Goal: Information Seeking & Learning: Learn about a topic

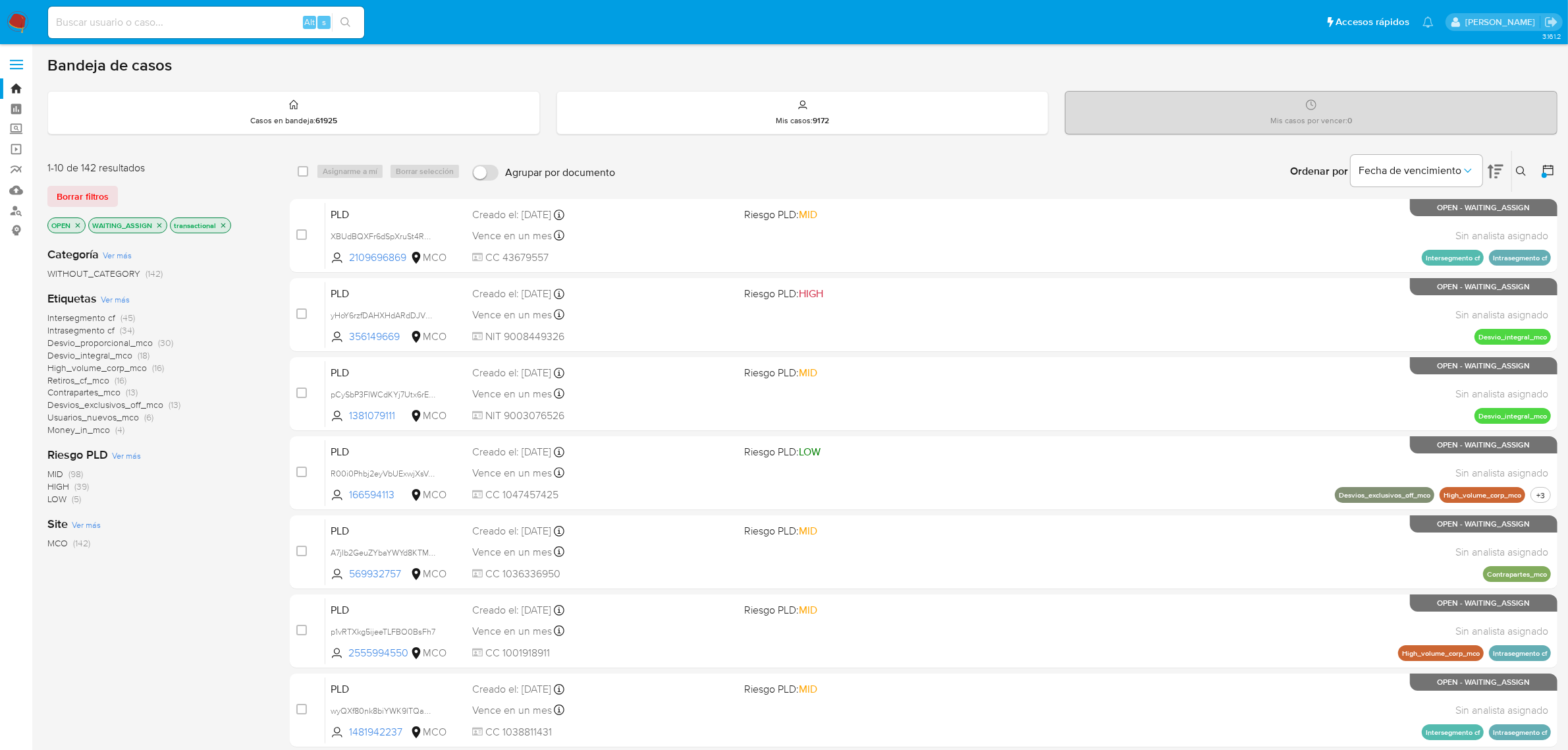
click at [180, 21] on input at bounding box center [206, 22] width 316 height 17
paste input "C0u4wPwV5dzGeZXsv3smbrWX"
type input "C0u4wPwV5dzGeZXsv3smbrWX"
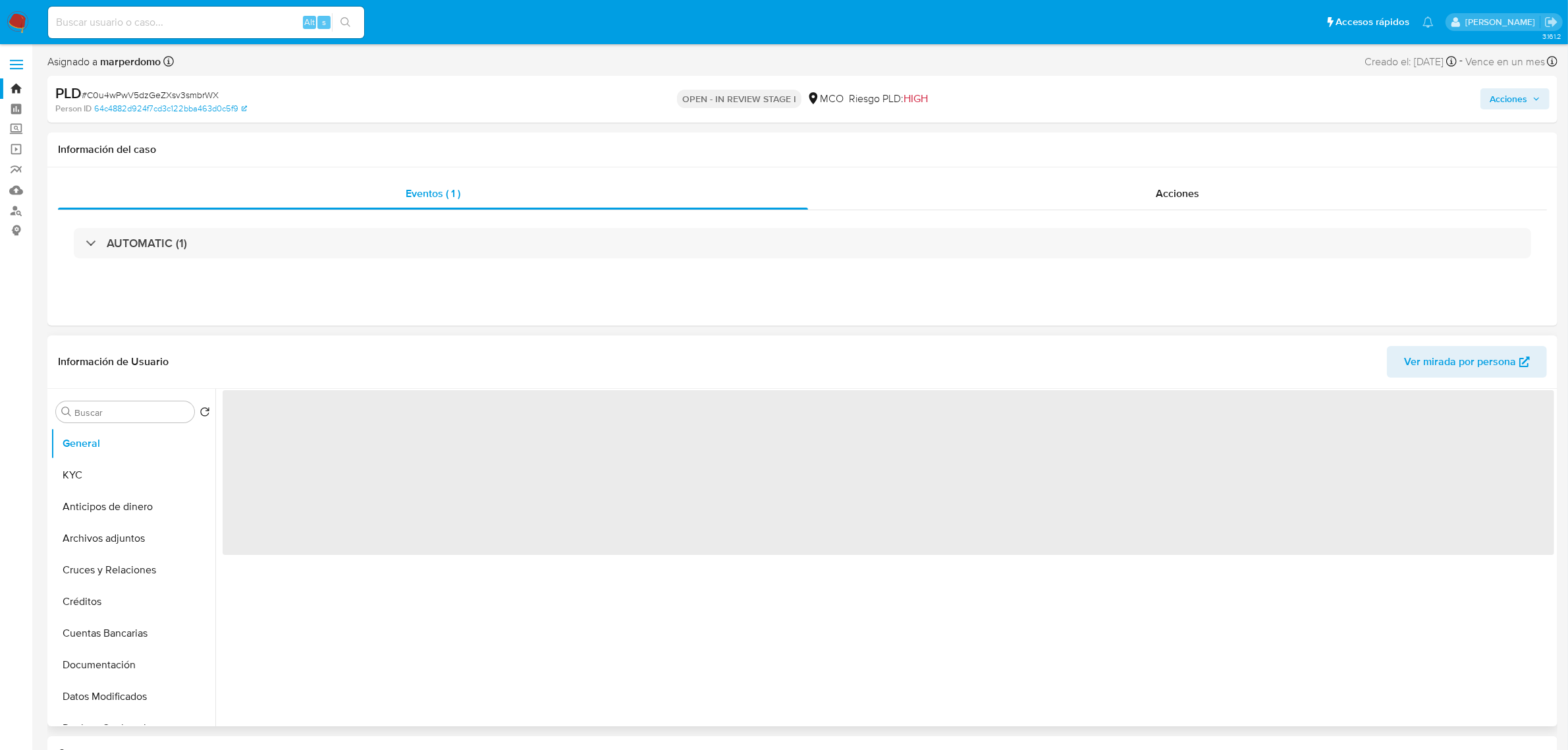
select select "10"
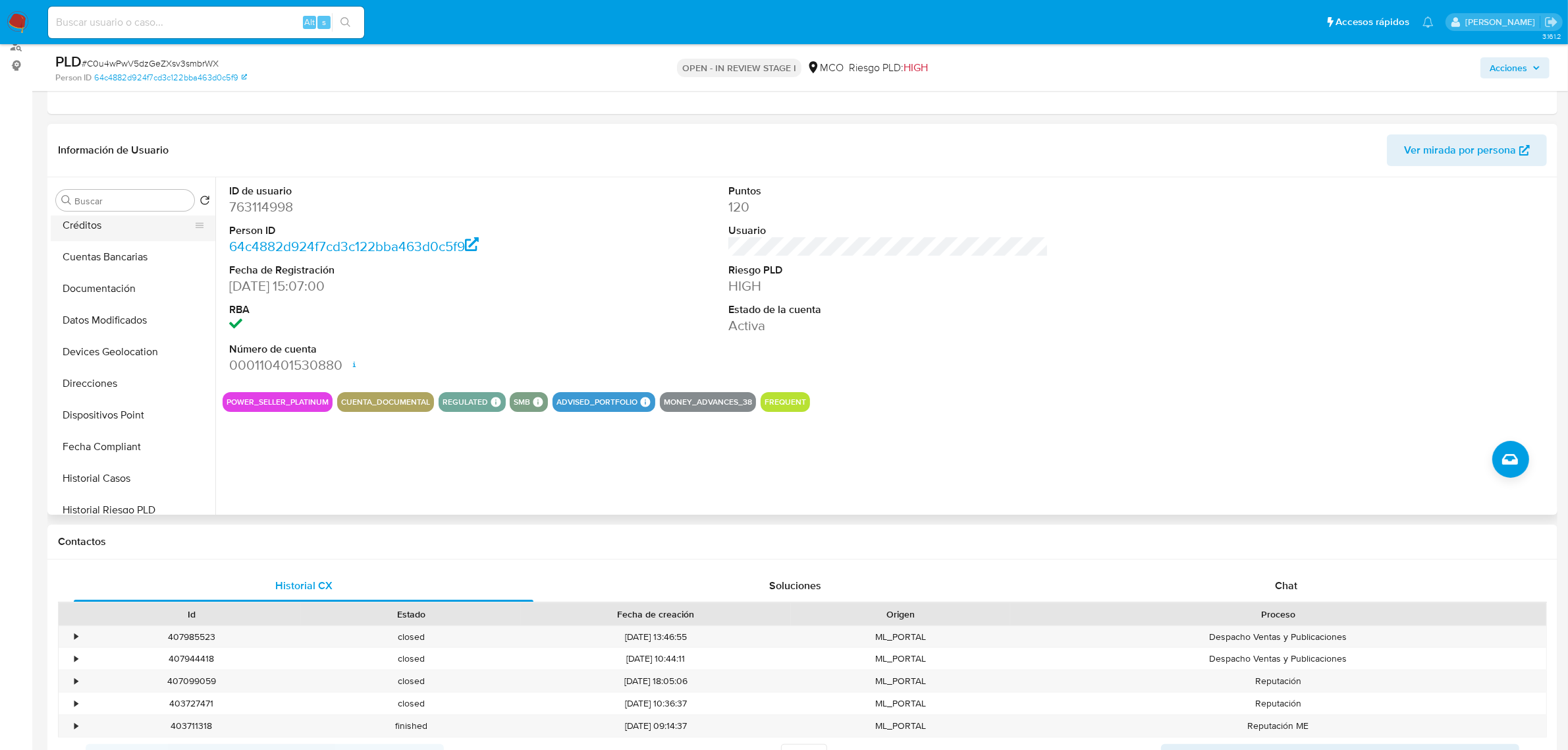
scroll to position [247, 0]
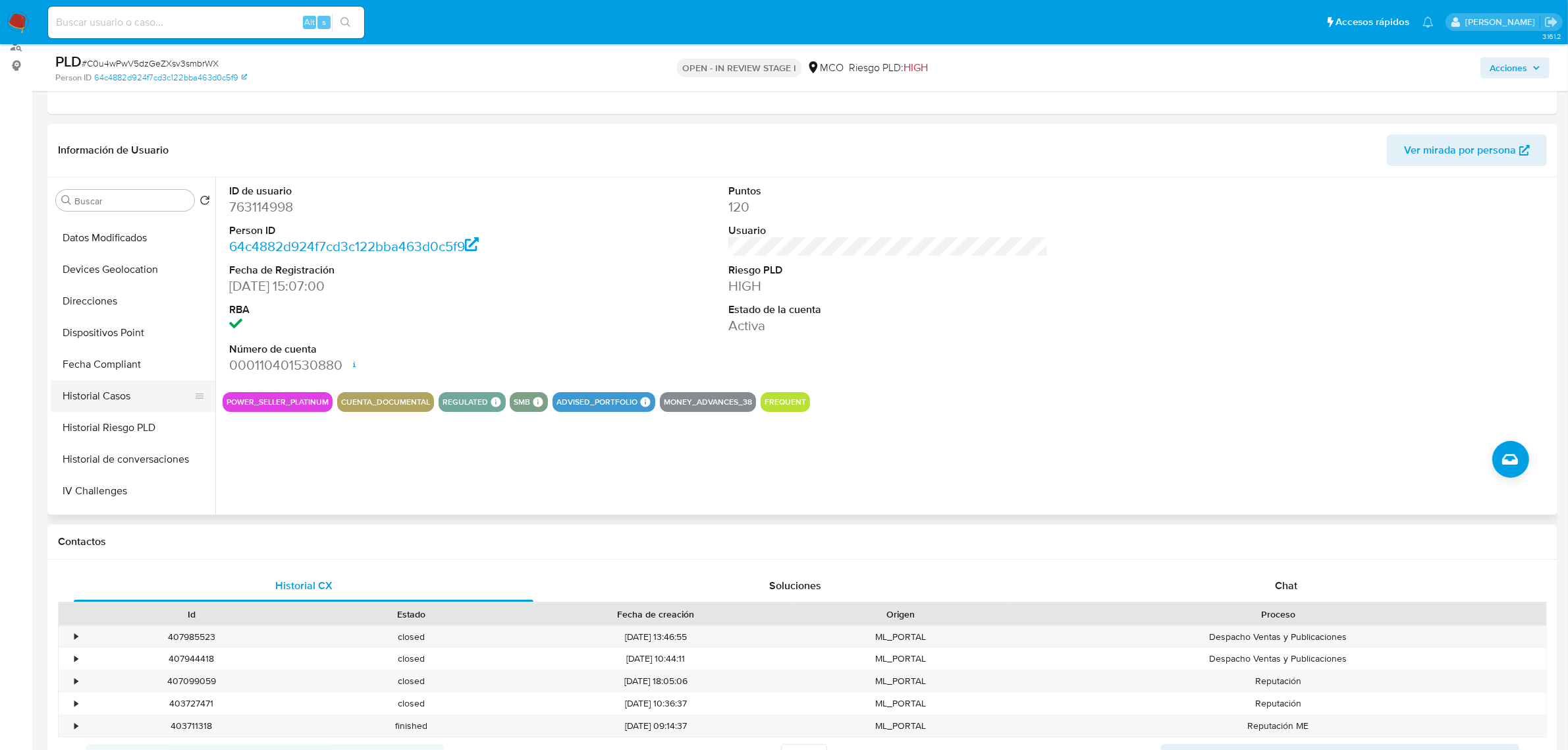
click at [107, 390] on button "Historial Casos" at bounding box center [128, 396] width 154 height 32
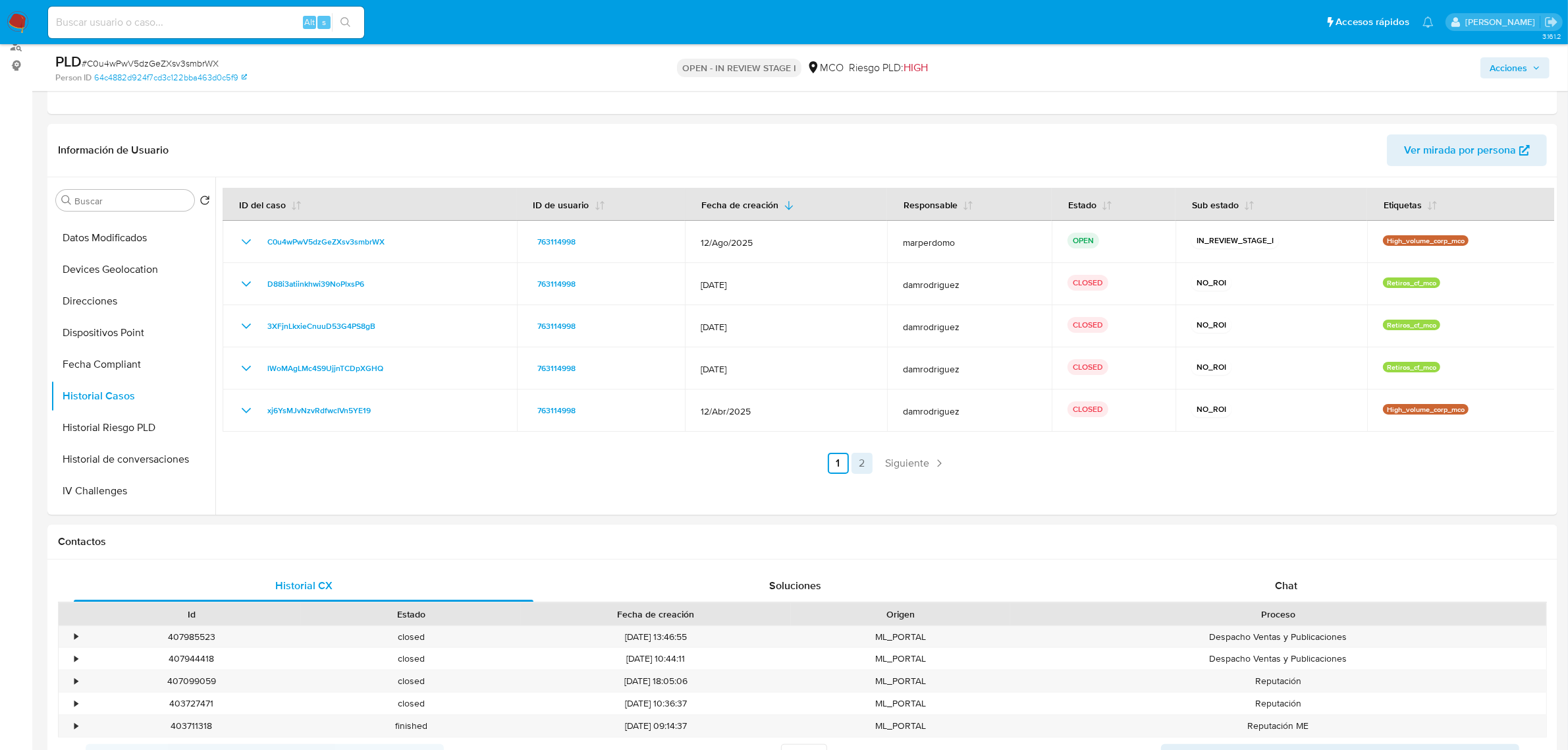
click at [851, 468] on link "2" at bounding box center [862, 464] width 21 height 21
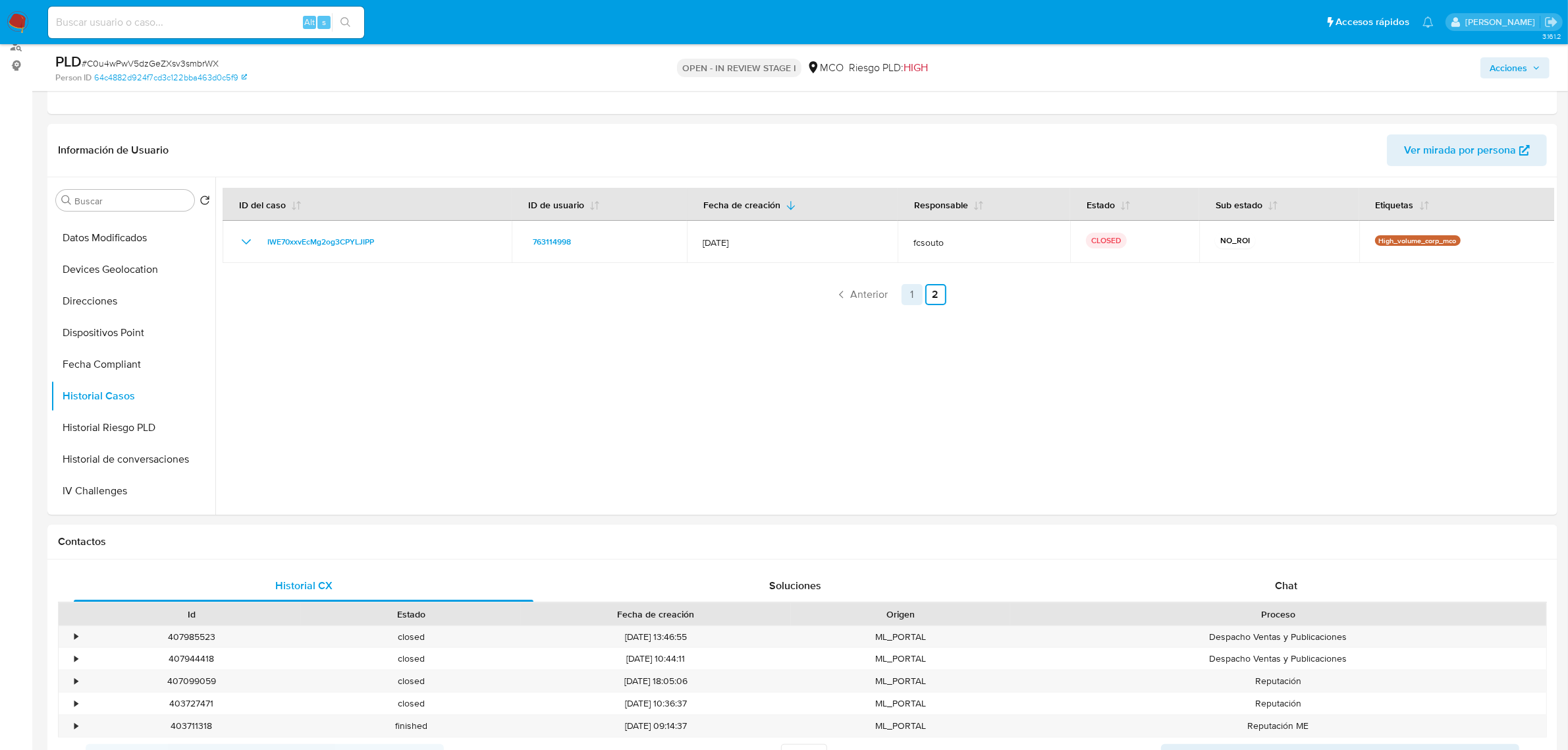
click at [917, 297] on link "1" at bounding box center [912, 295] width 21 height 21
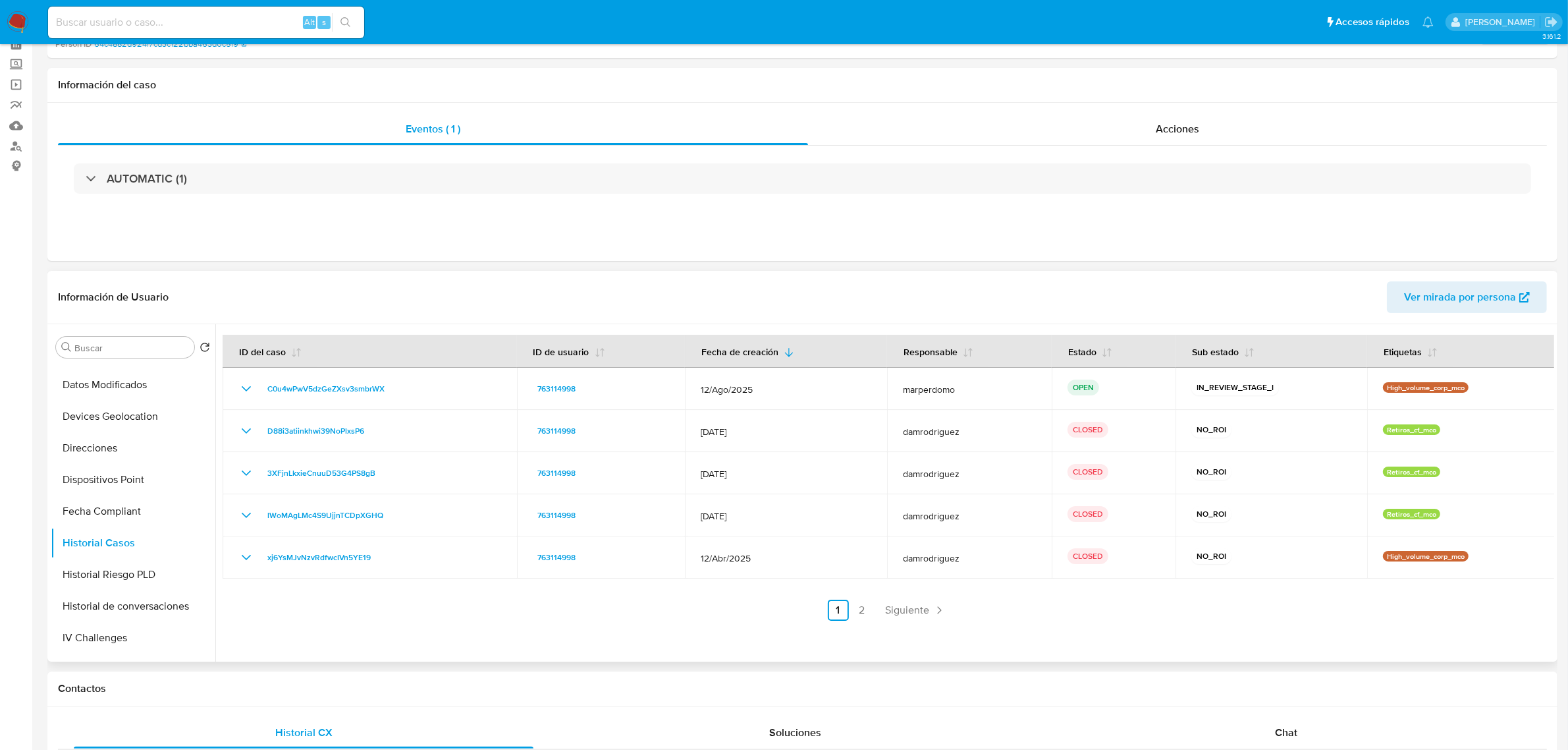
scroll to position [0, 0]
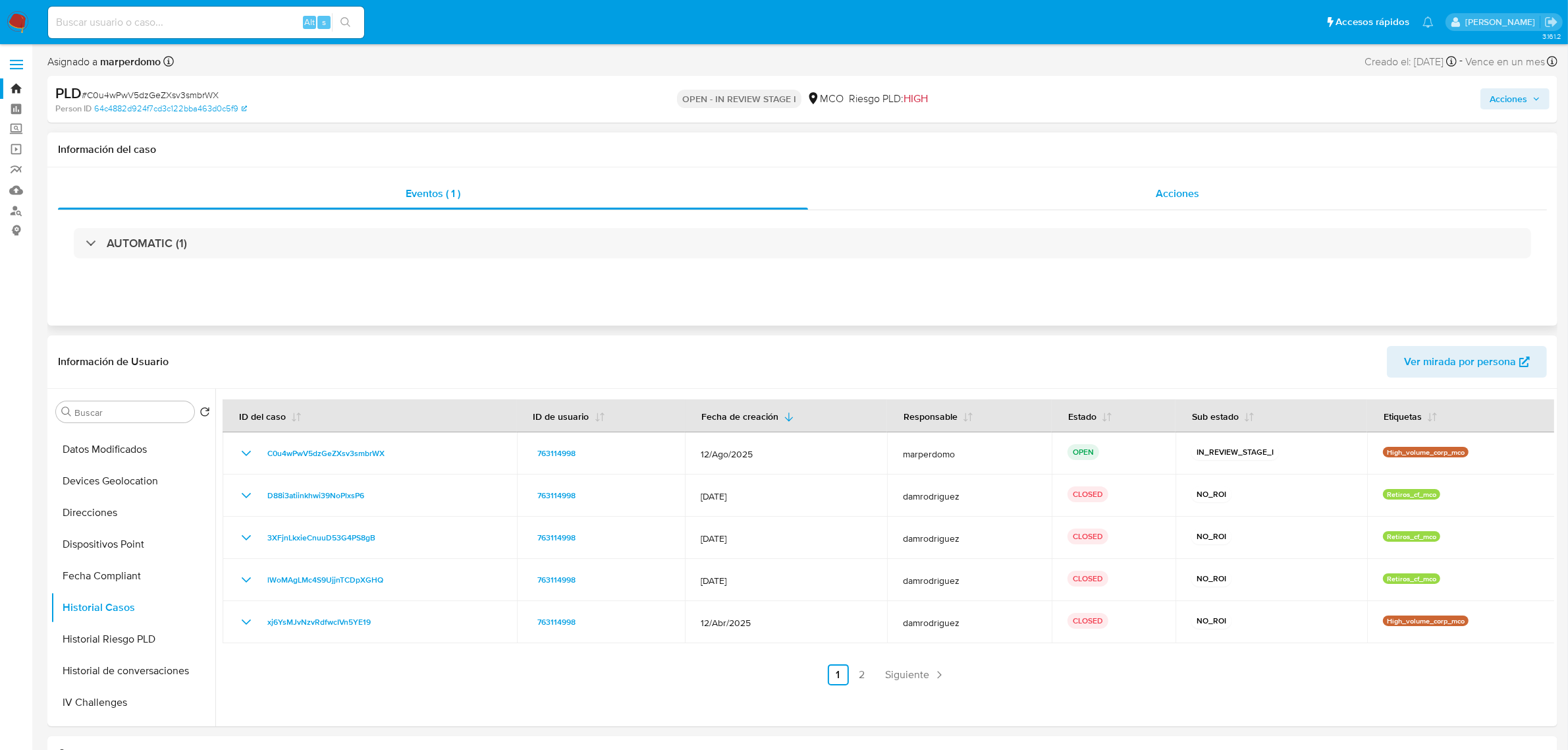
click at [1191, 206] on div "Acciones" at bounding box center [1177, 194] width 739 height 32
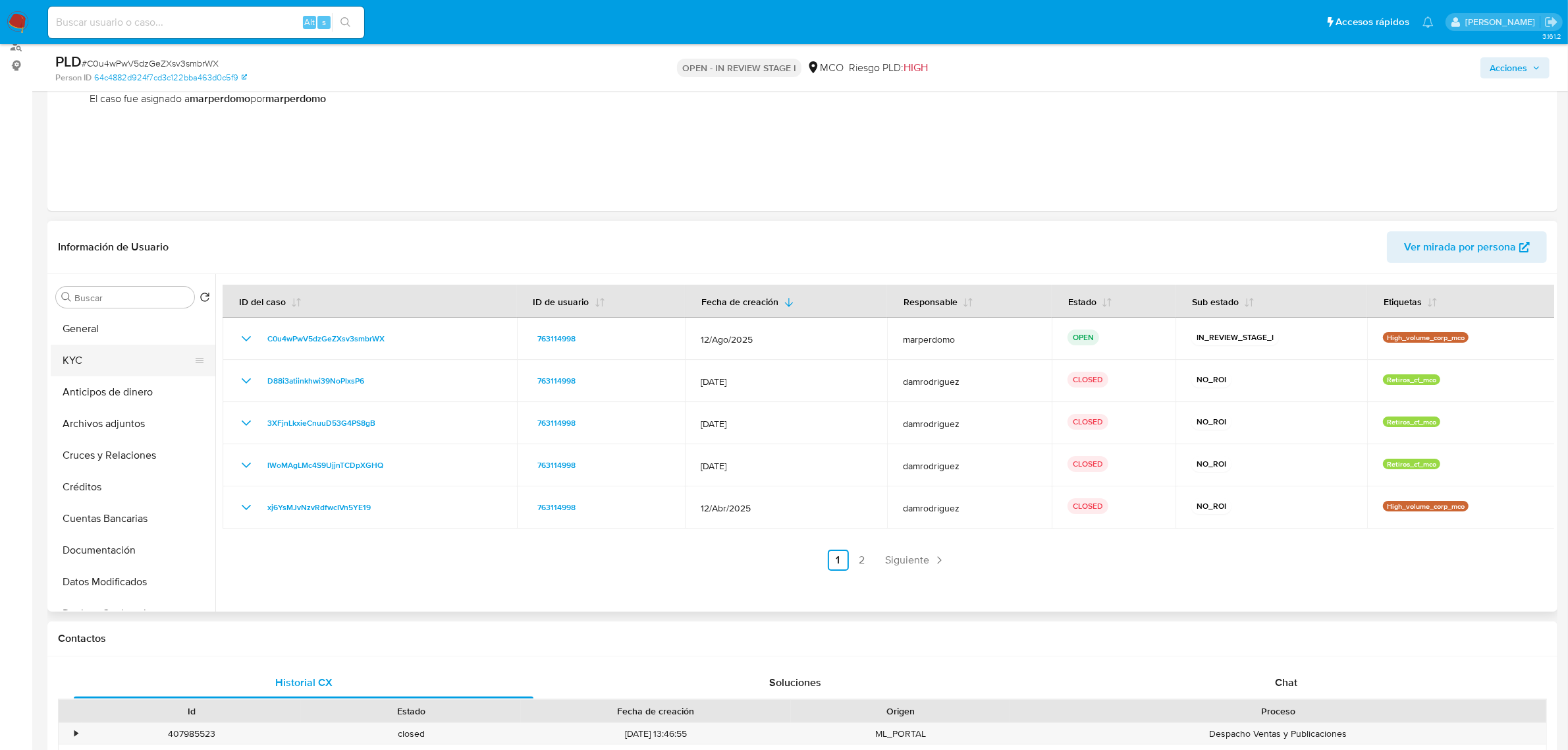
click at [79, 364] on button "KYC" at bounding box center [128, 360] width 154 height 32
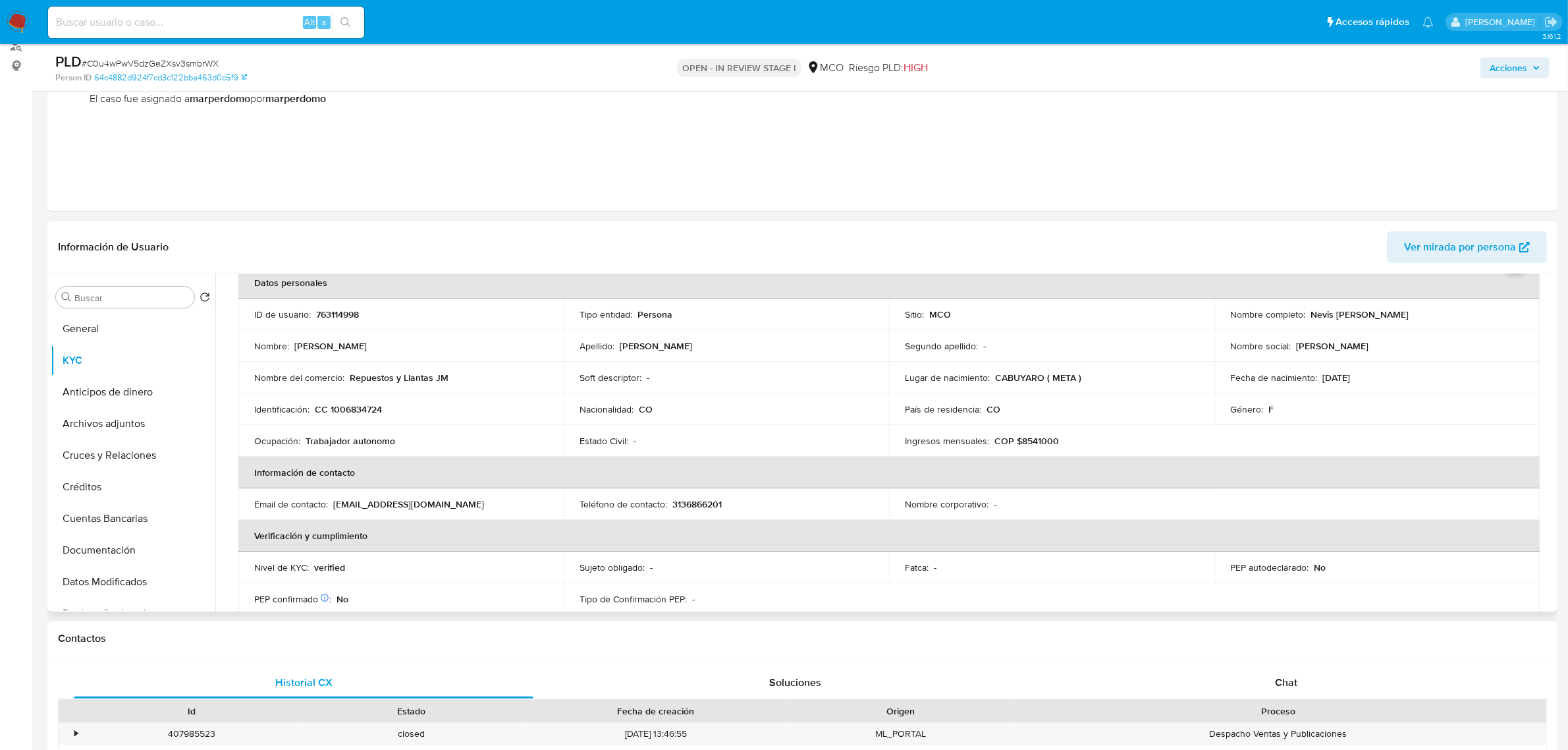
scroll to position [165, 0]
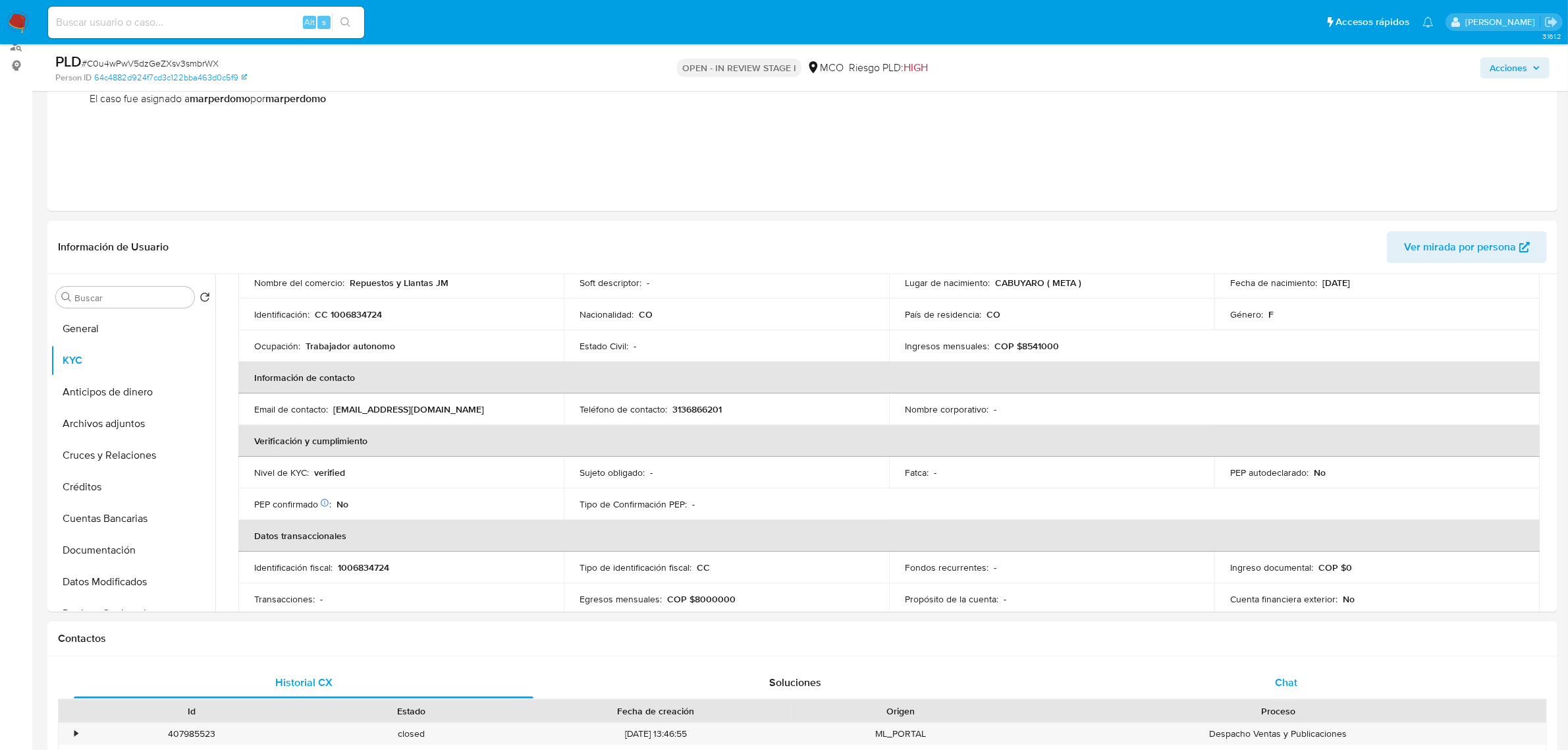
click at [1279, 685] on span "Chat" at bounding box center [1285, 682] width 22 height 15
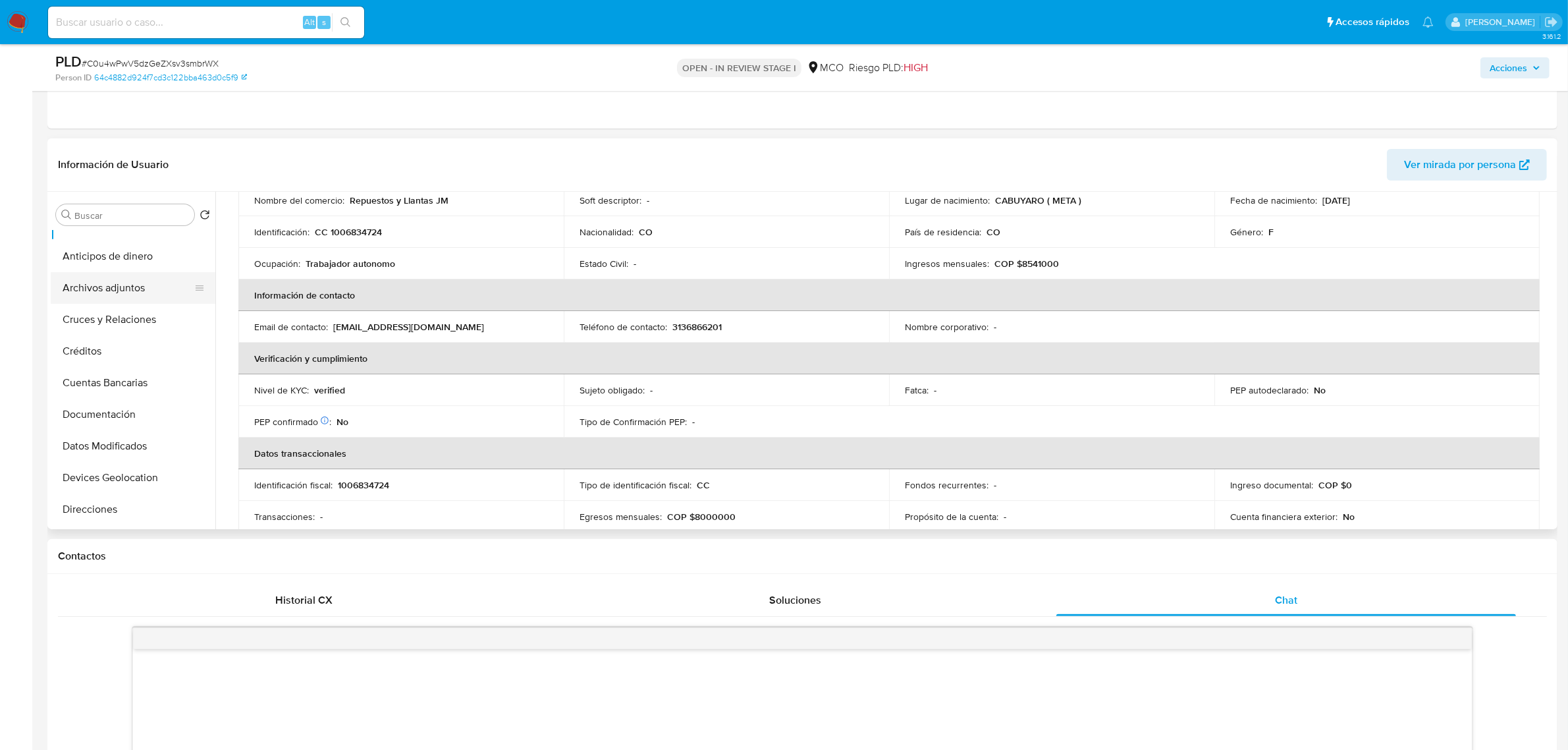
scroll to position [82, 0]
click at [121, 386] on button "Documentación" at bounding box center [128, 385] width 154 height 32
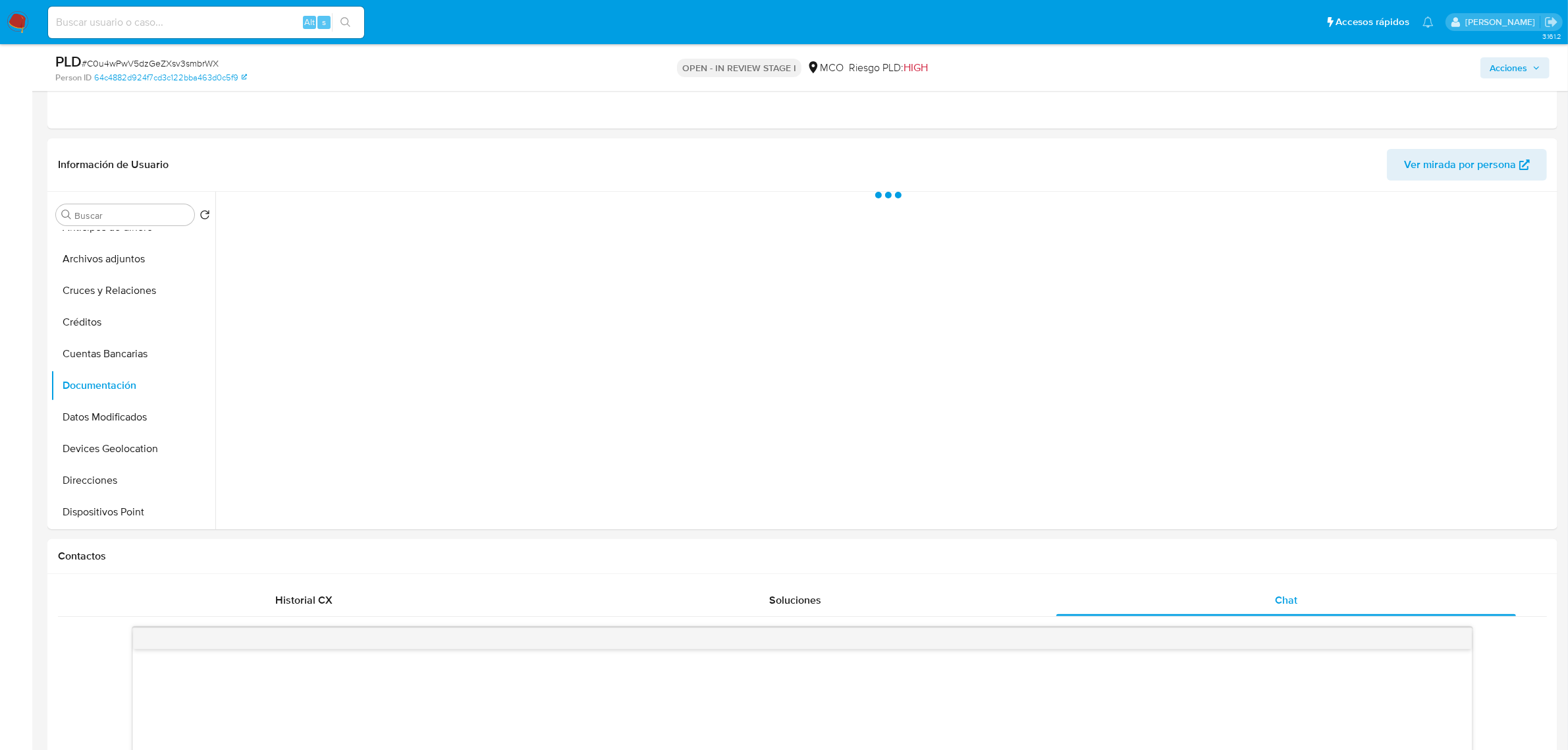
scroll to position [0, 0]
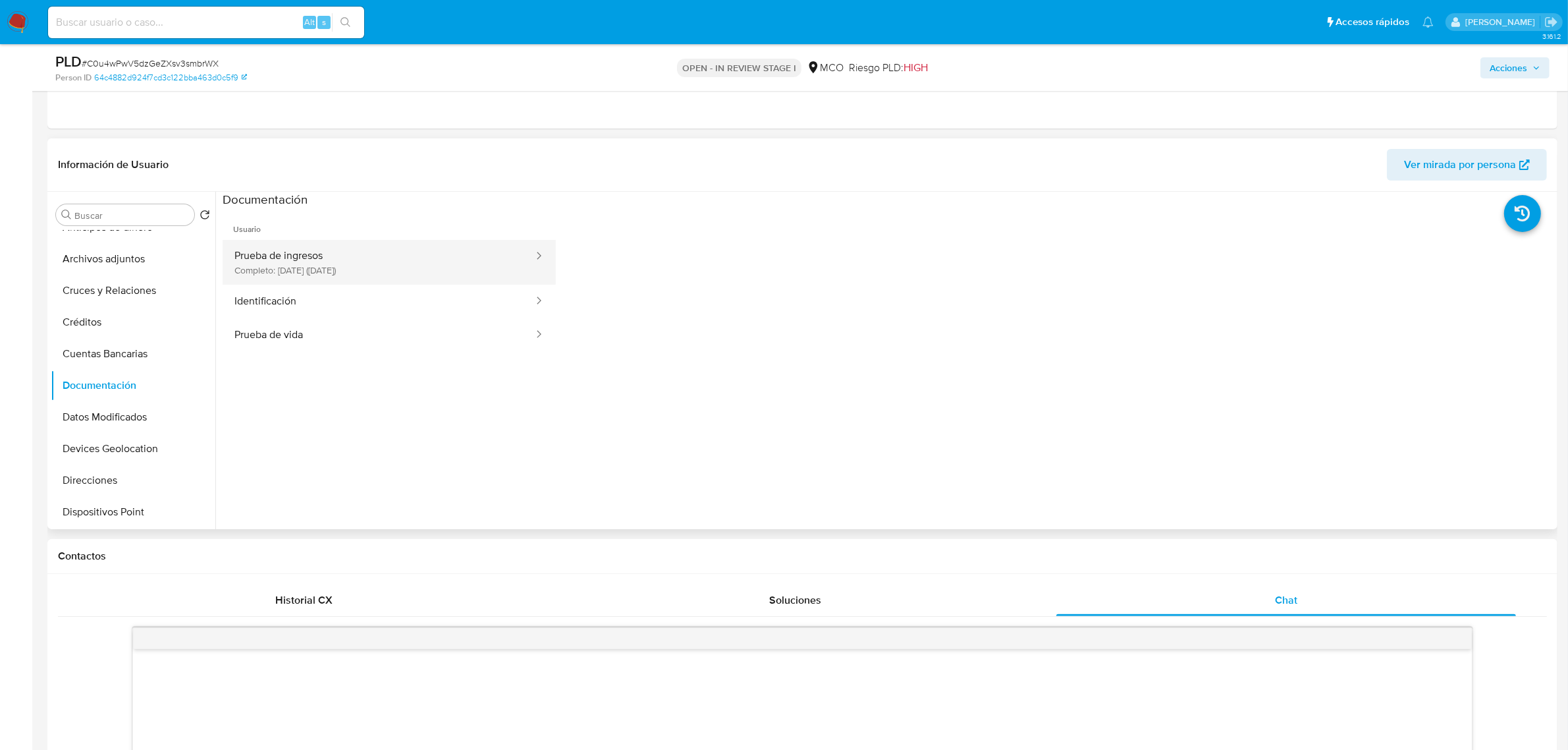
click at [425, 268] on button "Prueba de ingresos Completo: 24/06/2024 (hace un año)" at bounding box center [378, 262] width 312 height 45
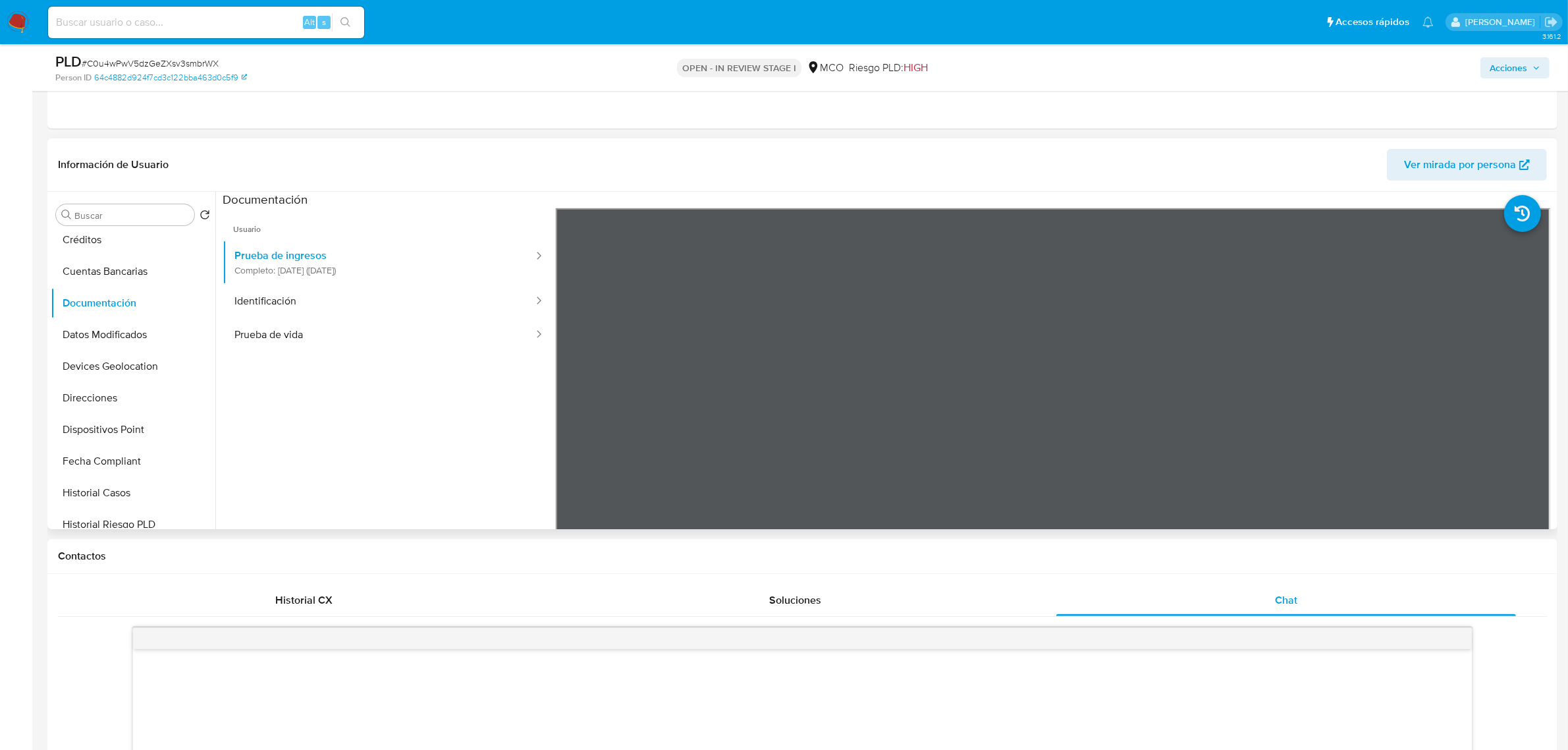
scroll to position [82, 0]
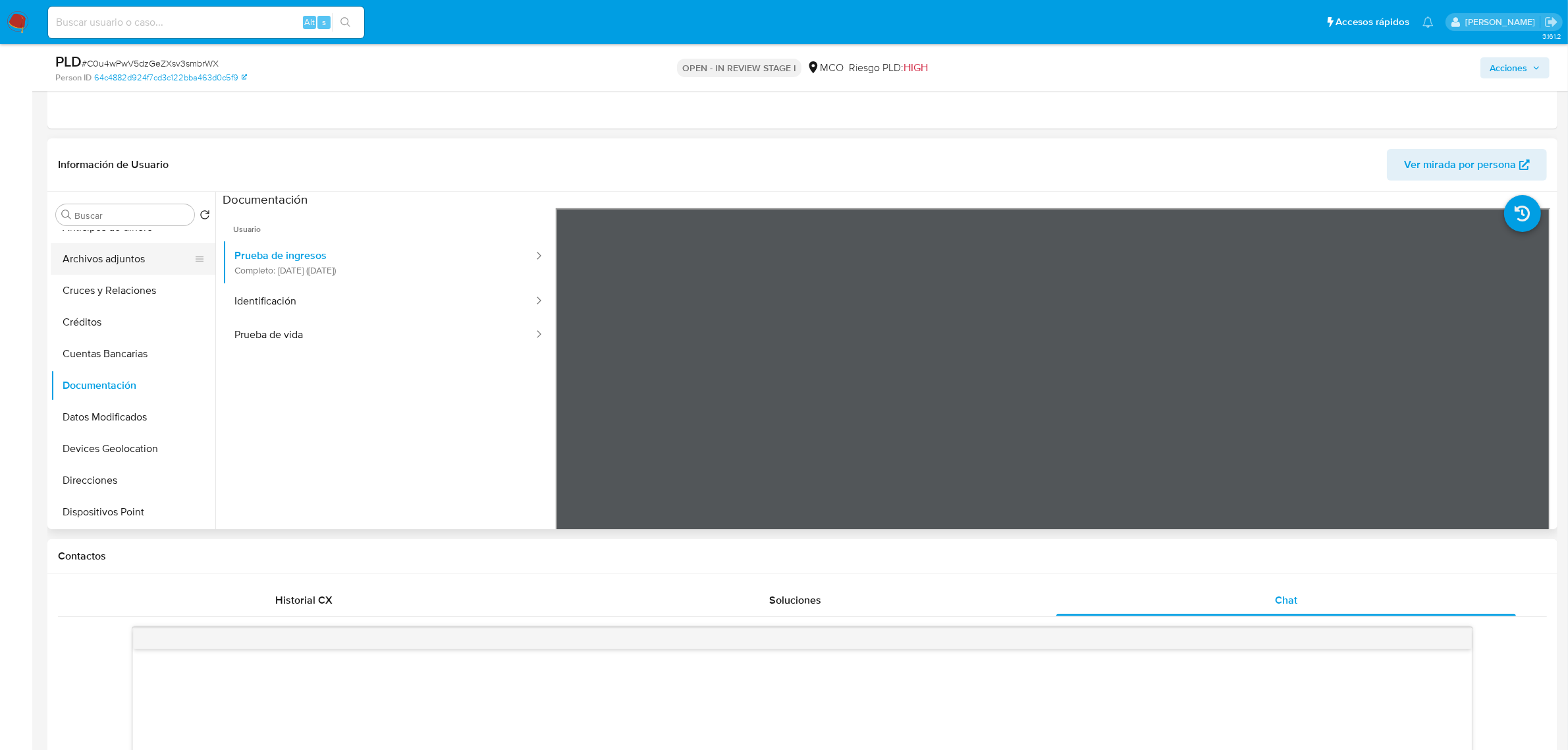
click at [107, 258] on button "Archivos adjuntos" at bounding box center [128, 258] width 154 height 32
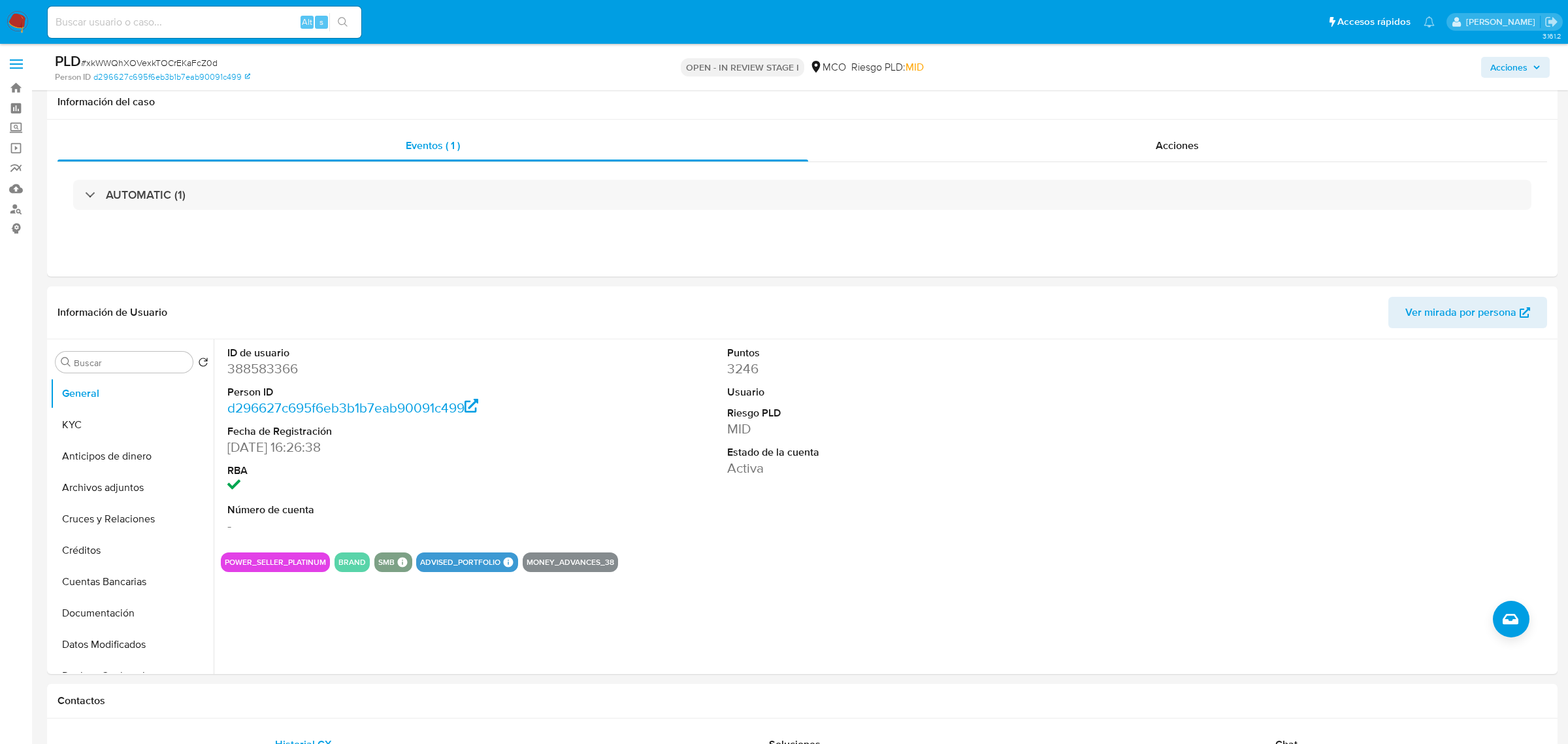
select select "10"
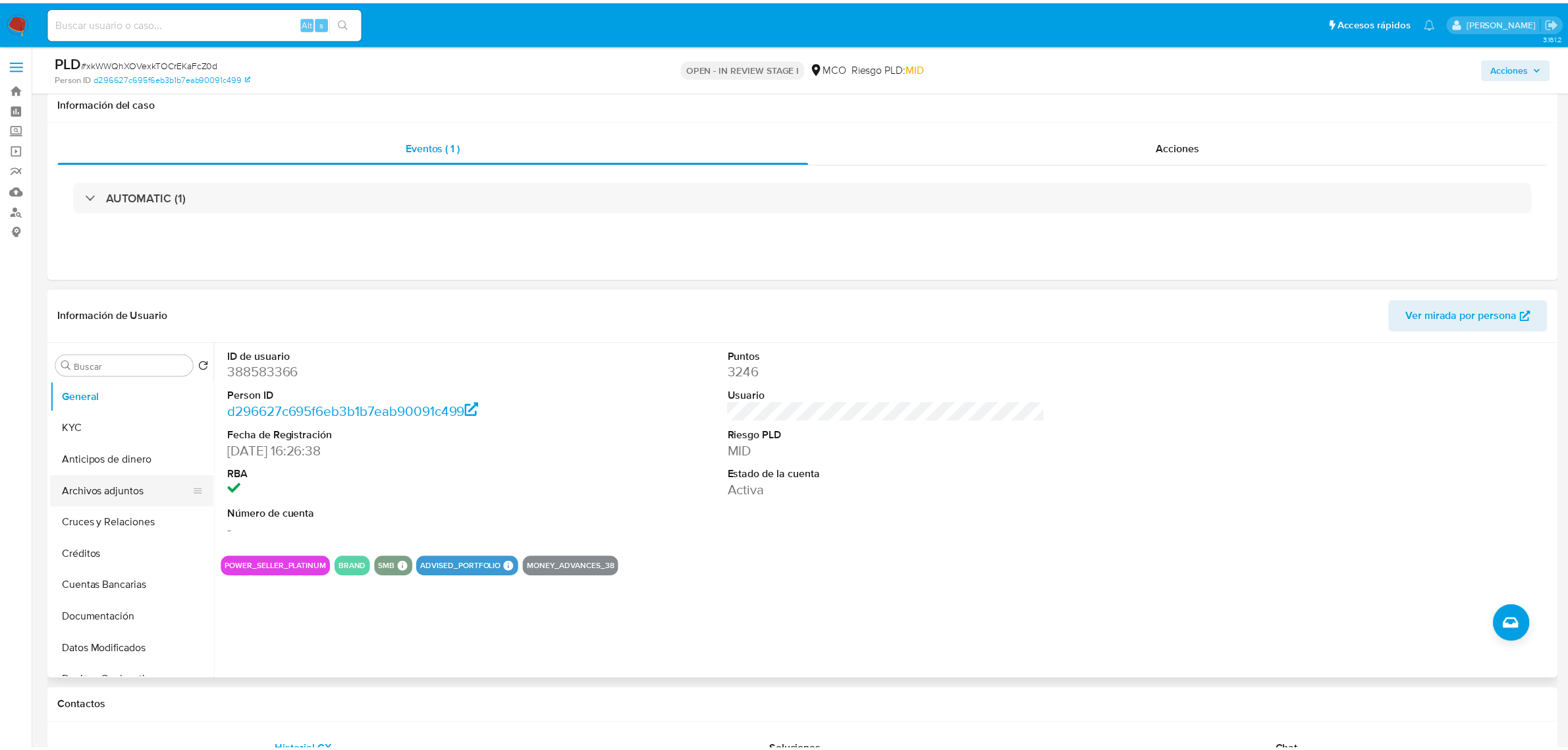
scroll to position [82, 0]
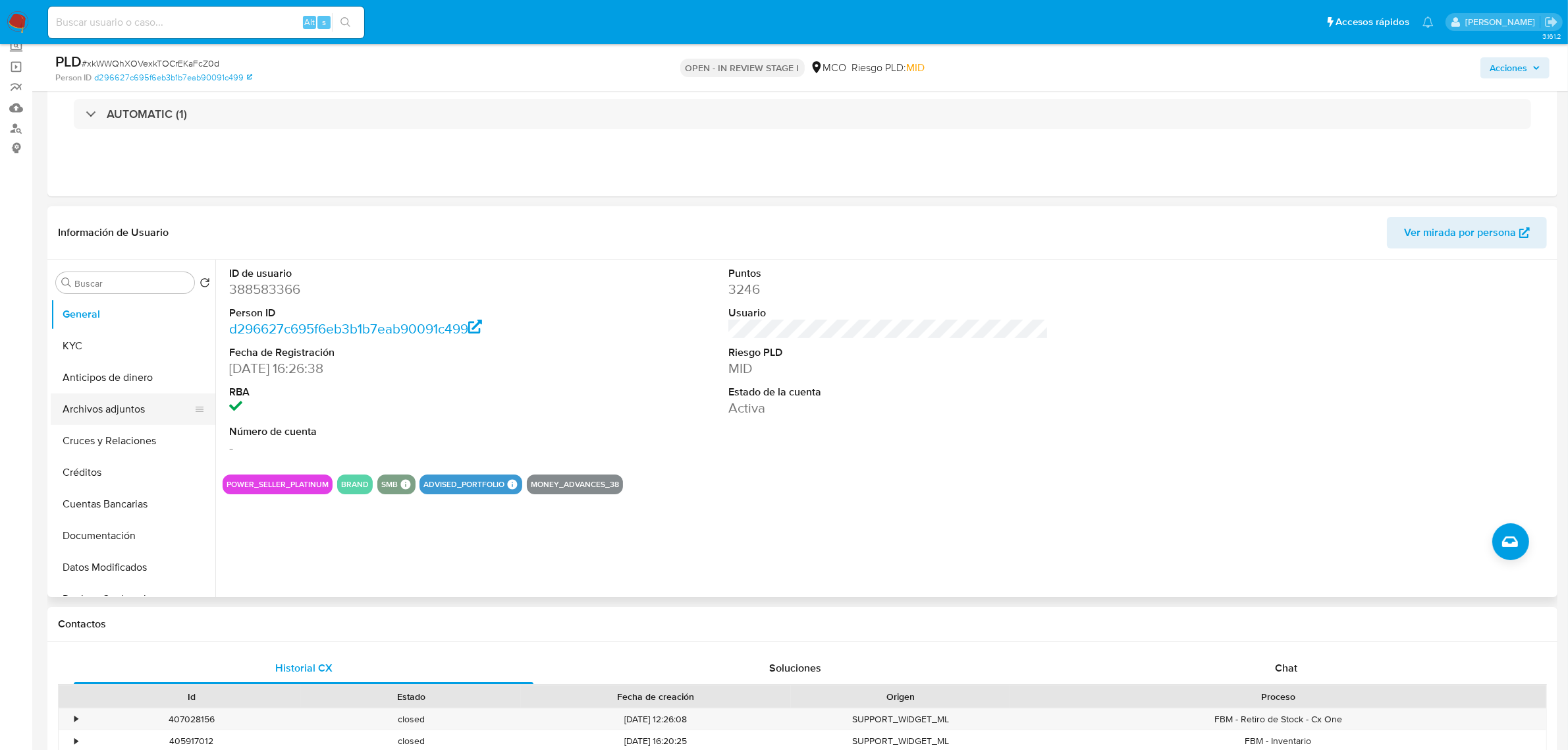
click at [125, 406] on button "Archivos adjuntos" at bounding box center [128, 409] width 154 height 32
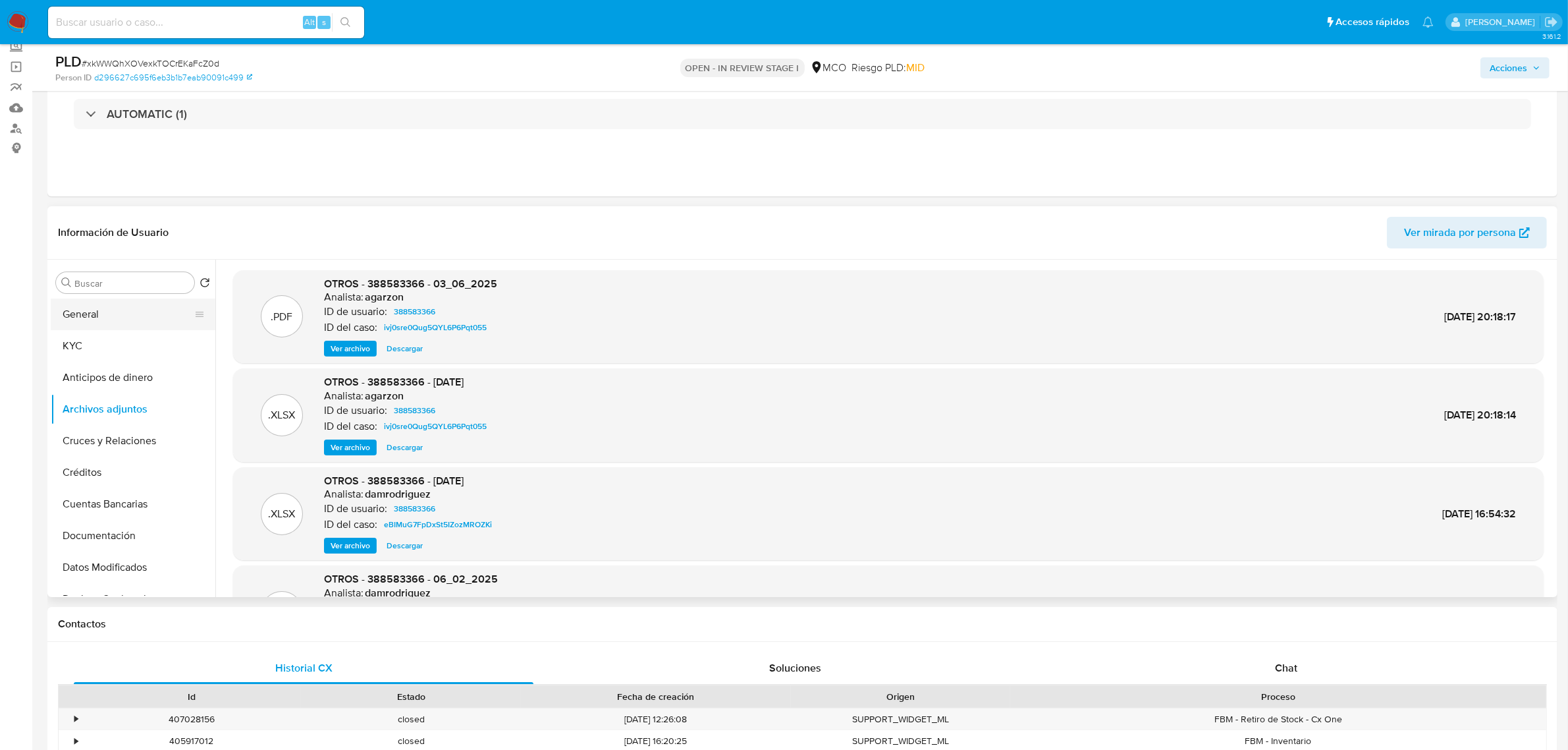
click at [116, 312] on button "General" at bounding box center [128, 314] width 154 height 32
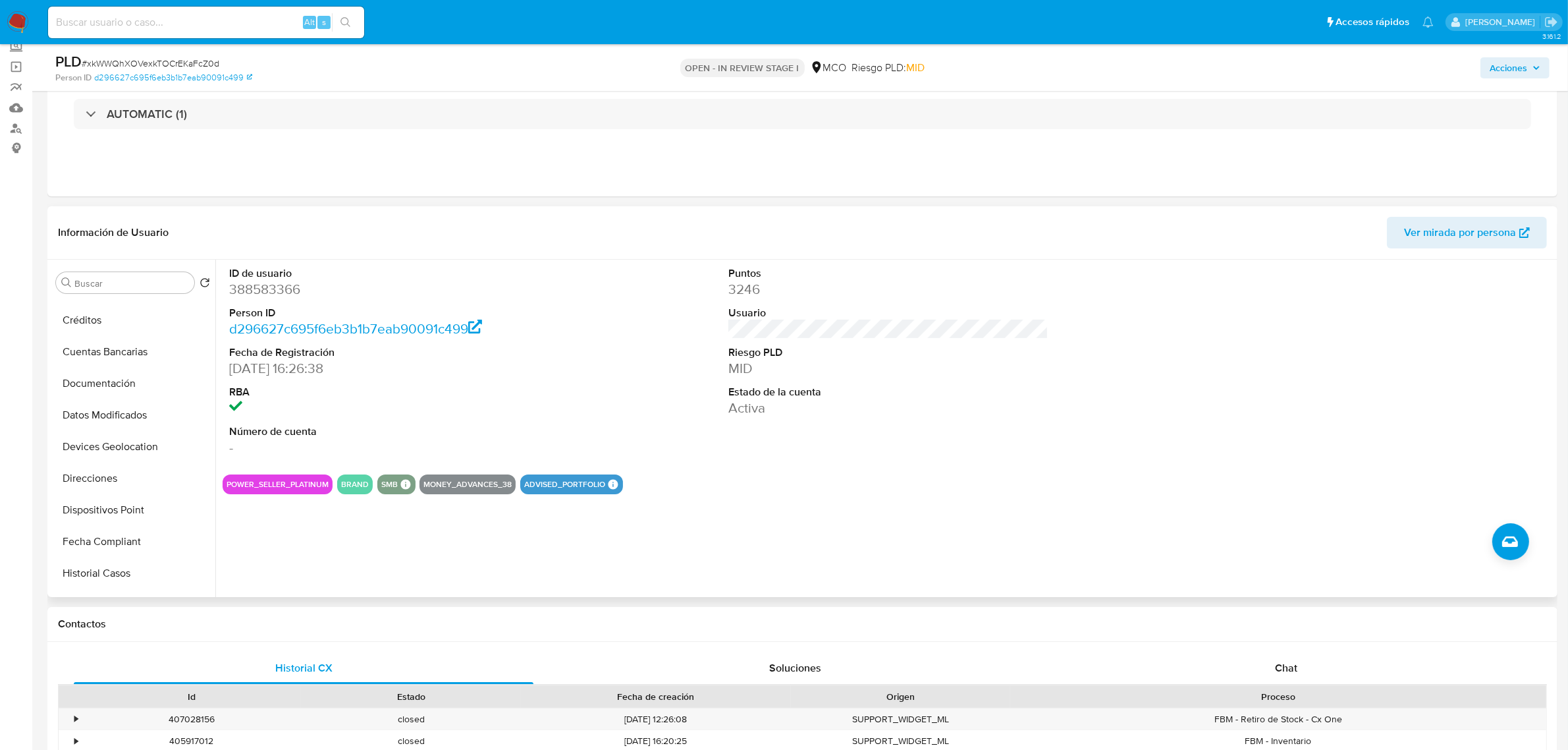
scroll to position [165, 0]
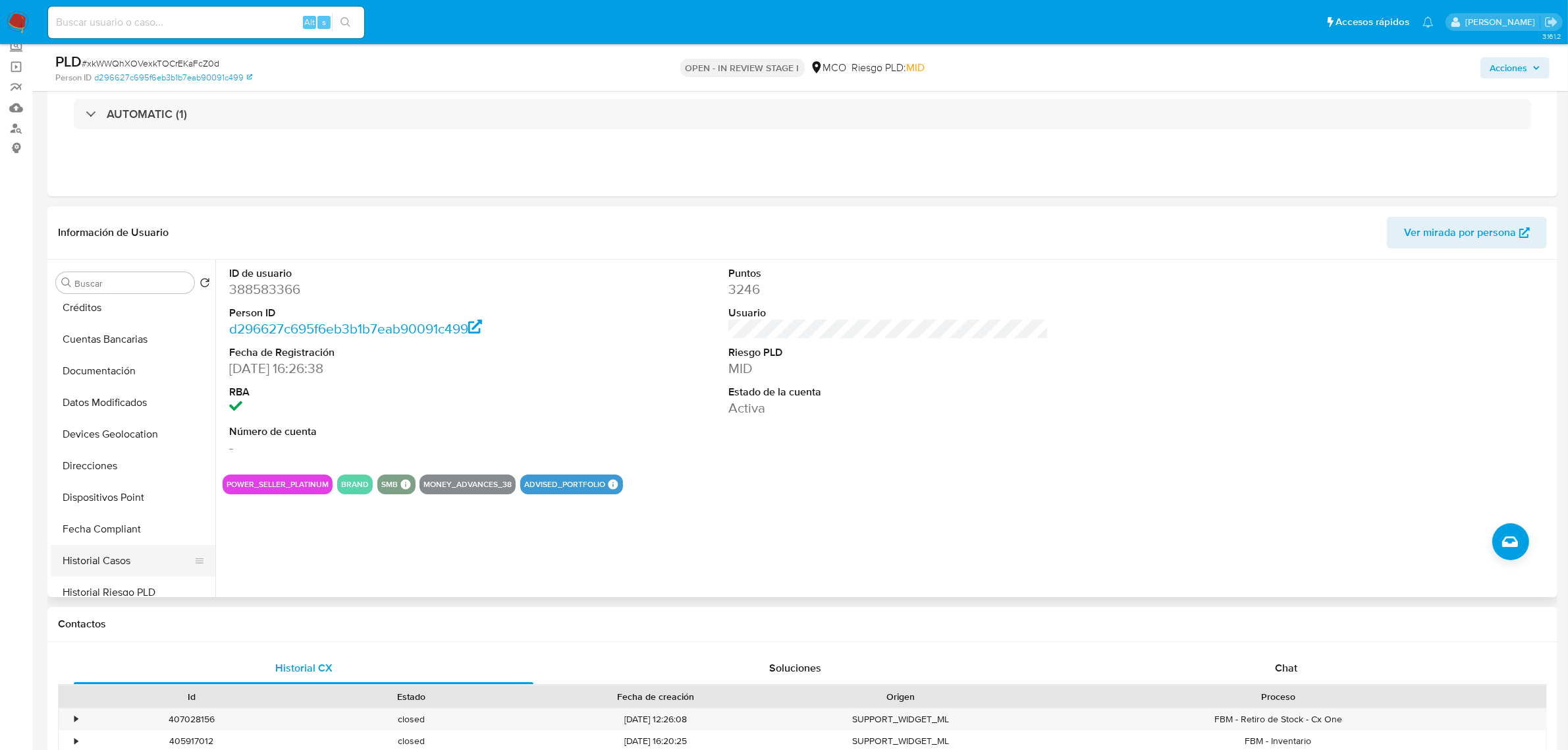
click at [139, 554] on button "Historial Casos" at bounding box center [128, 560] width 154 height 32
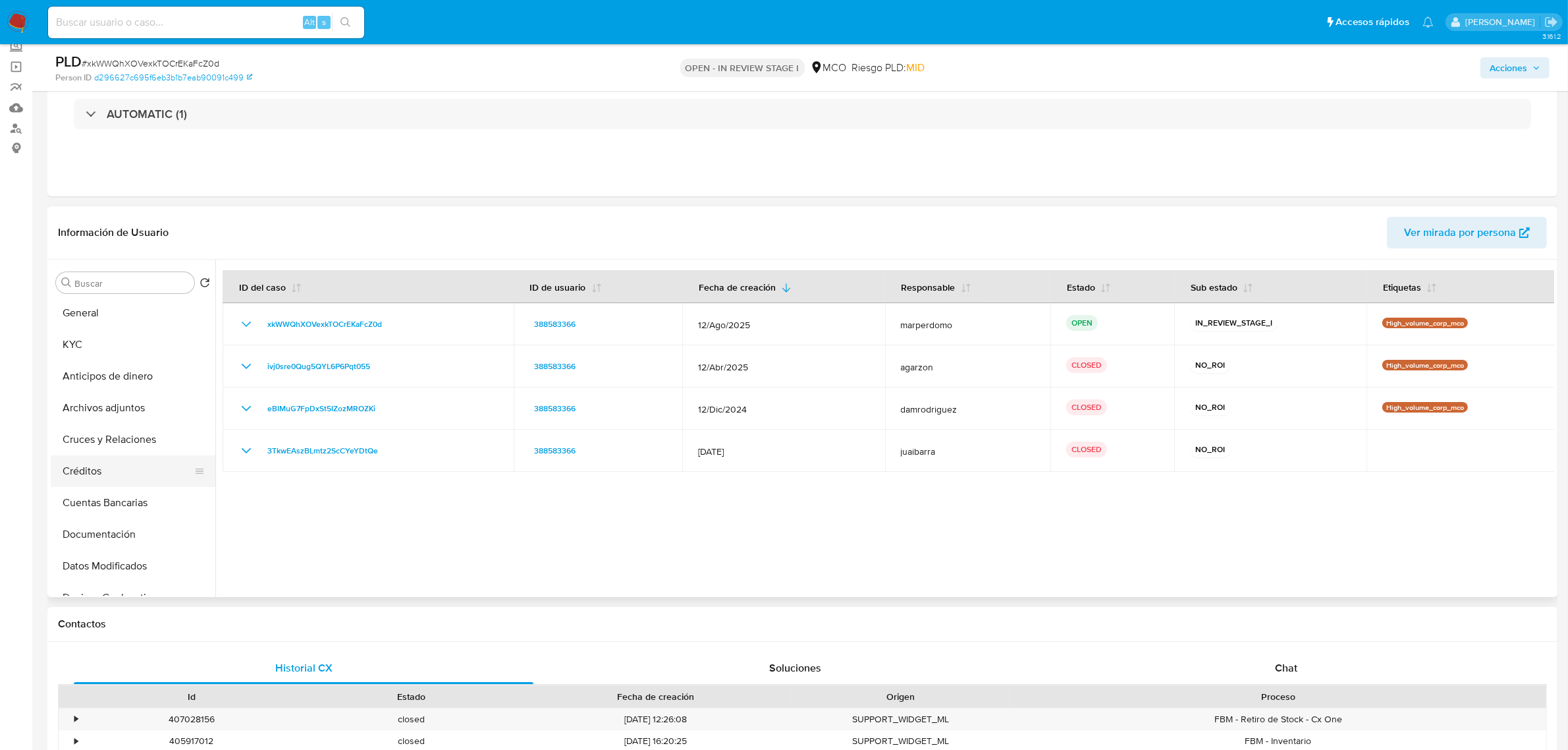
scroll to position [0, 0]
click at [80, 317] on button "General" at bounding box center [133, 314] width 165 height 32
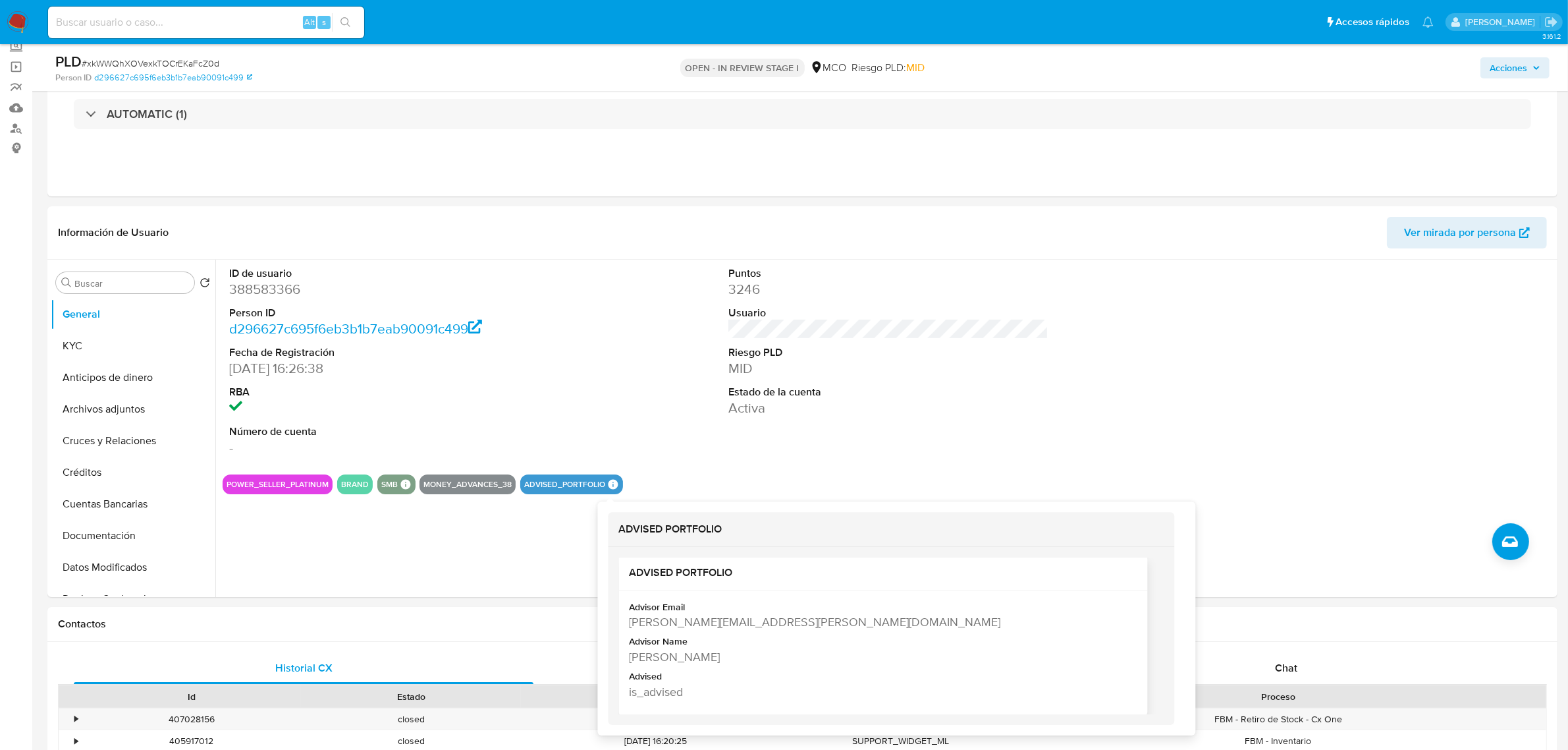
scroll to position [17, 0]
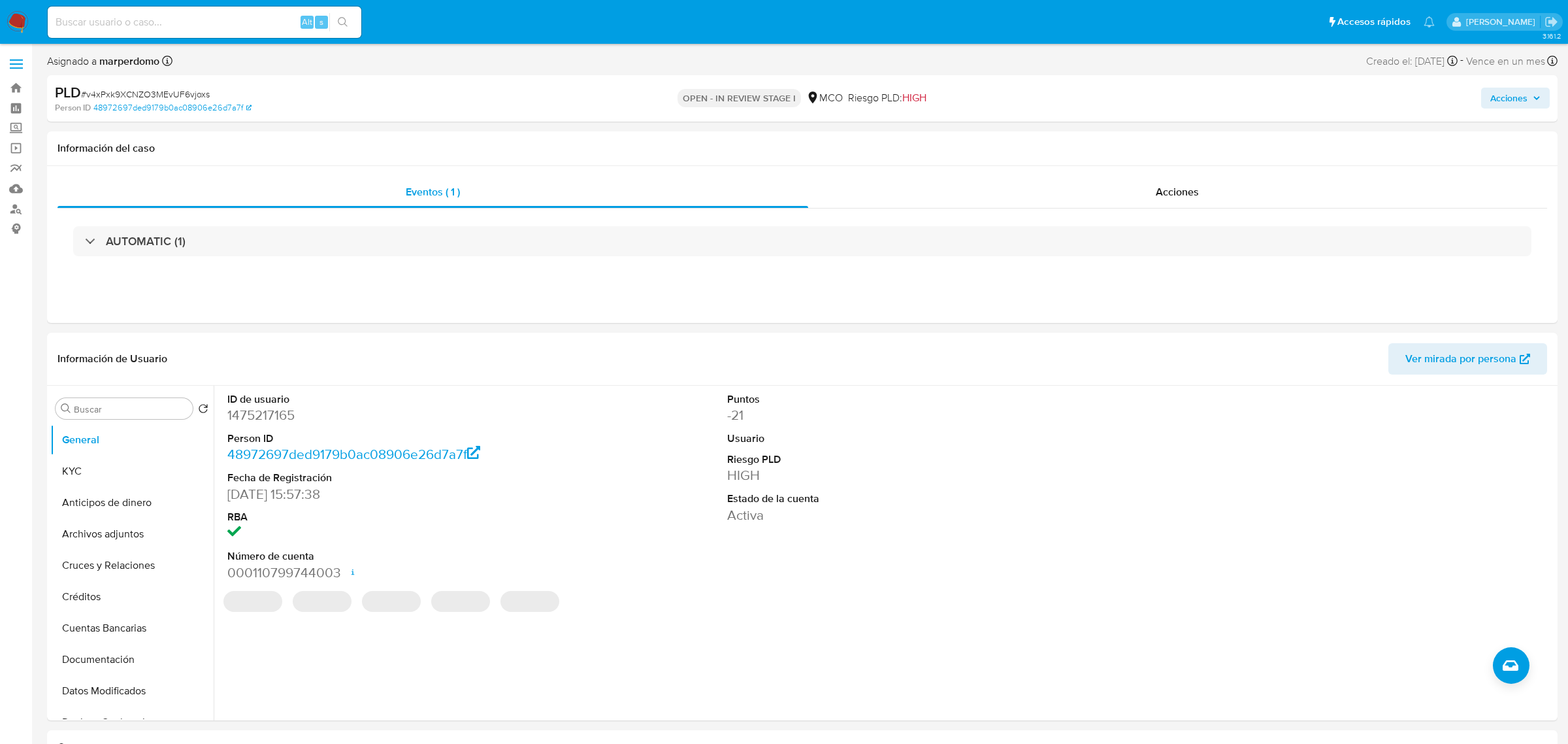
select select "10"
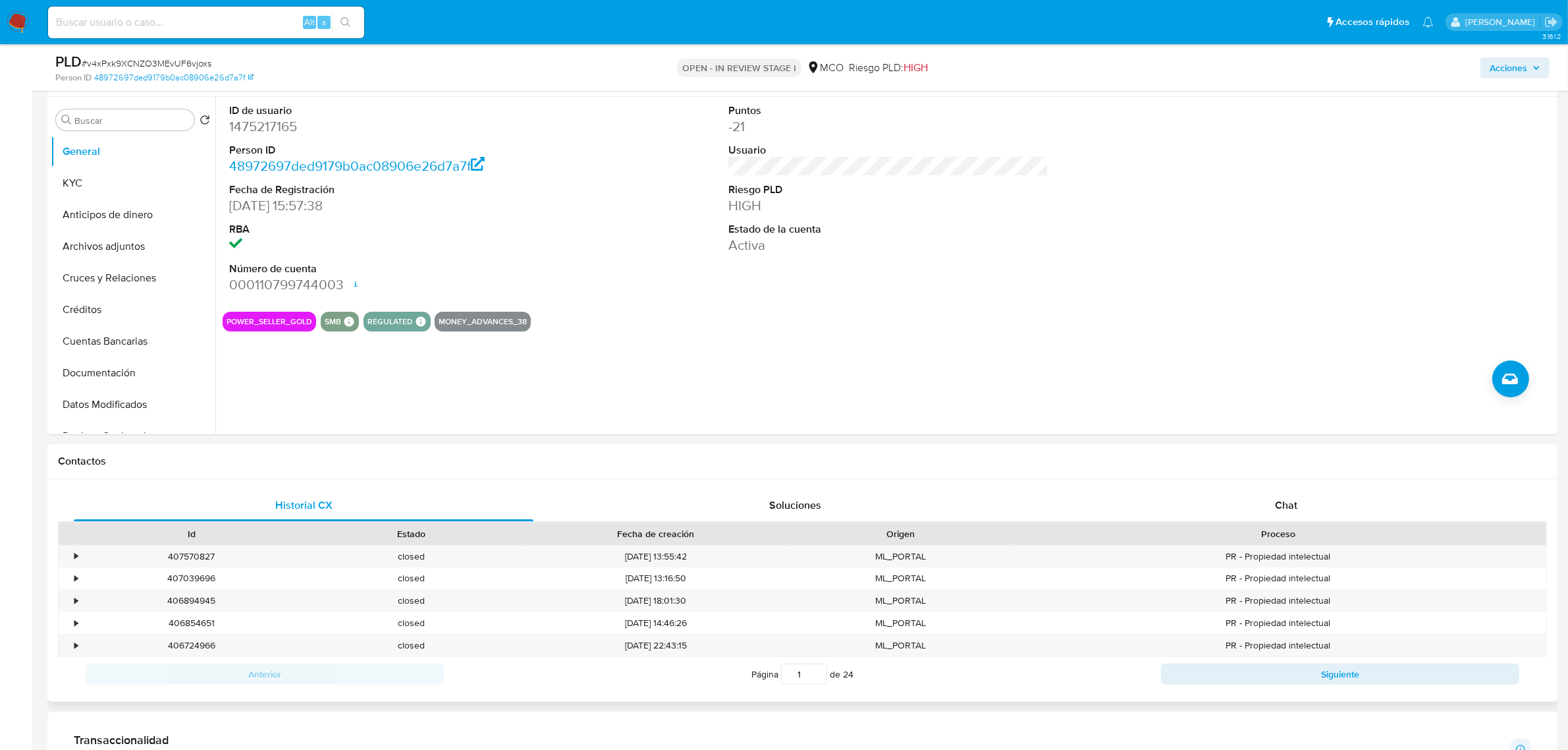
scroll to position [247, 0]
click at [1298, 485] on div "Historial CX Soluciones Chat Id Estado Fecha de creación Origen Proceso • 40757…" at bounding box center [802, 588] width 1510 height 222
click at [1269, 503] on div "Chat" at bounding box center [1286, 503] width 459 height 32
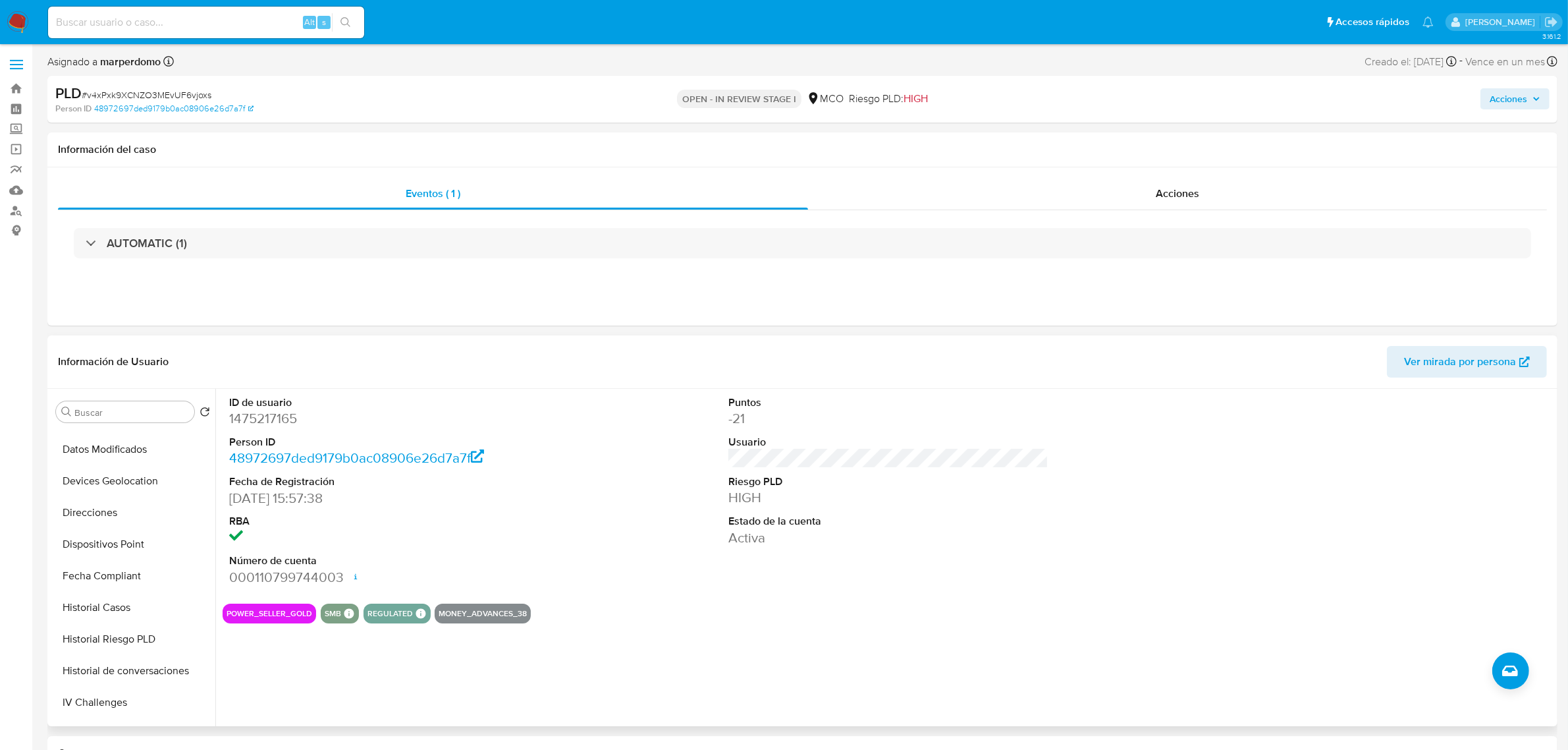
drag, startPoint x: 132, startPoint y: 614, endPoint x: 211, endPoint y: 579, distance: 86.4
click at [132, 614] on button "Historial Casos" at bounding box center [133, 607] width 165 height 32
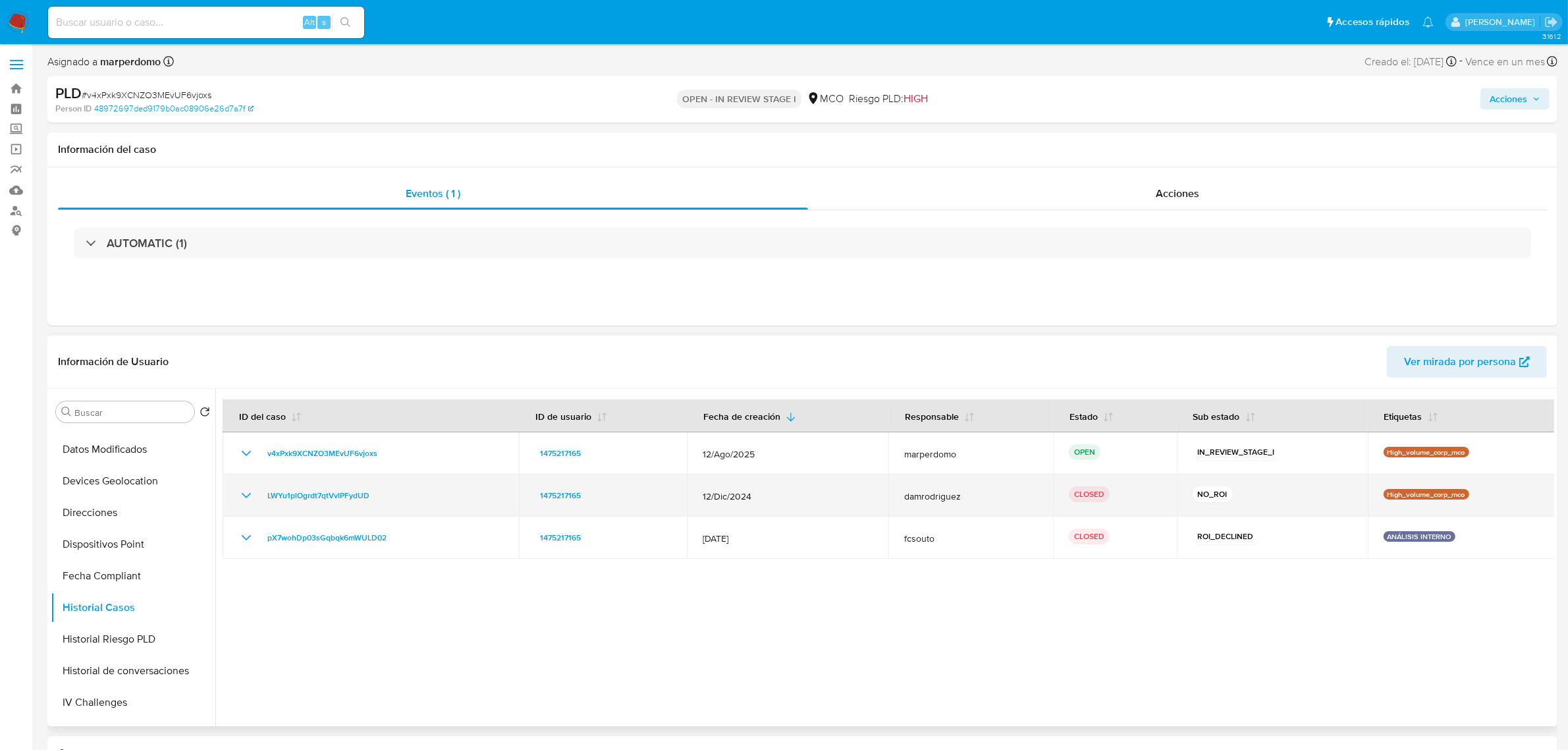
click at [248, 495] on icon "Mostrar/Ocultar" at bounding box center [246, 495] width 16 height 16
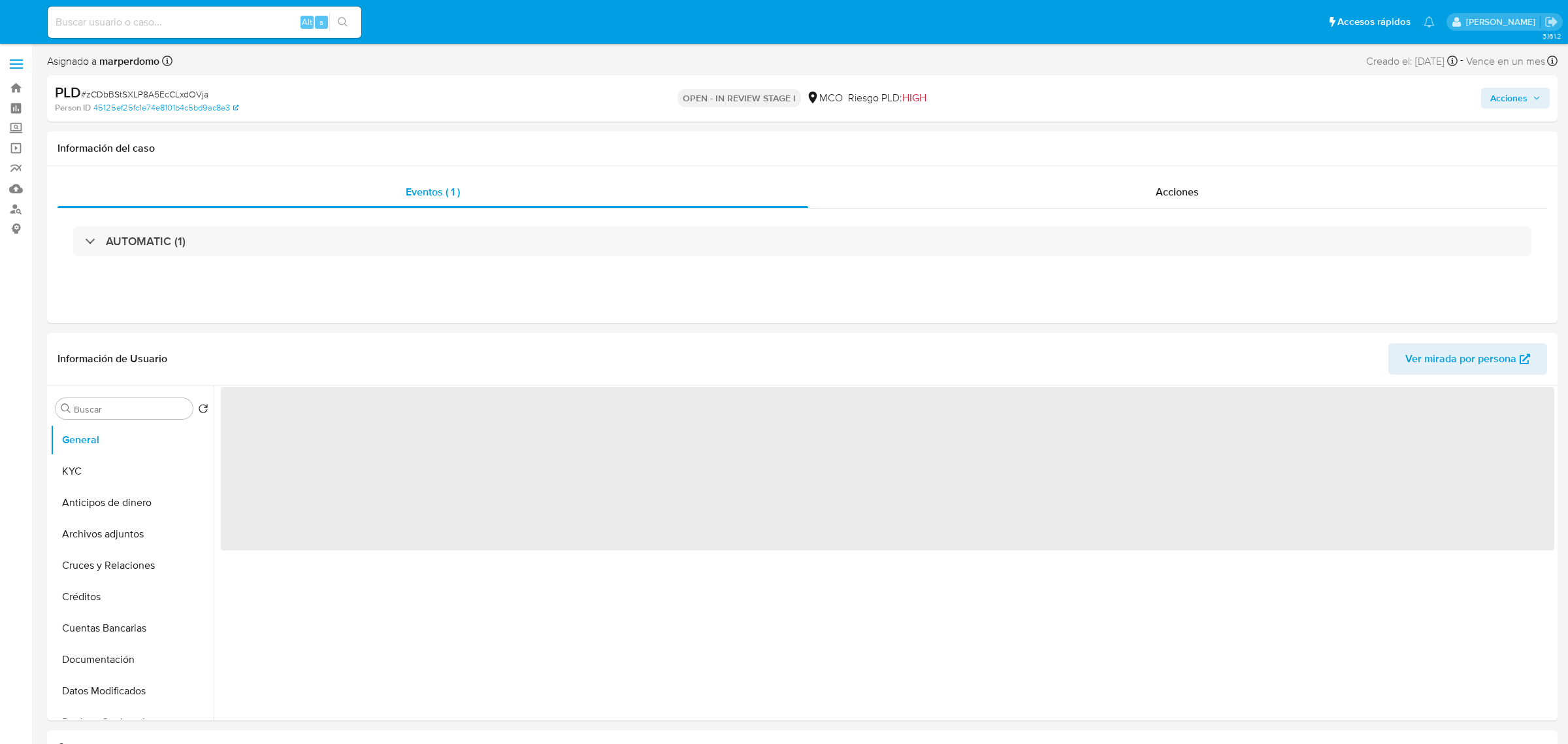
select select "10"
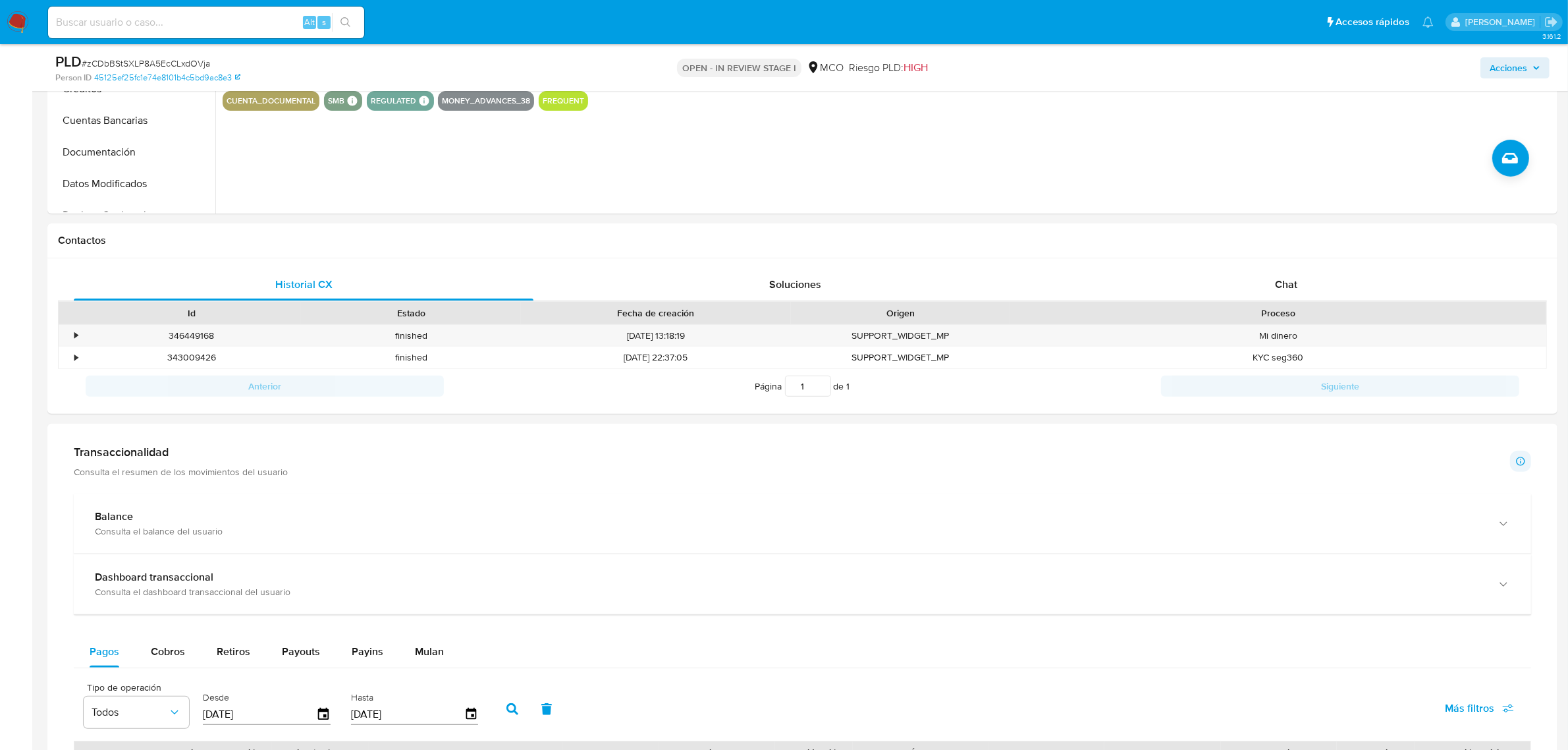
scroll to position [494, 0]
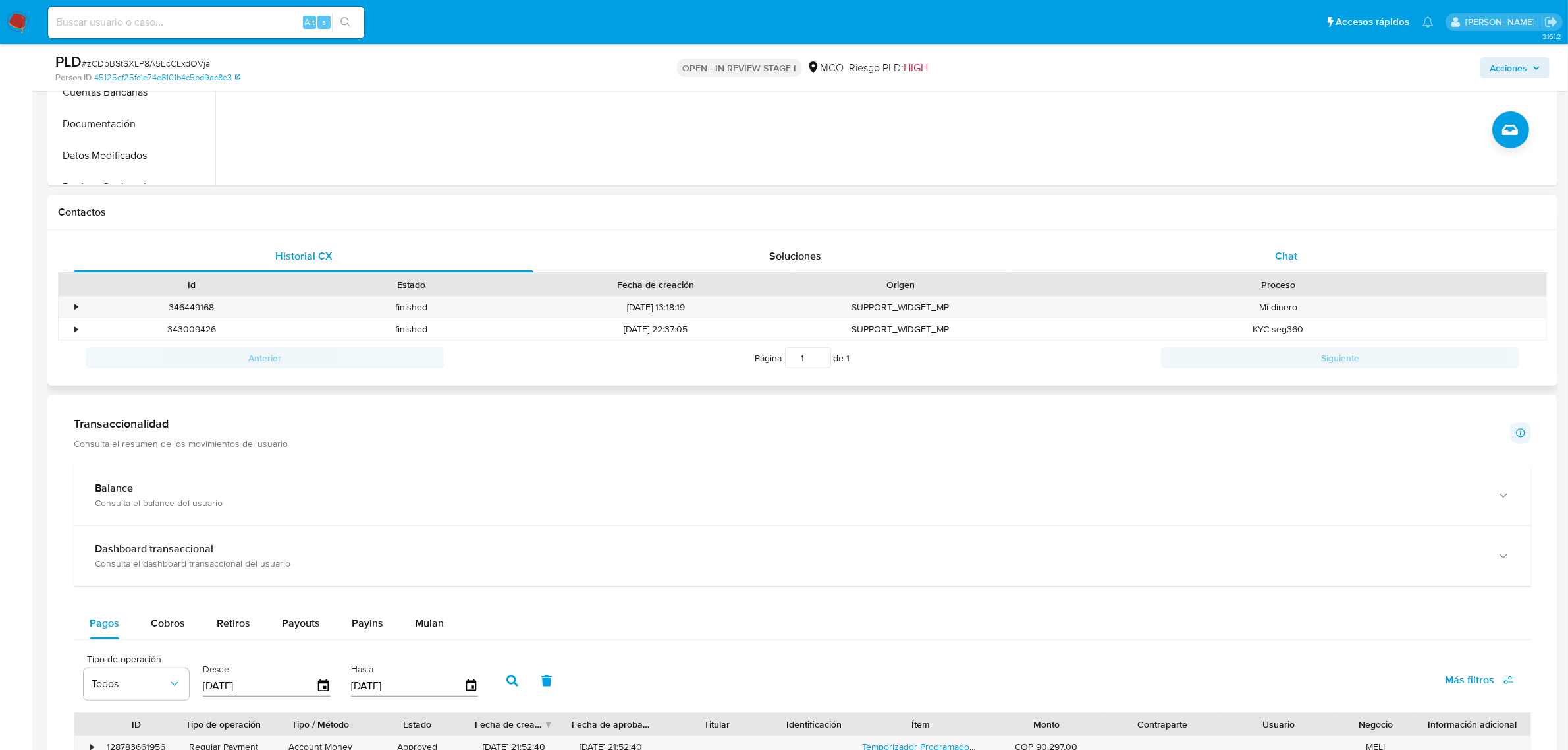
click at [1295, 265] on div "Chat" at bounding box center [1286, 256] width 459 height 32
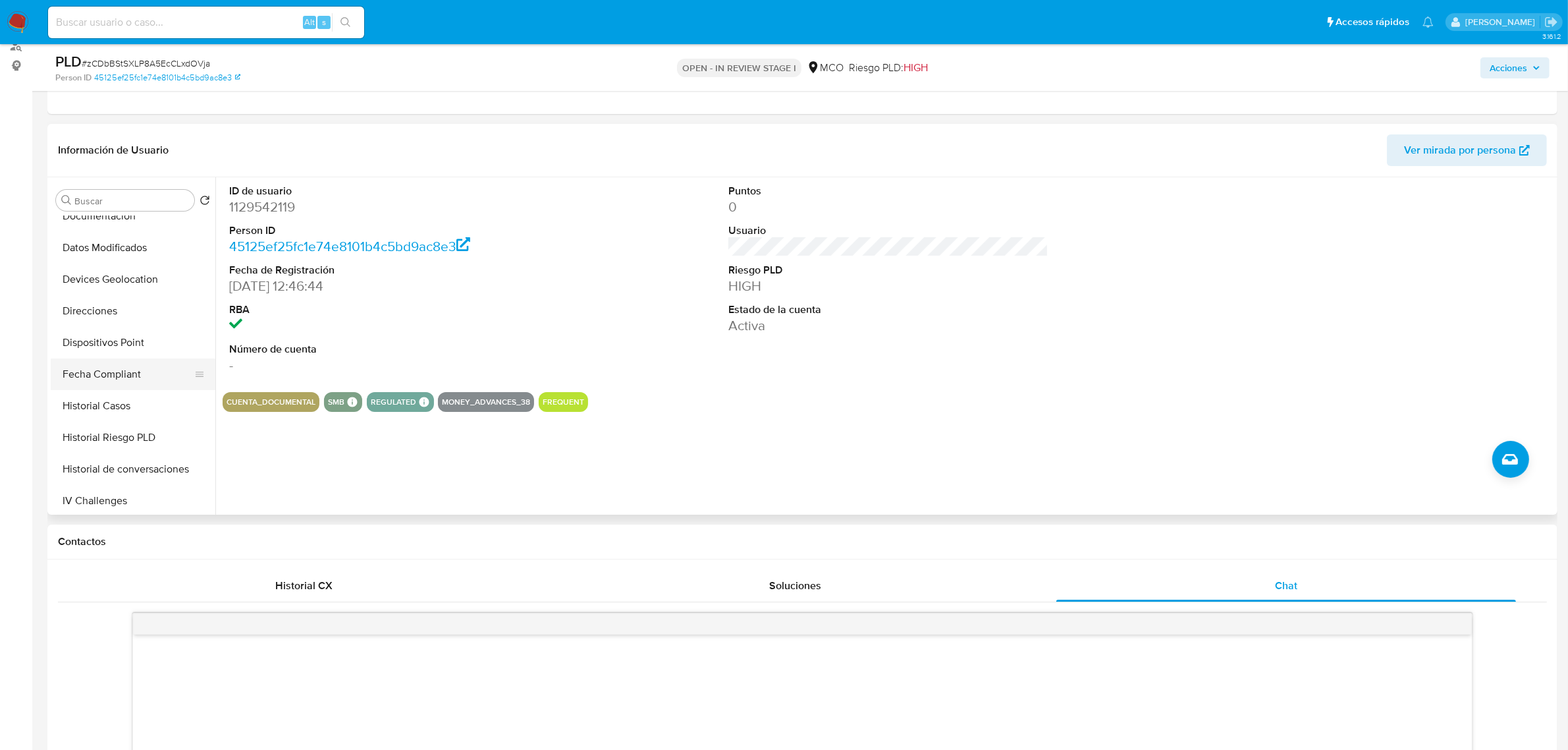
scroll to position [247, 0]
click at [94, 400] on button "Historial Casos" at bounding box center [128, 396] width 154 height 32
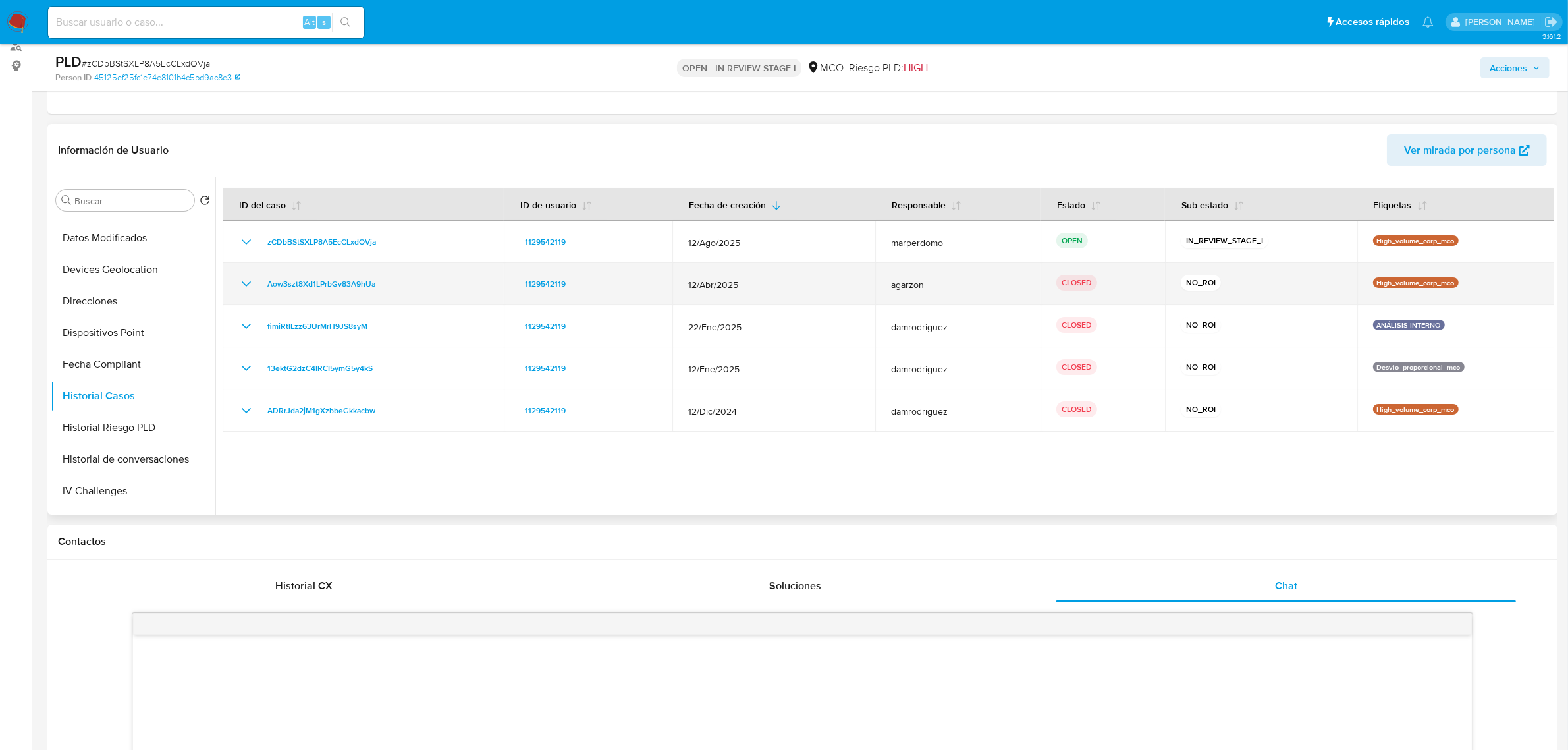
click at [241, 283] on icon "Mostrar/Ocultar" at bounding box center [246, 283] width 16 height 16
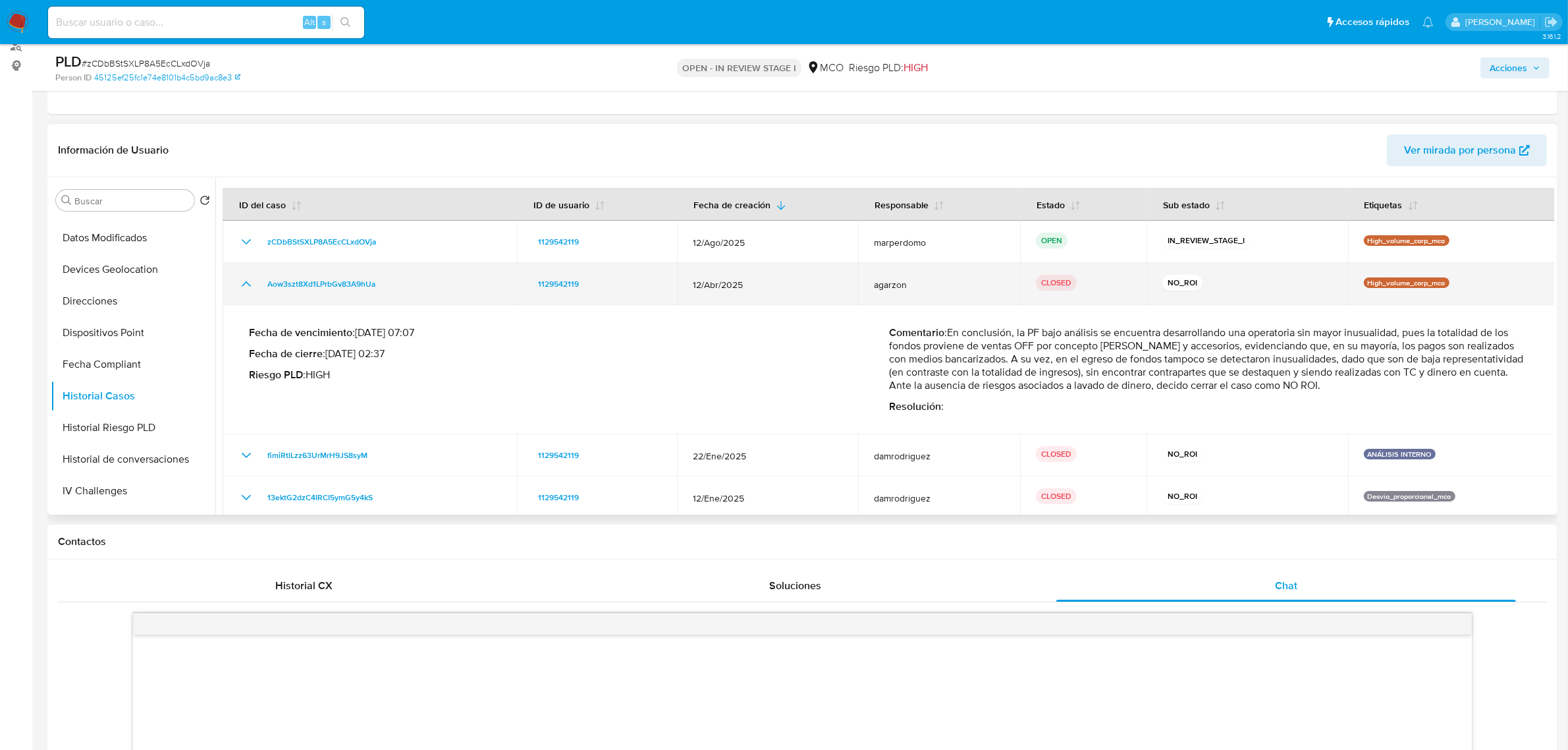
click at [241, 283] on icon "Mostrar/Ocultar" at bounding box center [246, 283] width 16 height 16
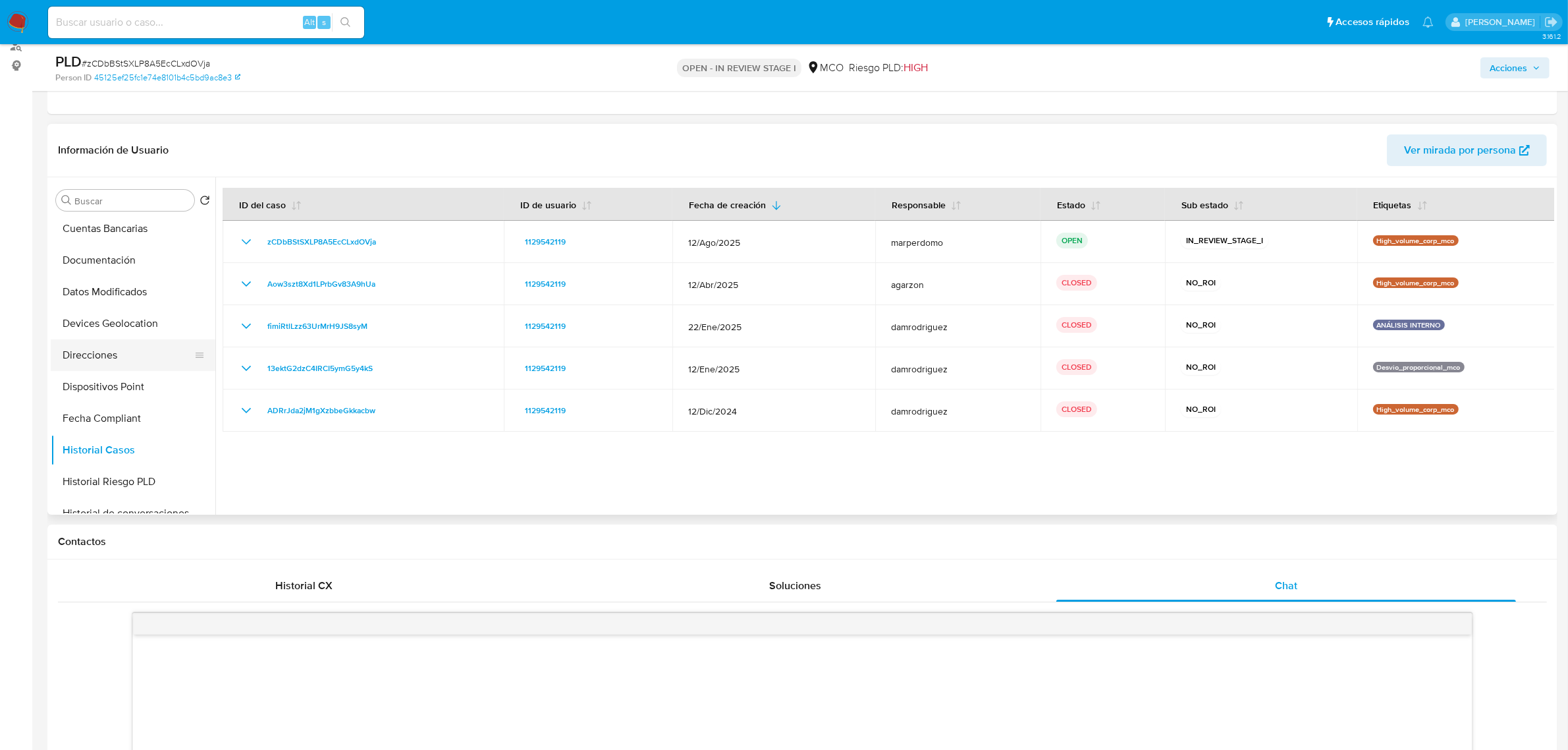
scroll to position [165, 0]
click at [119, 292] on button "Documentación" at bounding box center [128, 288] width 154 height 32
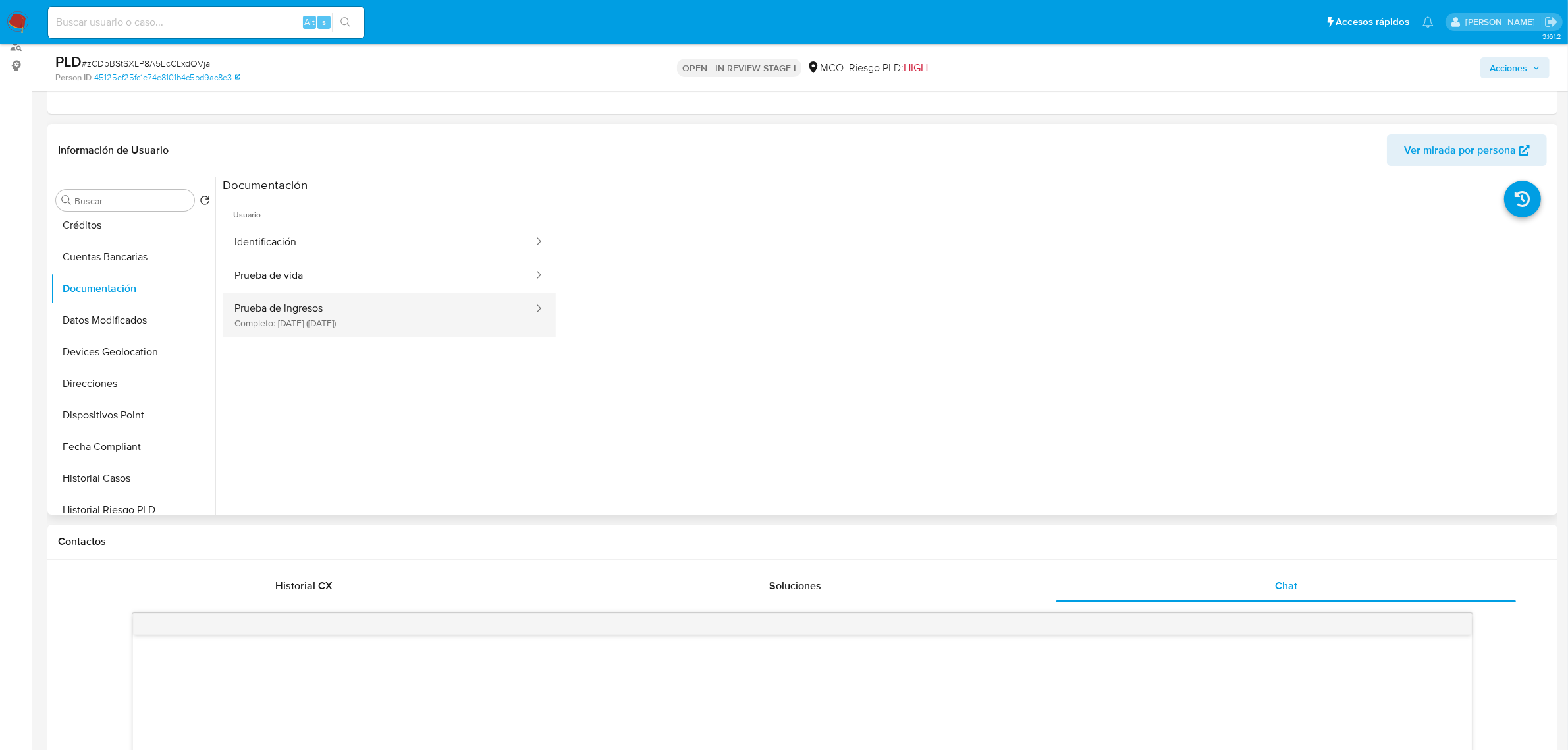
click at [329, 318] on button "Prueba de ingresos Completo: 24/09/2024 (hace un año)" at bounding box center [378, 315] width 312 height 45
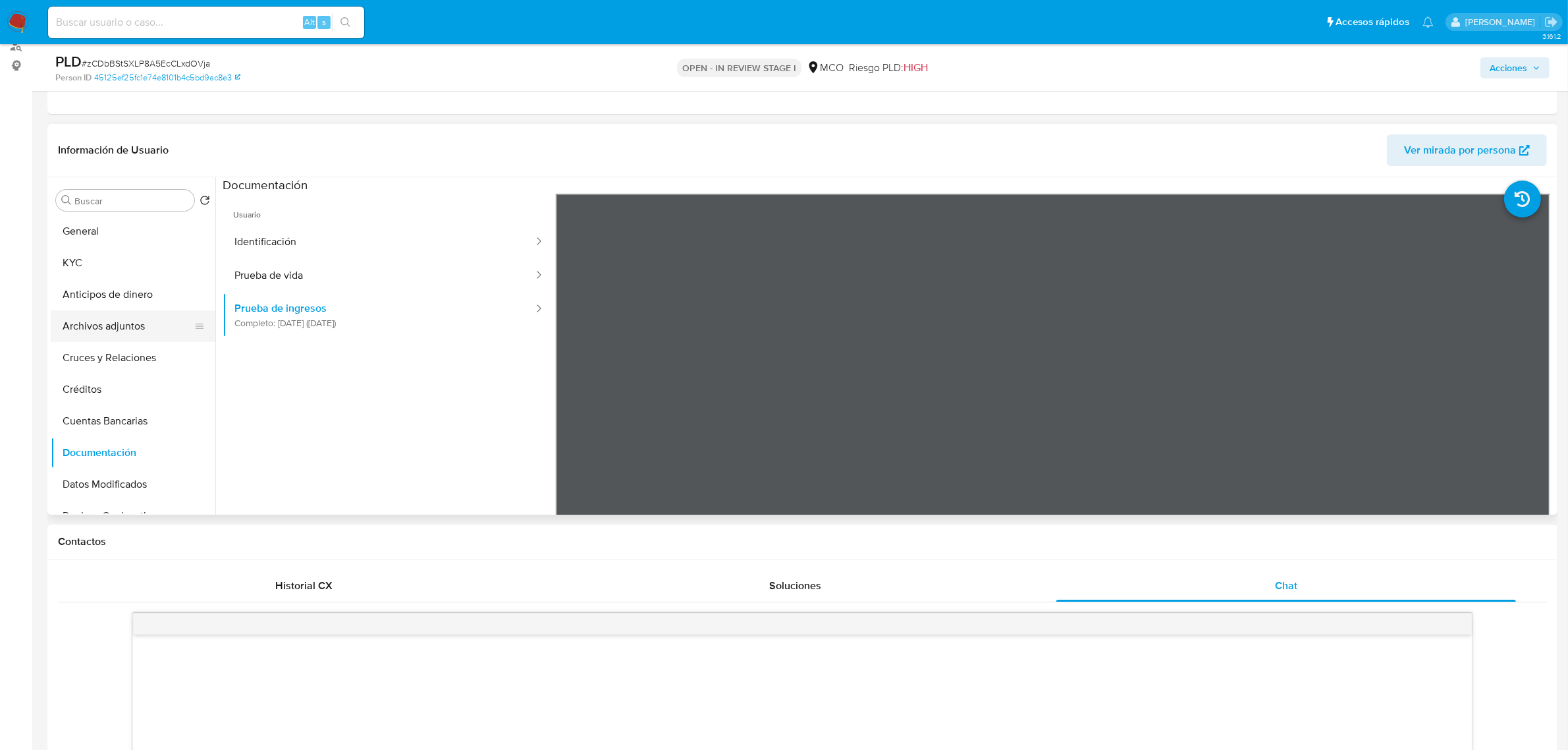
scroll to position [0, 0]
click at [108, 300] on button "Anticipos de dinero" at bounding box center [128, 295] width 154 height 32
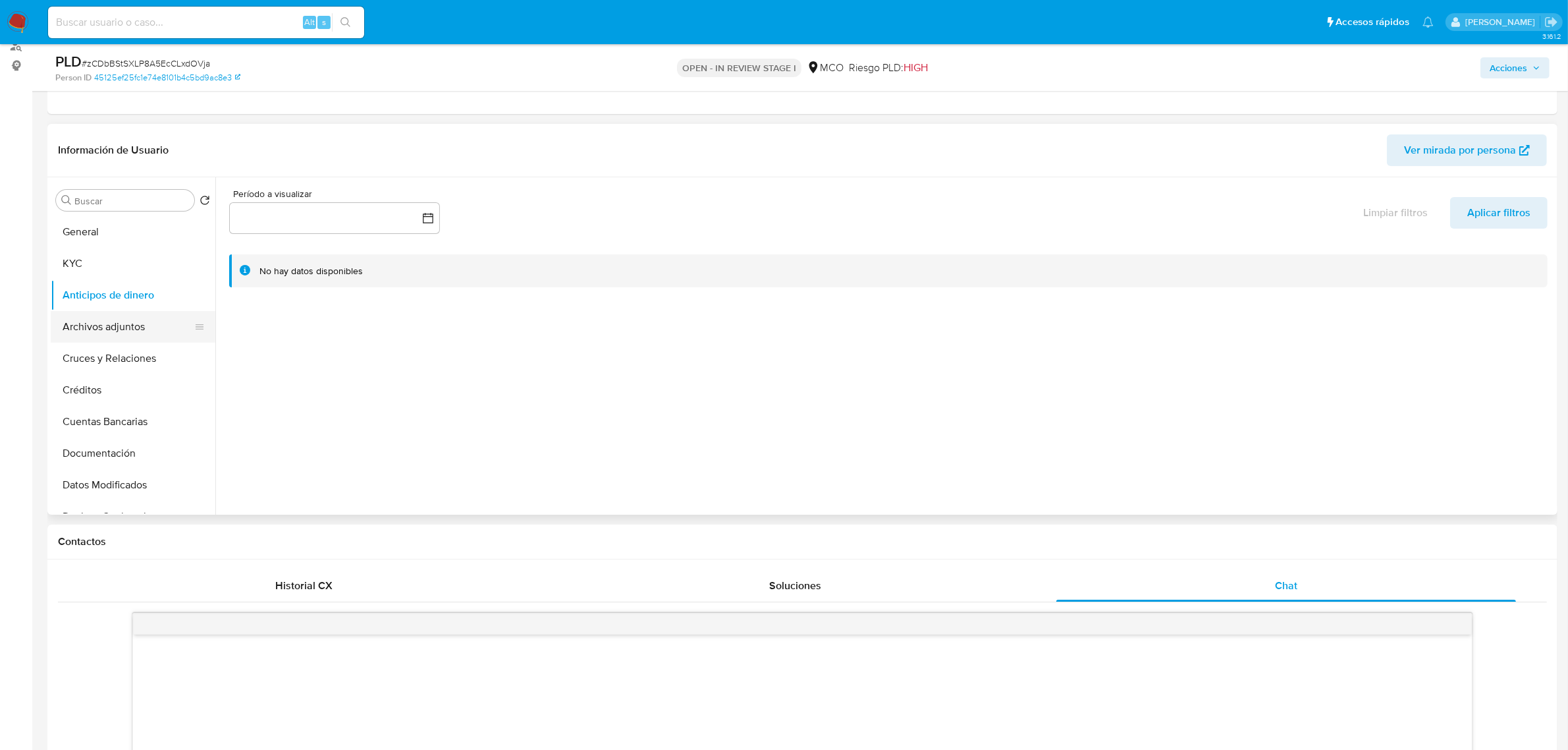
click at [135, 327] on button "Archivos adjuntos" at bounding box center [128, 327] width 154 height 32
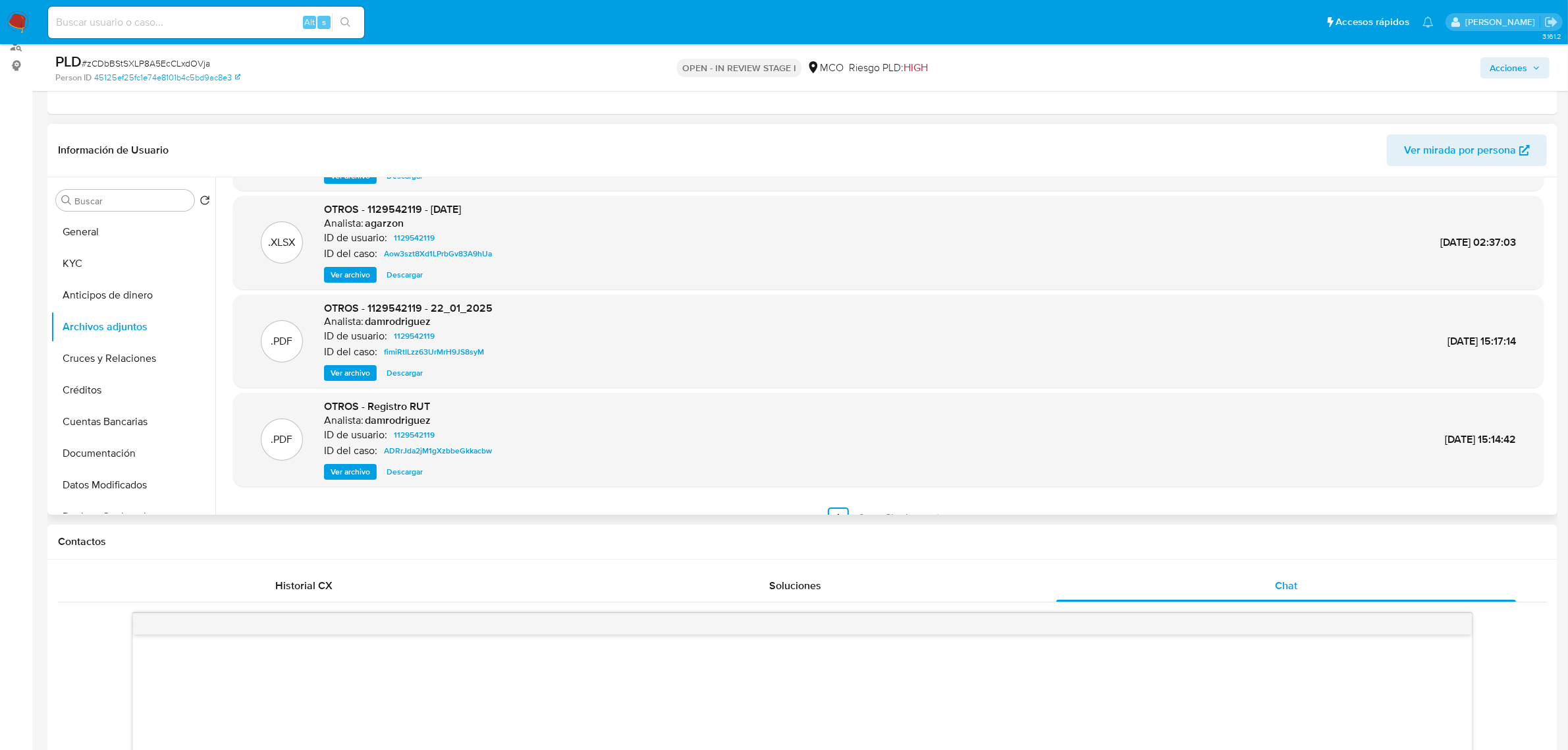
scroll to position [110, 0]
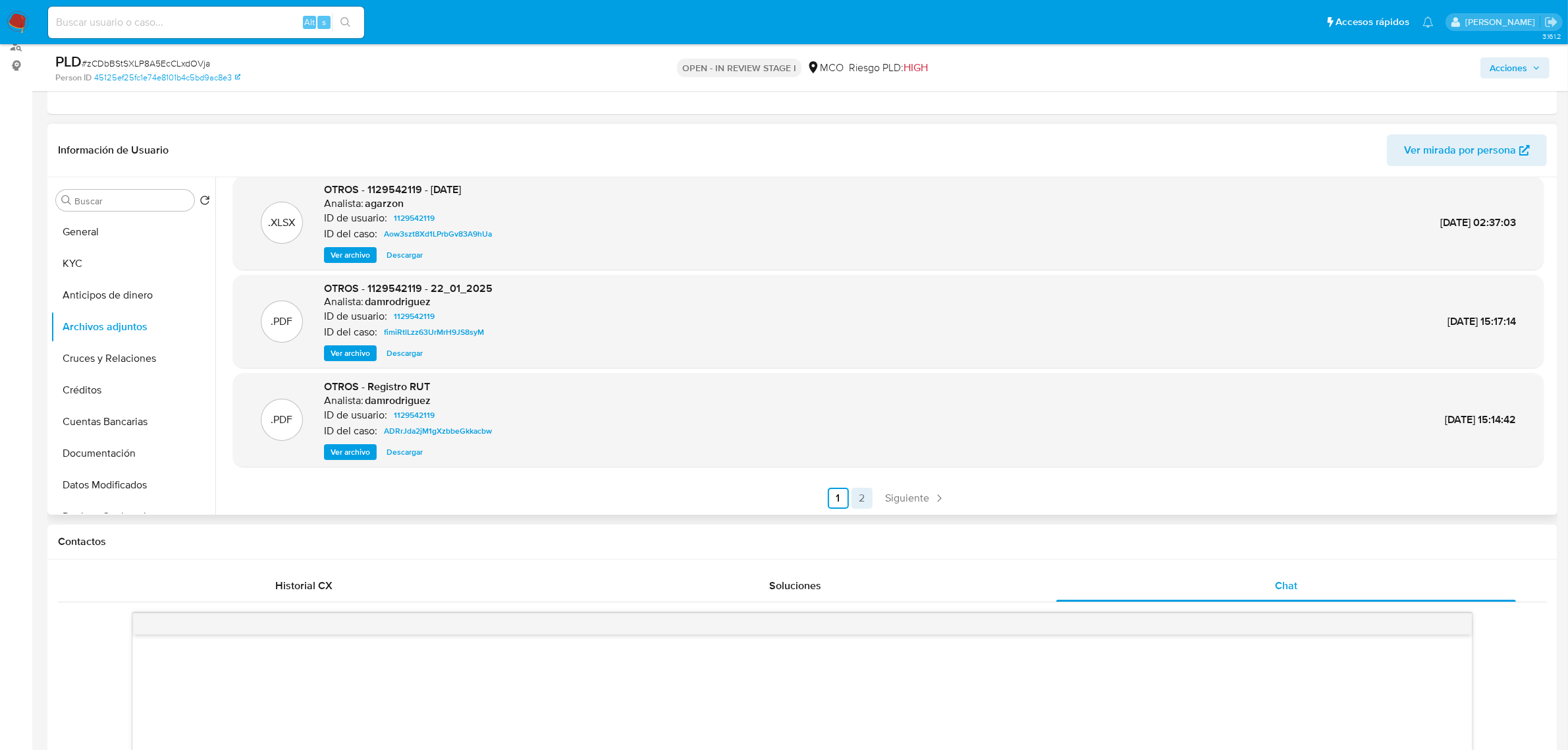
click at [856, 498] on link "2" at bounding box center [862, 498] width 21 height 21
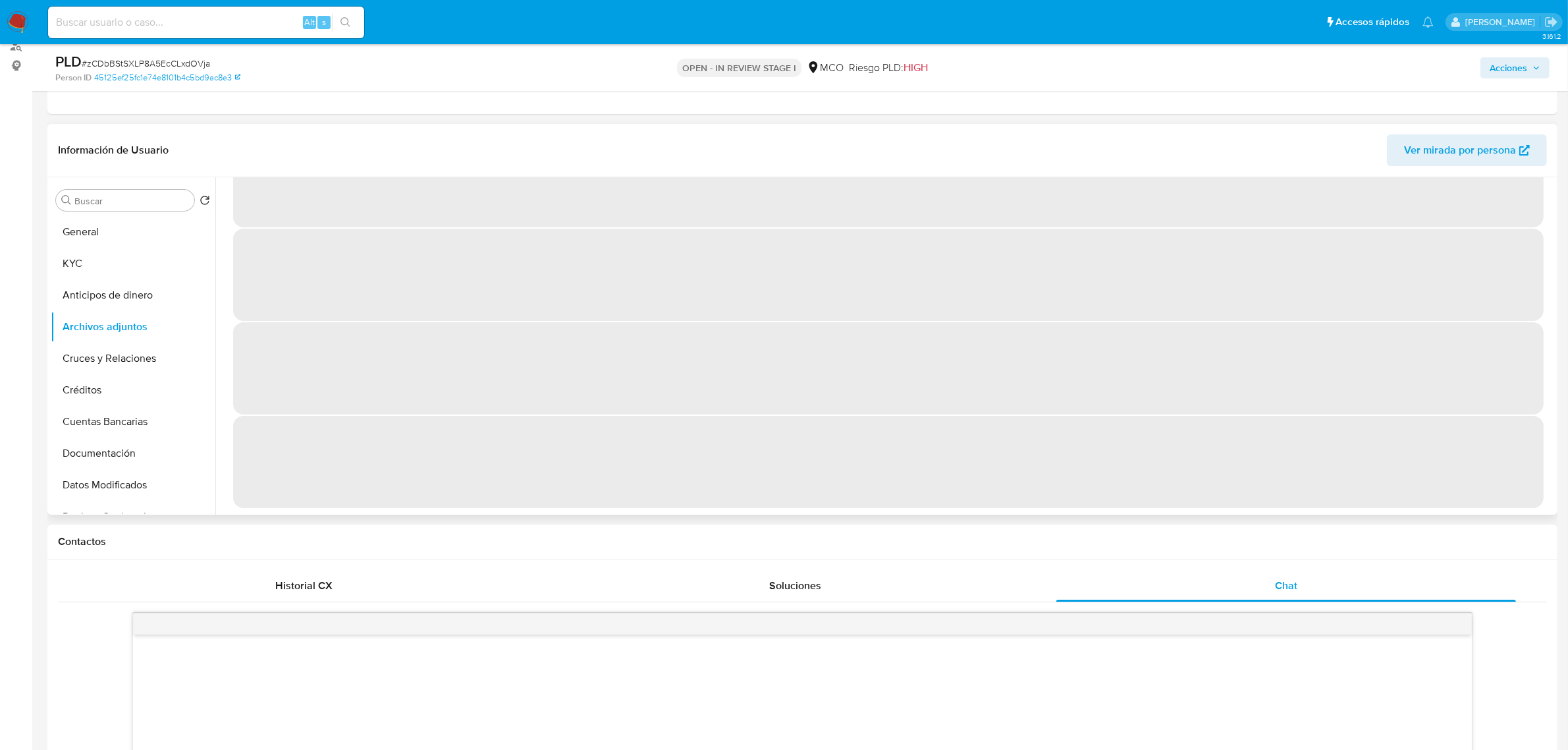
scroll to position [0, 0]
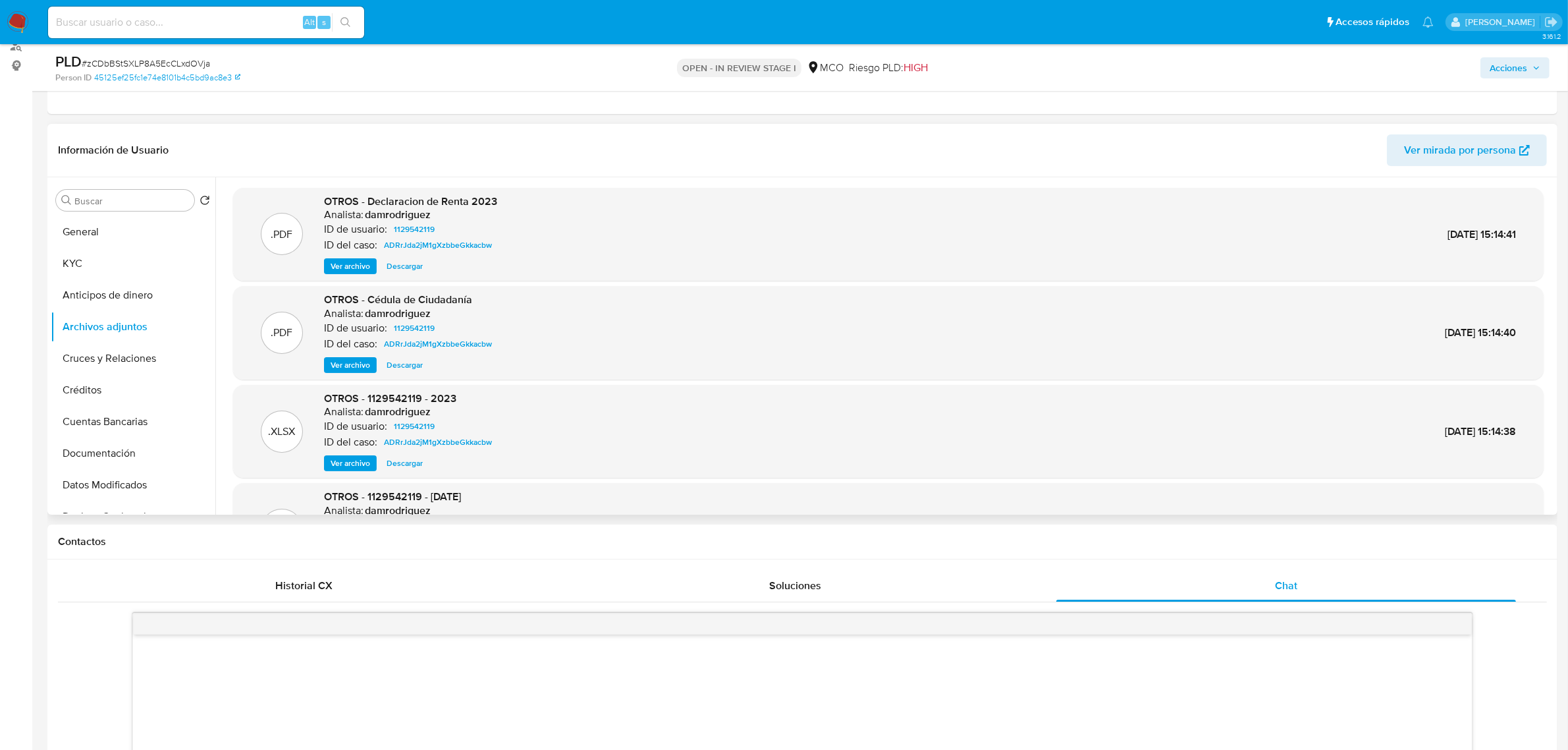
click at [336, 268] on span "Ver archivo" at bounding box center [350, 266] width 39 height 13
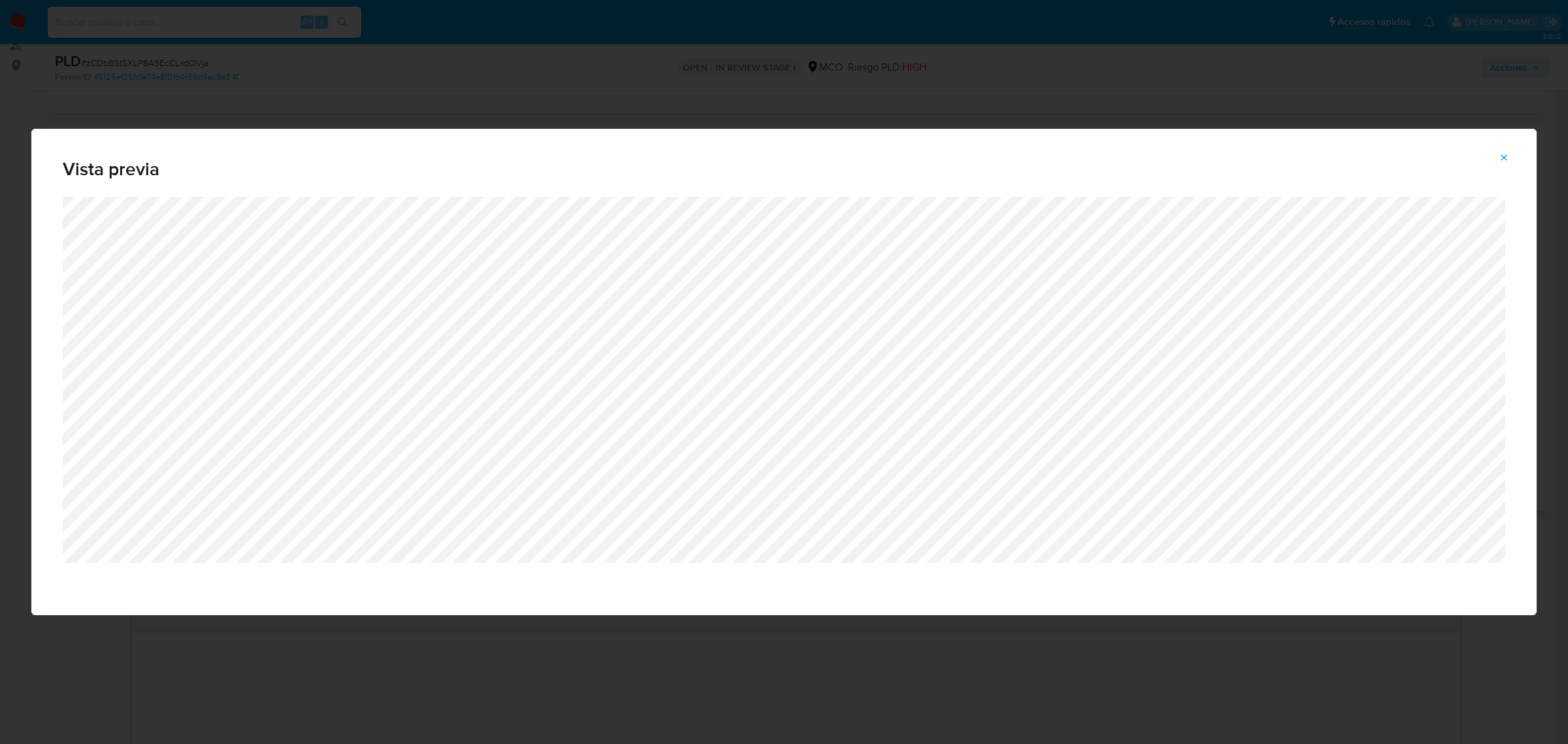
click at [1229, 80] on div "Vista previa" at bounding box center [784, 372] width 1568 height 744
click at [1510, 155] on button "Attachment preview" at bounding box center [1504, 158] width 28 height 21
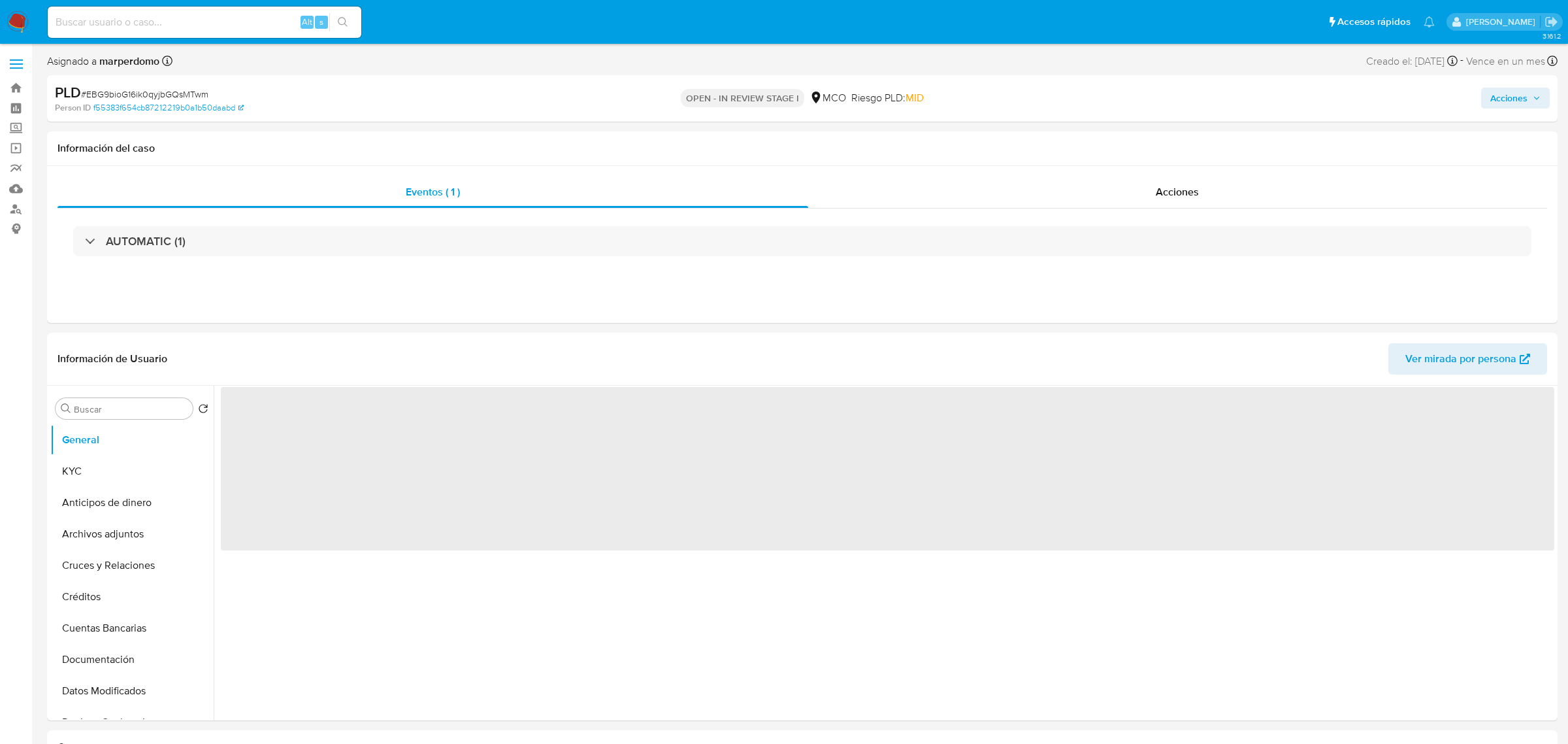
select select "10"
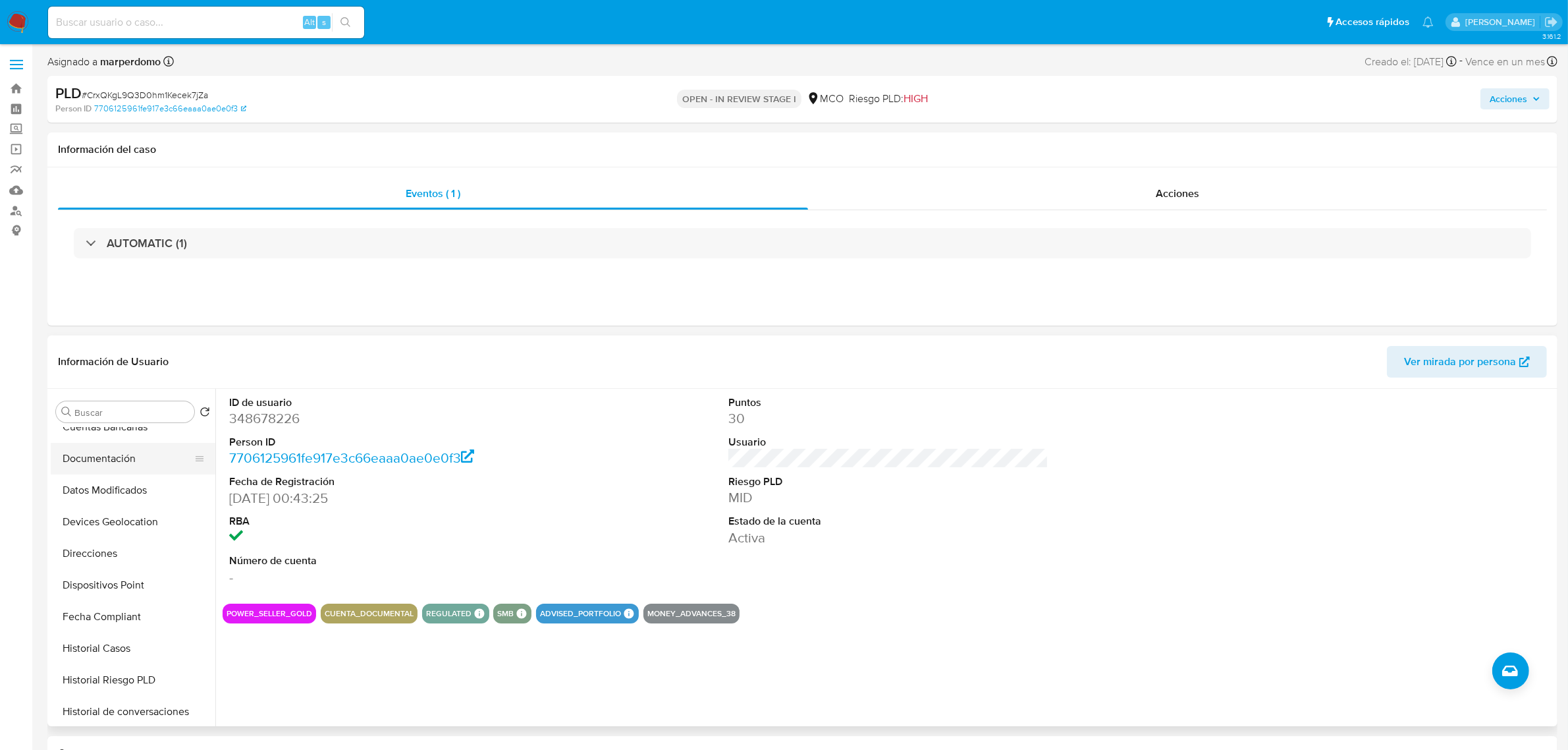
scroll to position [247, 0]
click at [112, 606] on button "Historial Casos" at bounding box center [128, 607] width 154 height 32
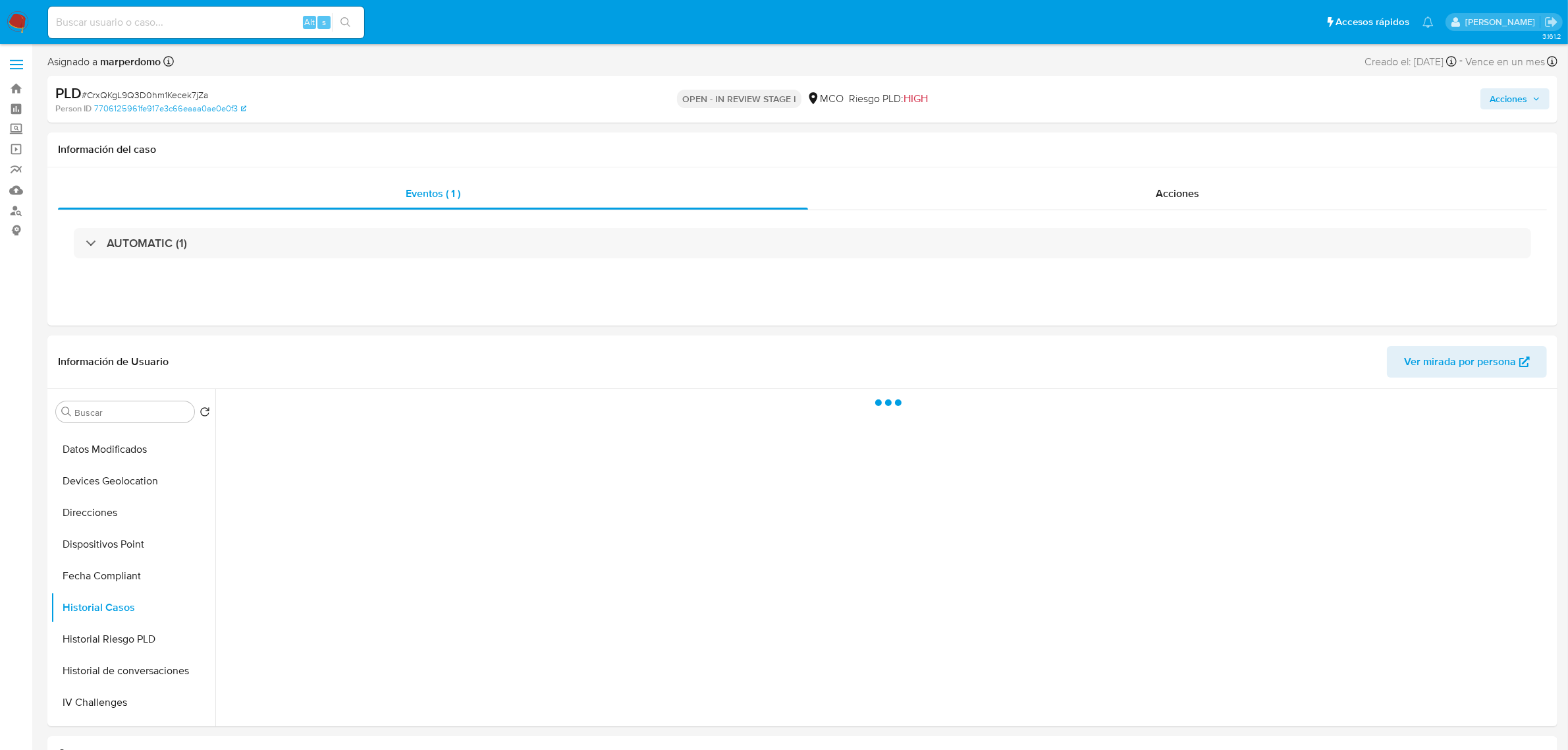
scroll to position [82, 0]
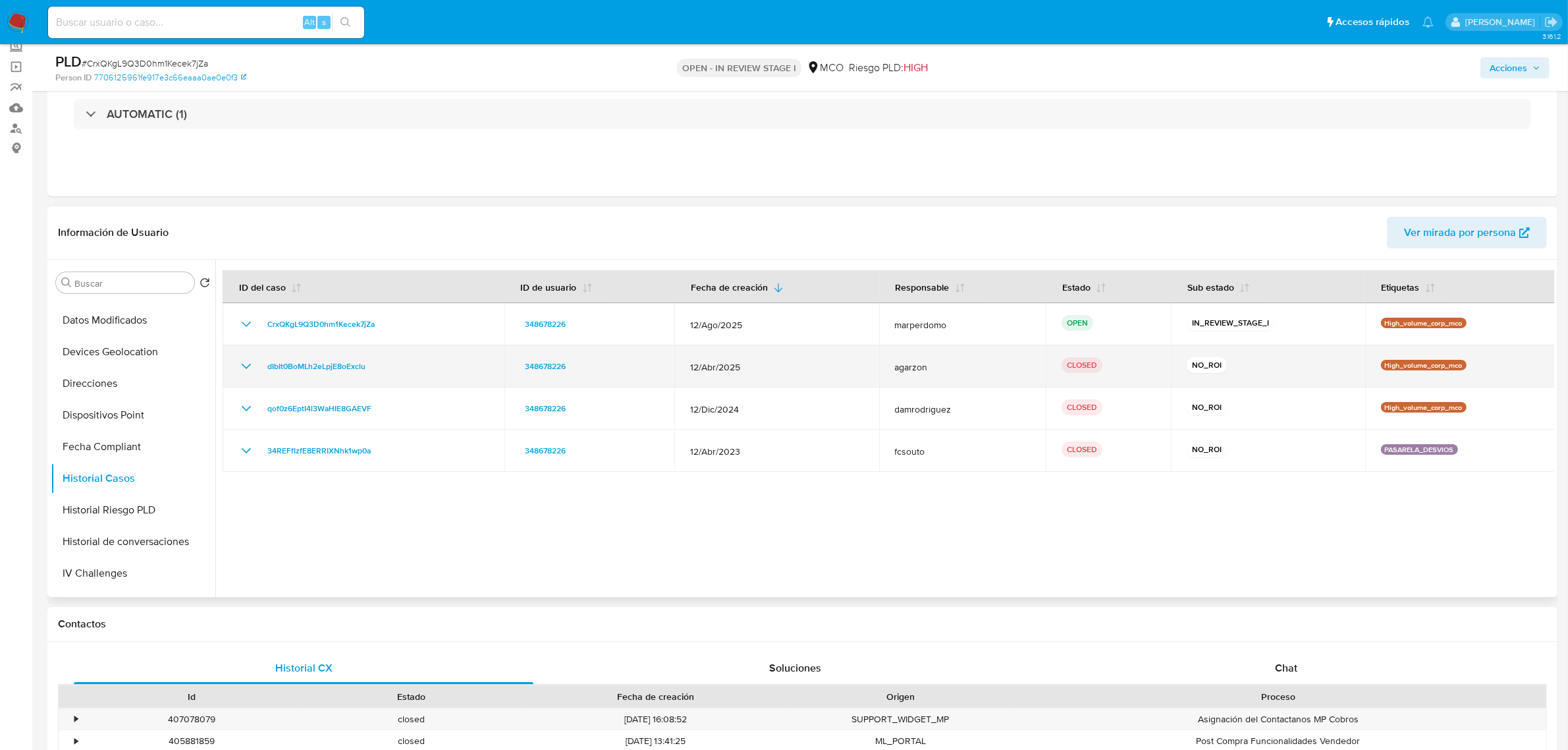
click at [239, 364] on icon "Mostrar/Ocultar" at bounding box center [246, 366] width 16 height 16
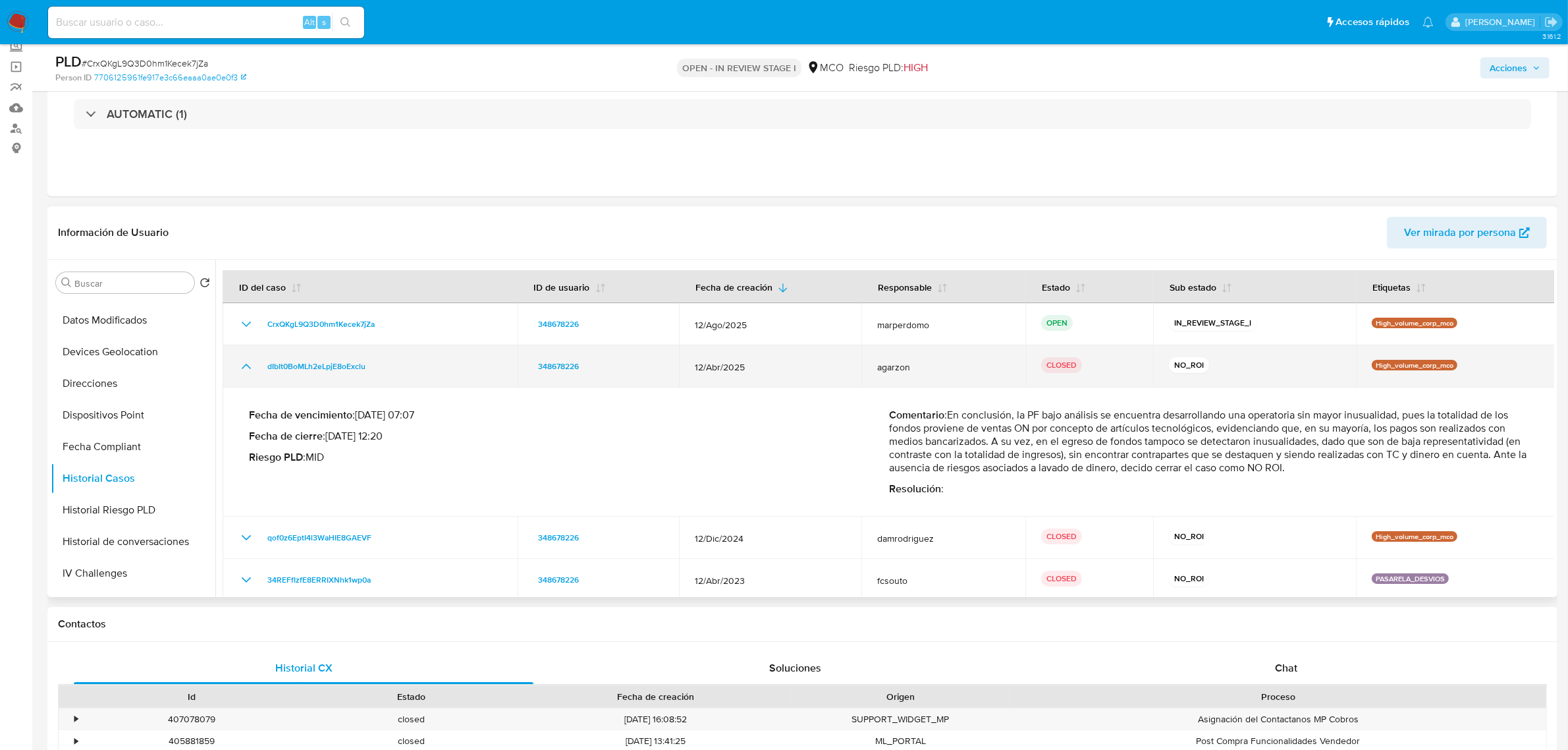
click at [239, 364] on button "Mostrar/Ocultar" at bounding box center [246, 366] width 16 height 16
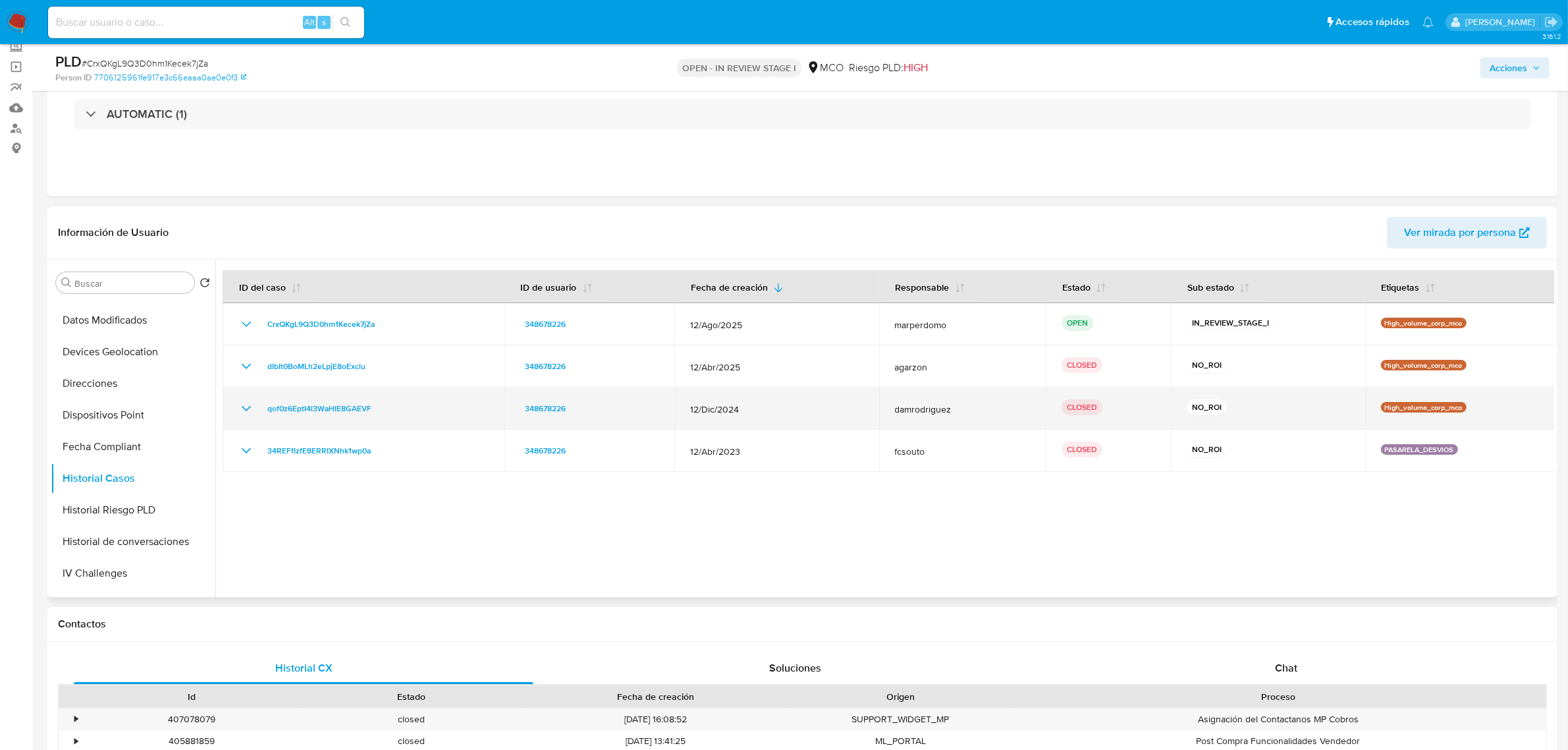
click at [247, 403] on icon "Mostrar/Ocultar" at bounding box center [246, 408] width 16 height 16
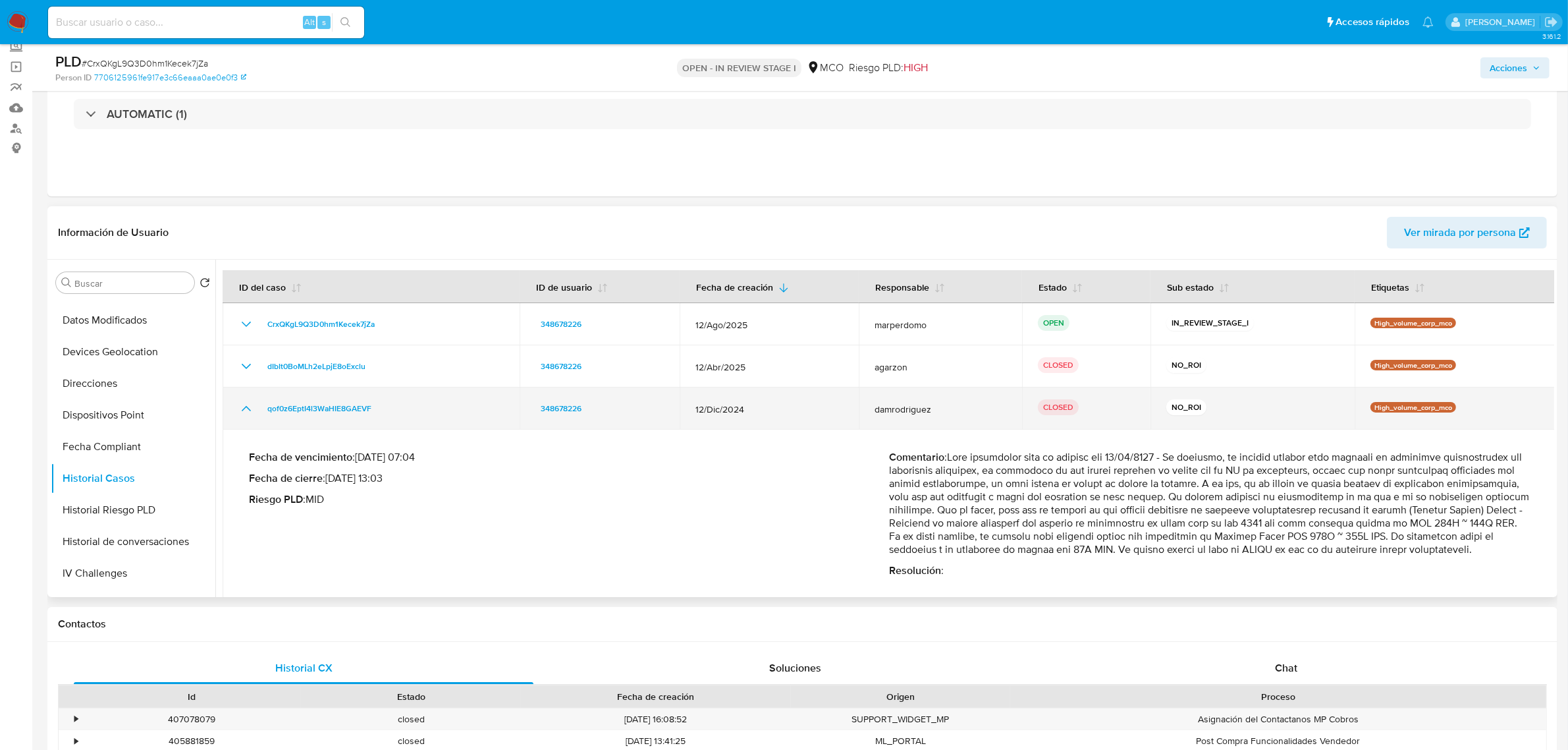
click at [247, 403] on icon "Mostrar/Ocultar" at bounding box center [246, 408] width 16 height 16
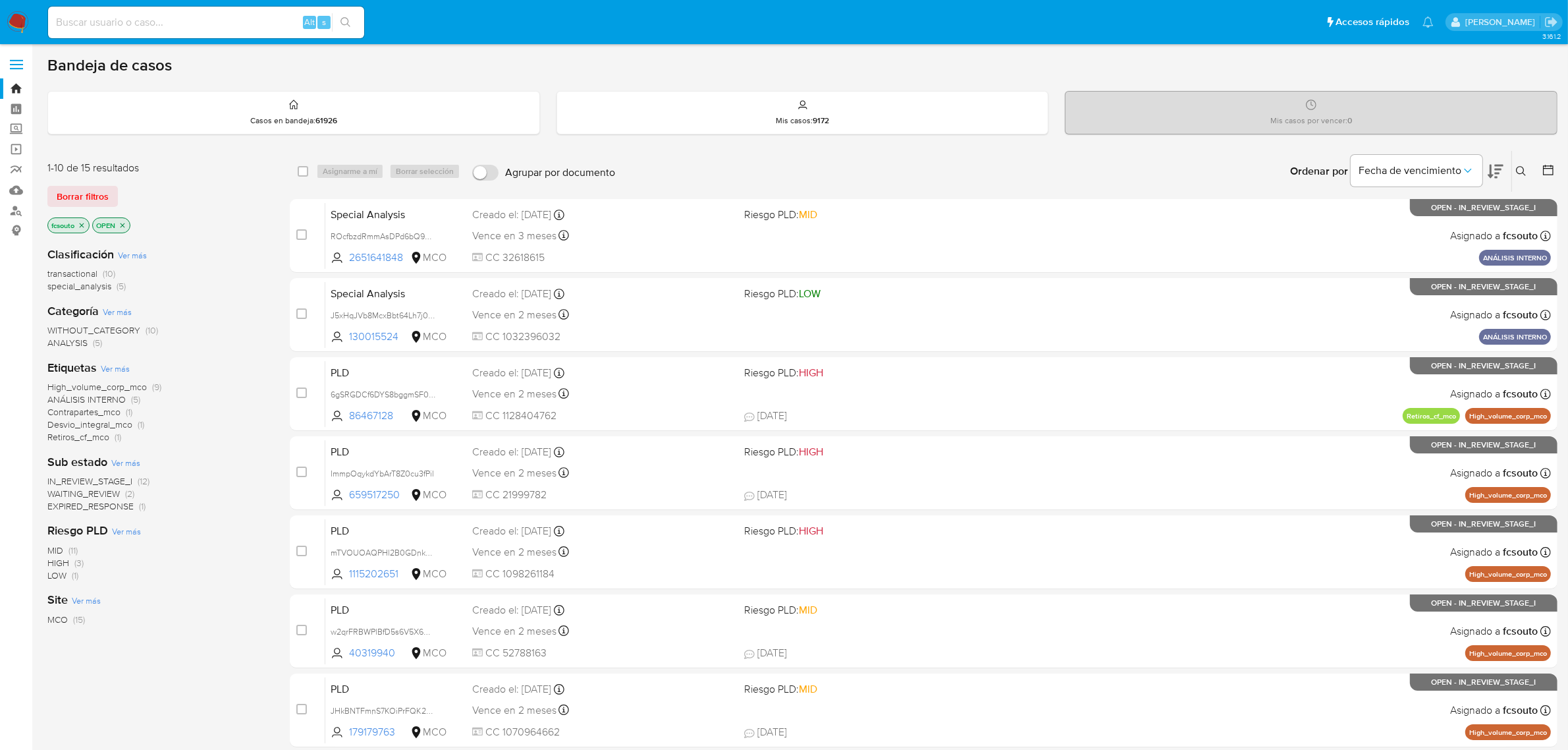
click at [1488, 176] on icon at bounding box center [1495, 171] width 16 height 14
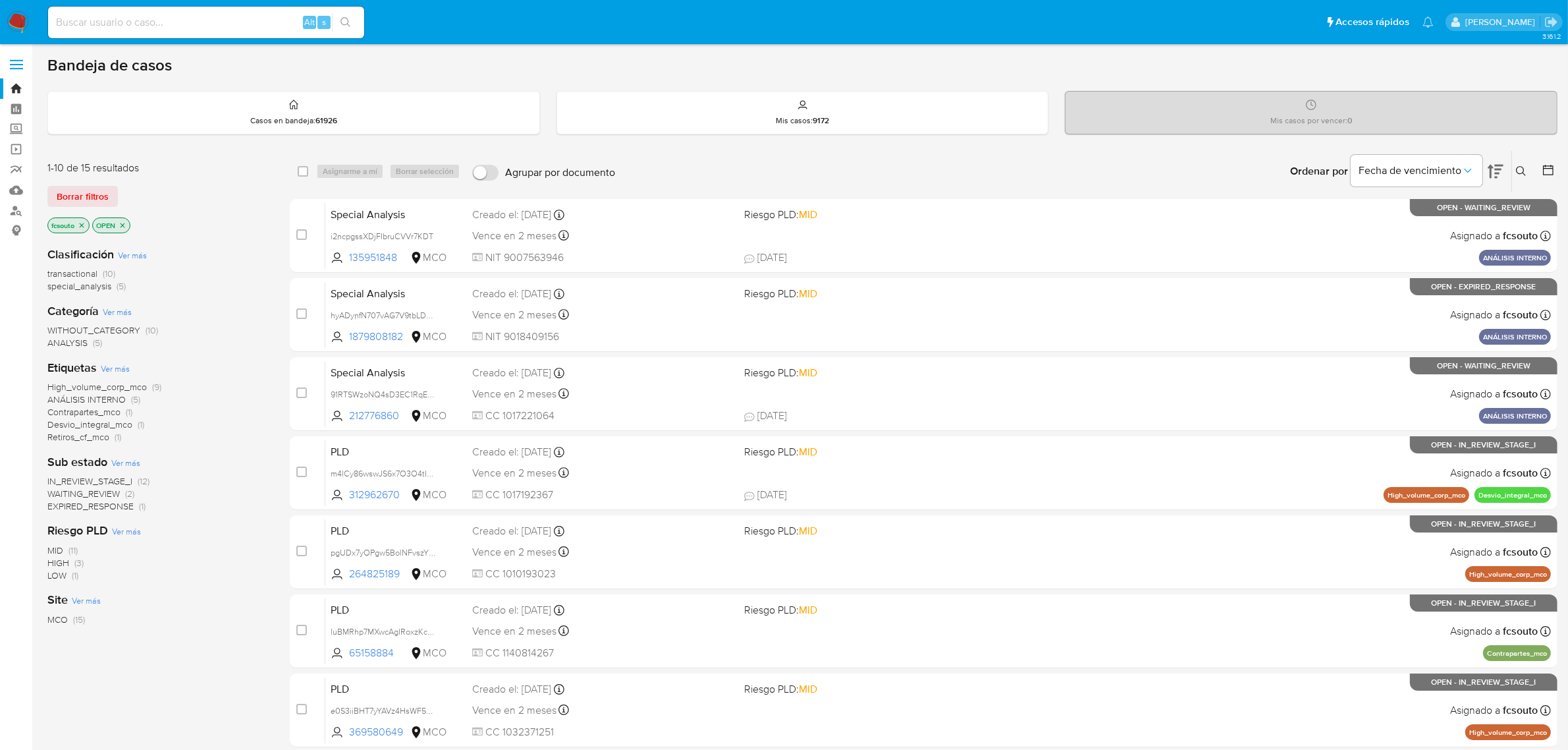
click at [1488, 176] on icon at bounding box center [1495, 171] width 16 height 16
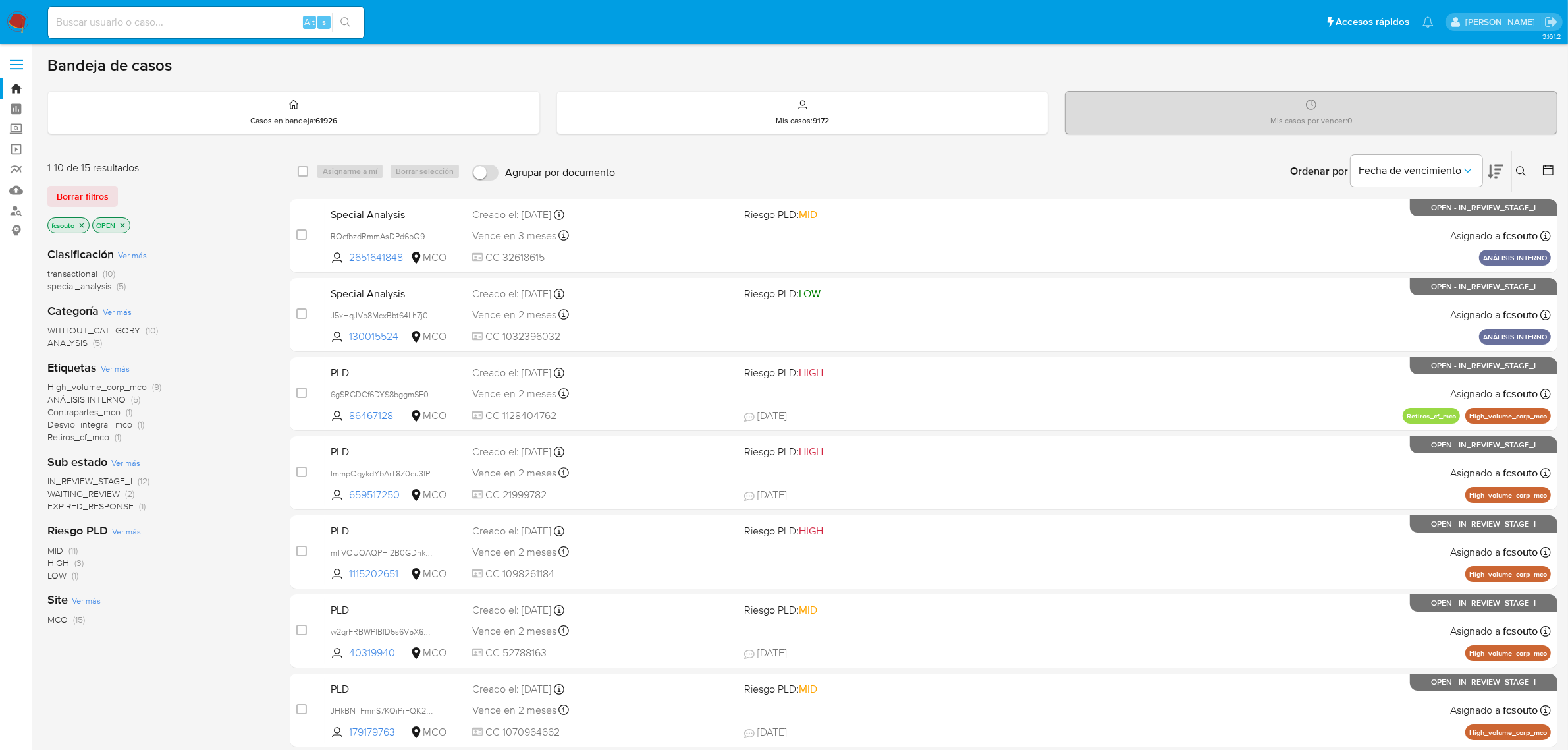
click at [1488, 176] on icon at bounding box center [1495, 171] width 16 height 14
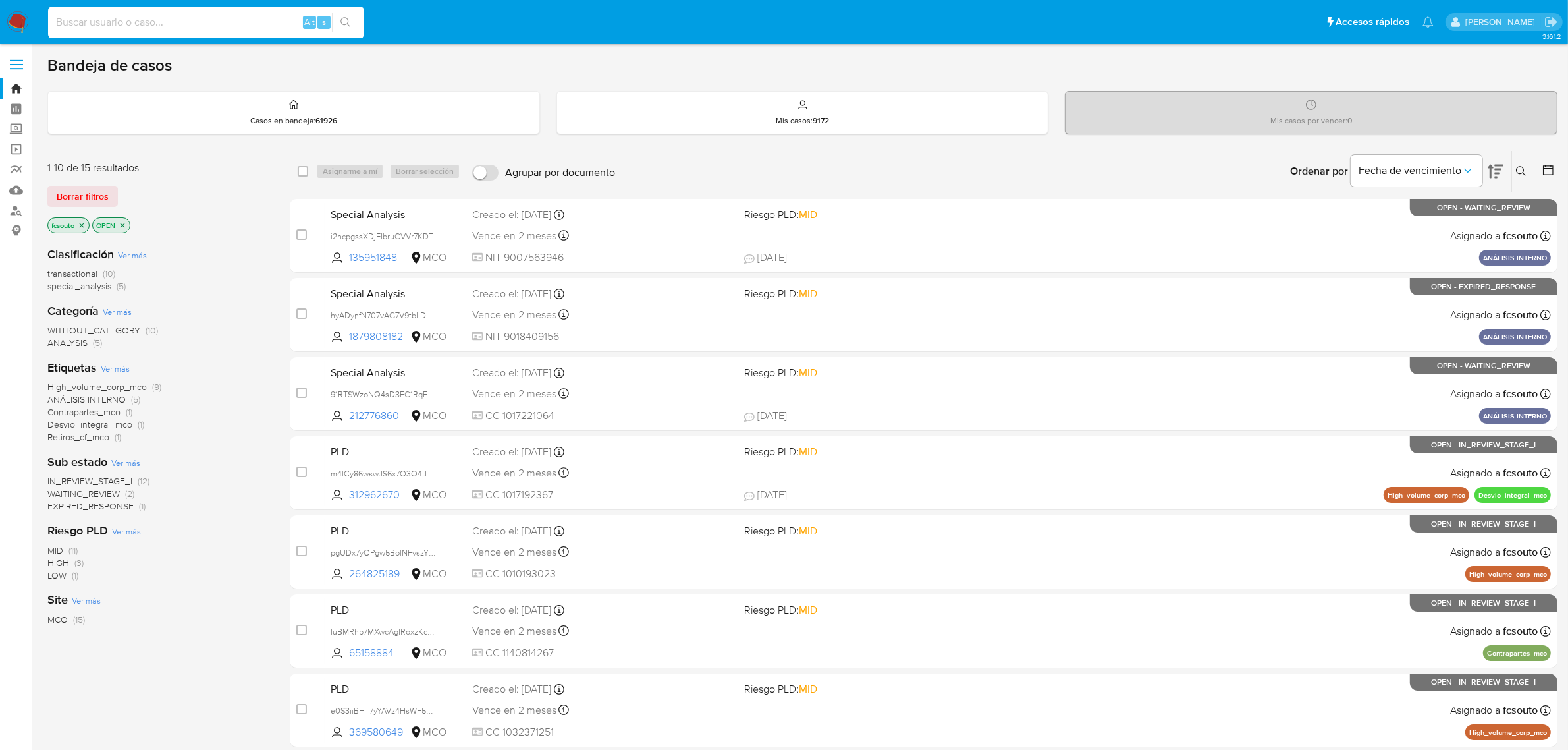
click at [208, 18] on input at bounding box center [206, 22] width 316 height 17
paste input "Gb0QYiJ9b70MH4u4lsdzwgQ3"
type input "Gb0QYiJ9b70MH4u4lsdzwgQ3"
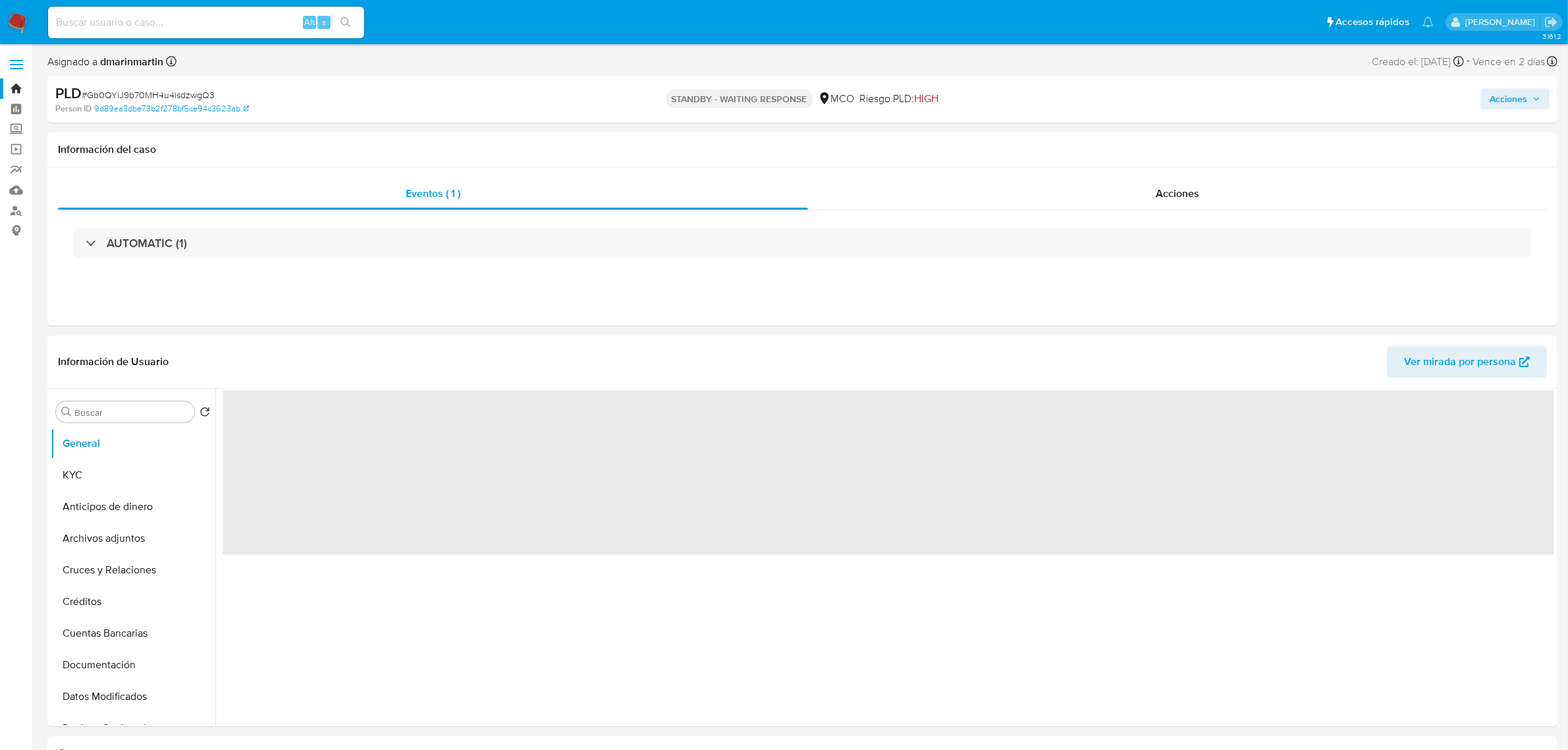
select select "10"
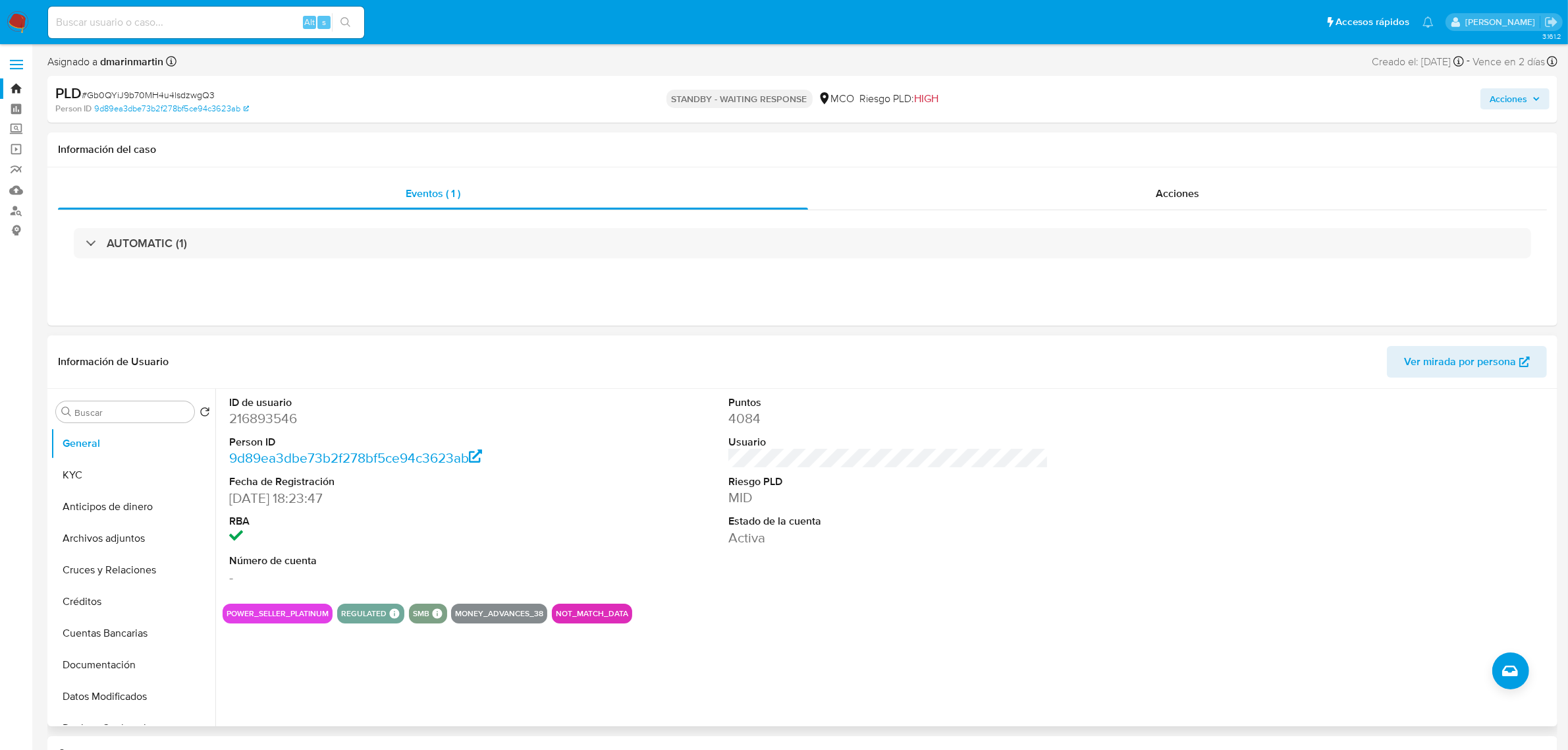
click at [242, 420] on dd "216893546" at bounding box center [389, 418] width 320 height 18
copy dd "216893546"
click at [533, 423] on dd "216893546" at bounding box center [389, 418] width 320 height 18
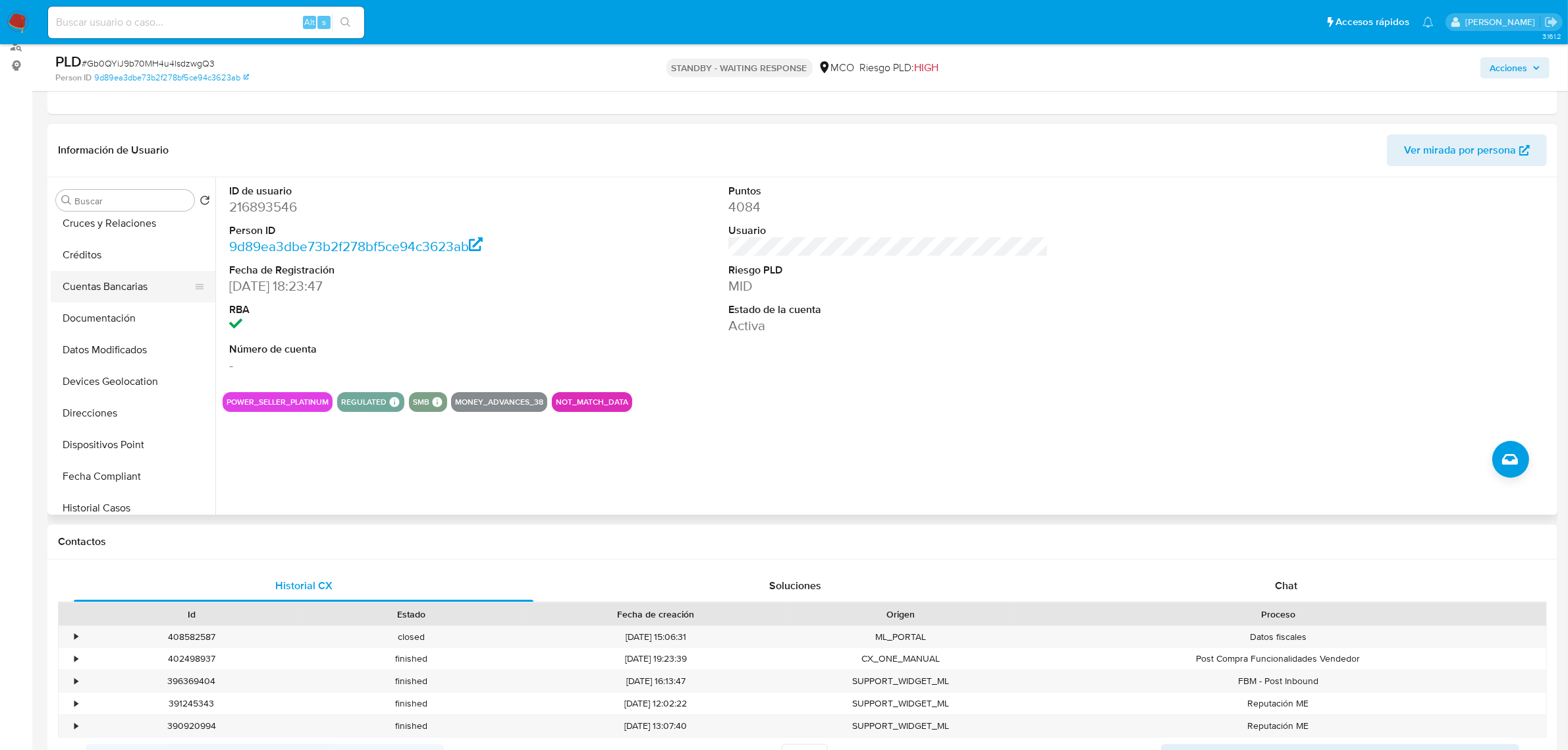
scroll to position [165, 0]
click at [1265, 575] on div "Chat" at bounding box center [1286, 586] width 459 height 32
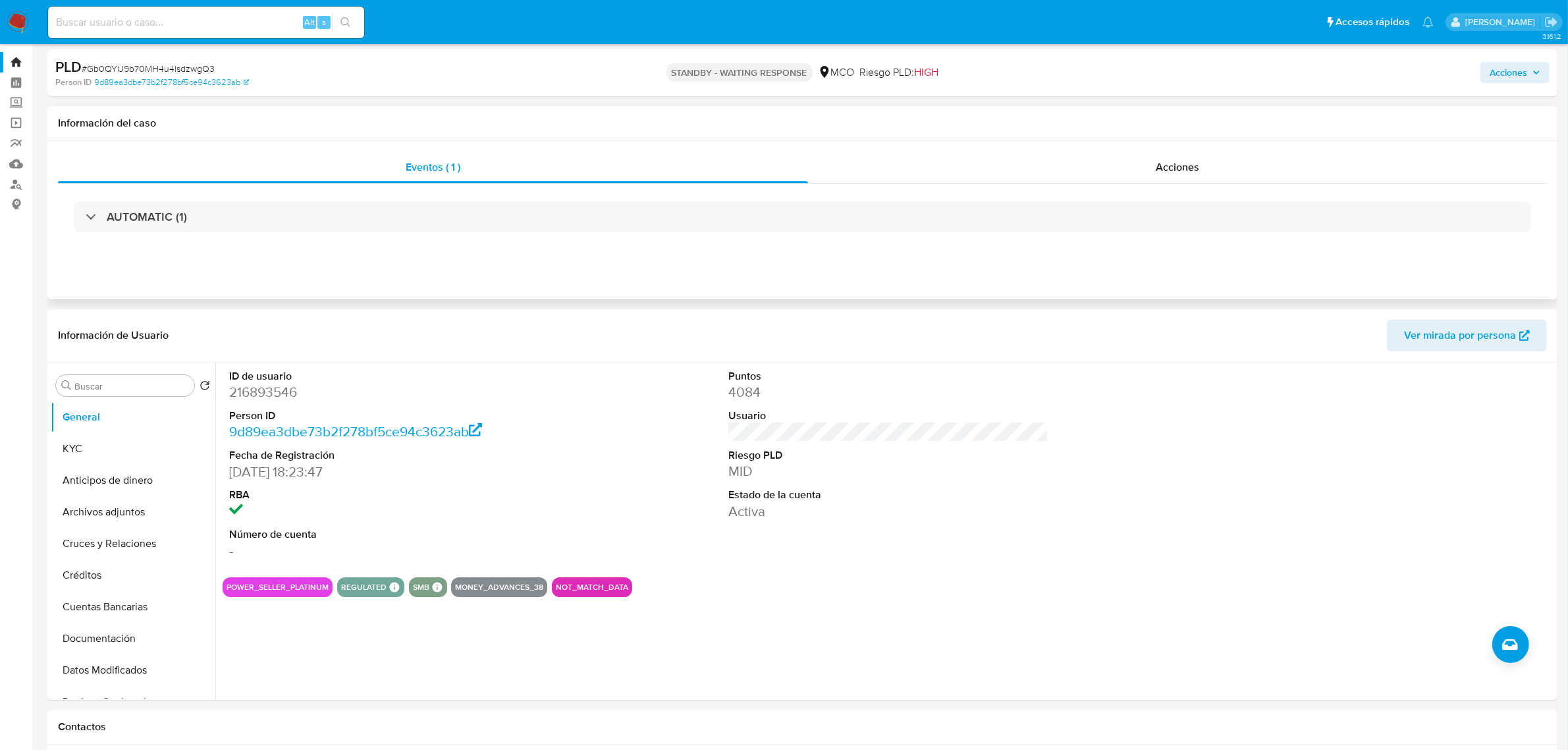
scroll to position [0, 0]
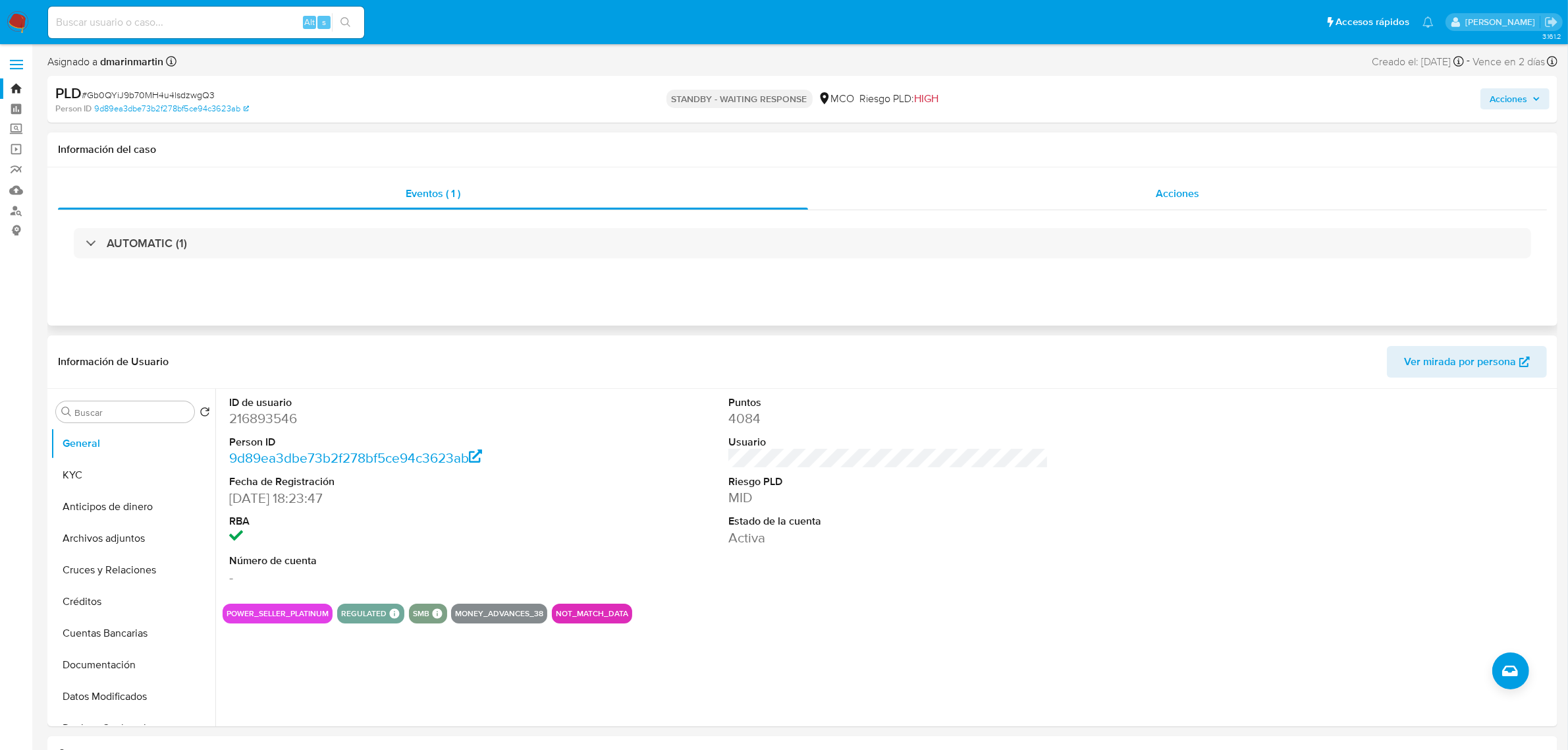
click at [1147, 190] on div "Acciones" at bounding box center [1177, 194] width 739 height 32
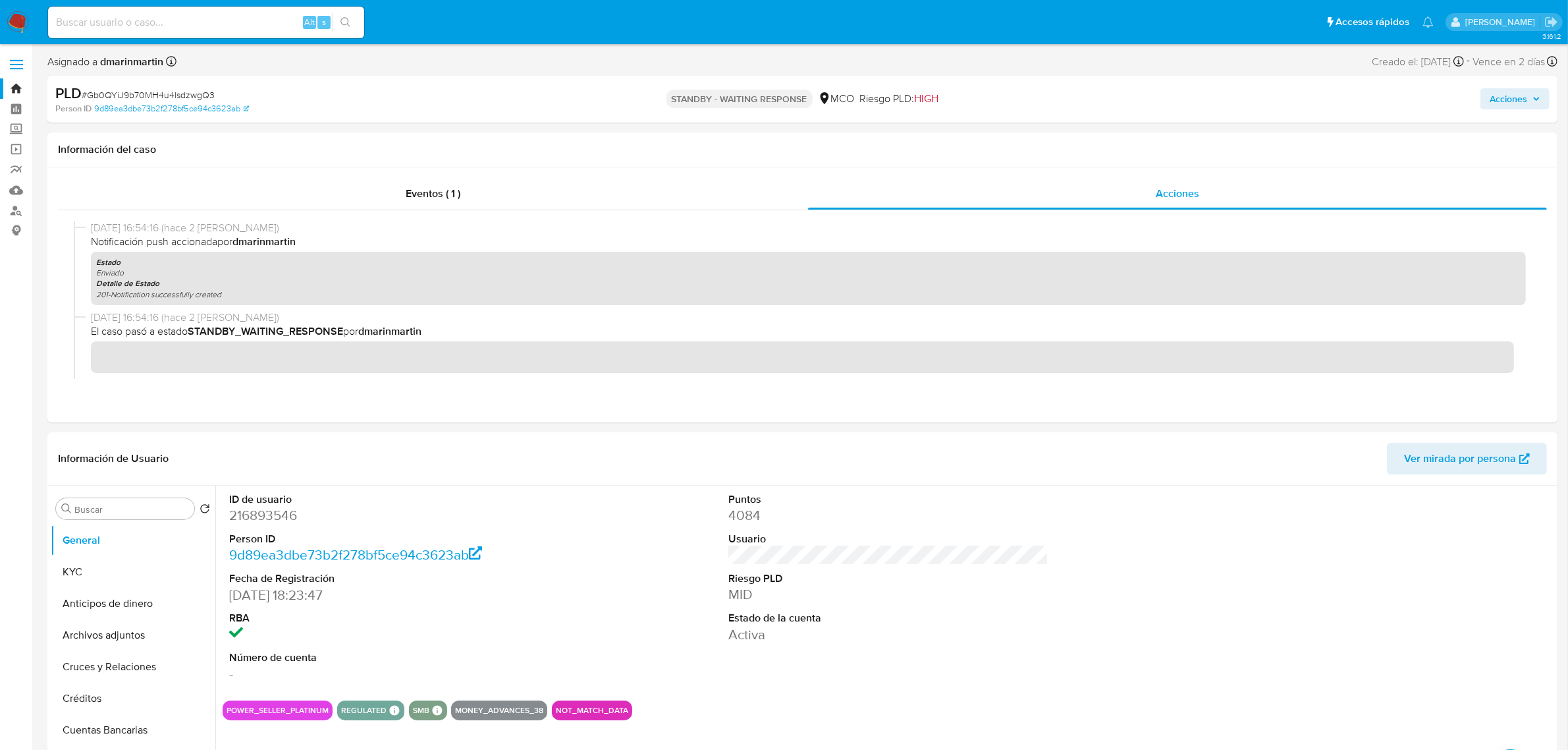
click at [146, 16] on input at bounding box center [206, 22] width 316 height 17
paste input "2513094663"
type input "2513094663"
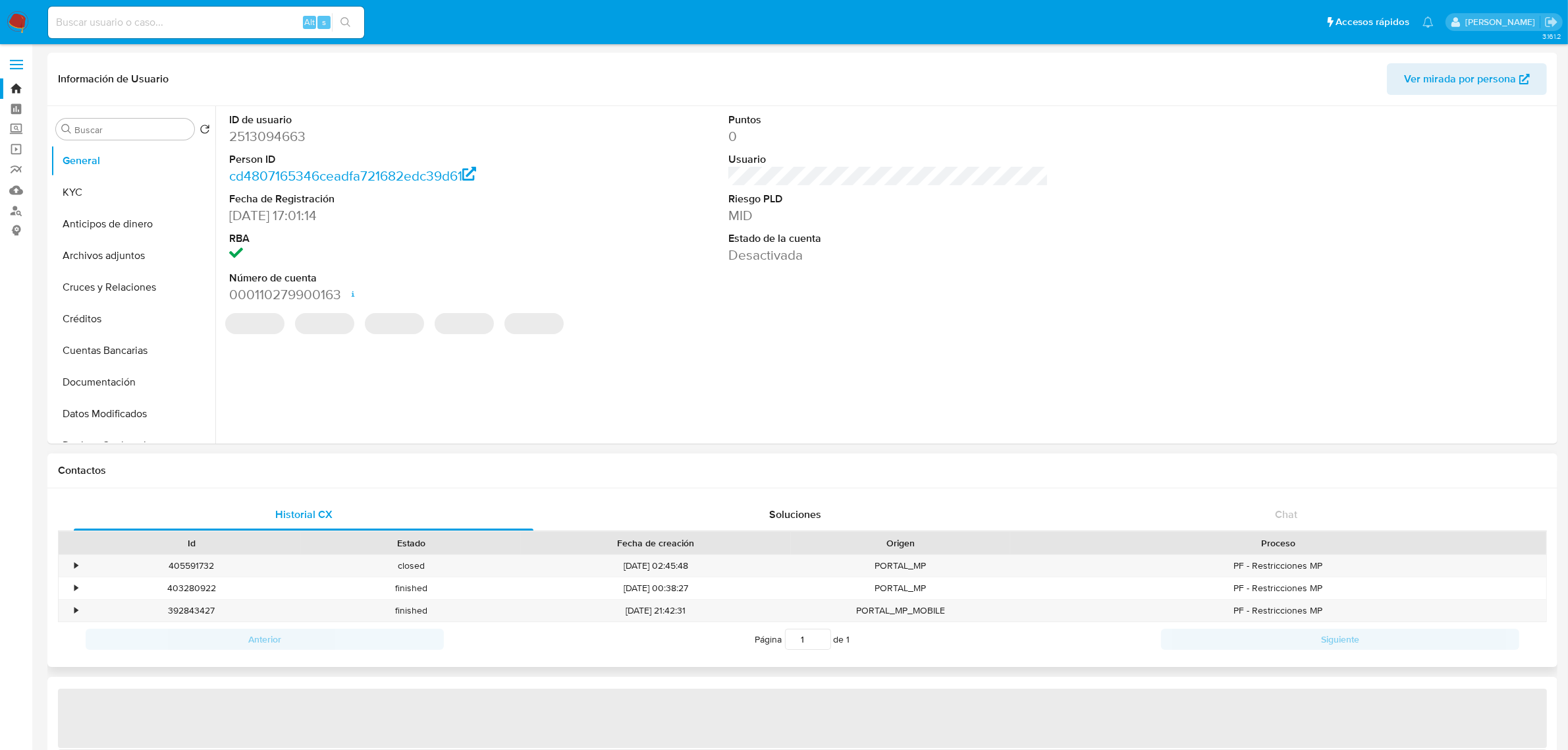
select select "10"
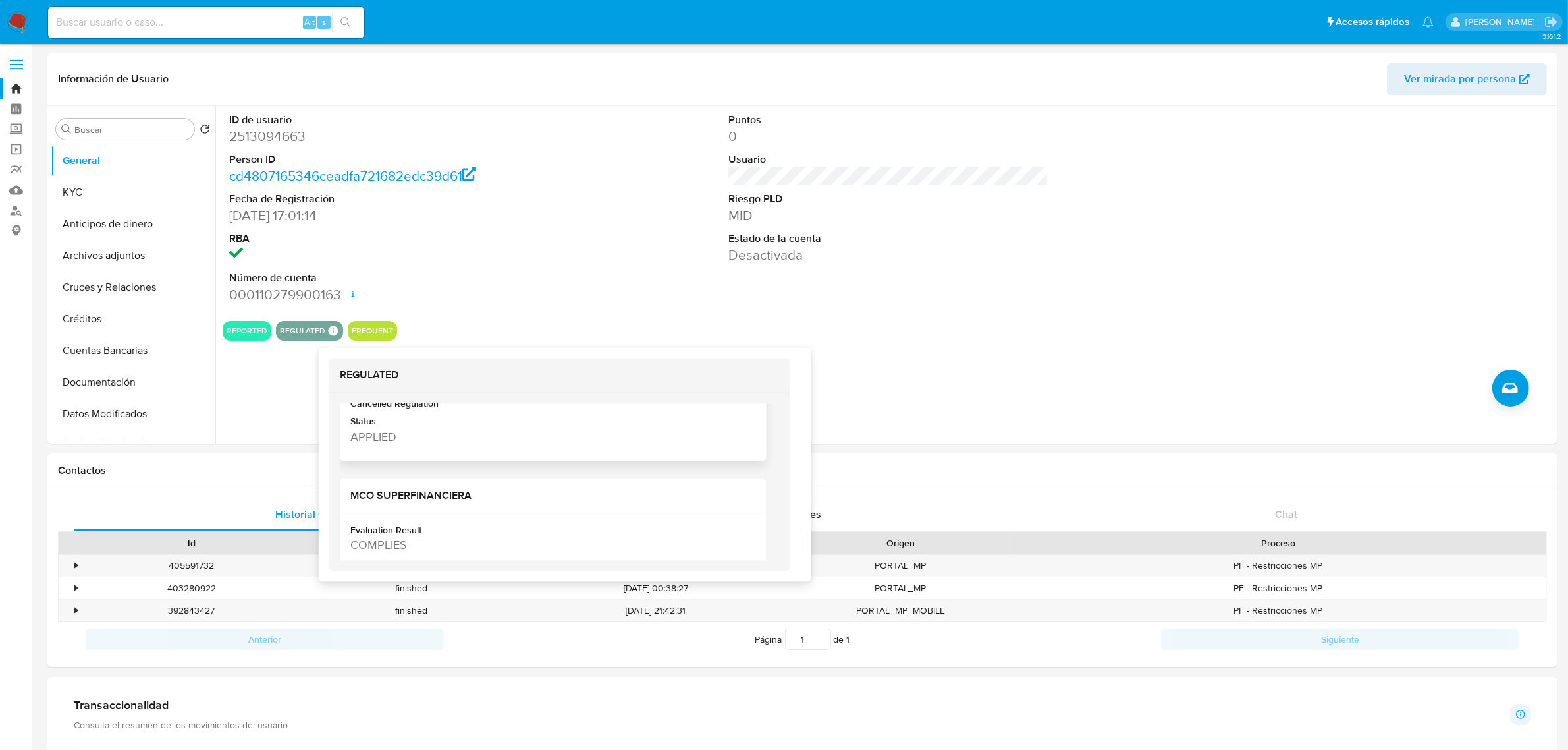
scroll to position [247, 0]
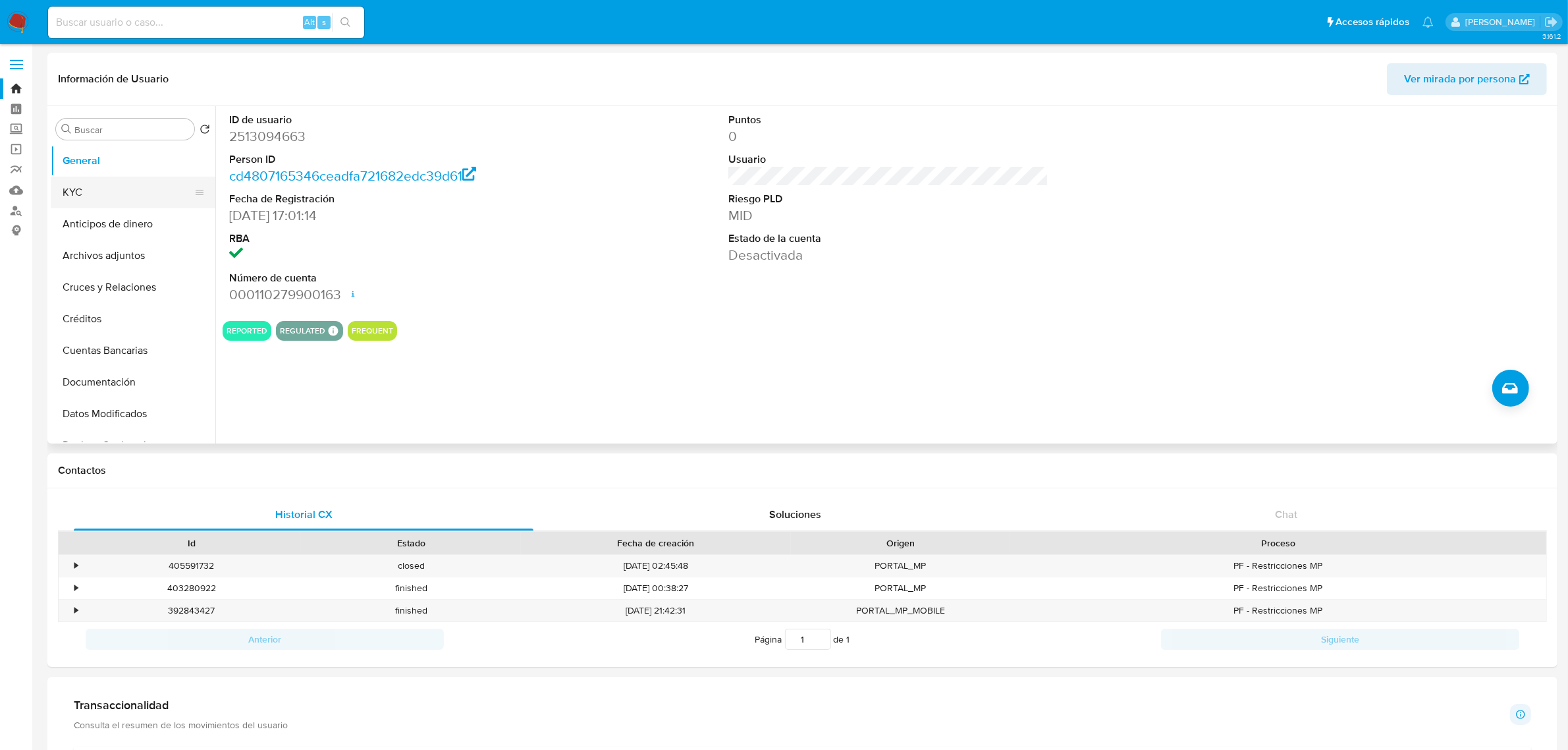
click at [139, 192] on button "KYC" at bounding box center [128, 192] width 154 height 32
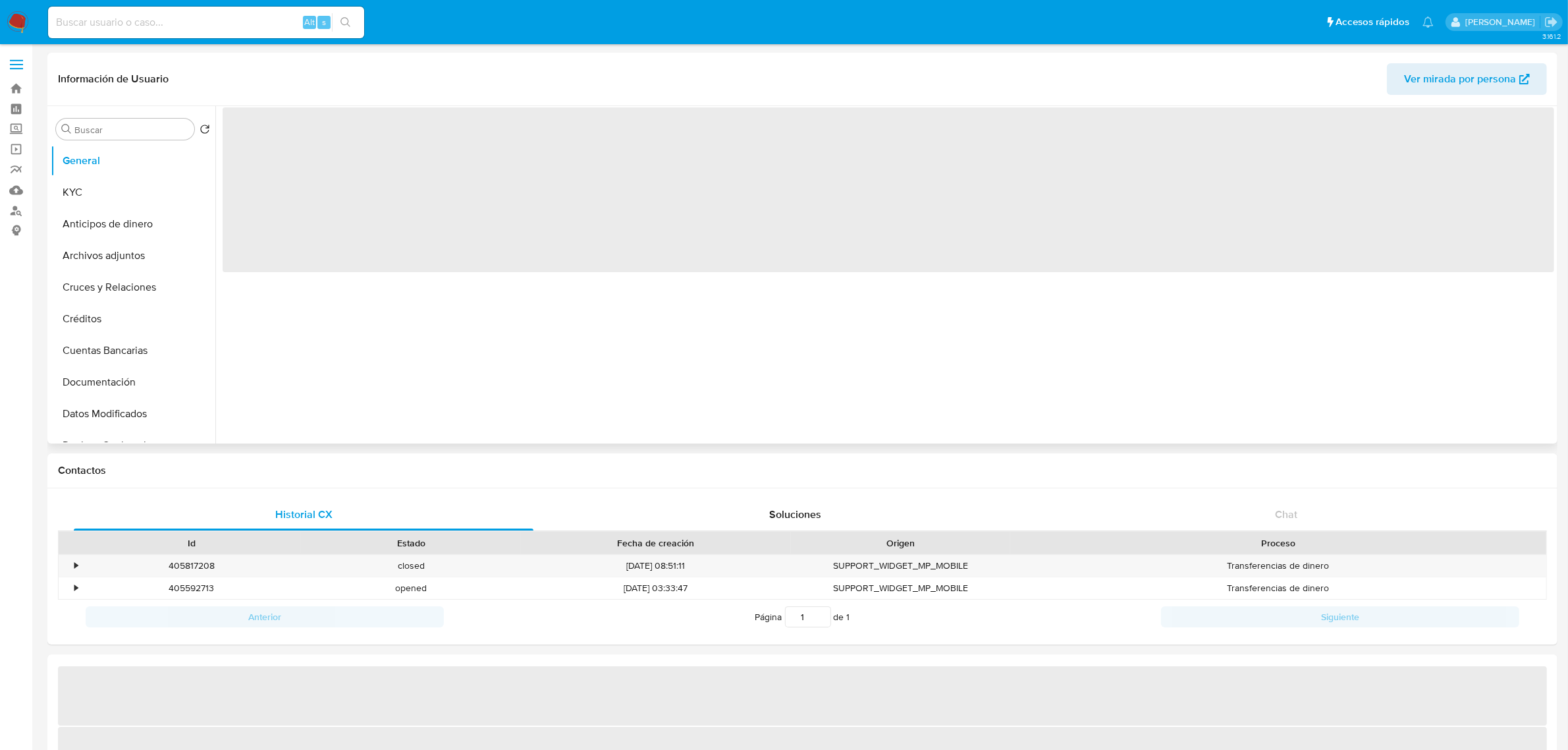
select select "10"
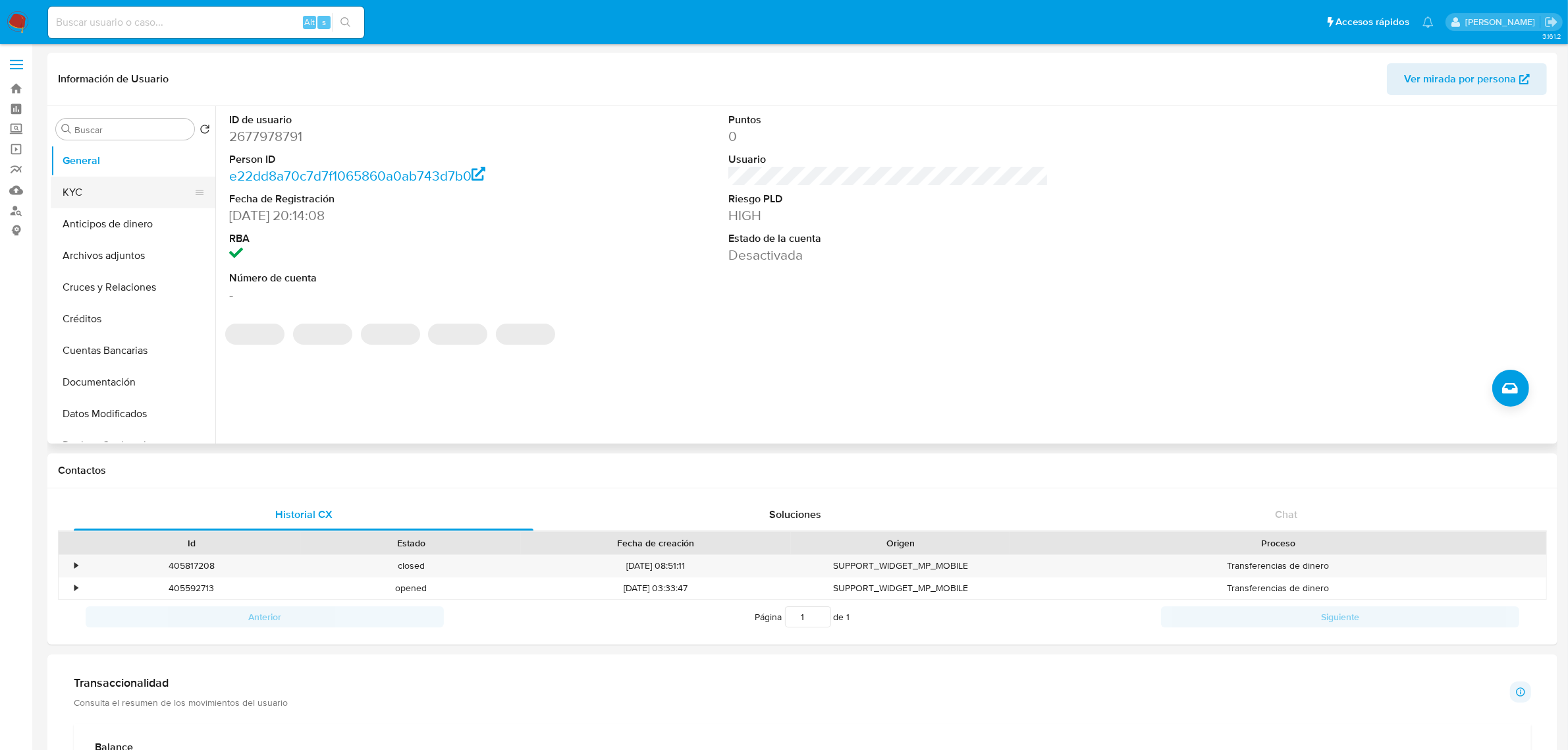
click at [104, 190] on button "KYC" at bounding box center [128, 192] width 154 height 32
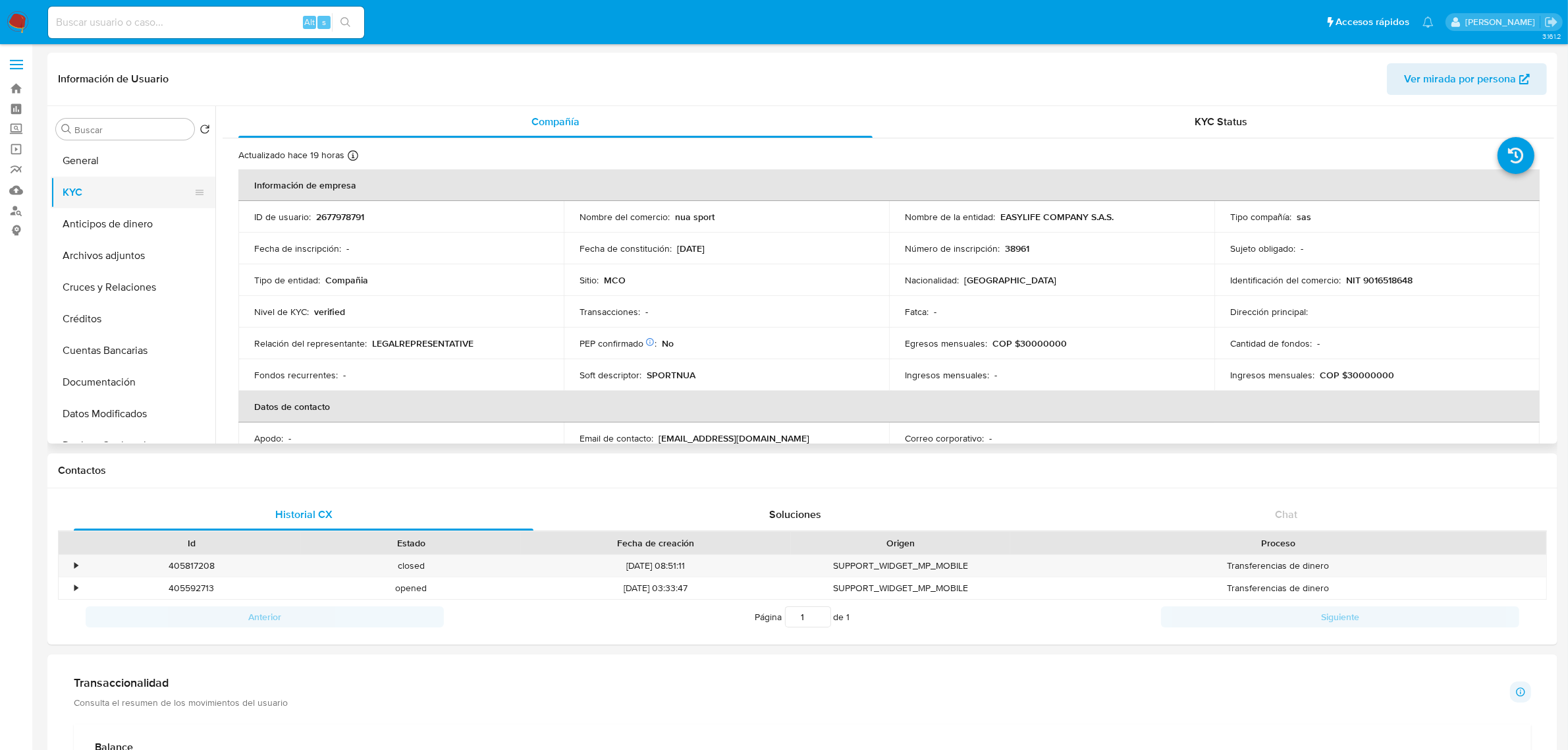
drag, startPoint x: 127, startPoint y: 163, endPoint x: 133, endPoint y: 182, distance: 19.9
click at [129, 163] on button "General" at bounding box center [133, 161] width 165 height 32
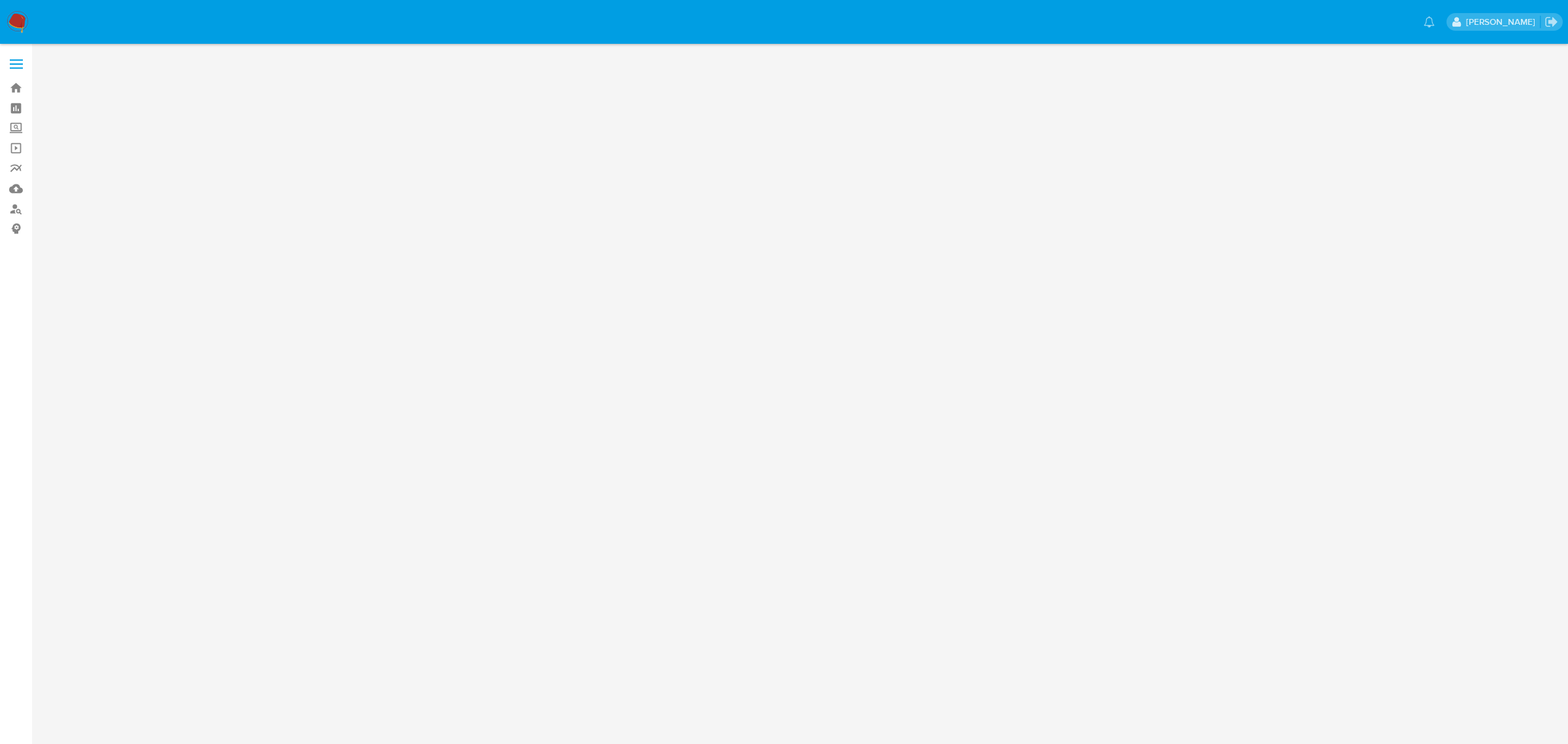
click at [15, 11] on nav "Pausado Ver notificaciones [PERSON_NAME]" at bounding box center [784, 22] width 1568 height 44
click at [17, 14] on img at bounding box center [17, 22] width 22 height 22
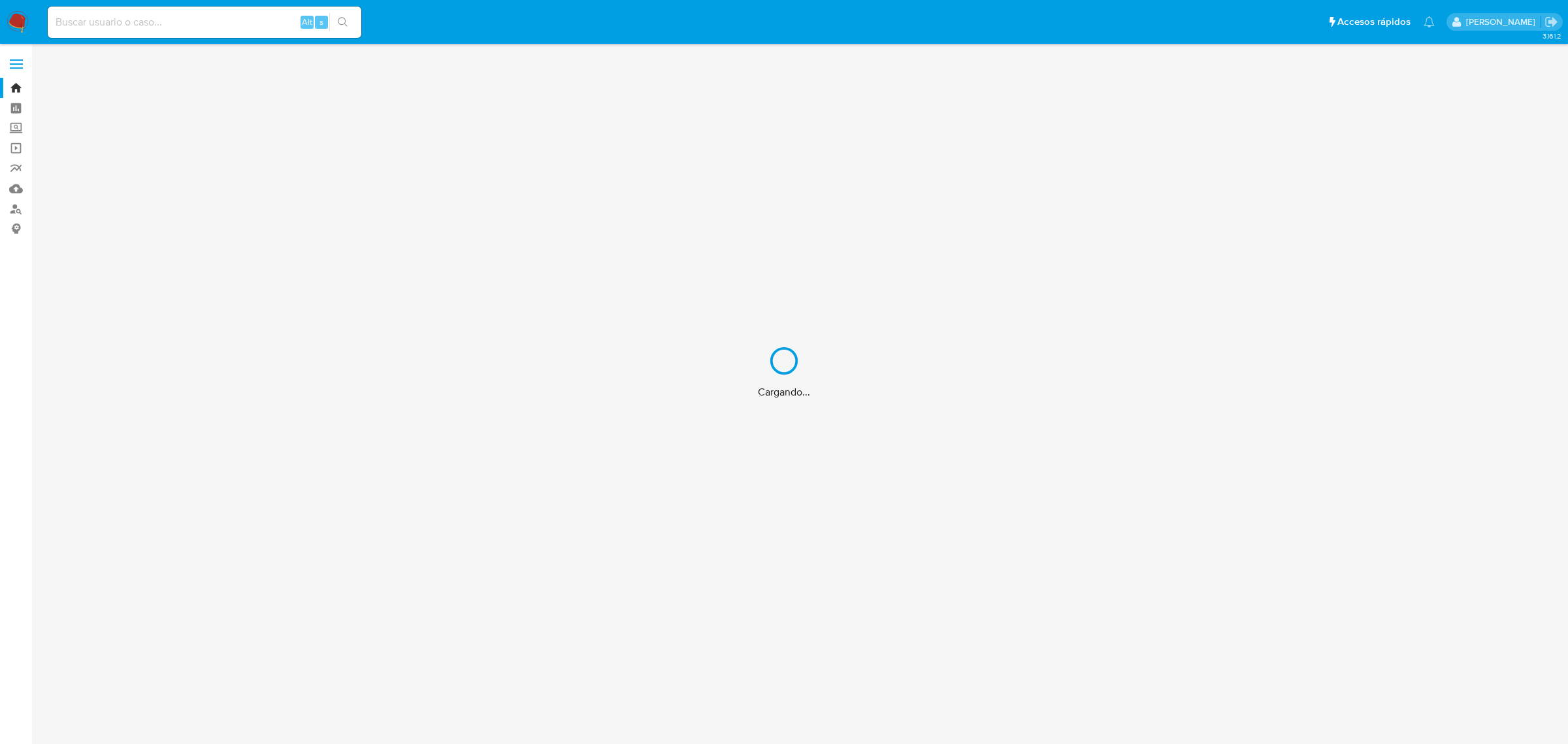
click at [131, 20] on div "Cargando..." at bounding box center [784, 372] width 1568 height 744
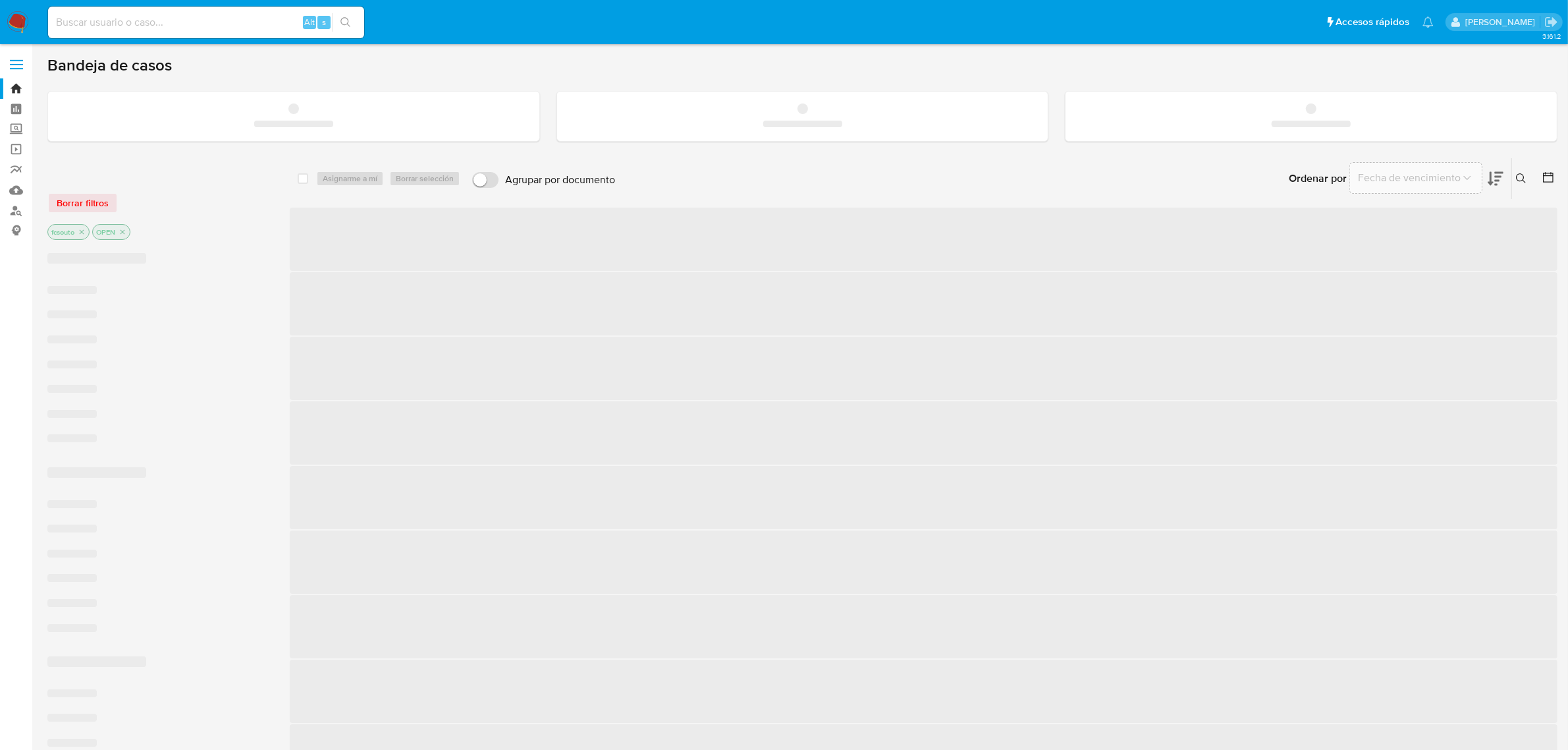
click at [119, 21] on input at bounding box center [206, 22] width 316 height 17
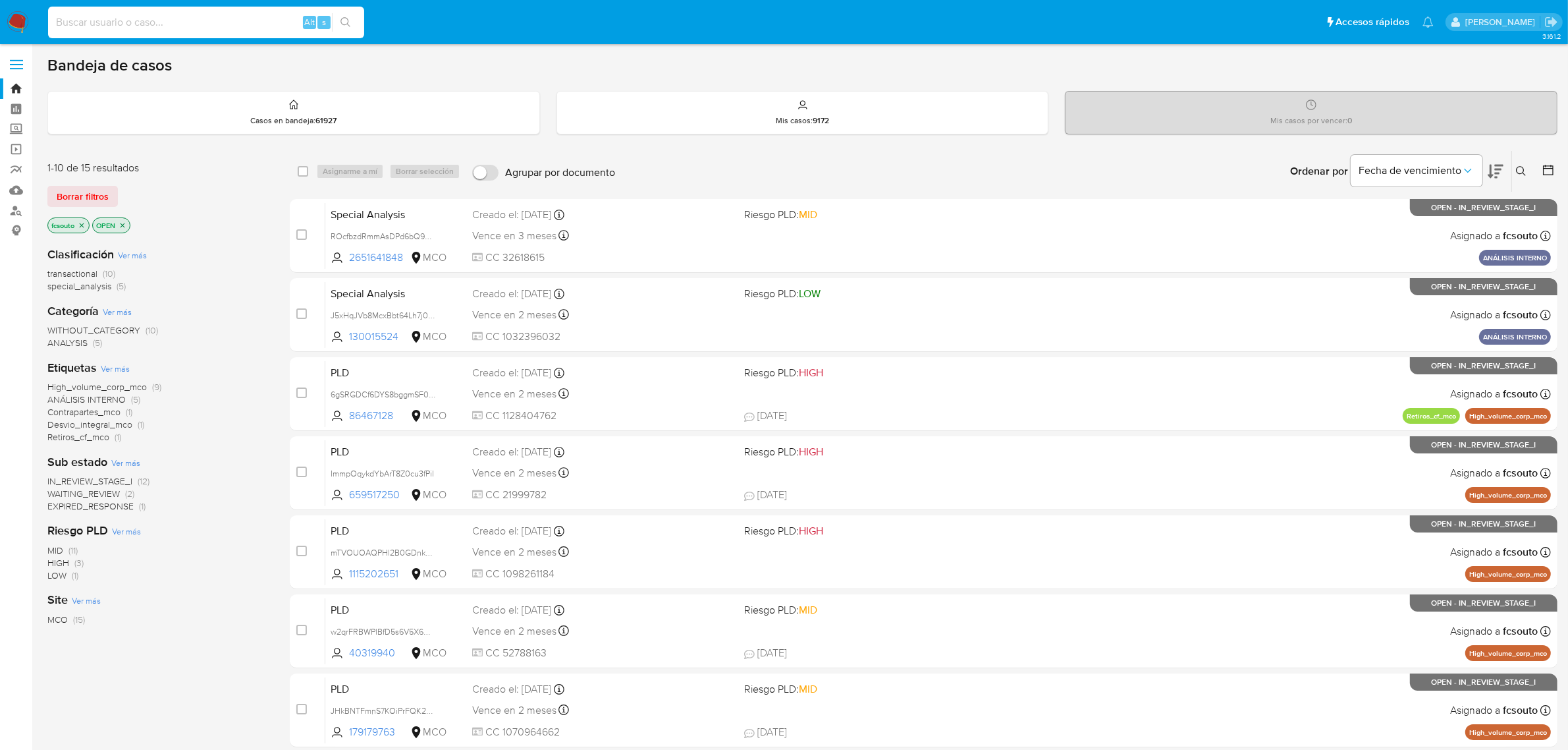
paste input "2534266688"
type input "2534266688"
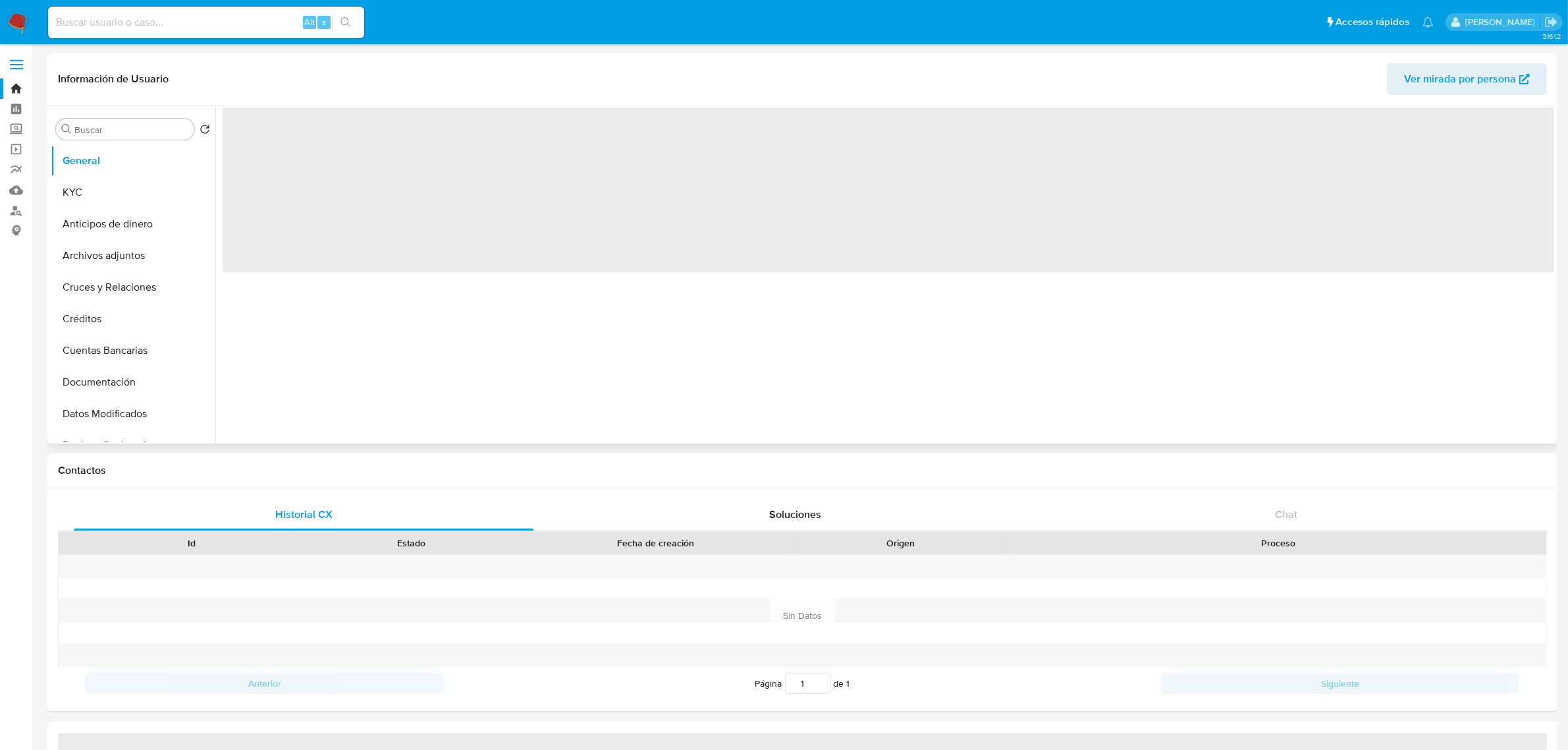
select select "10"
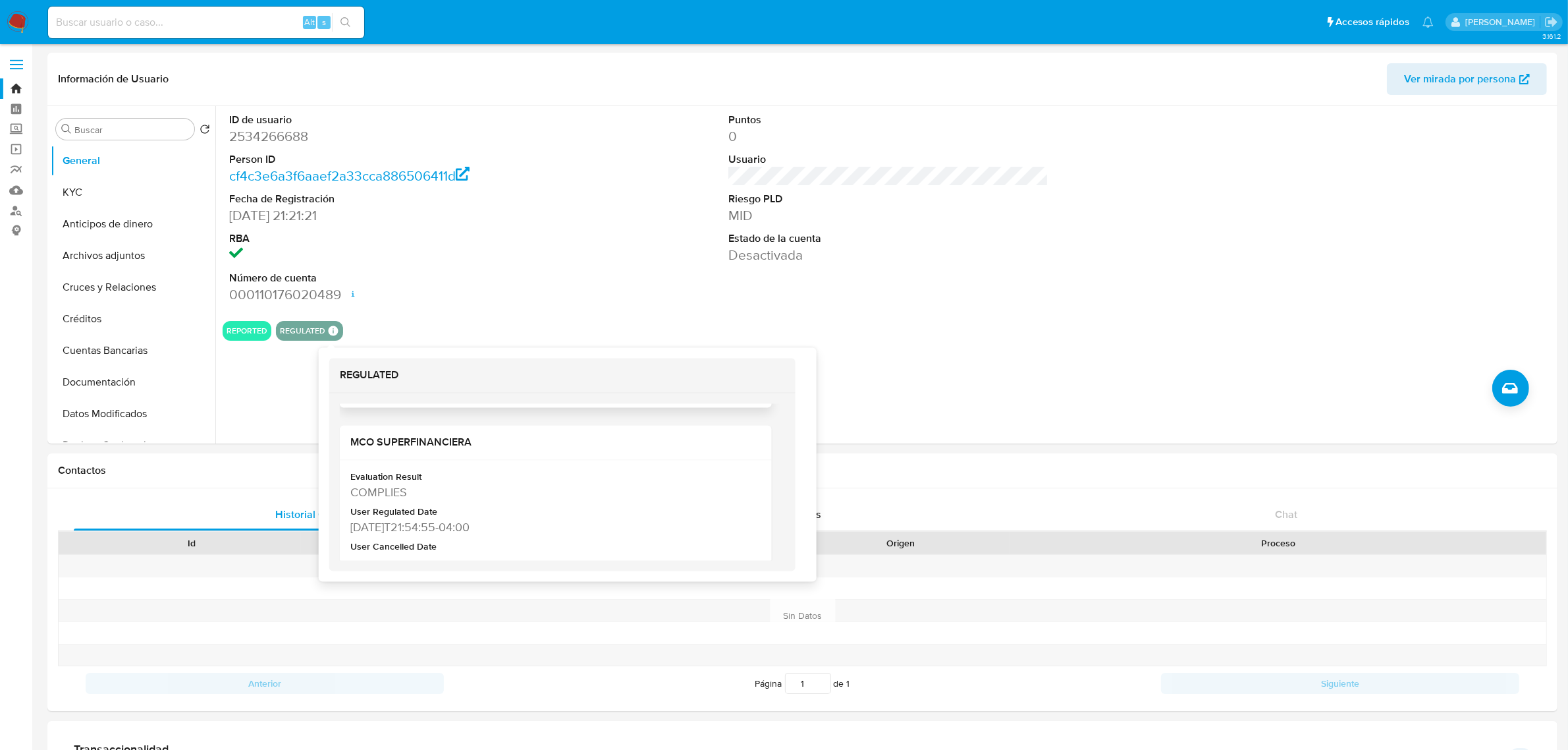
scroll to position [247, 0]
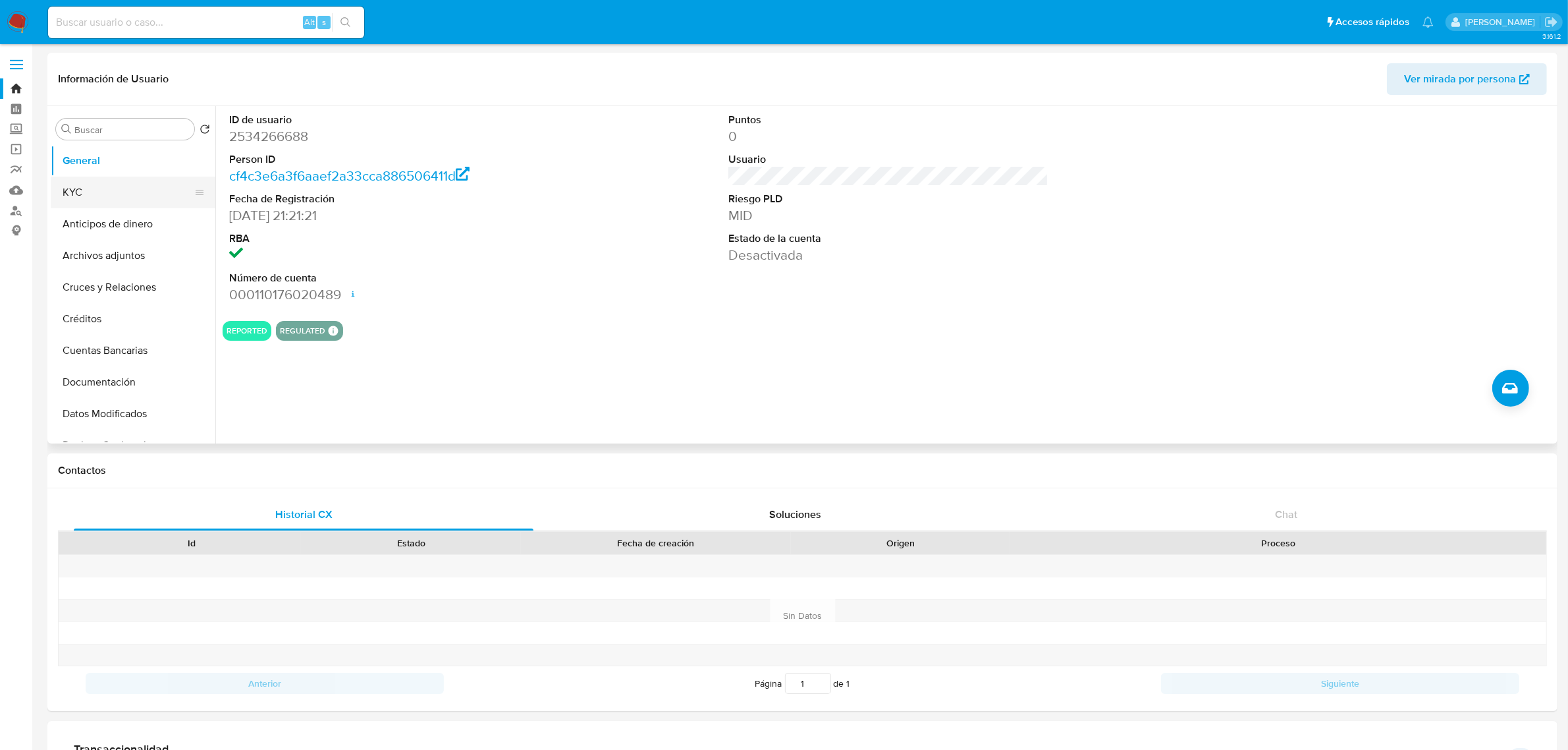
click at [106, 179] on button "KYC" at bounding box center [128, 192] width 154 height 32
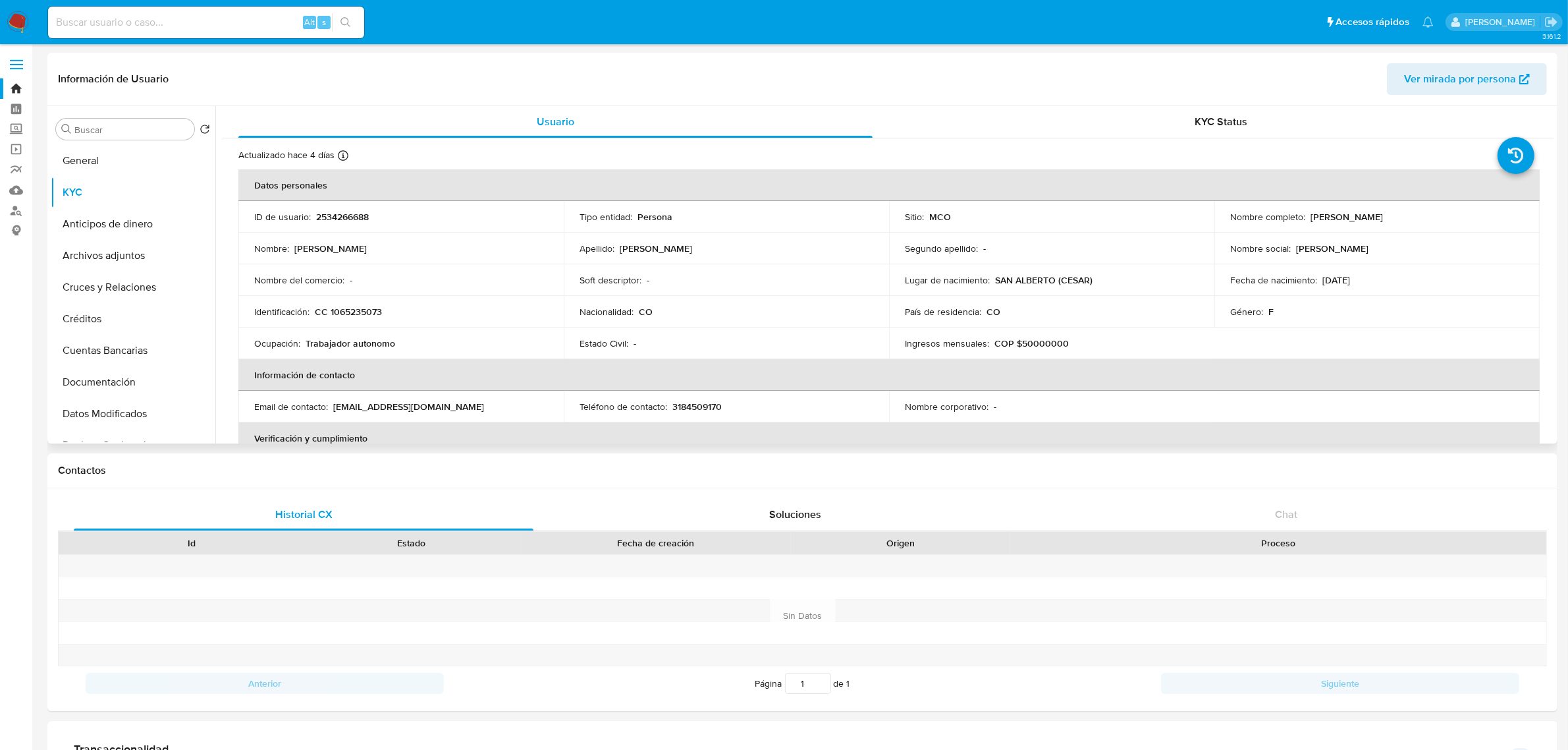
click at [406, 403] on p "[EMAIL_ADDRESS][DOMAIN_NAME]" at bounding box center [408, 406] width 151 height 11
click at [443, 417] on td "Email de contacto : [EMAIL_ADDRESS][DOMAIN_NAME]" at bounding box center [401, 406] width 326 height 32
drag, startPoint x: 448, startPoint y: 409, endPoint x: 337, endPoint y: 399, distance: 111.4
click at [337, 399] on td "Email de contacto : storealmamia35@gmail.com" at bounding box center [401, 406] width 326 height 32
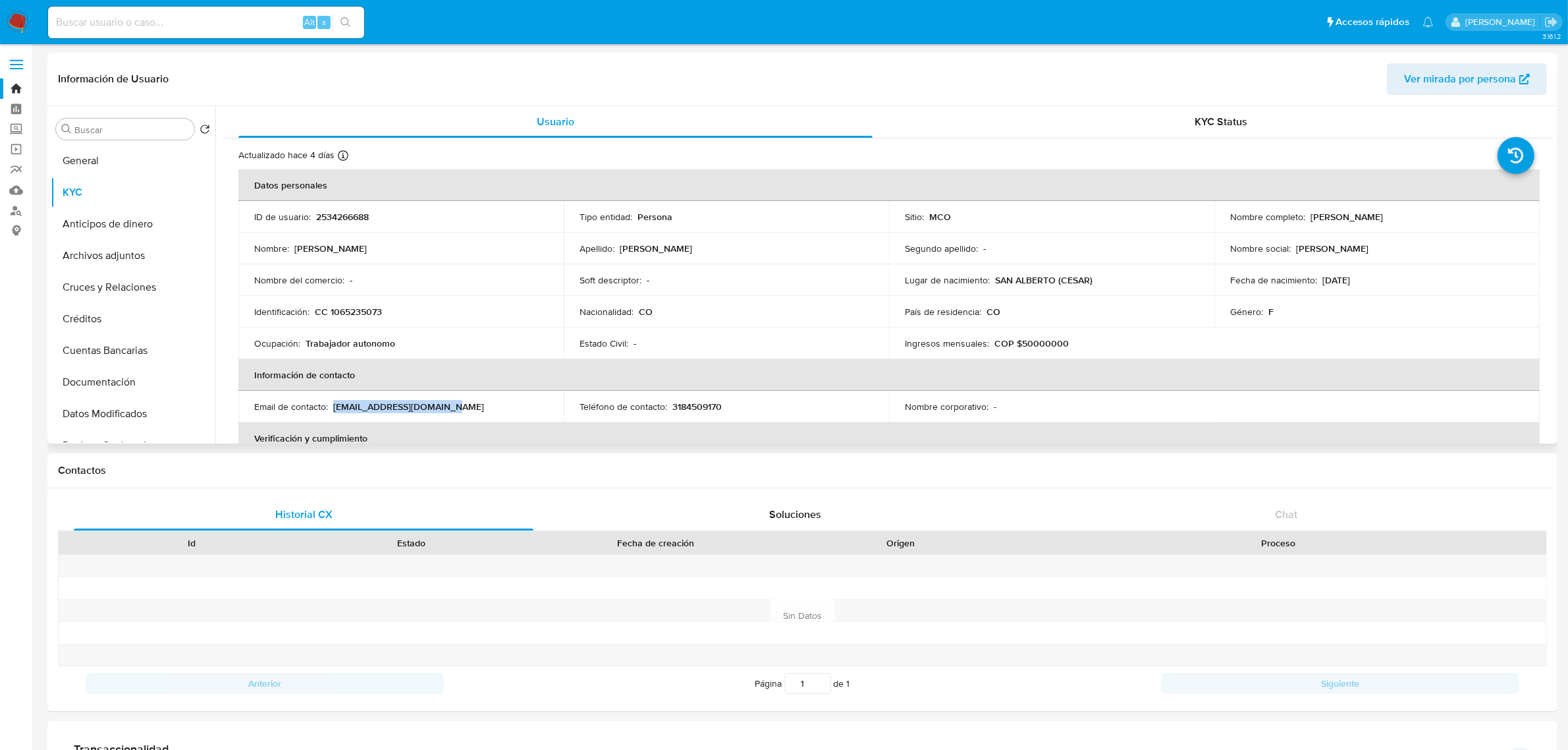
copy p "storealmamia35@gmail.com"
click at [95, 165] on button "General" at bounding box center [128, 161] width 154 height 32
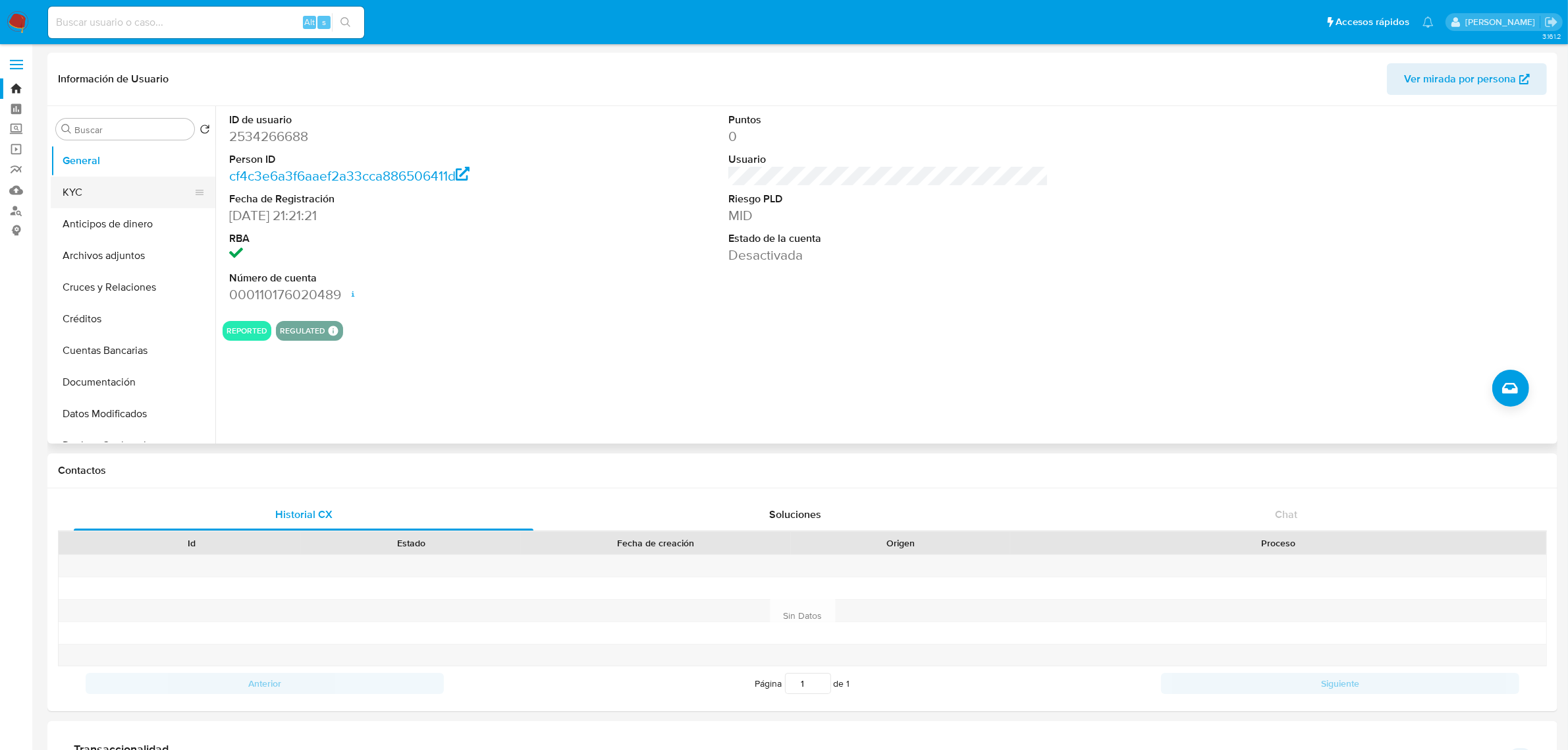
click at [111, 189] on button "KYC" at bounding box center [128, 192] width 154 height 32
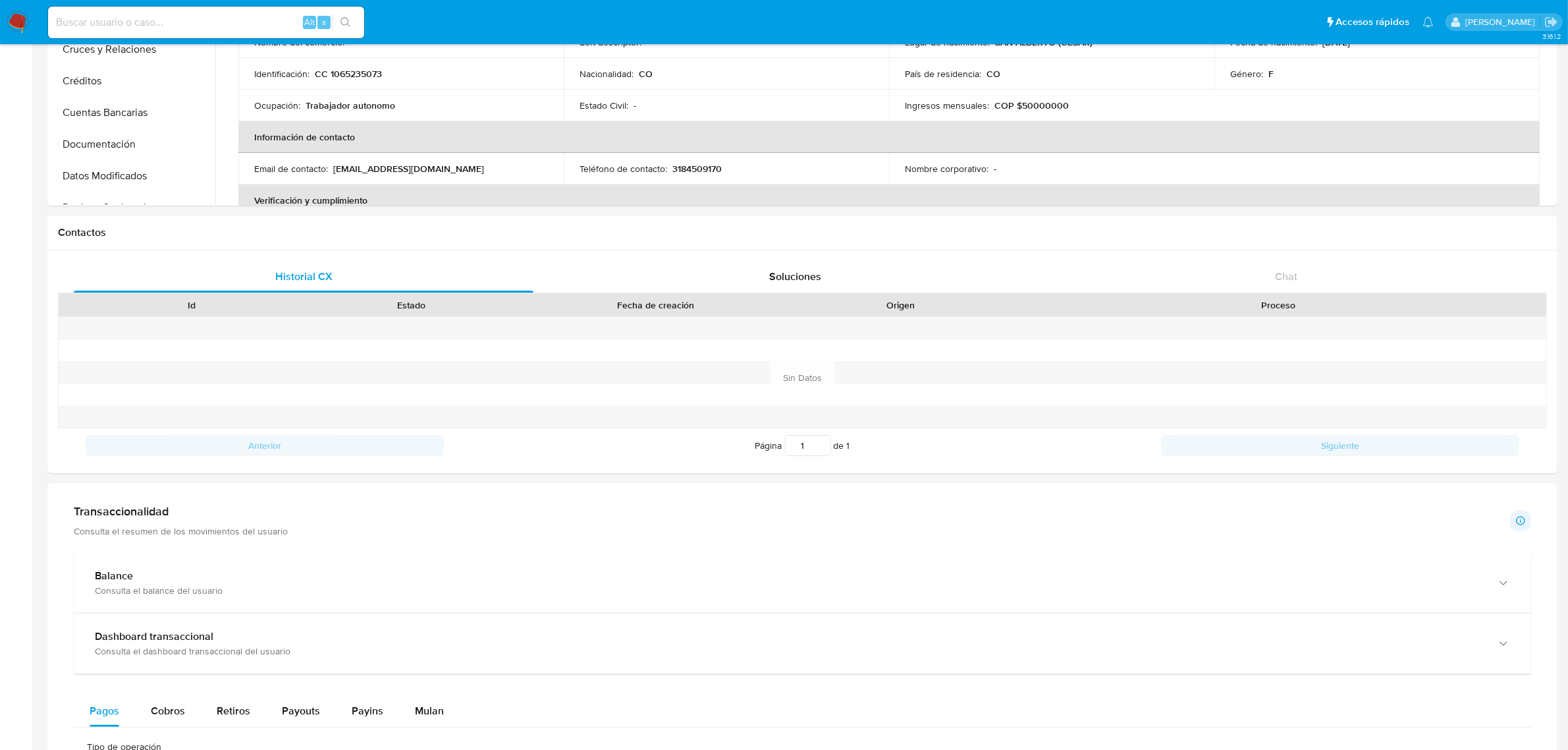
scroll to position [653, 0]
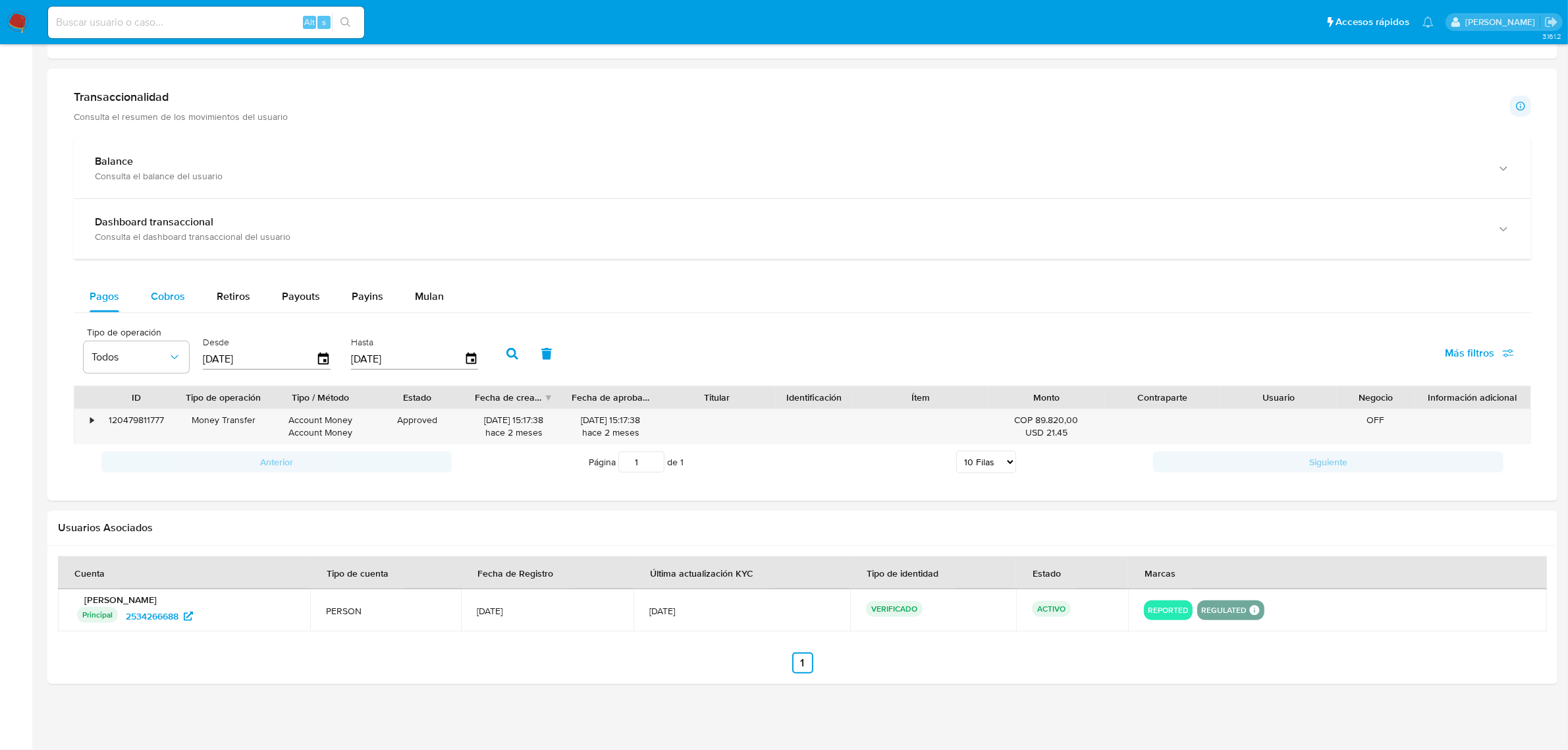
click at [166, 290] on span "Cobros" at bounding box center [168, 296] width 34 height 15
select select "10"
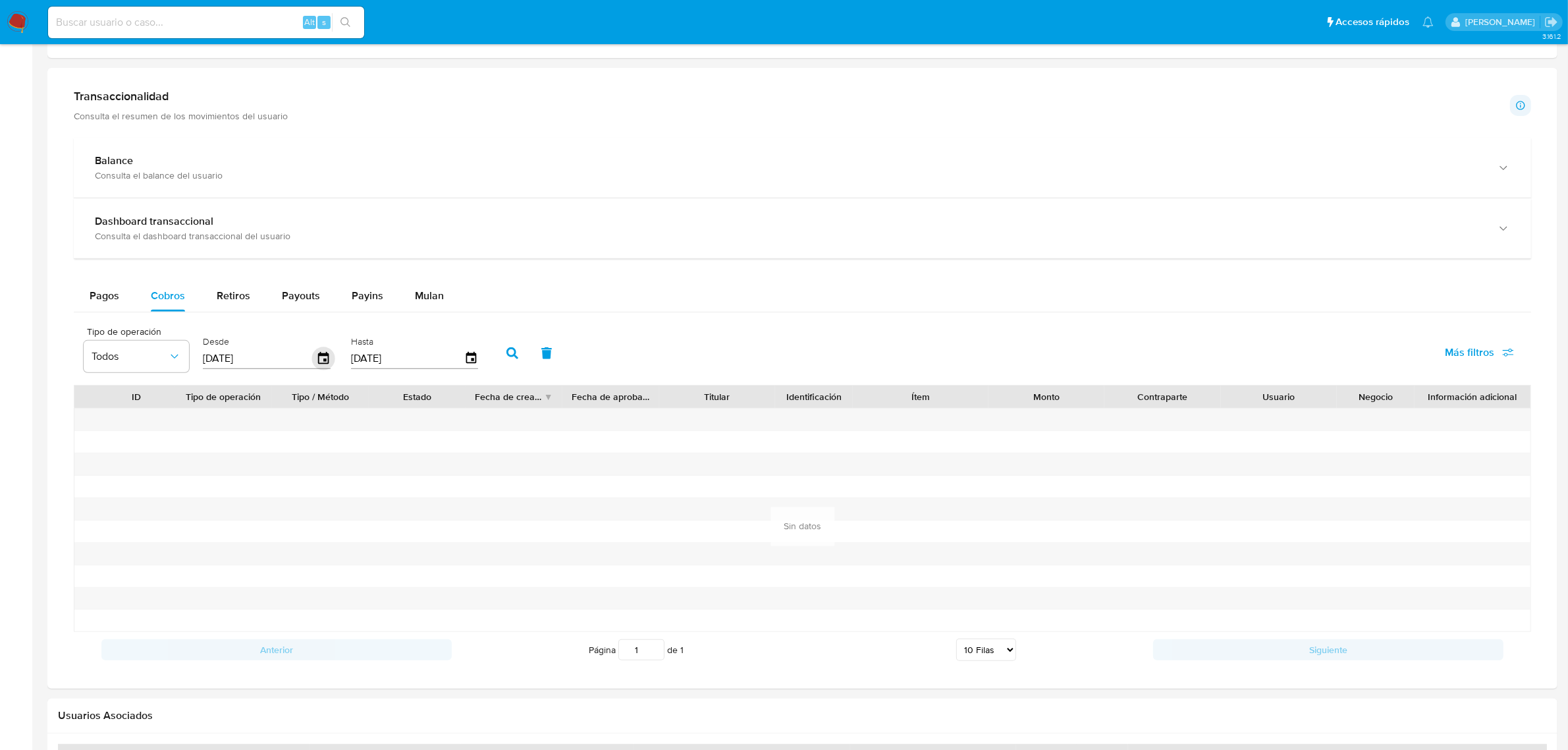
click at [320, 364] on icon "button" at bounding box center [323, 358] width 11 height 11
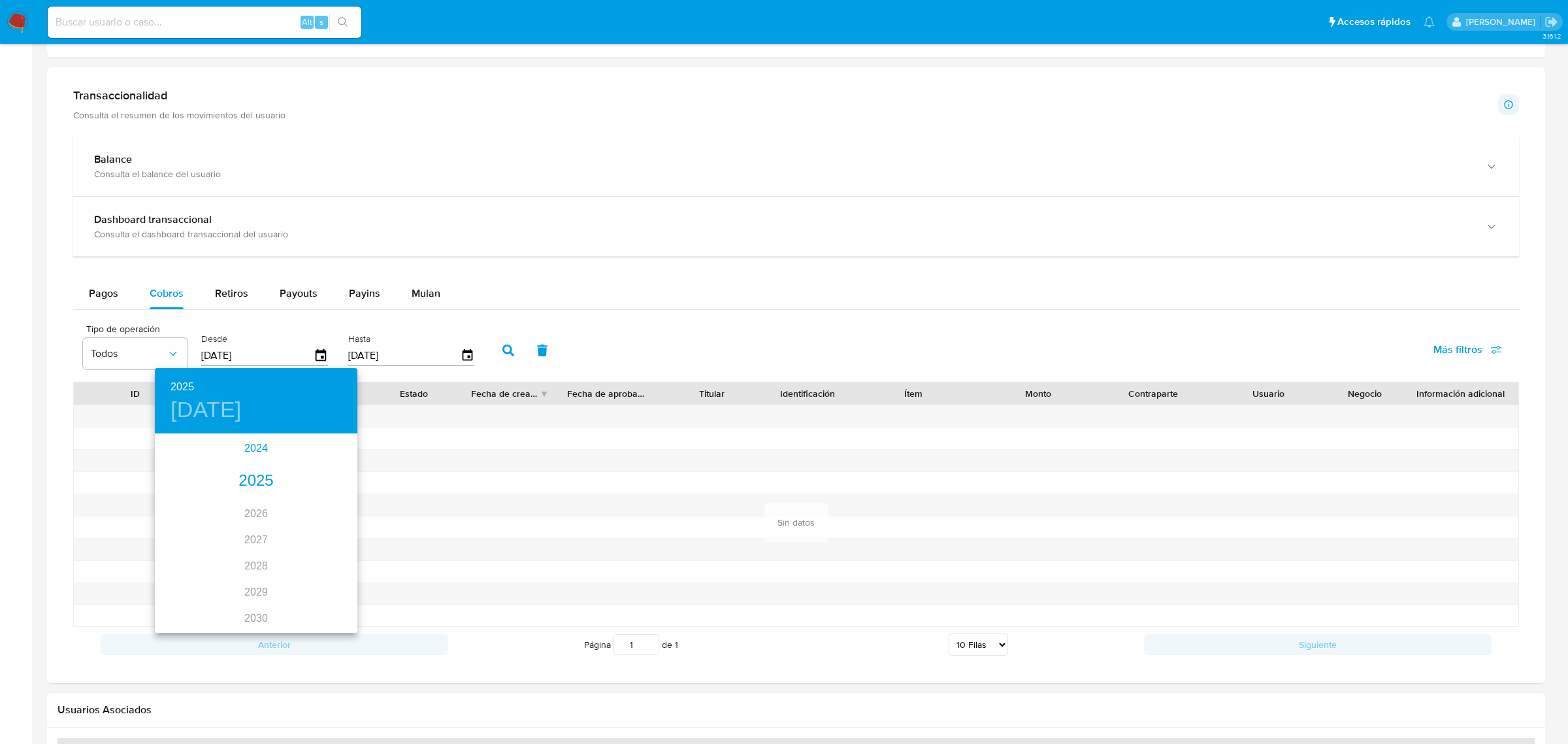
click at [253, 446] on div "2024" at bounding box center [256, 449] width 203 height 26
click at [261, 606] on div "nov." at bounding box center [256, 602] width 68 height 49
click at [266, 563] on div "21" at bounding box center [256, 574] width 26 height 24
type input "21/11/2024"
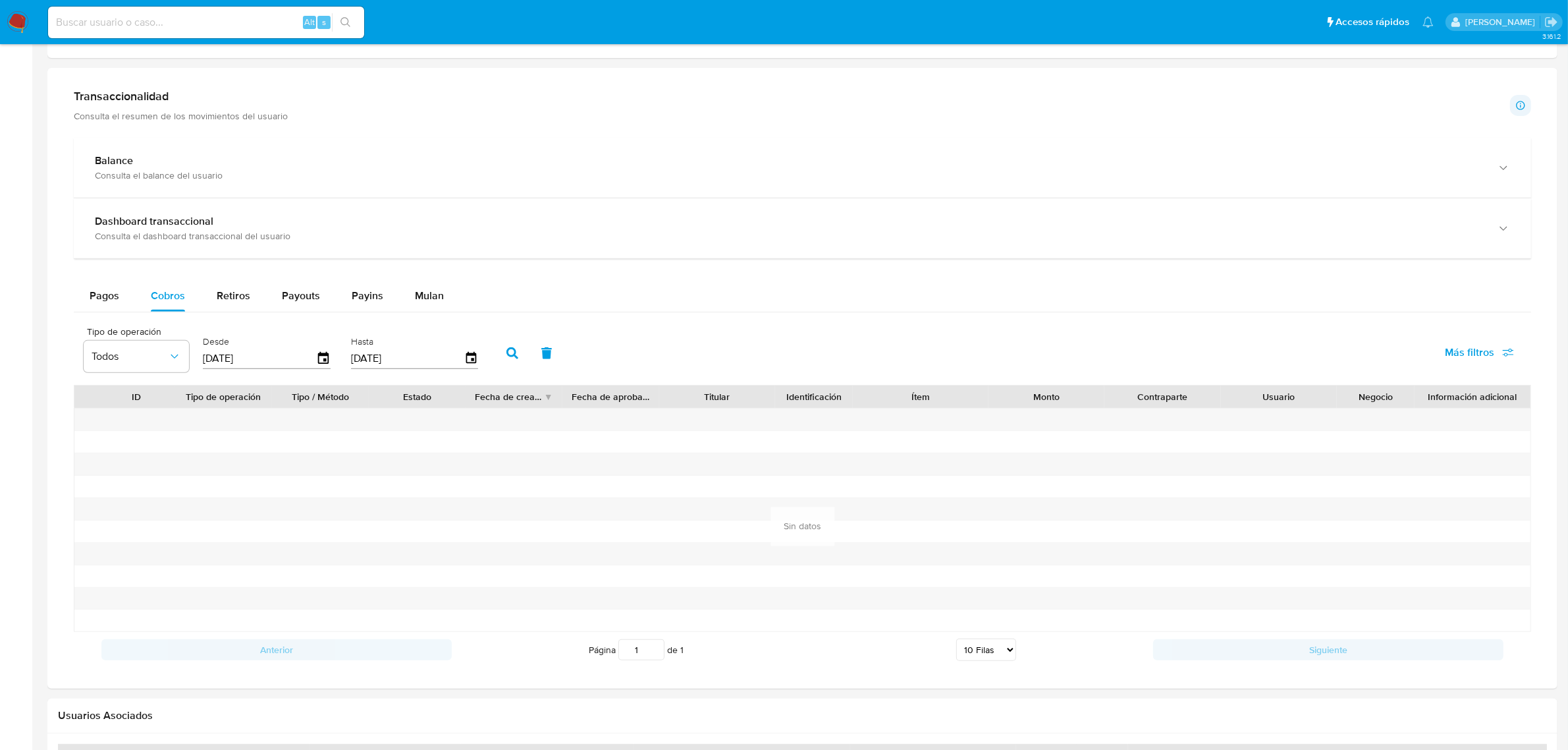
click at [506, 350] on icon "button" at bounding box center [512, 353] width 11 height 11
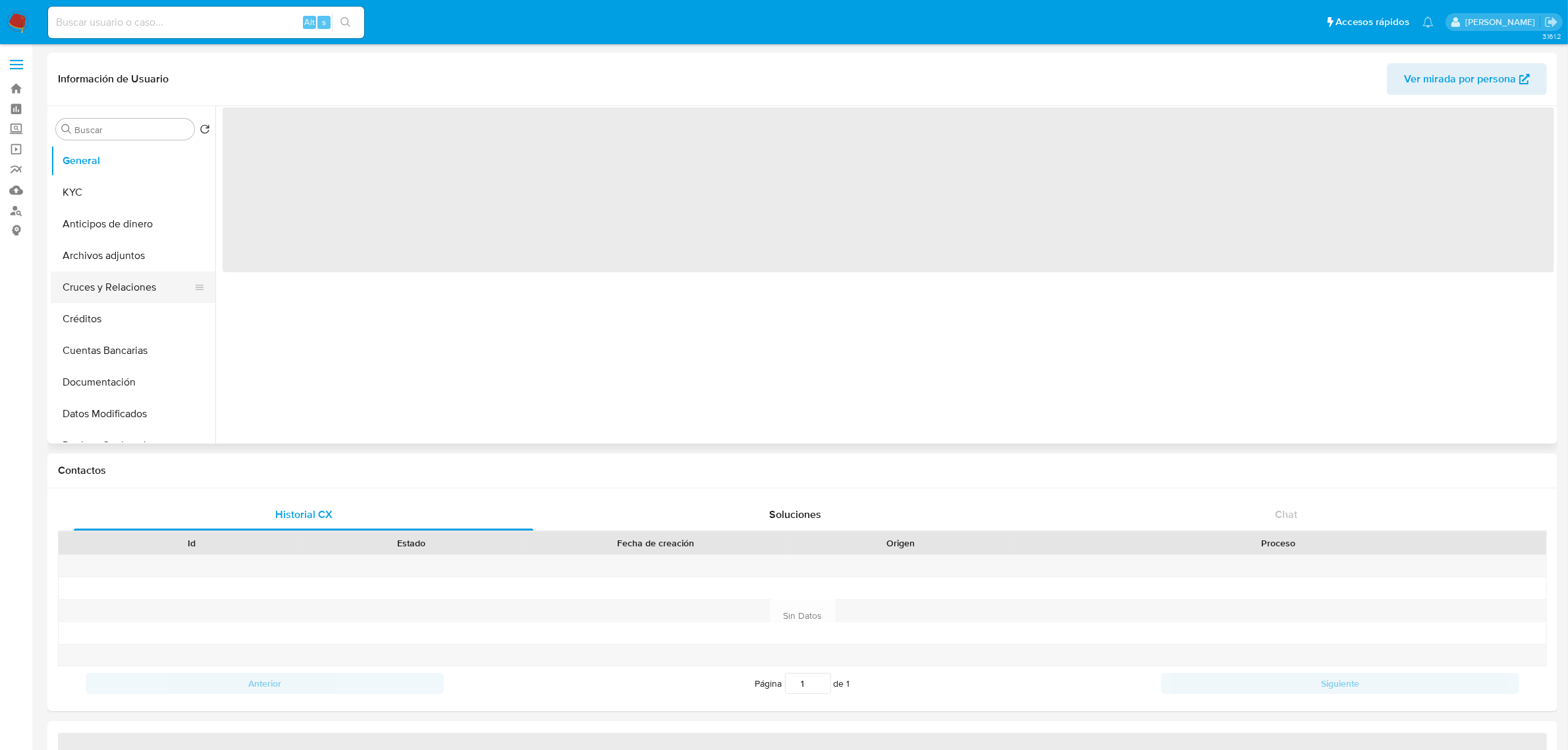
select select "10"
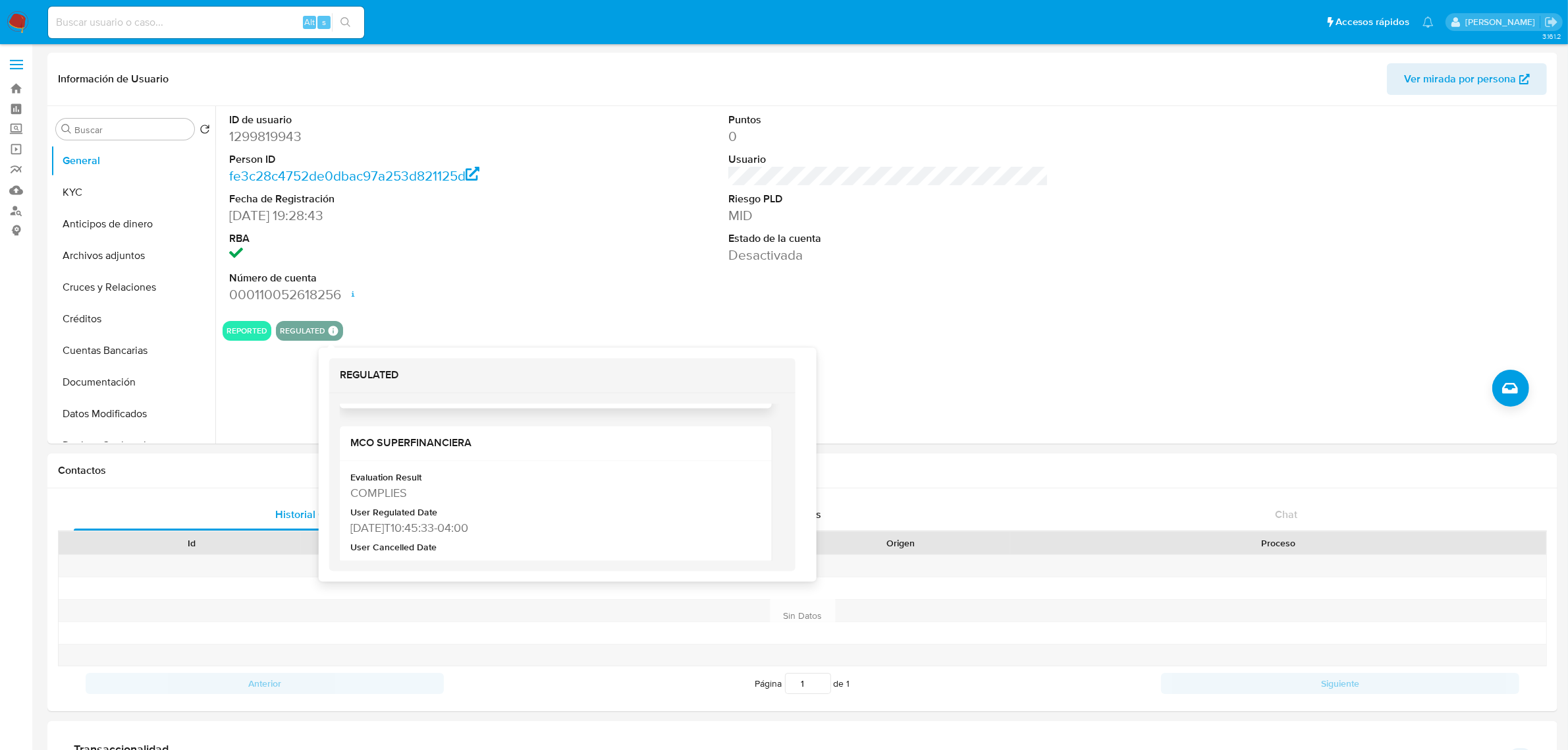
scroll to position [247, 0]
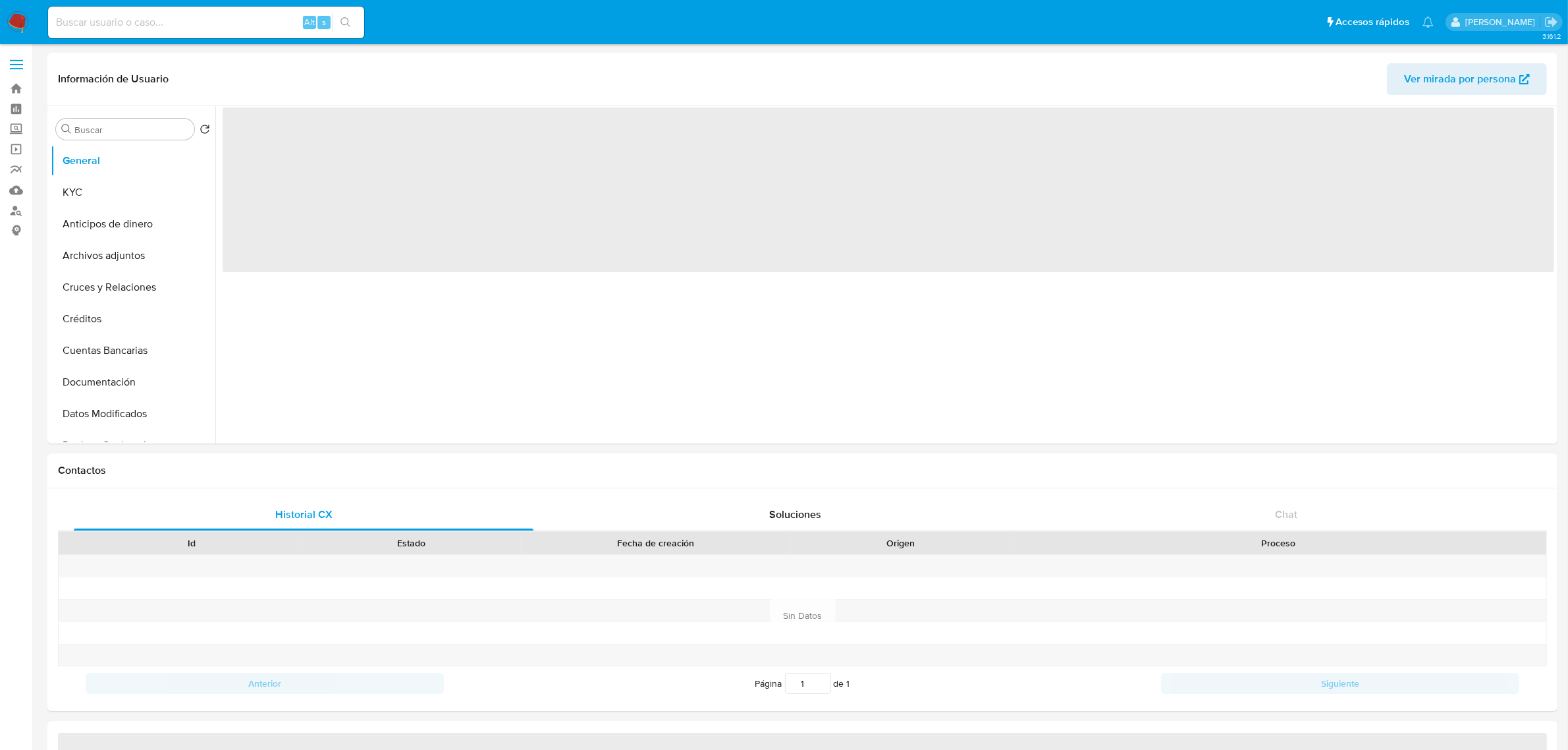
select select "10"
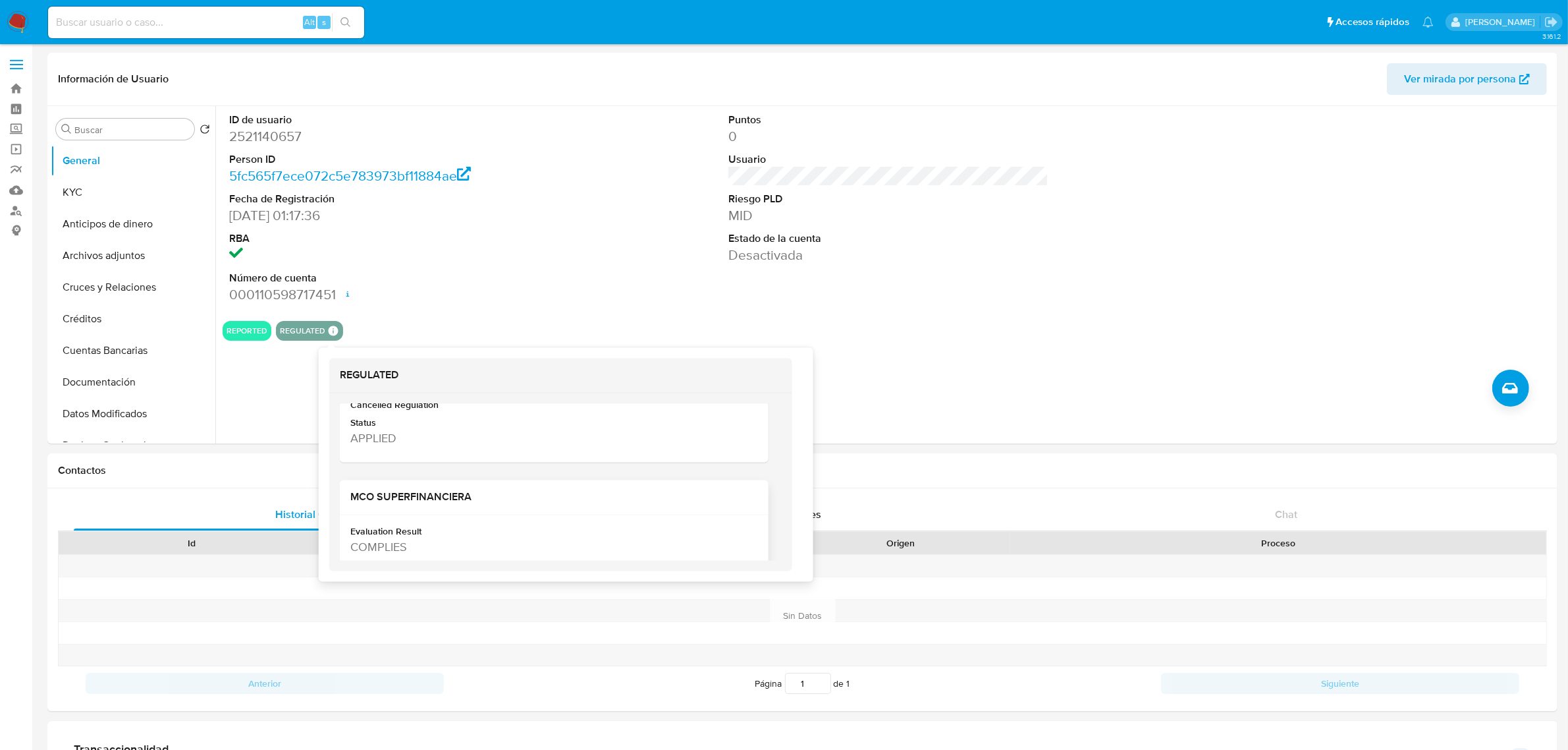
scroll to position [247, 0]
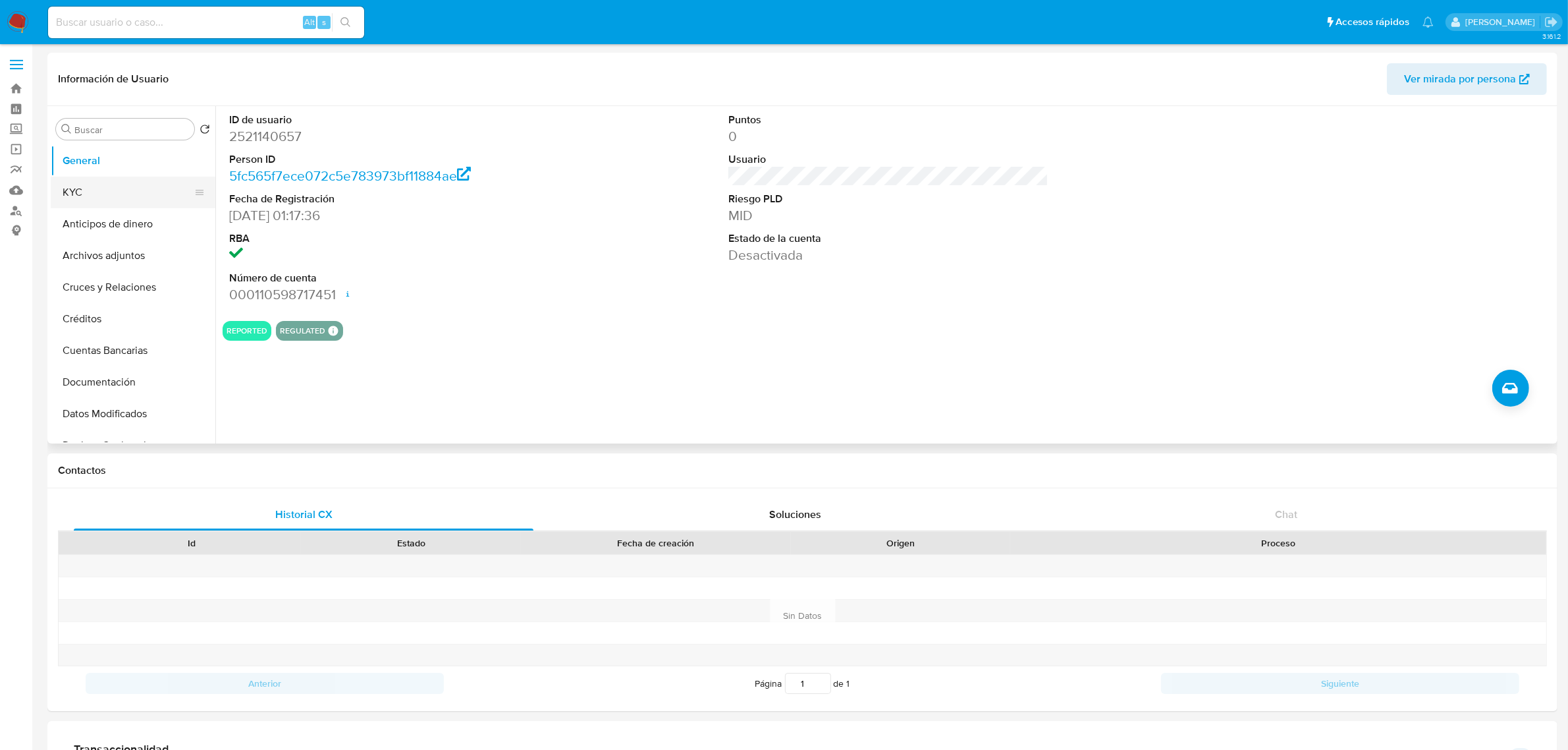
click at [101, 180] on button "KYC" at bounding box center [128, 192] width 154 height 32
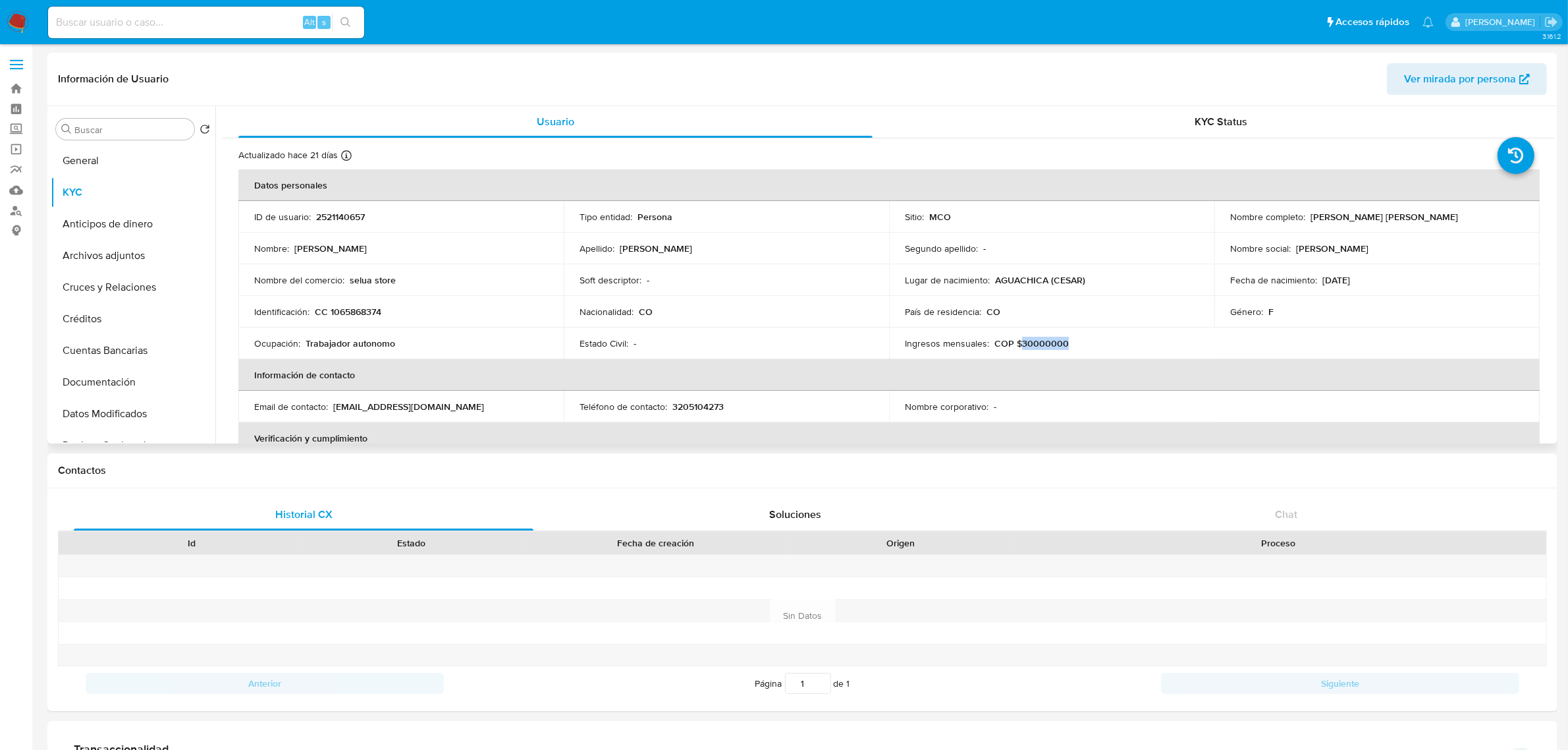
drag, startPoint x: 1069, startPoint y: 343, endPoint x: 1014, endPoint y: 340, distance: 55.1
click at [1014, 340] on div "Ingresos mensuales : COP $30000000" at bounding box center [1051, 343] width 294 height 11
click at [1035, 343] on p "COP $30000000" at bounding box center [1031, 343] width 75 height 11
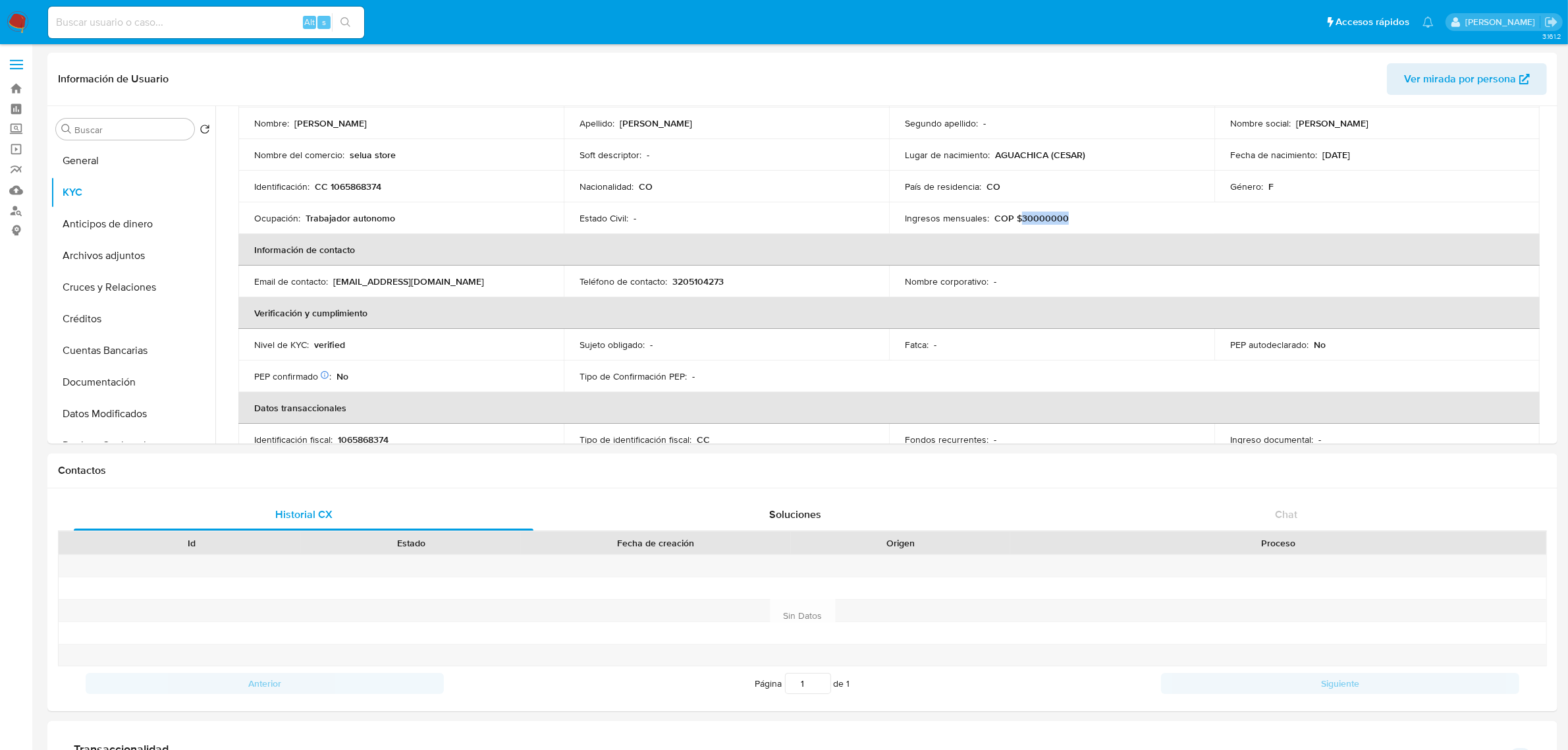
scroll to position [0, 0]
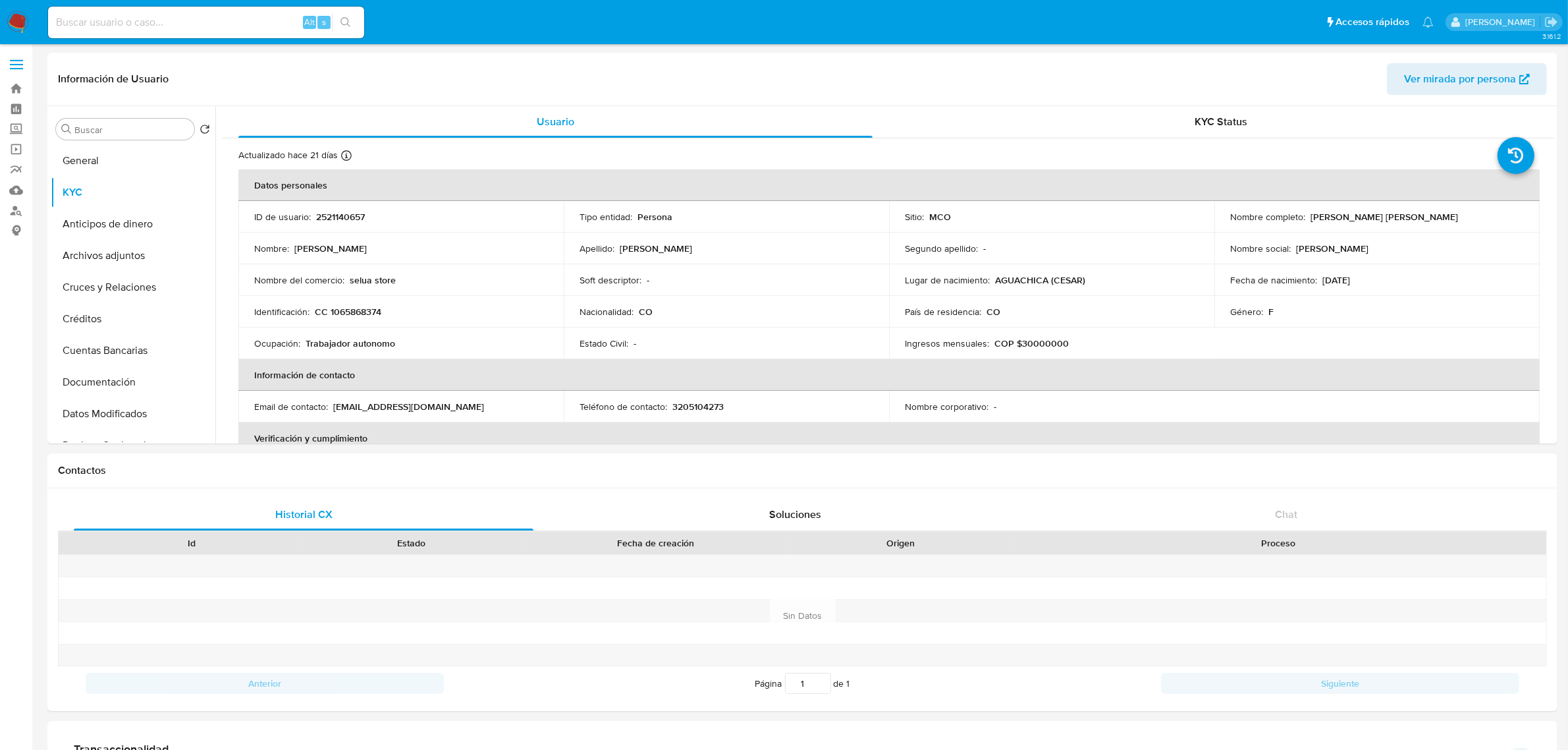
click at [135, 21] on input at bounding box center [206, 22] width 316 height 17
paste input "Bq6HFi8DahxCarmGdfHgnY2y"
type input "Bq6HFi8DahxCarmGdfHgnY2y"
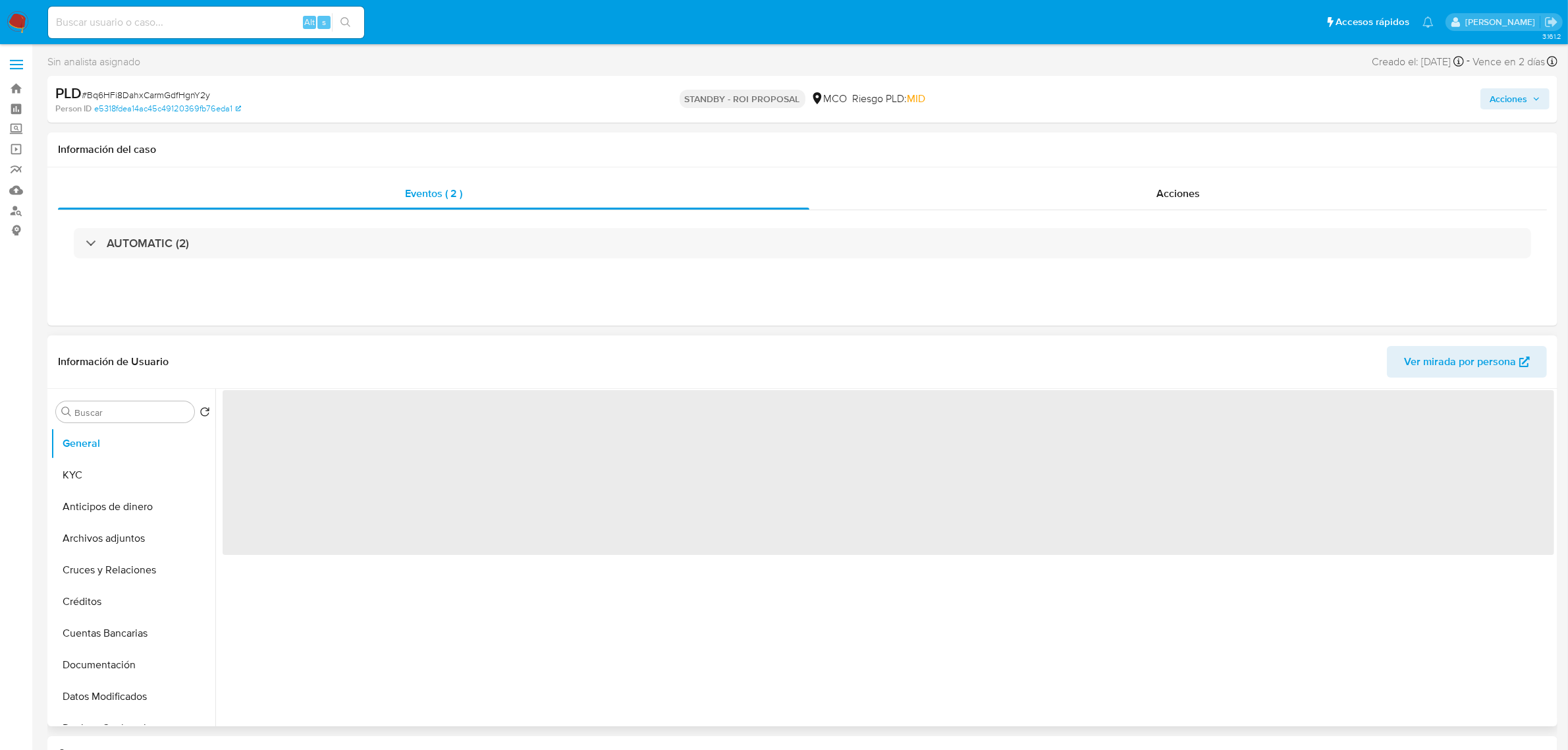
select select "10"
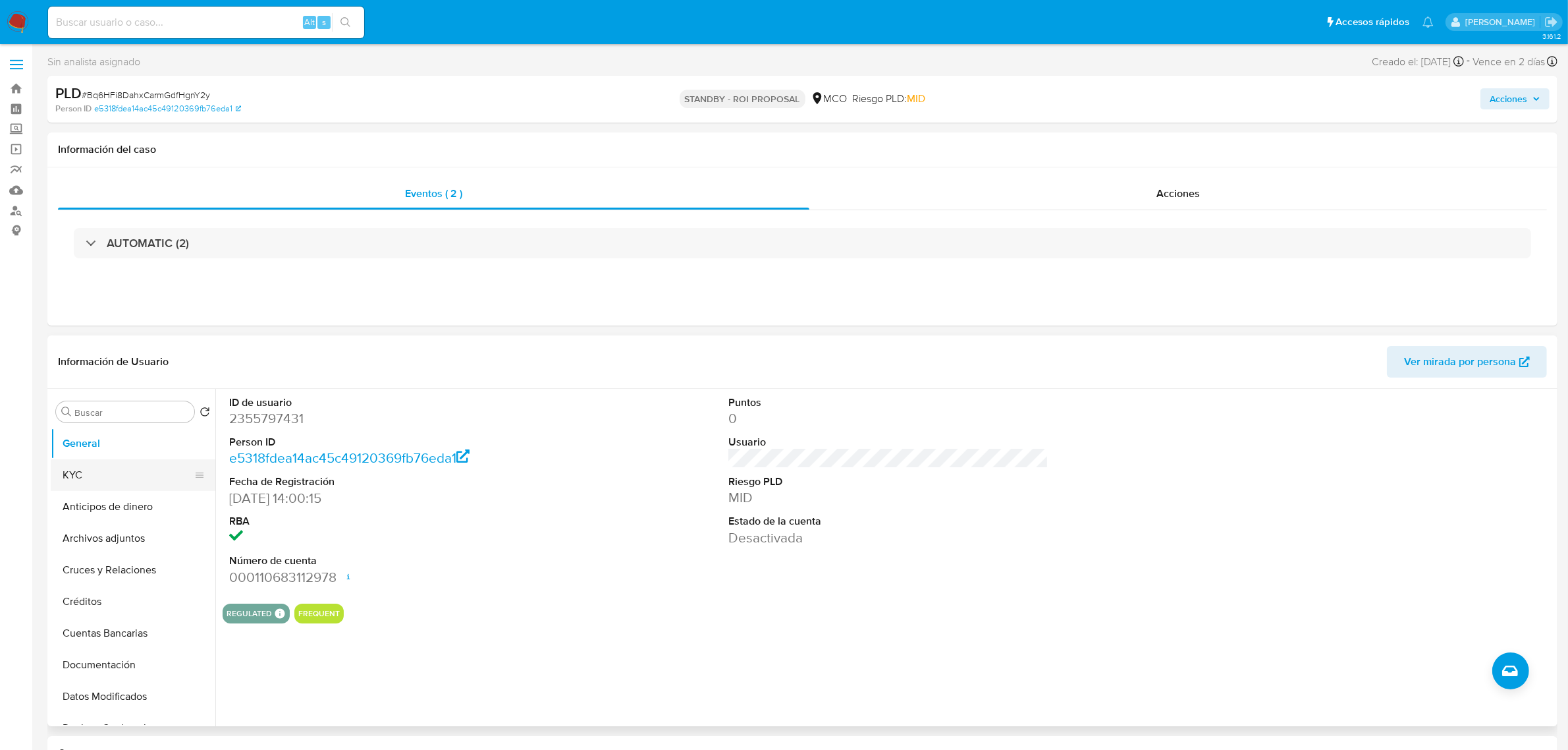
click at [119, 469] on button "KYC" at bounding box center [128, 475] width 154 height 32
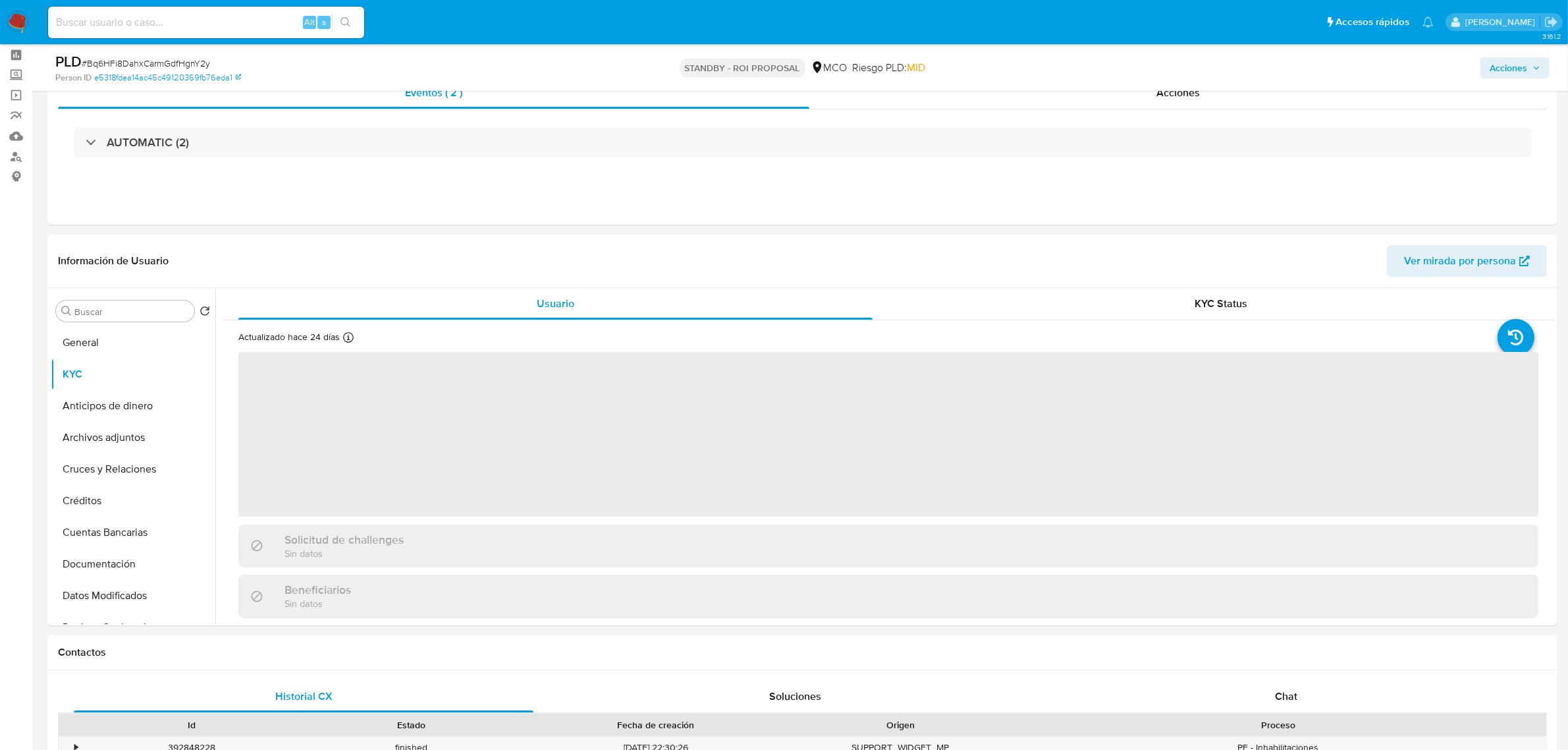
scroll to position [165, 0]
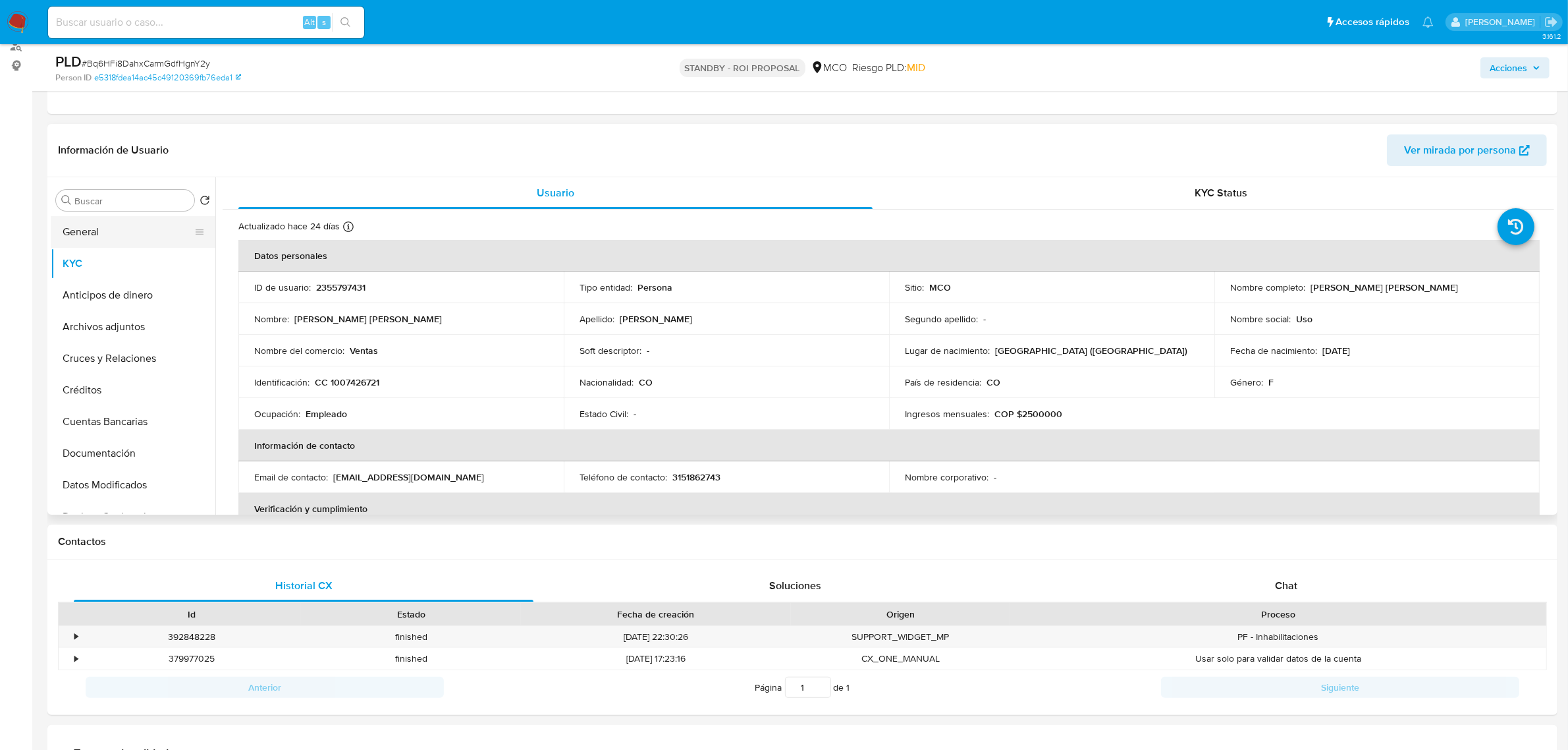
click at [130, 228] on button "General" at bounding box center [128, 231] width 154 height 32
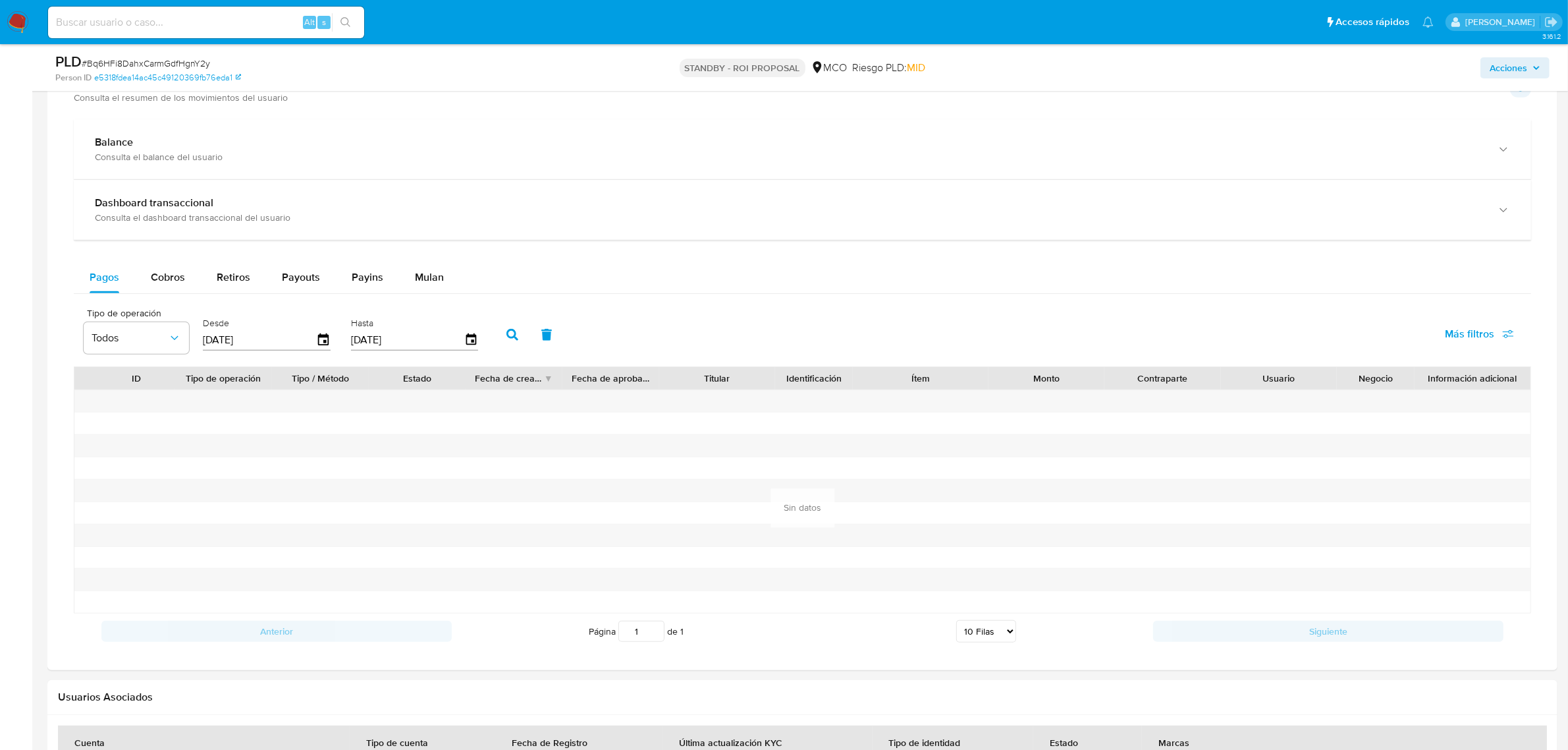
scroll to position [988, 0]
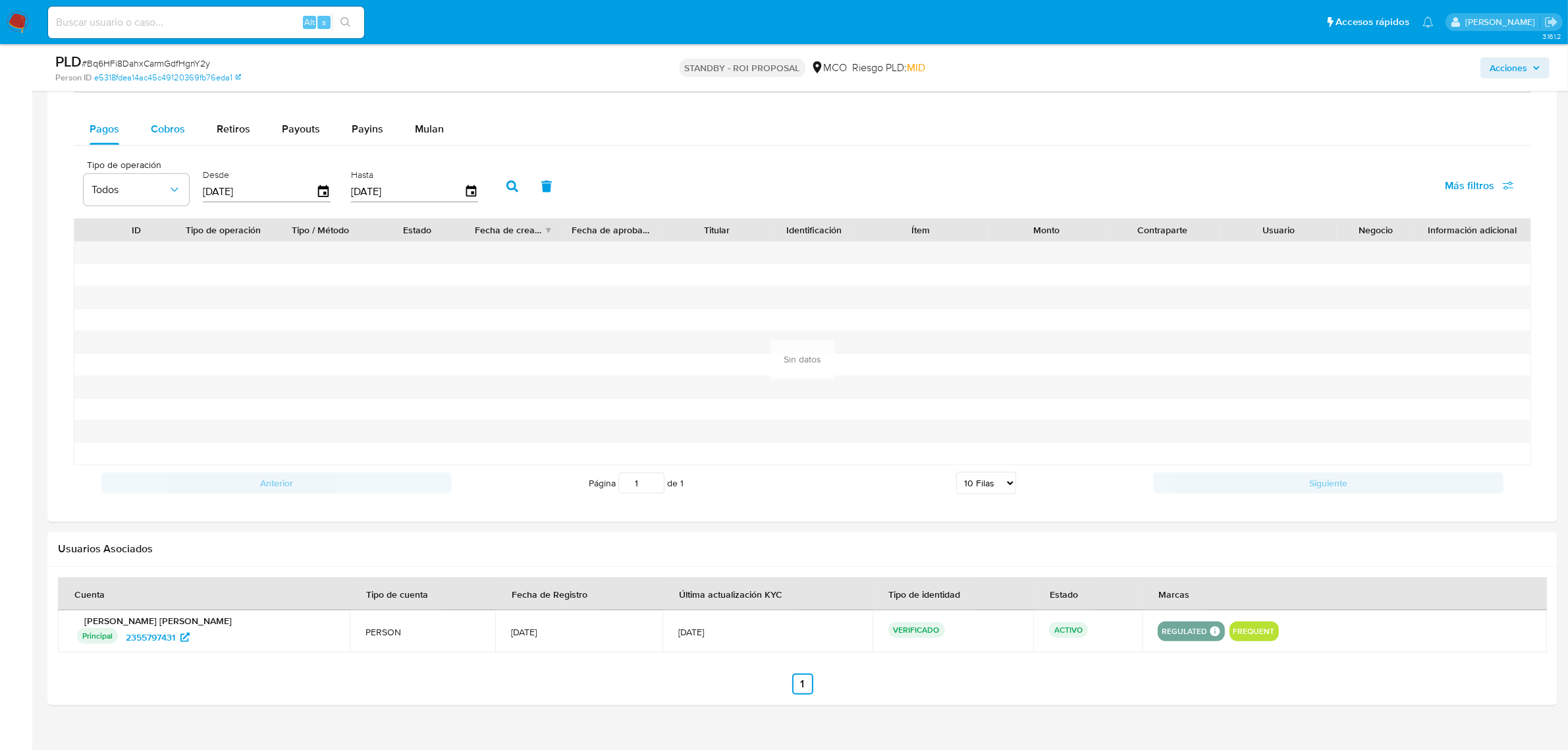
click at [172, 135] on span "Cobros" at bounding box center [168, 129] width 34 height 15
select select "10"
click at [324, 190] on icon "button" at bounding box center [323, 191] width 11 height 11
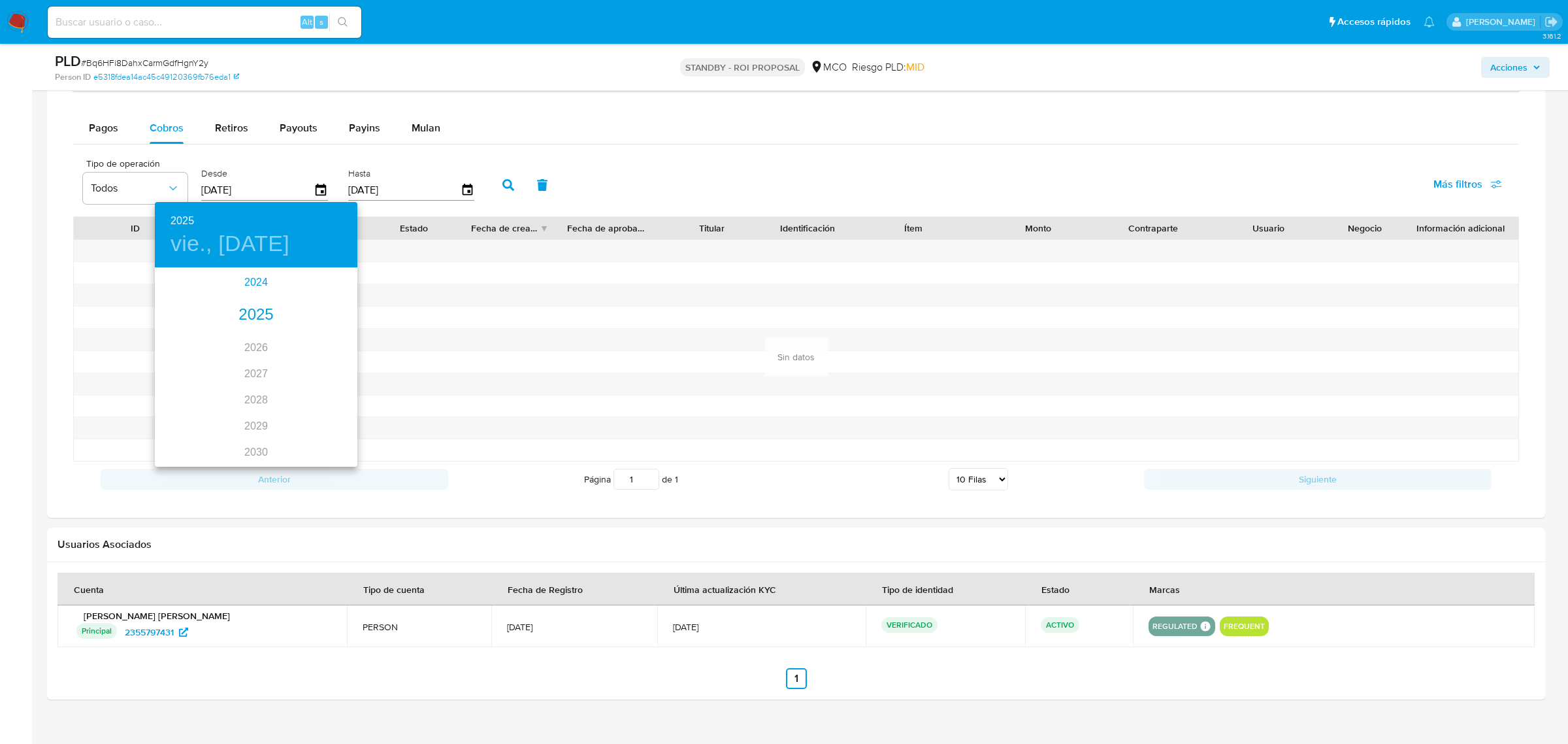
click at [247, 288] on div "2024" at bounding box center [256, 282] width 203 height 26
click at [258, 435] on div "nov." at bounding box center [256, 435] width 68 height 49
click at [204, 383] on p "12" at bounding box center [203, 383] width 11 height 13
type input "12/11/2024"
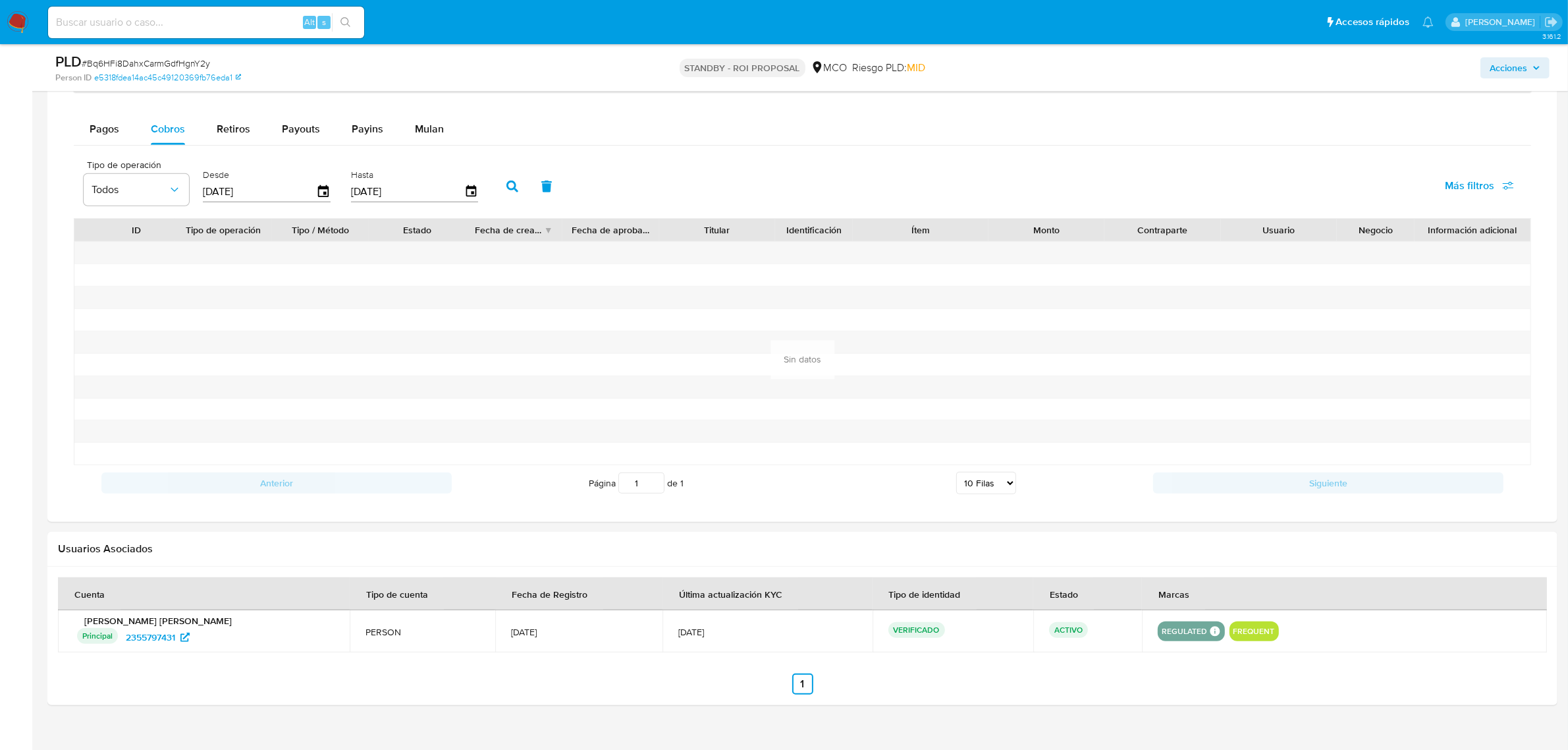
click at [500, 183] on button "button" at bounding box center [513, 186] width 34 height 32
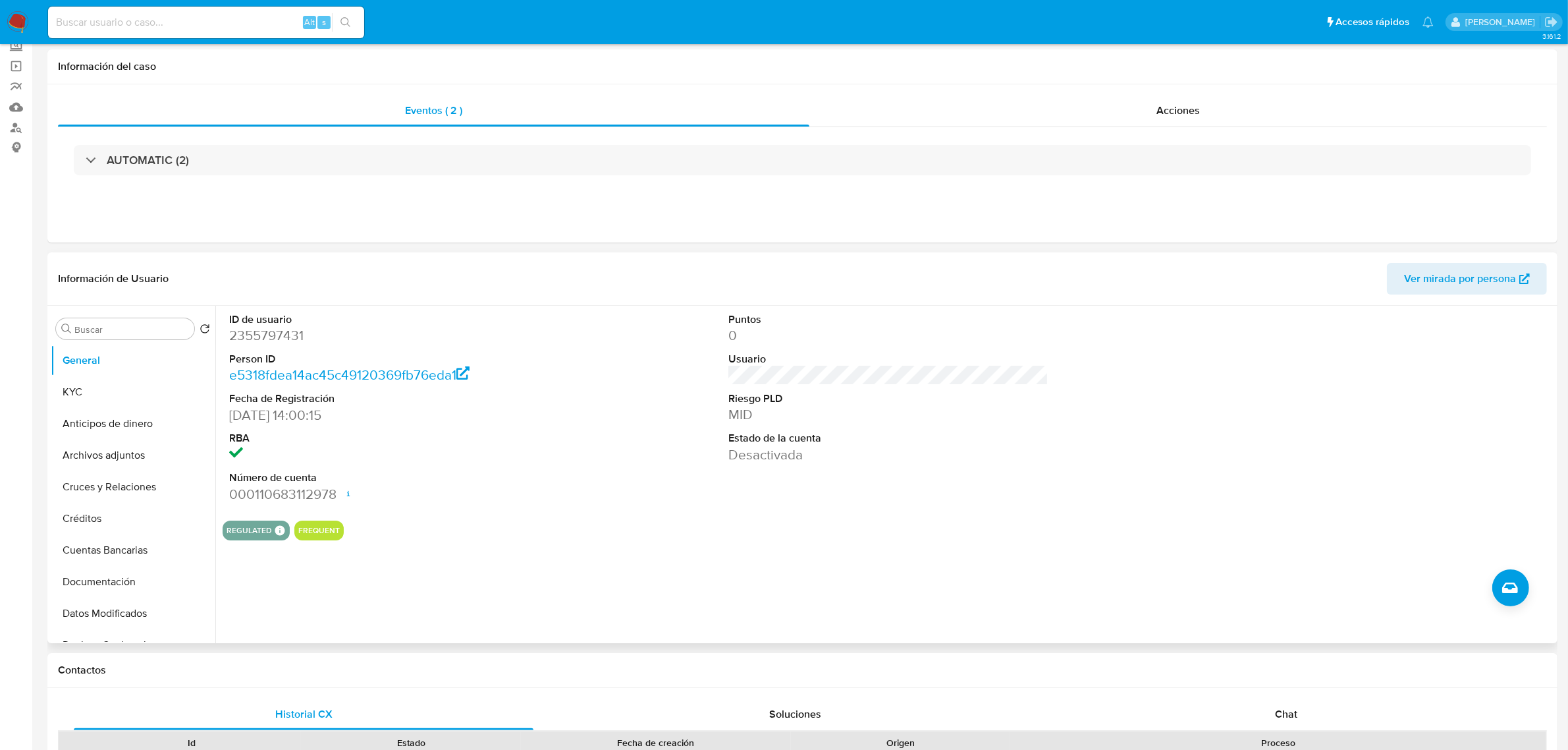
scroll to position [0, 0]
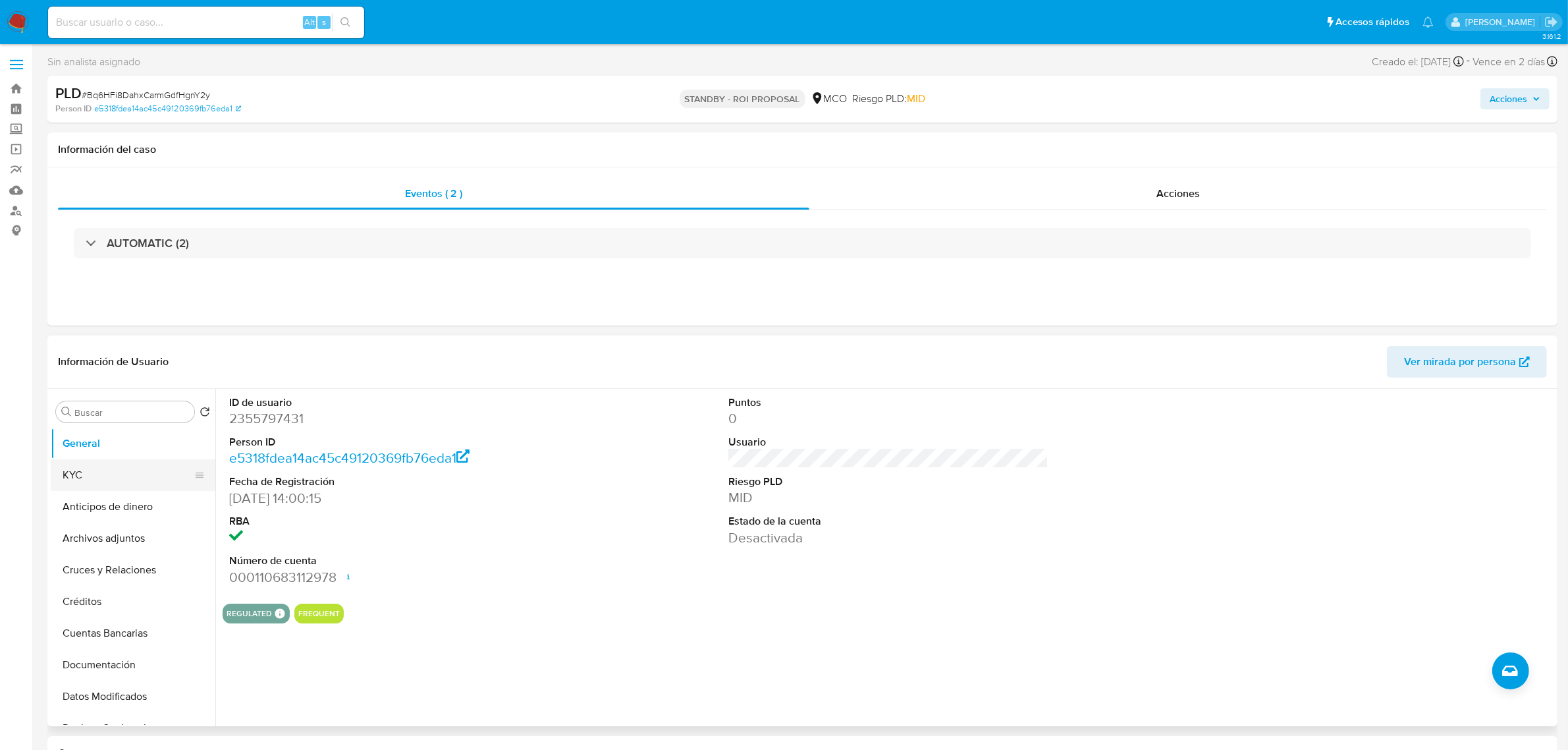
click at [85, 478] on button "KYC" at bounding box center [128, 475] width 154 height 32
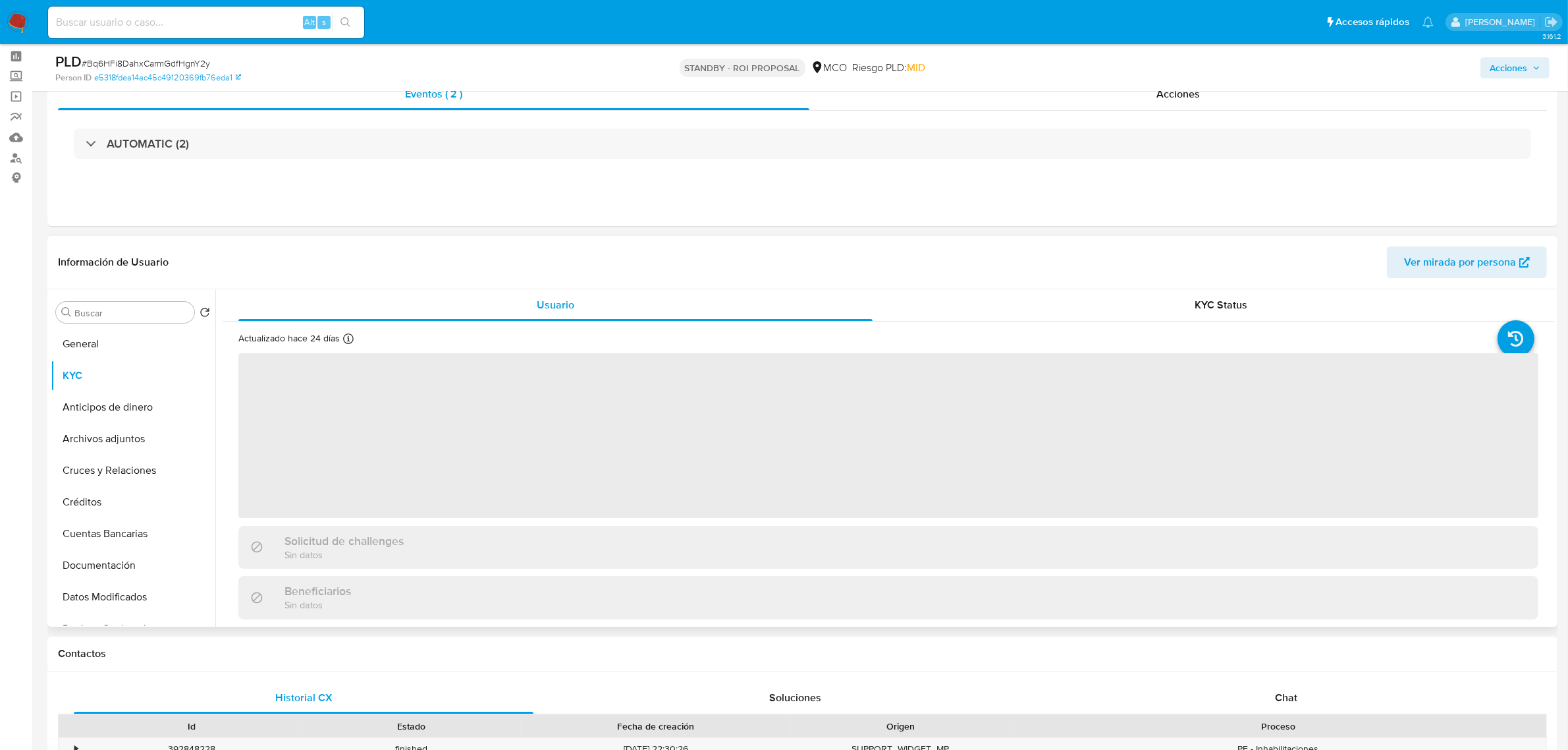
scroll to position [82, 0]
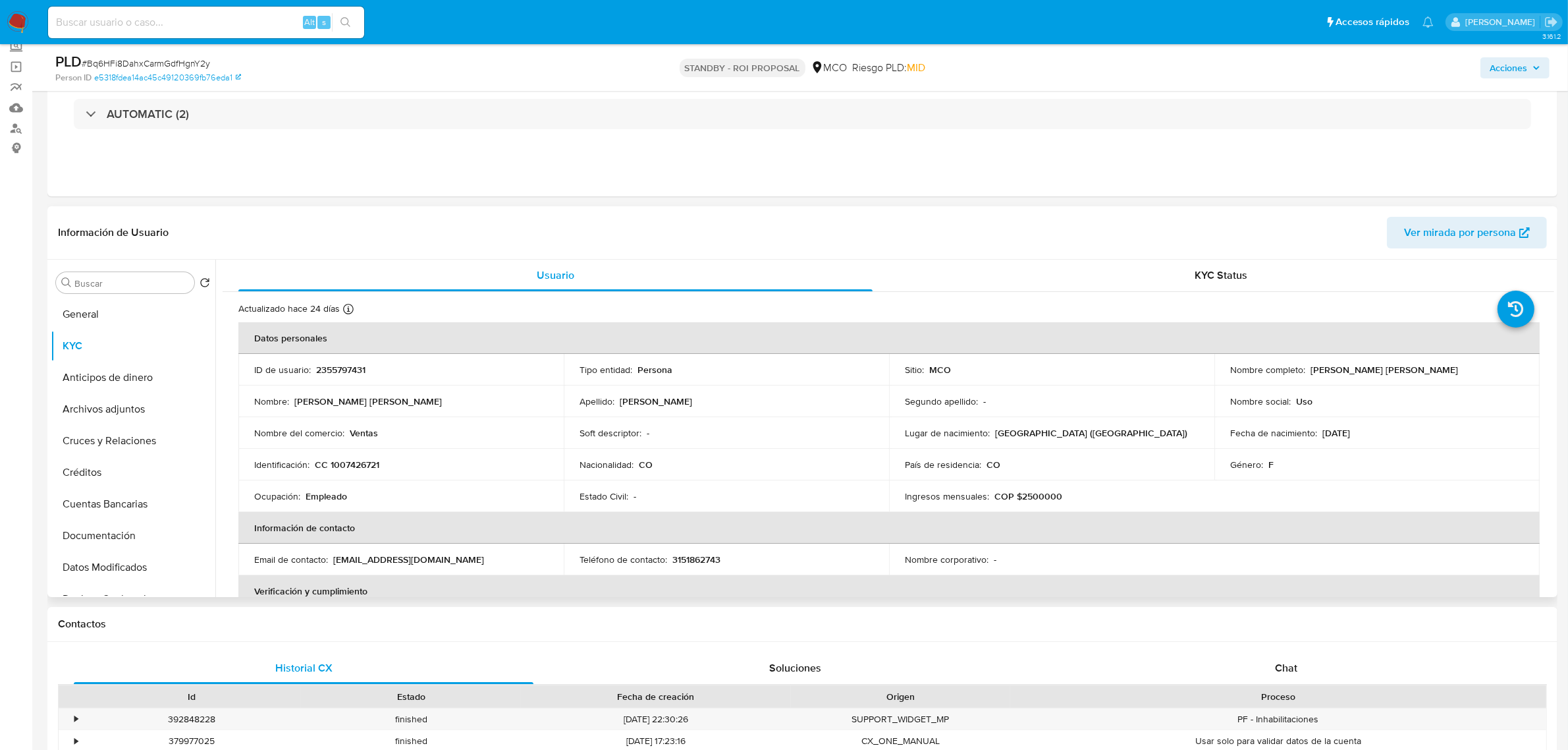
drag, startPoint x: 1308, startPoint y: 369, endPoint x: 1432, endPoint y: 377, distance: 124.3
click at [1432, 377] on td "Nombre completo : Maria Daniela Osorio Ramirez" at bounding box center [1377, 369] width 326 height 32
copy p "Maria Daniela Osorio Ramirez"
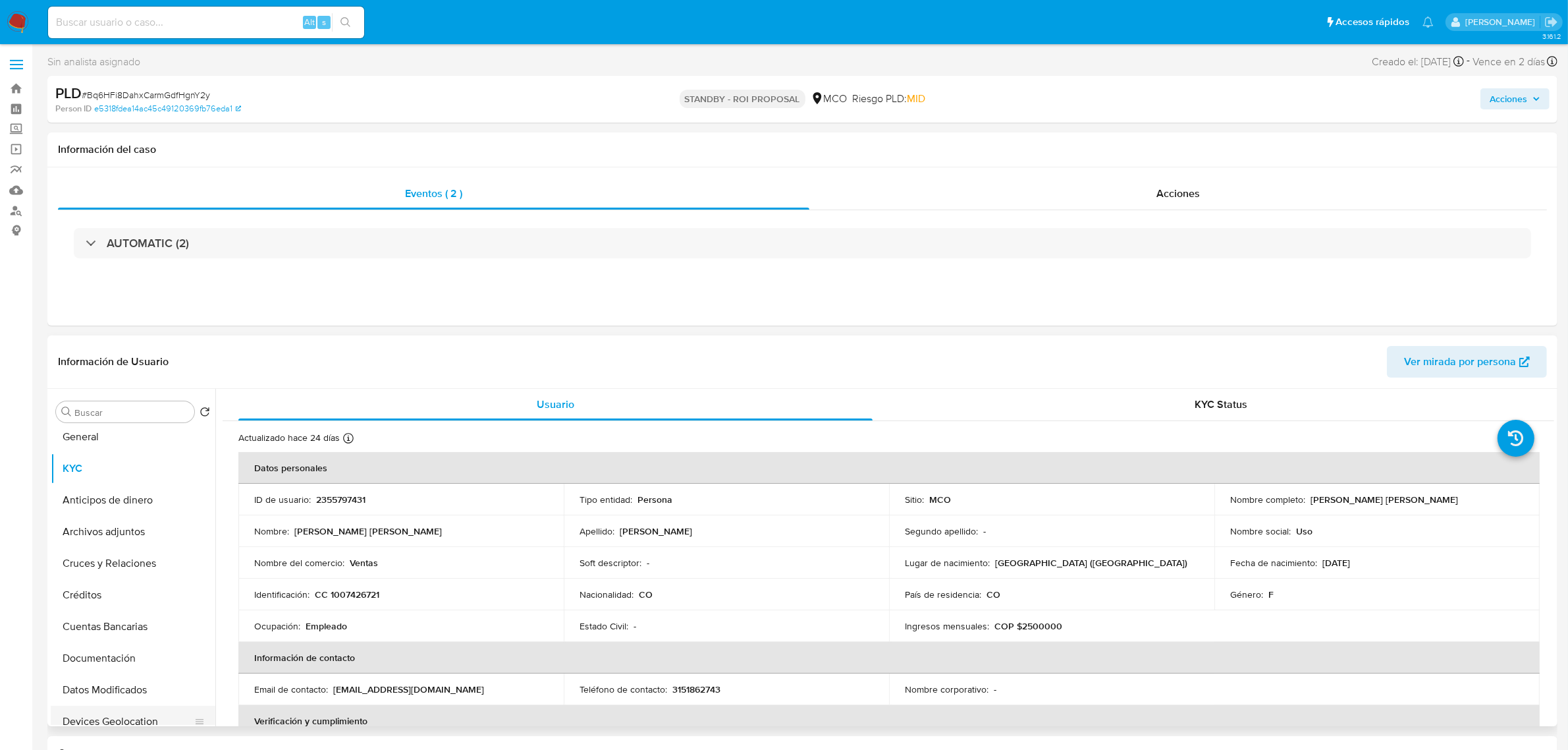
scroll to position [0, 0]
click at [122, 568] on button "Cruces y Relaciones" at bounding box center [128, 569] width 154 height 32
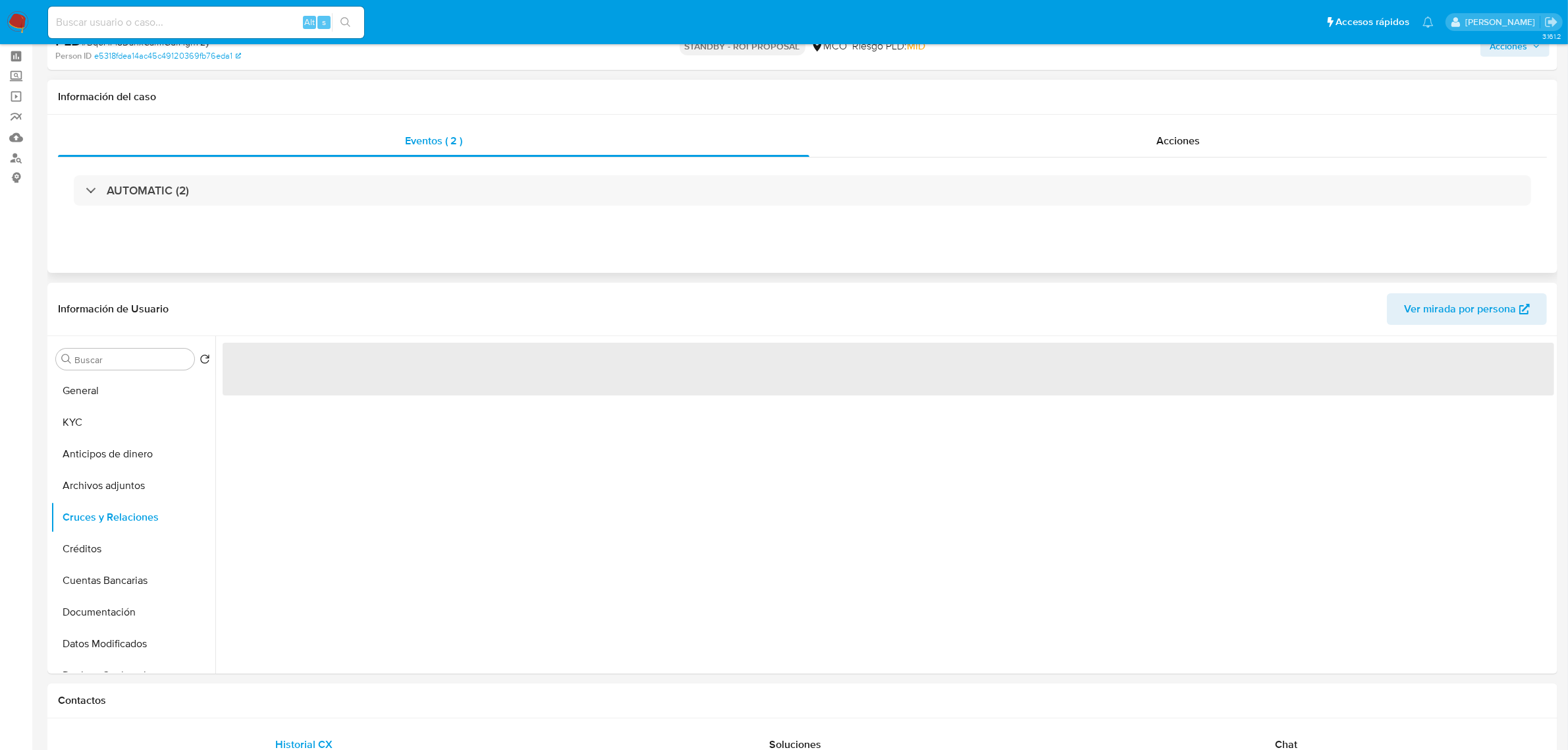
scroll to position [82, 0]
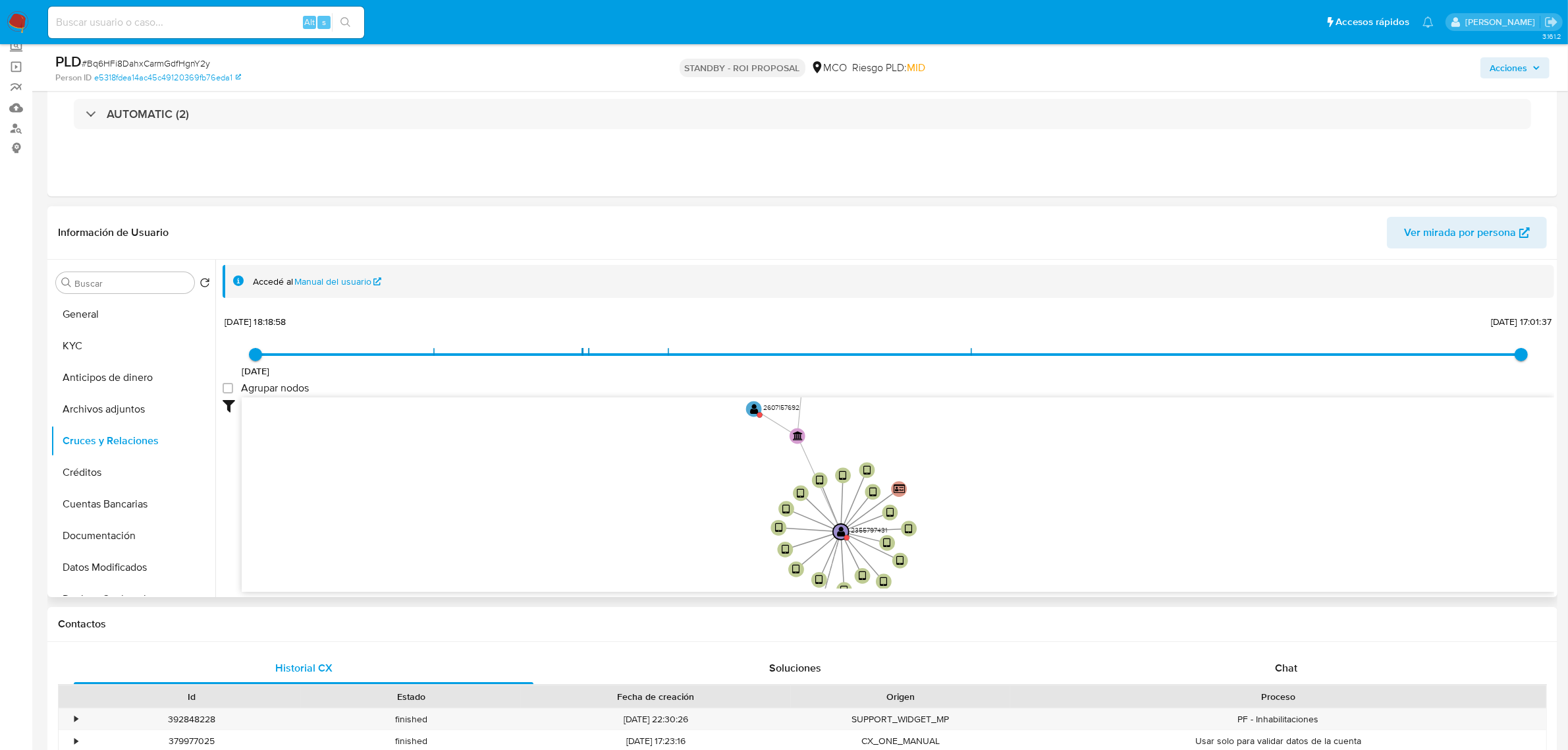
drag, startPoint x: 965, startPoint y: 440, endPoint x: 950, endPoint y: 520, distance: 81.4
click at [950, 520] on icon "device-67e866b33640050e5c2a40b0  device-67e7134409f383197bd07fdf  device-67e7…" at bounding box center [898, 492] width 1312 height 191
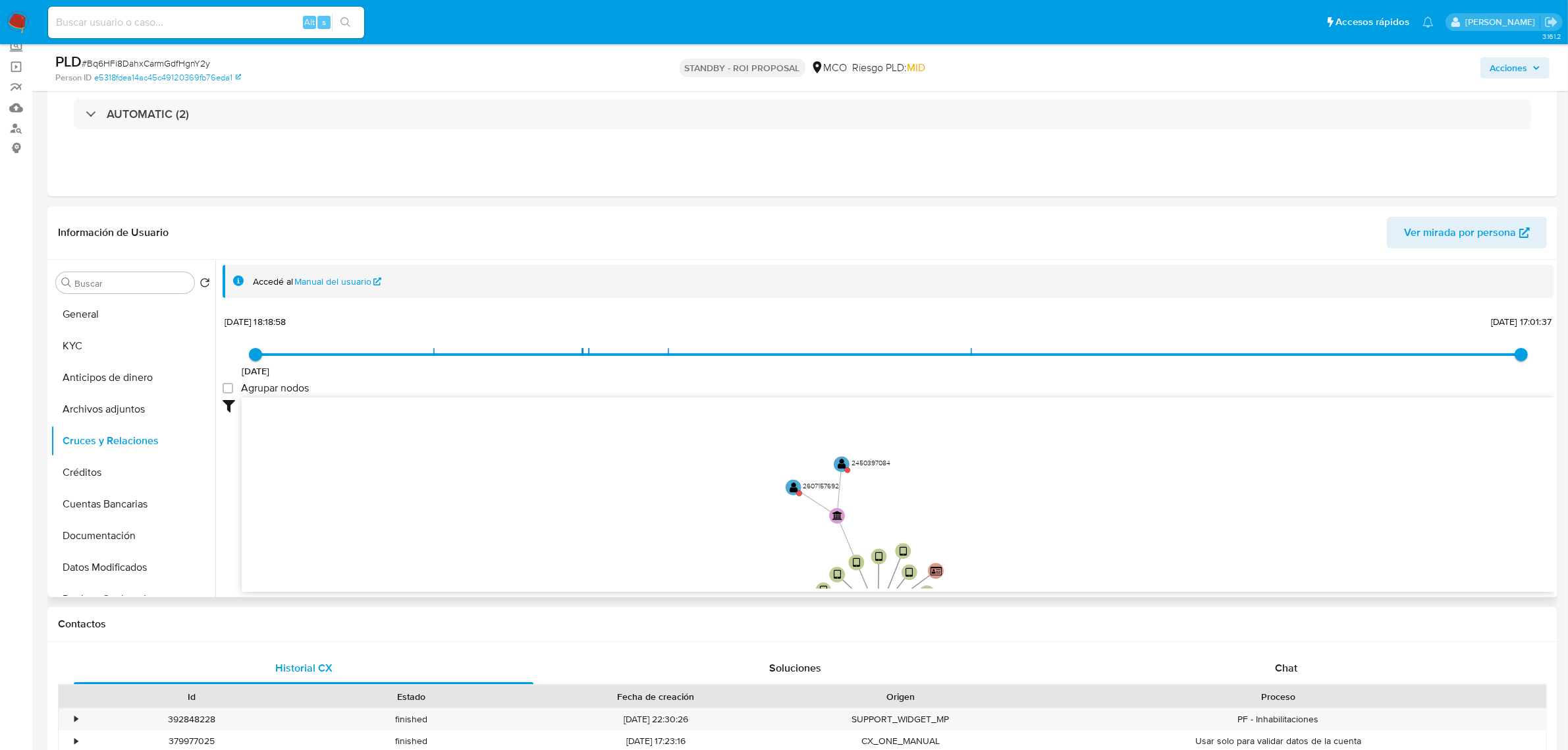
drag, startPoint x: 939, startPoint y: 418, endPoint x: 974, endPoint y: 499, distance: 88.2
click at [974, 499] on icon "device-67e866b33640050e5c2a40b0  device-67e7134409f383197bd07fdf  device-67e7…" at bounding box center [898, 492] width 1312 height 191
click at [858, 445] on circle at bounding box center [850, 443] width 33 height 33
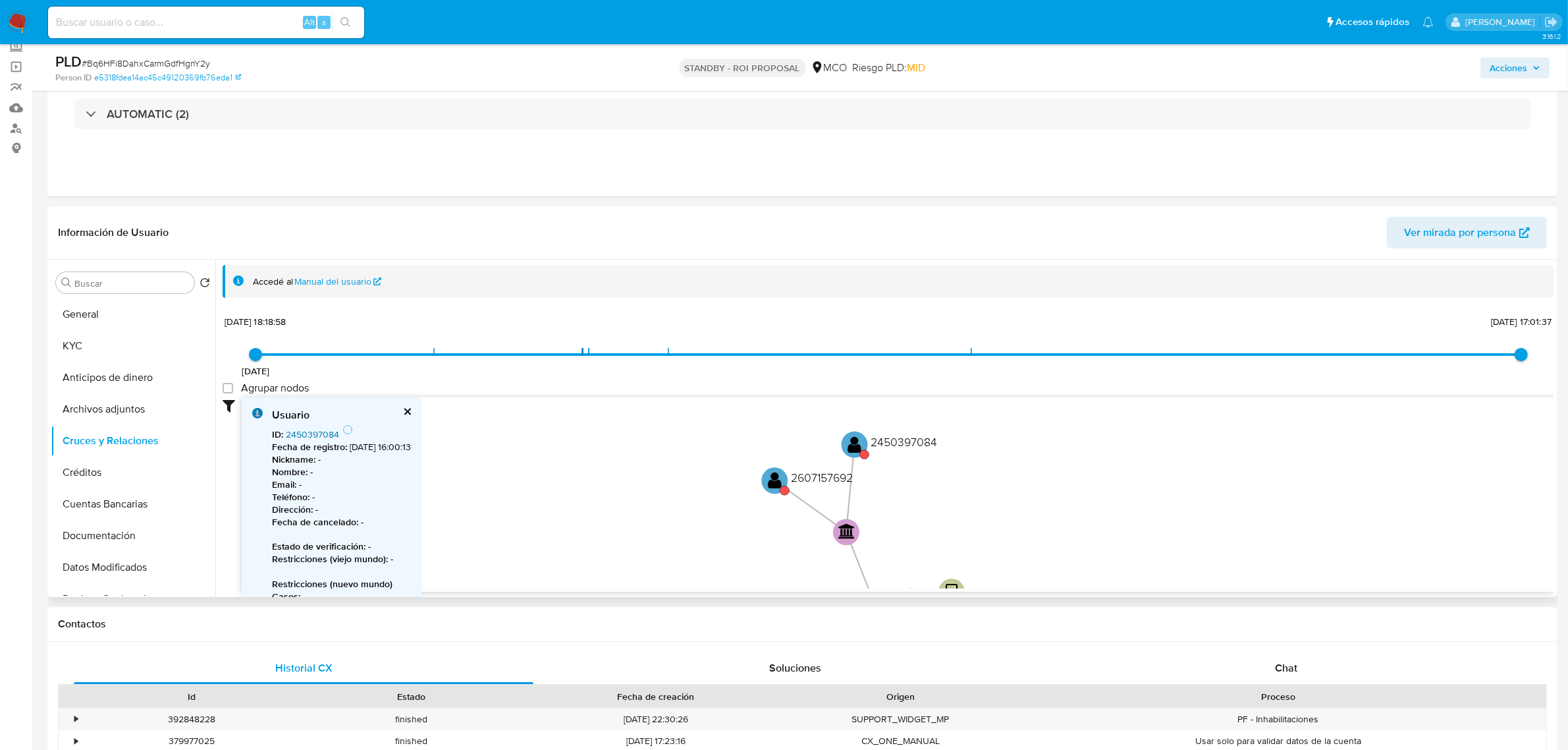
click at [323, 432] on link "2450397084" at bounding box center [312, 434] width 53 height 13
click at [754, 486] on icon "device-67e866b33640050e5c2a40b0  device-67e7134409f383197bd07fdf  device-67e7…" at bounding box center [898, 492] width 1312 height 191
click at [765, 484] on circle at bounding box center [776, 482] width 33 height 33
click at [786, 483] on text "" at bounding box center [780, 478] width 14 height 19
click at [317, 435] on link "2607157692" at bounding box center [310, 434] width 50 height 13
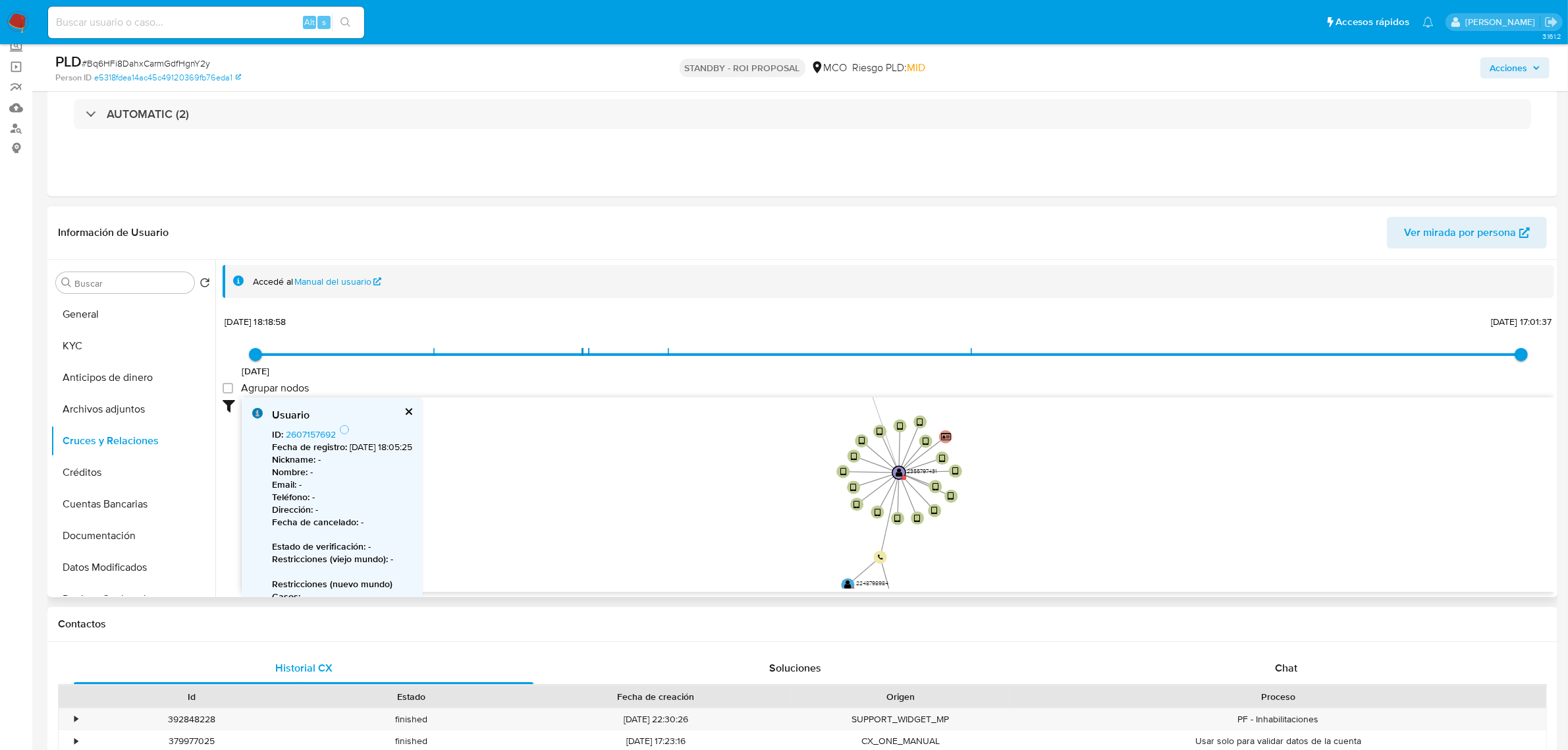
drag, startPoint x: 1055, startPoint y: 548, endPoint x: 1032, endPoint y: 449, distance: 101.6
click at [1032, 449] on icon "device-67e866b33640050e5c2a40b0  device-67e7134409f383197bd07fdf  device-67e7…" at bounding box center [898, 492] width 1312 height 191
drag, startPoint x: 1054, startPoint y: 519, endPoint x: 1042, endPoint y: 445, distance: 75.0
click at [1042, 445] on icon "device-67e866b33640050e5c2a40b0  device-67e7134409f383197bd07fdf  device-67e7…" at bounding box center [898, 492] width 1312 height 191
click at [874, 519] on circle at bounding box center [879, 519] width 16 height 16
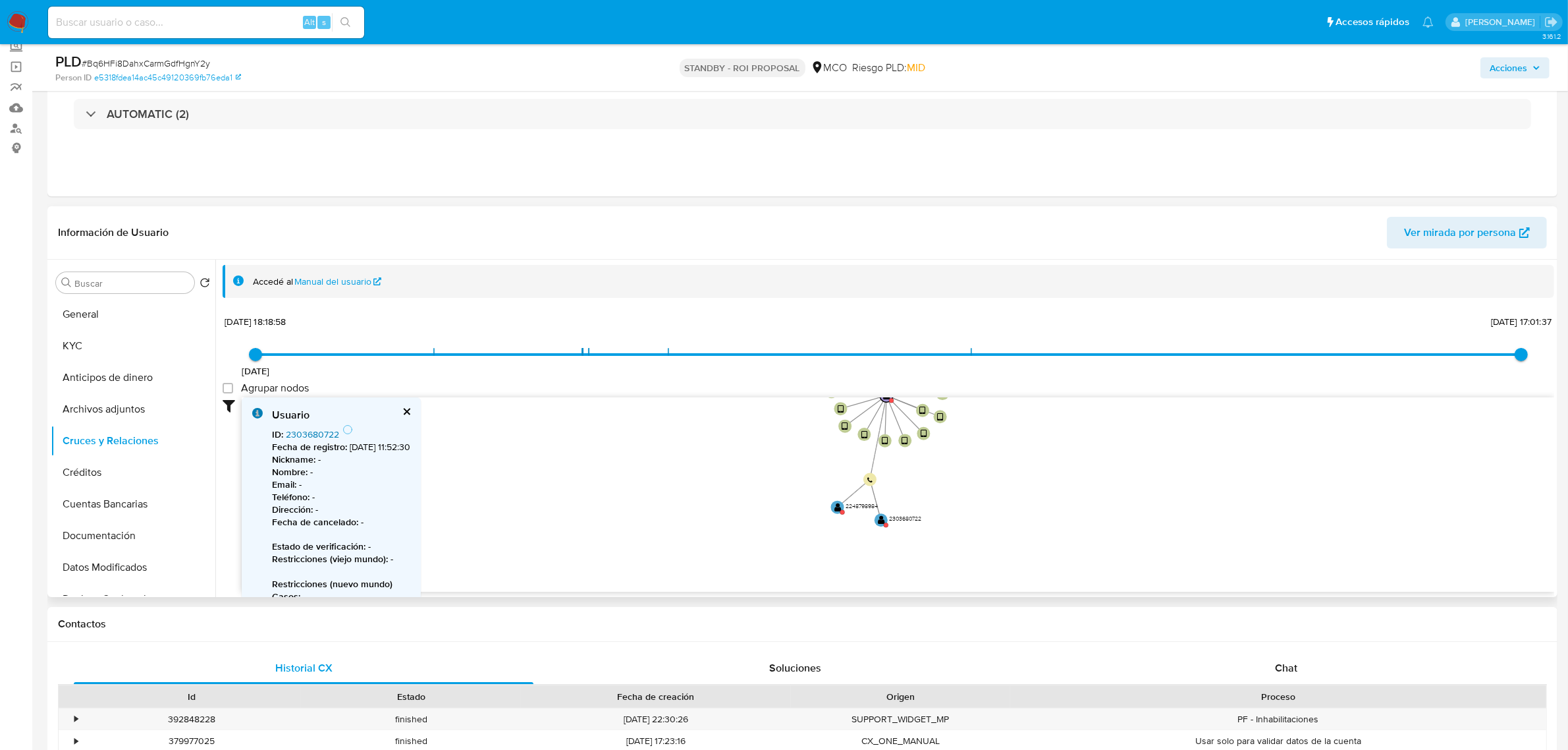
click at [314, 436] on link "2303680722" at bounding box center [312, 434] width 53 height 13
click at [836, 509] on text "" at bounding box center [837, 507] width 7 height 9
click at [320, 437] on link "2248798984" at bounding box center [311, 434] width 52 height 13
click at [74, 322] on button "General" at bounding box center [128, 314] width 154 height 32
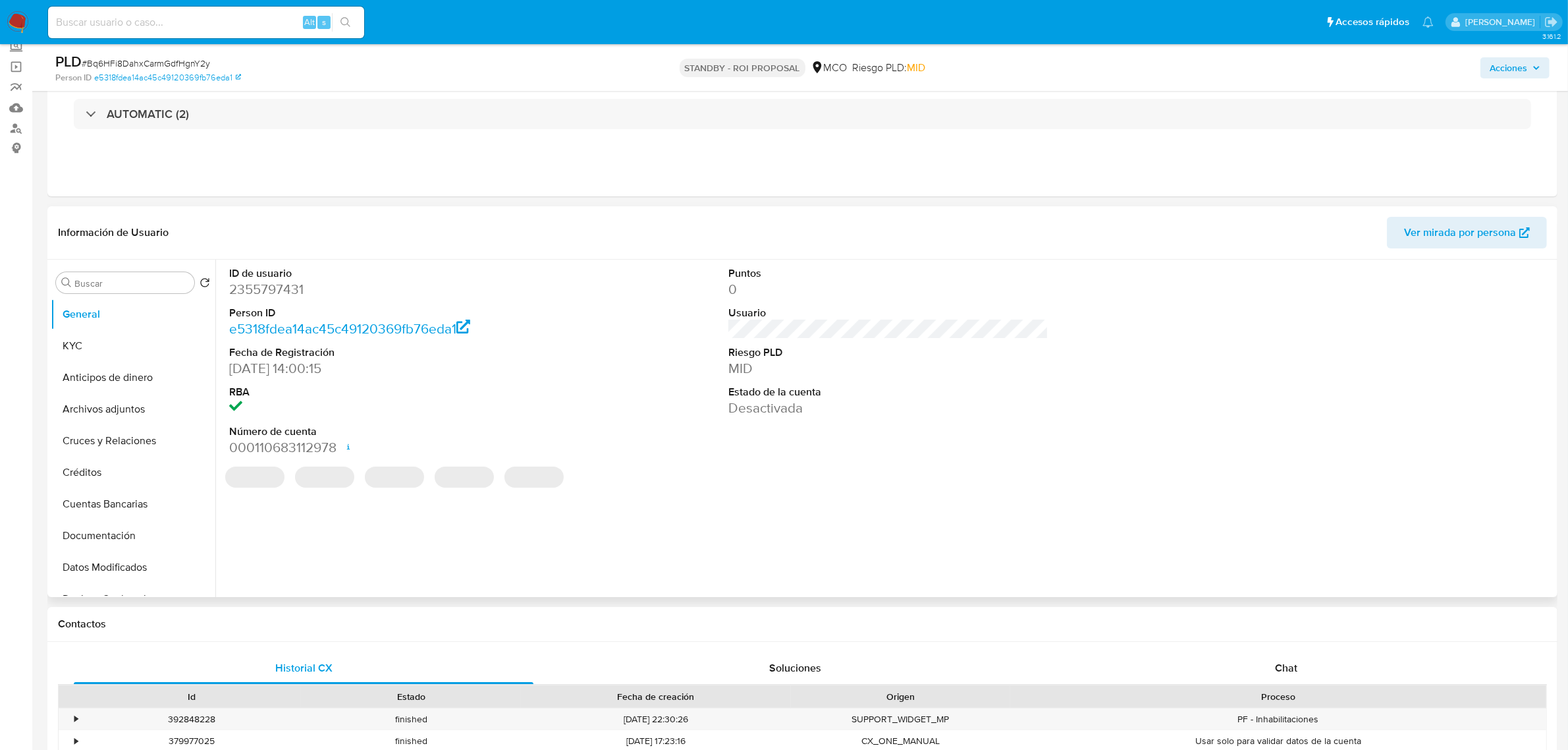
click at [287, 291] on dd "2355797431" at bounding box center [389, 289] width 320 height 18
copy dd "2355797431"
click at [264, 291] on dd "2355797431" at bounding box center [389, 289] width 320 height 18
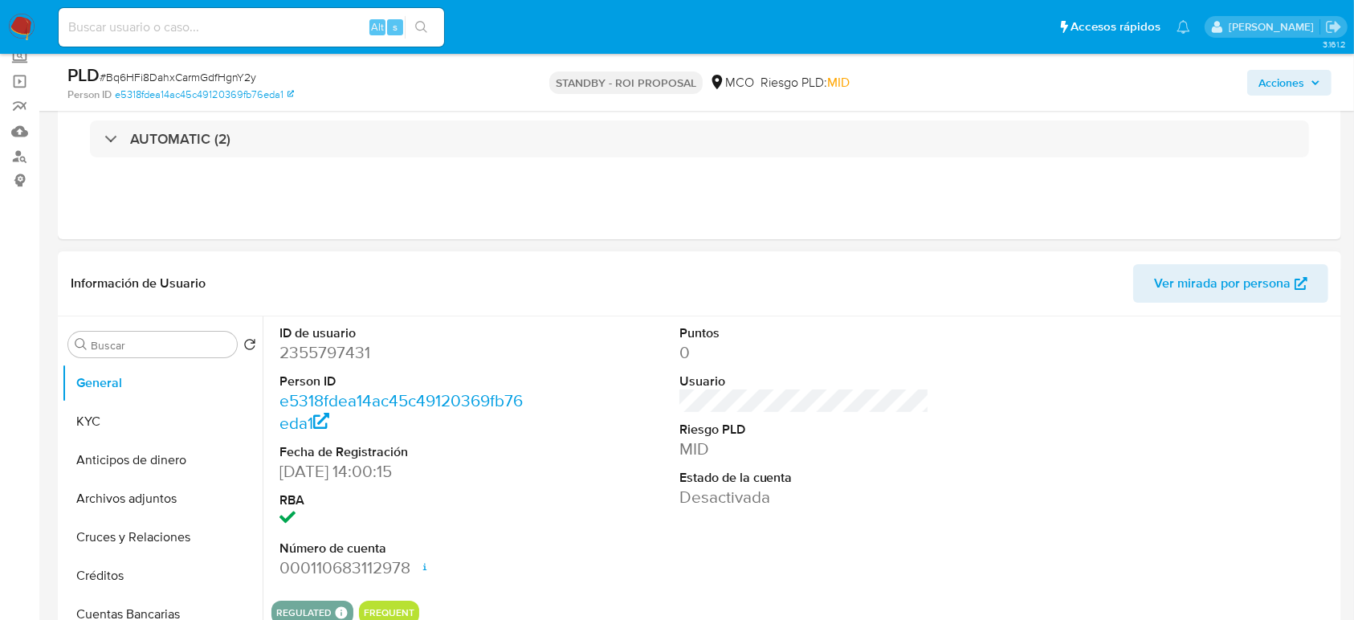
click at [529, 273] on header "Información de Usuario Ver mirada por persona" at bounding box center [699, 283] width 1257 height 39
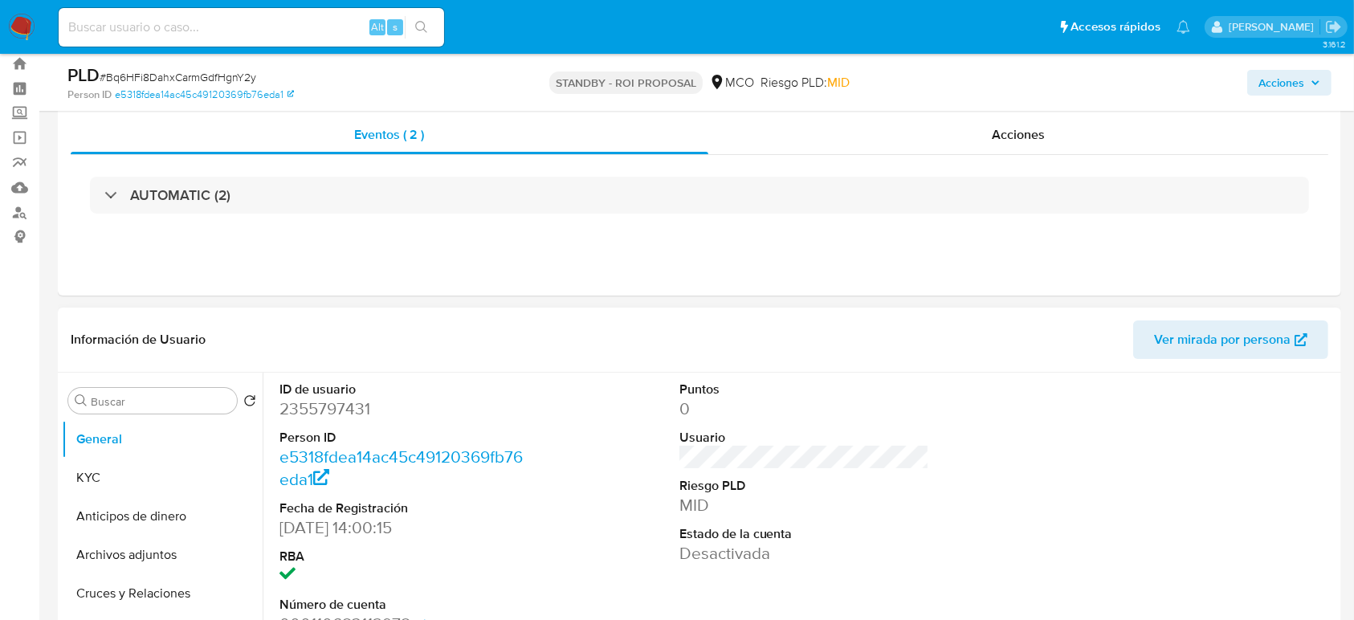
scroll to position [0, 0]
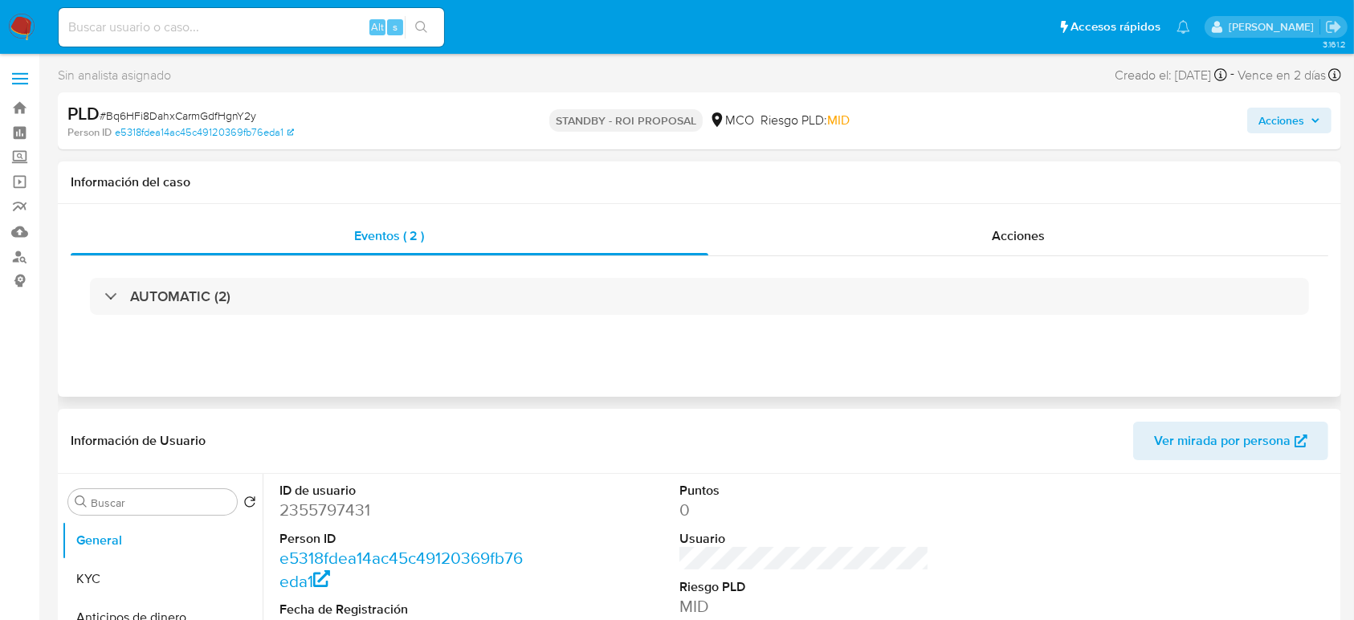
click at [438, 174] on h1 "Información del caso" at bounding box center [699, 182] width 1257 height 16
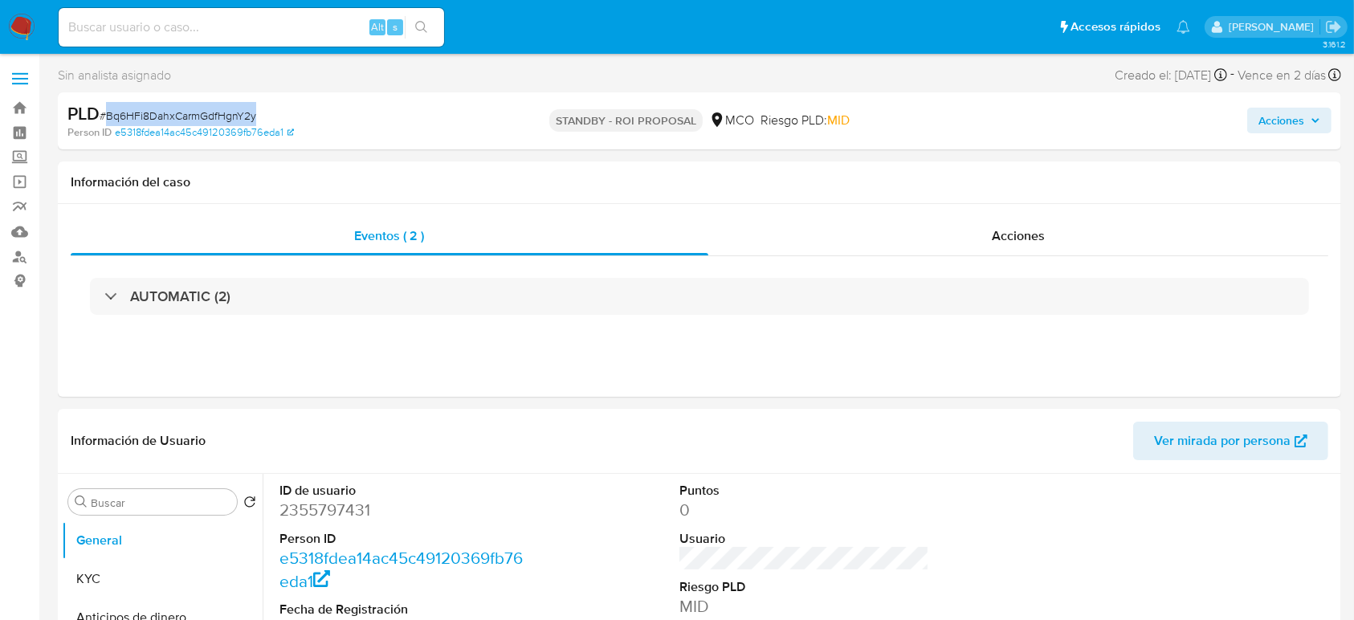
drag, startPoint x: 279, startPoint y: 114, endPoint x: 105, endPoint y: 108, distance: 173.5
click at [105, 108] on div "PLD # Bq6HFi8DahxCarmGdfHgnY2y" at bounding box center [274, 114] width 415 height 24
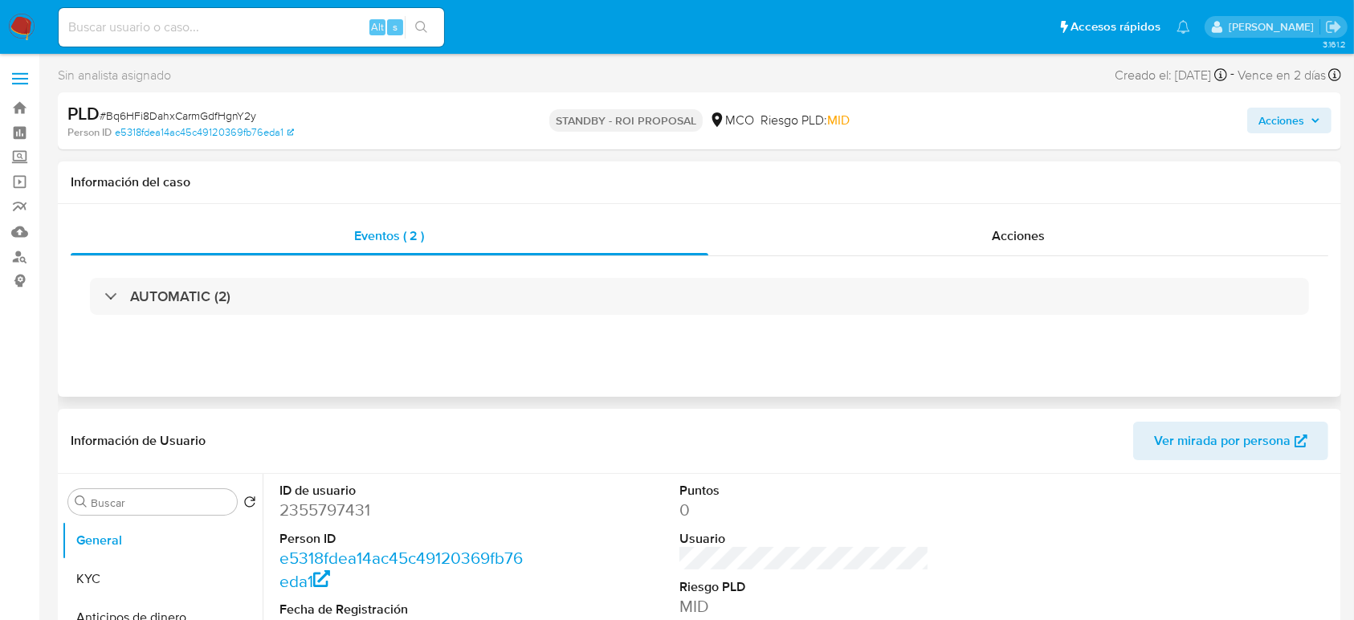
click at [484, 185] on h1 "Información del caso" at bounding box center [699, 182] width 1257 height 16
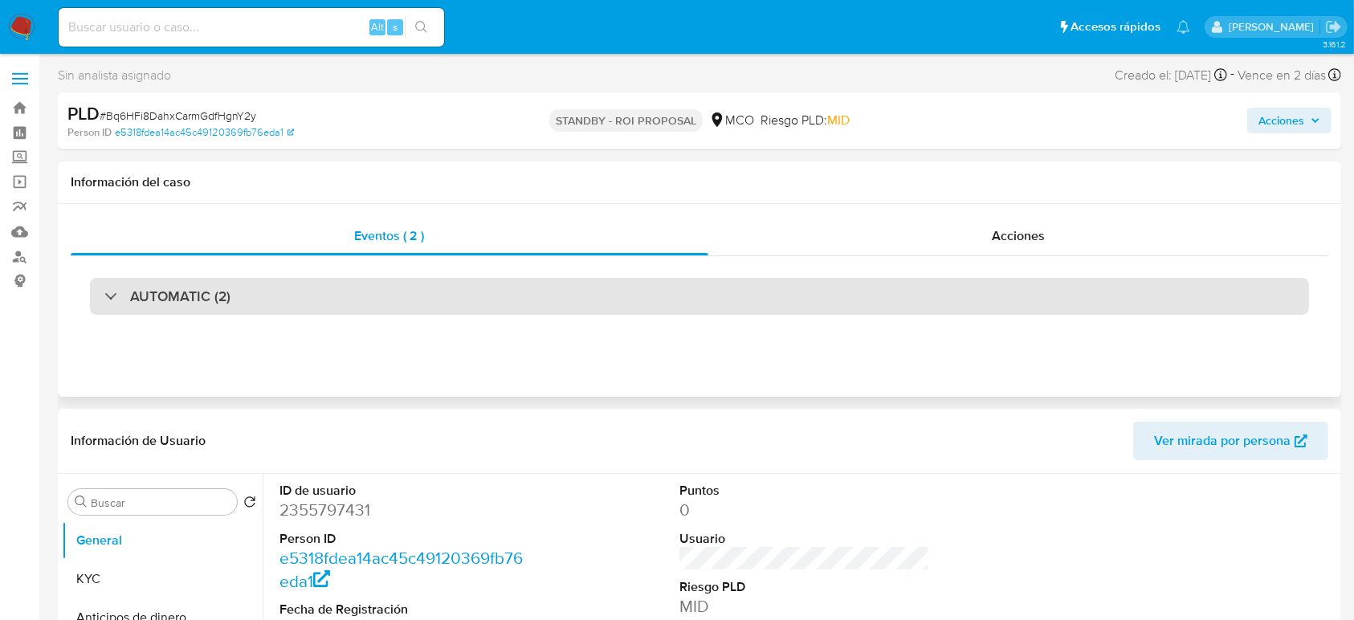
click at [408, 290] on div "AUTOMATIC (2)" at bounding box center [699, 296] width 1219 height 37
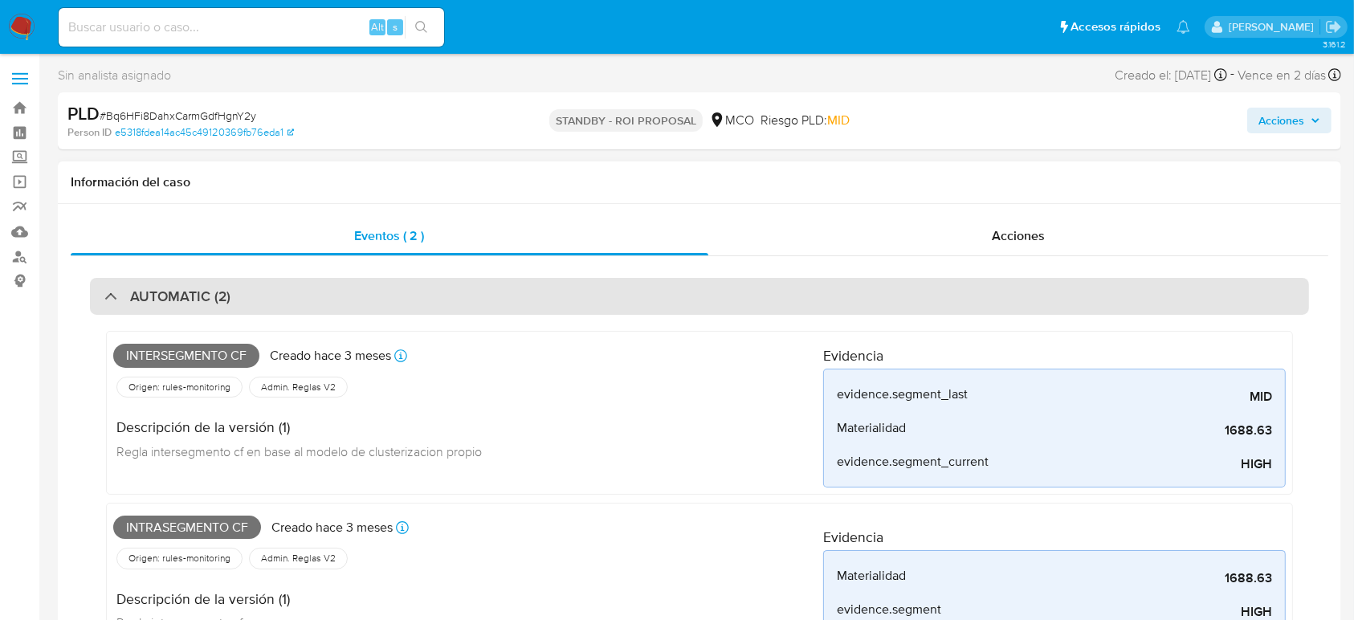
click at [367, 287] on div "AUTOMATIC (2)" at bounding box center [699, 296] width 1219 height 37
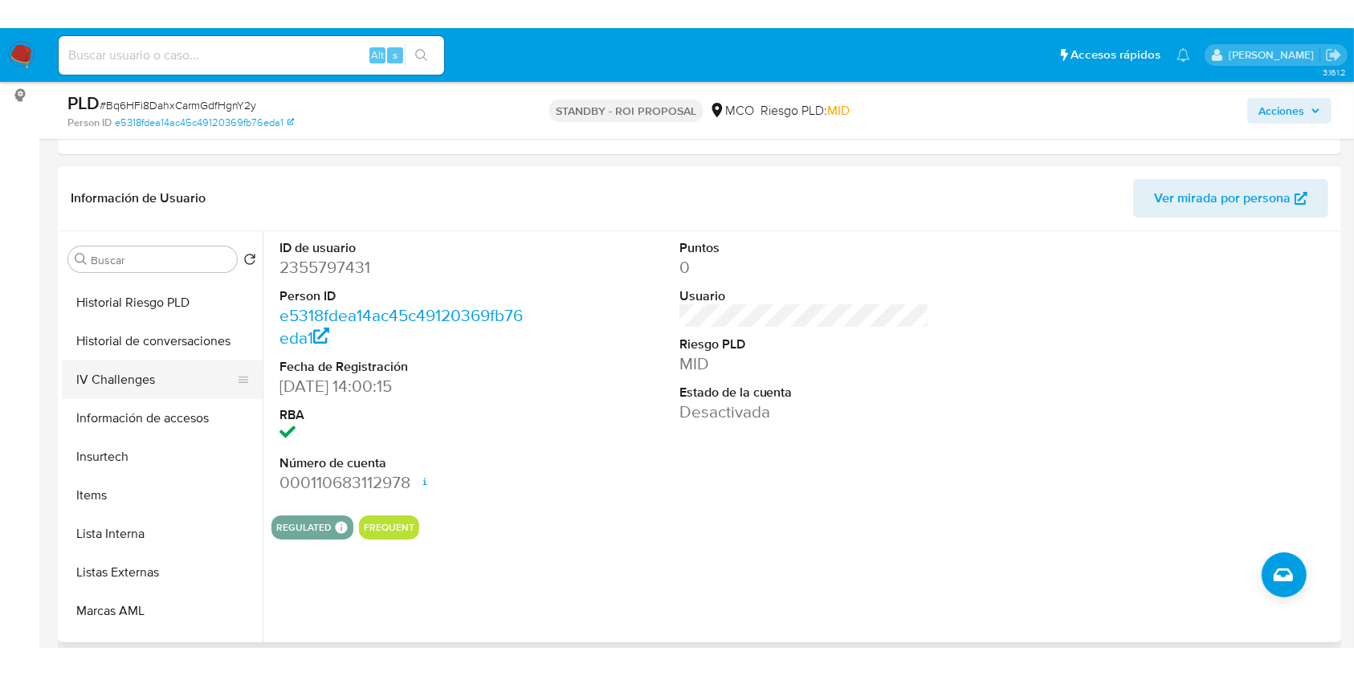
scroll to position [428, 0]
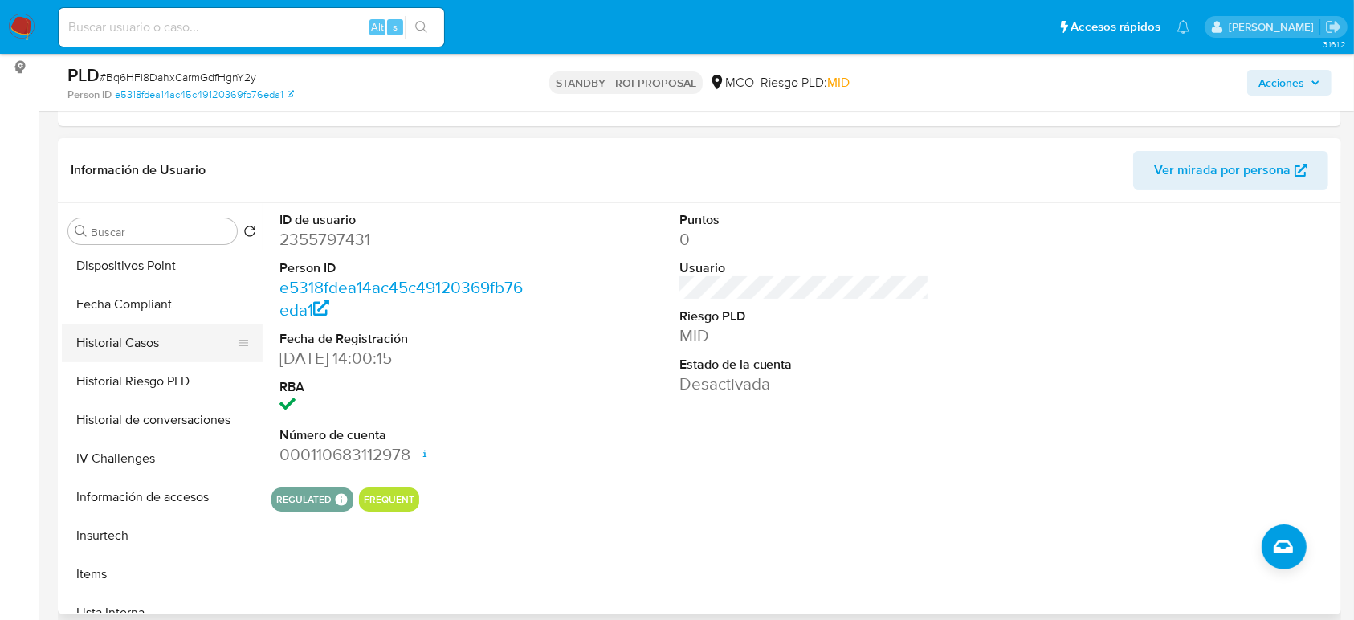
click at [129, 342] on button "Historial Casos" at bounding box center [156, 343] width 188 height 39
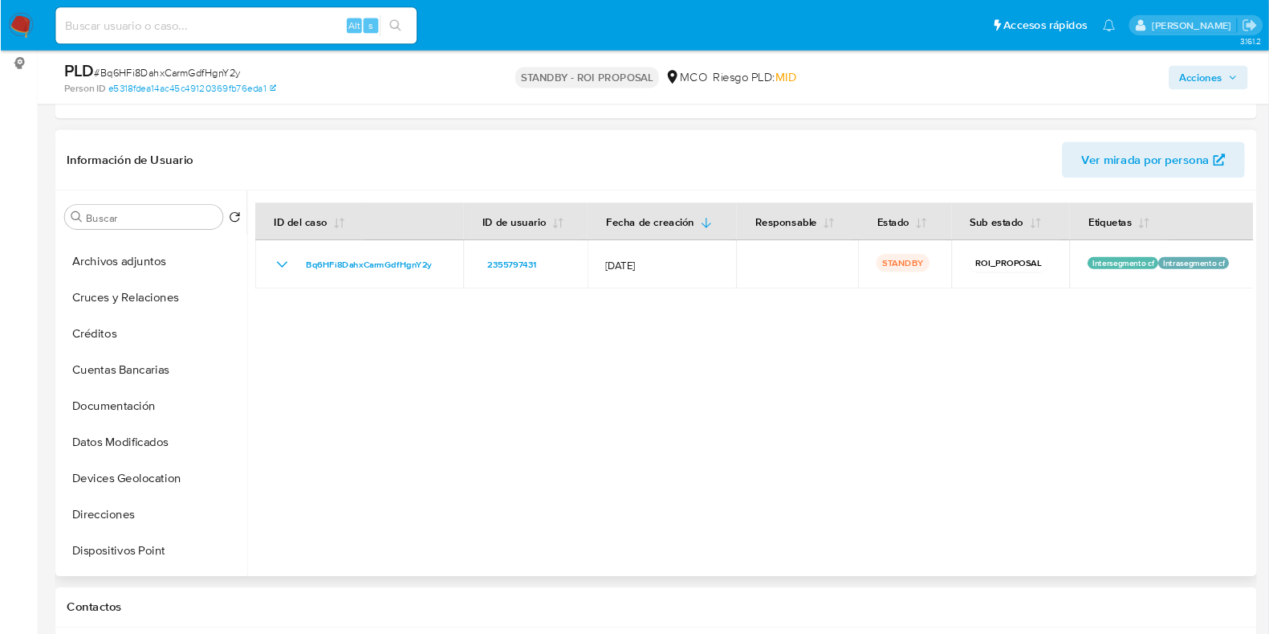
scroll to position [0, 0]
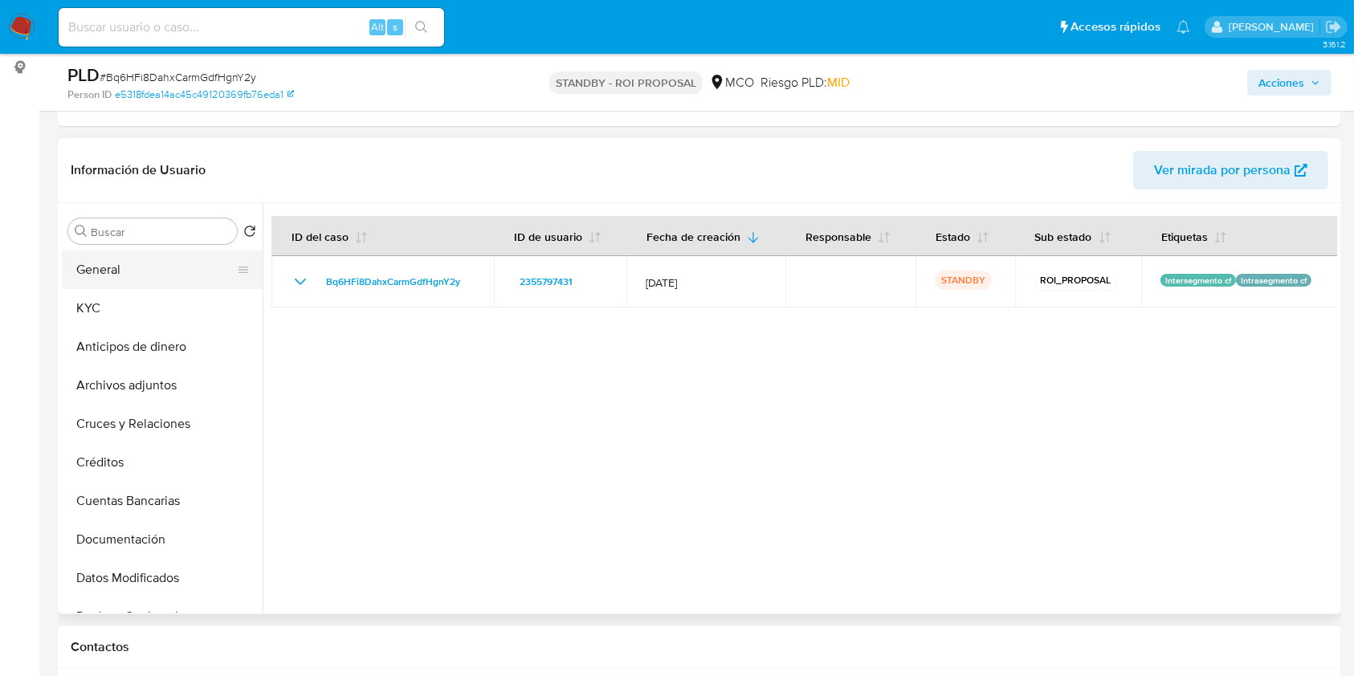
click at [159, 279] on button "General" at bounding box center [156, 270] width 188 height 39
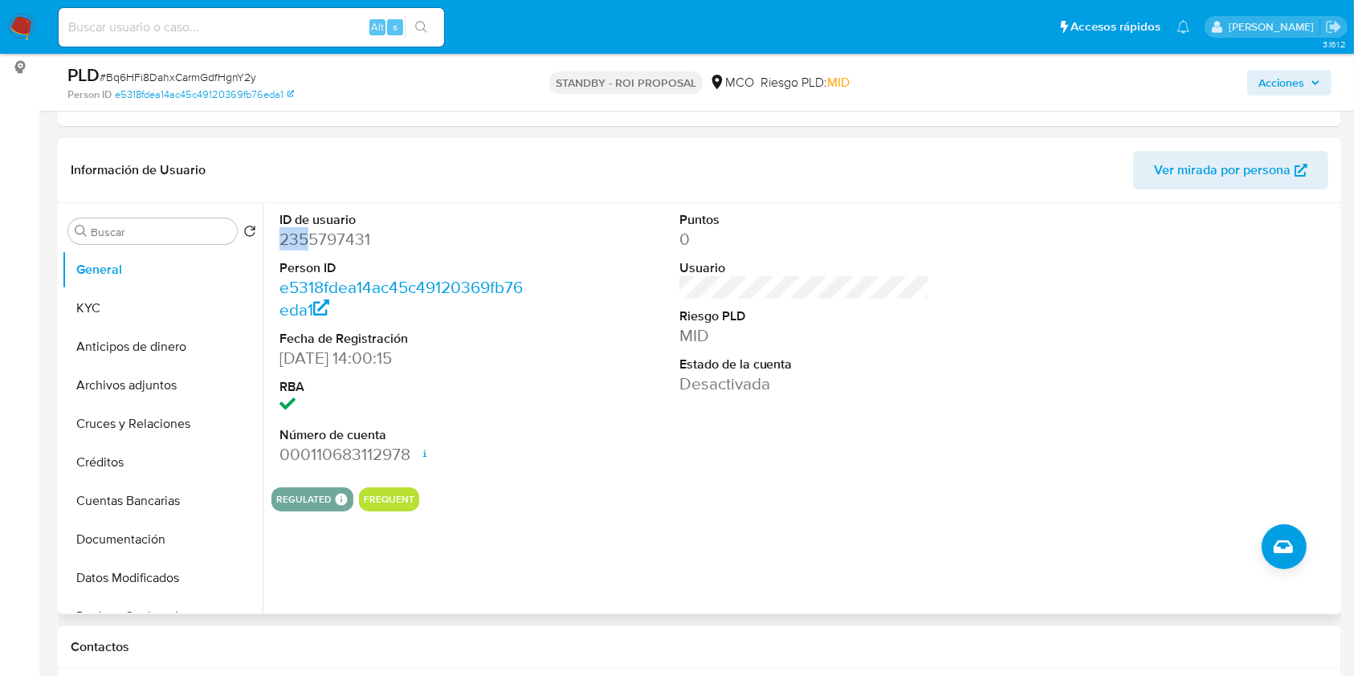
drag, startPoint x: 283, startPoint y: 240, endPoint x: 312, endPoint y: 244, distance: 29.2
click at [312, 244] on dd "2355797431" at bounding box center [404, 239] width 251 height 22
click at [363, 242] on dd "2355797431" at bounding box center [404, 239] width 251 height 22
copy dd "2355797431"
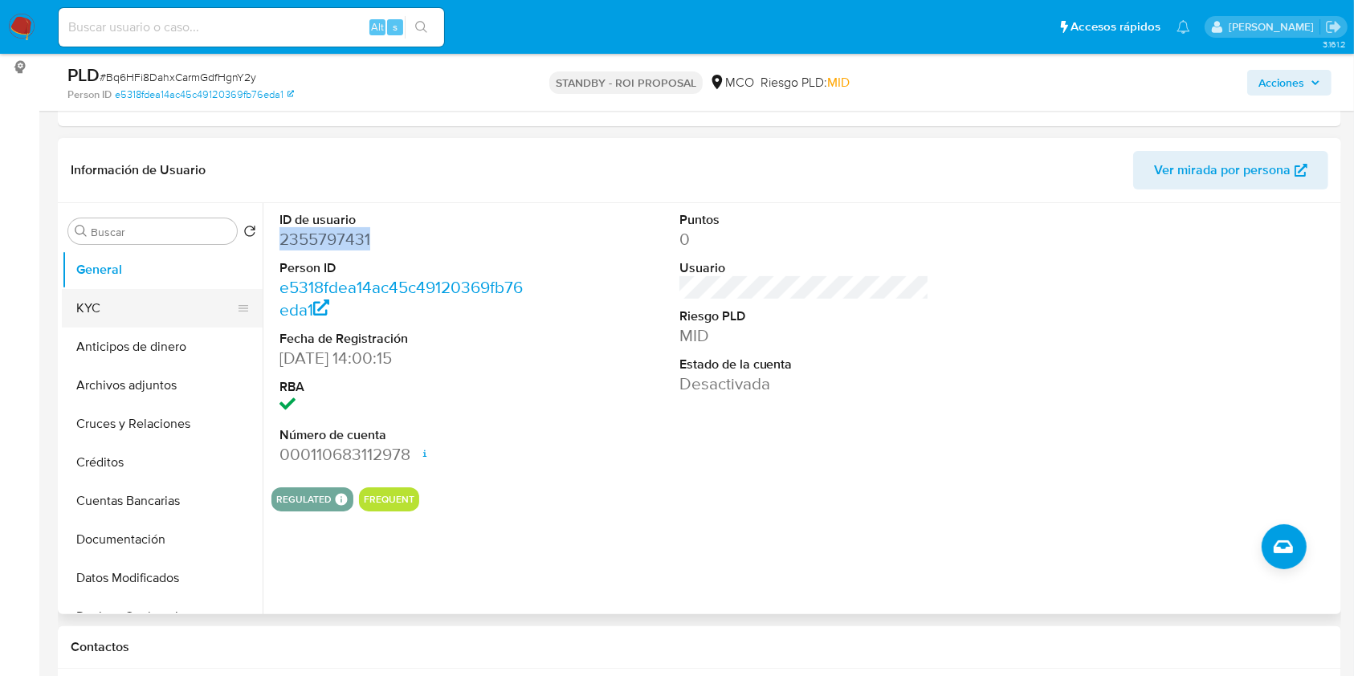
click at [104, 312] on button "KYC" at bounding box center [156, 308] width 188 height 39
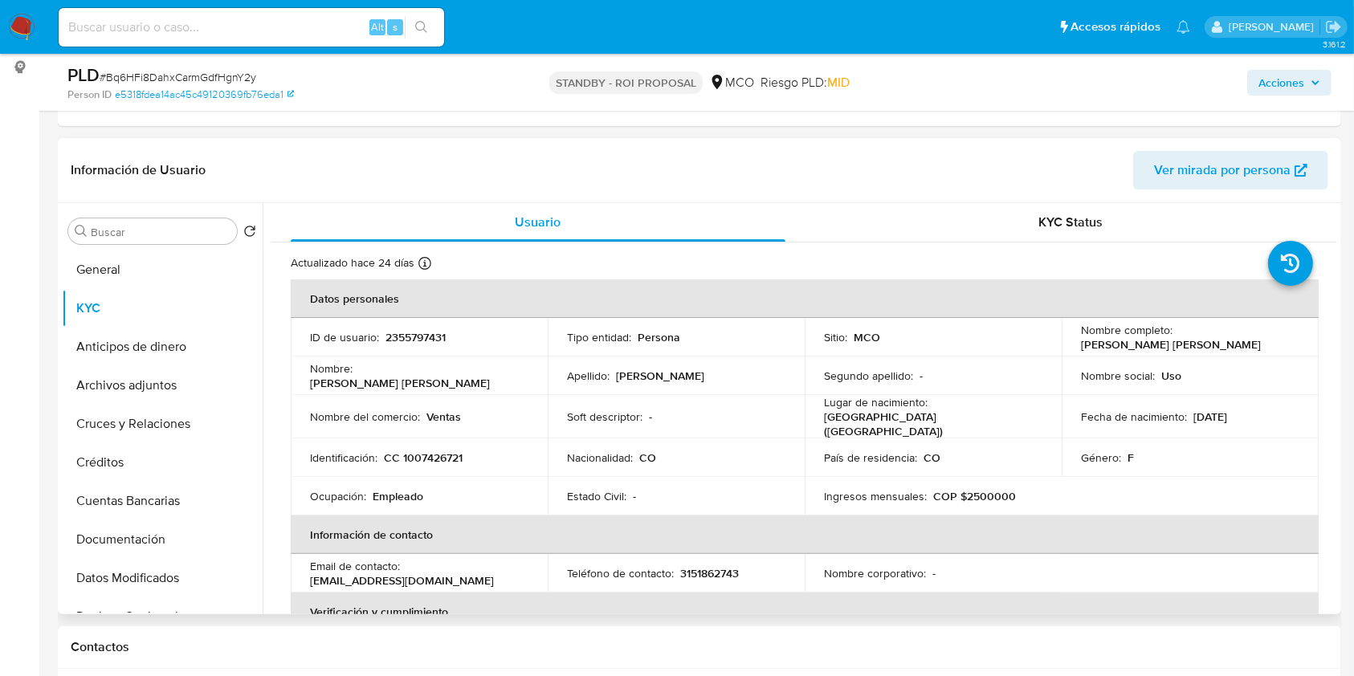
click at [432, 450] on p "CC 1007426721" at bounding box center [423, 457] width 79 height 14
copy p "1007426721"
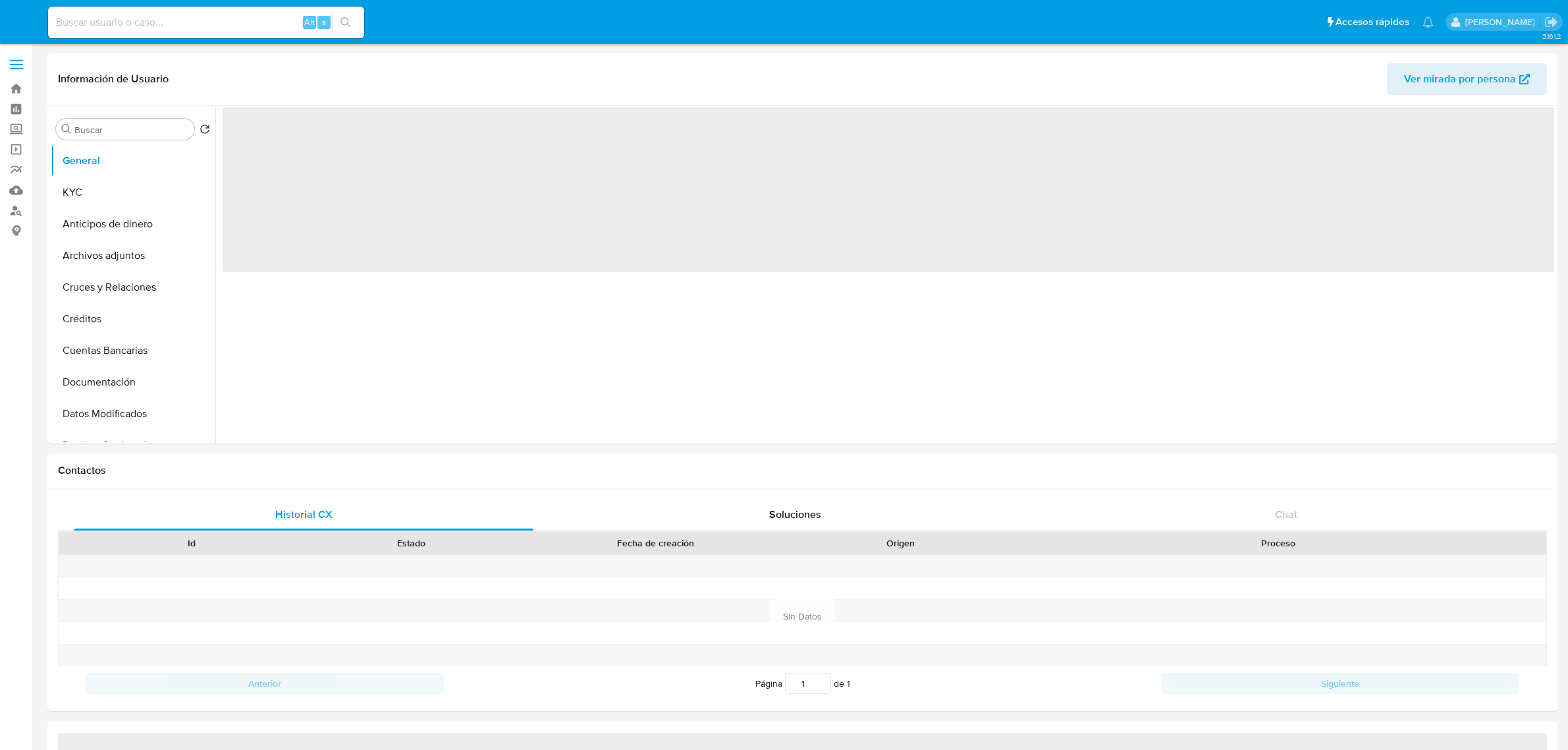
select select "10"
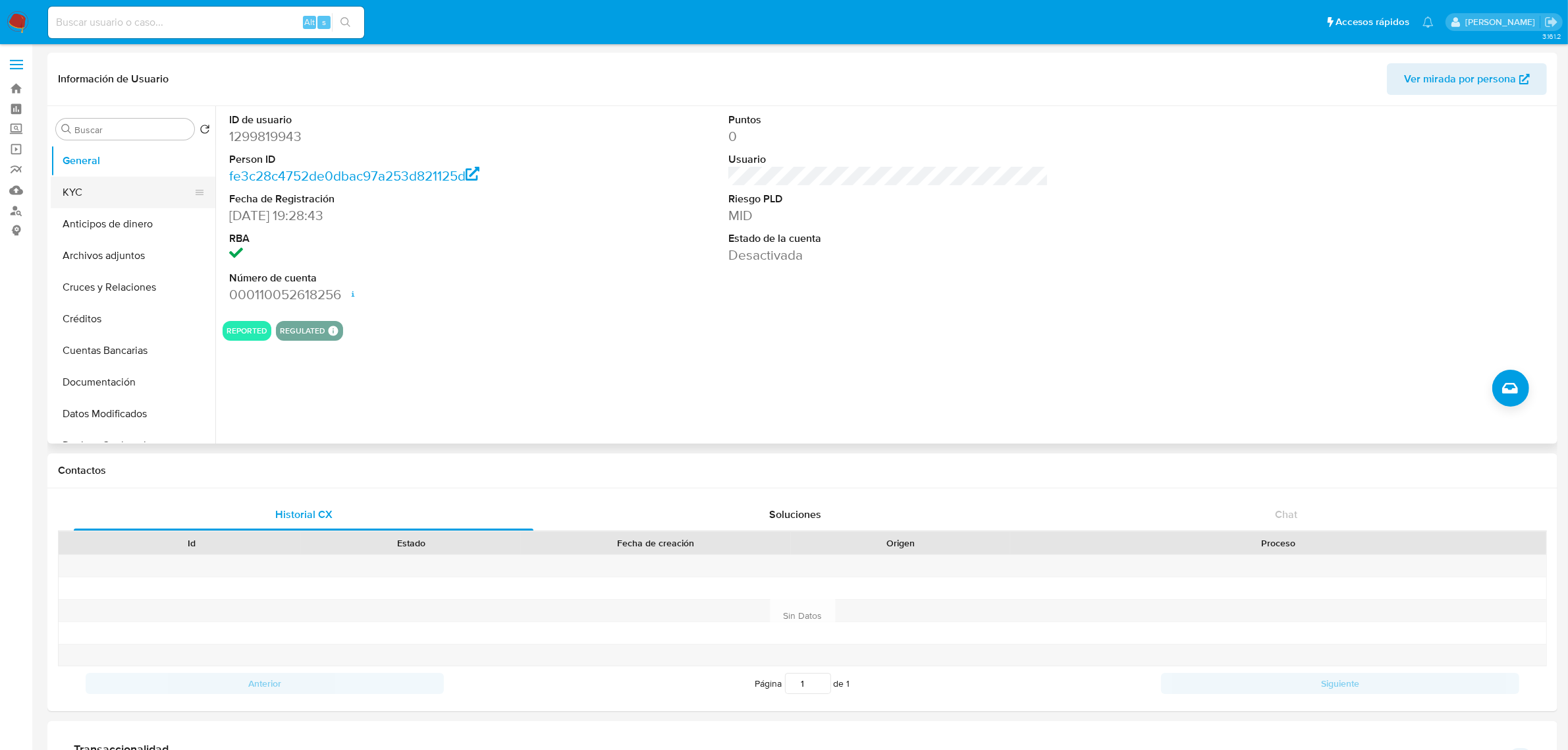
click at [103, 189] on button "KYC" at bounding box center [128, 192] width 154 height 32
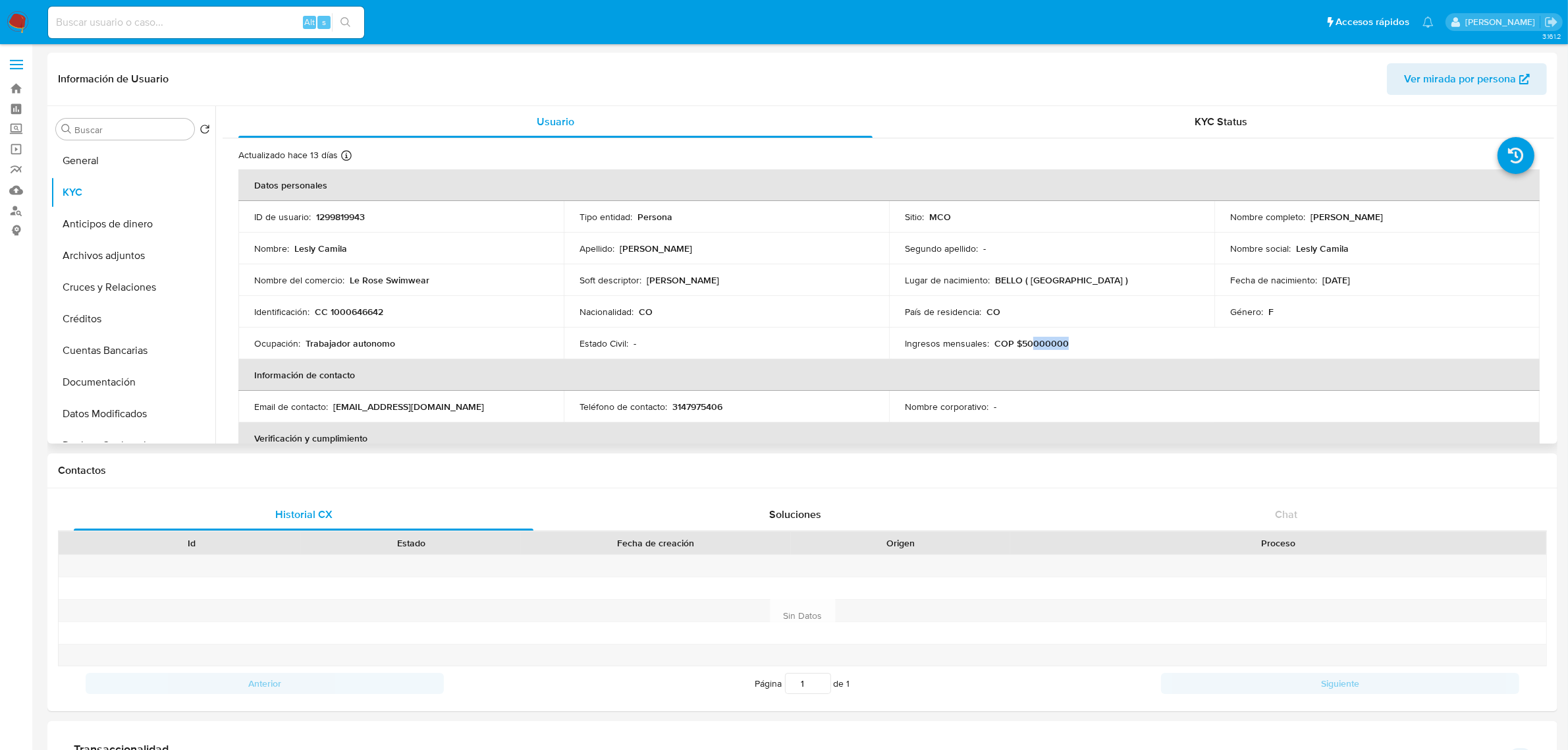
drag, startPoint x: 1070, startPoint y: 346, endPoint x: 1031, endPoint y: 345, distance: 39.0
click at [1031, 345] on div "Ingresos mensuales : COP $50000000" at bounding box center [1051, 343] width 294 height 11
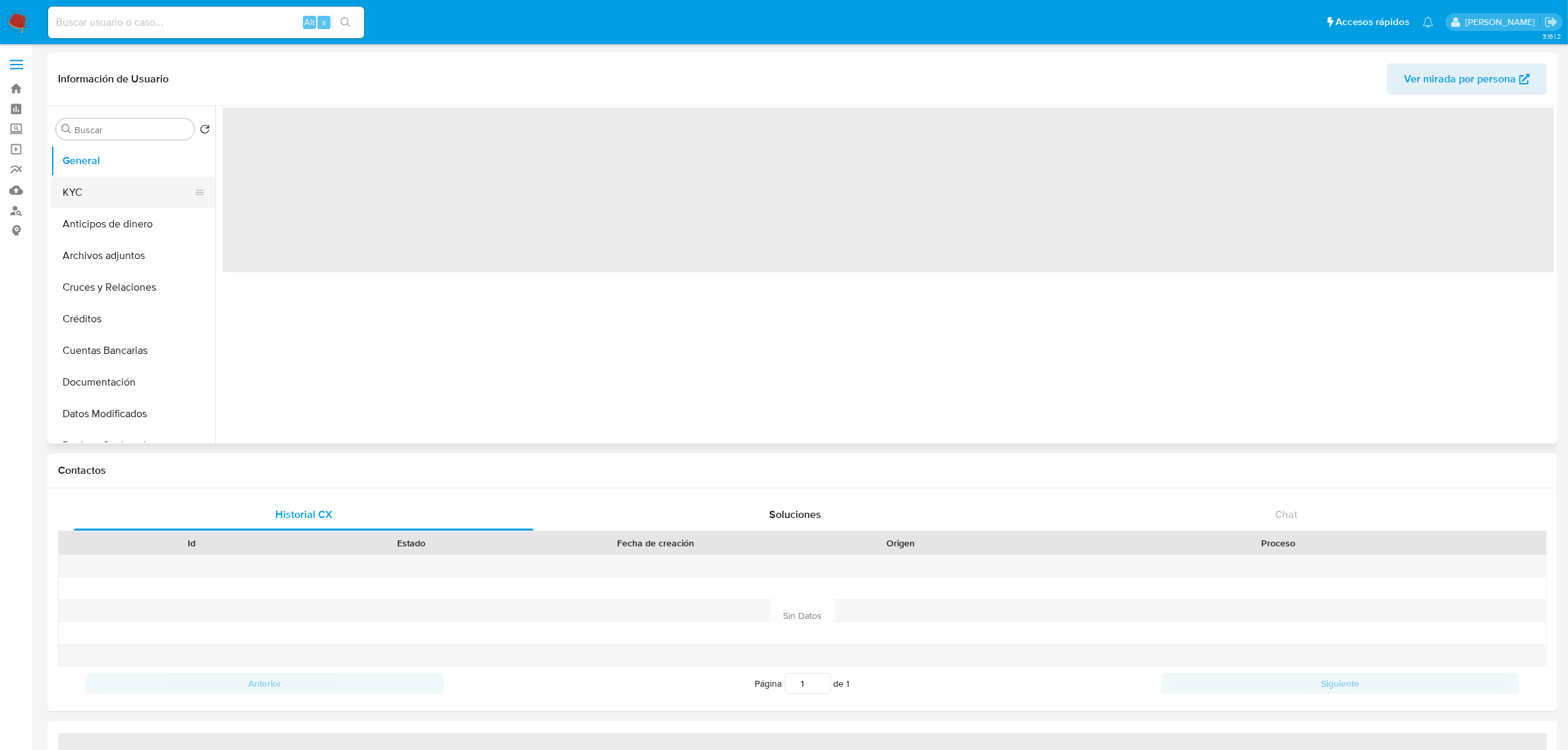
select select "10"
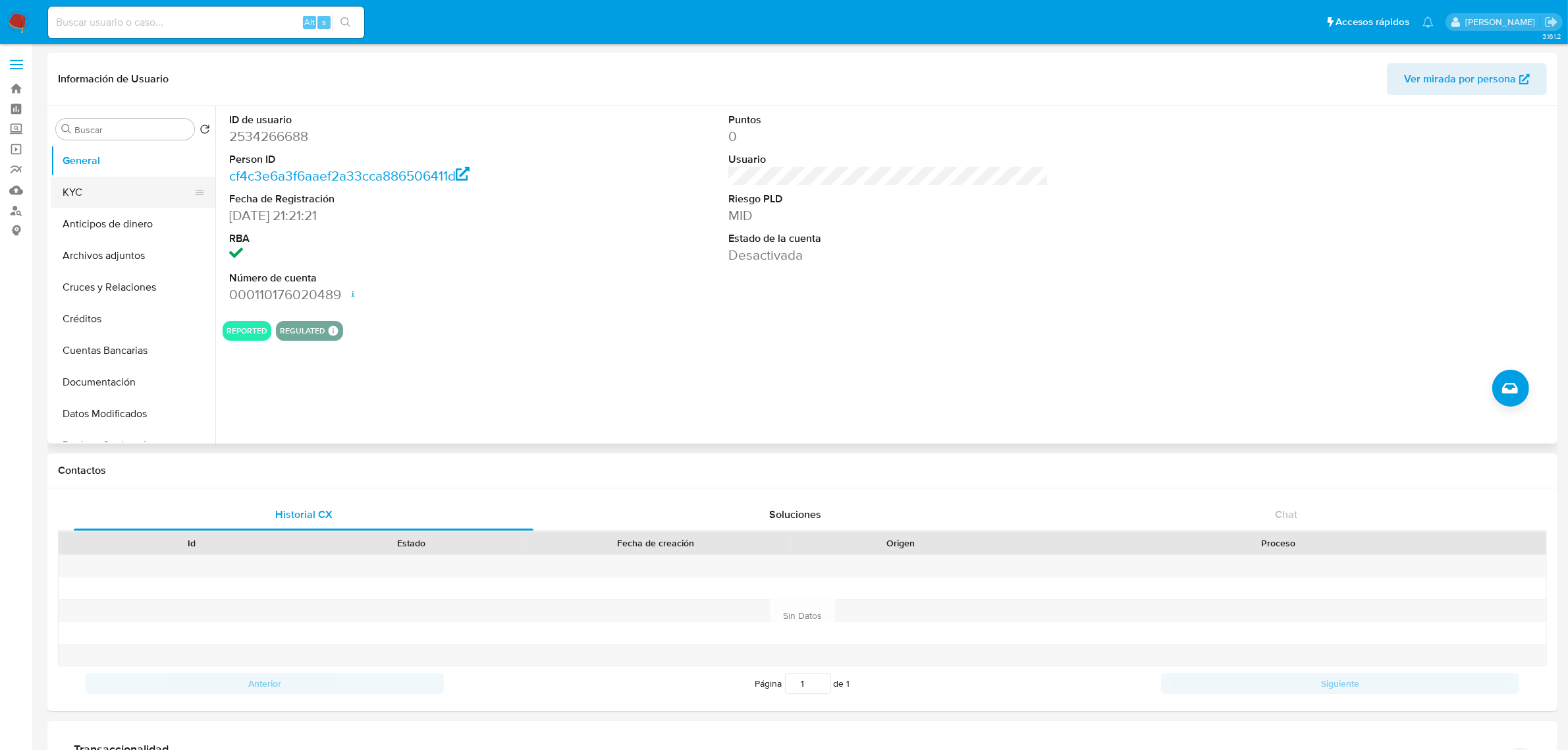
click at [119, 189] on button "KYC" at bounding box center [128, 192] width 154 height 32
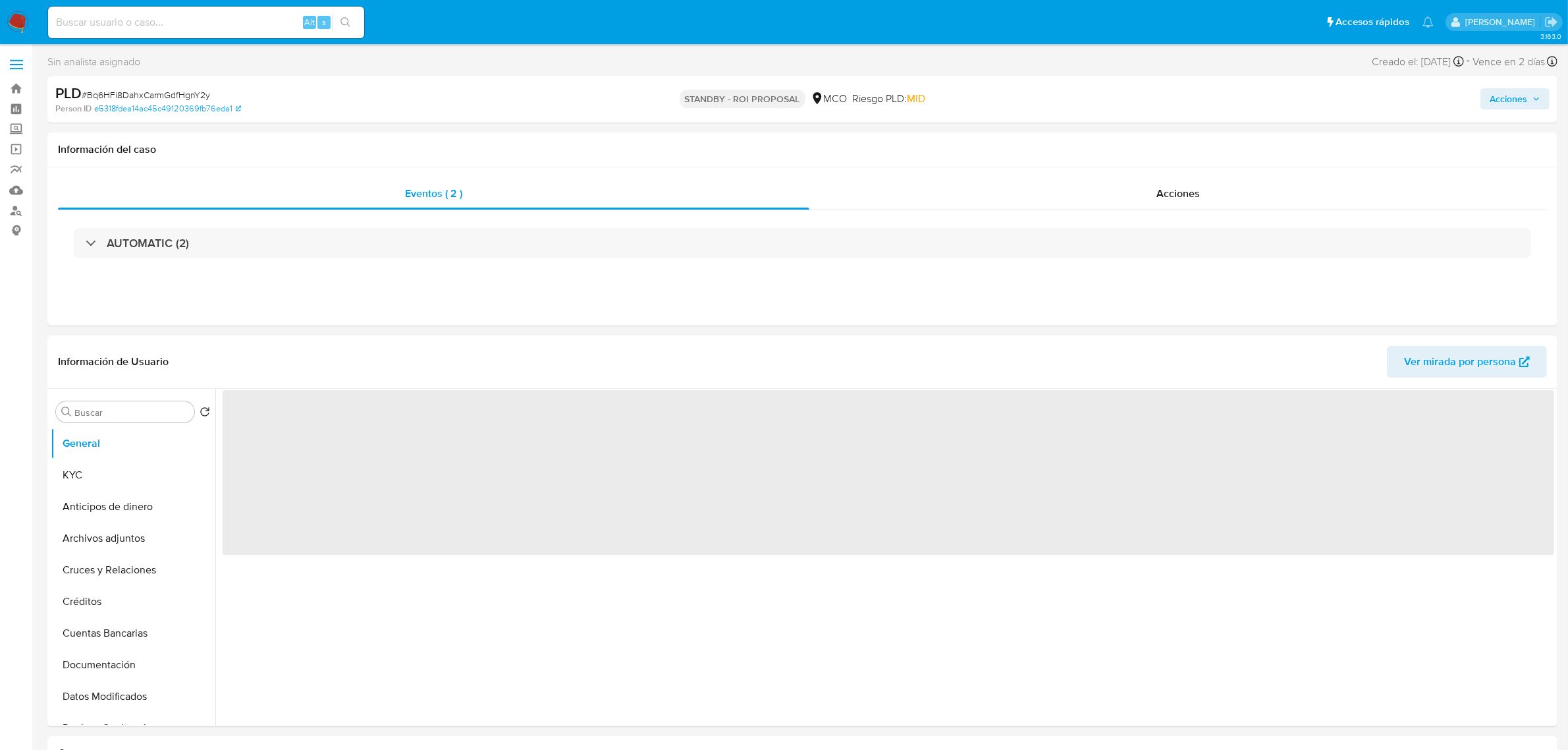
click at [17, 16] on img at bounding box center [17, 22] width 22 height 22
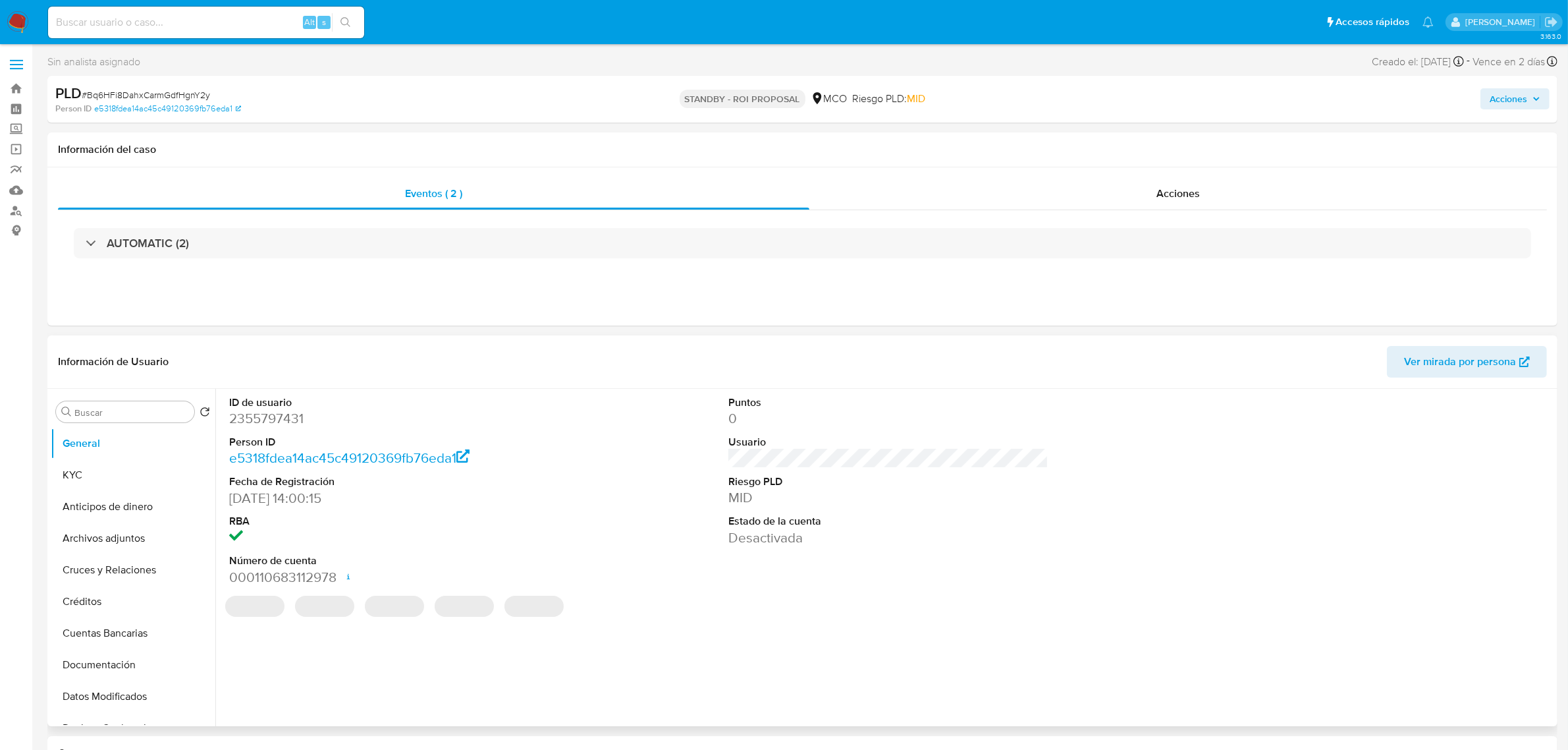
select select "10"
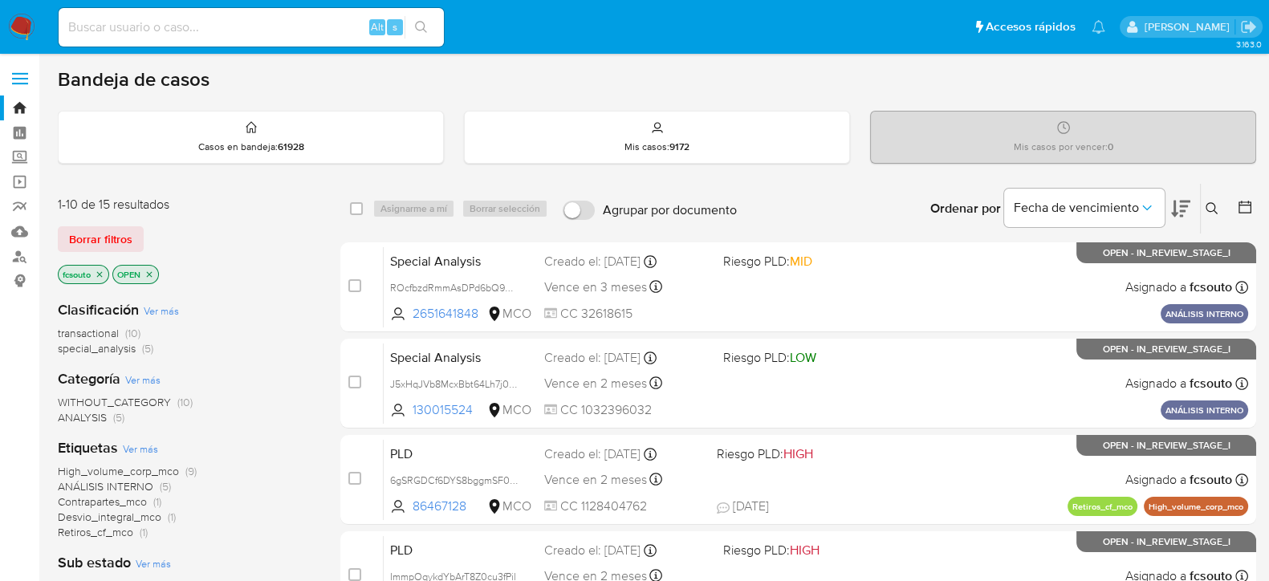
click at [813, 200] on div "Ordenar por Fecha de vencimiento No es posible ordenar los resultados mientras …" at bounding box center [1000, 209] width 511 height 50
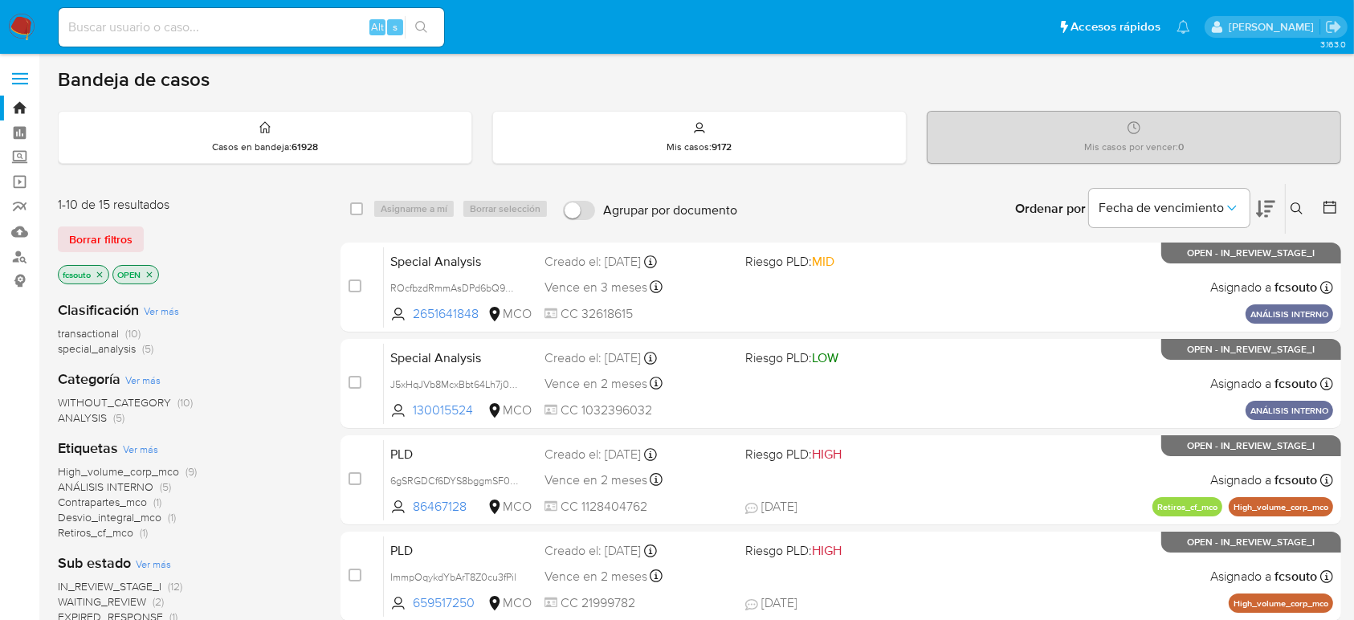
click at [225, 24] on input at bounding box center [251, 27] width 385 height 21
paste input "Bq6HFi8DahxCarmGdfHgnY2y"
type input "Bq6HFi8DahxCarmGdfHgnY2y"
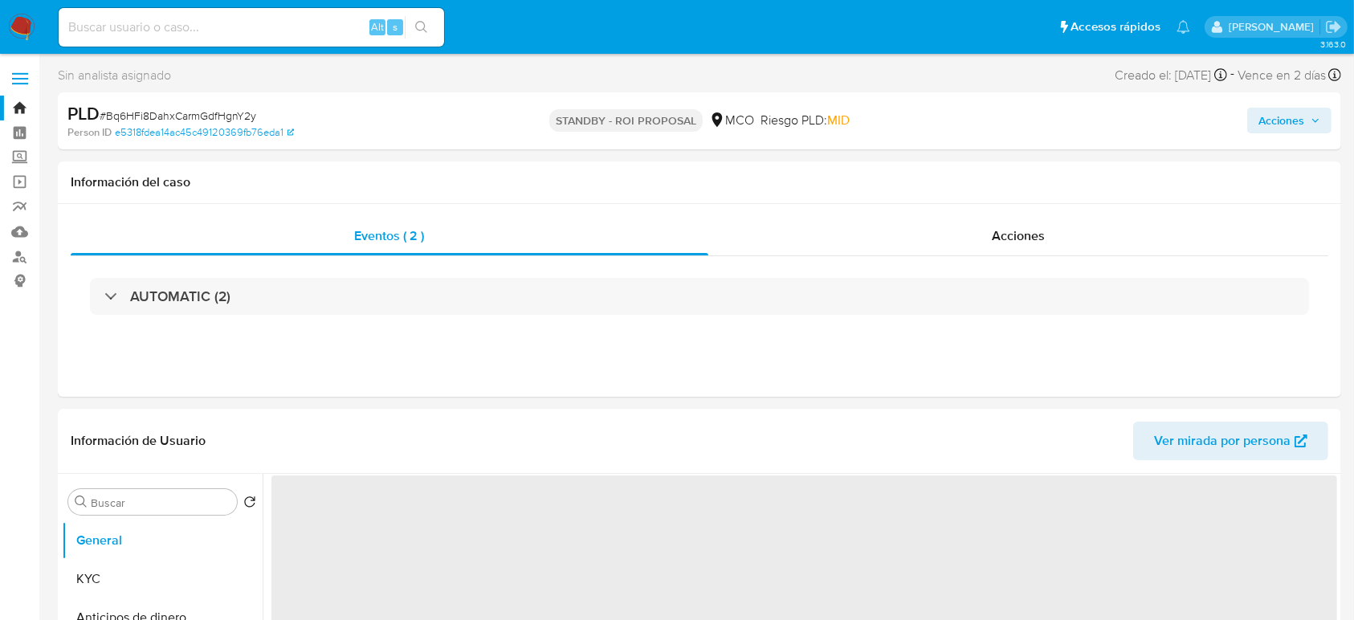
select select "10"
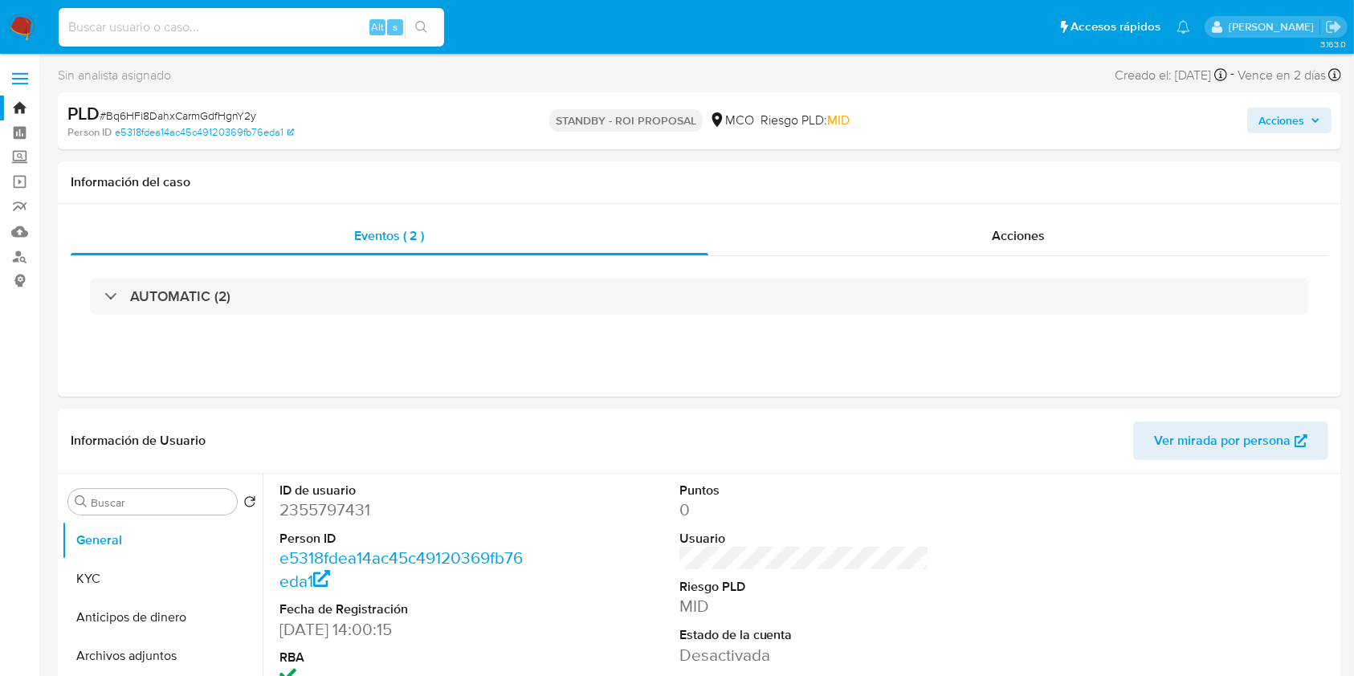
click at [194, 17] on input at bounding box center [251, 27] width 385 height 21
paste input "Bq6HFi8DahxCarmGdfHgnY2y"
type input "Bq6HFi8DahxCarmGdfHgnY2y"
click at [14, 25] on img at bounding box center [21, 27] width 27 height 27
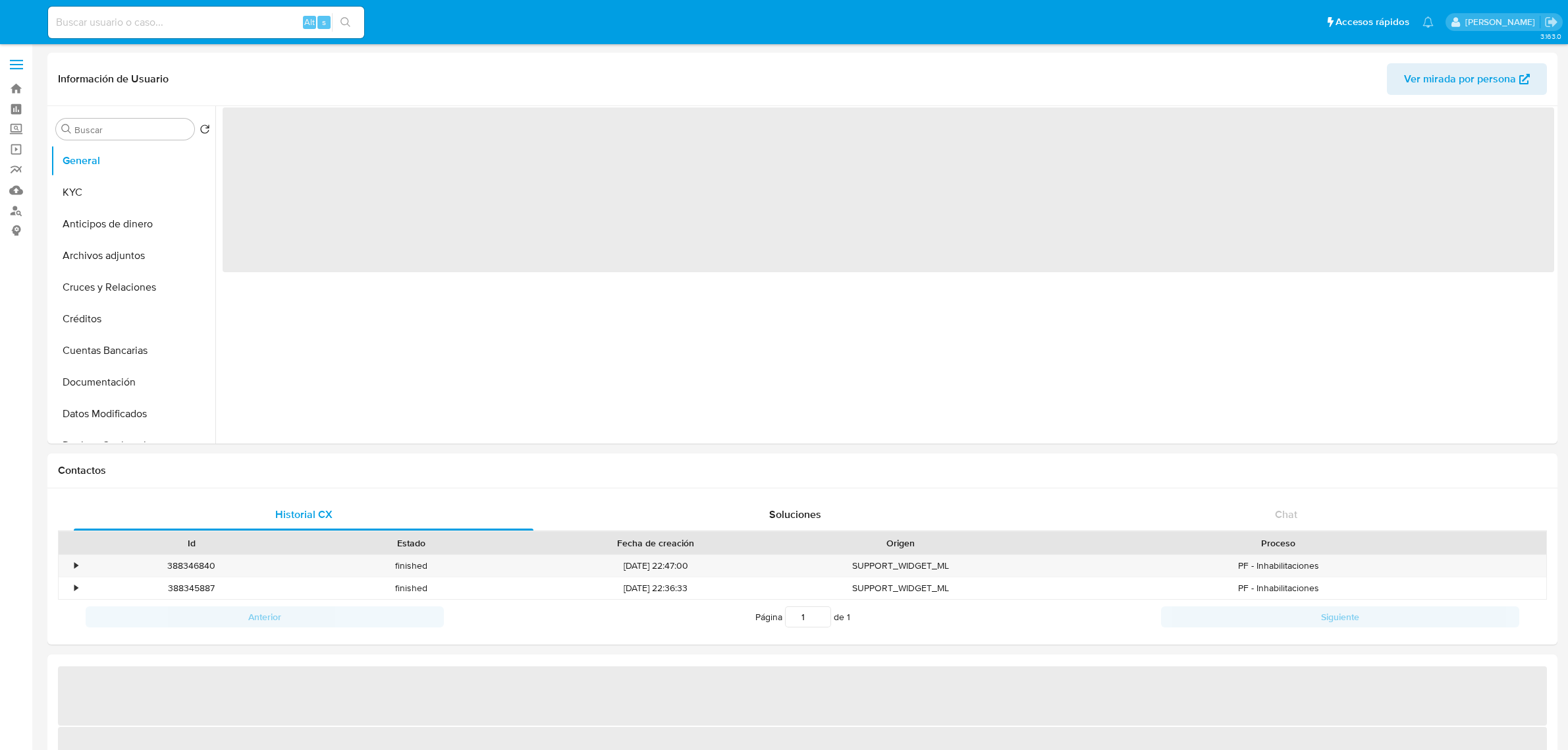
select select "10"
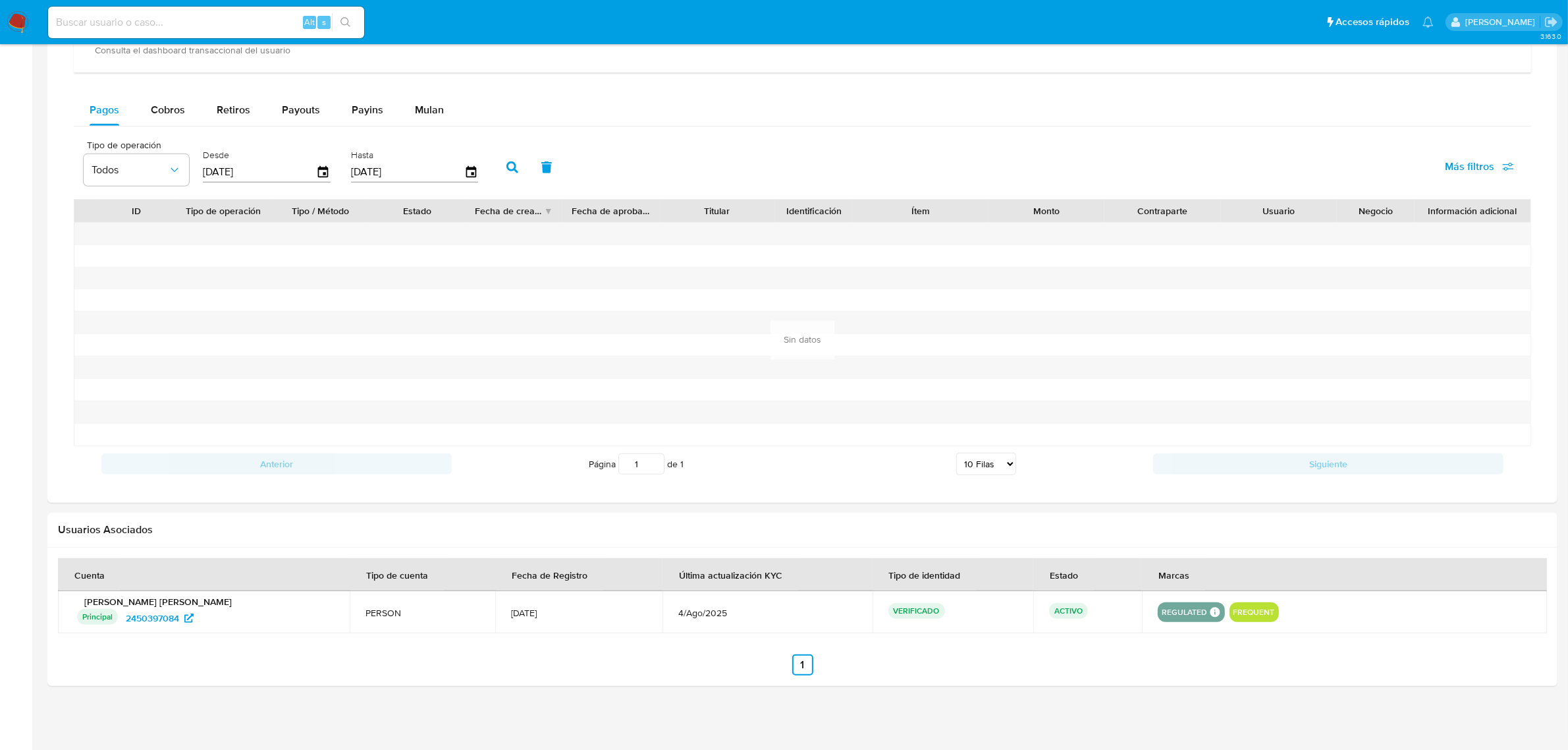
scroll to position [775, 0]
click at [169, 109] on span "Cobros" at bounding box center [168, 108] width 34 height 15
select select "10"
click at [321, 175] on icon "button" at bounding box center [323, 170] width 11 height 11
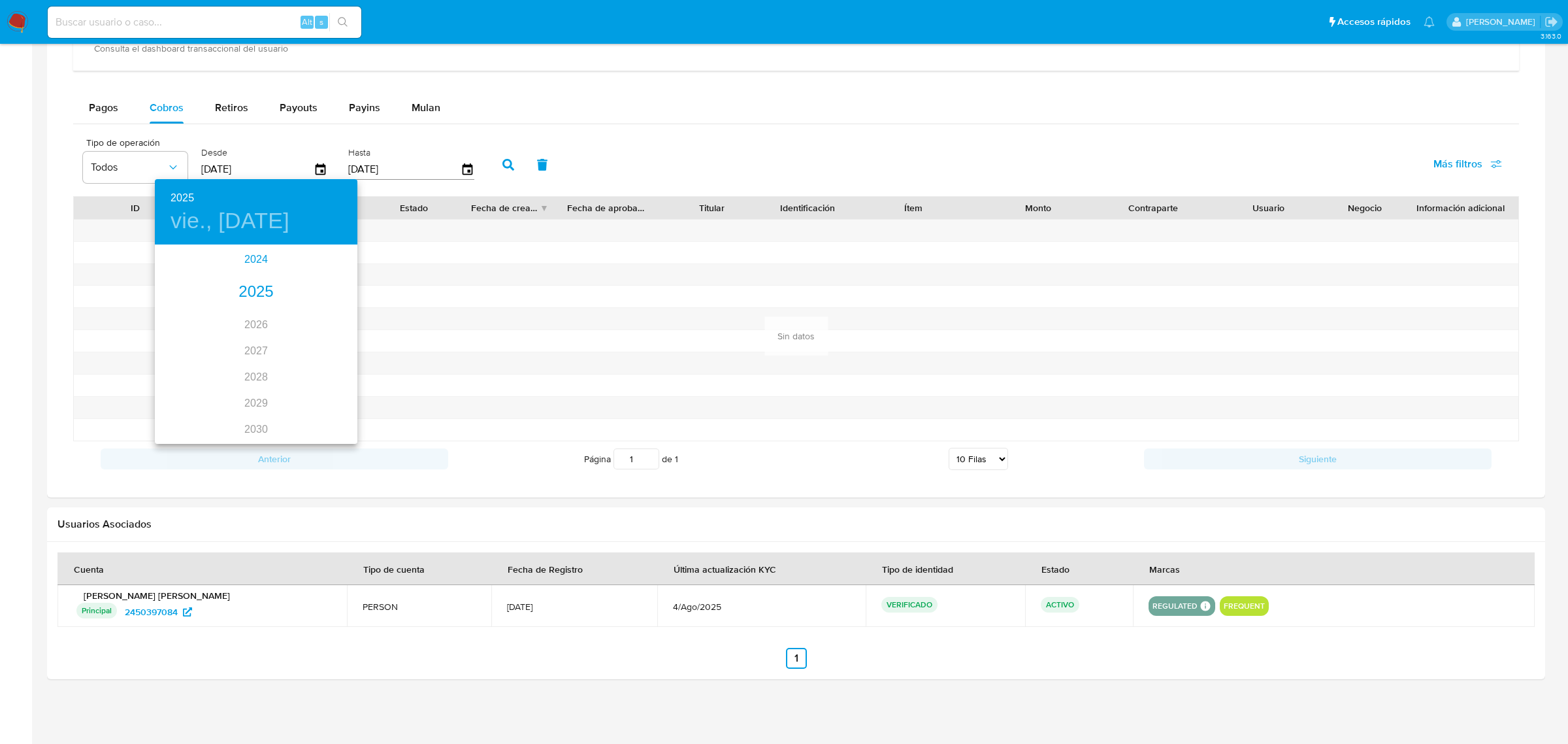
click at [262, 255] on div "2024" at bounding box center [256, 260] width 203 height 26
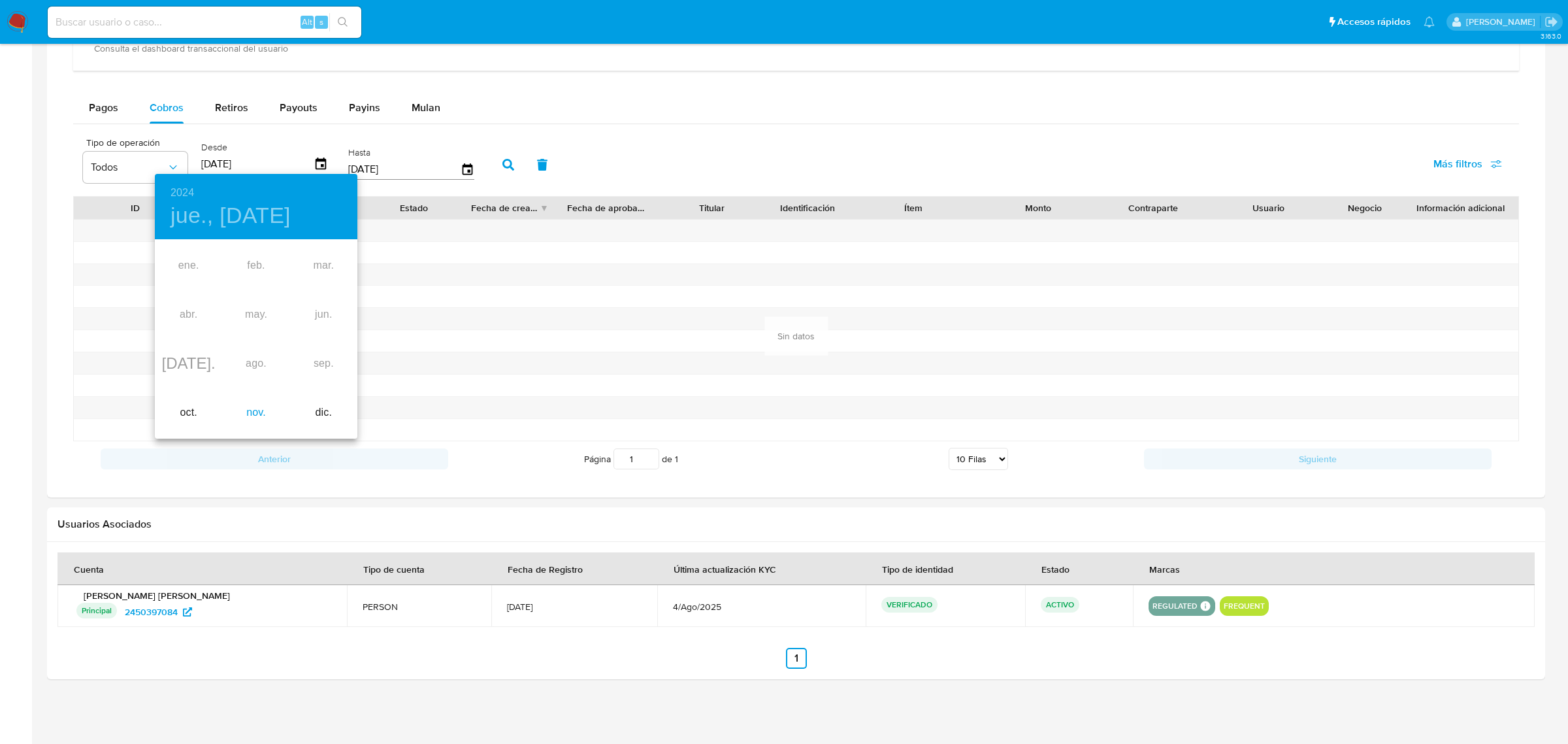
click at [264, 410] on div "nov." at bounding box center [256, 413] width 68 height 49
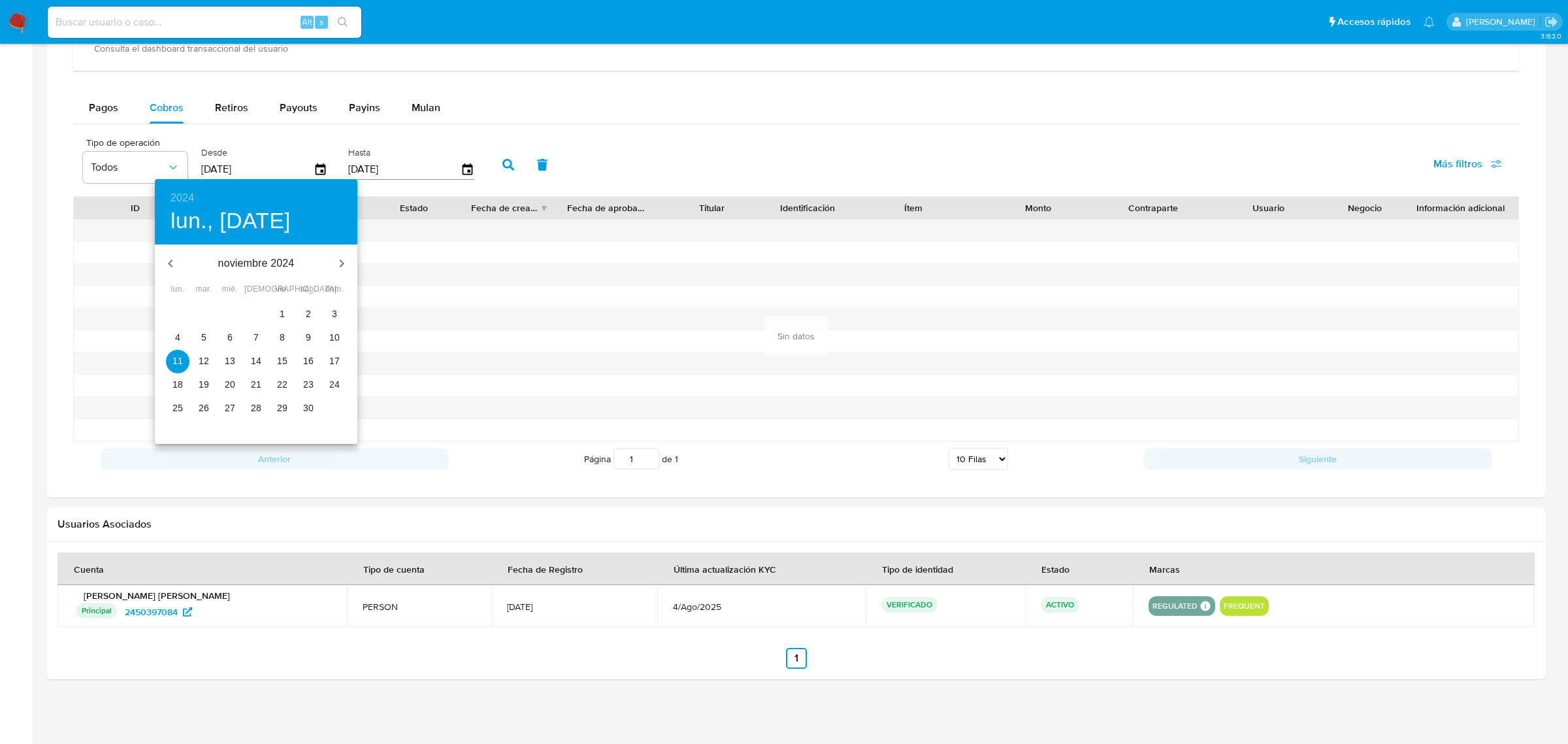
click at [263, 403] on span "28" at bounding box center [256, 408] width 24 height 13
type input "28/11/2024"
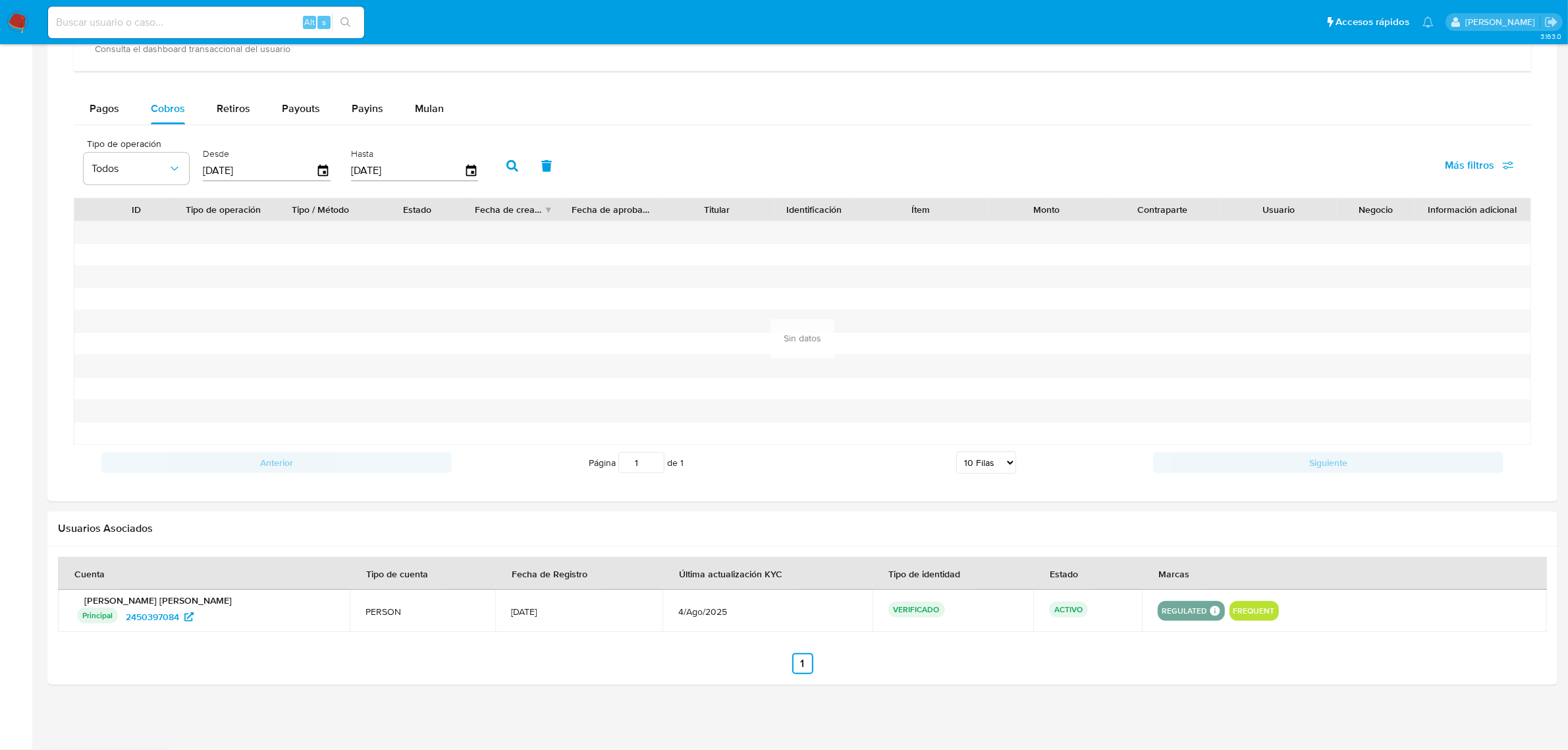
click at [517, 159] on button "button" at bounding box center [513, 166] width 34 height 32
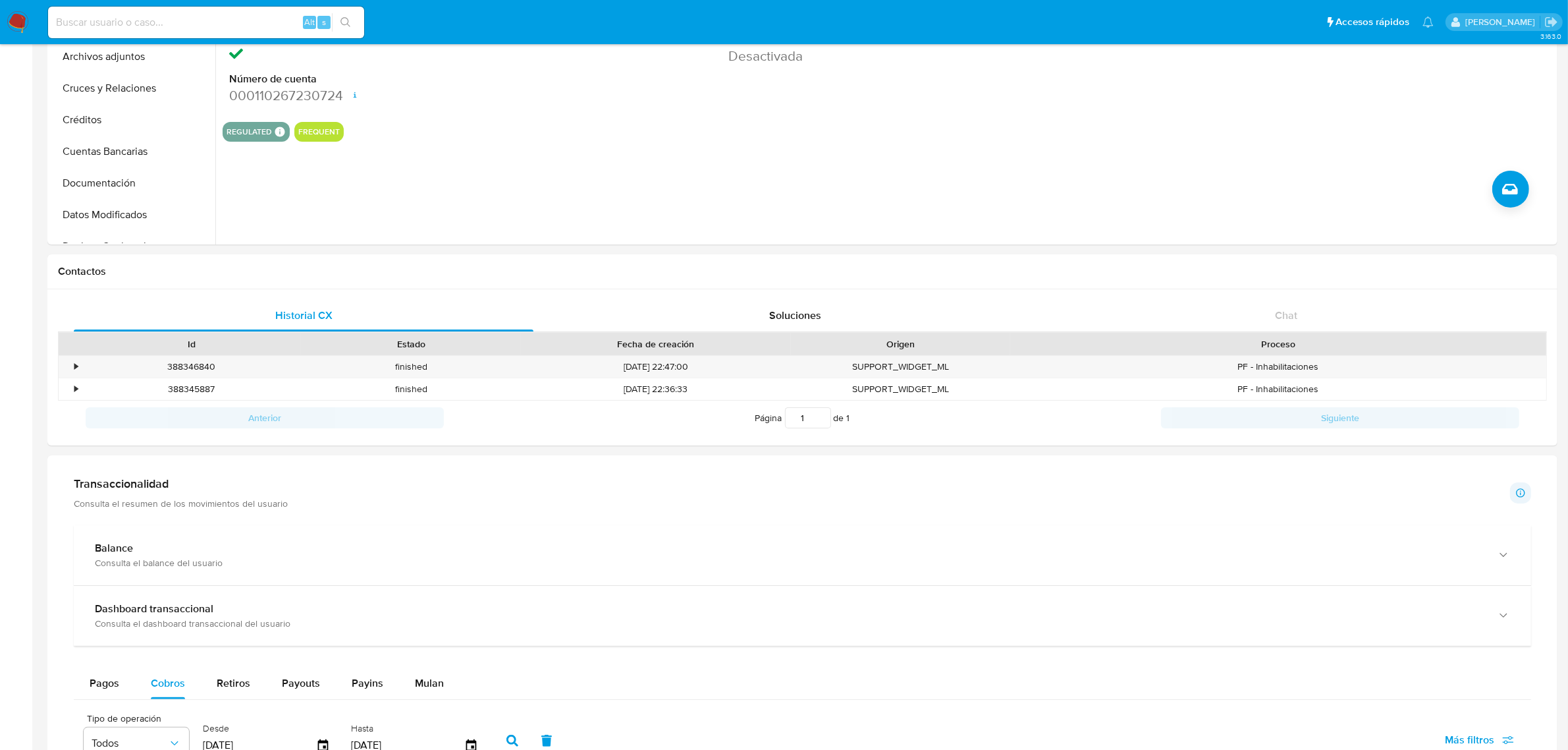
scroll to position [0, 0]
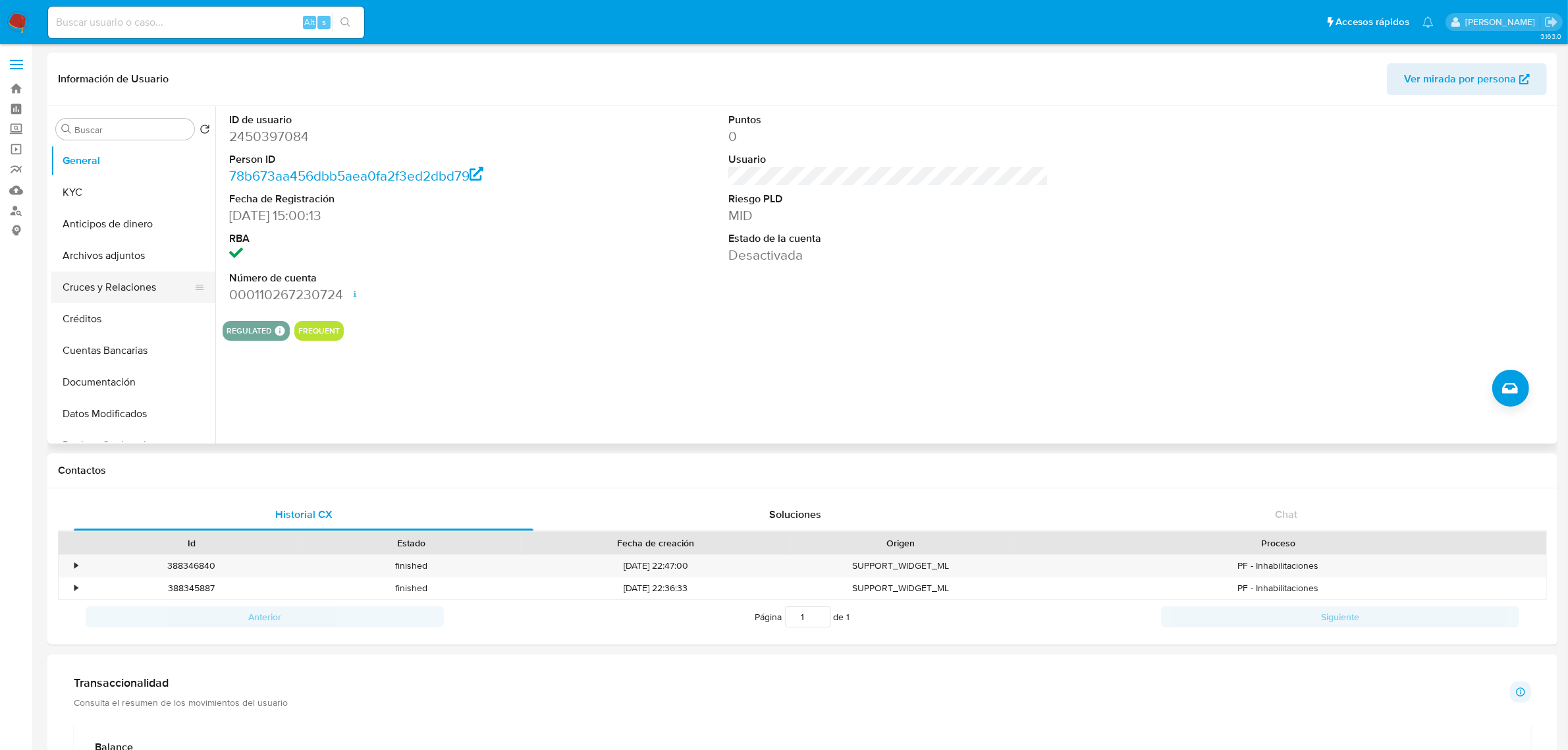
click at [116, 288] on button "Cruces y Relaciones" at bounding box center [128, 287] width 154 height 32
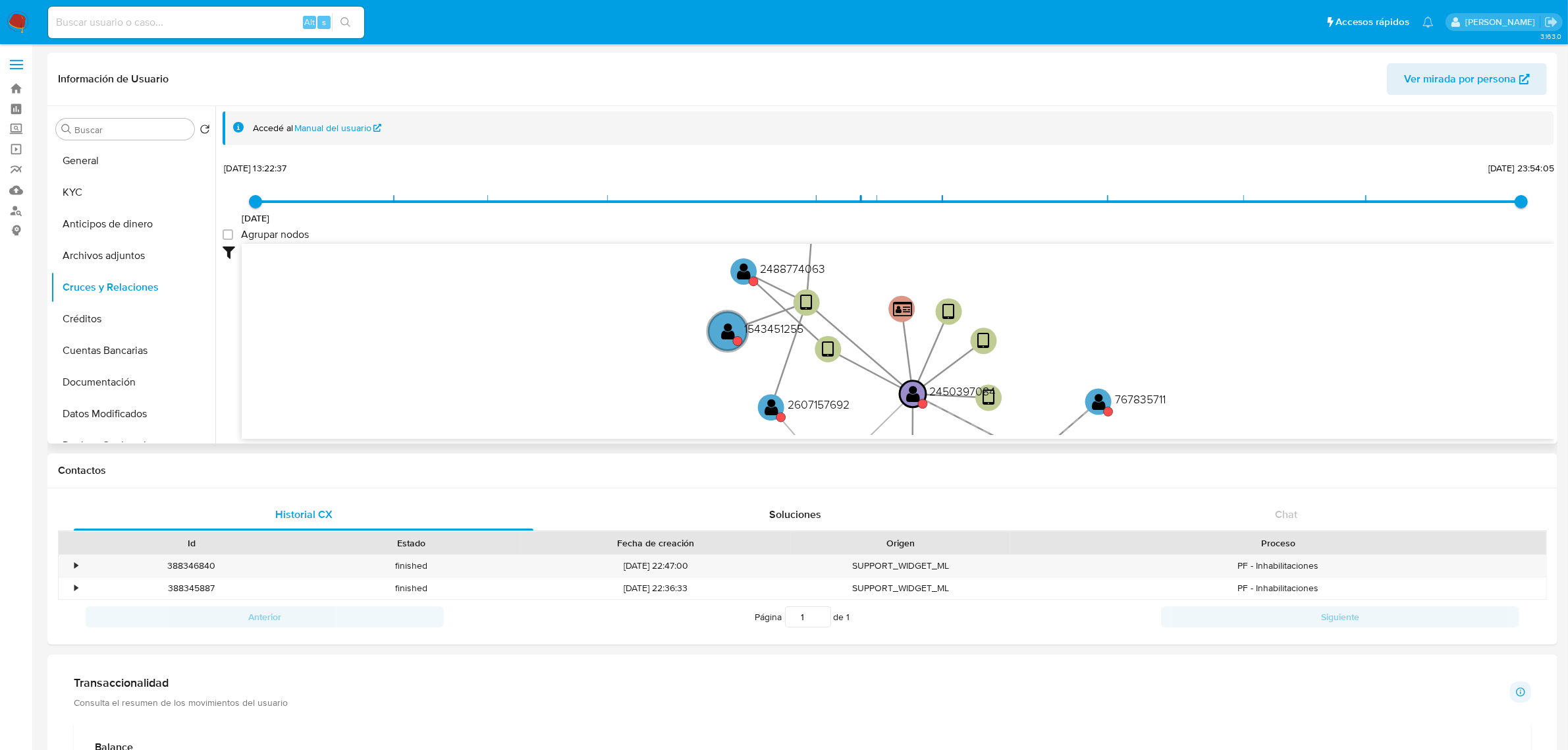
drag, startPoint x: 1272, startPoint y: 281, endPoint x: 1265, endPoint y: 364, distance: 83.3
click at [1273, 369] on icon "device-68363262110b96752760e94f  device-68363062505643e9d2c07598  user-245039…" at bounding box center [898, 339] width 1312 height 191
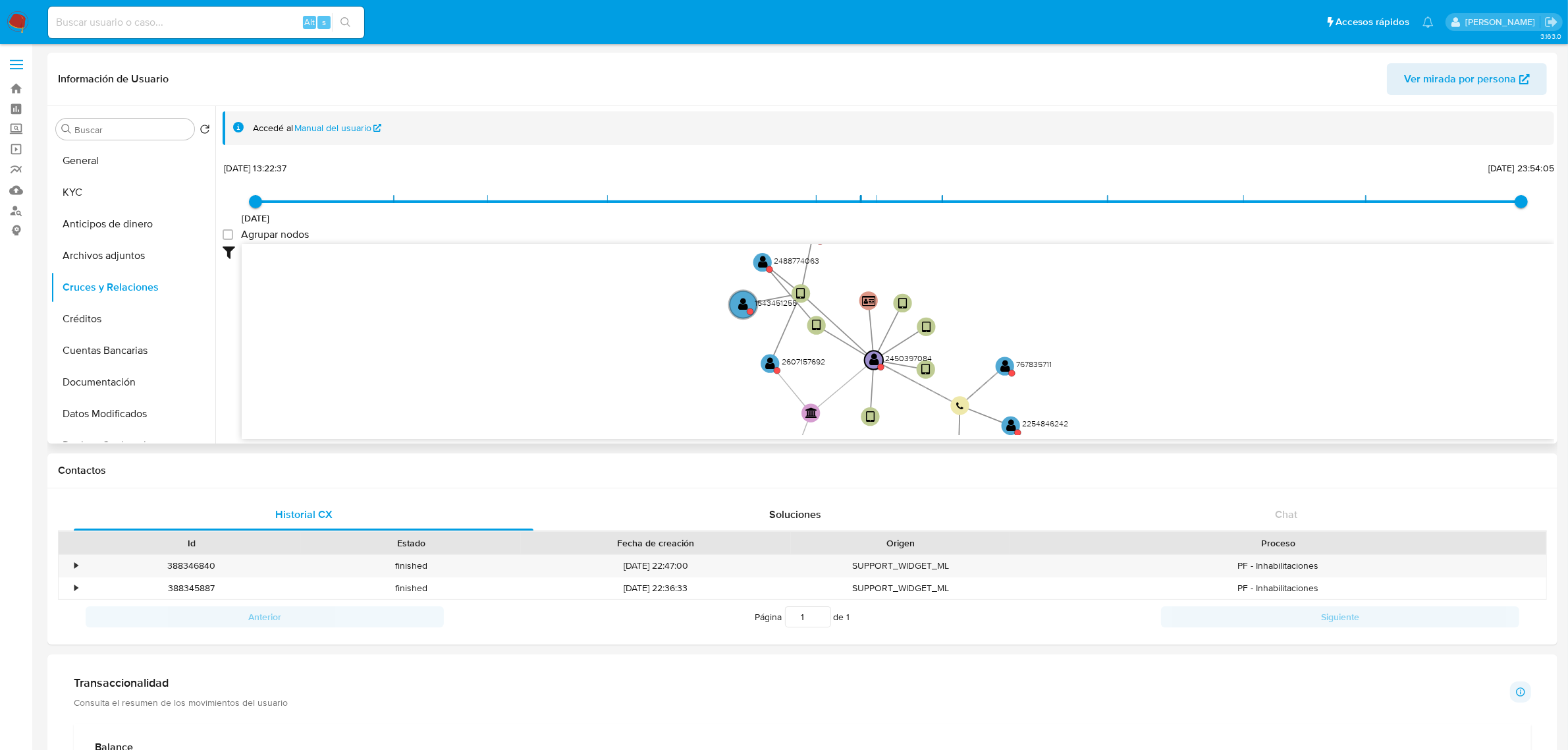
drag, startPoint x: 1247, startPoint y: 351, endPoint x: 1051, endPoint y: 290, distance: 205.3
click at [1087, 312] on icon "device-68363262110b96752760e94f  device-68363062505643e9d2c07598  user-245039…" at bounding box center [898, 339] width 1312 height 191
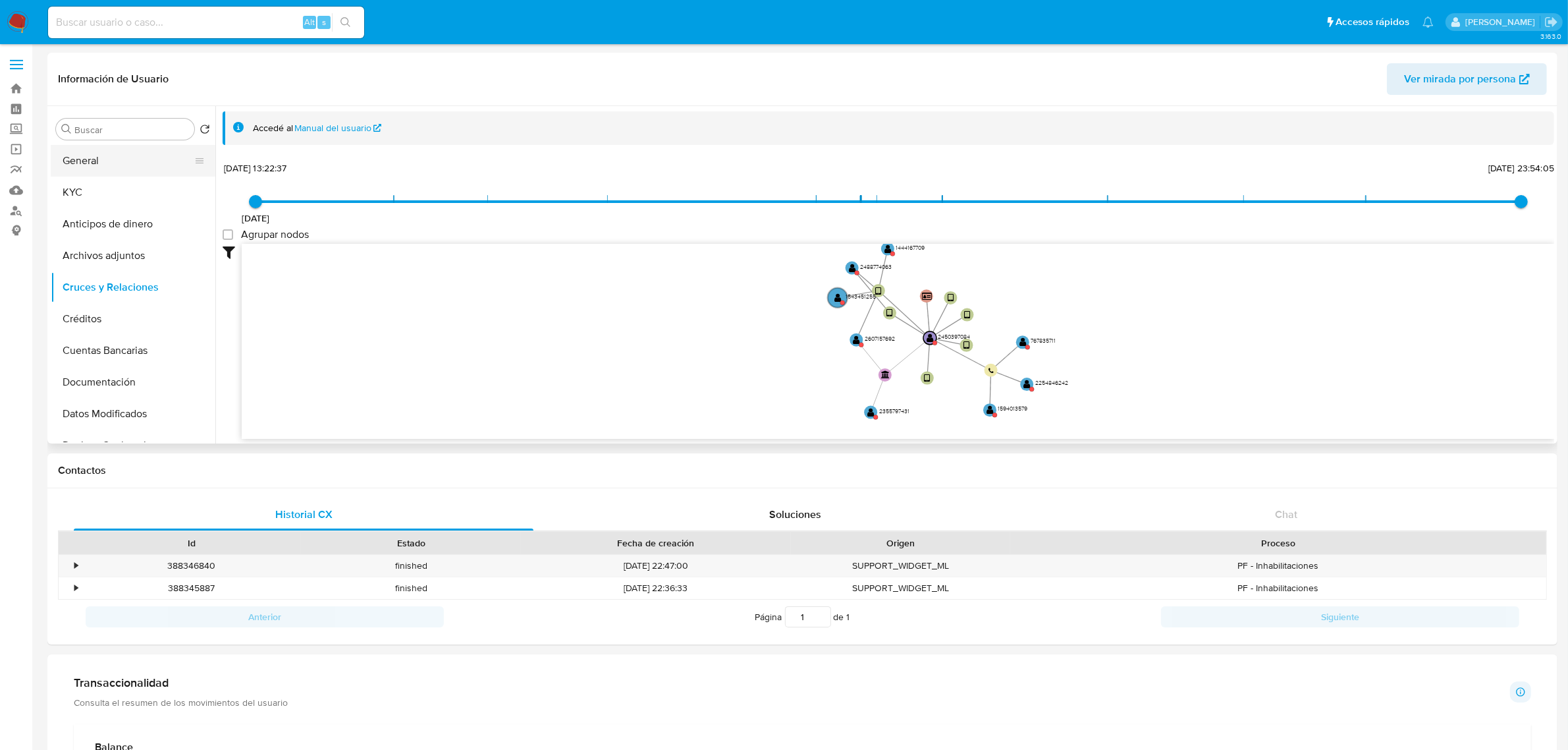
click at [121, 153] on button "General" at bounding box center [128, 161] width 154 height 32
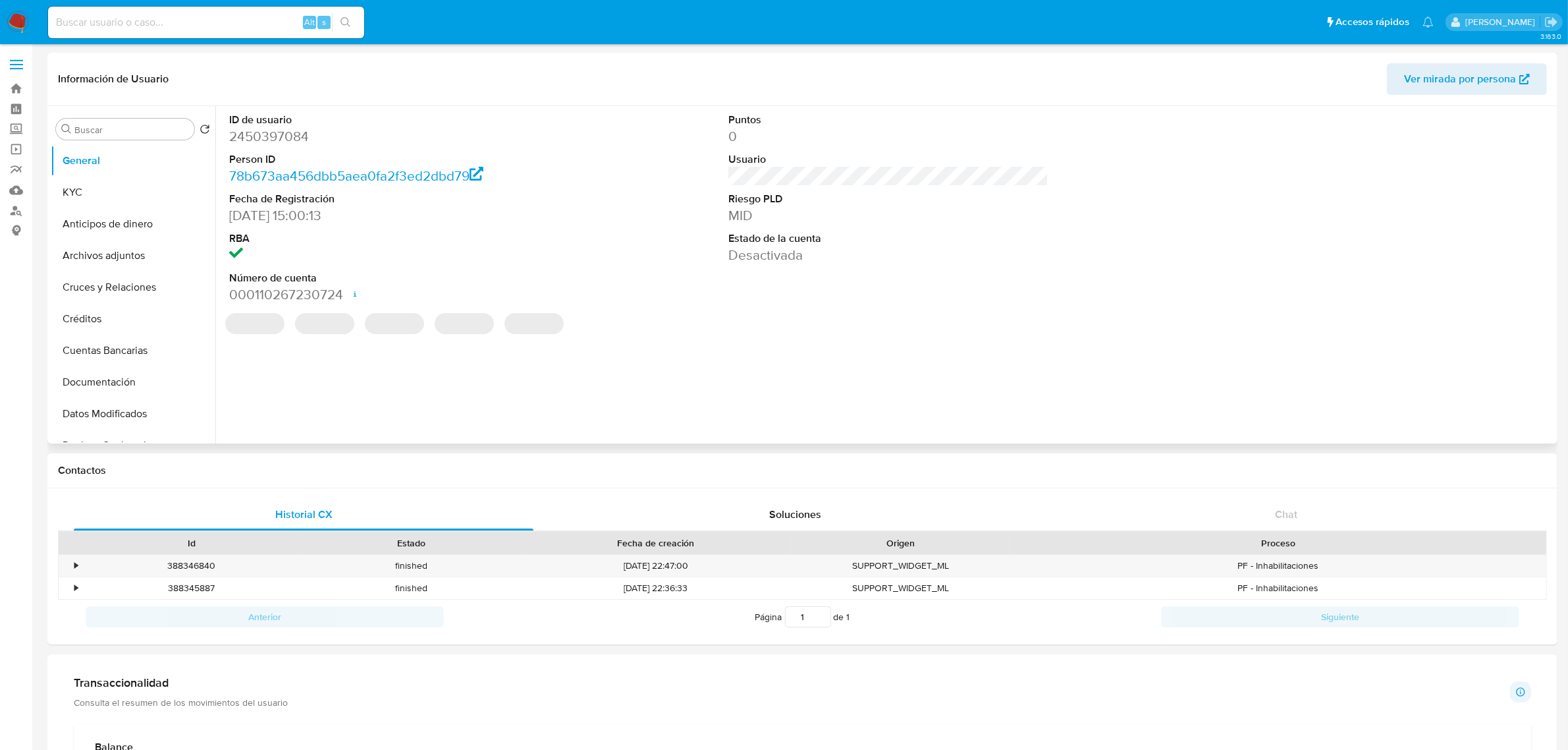
click at [263, 136] on dd "2450397084" at bounding box center [389, 136] width 320 height 18
copy dd "2450397084"
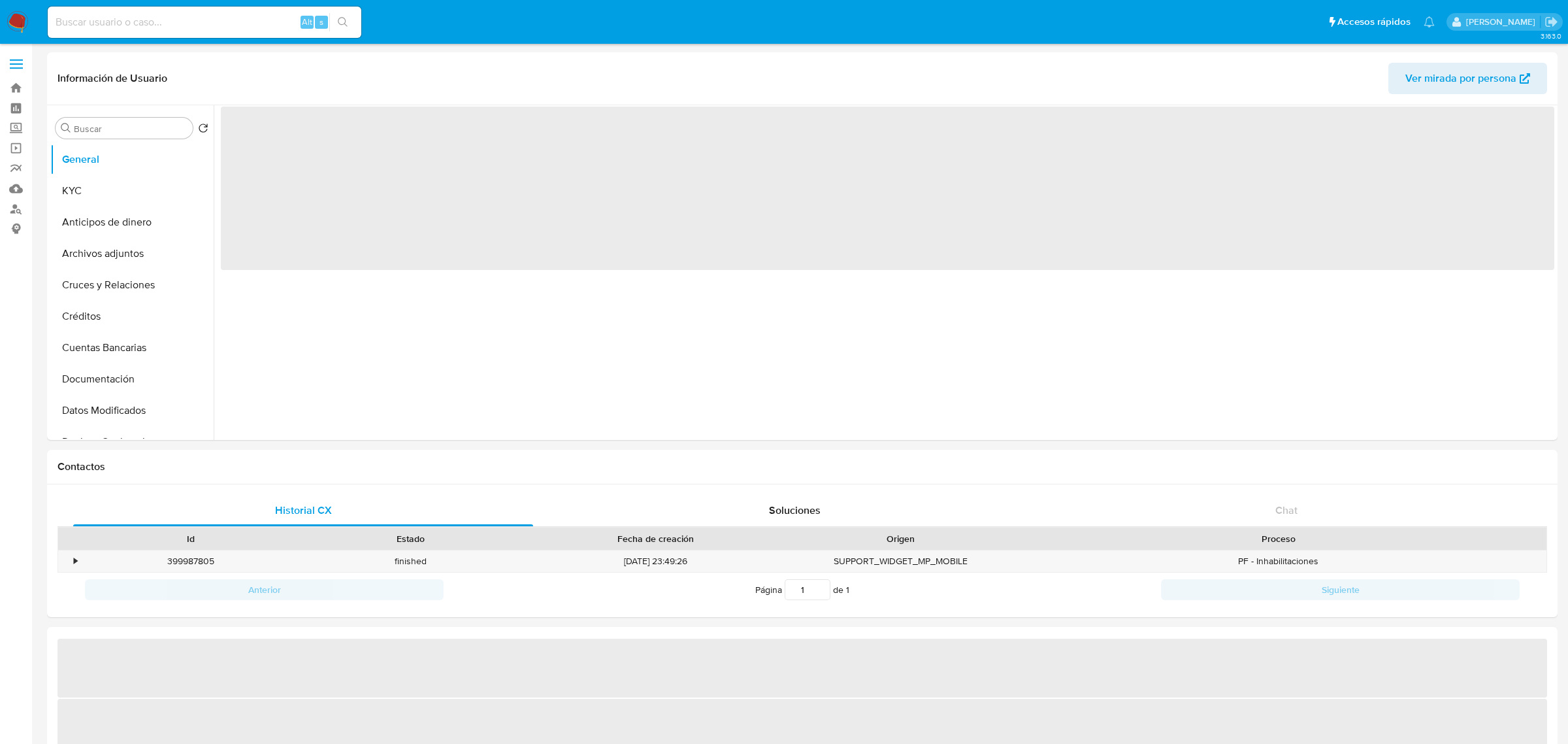
select select "10"
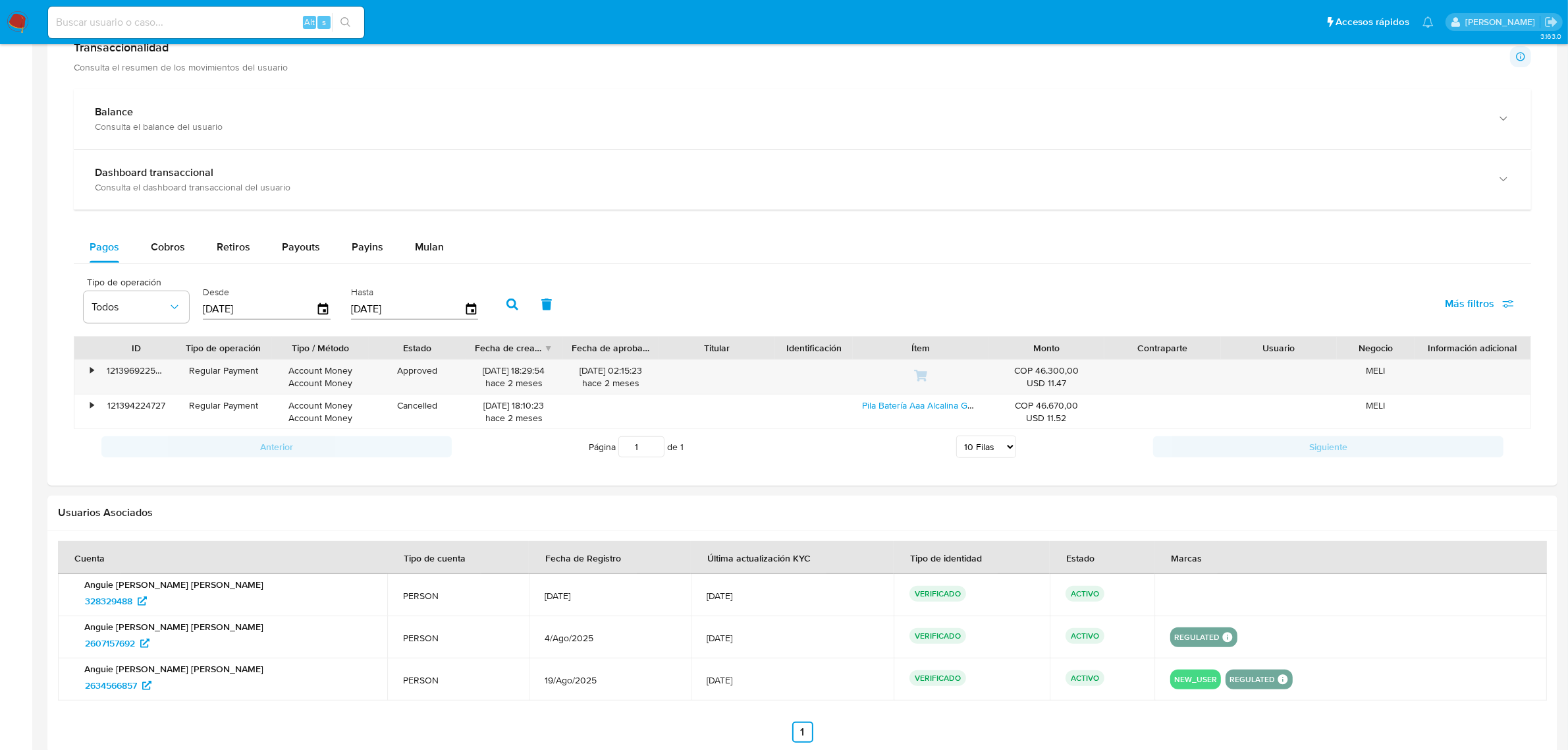
scroll to position [518, 0]
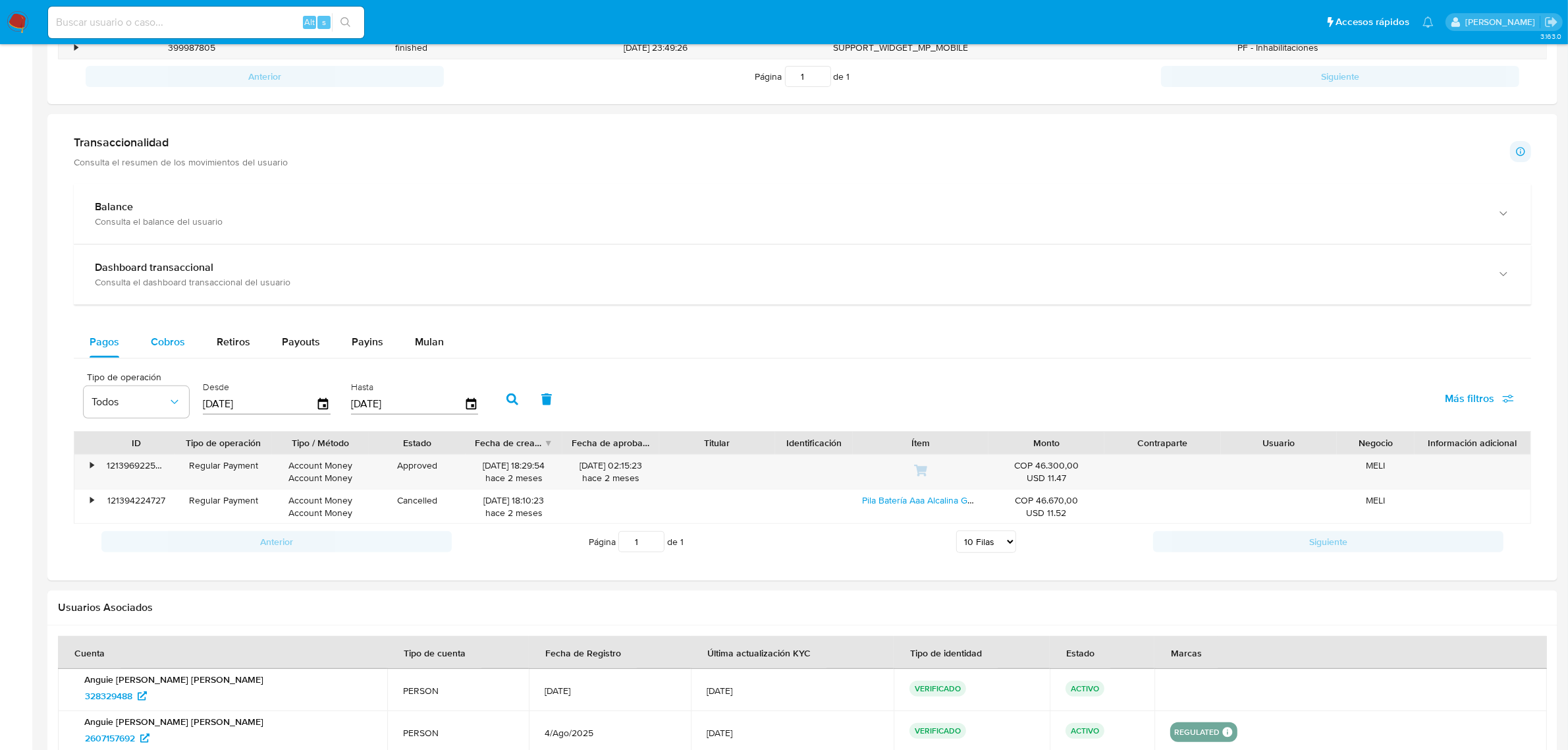
click at [162, 340] on span "Cobros" at bounding box center [168, 341] width 34 height 15
select select "10"
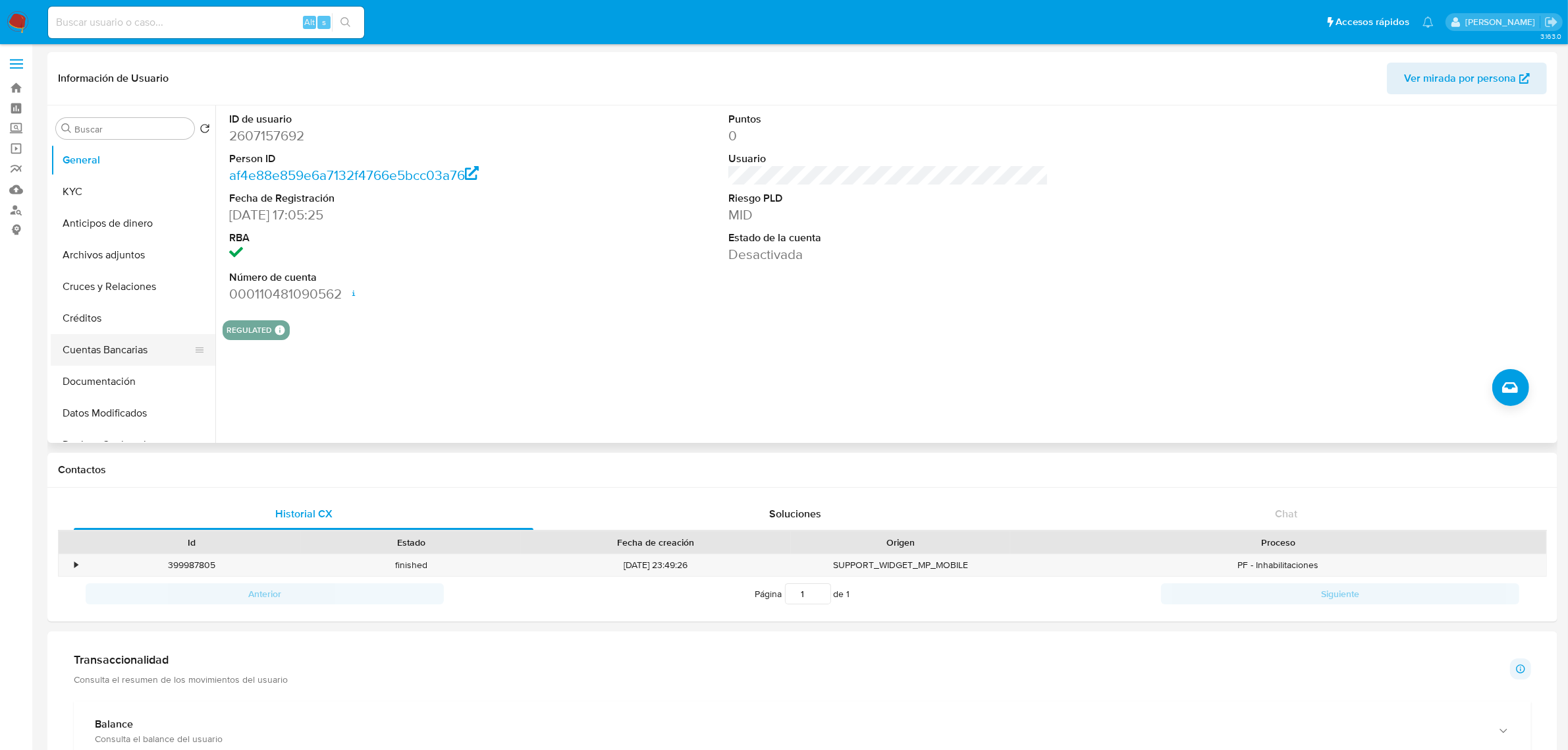
scroll to position [0, 0]
click at [134, 277] on button "Cruces y Relaciones" at bounding box center [128, 287] width 154 height 32
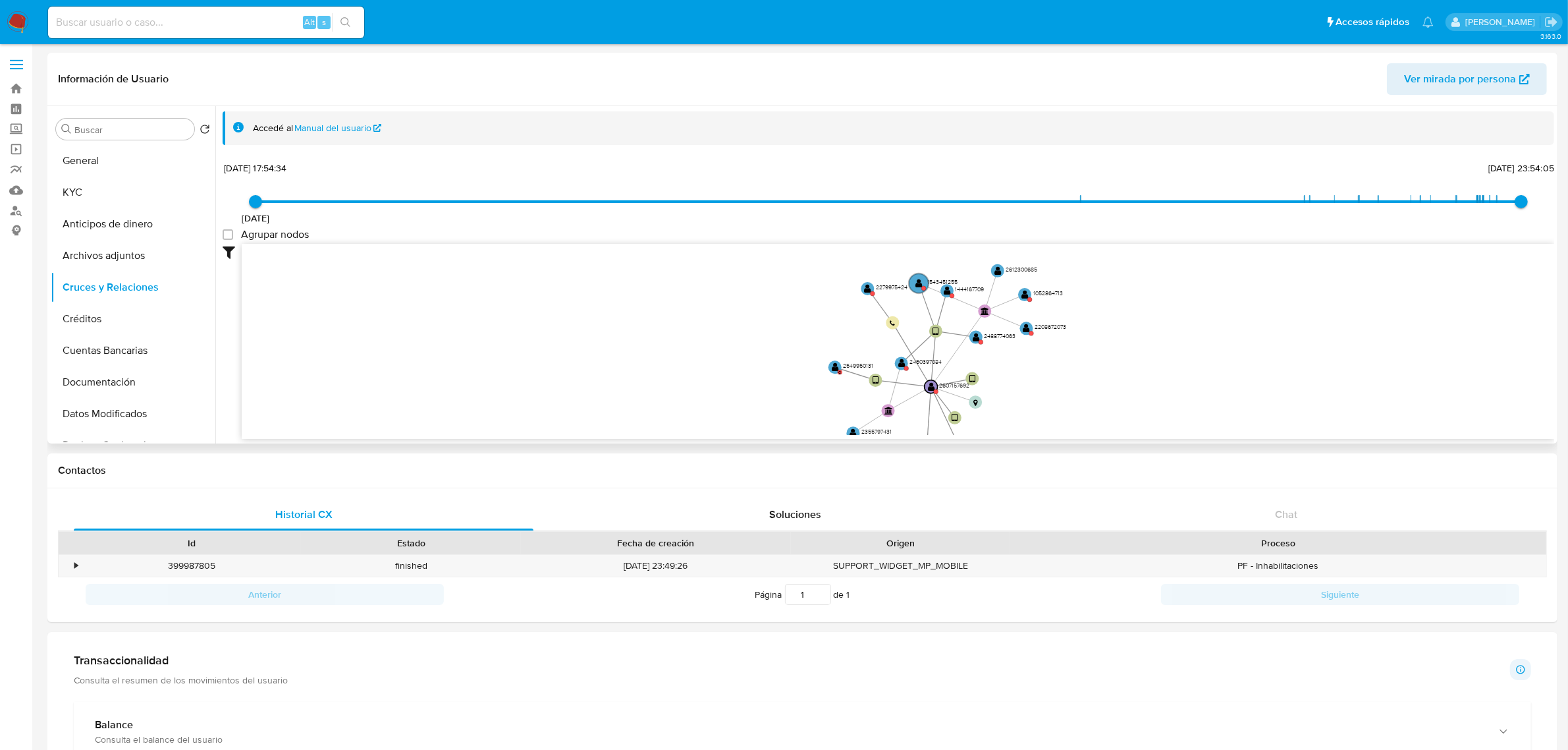
drag, startPoint x: 1136, startPoint y: 338, endPoint x: 1091, endPoint y: 384, distance: 64.4
click at [1098, 391] on icon "device-68921e08c6294341129b79ee  device-67db0b9aadf6817dc084a851  device-67d7…" at bounding box center [898, 339] width 1312 height 191
click at [100, 160] on button "General" at bounding box center [128, 161] width 154 height 32
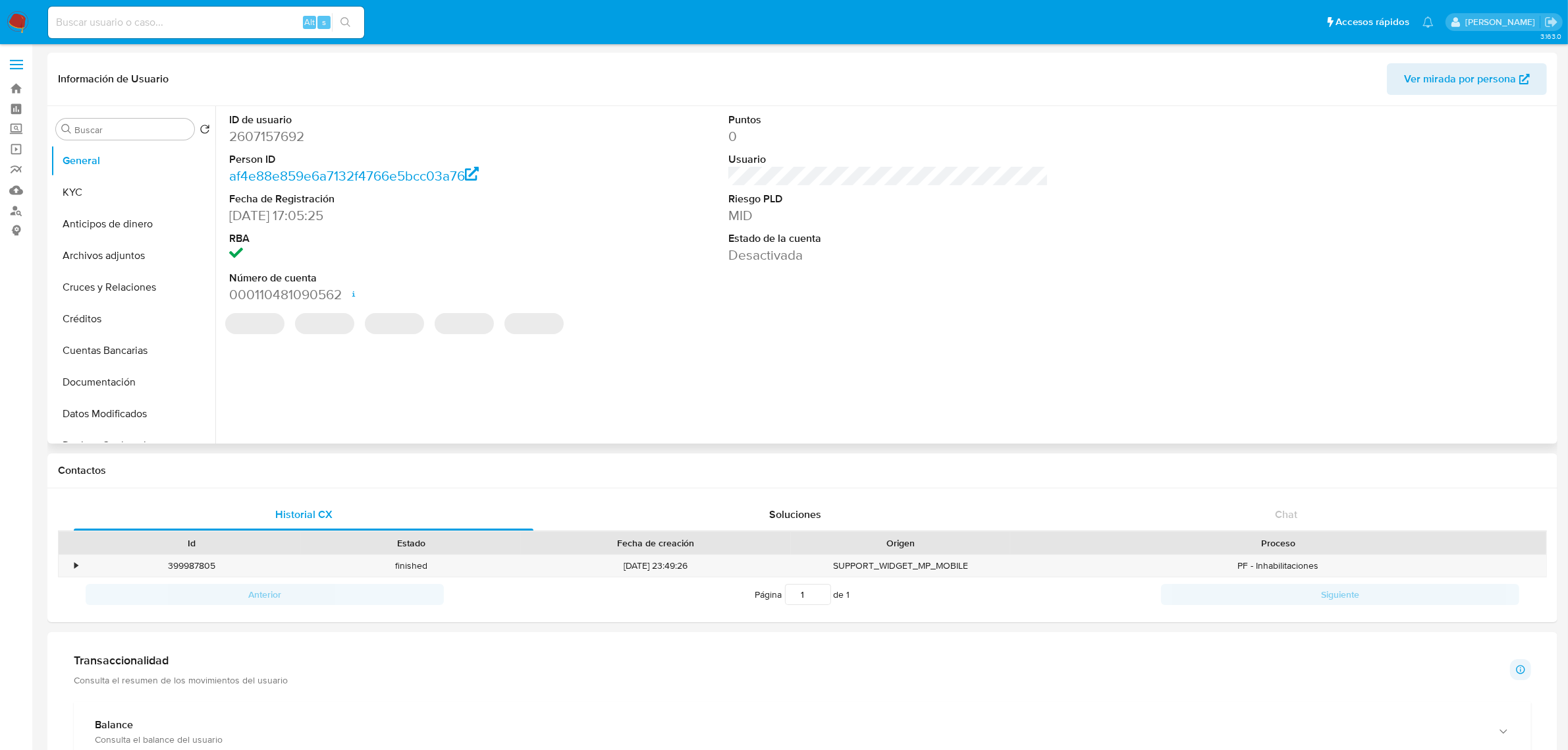
click at [289, 135] on dd "2607157692" at bounding box center [389, 136] width 320 height 18
copy dd "2607157692"
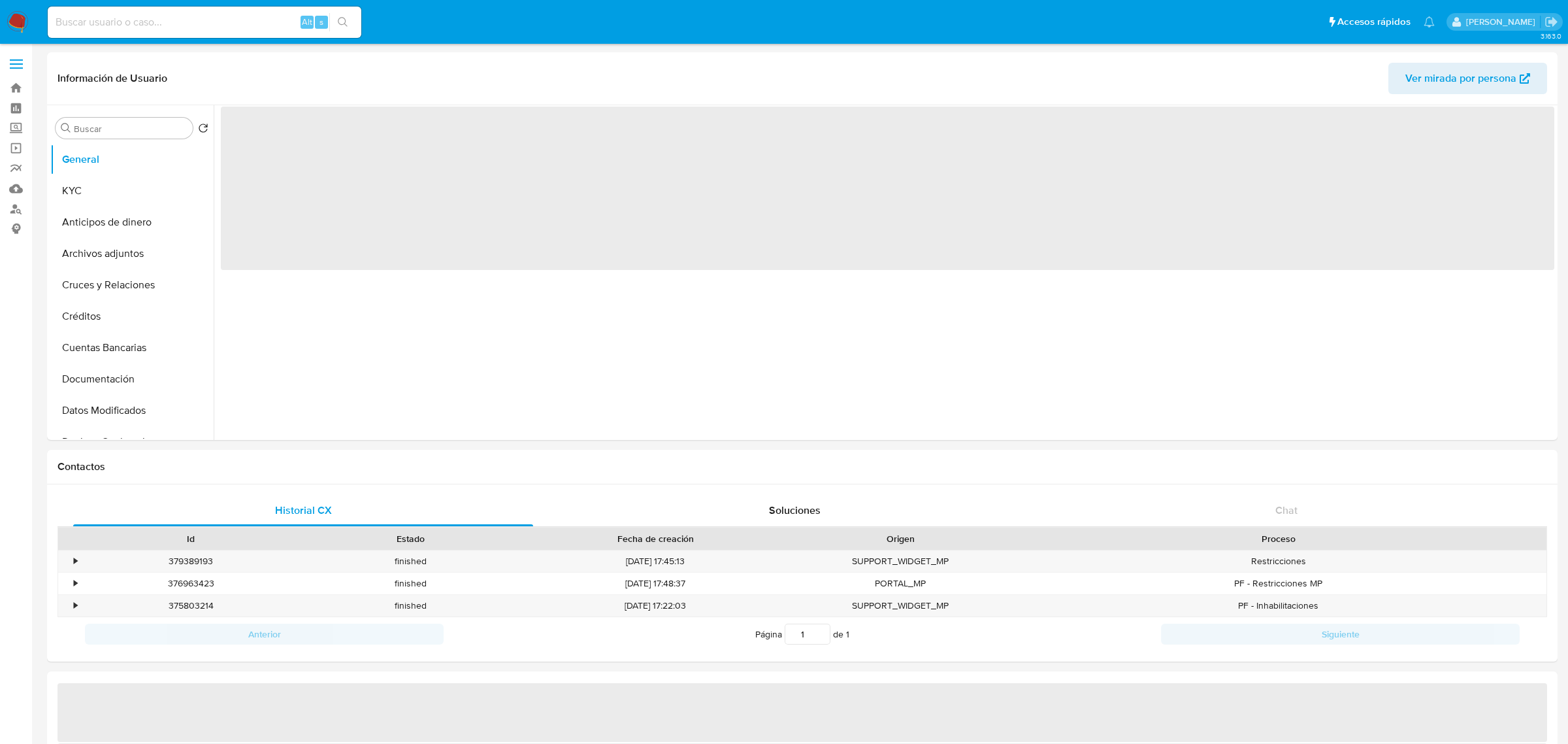
select select "10"
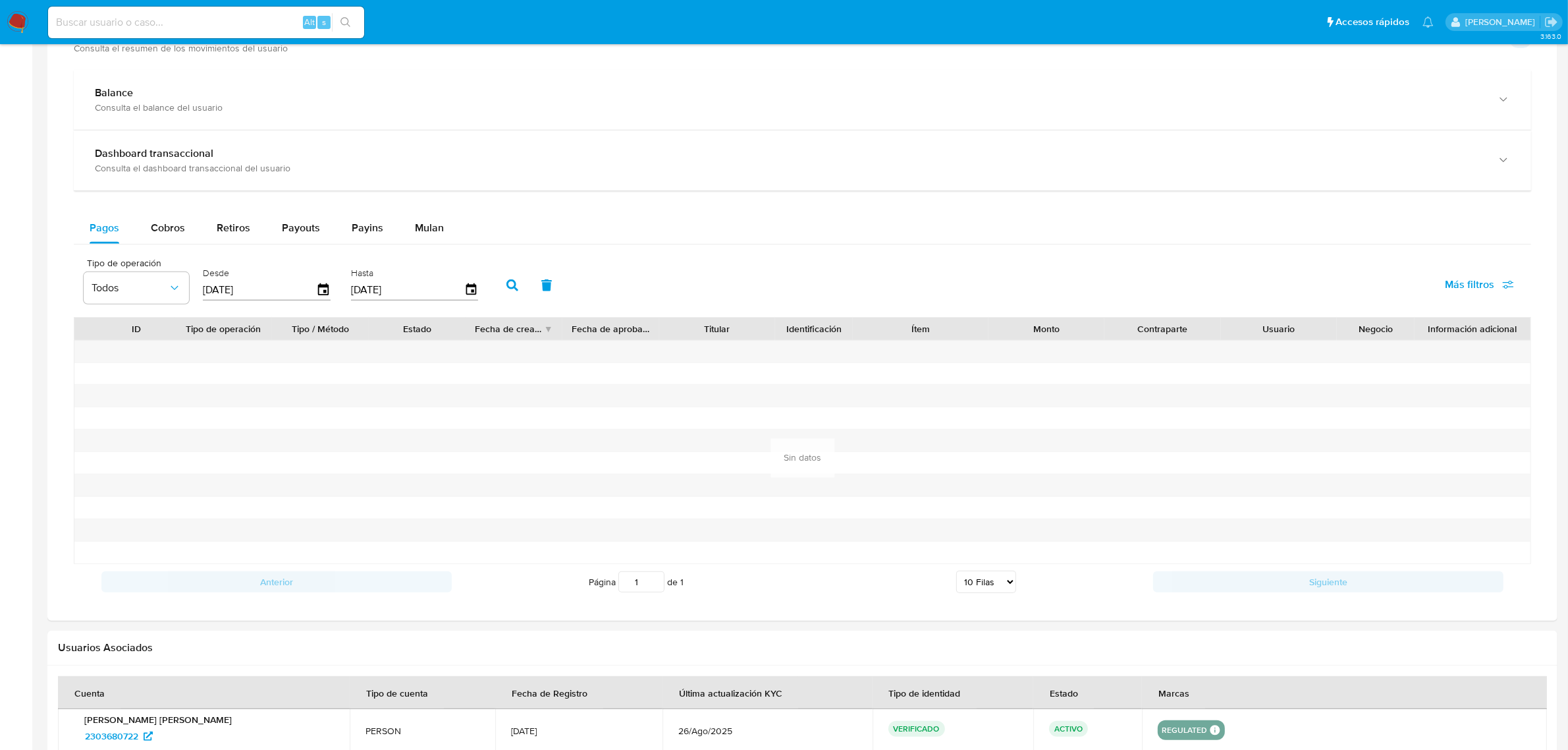
scroll to position [675, 0]
click at [179, 236] on span "Cobros" at bounding box center [168, 229] width 34 height 15
select select "10"
click at [326, 295] on icon "button" at bounding box center [324, 291] width 23 height 23
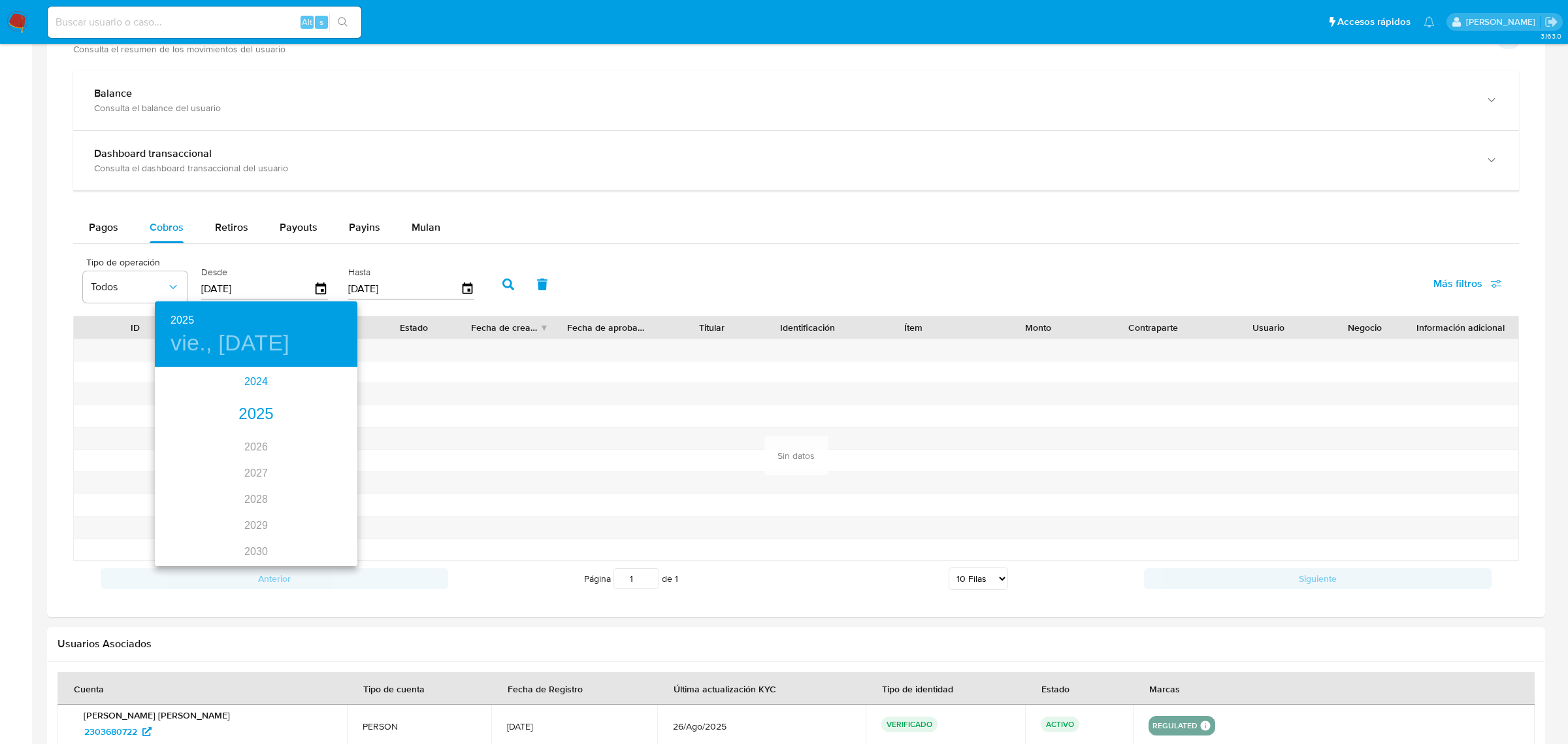
click at [247, 378] on div "2024" at bounding box center [256, 382] width 203 height 26
click at [254, 536] on div "nov." at bounding box center [256, 535] width 68 height 49
click at [260, 484] on p "14" at bounding box center [256, 483] width 11 height 13
type input "[DATE]"
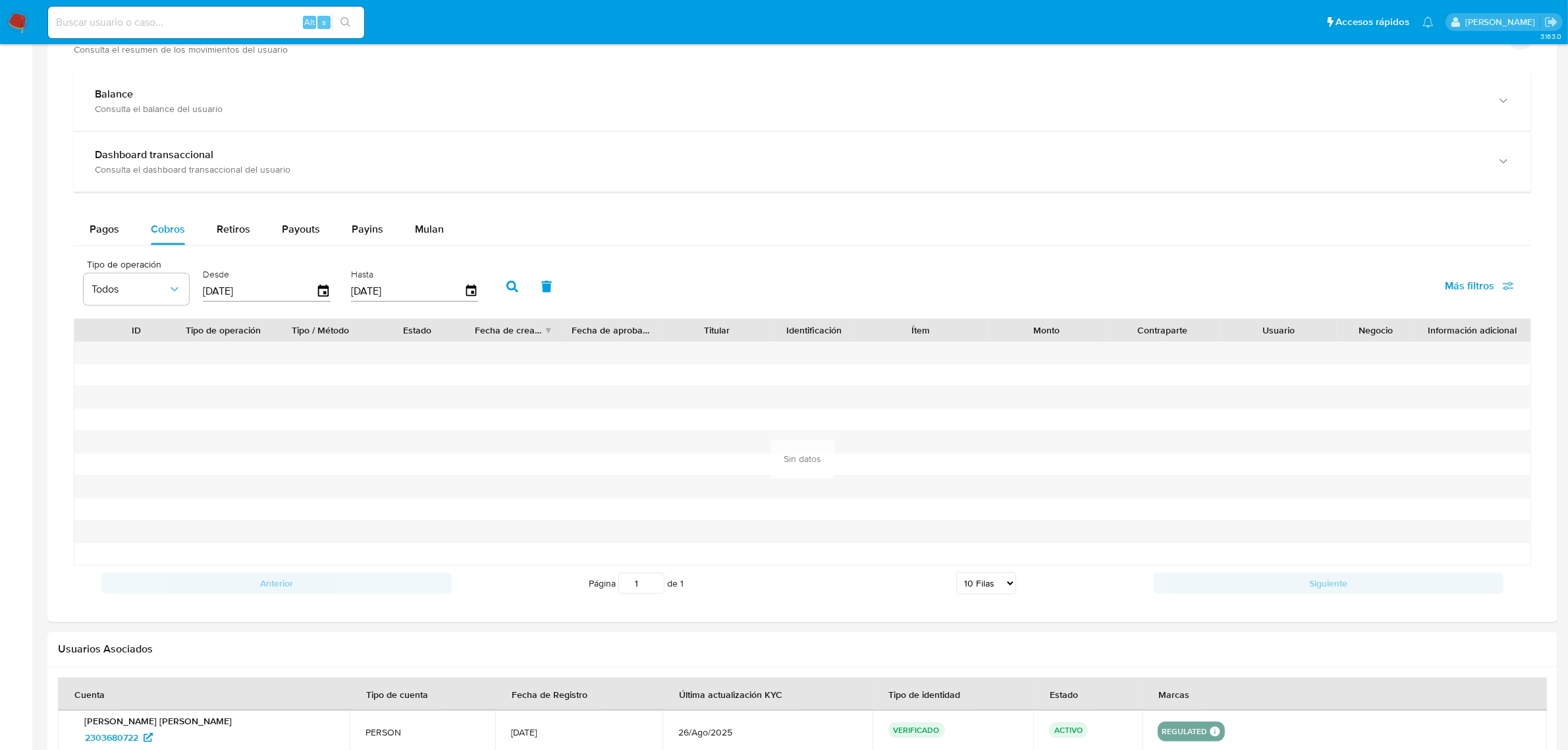
click at [506, 287] on icon "button" at bounding box center [512, 286] width 11 height 11
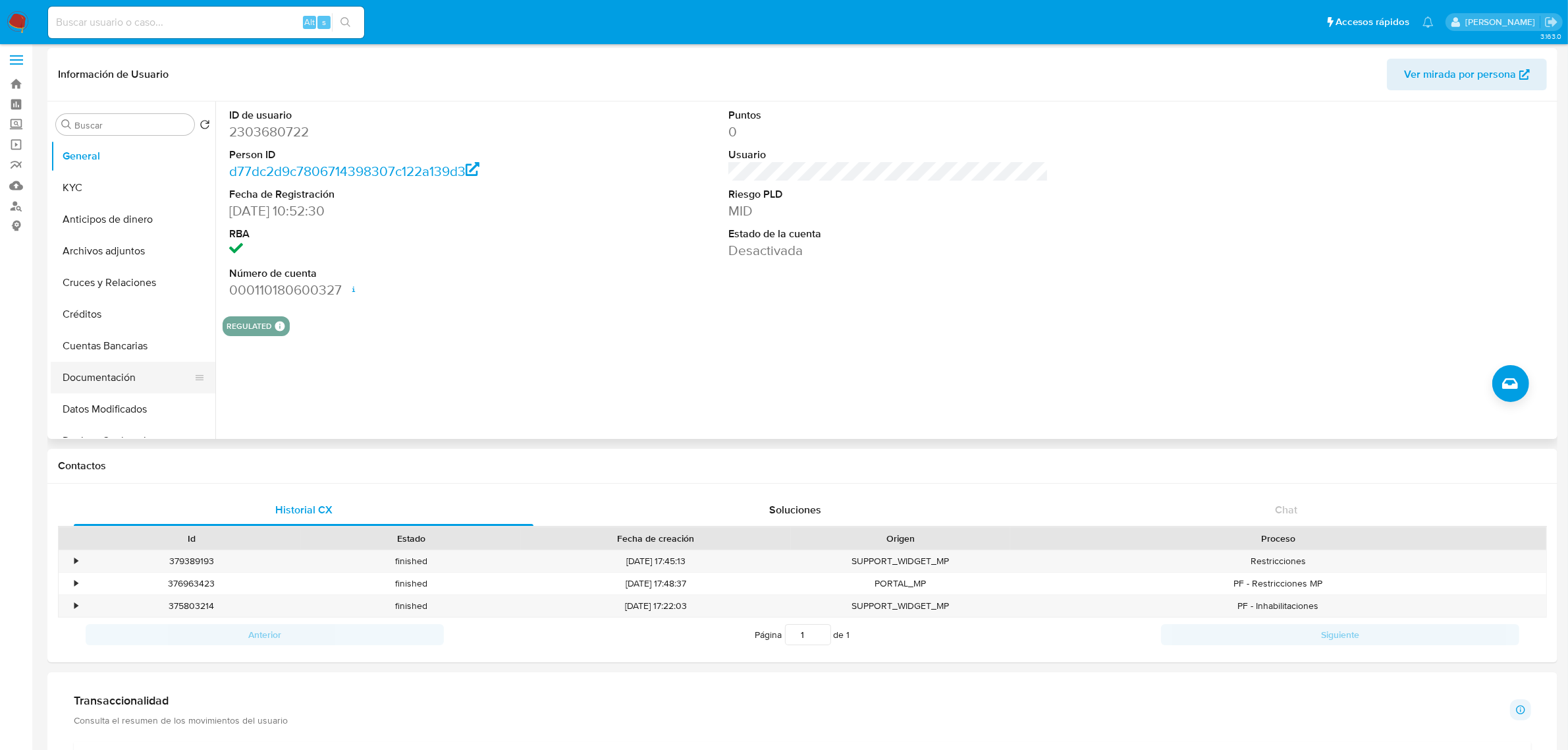
scroll to position [0, 0]
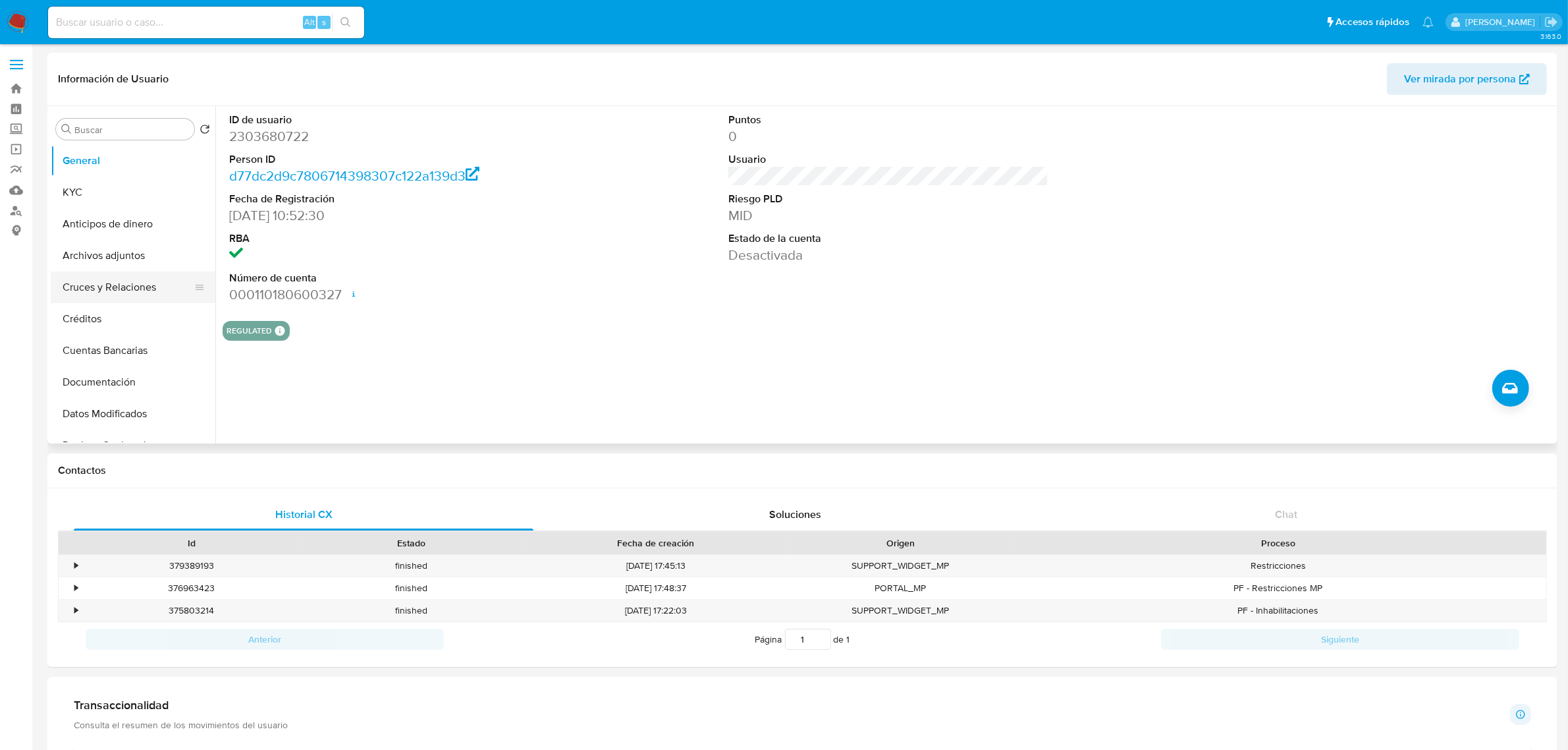
click at [94, 290] on button "Cruces y Relaciones" at bounding box center [128, 287] width 154 height 32
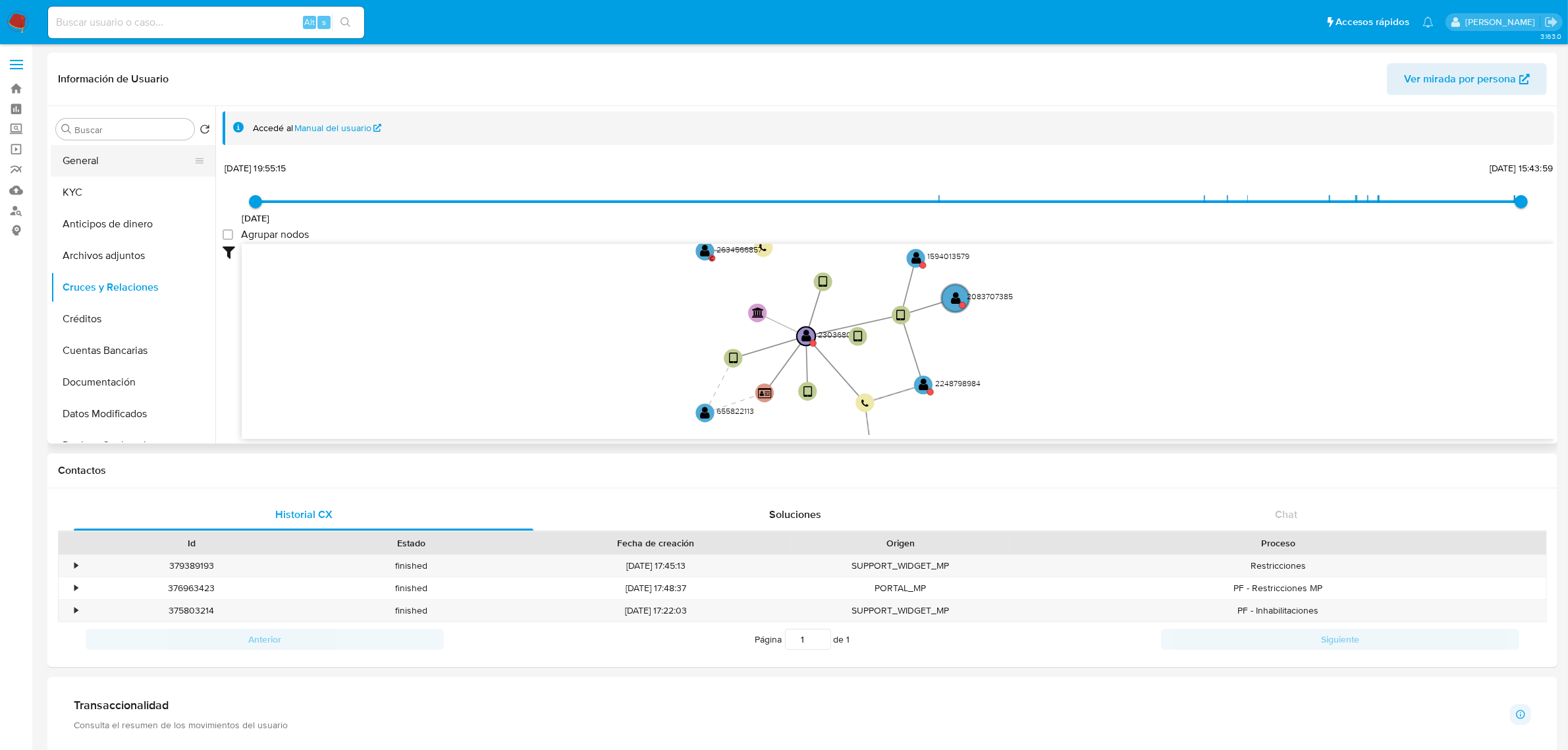
click at [86, 162] on button "General" at bounding box center [128, 161] width 154 height 32
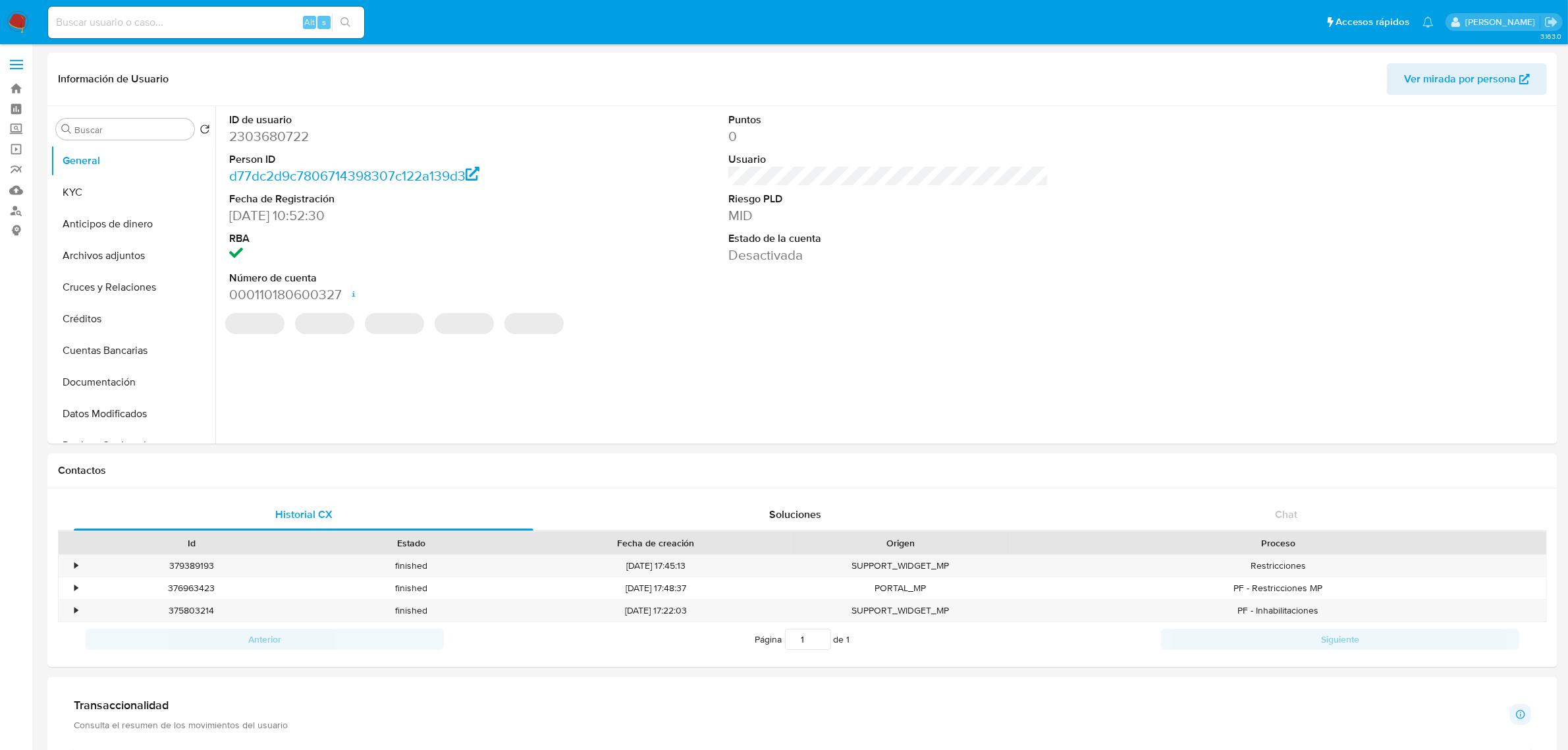
click at [268, 139] on dd "2303680722" at bounding box center [389, 136] width 320 height 18
copy dd "2303680722"
click at [294, 135] on dd "2303680722" at bounding box center [389, 136] width 320 height 18
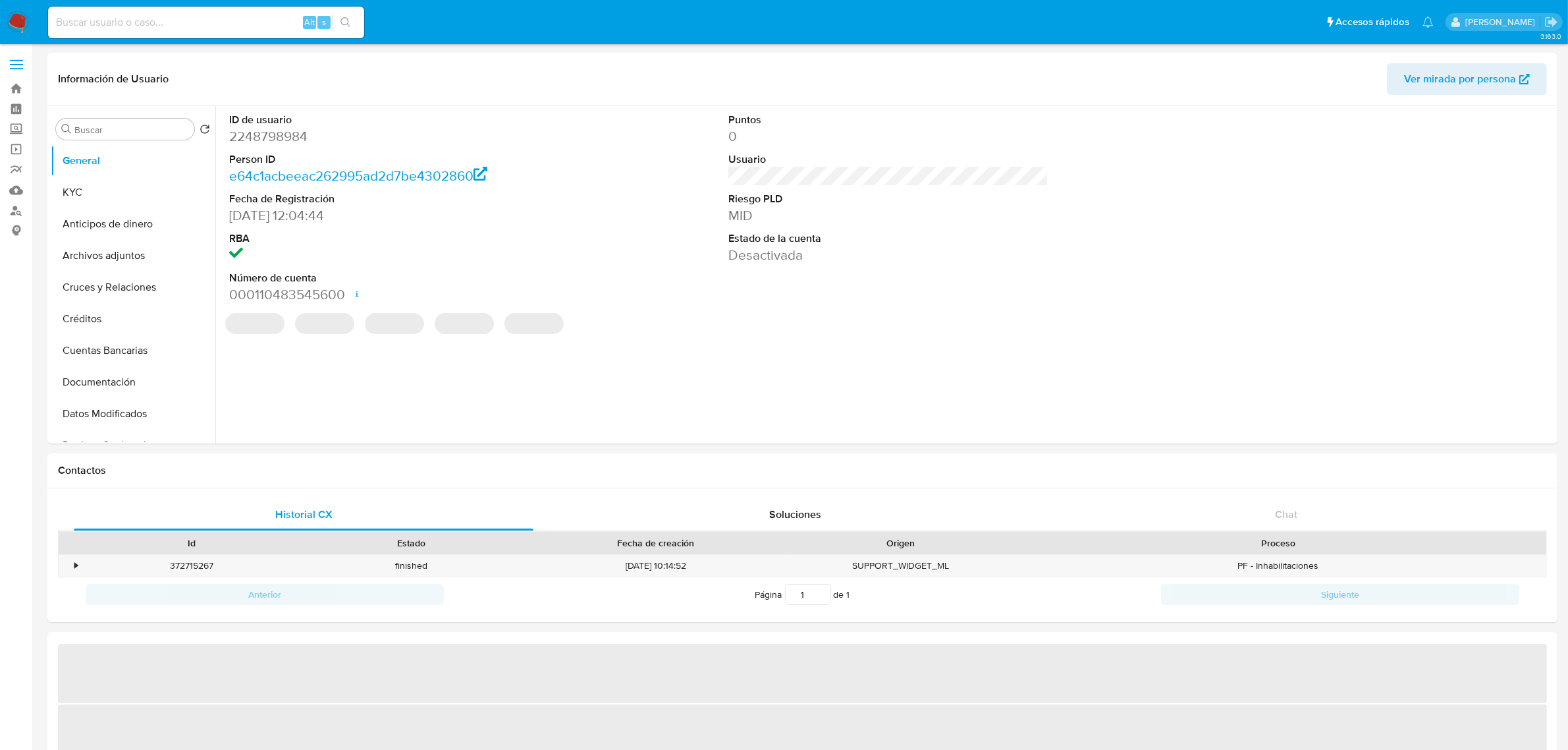
select select "10"
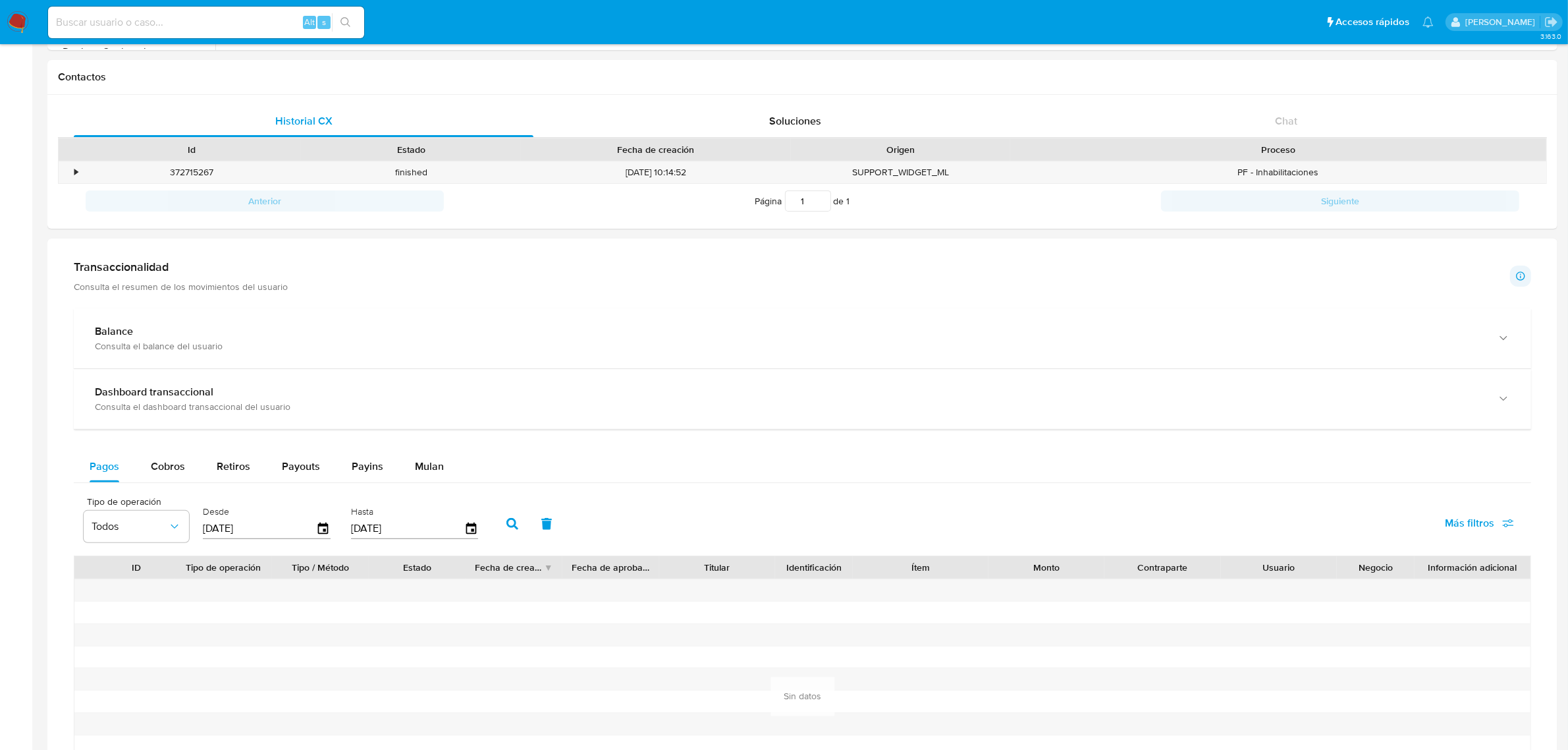
scroll to position [494, 0]
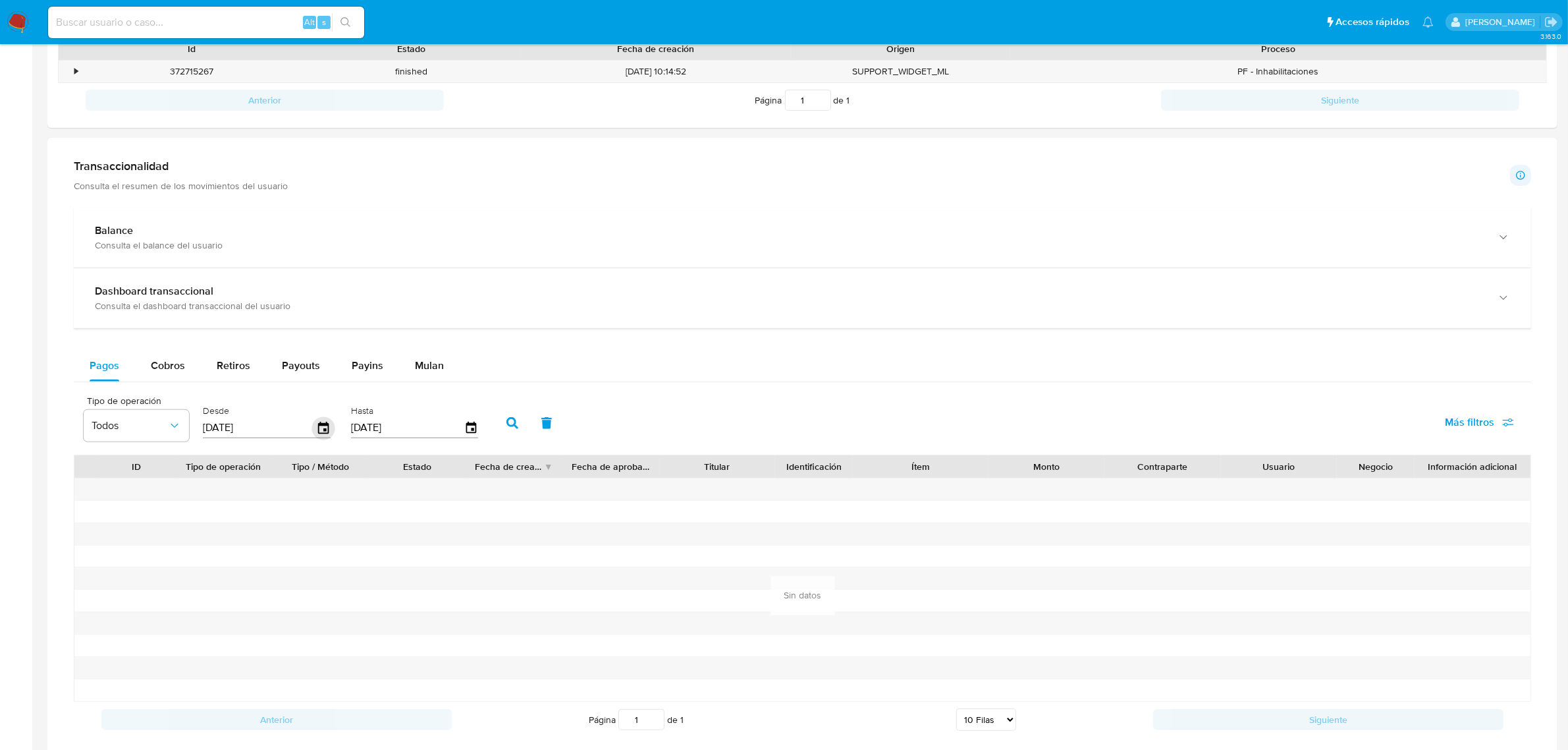
click at [323, 432] on icon "button" at bounding box center [323, 427] width 11 height 11
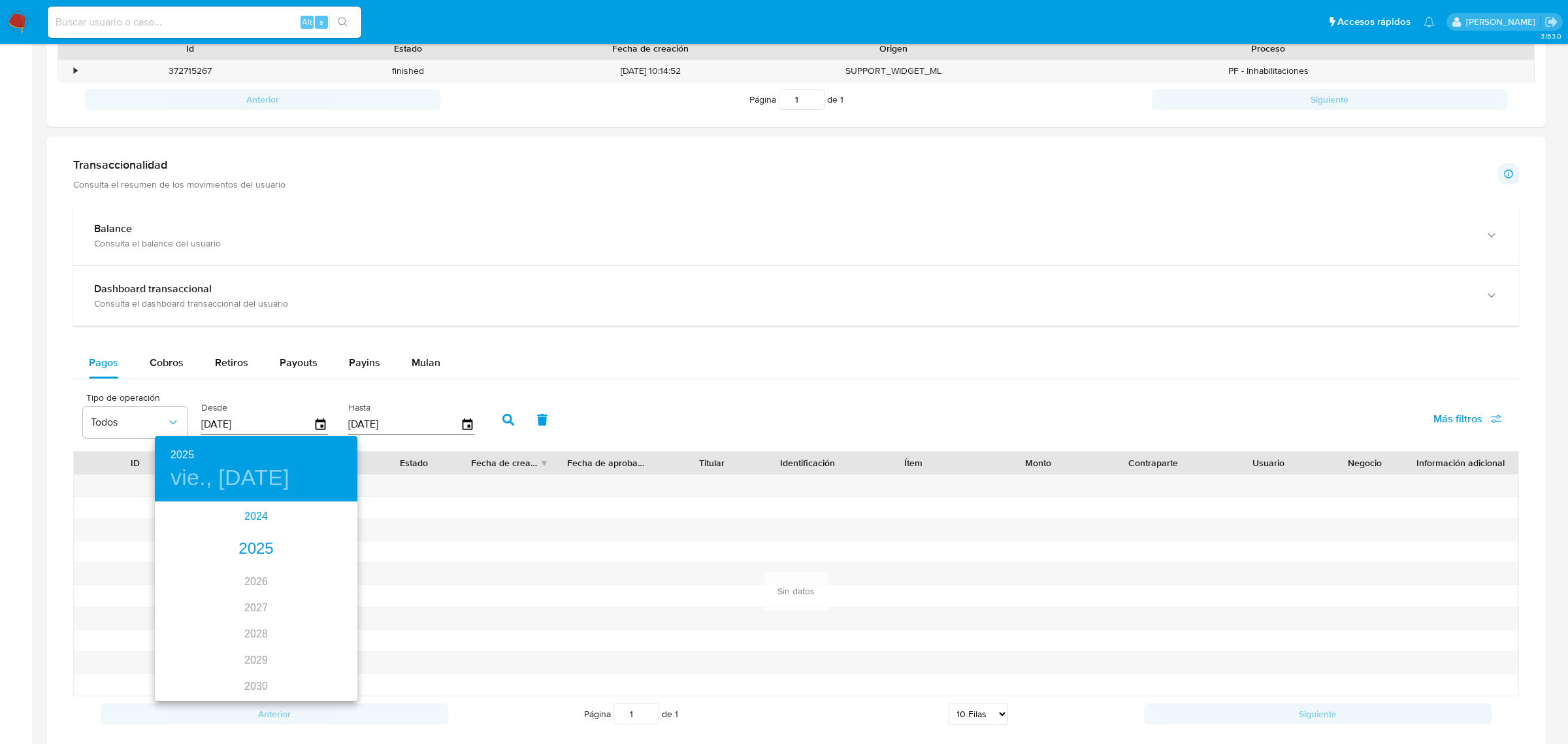
click at [255, 524] on div "2024" at bounding box center [256, 516] width 203 height 26
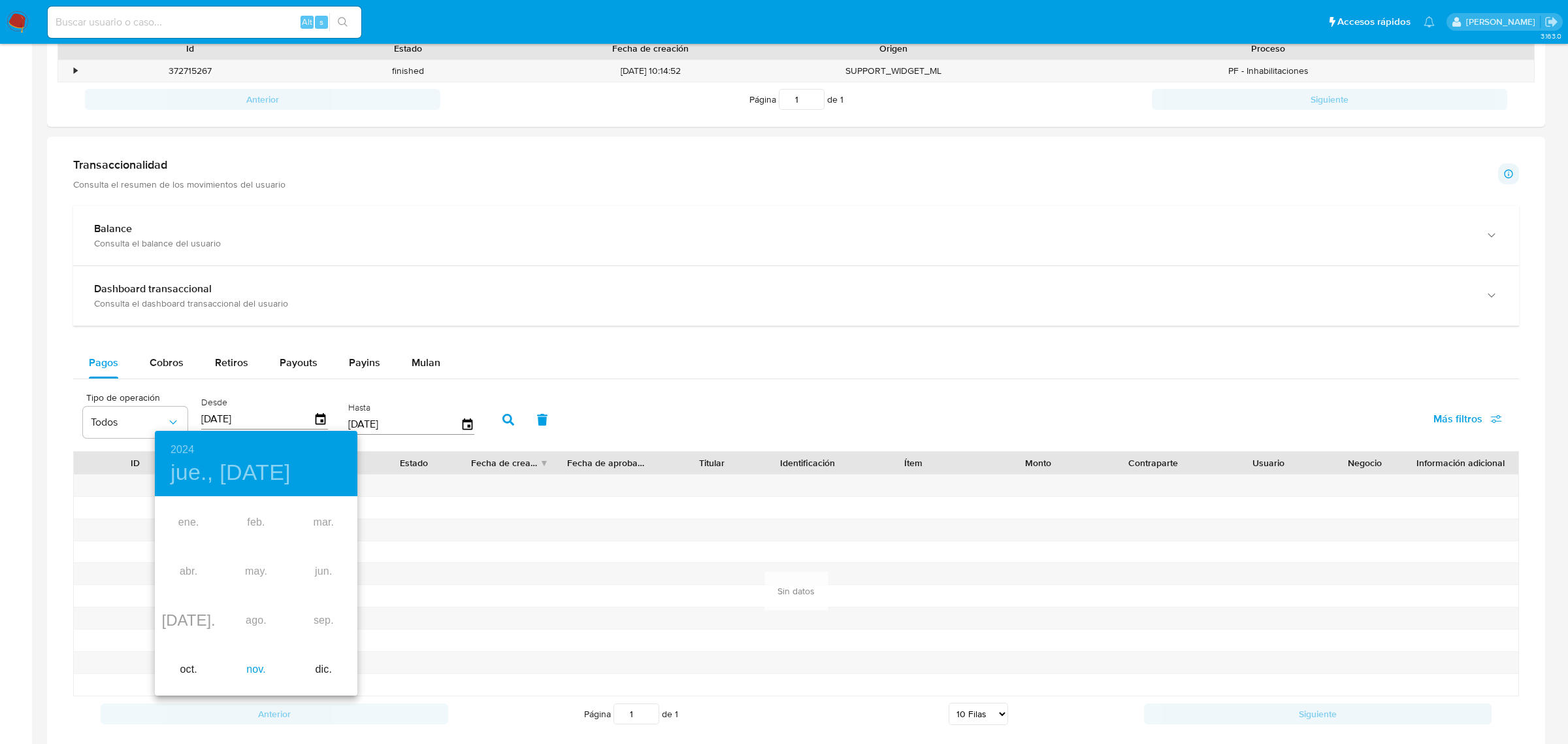
click at [260, 668] on div "nov." at bounding box center [256, 670] width 68 height 49
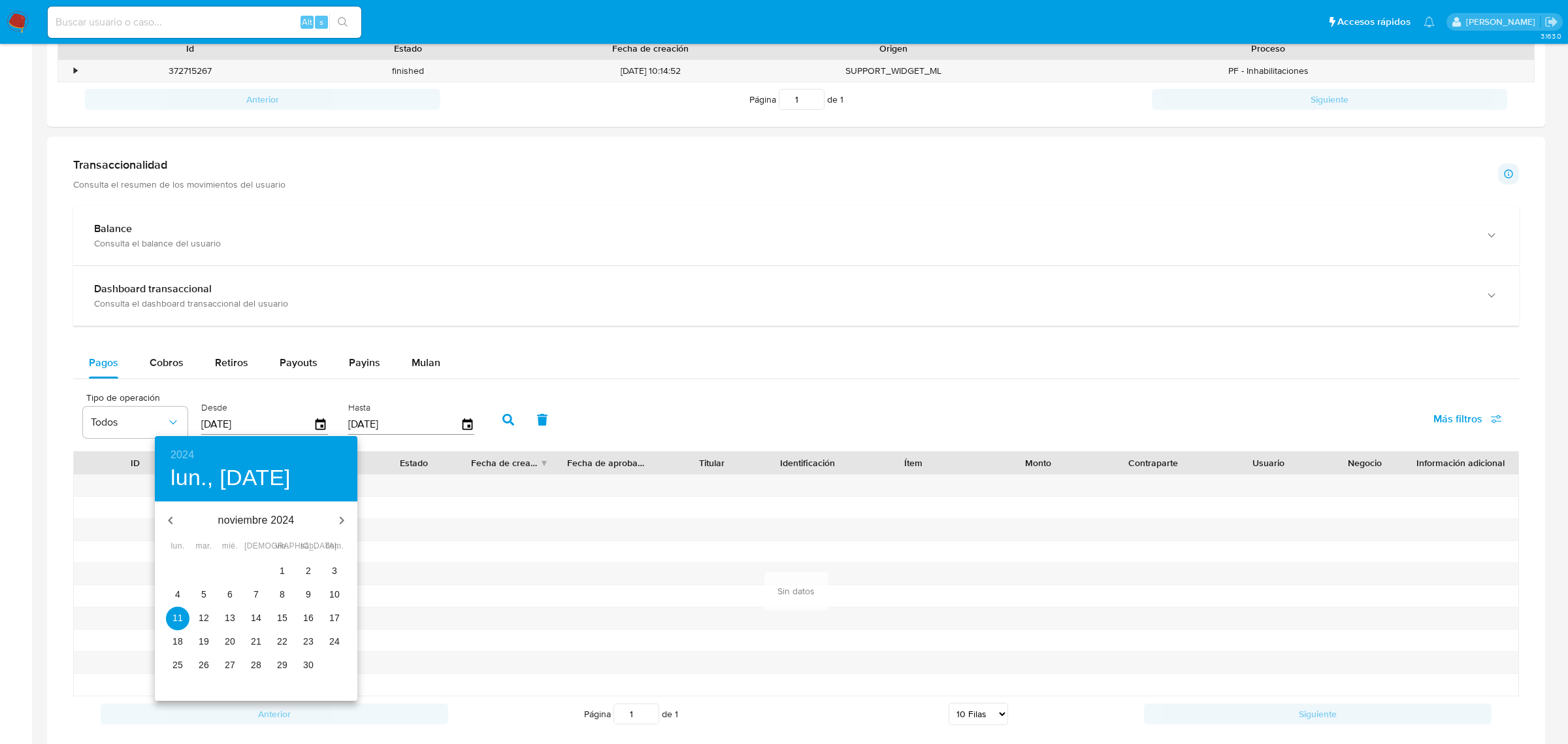
click at [236, 619] on span "13" at bounding box center [229, 618] width 24 height 13
type input "13/11/2024"
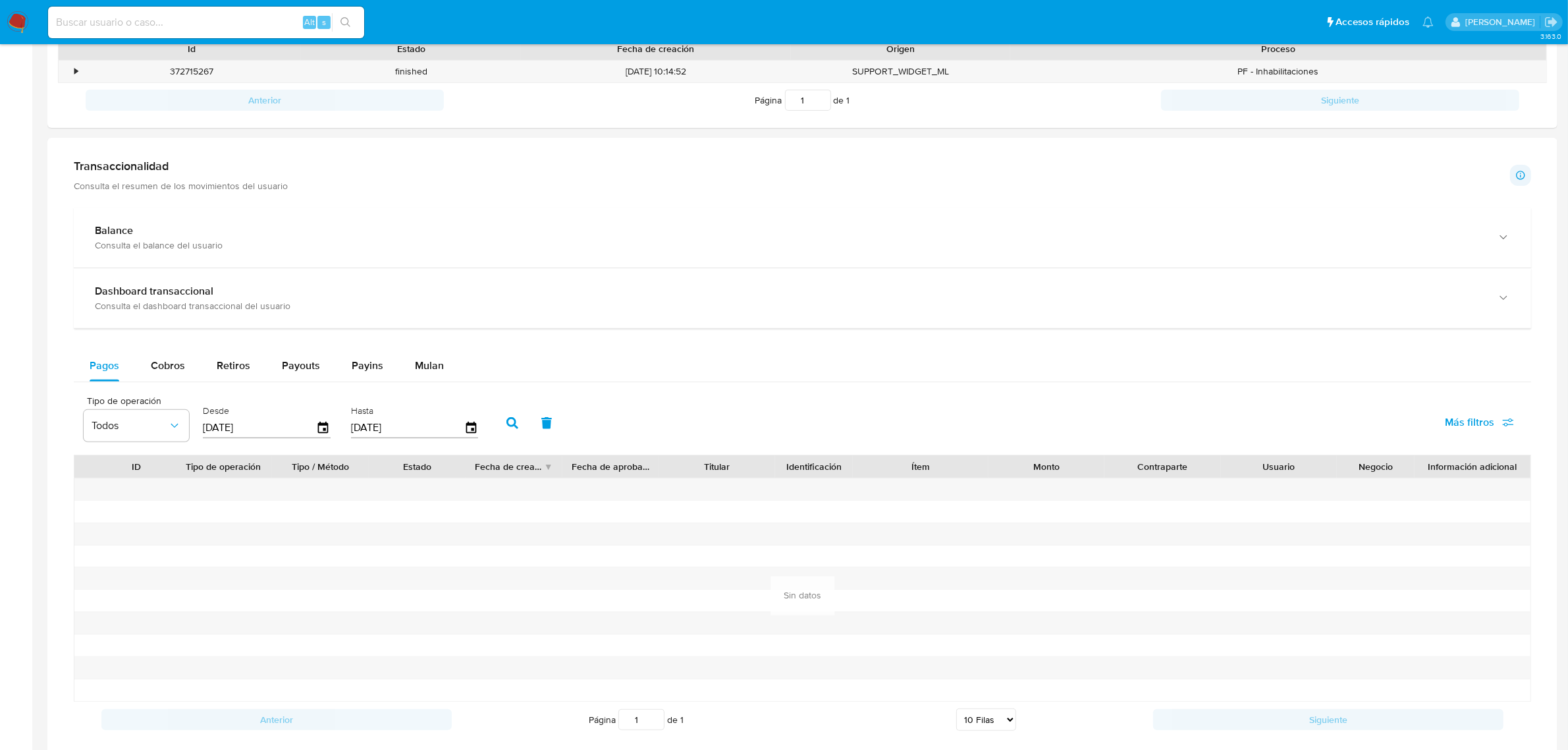
click at [506, 426] on icon "button" at bounding box center [512, 423] width 11 height 11
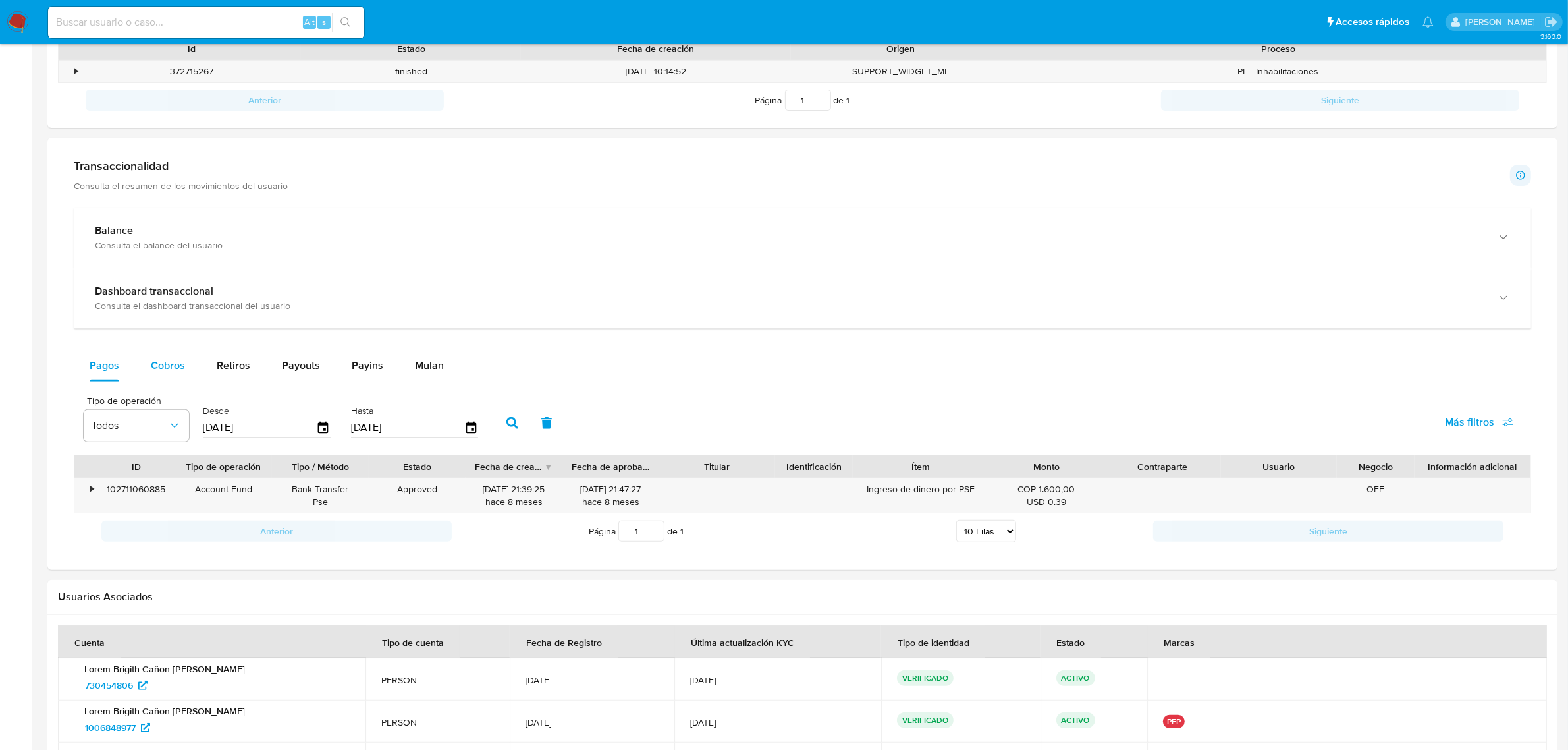
click at [169, 368] on span "Cobros" at bounding box center [168, 365] width 34 height 15
select select "10"
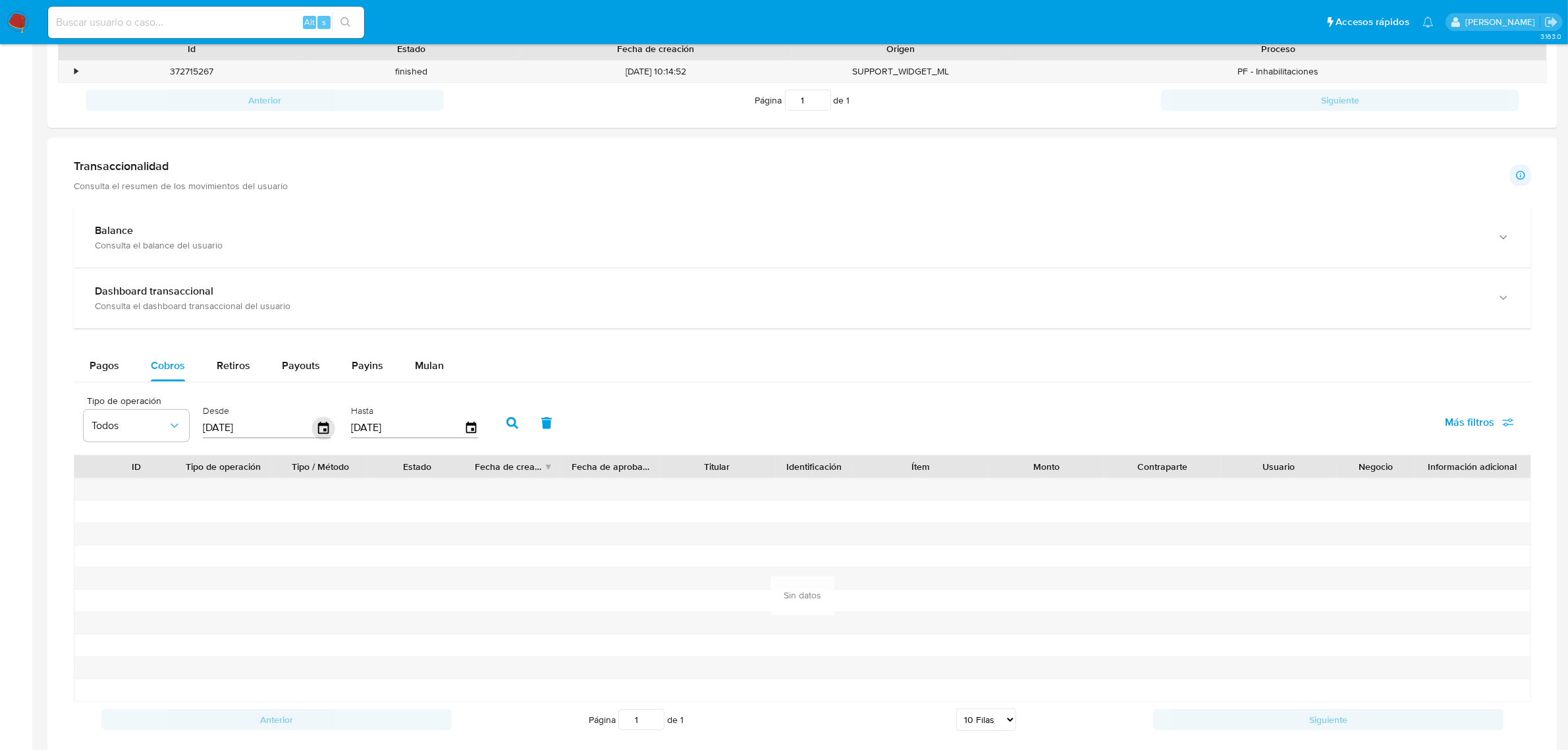
click at [320, 432] on icon "button" at bounding box center [324, 428] width 23 height 23
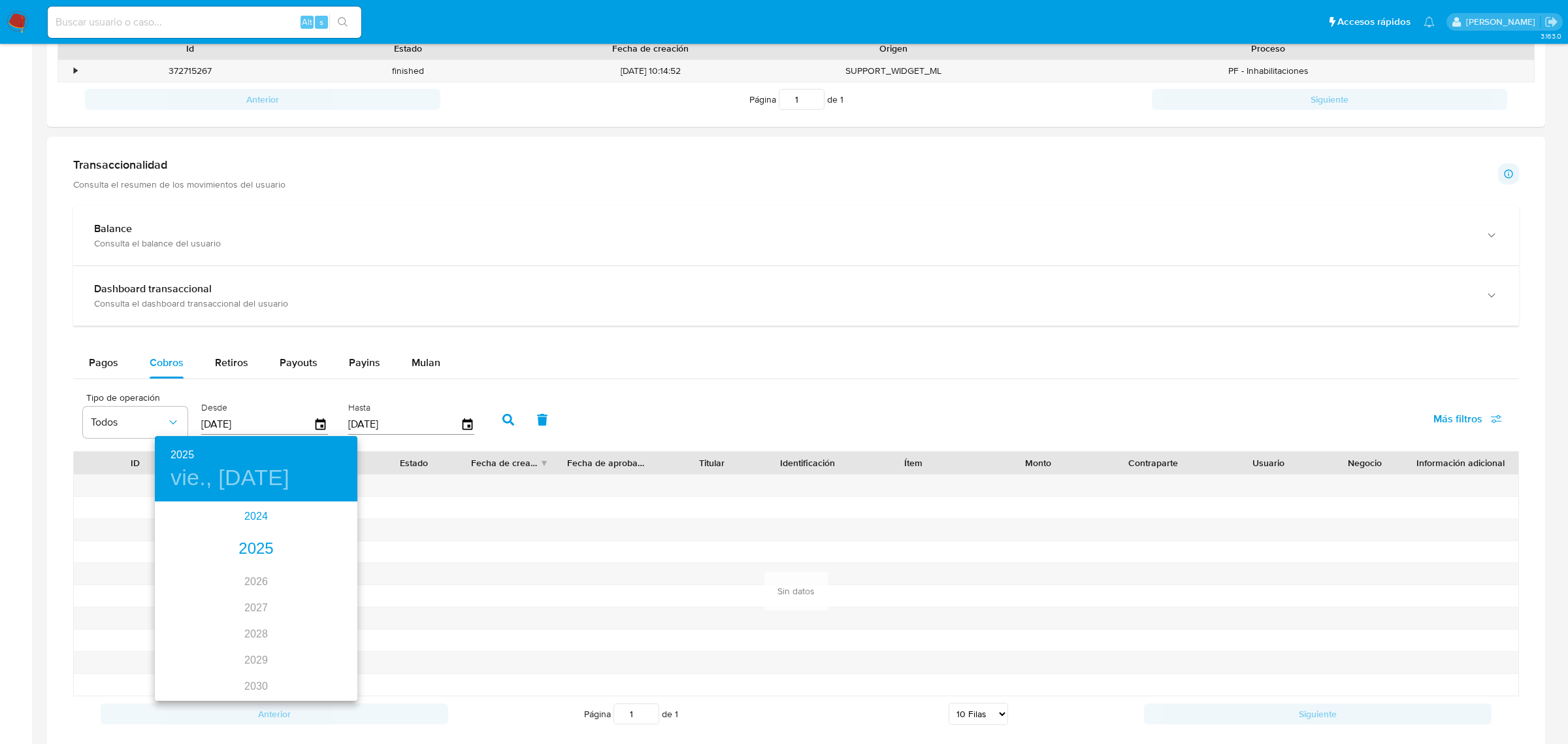
click at [253, 516] on div "2024" at bounding box center [256, 516] width 203 height 26
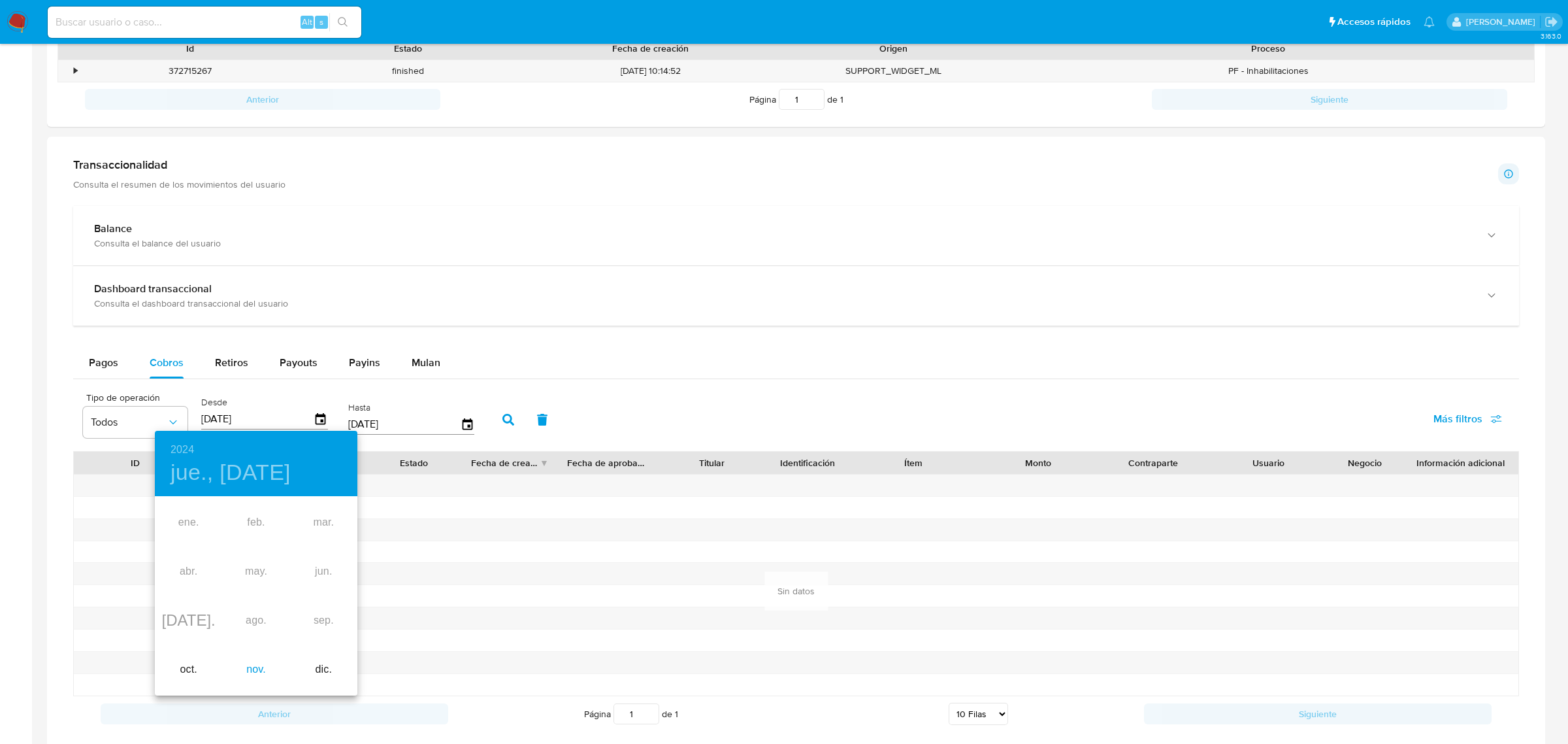
click at [264, 667] on div "nov." at bounding box center [256, 670] width 68 height 49
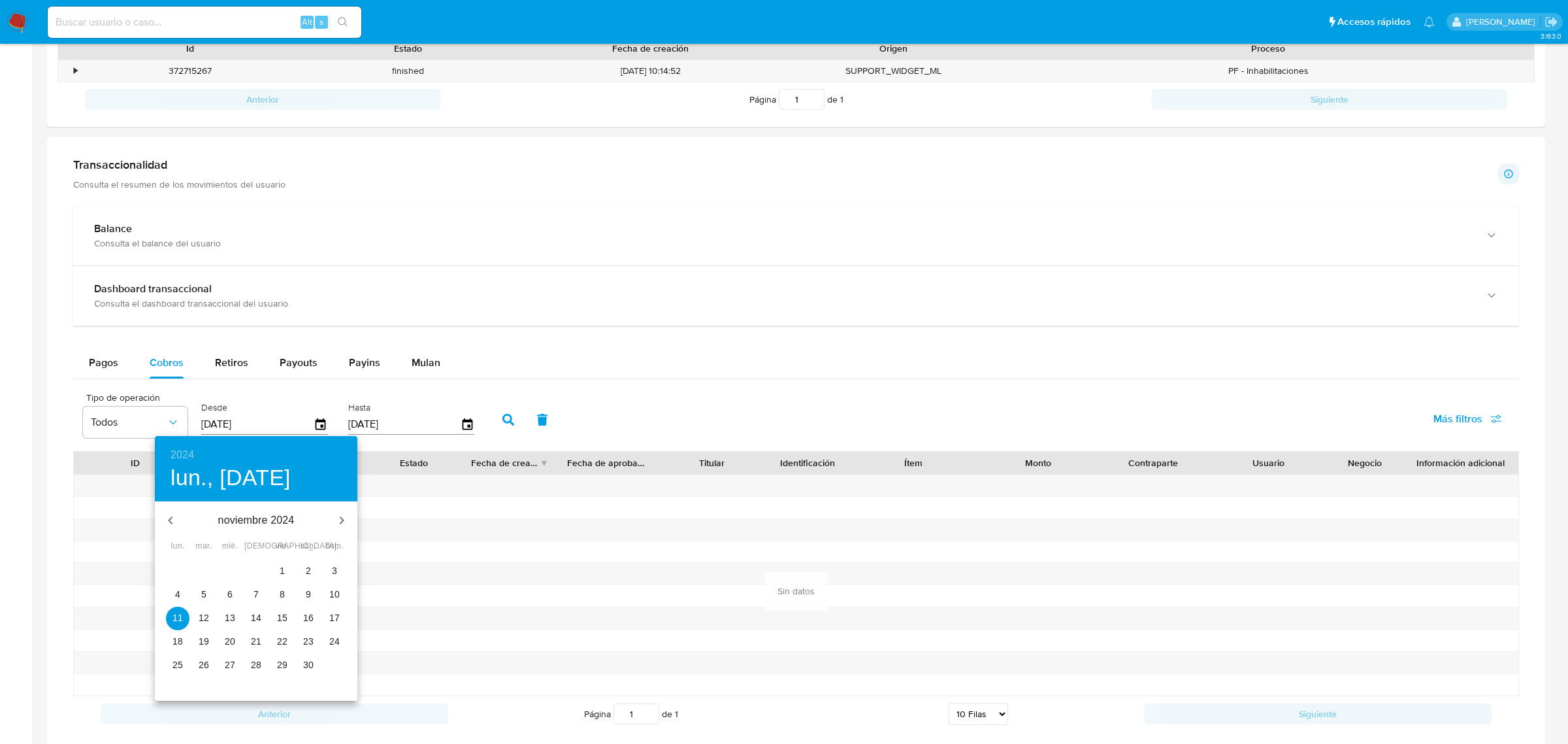
click at [251, 661] on p "28" at bounding box center [256, 665] width 11 height 13
type input "[DATE]"
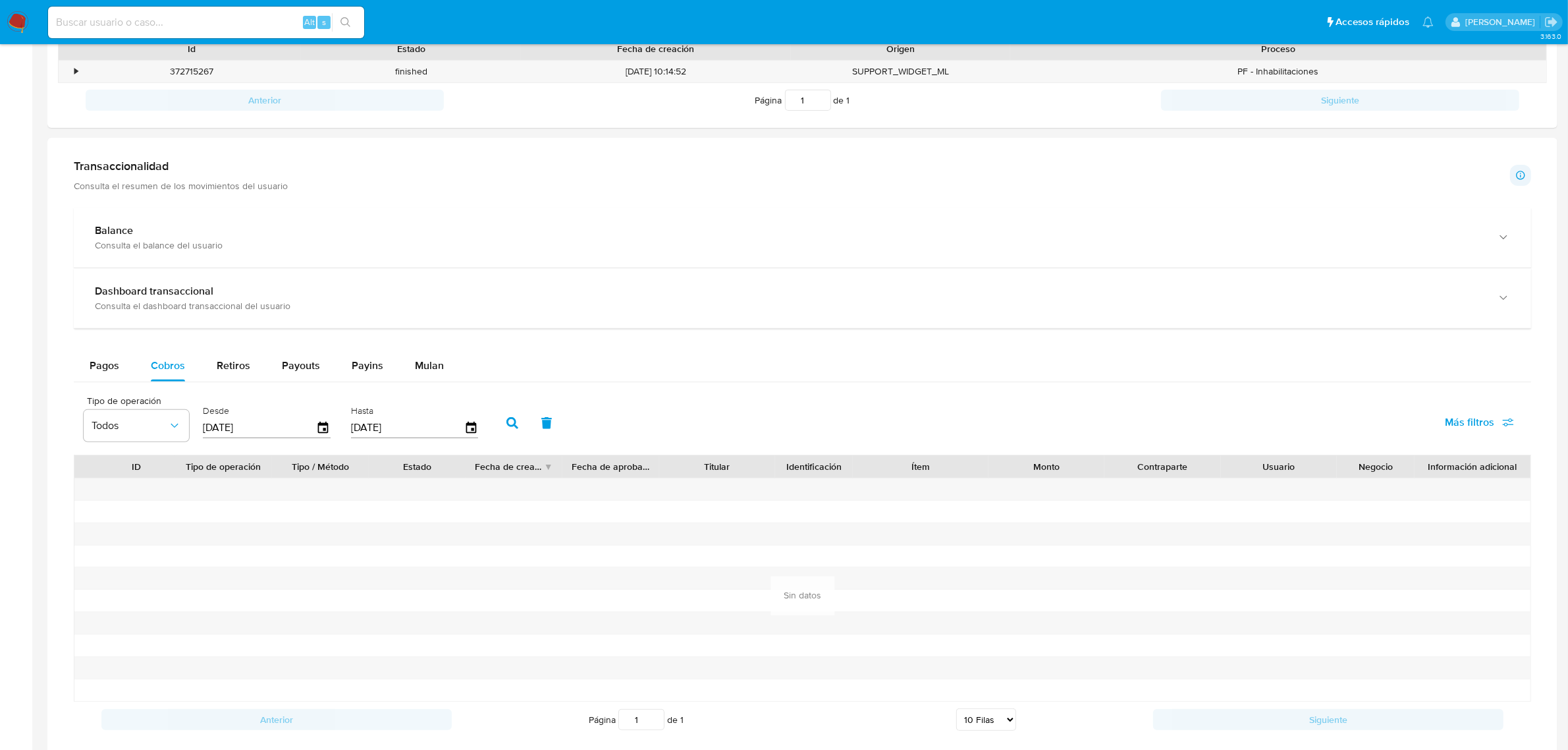
click at [506, 419] on icon "button" at bounding box center [512, 423] width 11 height 11
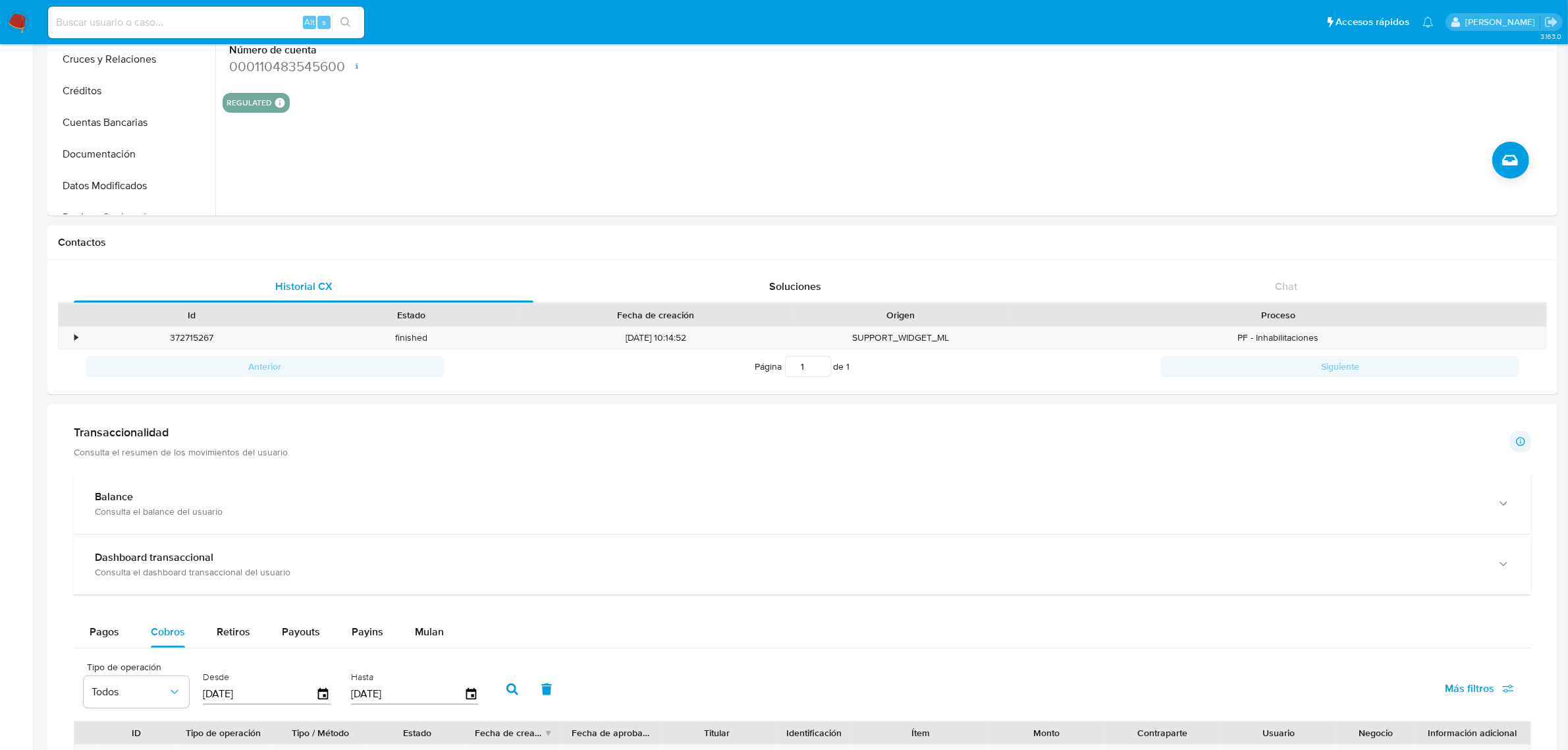
scroll to position [0, 0]
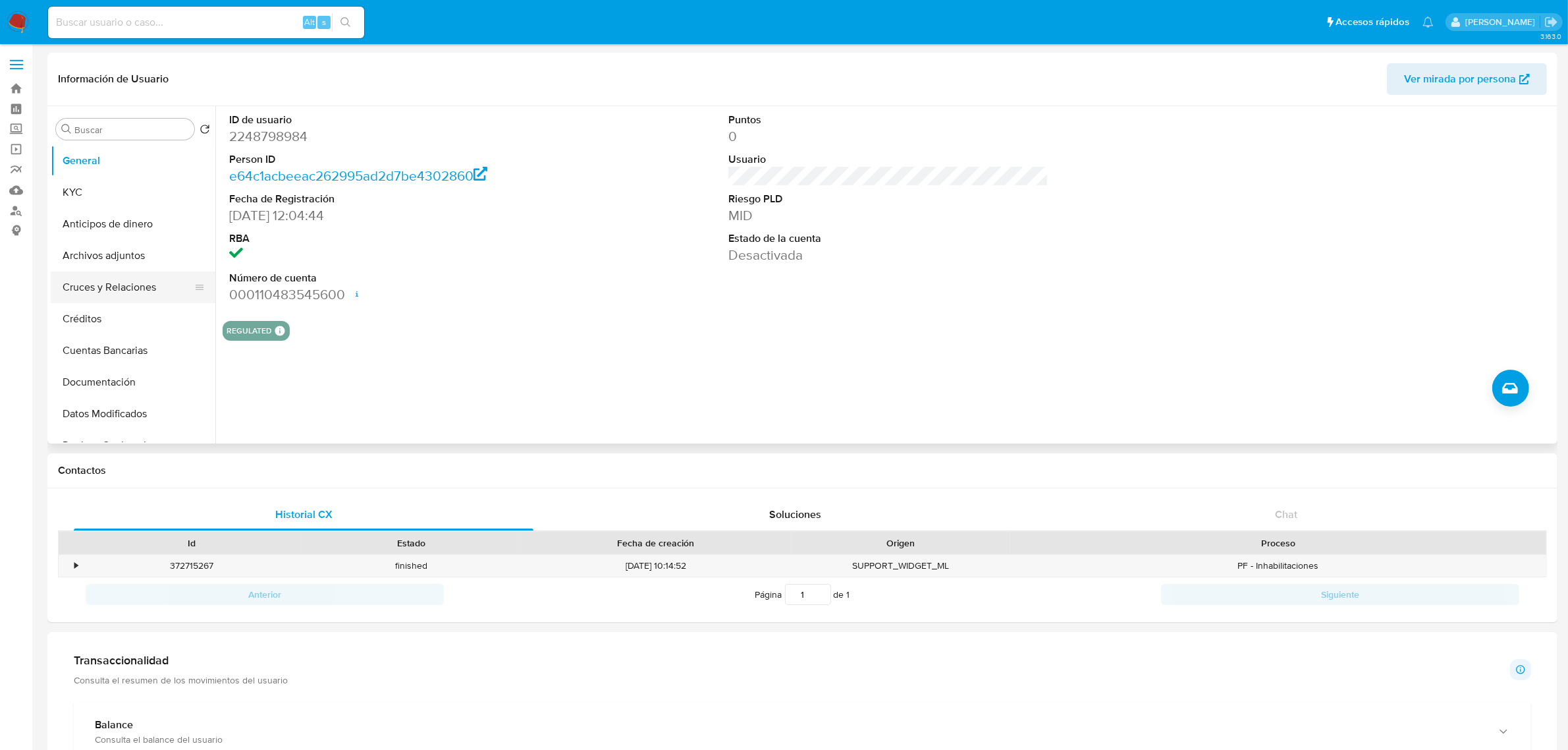
drag, startPoint x: 99, startPoint y: 280, endPoint x: 120, endPoint y: 277, distance: 21.2
click at [98, 280] on button "Cruces y Relaciones" at bounding box center [128, 287] width 154 height 32
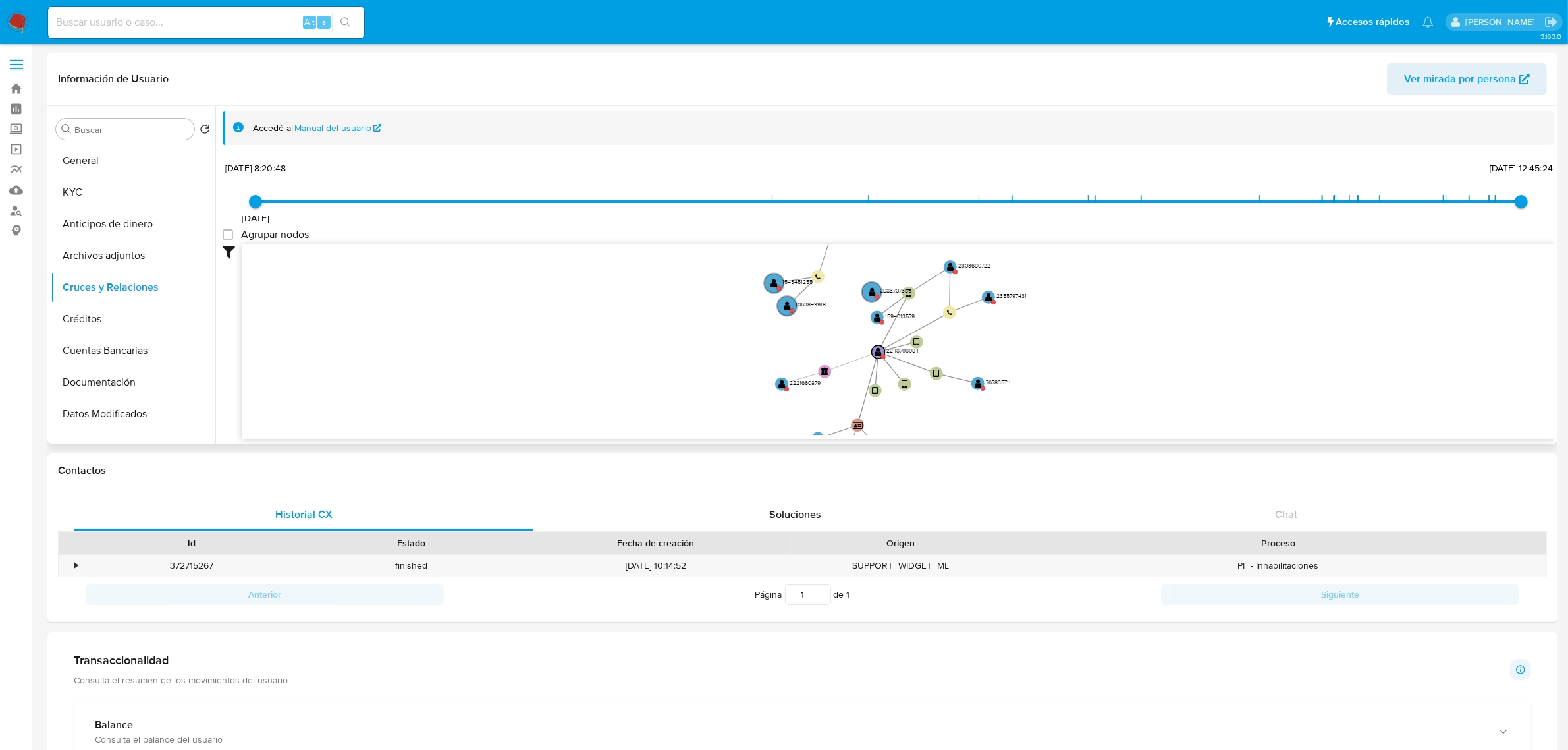
drag, startPoint x: 1187, startPoint y: 310, endPoint x: 1074, endPoint y: 318, distance: 113.3
click at [1074, 318] on icon "user-2248798984  2248798984 device-67a1343f0fc106f9358fe209  device-67a133f08…" at bounding box center [898, 339] width 1312 height 191
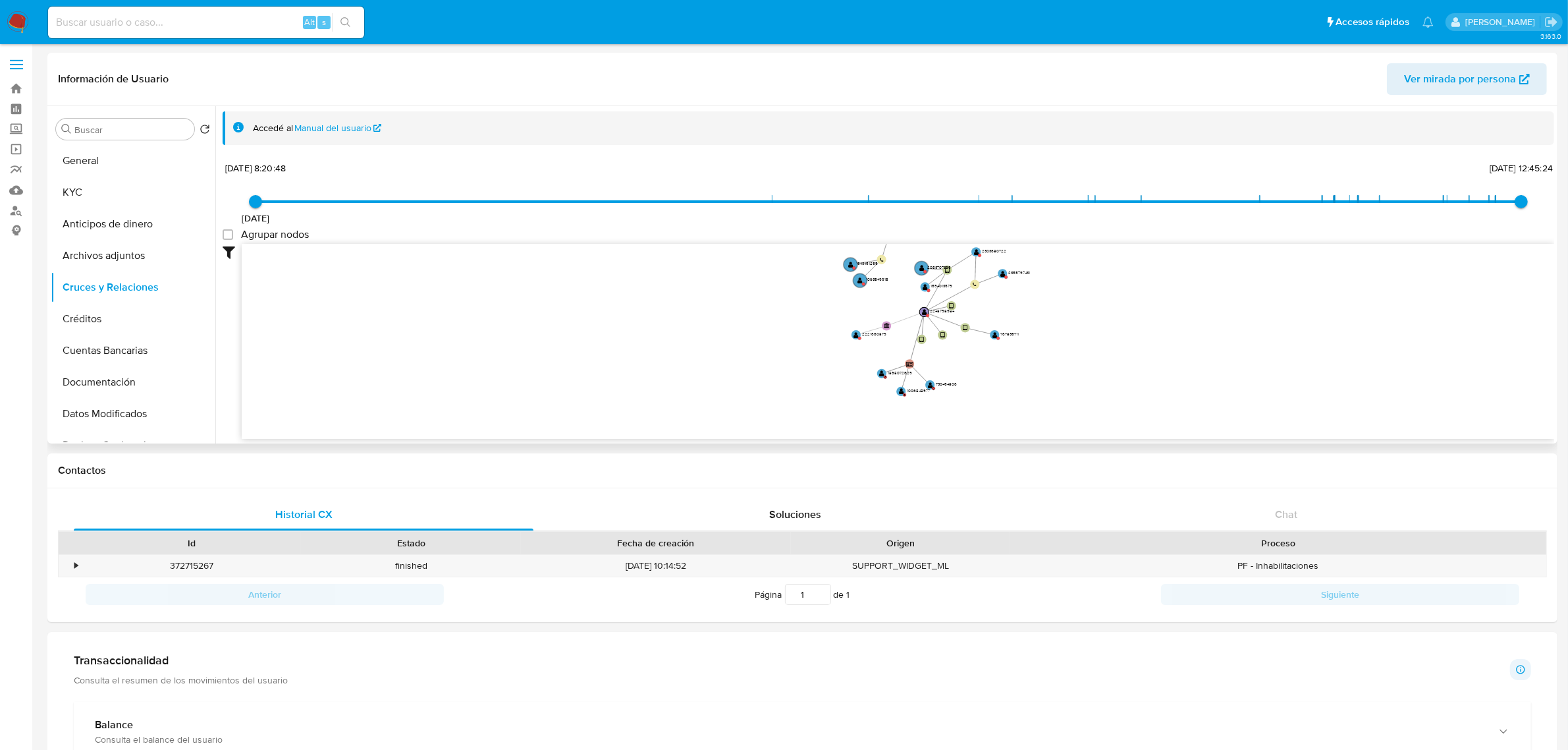
drag, startPoint x: 1070, startPoint y: 363, endPoint x: 1059, endPoint y: 332, distance: 32.9
click at [1059, 332] on icon "user-2248798984  2248798984 device-67a1343f0fc106f9358fe209  device-67a133f08…" at bounding box center [898, 339] width 1312 height 191
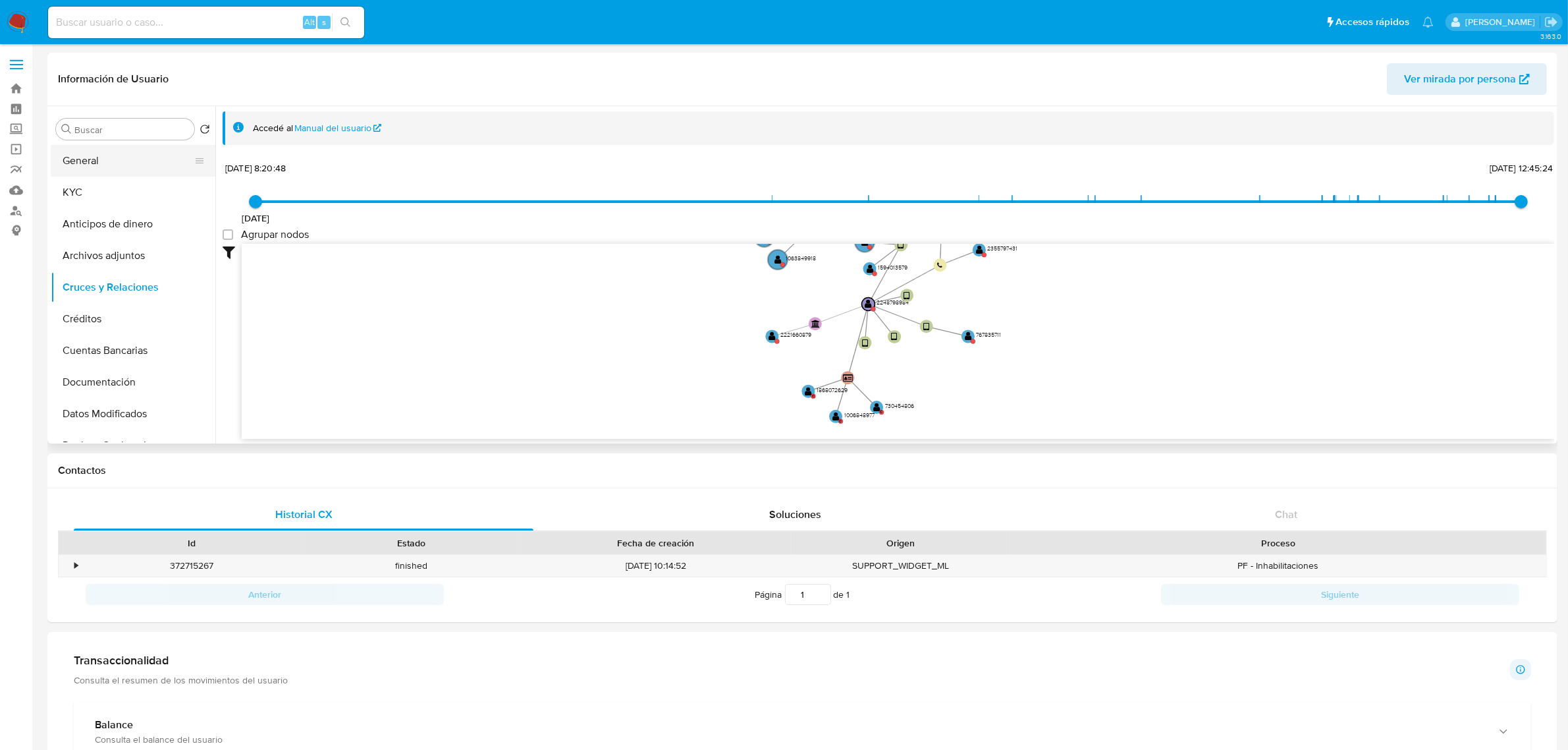
click at [127, 162] on button "General" at bounding box center [128, 161] width 154 height 32
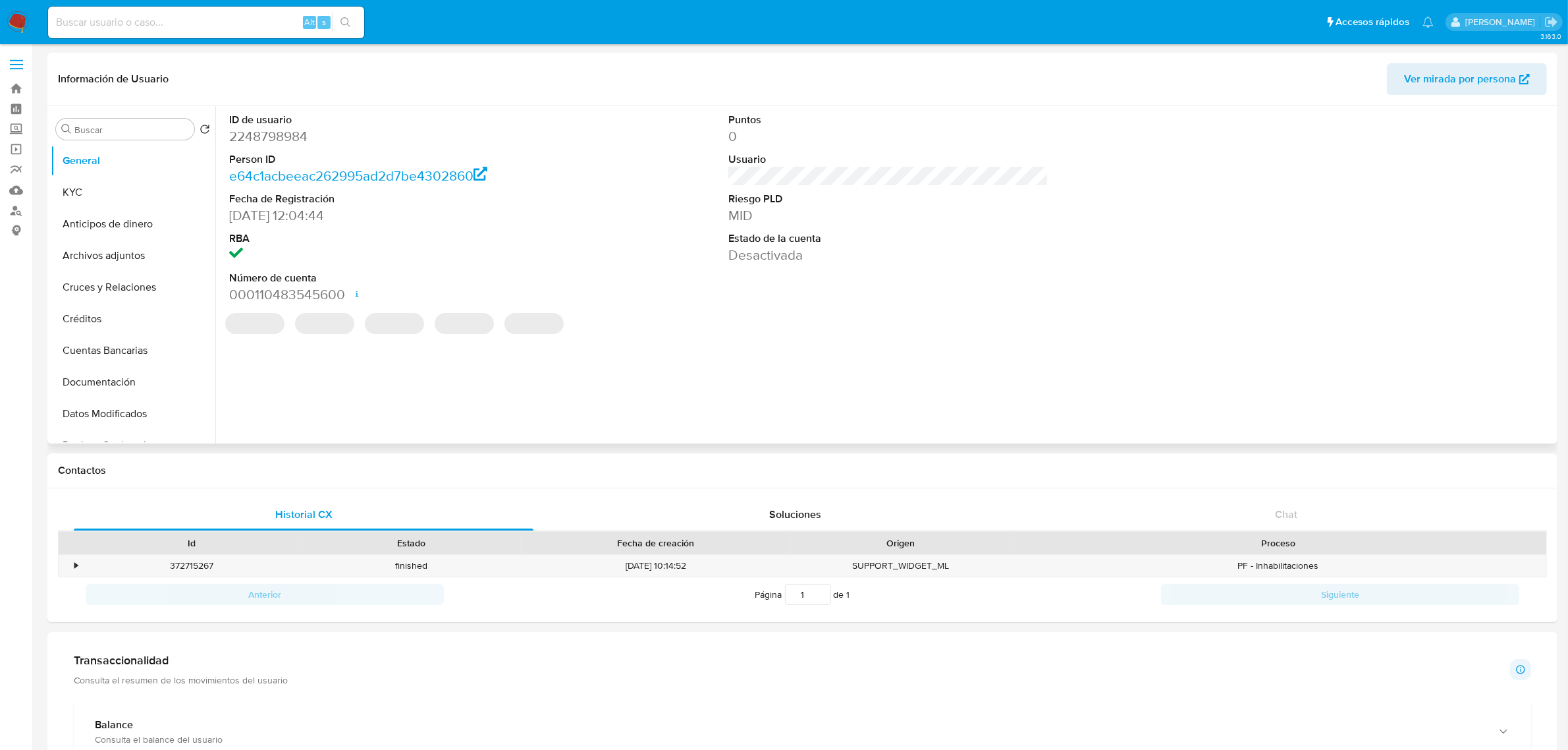
click at [239, 130] on dd "2248798984" at bounding box center [389, 136] width 320 height 18
copy dd "2248798984"
click at [123, 292] on button "Cruces y Relaciones" at bounding box center [128, 287] width 154 height 32
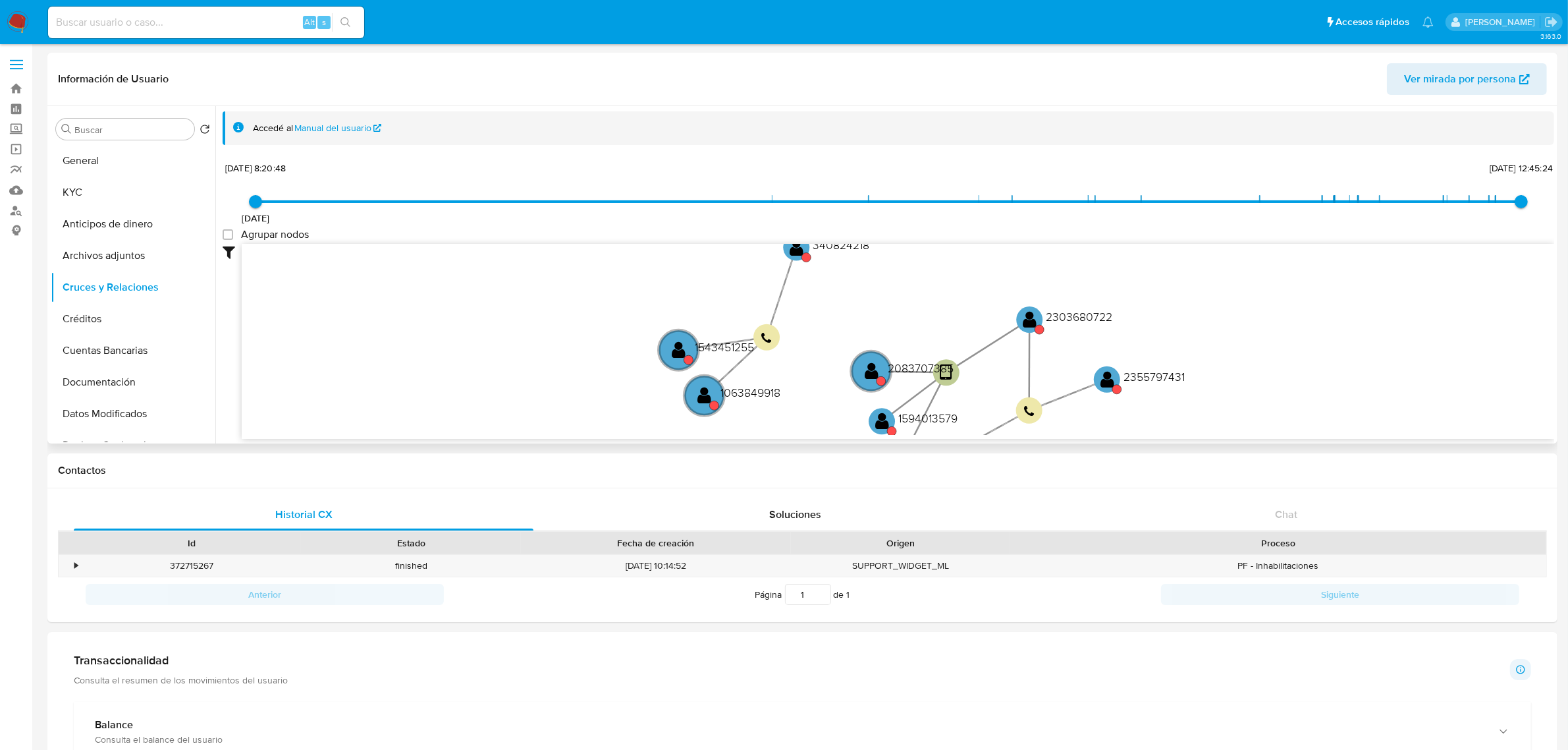
drag, startPoint x: 805, startPoint y: 345, endPoint x: 764, endPoint y: 433, distance: 97.1
click at [764, 433] on icon "user-2248798984  2248798984 device-67a1343f0fc106f9358fe209  device-67a133f08…" at bounding box center [898, 339] width 1312 height 191
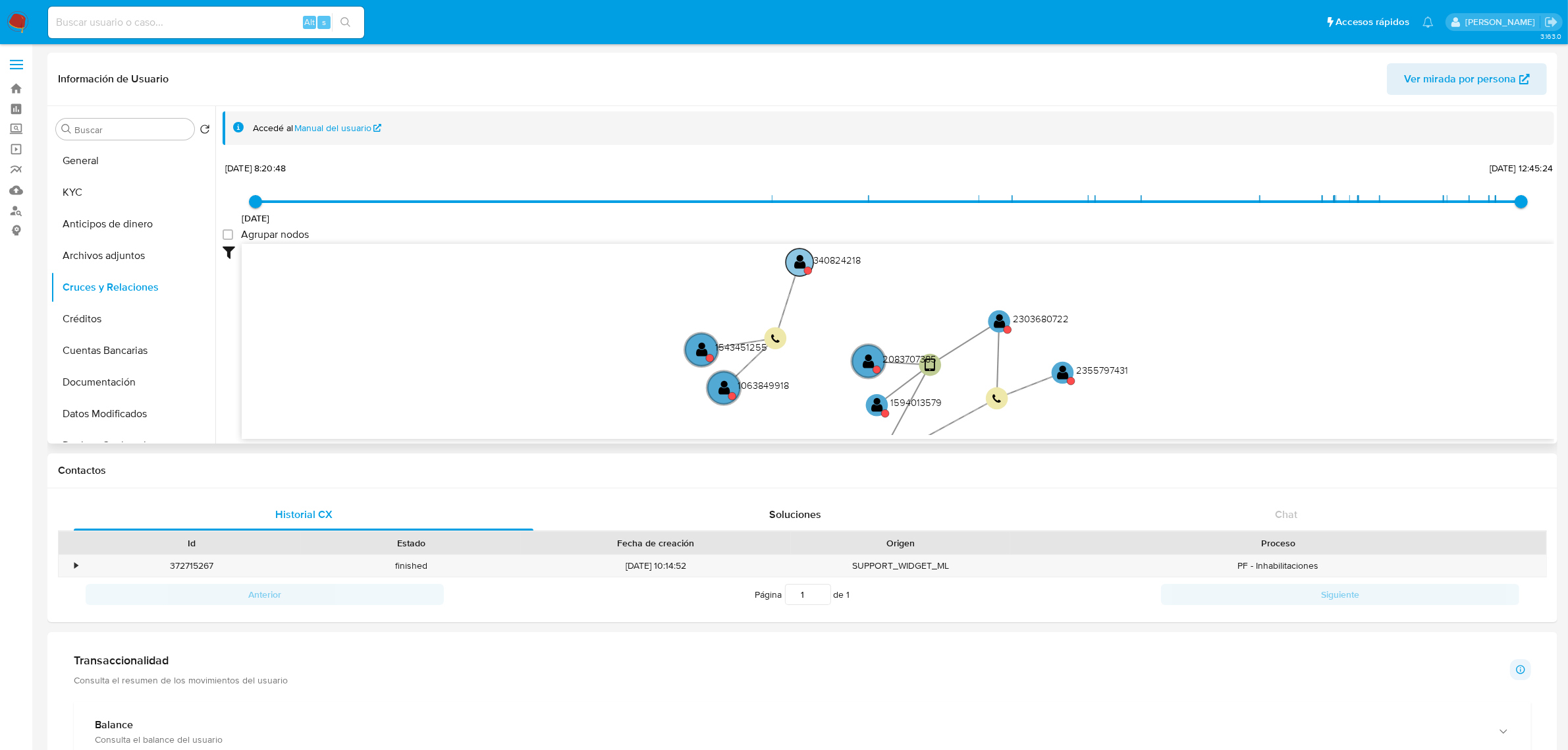
click at [804, 263] on text "" at bounding box center [800, 262] width 11 height 16
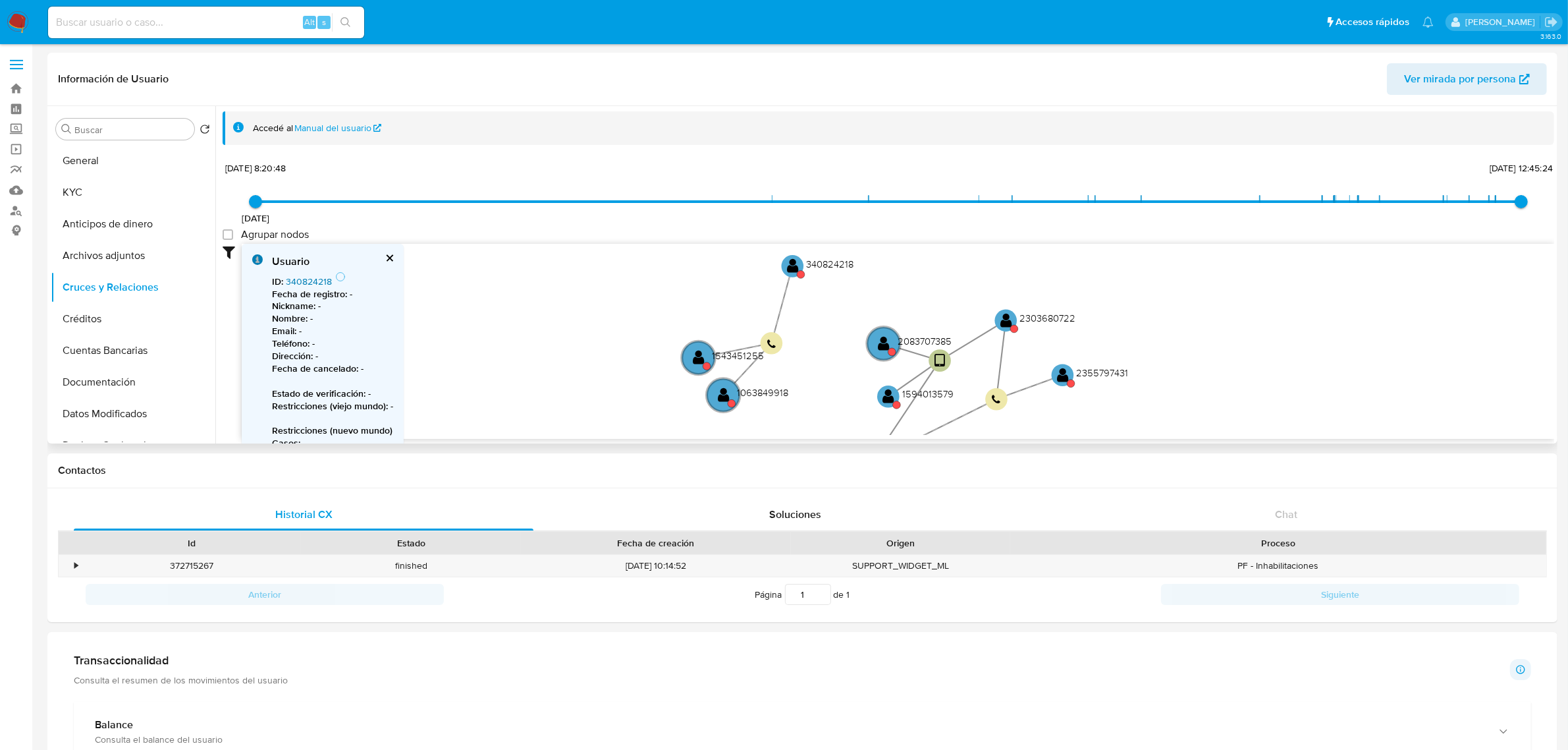
click at [294, 277] on link "340824218" at bounding box center [308, 281] width 46 height 13
click at [694, 357] on text "" at bounding box center [698, 359] width 11 height 16
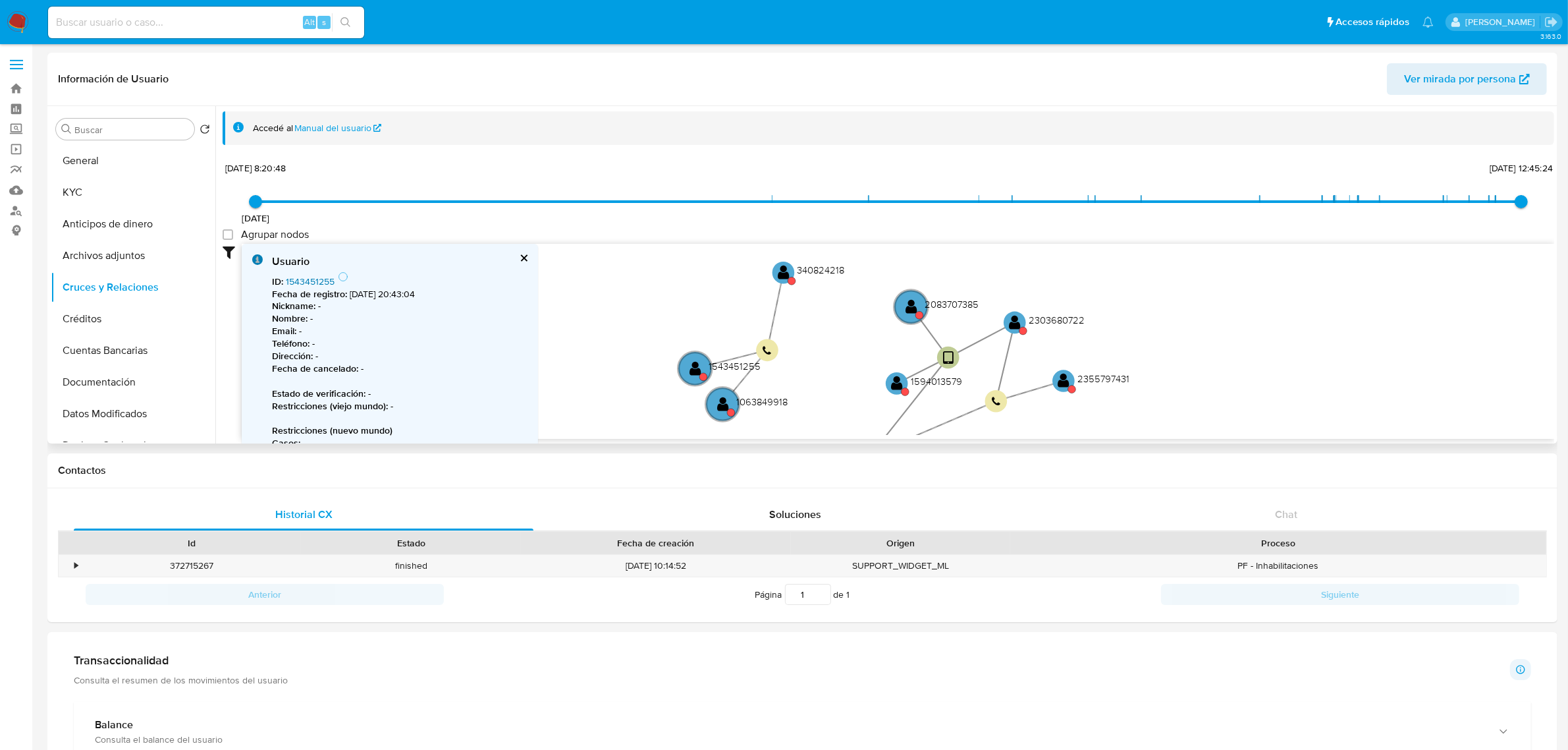
click at [308, 282] on link "1543451255" at bounding box center [309, 281] width 48 height 13
click at [727, 416] on circle at bounding box center [722, 405] width 39 height 39
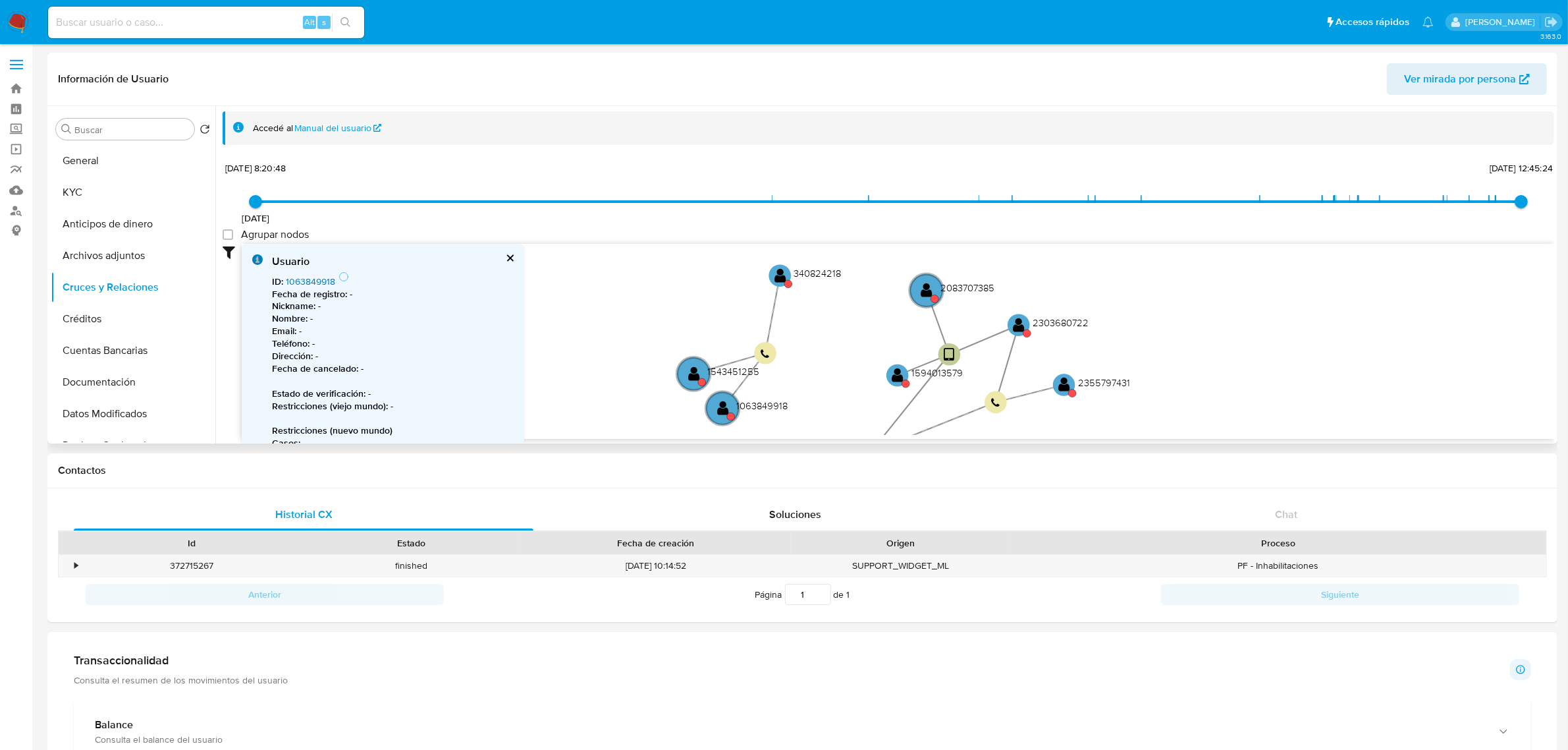
click at [329, 277] on link "1063849918" at bounding box center [310, 281] width 49 height 13
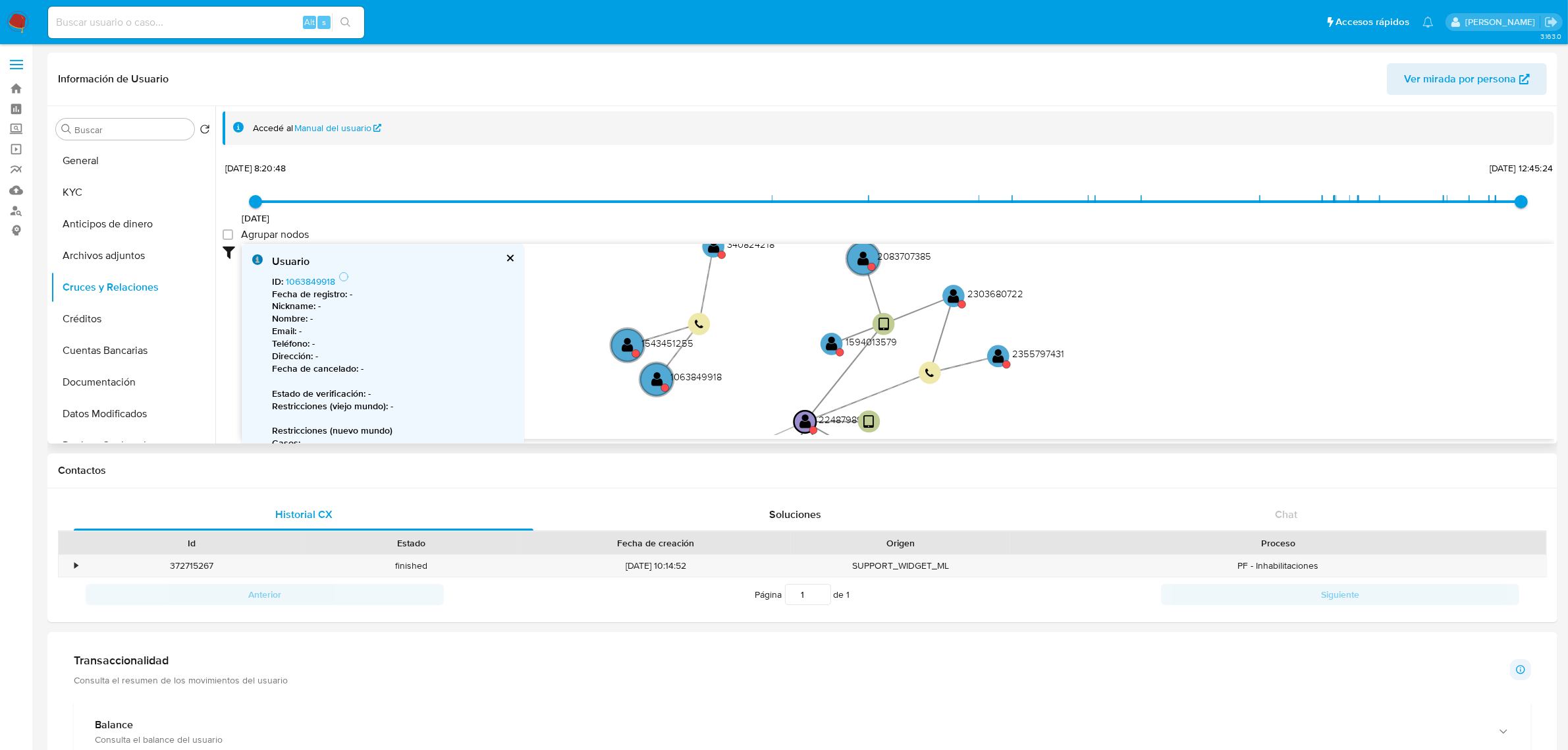
drag, startPoint x: 1203, startPoint y: 354, endPoint x: 1137, endPoint y: 324, distance: 72.5
click at [1137, 324] on icon "user-2248798984  2248798984 device-67a1343f0fc106f9358fe209  device-67a133f08…" at bounding box center [898, 339] width 1312 height 191
click at [868, 264] on circle at bounding box center [872, 267] width 8 height 8
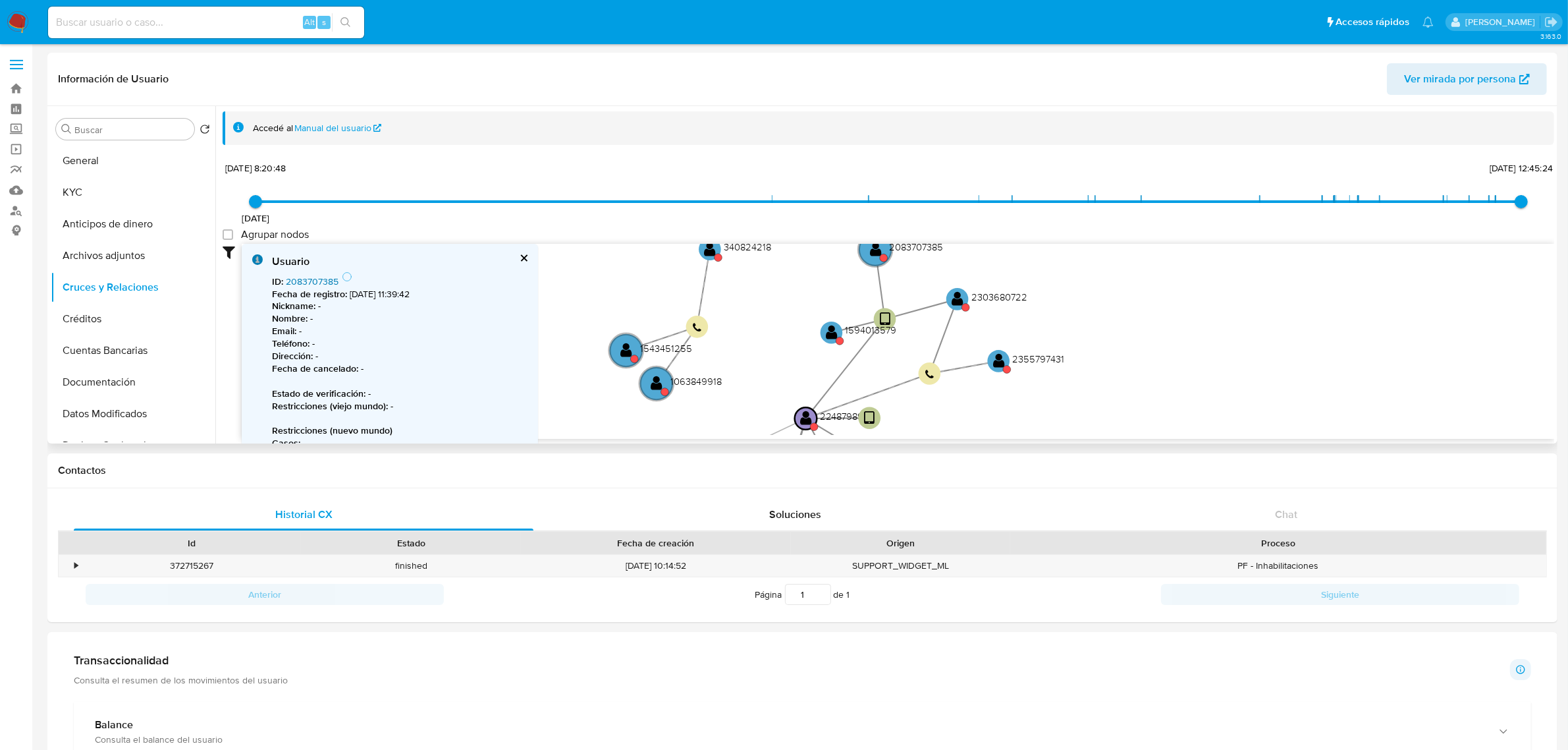
click at [321, 277] on link "2083707385" at bounding box center [312, 281] width 52 height 13
click at [836, 327] on text "" at bounding box center [832, 327] width 11 height 16
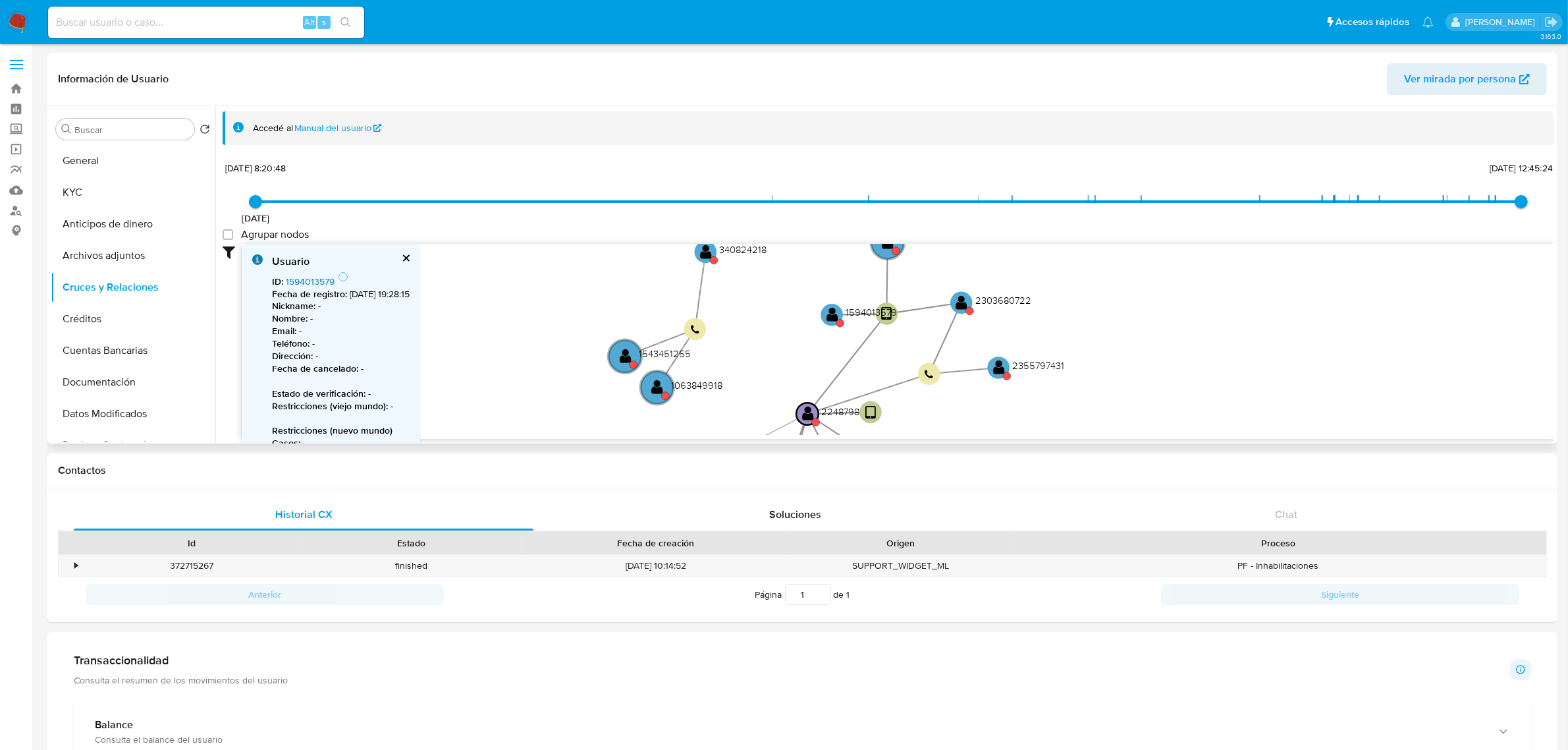
click at [294, 283] on link "1594013579" at bounding box center [309, 281] width 48 height 13
click at [966, 312] on circle at bounding box center [962, 304] width 28 height 28
click at [324, 277] on link "2303680722" at bounding box center [312, 281] width 53 height 13
click at [1004, 369] on text "" at bounding box center [1000, 373] width 11 height 16
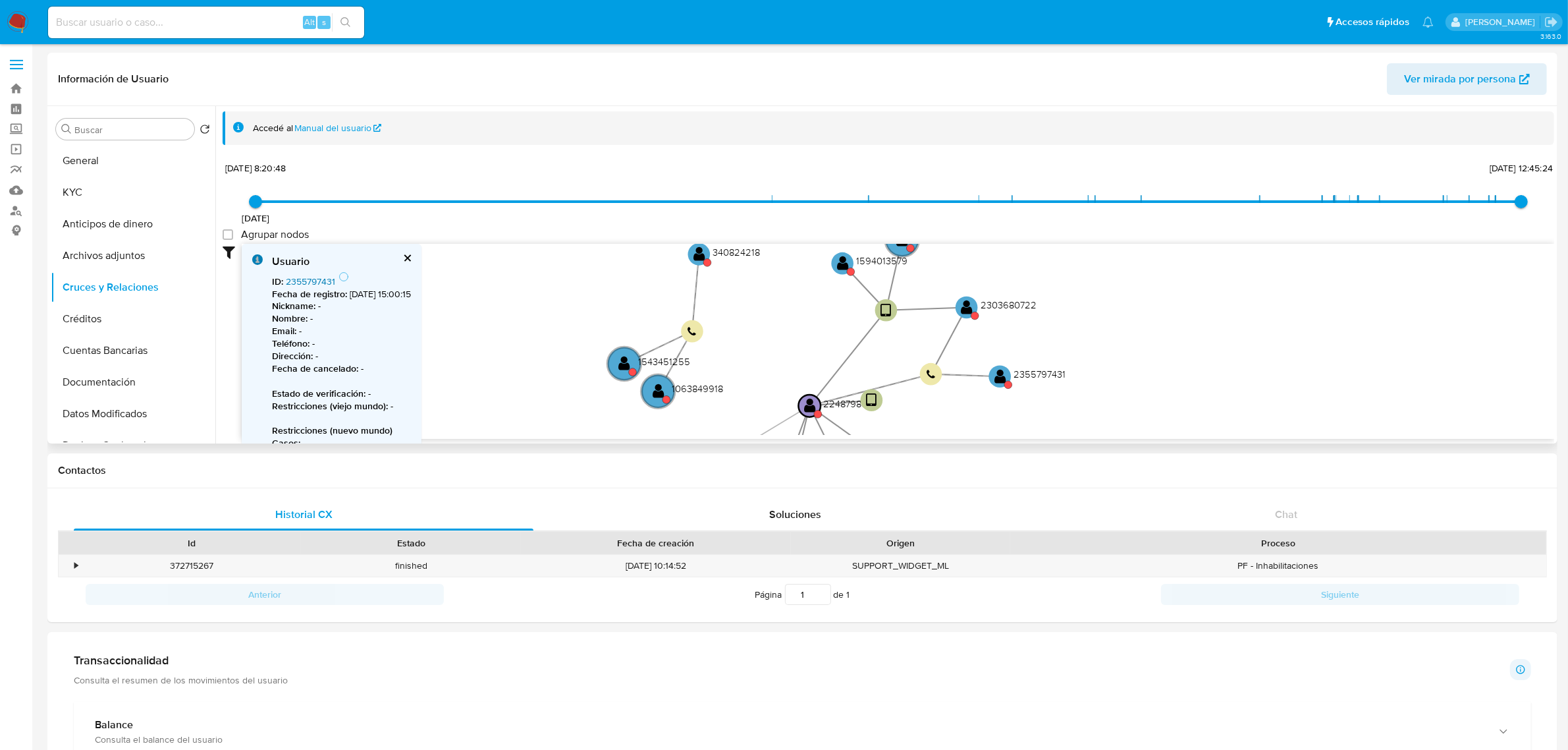
click at [293, 281] on link "2355797431" at bounding box center [310, 281] width 49 height 13
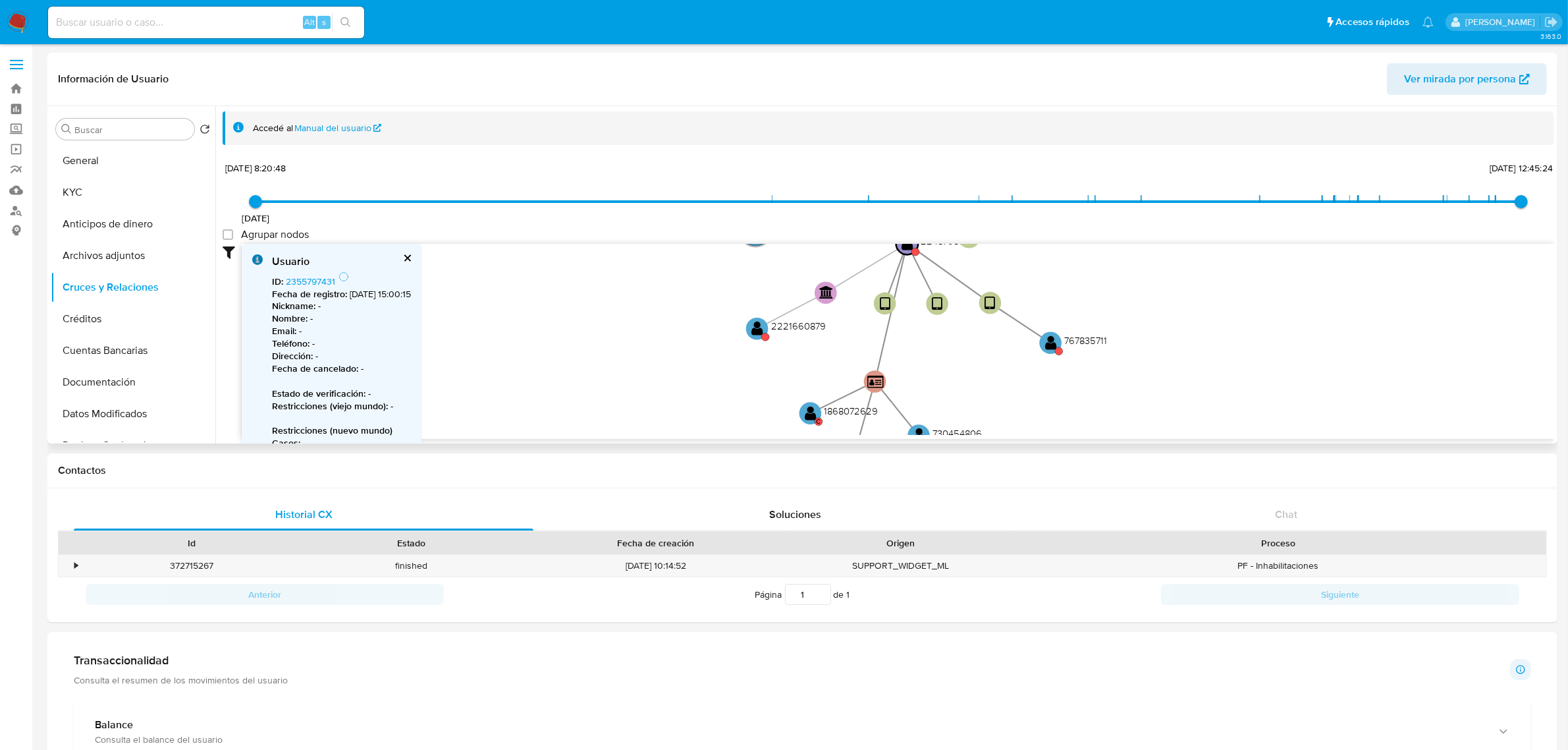
drag, startPoint x: 1032, startPoint y: 379, endPoint x: 1120, endPoint y: 294, distance: 122.3
click at [1114, 245] on icon "user-2248798984  2248798984 device-67a1343f0fc106f9358fe209  device-67a133f08…" at bounding box center [898, 339] width 1312 height 191
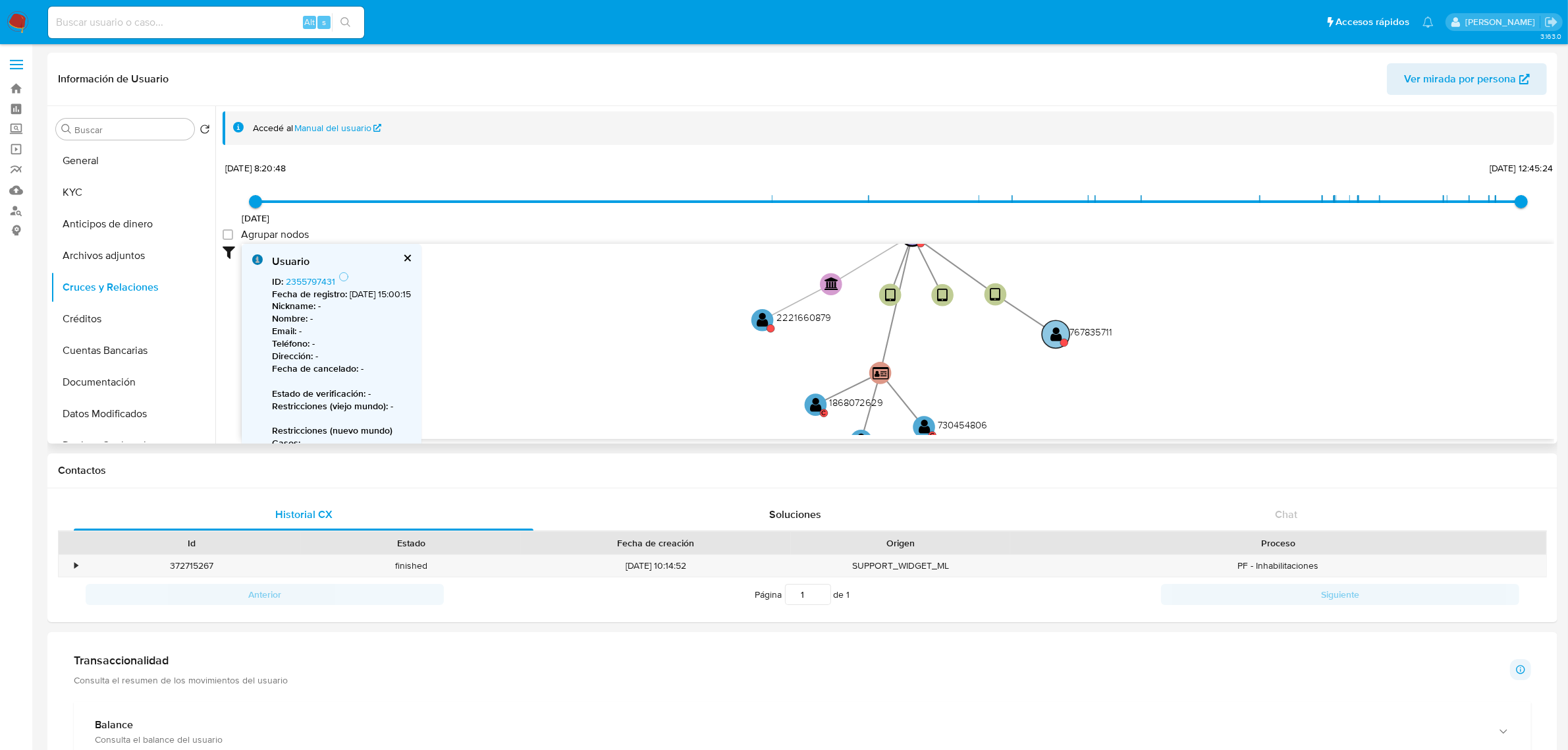
click at [1064, 335] on circle at bounding box center [1055, 334] width 28 height 28
click at [303, 281] on link "767835711" at bounding box center [306, 281] width 42 height 13
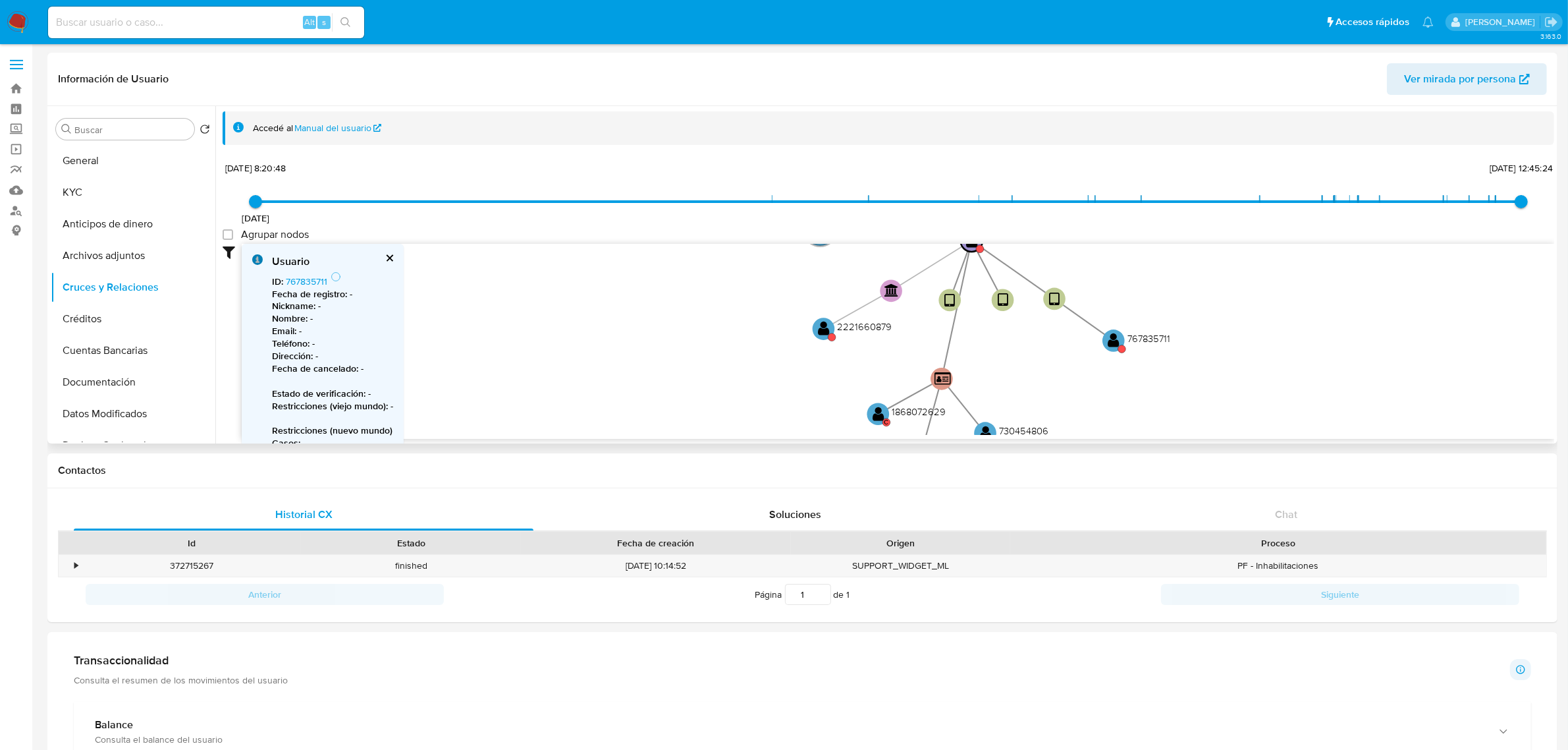
drag, startPoint x: 1012, startPoint y: 369, endPoint x: 1003, endPoint y: 381, distance: 15.0
click at [1072, 377] on icon "user-2248798984  2248798984 device-67a1343f0fc106f9358fe209  device-67a133f08…" at bounding box center [898, 339] width 1312 height 191
click at [828, 331] on text "" at bounding box center [825, 329] width 11 height 16
click at [303, 285] on link "2221660879" at bounding box center [311, 281] width 51 height 13
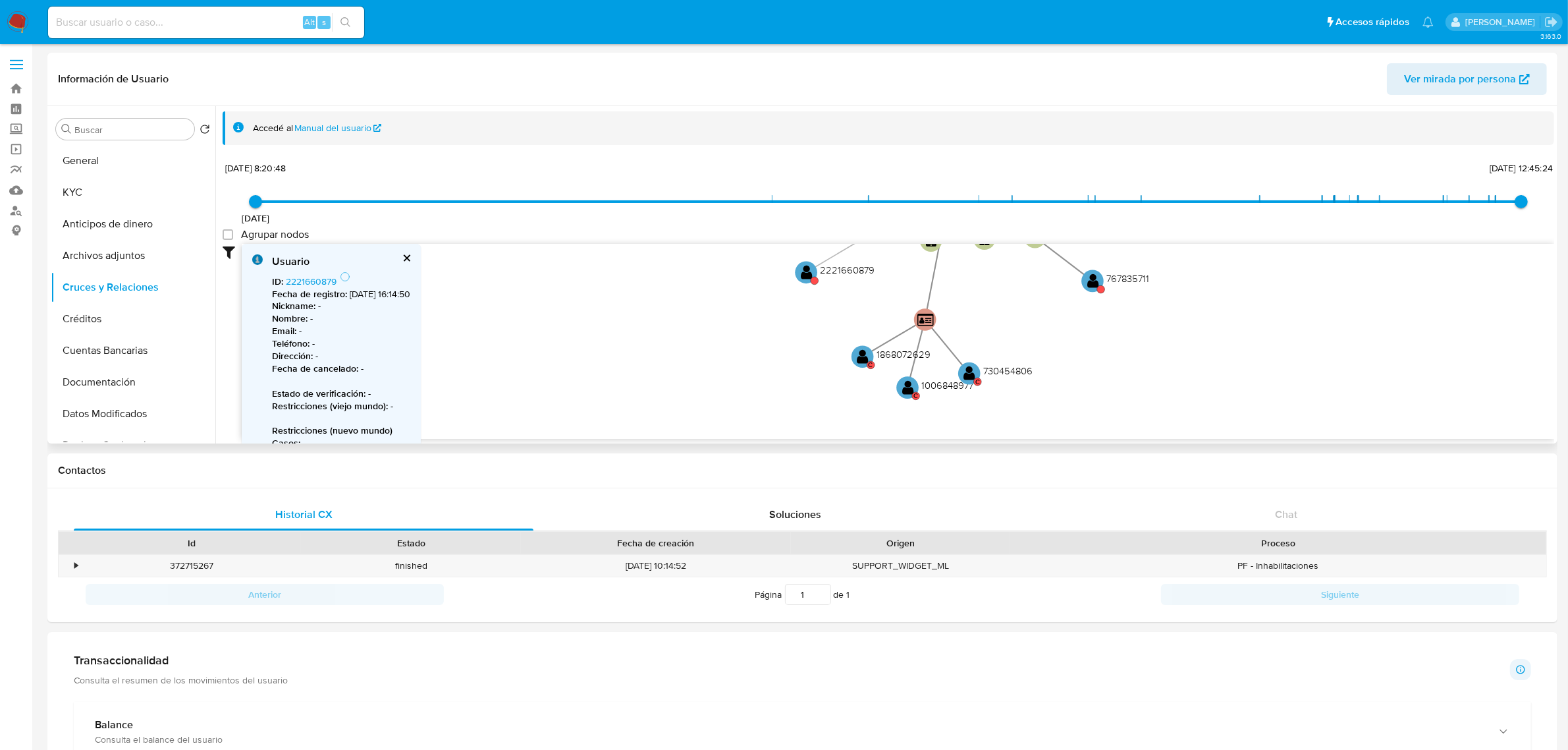
drag, startPoint x: 827, startPoint y: 384, endPoint x: 798, endPoint y: 300, distance: 88.9
click at [798, 300] on icon "user-2248798984  2248798984 device-67a1343f0fc106f9358fe209  device-67a133f08…" at bounding box center [898, 339] width 1312 height 191
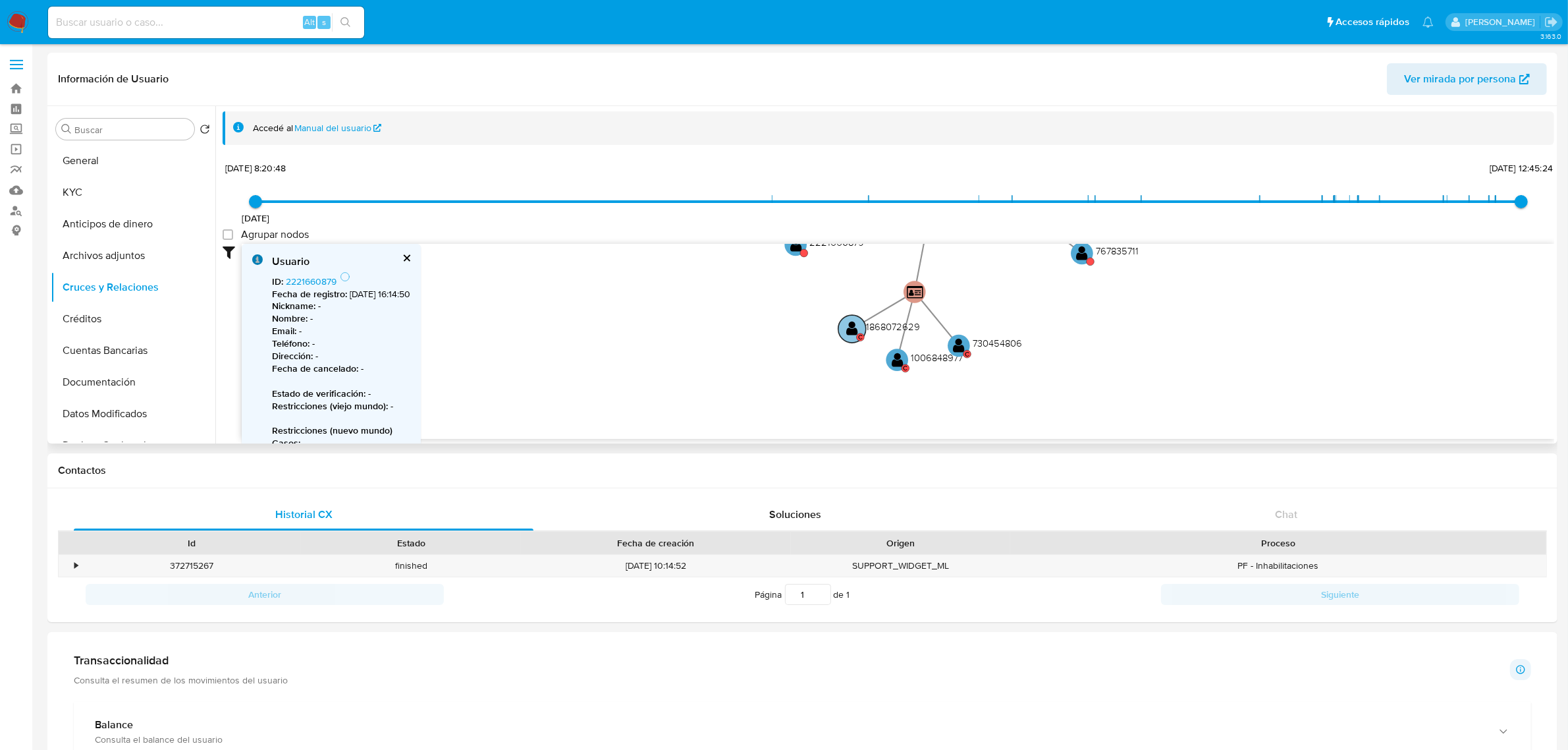
click at [854, 336] on circle at bounding box center [852, 329] width 28 height 28
click at [300, 277] on link "1868072629" at bounding box center [311, 281] width 51 height 13
click at [904, 359] on text "" at bounding box center [900, 359] width 11 height 16
click at [303, 279] on link "1006848977" at bounding box center [311, 281] width 51 height 13
click at [969, 341] on text "" at bounding box center [964, 343] width 11 height 16
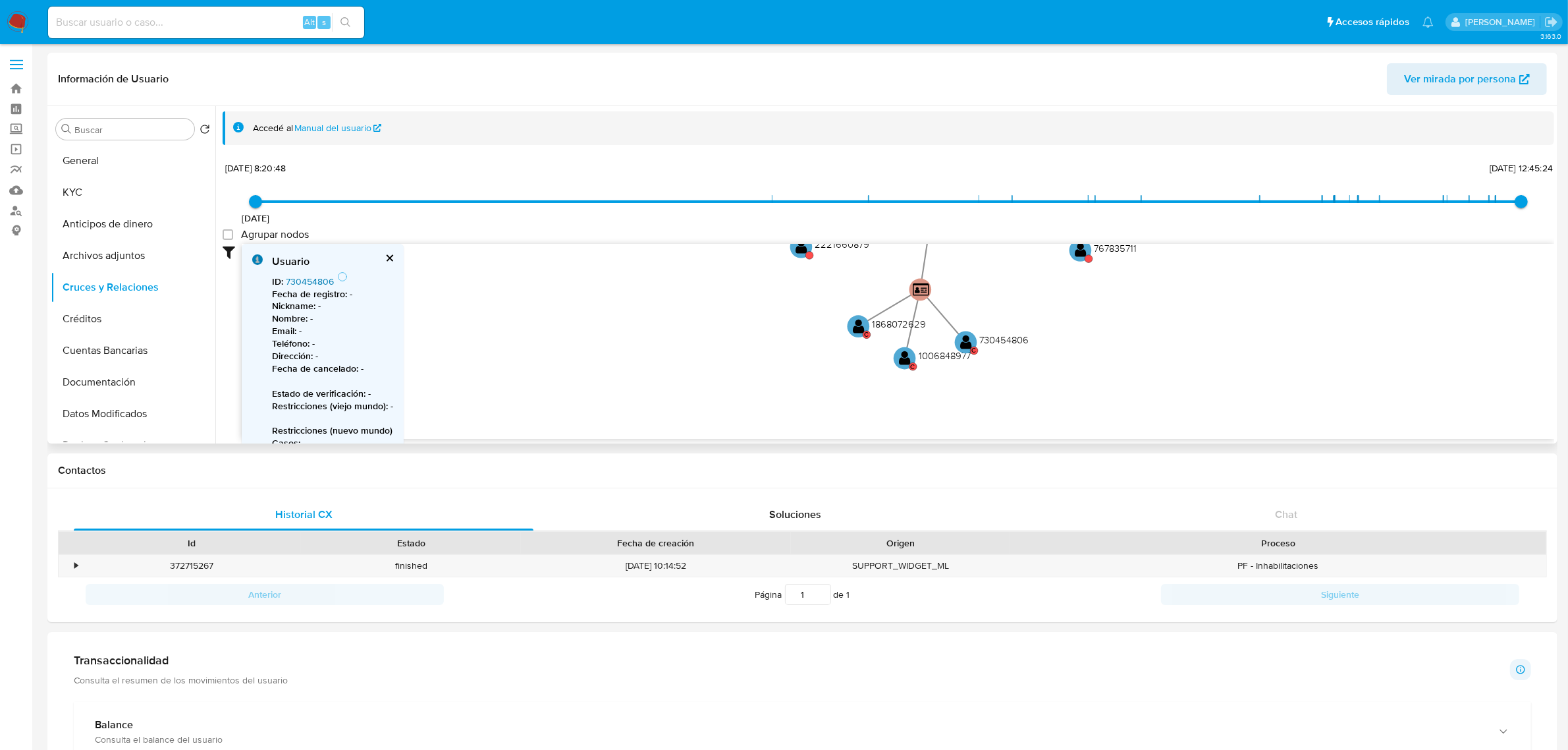
click at [301, 284] on link "730454806" at bounding box center [309, 281] width 48 height 13
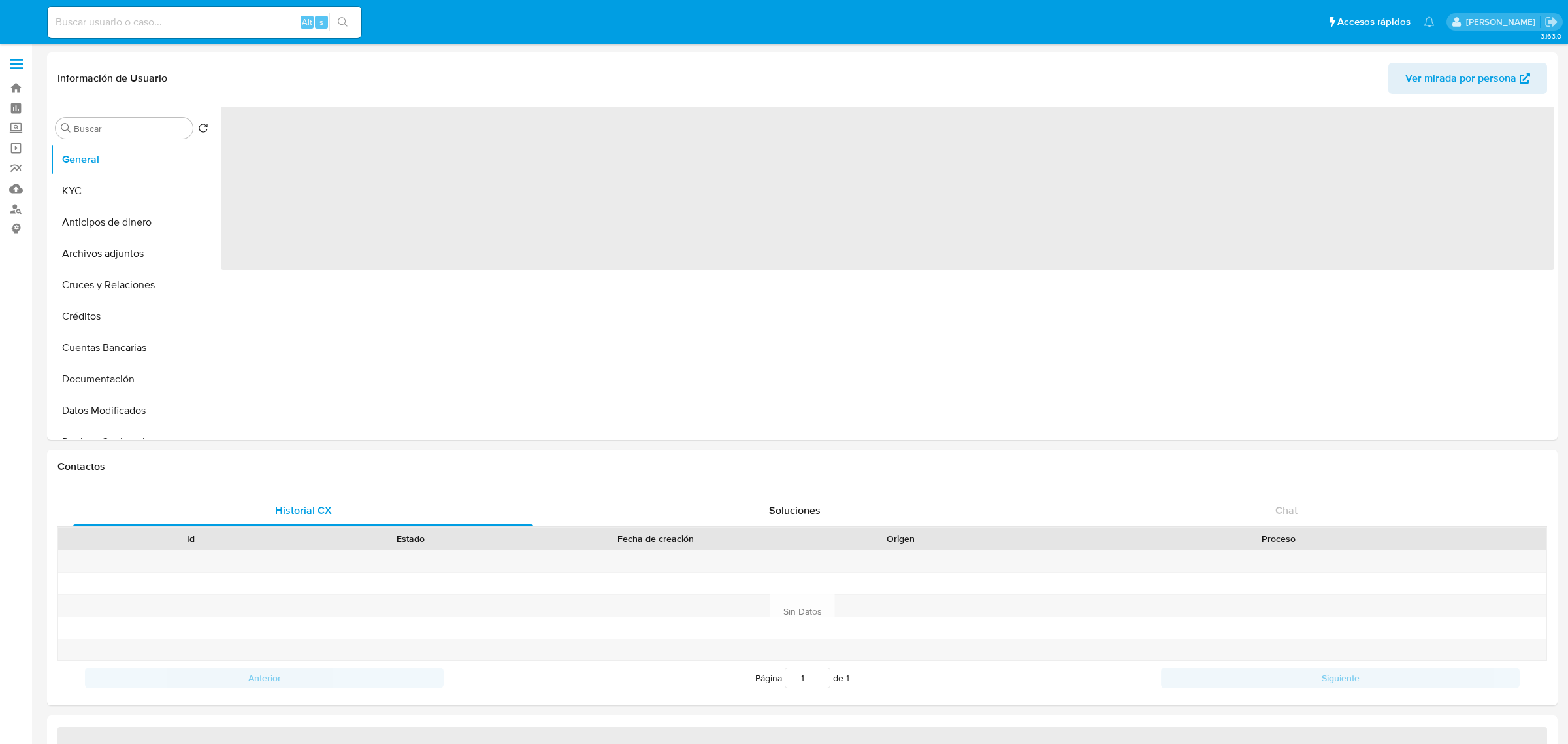
select select "10"
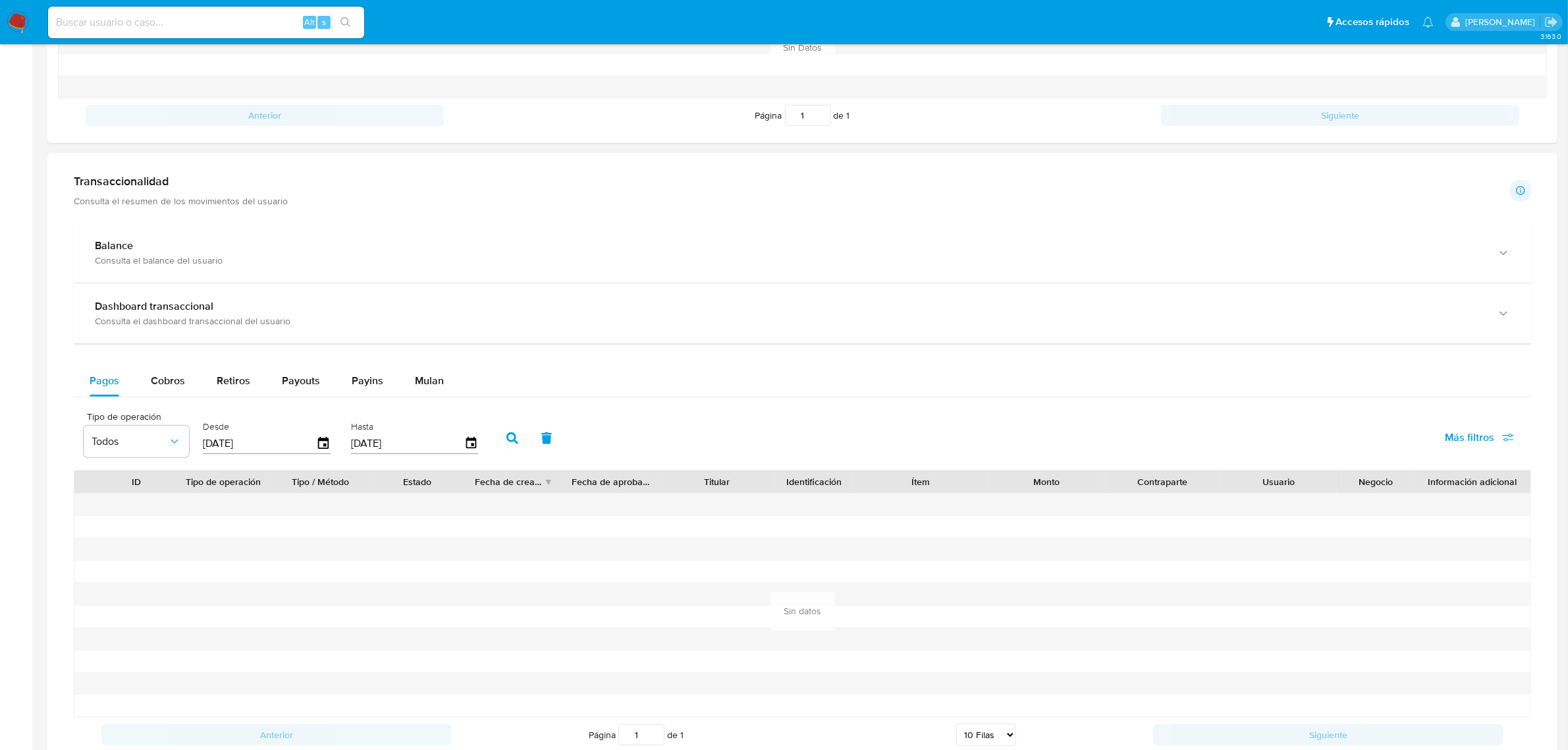
scroll to position [577, 0]
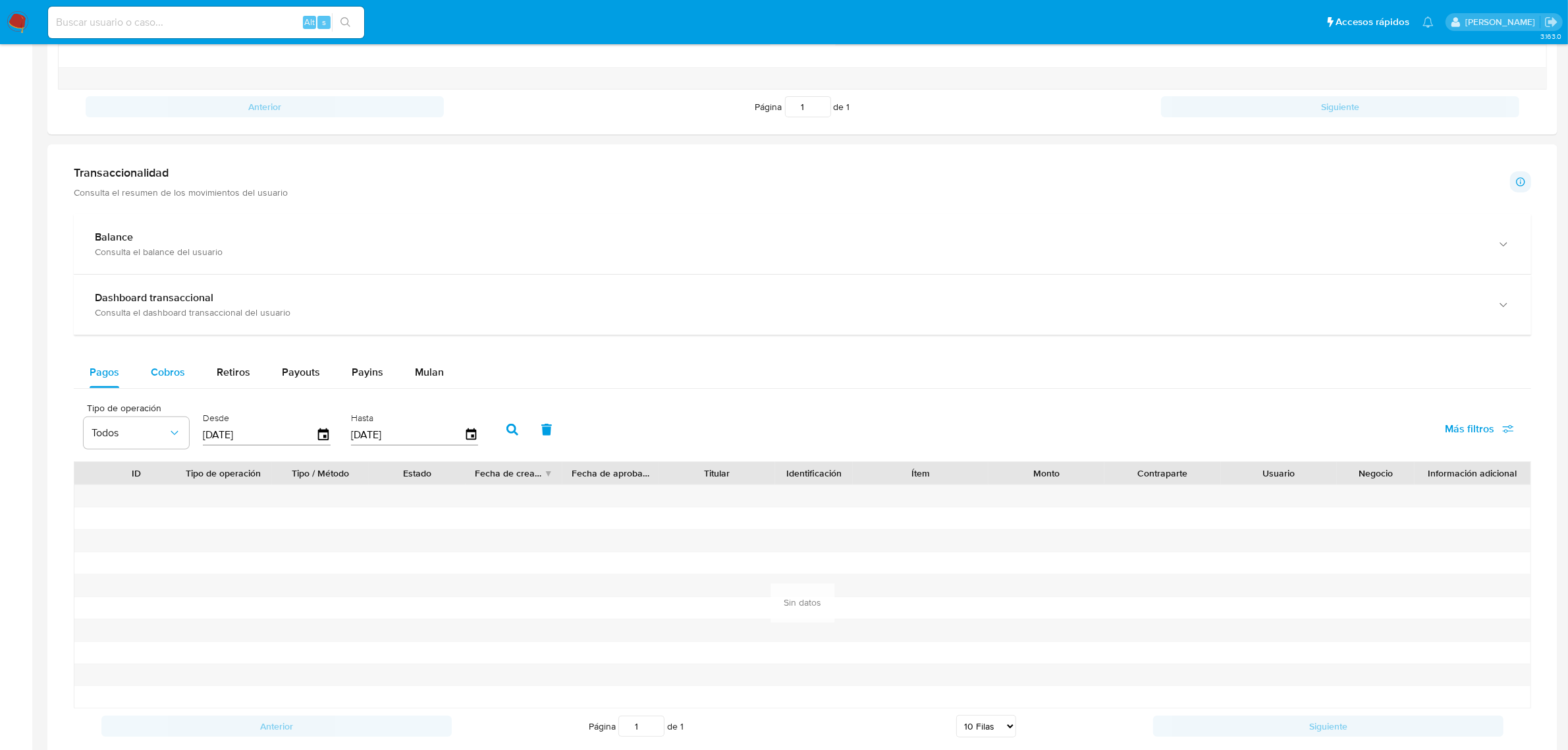
click at [166, 368] on span "Cobros" at bounding box center [168, 372] width 34 height 15
select select "10"
click at [317, 443] on icon "button" at bounding box center [324, 435] width 23 height 23
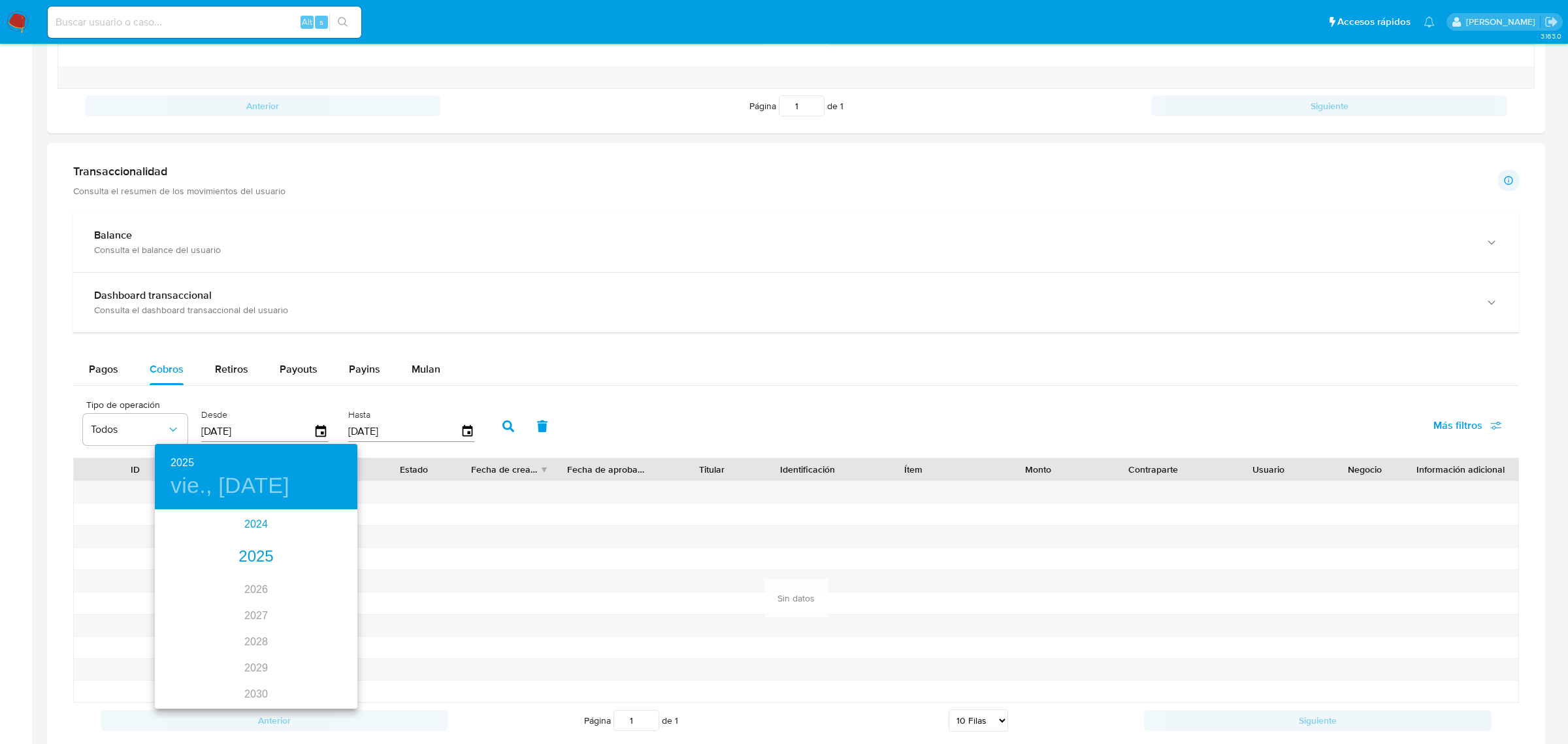
click at [251, 530] on div "2024" at bounding box center [256, 524] width 203 height 26
click at [260, 671] on div "nov." at bounding box center [256, 677] width 68 height 49
click at [282, 626] on p "15" at bounding box center [282, 625] width 11 height 13
type input "15/11/2024"
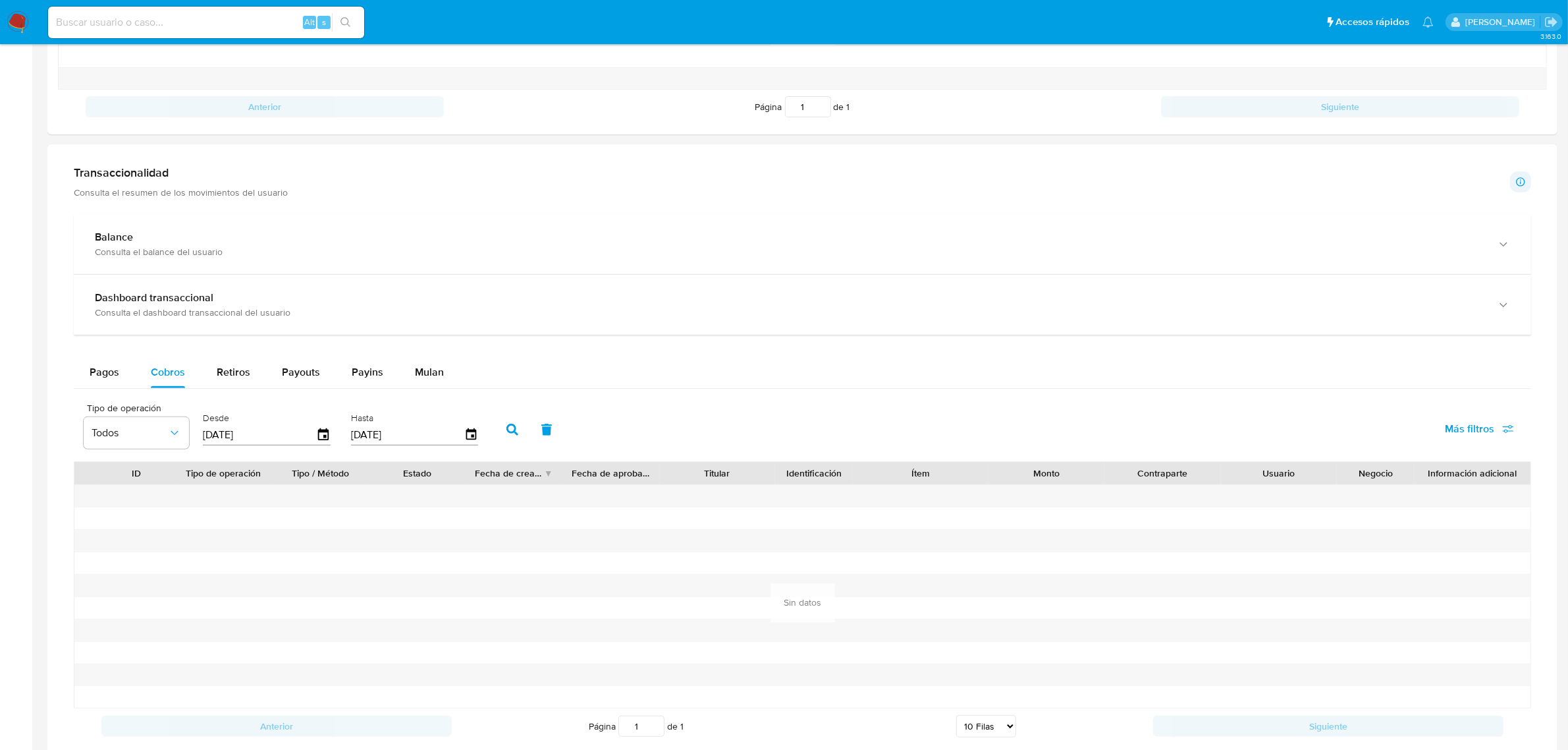
click at [510, 436] on icon "button" at bounding box center [512, 429] width 11 height 11
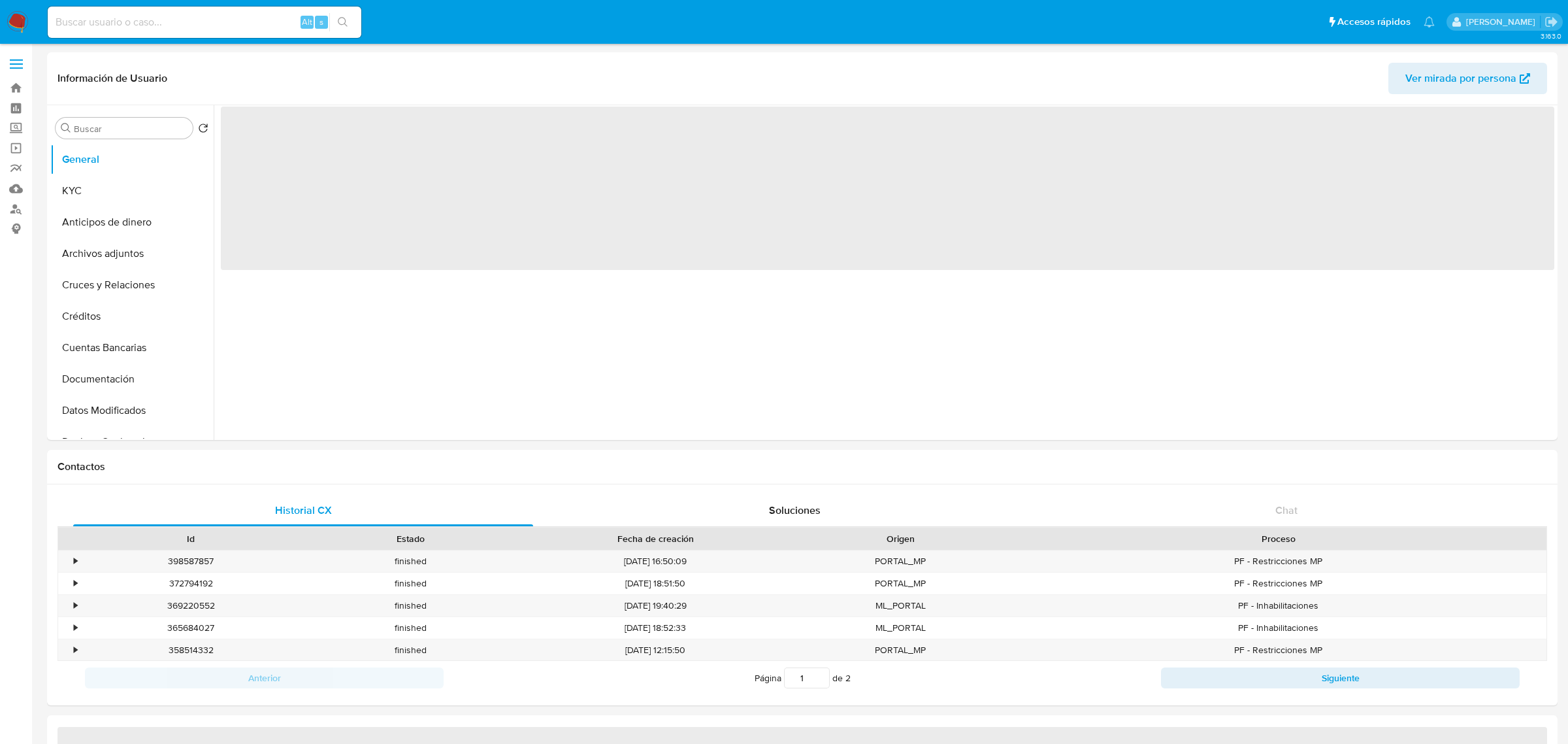
select select "10"
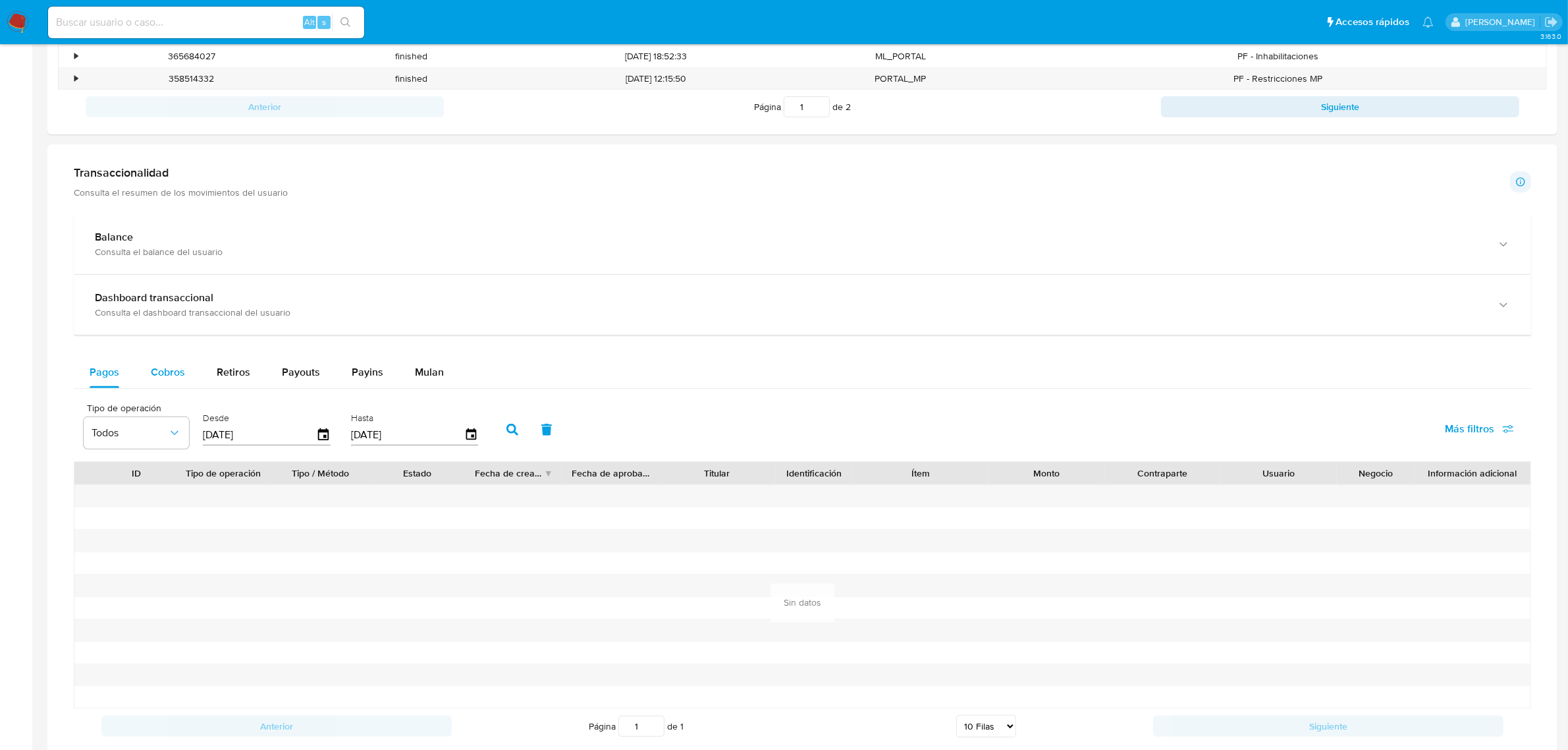
click at [163, 377] on span "Cobros" at bounding box center [168, 372] width 34 height 15
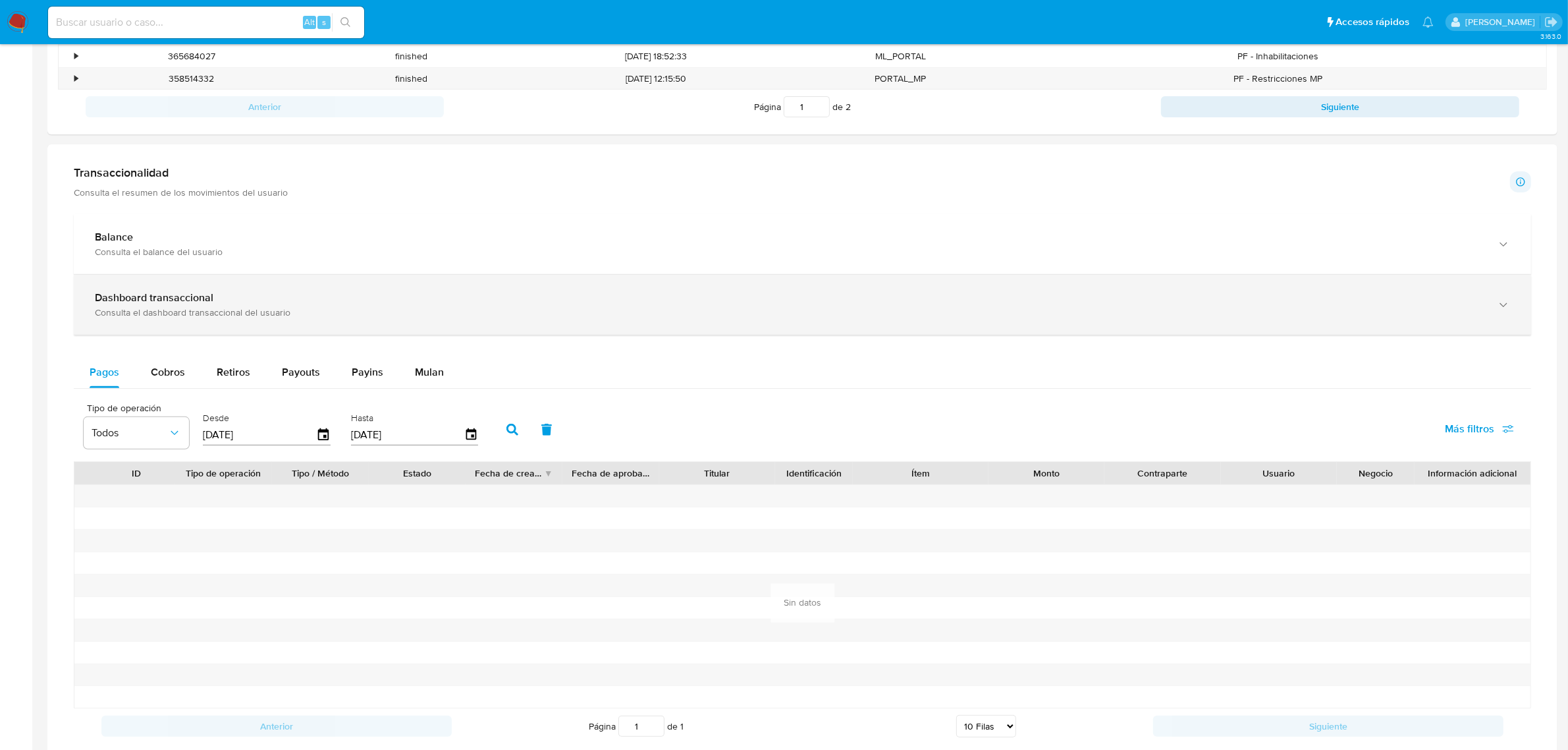
select select "10"
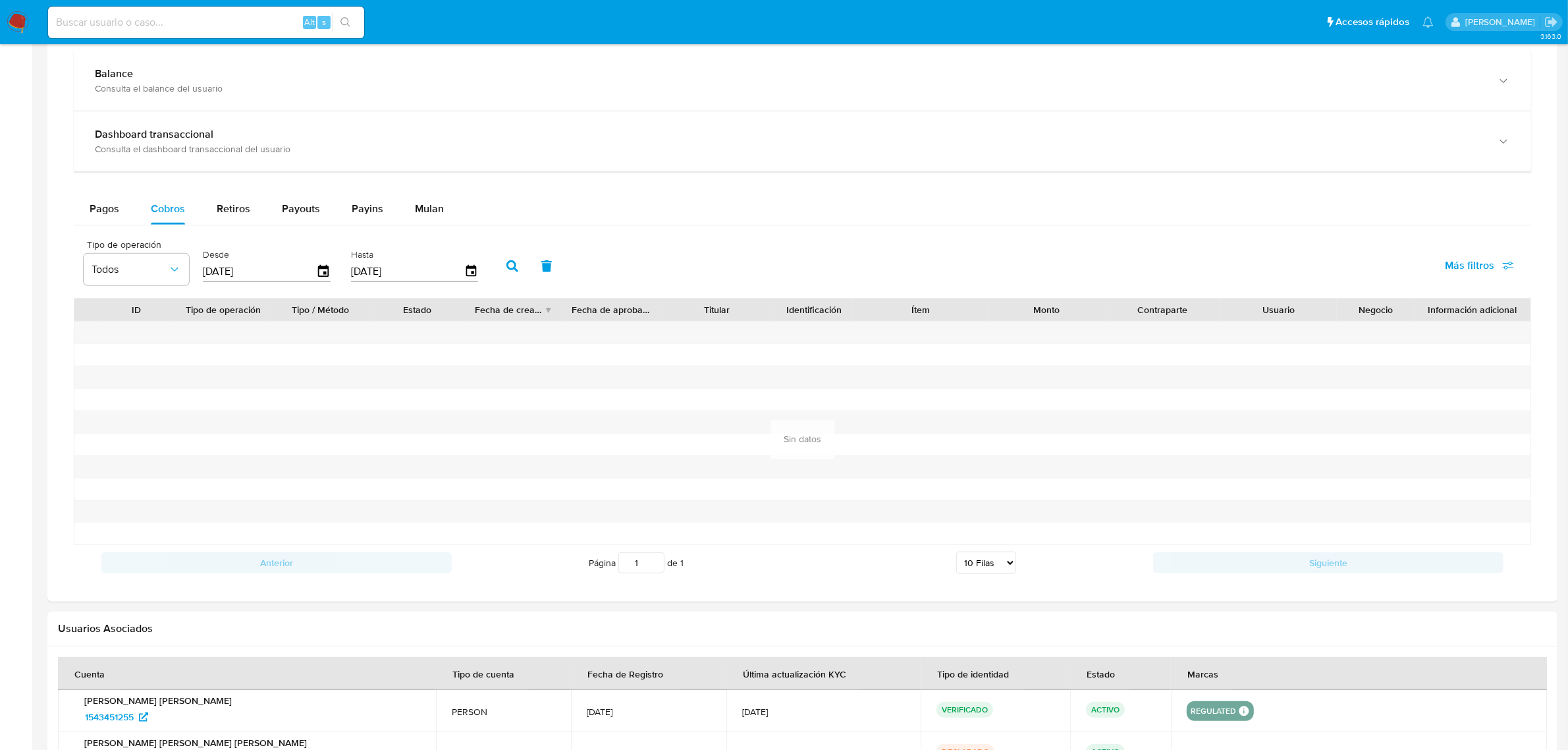
scroll to position [741, 0]
click at [317, 275] on icon "button" at bounding box center [324, 271] width 23 height 23
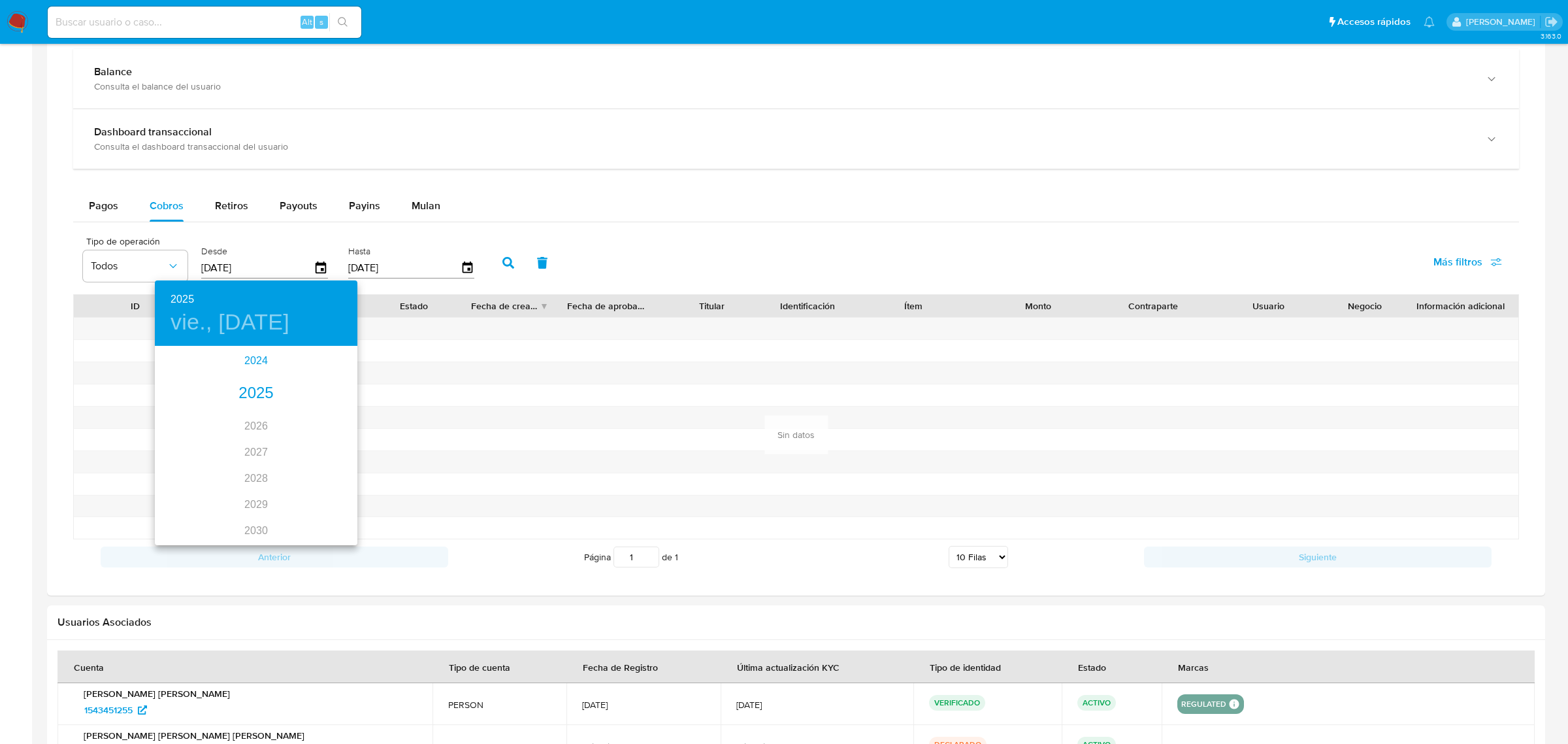
click at [254, 366] on div "2024" at bounding box center [256, 361] width 203 height 26
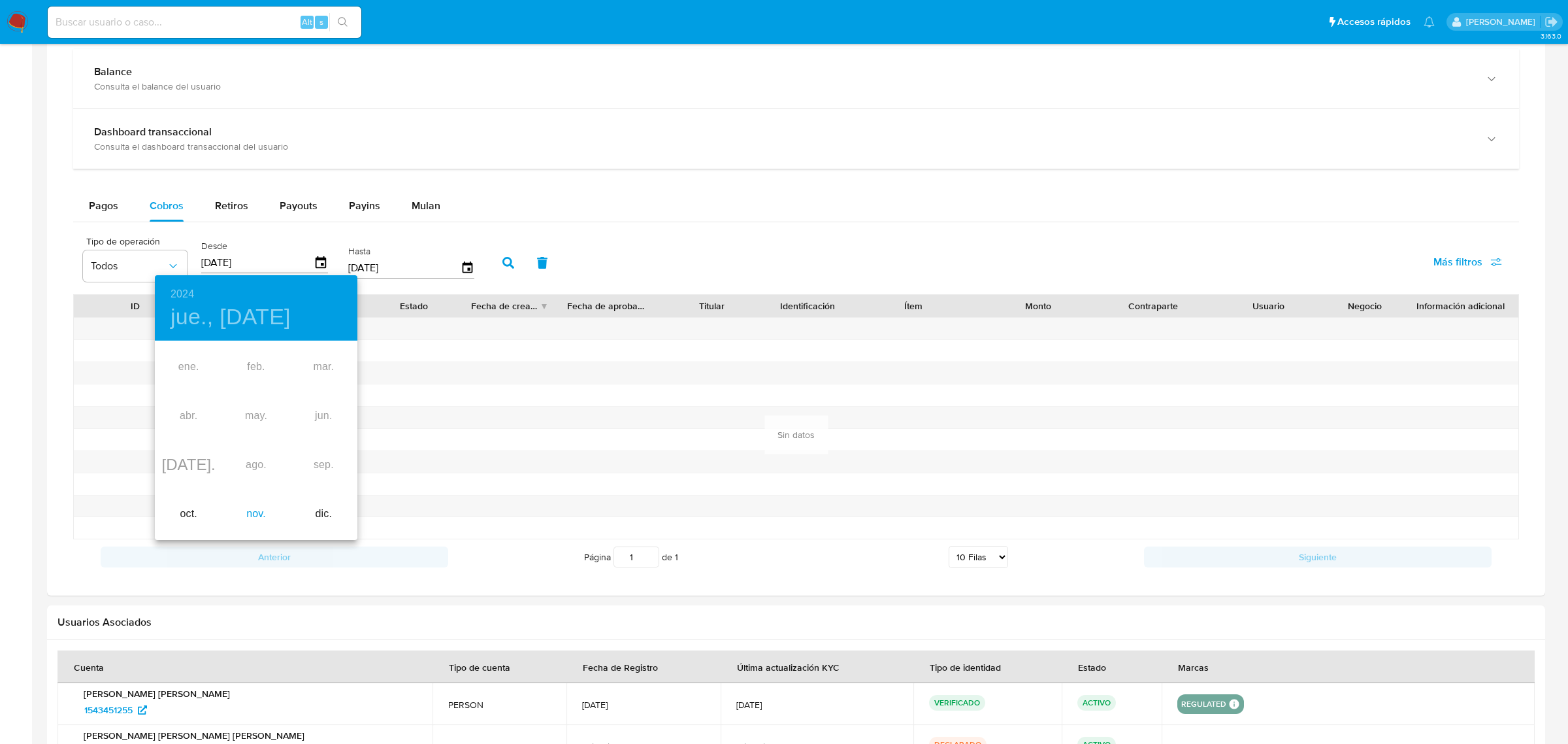
click at [258, 520] on div "nov." at bounding box center [256, 514] width 68 height 49
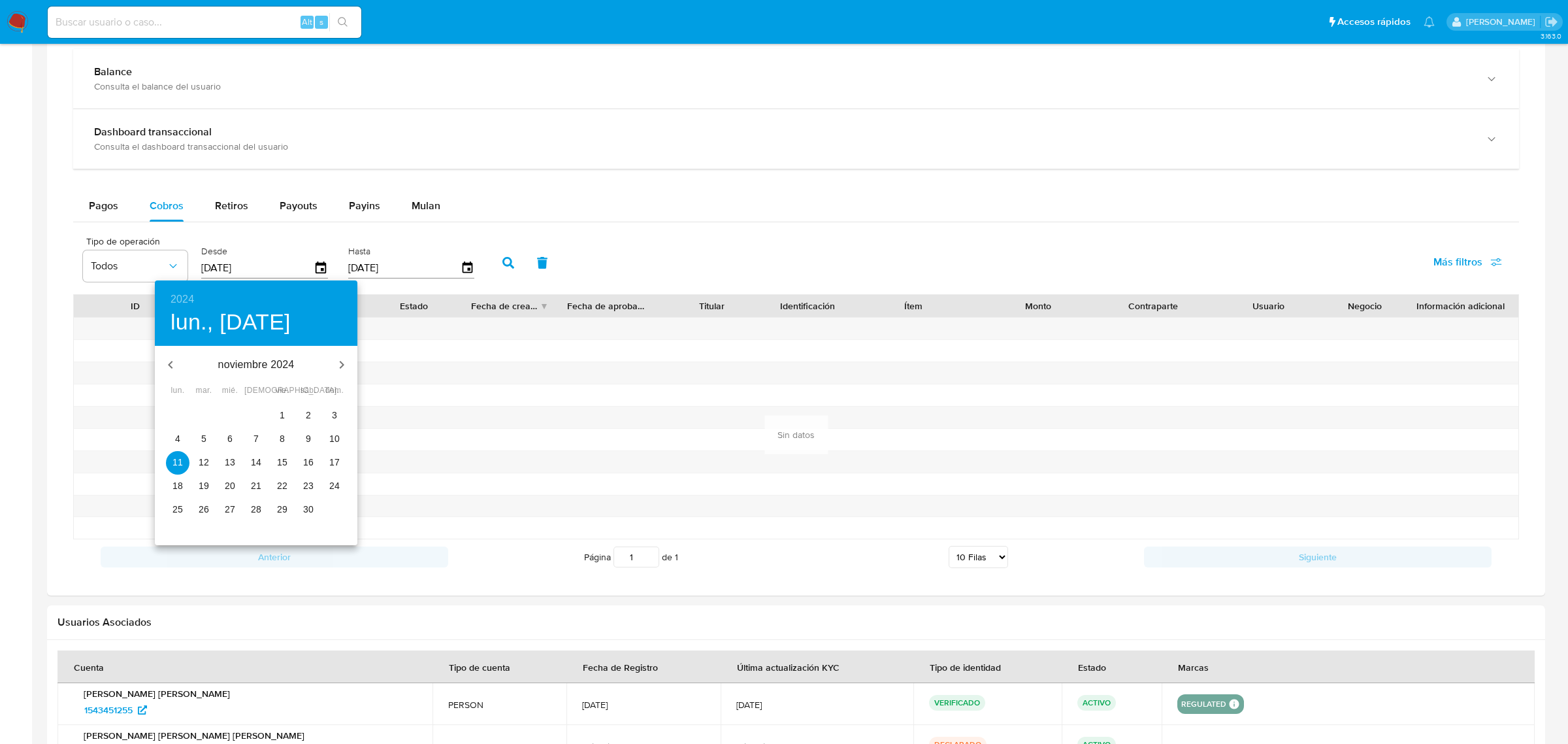
click at [256, 511] on p "28" at bounding box center [256, 509] width 11 height 13
type input "[DATE]"
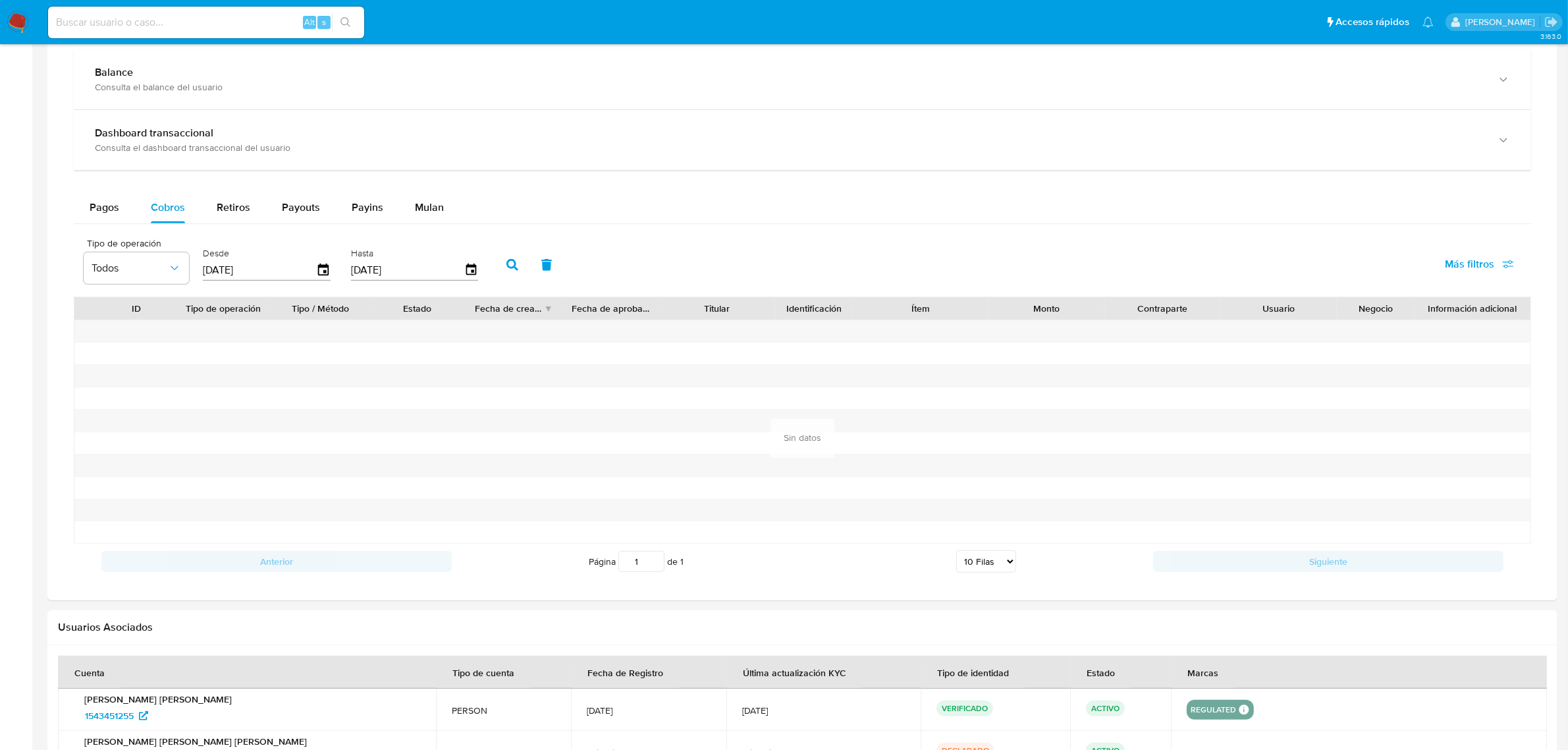
click at [508, 269] on icon "button" at bounding box center [512, 265] width 11 height 11
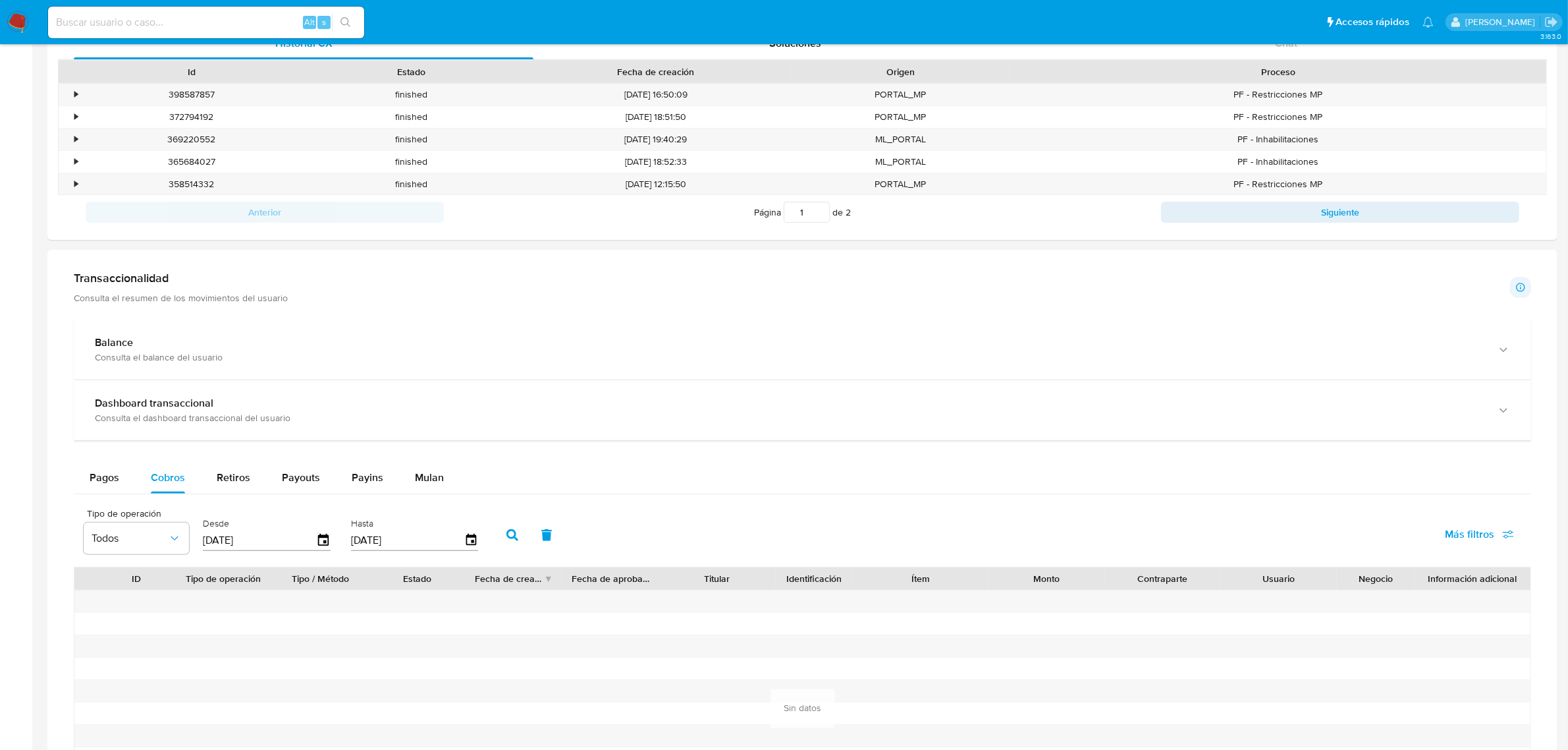
scroll to position [165, 0]
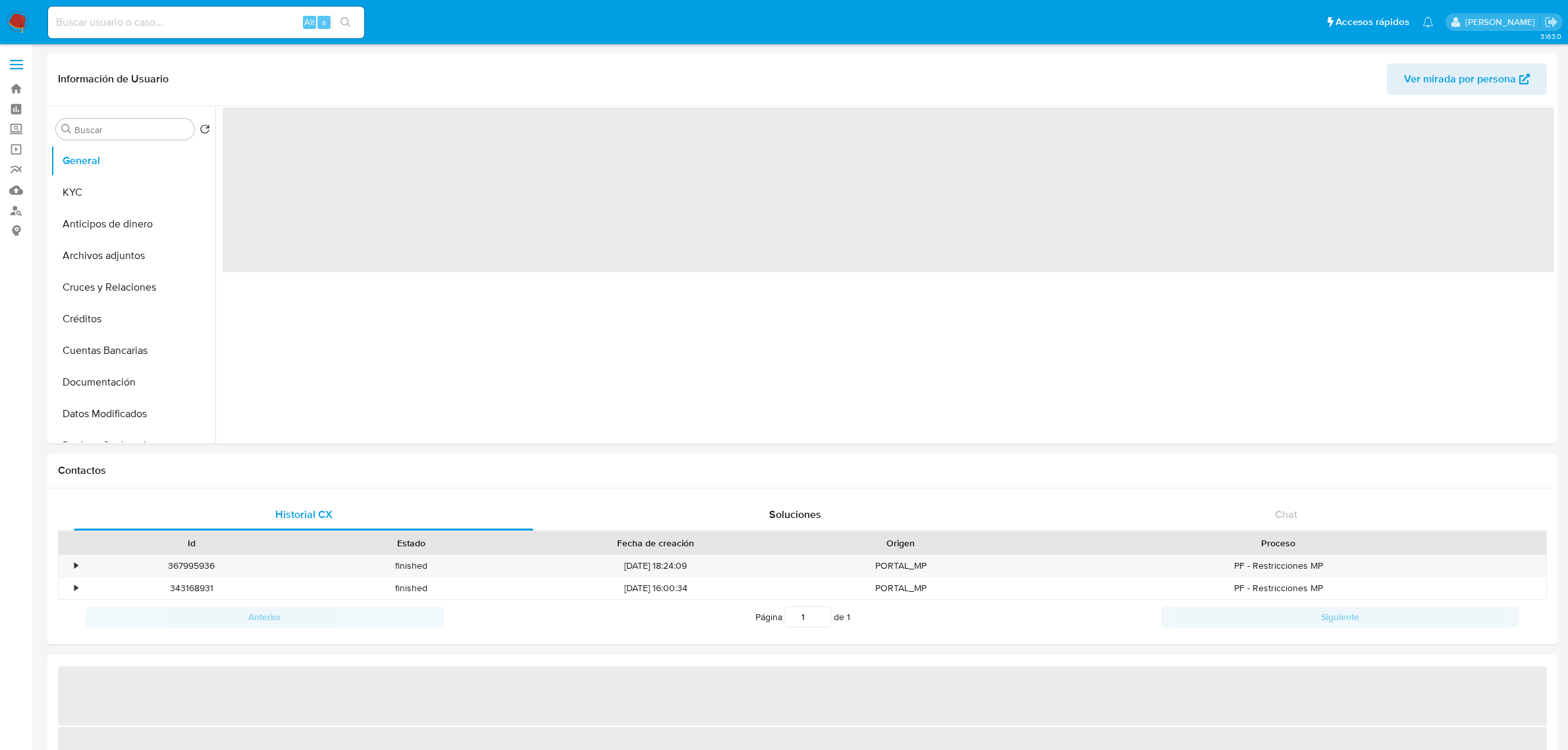
select select "10"
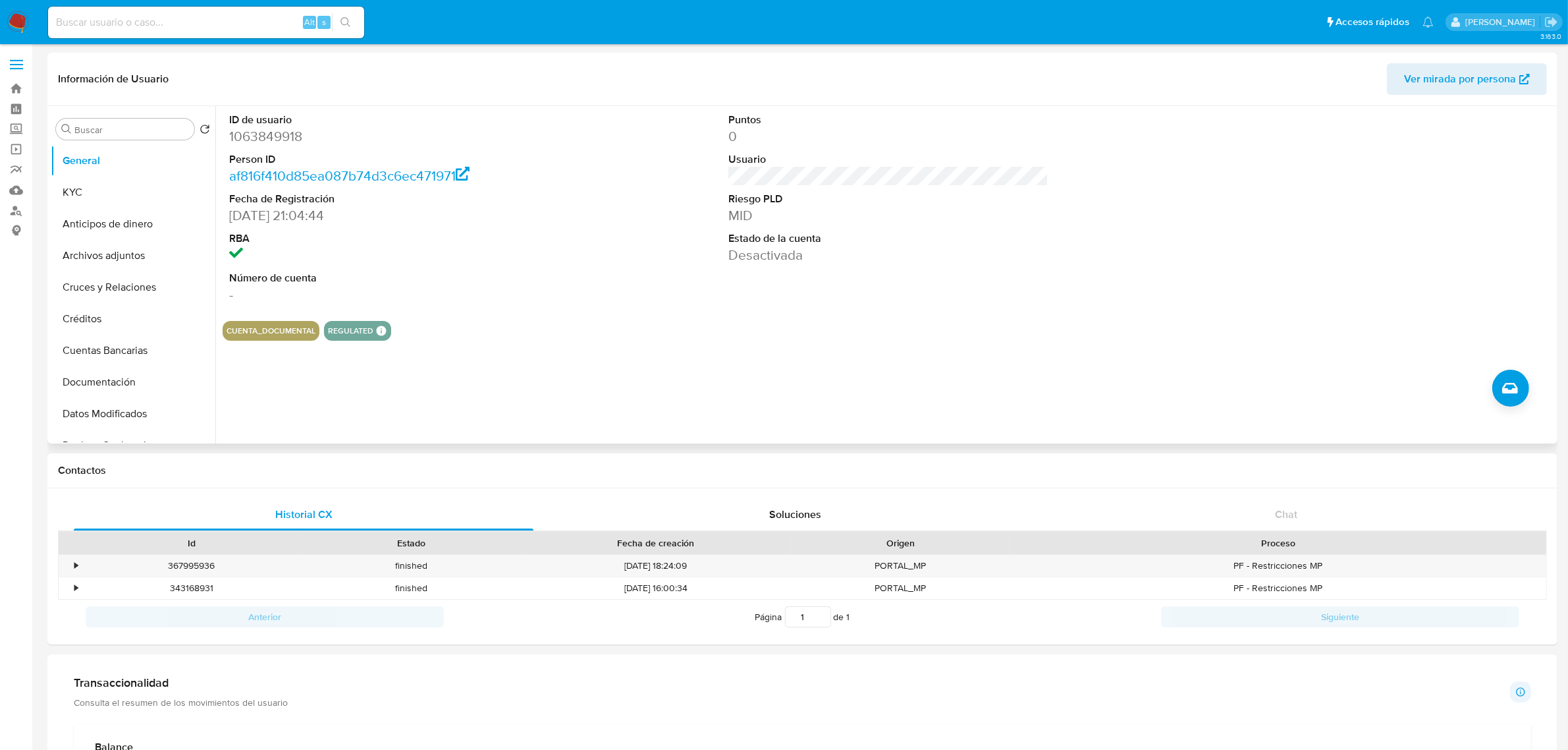
click at [266, 133] on dd "1063849918" at bounding box center [389, 136] width 320 height 18
copy dd "1063849918"
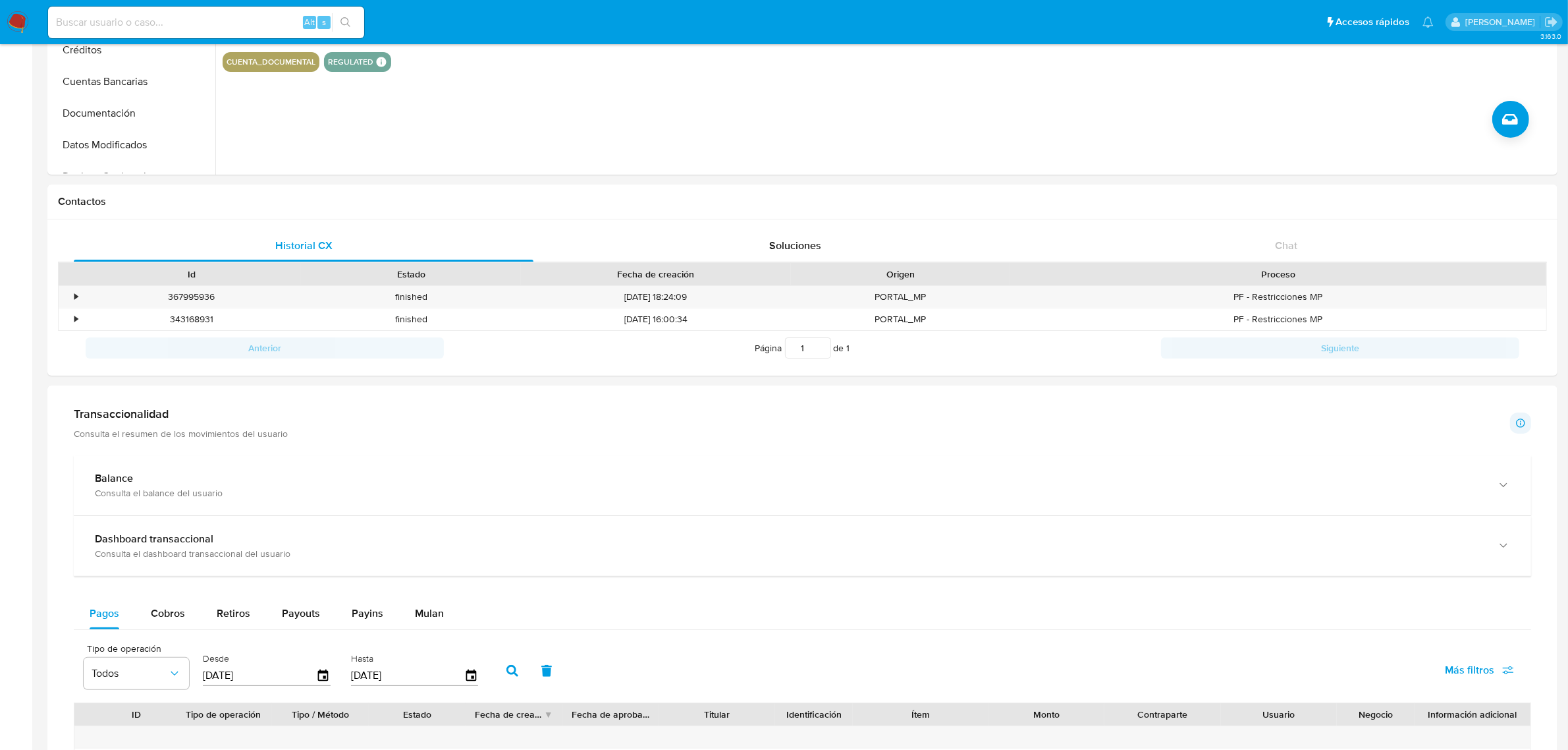
scroll to position [659, 0]
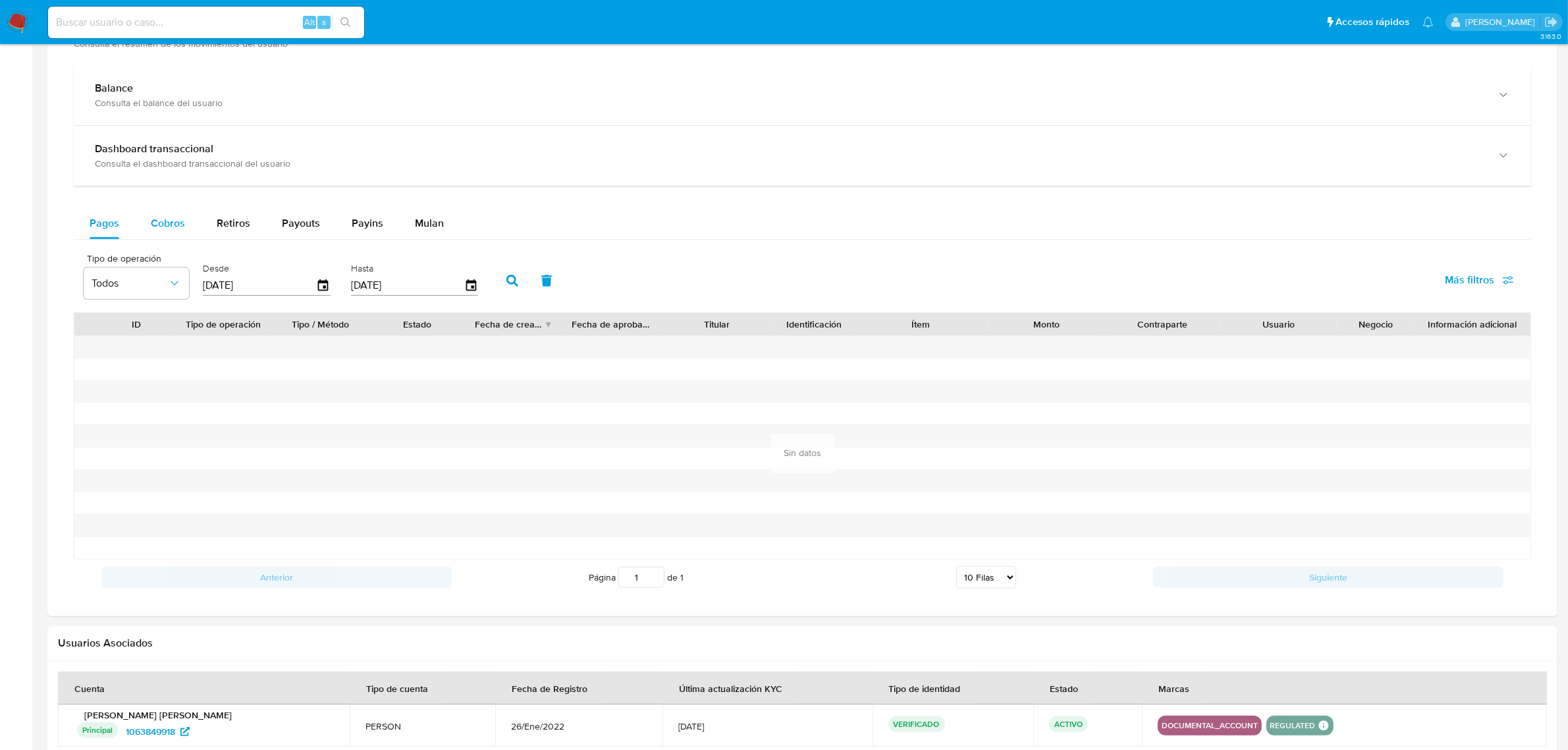
click at [172, 225] on span "Cobros" at bounding box center [168, 223] width 34 height 15
select select "10"
click at [324, 294] on icon "button" at bounding box center [324, 286] width 23 height 23
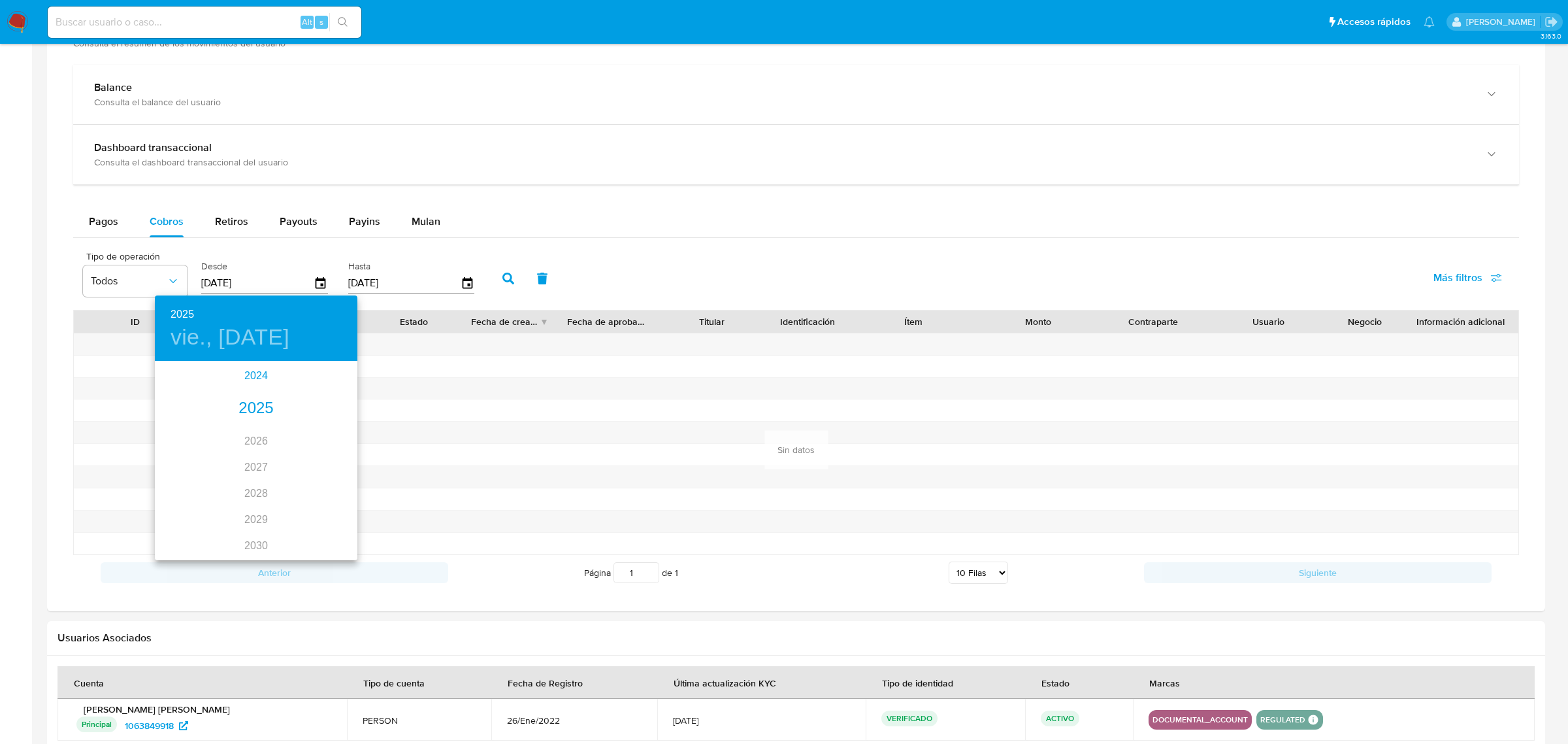
click at [251, 380] on div "2024" at bounding box center [256, 376] width 203 height 26
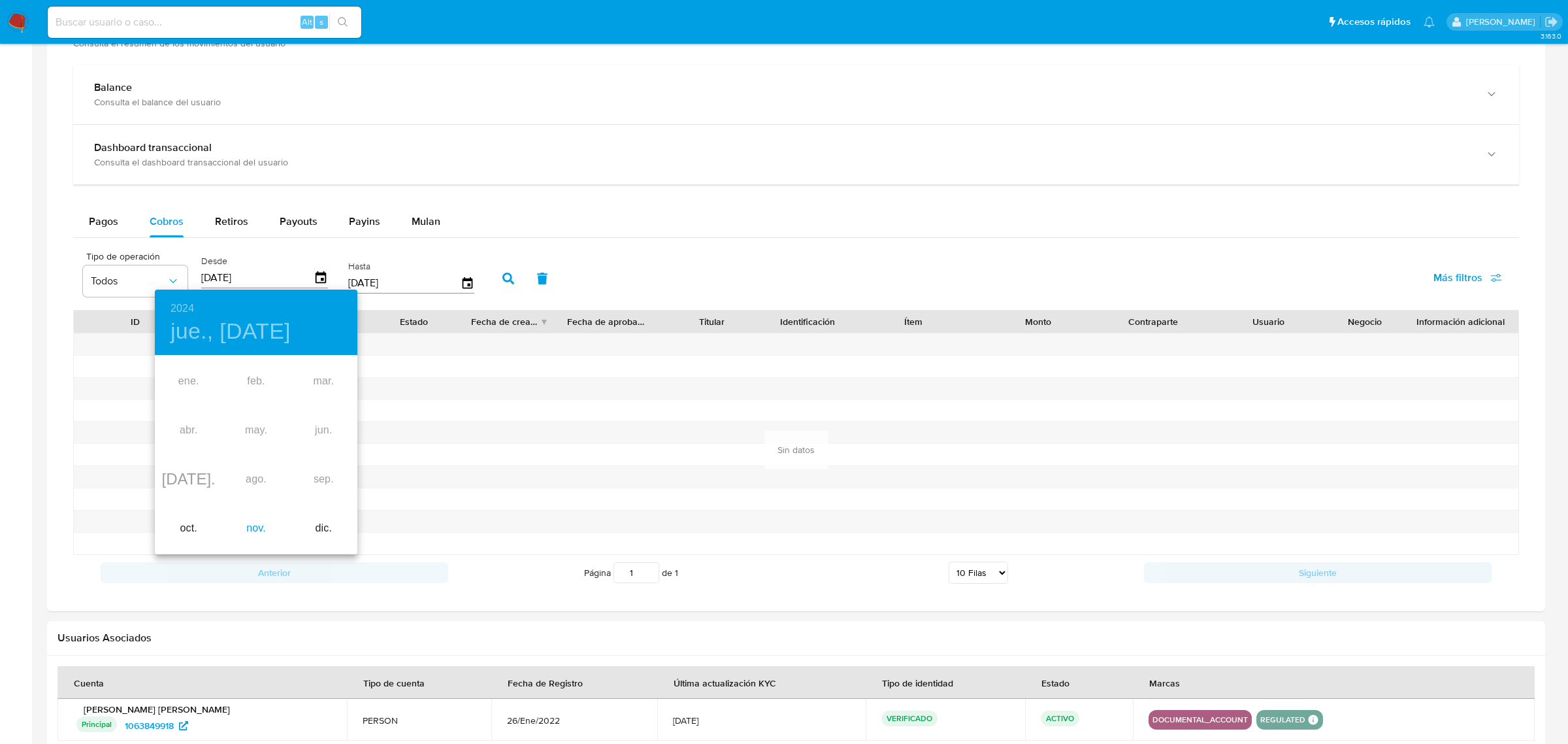
click at [254, 519] on div "nov." at bounding box center [256, 528] width 68 height 49
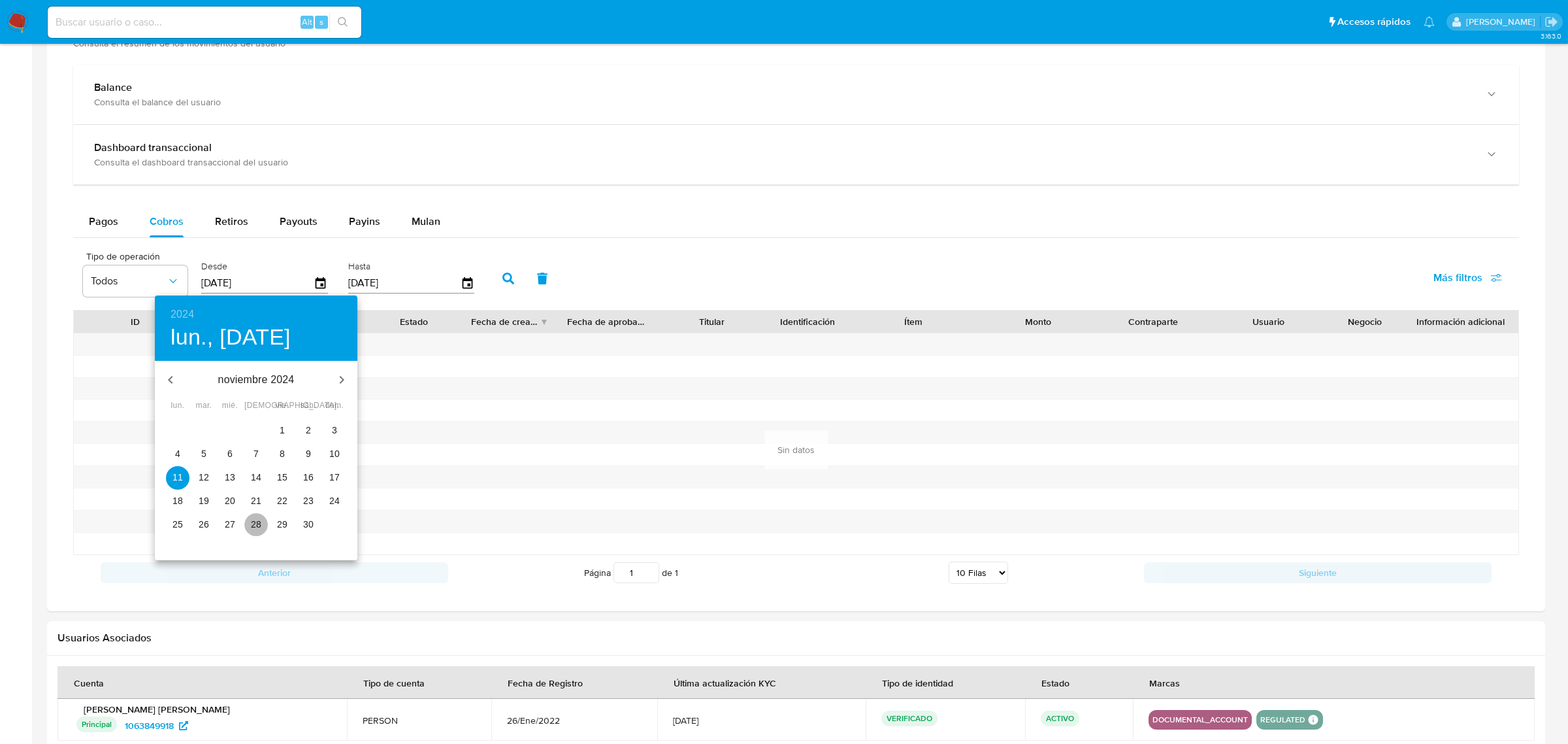
click at [259, 531] on button "28" at bounding box center [256, 524] width 24 height 24
type input "[DATE]"
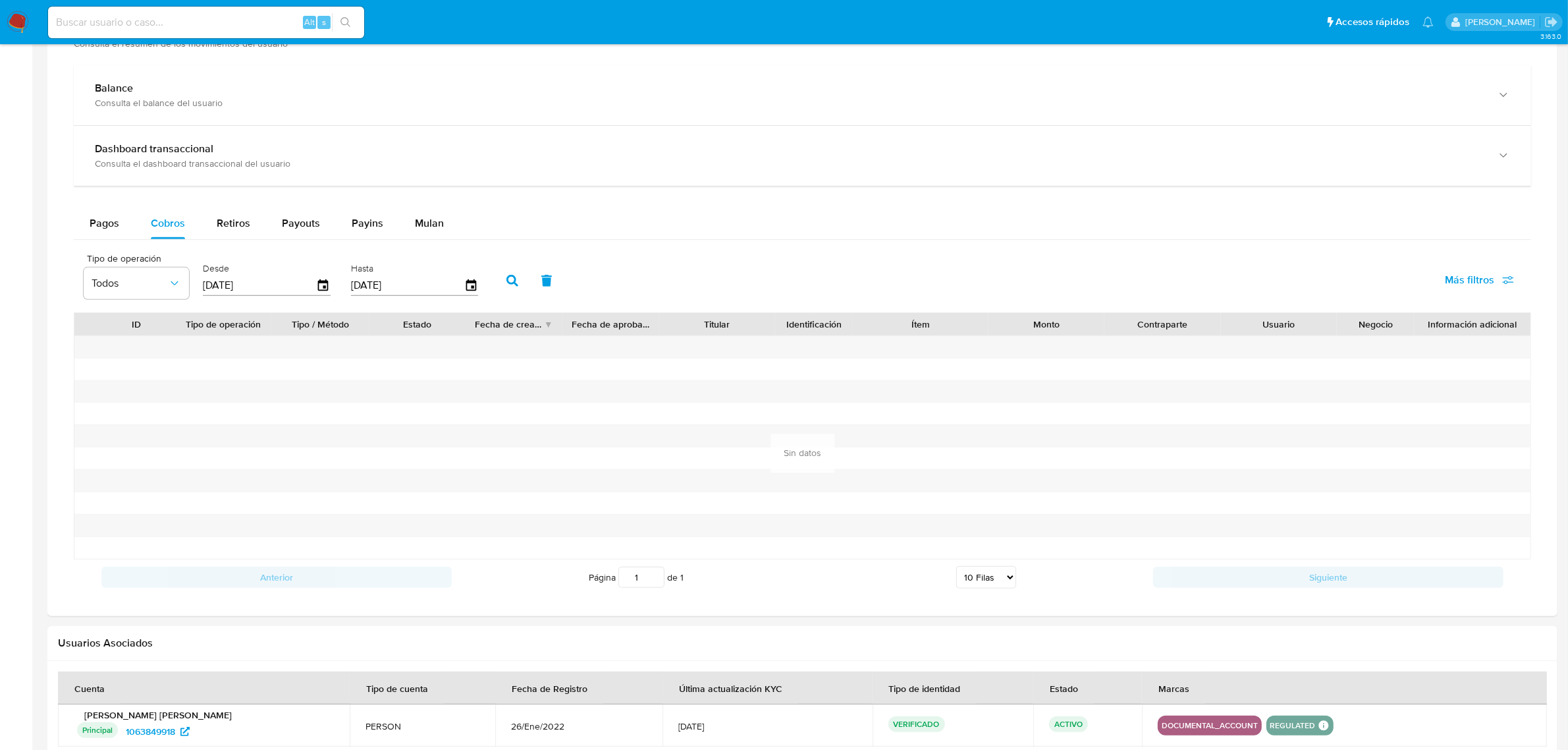
click at [514, 280] on button "button" at bounding box center [513, 281] width 34 height 32
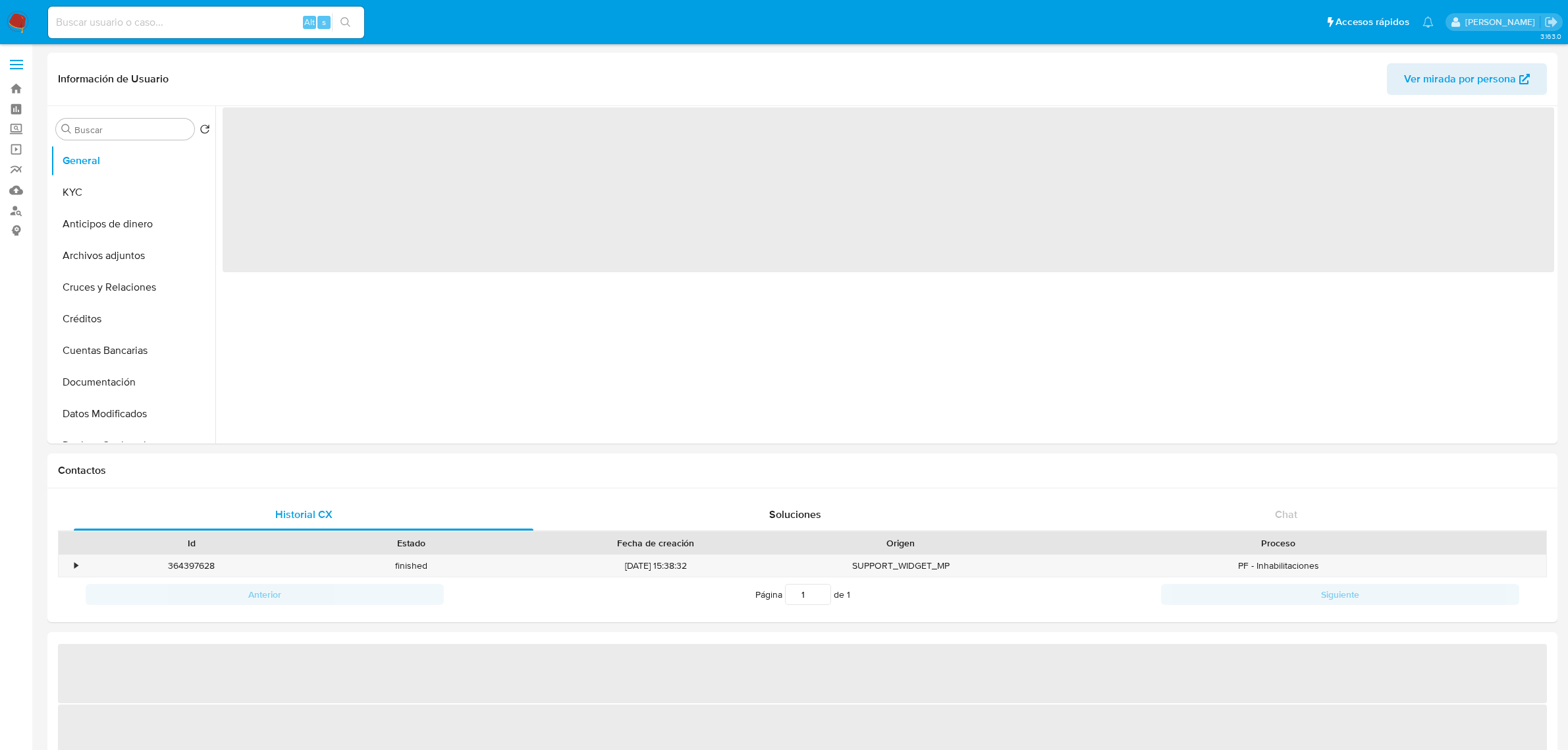
select select "10"
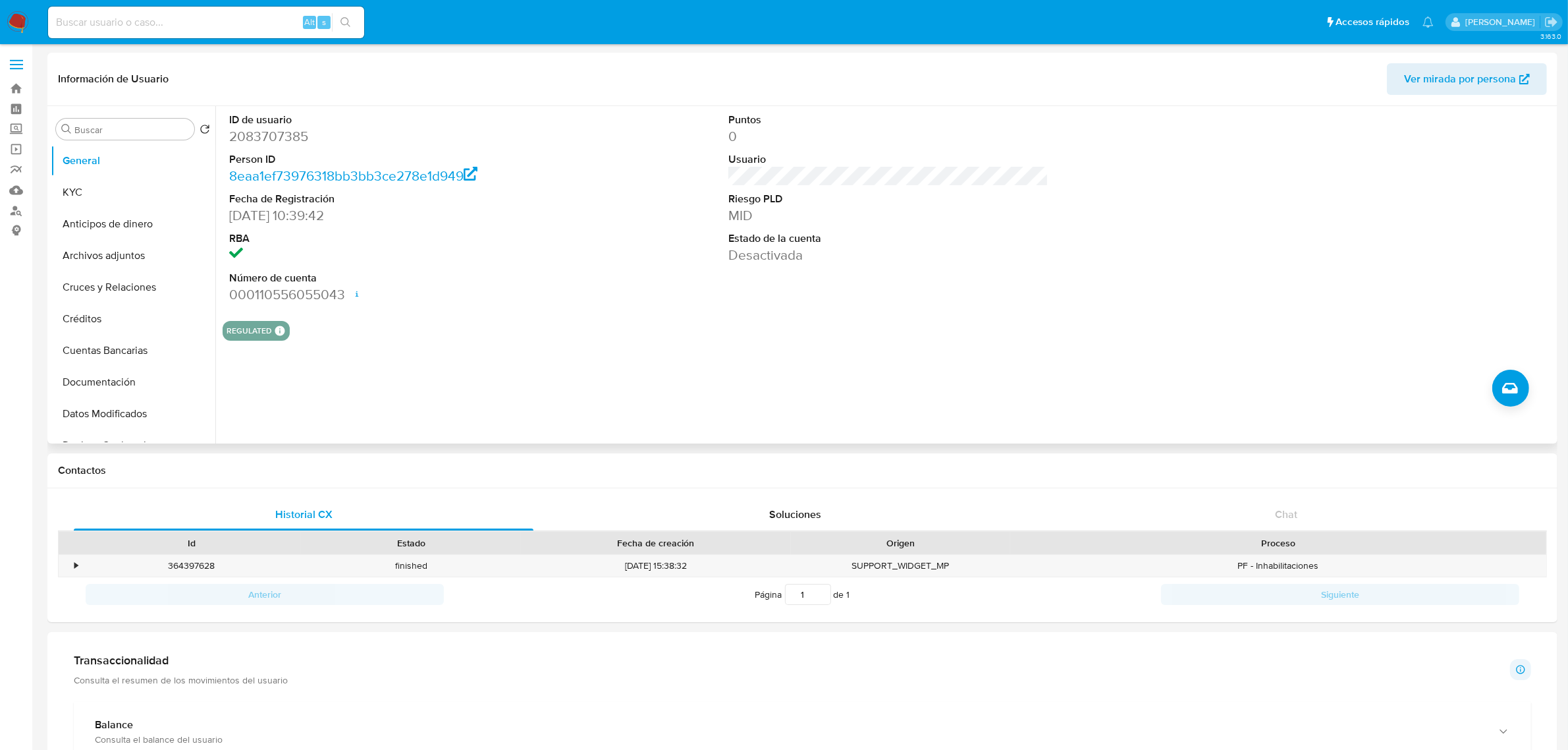
click at [293, 139] on dd "2083707385" at bounding box center [389, 136] width 320 height 18
copy dd "2083707385"
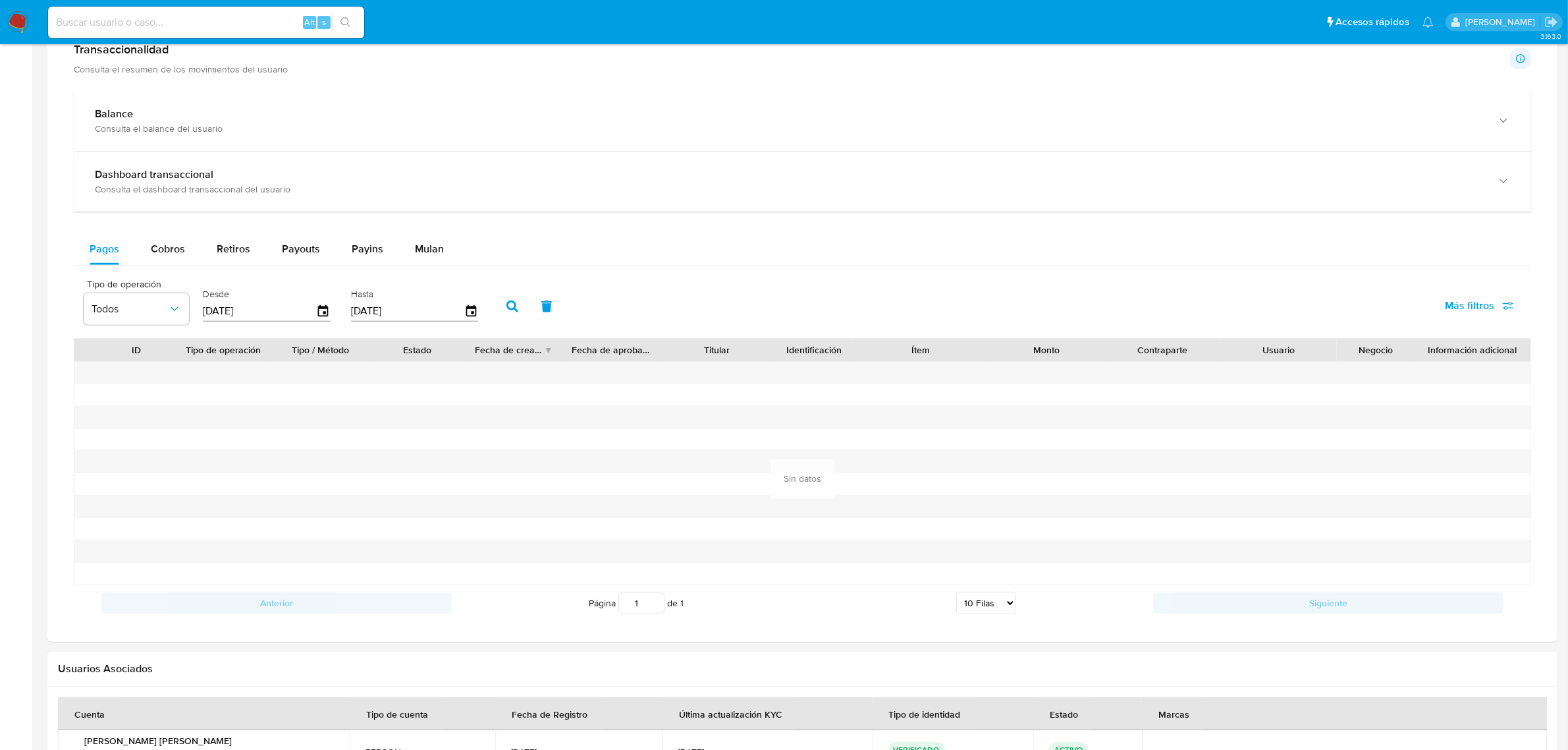
scroll to position [659, 0]
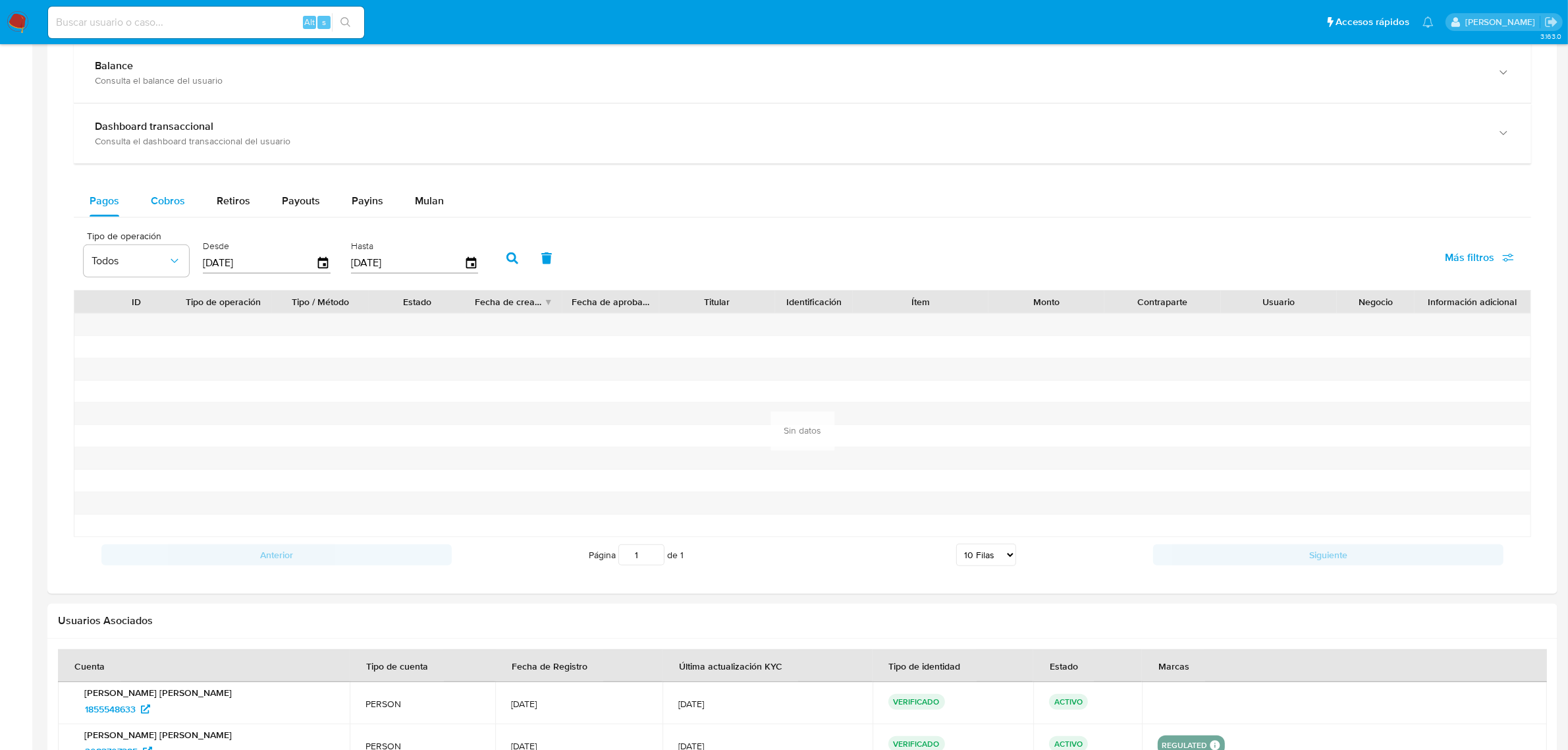
click at [175, 208] on span "Cobros" at bounding box center [168, 200] width 34 height 15
select select "10"
click at [324, 268] on icon "button" at bounding box center [324, 263] width 23 height 23
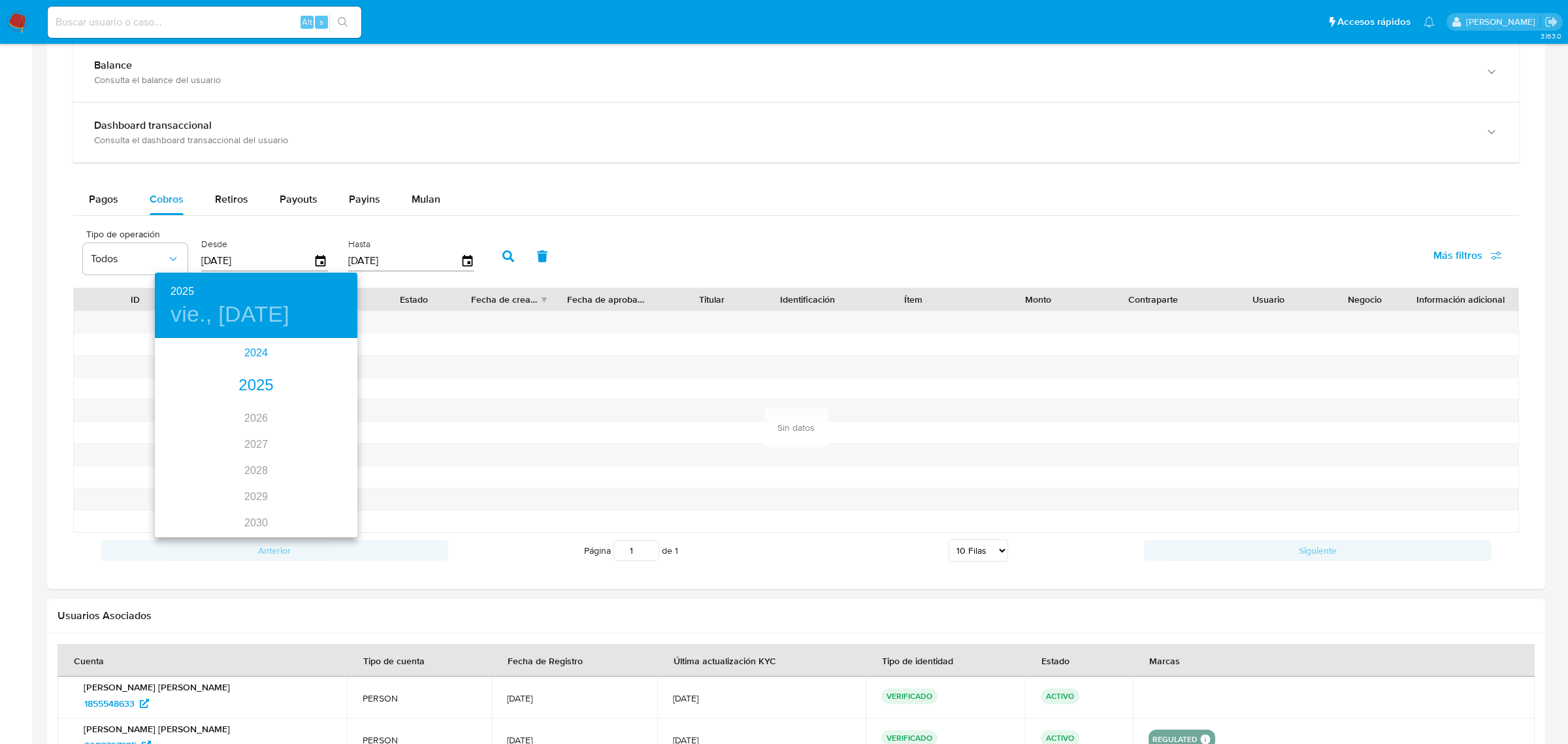
click at [259, 354] on div "2024" at bounding box center [256, 353] width 203 height 26
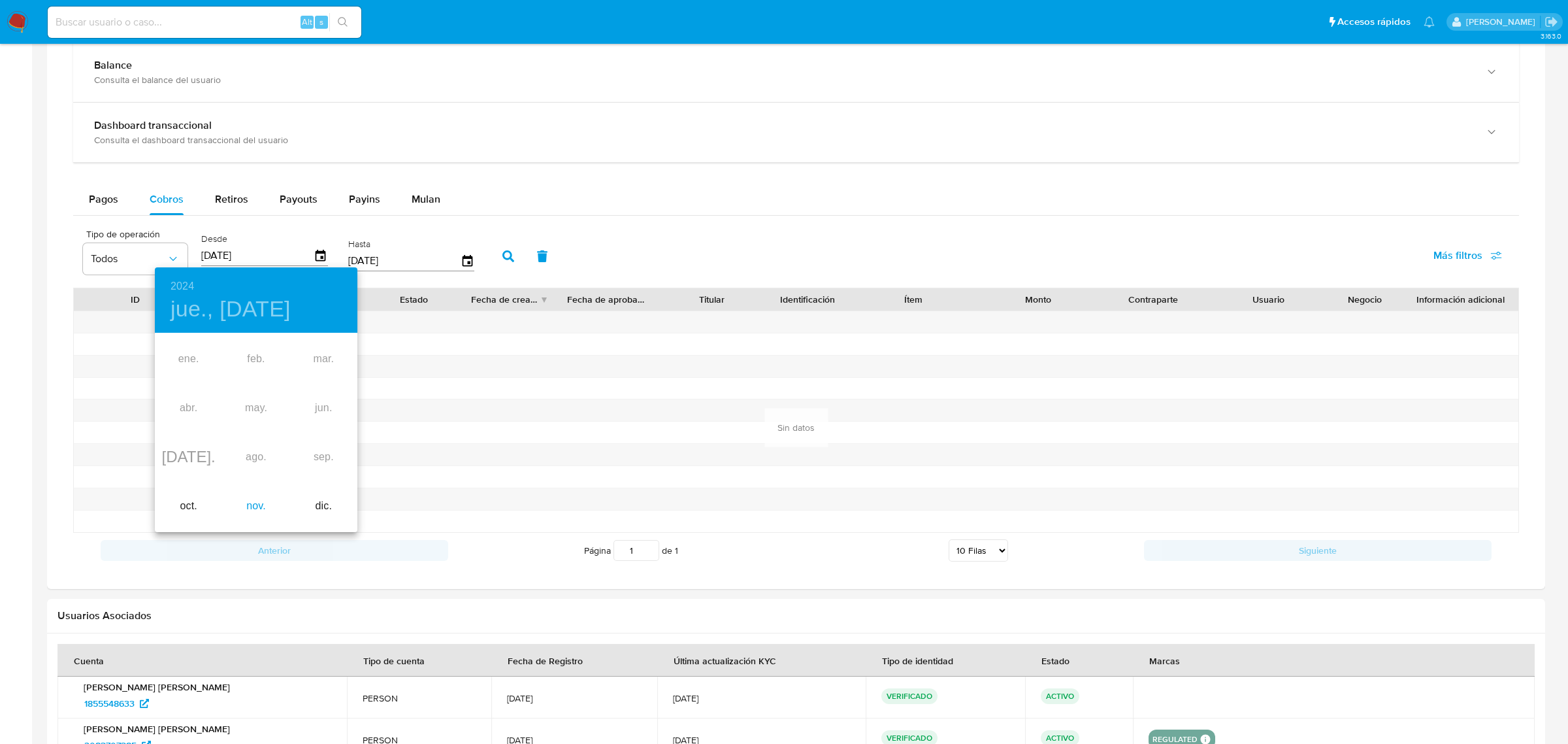
click at [251, 513] on div "nov." at bounding box center [256, 506] width 68 height 49
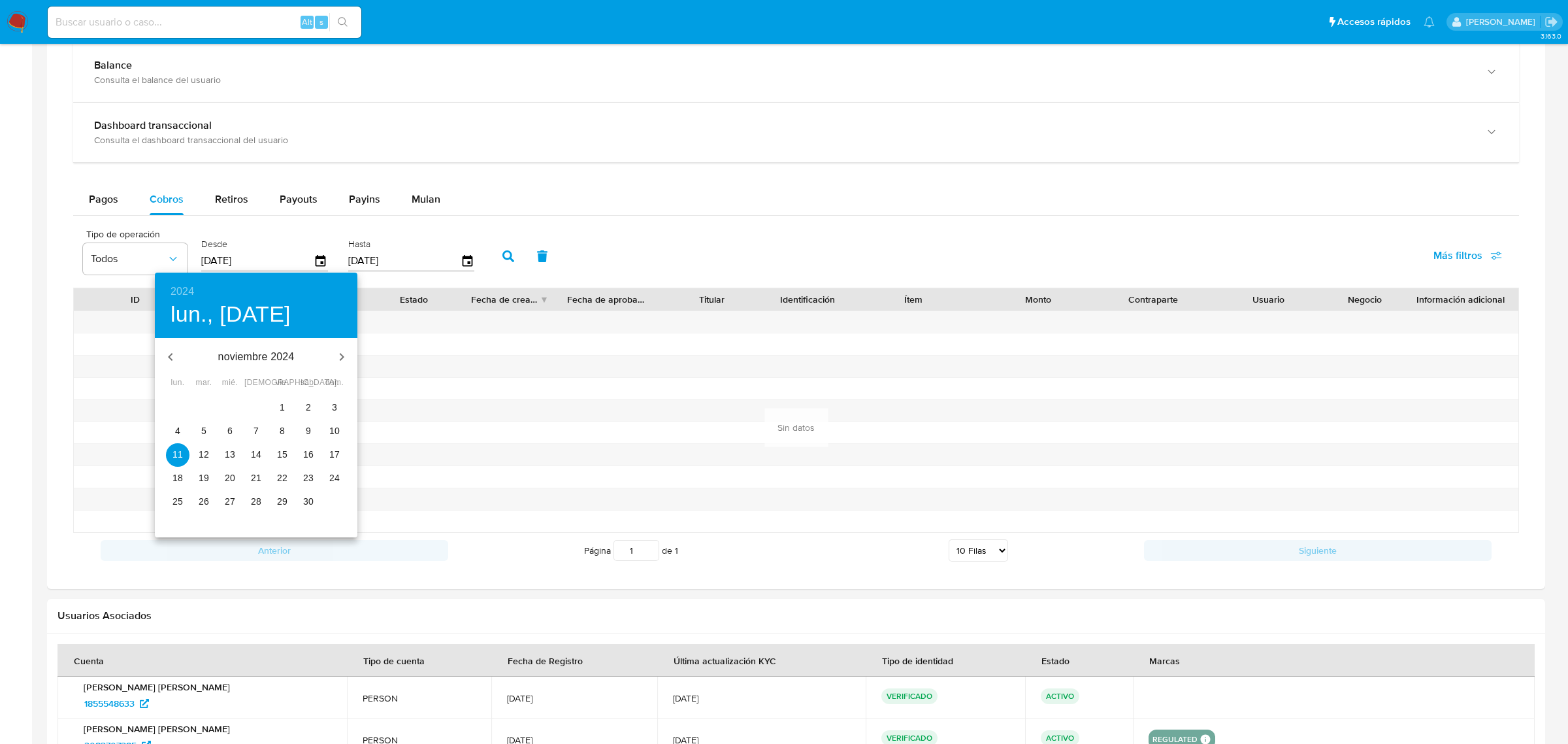
click at [259, 503] on p "28" at bounding box center [256, 501] width 11 height 13
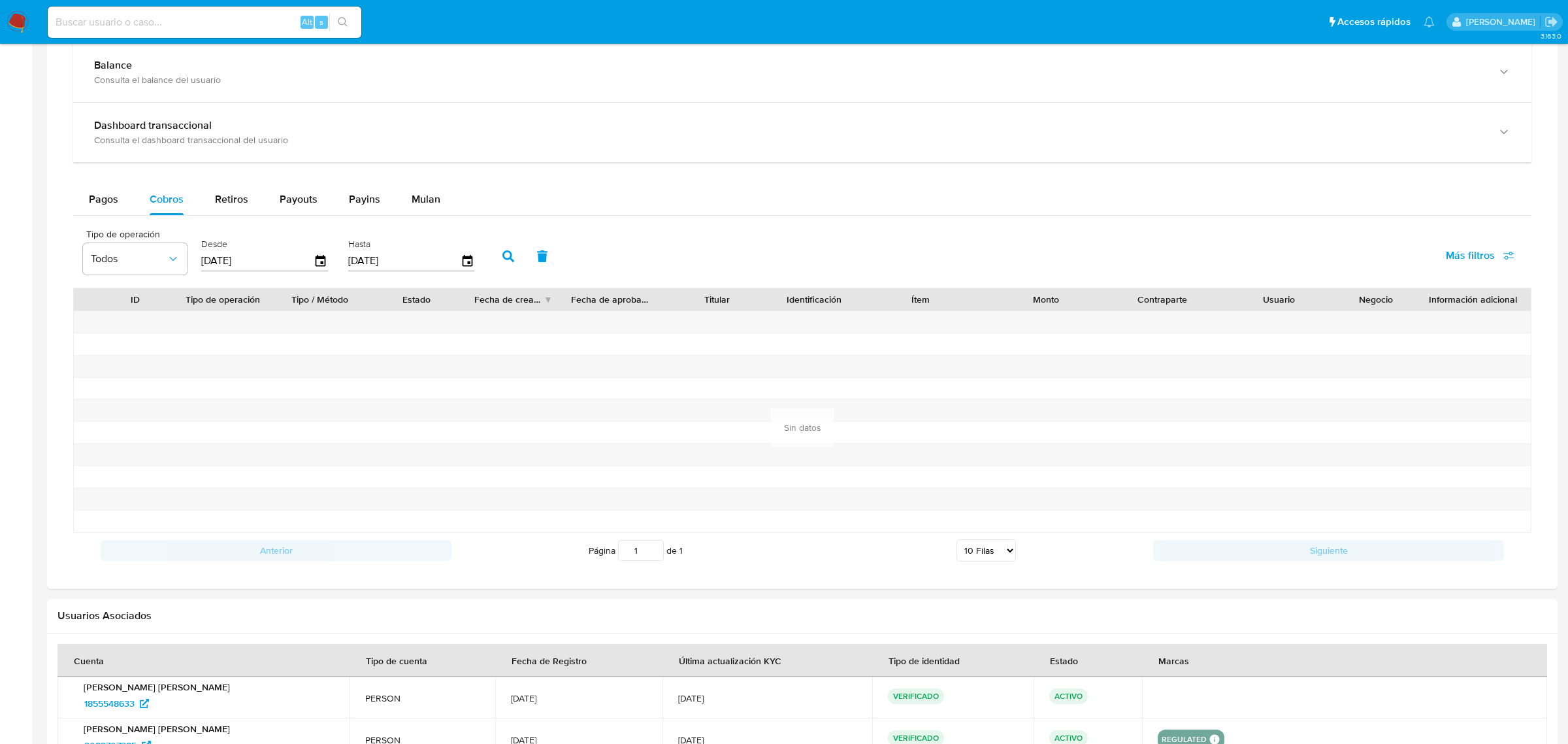
type input "[DATE]"
click at [502, 255] on icon "button" at bounding box center [508, 256] width 11 height 11
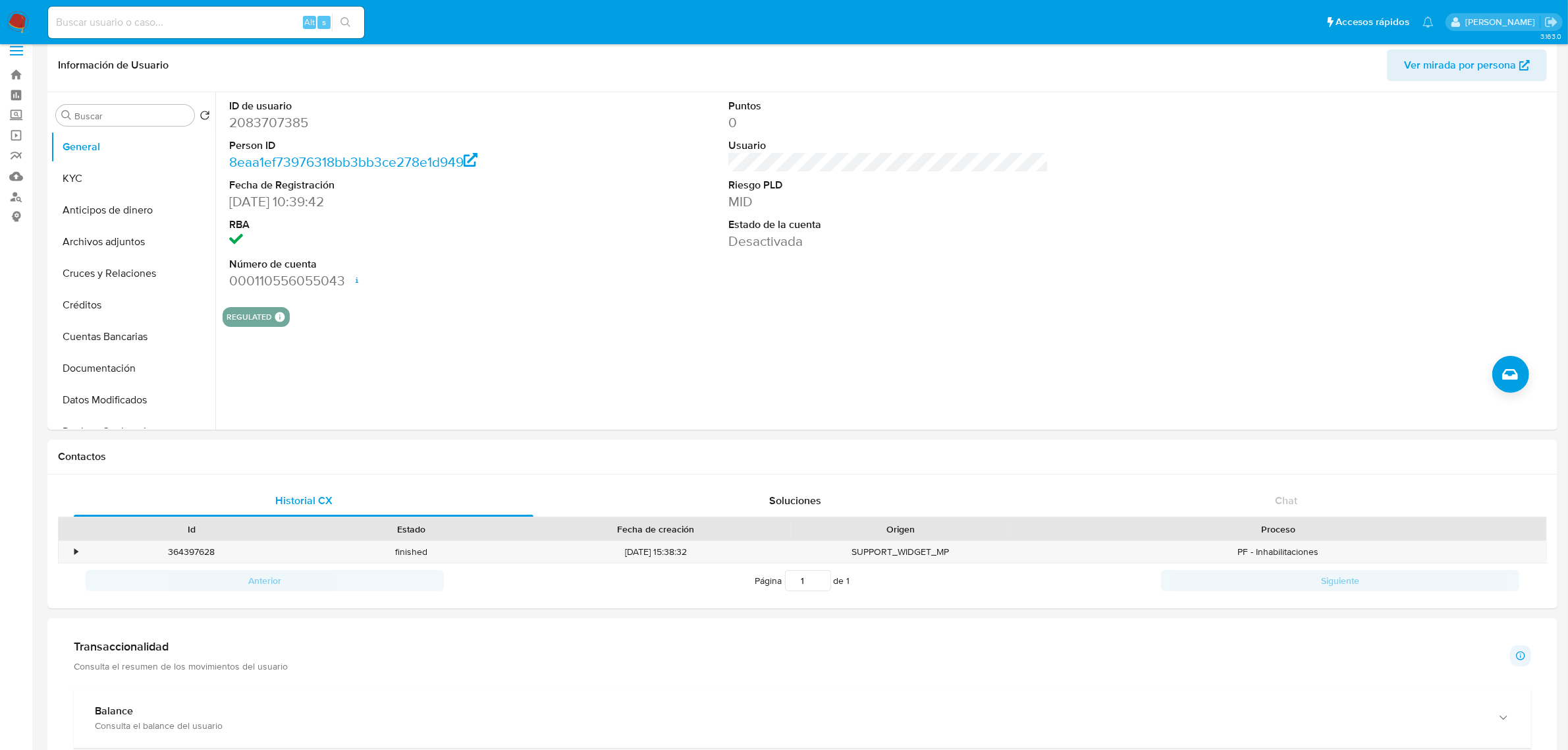
scroll to position [0, 0]
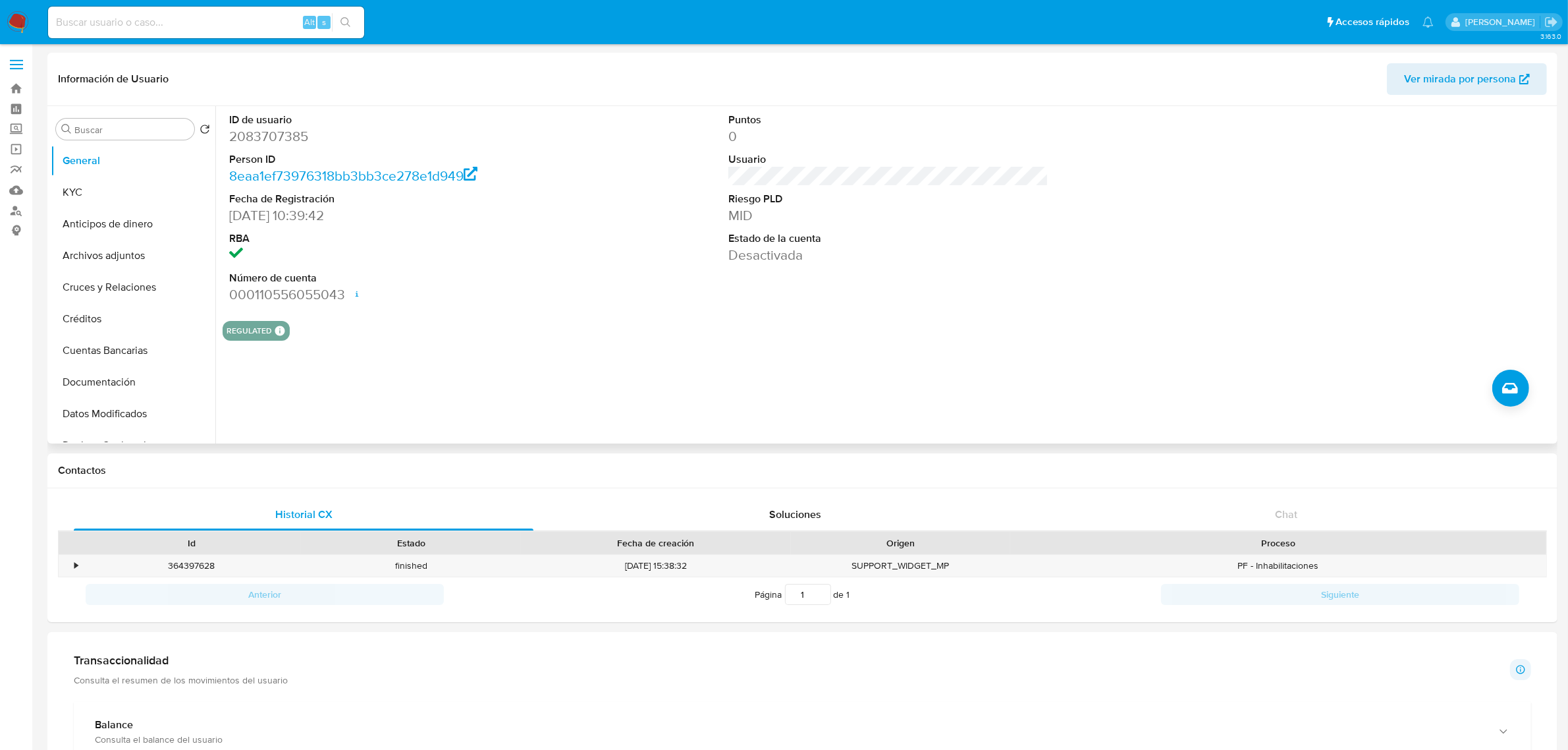
click at [269, 132] on dd "2083707385" at bounding box center [389, 136] width 320 height 18
copy dd "2083707385"
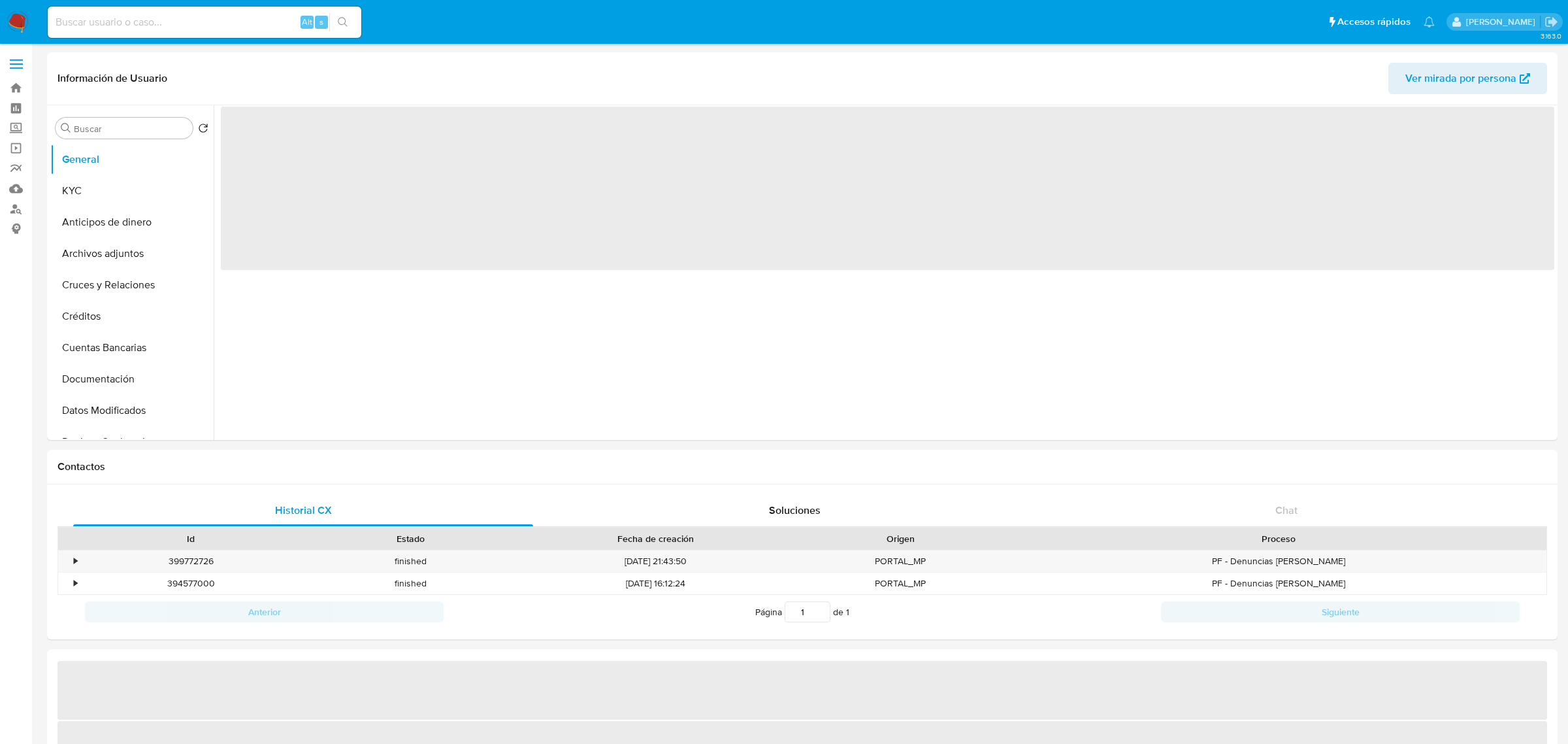
select select "10"
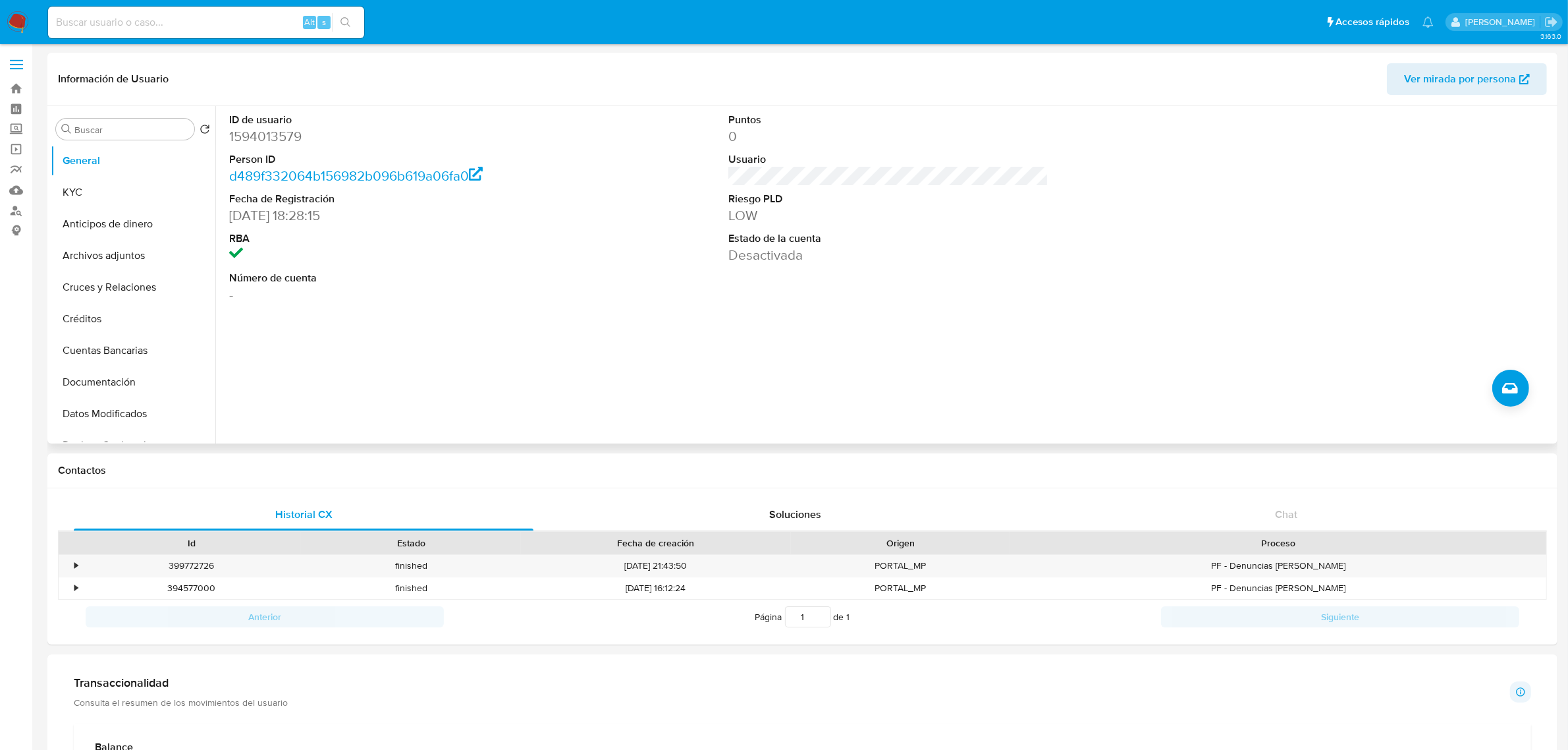
click at [287, 135] on dd "1594013579" at bounding box center [389, 136] width 320 height 18
copy dd "1594013579"
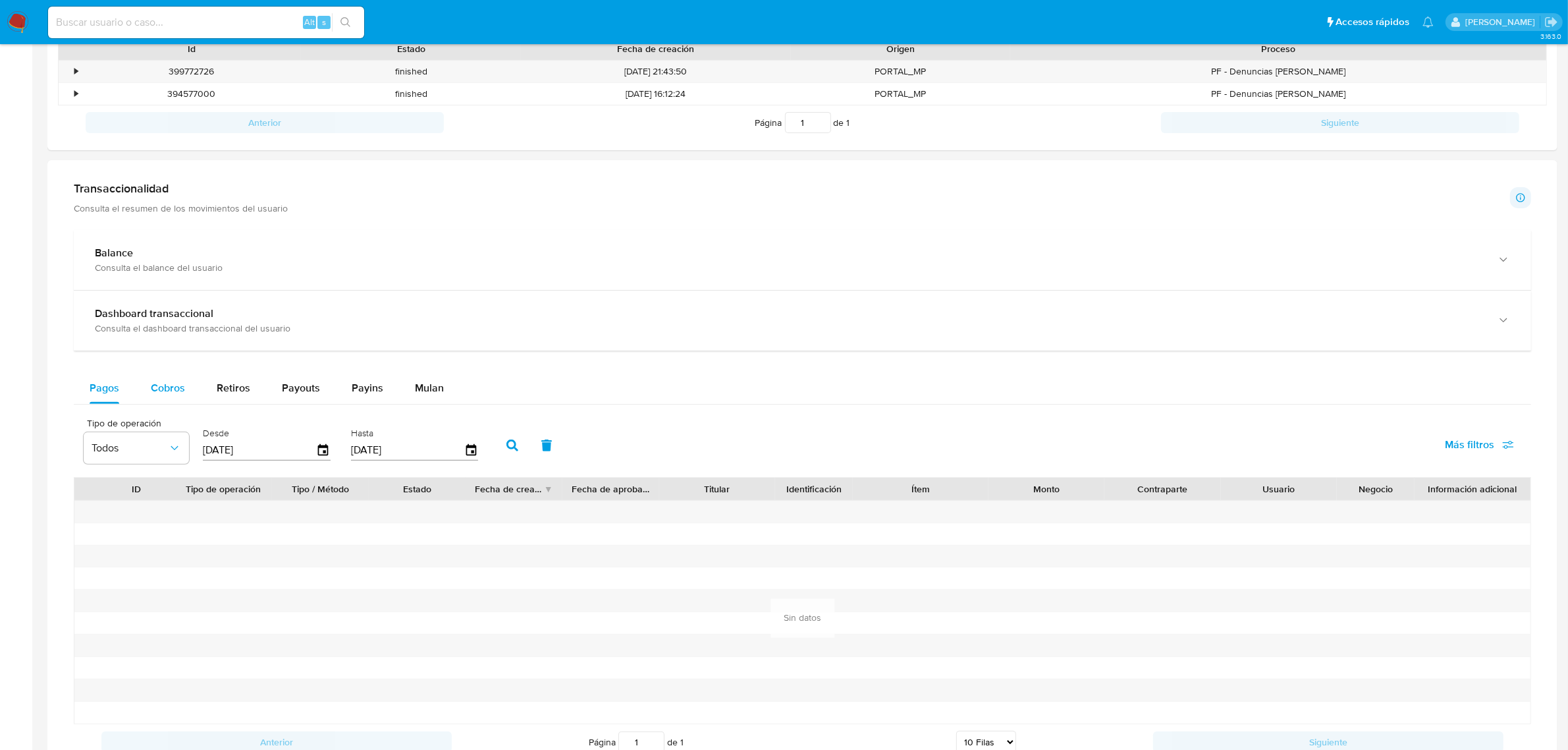
click at [169, 379] on div "Cobros" at bounding box center [168, 388] width 34 height 32
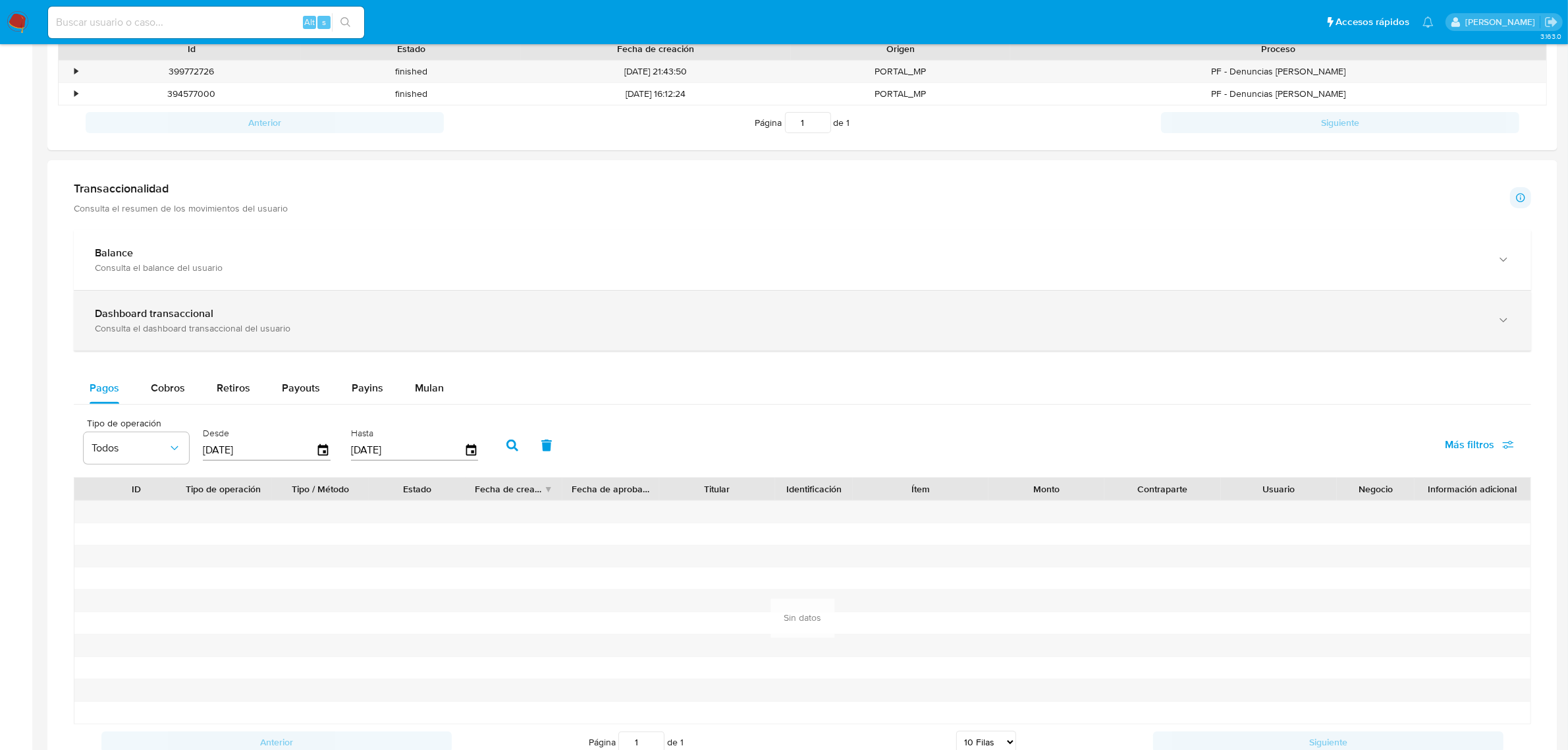
select select "10"
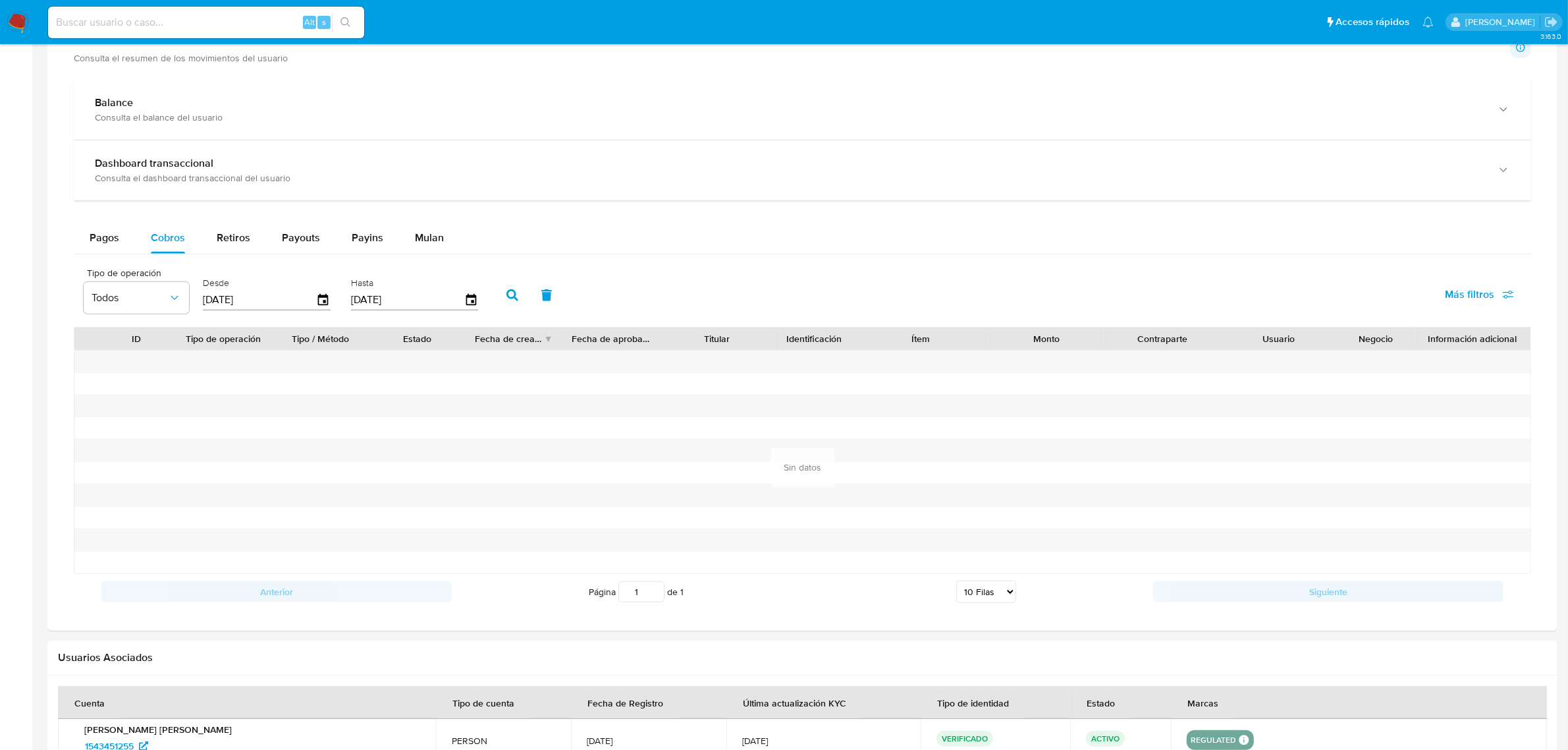
scroll to position [659, 0]
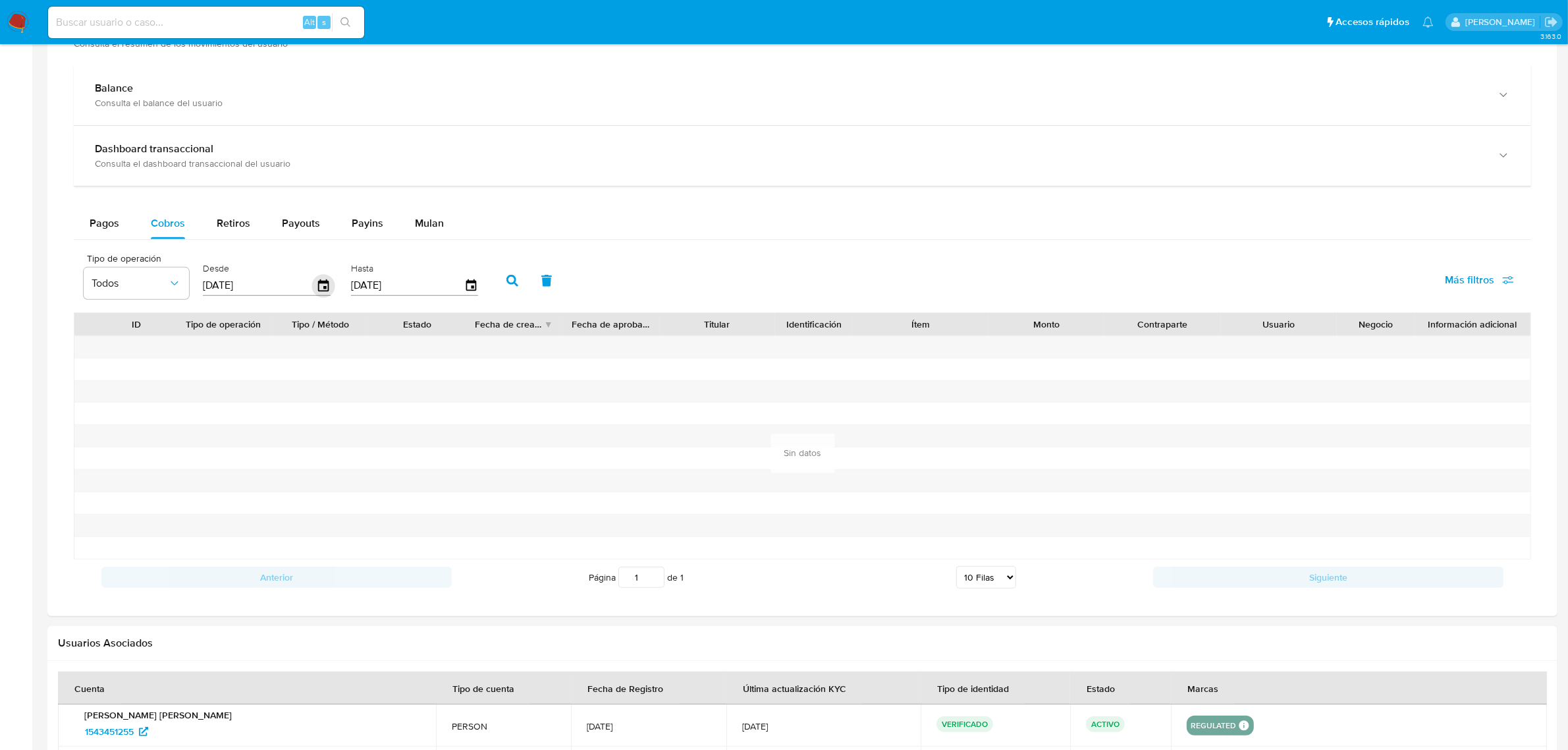
click at [322, 287] on icon "button" at bounding box center [323, 285] width 11 height 11
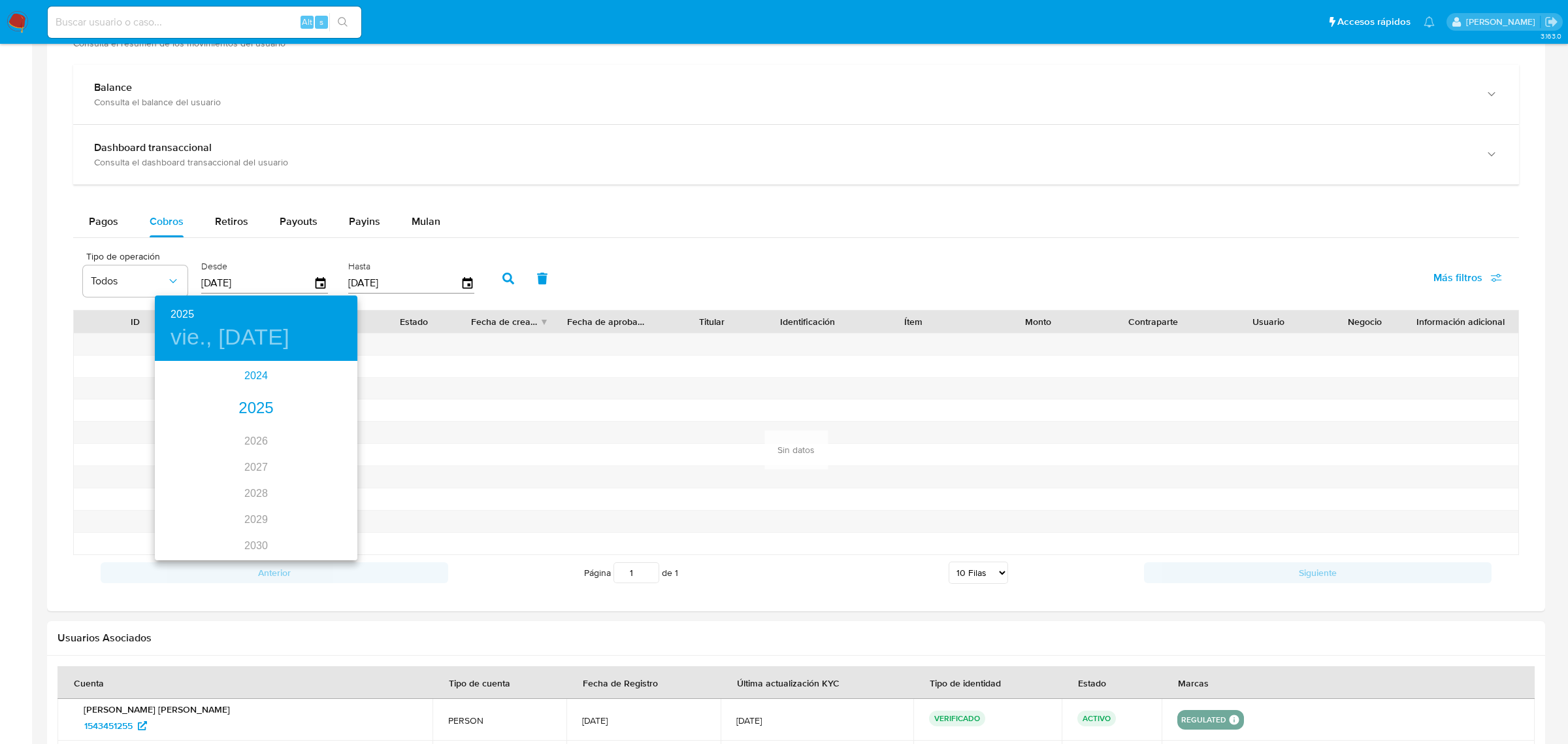
click at [256, 377] on div "2024" at bounding box center [256, 376] width 203 height 26
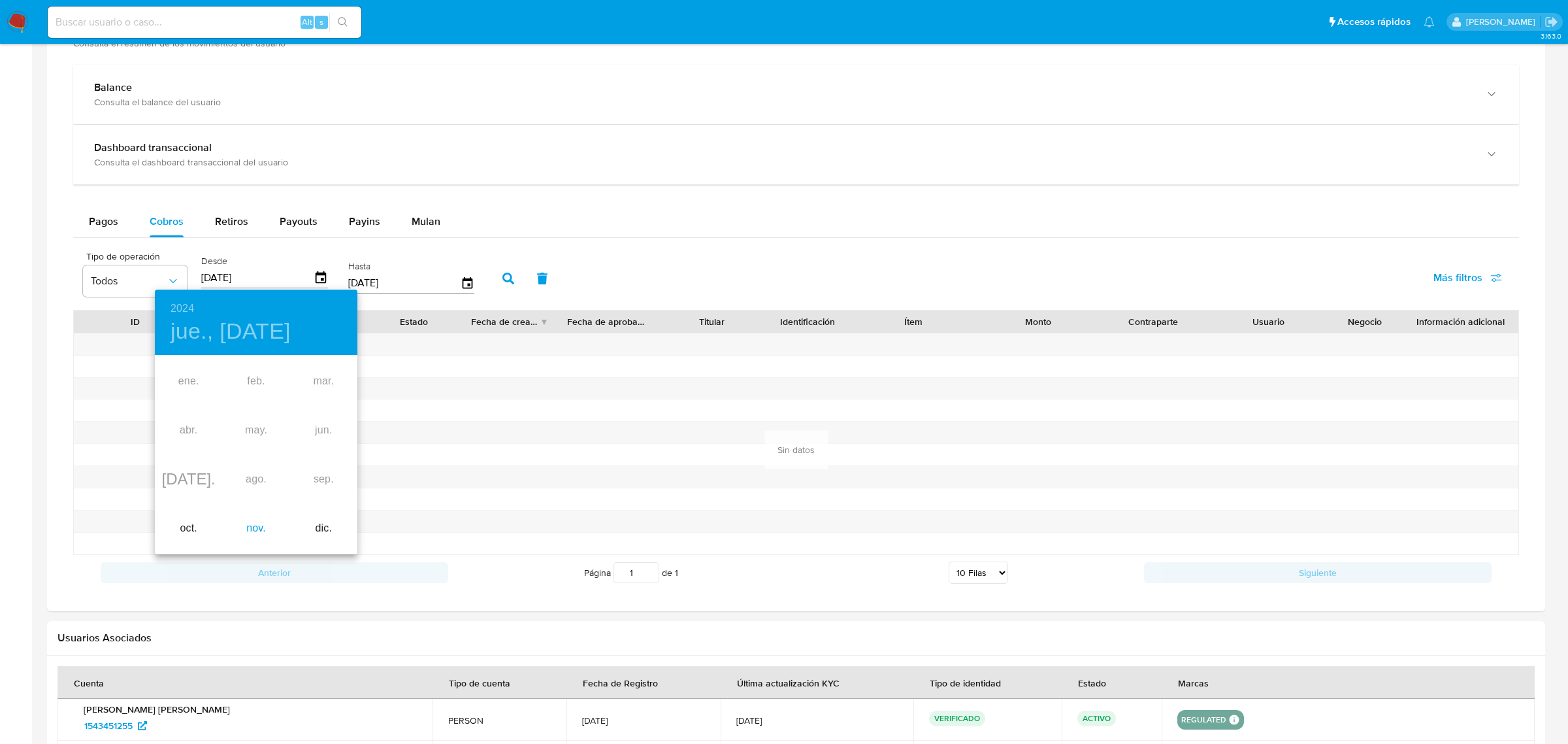
click at [260, 520] on div "nov." at bounding box center [256, 528] width 68 height 49
type input "11/11/2024"
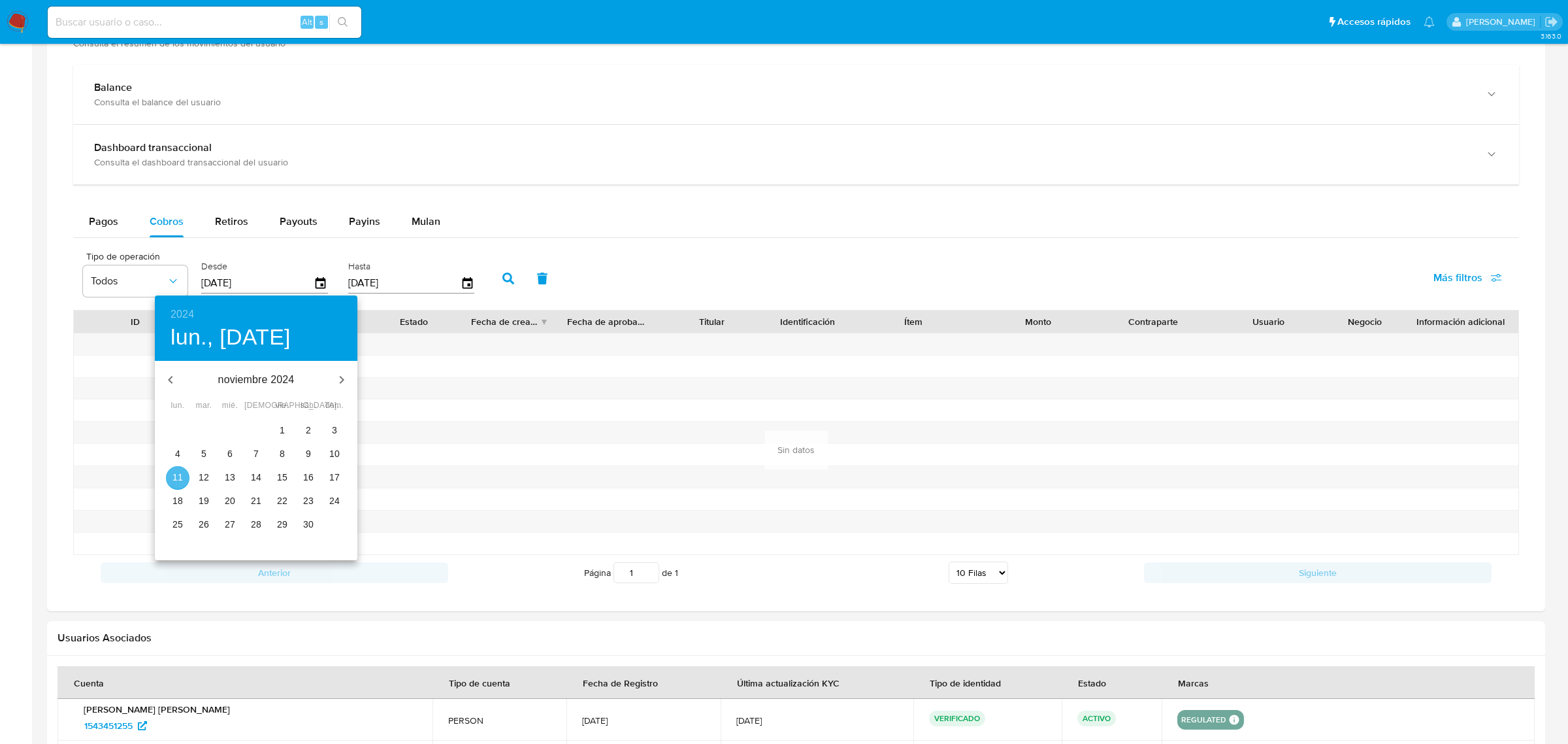
click at [177, 474] on p "11" at bounding box center [177, 477] width 11 height 13
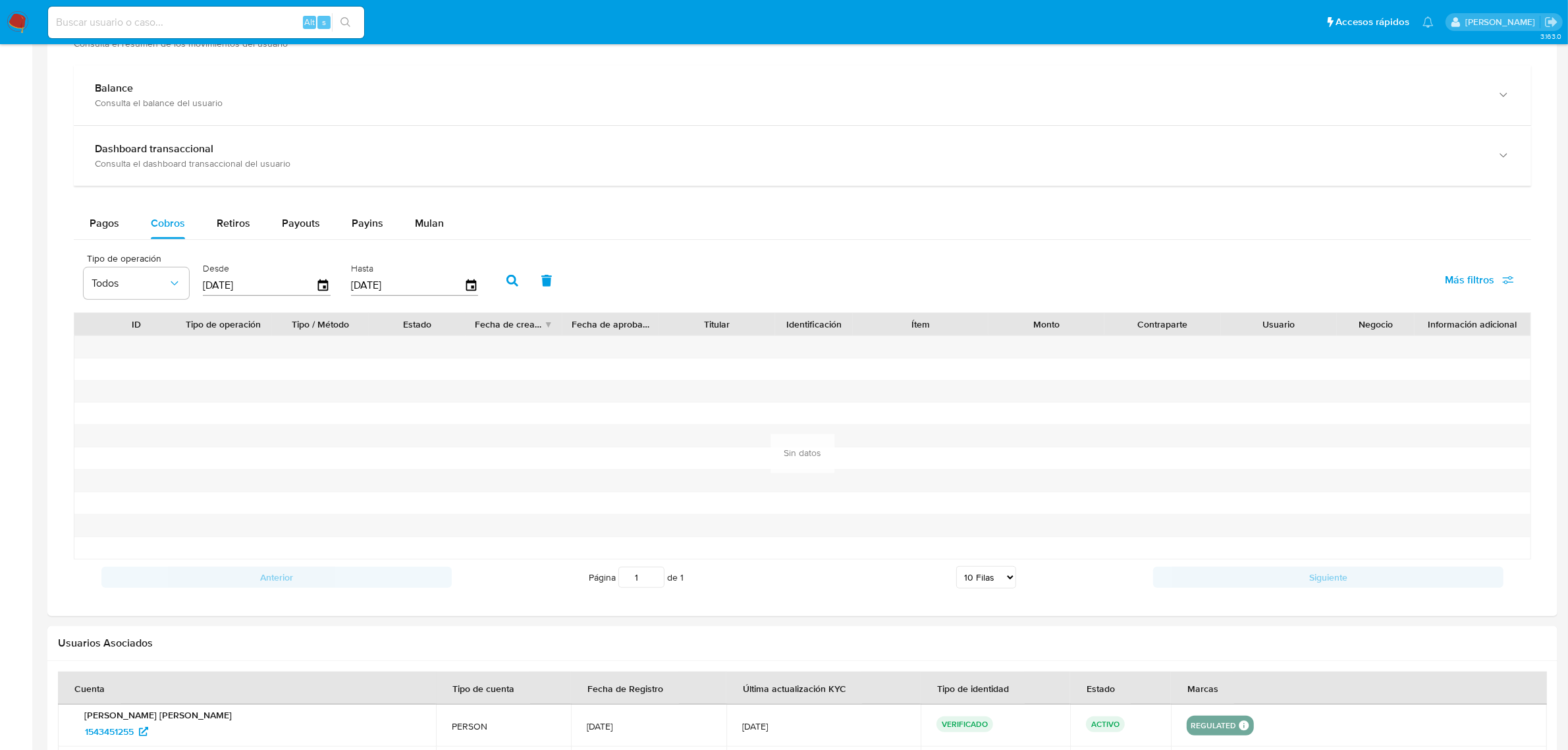
click at [513, 284] on icon "button" at bounding box center [512, 281] width 11 height 11
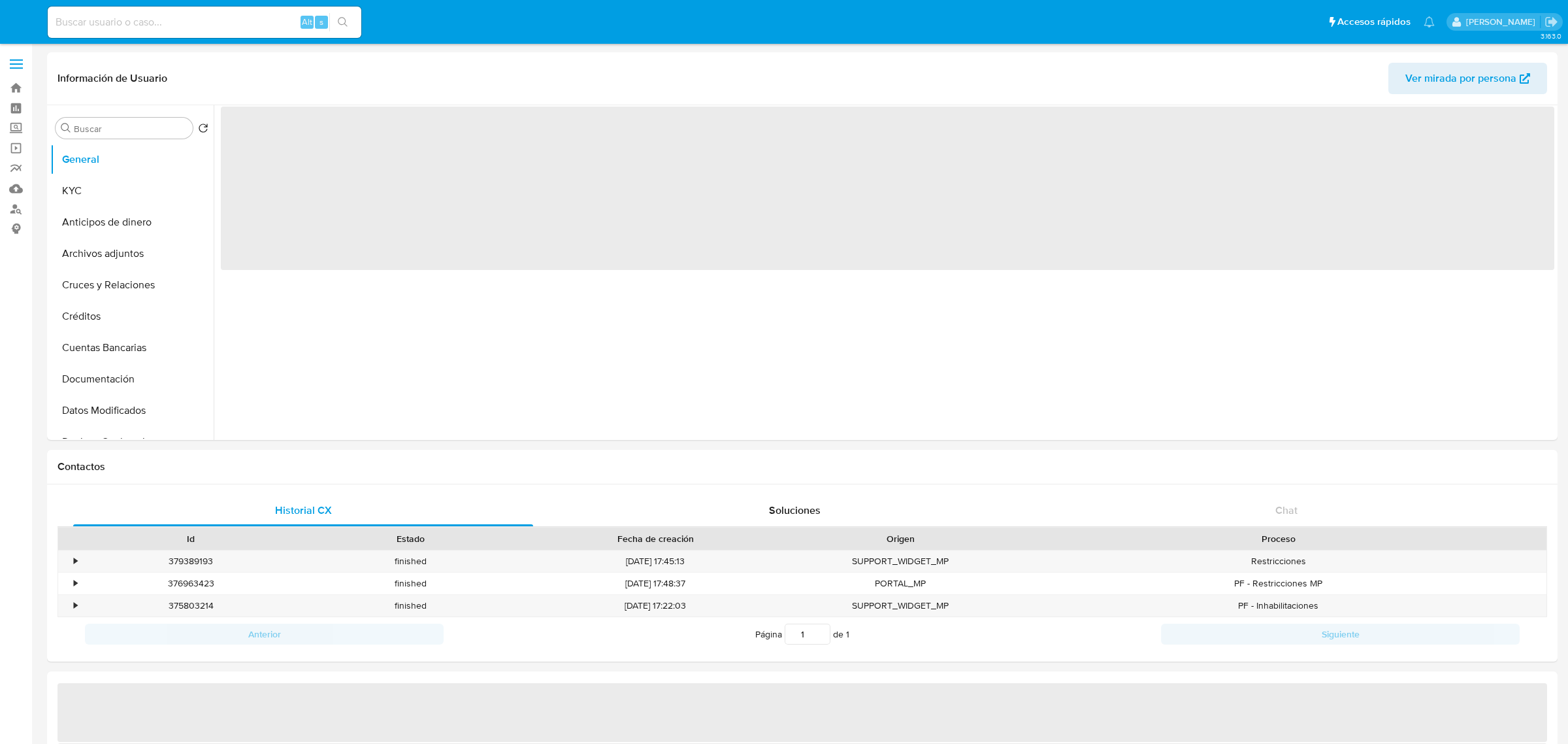
select select "10"
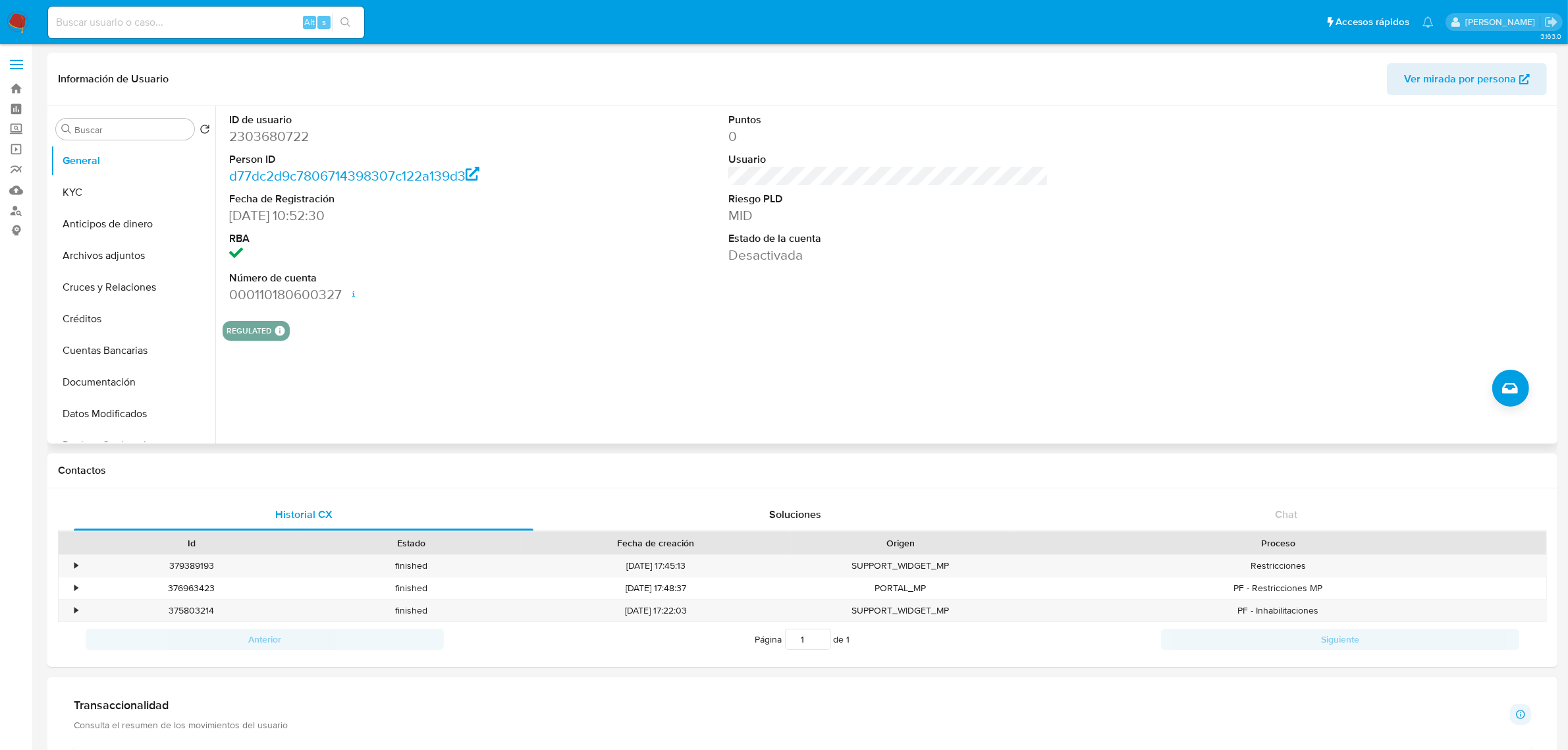
click at [276, 132] on dd "2303680722" at bounding box center [389, 136] width 320 height 18
click at [277, 132] on dd "2303680722" at bounding box center [389, 136] width 320 height 18
copy dd "2303680722"
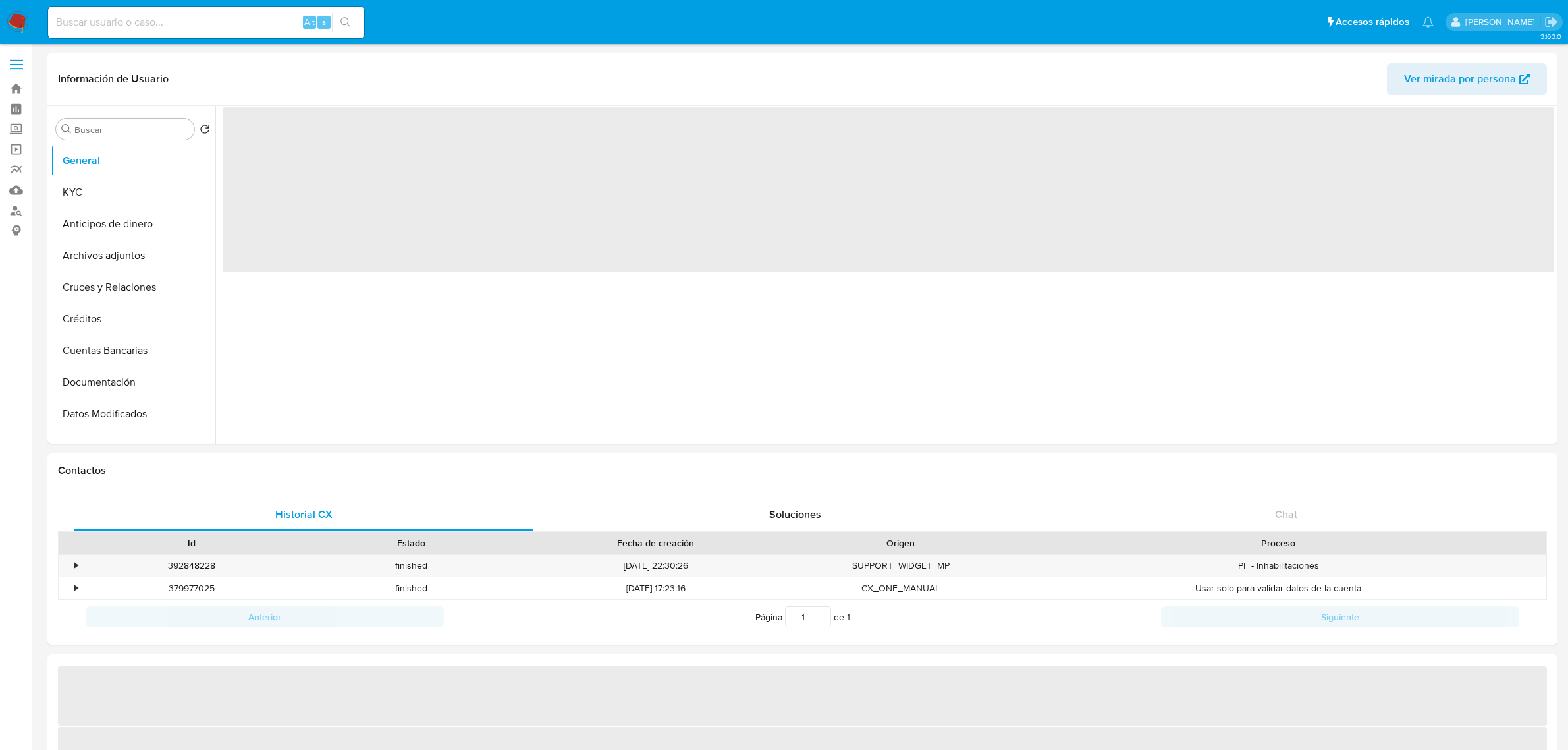
select select "10"
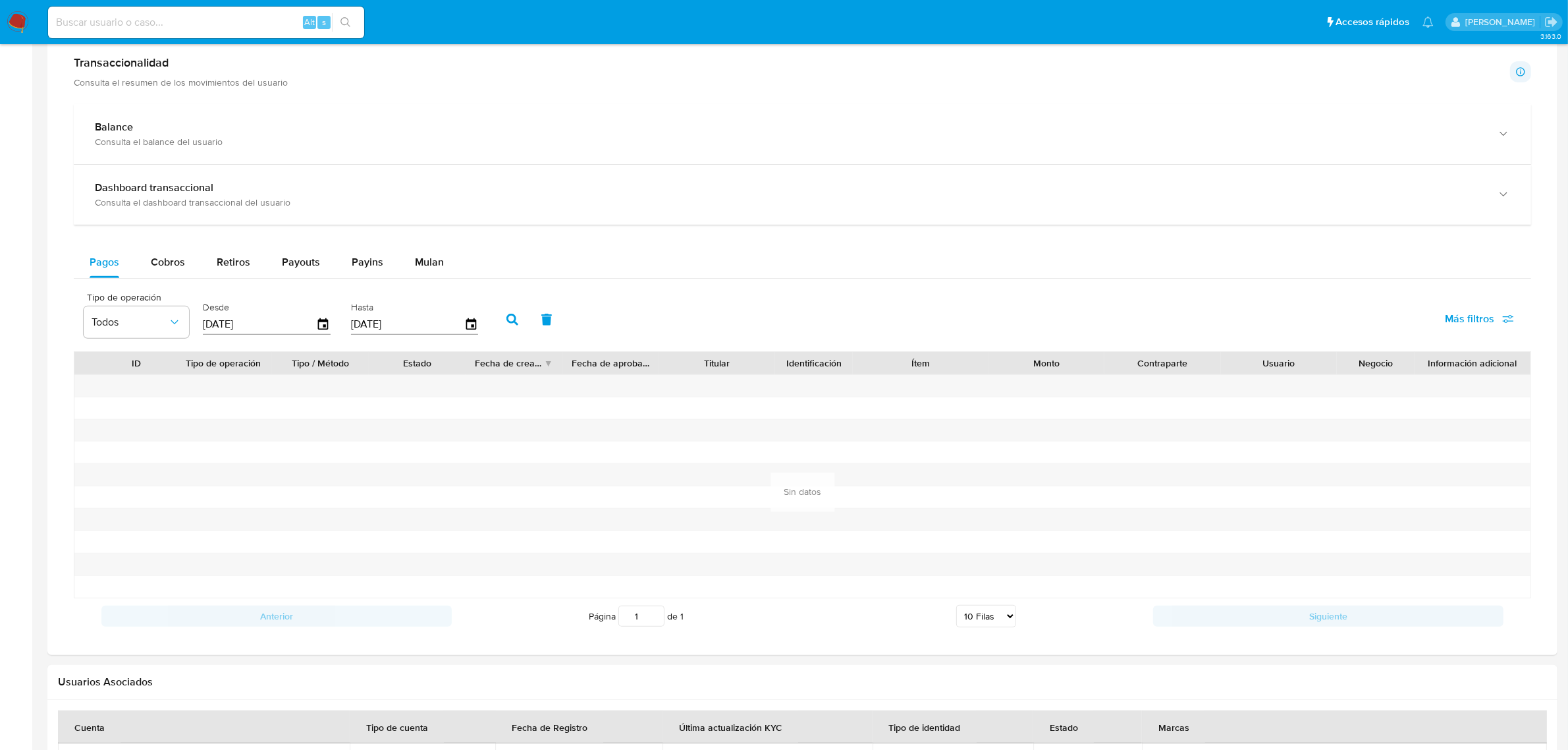
scroll to position [659, 0]
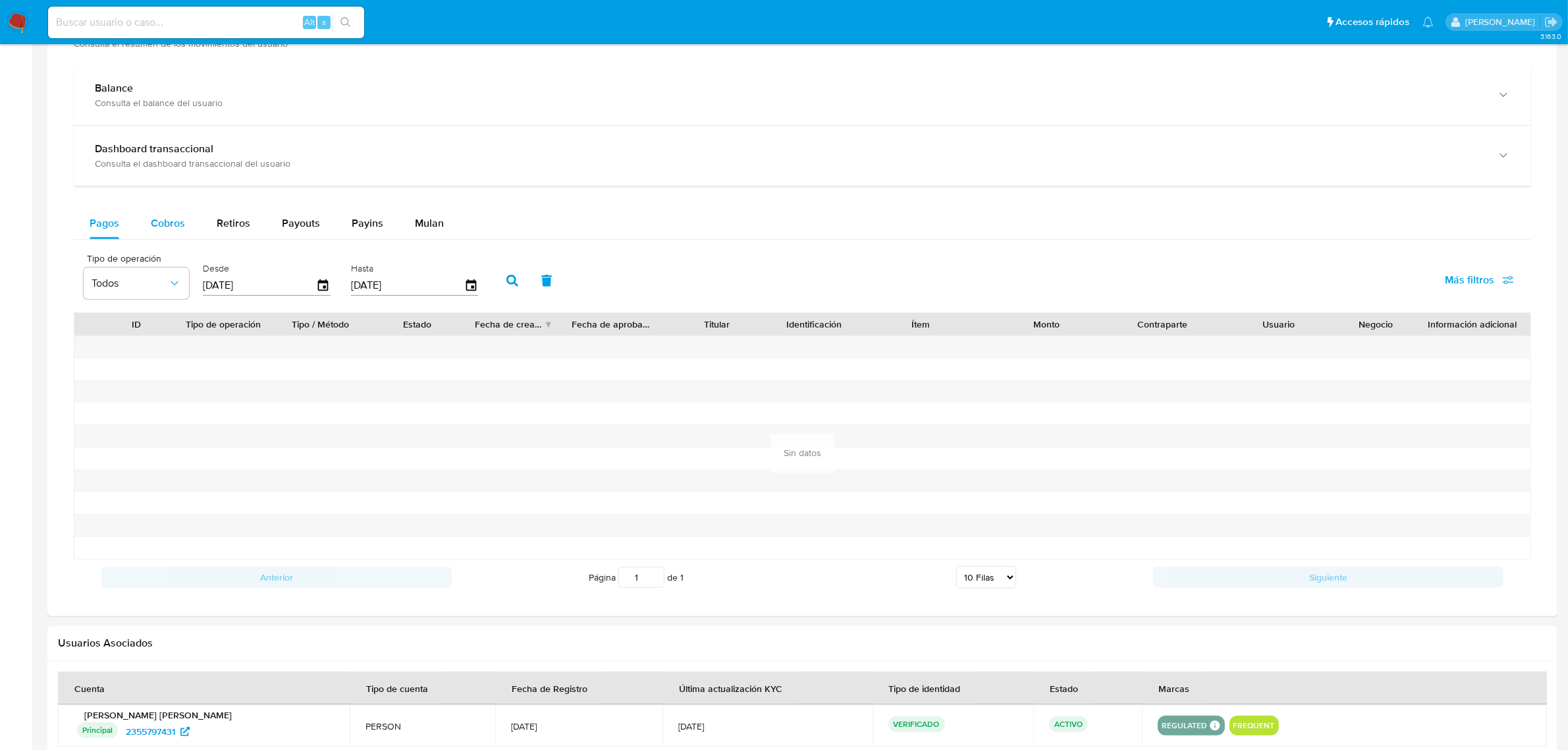
click at [185, 222] on button "Cobros" at bounding box center [168, 223] width 66 height 32
select select "10"
drag, startPoint x: 331, startPoint y: 285, endPoint x: 317, endPoint y: 290, distance: 14.9
click at [330, 285] on div "Desde 11/07/2025" at bounding box center [268, 279] width 138 height 53
click at [317, 290] on icon "button" at bounding box center [324, 286] width 23 height 23
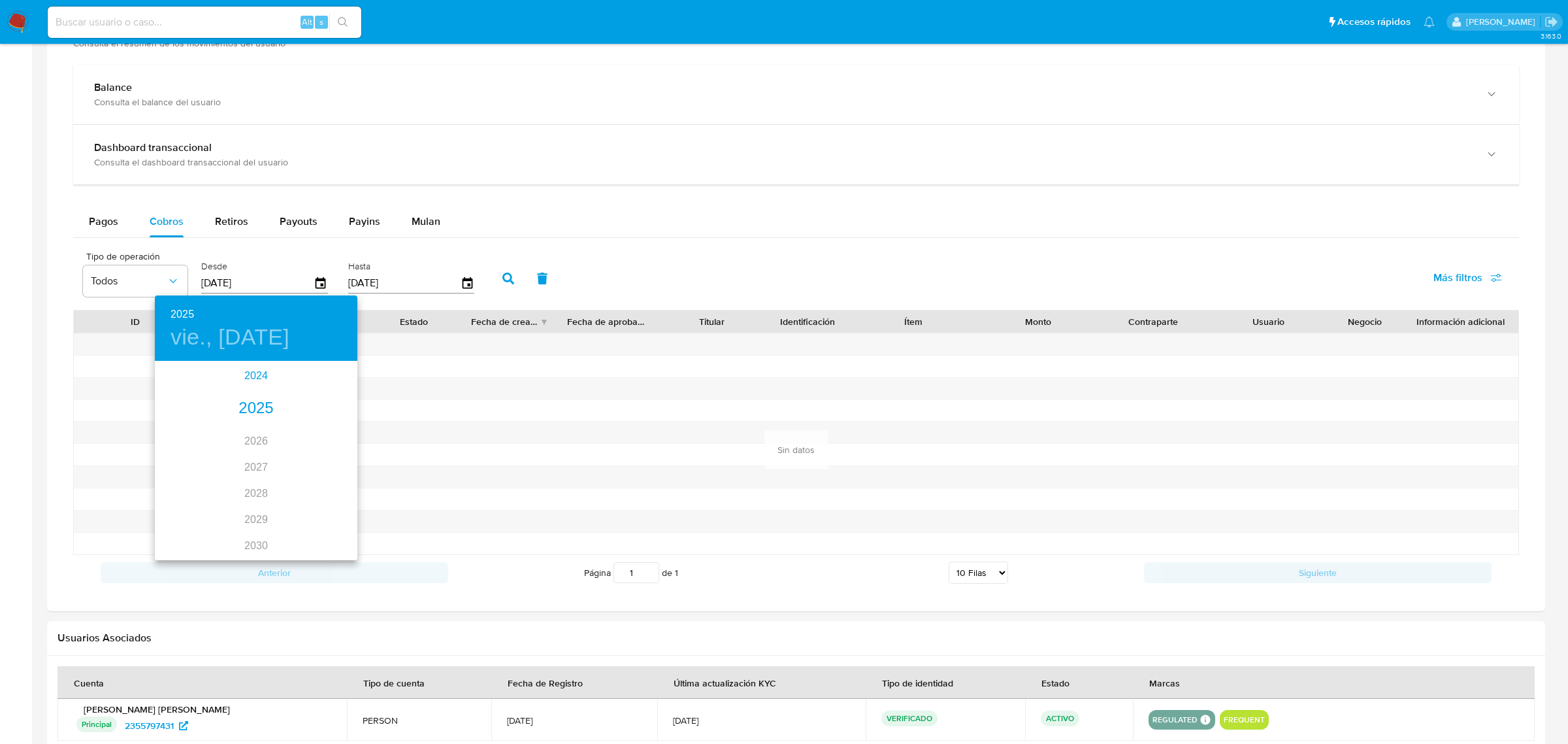
click at [256, 376] on div "2024" at bounding box center [256, 376] width 203 height 26
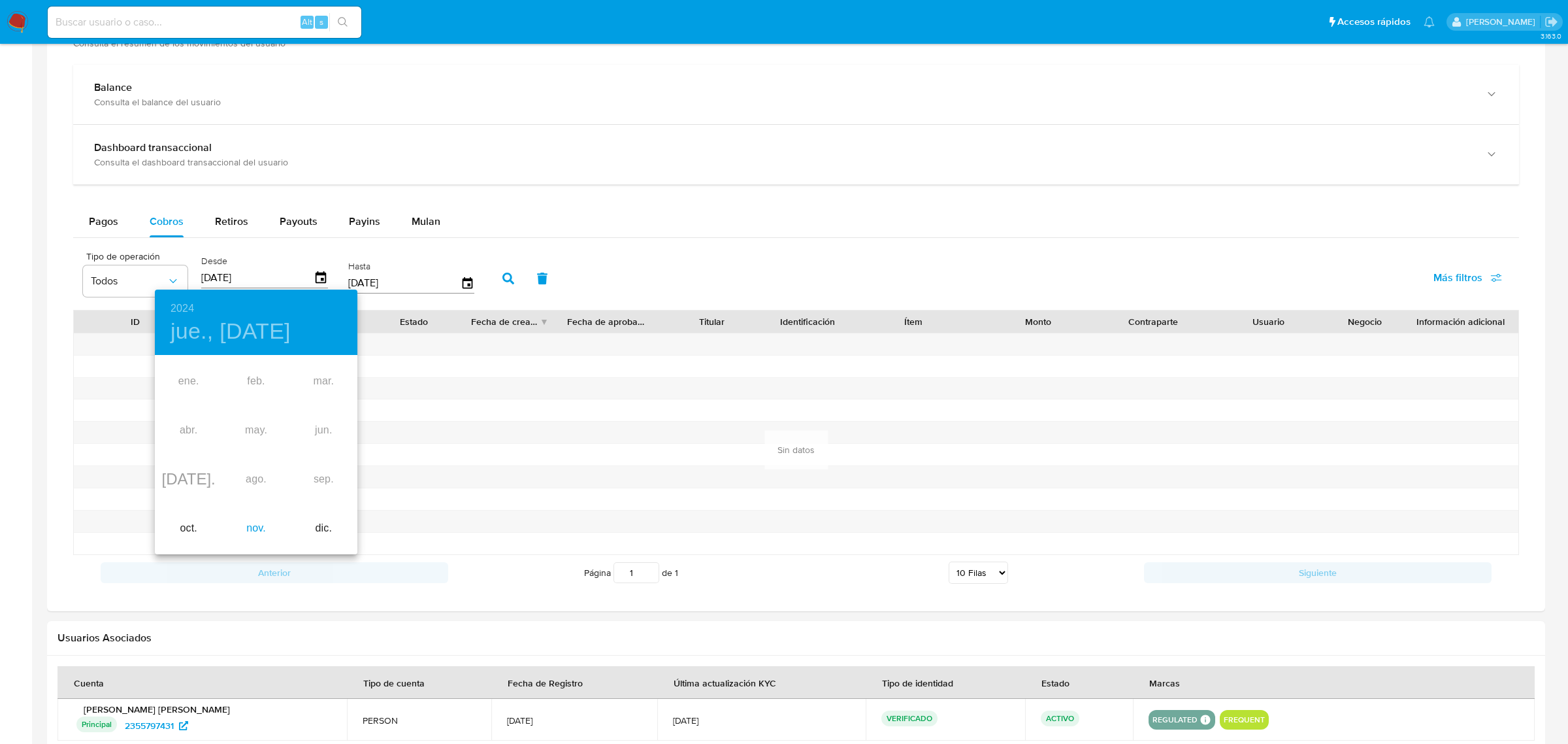
click at [256, 529] on div "nov." at bounding box center [256, 528] width 68 height 49
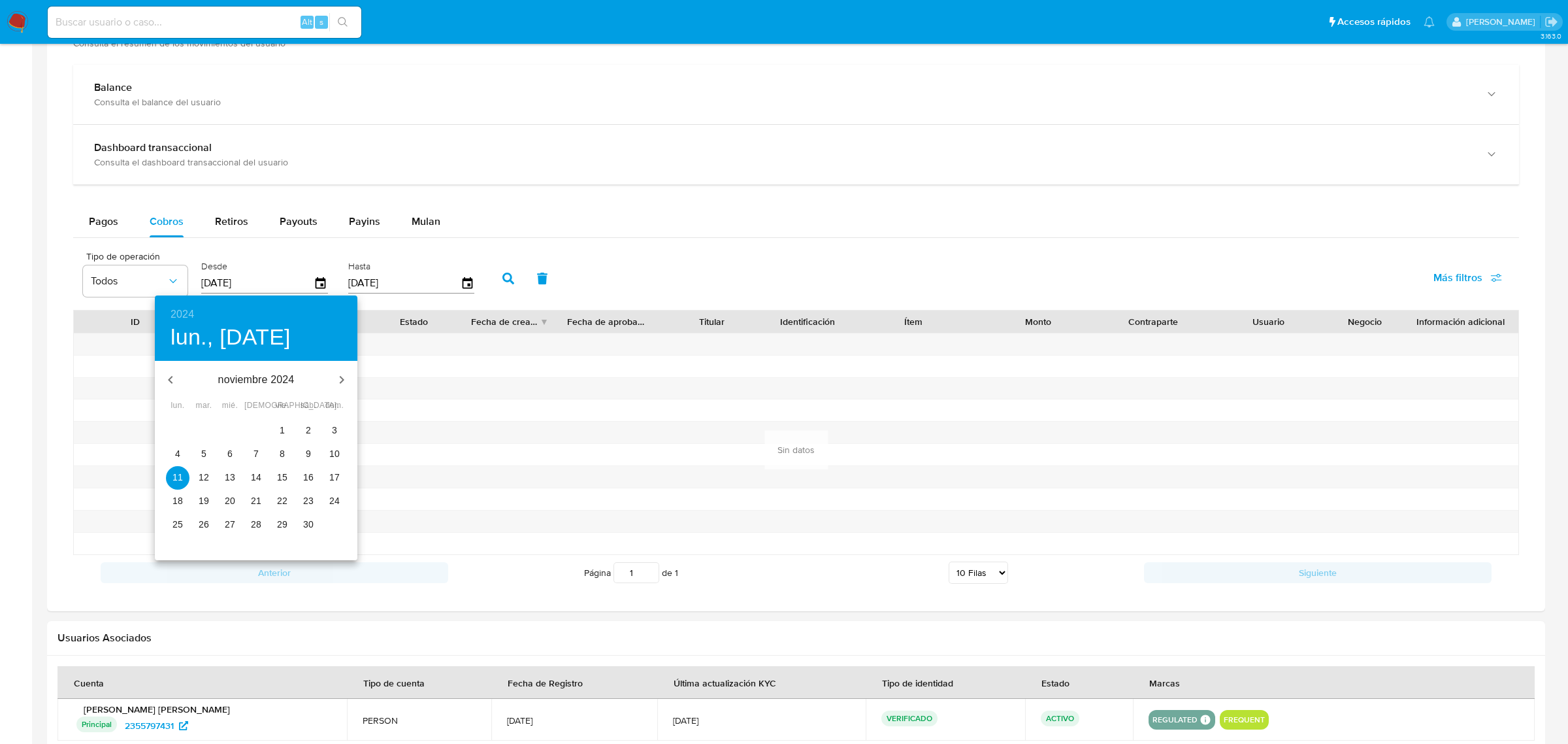
click at [256, 528] on p "28" at bounding box center [256, 524] width 11 height 13
type input "[DATE]"
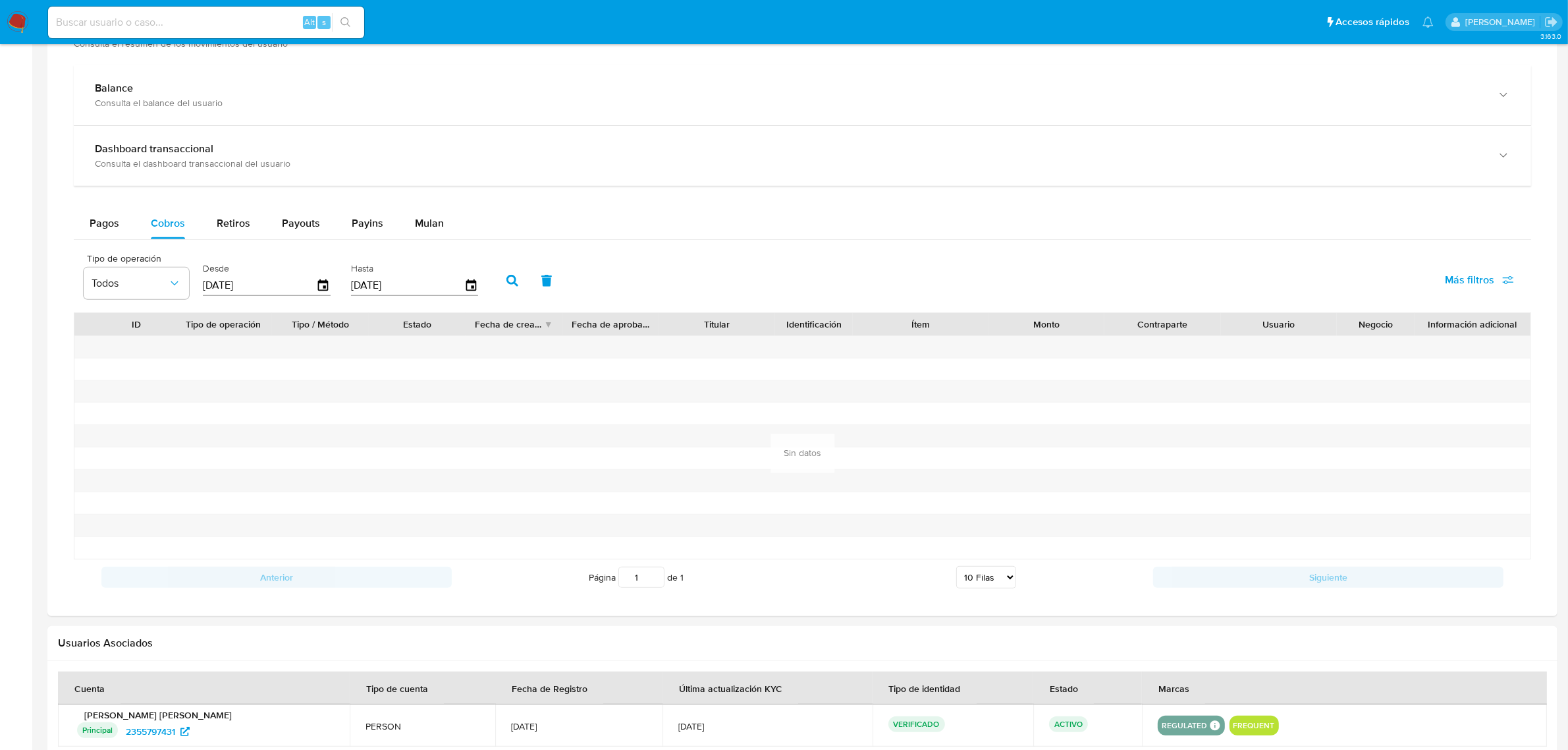
click at [506, 284] on icon "button" at bounding box center [512, 281] width 11 height 11
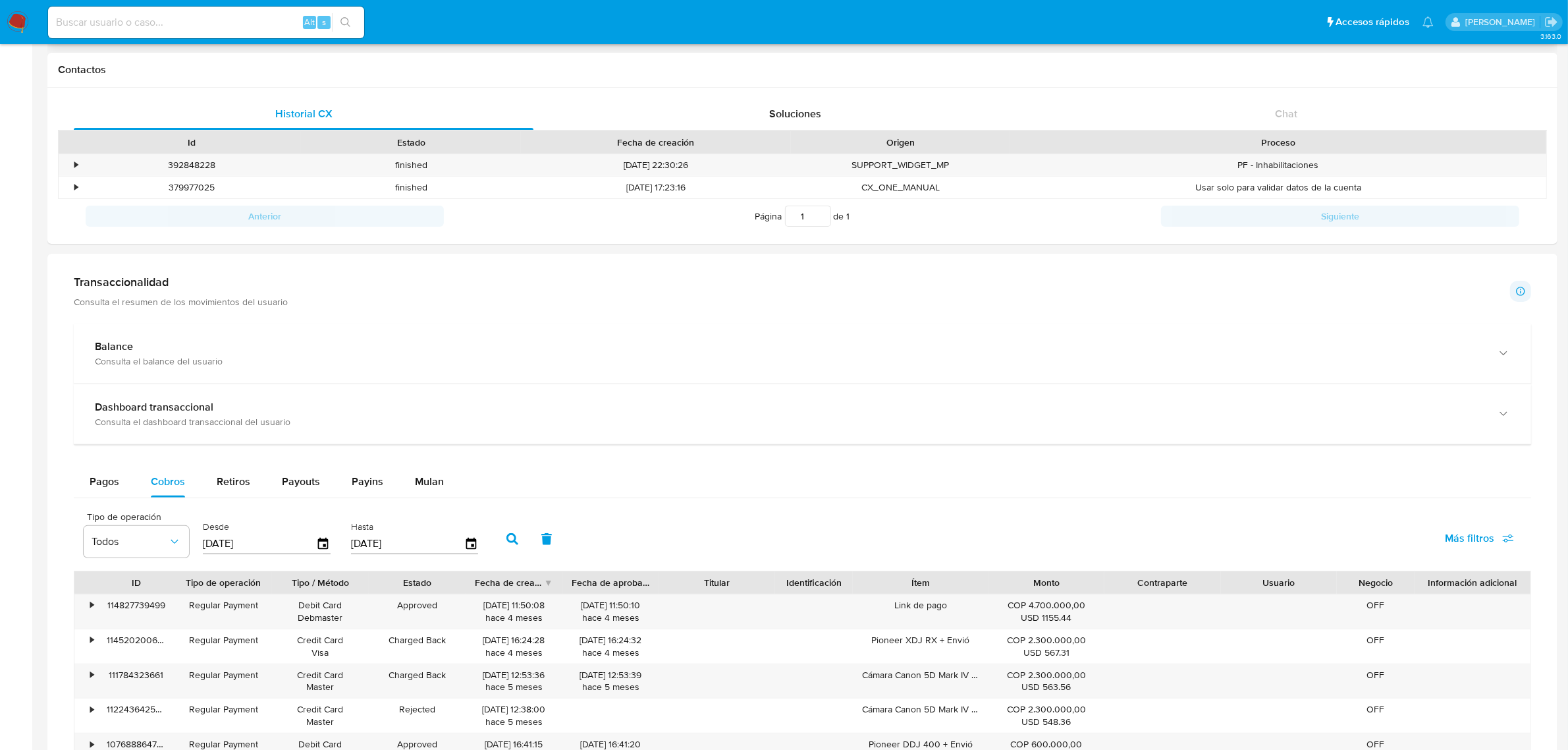
scroll to position [0, 0]
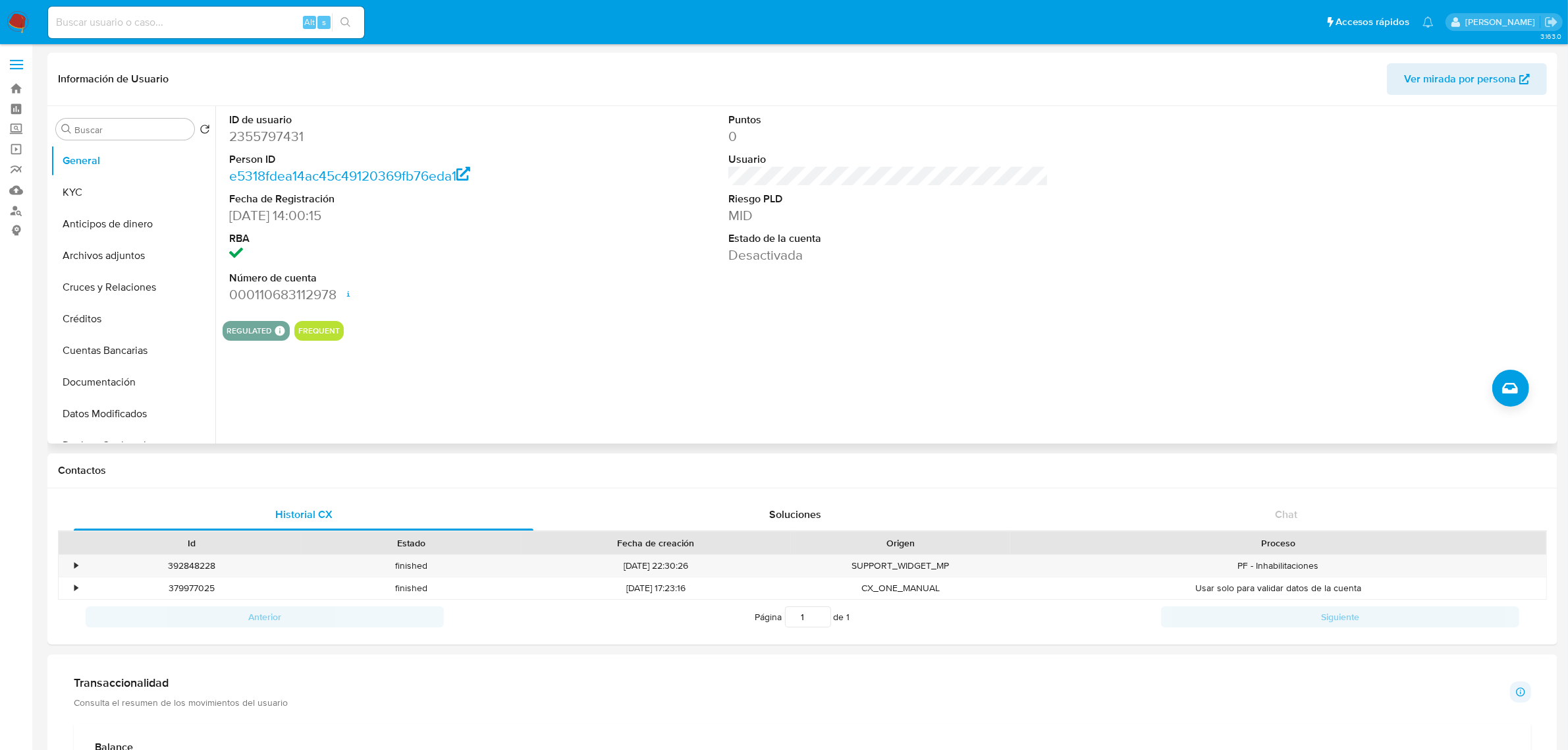
click at [285, 132] on dd "2355797431" at bounding box center [389, 136] width 320 height 18
copy dd "2355797431"
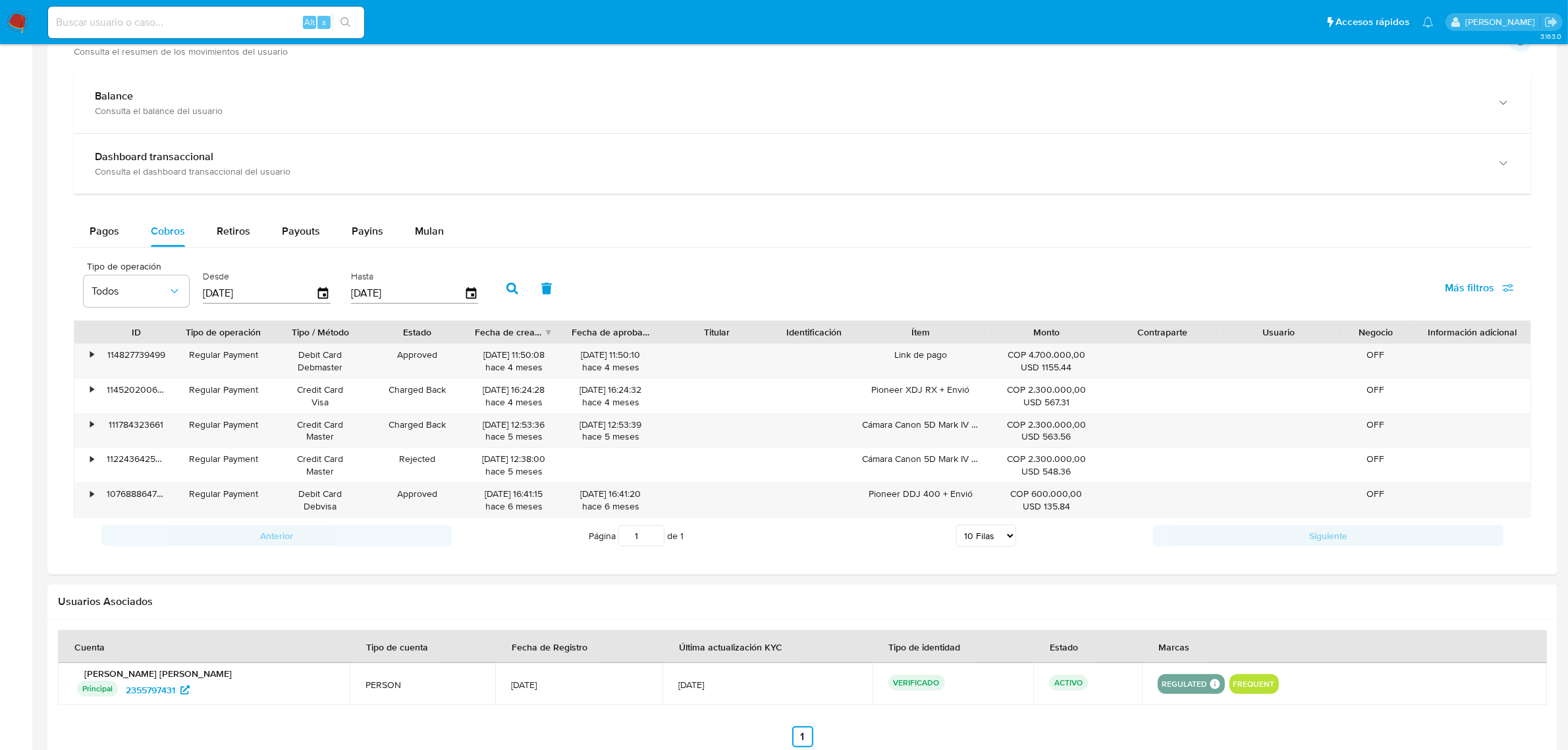
scroll to position [659, 0]
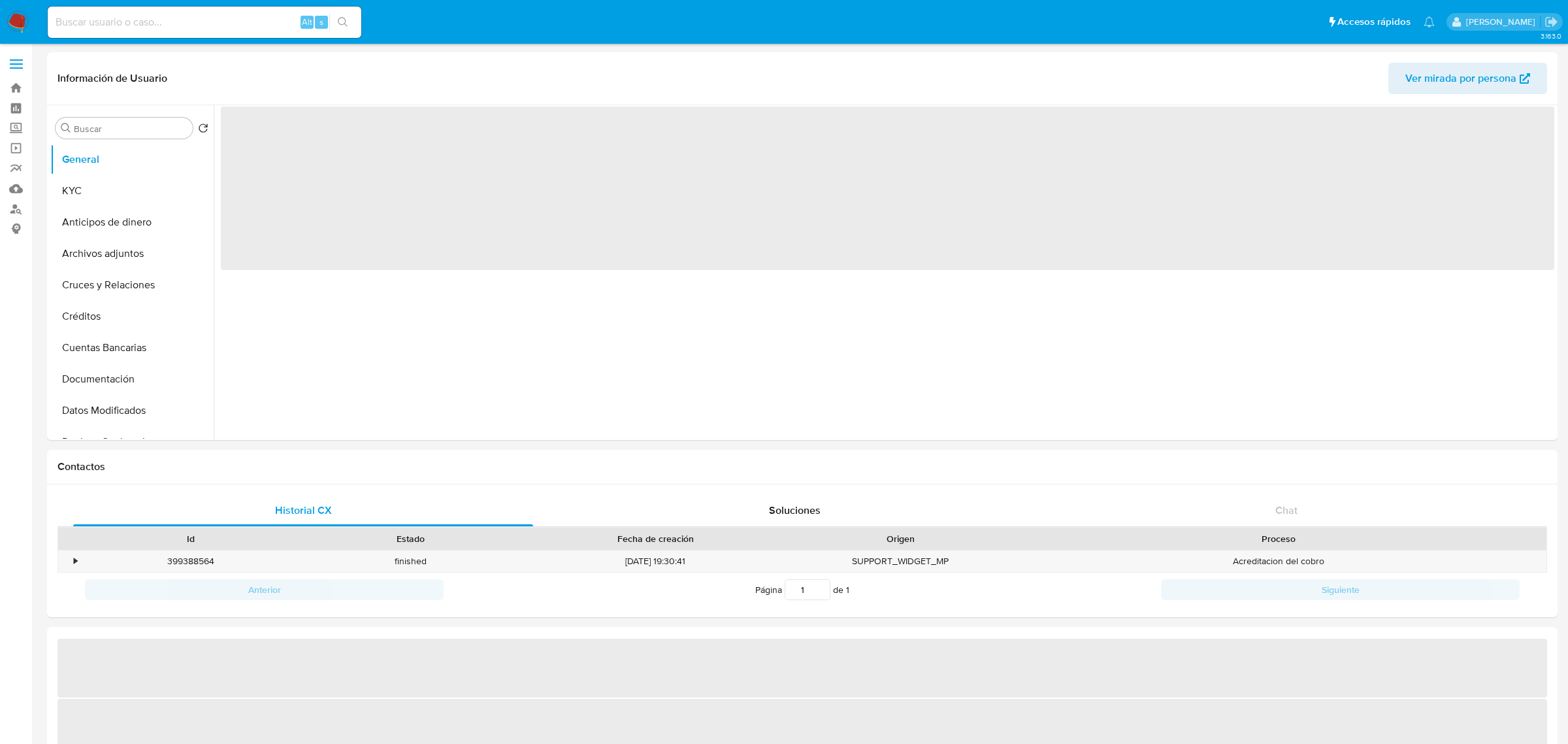
select select "10"
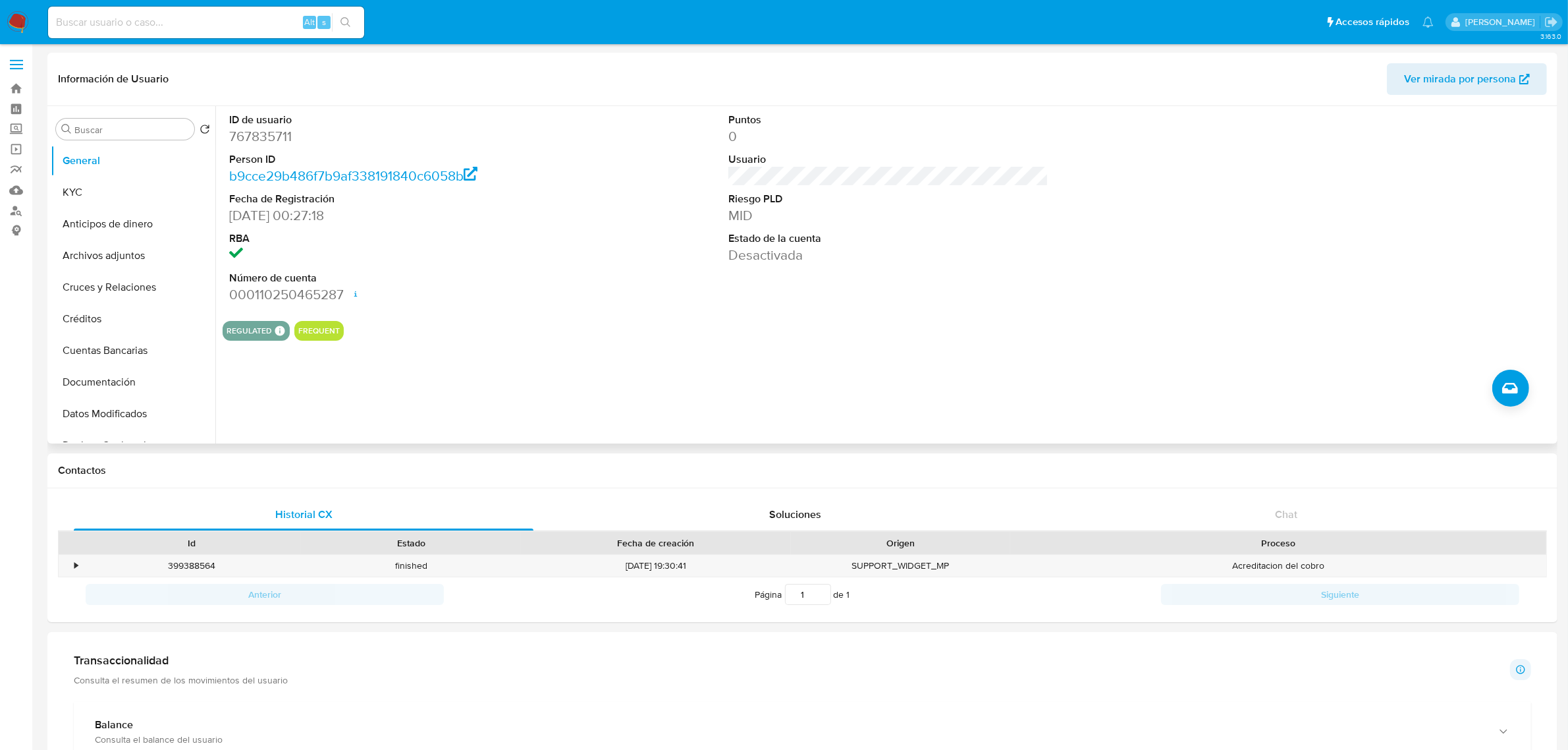
click at [261, 129] on dd "767835711" at bounding box center [389, 136] width 320 height 18
copy dd "767835711"
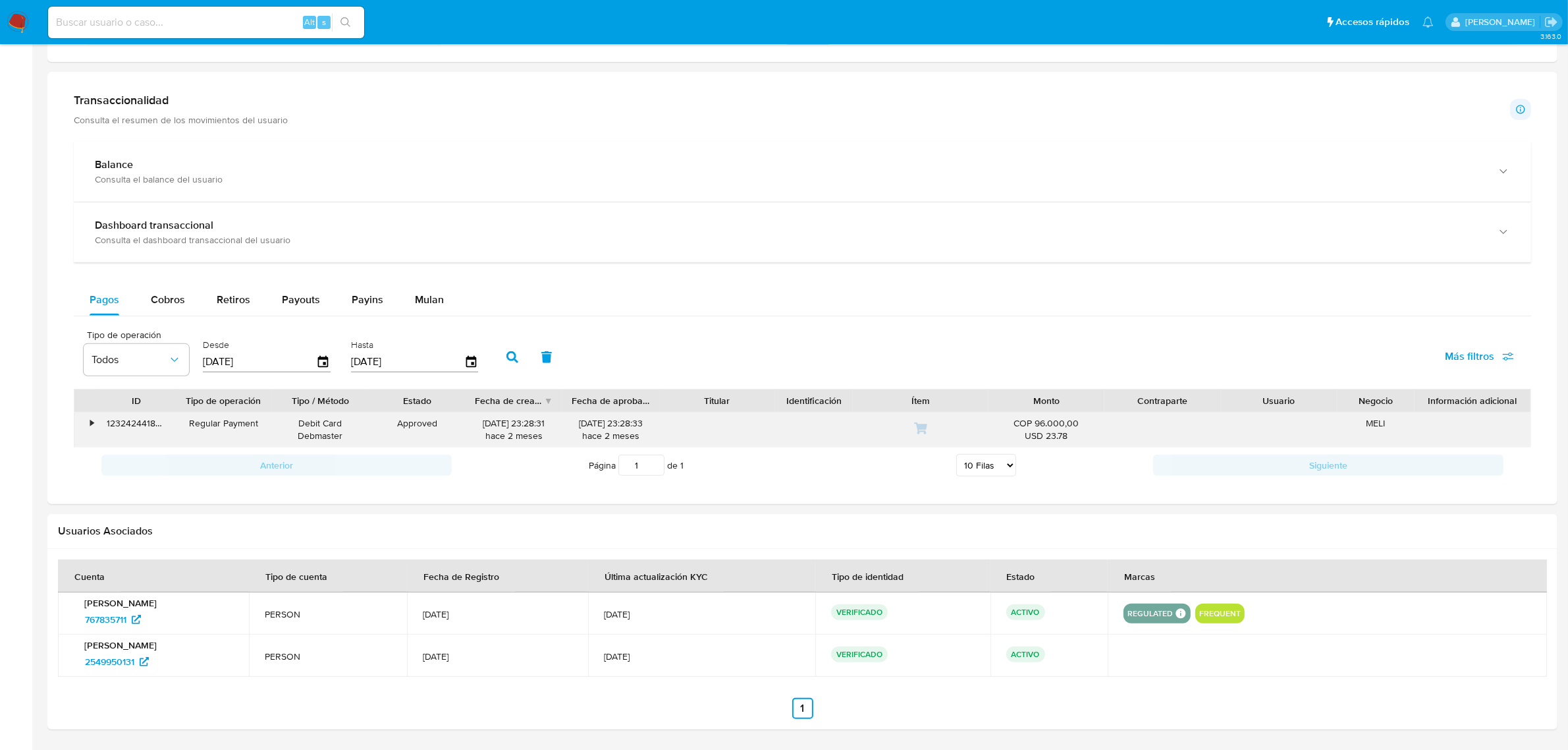
scroll to position [577, 0]
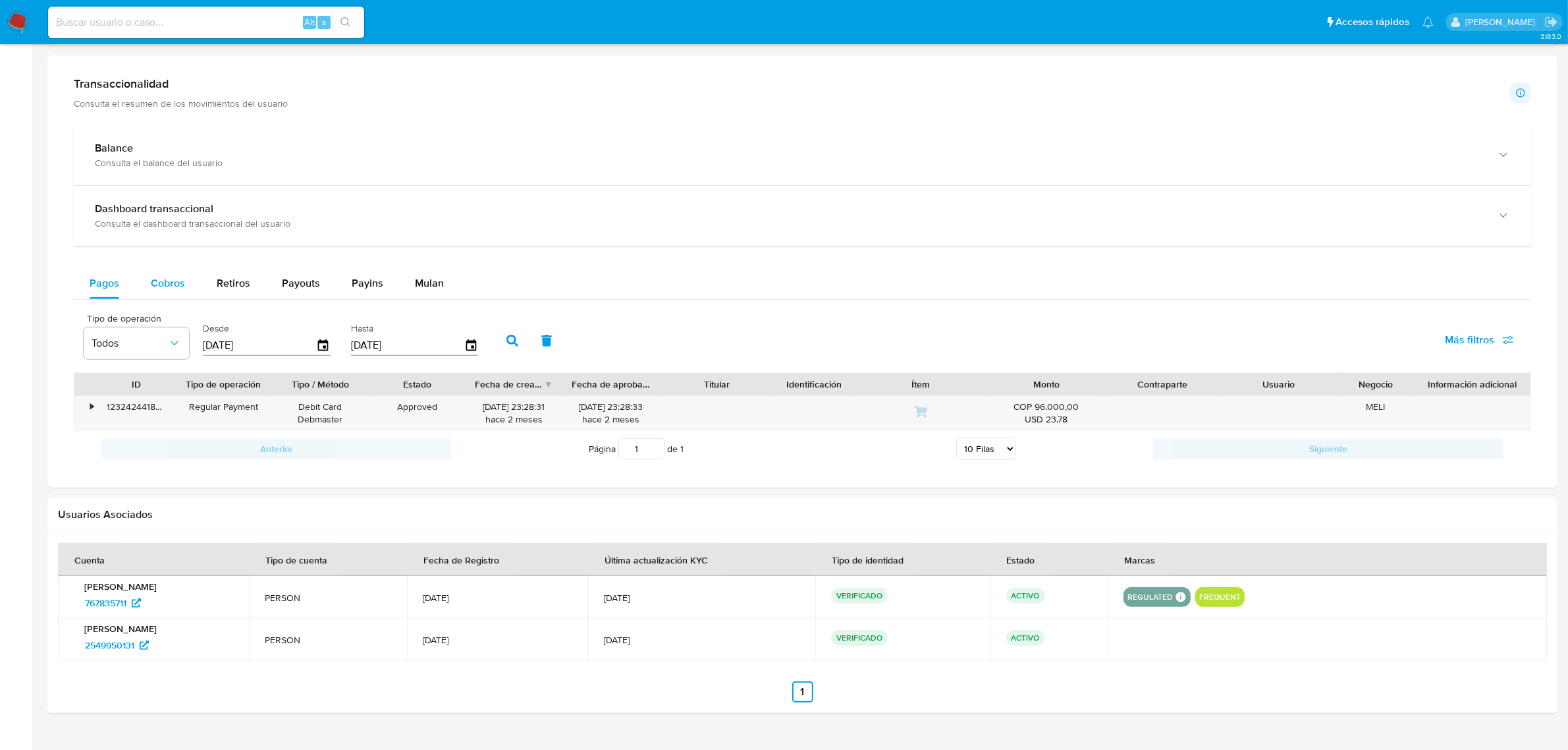
click at [166, 281] on span "Cobros" at bounding box center [168, 283] width 34 height 15
select select "10"
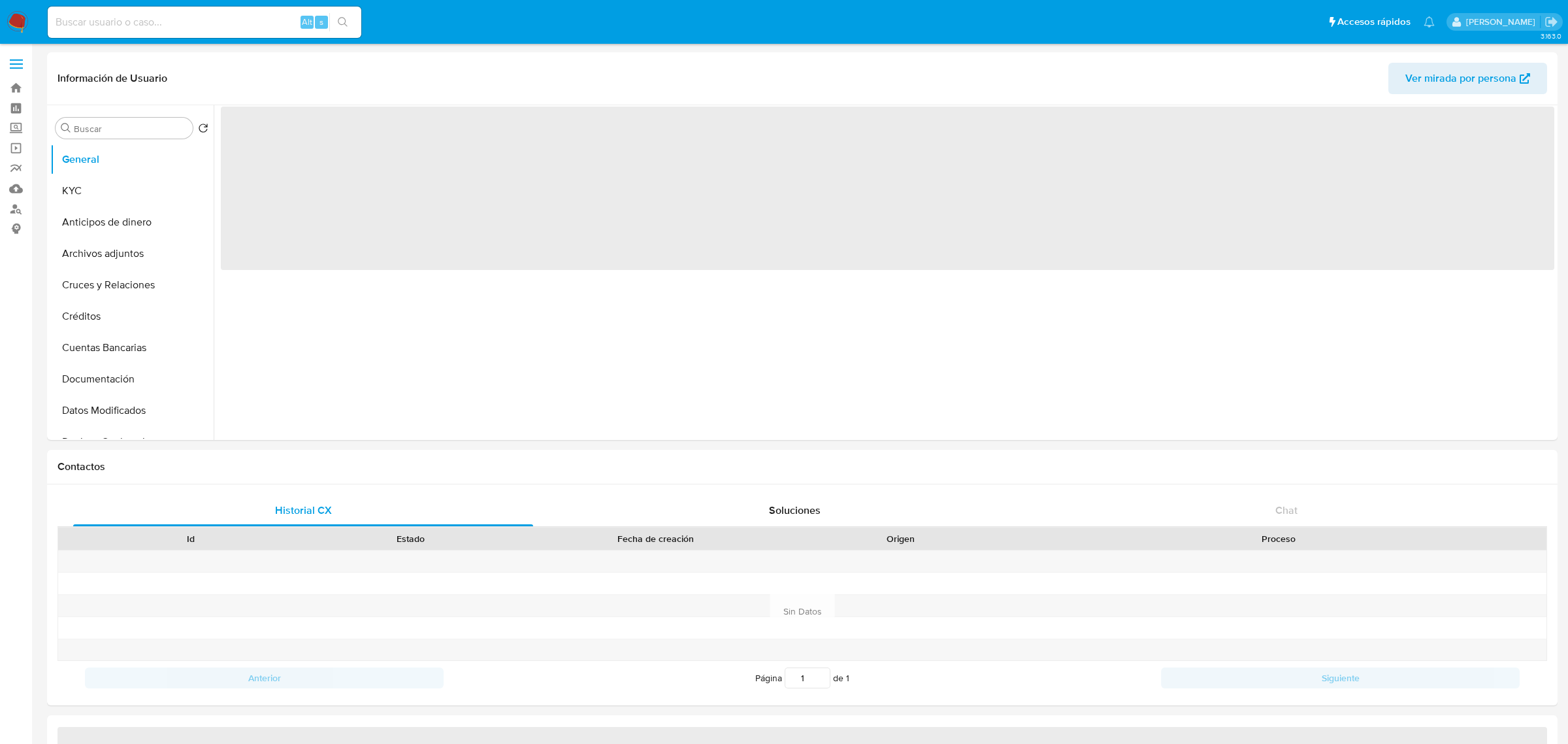
select select "10"
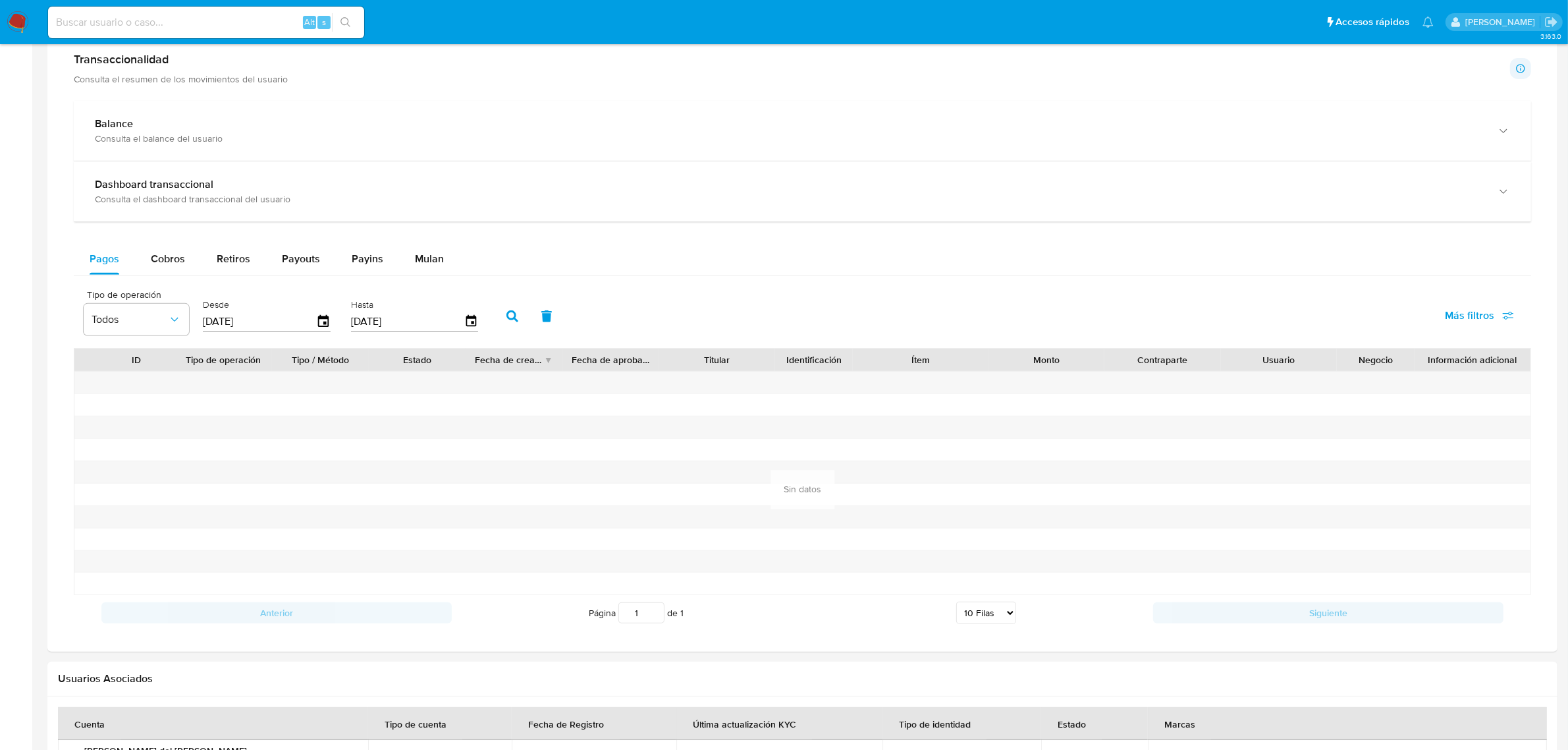
scroll to position [741, 0]
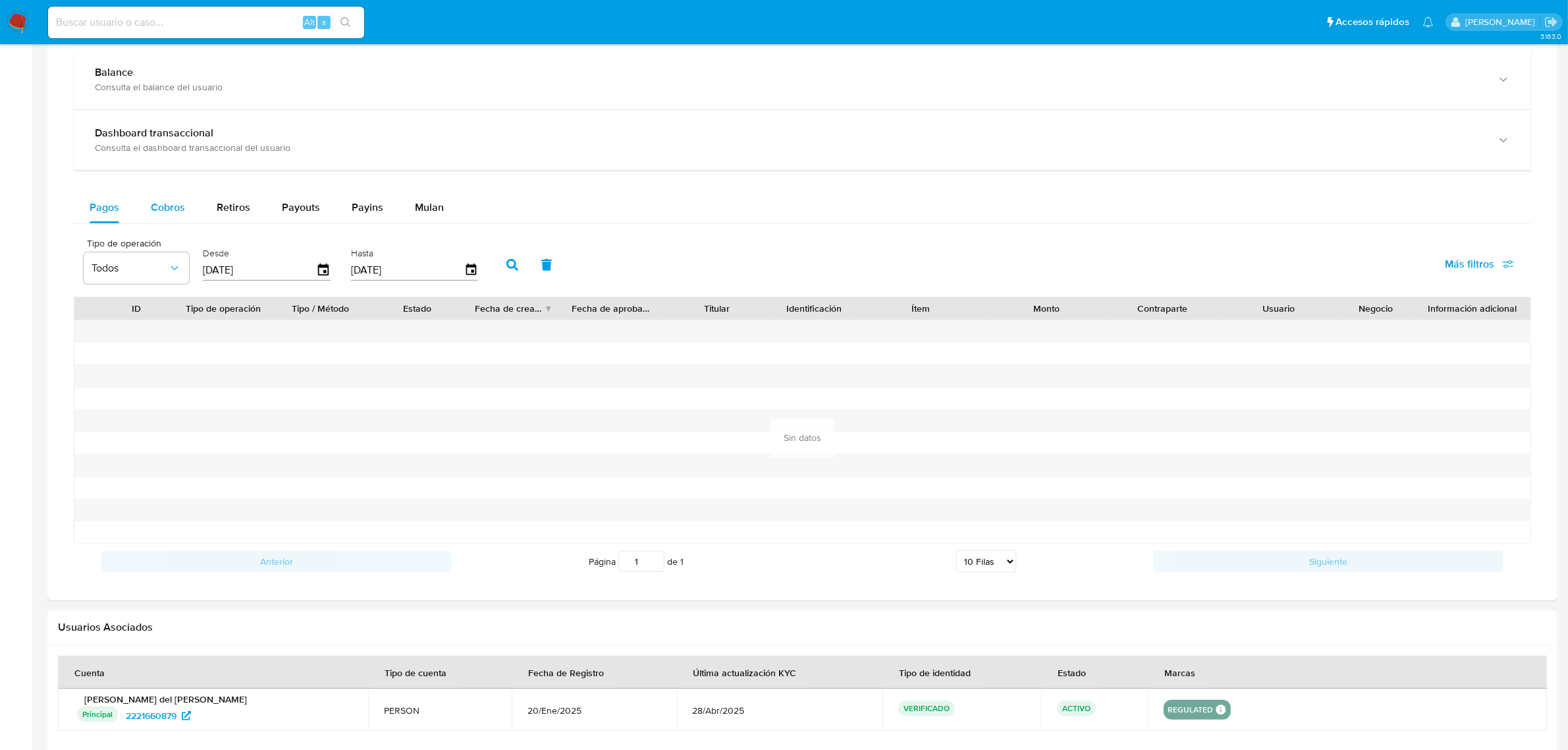
click at [179, 213] on span "Cobros" at bounding box center [168, 207] width 34 height 15
select select "10"
click at [319, 275] on icon "button" at bounding box center [324, 271] width 23 height 23
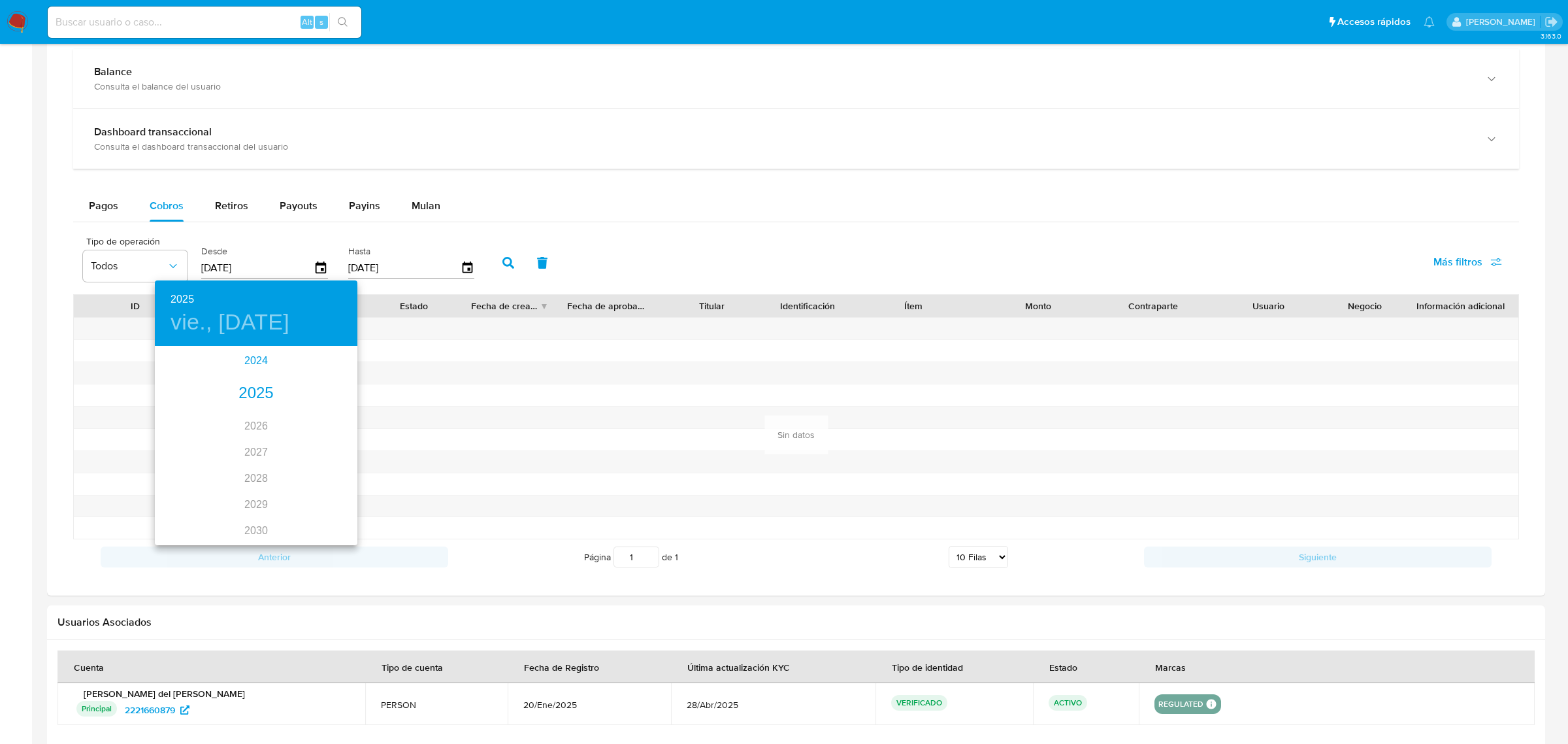
click at [249, 364] on div "2024" at bounding box center [256, 361] width 203 height 26
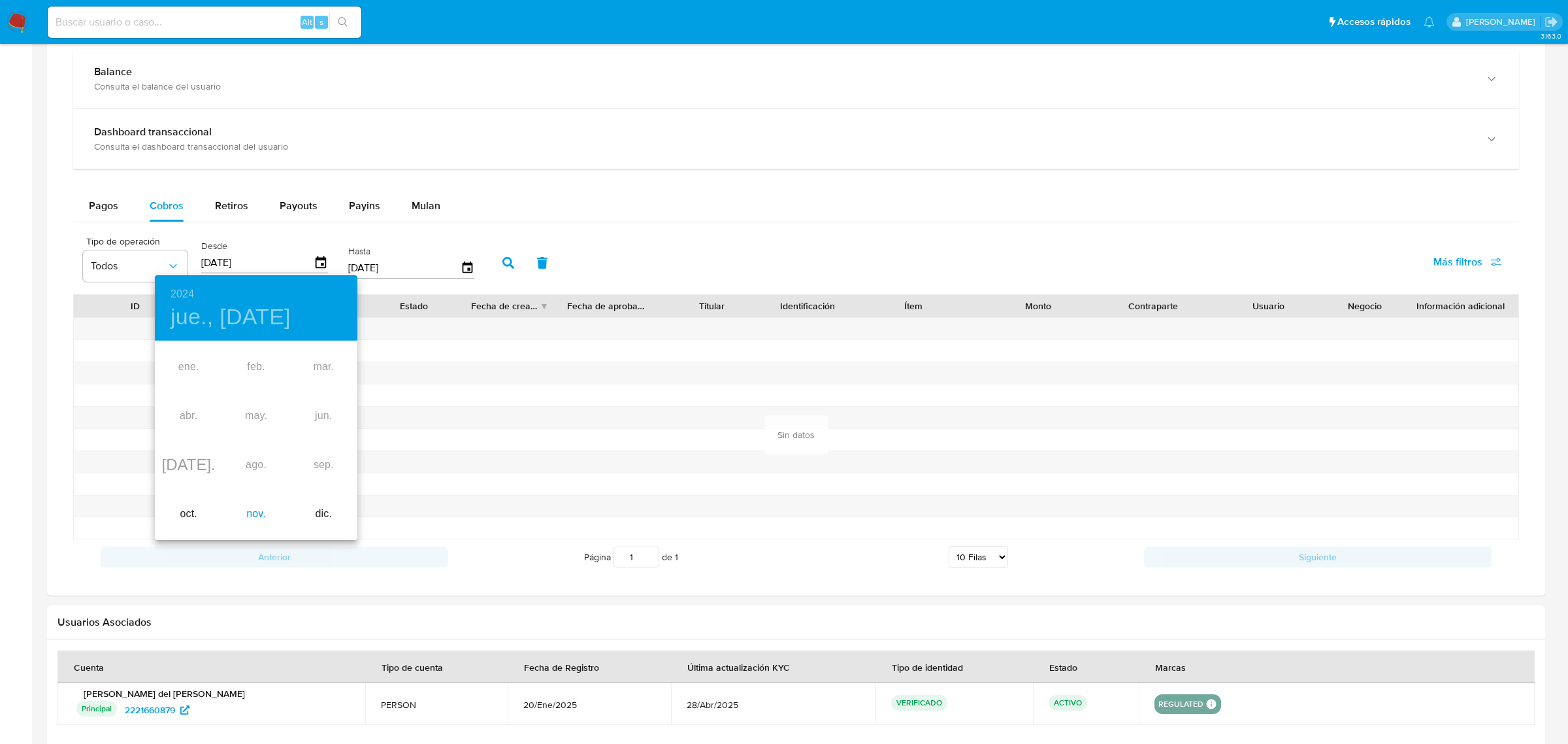
click at [247, 519] on div "nov." at bounding box center [256, 514] width 68 height 49
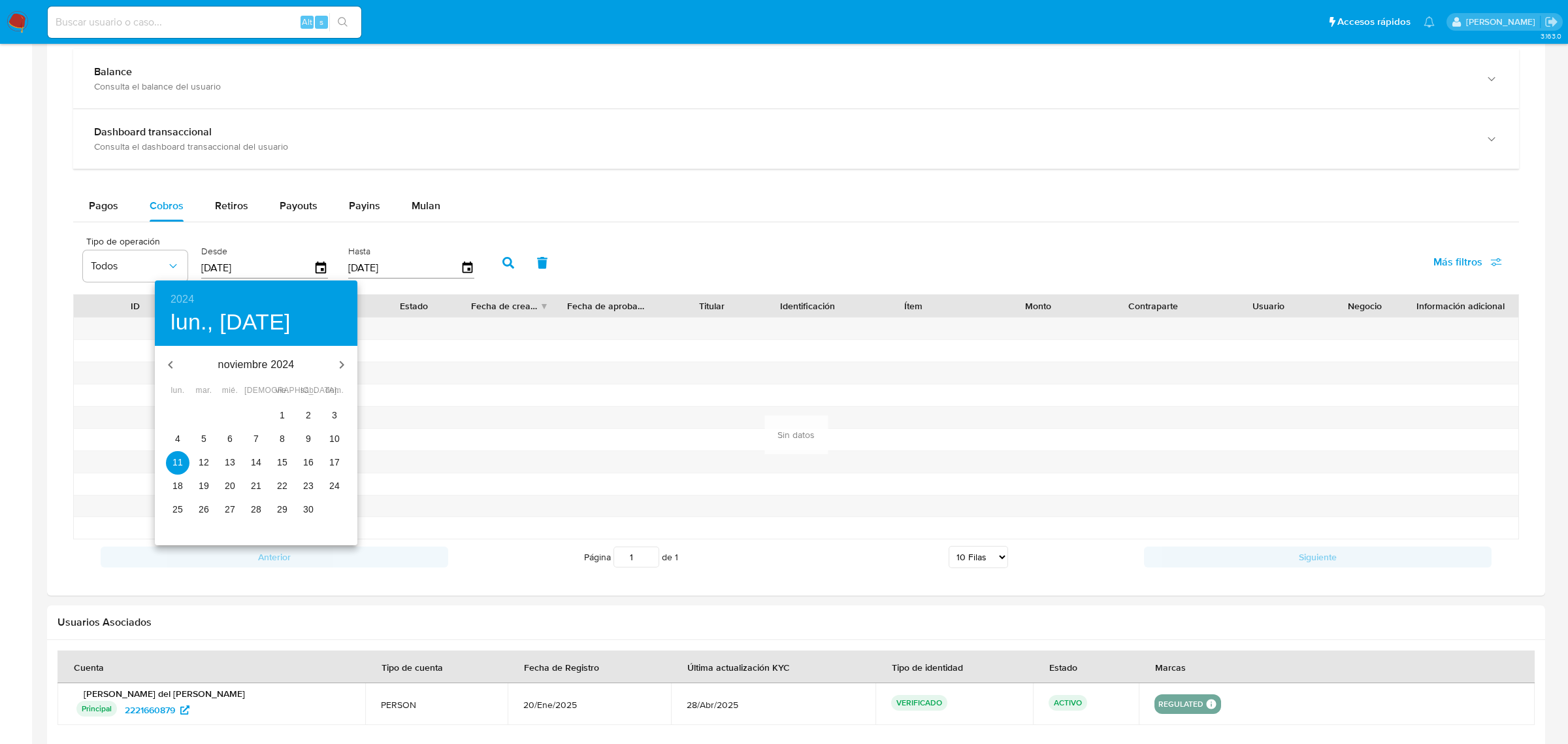
drag, startPoint x: 256, startPoint y: 510, endPoint x: 262, endPoint y: 502, distance: 10.0
click at [256, 509] on p "28" at bounding box center [256, 509] width 11 height 13
type input "[DATE]"
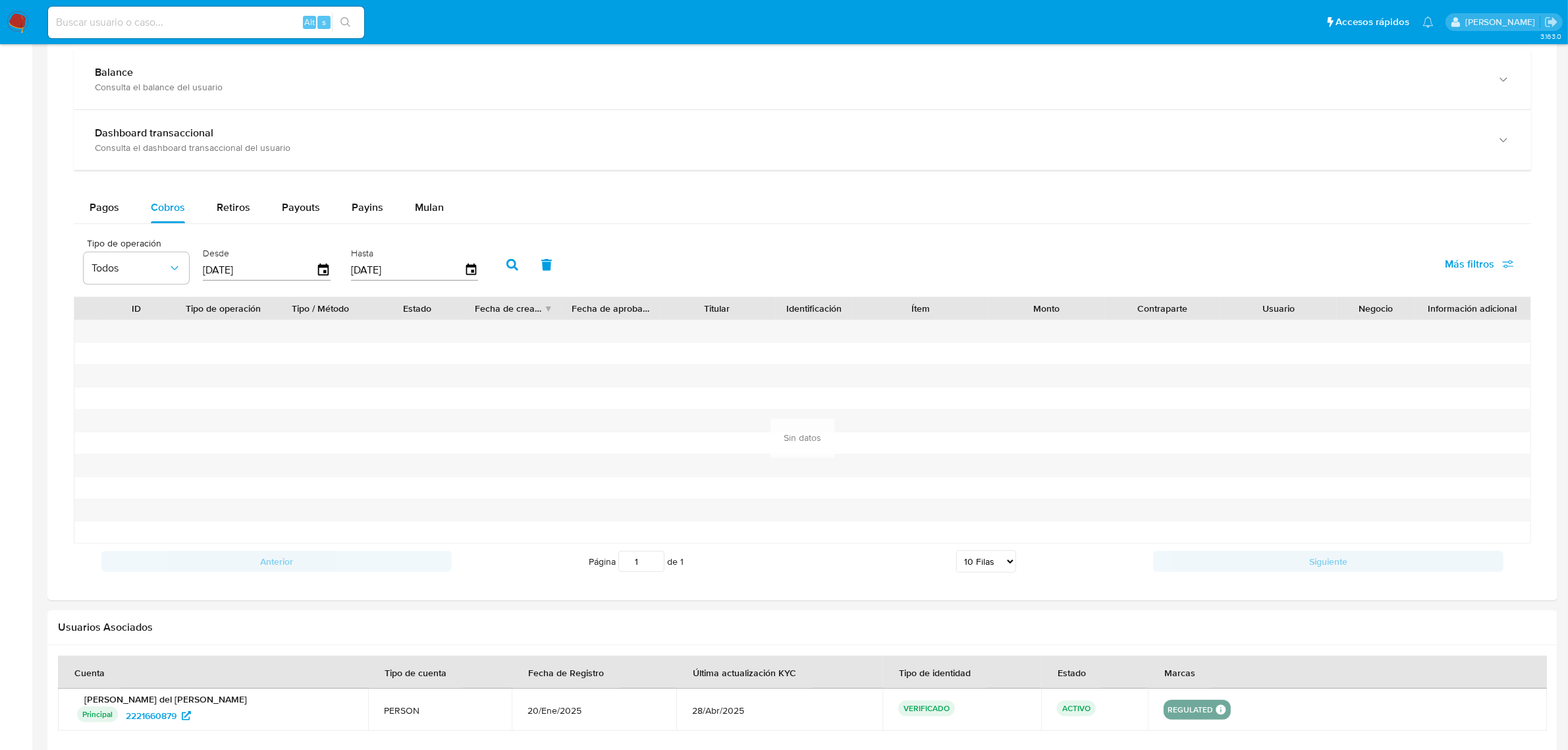
click at [500, 265] on button "button" at bounding box center [513, 265] width 34 height 32
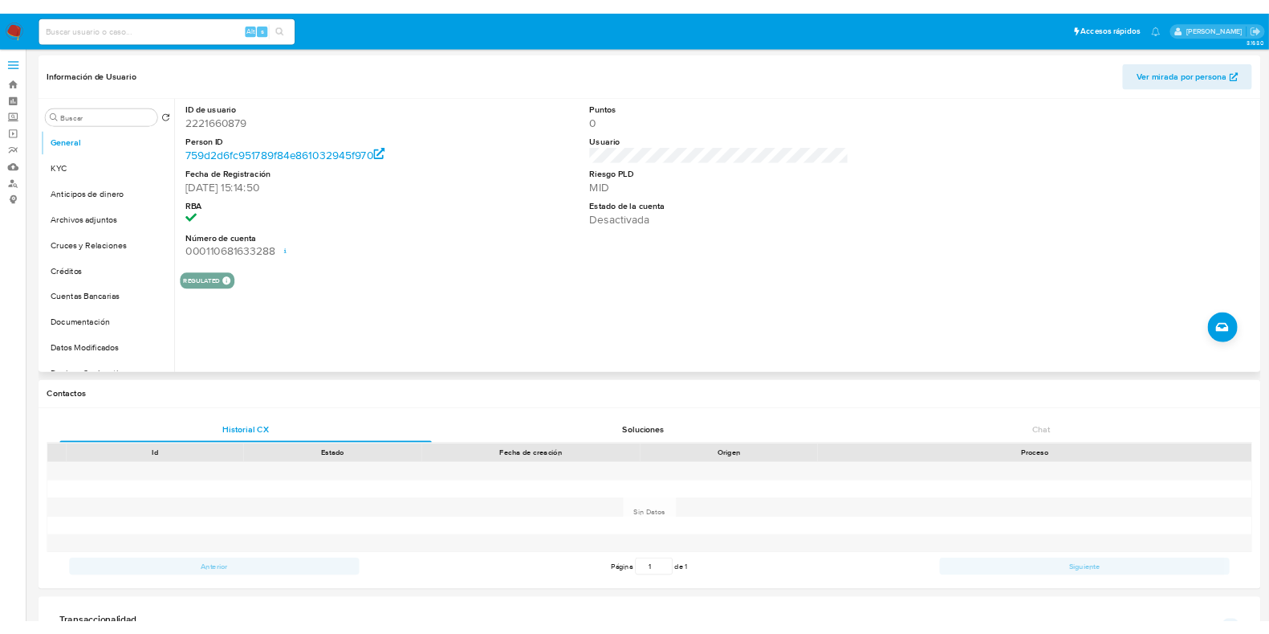
scroll to position [0, 0]
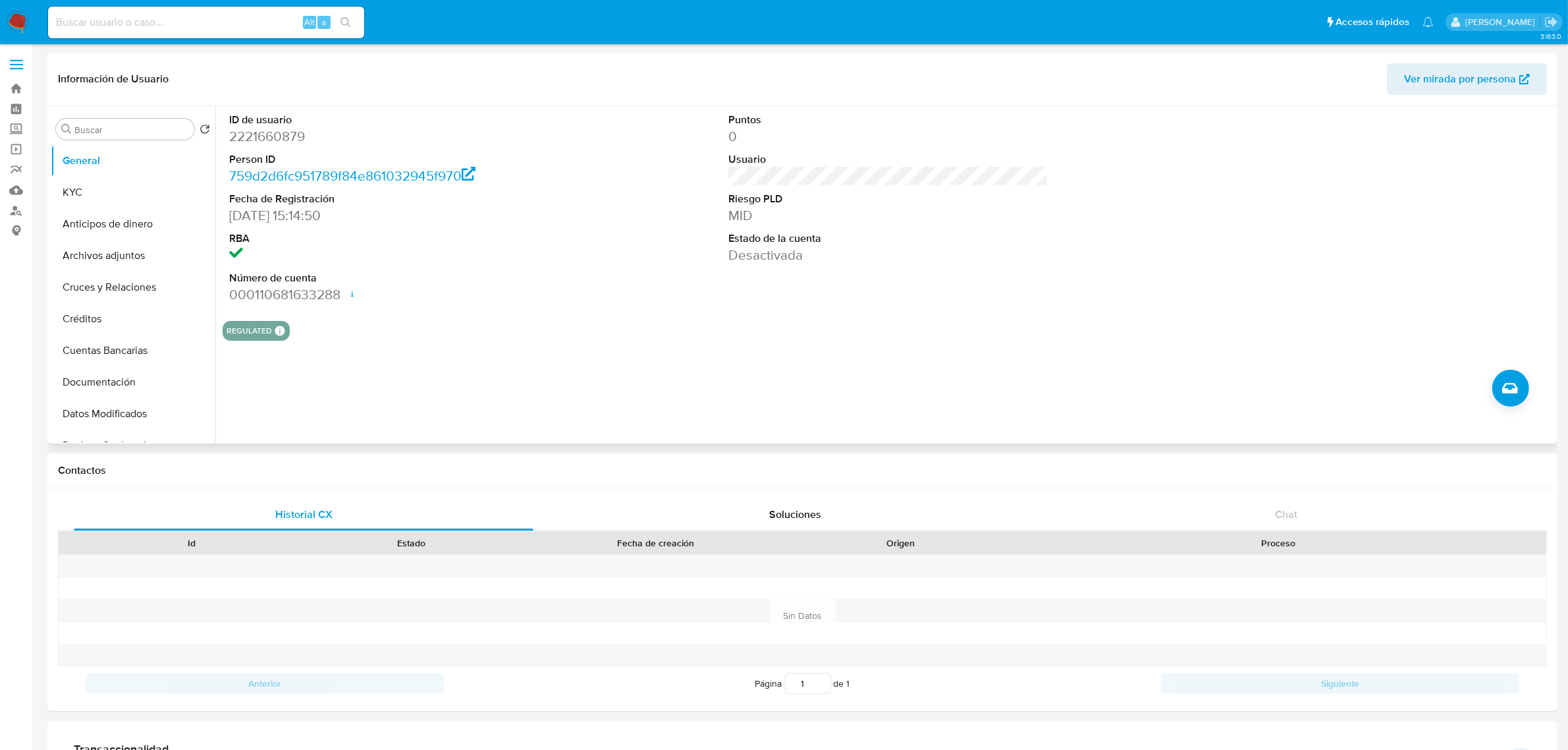
click at [271, 139] on dd "2221660879" at bounding box center [389, 136] width 320 height 18
copy dd "2221660879"
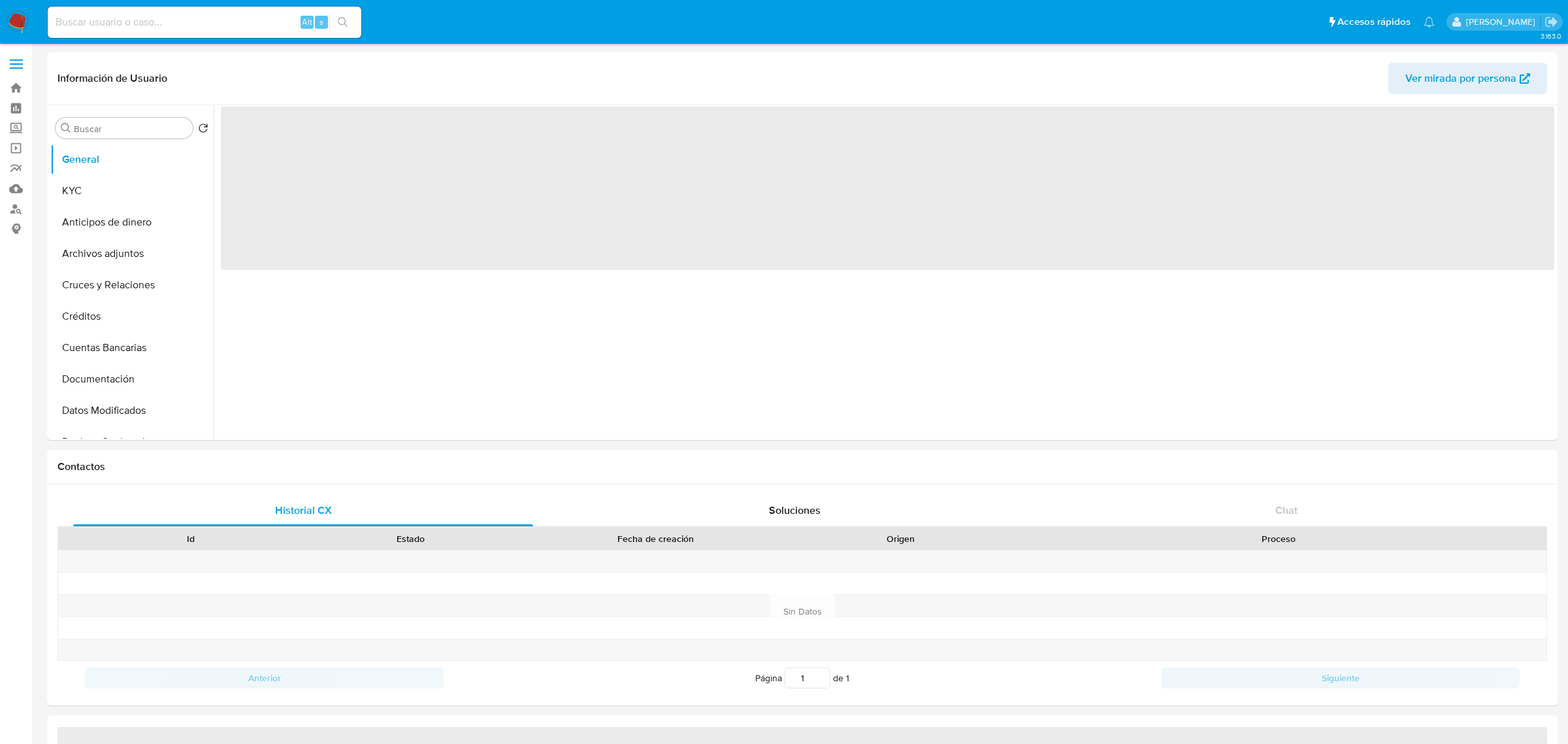
select select "10"
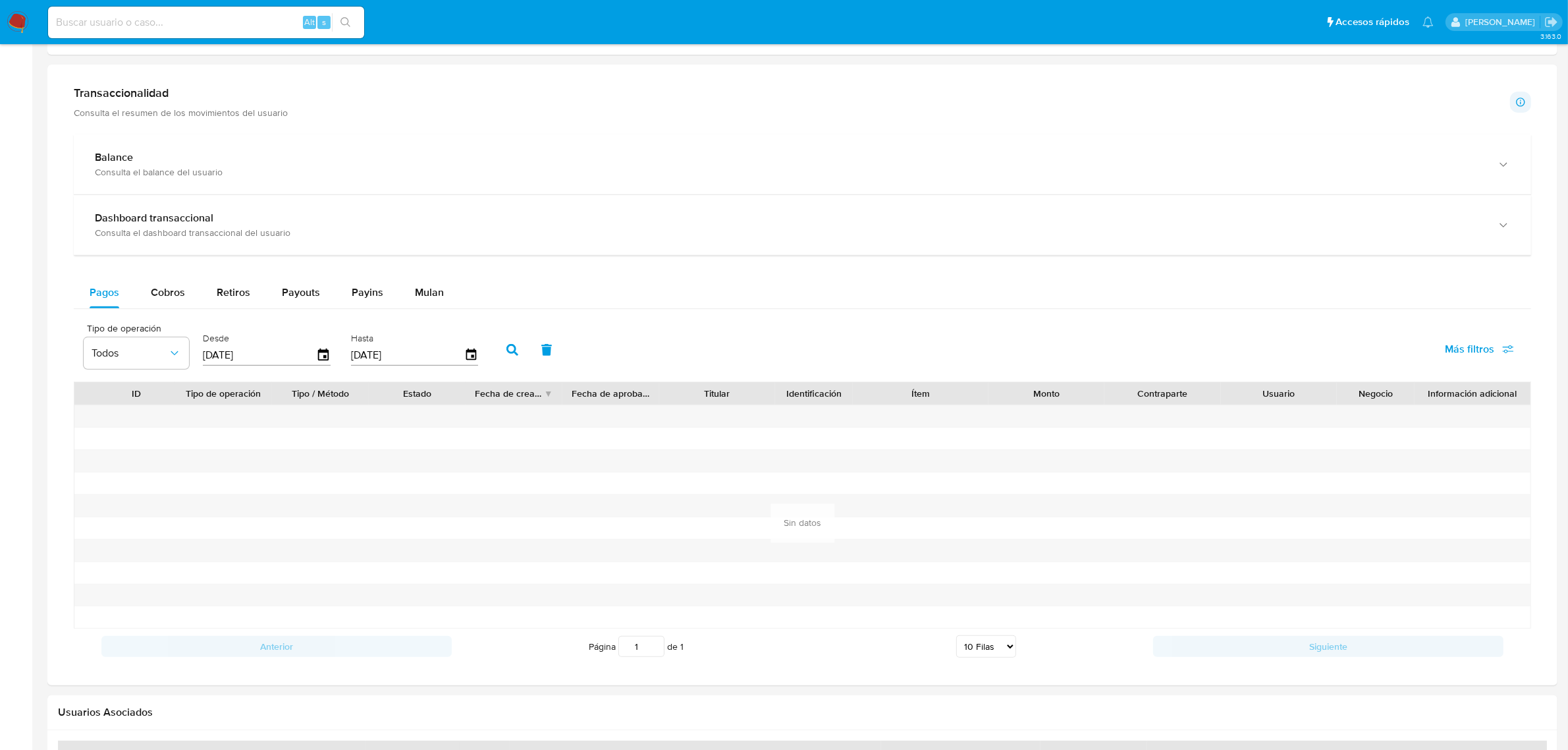
scroll to position [659, 0]
click at [146, 286] on button "Cobros" at bounding box center [168, 290] width 66 height 32
select select "10"
click at [321, 354] on icon "button" at bounding box center [324, 353] width 23 height 23
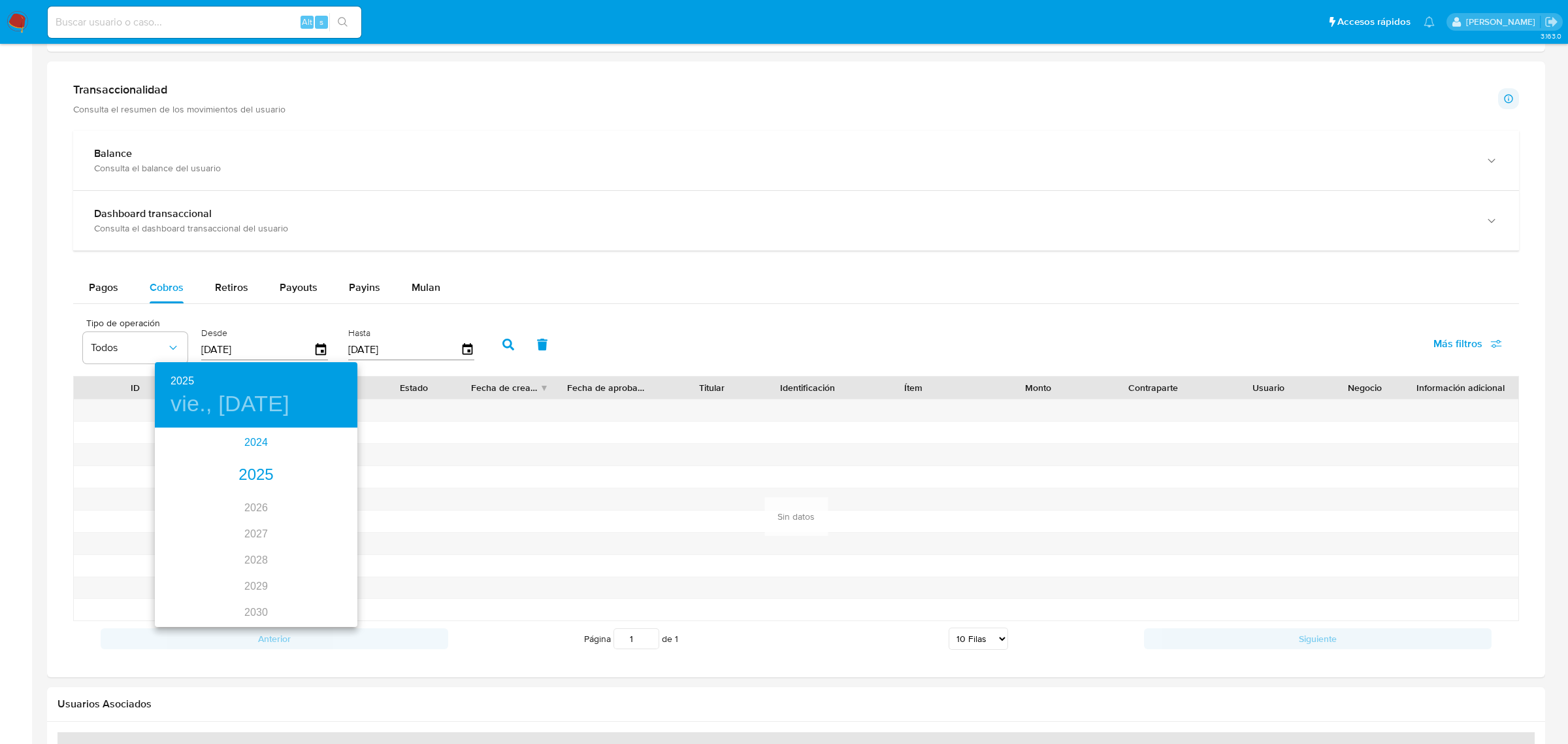
click at [248, 436] on div "2024" at bounding box center [256, 443] width 203 height 26
click at [255, 595] on div "nov." at bounding box center [256, 596] width 68 height 49
click at [256, 595] on p "28" at bounding box center [256, 591] width 11 height 13
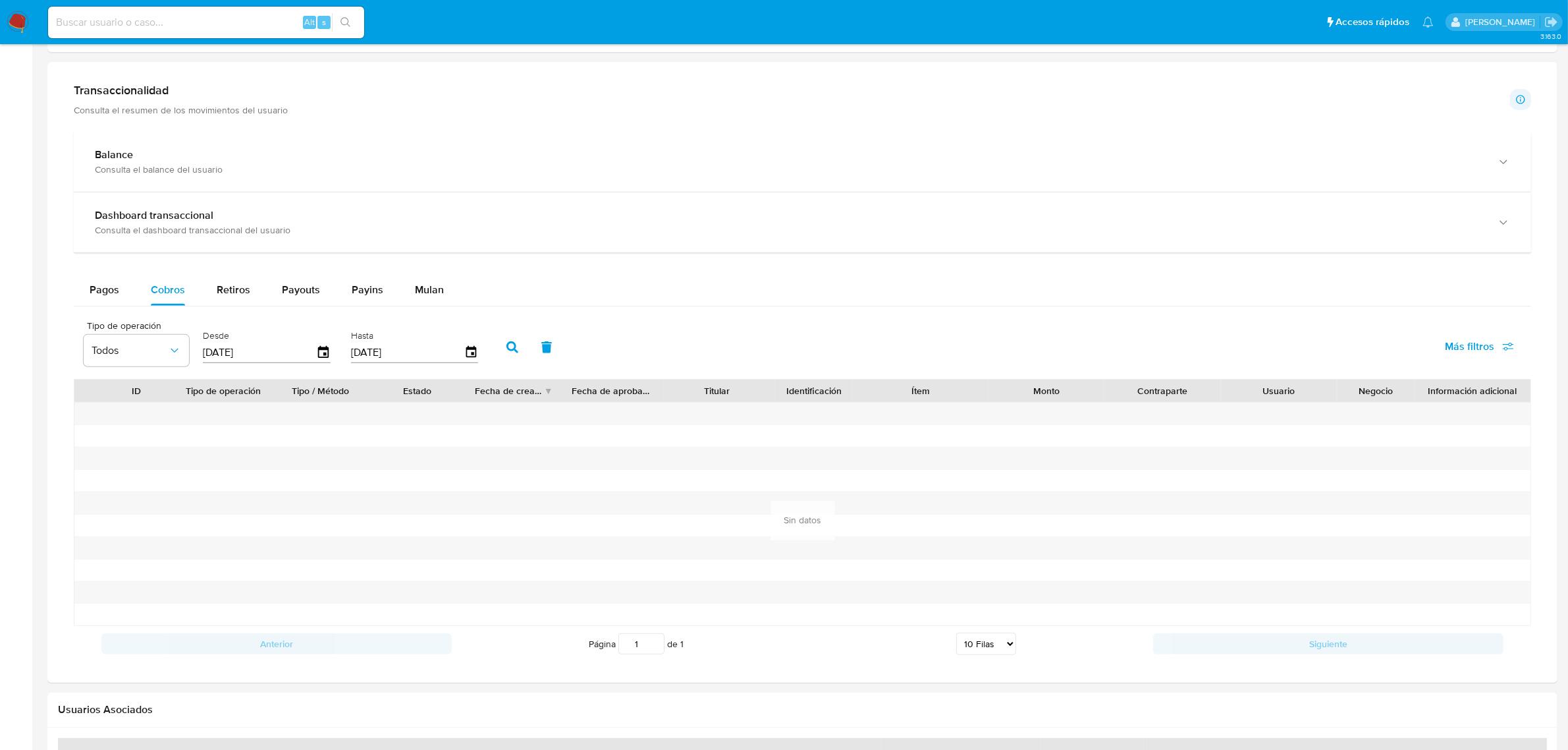
click at [530, 345] on button "button" at bounding box center [547, 347] width 34 height 32
click at [321, 354] on icon "button" at bounding box center [323, 352] width 11 height 11
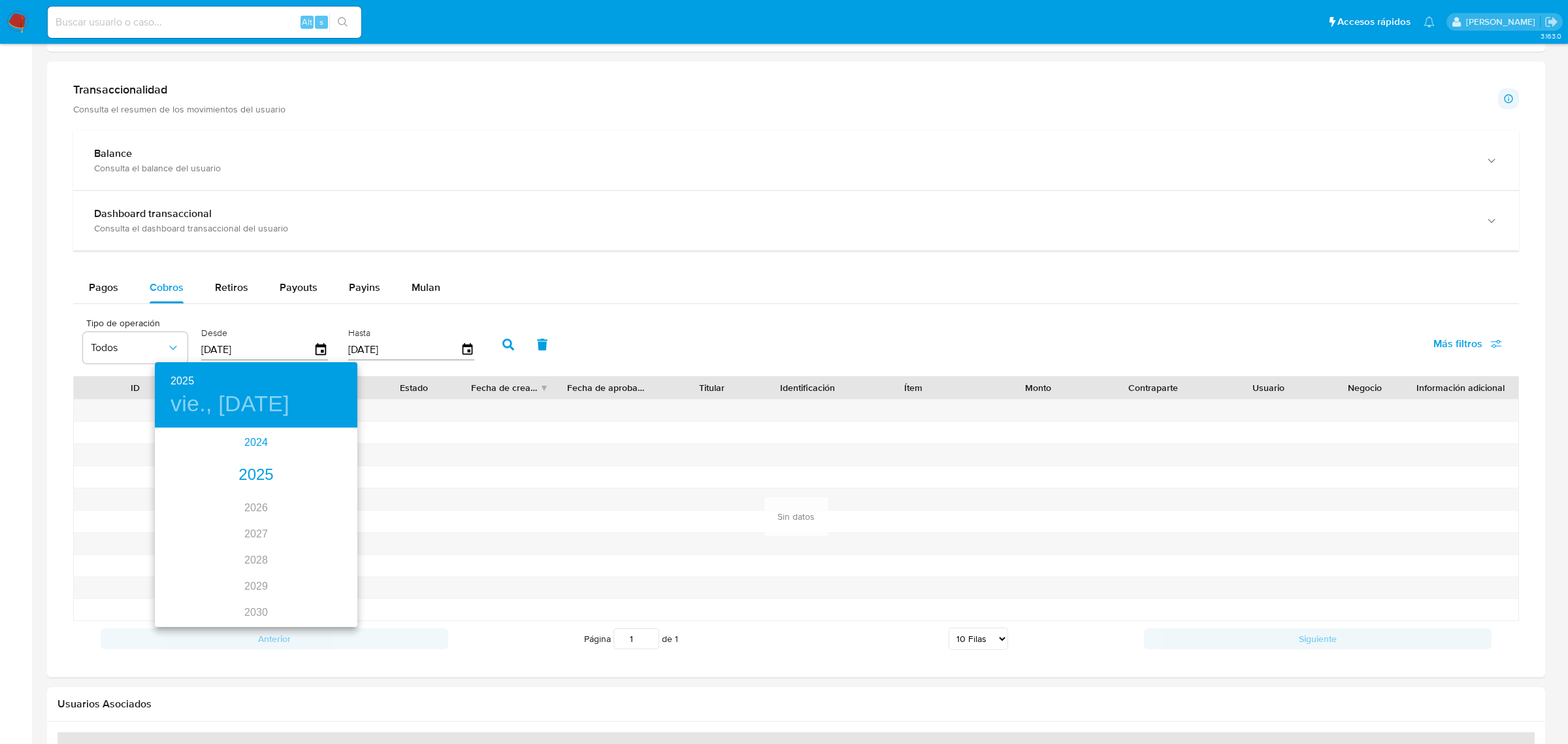
click at [247, 440] on div "2024" at bounding box center [256, 443] width 203 height 26
click at [265, 609] on div "nov." at bounding box center [256, 596] width 68 height 49
click at [258, 561] on p "21" at bounding box center [256, 567] width 11 height 13
type input "21/11/2024"
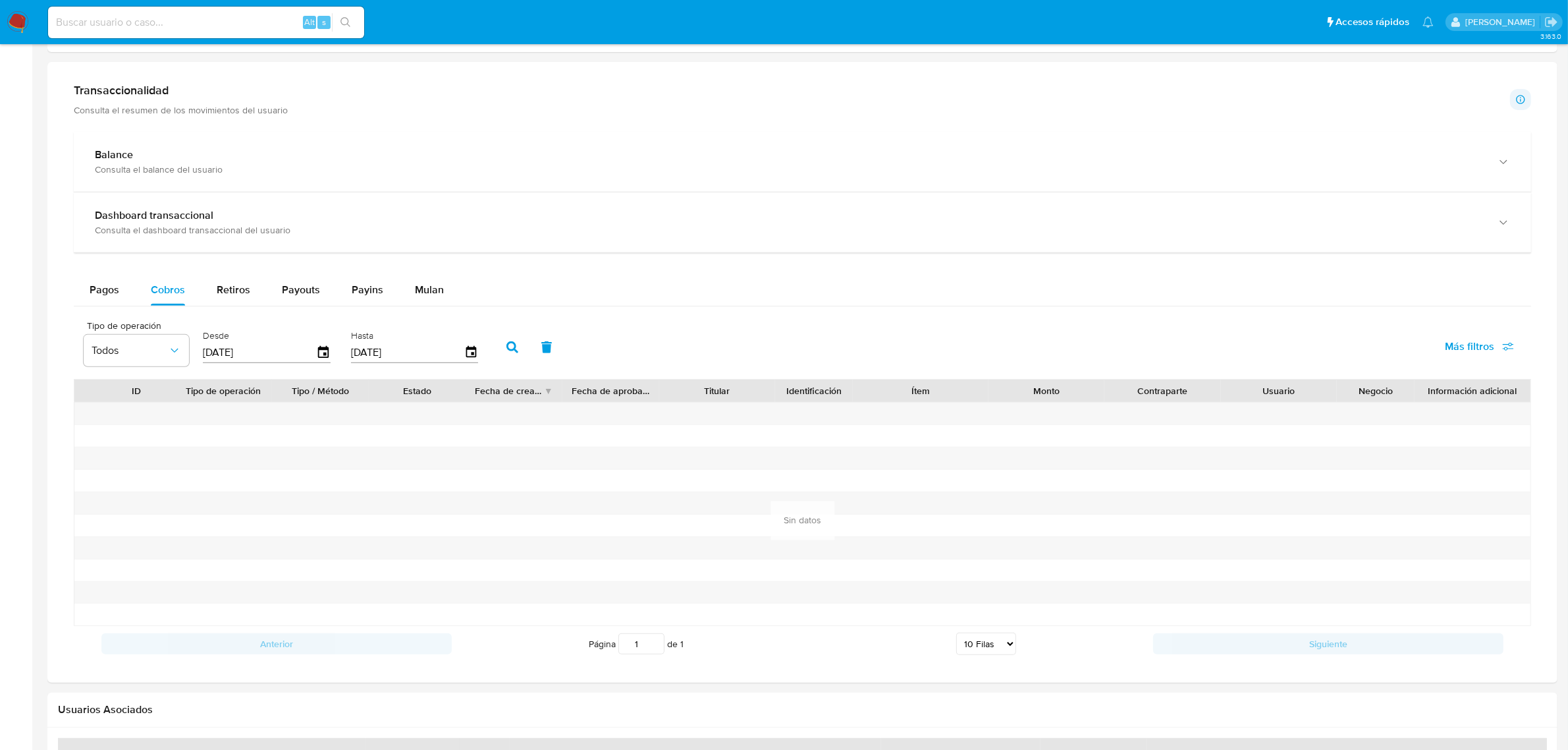
click at [508, 350] on icon "button" at bounding box center [512, 347] width 11 height 11
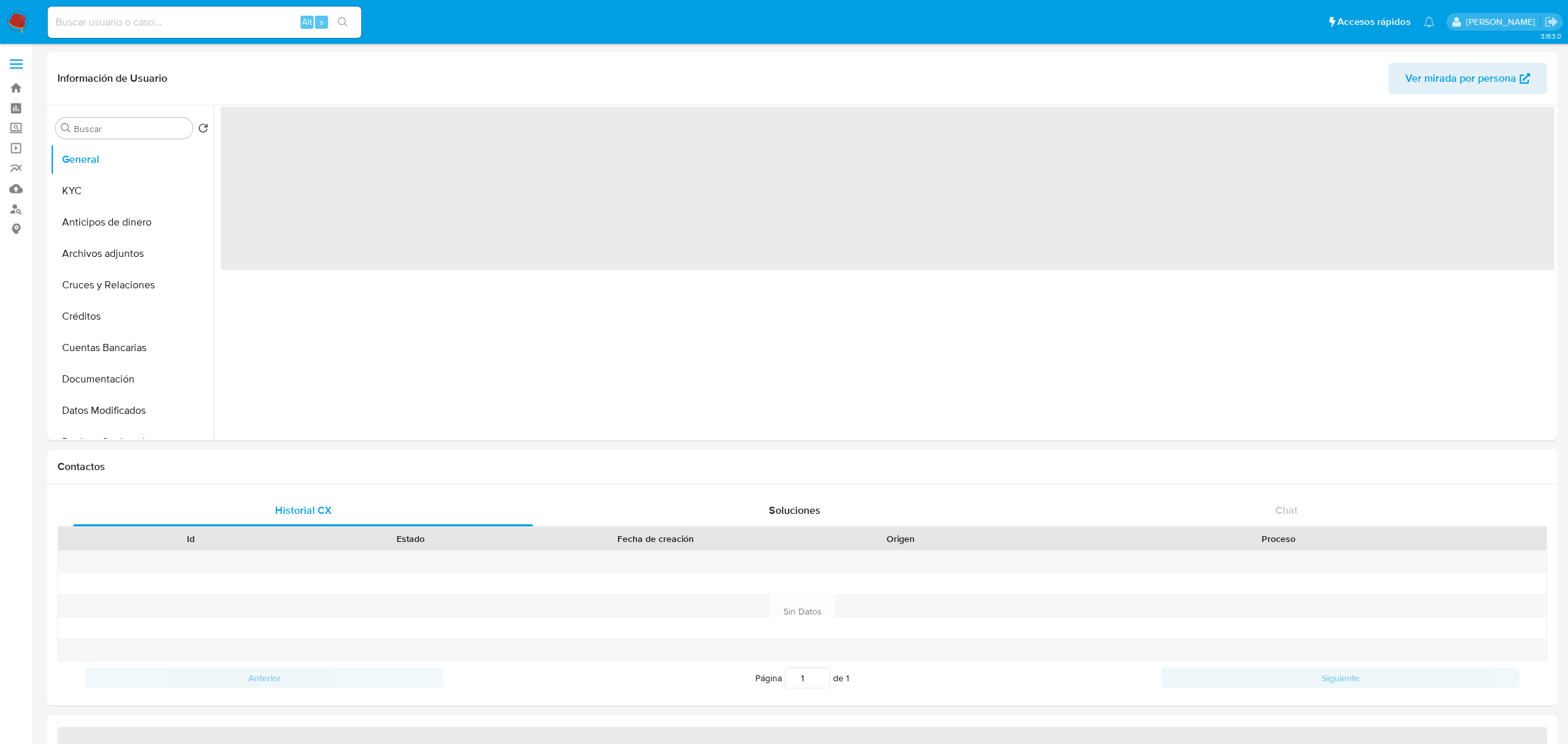
select select "10"
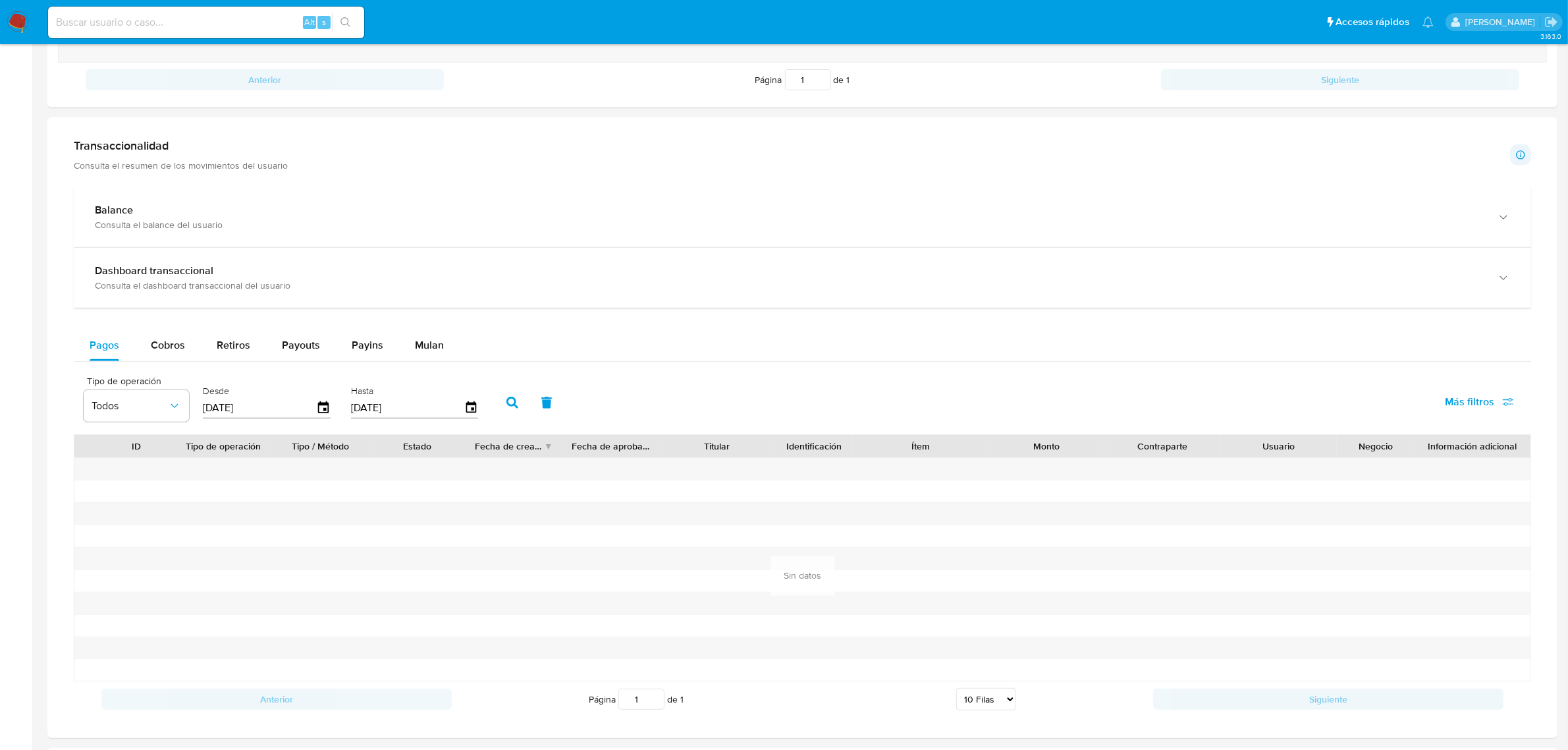
scroll to position [659, 0]
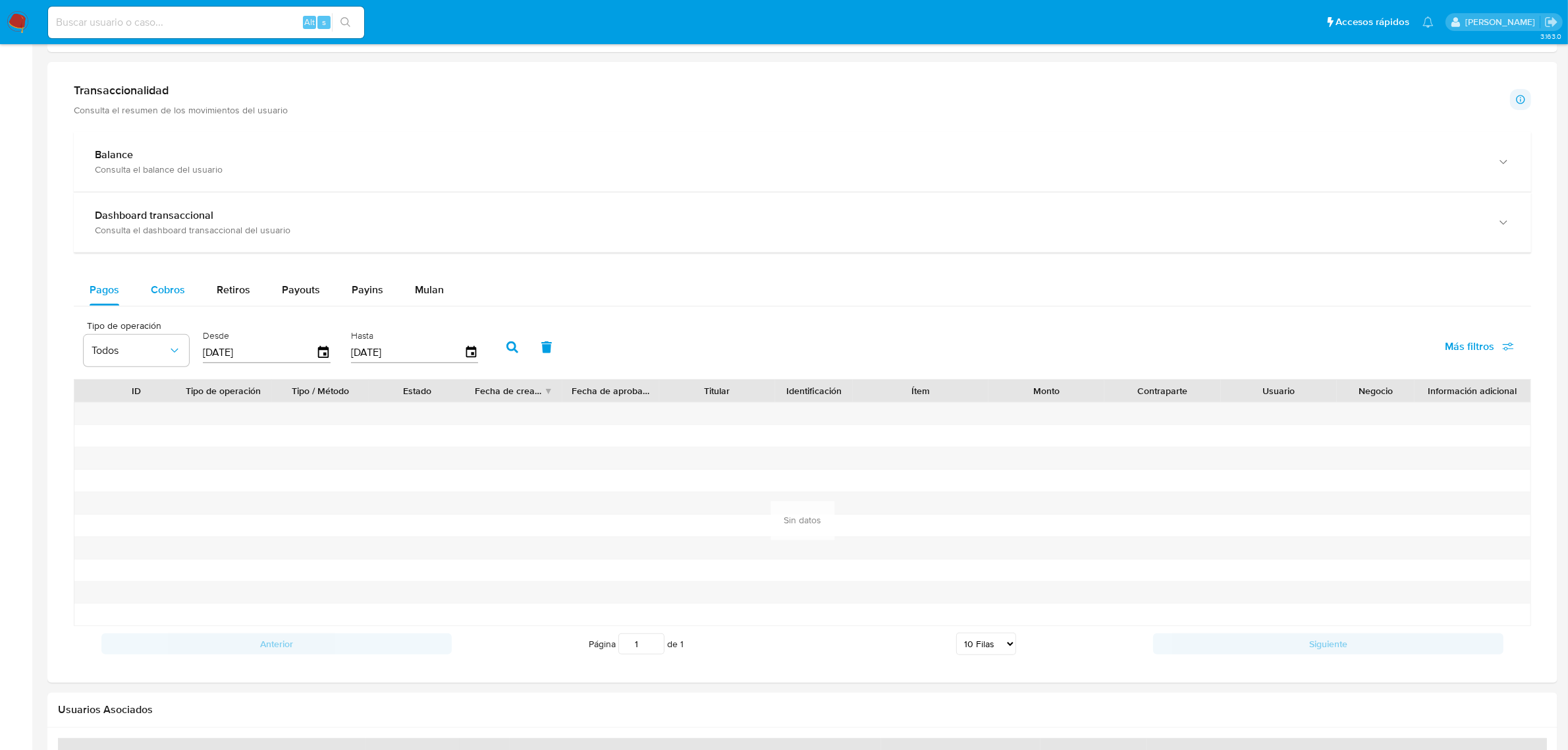
click at [170, 283] on span "Cobros" at bounding box center [168, 290] width 34 height 15
select select "10"
click at [324, 356] on icon "button" at bounding box center [324, 353] width 23 height 23
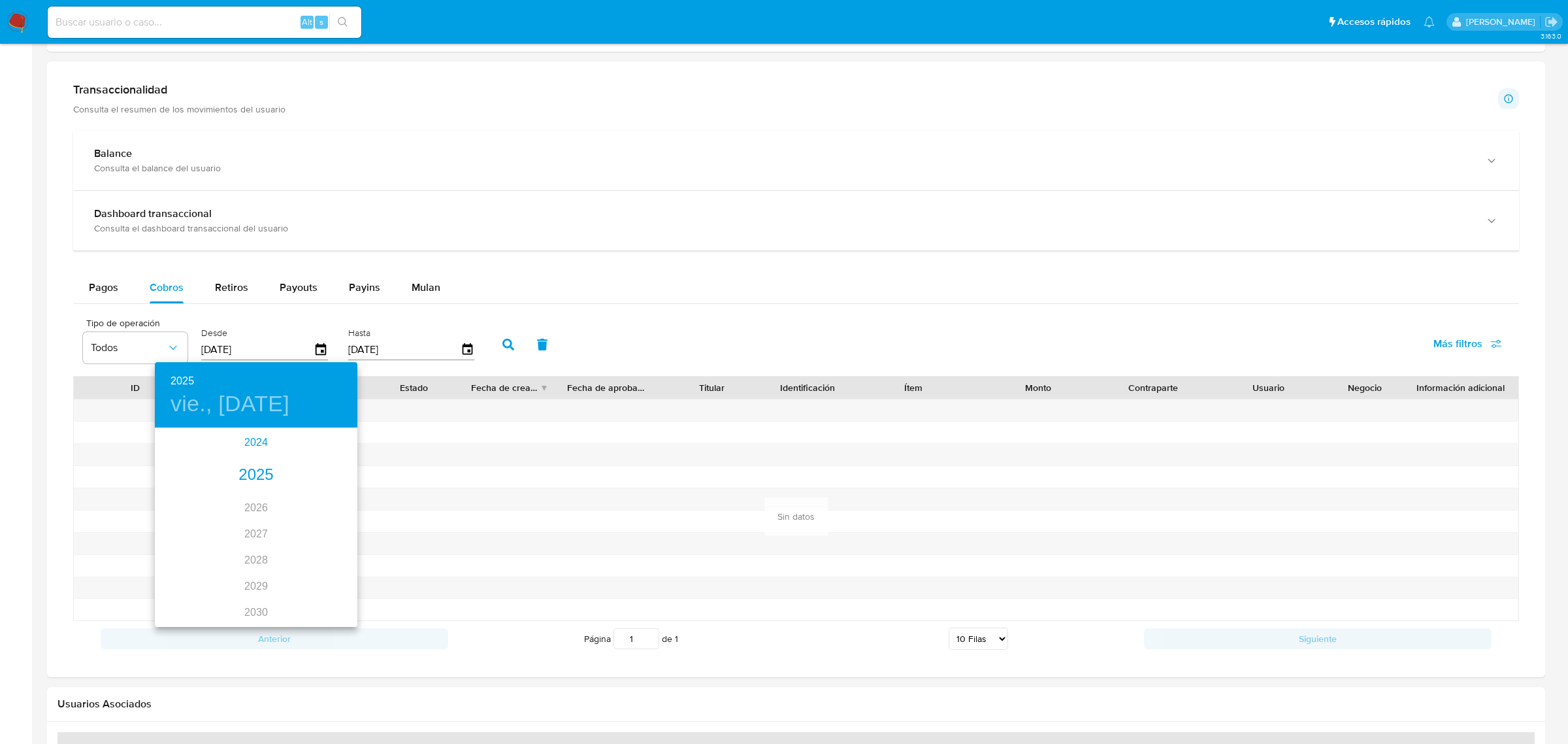
click at [256, 444] on div "2024" at bounding box center [256, 443] width 203 height 26
click at [260, 596] on div "nov." at bounding box center [256, 596] width 68 height 49
click at [255, 589] on p "28" at bounding box center [256, 591] width 11 height 13
type input "[DATE]"
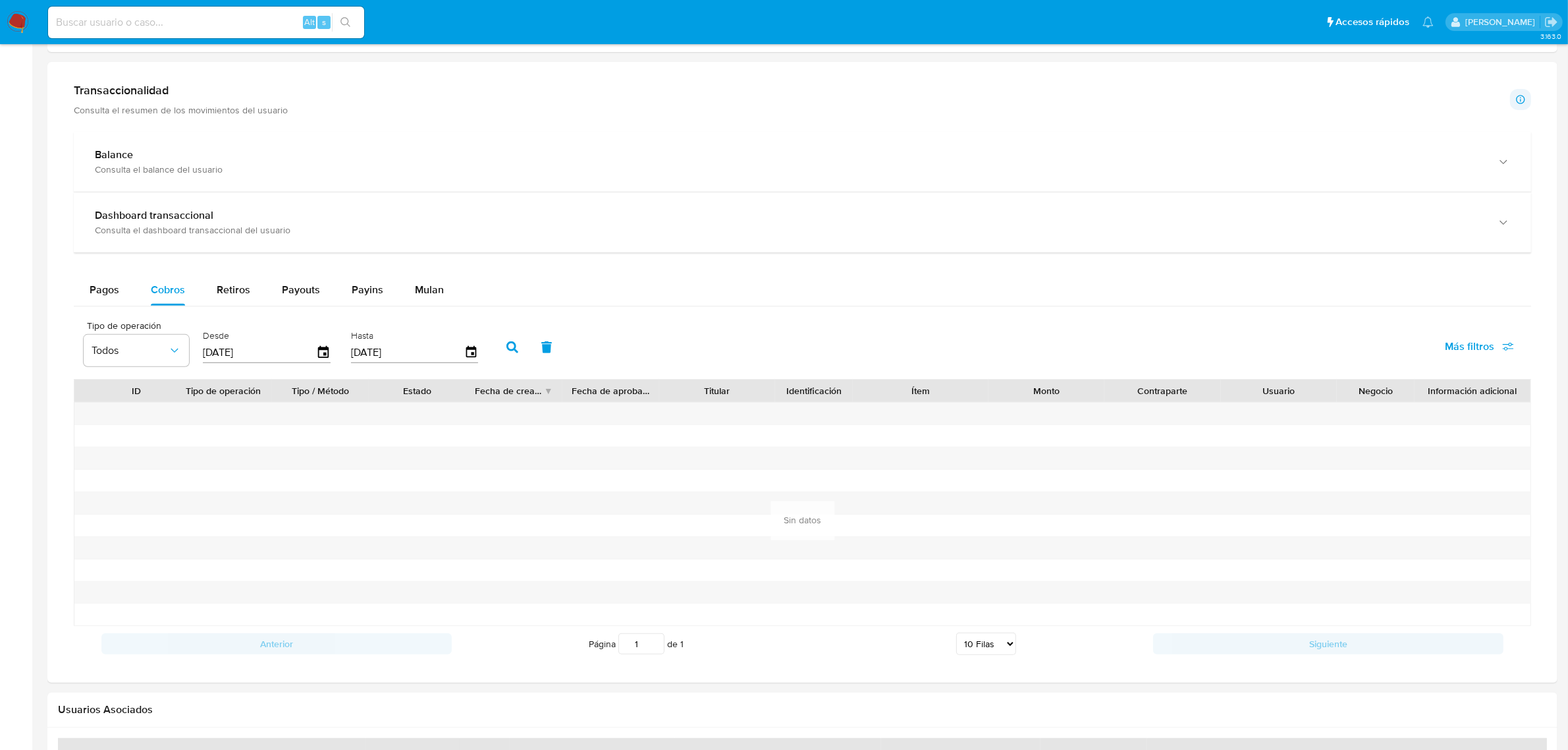
click at [511, 345] on icon "button" at bounding box center [512, 347] width 11 height 11
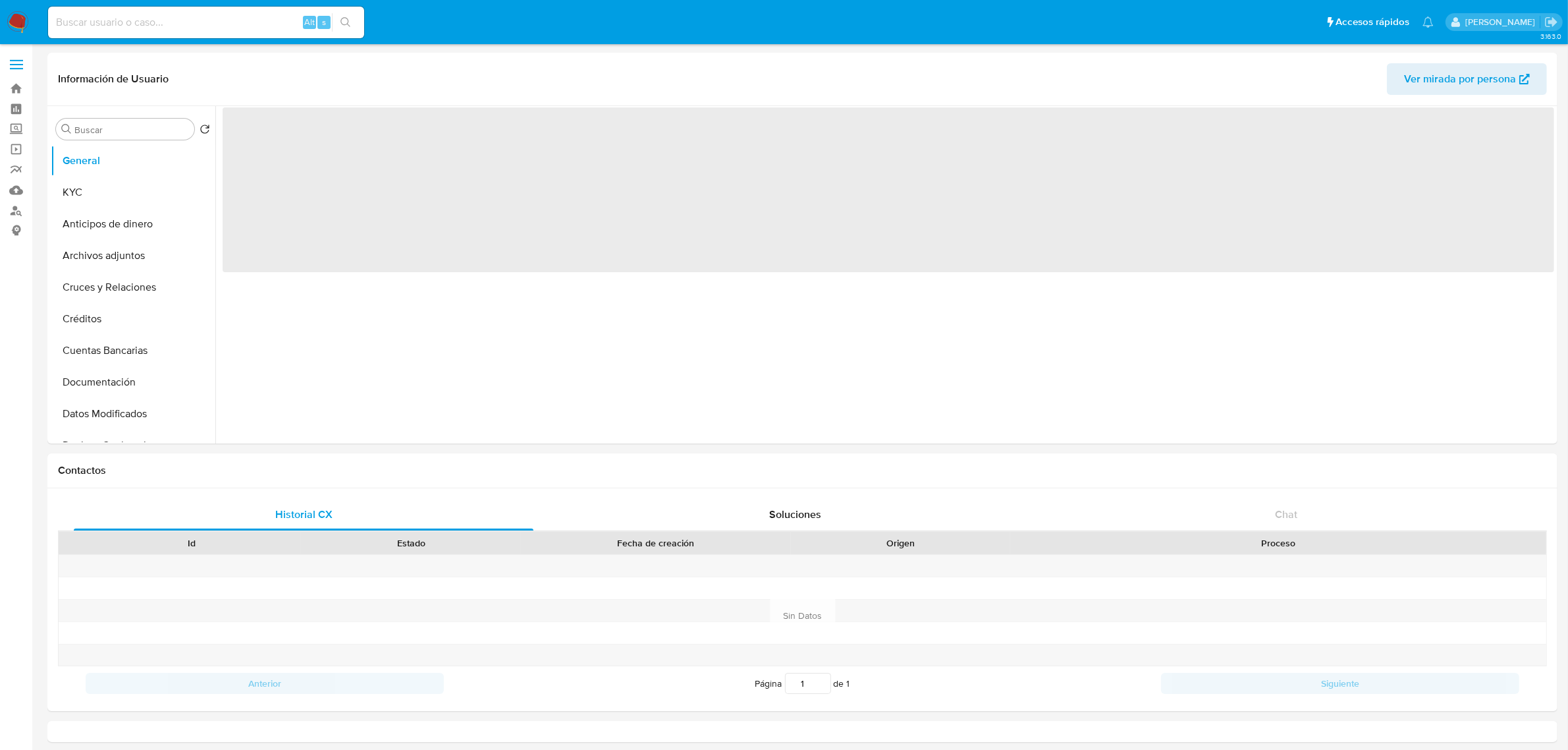
select select "10"
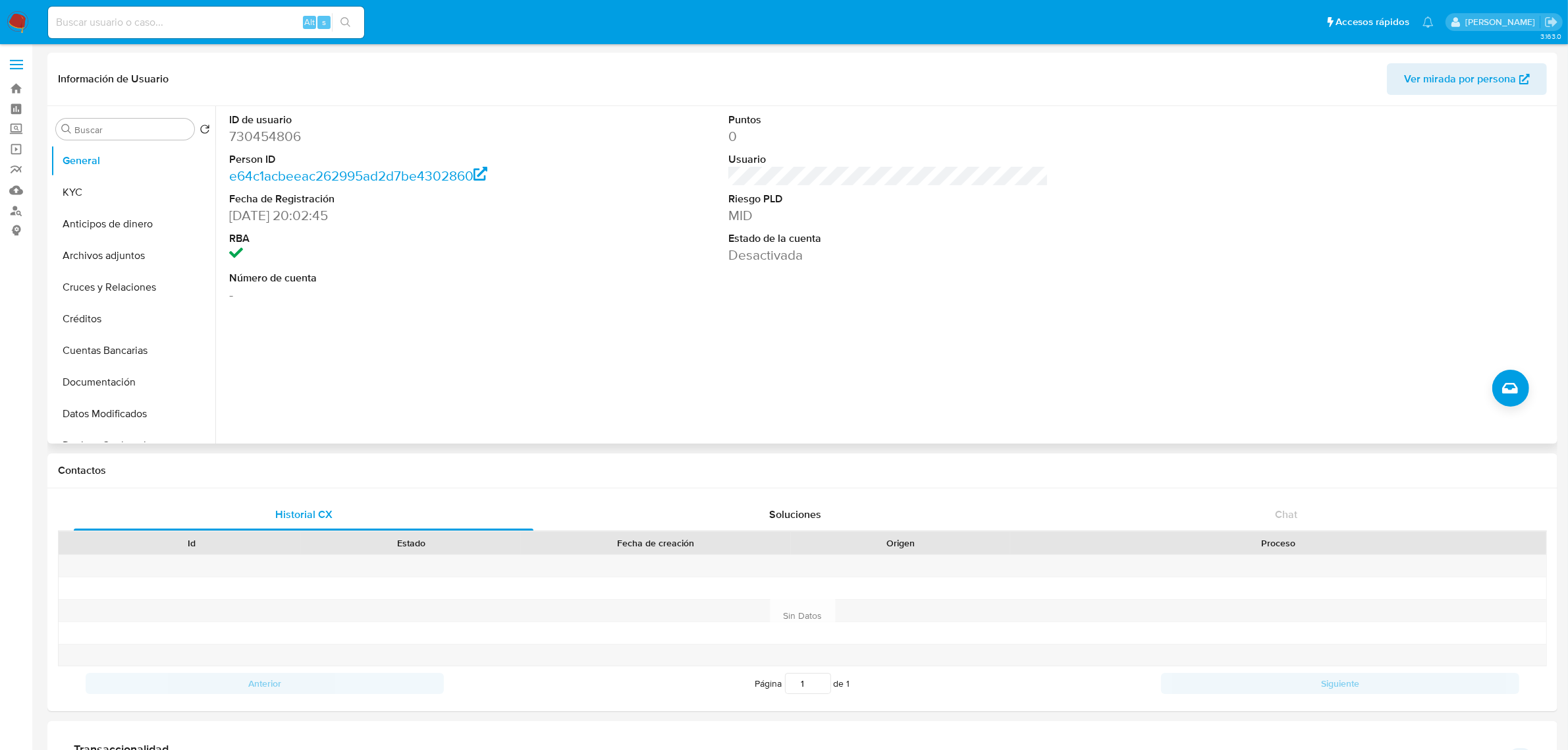
click at [267, 135] on dd "730454806" at bounding box center [389, 136] width 320 height 18
copy dd "730454806"
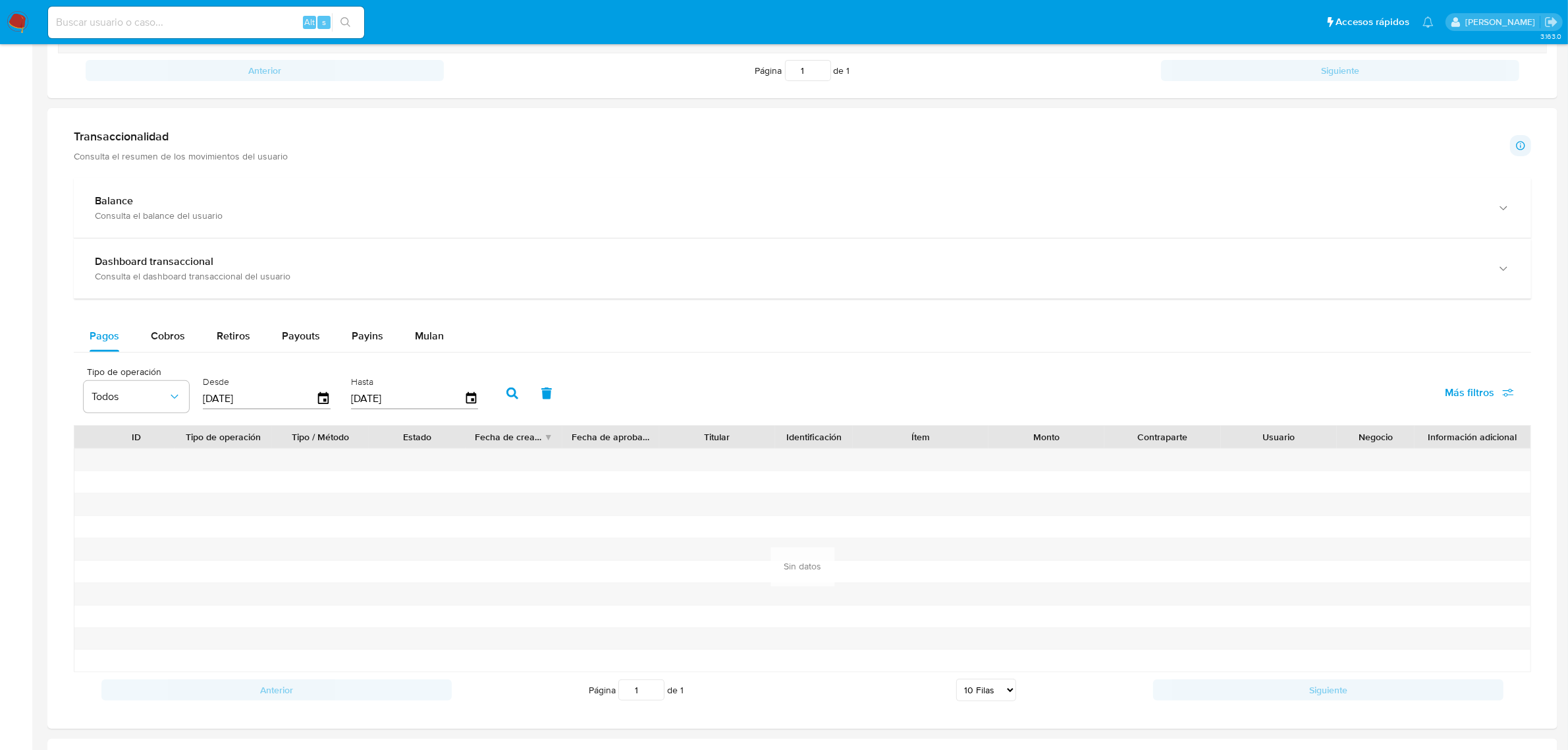
scroll to position [659, 0]
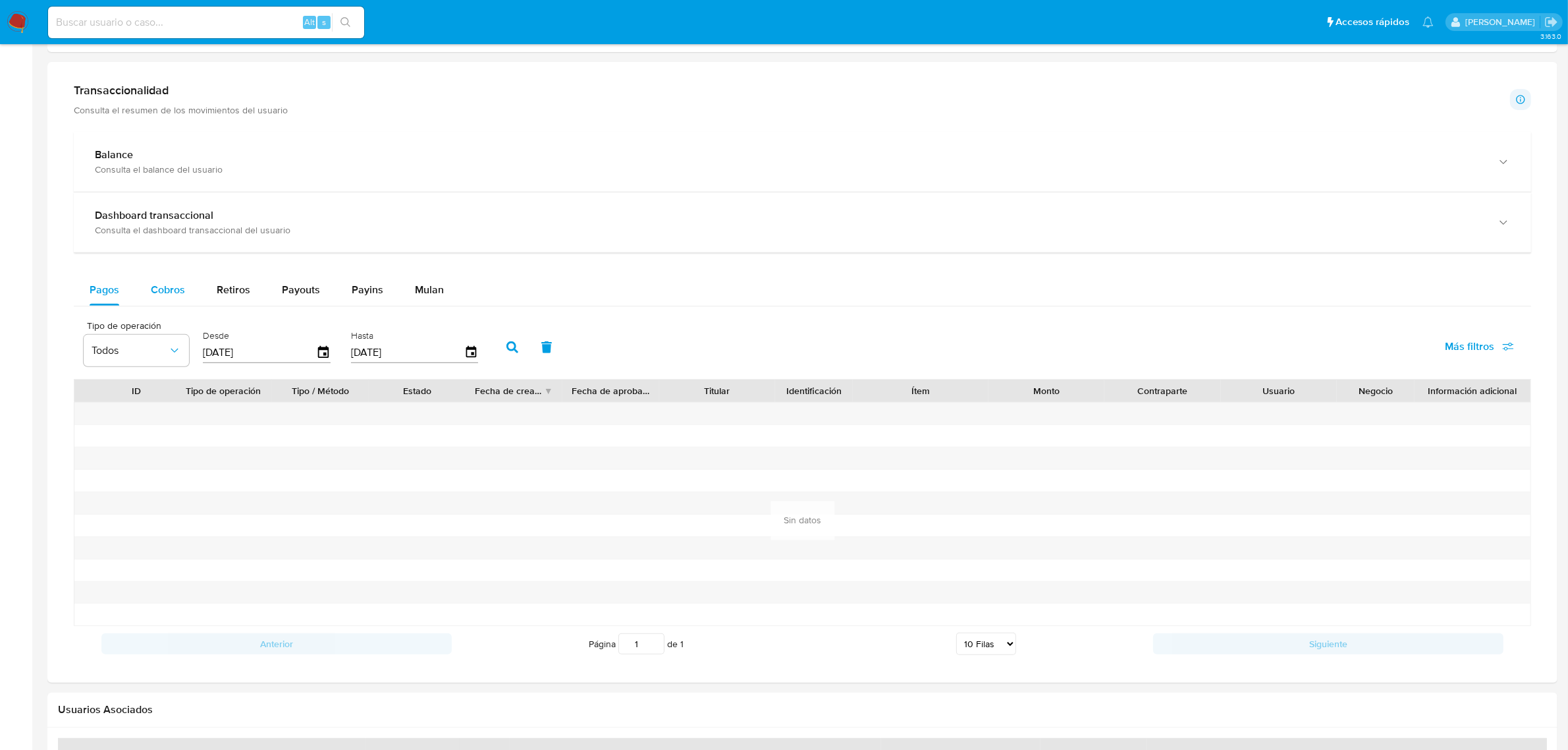
click at [183, 285] on span "Cobros" at bounding box center [168, 290] width 34 height 15
select select "10"
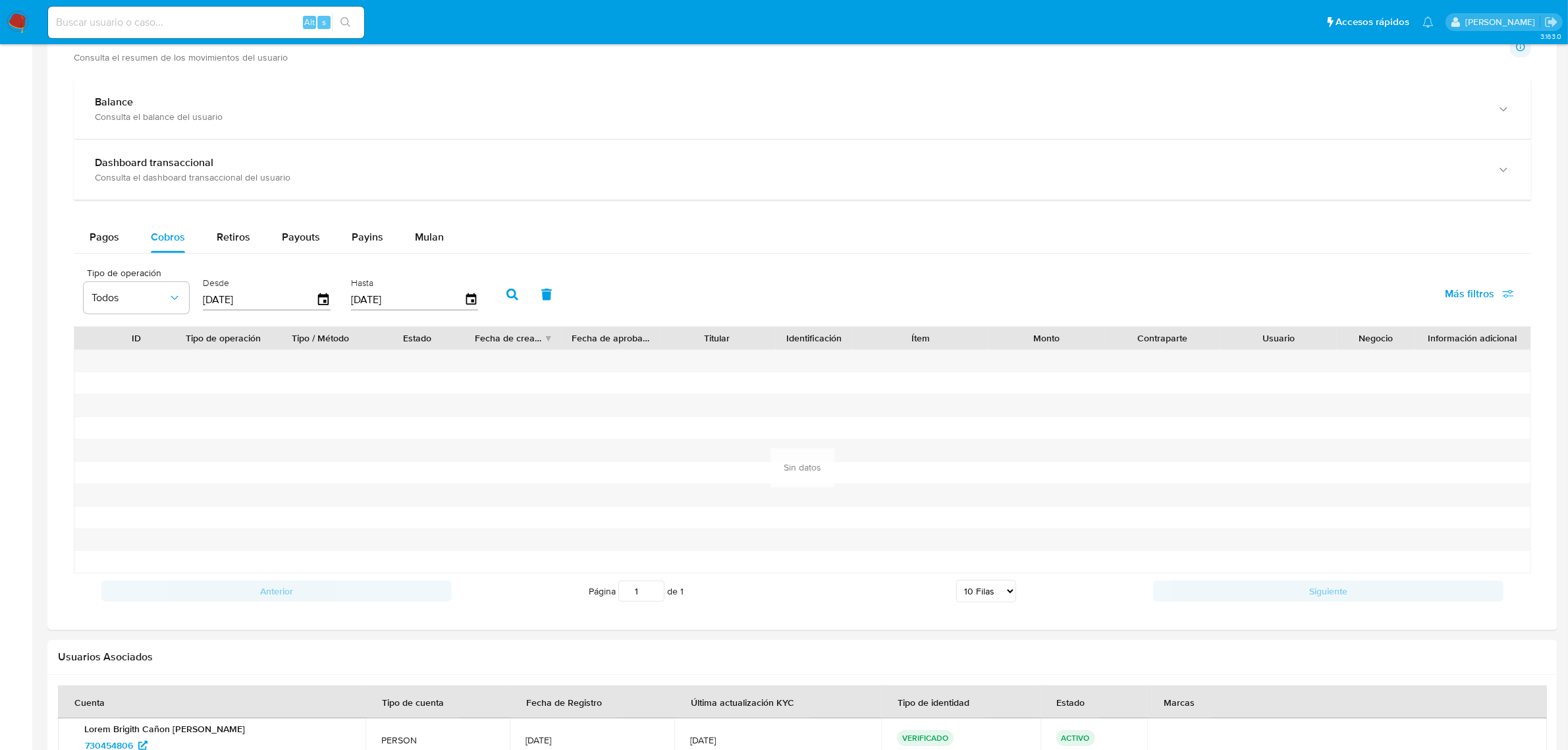
scroll to position [741, 0]
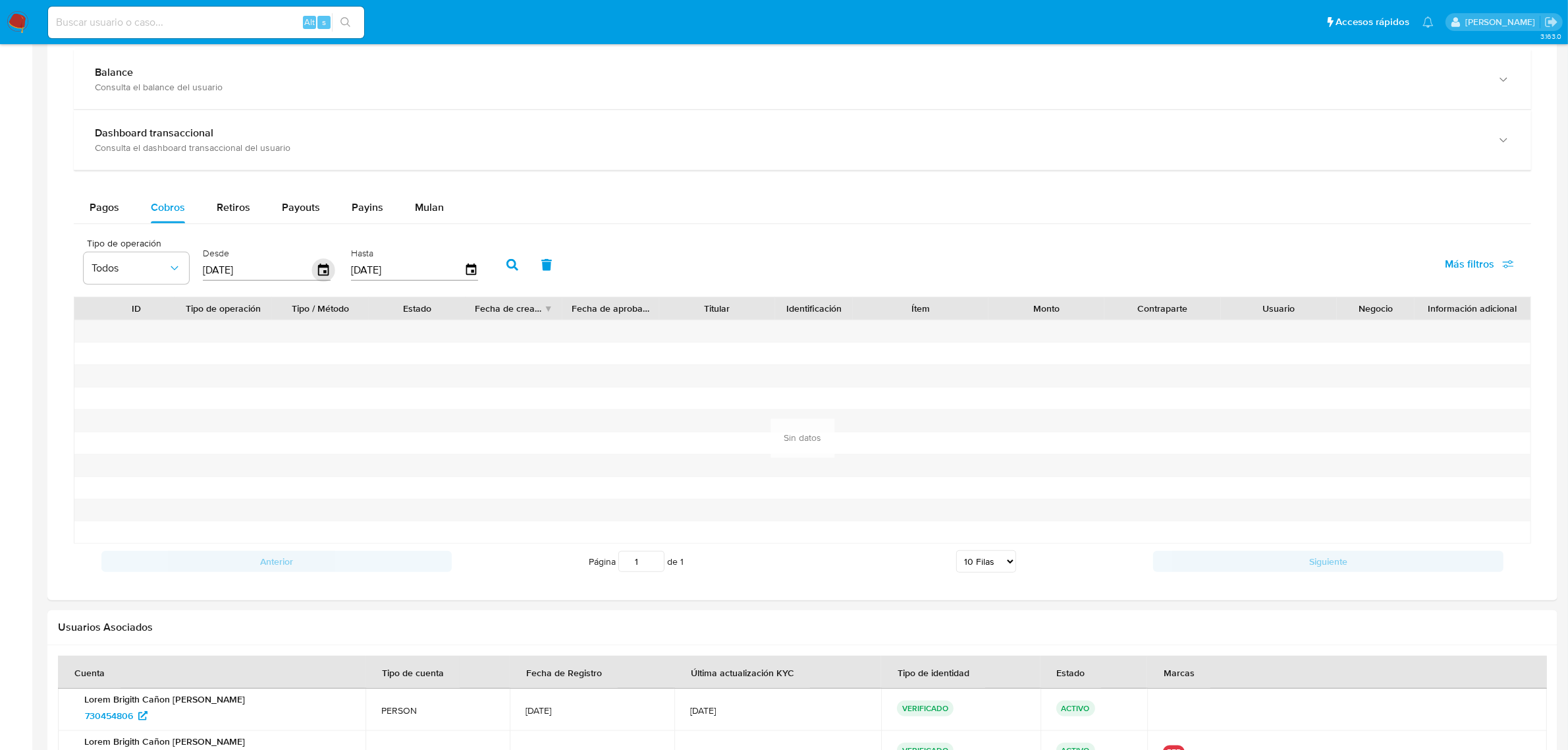
click at [326, 272] on icon "button" at bounding box center [323, 269] width 11 height 11
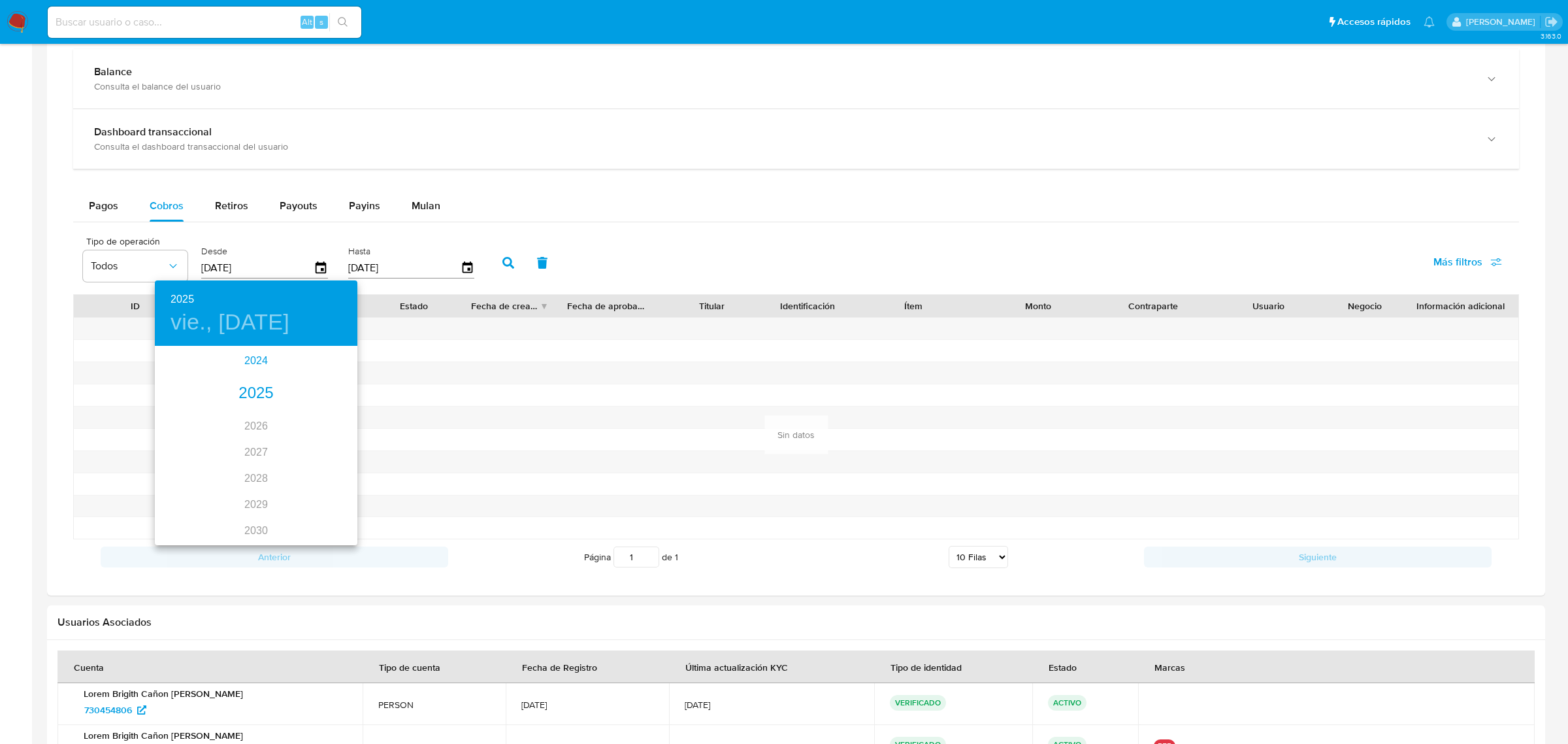
click at [253, 360] on div "2024" at bounding box center [256, 361] width 203 height 26
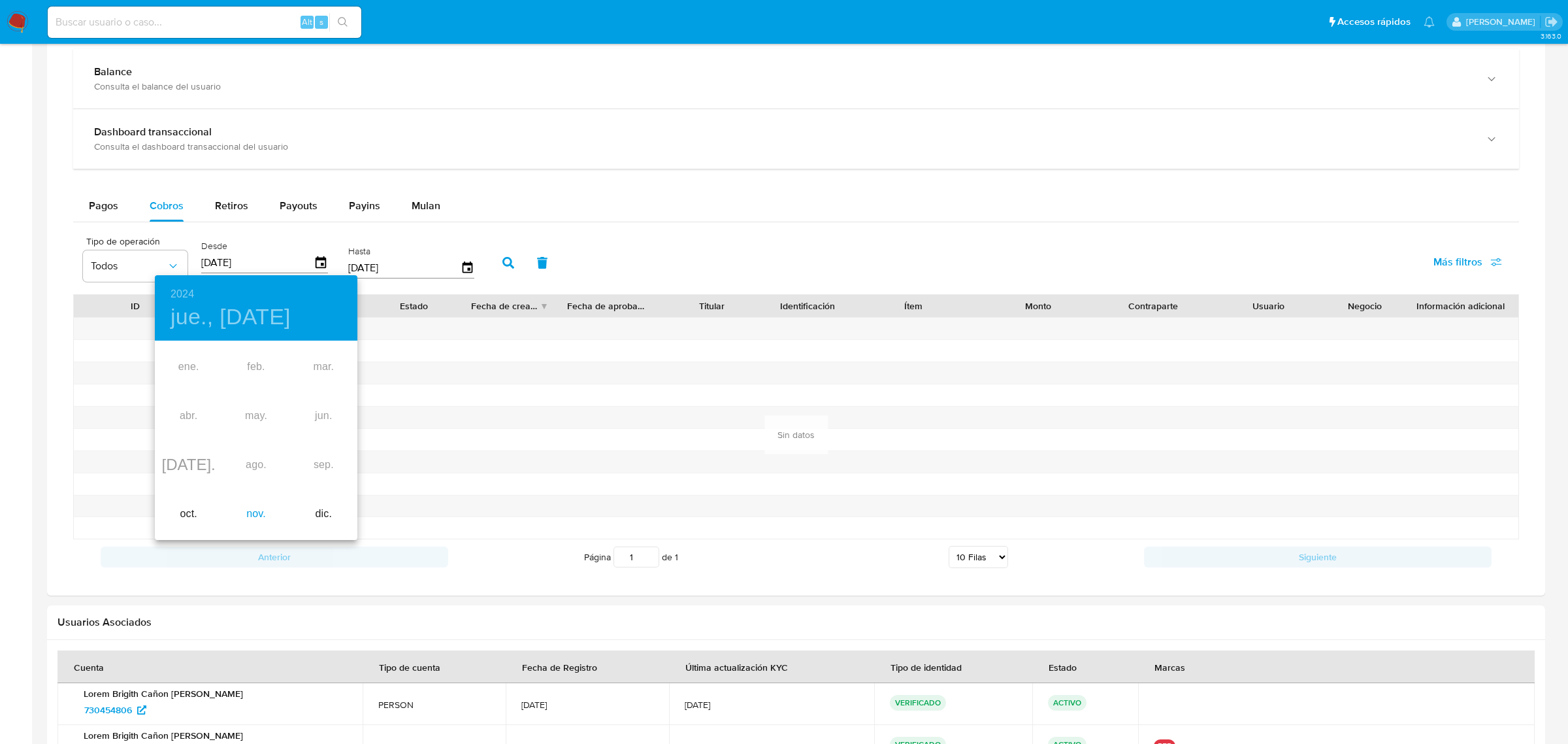
click at [255, 509] on div "nov." at bounding box center [256, 514] width 68 height 49
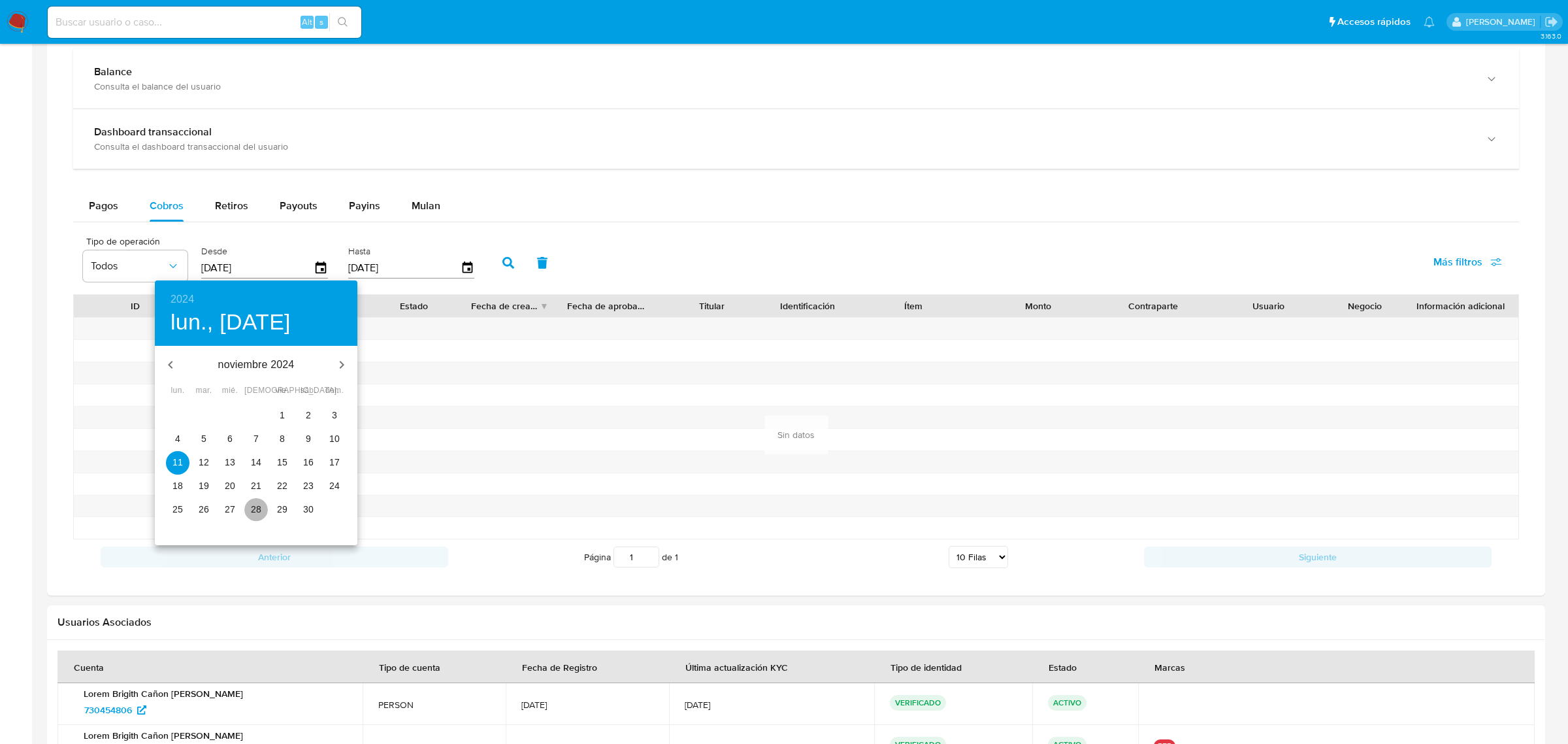
click at [257, 509] on p "28" at bounding box center [256, 509] width 11 height 13
type input "28/11/2024"
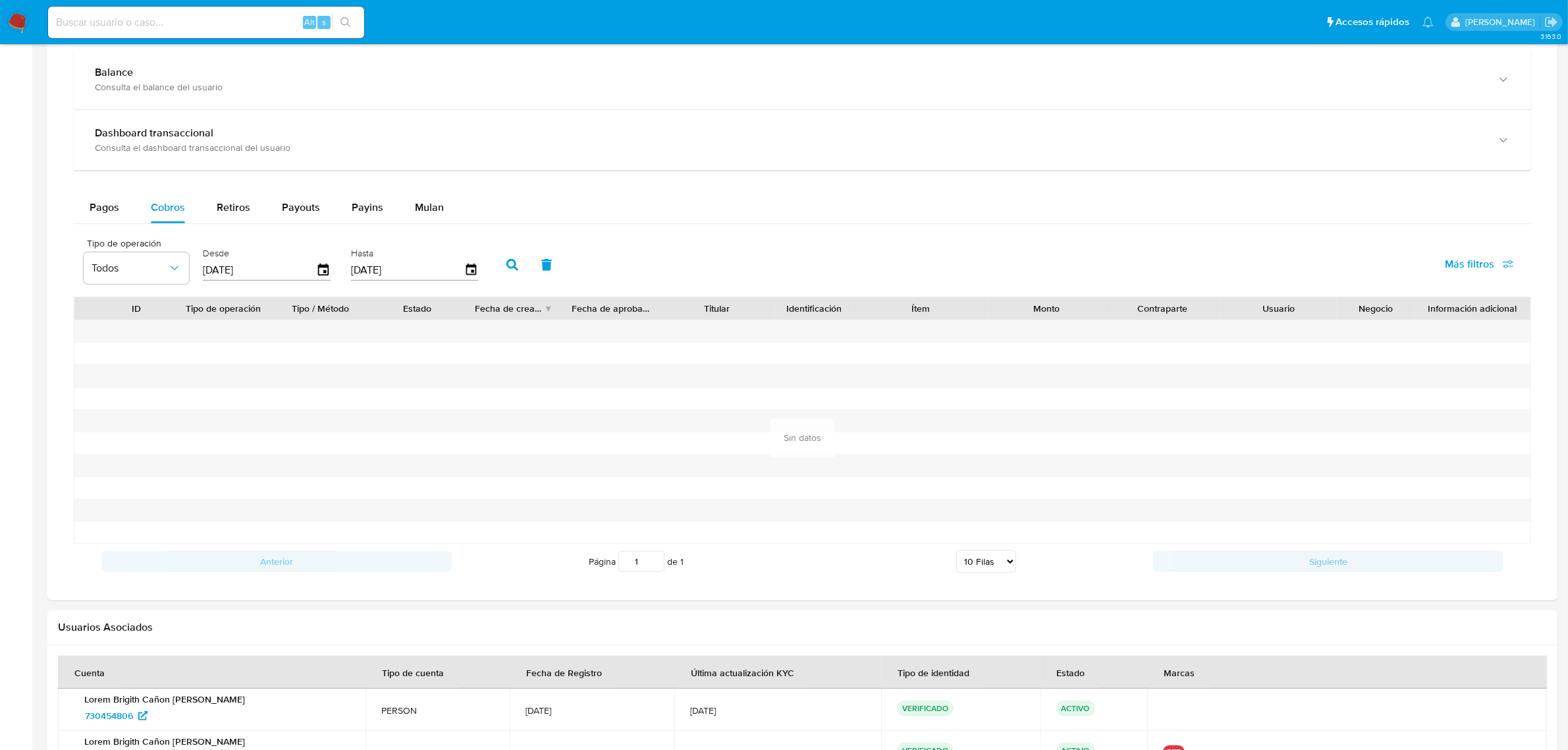
click at [508, 265] on icon "button" at bounding box center [512, 265] width 11 height 11
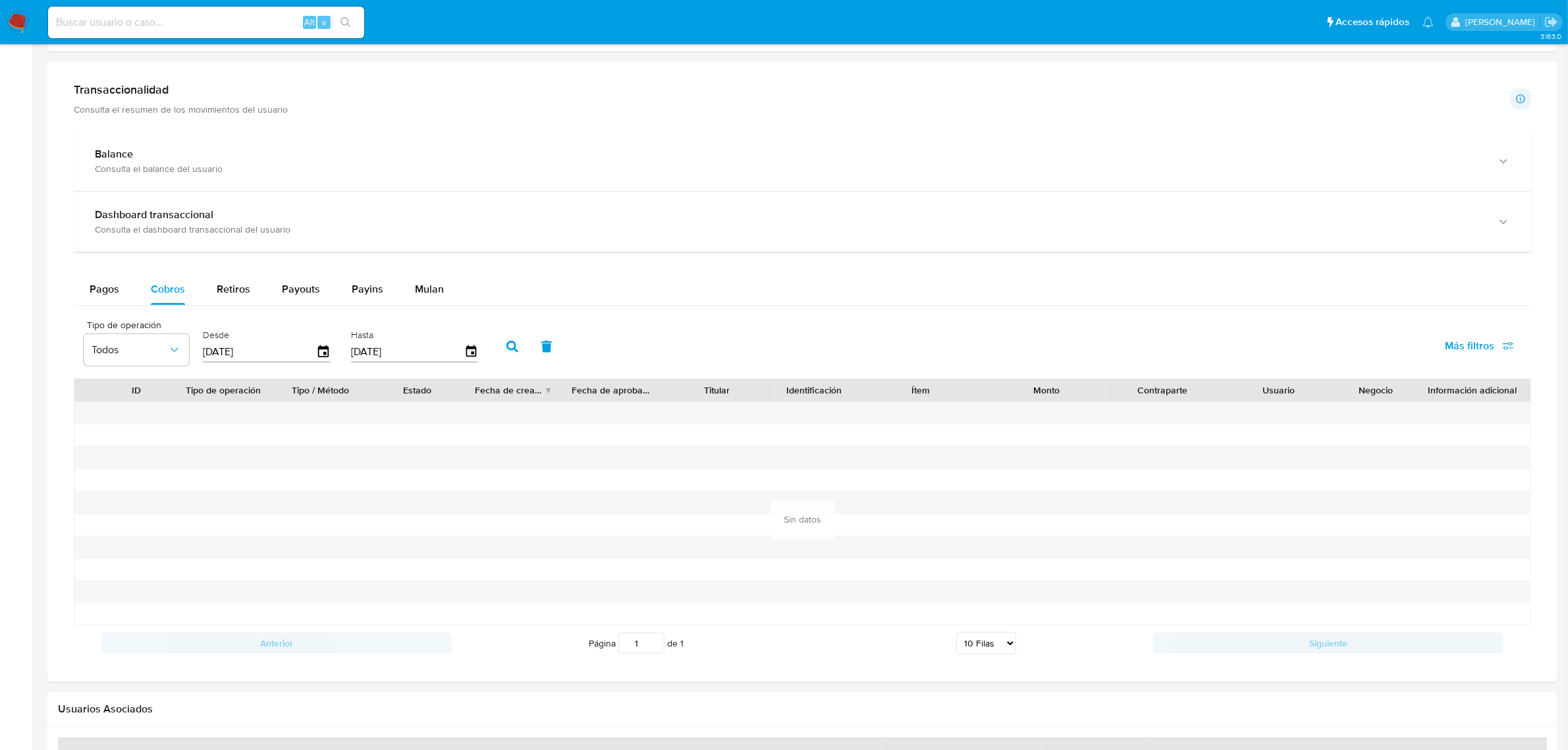
scroll to position [659, 0]
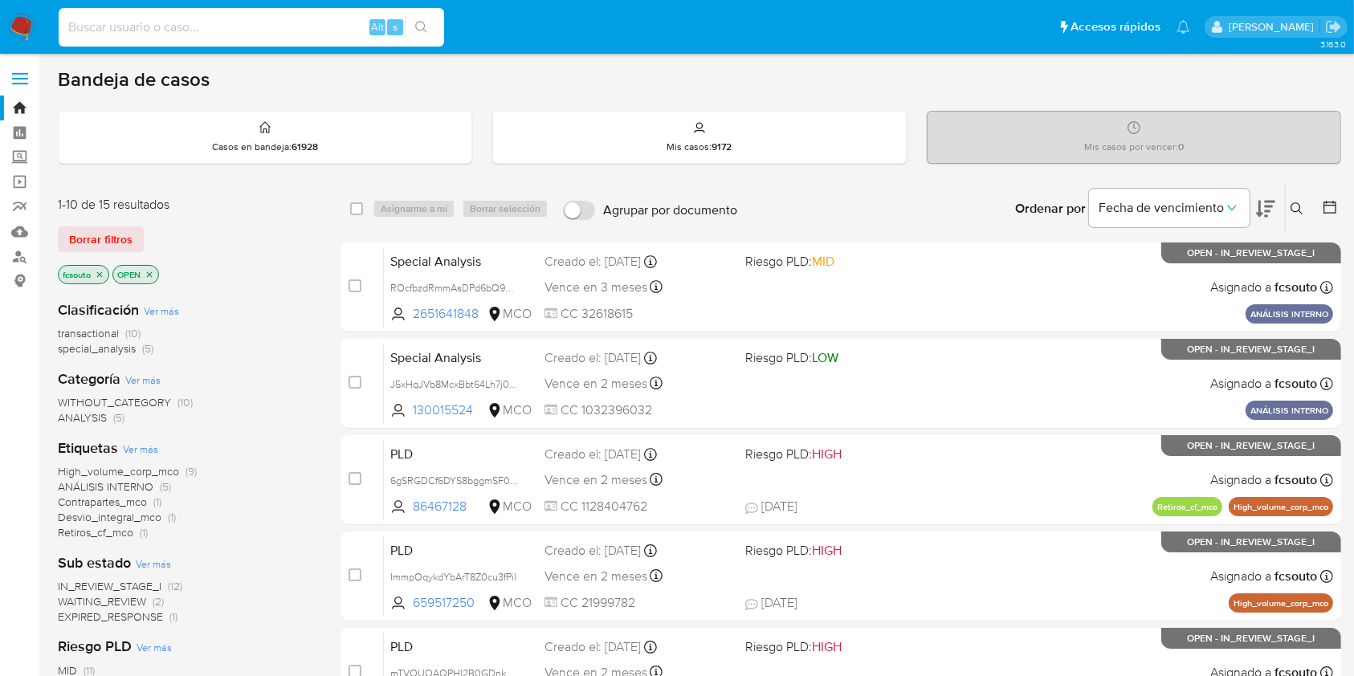
click at [270, 29] on input at bounding box center [251, 27] width 385 height 21
paste input "Bq6HFi8DahxCarmGdfHgnY2y"
type input "Bq6HFi8DahxCarmGdfHgnY2y"
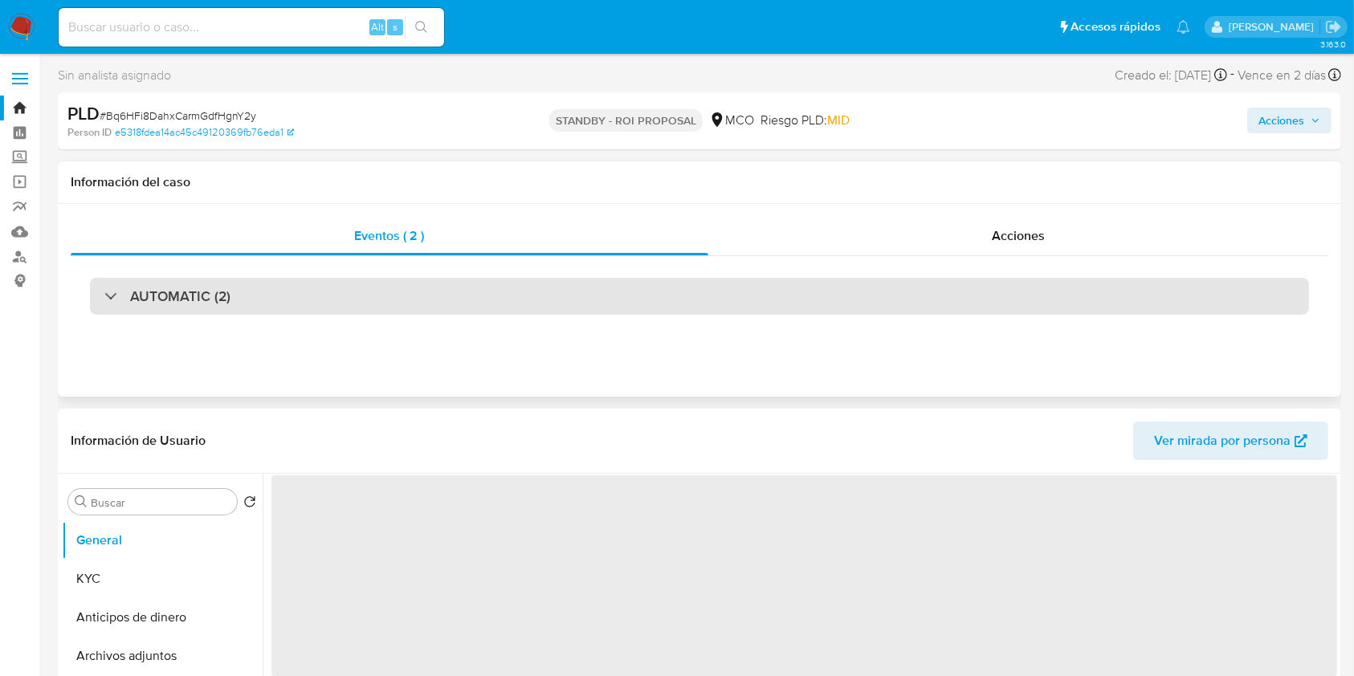
select select "10"
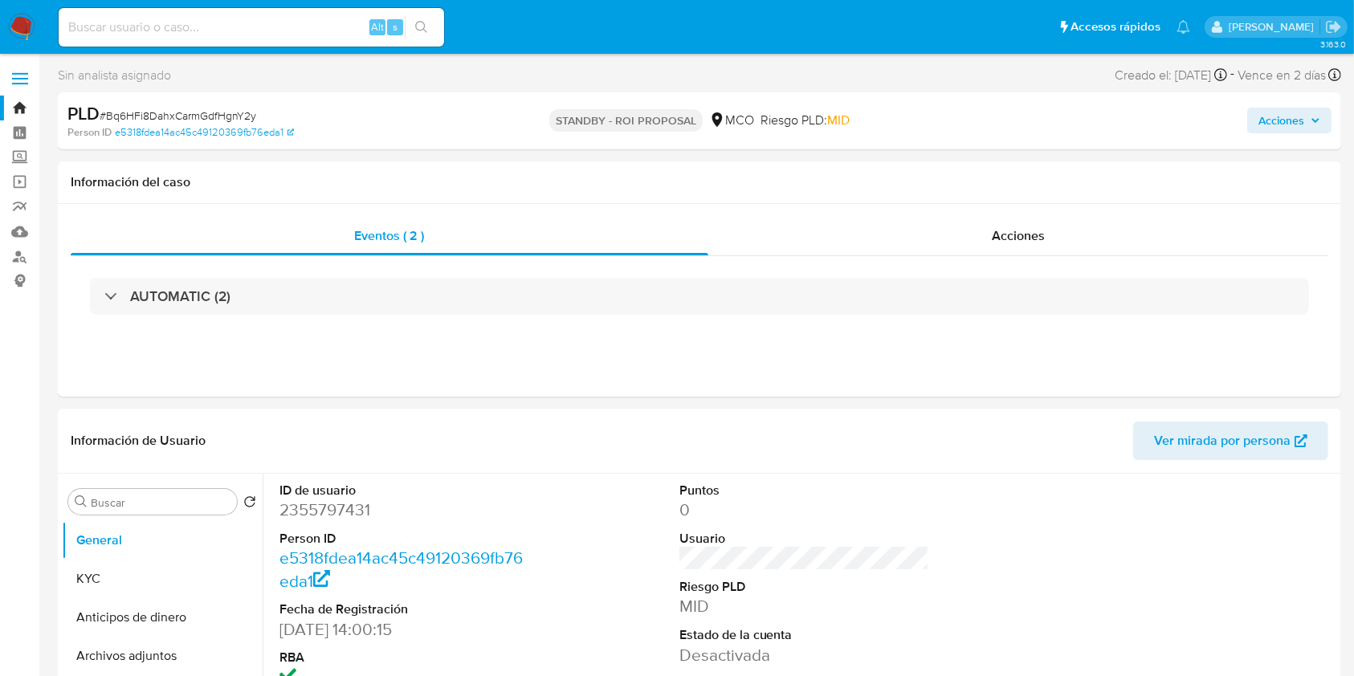
click at [17, 30] on img at bounding box center [21, 27] width 27 height 27
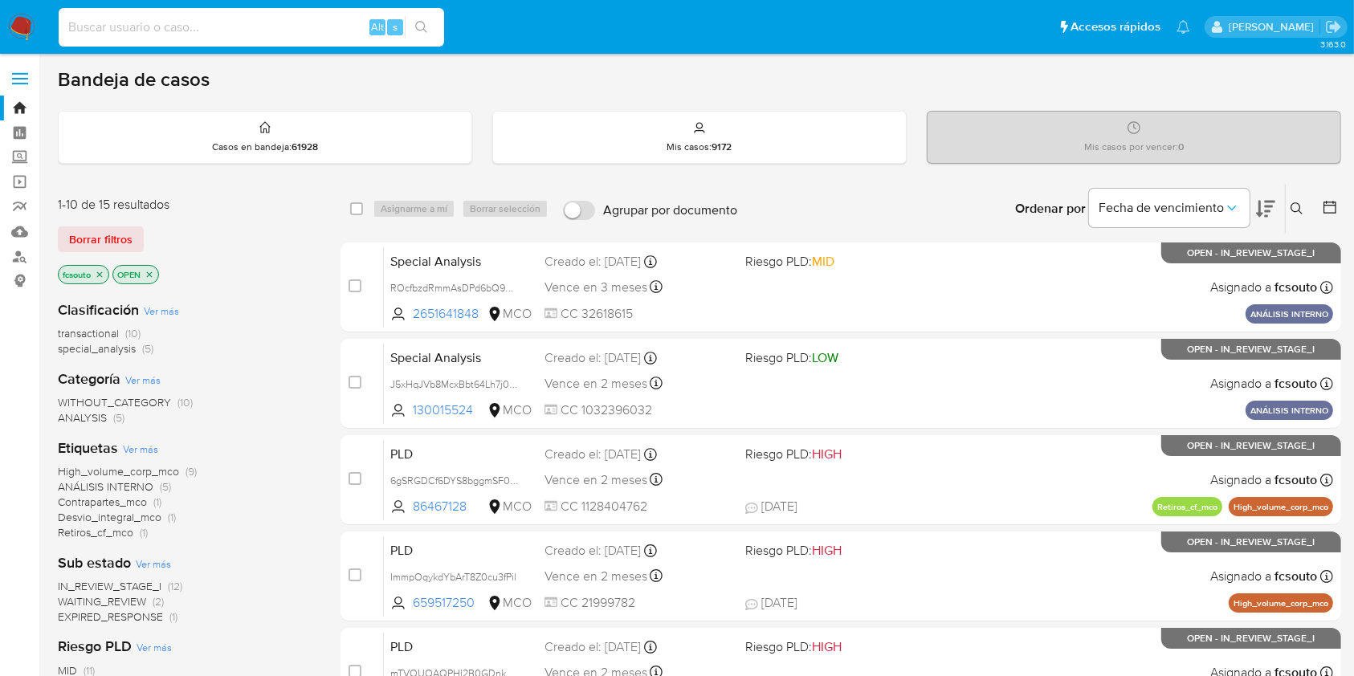
click at [149, 28] on input at bounding box center [251, 27] width 385 height 21
paste input "2355797431"
type input "2355797431"
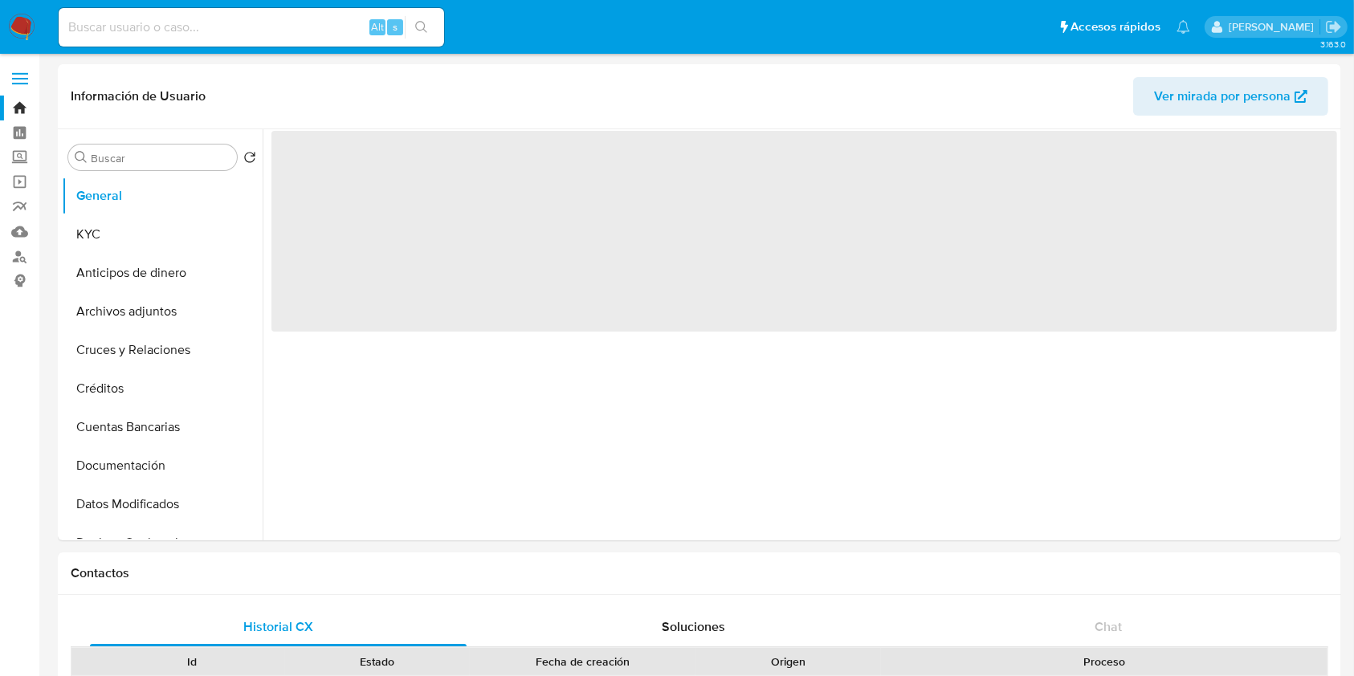
select select "10"
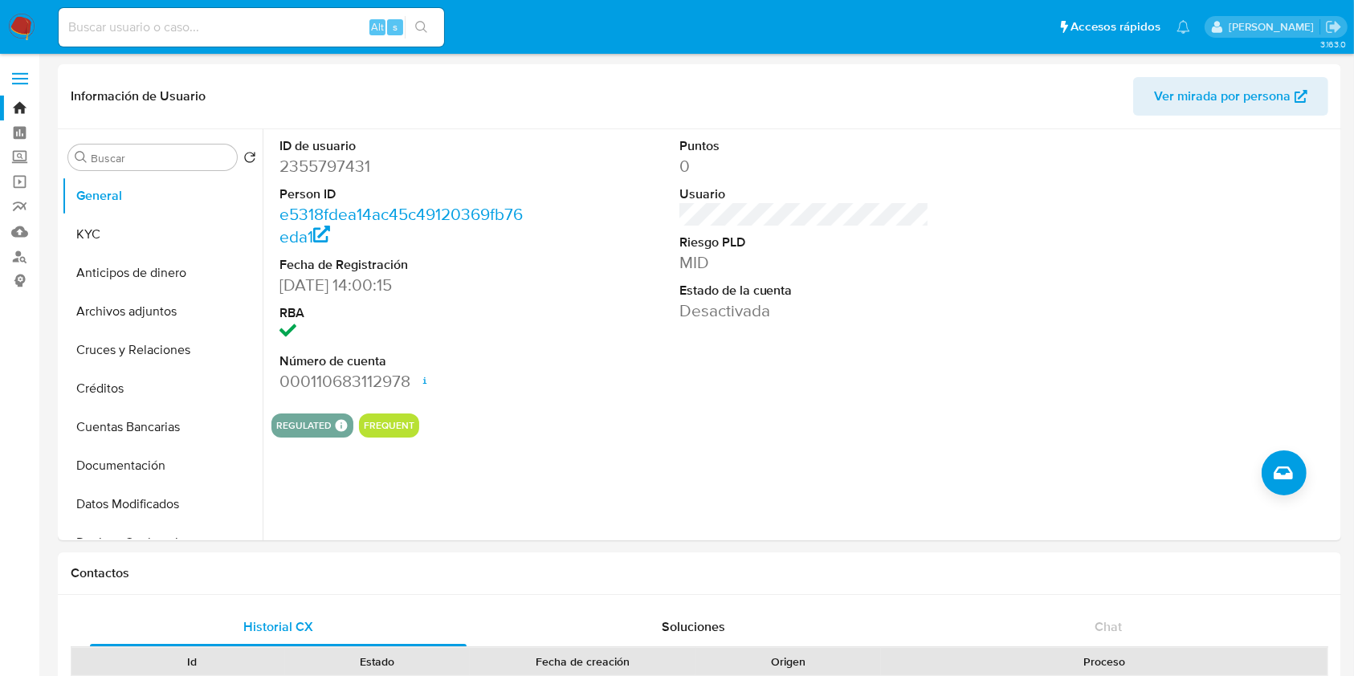
click at [18, 26] on img at bounding box center [21, 27] width 27 height 27
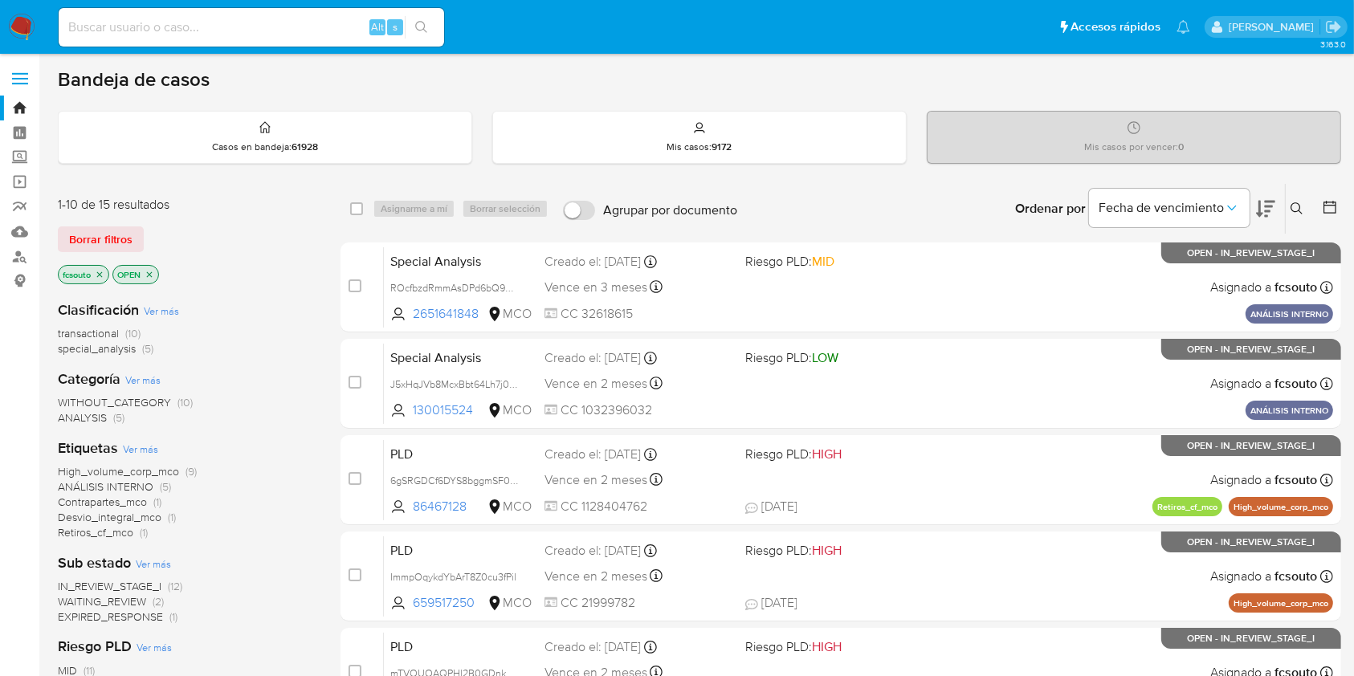
click at [219, 31] on input at bounding box center [251, 27] width 385 height 21
paste input "1007426721"
type input "1007426721"
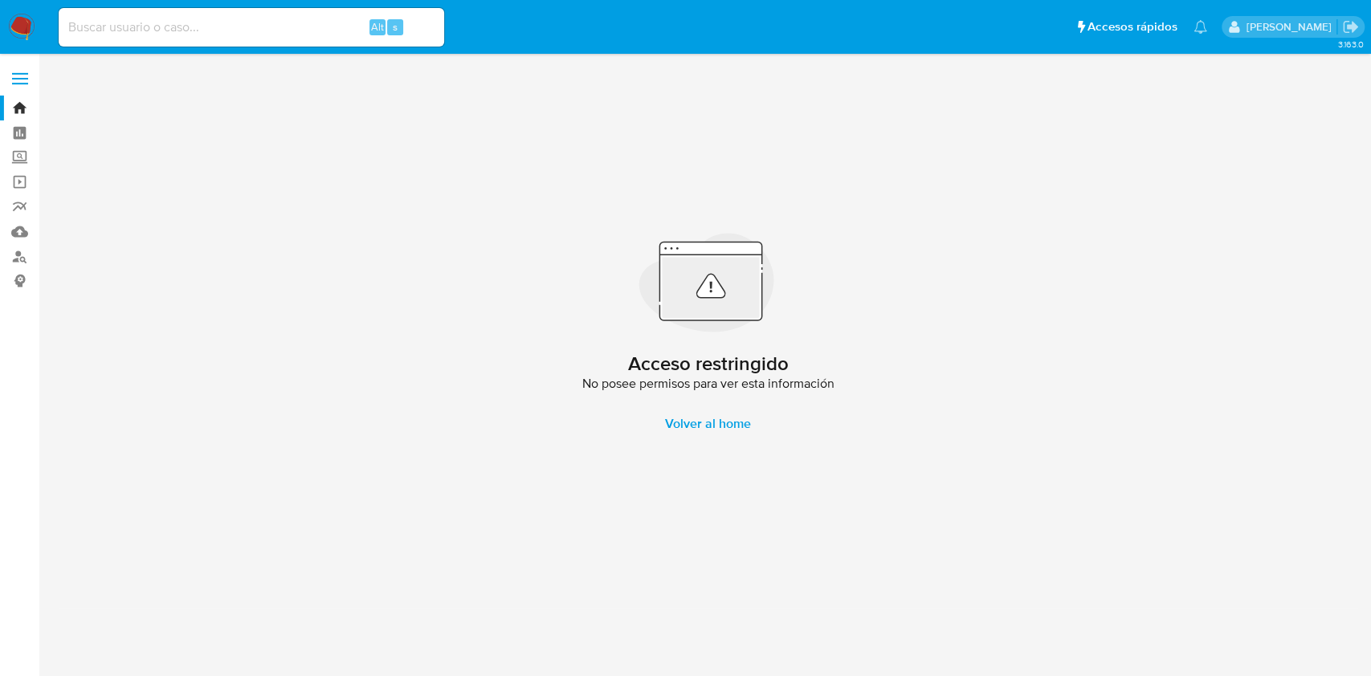
click at [12, 26] on img at bounding box center [21, 27] width 27 height 27
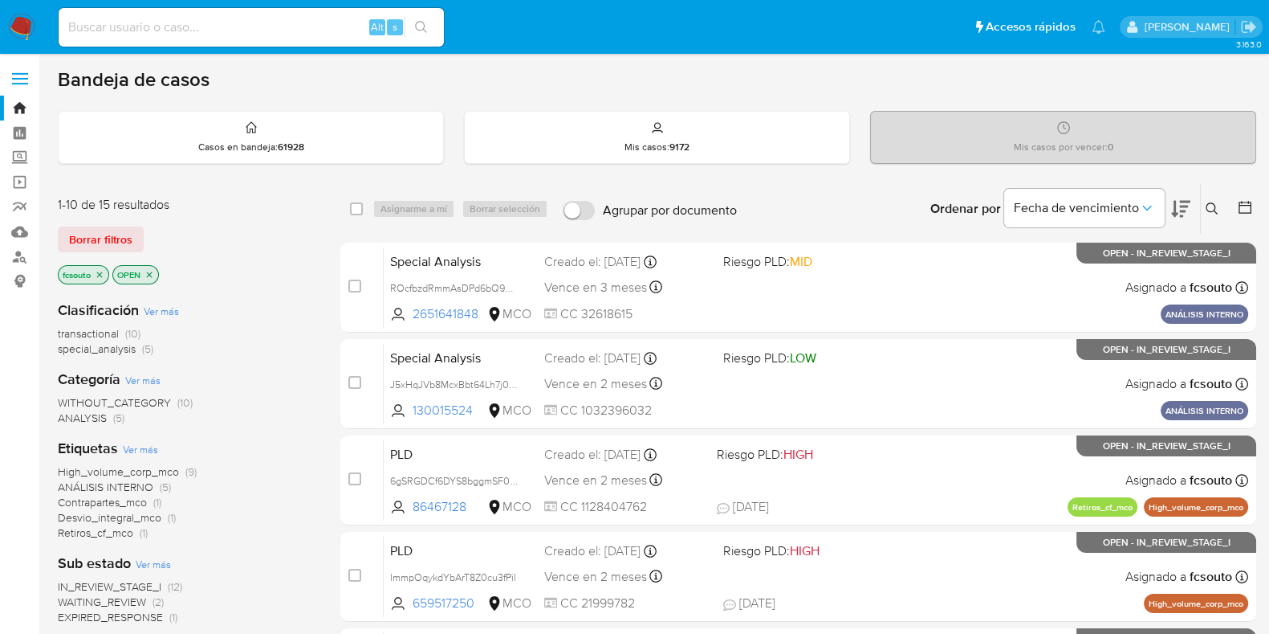
click at [19, 28] on img at bounding box center [21, 27] width 27 height 27
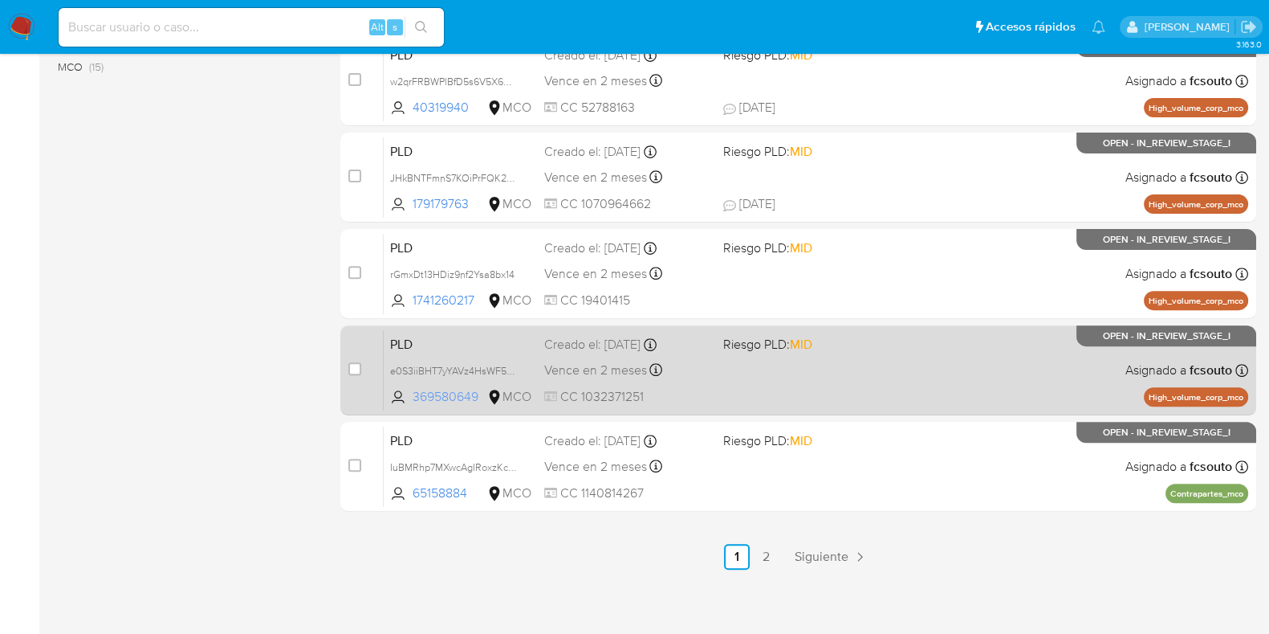
scroll to position [690, 0]
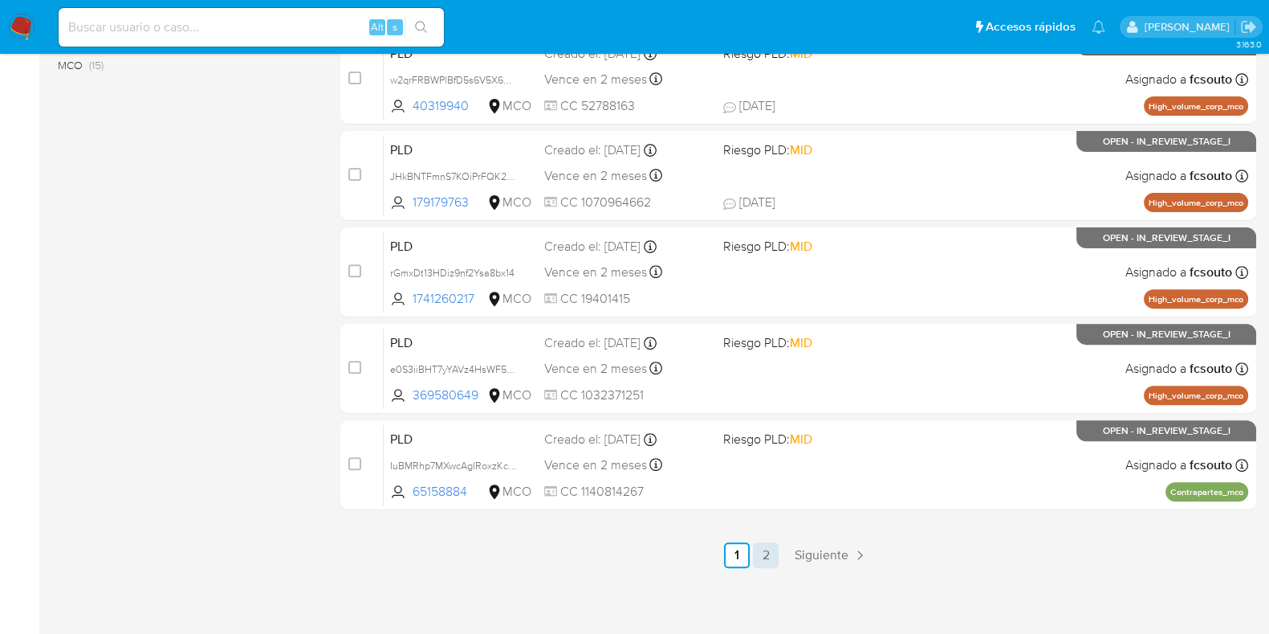
click at [762, 555] on link "2" at bounding box center [766, 555] width 26 height 26
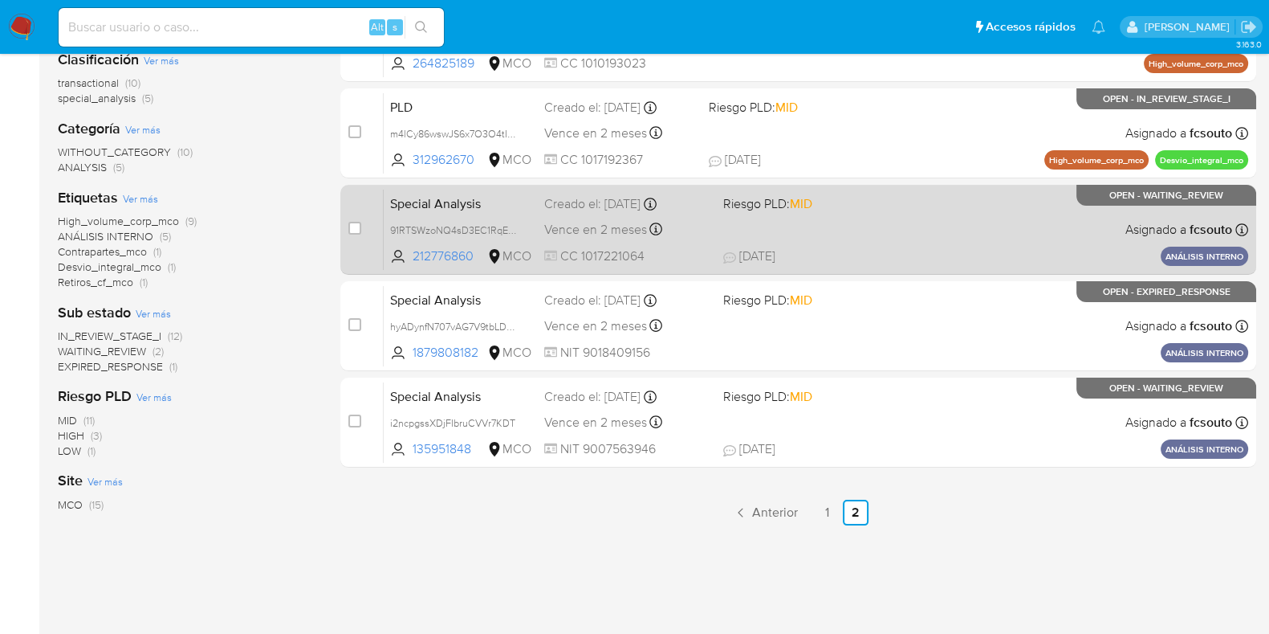
scroll to position [343, 0]
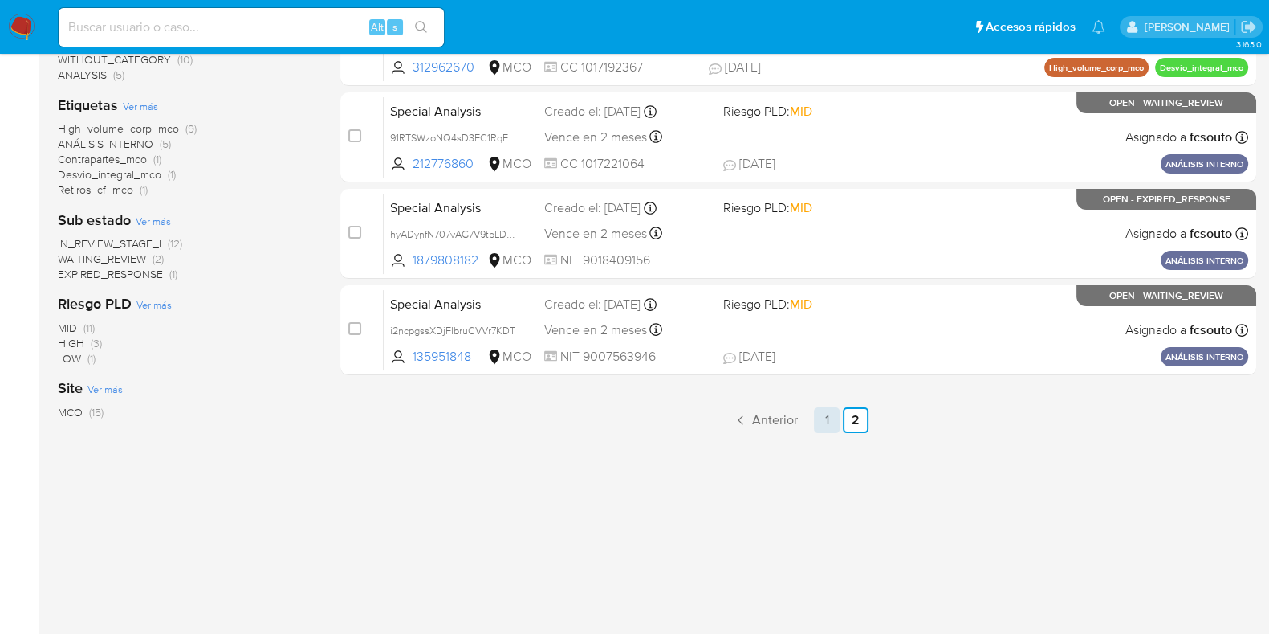
click at [836, 411] on link "1" at bounding box center [827, 420] width 26 height 26
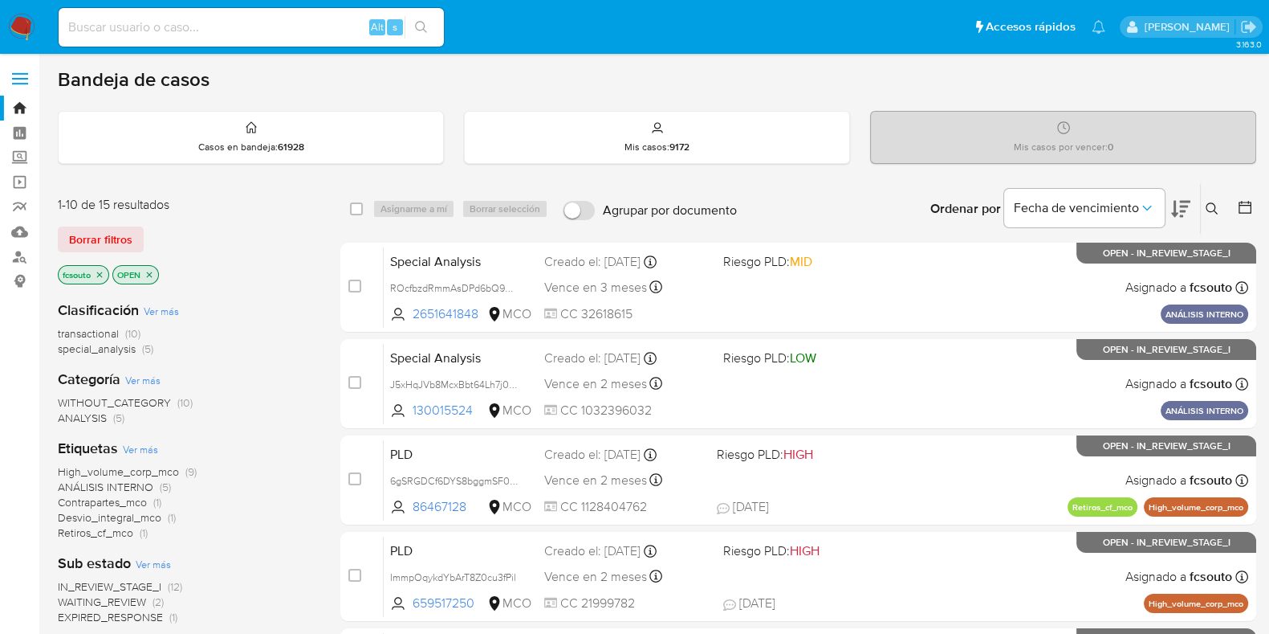
click at [103, 272] on icon "close-filter" at bounding box center [100, 275] width 10 height 10
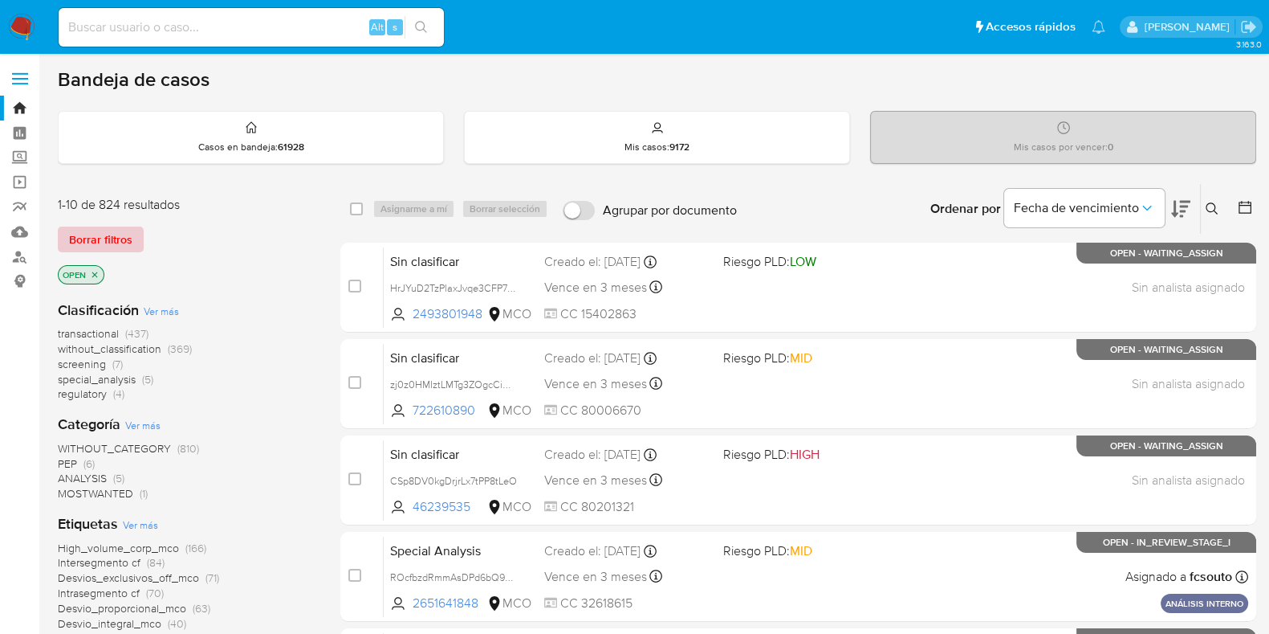
click at [110, 238] on span "Borrar filtros" at bounding box center [100, 239] width 63 height 22
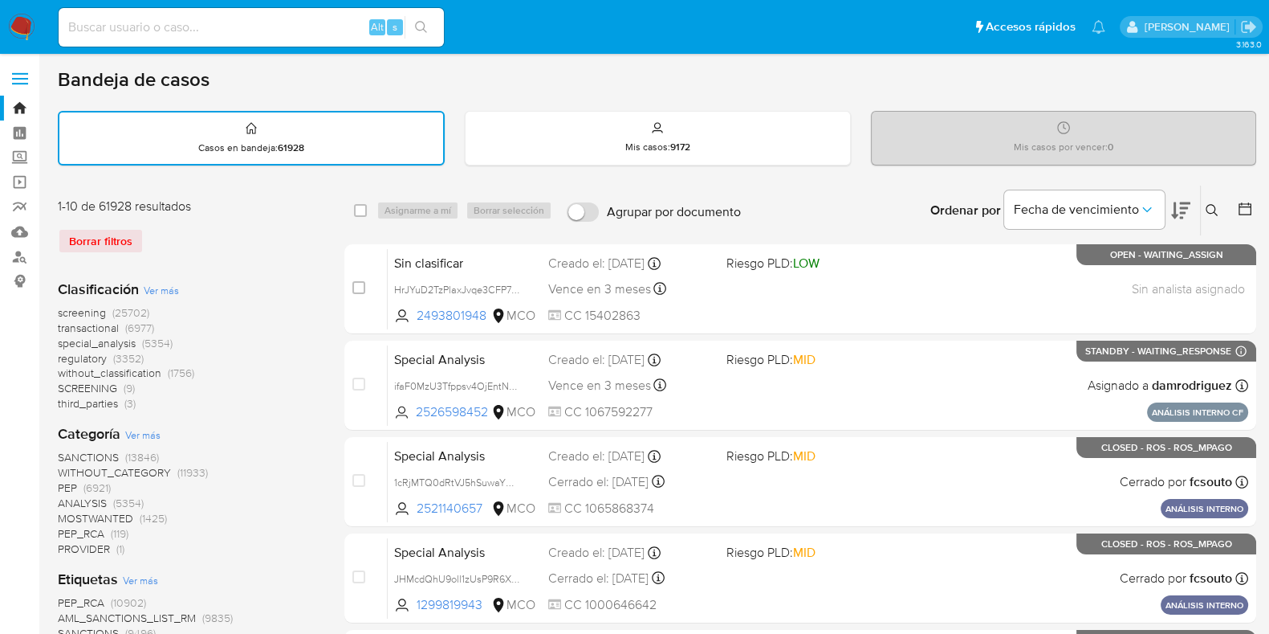
drag, startPoint x: 56, startPoint y: 286, endPoint x: 137, endPoint y: 285, distance: 81.1
click at [163, 291] on span "Ver más" at bounding box center [161, 290] width 35 height 14
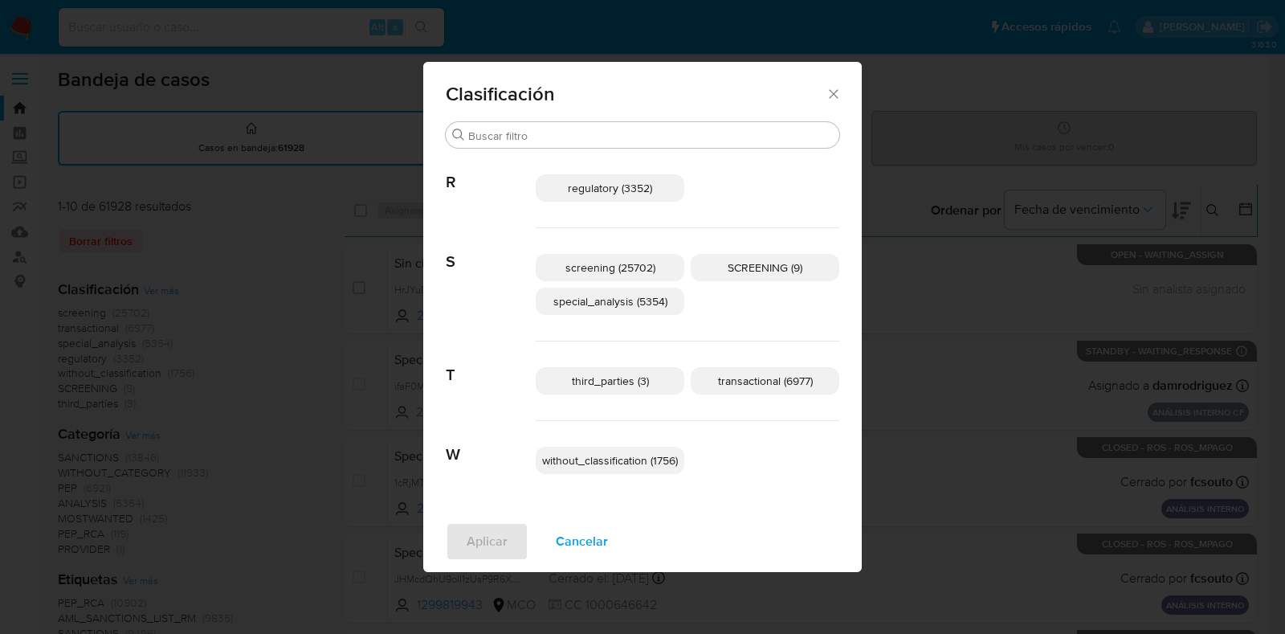
click at [750, 377] on span "transactional (6977)" at bounding box center [765, 381] width 95 height 16
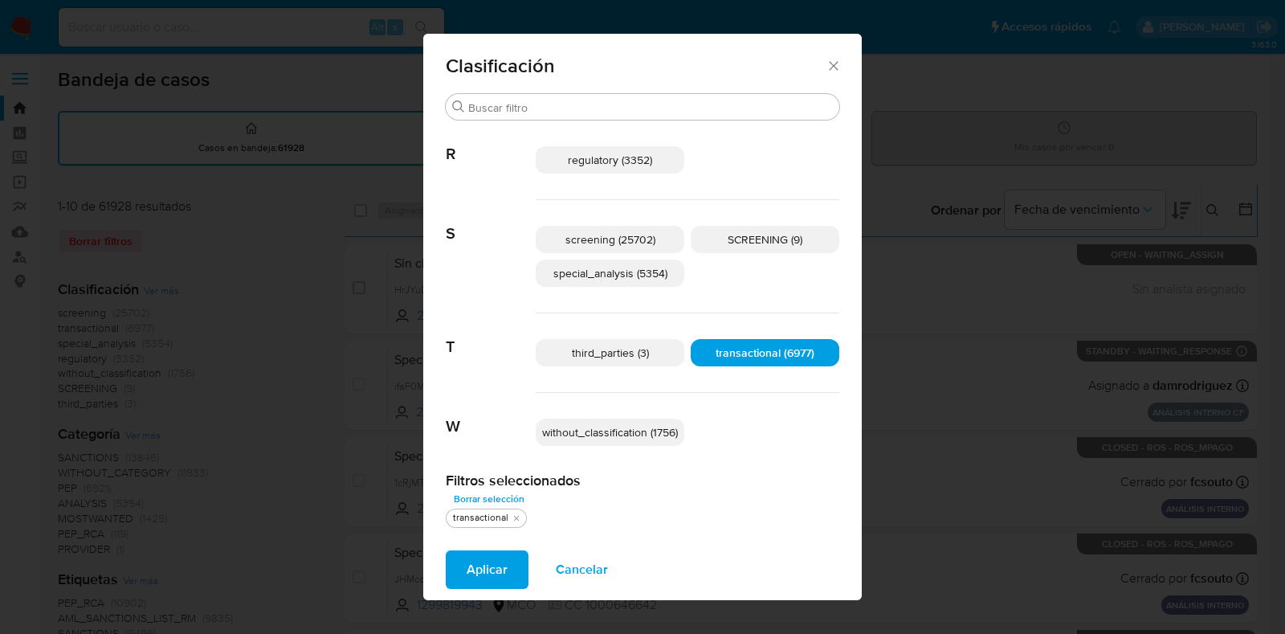
click at [482, 560] on span "Aplicar" at bounding box center [487, 569] width 41 height 35
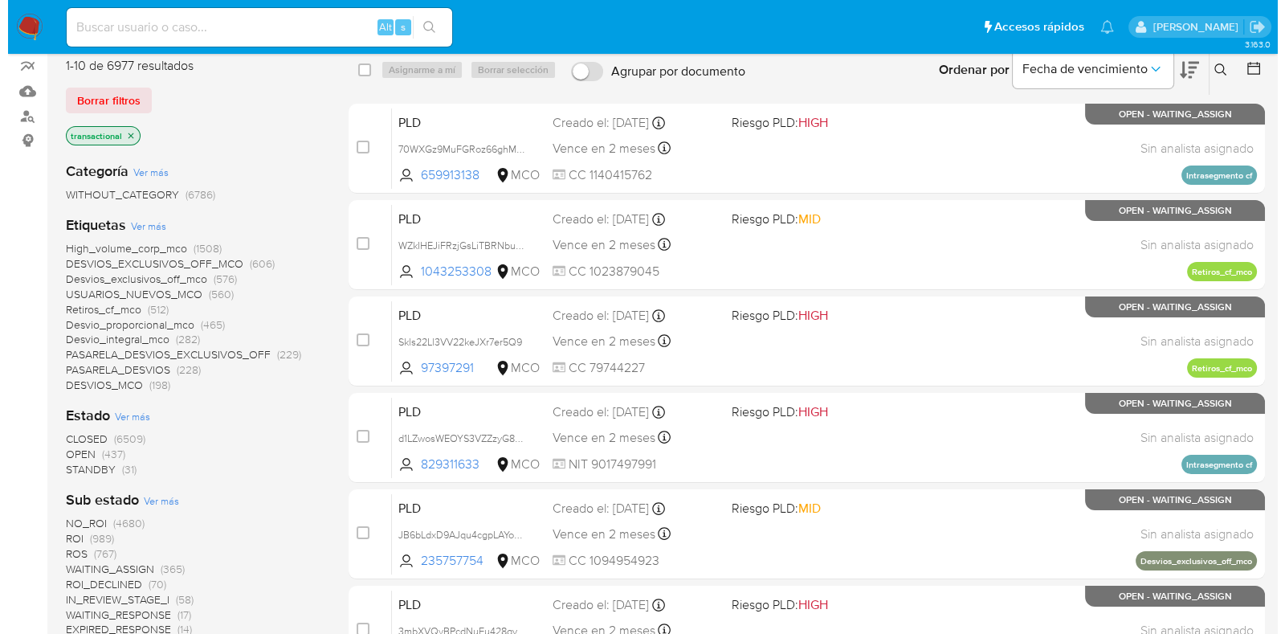
scroll to position [200, 0]
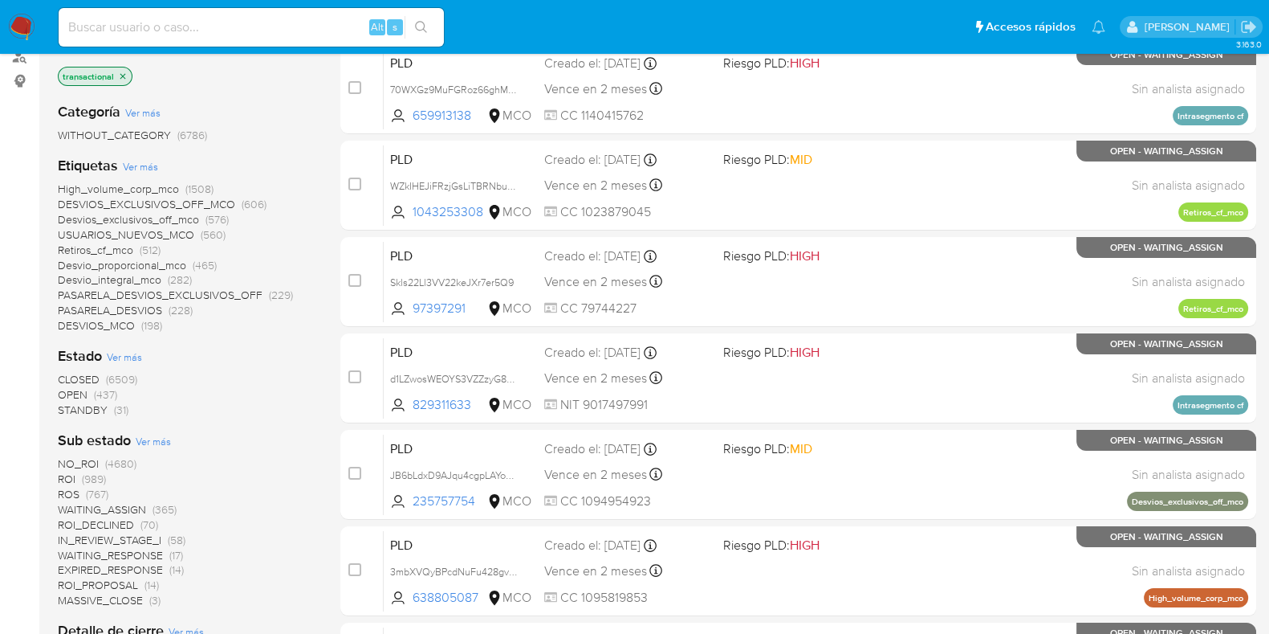
click at [135, 167] on span "Ver más" at bounding box center [140, 166] width 35 height 14
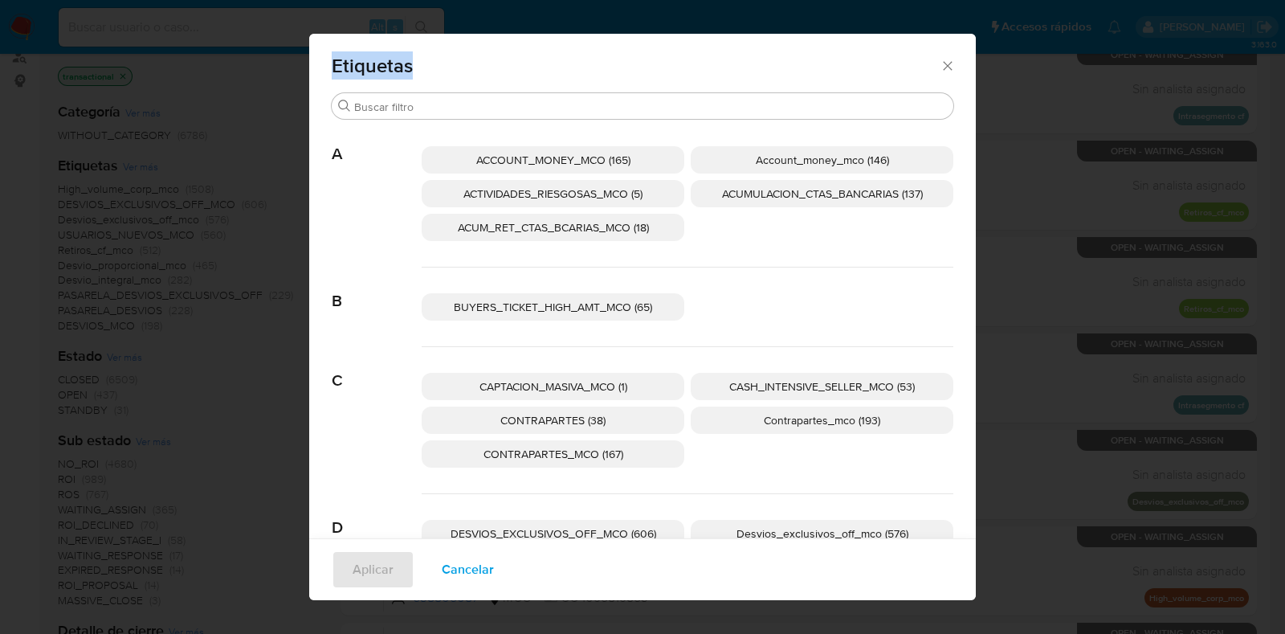
drag, startPoint x: 319, startPoint y: 62, endPoint x: 438, endPoint y: 54, distance: 119.9
click at [405, 65] on div "Etiquetas" at bounding box center [642, 63] width 666 height 59
click at [453, 51] on div "Etiquetas" at bounding box center [642, 63] width 666 height 59
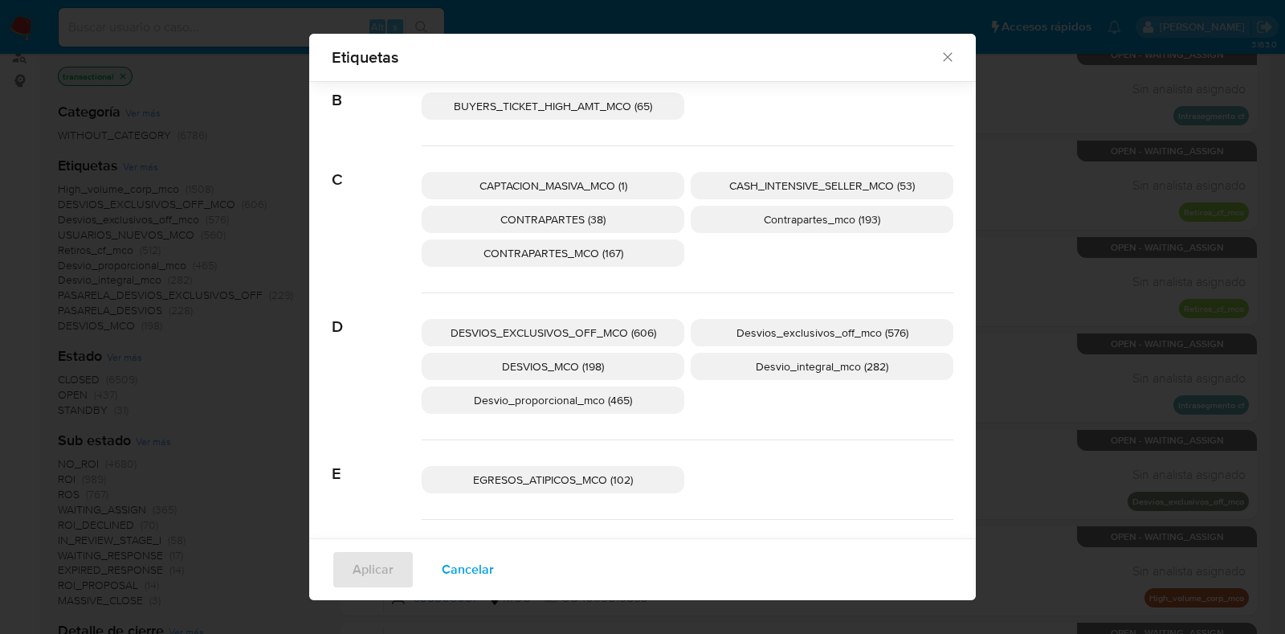
scroll to position [88, 0]
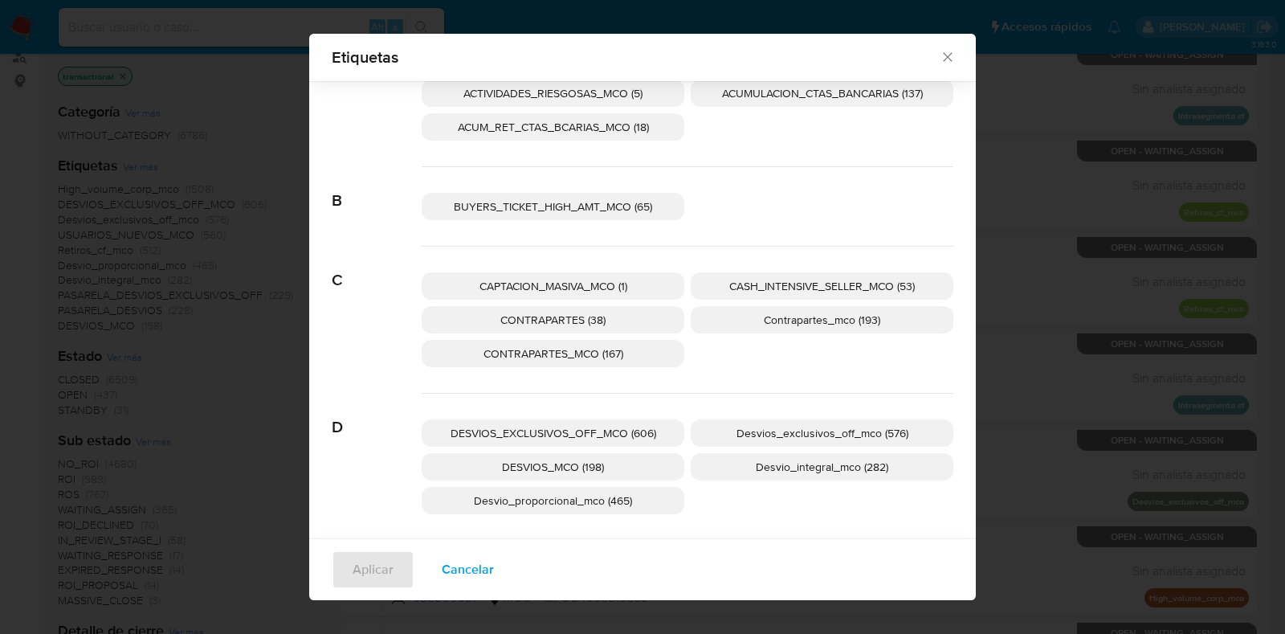
click at [577, 352] on span "CONTRAPARTES_MCO (167)" at bounding box center [553, 353] width 140 height 16
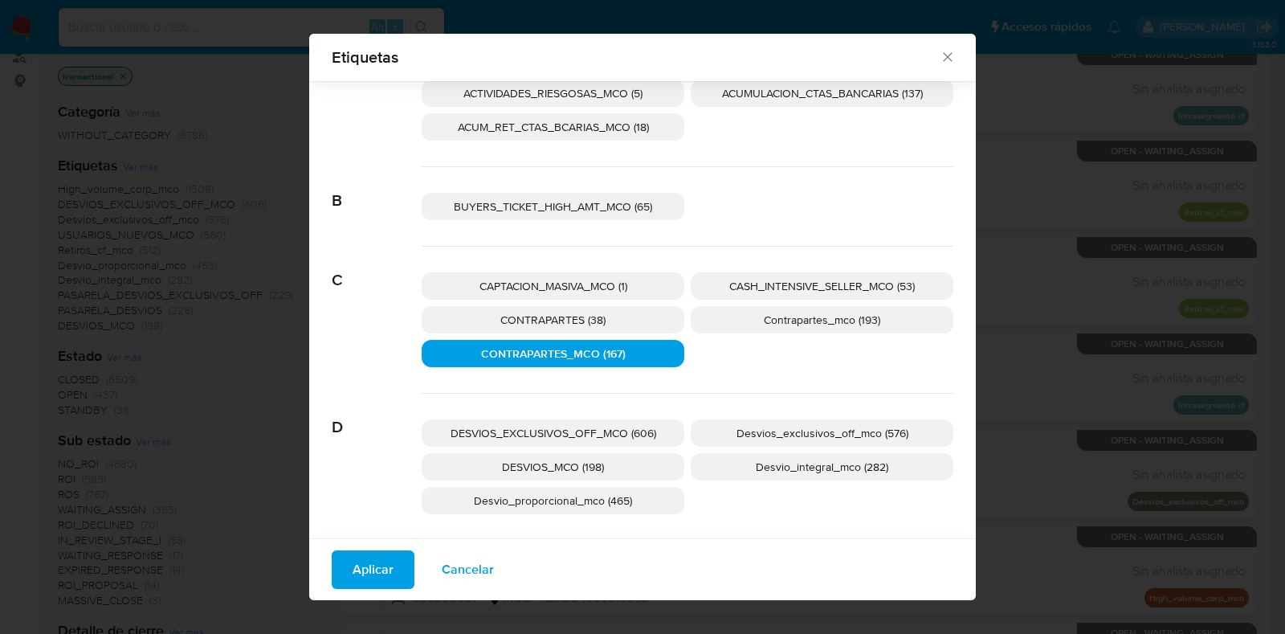
click at [352, 565] on span "Aplicar" at bounding box center [372, 569] width 41 height 35
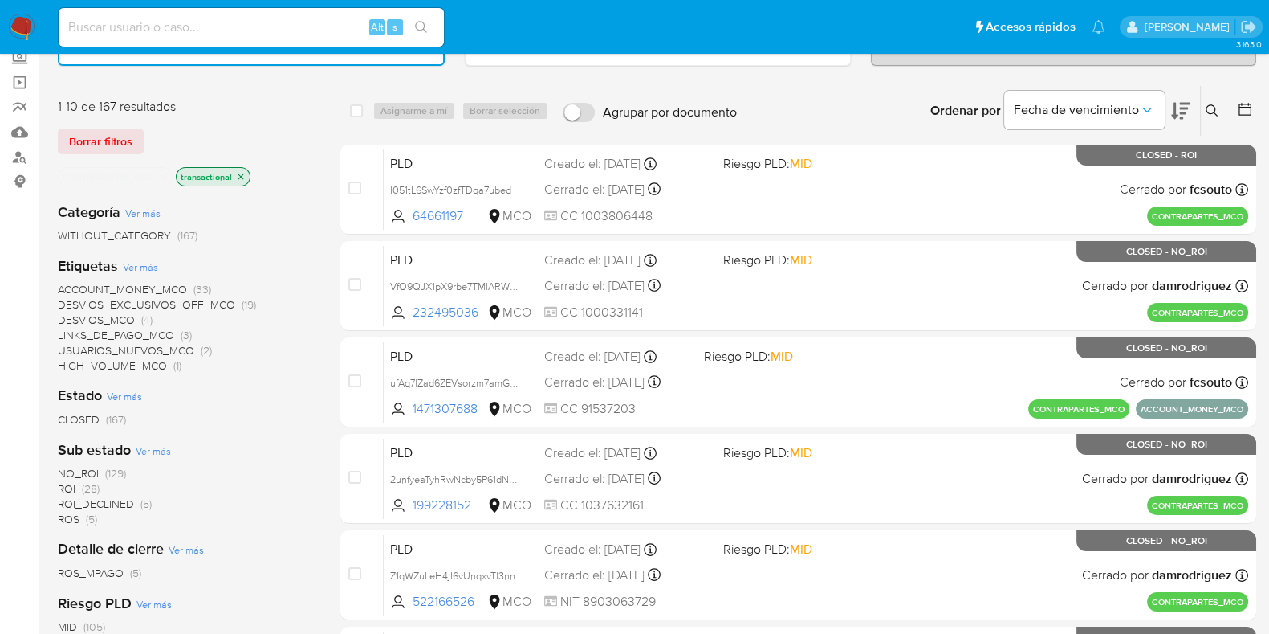
scroll to position [200, 0]
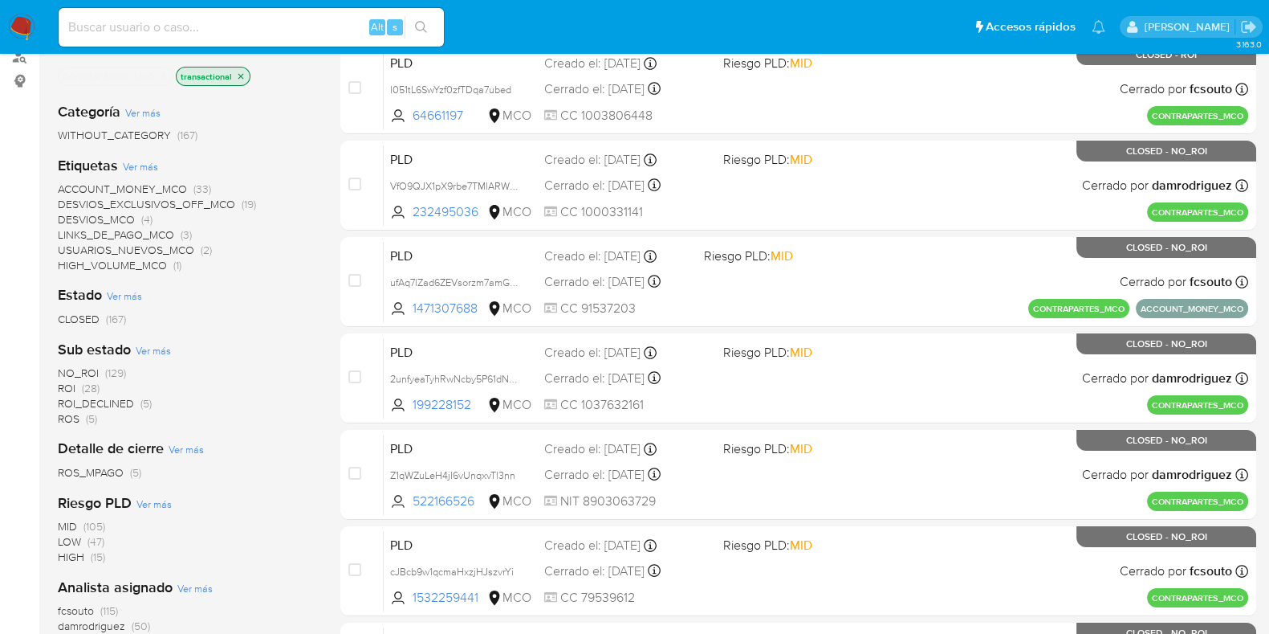
click at [122, 297] on span "Ver más" at bounding box center [124, 295] width 35 height 14
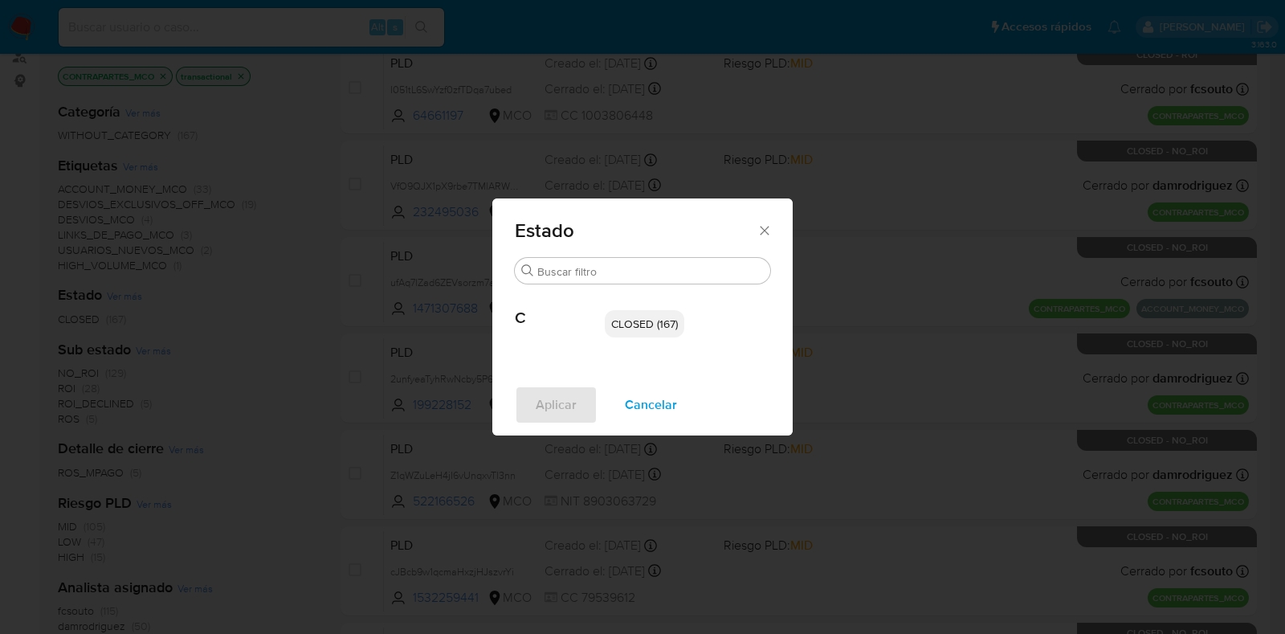
click at [767, 229] on icon "Cerrar" at bounding box center [764, 230] width 16 height 16
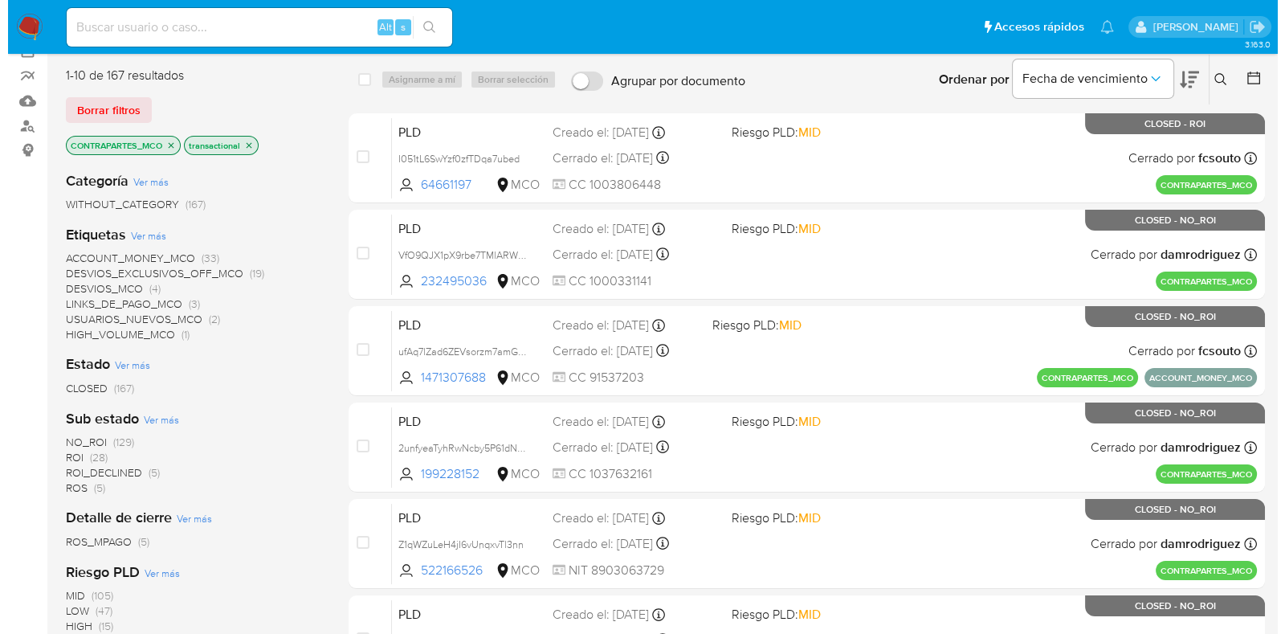
scroll to position [100, 0]
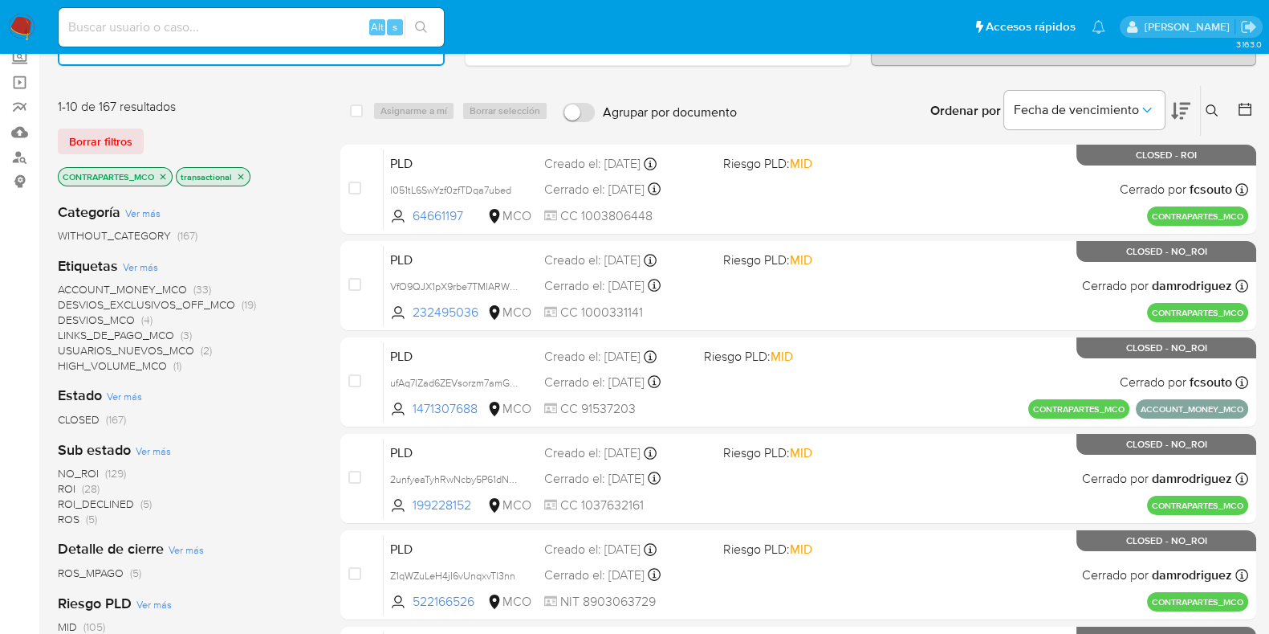
click at [162, 173] on icon "close-filter" at bounding box center [163, 177] width 10 height 10
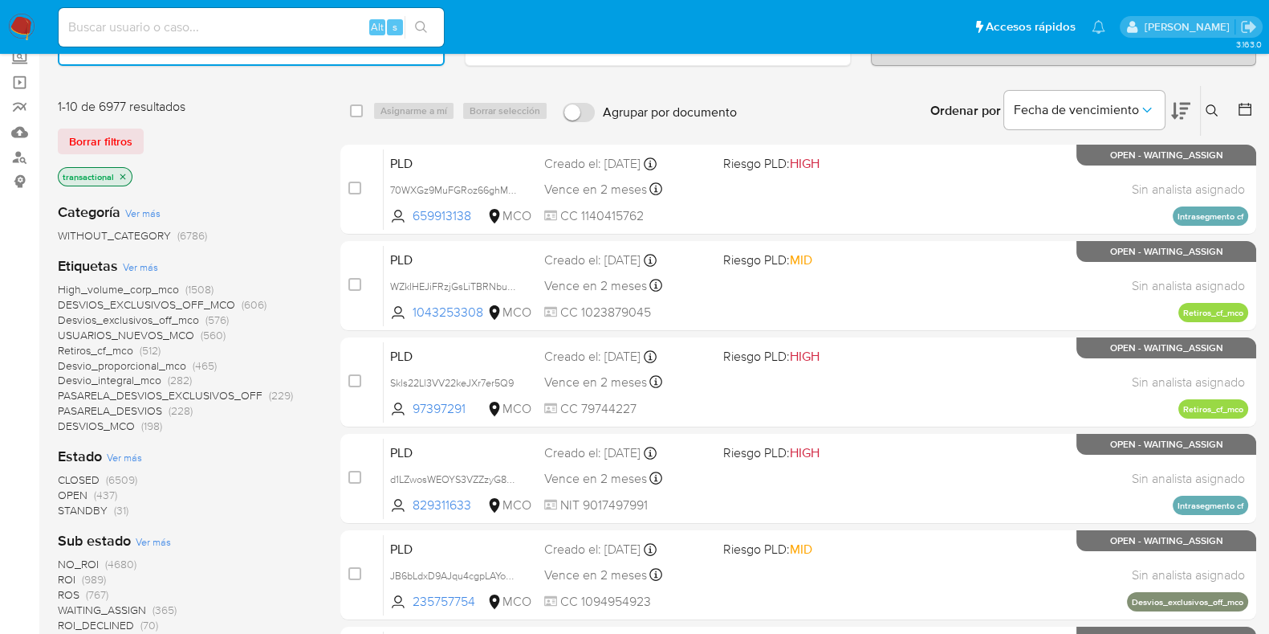
click at [142, 261] on span "Ver más" at bounding box center [140, 266] width 35 height 14
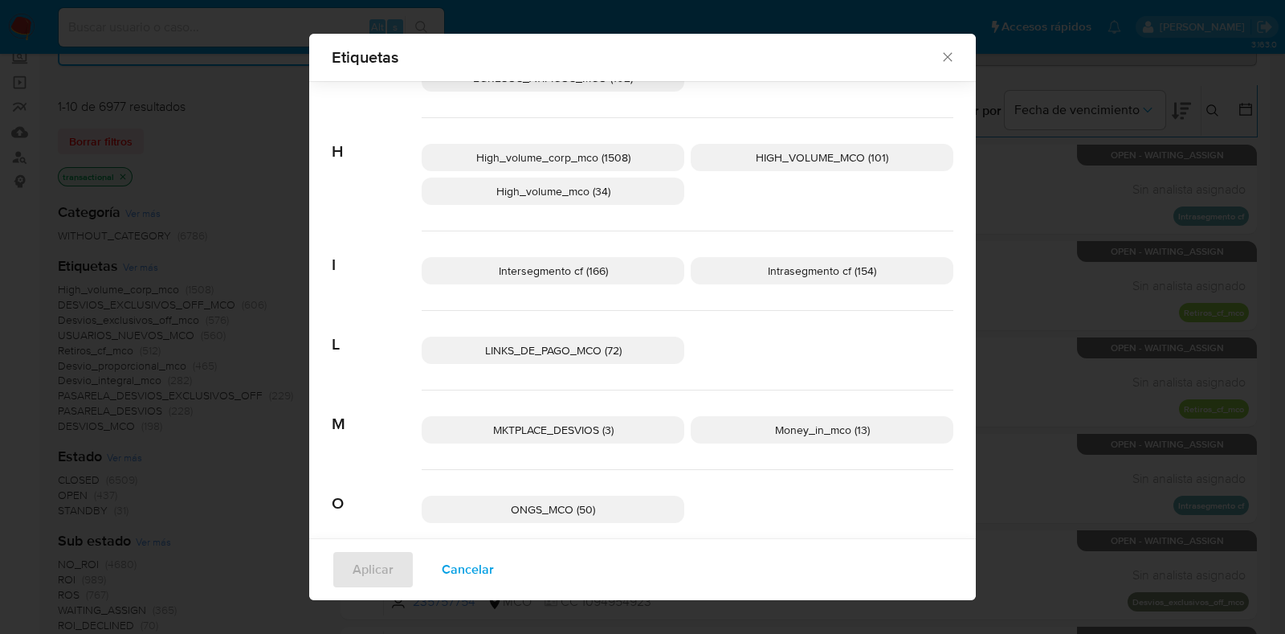
scroll to position [590, 0]
click at [578, 157] on span "High_volume_corp_mco (1508)" at bounding box center [553, 157] width 154 height 16
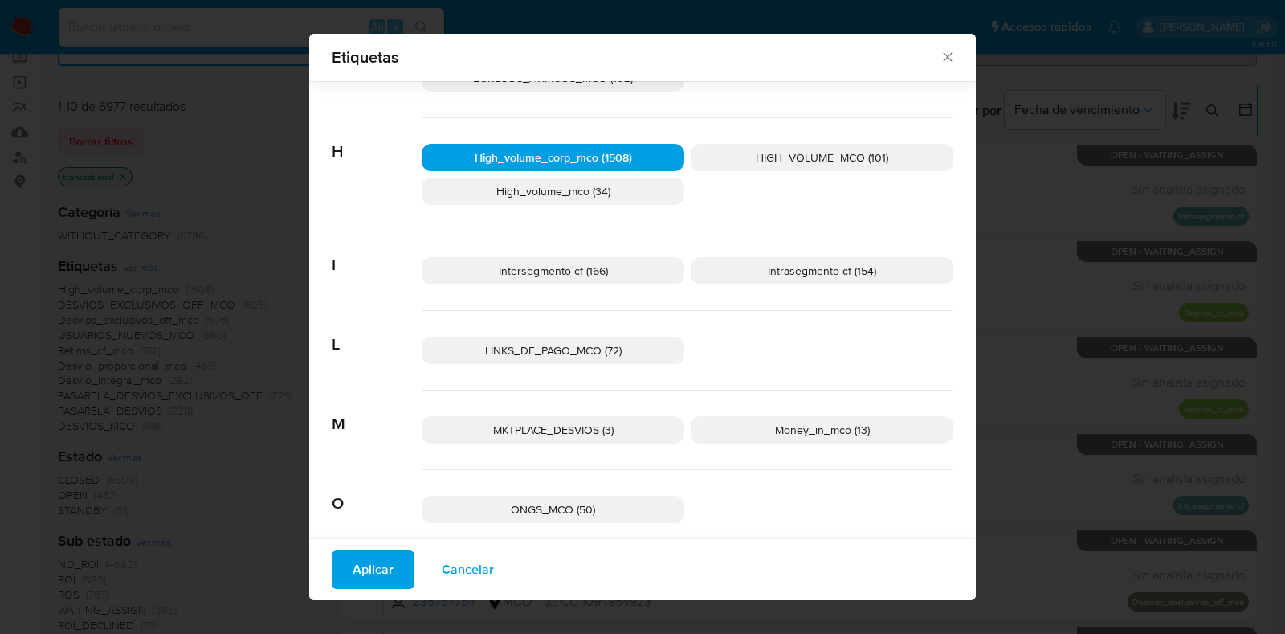
click at [363, 560] on span "Aplicar" at bounding box center [372, 569] width 41 height 35
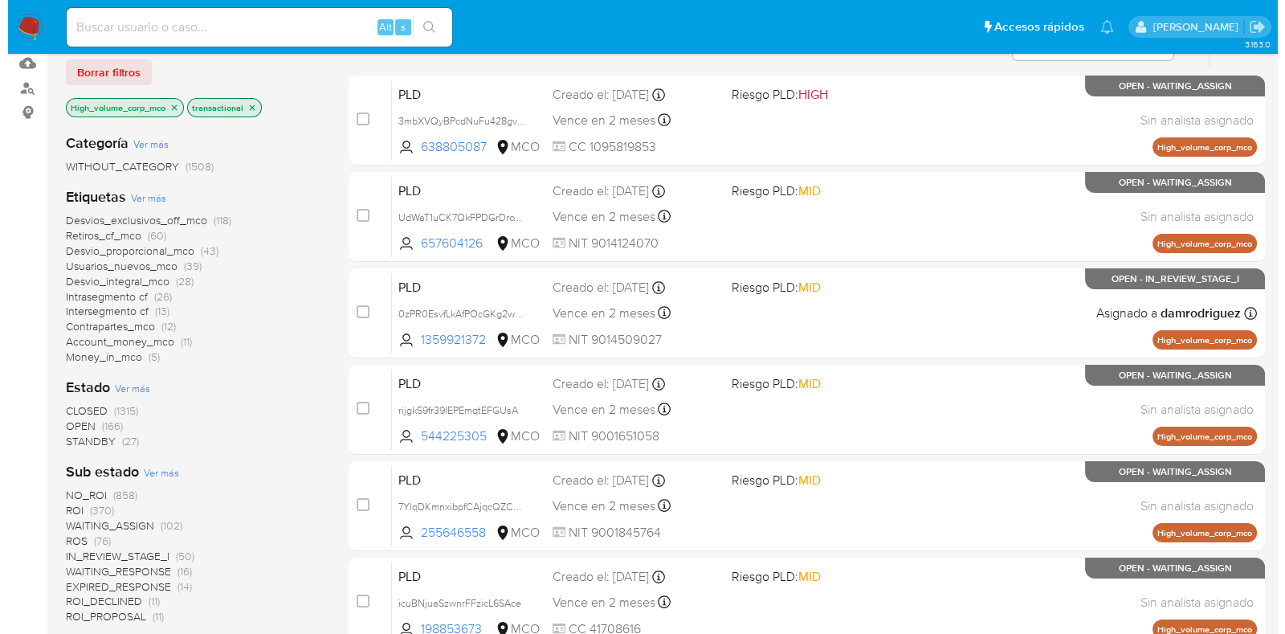
scroll to position [200, 0]
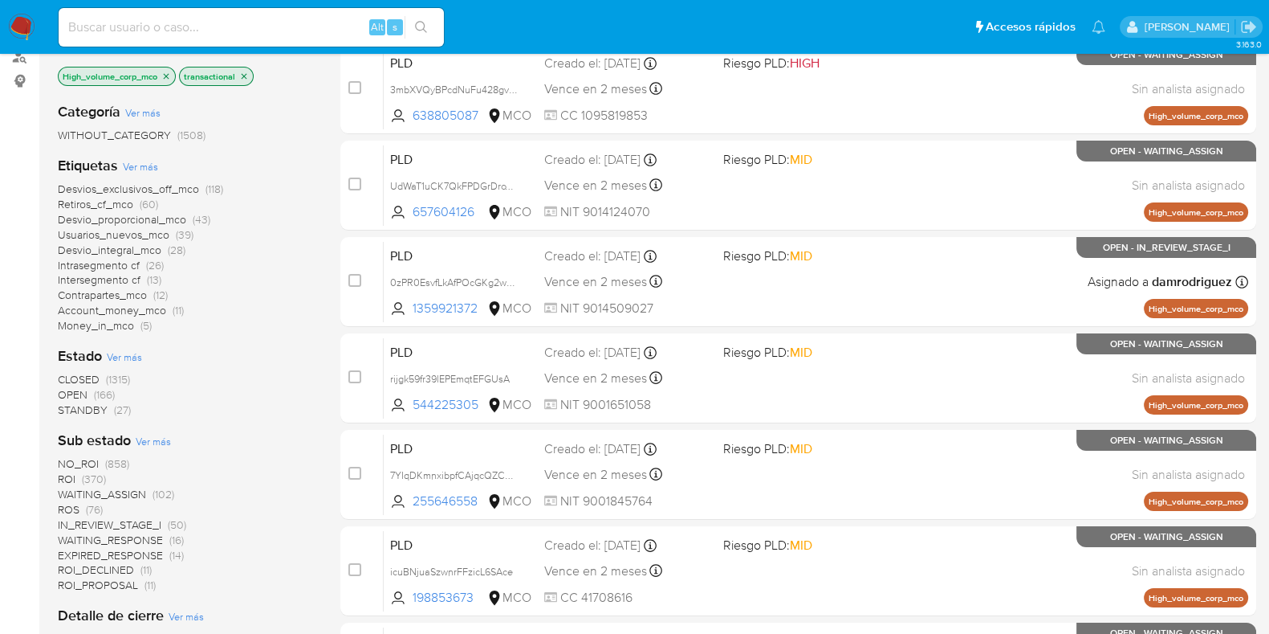
click at [122, 355] on span "Ver más" at bounding box center [124, 356] width 35 height 14
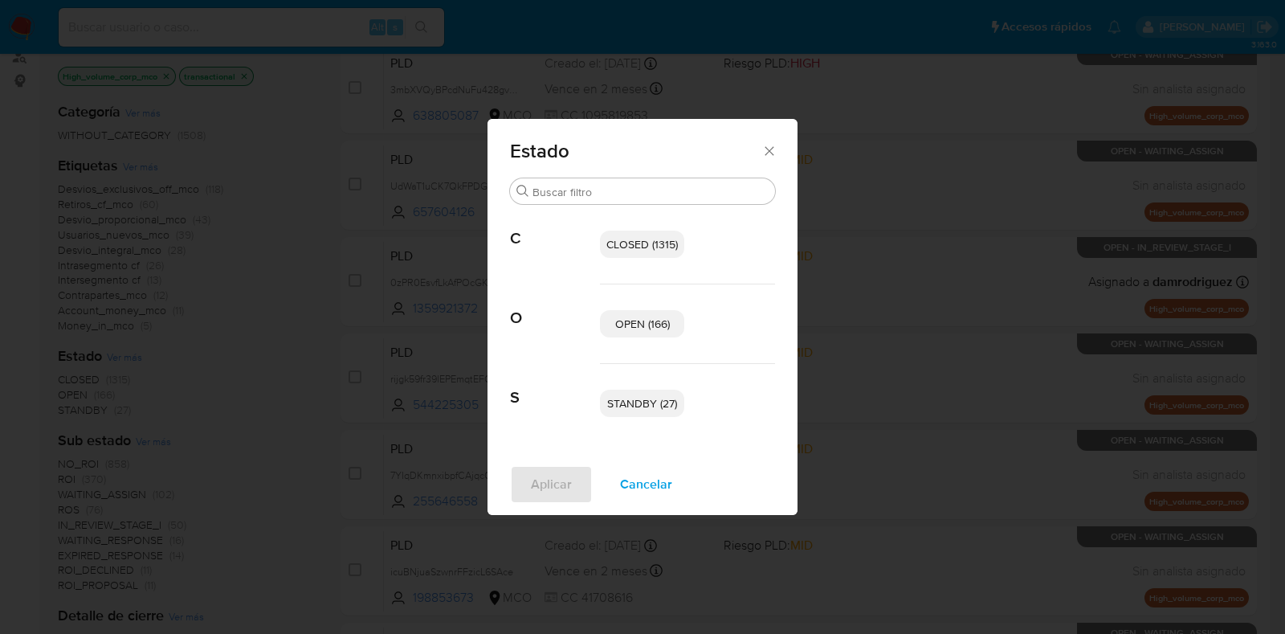
click at [632, 319] on span "OPEN (166)" at bounding box center [642, 324] width 55 height 16
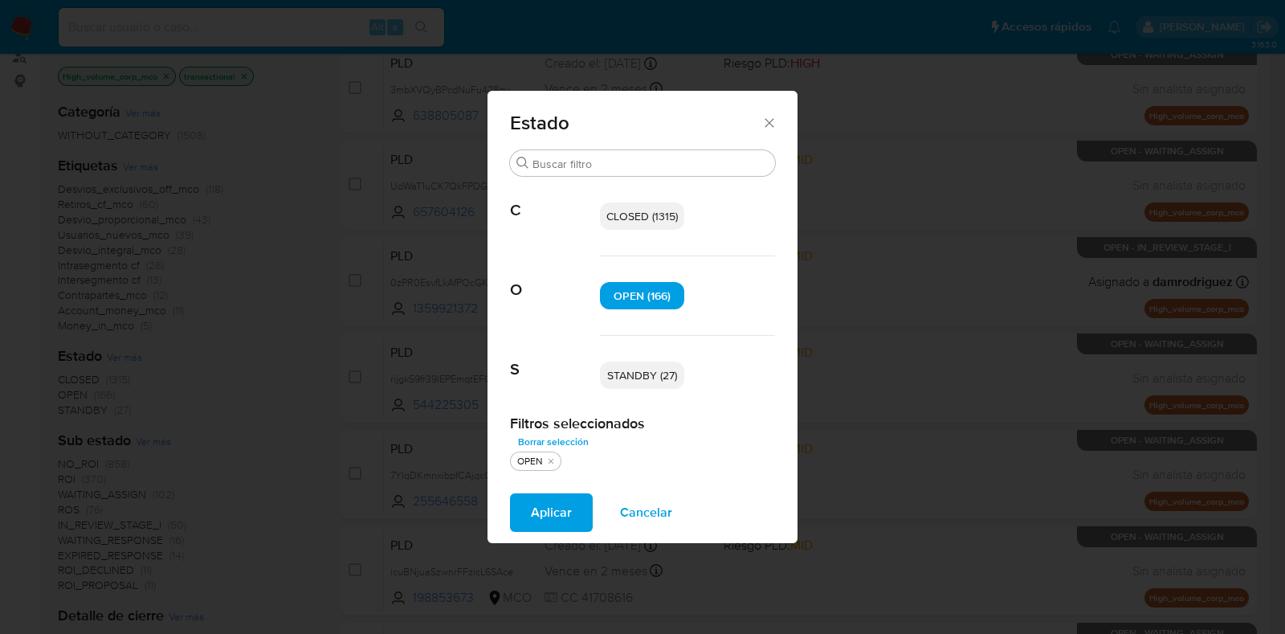
click at [550, 507] on span "Aplicar" at bounding box center [551, 512] width 41 height 35
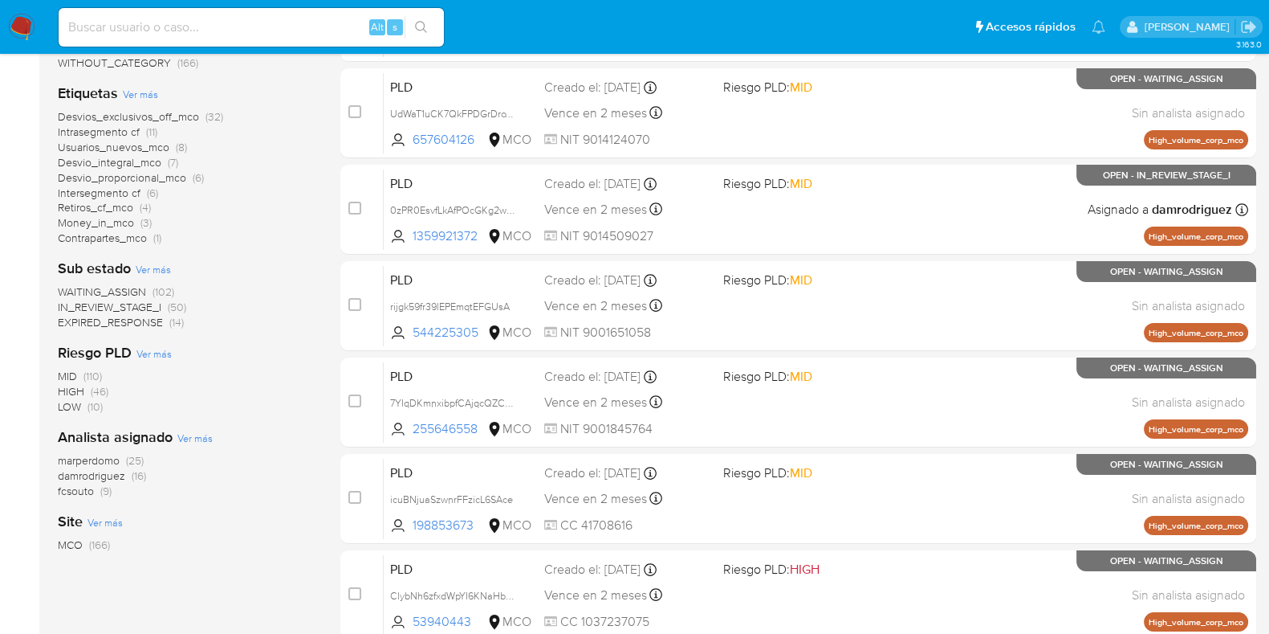
scroll to position [301, 0]
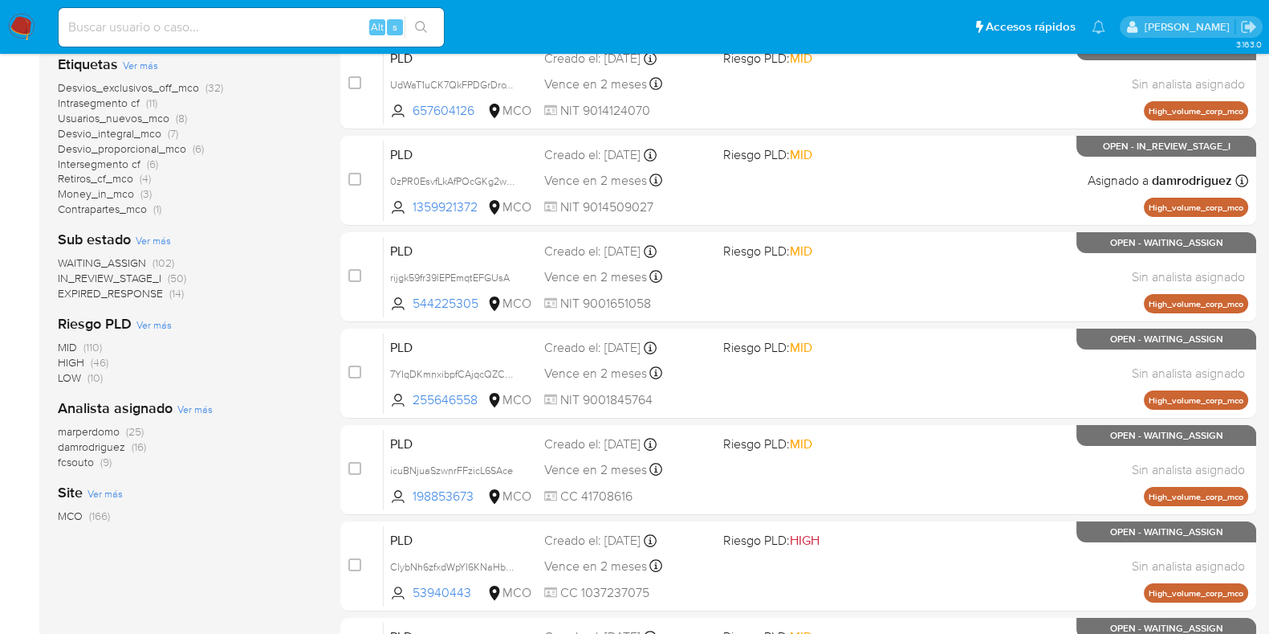
click at [160, 239] on span "Ver más" at bounding box center [153, 240] width 35 height 14
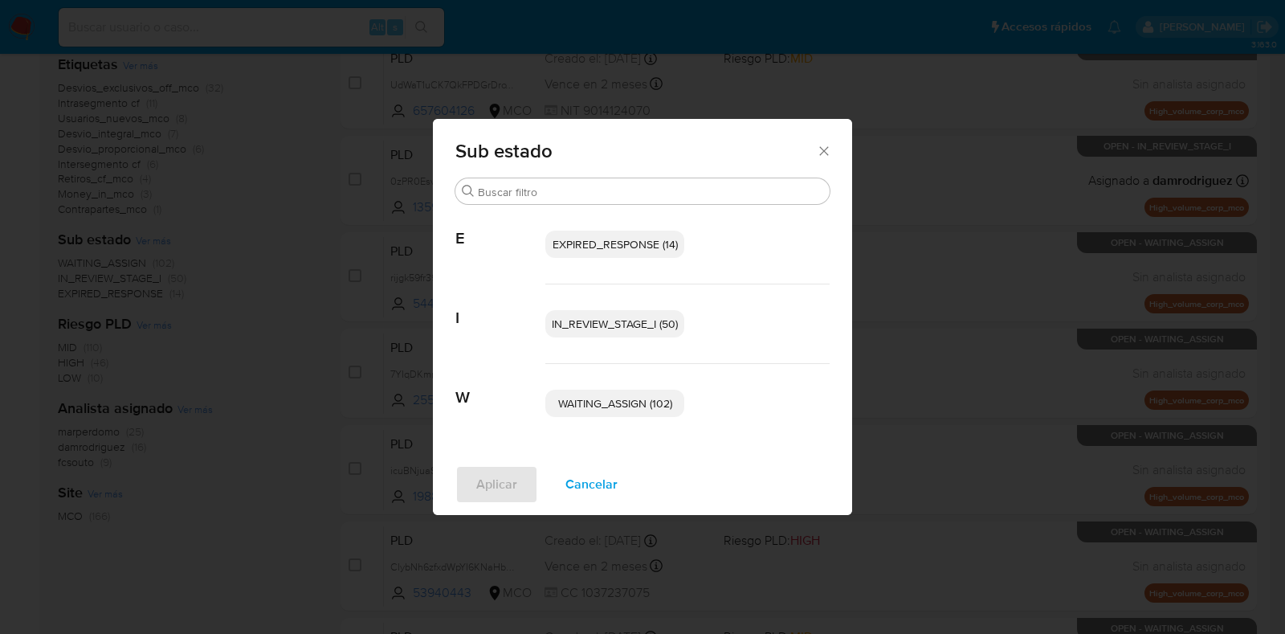
click at [824, 148] on icon "Cerrar" at bounding box center [824, 151] width 16 height 16
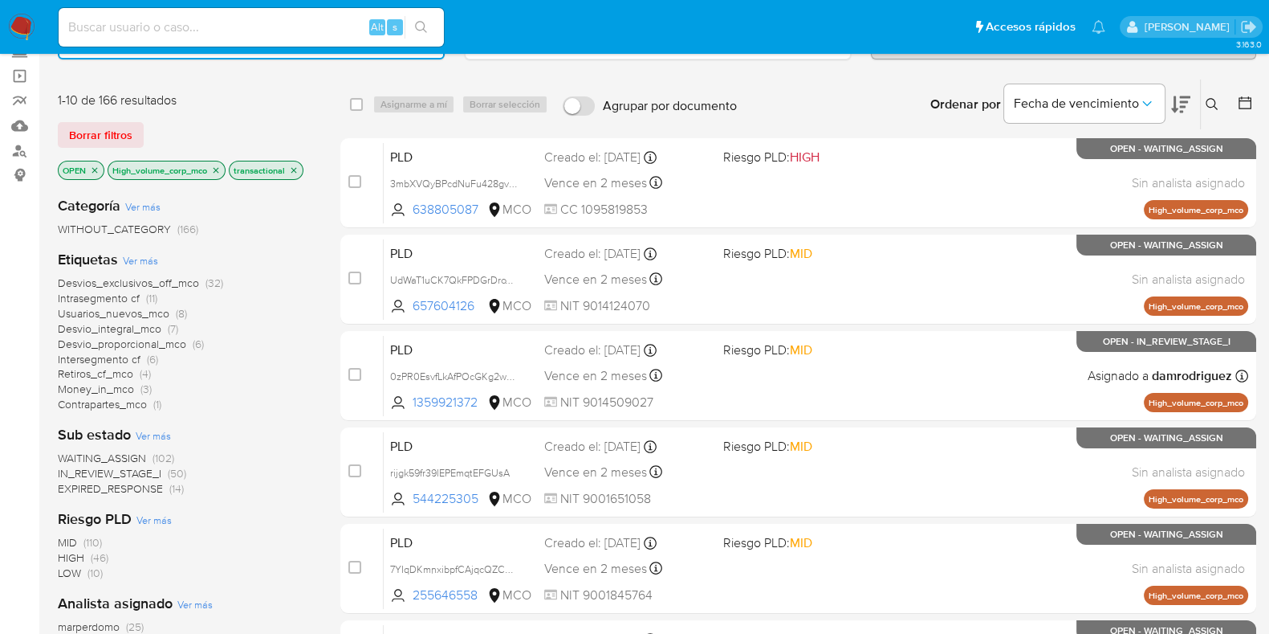
scroll to position [100, 0]
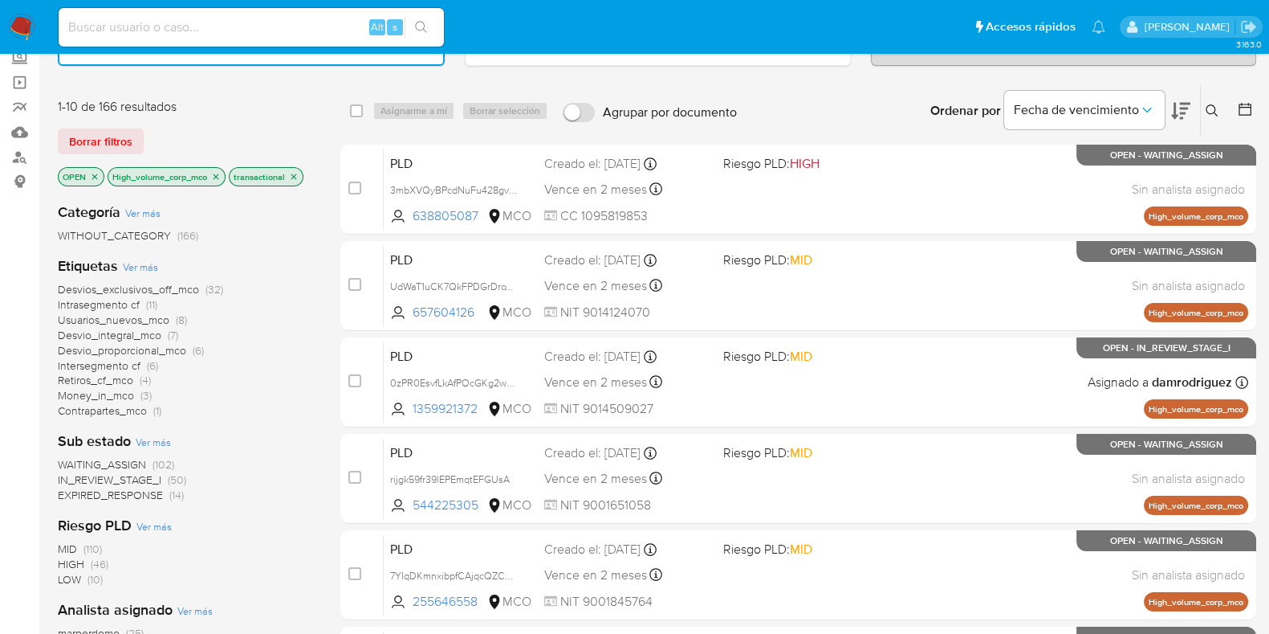
click at [219, 173] on icon "close-filter" at bounding box center [217, 176] width 6 height 6
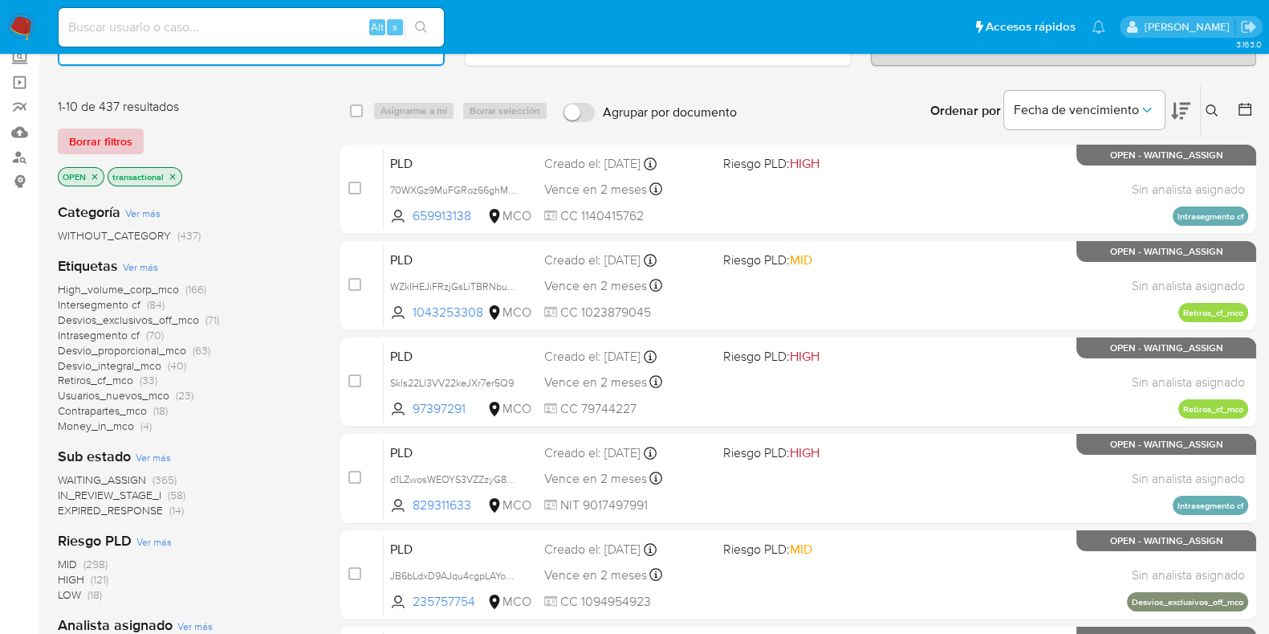
click at [117, 144] on span "Borrar filtros" at bounding box center [100, 141] width 63 height 22
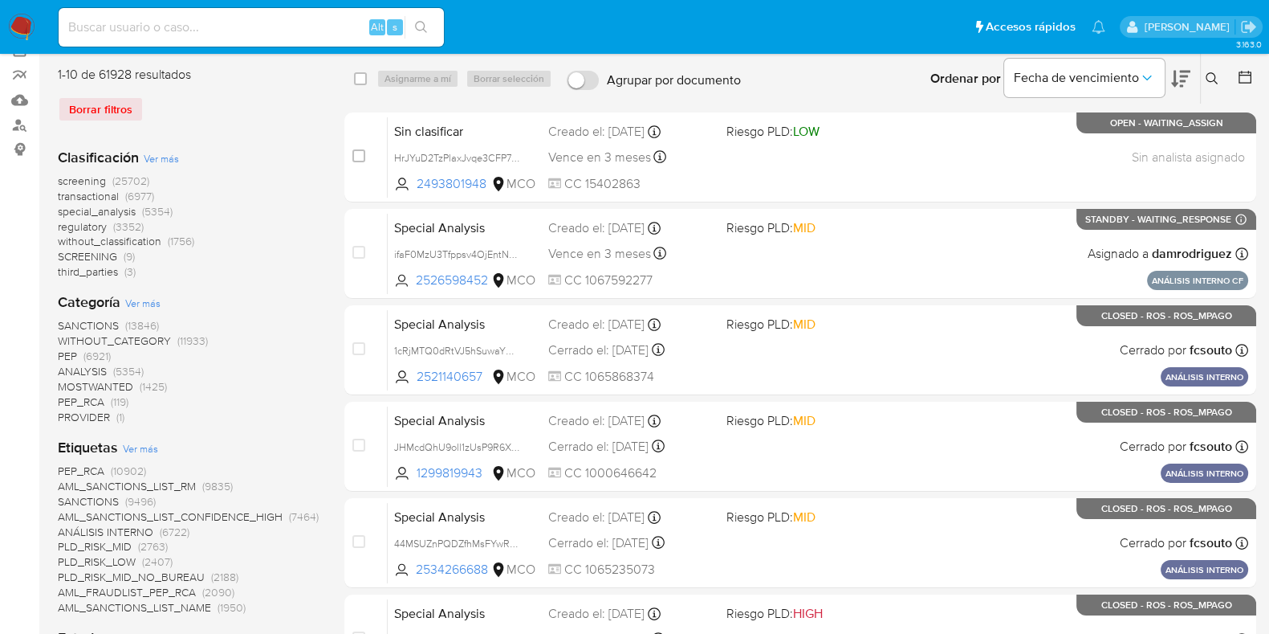
scroll to position [100, 0]
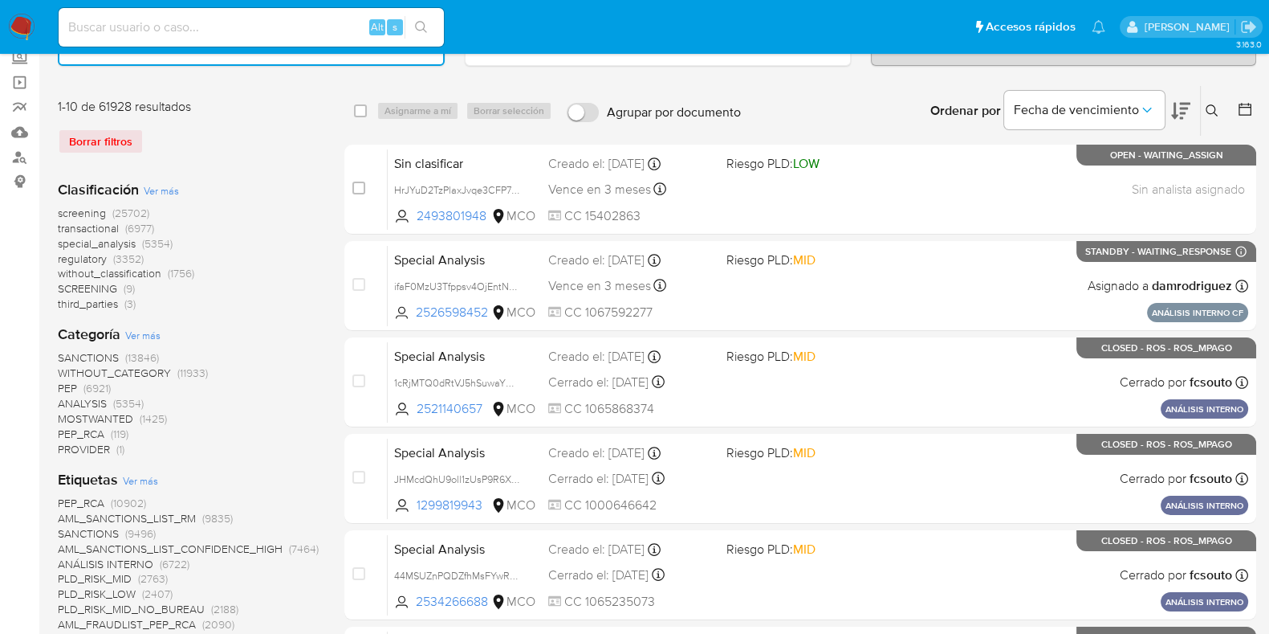
click at [166, 189] on span "Ver más" at bounding box center [161, 190] width 35 height 14
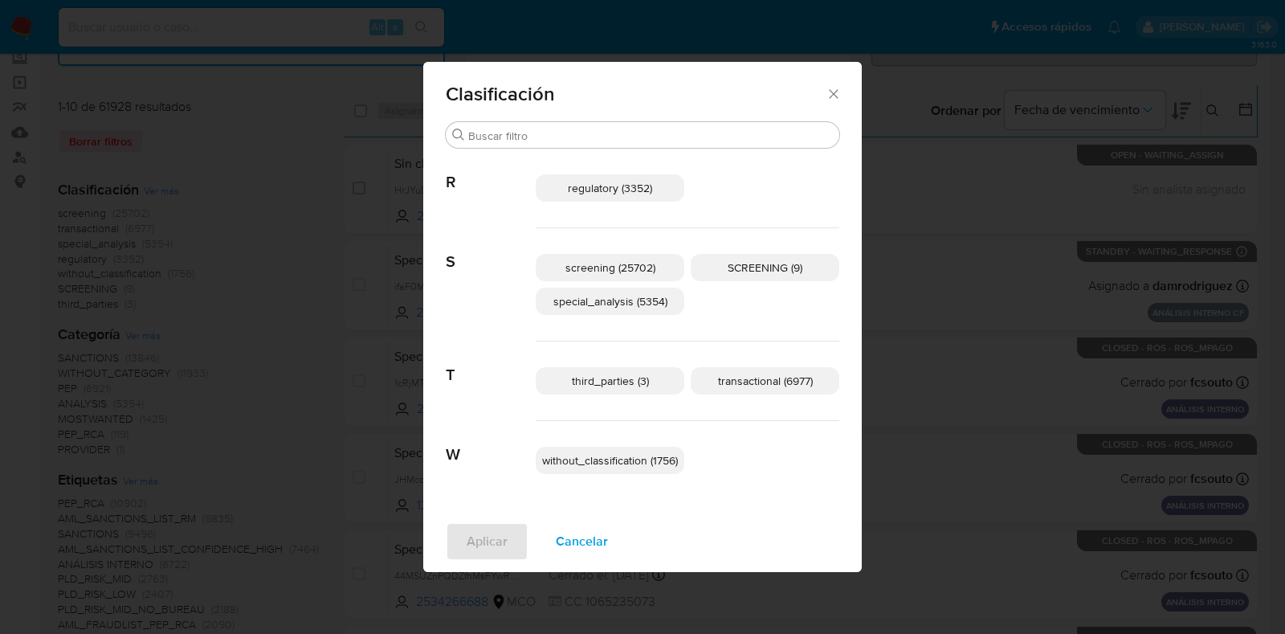
click at [743, 384] on span "transactional (6977)" at bounding box center [765, 381] width 95 height 16
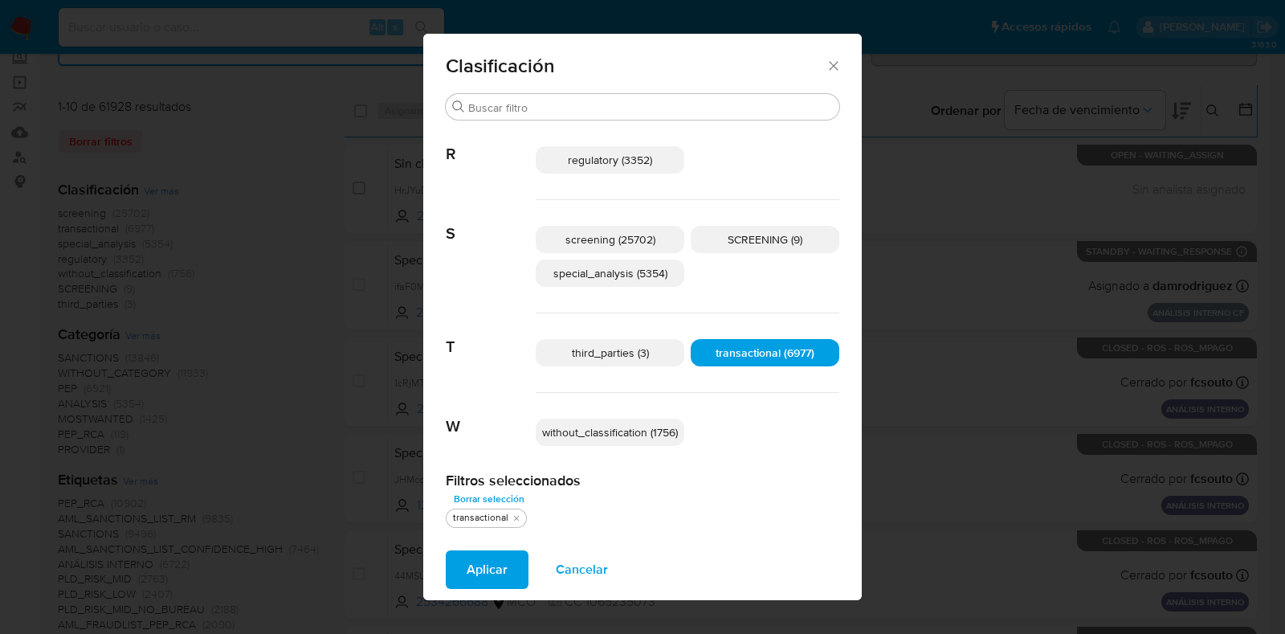
click at [500, 556] on span "Aplicar" at bounding box center [487, 569] width 41 height 35
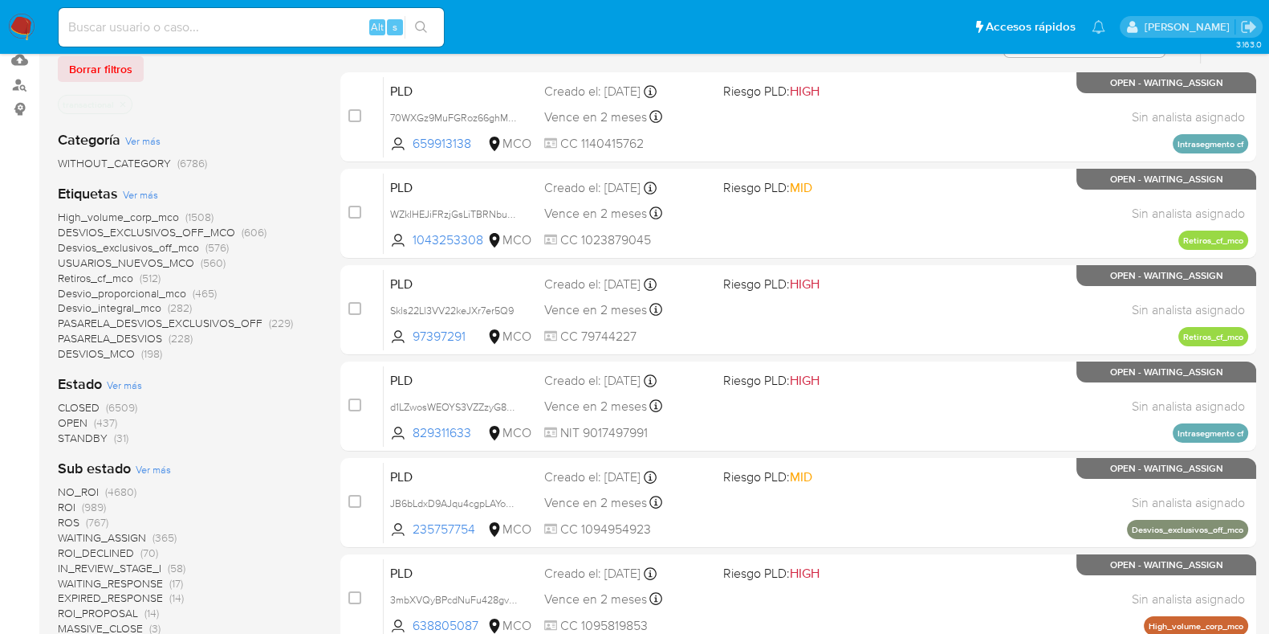
scroll to position [200, 0]
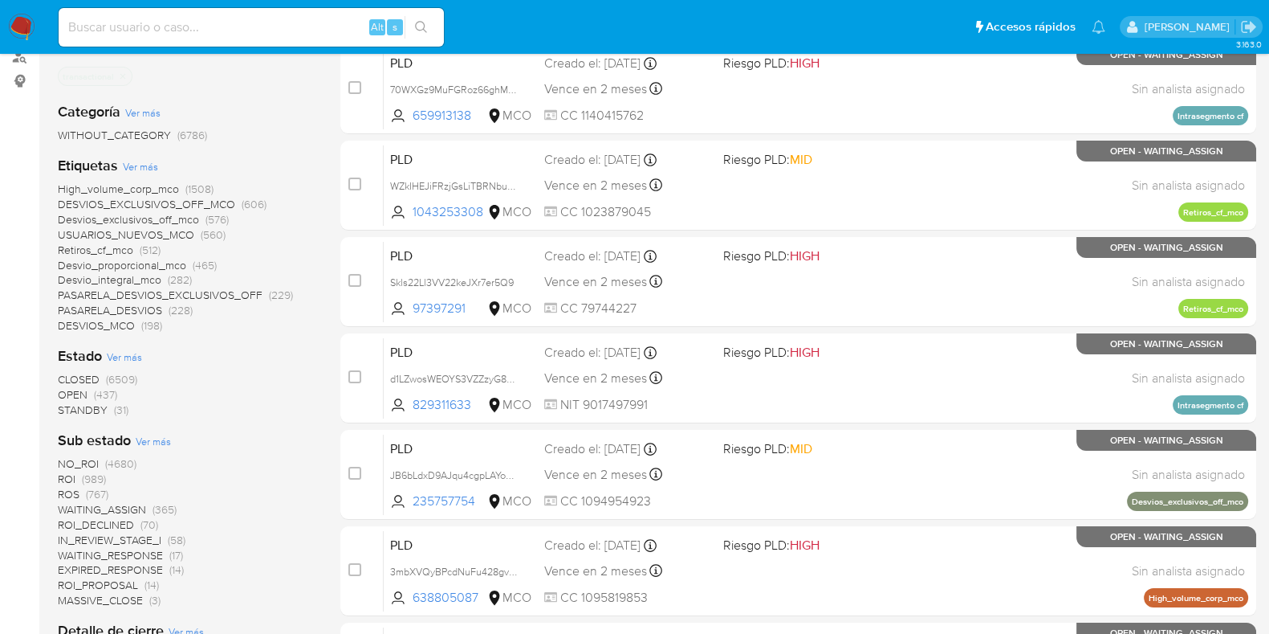
click at [74, 391] on span "OPEN" at bounding box center [73, 394] width 30 height 16
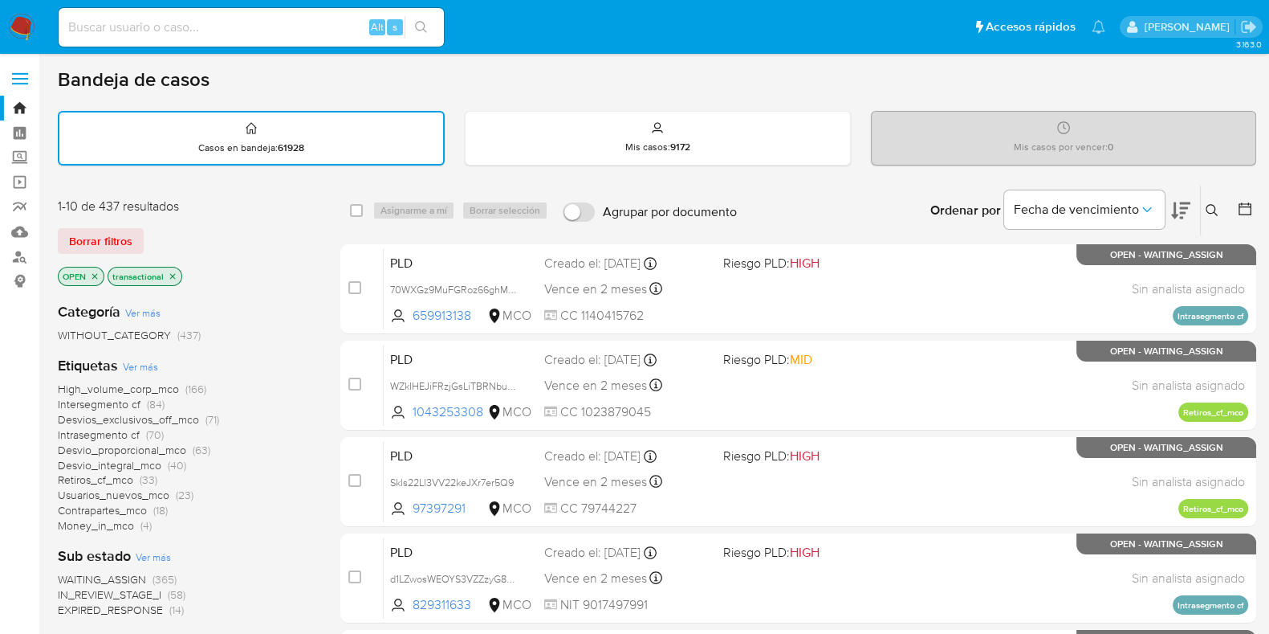
scroll to position [100, 0]
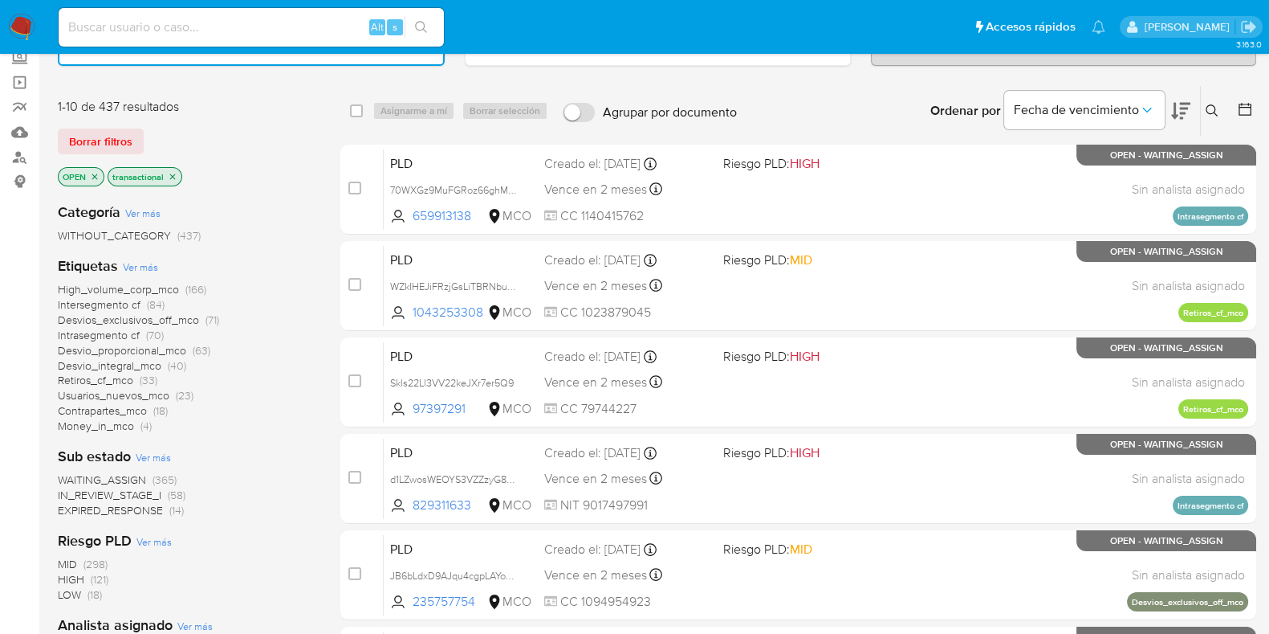
drag, startPoint x: 98, startPoint y: 106, endPoint x: 201, endPoint y: 110, distance: 102.9
click at [189, 102] on div "1-10 de 437 resultados" at bounding box center [186, 107] width 257 height 18
click at [206, 111] on div "1-10 de 437 resultados" at bounding box center [186, 107] width 257 height 18
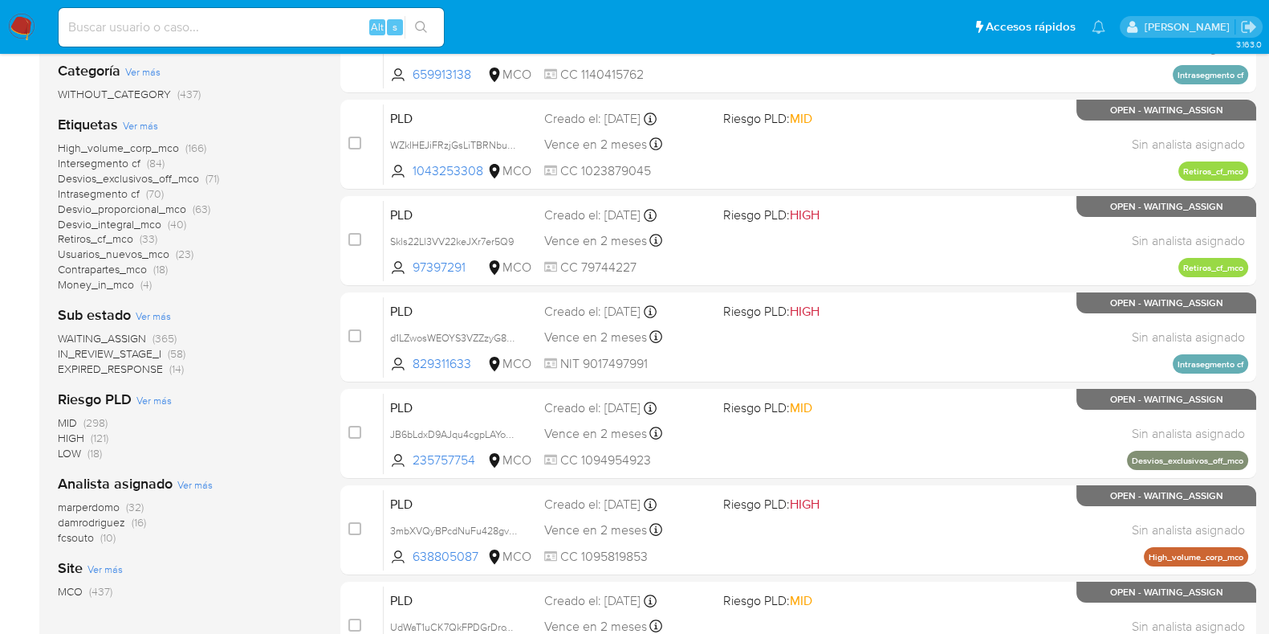
scroll to position [200, 0]
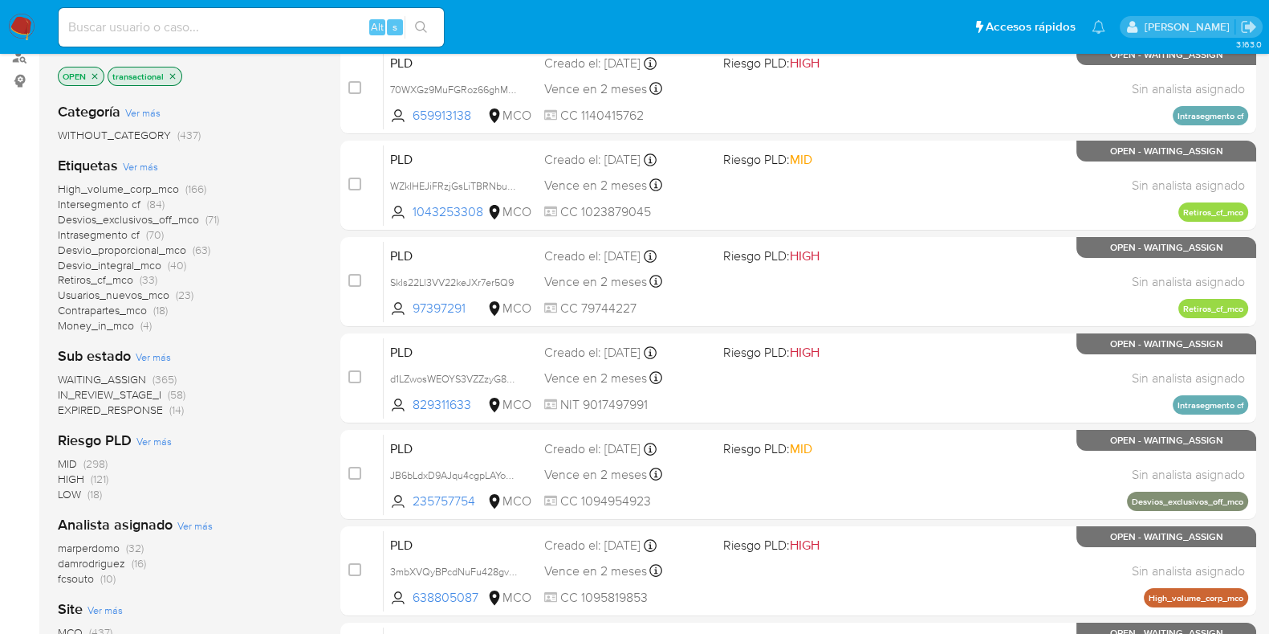
click at [162, 186] on span "High_volume_corp_mco" at bounding box center [118, 189] width 121 height 16
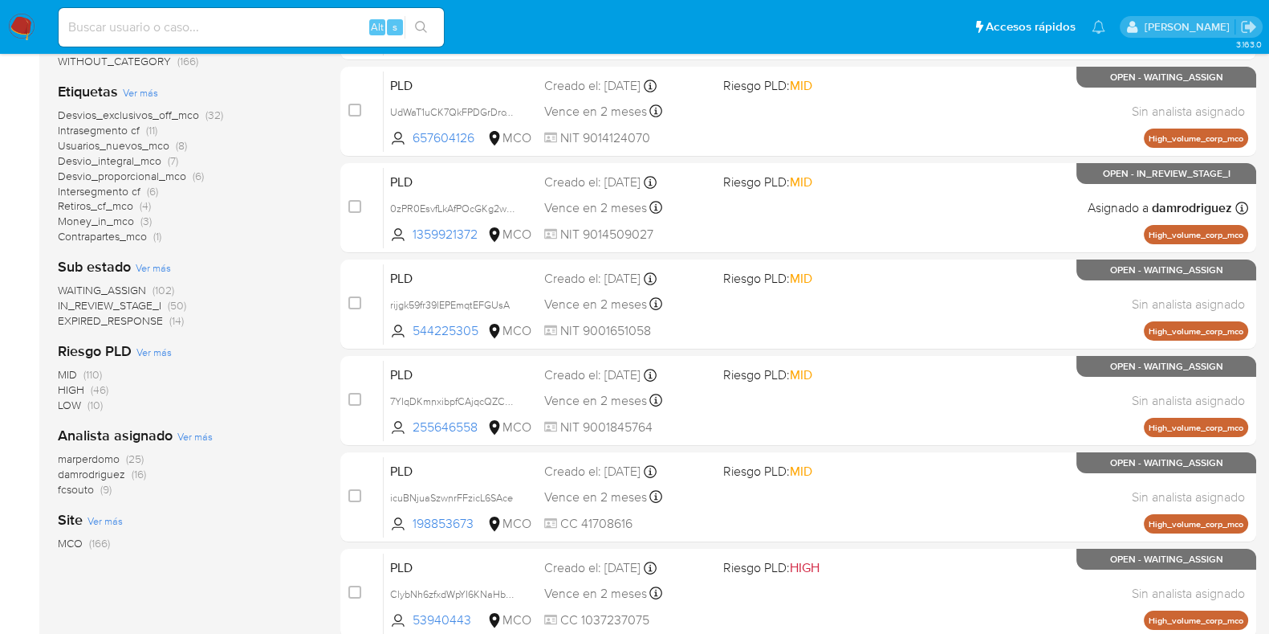
scroll to position [301, 0]
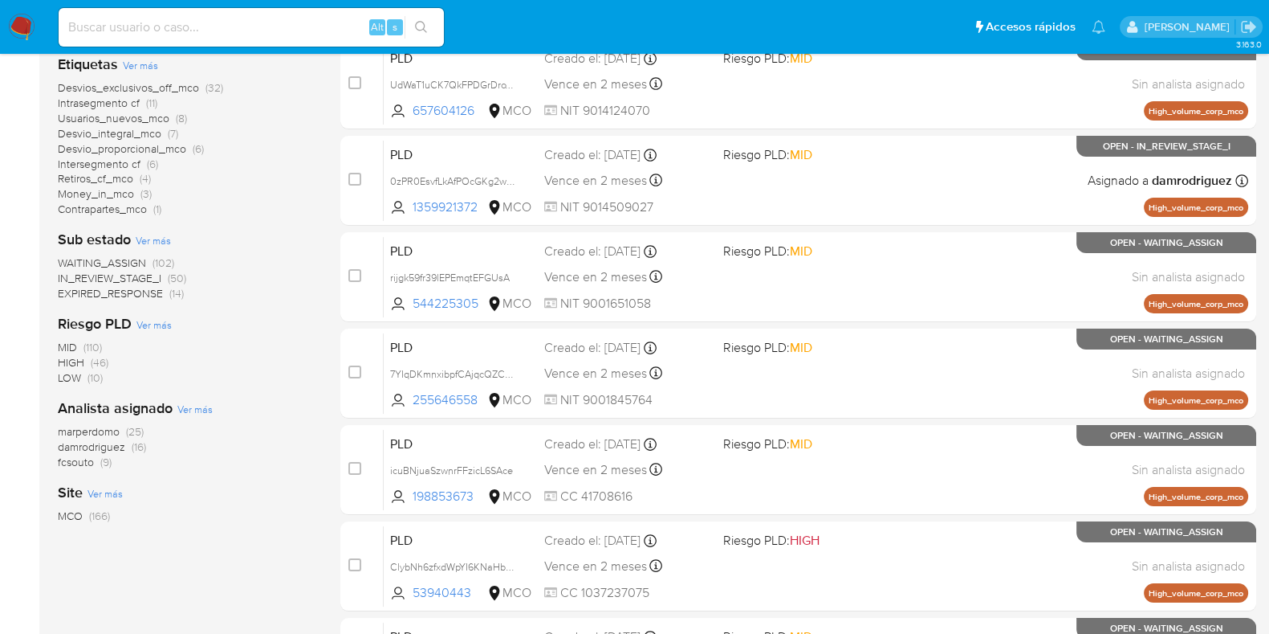
click at [84, 462] on span "fcsouto" at bounding box center [76, 462] width 36 height 16
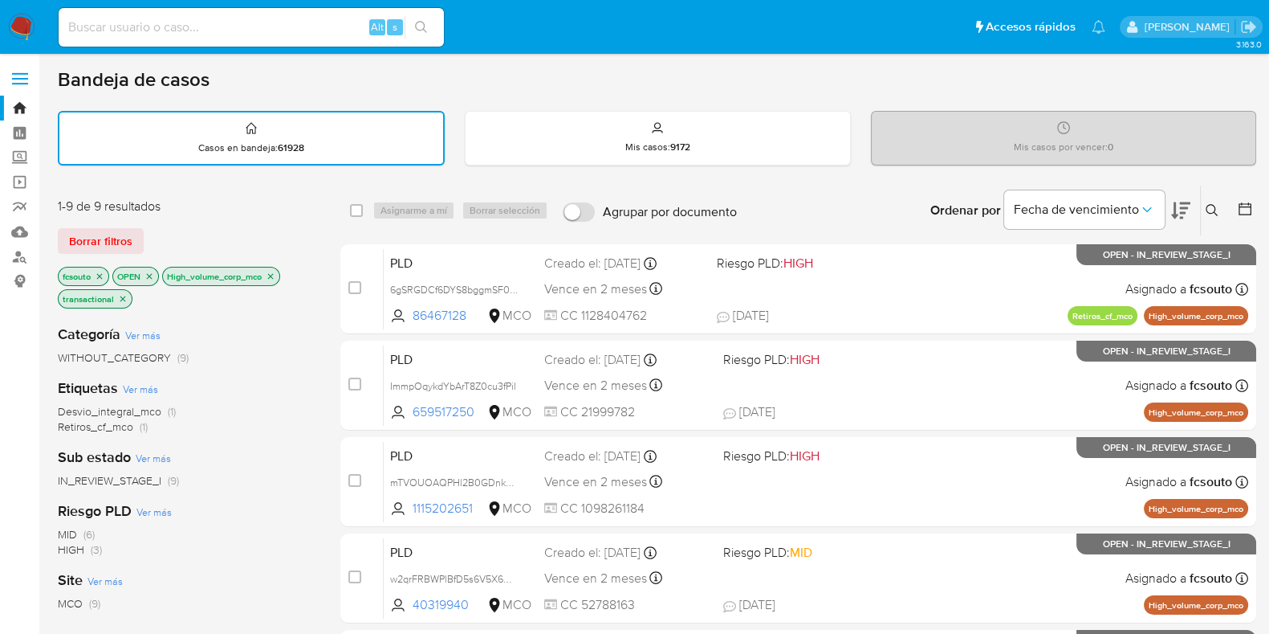
click at [100, 275] on icon "close-filter" at bounding box center [100, 276] width 6 height 6
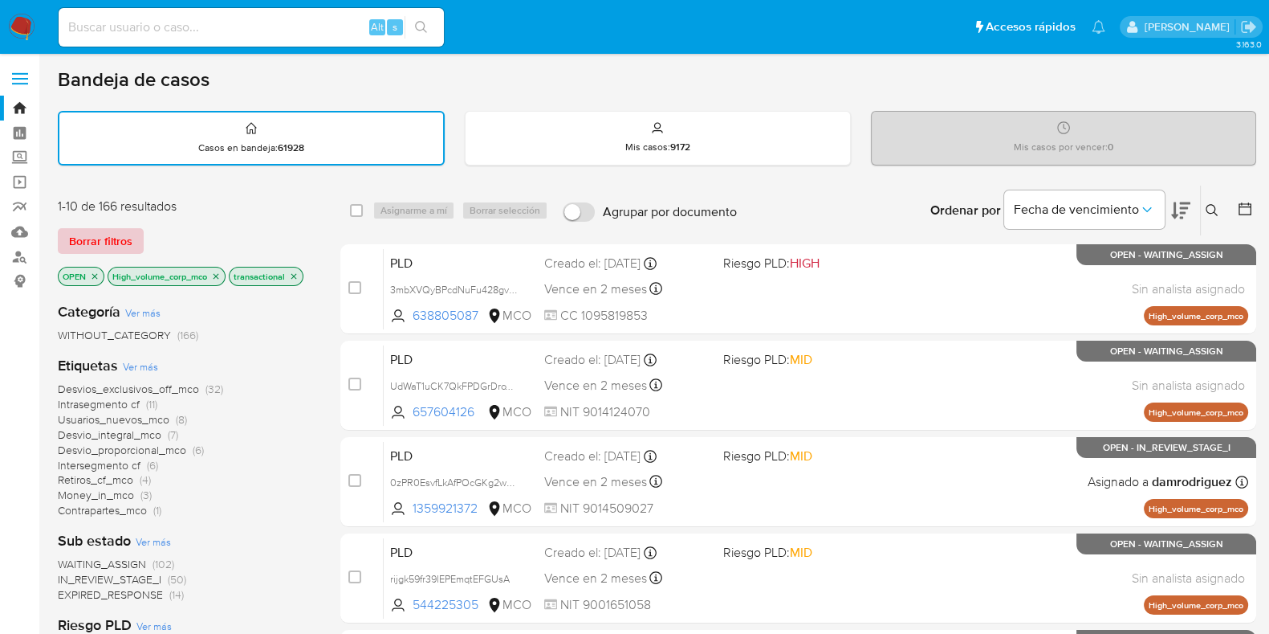
click at [94, 238] on span "Borrar filtros" at bounding box center [100, 241] width 63 height 22
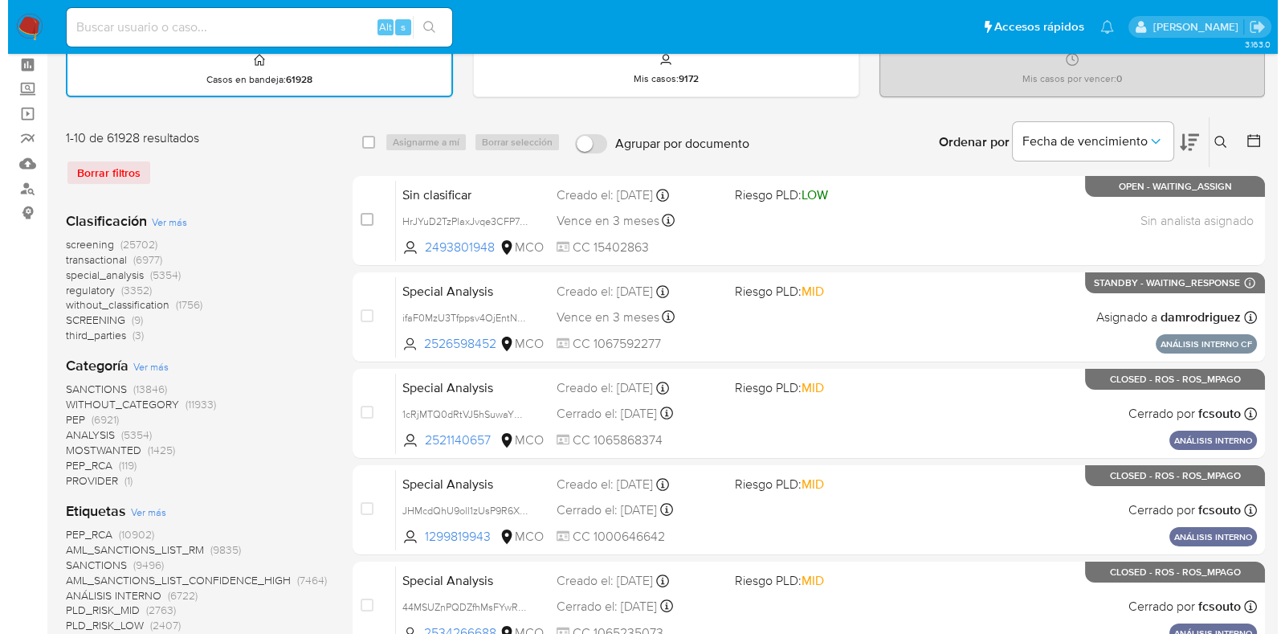
scroll to position [100, 0]
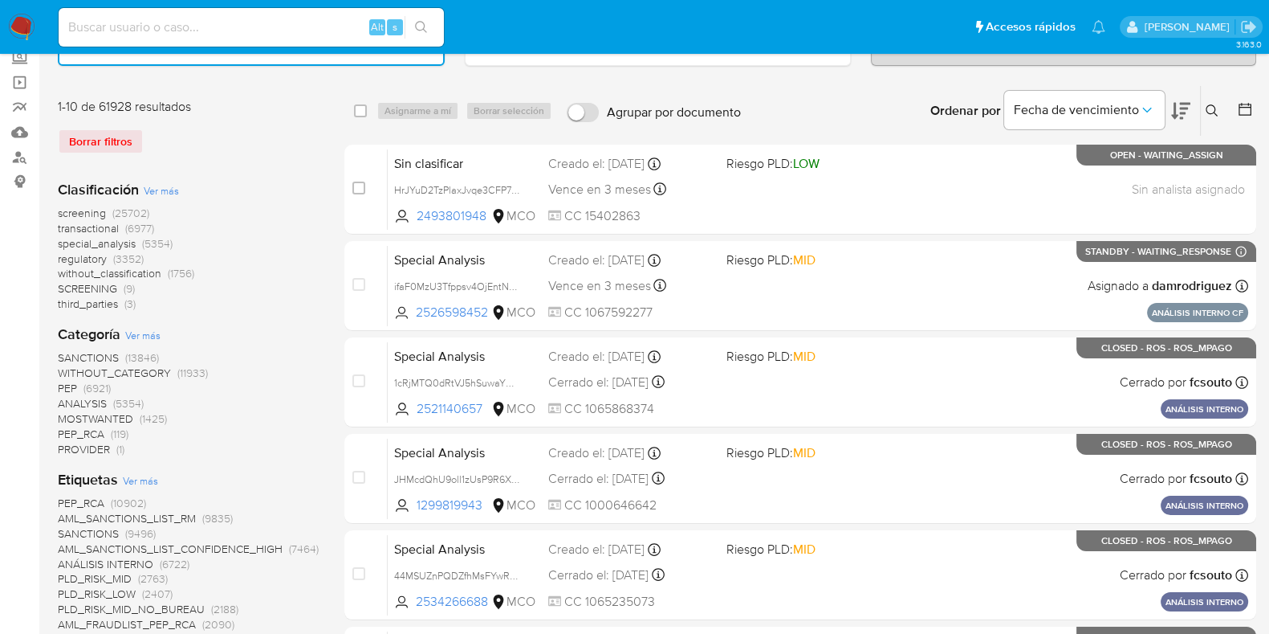
click at [162, 187] on span "Ver más" at bounding box center [161, 190] width 35 height 14
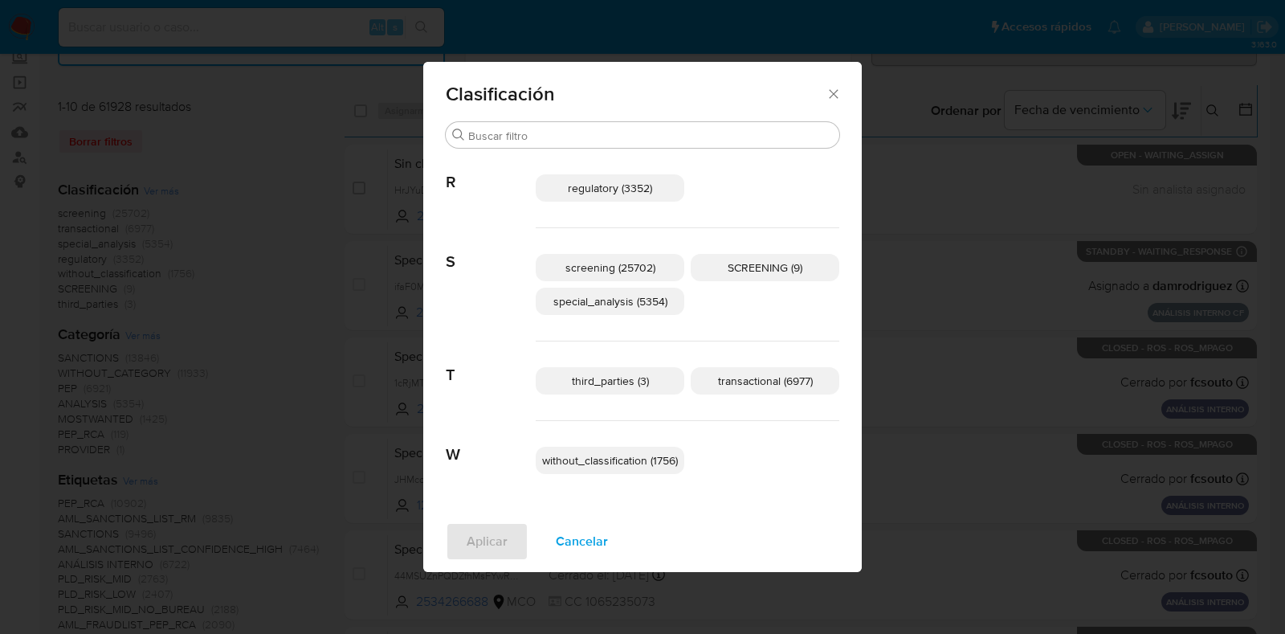
click at [601, 190] on span "regulatory (3352)" at bounding box center [610, 188] width 84 height 16
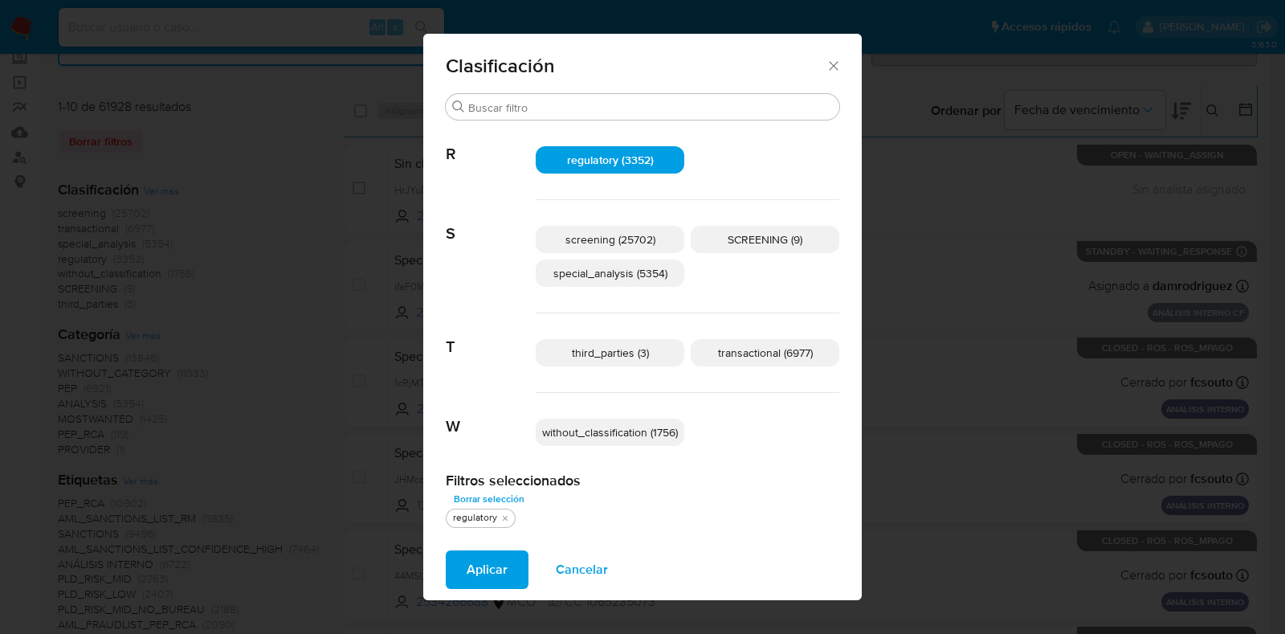
click at [483, 560] on span "Aplicar" at bounding box center [487, 569] width 41 height 35
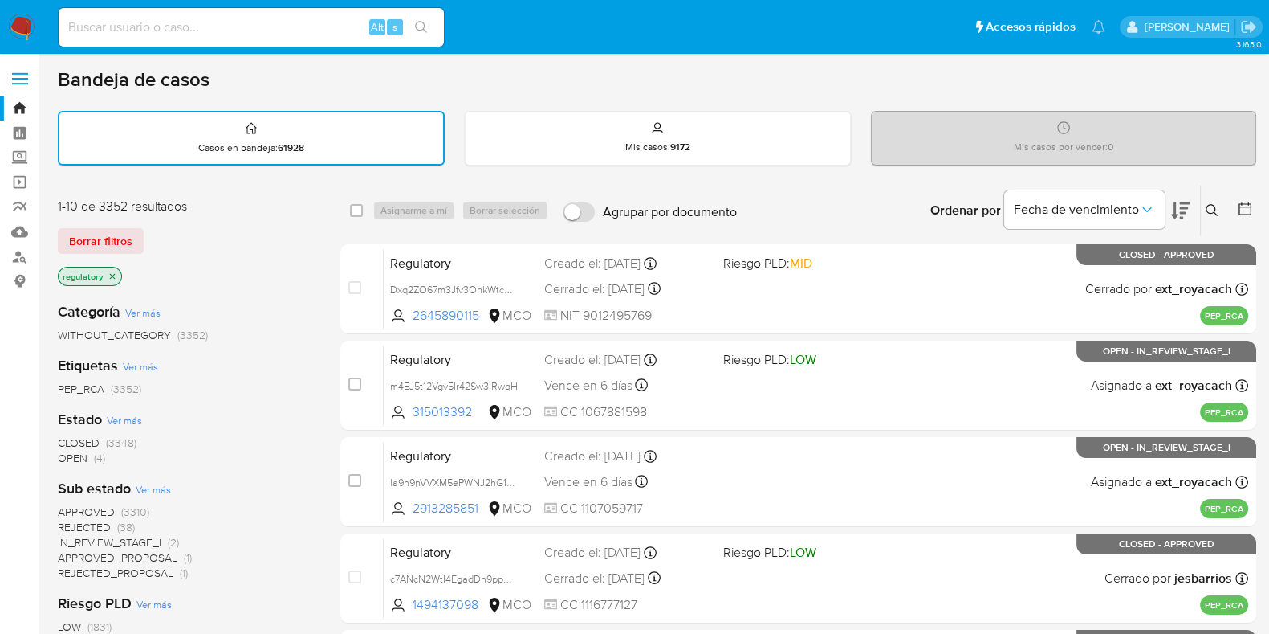
click at [20, 26] on img at bounding box center [21, 27] width 27 height 27
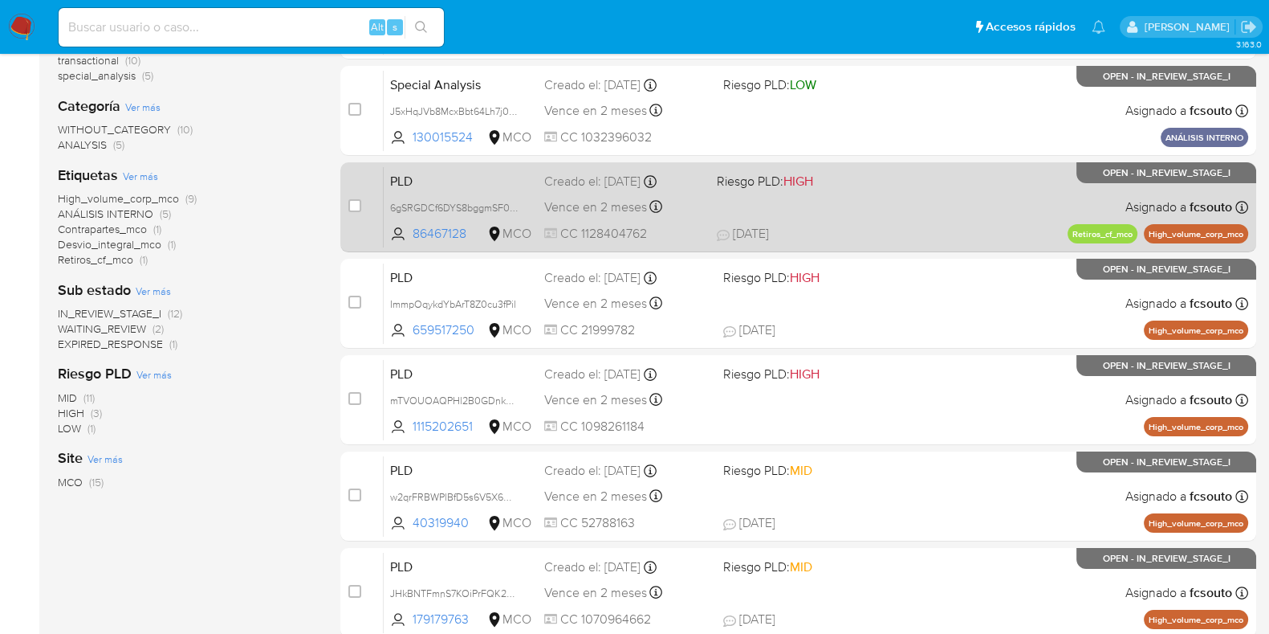
scroll to position [301, 0]
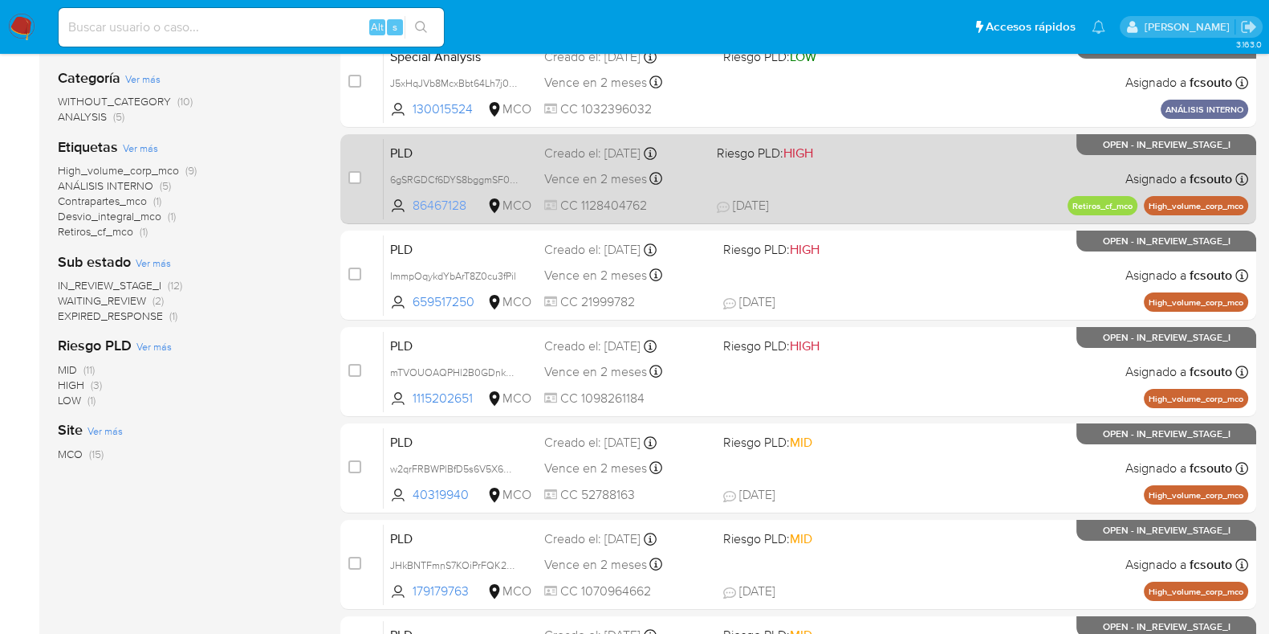
drag, startPoint x: 471, startPoint y: 206, endPoint x: 401, endPoint y: 210, distance: 70.7
click at [401, 210] on span "86467128 MCO" at bounding box center [460, 206] width 141 height 18
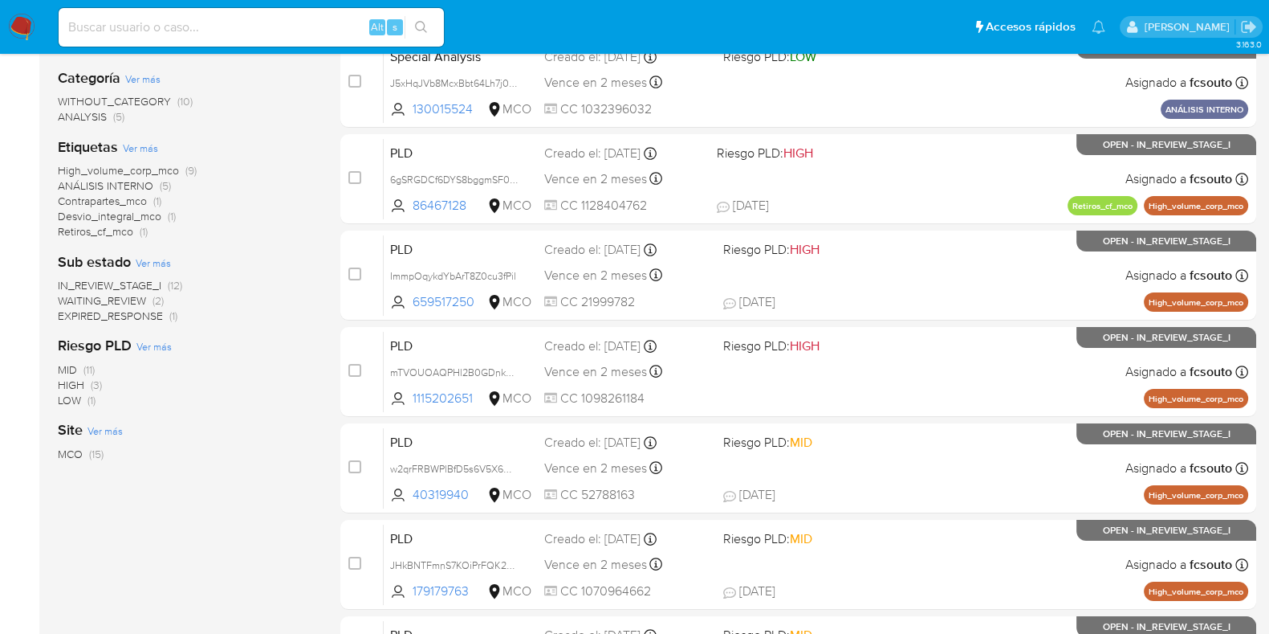
click at [320, 207] on div "1-10 de 15 resultados Borrar filtros fcsouto OPEN Clasificación Ver más transac…" at bounding box center [657, 419] width 1199 height 1074
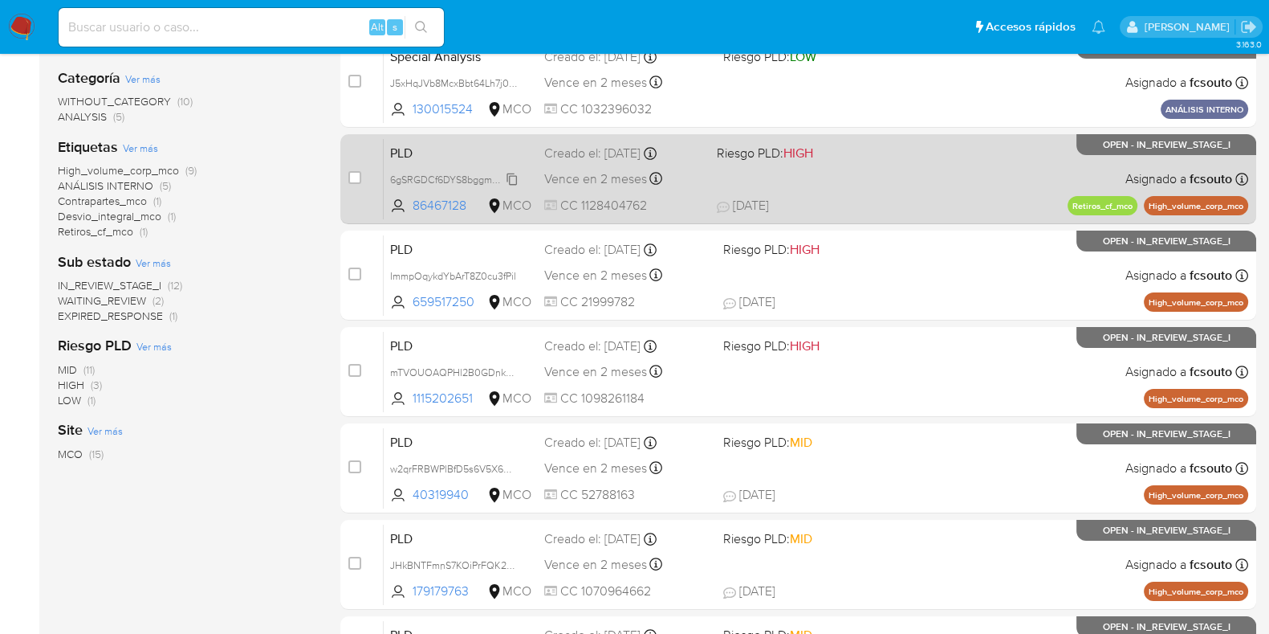
click at [515, 177] on span "6gSRGDCf6DYS8bggmSF0gvQ4" at bounding box center [462, 178] width 144 height 18
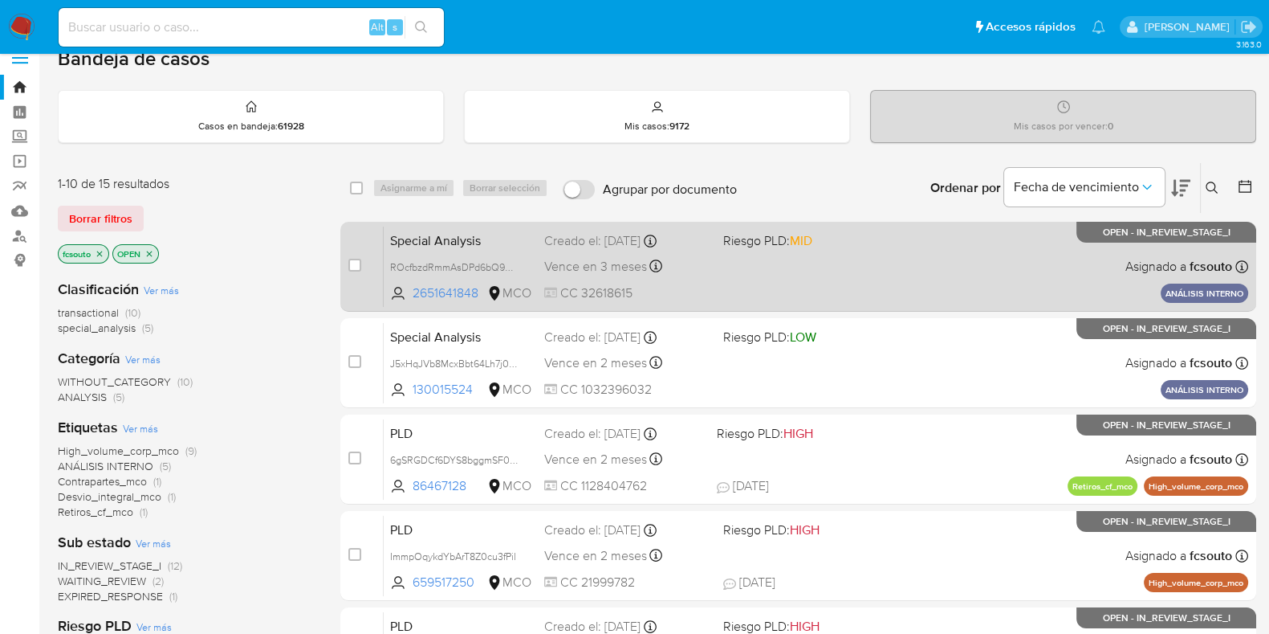
scroll to position [0, 0]
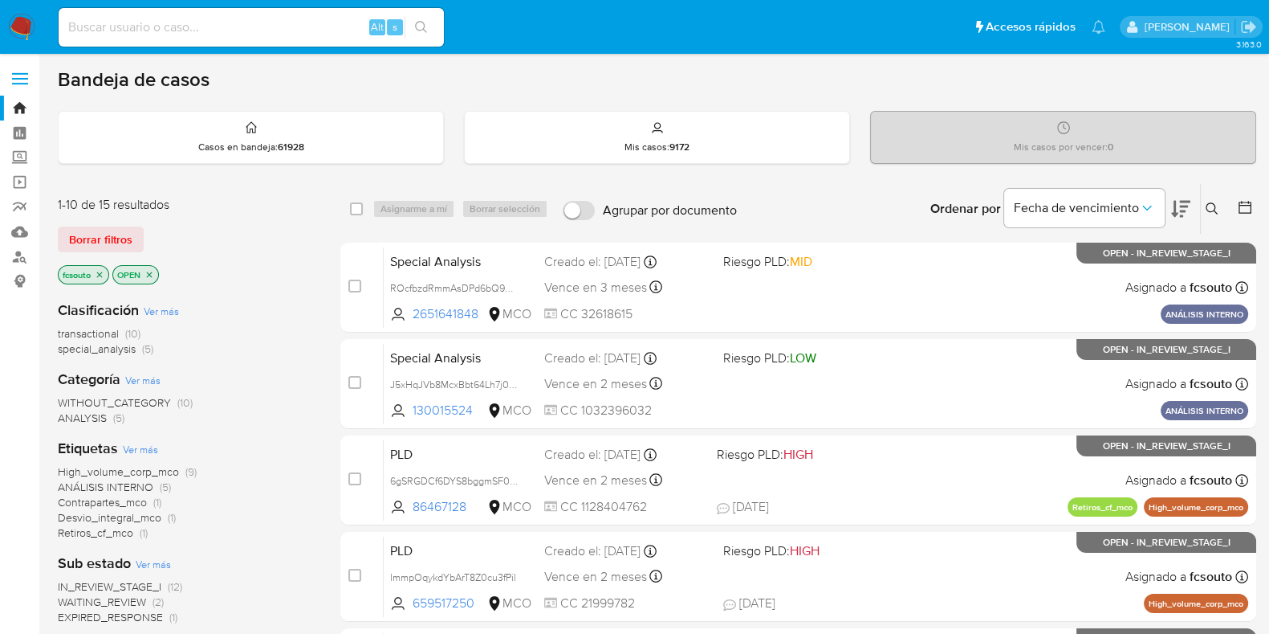
click at [100, 275] on icon "close-filter" at bounding box center [100, 275] width 10 height 10
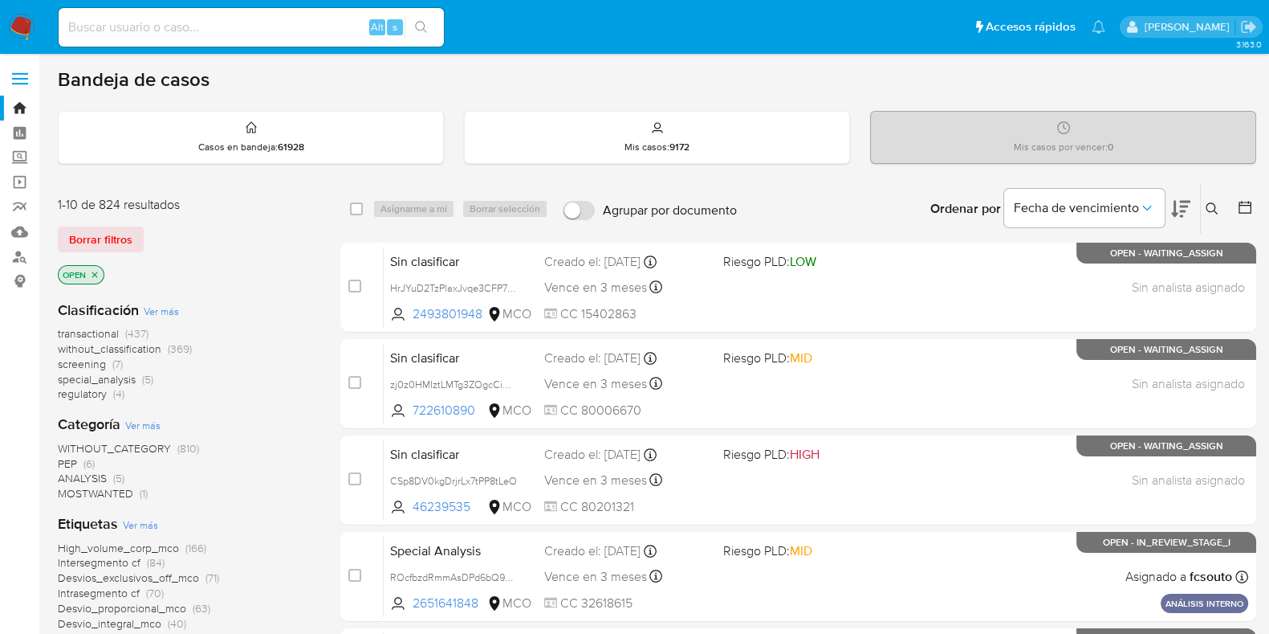
click at [98, 335] on span "transactional" at bounding box center [88, 333] width 61 height 16
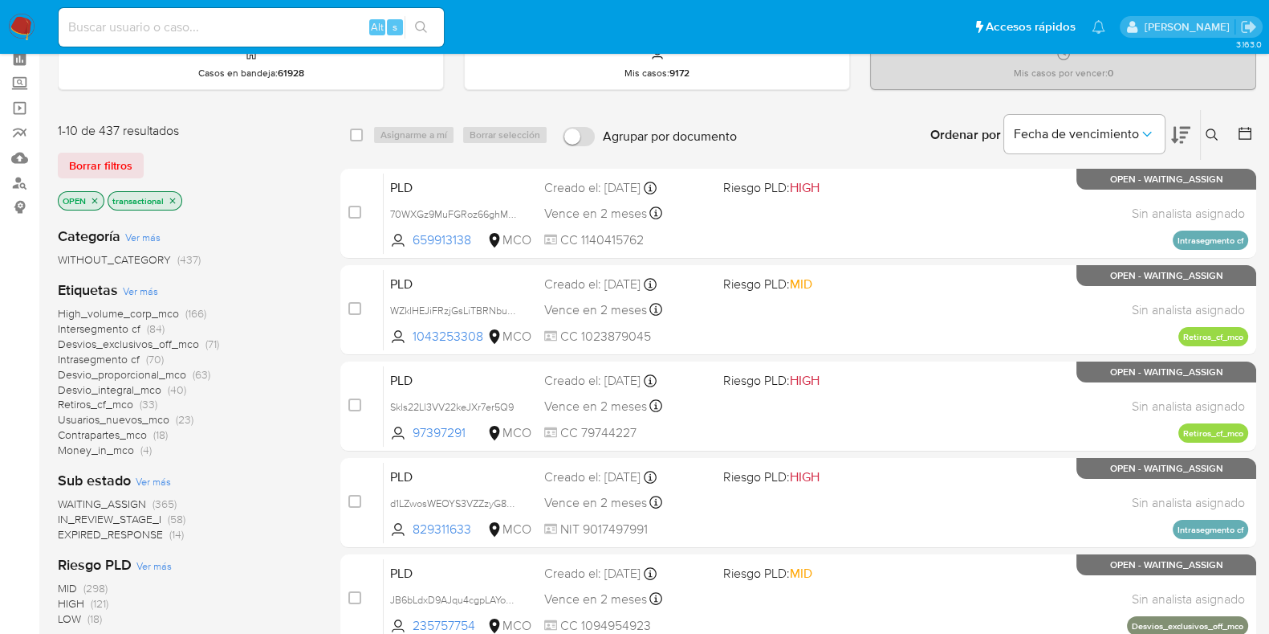
scroll to position [100, 0]
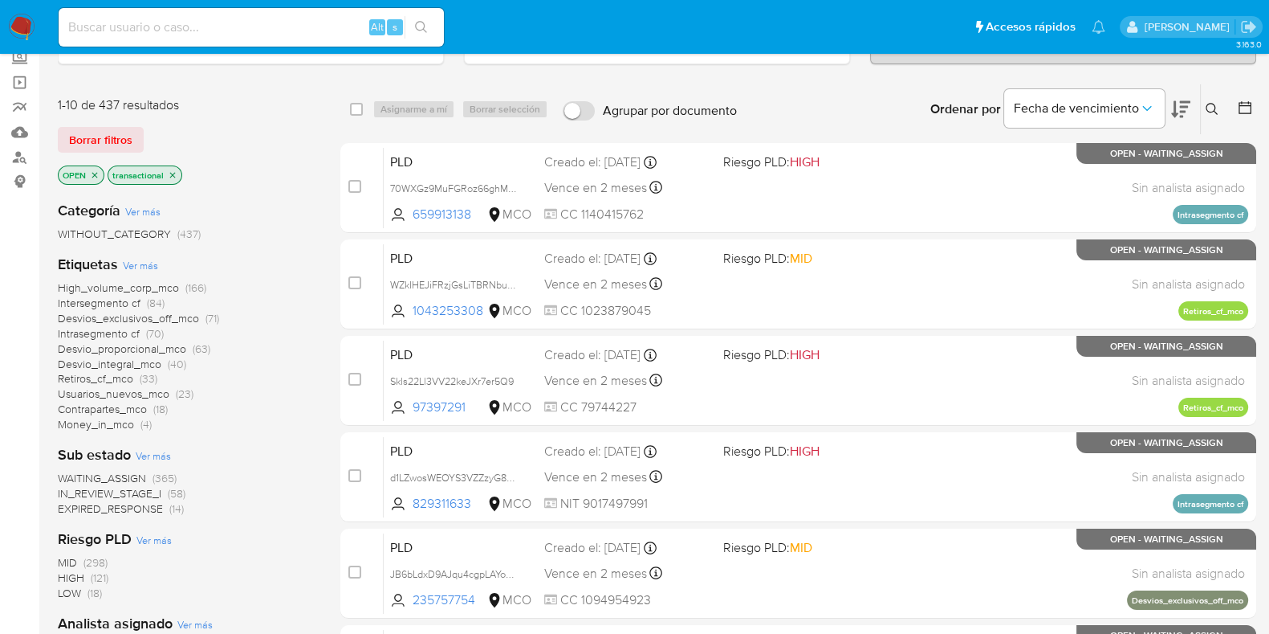
click at [122, 478] on span "WAITING_ASSIGN" at bounding box center [102, 478] width 88 height 16
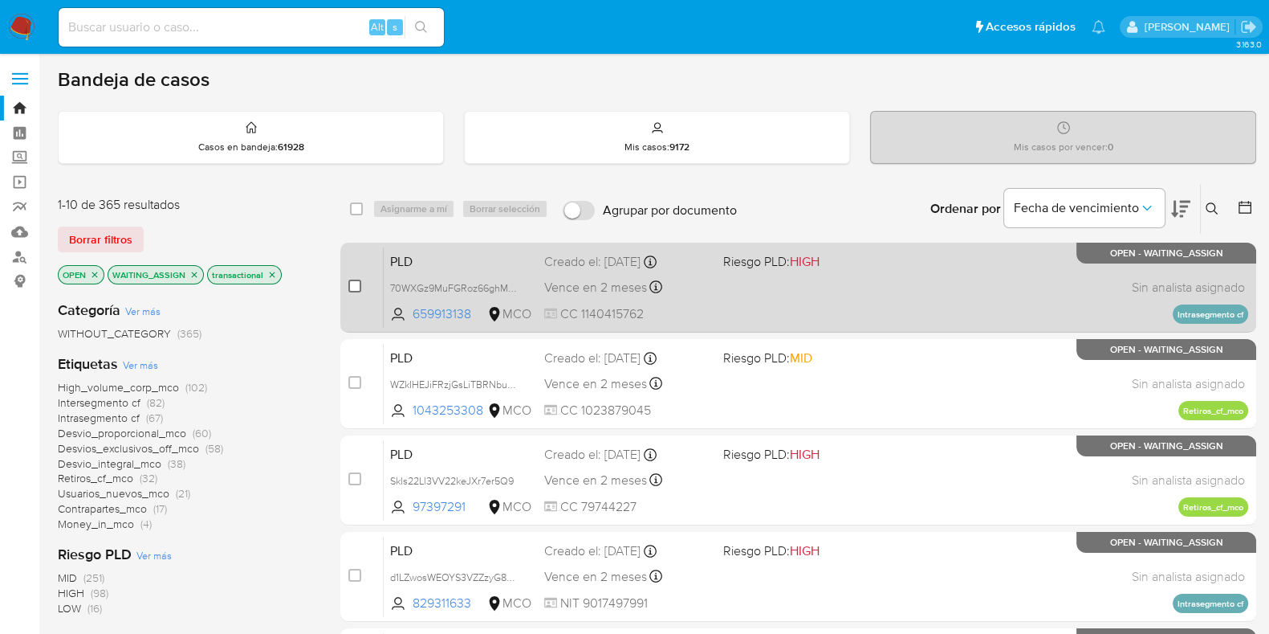
click at [353, 286] on input "checkbox" at bounding box center [354, 285] width 13 height 13
checkbox input "true"
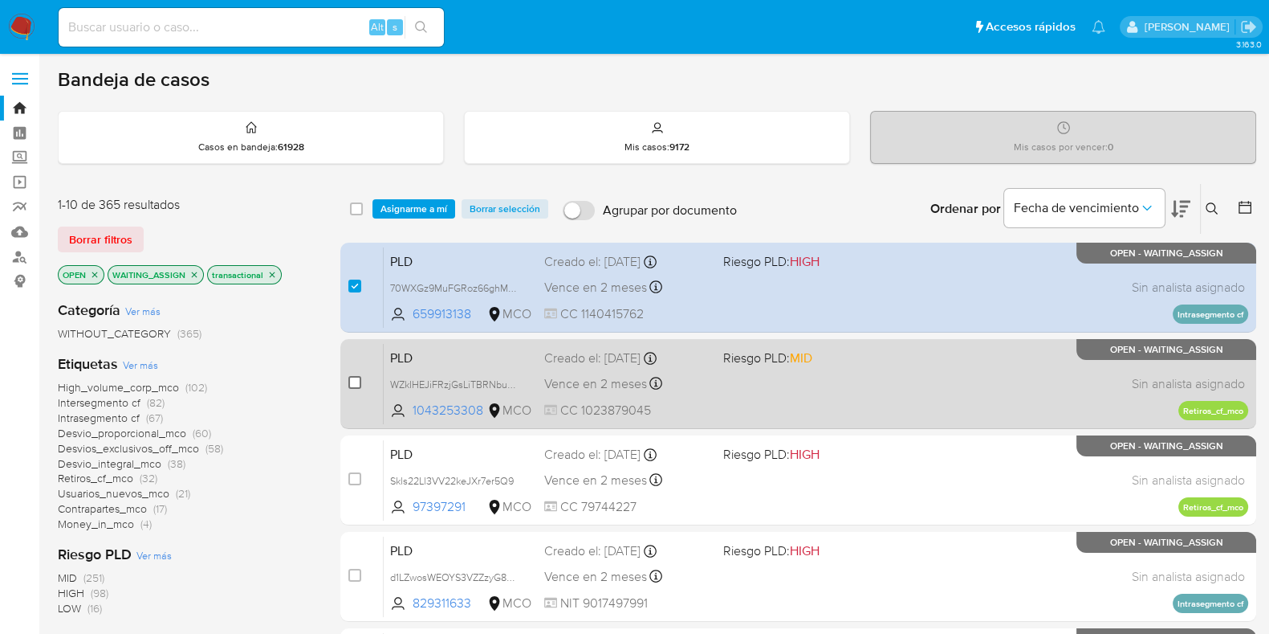
click at [352, 383] on input "checkbox" at bounding box center [354, 382] width 13 height 13
checkbox input "true"
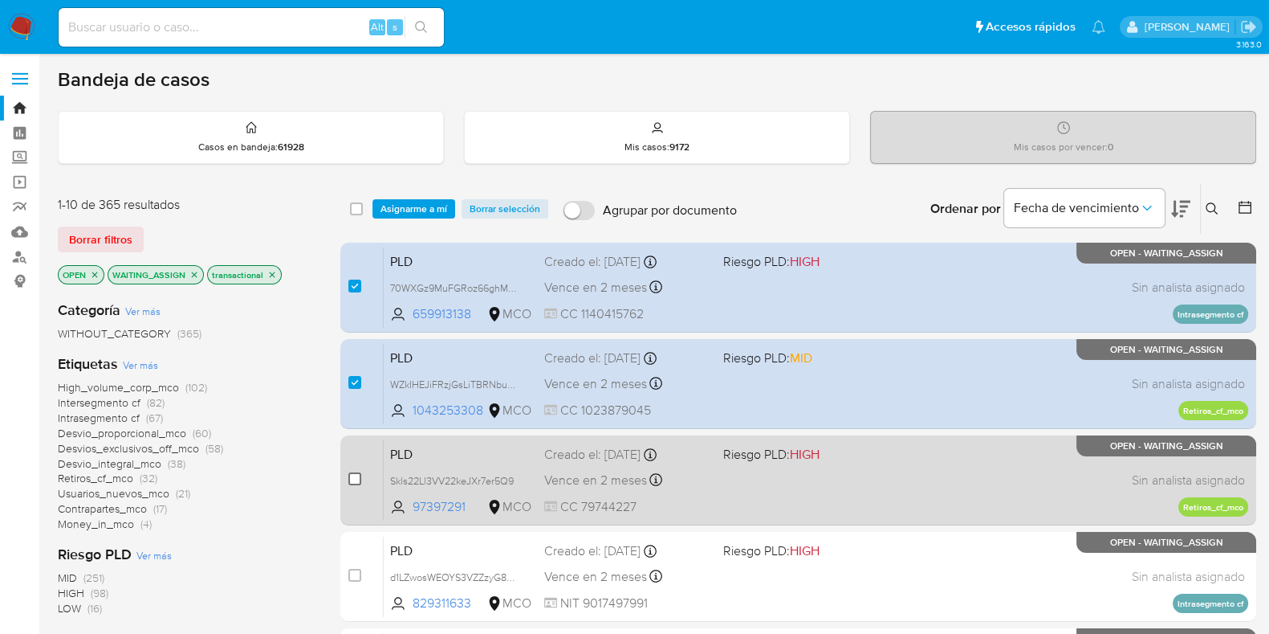
click at [357, 479] on input "checkbox" at bounding box center [354, 478] width 13 height 13
checkbox input "true"
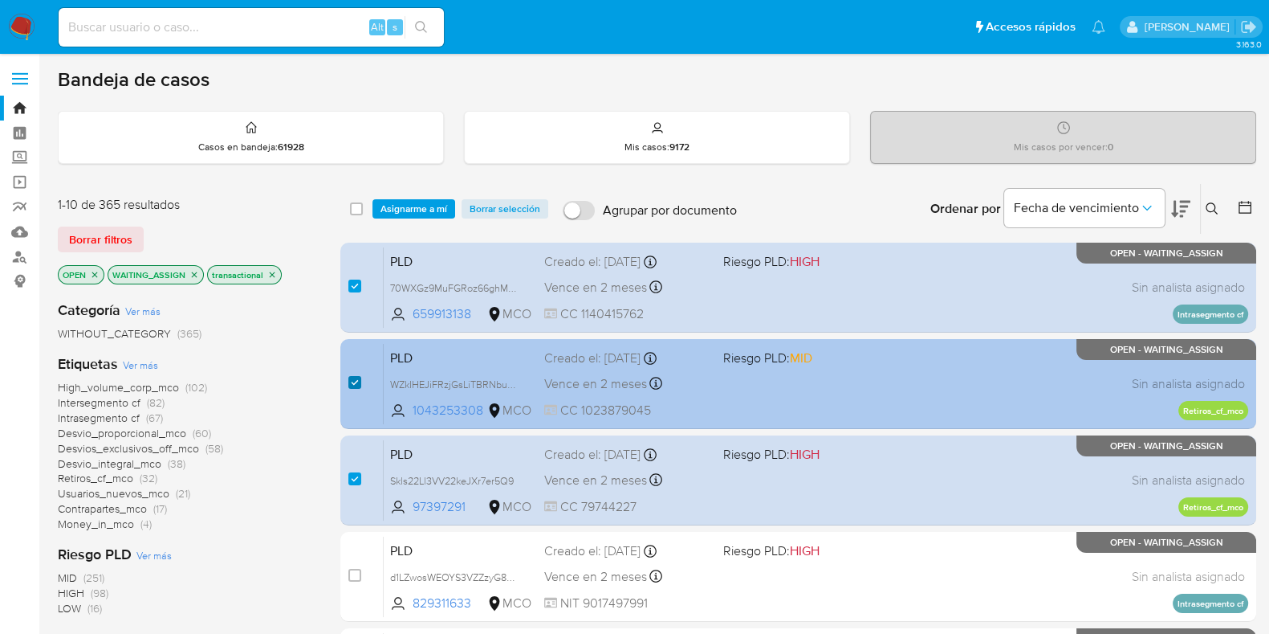
click at [350, 383] on input "checkbox" at bounding box center [354, 382] width 13 height 13
checkbox input "false"
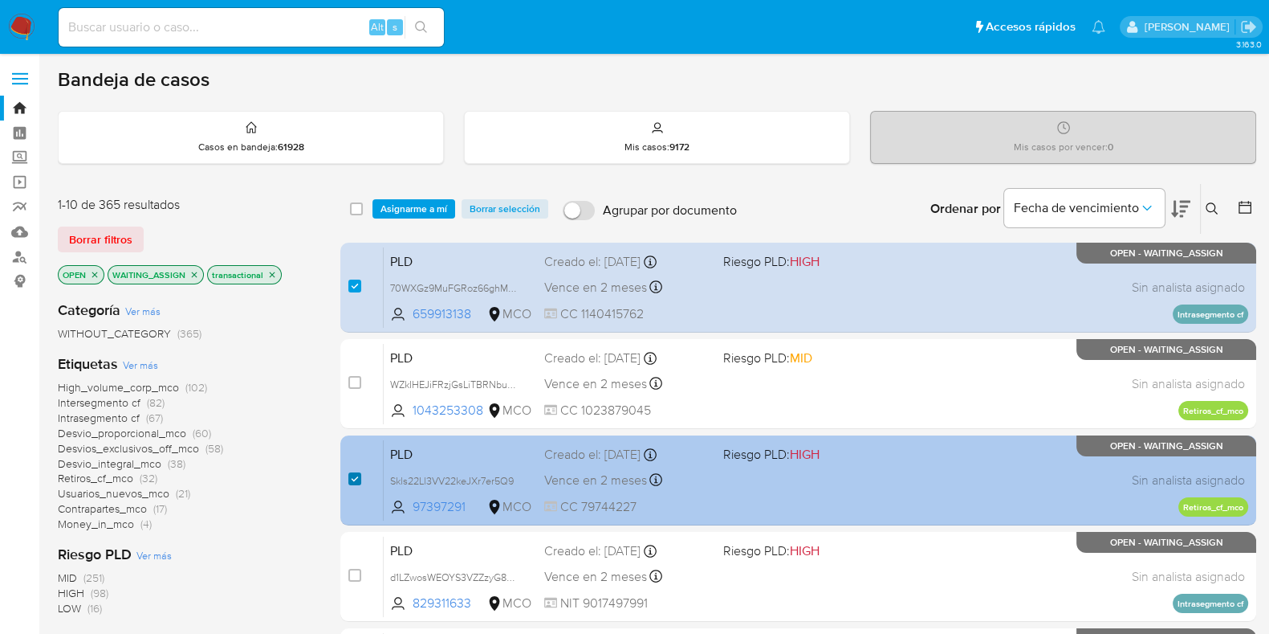
click at [354, 472] on input "checkbox" at bounding box center [354, 478] width 13 height 13
checkbox input "false"
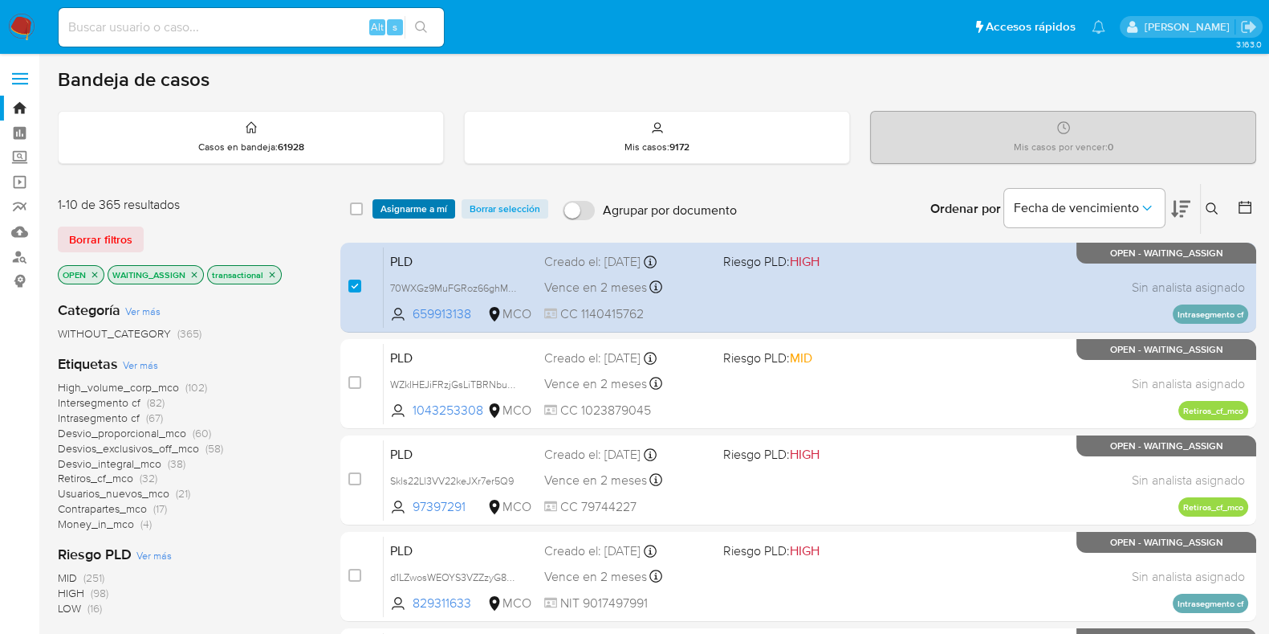
click at [433, 206] on span "Asignarme a mí" at bounding box center [414, 209] width 67 height 16
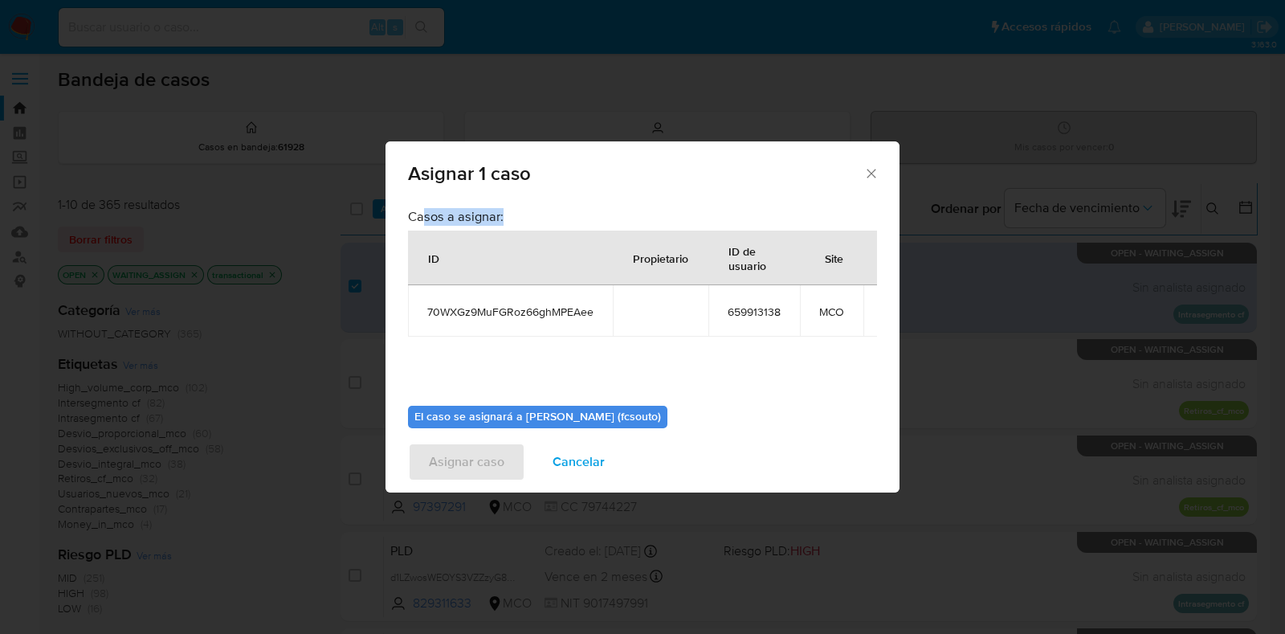
drag, startPoint x: 422, startPoint y: 218, endPoint x: 503, endPoint y: 218, distance: 80.3
click at [503, 218] on h3 "Casos a asignar:" at bounding box center [642, 216] width 469 height 16
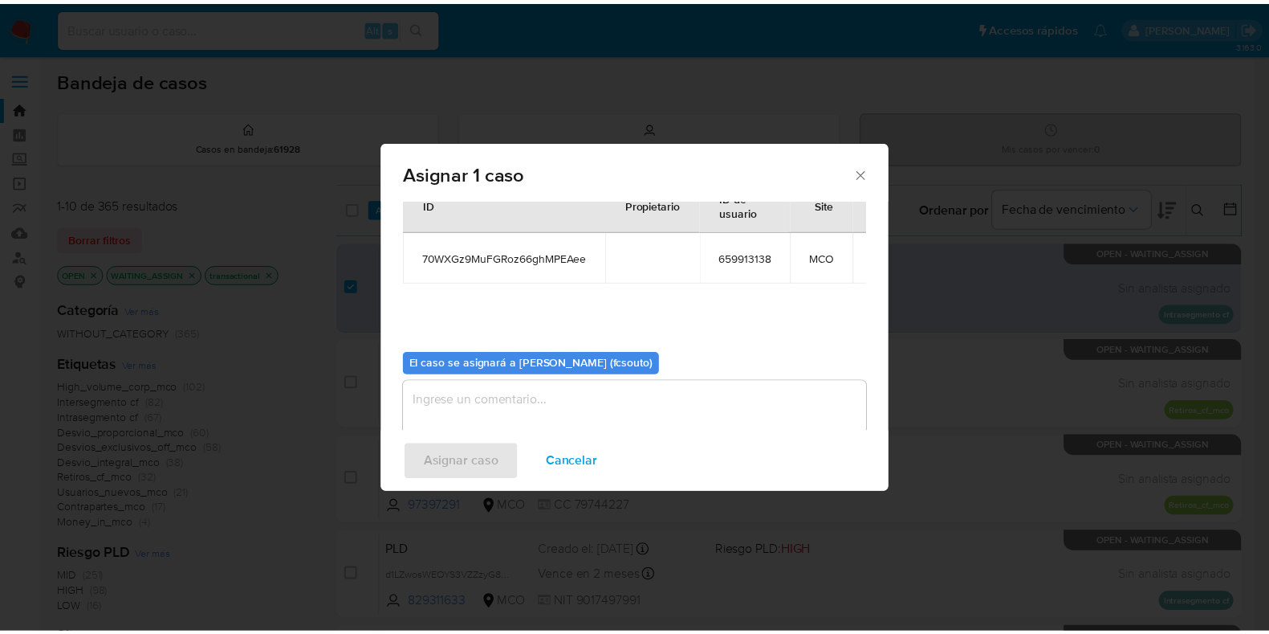
scroll to position [83, 0]
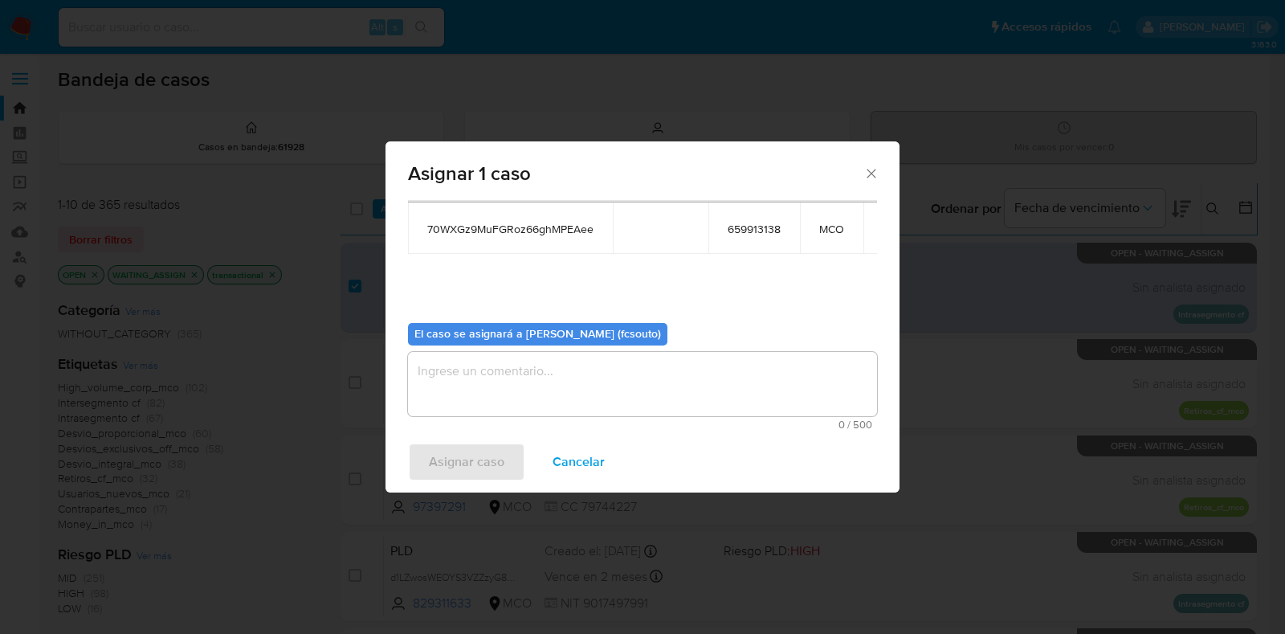
click at [585, 379] on textarea "assign-modal" at bounding box center [642, 384] width 469 height 64
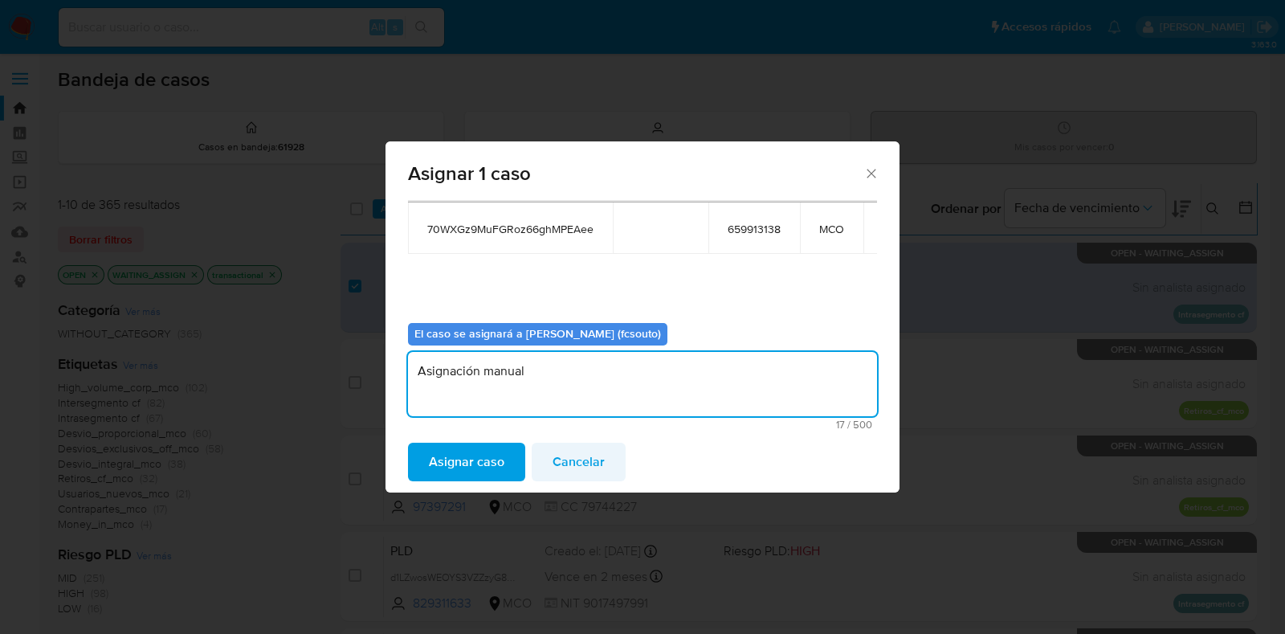
type textarea "Asignación manual"
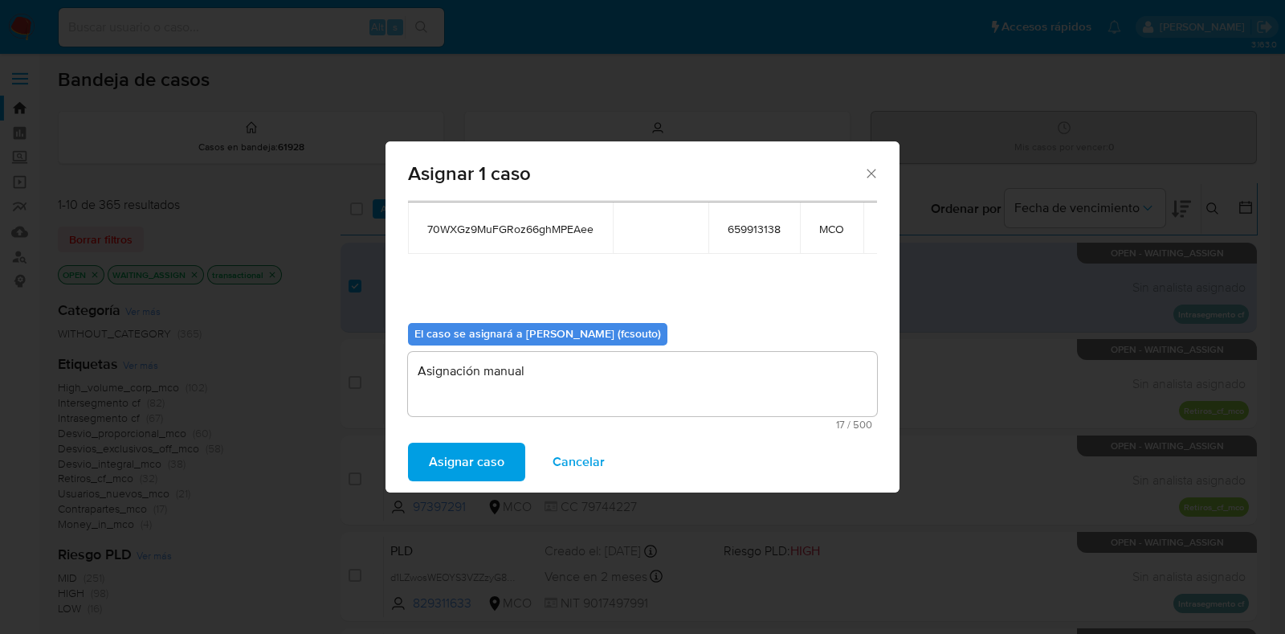
click at [578, 459] on span "Cancelar" at bounding box center [578, 461] width 52 height 35
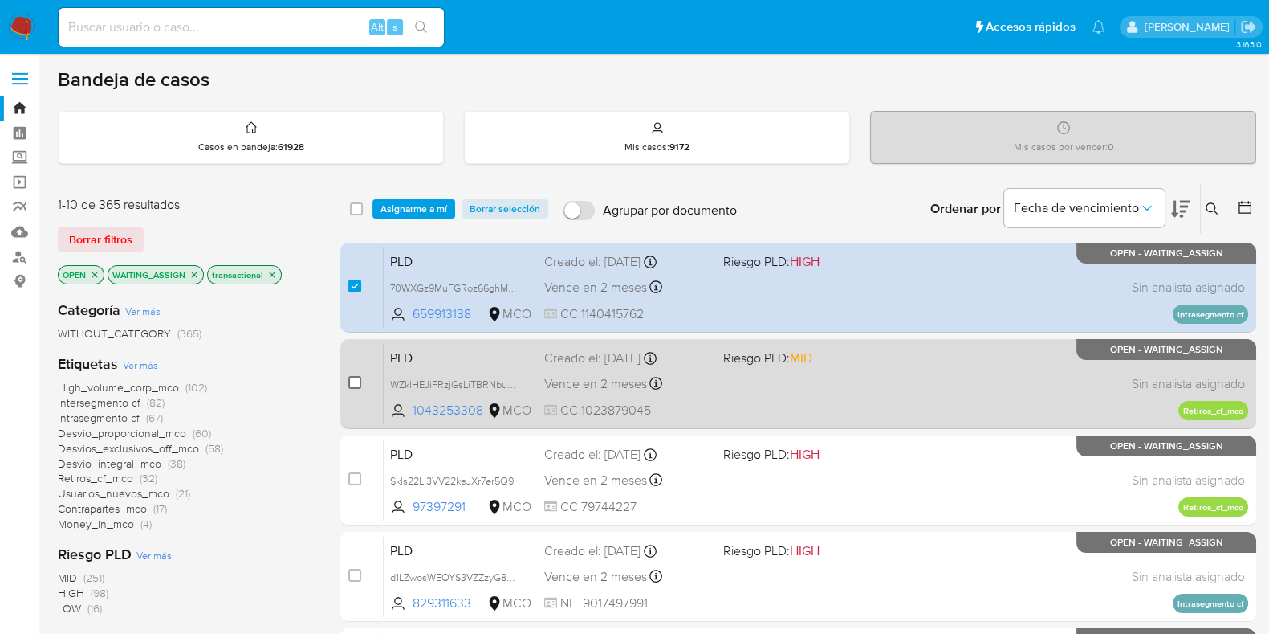
click at [352, 383] on input "checkbox" at bounding box center [354, 382] width 13 height 13
checkbox input "true"
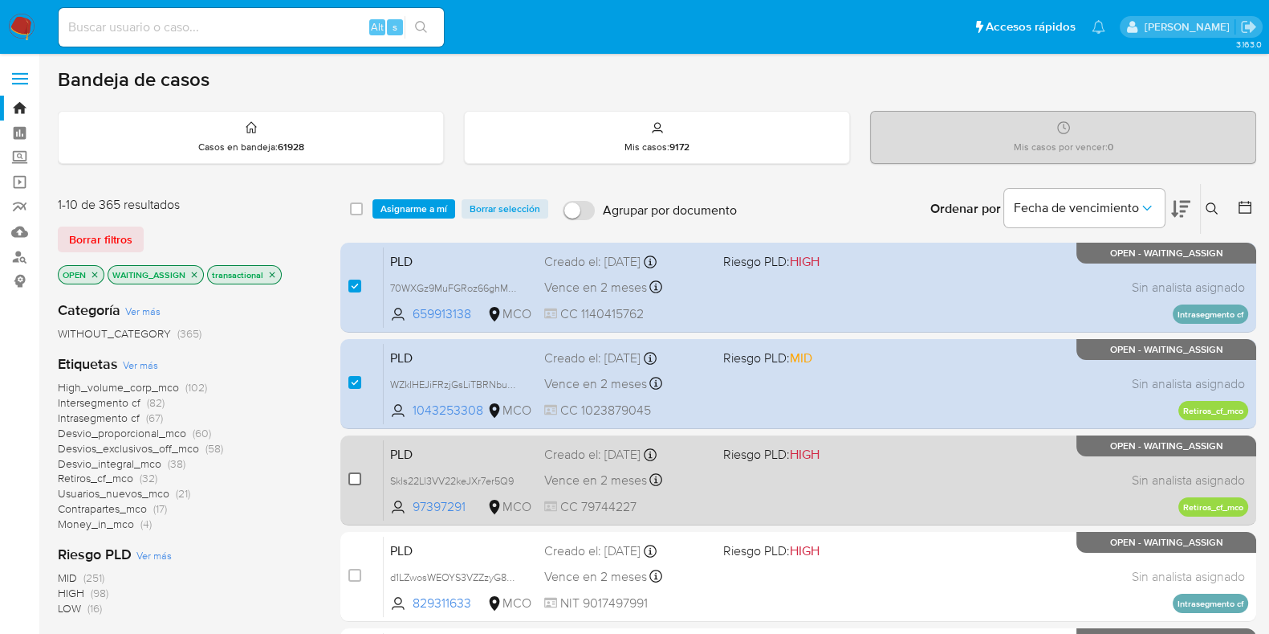
click at [352, 475] on input "checkbox" at bounding box center [354, 478] width 13 height 13
checkbox input "true"
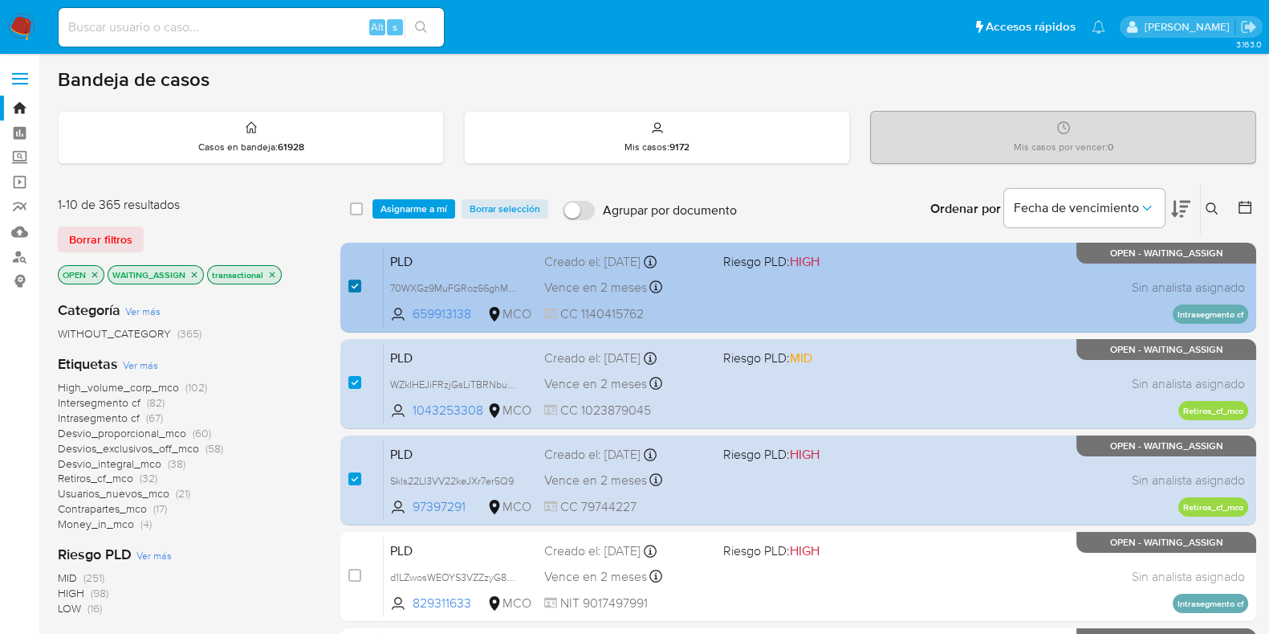
click at [357, 283] on input "checkbox" at bounding box center [354, 285] width 13 height 13
checkbox input "false"
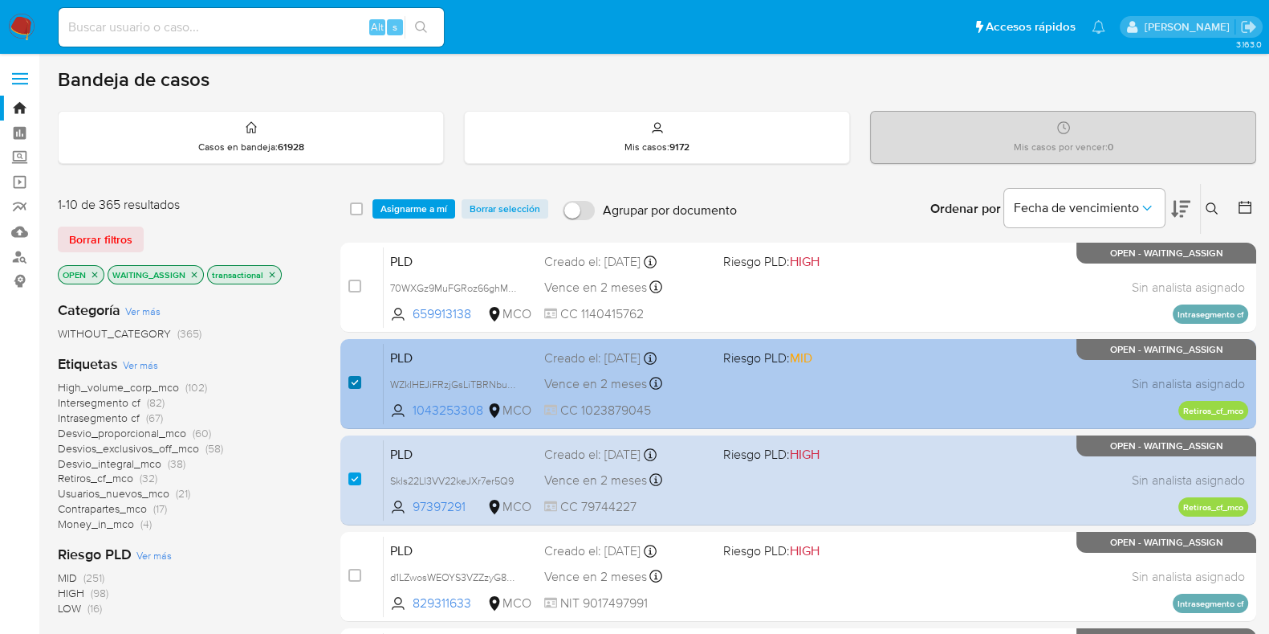
click at [353, 376] on input "checkbox" at bounding box center [354, 382] width 13 height 13
checkbox input "false"
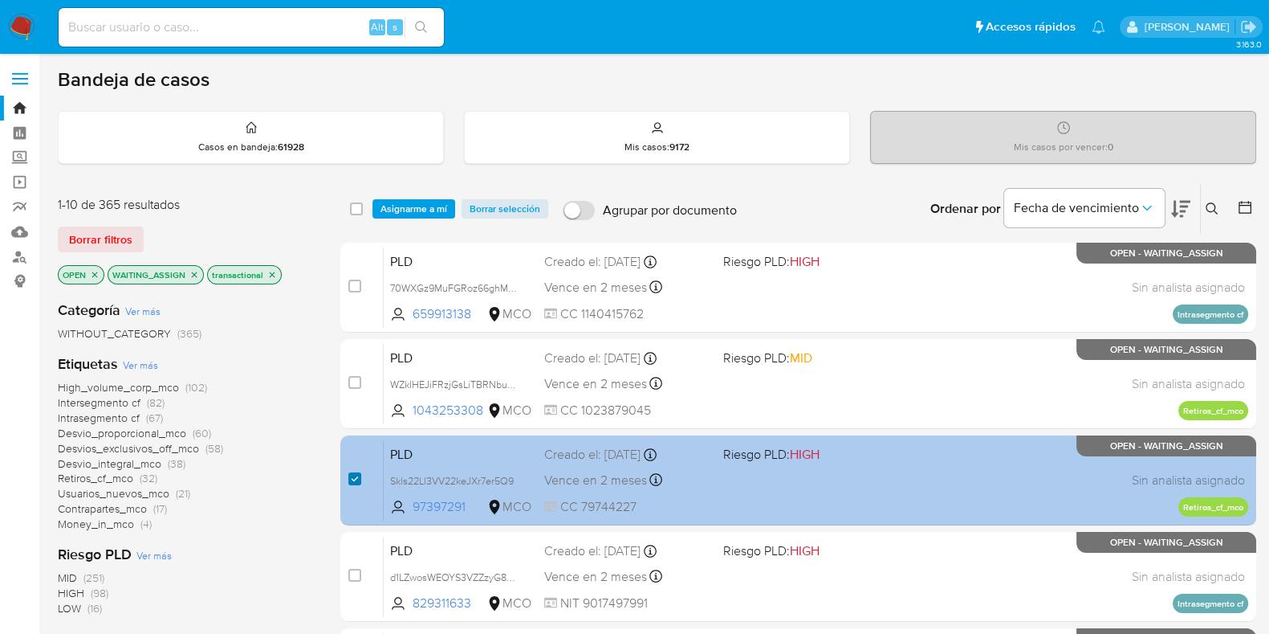
click at [352, 476] on input "checkbox" at bounding box center [354, 478] width 13 height 13
checkbox input "false"
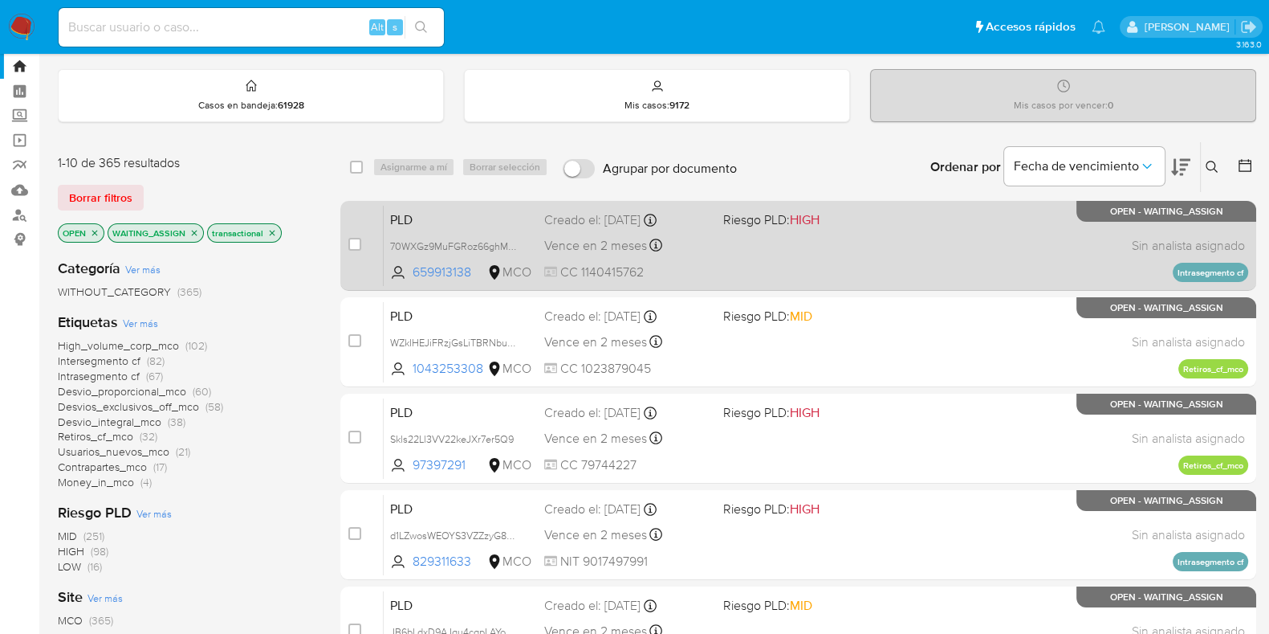
scroll to position [0, 0]
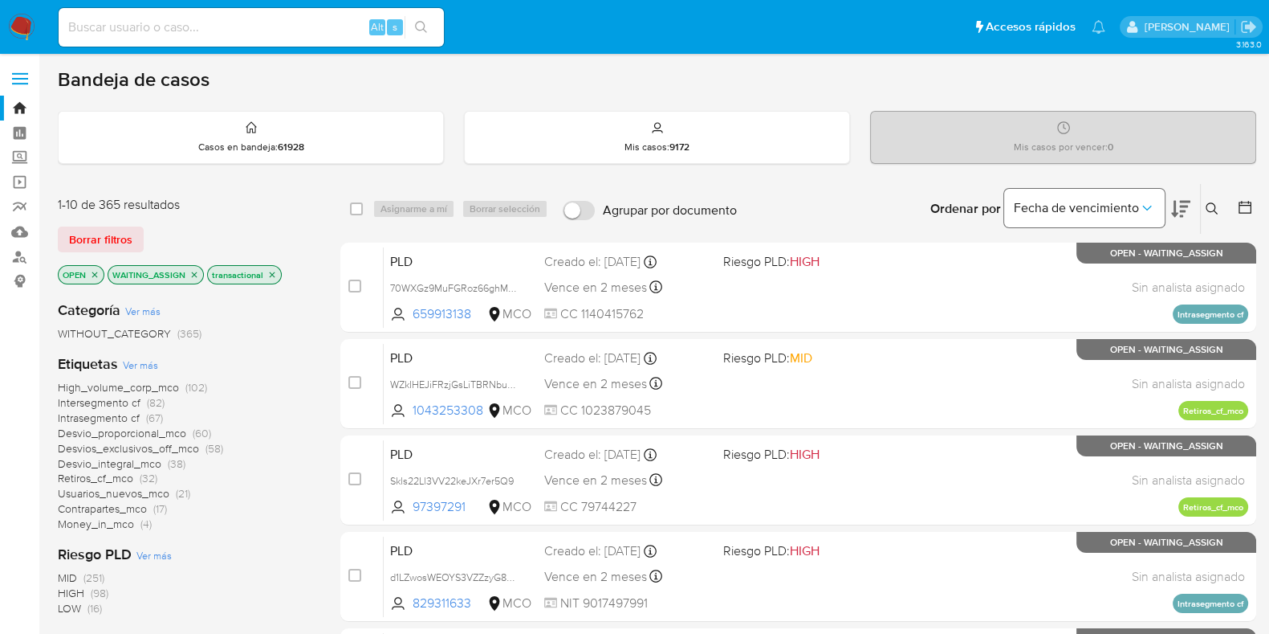
click at [1151, 207] on icon "Ordenar por" at bounding box center [1147, 208] width 16 height 16
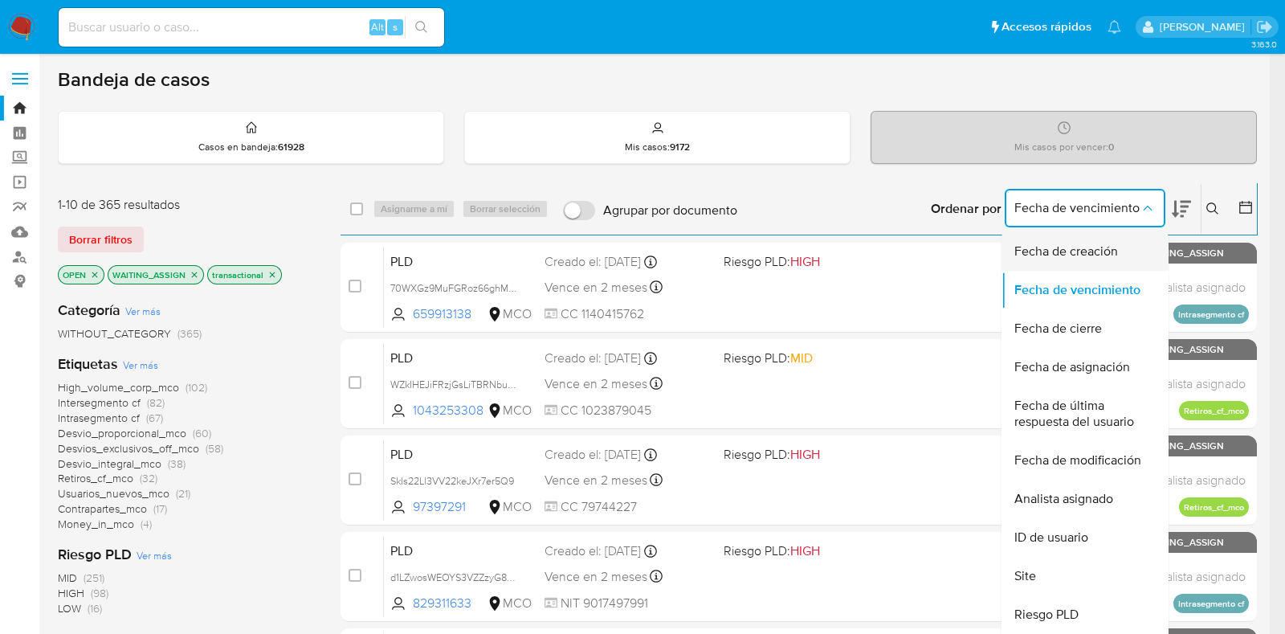
click at [1084, 251] on span "Fecha de creación" at bounding box center [1066, 251] width 104 height 16
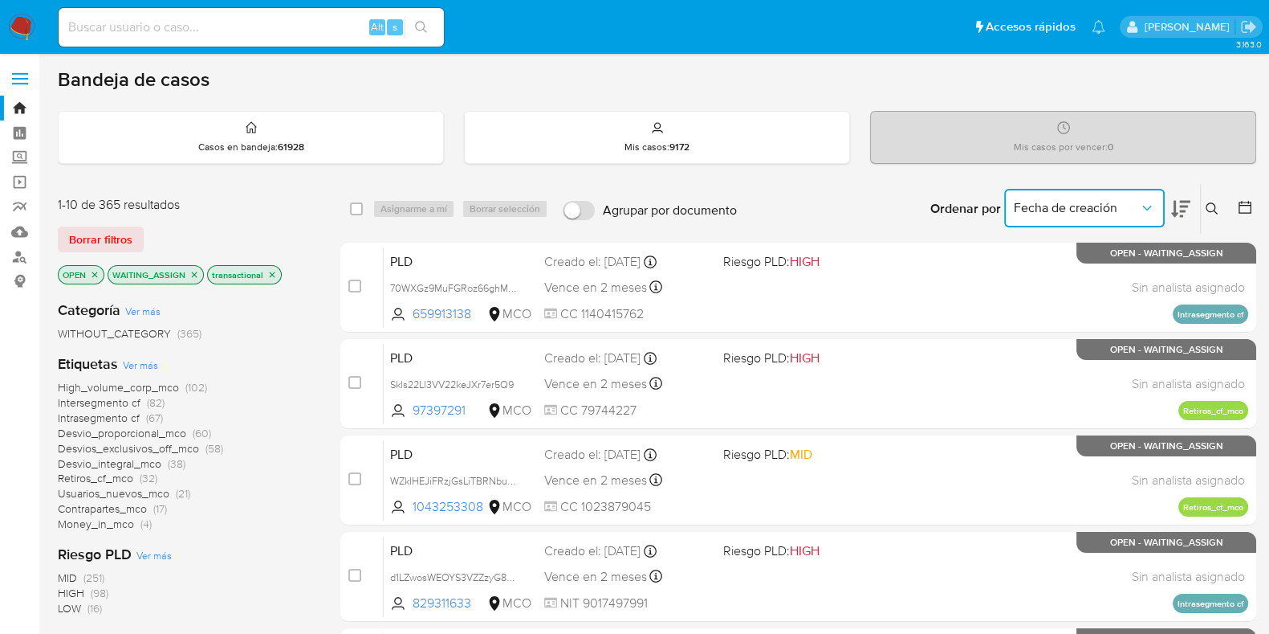
click at [1148, 206] on icon "Ordenar por" at bounding box center [1147, 208] width 16 height 16
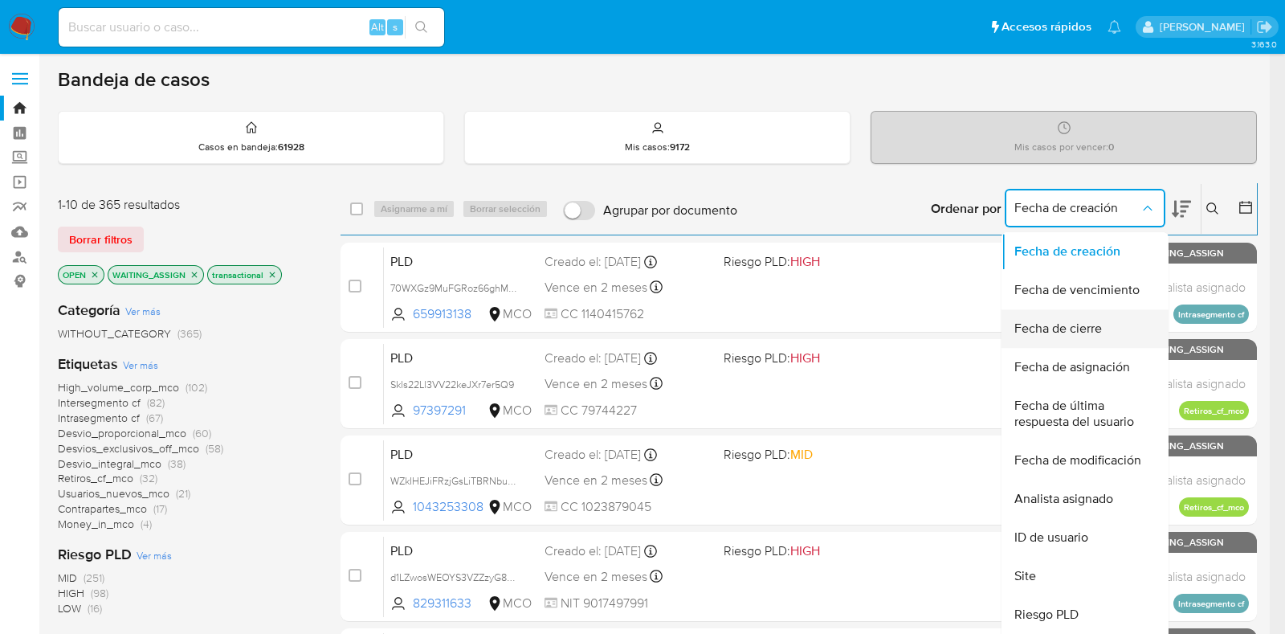
click at [1062, 329] on span "Fecha de cierre" at bounding box center [1058, 328] width 88 height 16
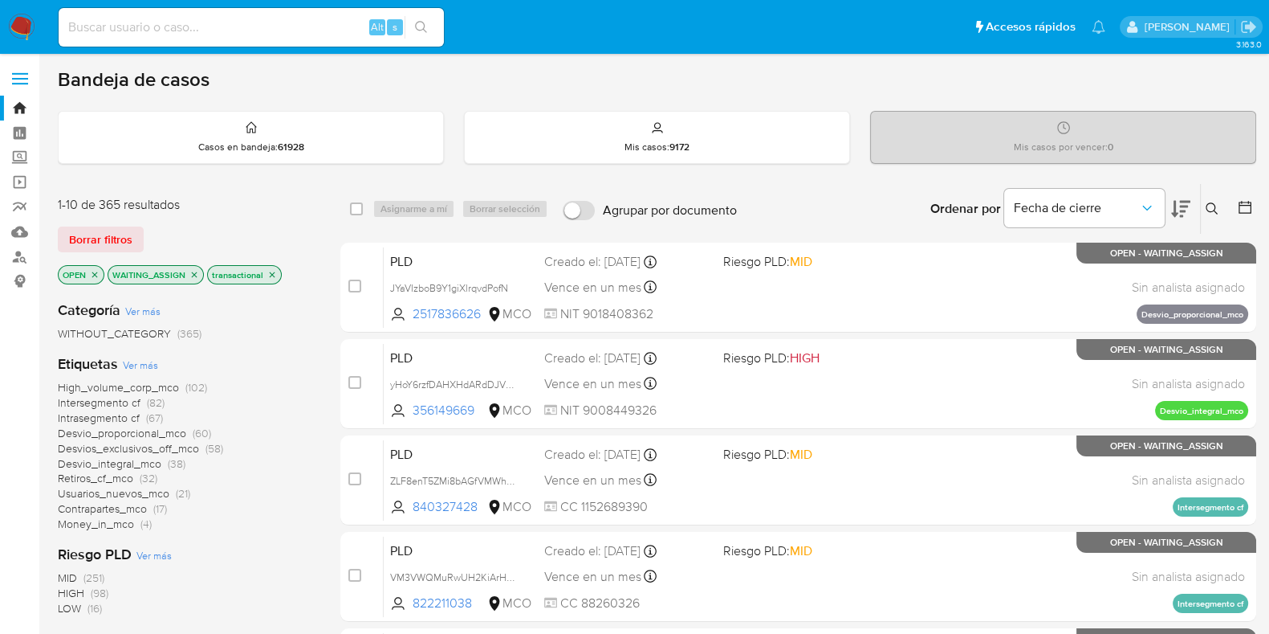
click at [1182, 203] on icon at bounding box center [1180, 208] width 19 height 19
click at [1184, 206] on icon at bounding box center [1180, 208] width 19 height 19
click at [1216, 206] on icon at bounding box center [1212, 208] width 13 height 13
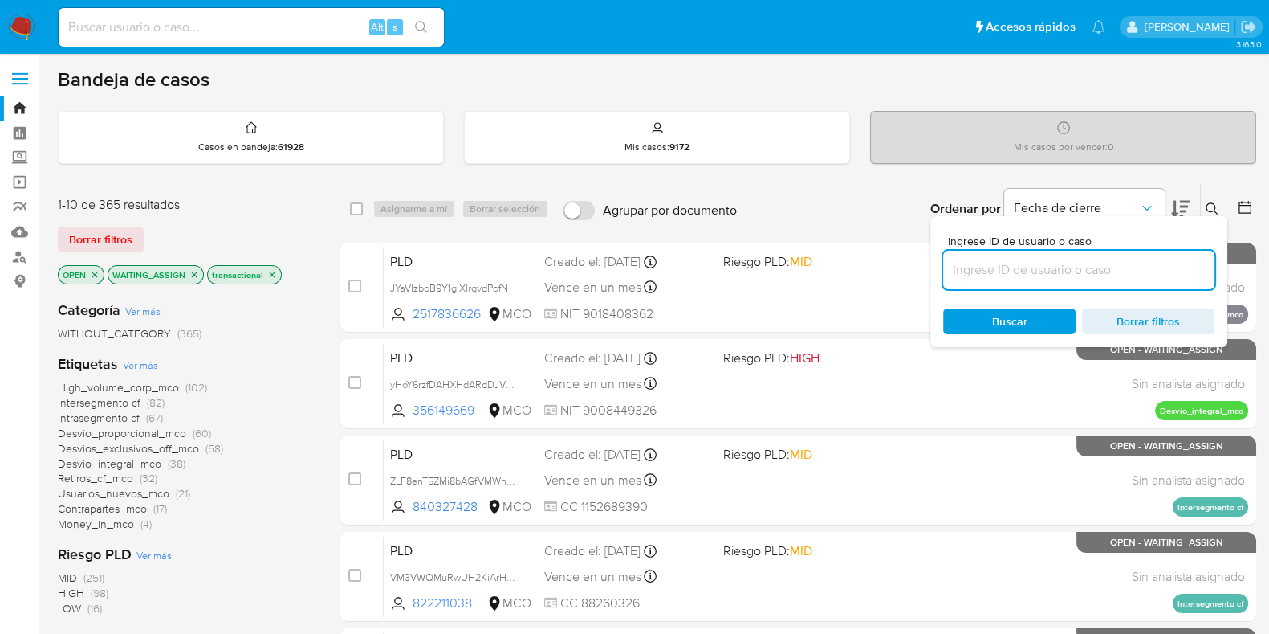
click at [1088, 273] on input at bounding box center [1078, 269] width 271 height 21
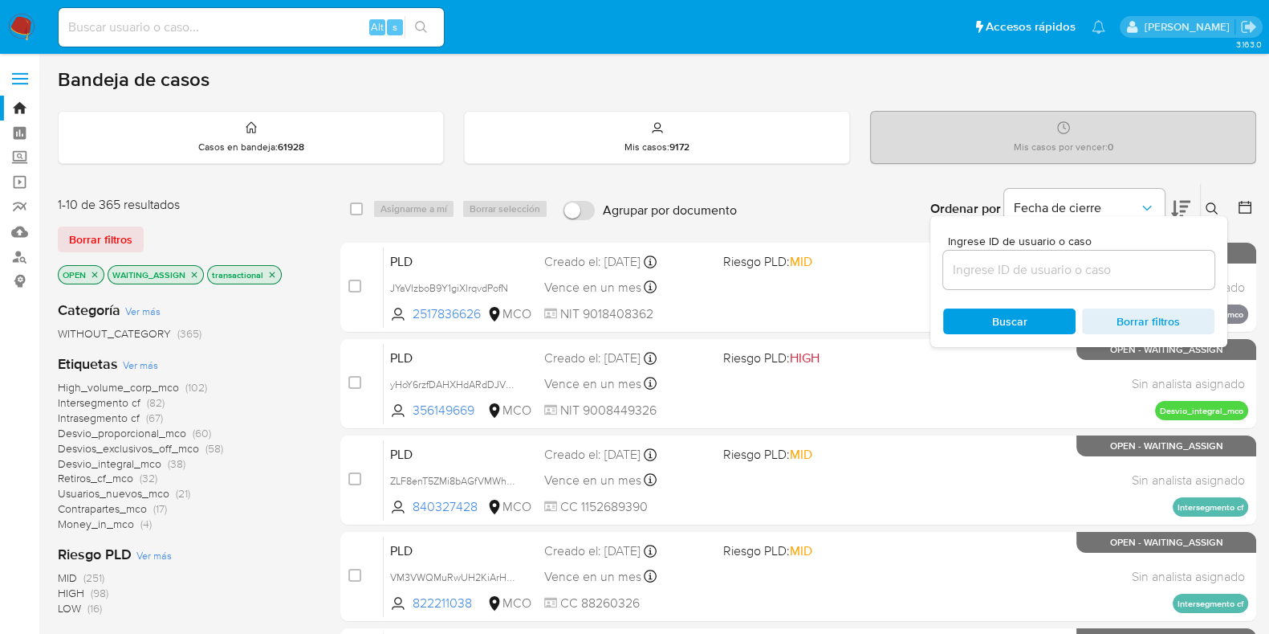
drag, startPoint x: 116, startPoint y: 230, endPoint x: 142, endPoint y: 230, distance: 25.7
click at [117, 230] on span "Borrar filtros" at bounding box center [100, 239] width 63 height 22
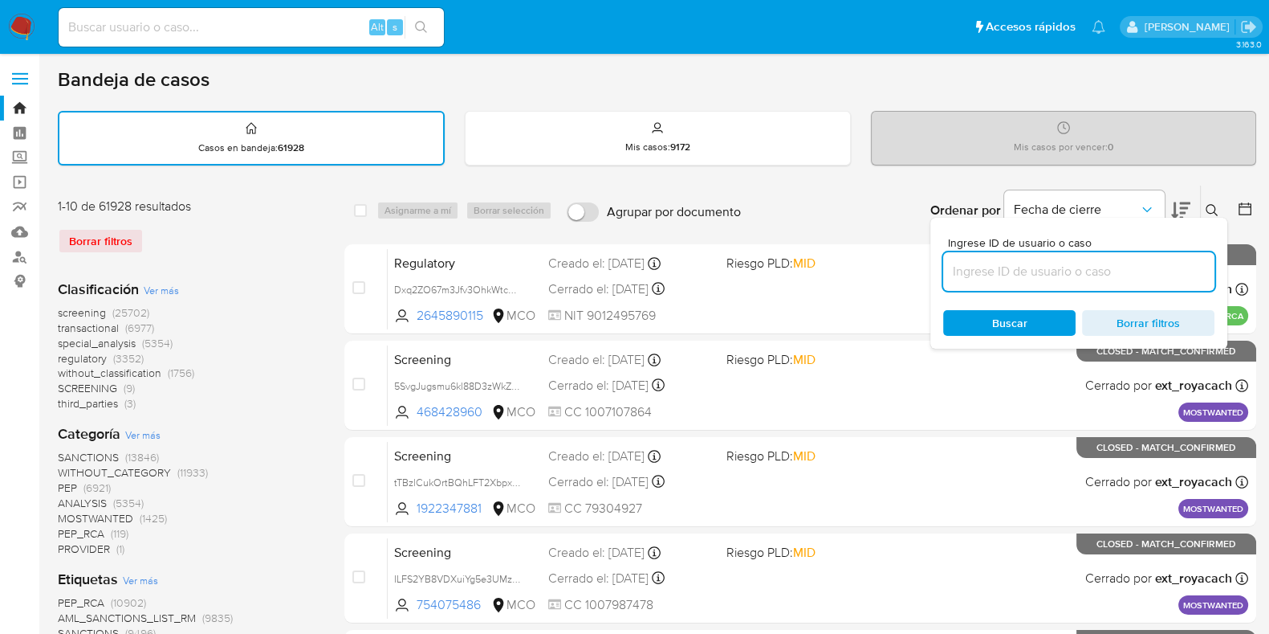
click at [1051, 279] on input at bounding box center [1078, 271] width 271 height 21
paste input "Bq6HFi8DahxCarmGdfHgnY2y"
type input "Bq6HFi8DahxCarmGdfHgnY2y"
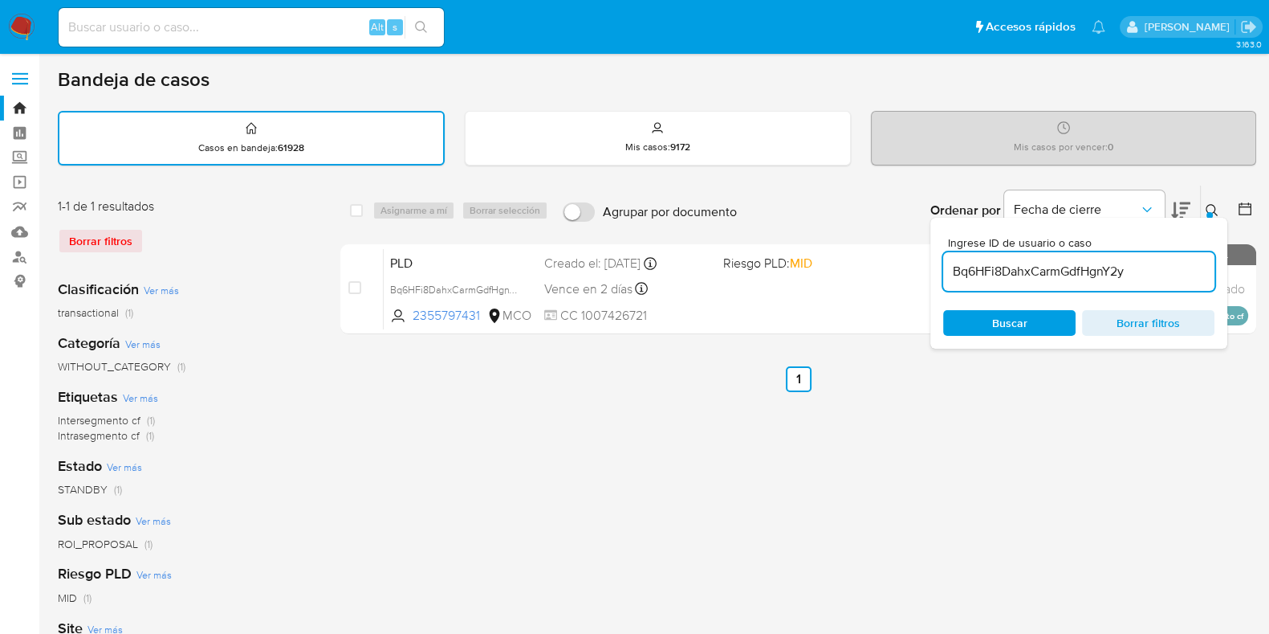
click at [921, 399] on div "select-all-cases-checkbox Asignarme a mí Borrar selección Agrupar por documento…" at bounding box center [798, 537] width 916 height 705
click at [1192, 257] on div "Bq6HFi8DahxCarmGdfHgnY2y" at bounding box center [1078, 271] width 271 height 39
click at [1183, 279] on input "Bq6HFi8DahxCarmGdfHgnY2y" at bounding box center [1078, 271] width 271 height 21
click at [1180, 395] on div "select-all-cases-checkbox Asignarme a mí Borrar selección Agrupar por documento…" at bounding box center [798, 537] width 916 height 705
click at [1061, 272] on input "Bq6HFi8DahxCarmGdfHgnY2y" at bounding box center [1078, 271] width 271 height 21
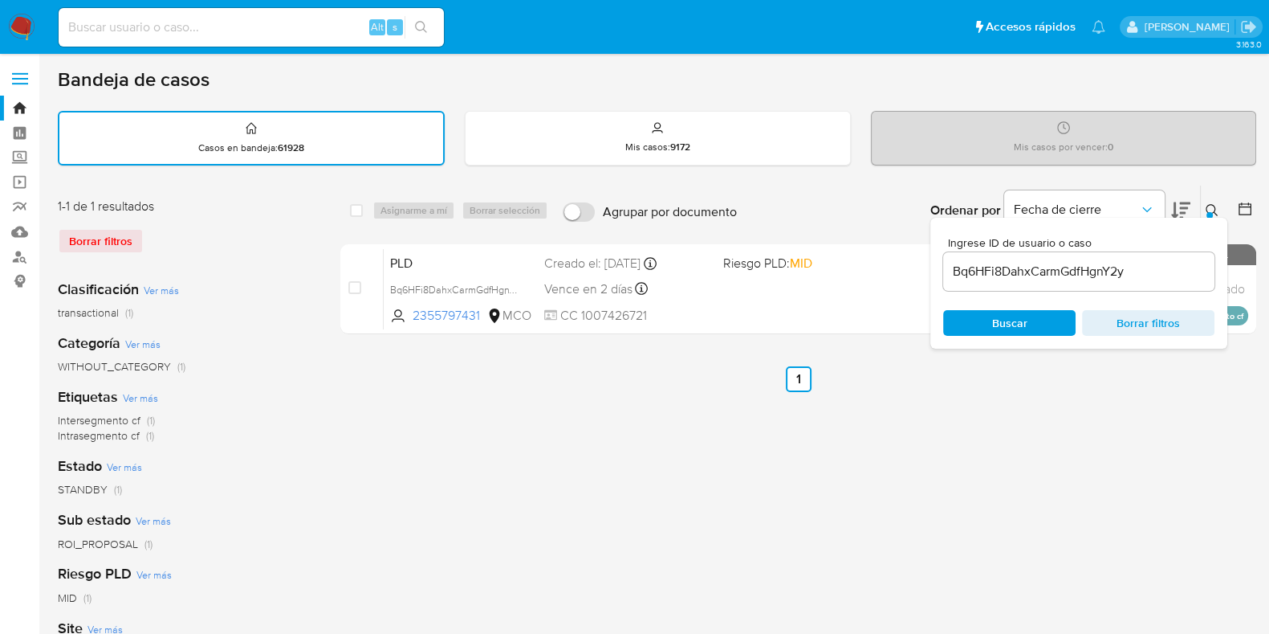
drag, startPoint x: 1064, startPoint y: 400, endPoint x: 1128, endPoint y: 363, distance: 74.1
click at [1064, 399] on div "select-all-cases-checkbox Asignarme a mí Borrar selección Agrupar por documento…" at bounding box center [798, 537] width 916 height 705
click at [1216, 204] on icon at bounding box center [1212, 210] width 13 height 13
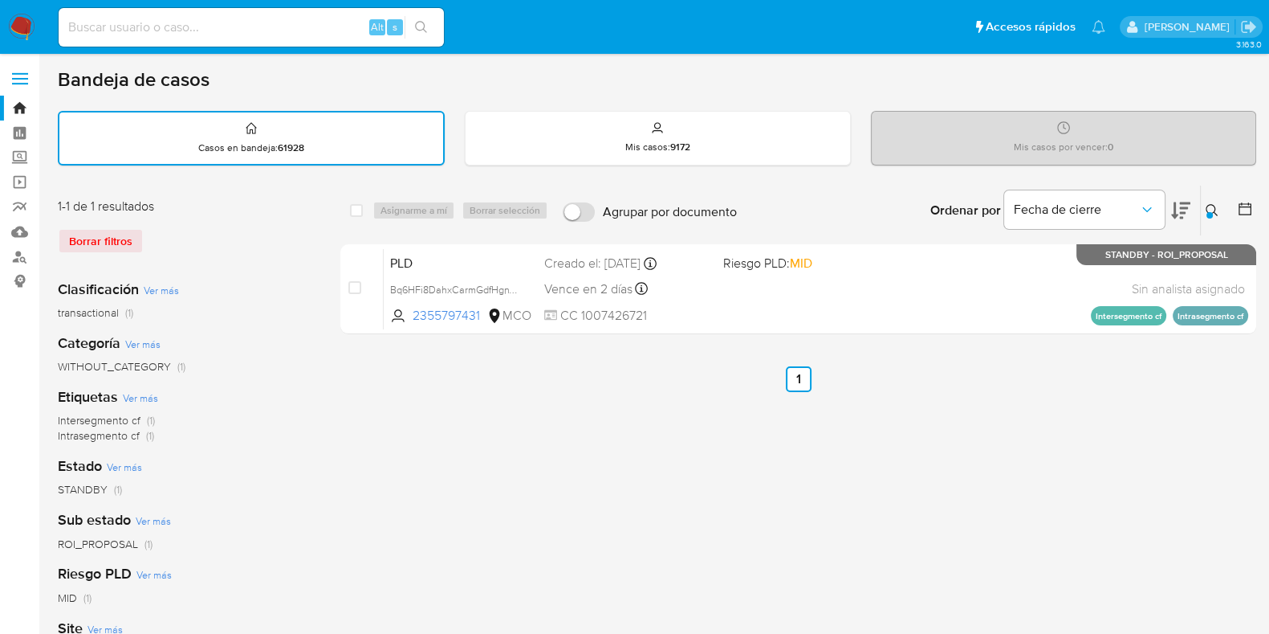
click at [430, 209] on div "Asignarme a mí Borrar selección" at bounding box center [464, 210] width 182 height 19
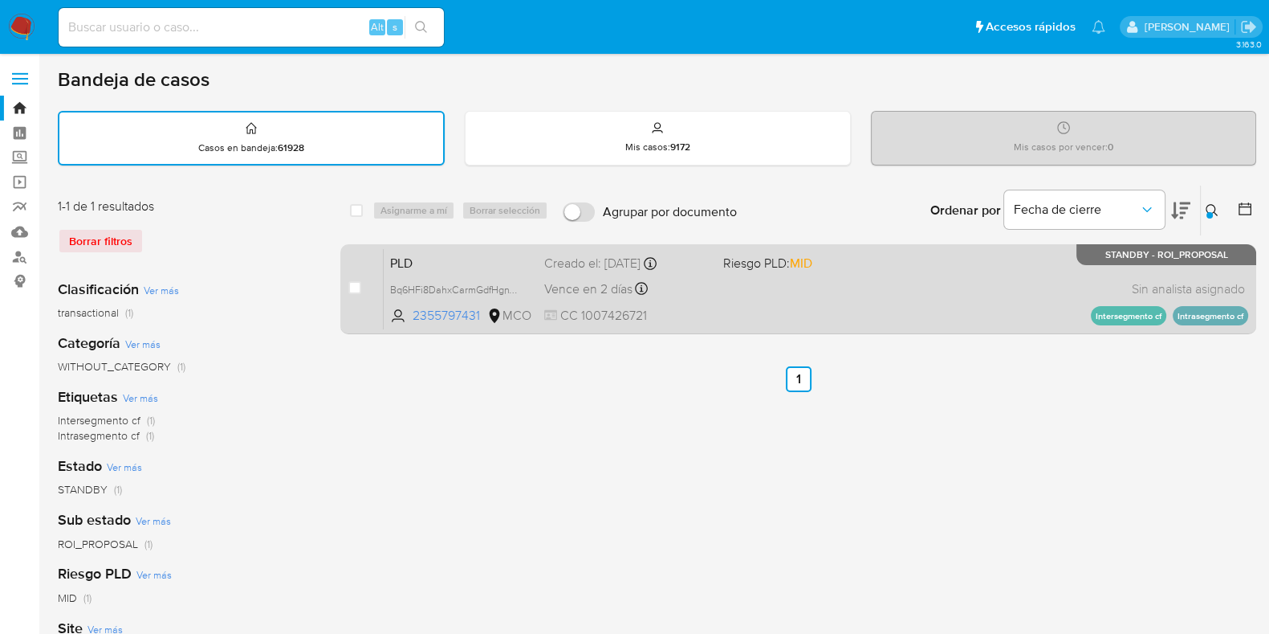
click at [720, 291] on div "PLD Bq6HFi8DahxCarmGdfHgnY2y 2355797431 MCO Riesgo PLD: MID Creado el: 12/07/20…" at bounding box center [816, 288] width 865 height 81
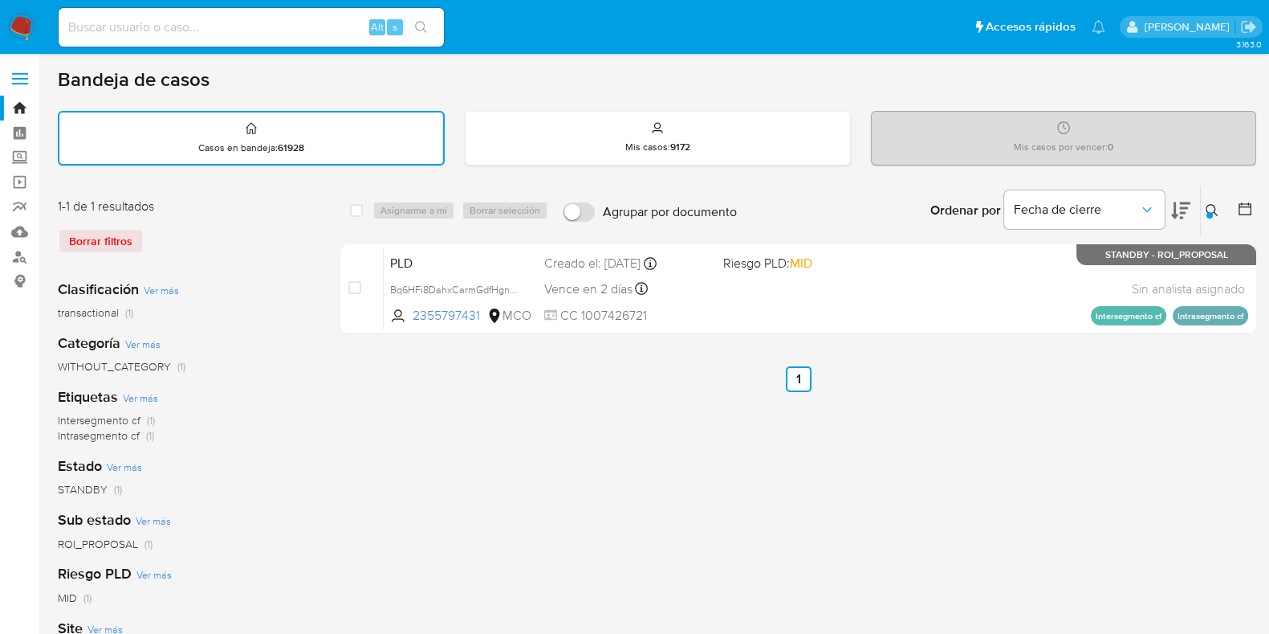
click at [1247, 208] on icon at bounding box center [1245, 209] width 16 height 16
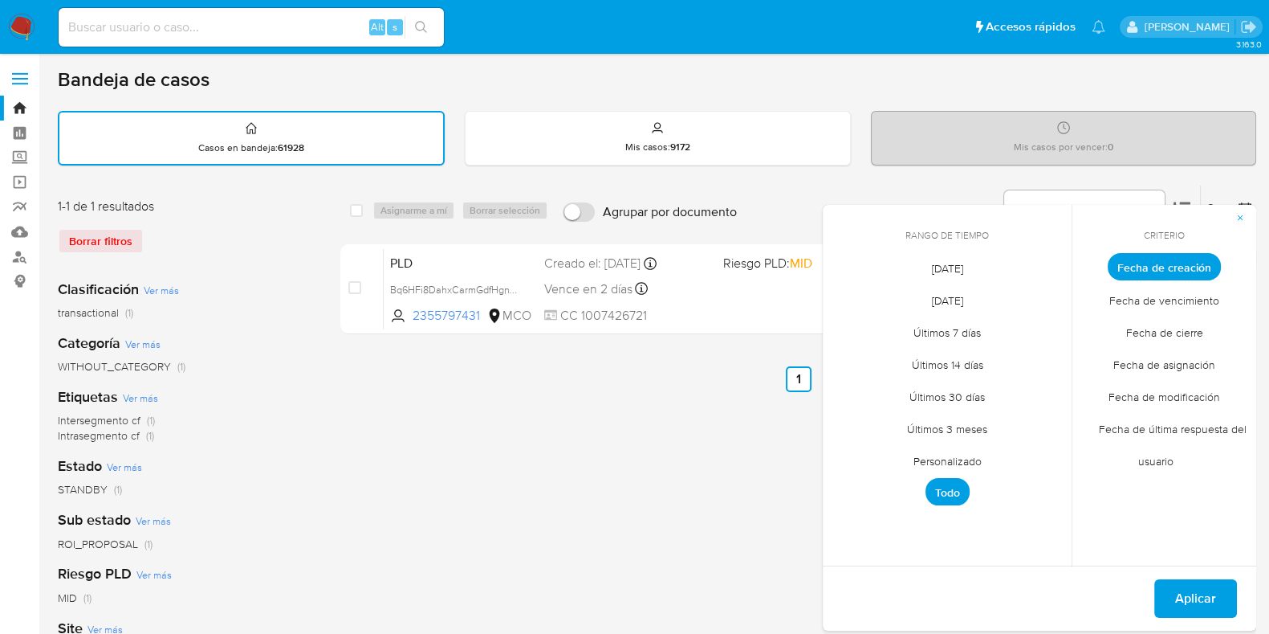
click at [727, 532] on div "select-all-cases-checkbox Asignarme a mí Borrar selección Agrupar por documento…" at bounding box center [798, 537] width 916 height 705
click at [1243, 218] on icon "button" at bounding box center [1241, 218] width 10 height 10
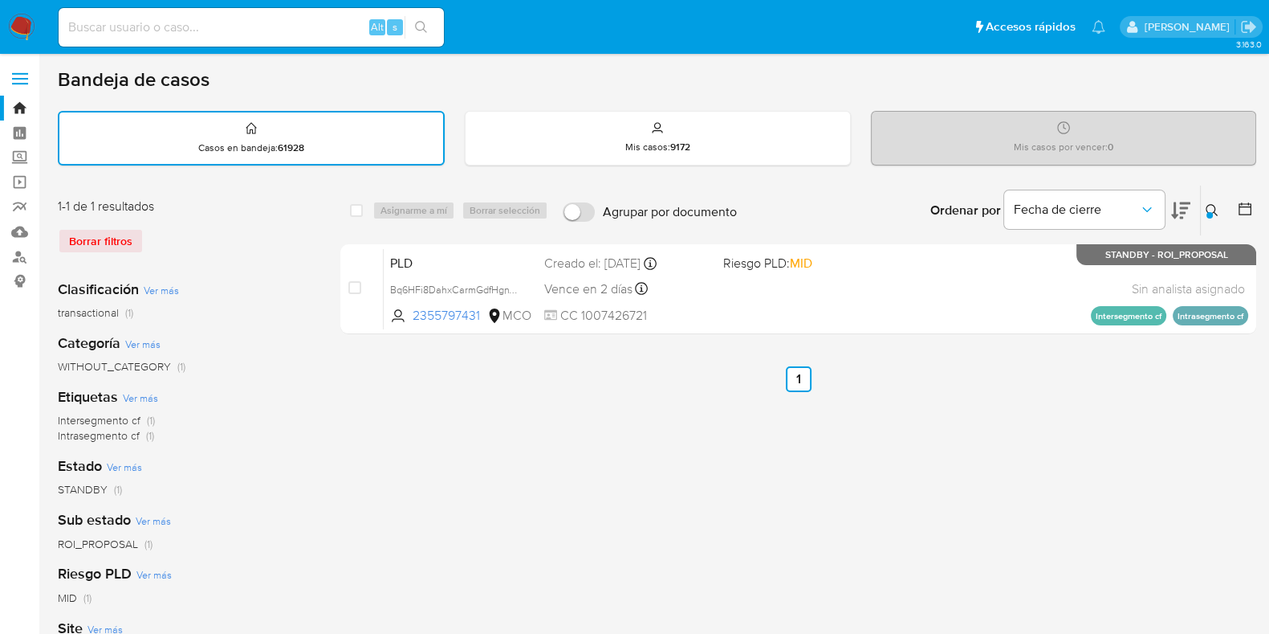
click at [1211, 210] on icon at bounding box center [1212, 210] width 13 height 13
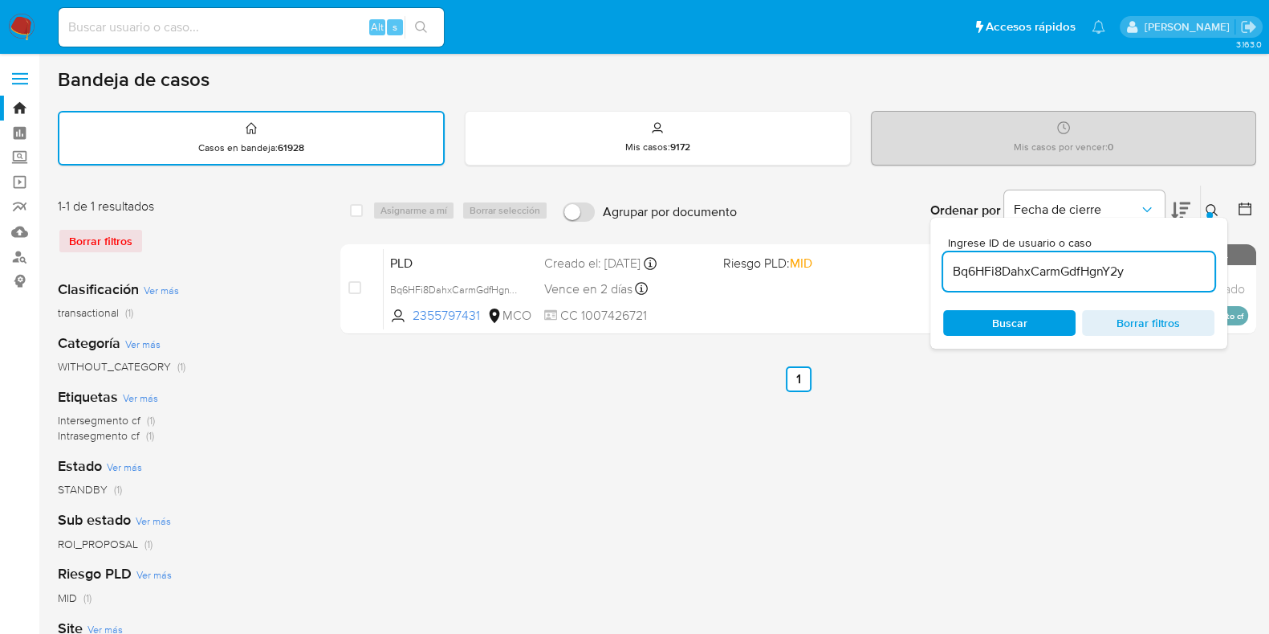
drag, startPoint x: 1143, startPoint y: 273, endPoint x: 1068, endPoint y: 293, distance: 78.1
click at [911, 275] on div "select-all-cases-checkbox Asignarme a mí Borrar selección Agrupar por documento…" at bounding box center [798, 263] width 916 height 156
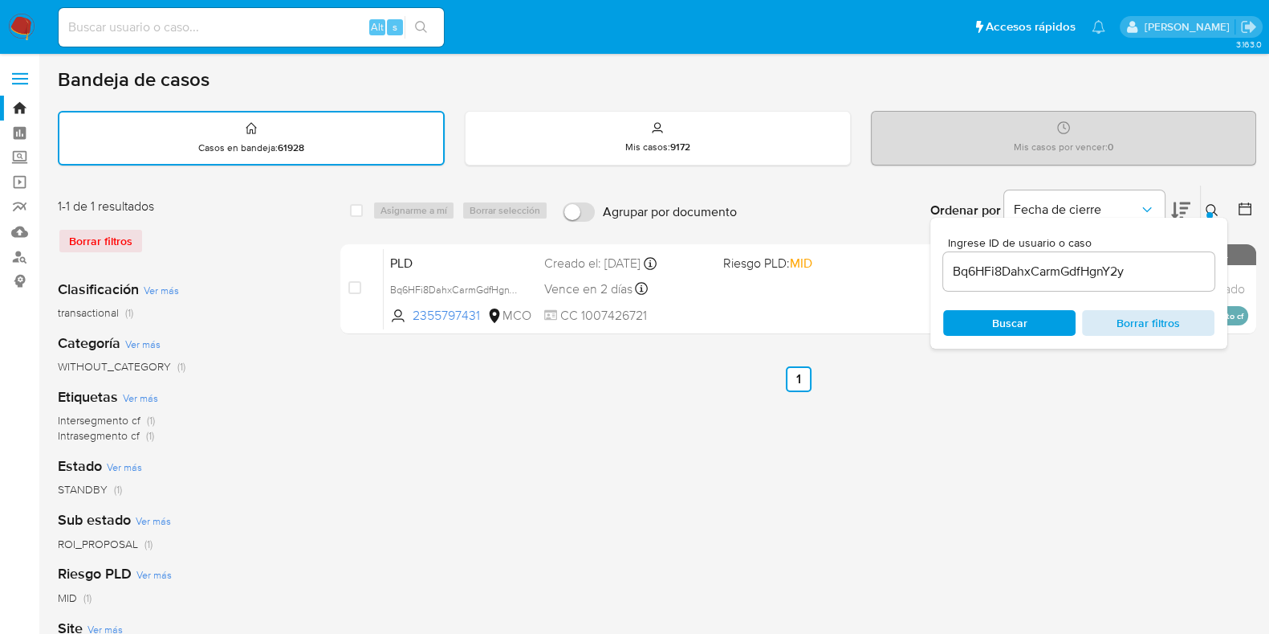
click at [1184, 312] on span "Borrar filtros" at bounding box center [1149, 323] width 110 height 22
click at [1052, 377] on ul "Anterior 1 Siguiente" at bounding box center [798, 379] width 916 height 26
click at [1112, 324] on span "Borrar filtros" at bounding box center [1149, 323] width 110 height 22
click at [886, 428] on div "select-all-cases-checkbox Asignarme a mí Borrar selección Agrupar por documento…" at bounding box center [798, 537] width 916 height 705
click at [1216, 207] on icon at bounding box center [1212, 210] width 13 height 13
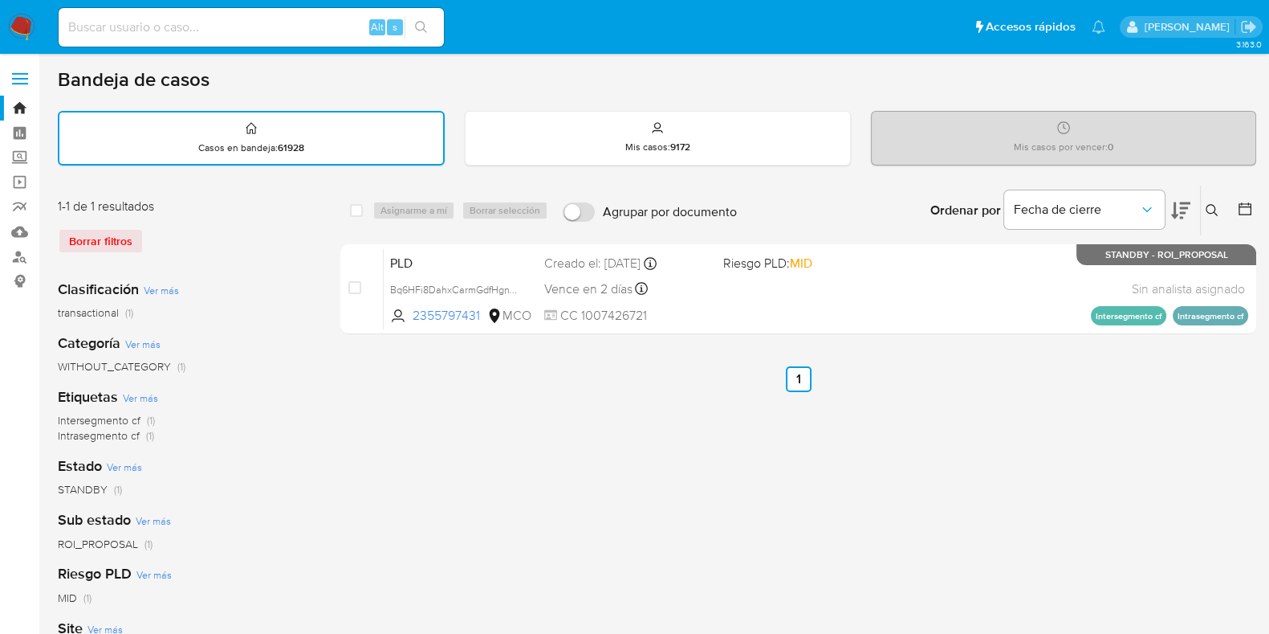
click at [1255, 210] on button at bounding box center [1246, 210] width 19 height 19
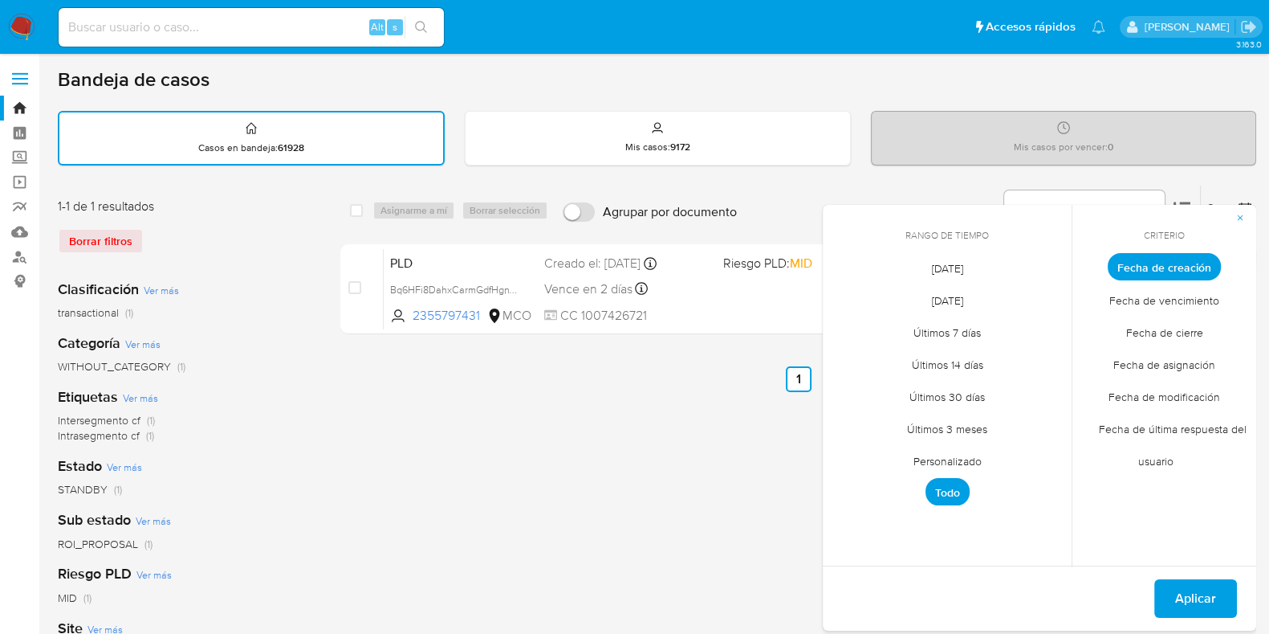
click at [943, 291] on span "Ayer" at bounding box center [947, 299] width 65 height 33
click at [1180, 588] on span "Aplicar" at bounding box center [1196, 598] width 41 height 35
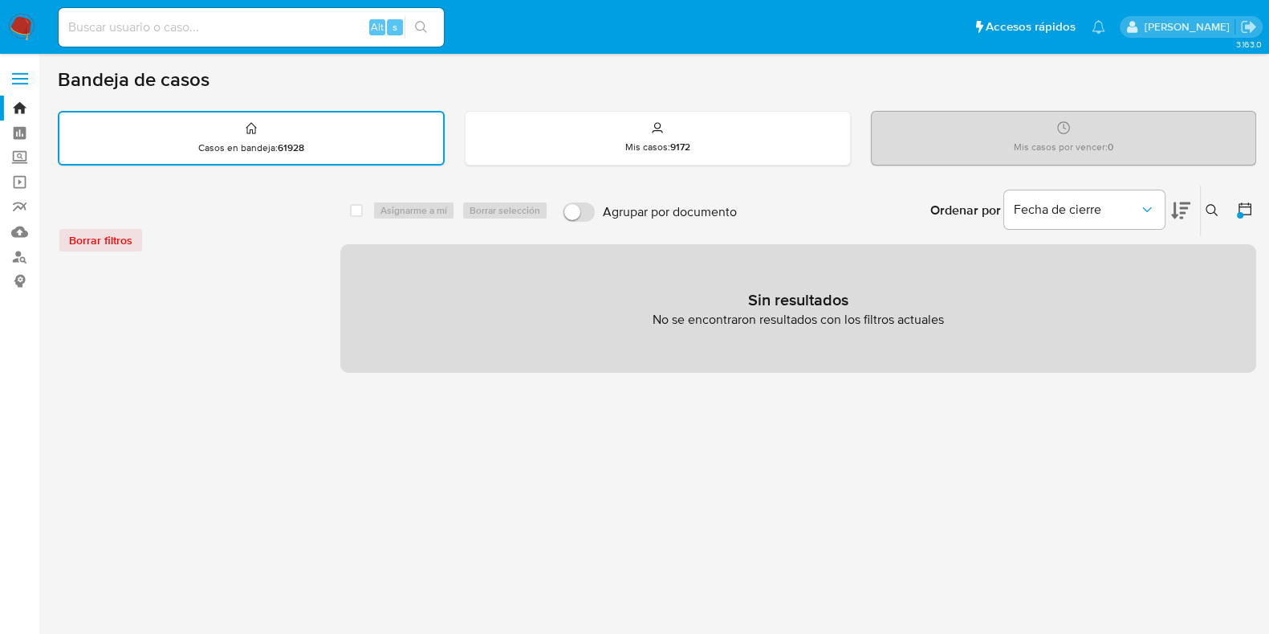
click at [1241, 209] on icon at bounding box center [1245, 209] width 16 height 16
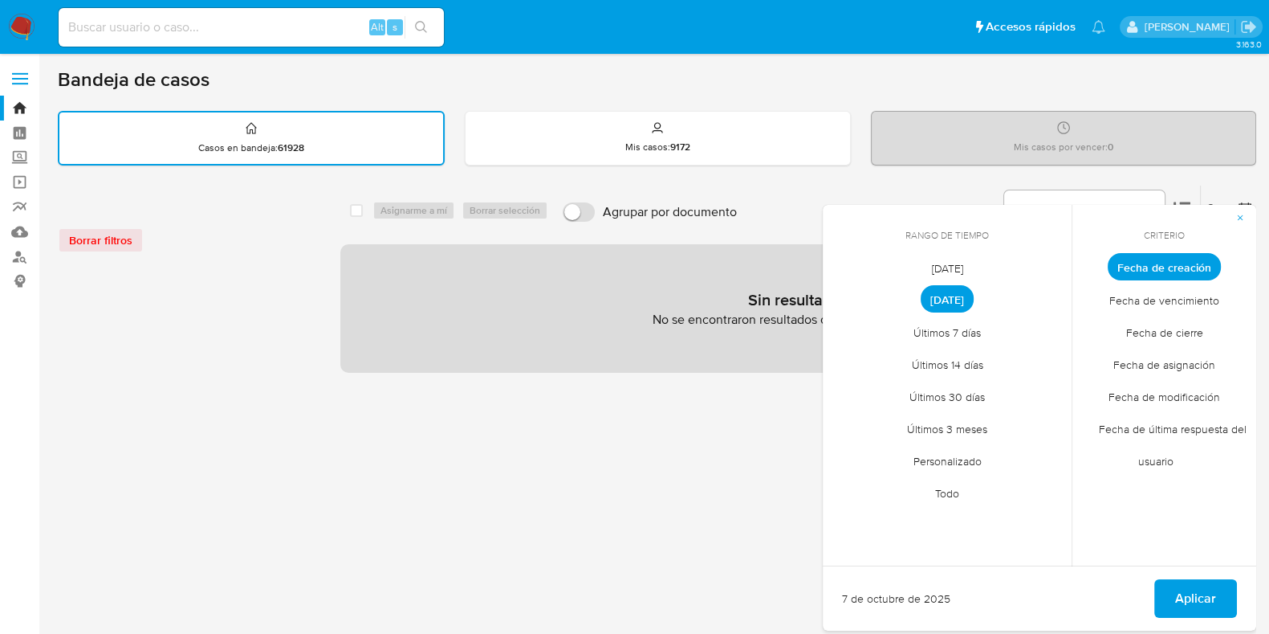
click at [964, 428] on span "Últimos 3 meses" at bounding box center [947, 428] width 114 height 33
click at [1159, 335] on span "Fecha de cierre" at bounding box center [1165, 332] width 111 height 33
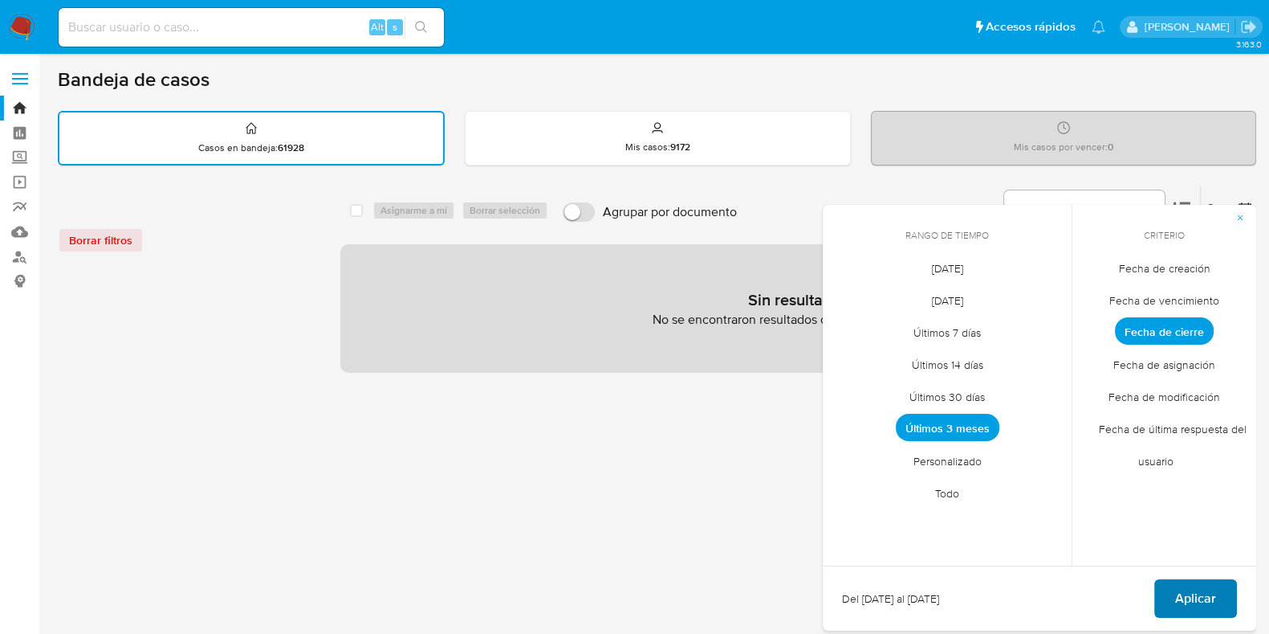
click at [1195, 604] on span "Aplicar" at bounding box center [1196, 598] width 41 height 35
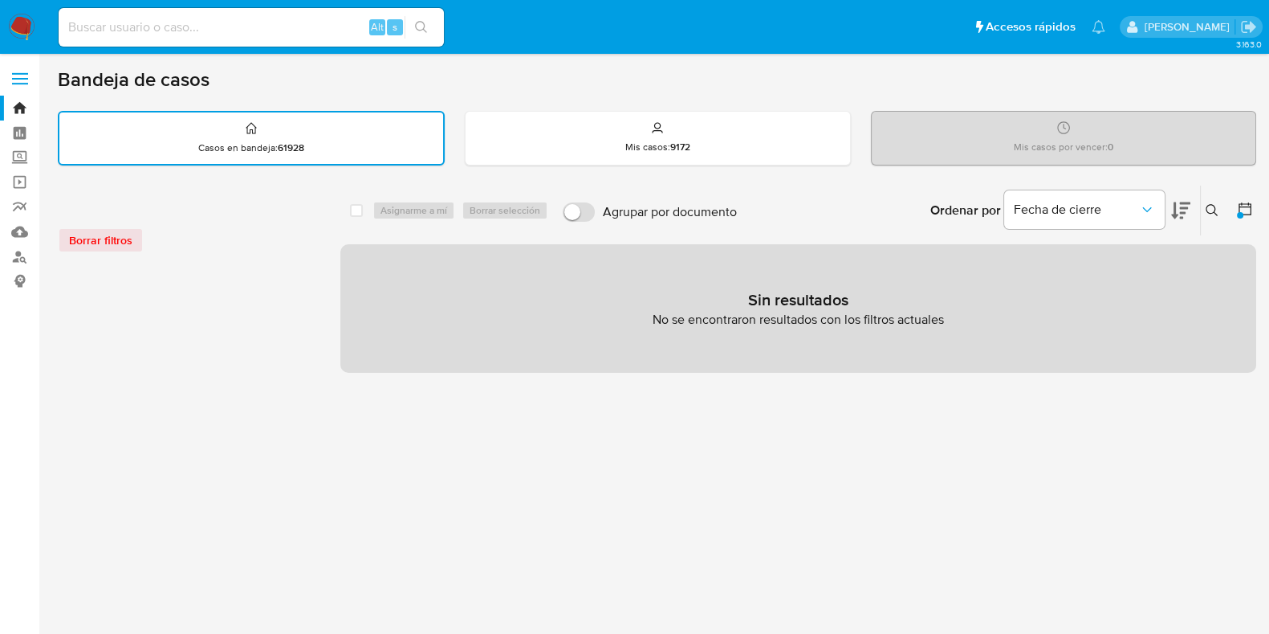
click at [116, 242] on div "Borrar filtros" at bounding box center [186, 240] width 257 height 26
click at [425, 255] on div "Sin resultados No se encontraron resultados con los filtros actuales" at bounding box center [798, 308] width 916 height 128
click at [6, 27] on nav "Pausado Ver notificaciones Alt s Accesos rápidos Presiona las siguientes teclas…" at bounding box center [634, 27] width 1269 height 54
click at [19, 26] on img at bounding box center [21, 27] width 27 height 27
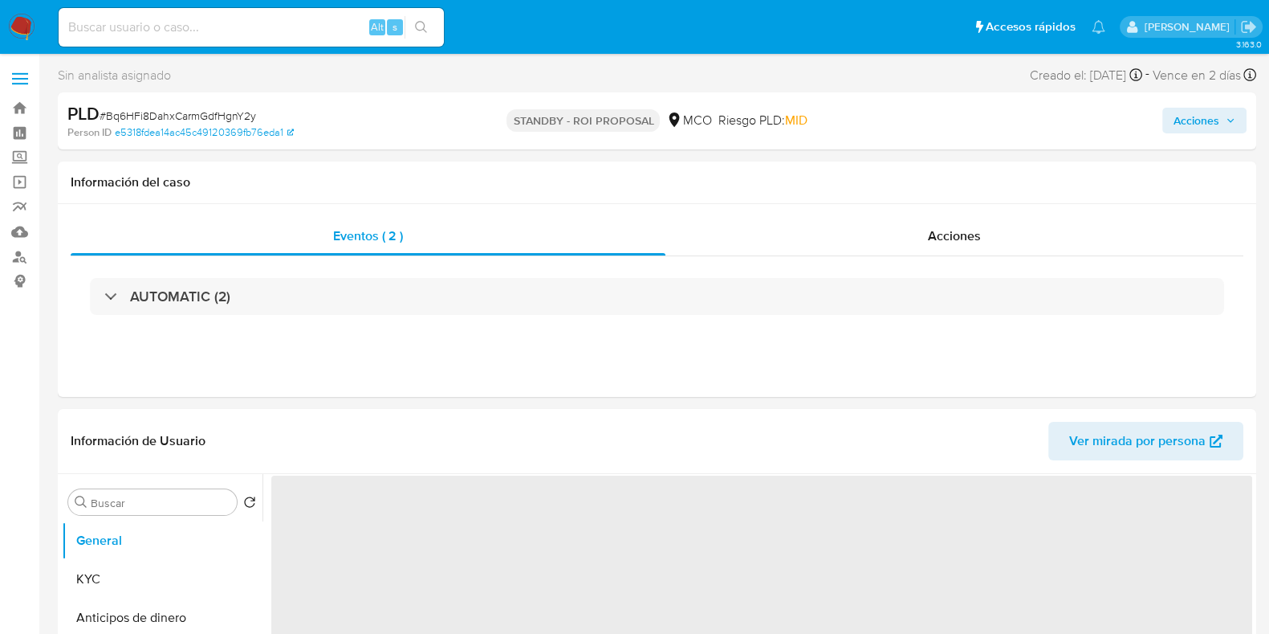
select select "10"
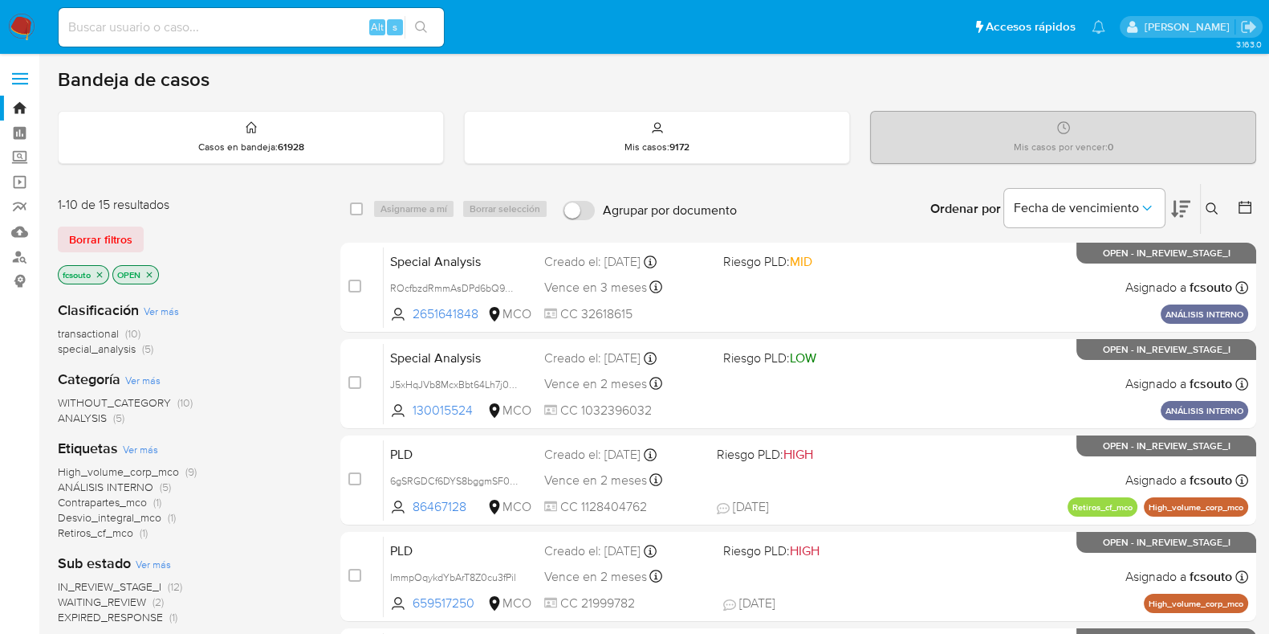
click at [124, 242] on span "Borrar filtros" at bounding box center [100, 239] width 63 height 22
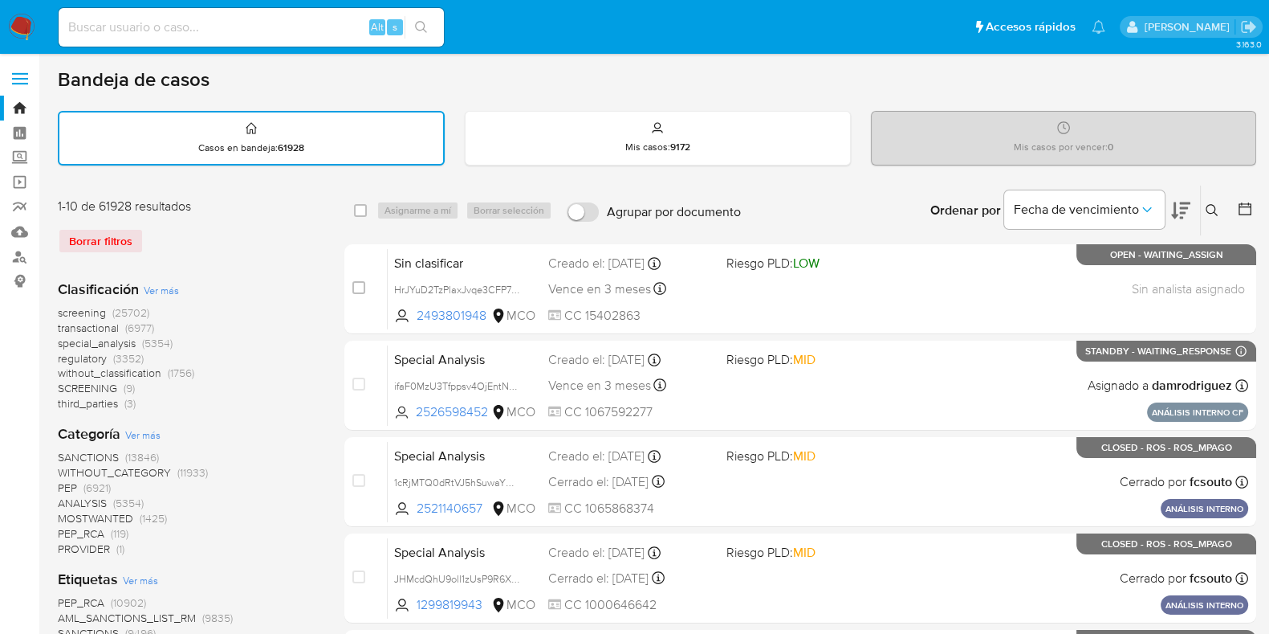
click at [1253, 204] on button at bounding box center [1246, 210] width 19 height 19
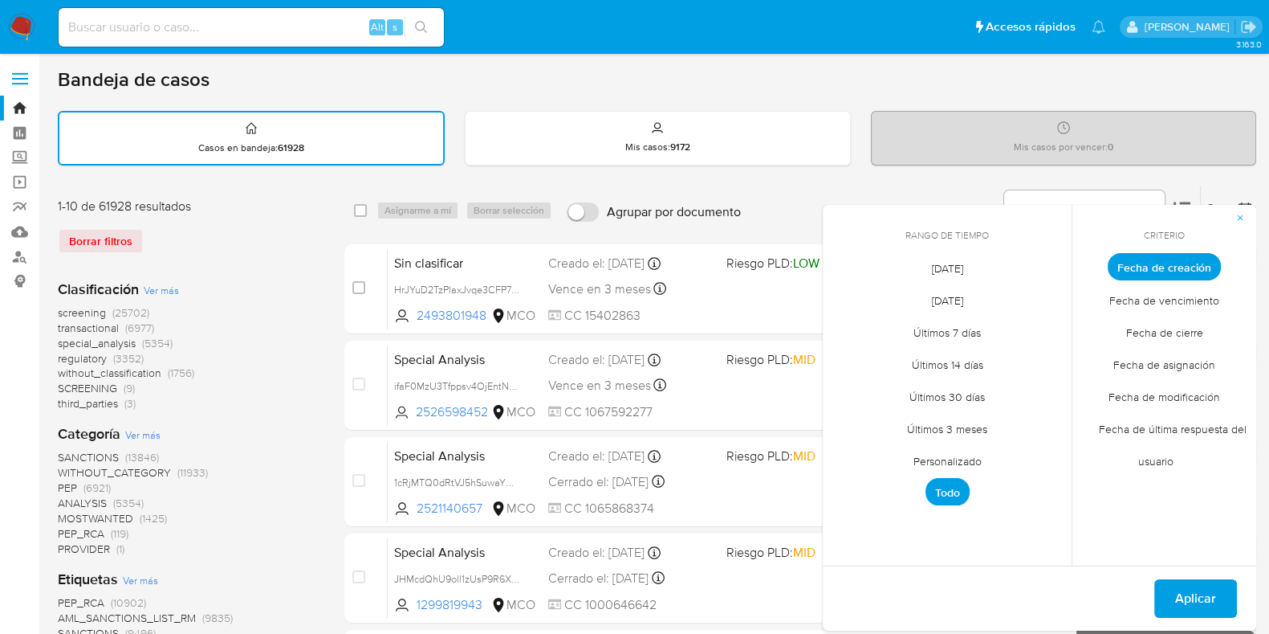
click at [955, 303] on span "[DATE]" at bounding box center [947, 299] width 65 height 33
click at [1196, 585] on span "Aplicar" at bounding box center [1196, 598] width 41 height 35
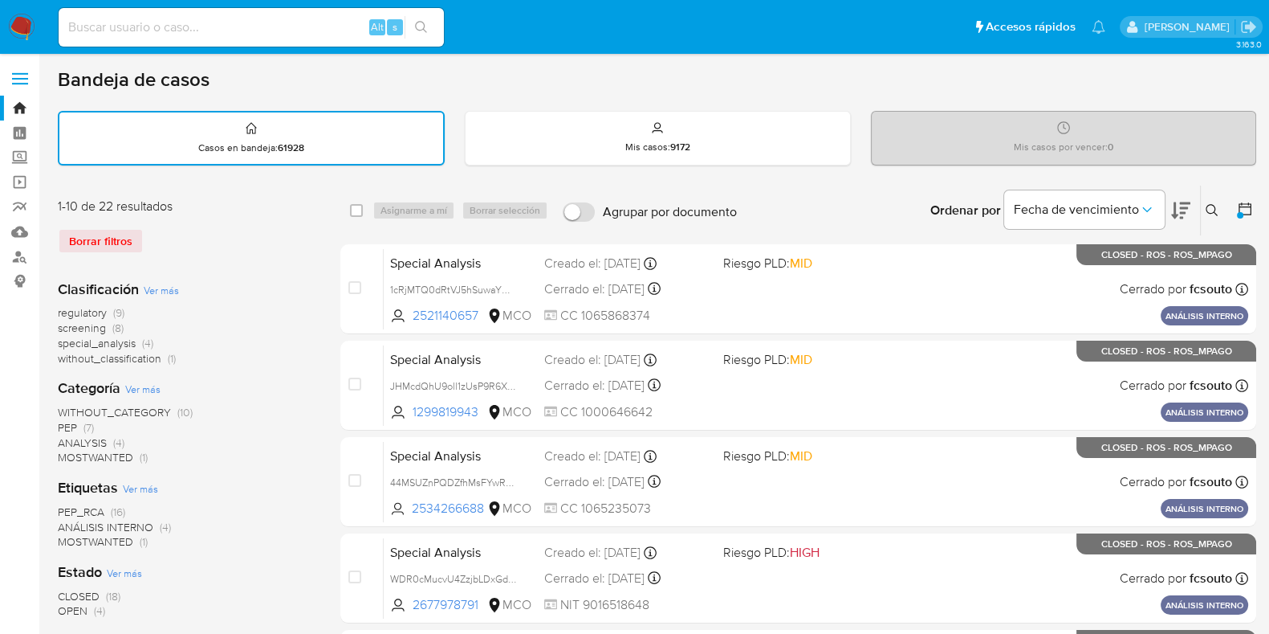
click at [1247, 208] on icon at bounding box center [1245, 209] width 16 height 16
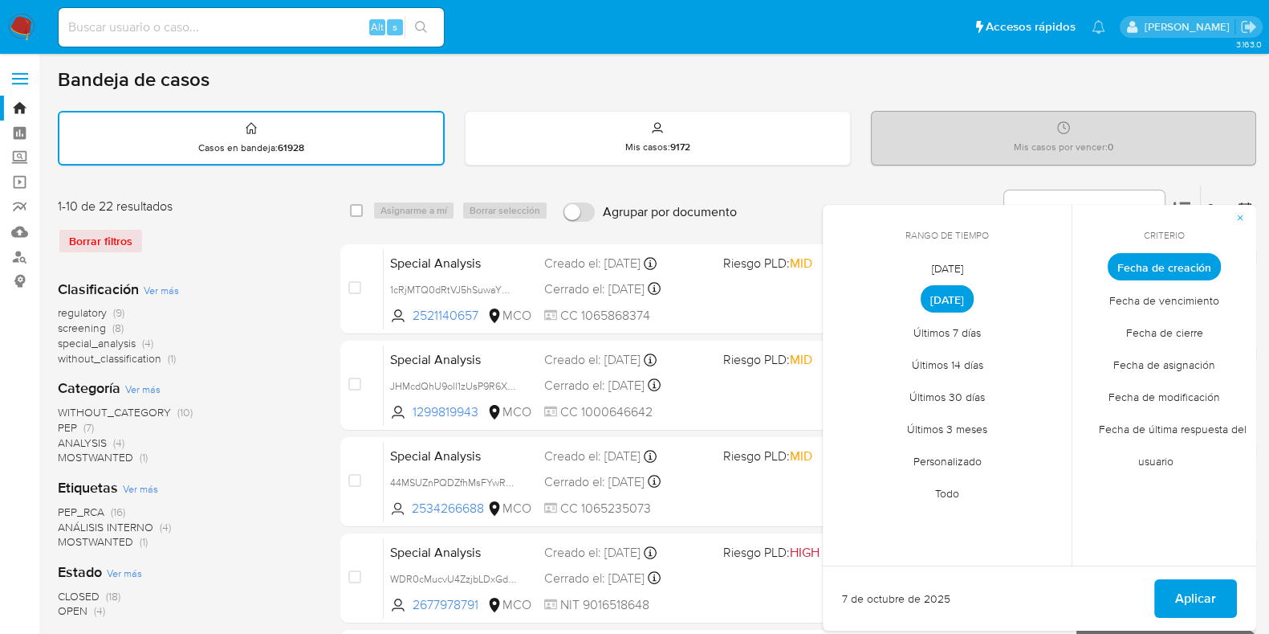
click at [947, 464] on span "Personalizado" at bounding box center [948, 460] width 102 height 33
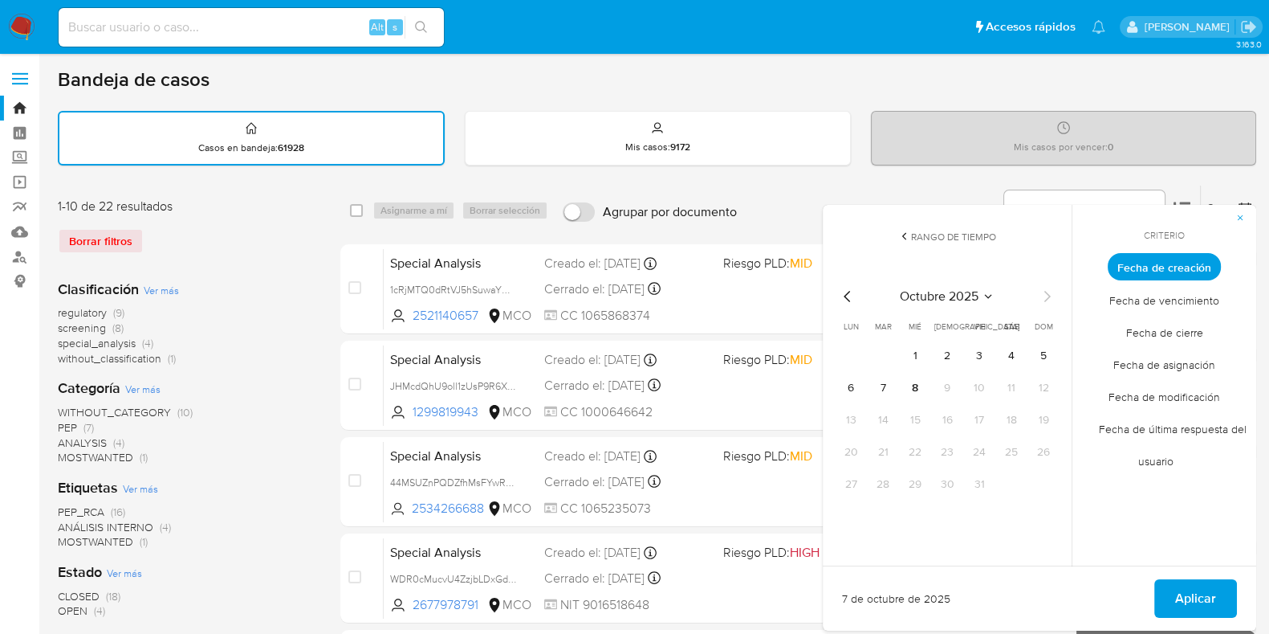
click at [847, 295] on icon "Mes anterior" at bounding box center [847, 296] width 19 height 19
click at [846, 295] on icon "Mes anterior" at bounding box center [847, 296] width 19 height 19
click at [1020, 389] on button "7" at bounding box center [1012, 388] width 26 height 26
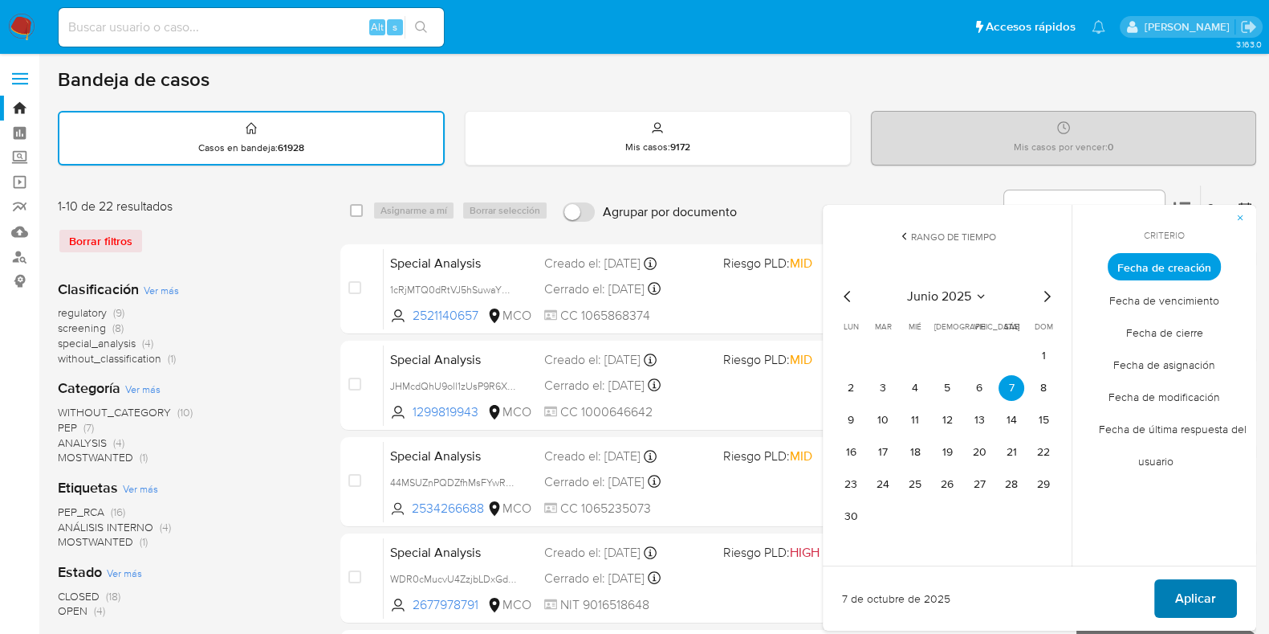
click at [1205, 595] on span "Aplicar" at bounding box center [1196, 598] width 41 height 35
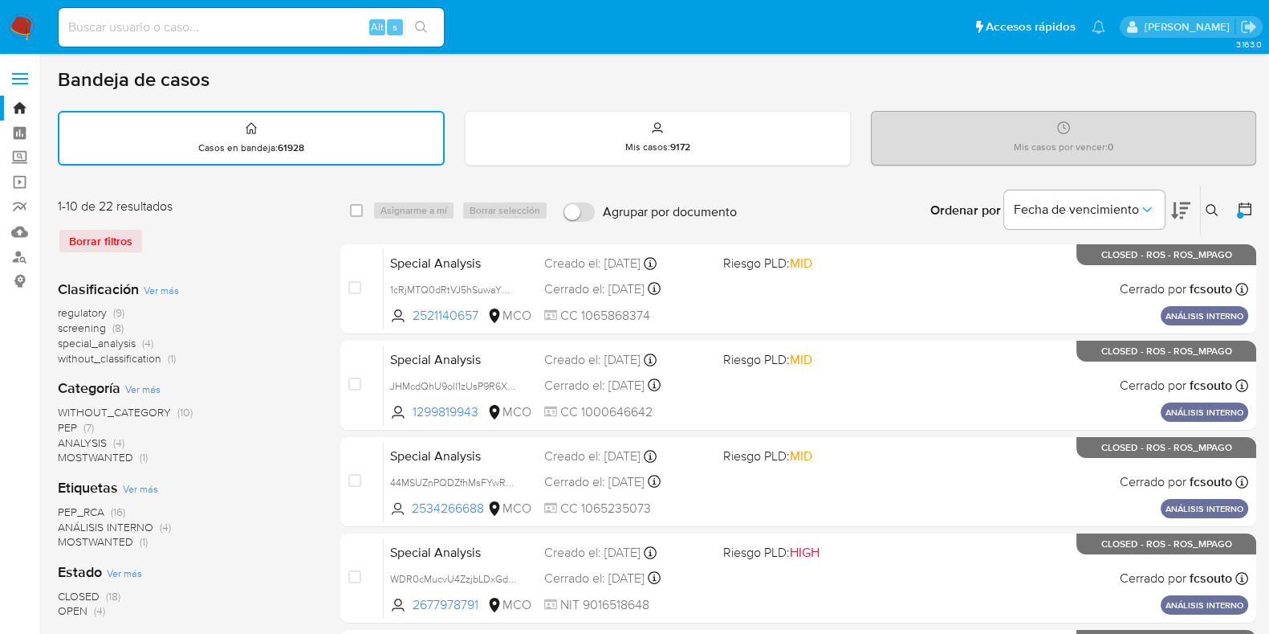
click at [1247, 206] on icon at bounding box center [1245, 209] width 16 height 16
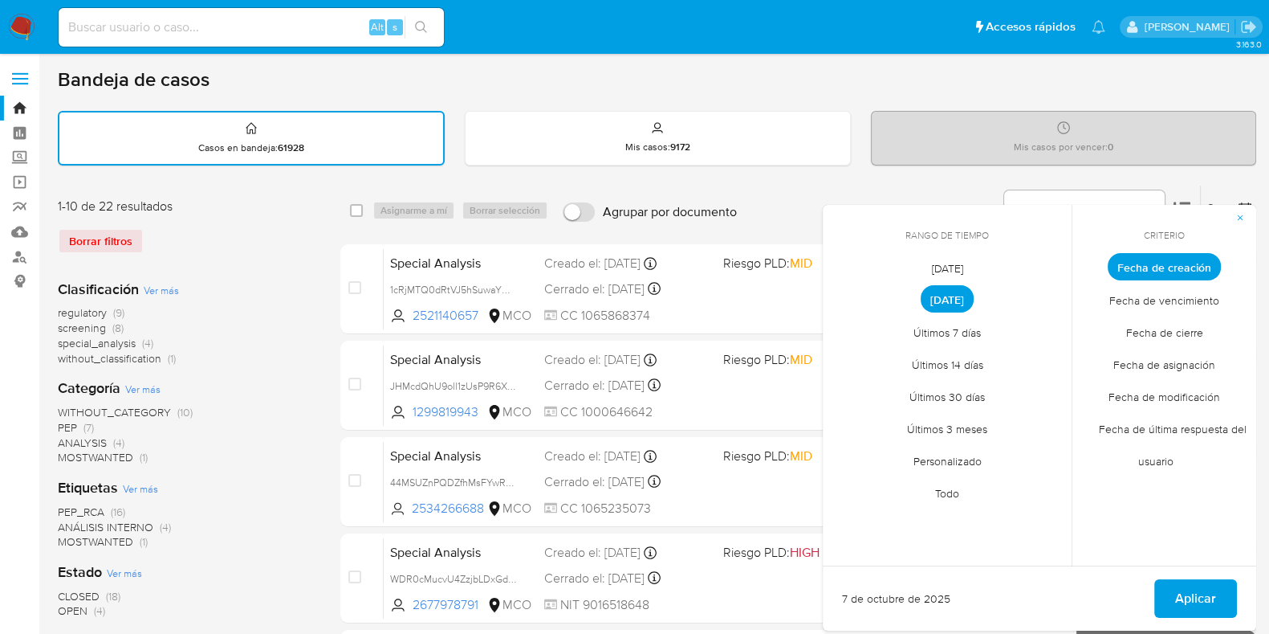
click at [960, 463] on span "Personalizado" at bounding box center [948, 460] width 102 height 33
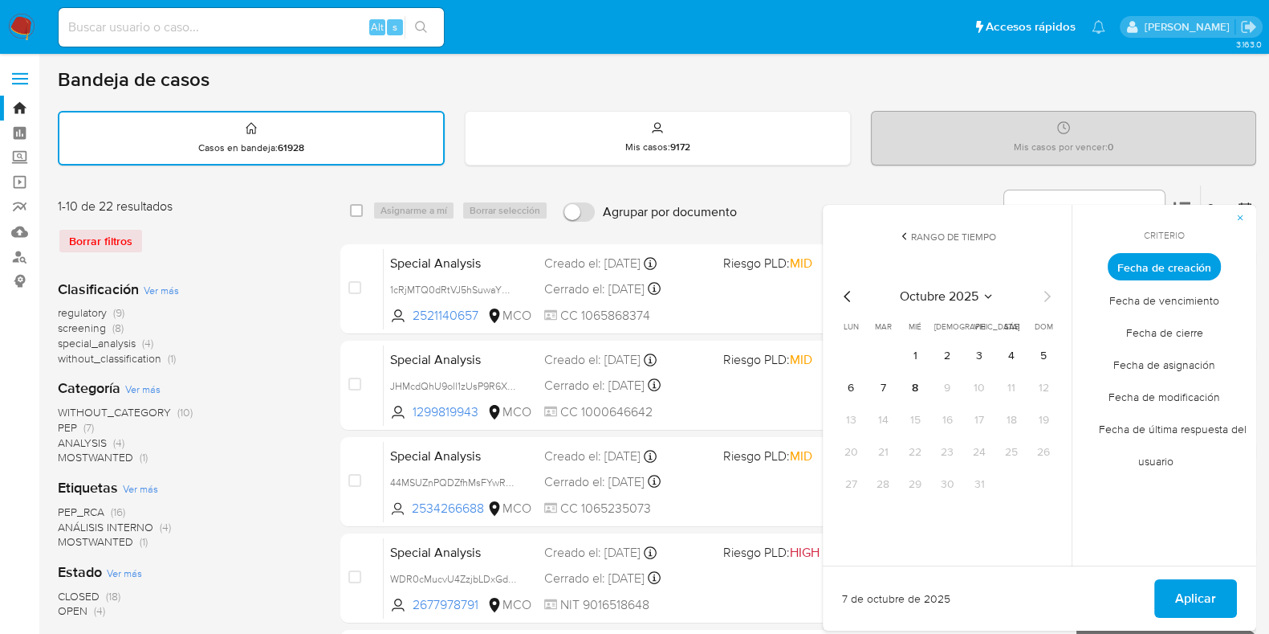
click at [843, 291] on icon "Mes anterior" at bounding box center [847, 296] width 19 height 19
click at [1042, 352] on button "6" at bounding box center [1044, 356] width 26 height 26
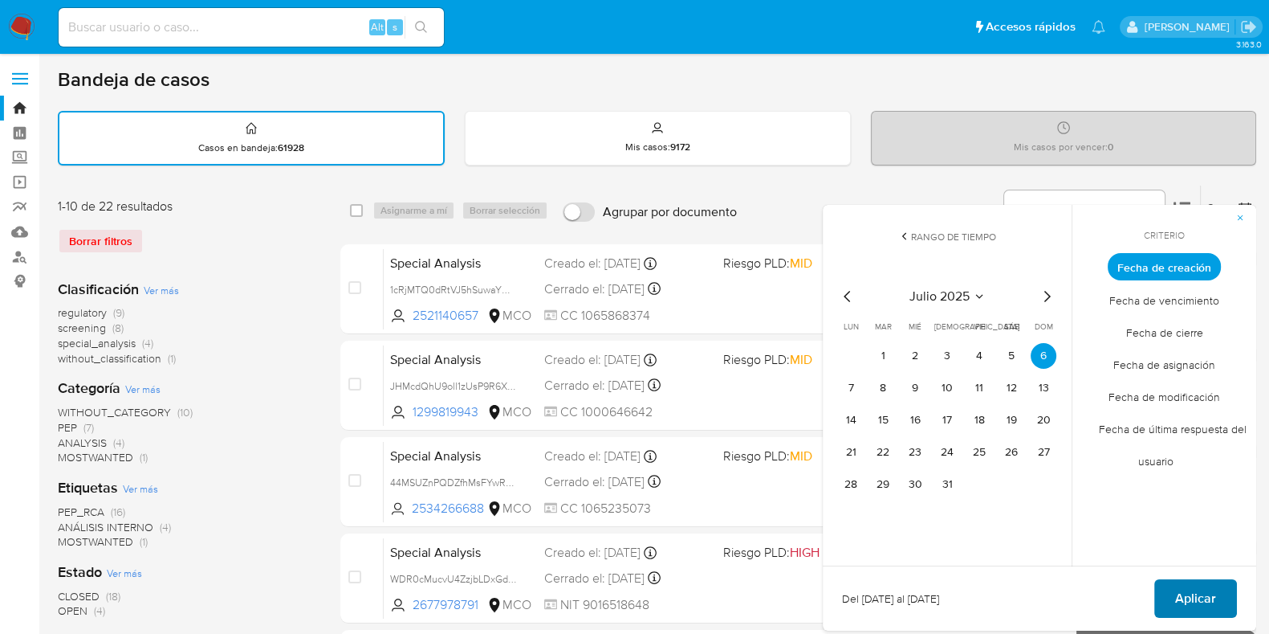
click at [1192, 584] on span "Aplicar" at bounding box center [1196, 598] width 41 height 35
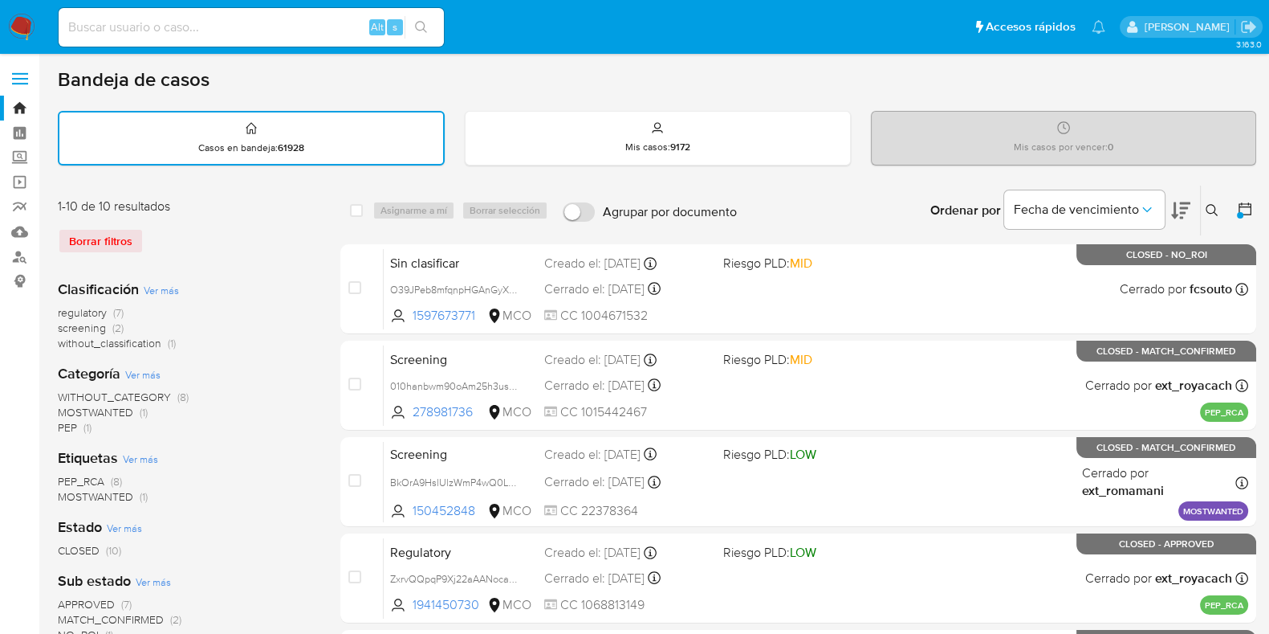
click at [114, 236] on div "Borrar filtros" at bounding box center [186, 241] width 257 height 26
click at [16, 31] on img at bounding box center [21, 27] width 27 height 27
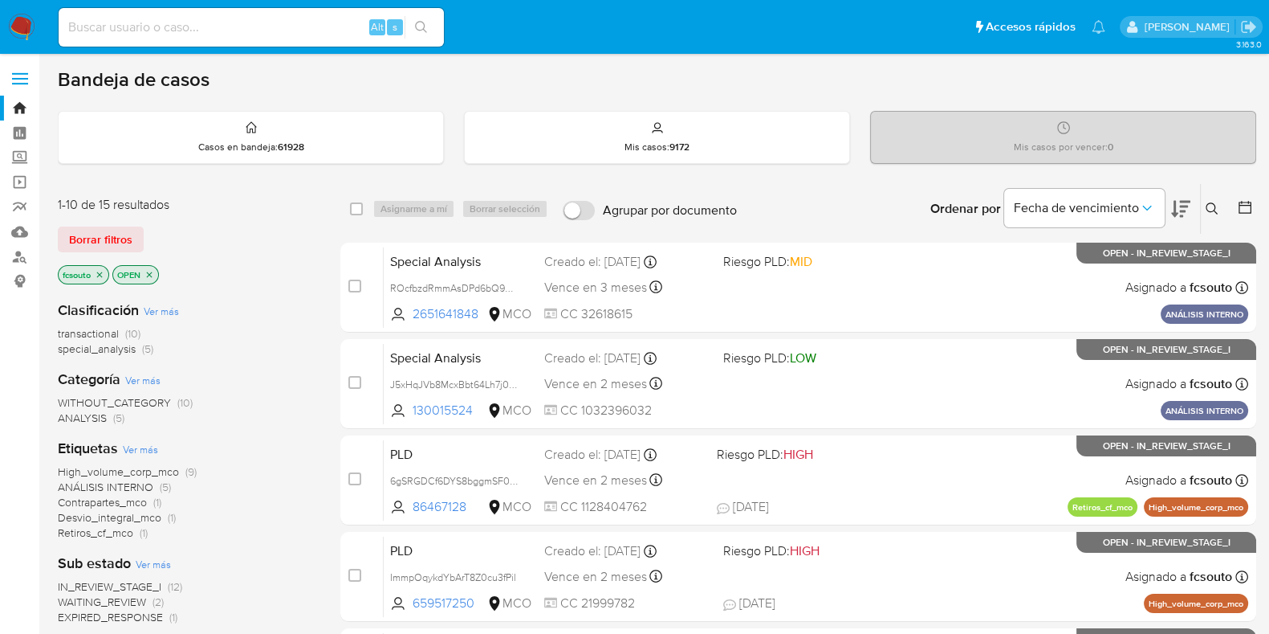
click at [103, 271] on icon "close-filter" at bounding box center [100, 275] width 10 height 10
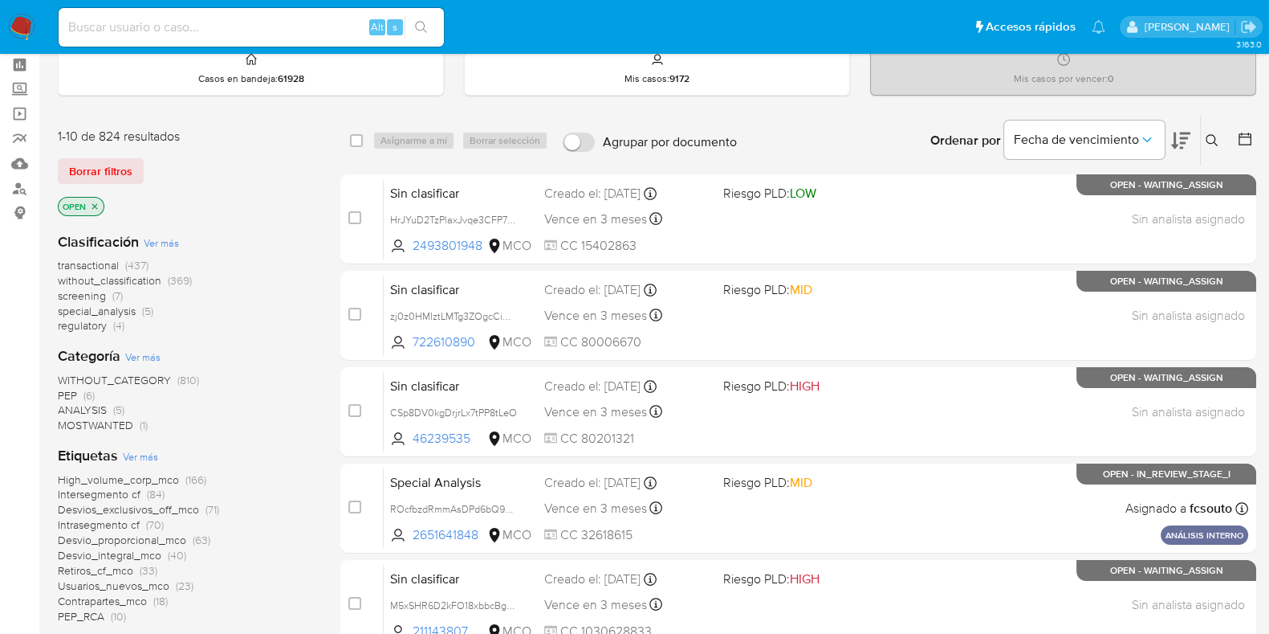
scroll to position [100, 0]
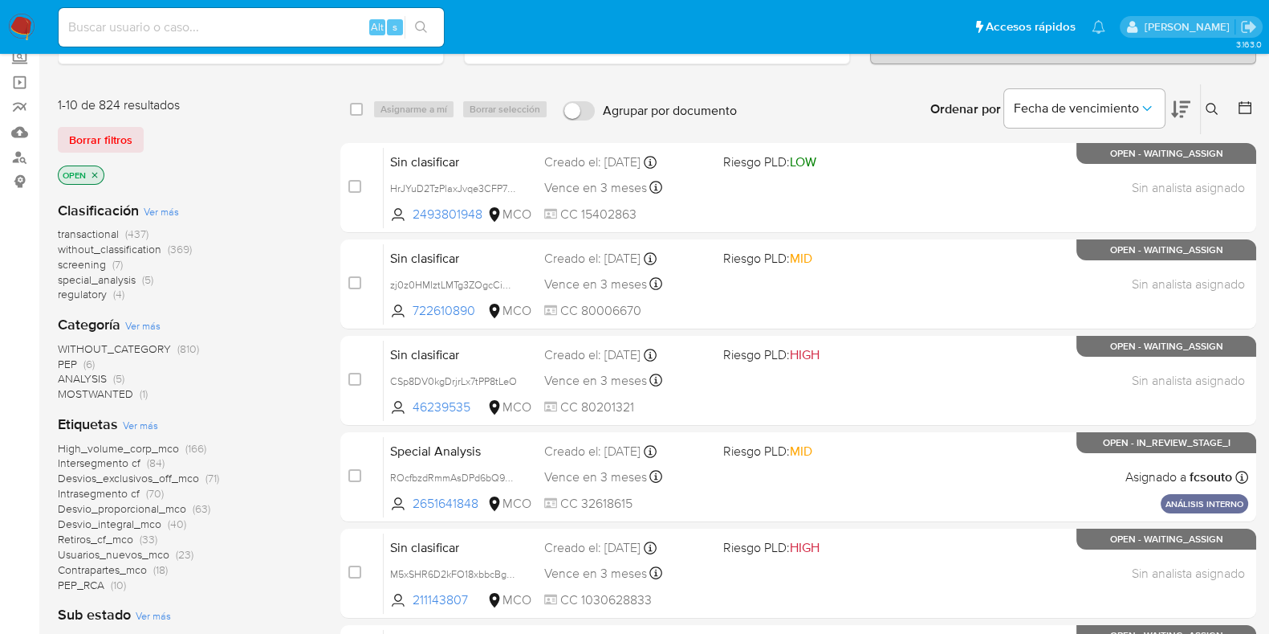
click at [145, 247] on span "without_classification" at bounding box center [110, 249] width 104 height 16
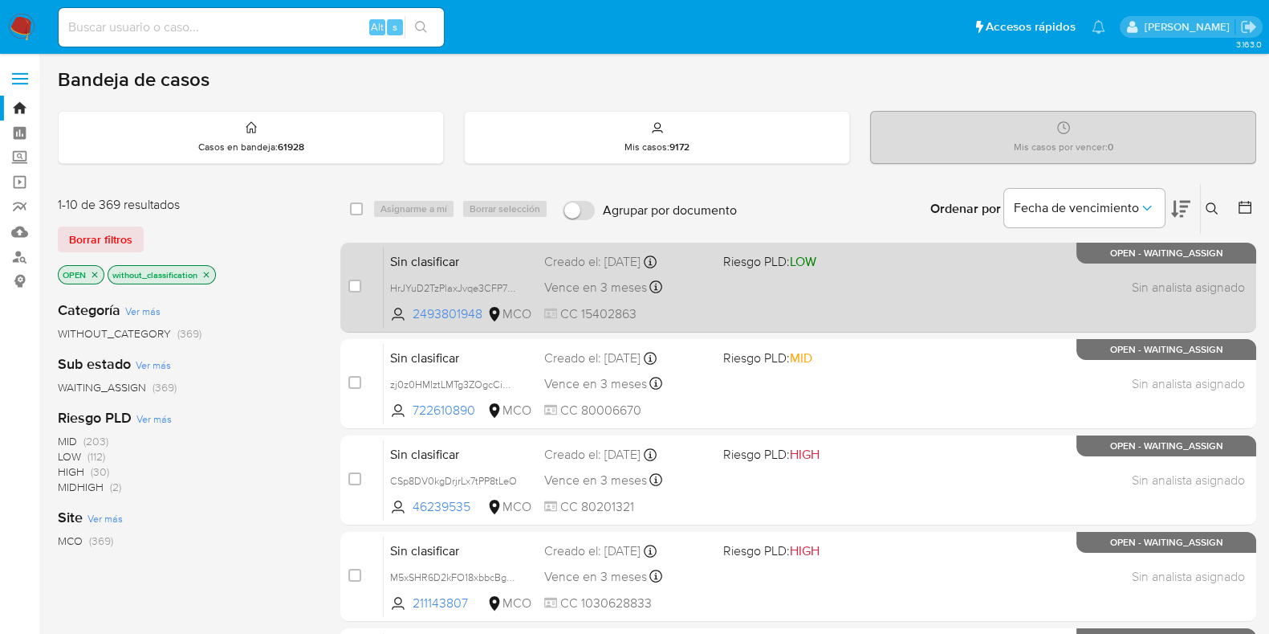
click at [831, 298] on div "Sin clasificar HrJYuD2TzPlaxJvqe3CFP7UQ 2493801948 MCO Riesgo PLD: LOW Creado e…" at bounding box center [816, 287] width 865 height 81
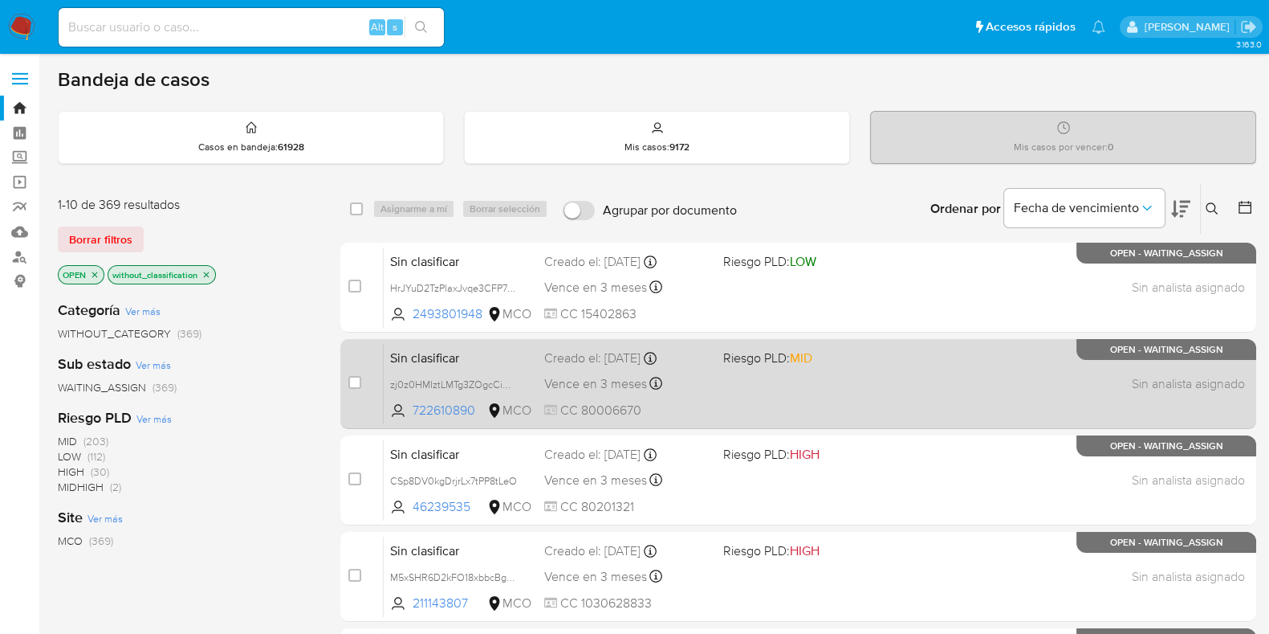
click at [898, 385] on div "Sin clasificar zj0z0HMIztLMTg3ZOgcCiMUe 722610890 MCO Riesgo PLD: MID Creado el…" at bounding box center [816, 383] width 865 height 81
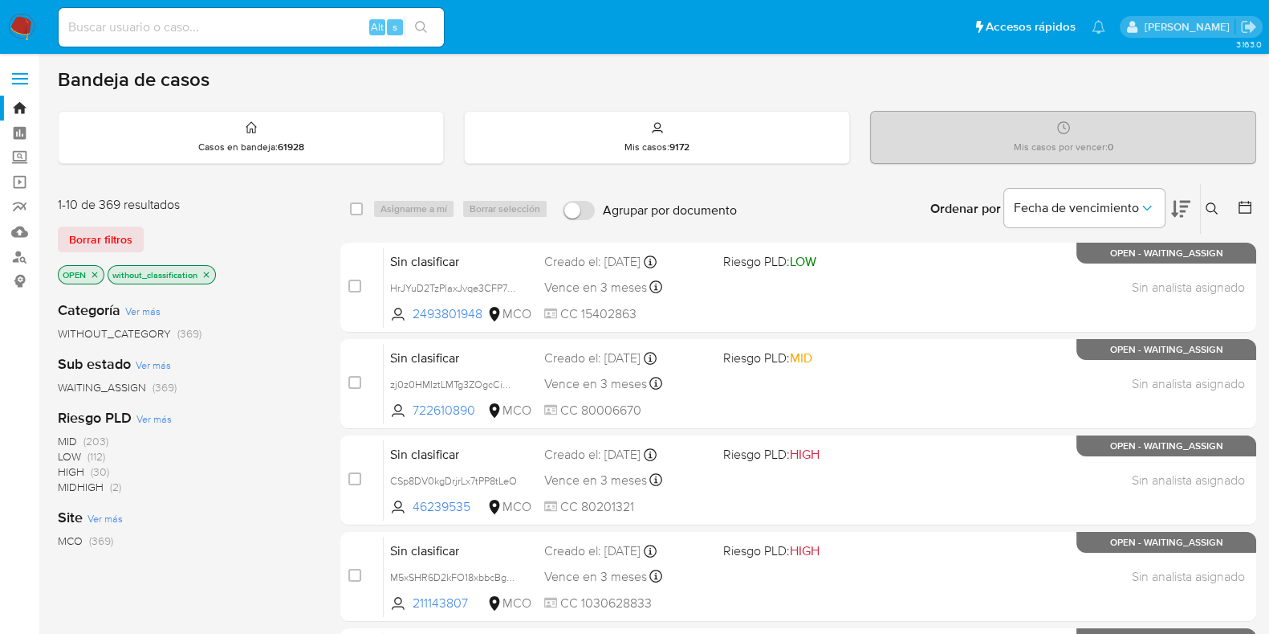
click at [1180, 206] on icon at bounding box center [1180, 208] width 19 height 19
click at [1175, 206] on icon at bounding box center [1180, 209] width 19 height 17
click at [18, 130] on link "Tablero" at bounding box center [95, 132] width 191 height 25
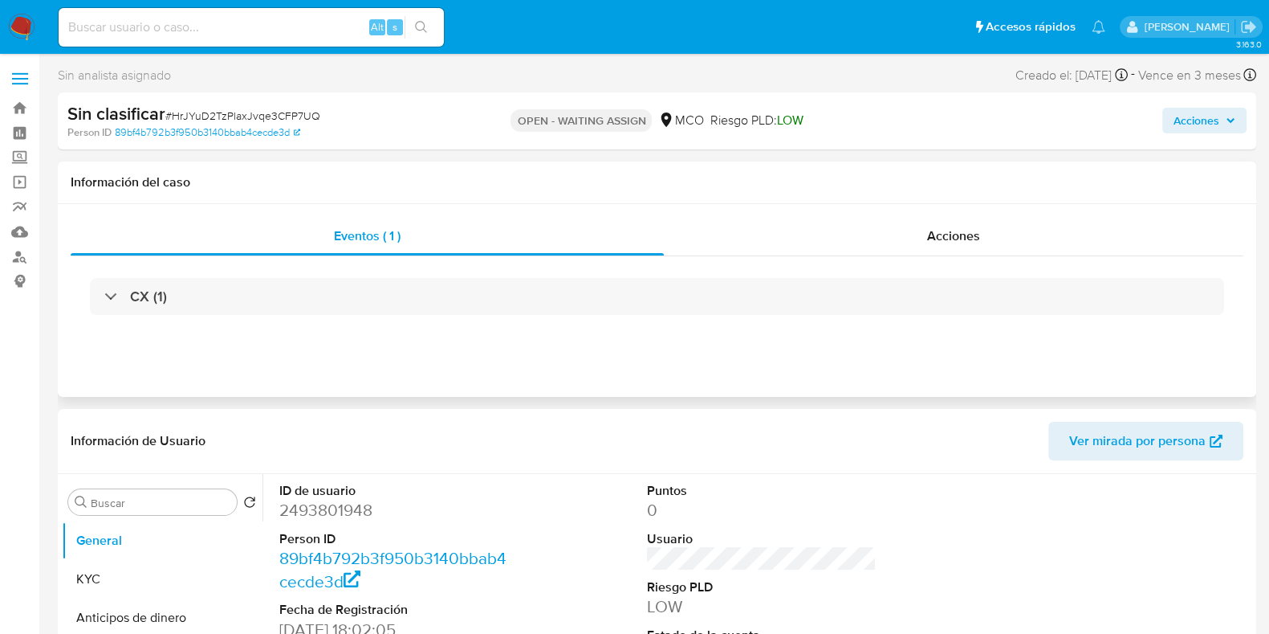
select select "10"
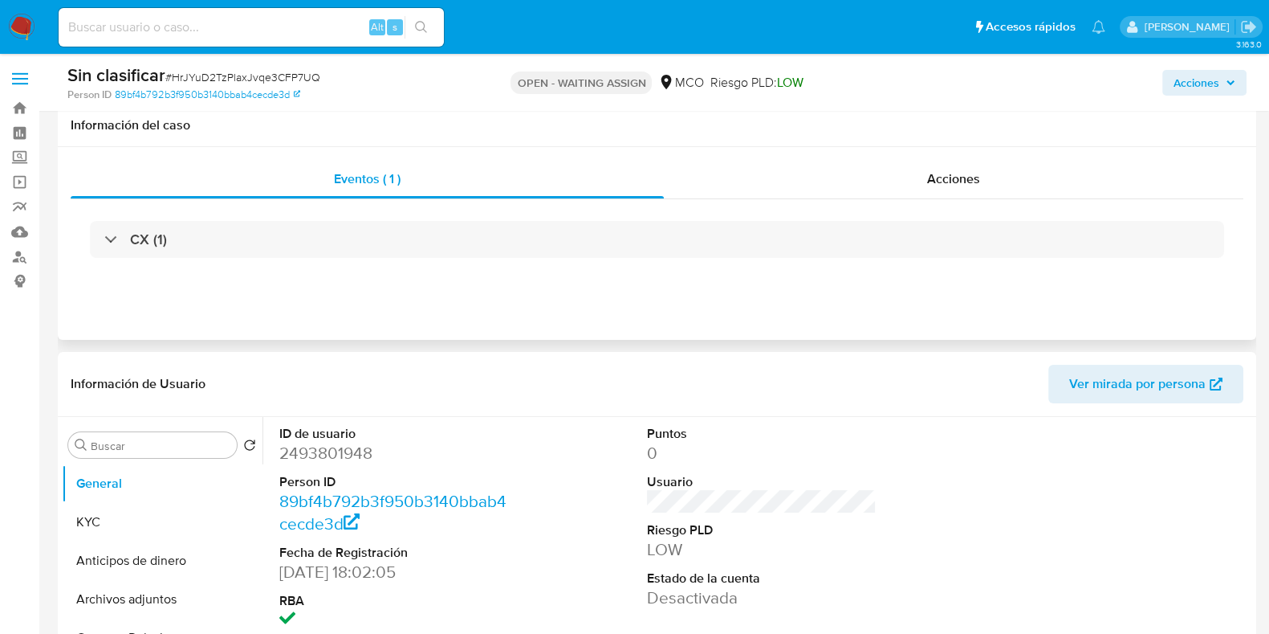
scroll to position [100, 0]
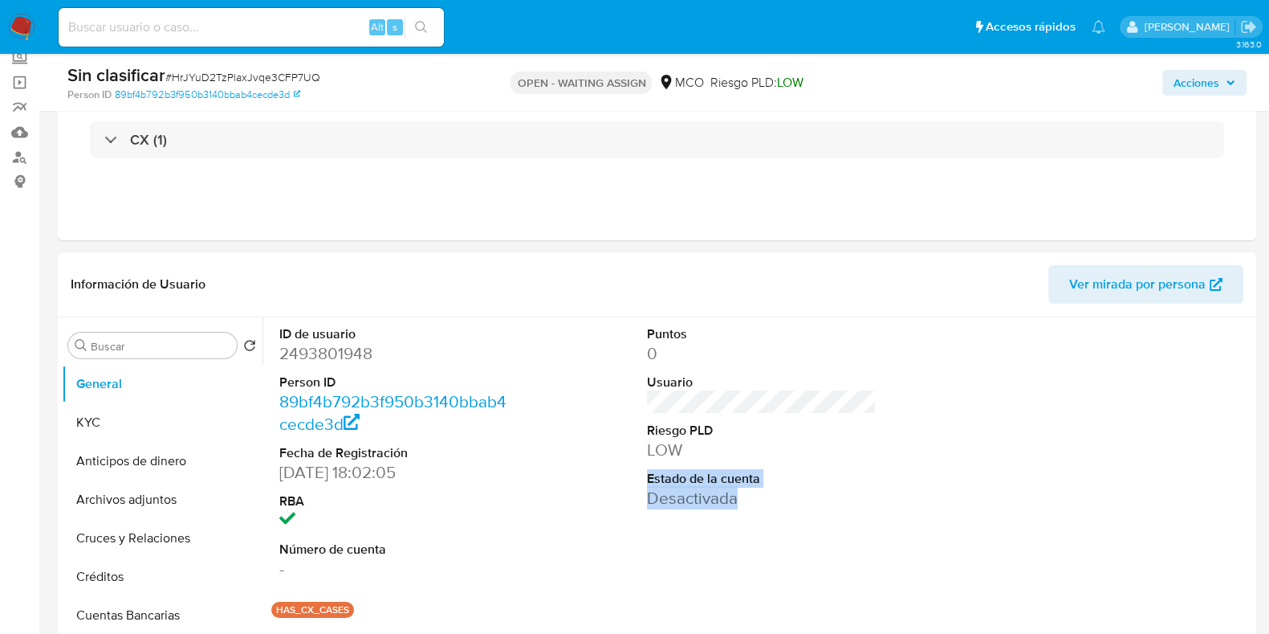
drag, startPoint x: 645, startPoint y: 477, endPoint x: 758, endPoint y: 503, distance: 116.3
click at [758, 503] on dl "Puntos 0 Usuario Riesgo PLD LOW Estado de la cuenta Desactivada" at bounding box center [762, 417] width 230 height 185
click at [757, 503] on dd "Desactivada" at bounding box center [762, 498] width 230 height 22
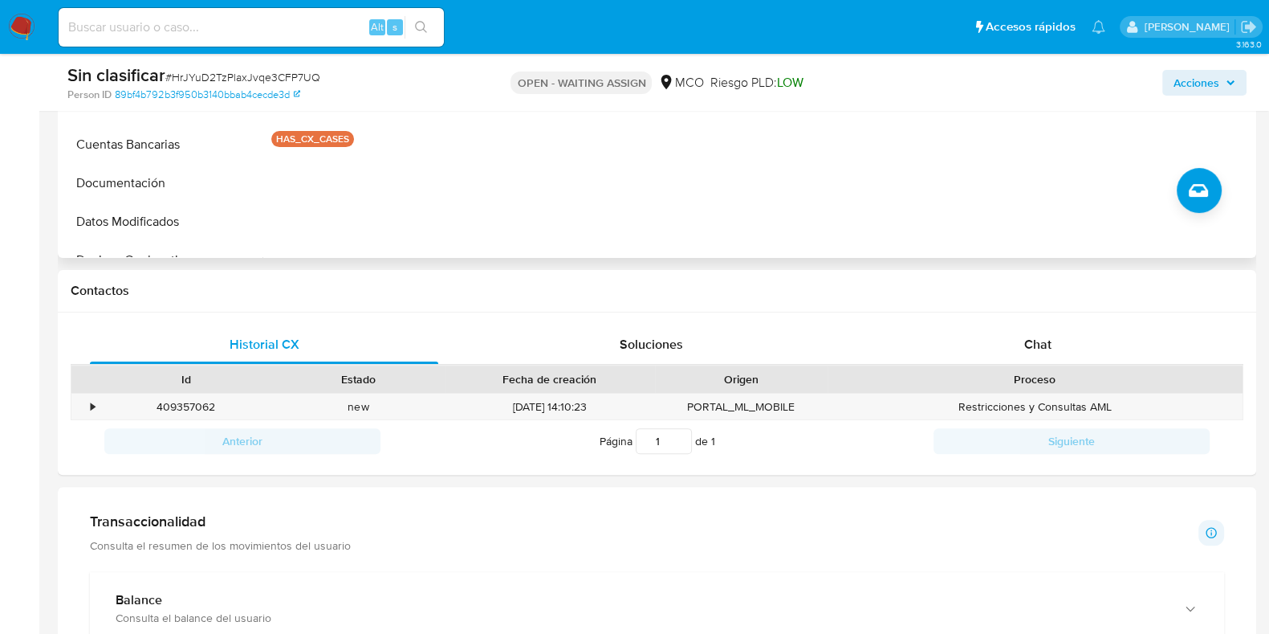
scroll to position [602, 0]
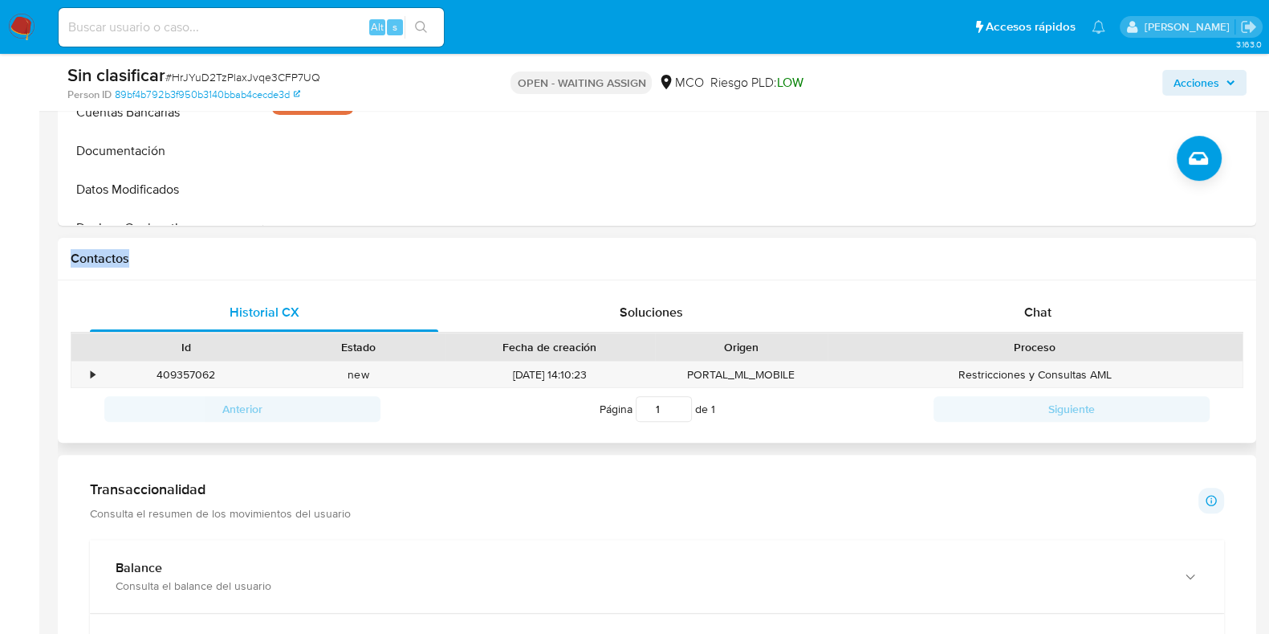
drag, startPoint x: 63, startPoint y: 263, endPoint x: 145, endPoint y: 267, distance: 82.0
click at [145, 267] on div "Contactos" at bounding box center [657, 259] width 1199 height 43
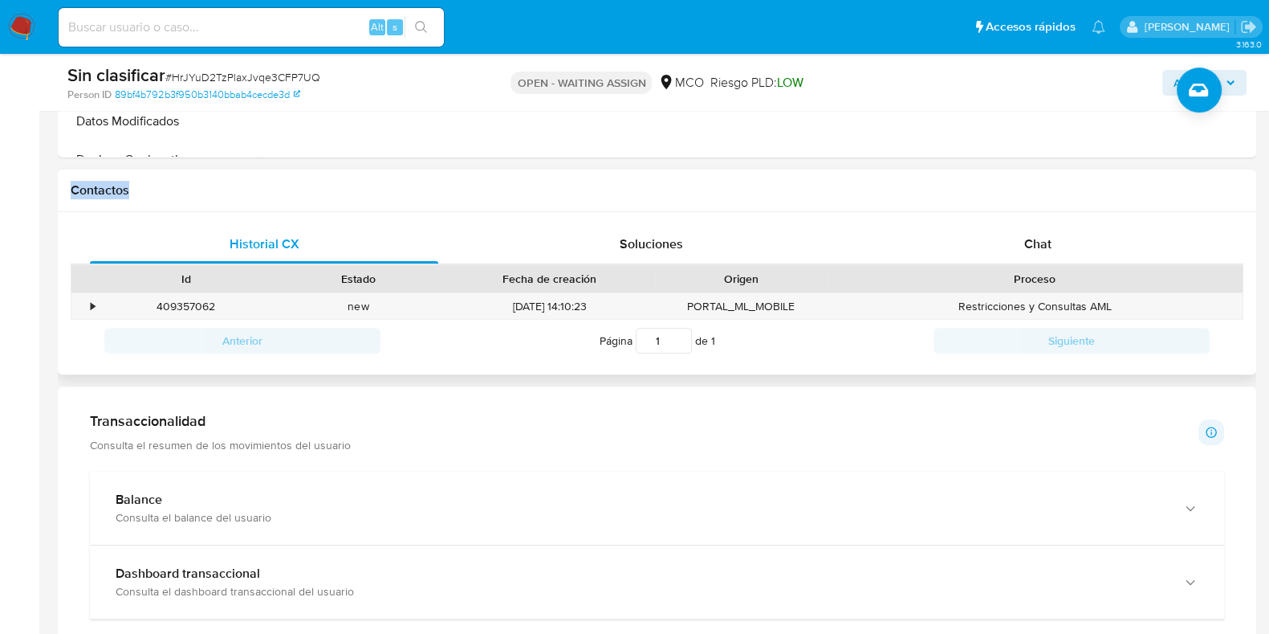
scroll to position [702, 0]
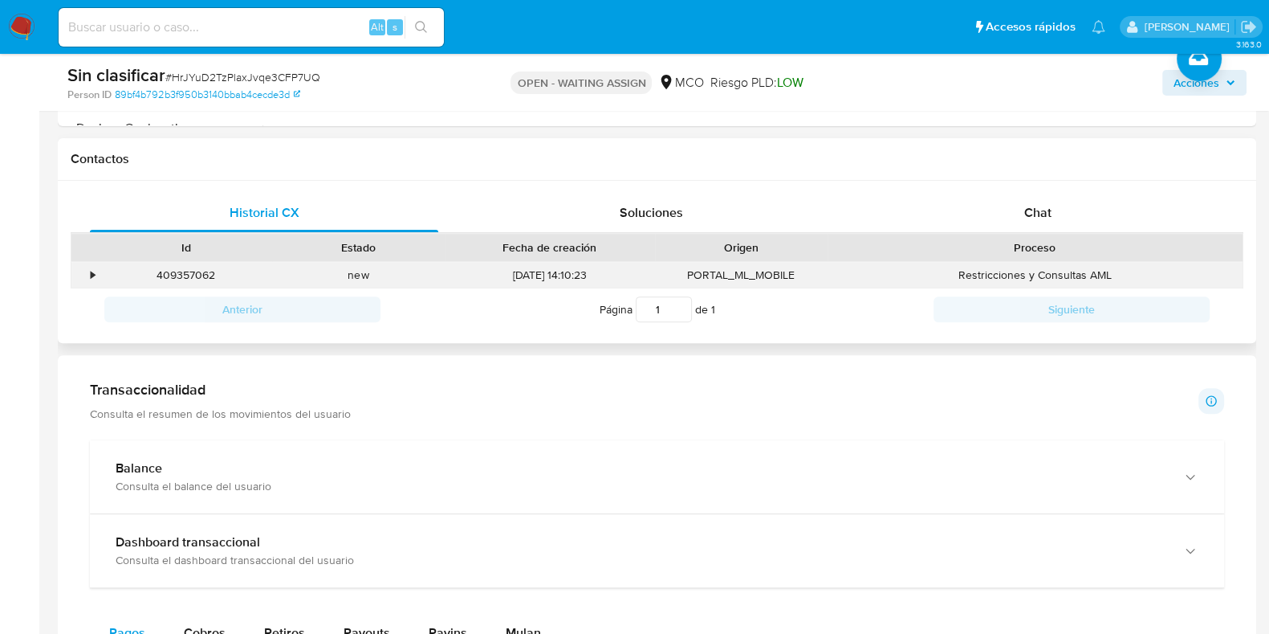
click at [92, 271] on div "•" at bounding box center [93, 274] width 4 height 15
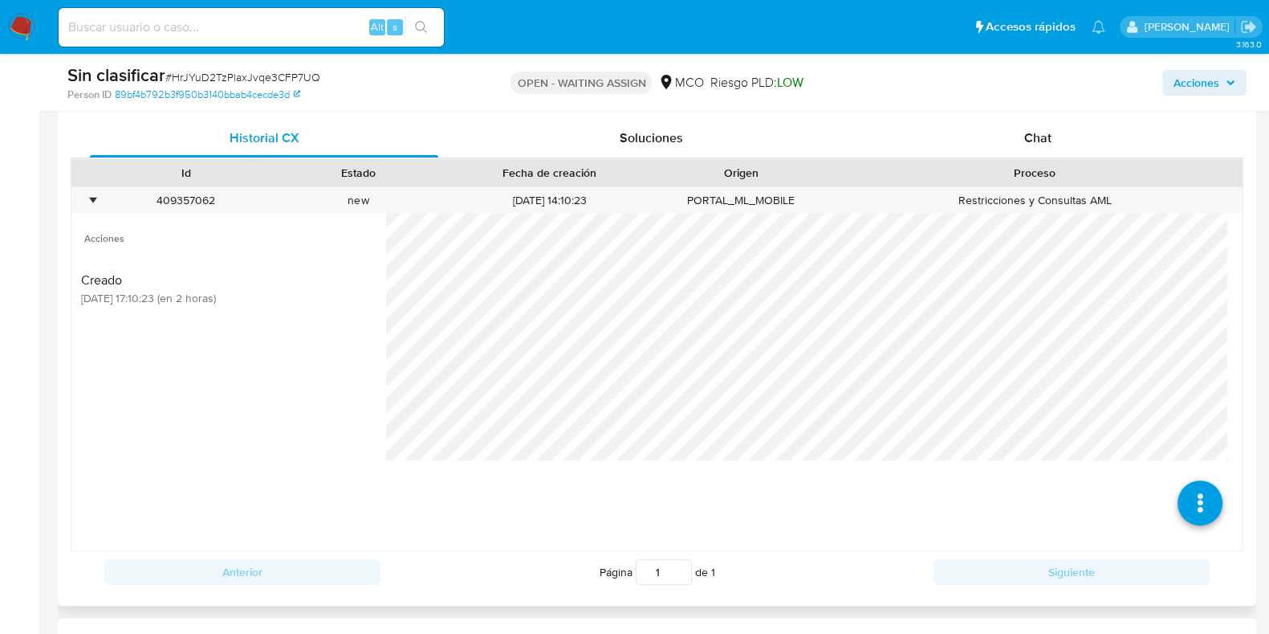
scroll to position [802, 0]
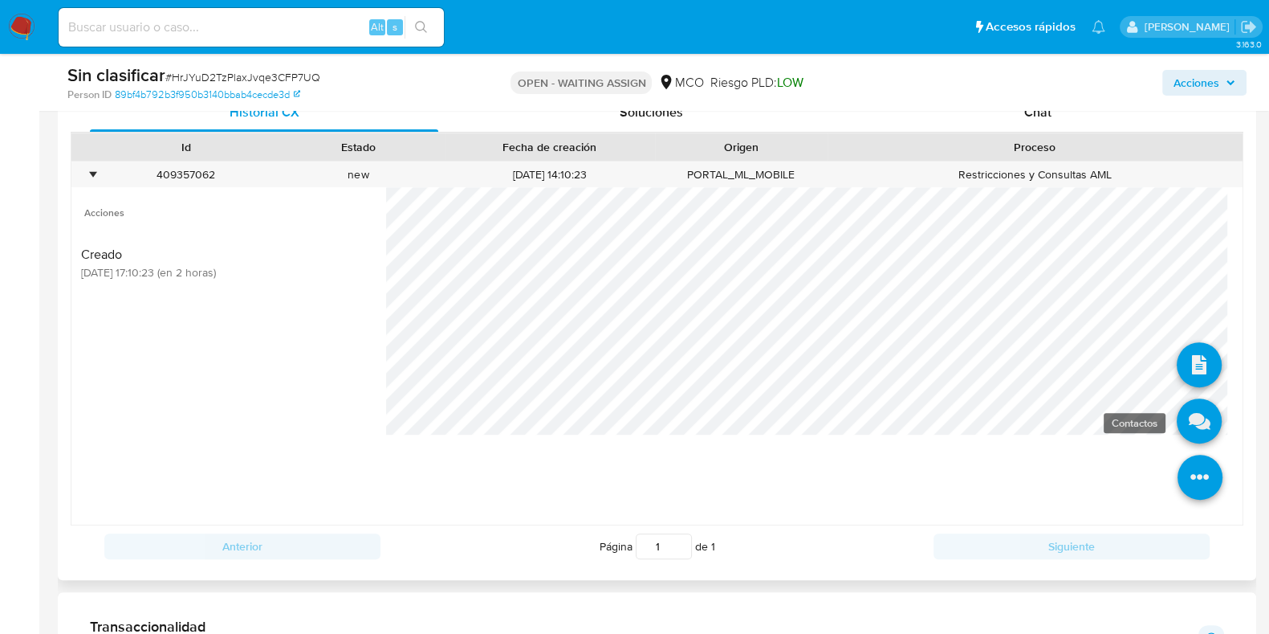
click at [1185, 422] on icon at bounding box center [1199, 420] width 45 height 45
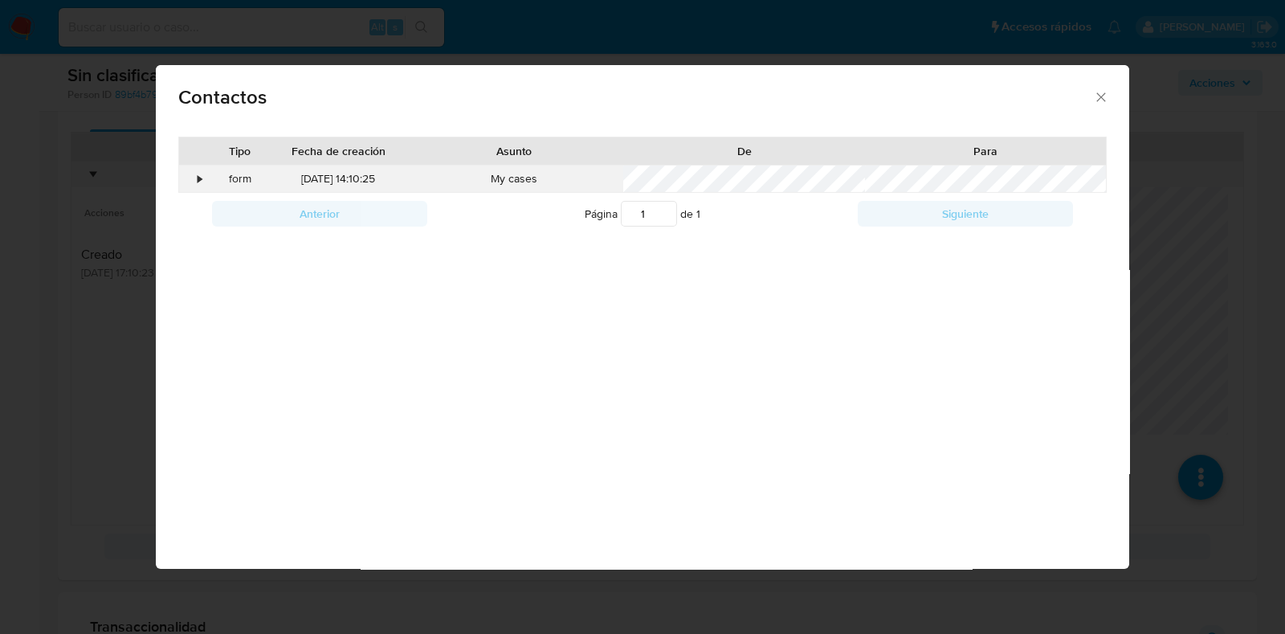
click at [201, 178] on div "•" at bounding box center [200, 179] width 4 height 16
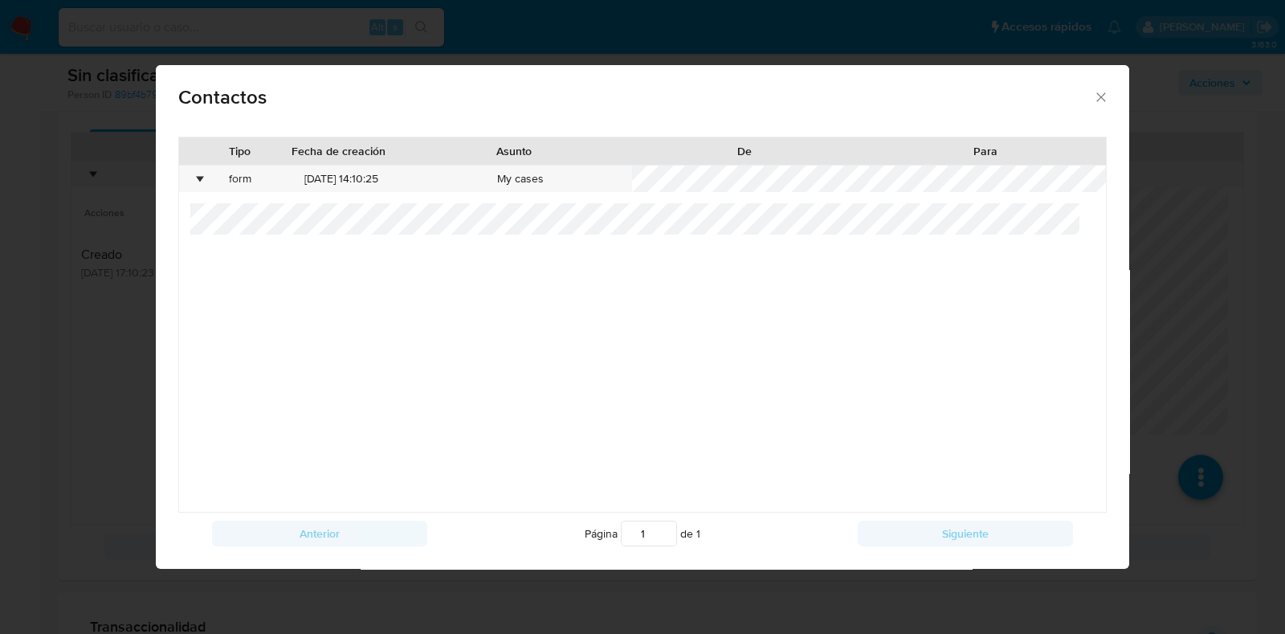
click at [275, 296] on div at bounding box center [642, 357] width 905 height 308
drag, startPoint x: 1092, startPoint y: 98, endPoint x: 1082, endPoint y: 101, distance: 10.9
click at [1093, 97] on icon "close" at bounding box center [1101, 97] width 16 height 16
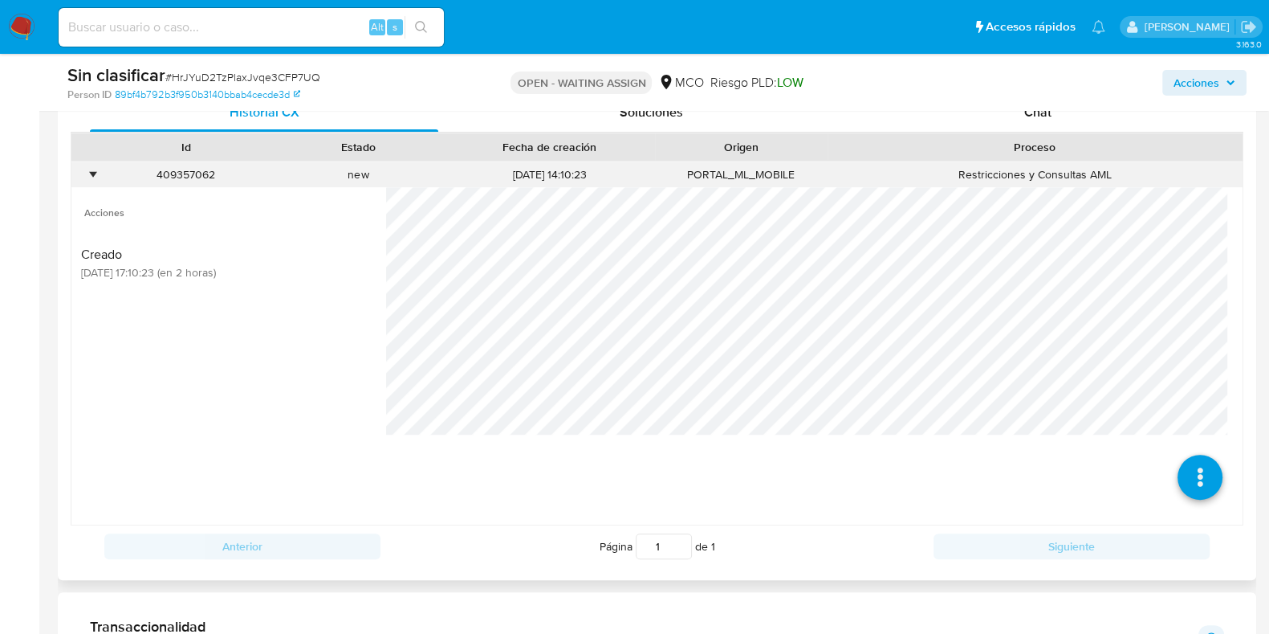
click at [96, 166] on div "•" at bounding box center [85, 174] width 28 height 26
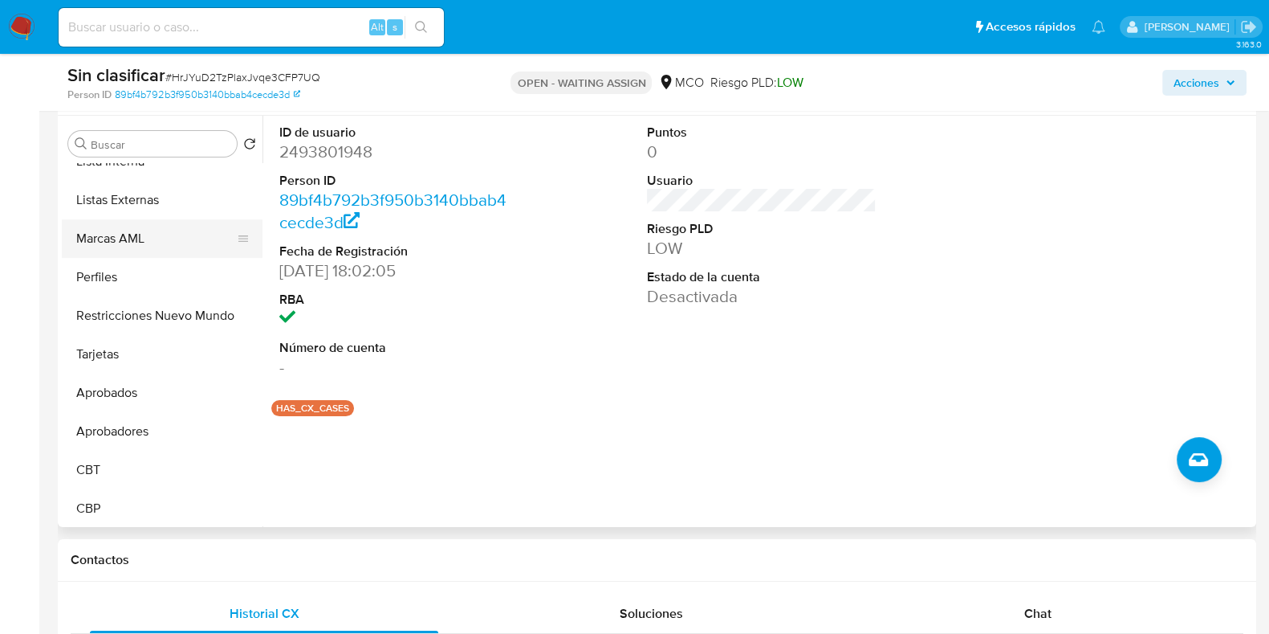
scroll to position [794, 0]
click at [166, 308] on button "Restricciones Nuevo Mundo" at bounding box center [156, 313] width 188 height 39
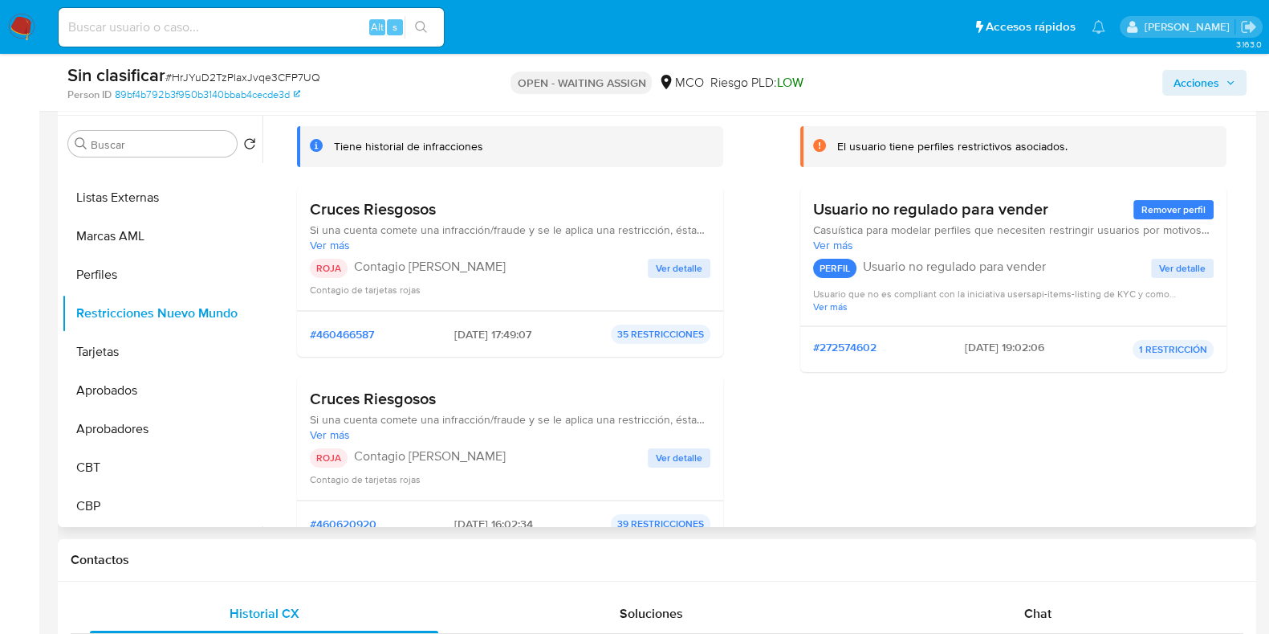
scroll to position [0, 0]
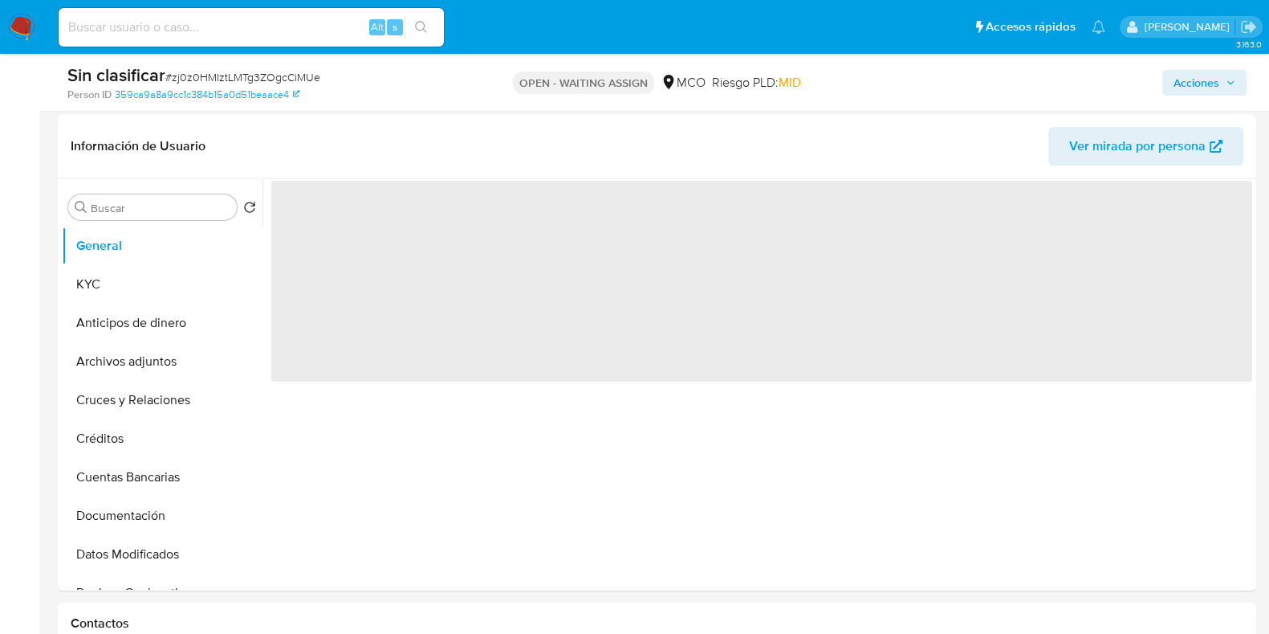
scroll to position [301, 0]
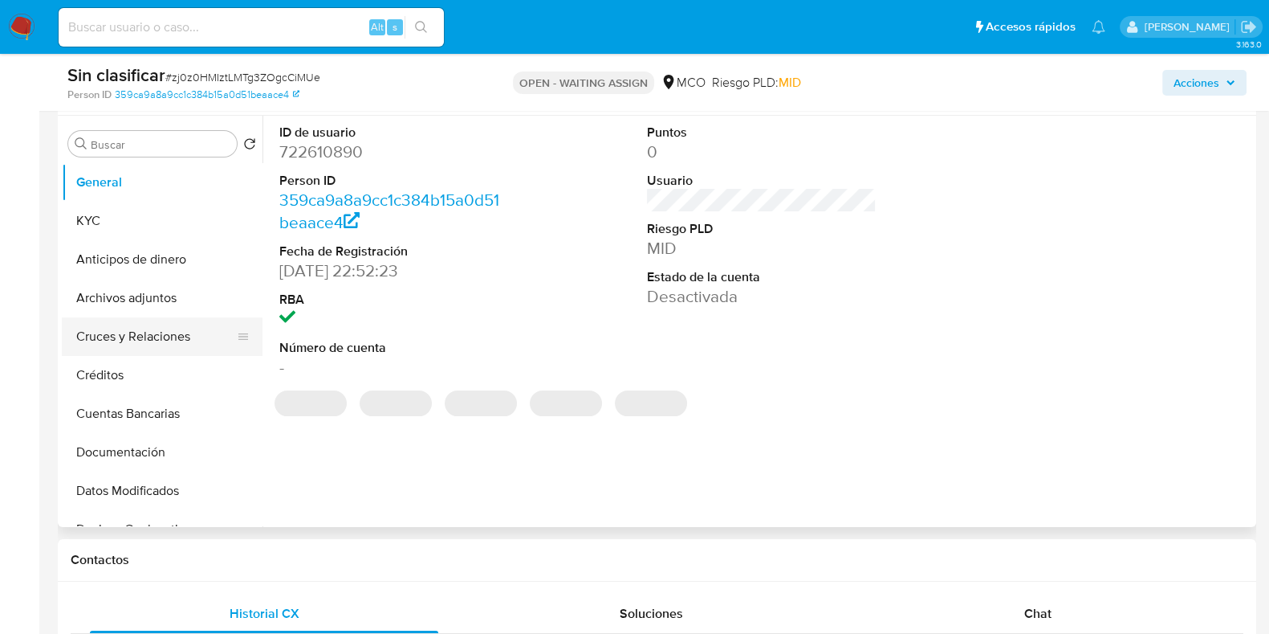
select select "10"
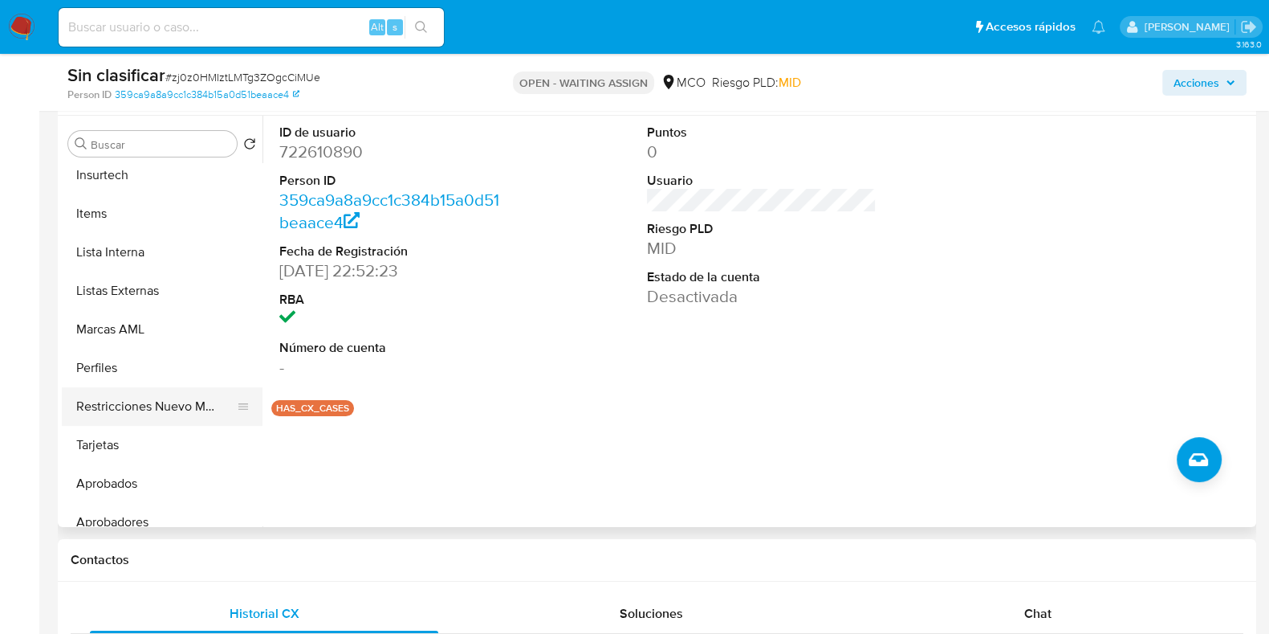
scroll to position [702, 0]
click at [161, 405] on button "Restricciones Nuevo Mundo" at bounding box center [156, 405] width 188 height 39
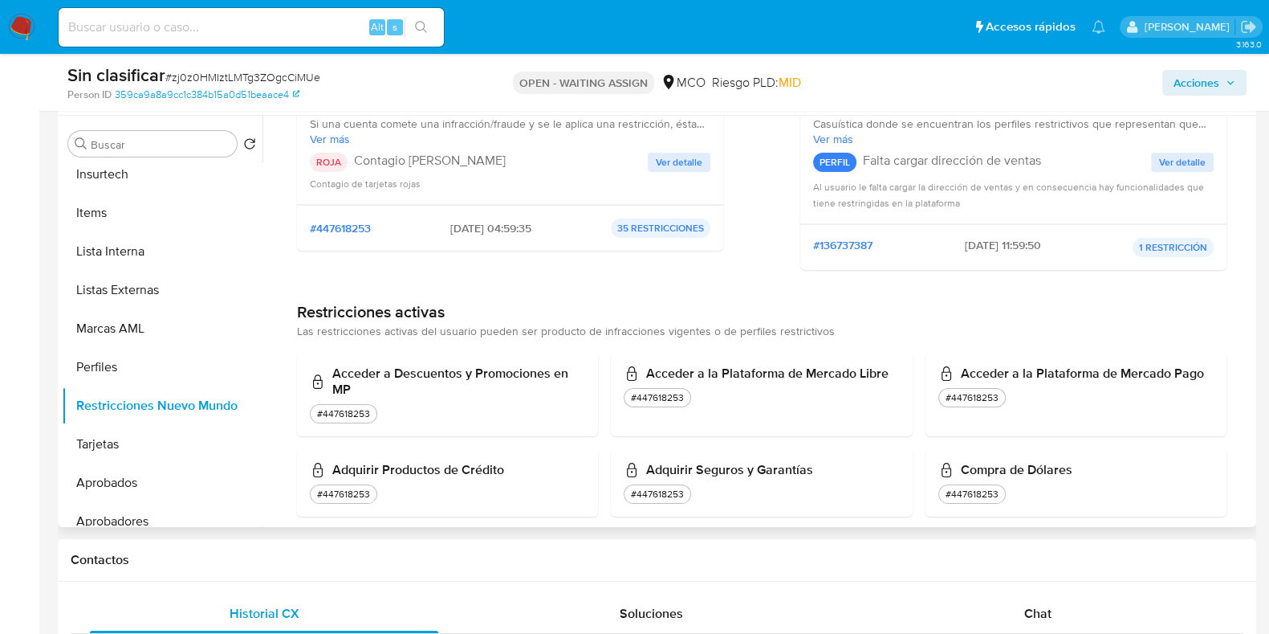
scroll to position [0, 0]
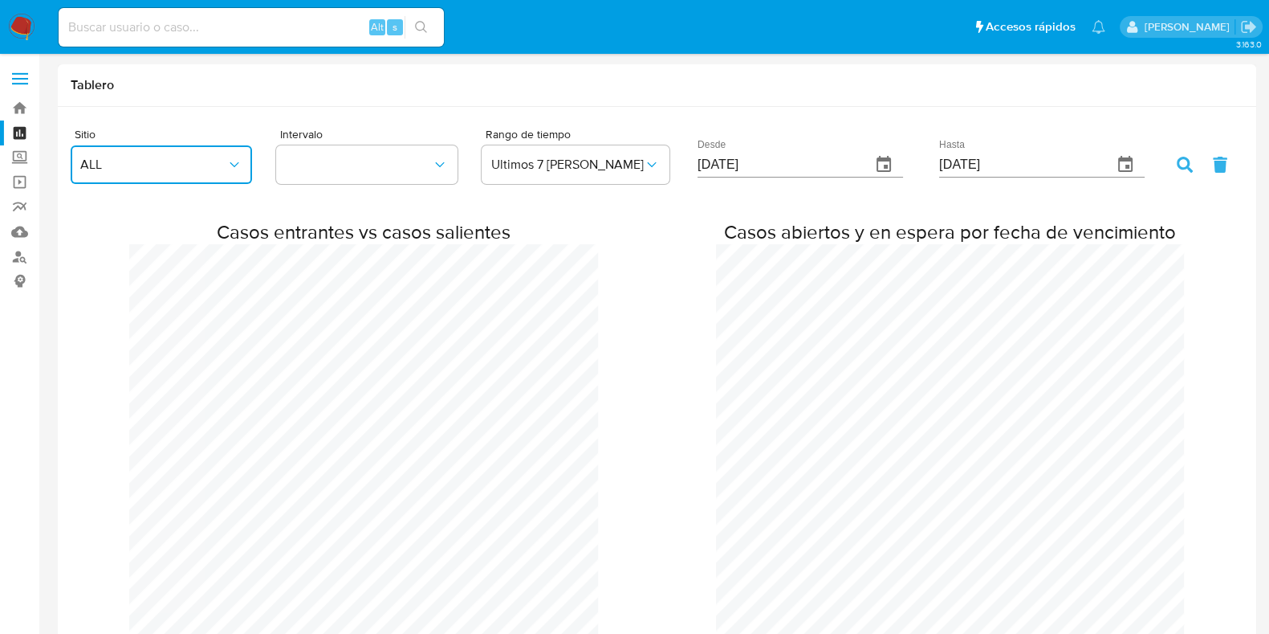
click at [198, 159] on span "ALL" at bounding box center [153, 165] width 146 height 16
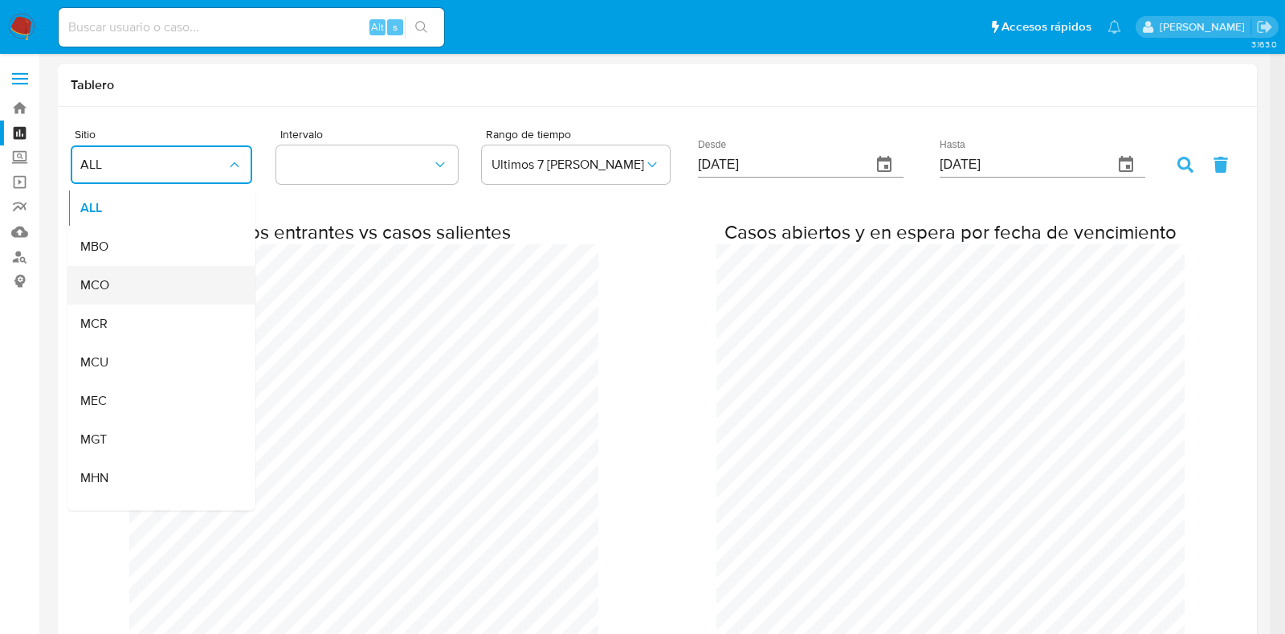
click at [128, 278] on div "MCO" at bounding box center [156, 286] width 153 height 39
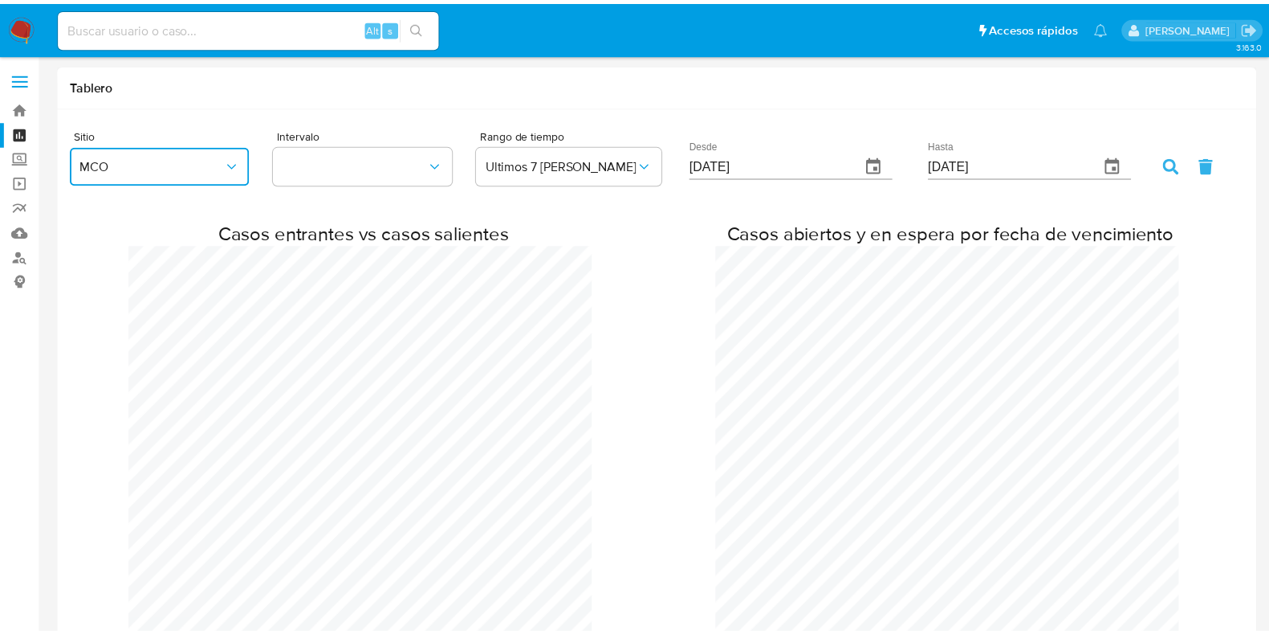
scroll to position [800179, 801675]
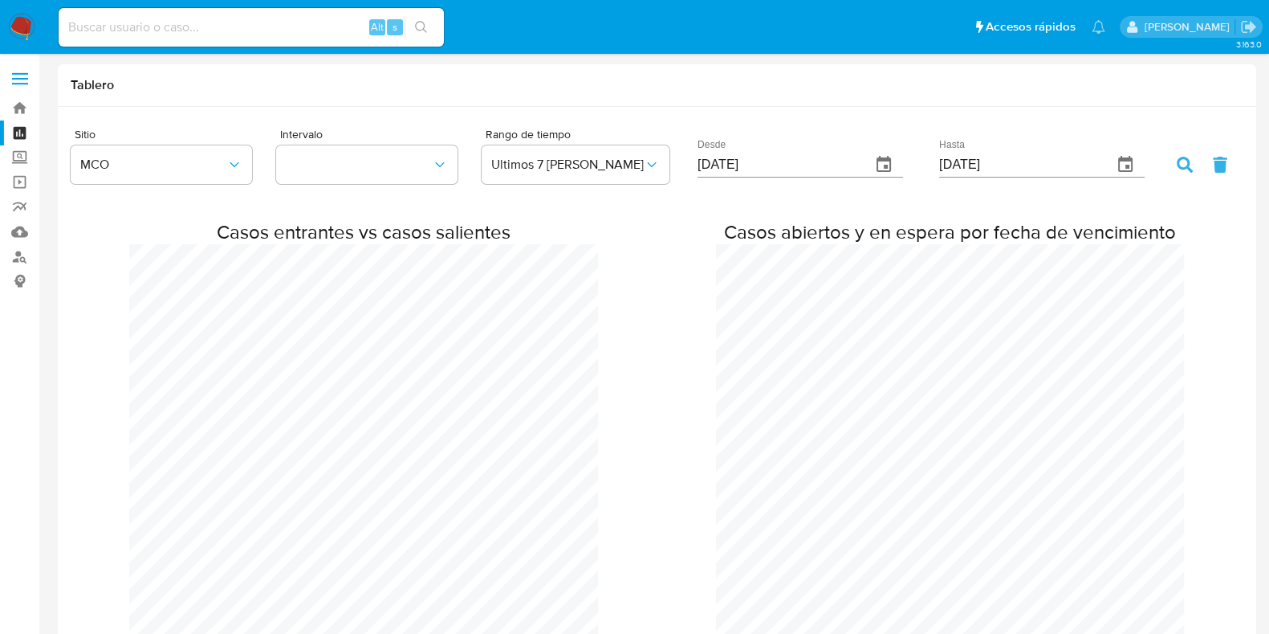
click at [459, 169] on div "Intervalo" at bounding box center [379, 159] width 206 height 62
click at [445, 161] on icon "button" at bounding box center [440, 165] width 16 height 16
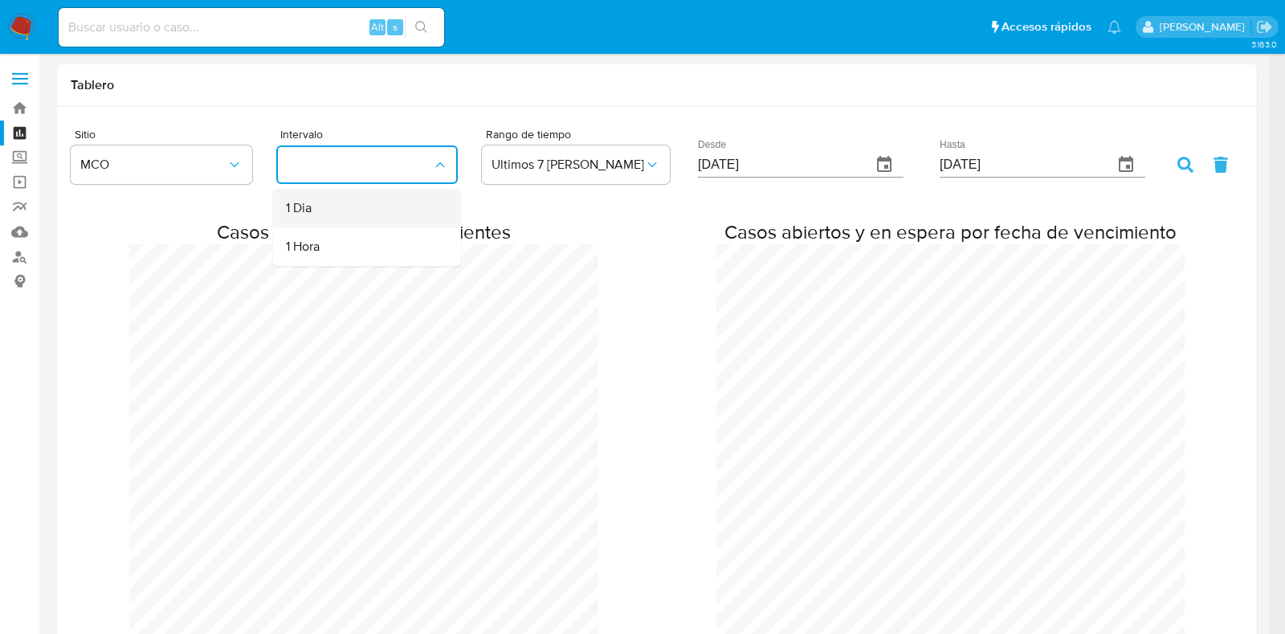
click at [378, 211] on div "1 Dia" at bounding box center [362, 208] width 153 height 39
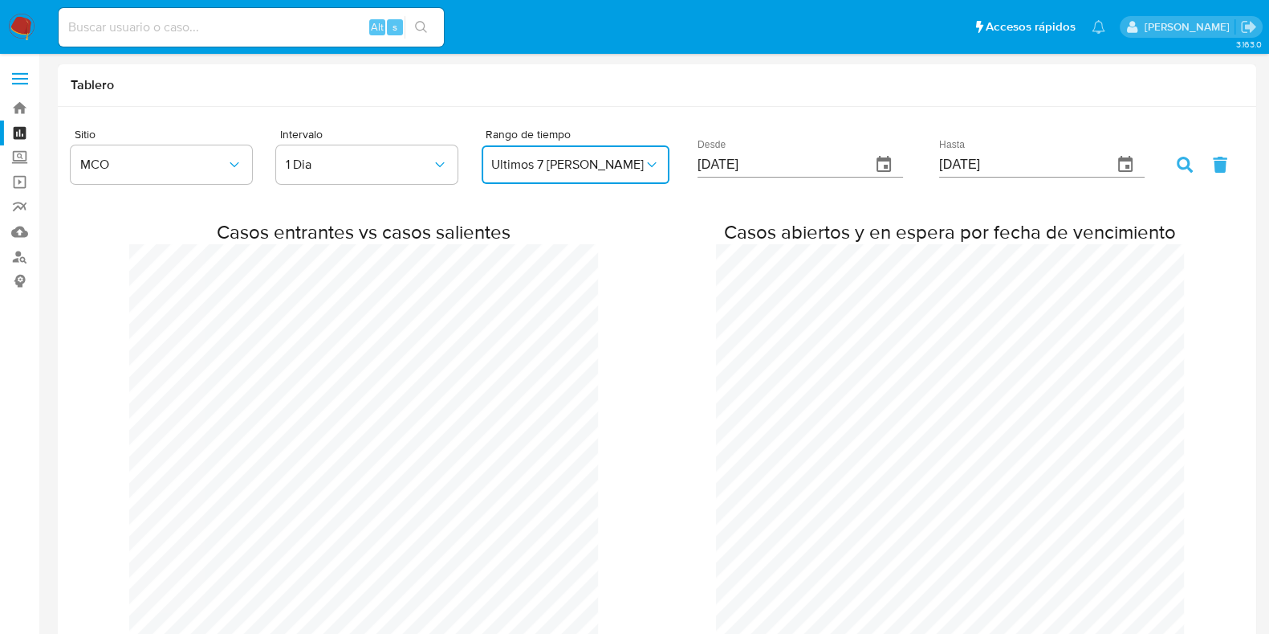
click at [634, 169] on span "Ultimos 7 dias" at bounding box center [567, 165] width 153 height 16
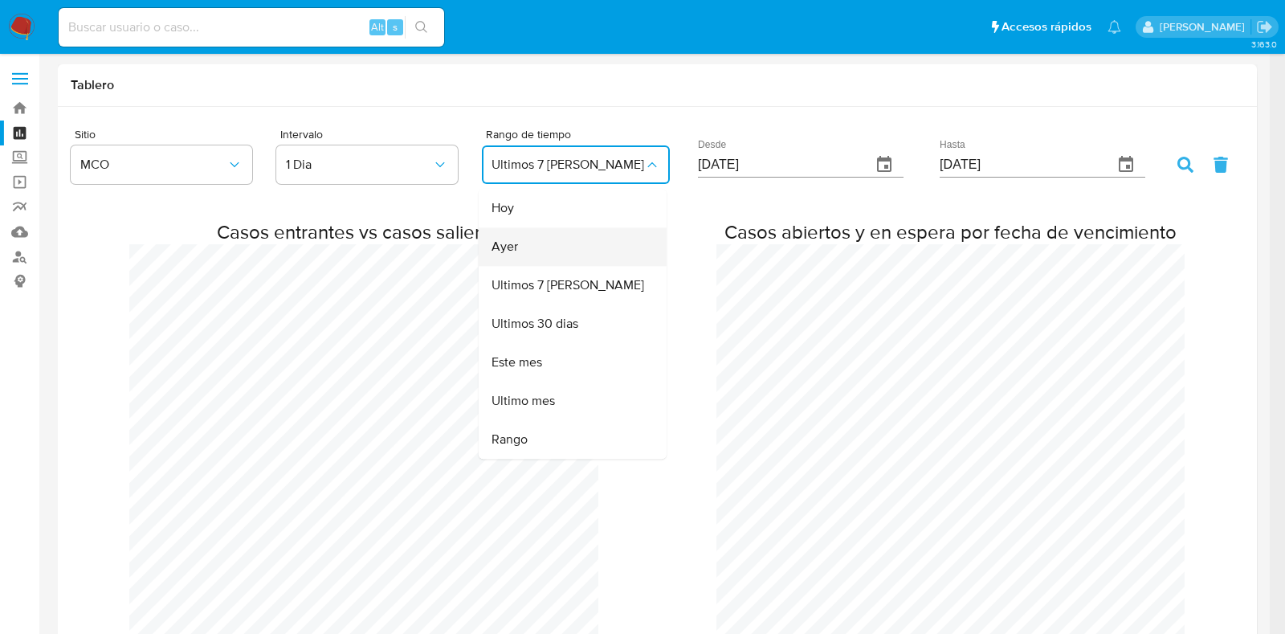
click at [581, 242] on div "Ayer" at bounding box center [567, 247] width 153 height 39
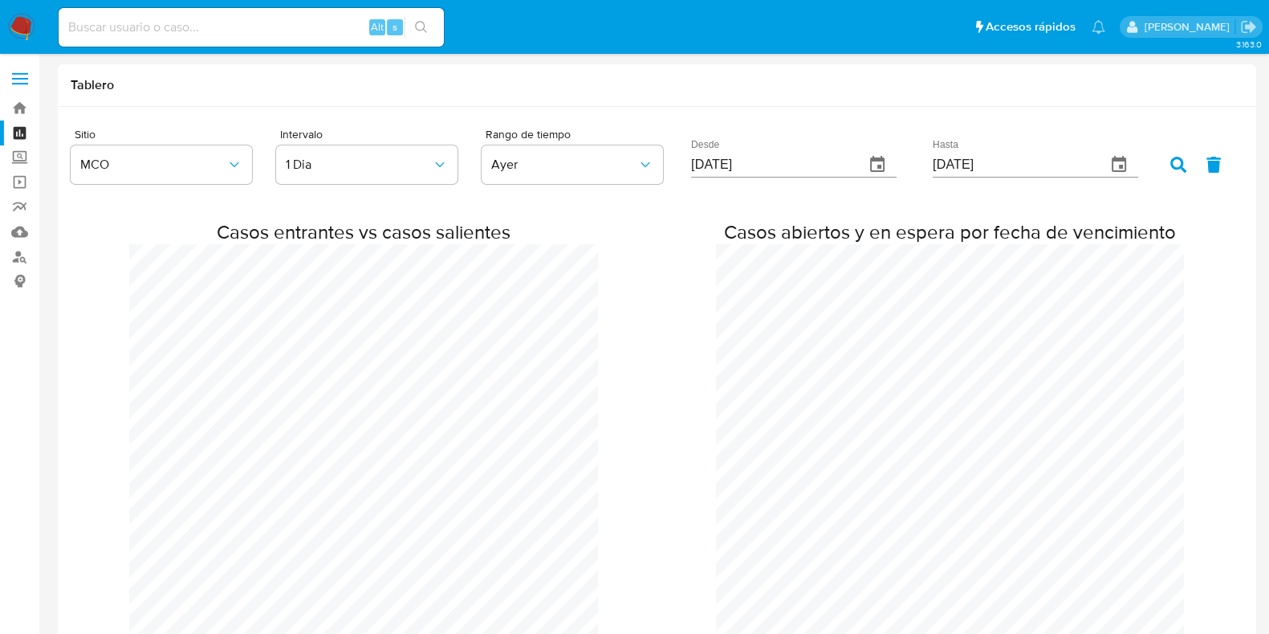
click at [1188, 157] on div at bounding box center [1196, 165] width 51 height 16
click at [1184, 165] on icon at bounding box center [1179, 165] width 16 height 16
click at [22, 153] on label "Screening" at bounding box center [95, 157] width 191 height 25
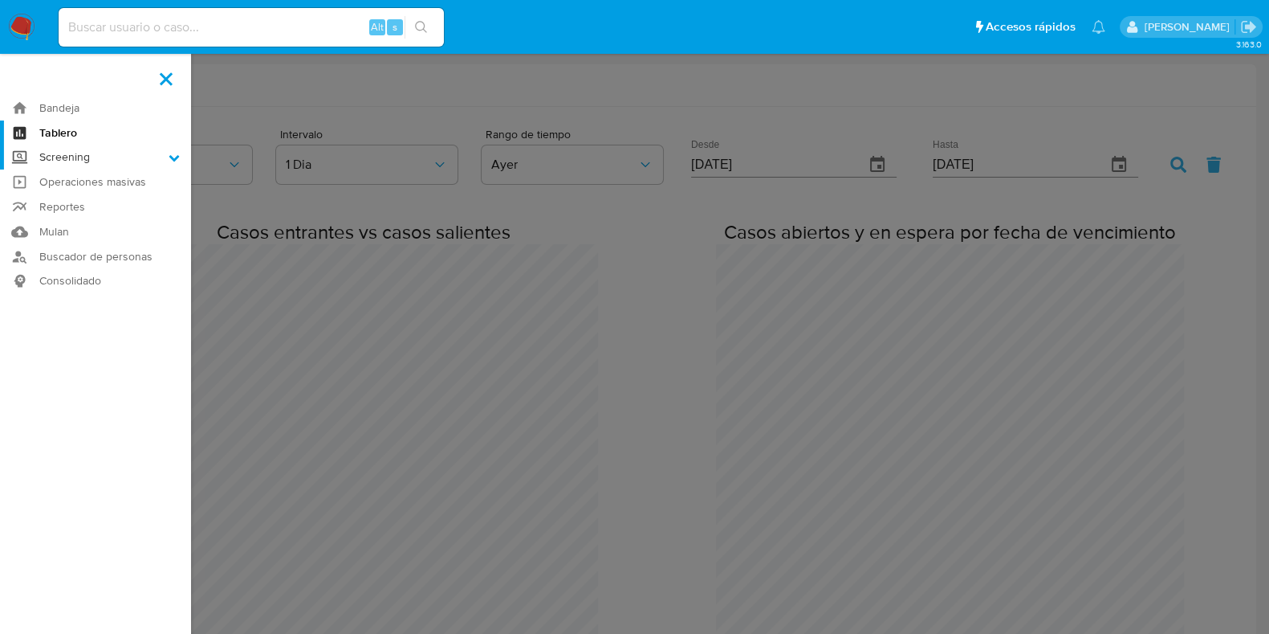
click at [0, 0] on input "Screening" at bounding box center [0, 0] width 0 height 0
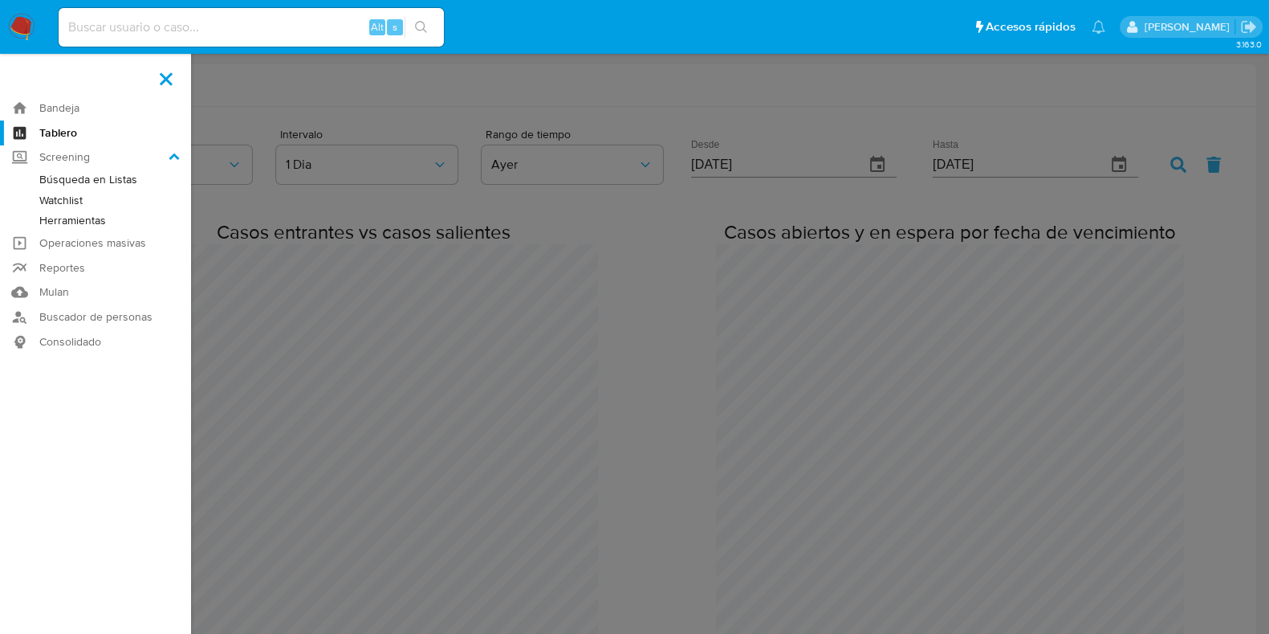
click at [79, 182] on link "Búsqueda en Listas" at bounding box center [95, 179] width 191 height 20
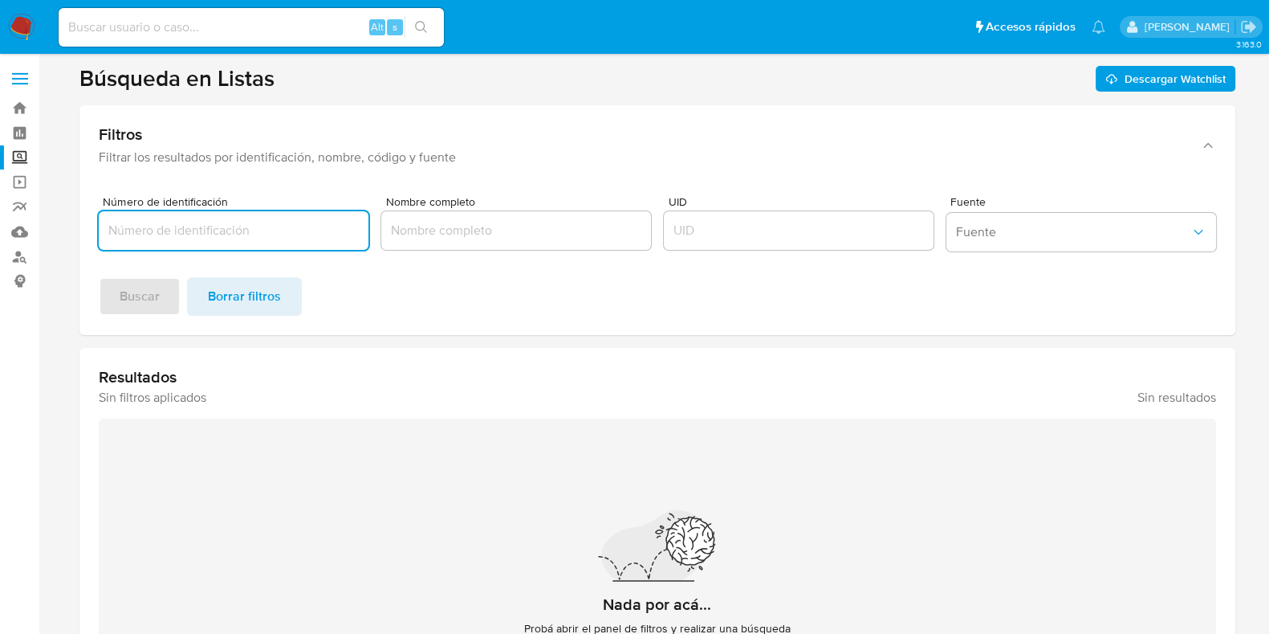
click at [446, 237] on input "Nombre completo" at bounding box center [516, 230] width 270 height 21
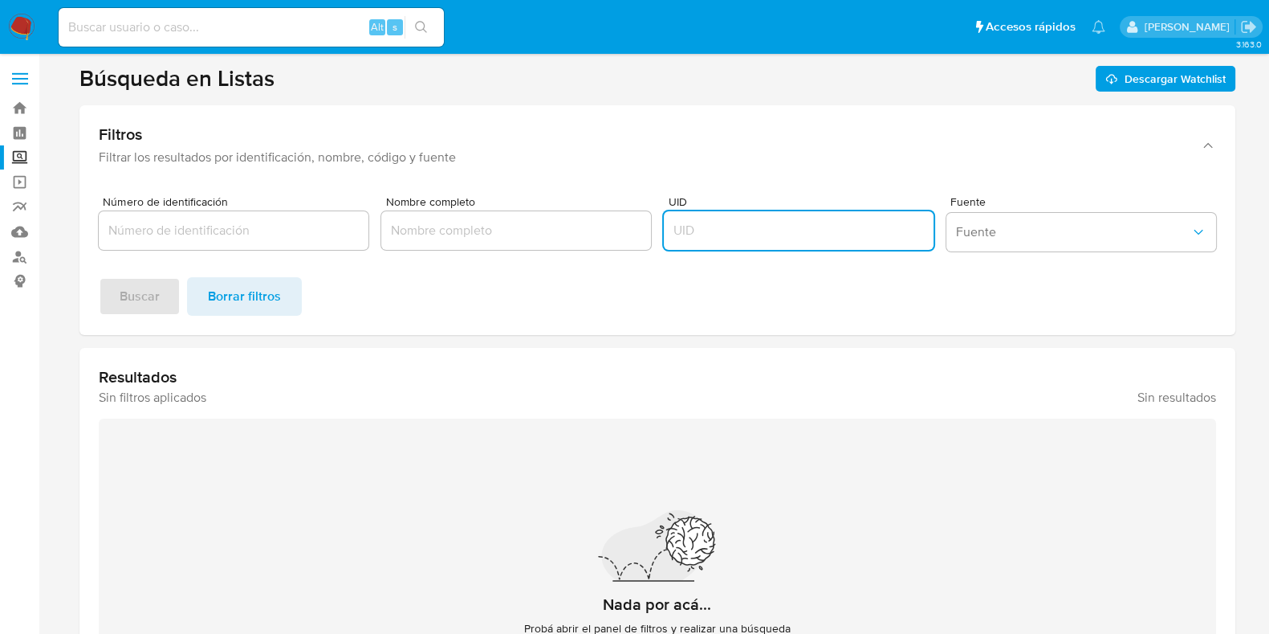
click at [711, 226] on input "UID" at bounding box center [799, 230] width 270 height 21
click at [1028, 222] on button "Fuente" at bounding box center [1082, 232] width 270 height 39
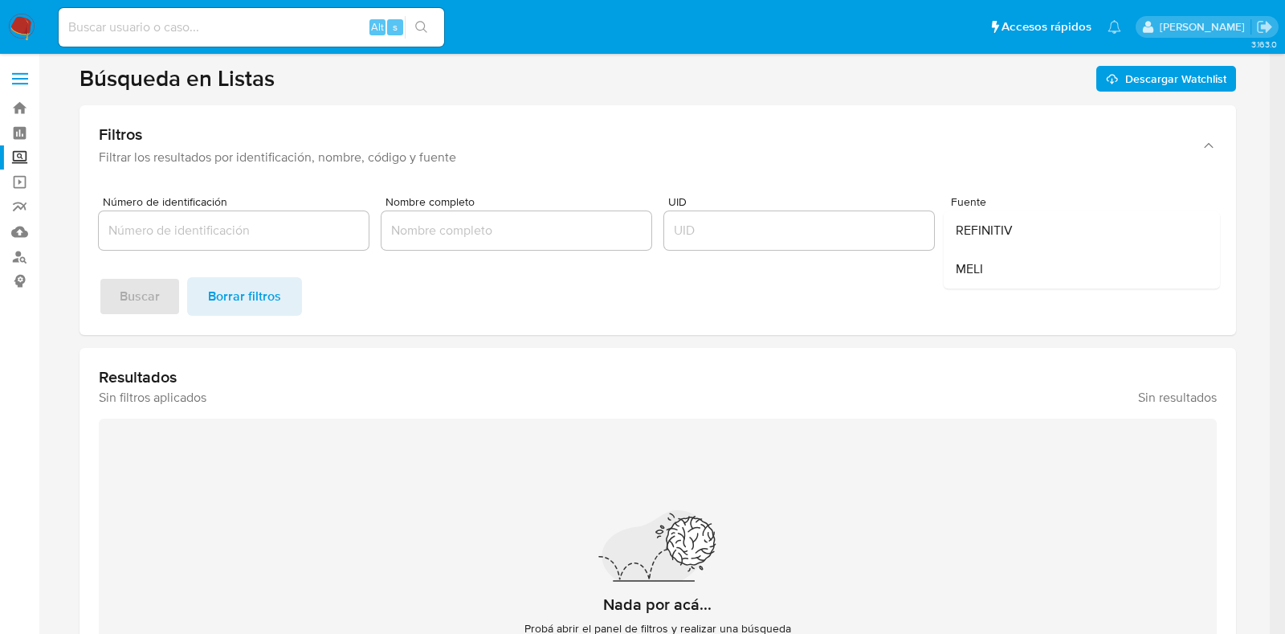
click at [641, 313] on div "Buscar Borrar filtros" at bounding box center [658, 296] width 1118 height 39
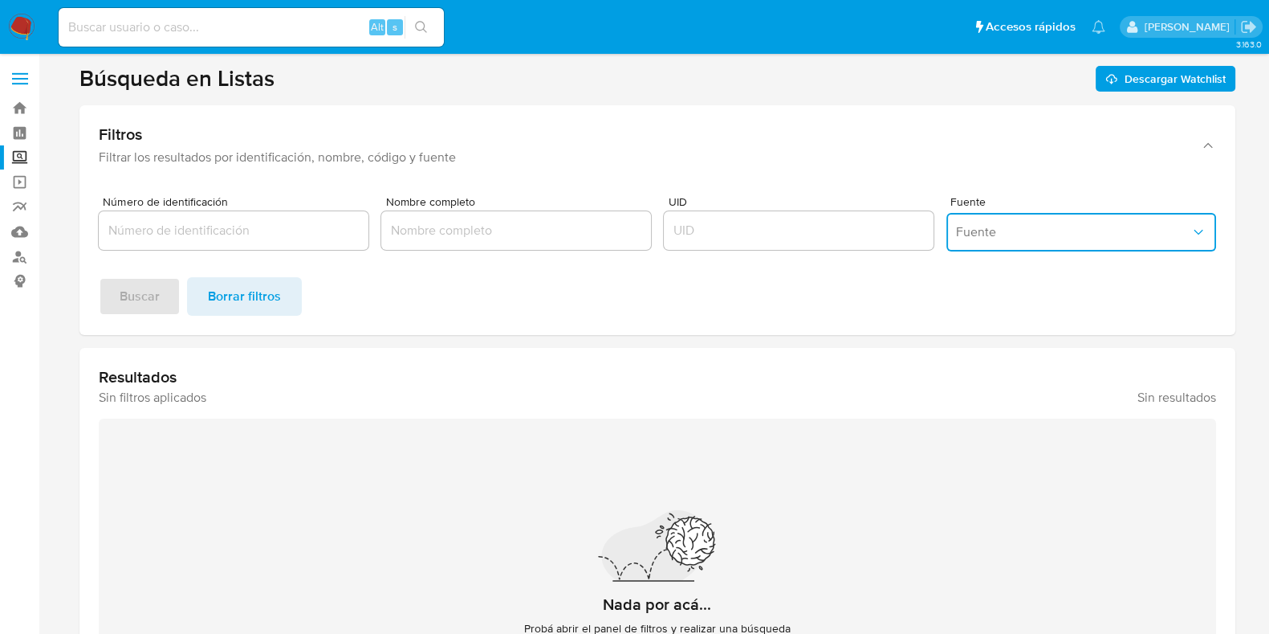
click at [1088, 231] on span "Fuente" at bounding box center [1073, 232] width 234 height 16
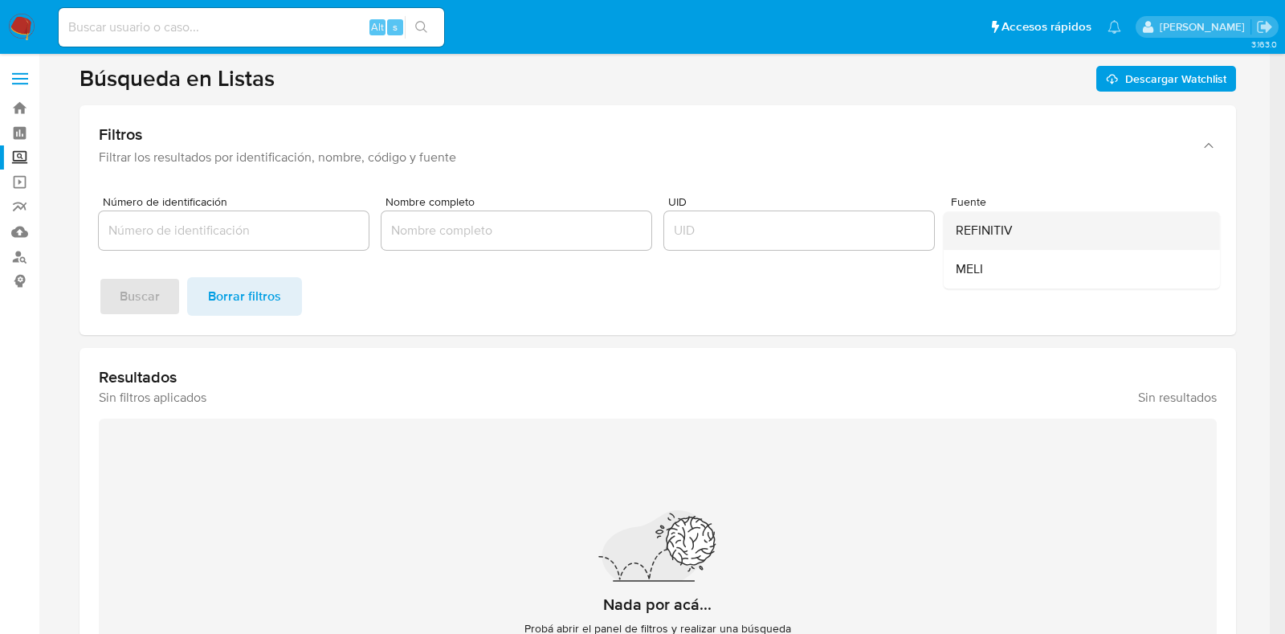
click at [979, 227] on span "REFINITIV" at bounding box center [984, 230] width 57 height 16
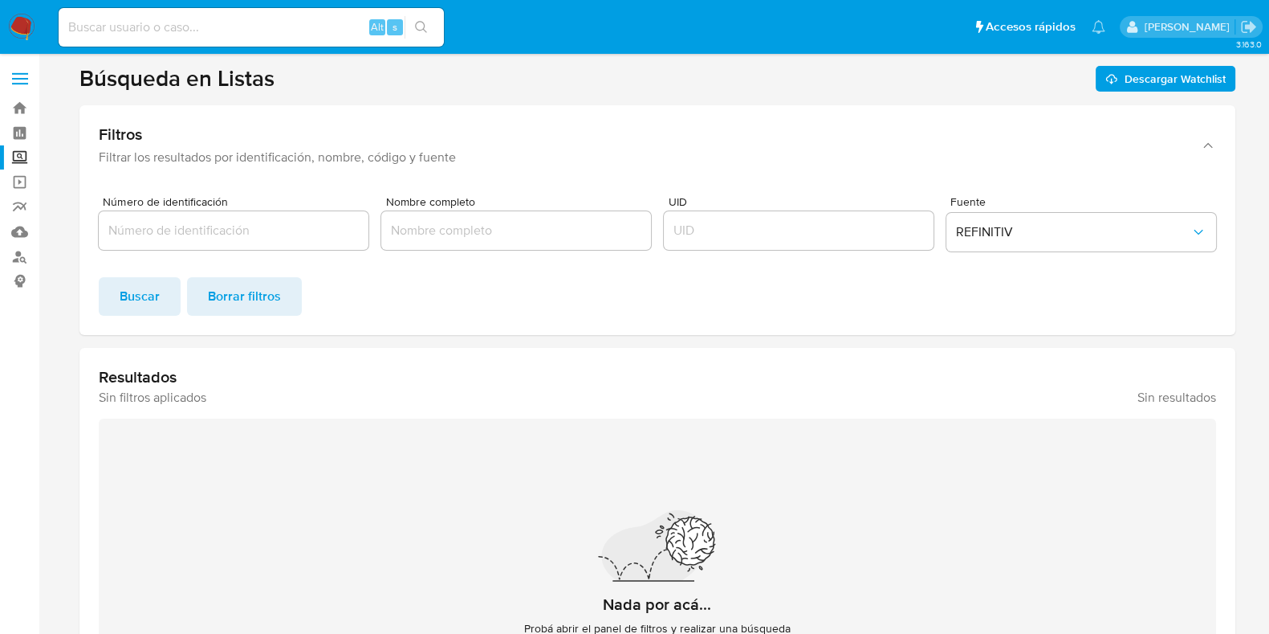
click at [14, 162] on label "Screening" at bounding box center [95, 157] width 191 height 25
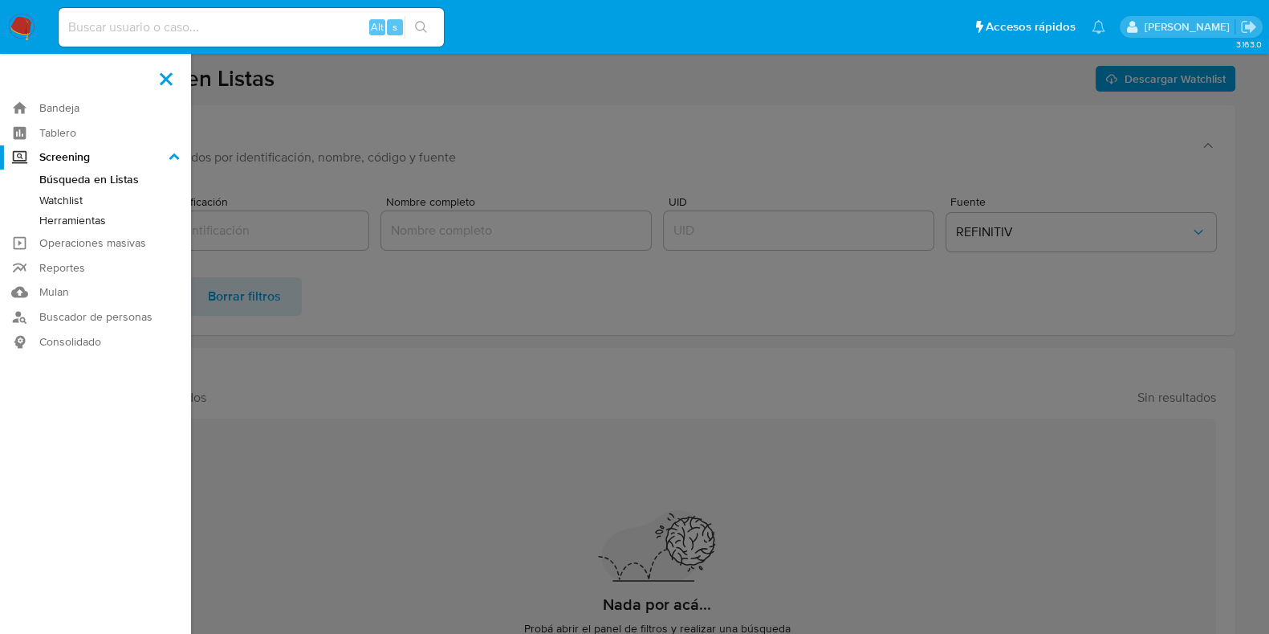
click at [0, 0] on input "Screening" at bounding box center [0, 0] width 0 height 0
click at [52, 242] on link "Operaciones masivas" at bounding box center [95, 242] width 191 height 25
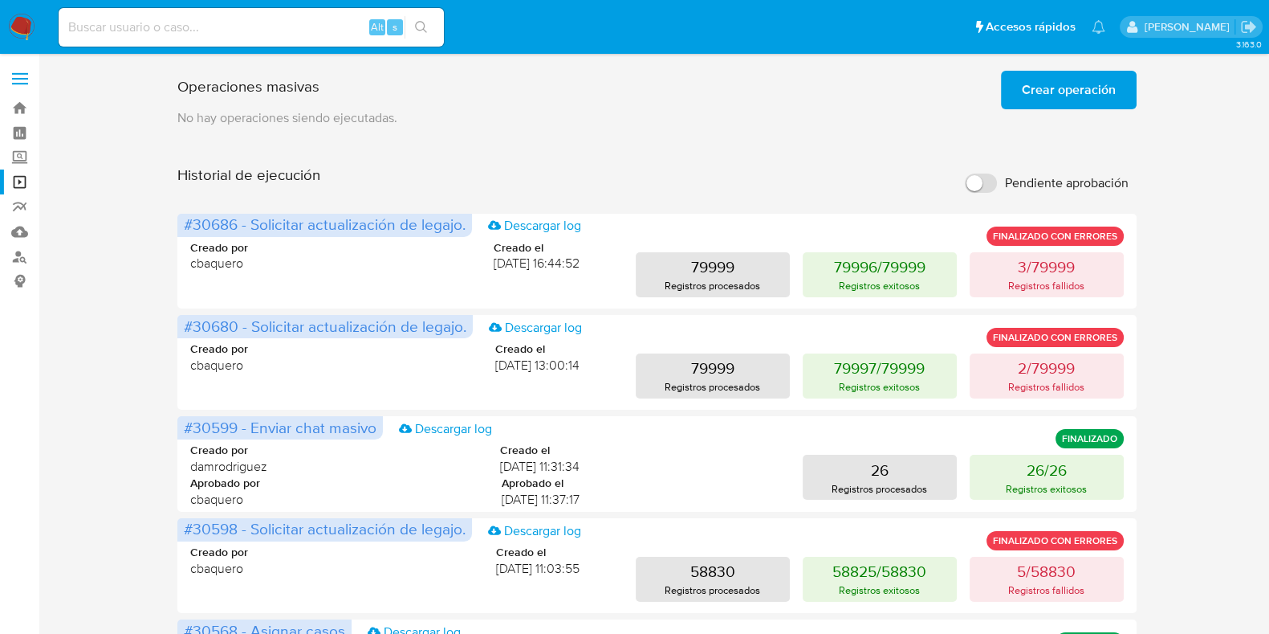
click at [1056, 97] on span "Crear operación" at bounding box center [1069, 89] width 94 height 35
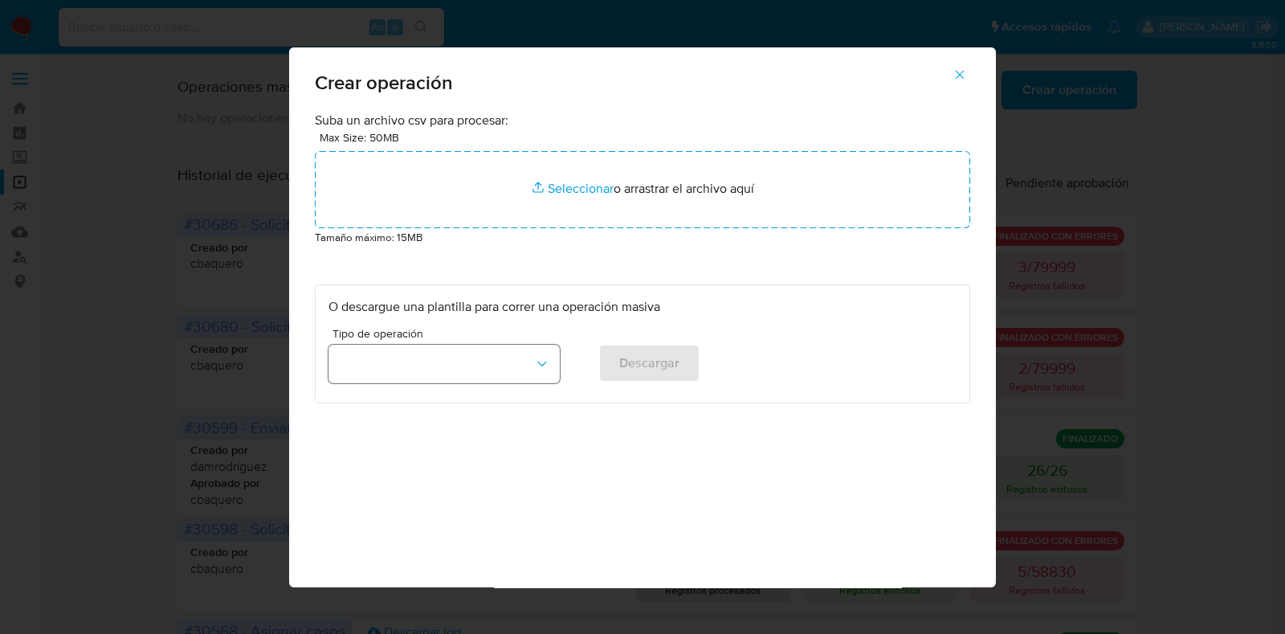
click at [521, 363] on button "button" at bounding box center [443, 363] width 231 height 39
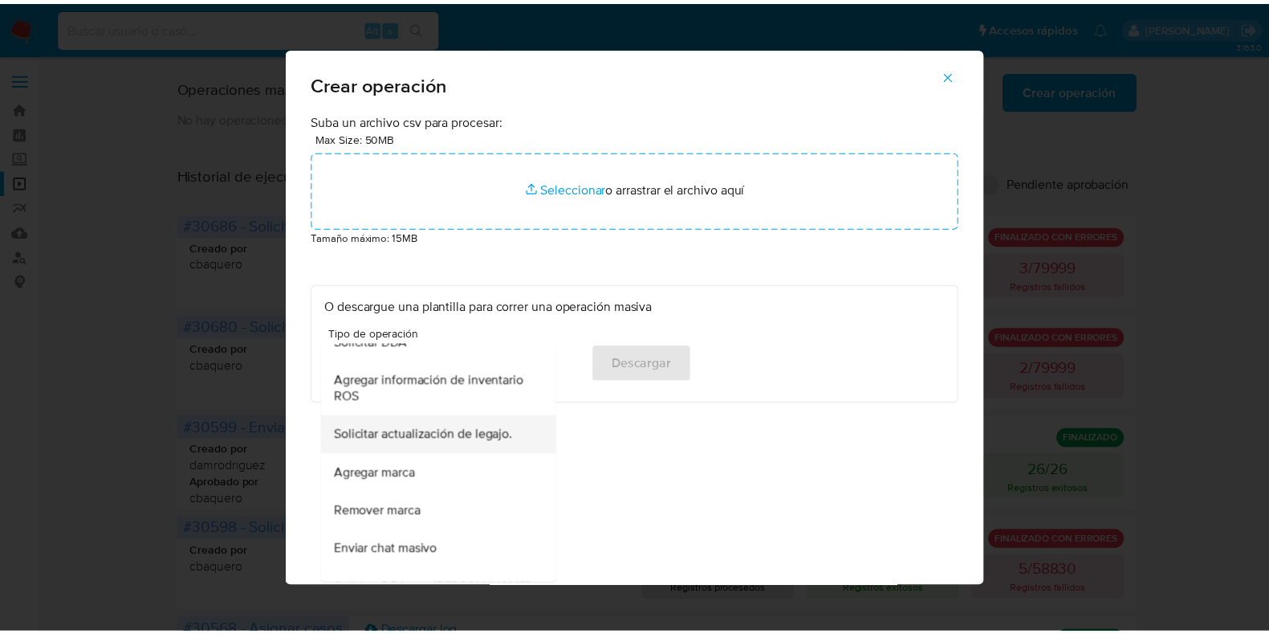
scroll to position [802, 0]
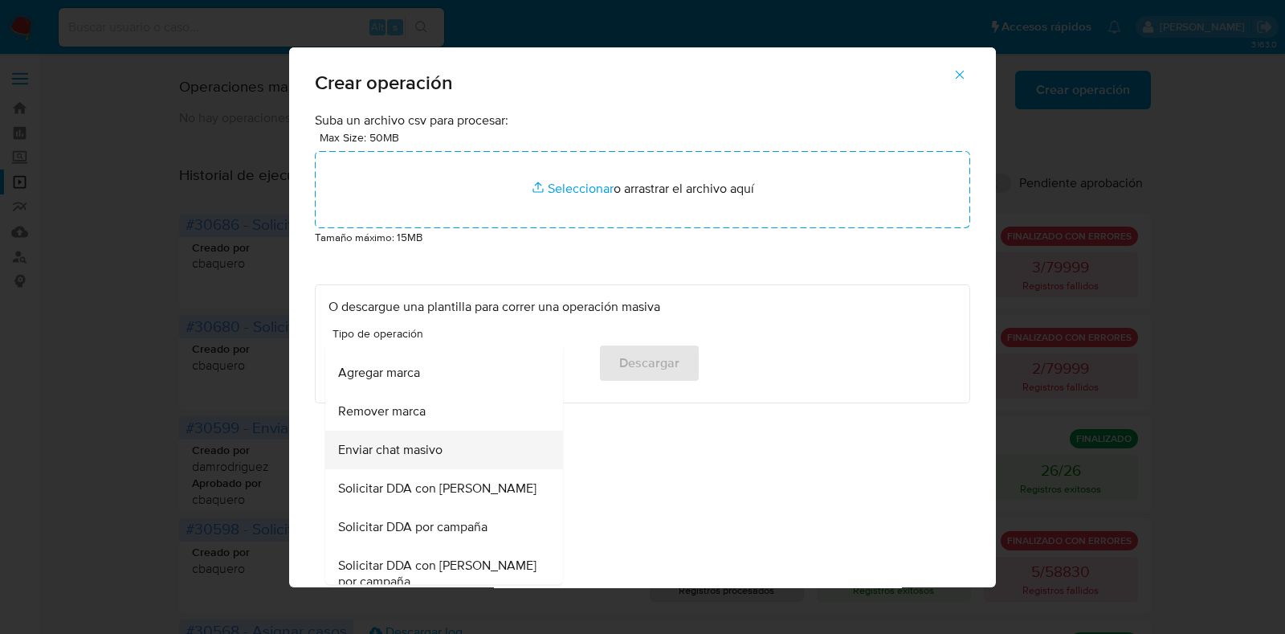
click at [381, 455] on span "Enviar chat masivo" at bounding box center [390, 450] width 104 height 16
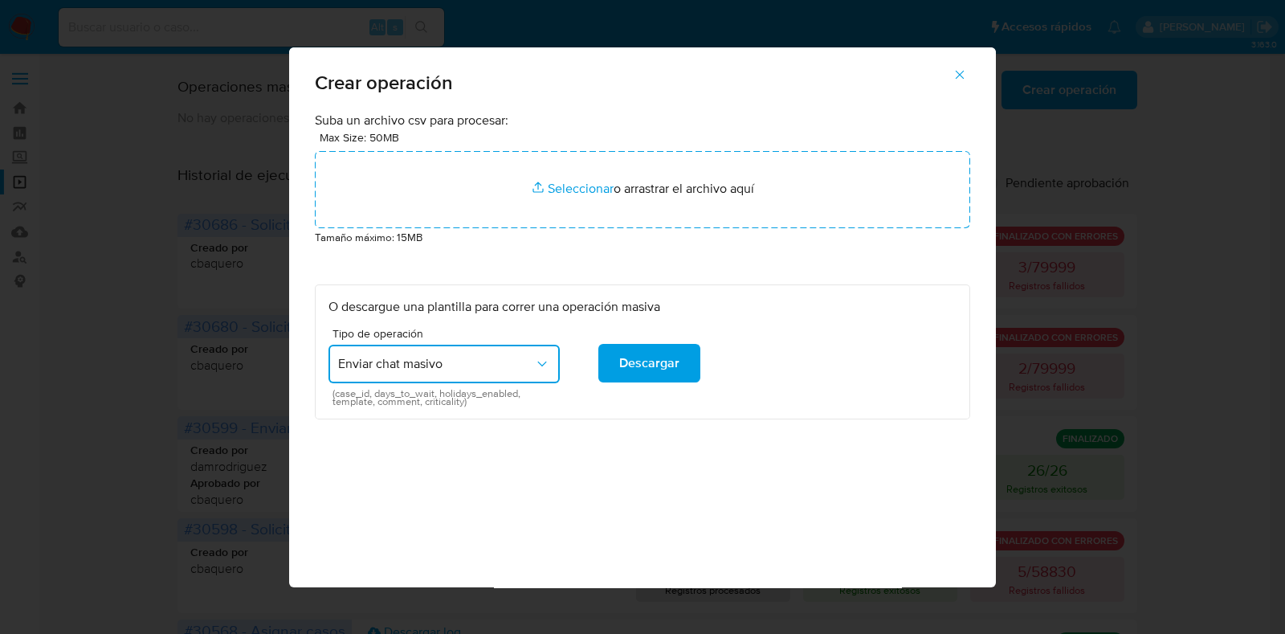
drag, startPoint x: 337, startPoint y: 392, endPoint x: 475, endPoint y: 406, distance: 138.1
click at [475, 406] on div "O descargue una plantilla para correr una operación masiva Tipo de operación En…" at bounding box center [642, 352] width 655 height 136
drag, startPoint x: 474, startPoint y: 406, endPoint x: 329, endPoint y: 396, distance: 144.9
click at [329, 396] on div "O descargue una plantilla para correr una operación masiva Tipo de operación En…" at bounding box center [642, 352] width 655 height 136
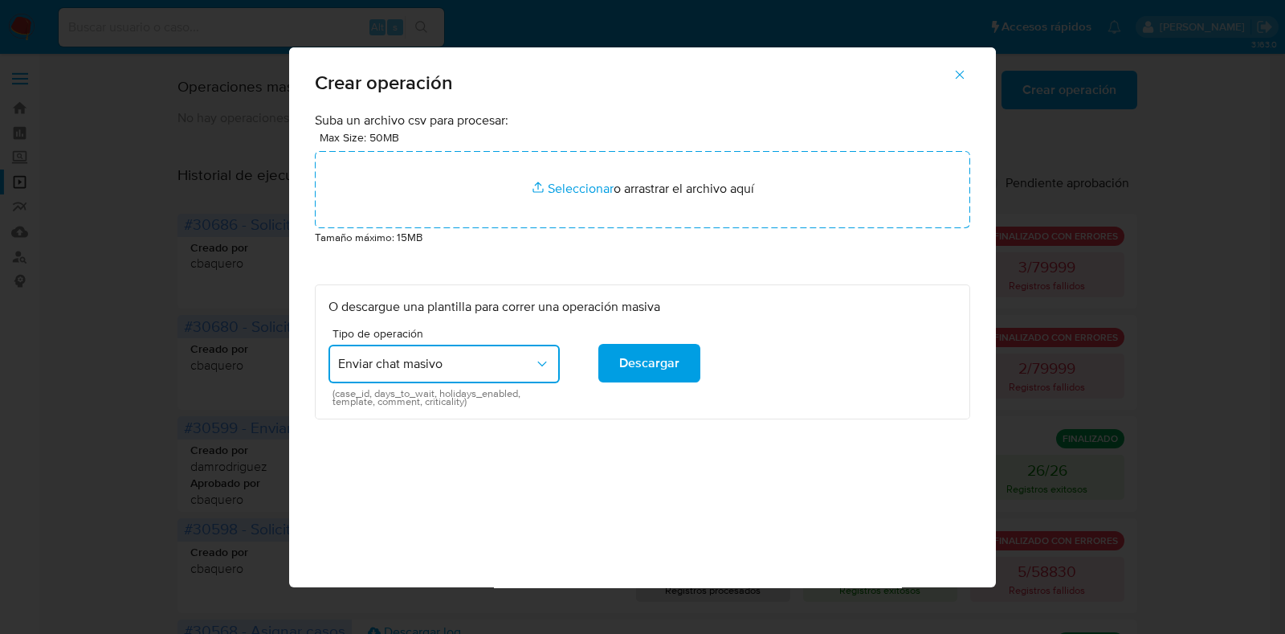
click at [356, 430] on div "Suba un archivo csv para procesar: Max Size: 50MB Seleccionar archivos Seleccio…" at bounding box center [642, 349] width 707 height 475
drag, startPoint x: 408, startPoint y: 120, endPoint x: 430, endPoint y: 122, distance: 21.8
click at [430, 122] on p "Suba un archivo csv para procesar:" at bounding box center [642, 121] width 655 height 18
click at [128, 302] on div "Crear operación Suba un archivo csv para procesar: Max Size: 50MB Seleccionar a…" at bounding box center [642, 317] width 1285 height 634
click at [963, 76] on icon "button" at bounding box center [959, 74] width 14 height 14
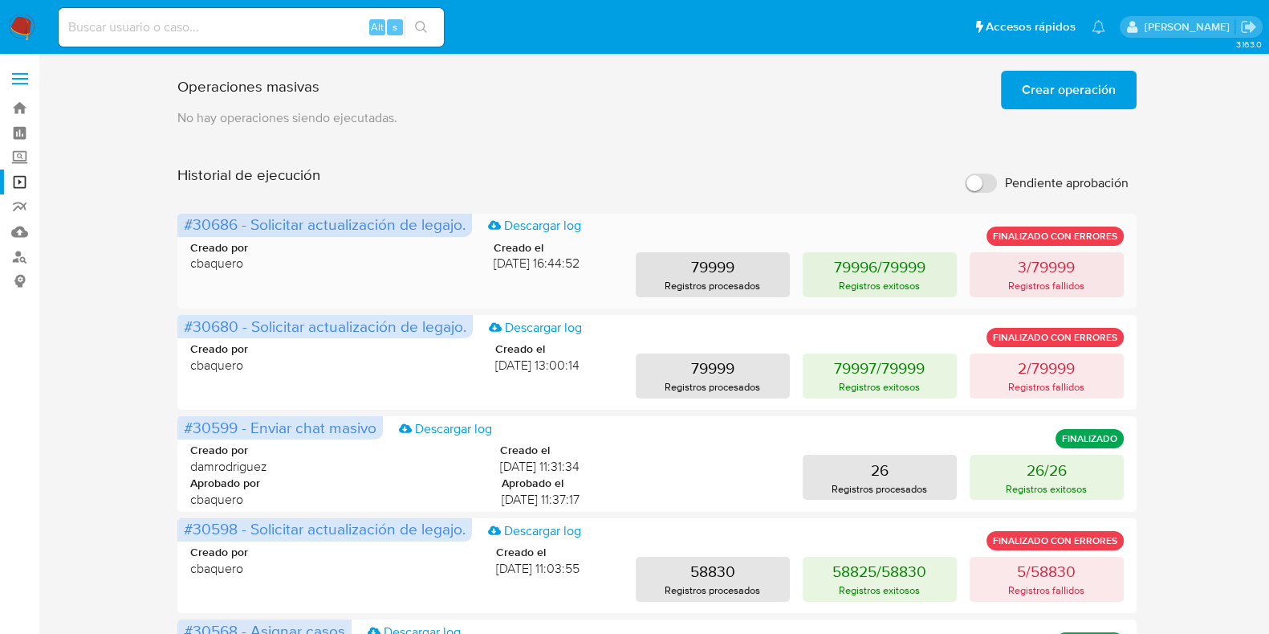
drag, startPoint x: 191, startPoint y: 260, endPoint x: 247, endPoint y: 264, distance: 56.3
click at [247, 264] on div "Creado por cbaquero Creado el 22/09/2025 16:44:52" at bounding box center [384, 256] width 389 height 32
click at [246, 264] on span "cbaquero" at bounding box center [219, 264] width 58 height 18
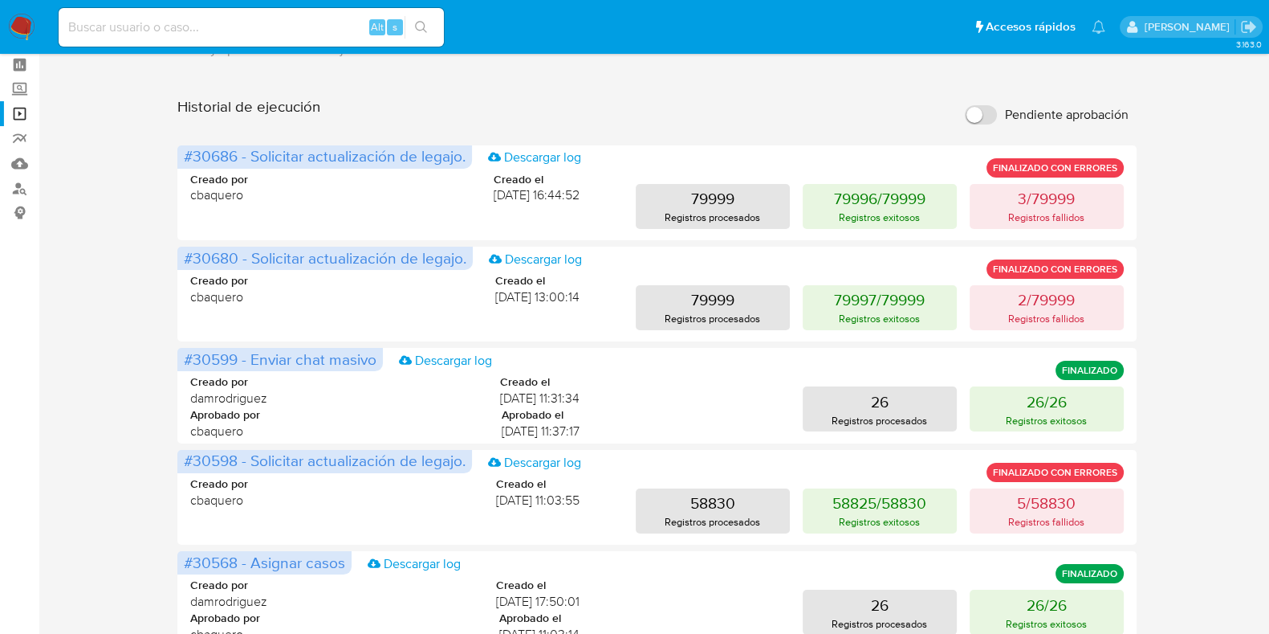
scroll to position [100, 0]
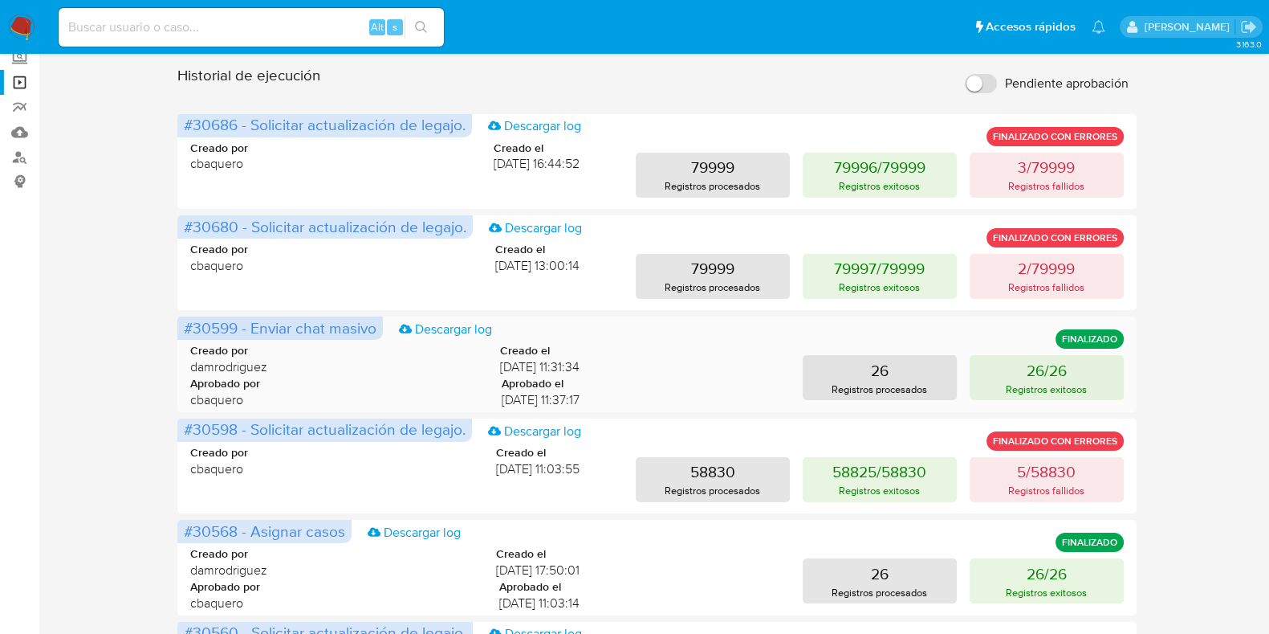
drag, startPoint x: 193, startPoint y: 360, endPoint x: 301, endPoint y: 371, distance: 109.0
click at [301, 371] on div "Creado por damrodriguez Creado el 18/09/2025 11:31:34" at bounding box center [384, 359] width 389 height 32
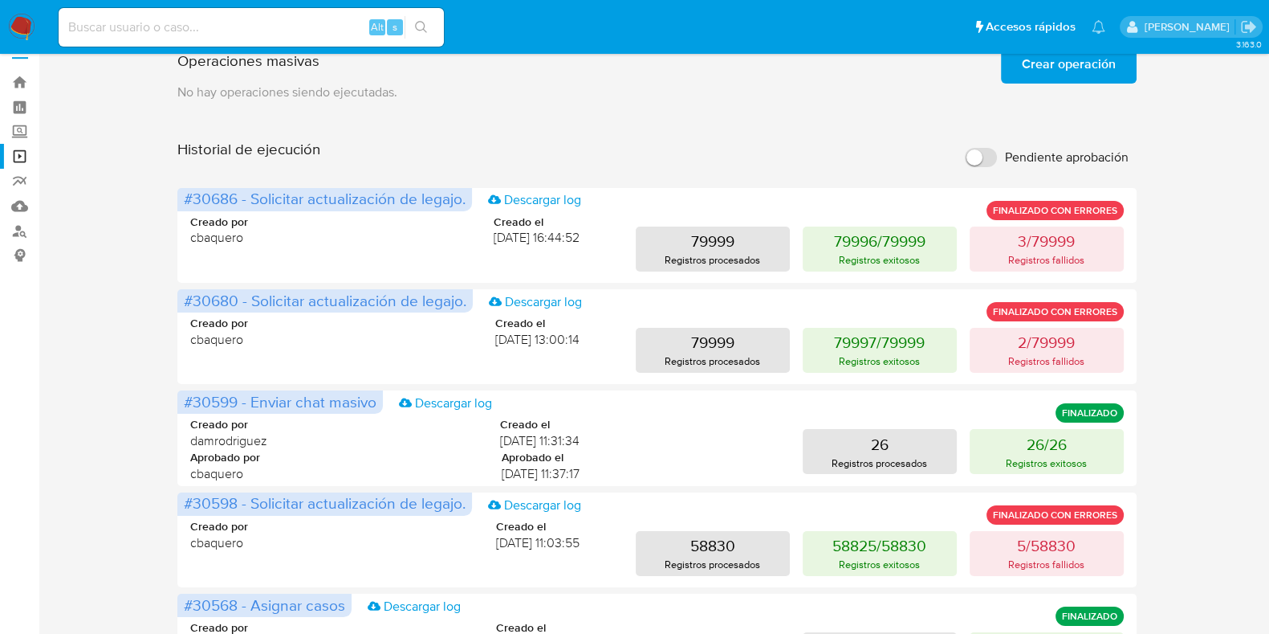
scroll to position [0, 0]
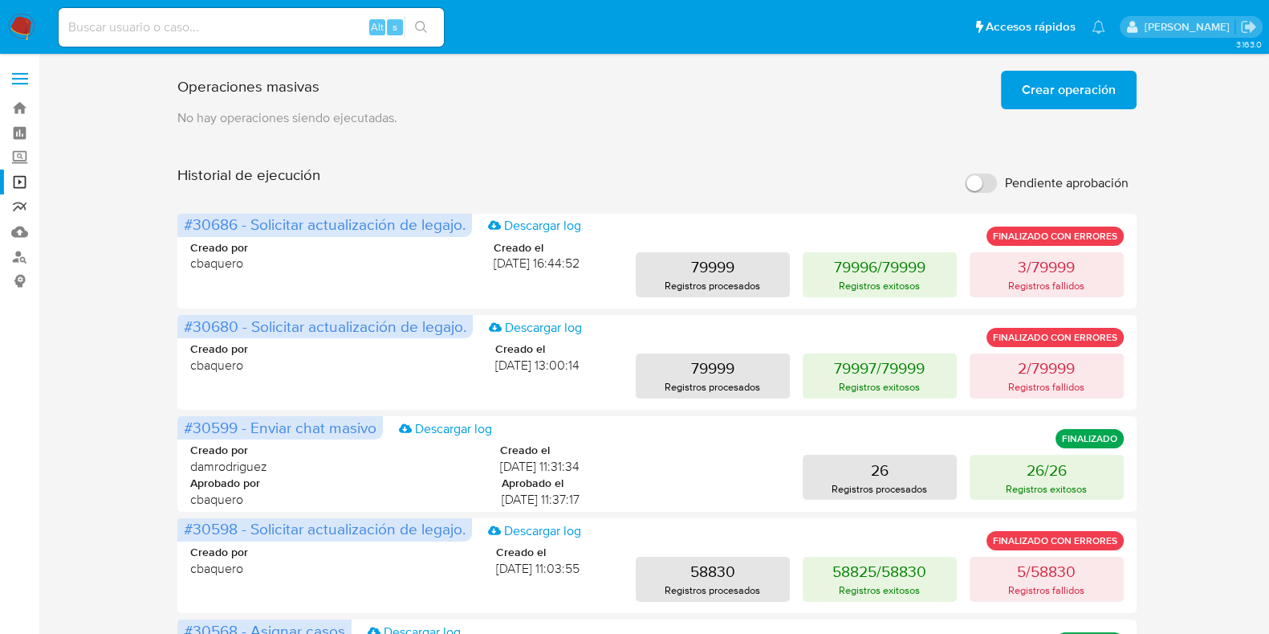
click at [18, 209] on link "Reportes" at bounding box center [95, 206] width 191 height 25
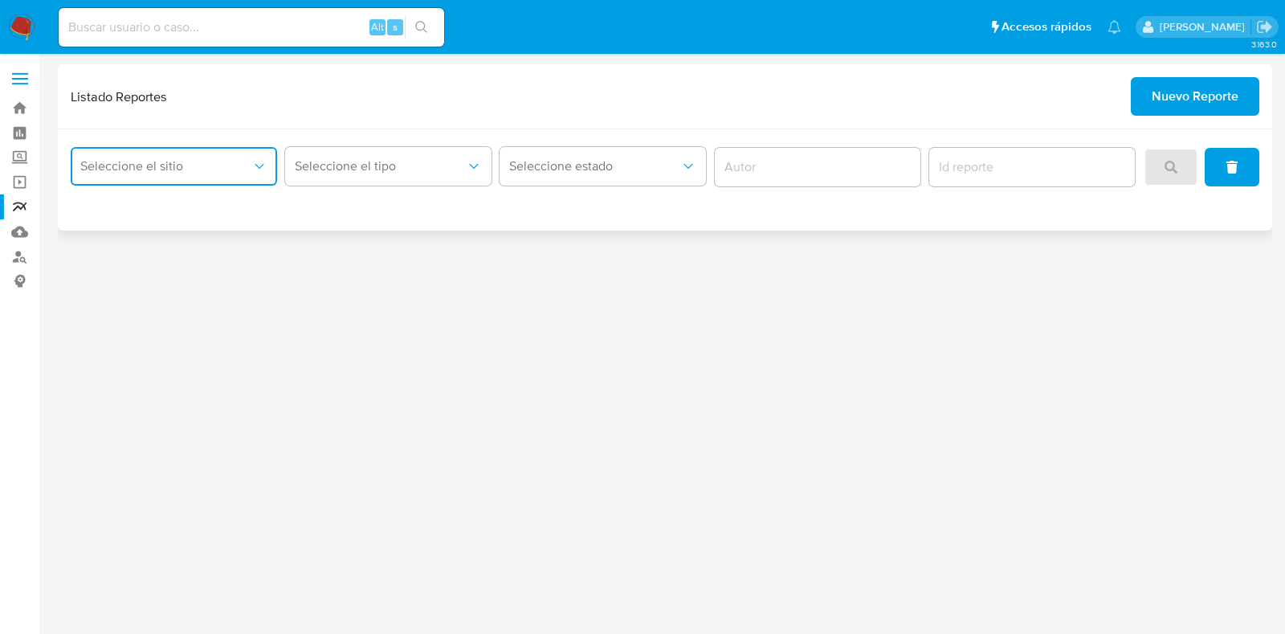
drag, startPoint x: 230, startPoint y: 158, endPoint x: 239, endPoint y: 151, distance: 12.0
click at [231, 158] on span "Seleccione el sitio" at bounding box center [165, 166] width 171 height 16
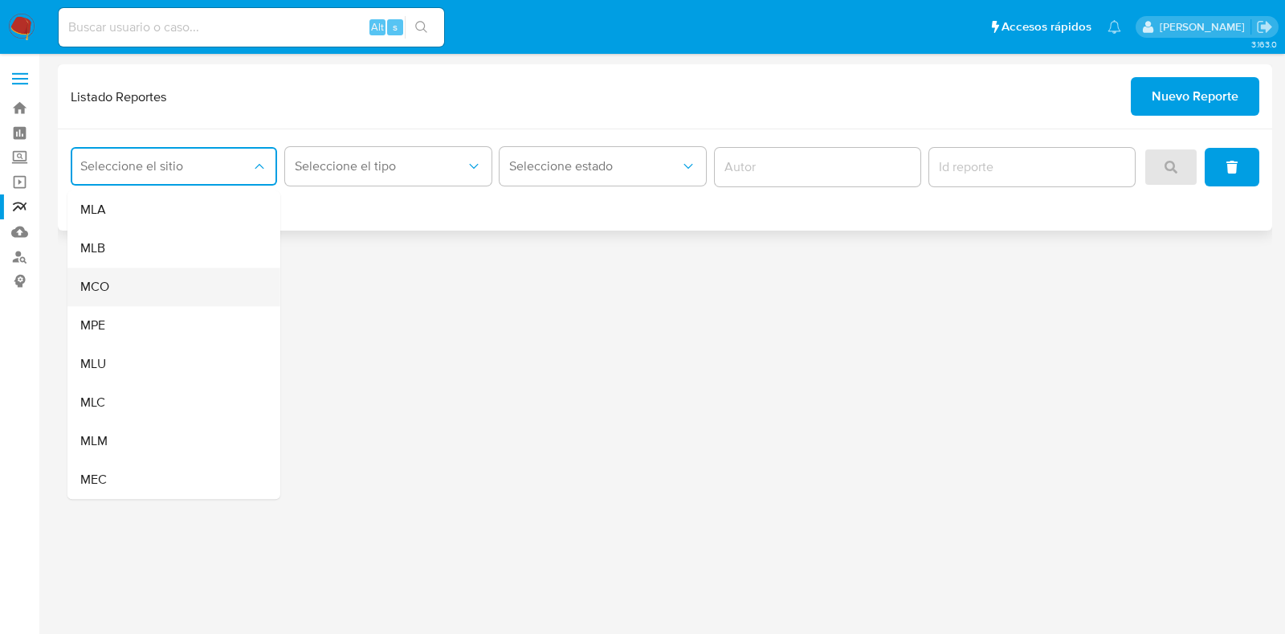
click at [181, 291] on div "MCO" at bounding box center [168, 286] width 177 height 39
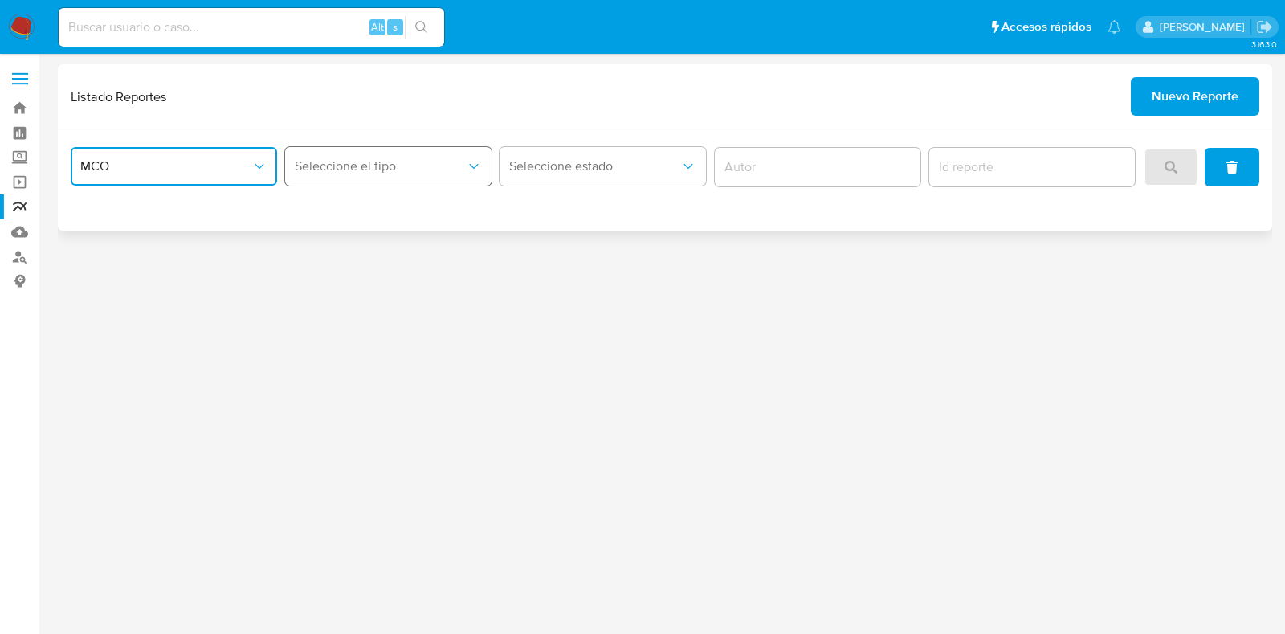
click at [454, 176] on button "Seleccione el tipo" at bounding box center [388, 166] width 206 height 39
click at [530, 227] on div "MCO Seleccione el tipo Seleccione estado" at bounding box center [665, 179] width 1214 height 101
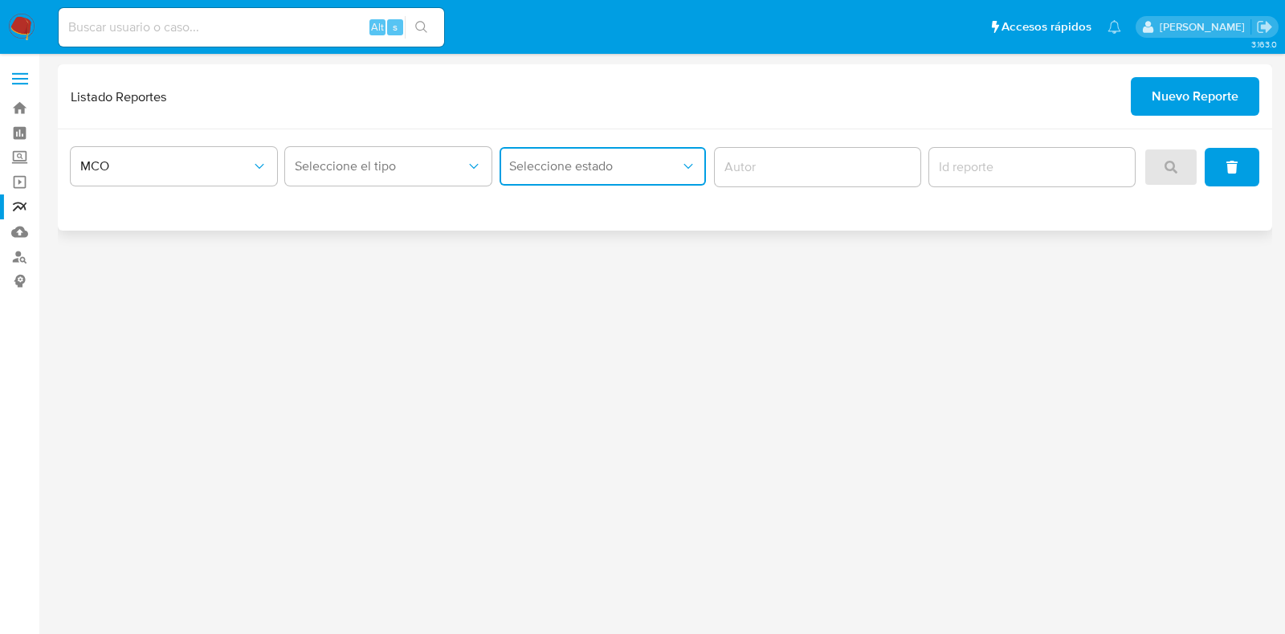
click at [593, 173] on span "Seleccione estado" at bounding box center [594, 166] width 171 height 16
click at [779, 214] on div "MCO Seleccione el tipo Seleccione estado" at bounding box center [665, 179] width 1214 height 101
click at [20, 234] on link "Mulan" at bounding box center [95, 231] width 191 height 25
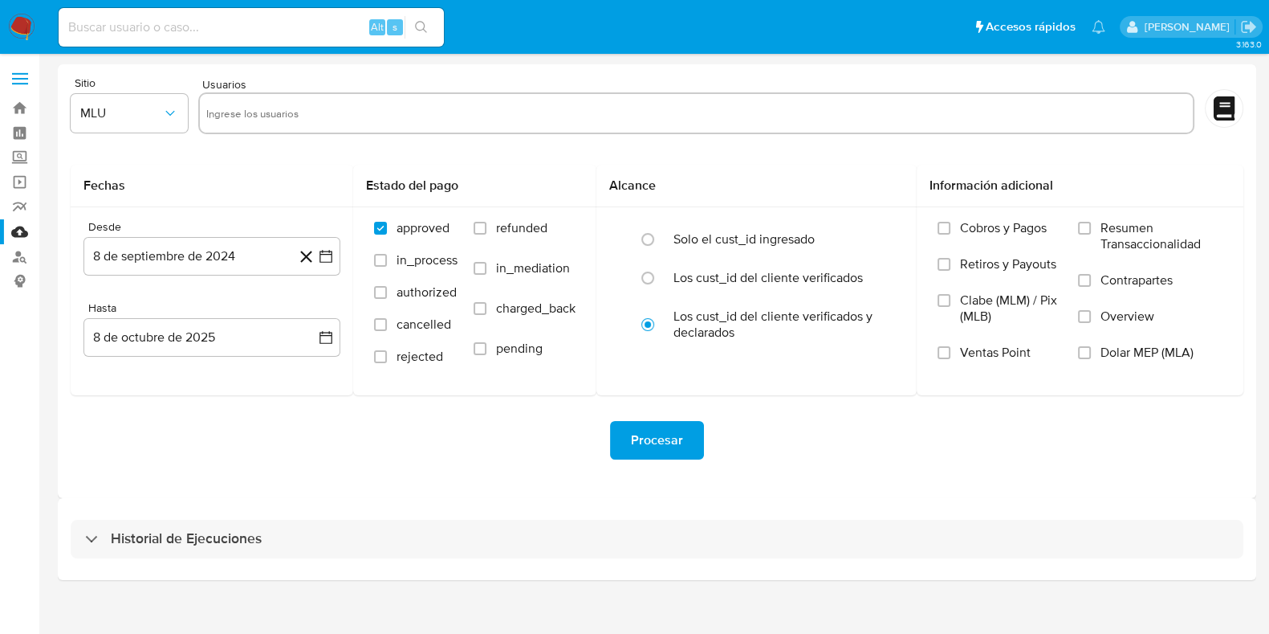
click at [239, 104] on input "text" at bounding box center [696, 113] width 981 height 26
paste input "2355797431"
type input "2355797431"
click at [157, 122] on button "MLU" at bounding box center [129, 113] width 117 height 39
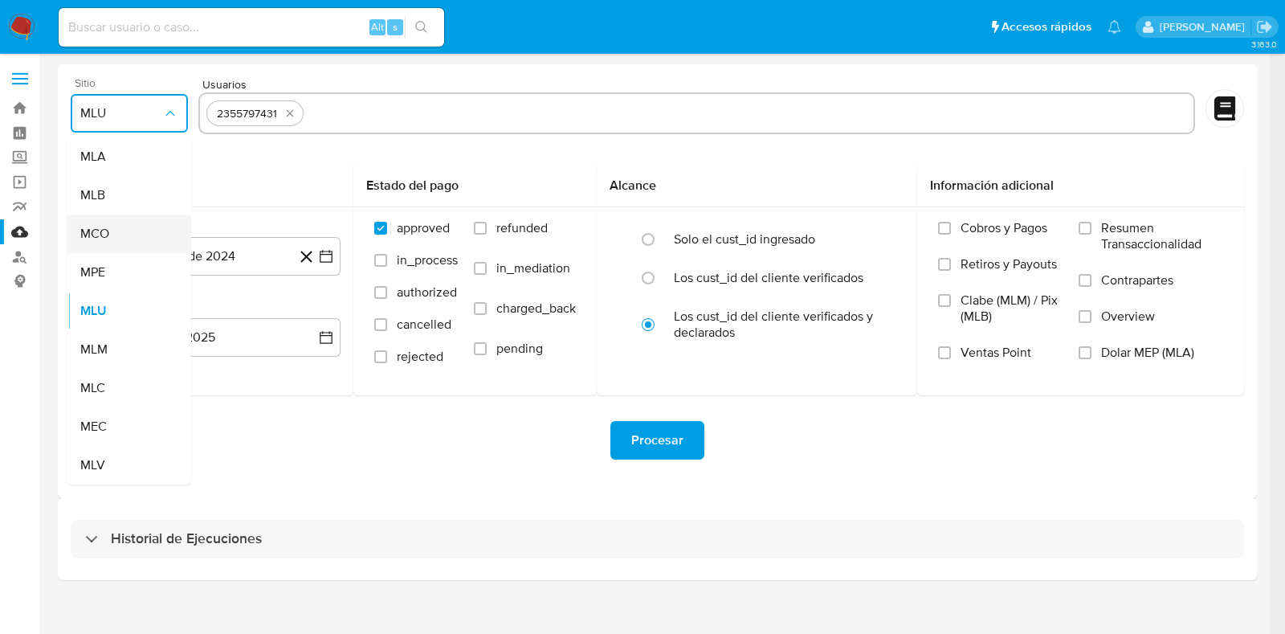
click at [116, 242] on div "MCO" at bounding box center [124, 233] width 88 height 39
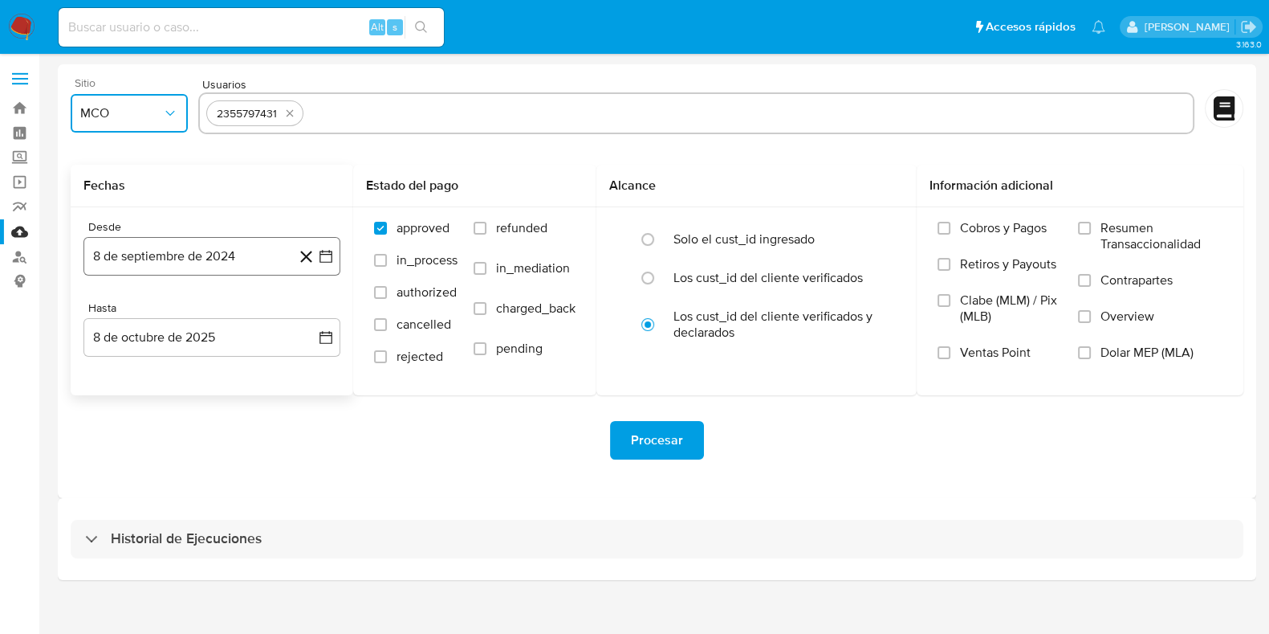
click at [329, 255] on icon "button" at bounding box center [326, 256] width 16 height 16
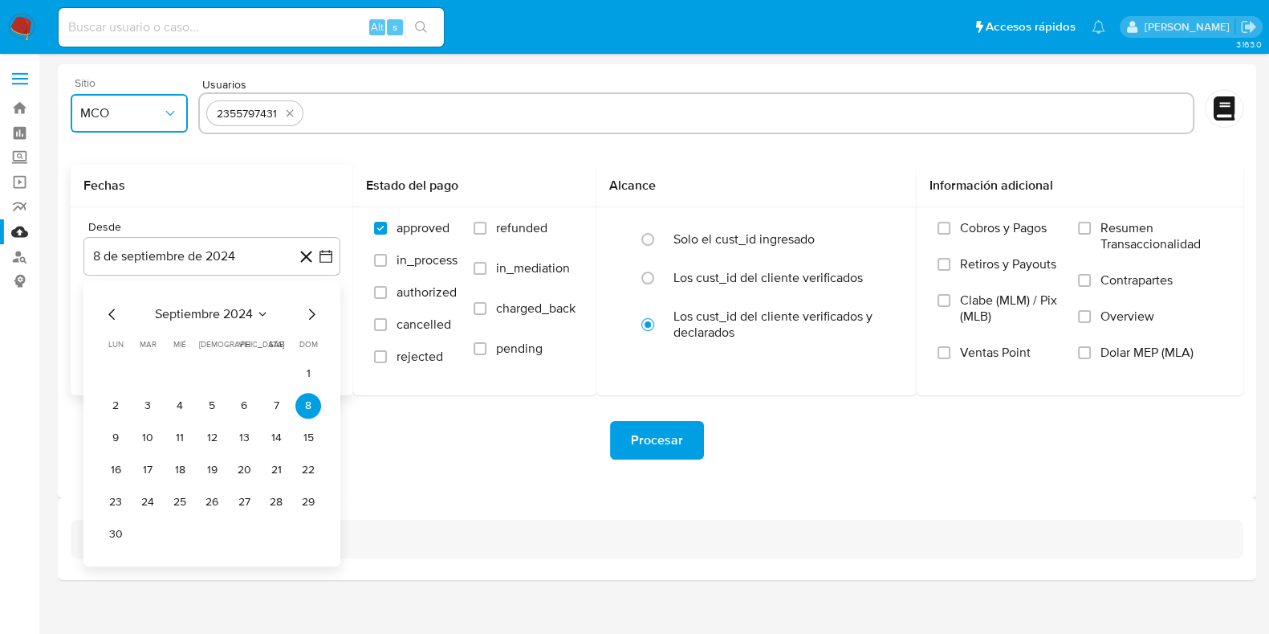
click at [110, 315] on icon "Mes anterior" at bounding box center [111, 313] width 6 height 11
click at [308, 321] on icon "Mes siguiente" at bounding box center [311, 313] width 19 height 19
click at [313, 318] on icon "Mes siguiente" at bounding box center [311, 313] width 19 height 19
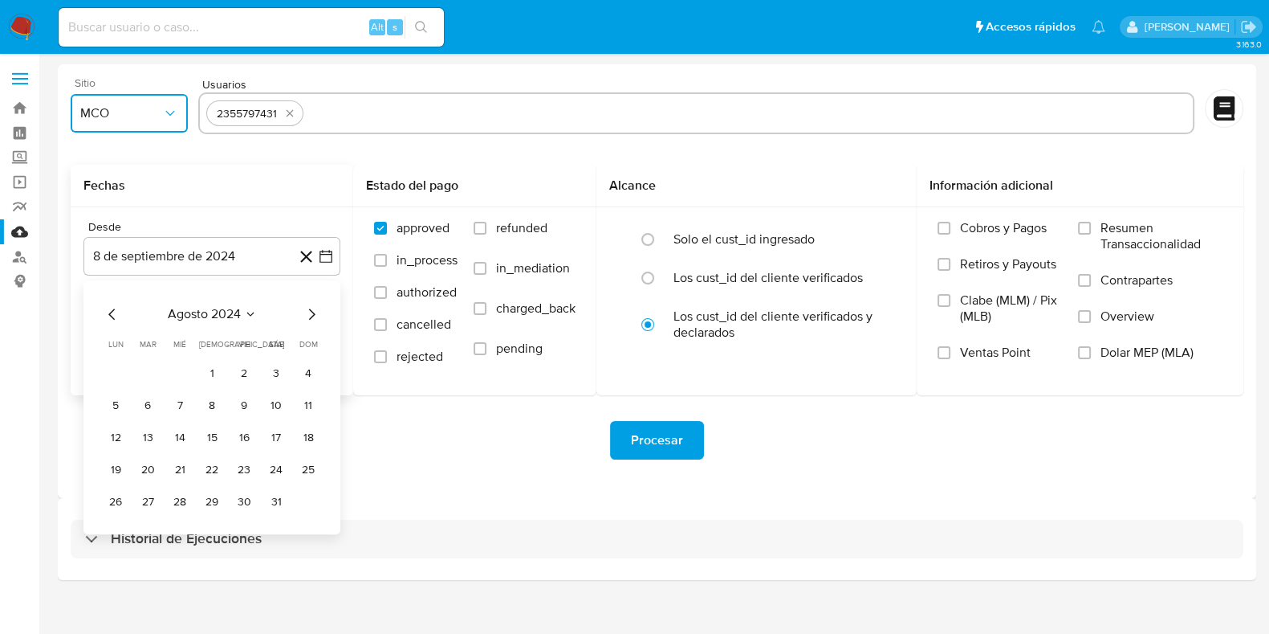
click at [313, 318] on icon "Mes siguiente" at bounding box center [311, 313] width 19 height 19
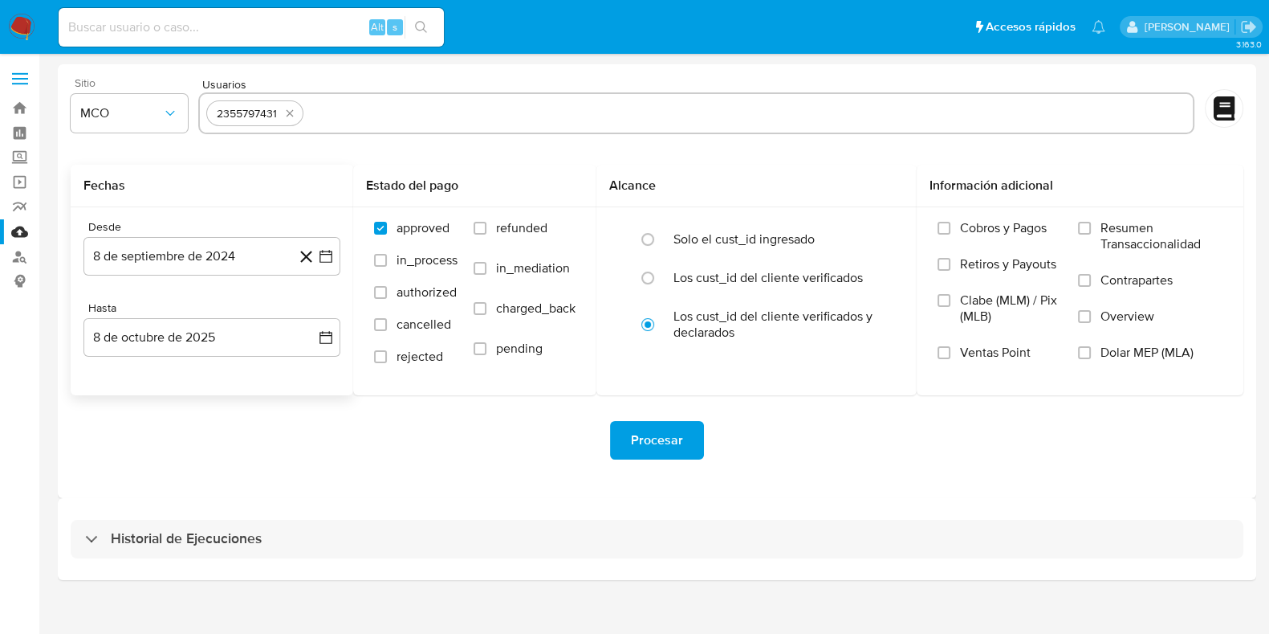
click at [314, 190] on h2 "Fechas" at bounding box center [212, 185] width 257 height 16
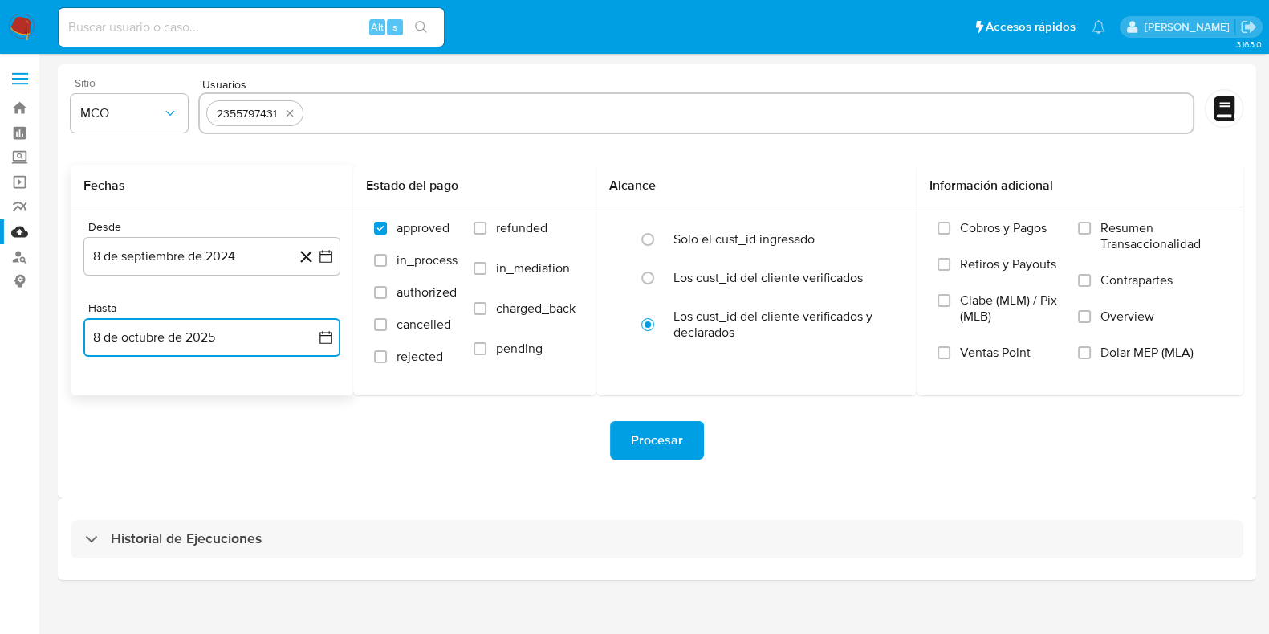
click at [331, 346] on button "8 de octubre de 2025" at bounding box center [212, 337] width 257 height 39
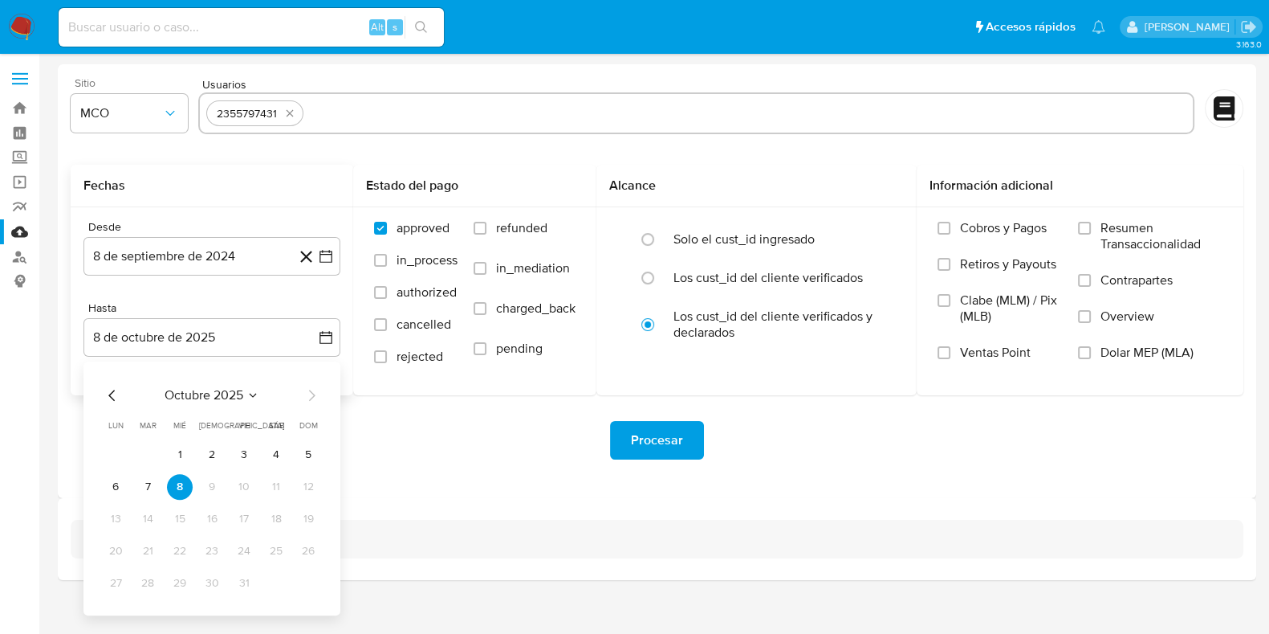
click at [285, 187] on h2 "Fechas" at bounding box center [212, 185] width 257 height 16
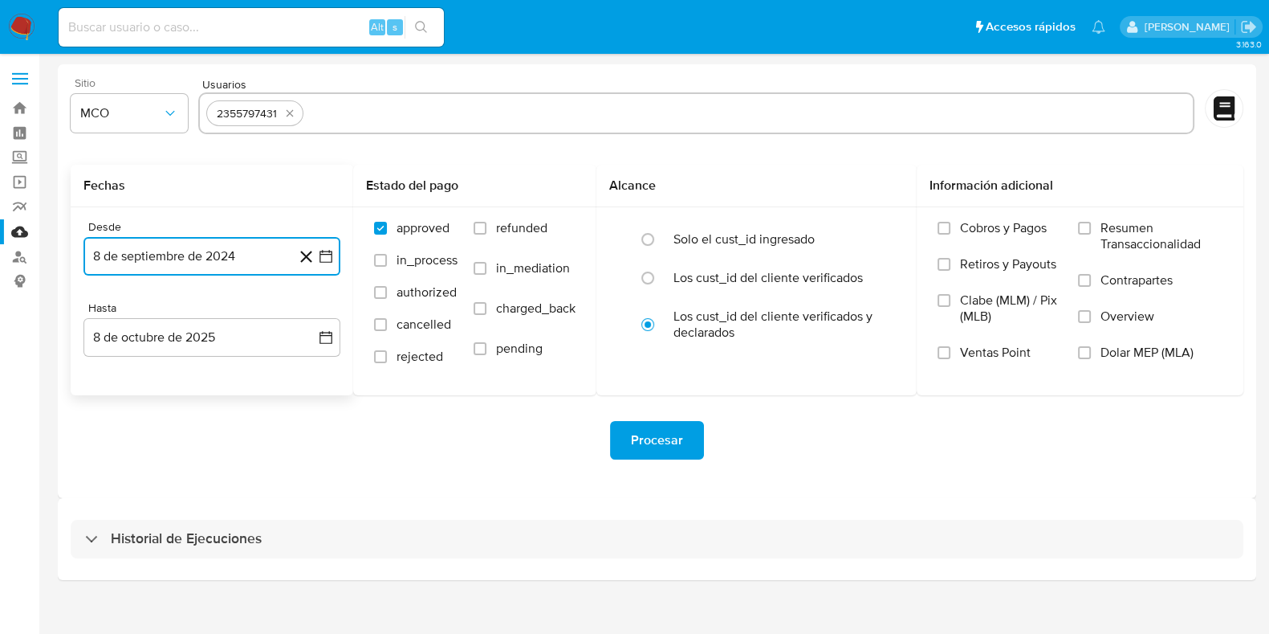
click at [332, 259] on icon "button" at bounding box center [326, 256] width 16 height 16
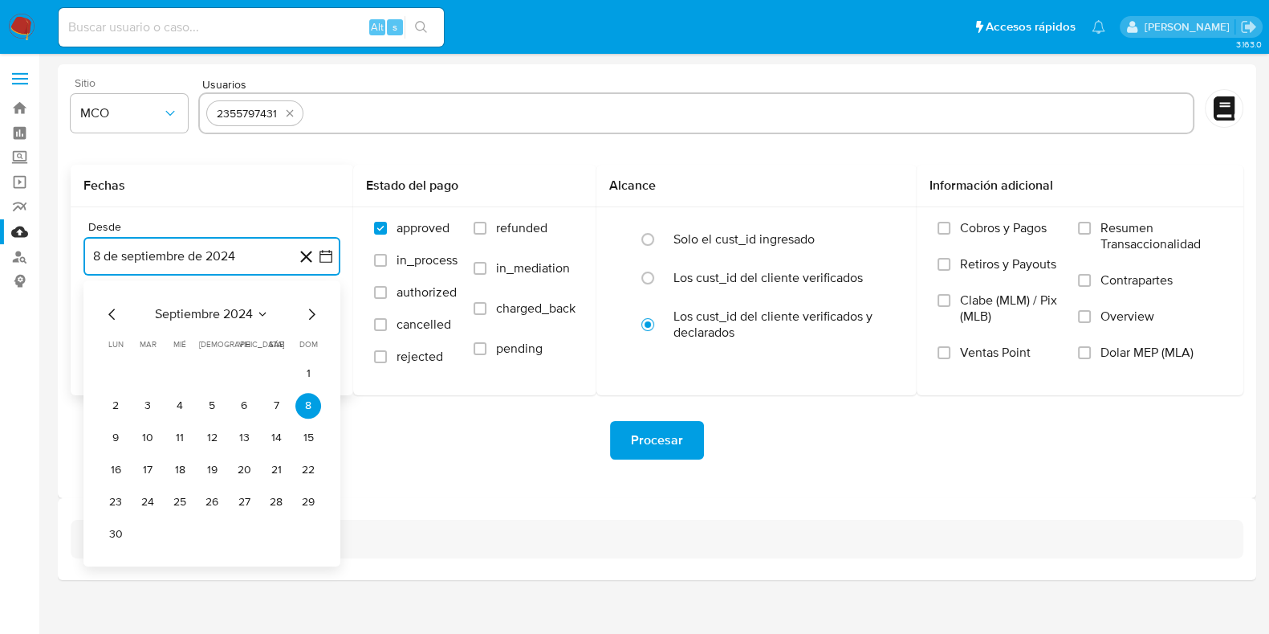
click at [309, 316] on icon "Mes siguiente" at bounding box center [311, 313] width 19 height 19
click at [155, 403] on button "8" at bounding box center [148, 406] width 26 height 26
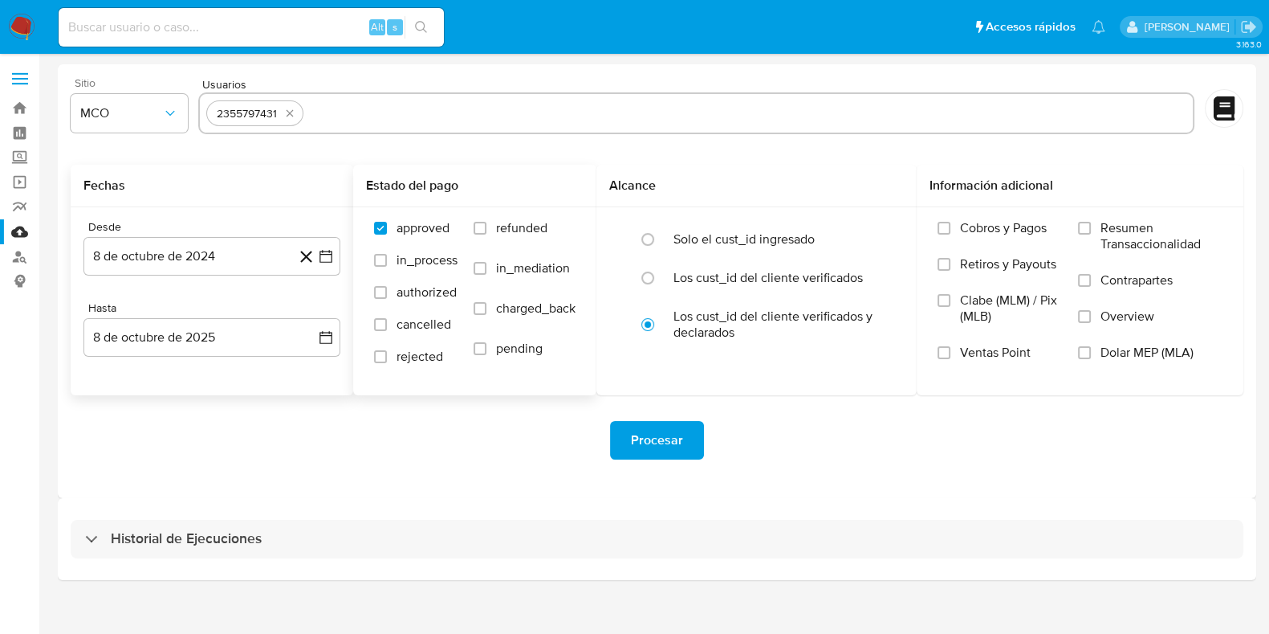
drag, startPoint x: 362, startPoint y: 181, endPoint x: 474, endPoint y: 182, distance: 111.6
click at [474, 182] on div "Estado del pago" at bounding box center [474, 186] width 243 height 43
click at [490, 186] on h2 "Estado del pago" at bounding box center [475, 185] width 218 height 16
click at [482, 226] on input "refunded" at bounding box center [480, 228] width 13 height 13
checkbox input "true"
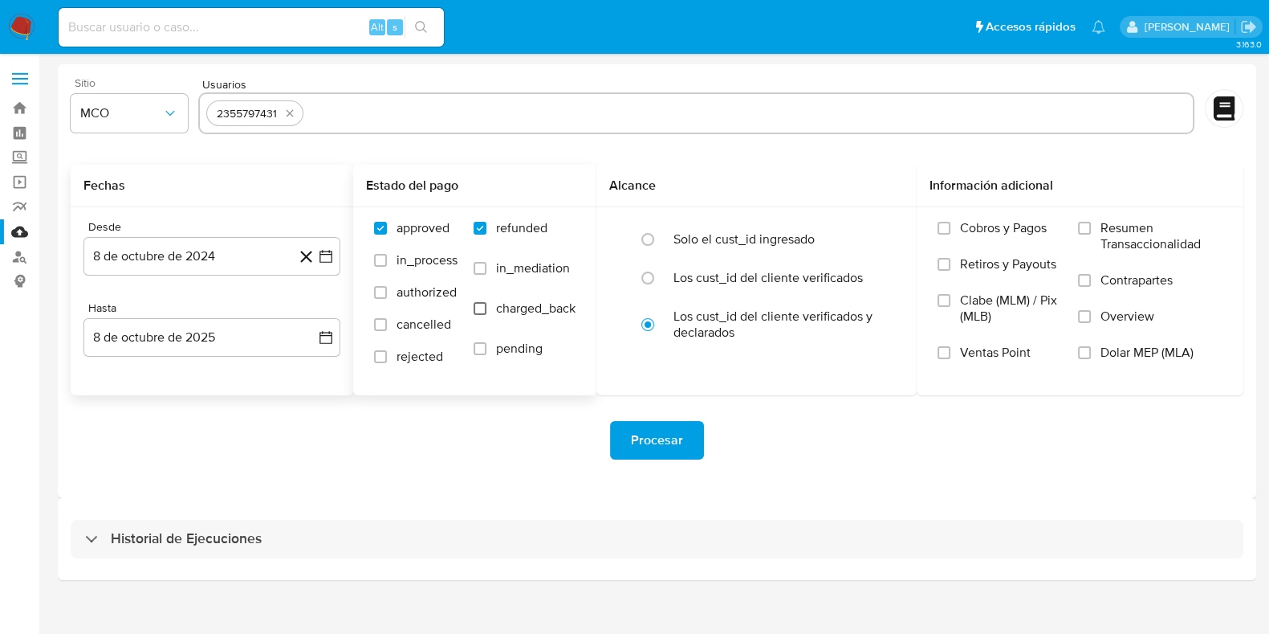
click at [482, 310] on input "charged_back" at bounding box center [480, 308] width 13 height 13
checkbox input "true"
drag, startPoint x: 614, startPoint y: 183, endPoint x: 670, endPoint y: 183, distance: 55.4
click at [670, 183] on h2 "Alcance" at bounding box center [756, 185] width 295 height 16
click at [672, 179] on h2 "Alcance" at bounding box center [756, 185] width 295 height 16
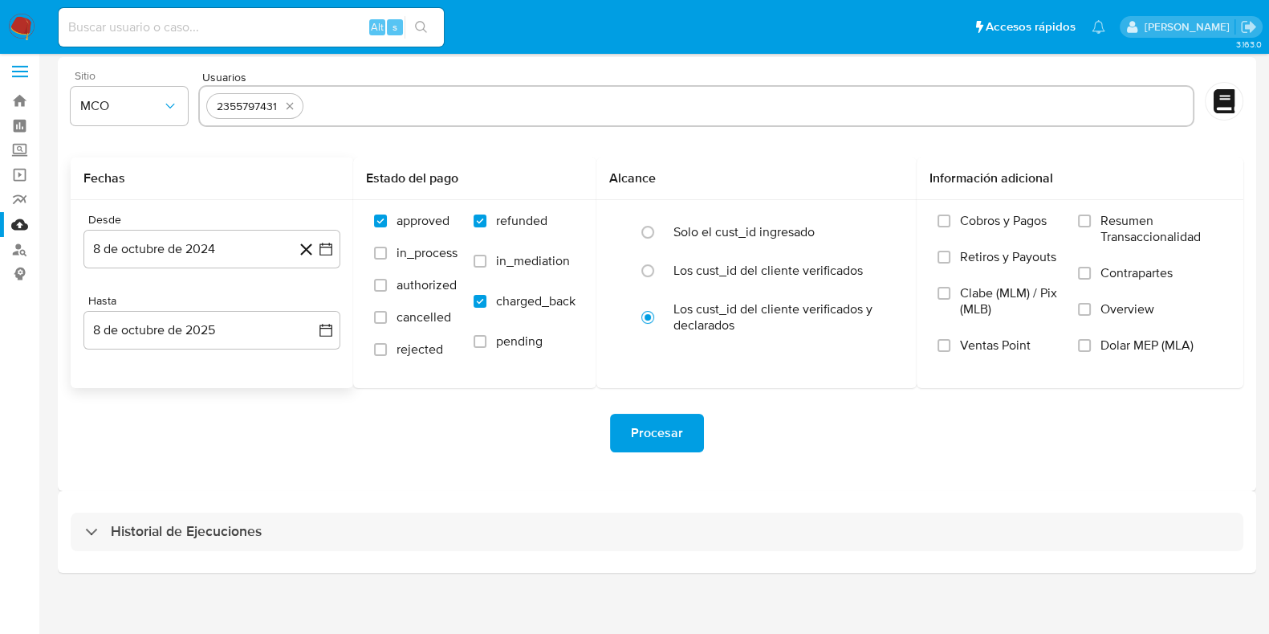
scroll to position [14, 0]
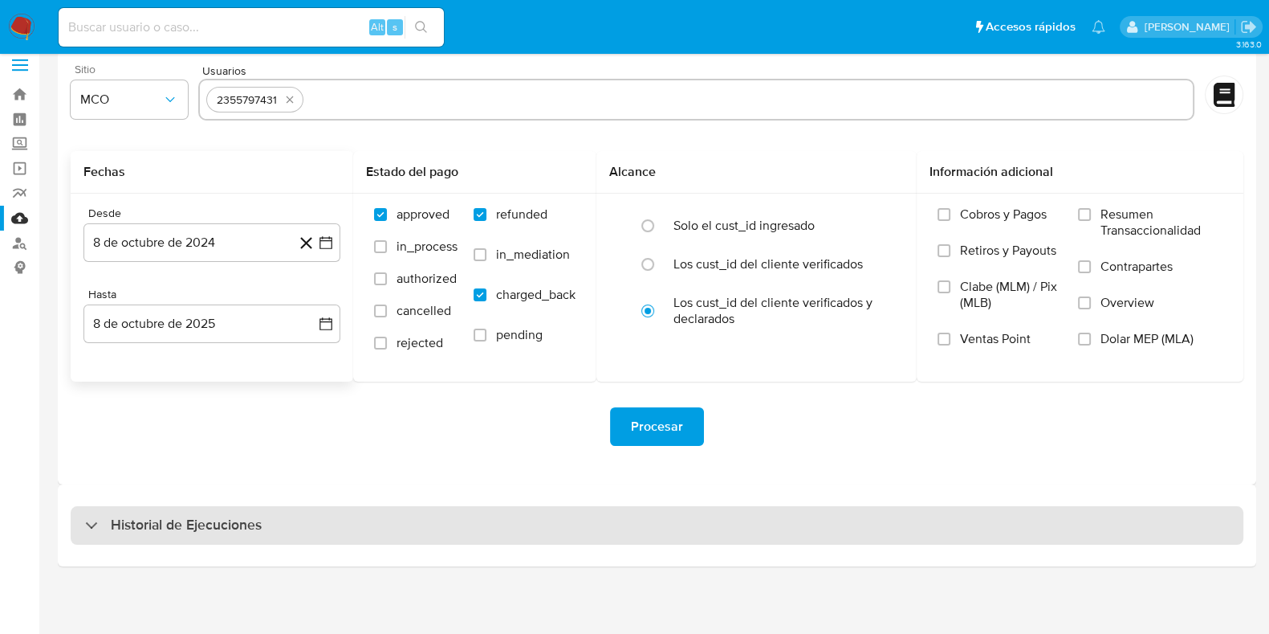
click at [158, 515] on h3 "Historial de Ejecuciones" at bounding box center [186, 524] width 151 height 19
select select "10"
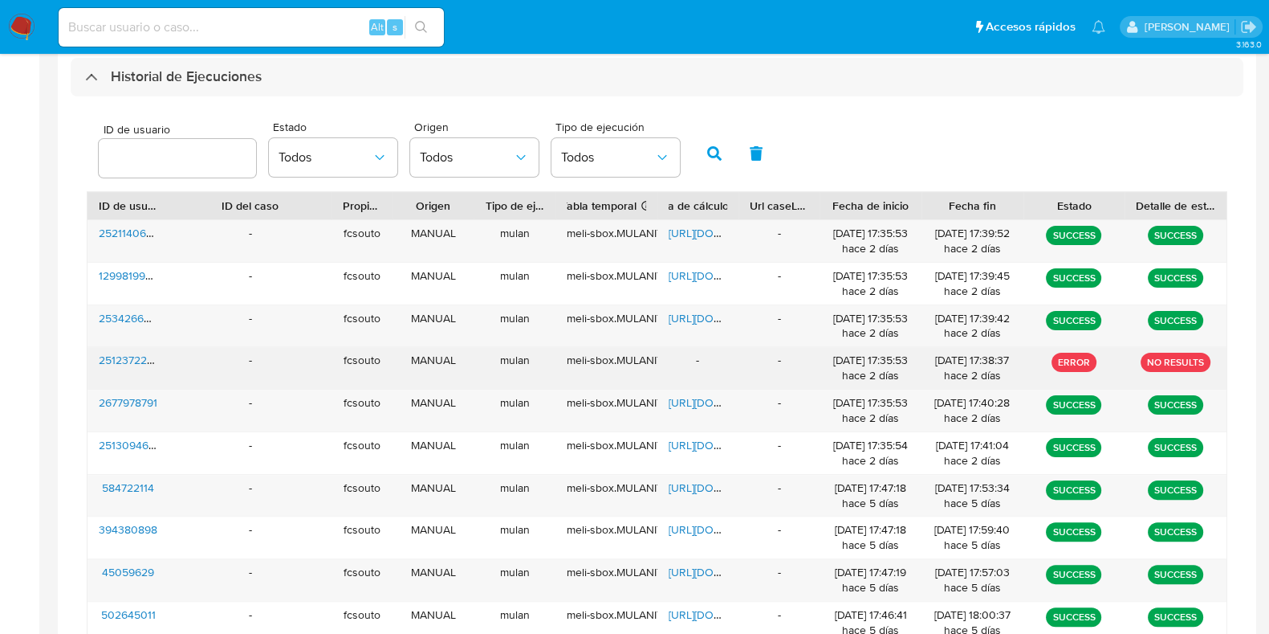
scroll to position [415, 0]
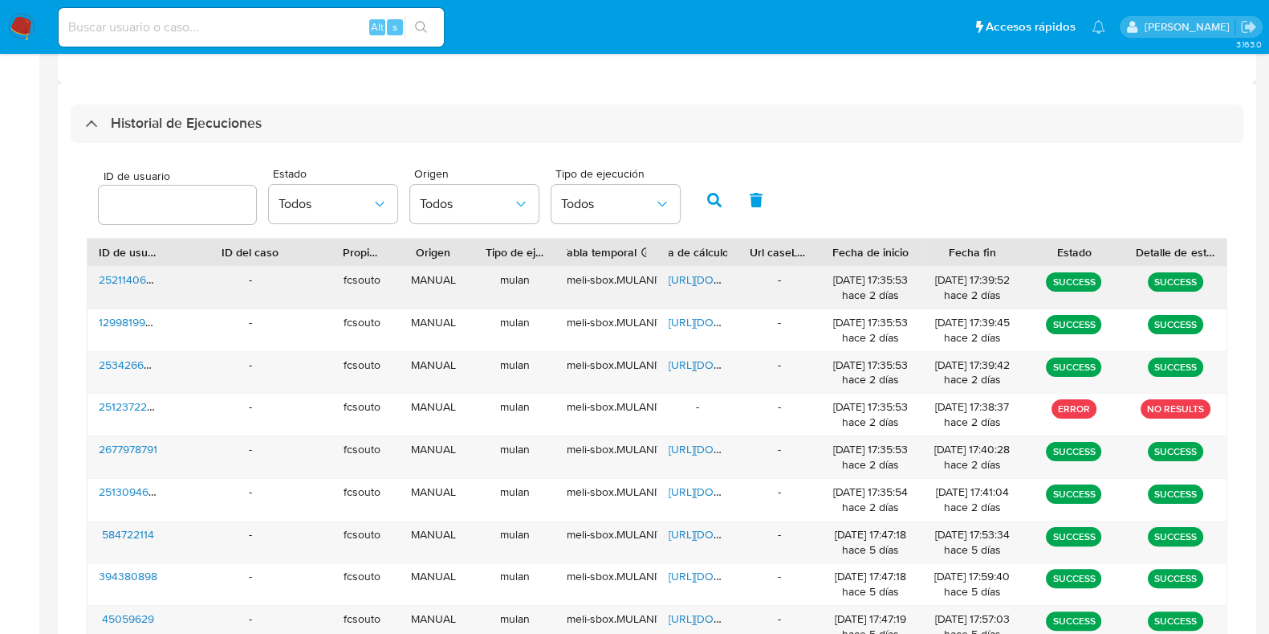
click at [702, 282] on span "https://docs.google.com/spreadsheets/d/1hxkXLiZwvARMlj6nhSwJ_wepFLXFh9kO7o9eXYm…" at bounding box center [724, 279] width 111 height 16
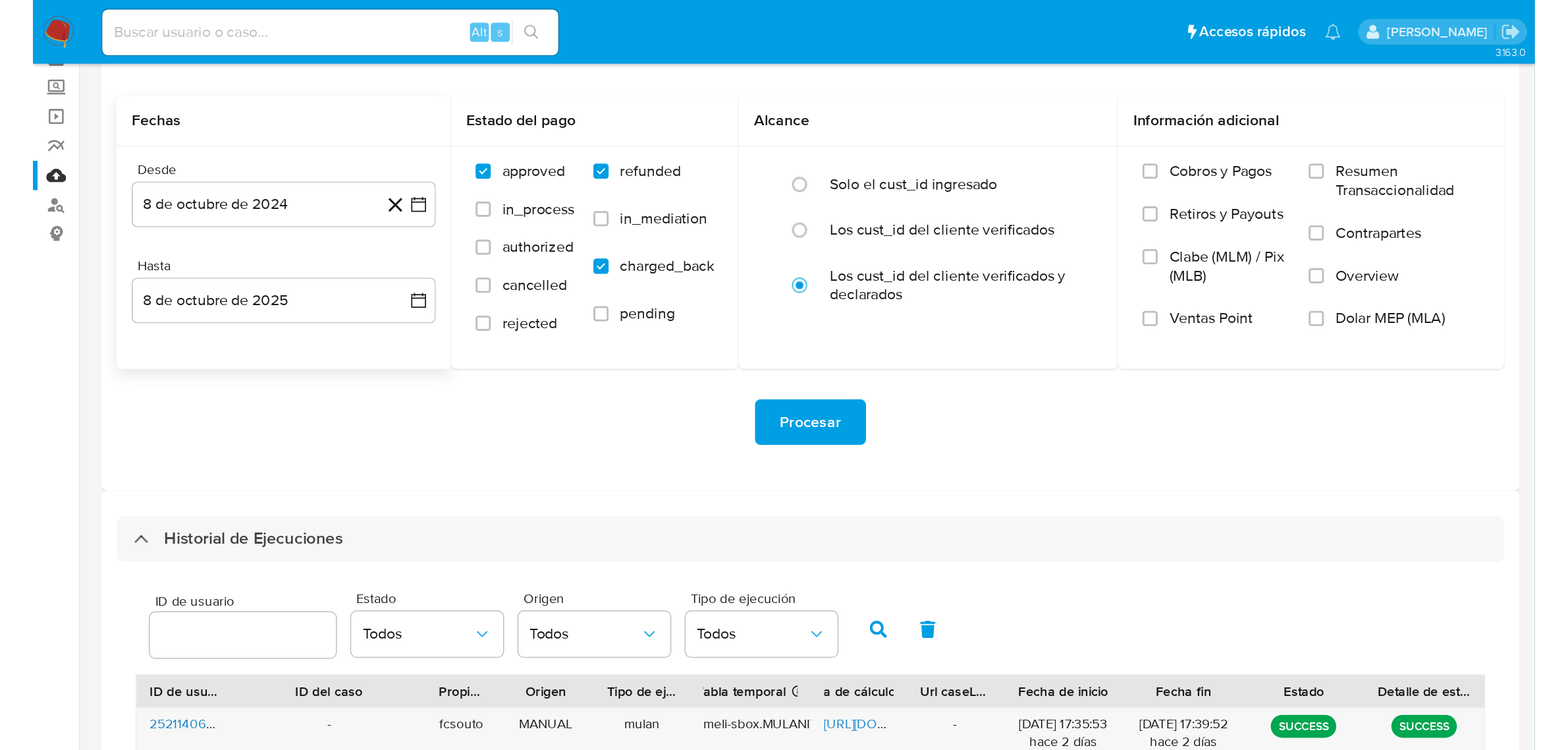
scroll to position [11, 0]
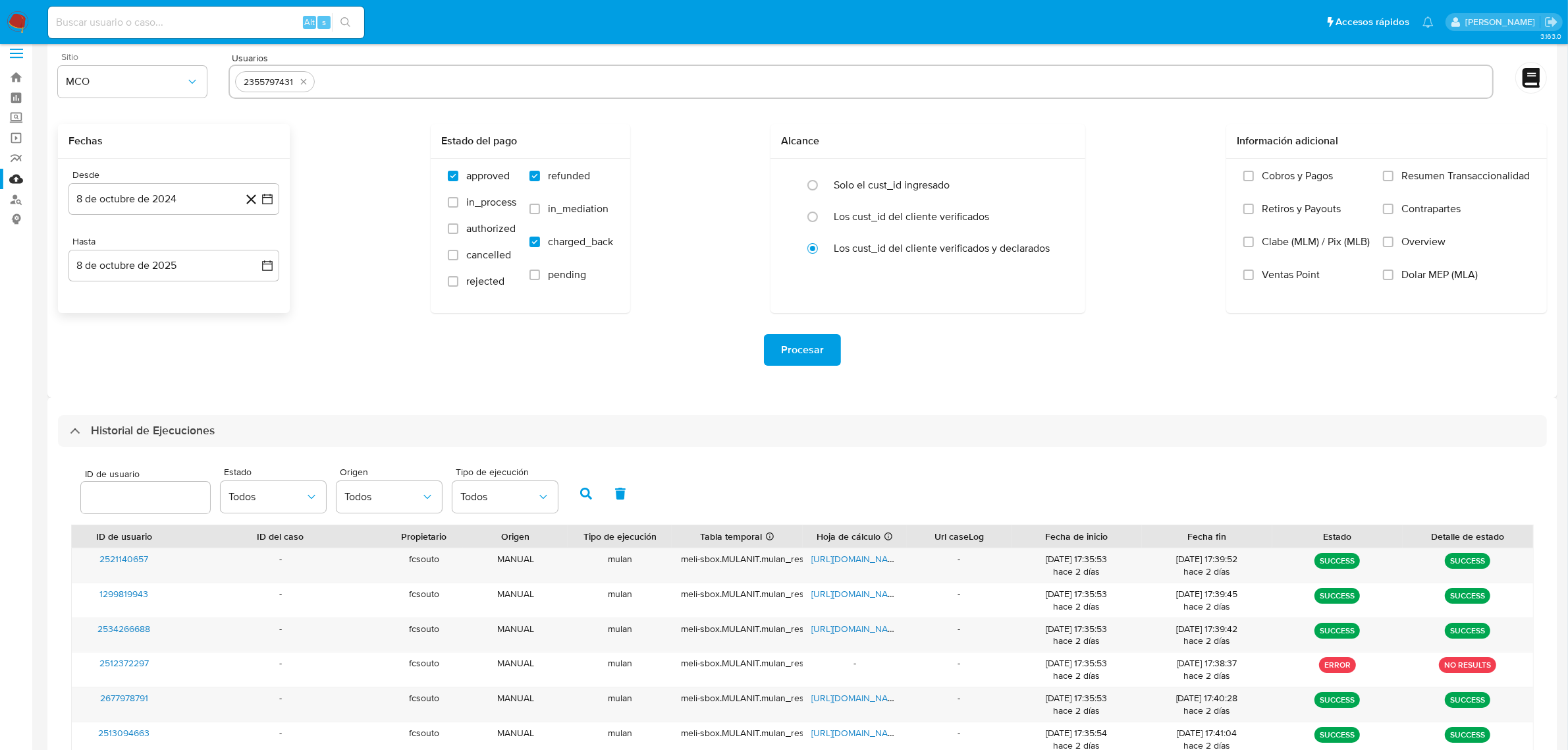
click at [11, 21] on img at bounding box center [17, 22] width 22 height 22
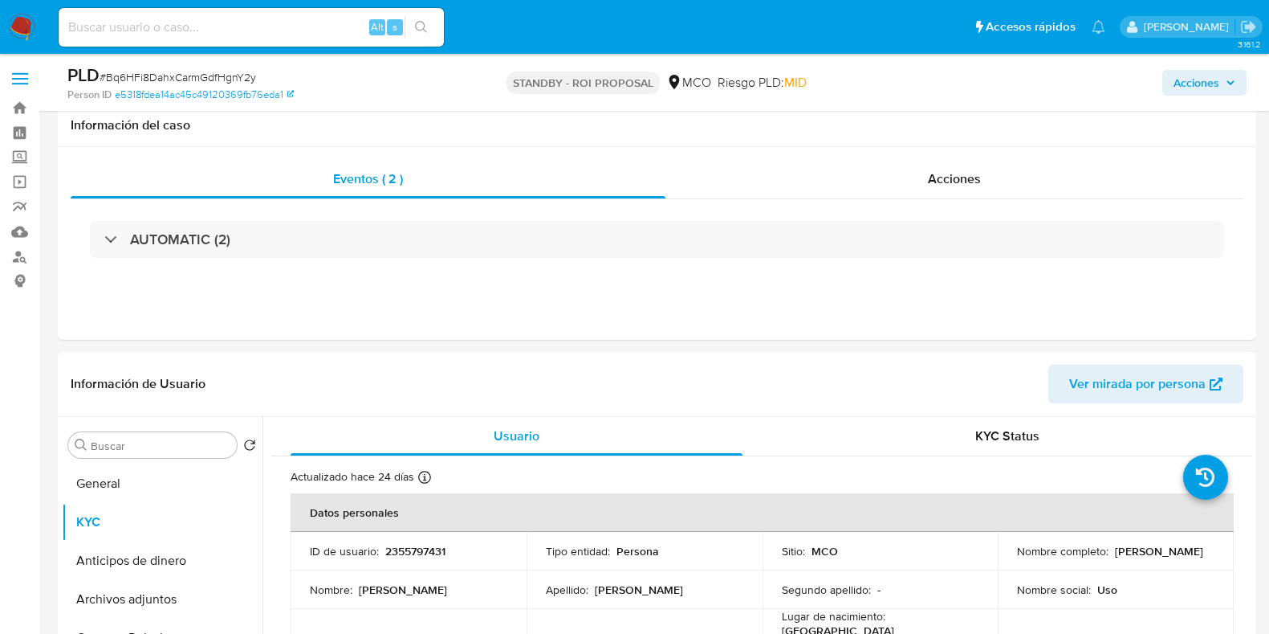
select select "10"
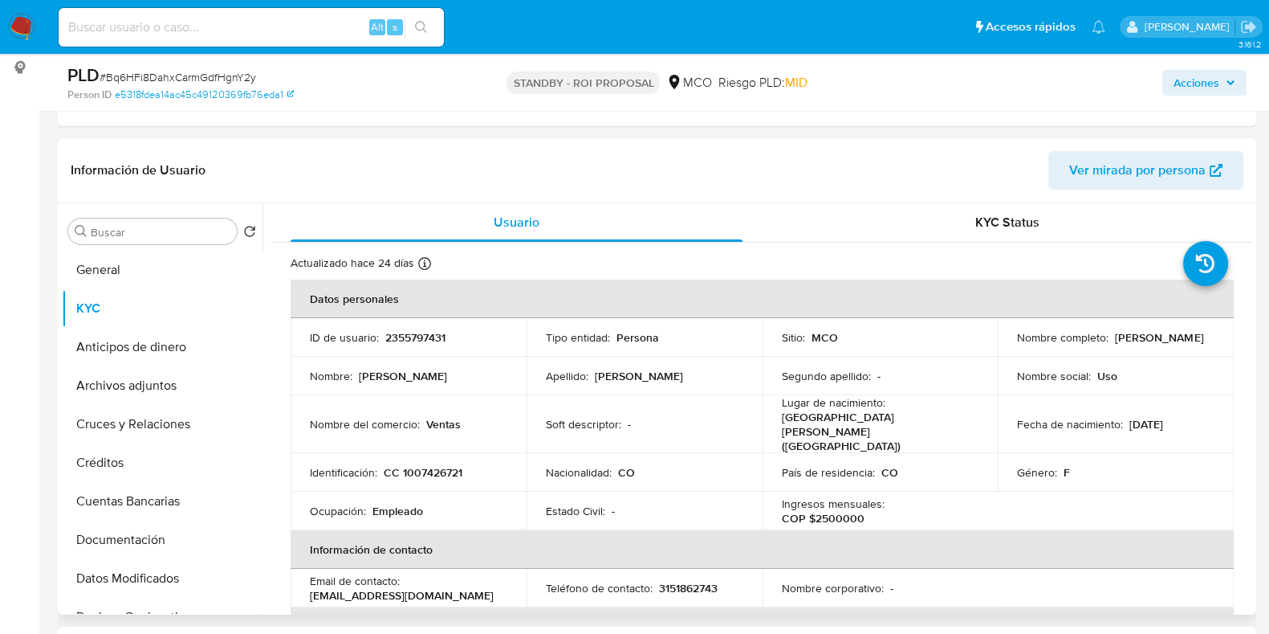
click at [425, 340] on p "2355797431" at bounding box center [415, 337] width 60 height 14
click at [145, 271] on button "General" at bounding box center [156, 270] width 188 height 39
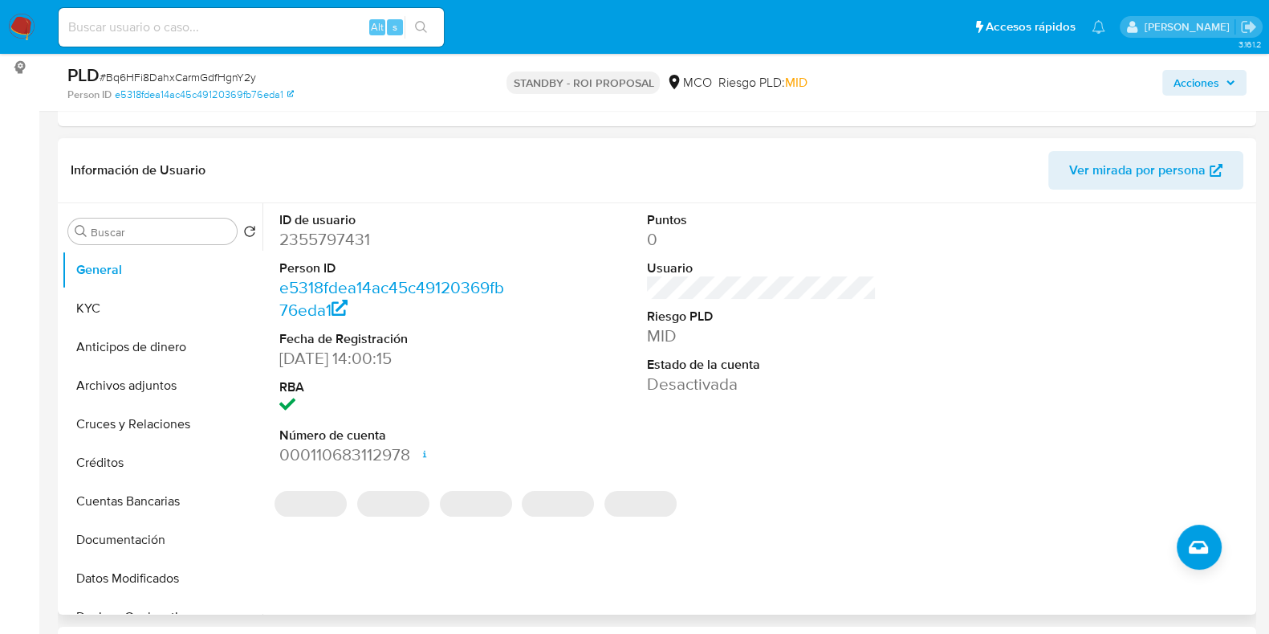
click at [316, 238] on dd "2355797431" at bounding box center [394, 239] width 230 height 22
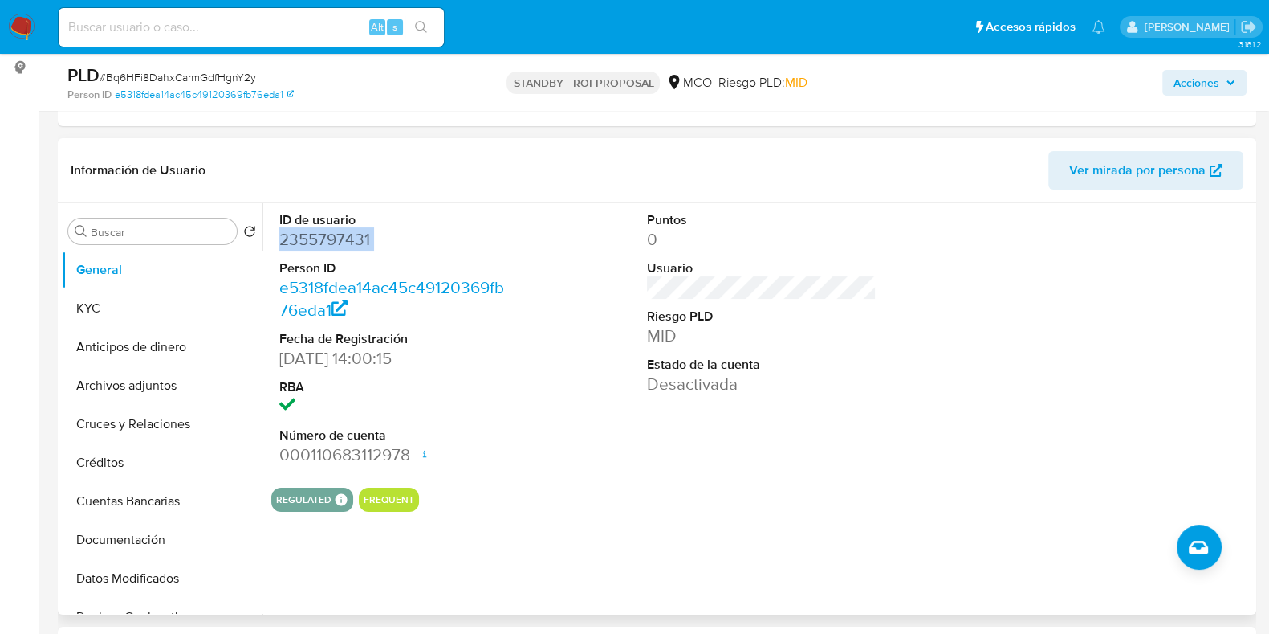
click at [316, 238] on dd "2355797431" at bounding box center [394, 239] width 230 height 22
copy dd "2355797431"
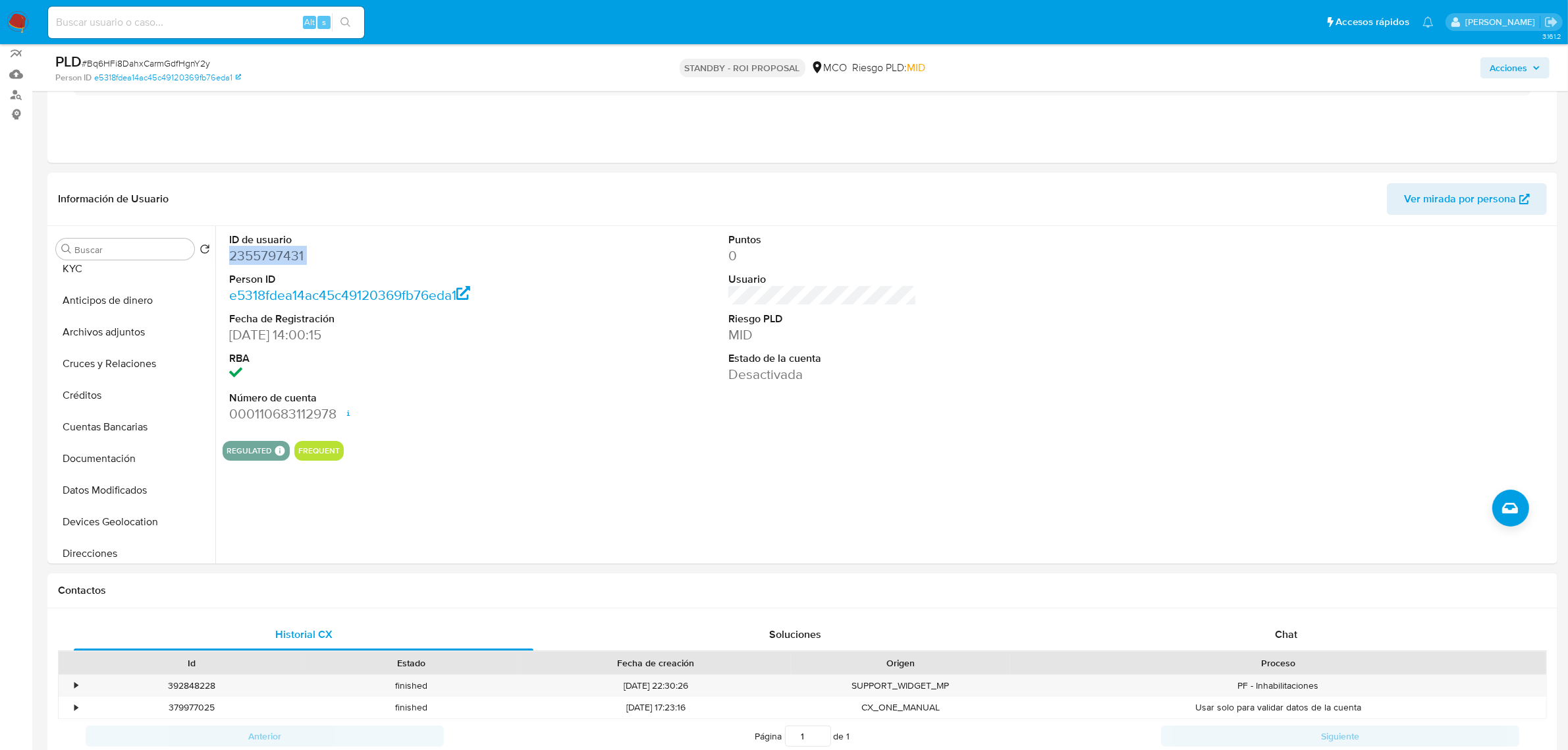
scroll to position [43, 0]
click at [284, 258] on dd "2355797431" at bounding box center [389, 255] width 320 height 18
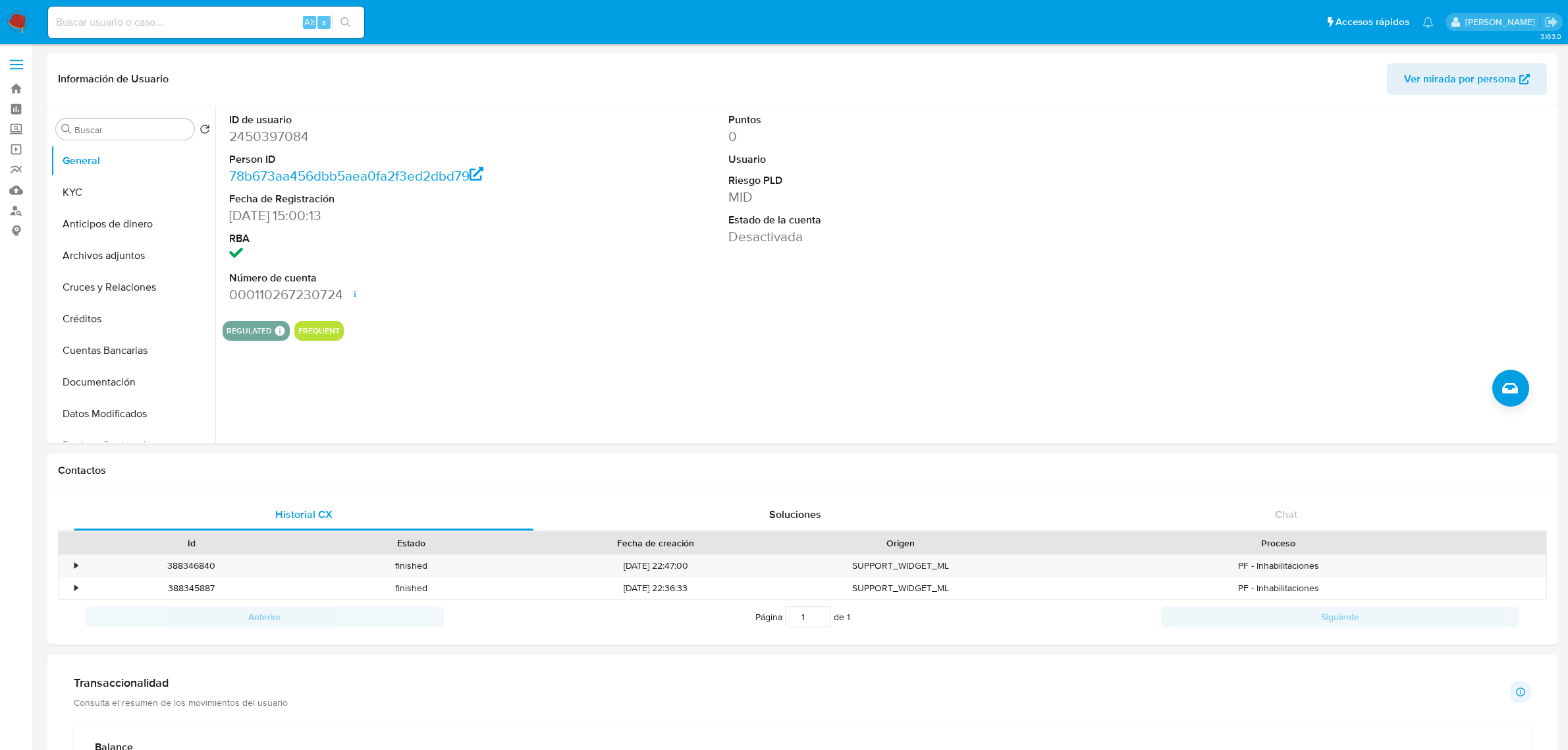
select select "10"
click at [139, 283] on button "Cruces y Relaciones" at bounding box center [128, 287] width 154 height 32
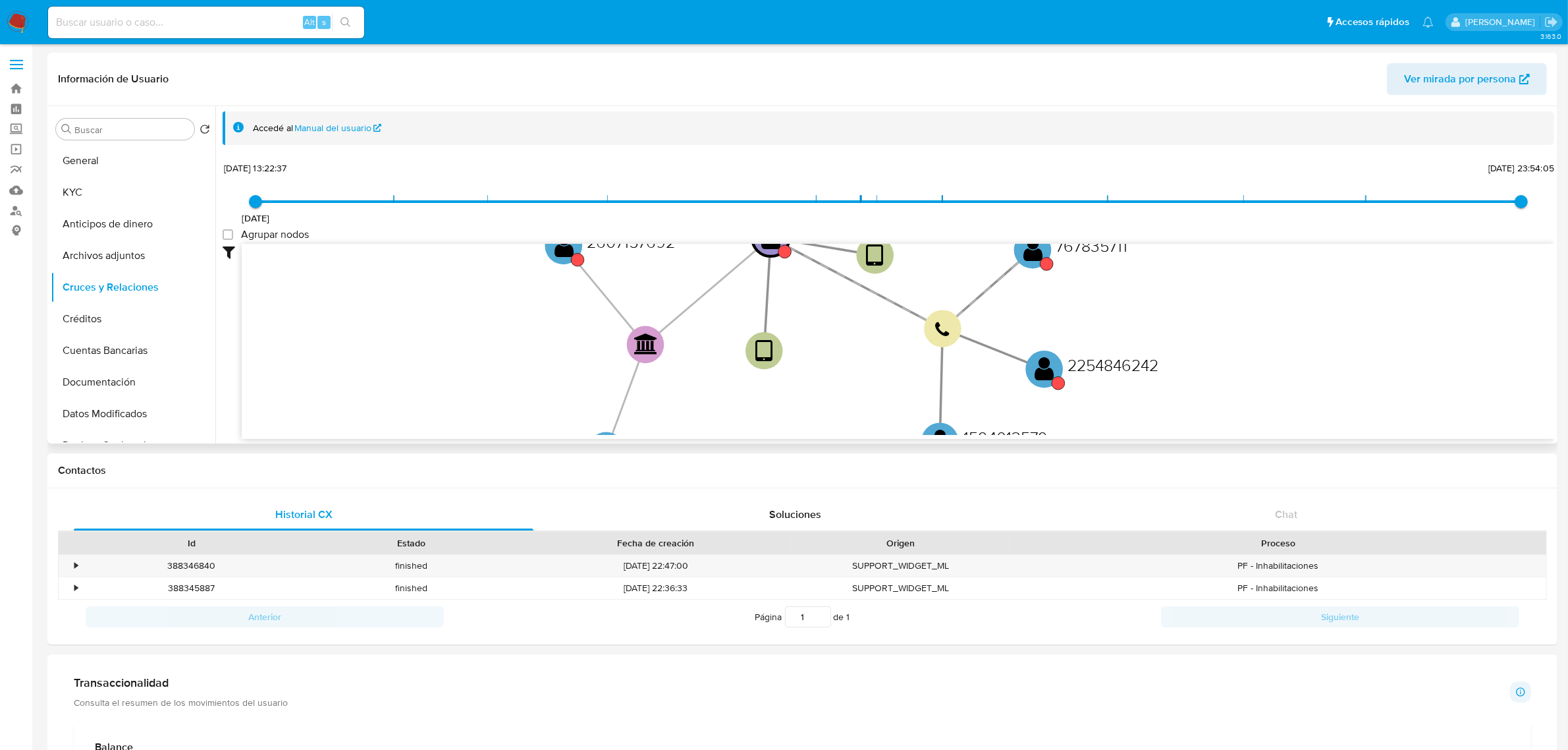
drag, startPoint x: 1285, startPoint y: 333, endPoint x: 1185, endPoint y: 269, distance: 118.7
click at [1185, 269] on icon "device-68363262110b96752760e94f  device-68363062505643e9d2c07598  user-245039…" at bounding box center [898, 339] width 1312 height 191
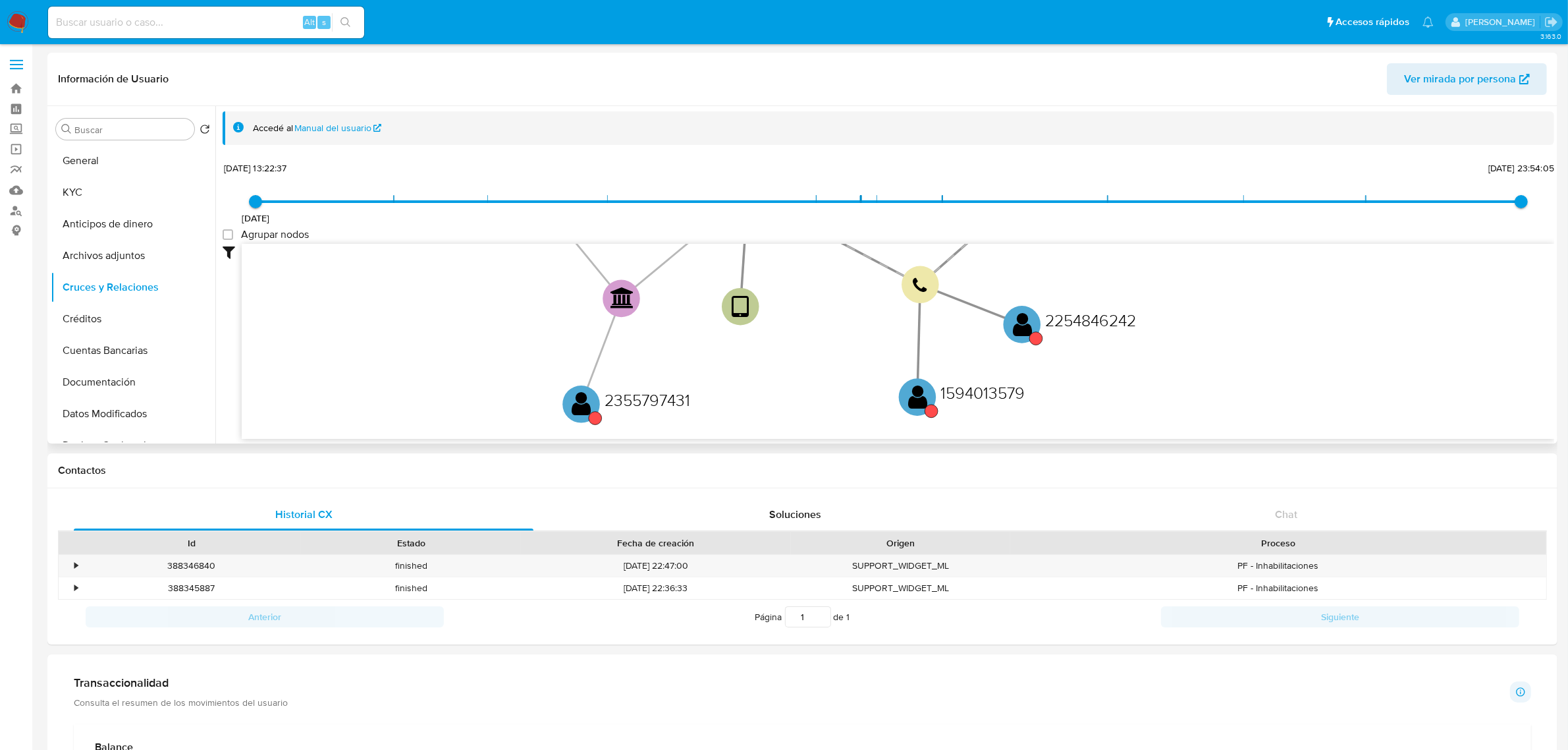
drag, startPoint x: 1208, startPoint y: 390, endPoint x: 1182, endPoint y: 340, distance: 56.4
click at [1182, 340] on icon "device-68363262110b96752760e94f  device-68363062505643e9d2c07598  user-245039…" at bounding box center [898, 339] width 1312 height 191
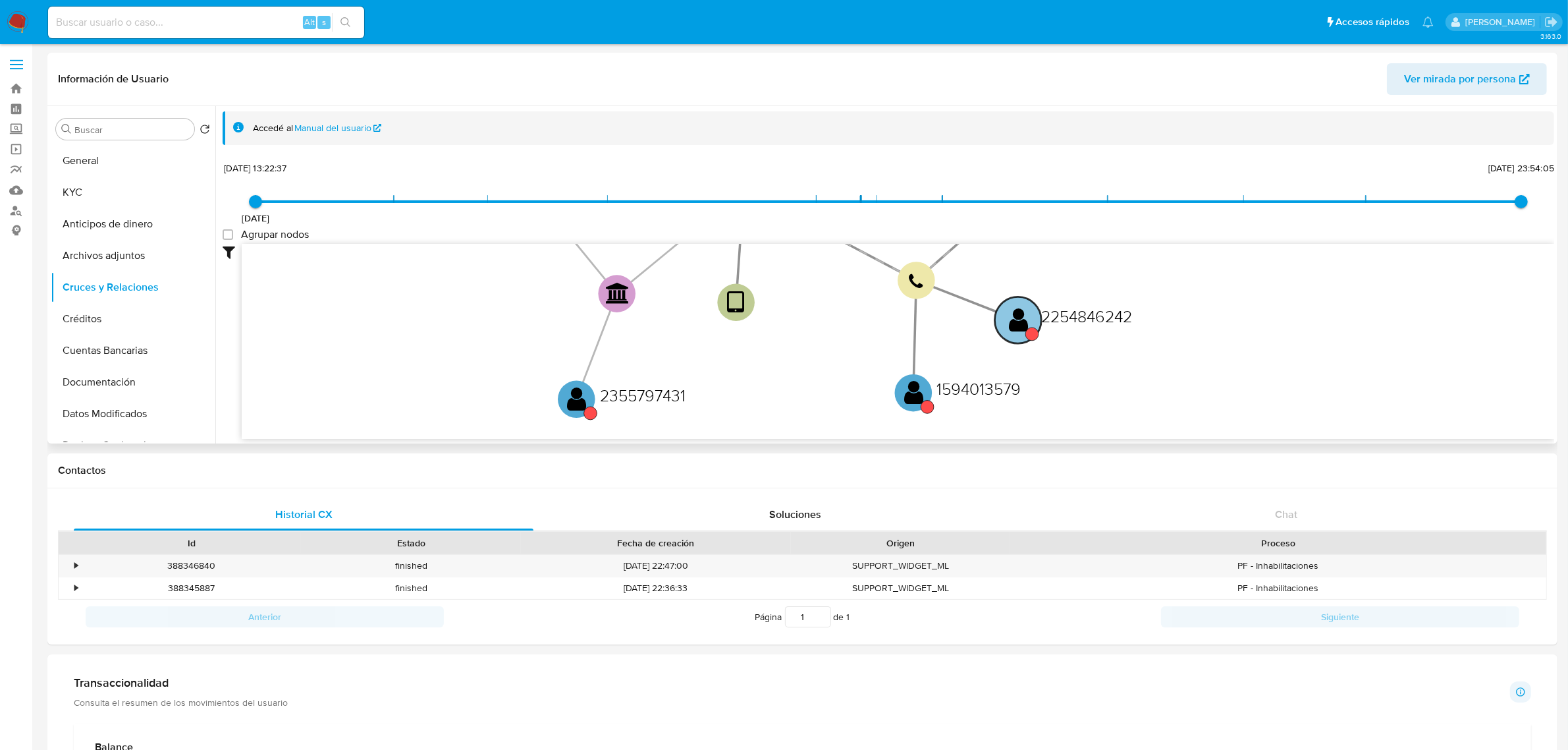
click at [1026, 331] on circle at bounding box center [1032, 334] width 13 height 13
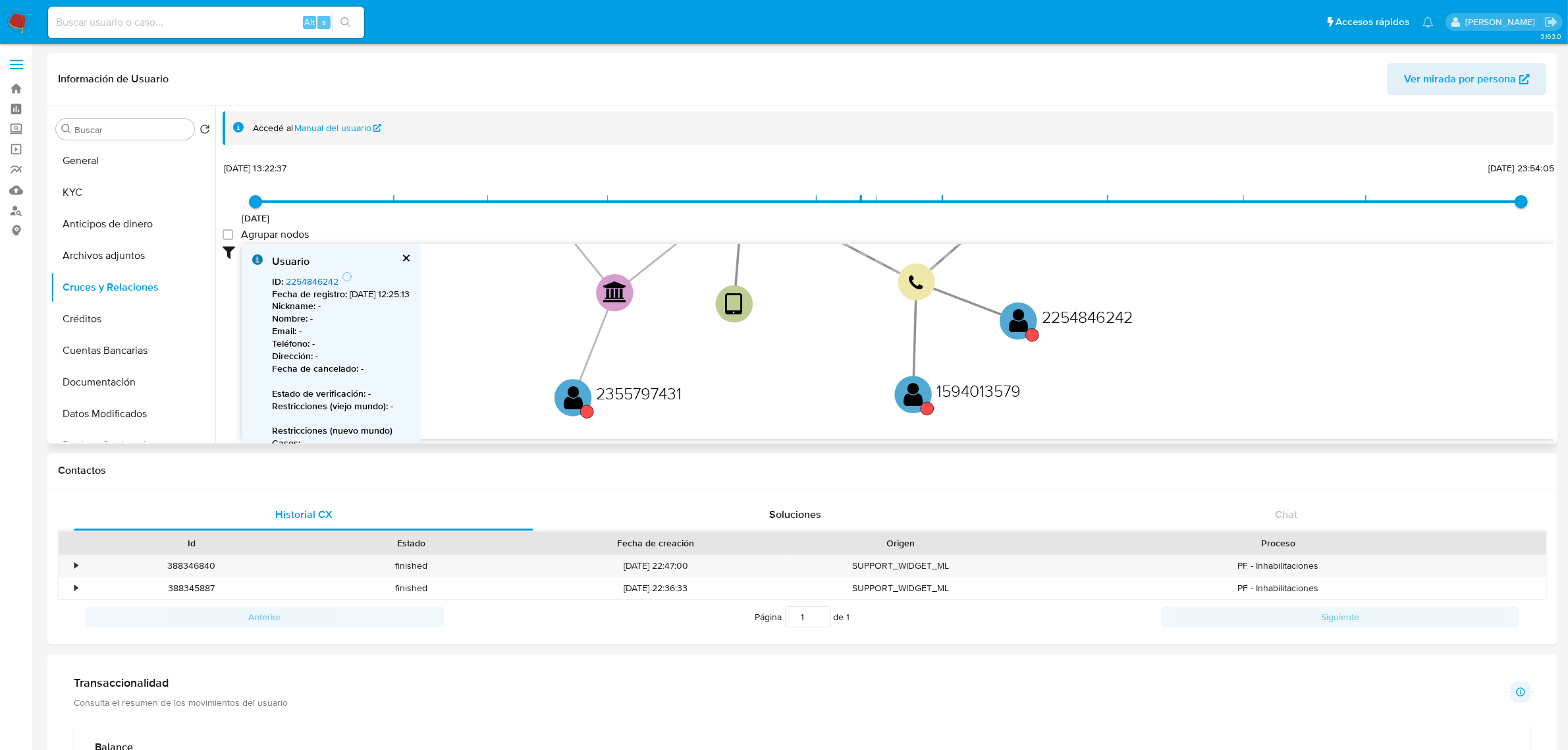
click at [316, 279] on link "2254846242" at bounding box center [312, 281] width 52 height 13
click at [915, 403] on text "" at bounding box center [914, 395] width 20 height 27
click at [296, 273] on div "ID : 1594013579 Fecha de registro : 15/12/2023, 19:28:15 Nickname : - Nombre : …" at bounding box center [341, 405] width 138 height 266
click at [303, 277] on link "1594013579" at bounding box center [309, 281] width 48 height 13
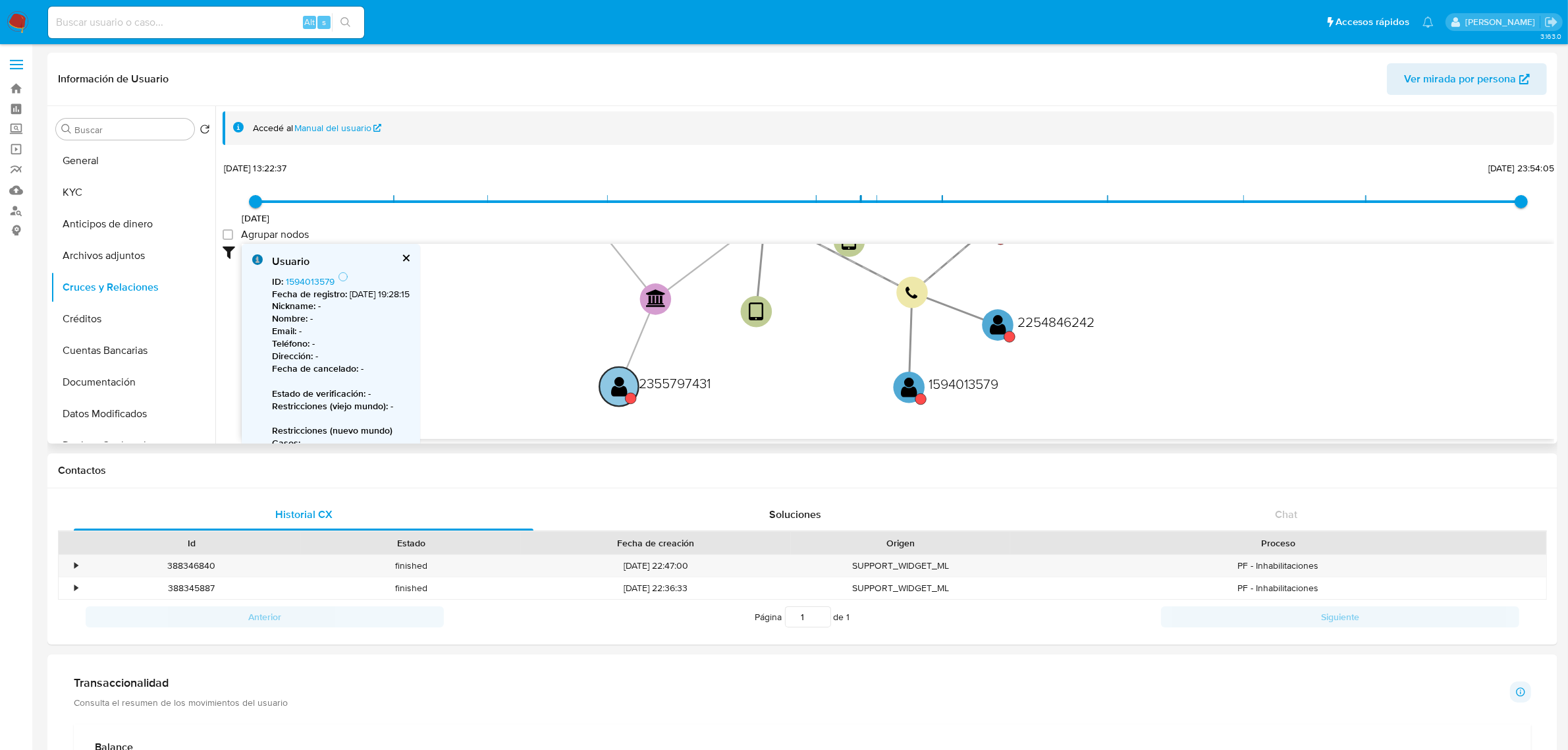
click at [620, 384] on text "" at bounding box center [619, 386] width 16 height 22
click at [304, 278] on link "2355797431" at bounding box center [310, 281] width 49 height 13
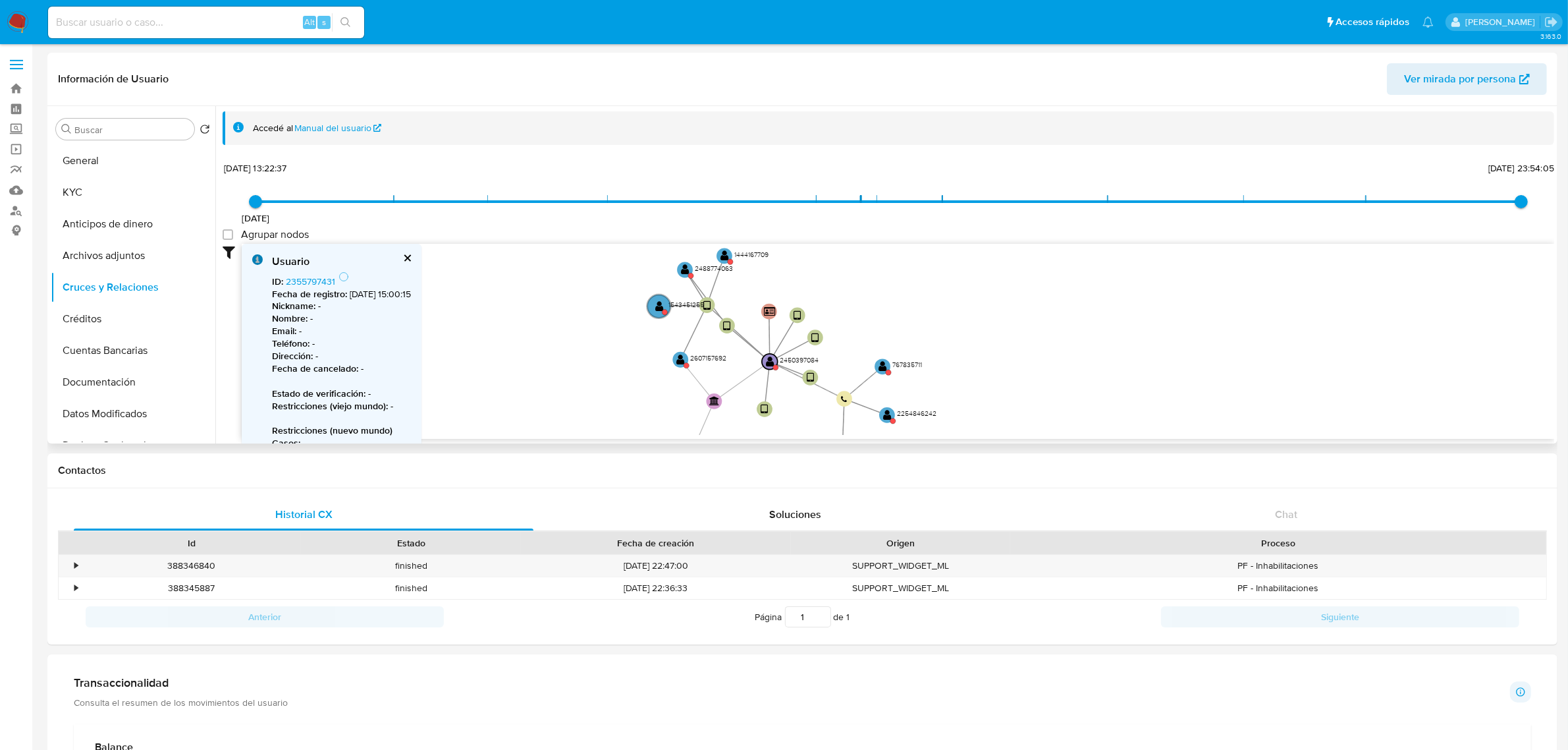
drag, startPoint x: 850, startPoint y: 350, endPoint x: 824, endPoint y: 416, distance: 70.9
click at [824, 416] on icon "device-68363262110b96752760e94f  device-68363062505643e9d2c07598  user-245039…" at bounding box center [898, 339] width 1312 height 191
click at [682, 360] on text "" at bounding box center [681, 359] width 8 height 11
click at [320, 276] on link "2607157692" at bounding box center [310, 281] width 50 height 13
click at [654, 301] on text "" at bounding box center [658, 305] width 8 height 11
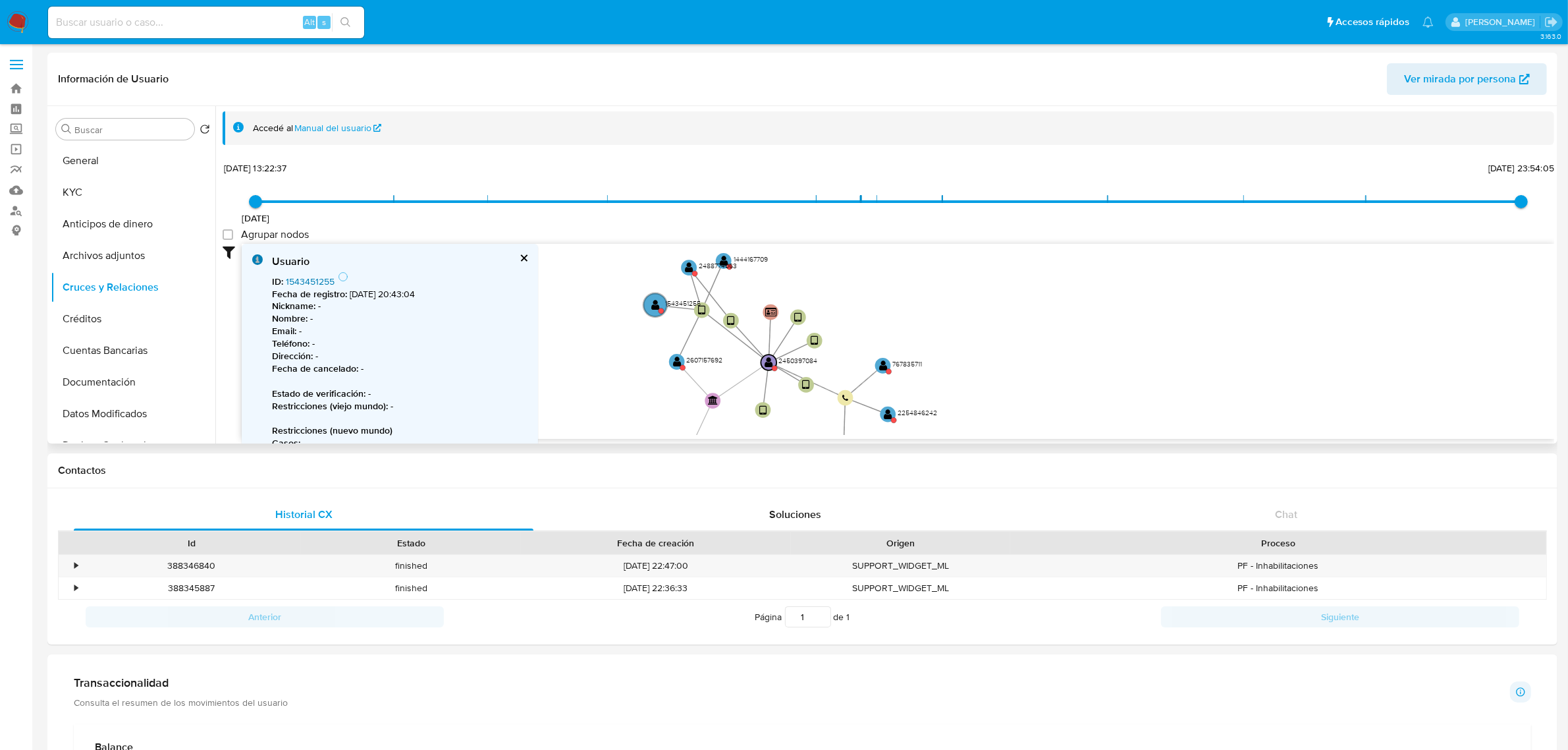
click at [292, 284] on link "1543451255" at bounding box center [309, 281] width 48 height 13
click at [690, 266] on text "" at bounding box center [690, 268] width 8 height 11
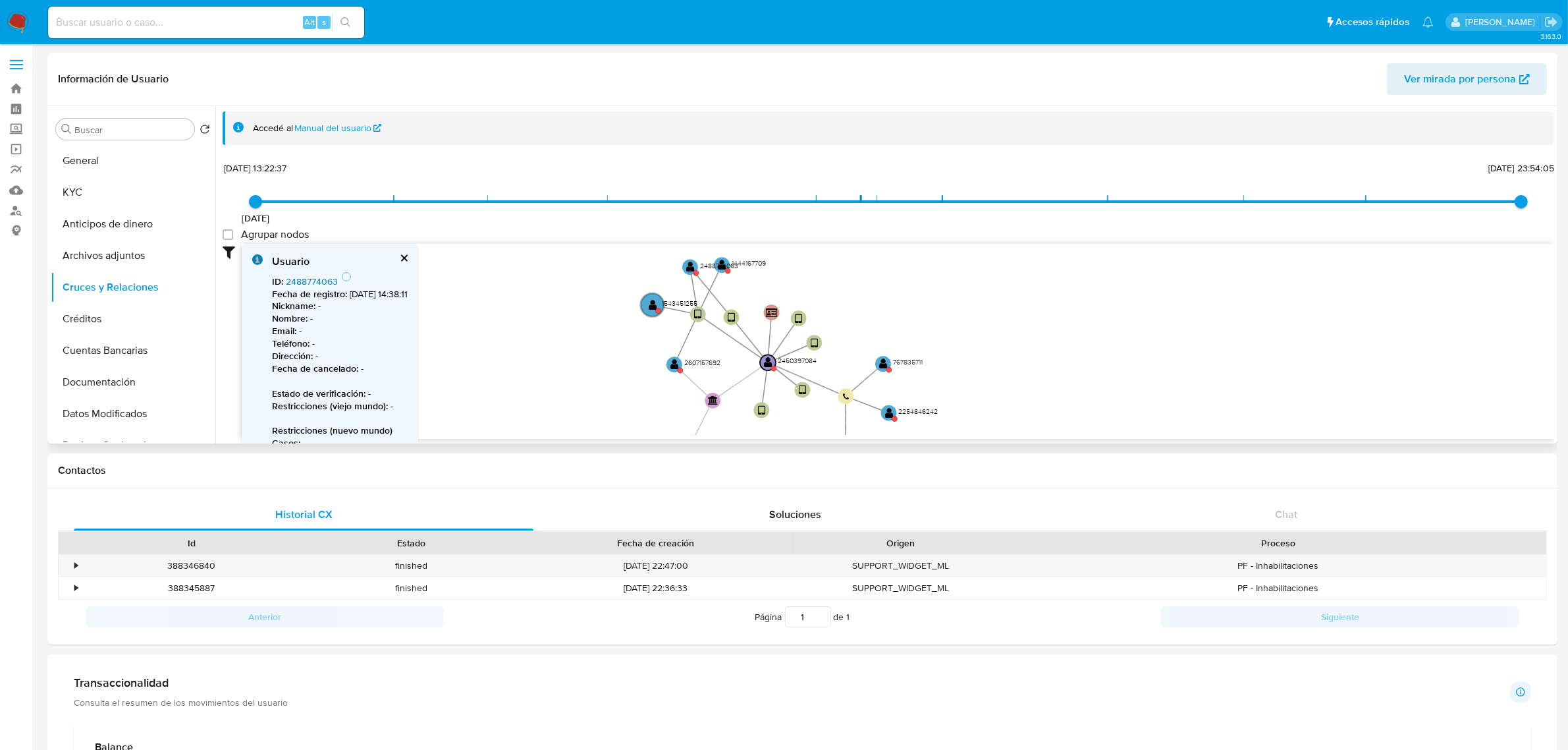
drag, startPoint x: 304, startPoint y: 289, endPoint x: 309, endPoint y: 284, distance: 7.1
click at [304, 289] on b "Fecha de registro :" at bounding box center [310, 294] width 75 height 13
click at [309, 284] on link "2488774063" at bounding box center [311, 281] width 52 height 13
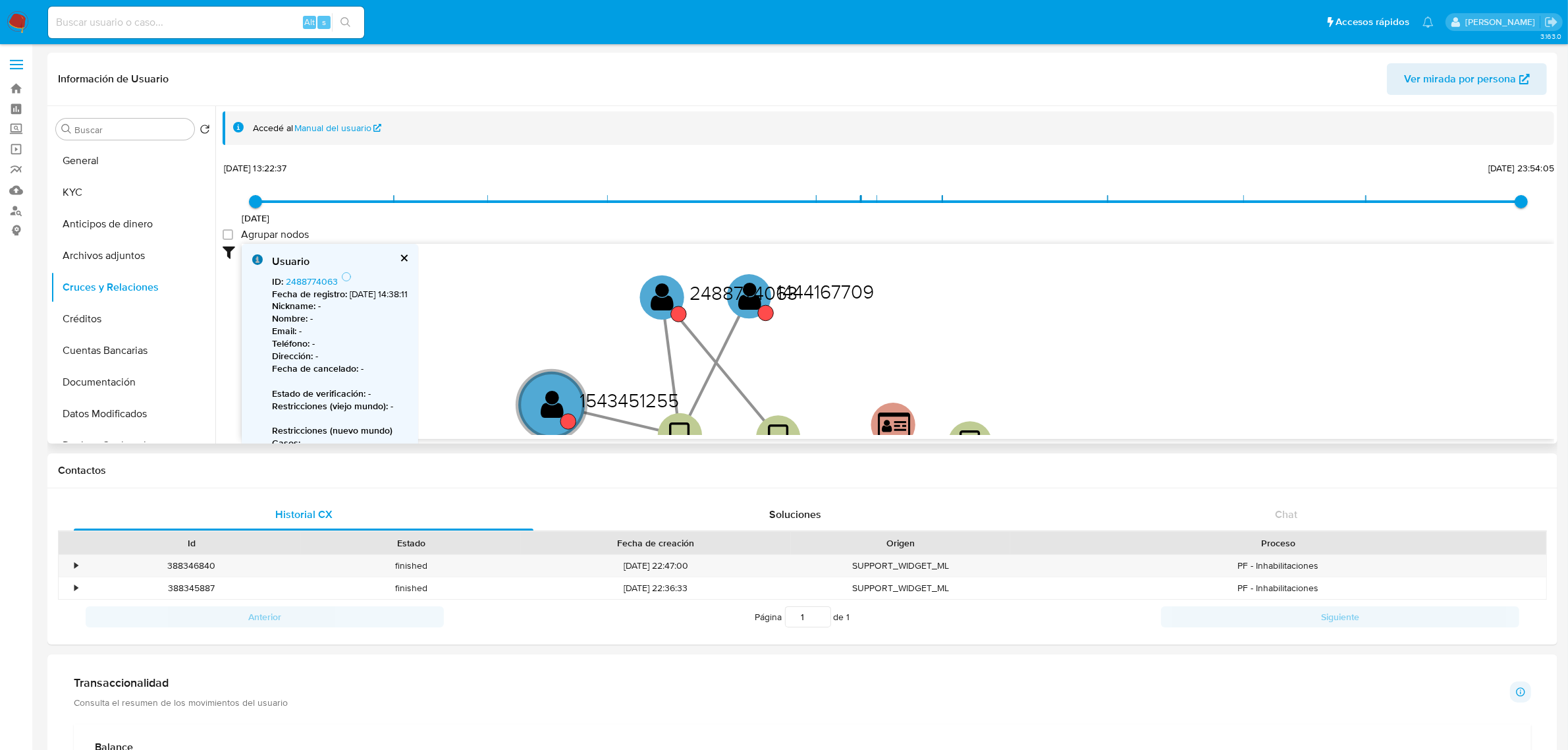
drag, startPoint x: 774, startPoint y: 262, endPoint x: 827, endPoint y: 390, distance: 138.5
click at [827, 390] on icon "device-68363262110b96752760e94f  device-68363062505643e9d2c07598  user-245039…" at bounding box center [898, 339] width 1312 height 191
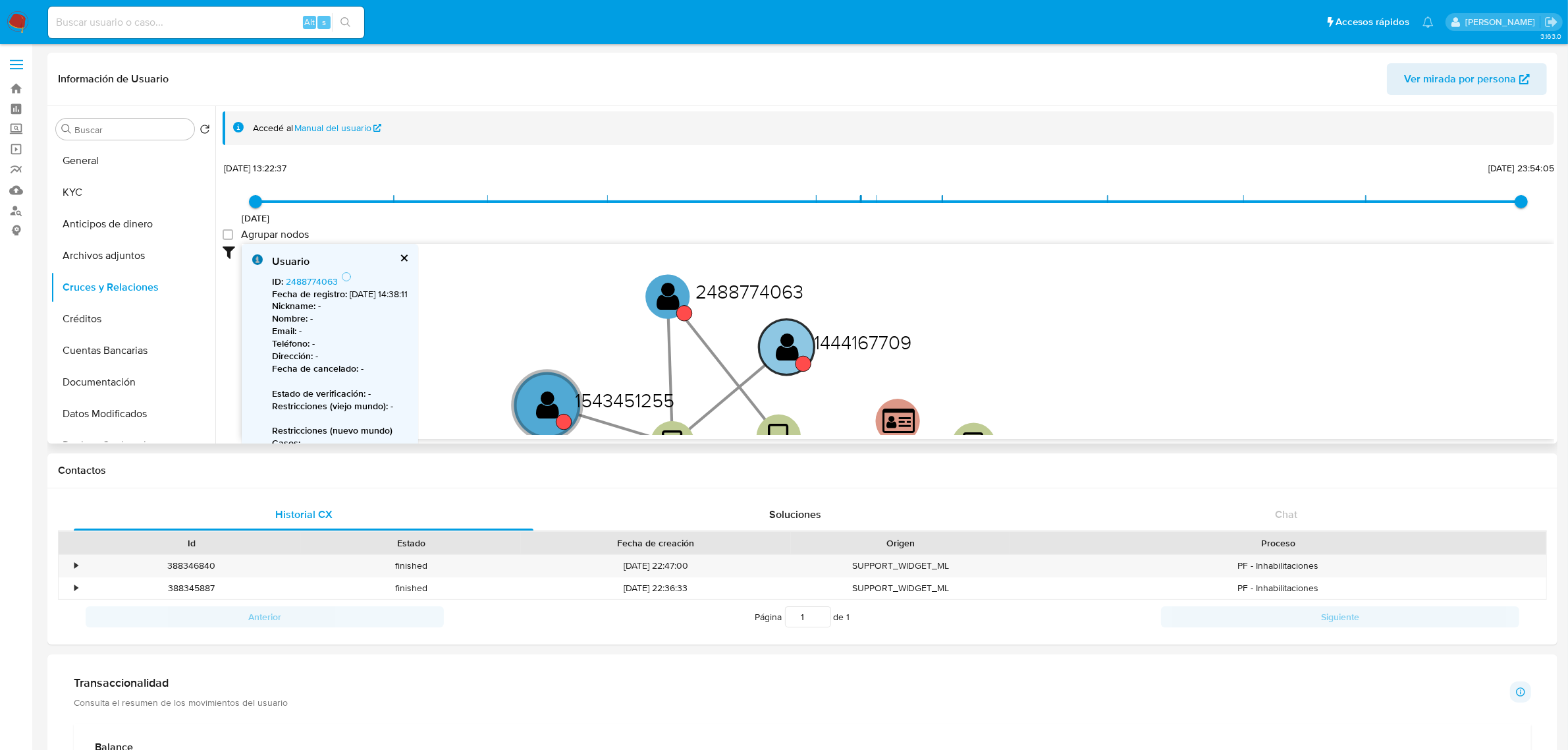
drag, startPoint x: 751, startPoint y: 310, endPoint x: 789, endPoint y: 361, distance: 63.6
click at [789, 361] on text "" at bounding box center [787, 346] width 23 height 32
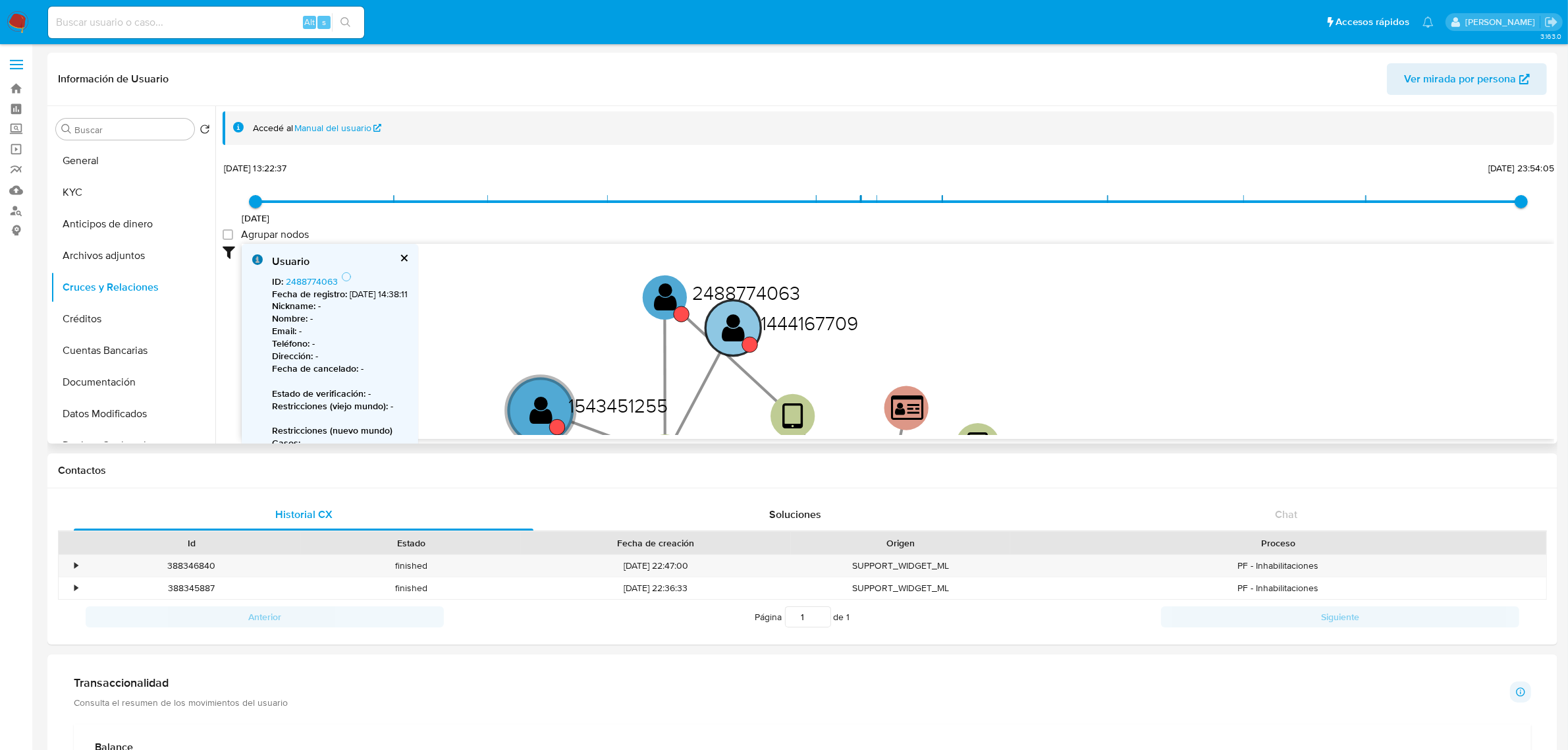
click at [736, 322] on text "" at bounding box center [734, 327] width 23 height 32
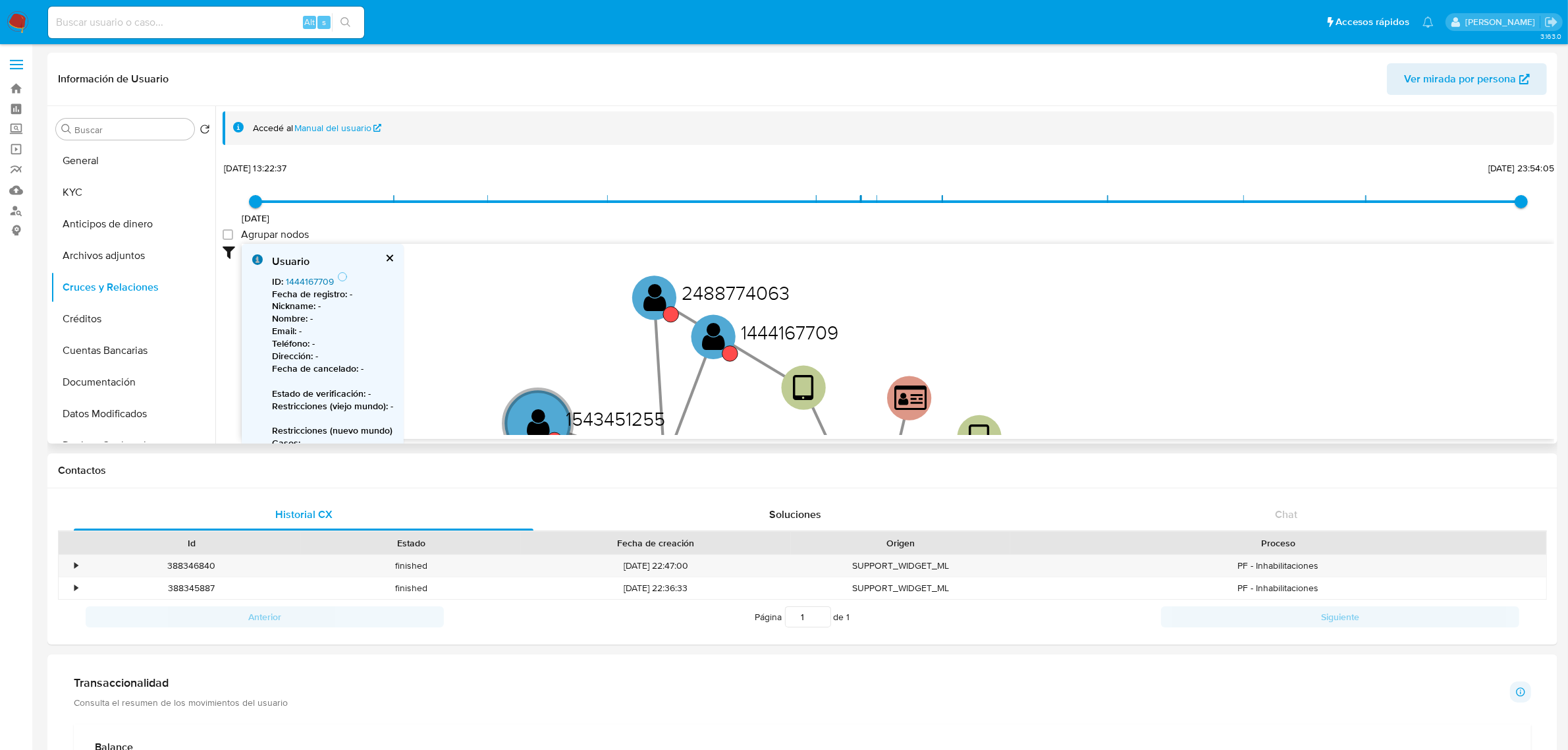
click at [312, 280] on link "1444167709" at bounding box center [309, 281] width 48 height 13
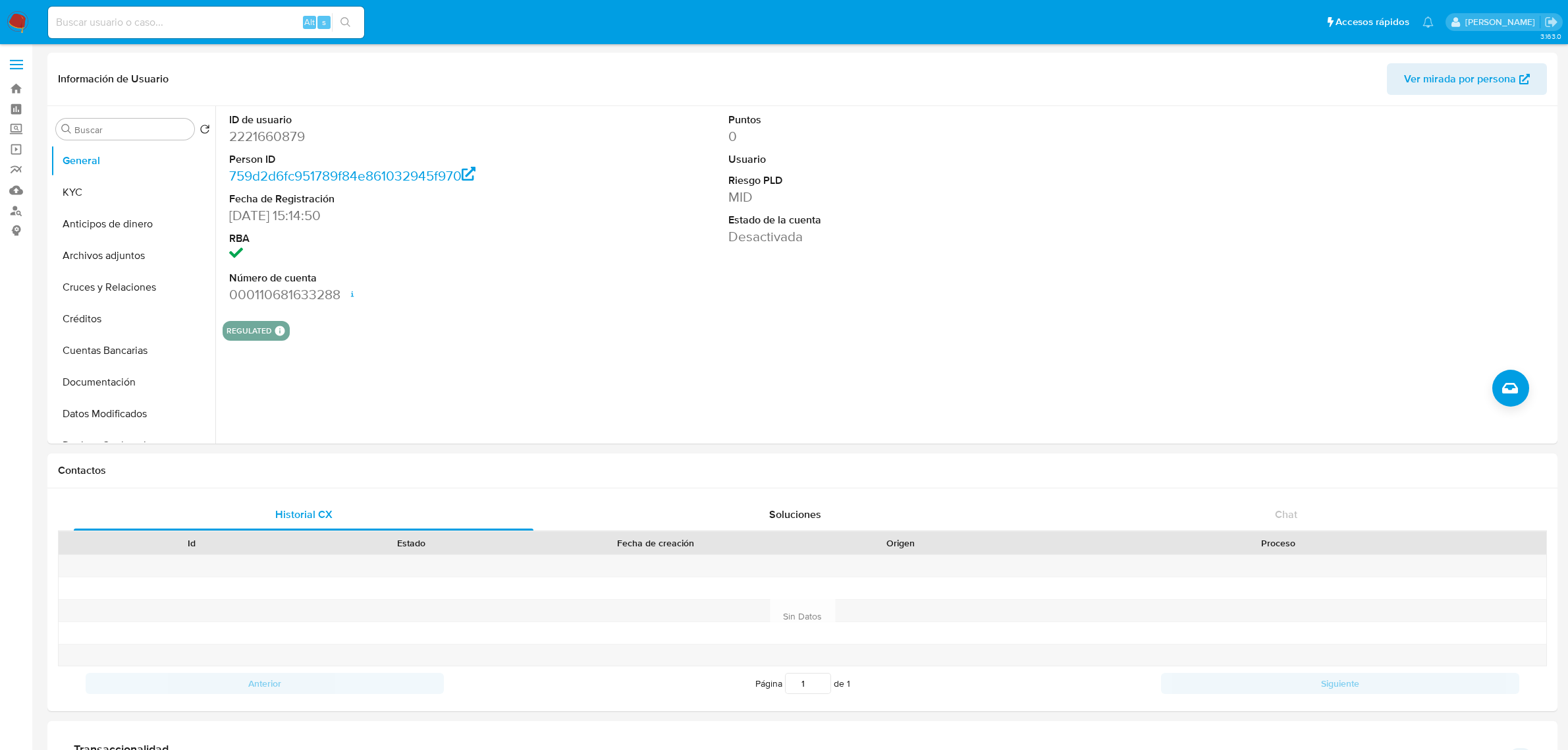
select select "10"
click at [109, 293] on button "Cruces y Relaciones" at bounding box center [128, 287] width 154 height 32
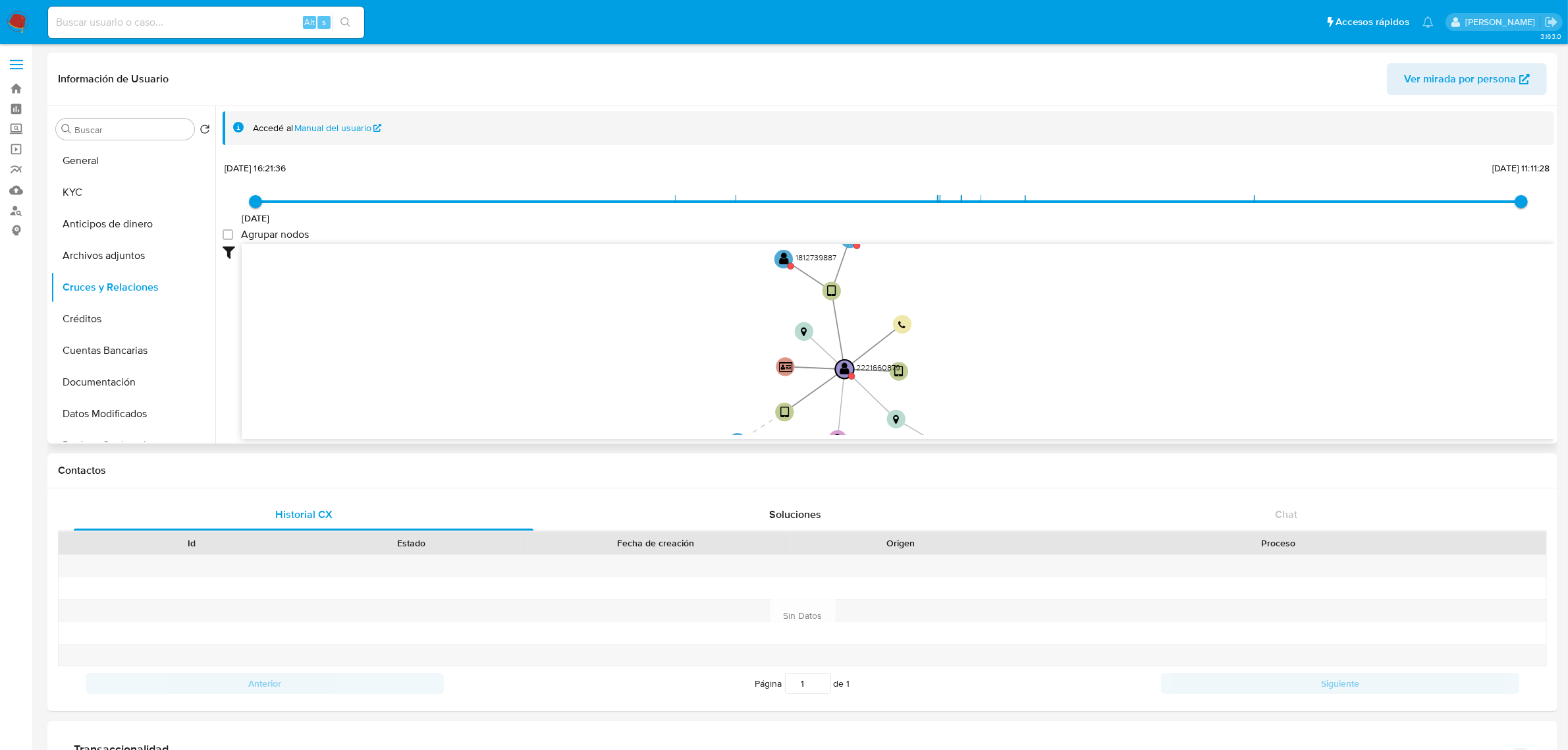
drag, startPoint x: 967, startPoint y: 350, endPoint x: 939, endPoint y: 406, distance: 62.6
click at [939, 406] on icon "device-678ea13e67e7c6e486fe9b5b  device-66bd018e0d705437f8ea2540  device-6645…" at bounding box center [898, 339] width 1312 height 191
click at [938, 410] on icon "device-678ea13e67e7c6e486fe9b5b  device-66bd018e0d705437f8ea2540  device-6645…" at bounding box center [898, 339] width 1312 height 191
drag, startPoint x: 957, startPoint y: 290, endPoint x: 961, endPoint y: 354, distance: 64.1
click at [961, 354] on icon "device-678ea13e67e7c6e486fe9b5b  device-66bd018e0d705437f8ea2540  device-6645…" at bounding box center [898, 339] width 1312 height 191
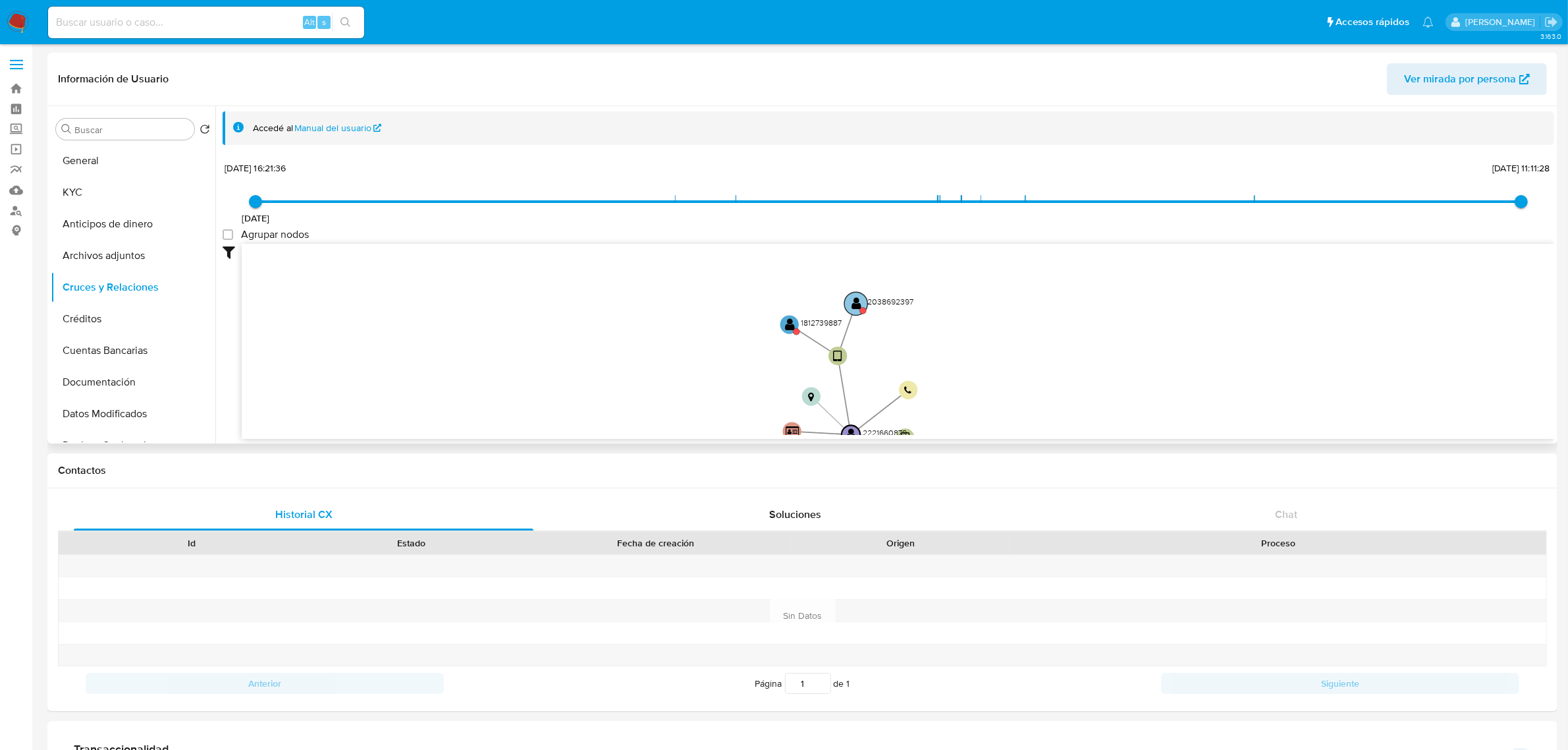
click at [855, 309] on text "" at bounding box center [856, 304] width 10 height 13
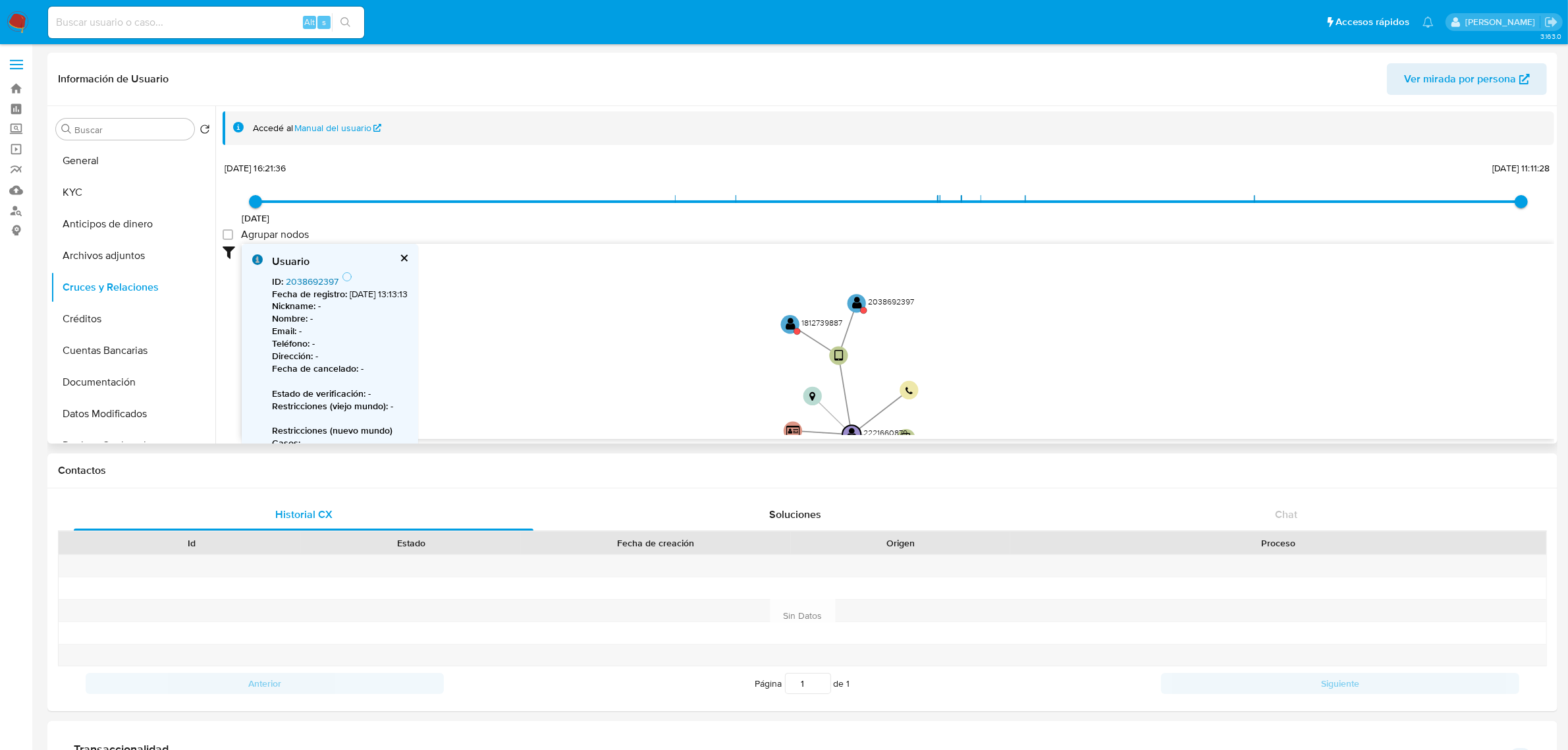
click at [330, 278] on link "2038692397" at bounding box center [312, 281] width 52 height 13
click at [794, 327] on text "" at bounding box center [791, 324] width 10 height 13
click at [317, 287] on b "Fecha de registro :" at bounding box center [310, 294] width 75 height 13
click at [308, 277] on link "1812739887" at bounding box center [309, 281] width 48 height 13
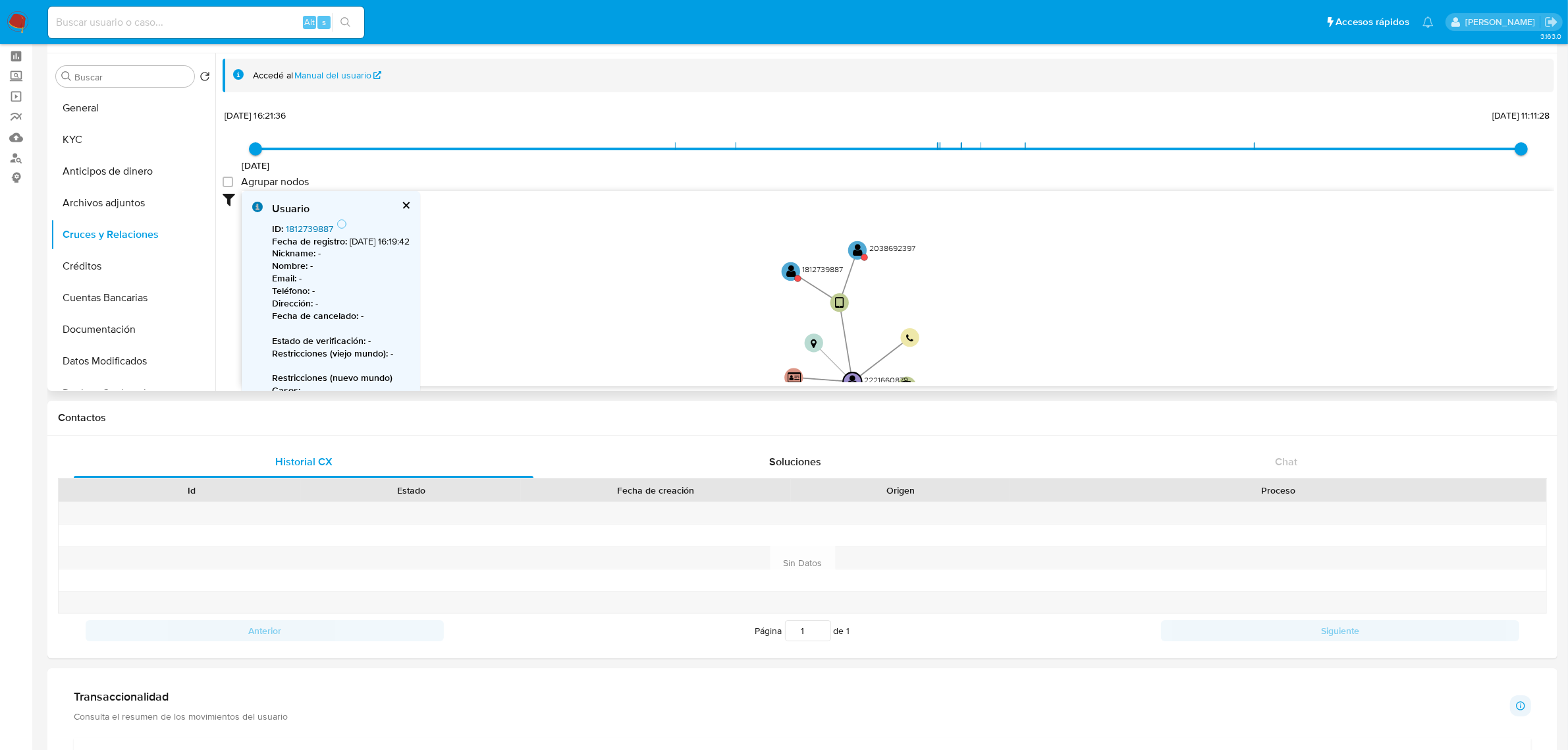
scroll to position [82, 0]
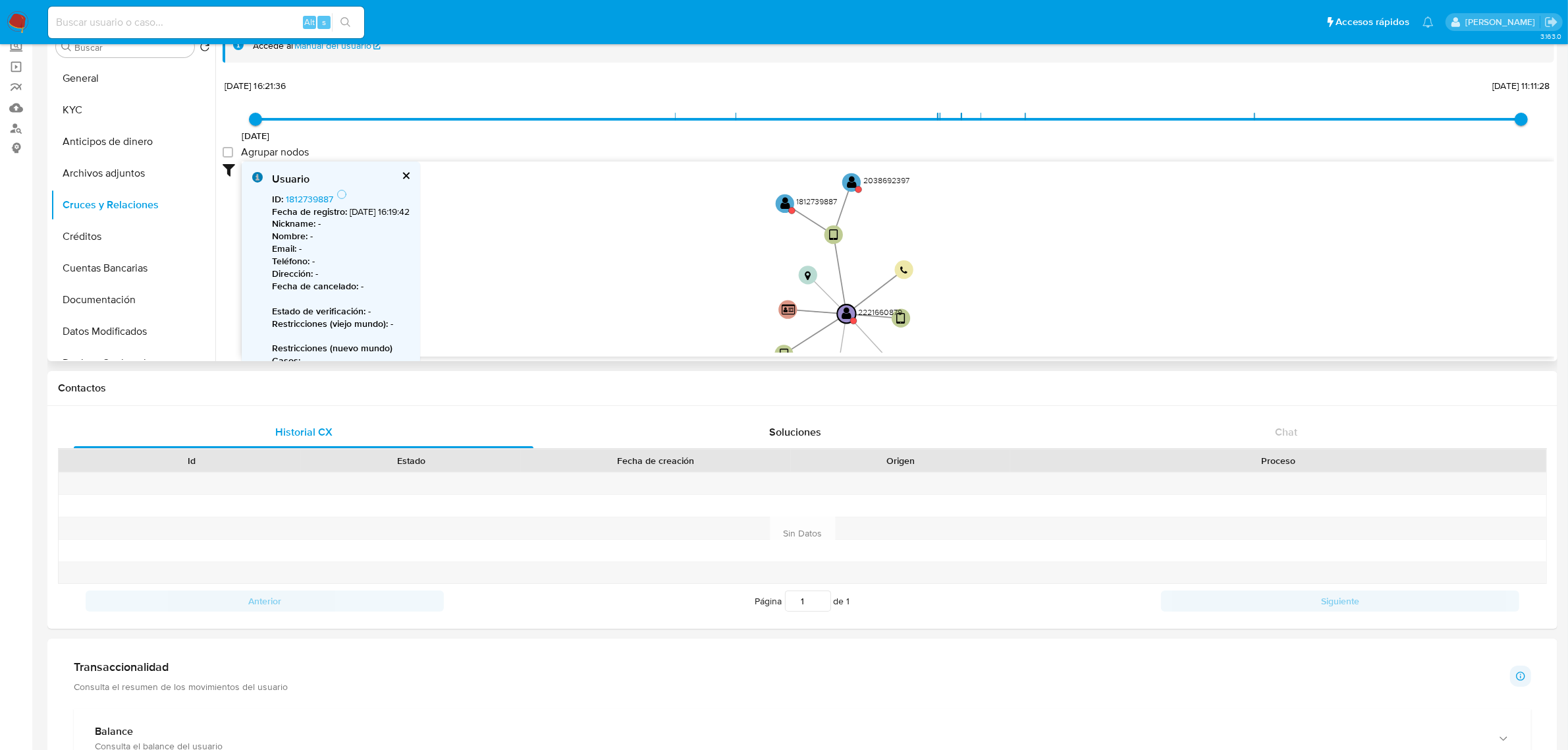
drag, startPoint x: 991, startPoint y: 256, endPoint x: 980, endPoint y: 212, distance: 45.4
click at [982, 208] on icon "device-678ea13e67e7c6e486fe9b5b  device-66bd018e0d705437f8ea2540  device-6645…" at bounding box center [898, 257] width 1312 height 191
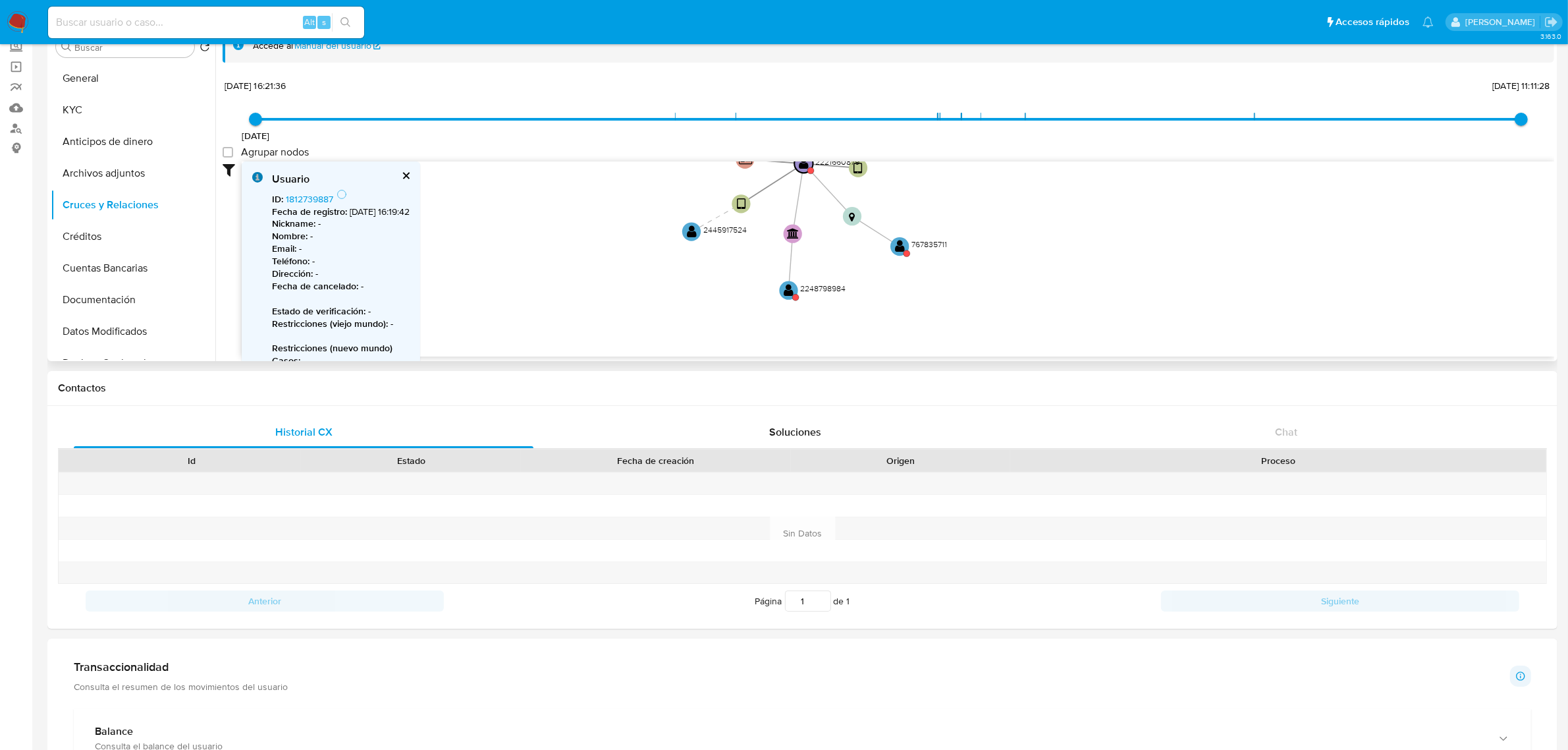
drag, startPoint x: 1011, startPoint y: 317, endPoint x: 977, endPoint y: 204, distance: 118.0
click at [977, 204] on icon "device-678ea13e67e7c6e486fe9b5b  device-66bd018e0d705437f8ea2540  device-6645…" at bounding box center [898, 257] width 1312 height 191
click at [900, 245] on text "" at bounding box center [900, 246] width 10 height 13
click at [303, 202] on link "767835711" at bounding box center [306, 199] width 42 height 13
click at [789, 286] on text "" at bounding box center [787, 290] width 10 height 13
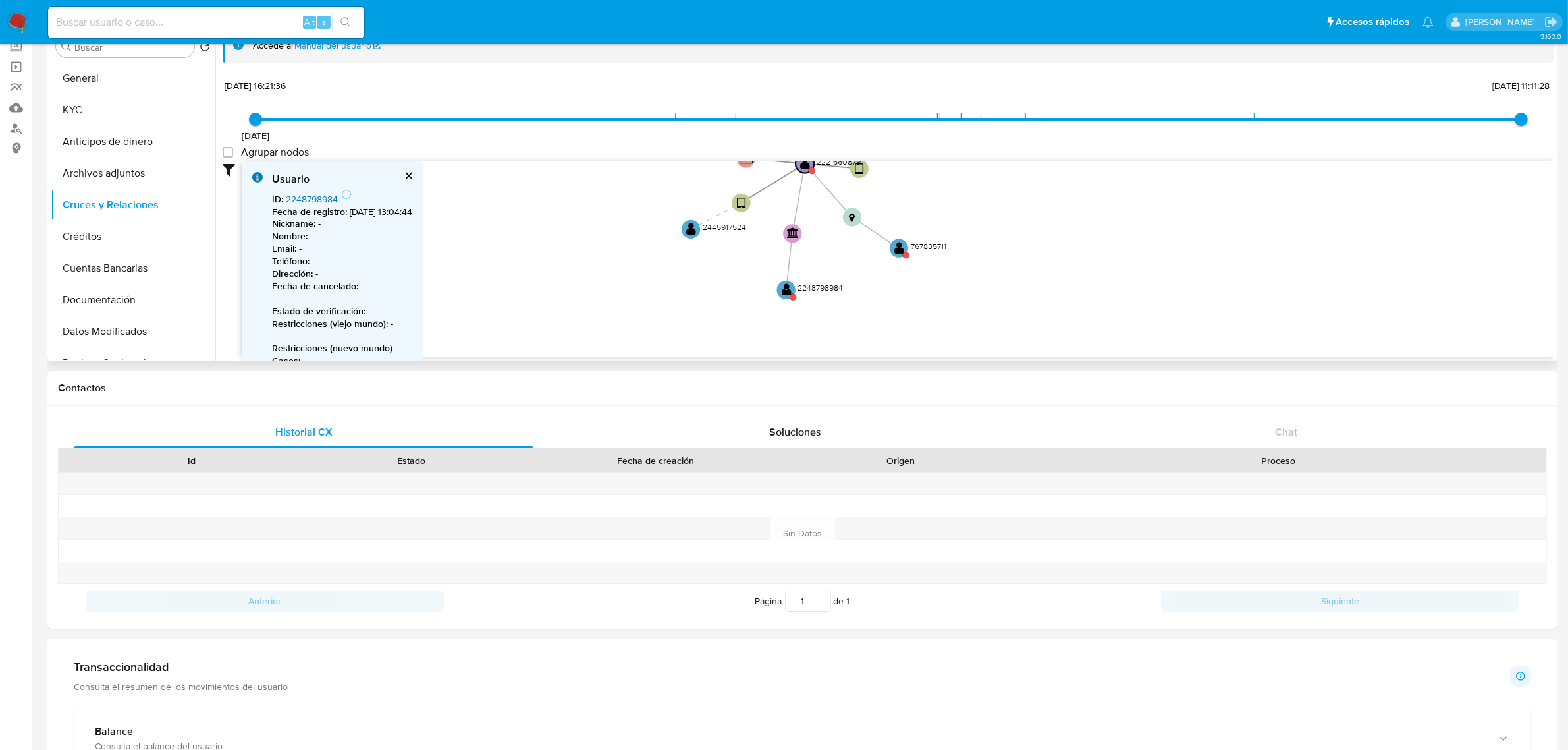
click at [309, 195] on link "2248798984" at bounding box center [311, 199] width 52 height 13
click at [699, 222] on circle at bounding box center [691, 229] width 23 height 23
click at [304, 194] on link "2445917524" at bounding box center [310, 199] width 50 height 13
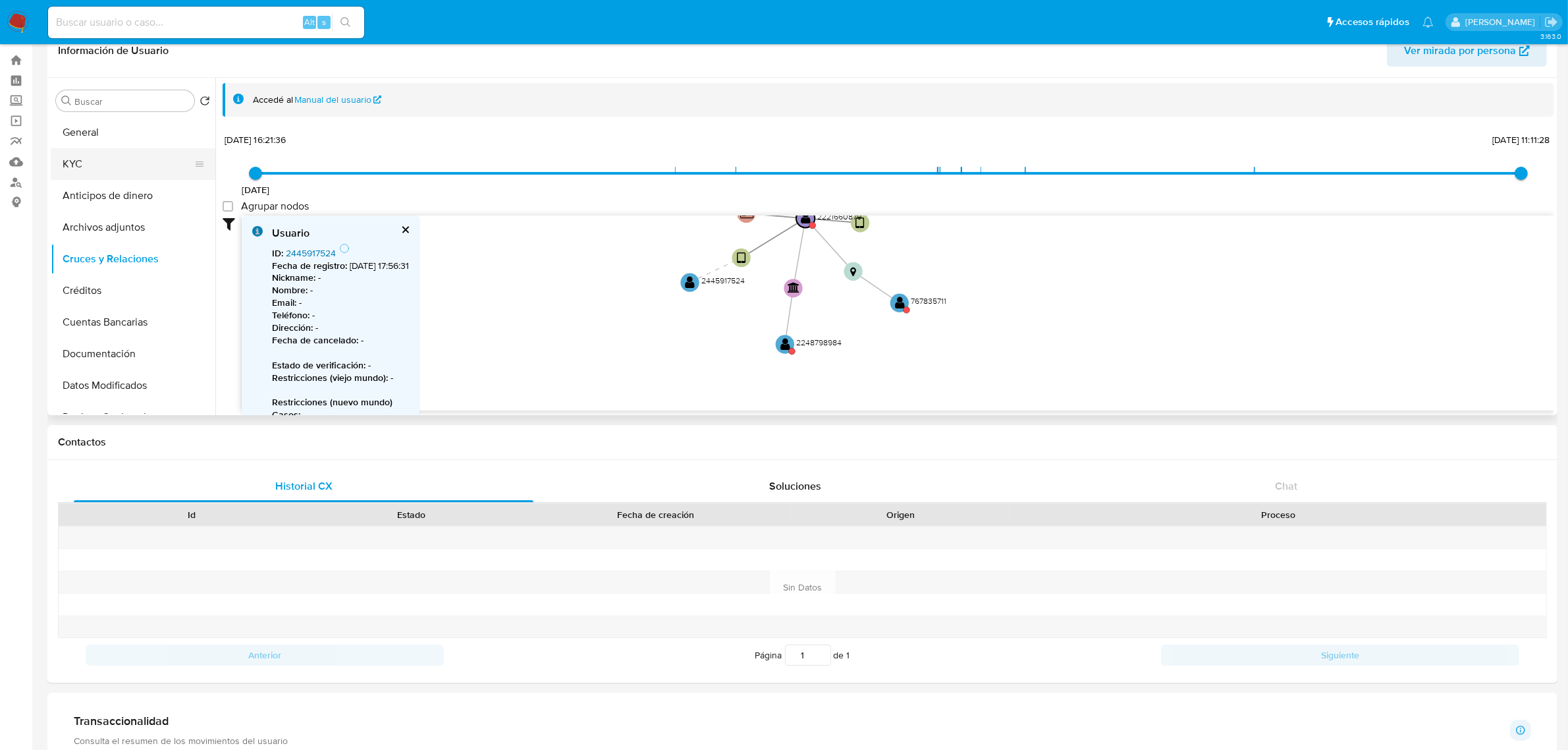
scroll to position [0, 0]
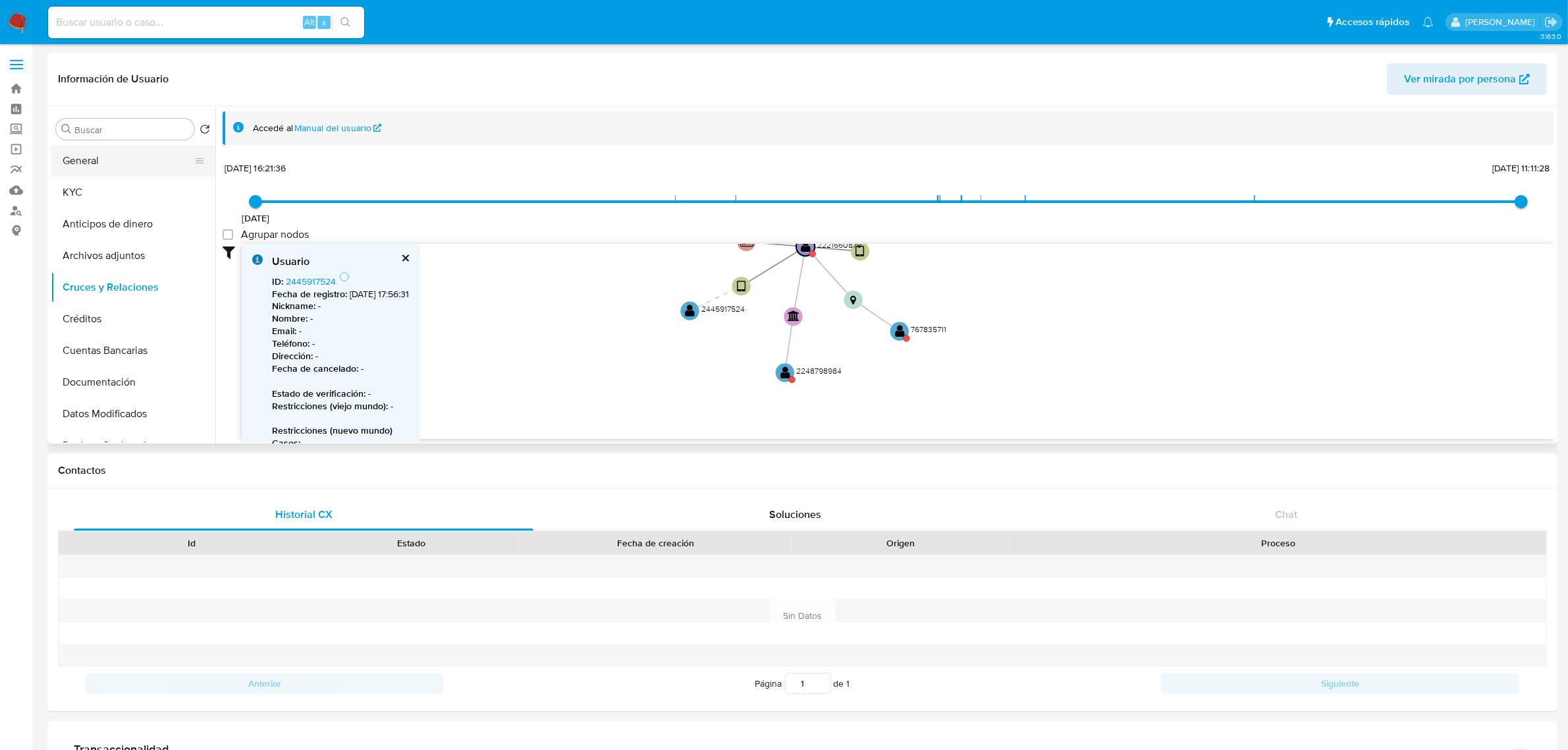
click at [106, 159] on button "General" at bounding box center [128, 161] width 154 height 32
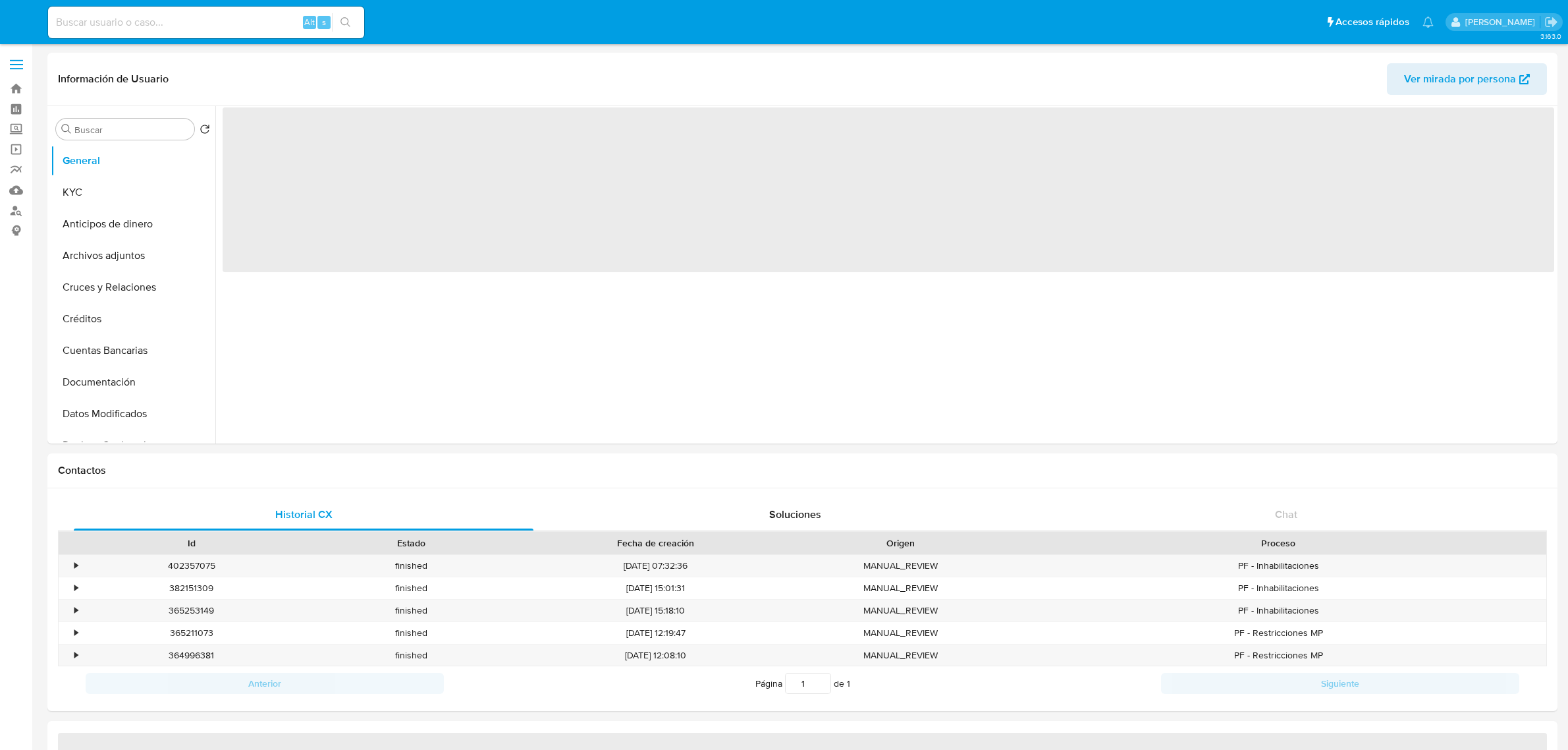
select select "10"
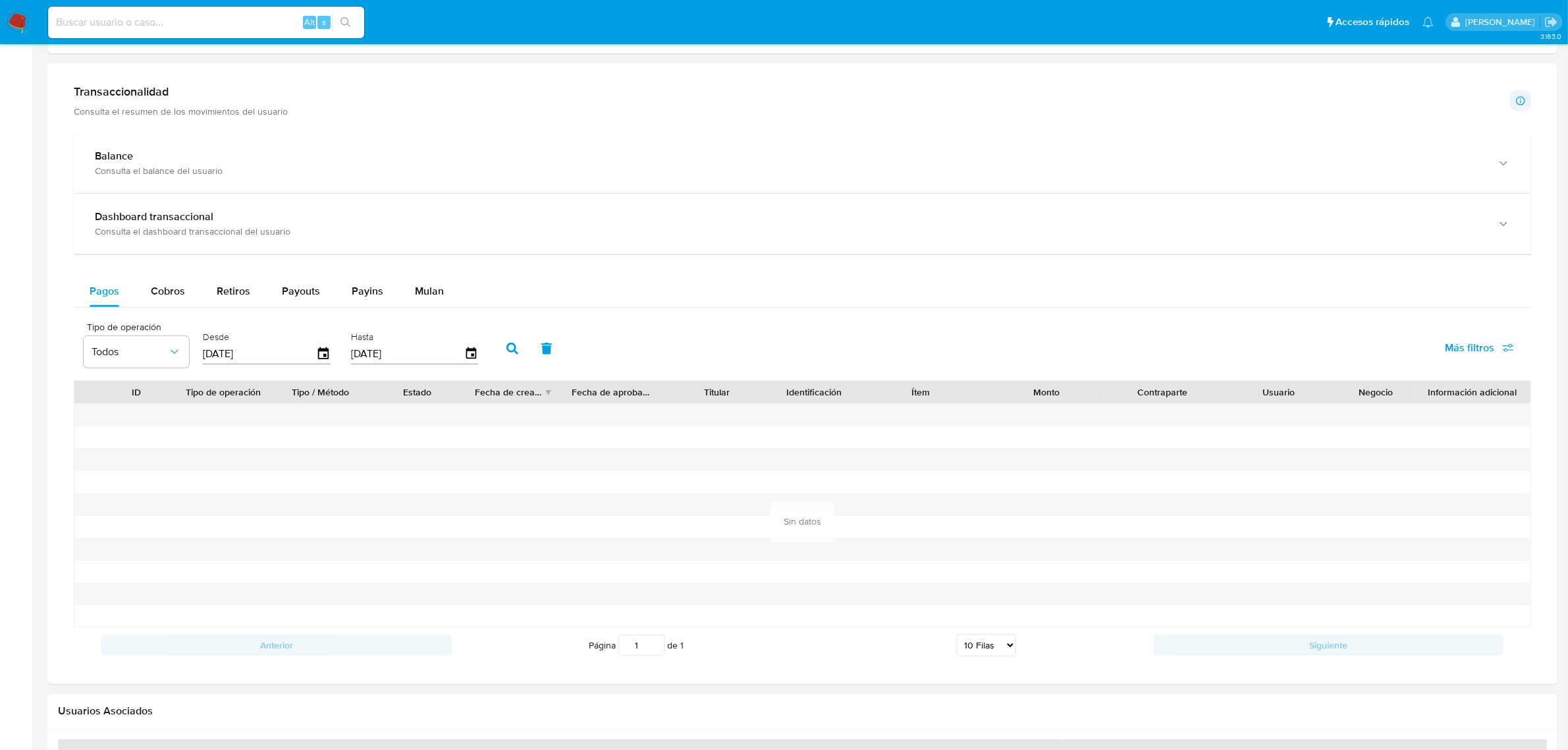
scroll to position [659, 0]
click at [169, 288] on span "Cobros" at bounding box center [168, 290] width 34 height 15
select select "10"
click at [328, 356] on div "Desde [DATE]" at bounding box center [268, 345] width 138 height 53
click at [321, 353] on icon "button" at bounding box center [324, 353] width 23 height 23
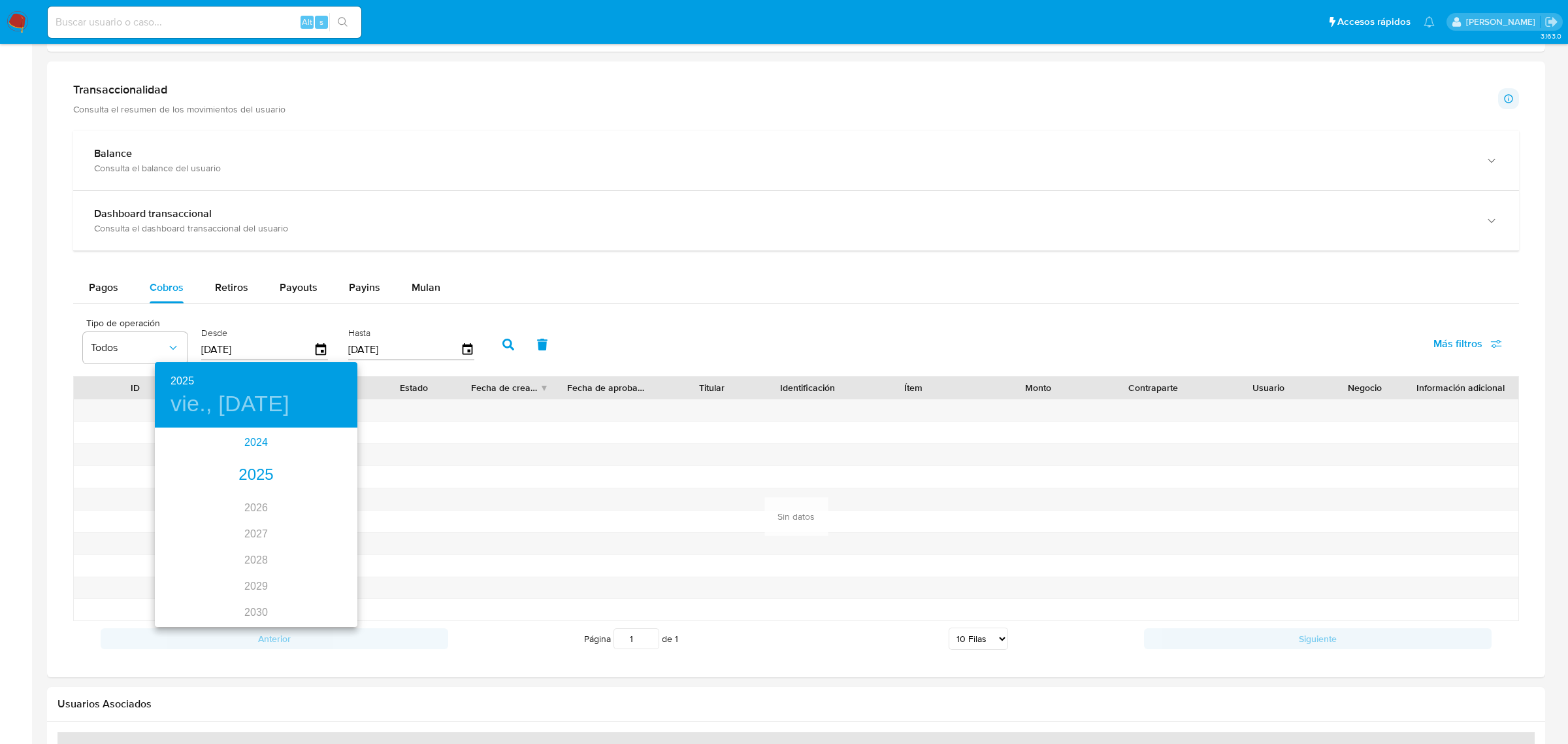
click at [260, 438] on div "2024" at bounding box center [256, 443] width 203 height 26
click at [254, 595] on div "nov." at bounding box center [256, 596] width 68 height 49
click at [256, 589] on p "28" at bounding box center [256, 591] width 11 height 13
type input "[DATE]"
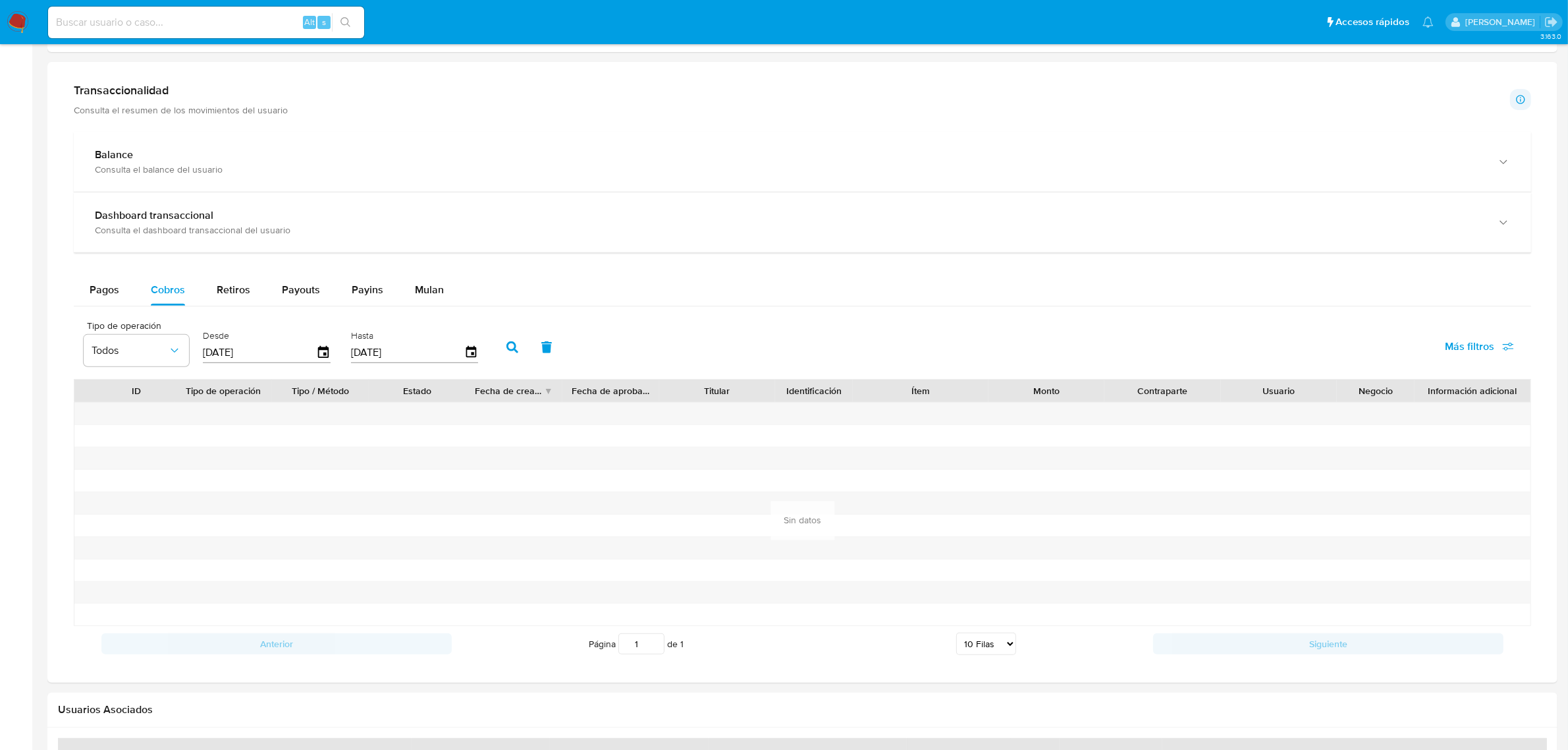
click at [498, 359] on button "button" at bounding box center [513, 347] width 34 height 32
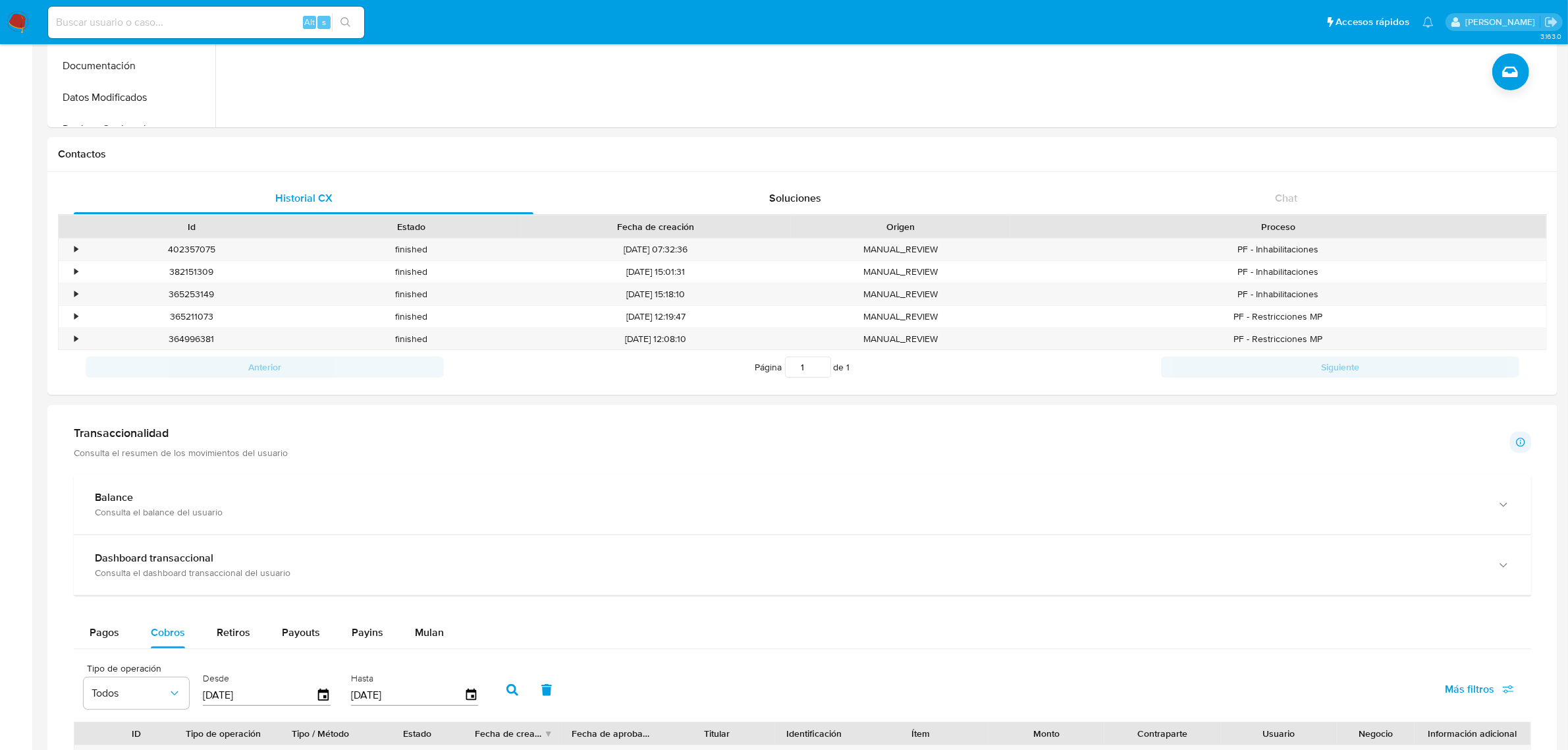
scroll to position [0, 0]
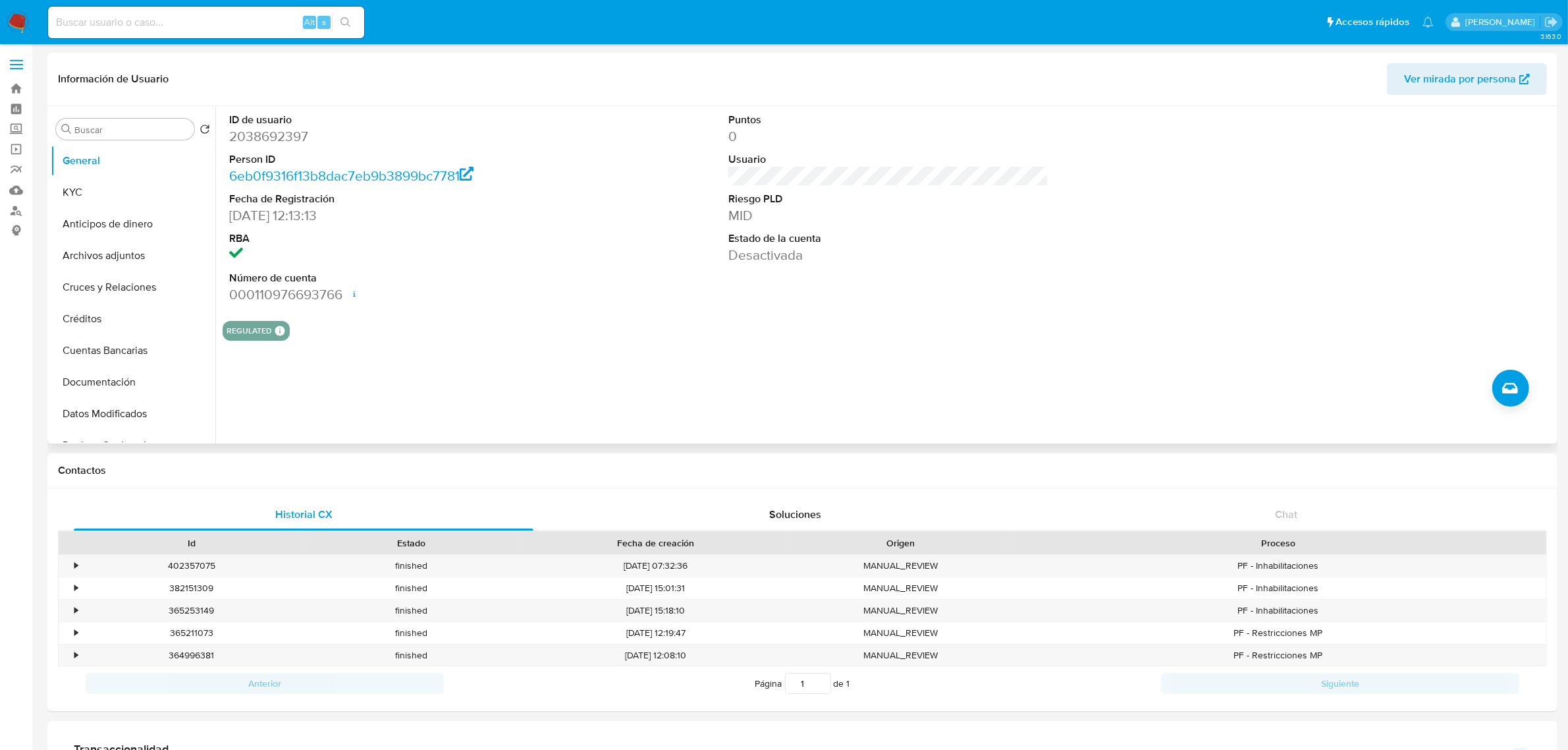
click at [271, 136] on dd "2038692397" at bounding box center [389, 136] width 320 height 18
copy dd "2038692397"
click at [132, 288] on button "Cruces y Relaciones" at bounding box center [128, 287] width 154 height 32
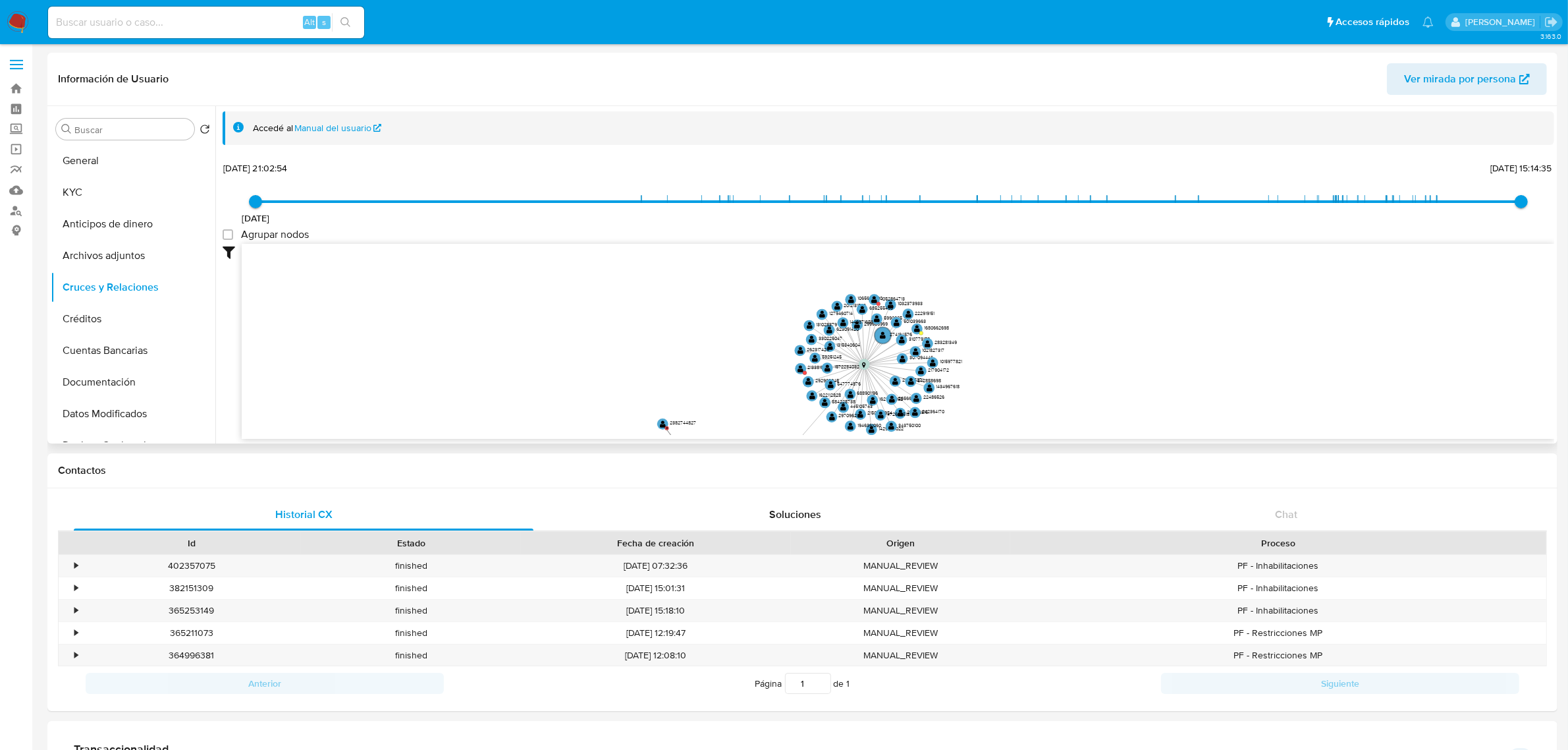
drag, startPoint x: 1045, startPoint y: 292, endPoint x: 1016, endPoint y: 380, distance: 92.7
click at [1016, 380] on icon "device-670fe692ea6f6758d3cf34e5  user-2038692397  2038692397 device-6712d0d88…" at bounding box center [898, 339] width 1312 height 191
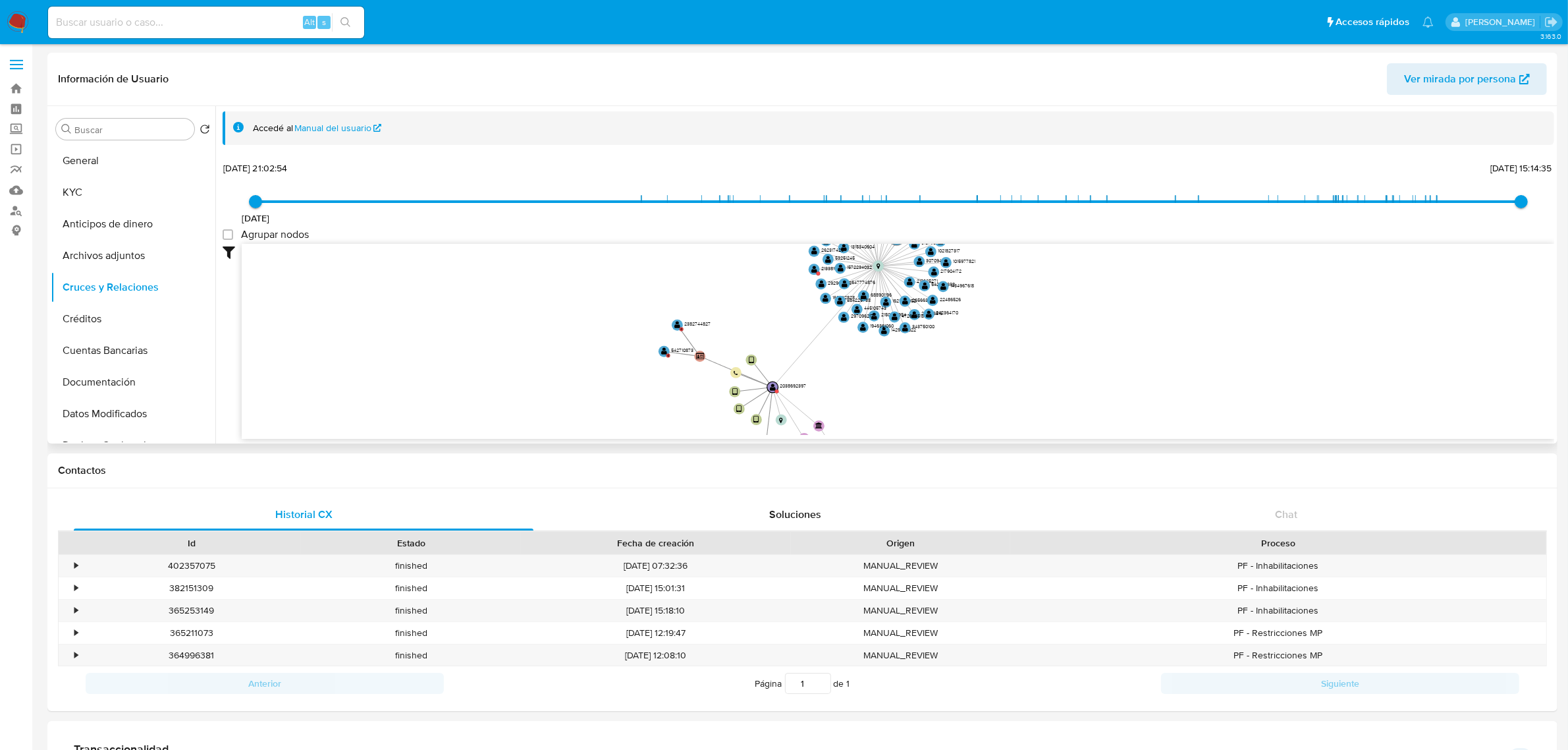
drag, startPoint x: 1024, startPoint y: 371, endPoint x: 1034, endPoint y: 289, distance: 82.6
click at [1037, 271] on icon "device-670fe692ea6f6758d3cf34e5  user-2038692397  2038692397 device-6712d0d88…" at bounding box center [898, 339] width 1312 height 191
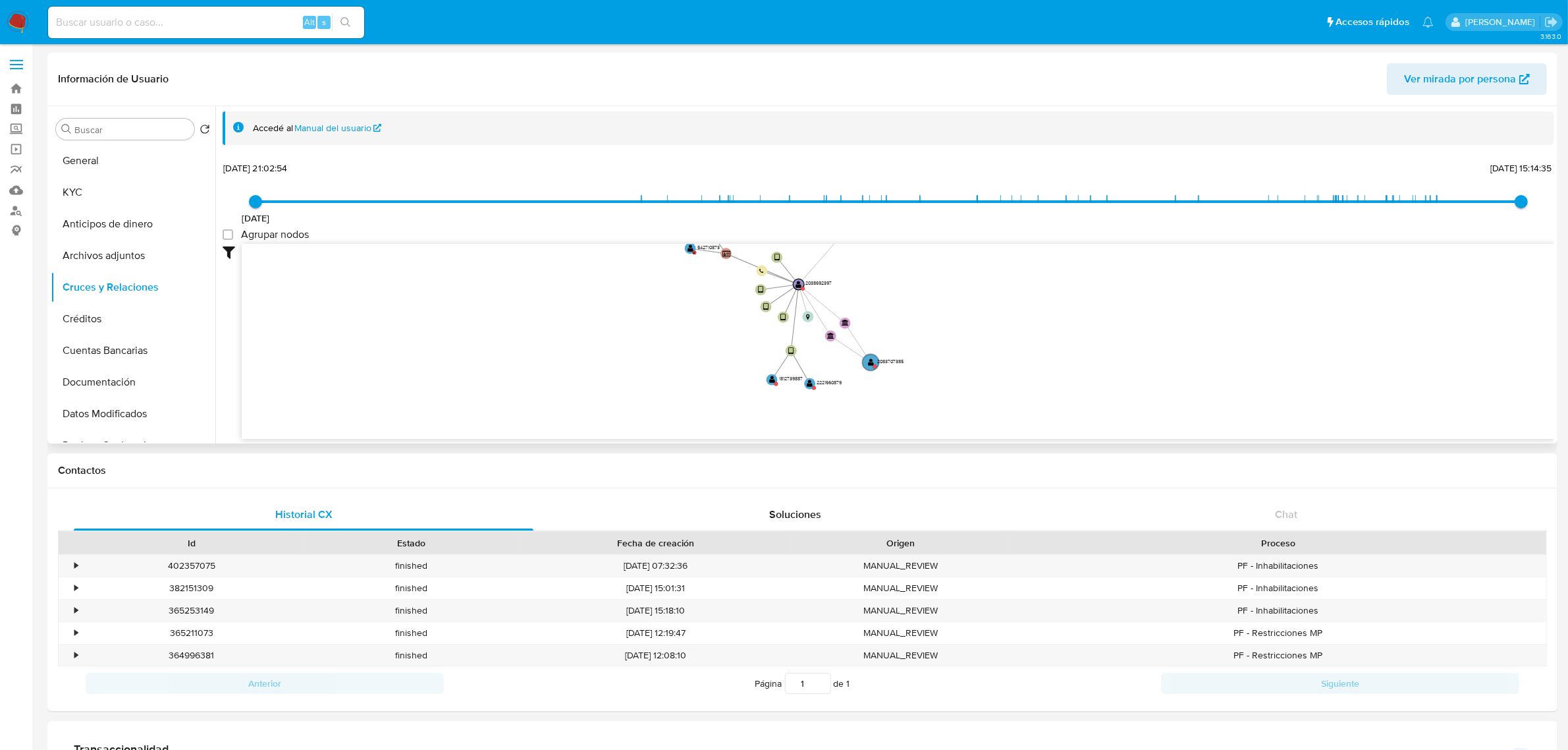
drag, startPoint x: 1039, startPoint y: 366, endPoint x: 1064, endPoint y: 265, distance: 104.0
click at [1064, 265] on icon "device-670fe692ea6f6758d3cf34e5  user-2038692397  2038692397 device-6712d0d88…" at bounding box center [898, 339] width 1312 height 191
click at [873, 360] on text "" at bounding box center [870, 363] width 6 height 8
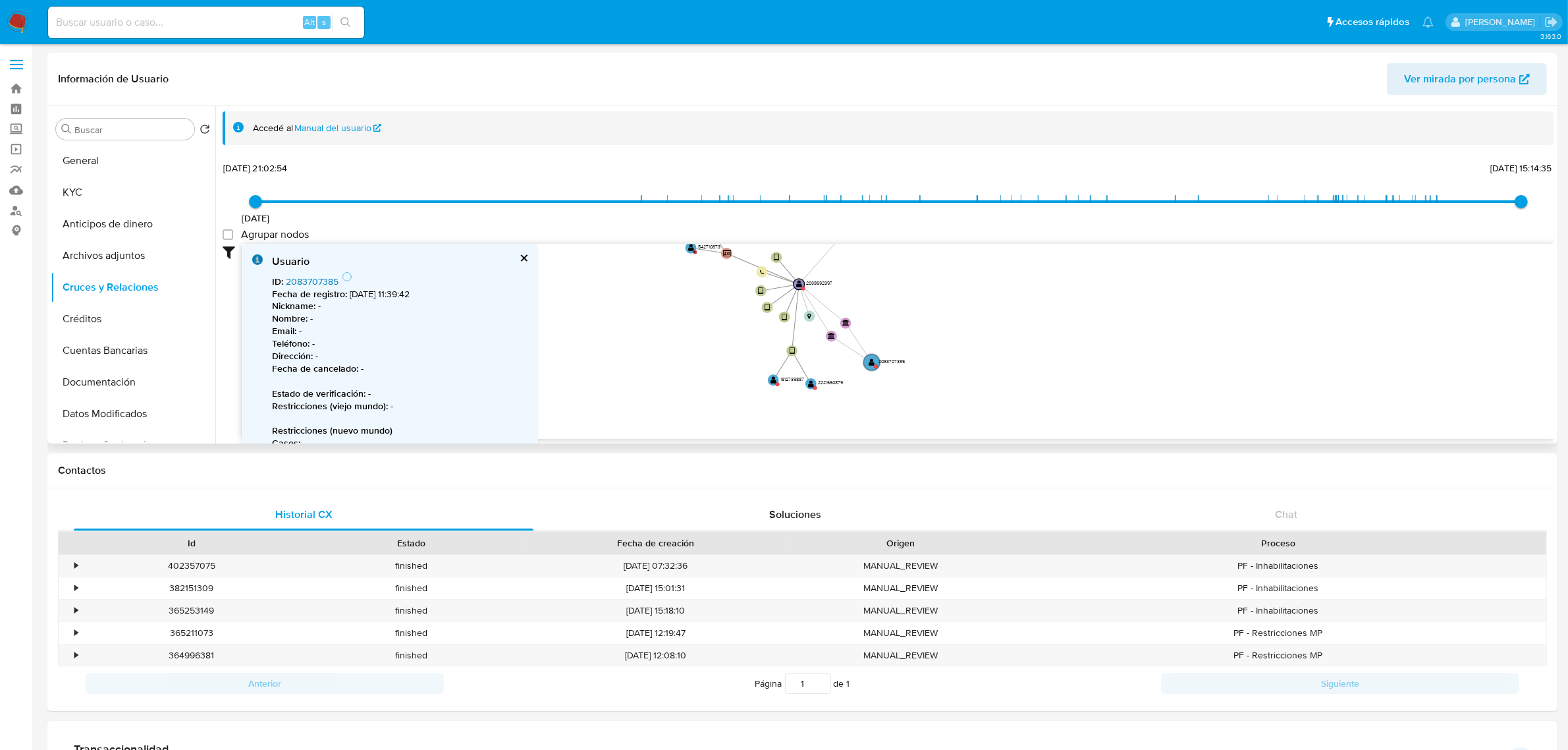
click at [299, 278] on link "2083707385" at bounding box center [312, 281] width 52 height 13
click at [808, 383] on text "" at bounding box center [810, 384] width 6 height 8
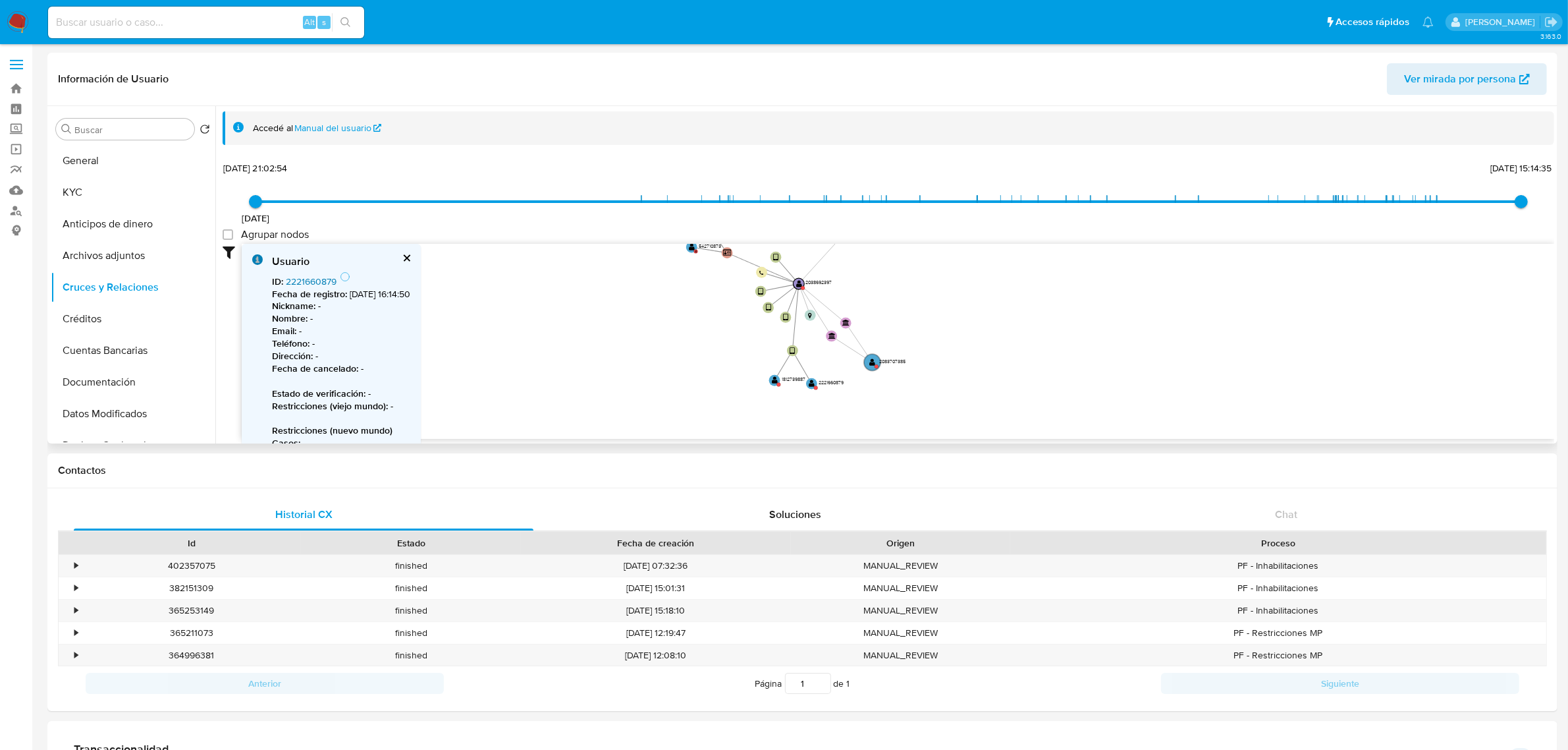
click at [322, 280] on link "2221660879" at bounding box center [311, 281] width 51 height 13
click at [776, 383] on text "" at bounding box center [774, 381] width 6 height 8
click at [321, 281] on link "1812739887" at bounding box center [309, 281] width 48 height 13
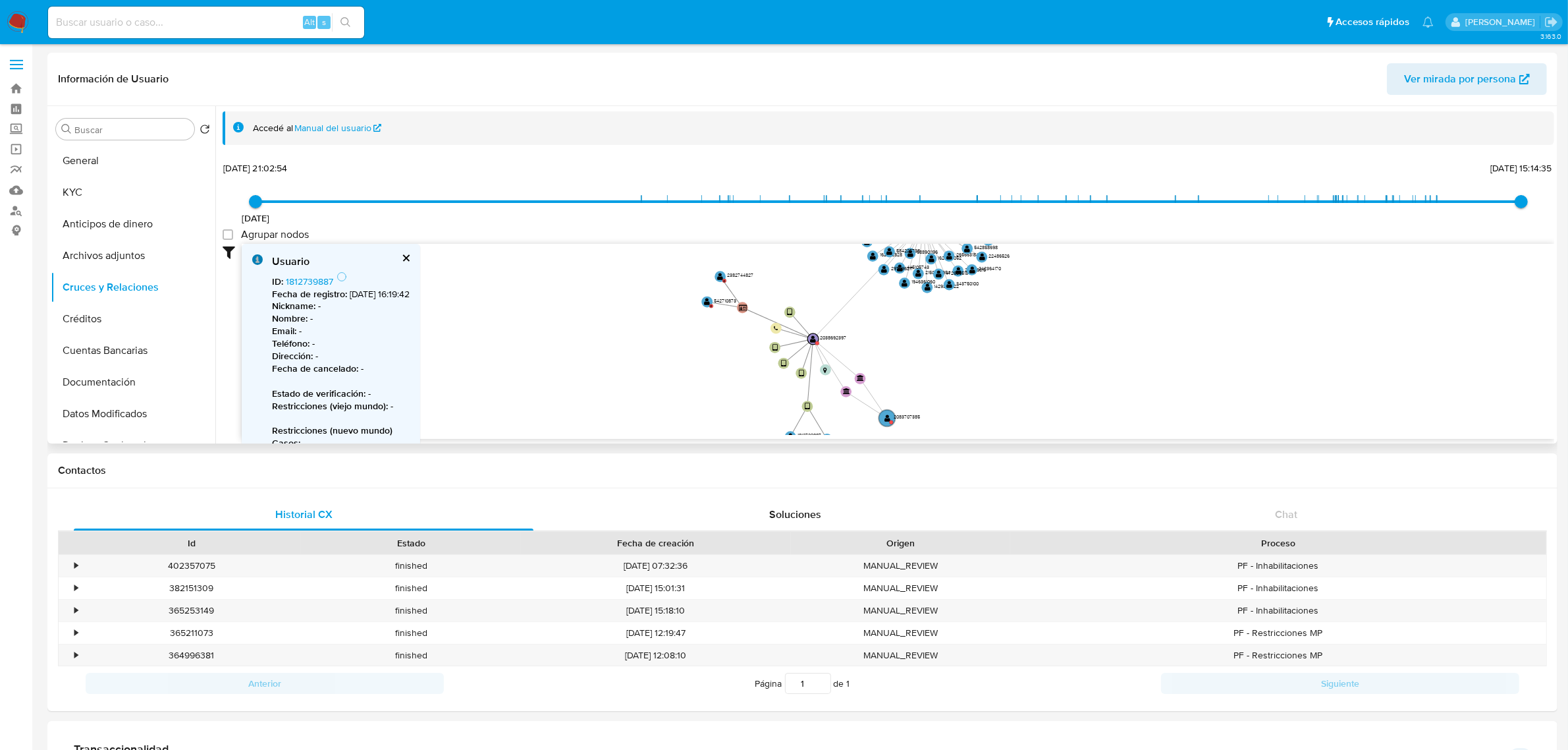
drag, startPoint x: 652, startPoint y: 338, endPoint x: 670, endPoint y: 400, distance: 64.6
click at [670, 400] on icon "device-670fe692ea6f6758d3cf34e5  user-2038692397  2038692397 device-6712d0d88…" at bounding box center [898, 339] width 1312 height 191
click at [724, 282] on text "" at bounding box center [723, 282] width 6 height 8
click at [308, 281] on link "2382744827" at bounding box center [311, 281] width 52 height 13
click at [711, 306] on text "" at bounding box center [709, 306] width 6 height 8
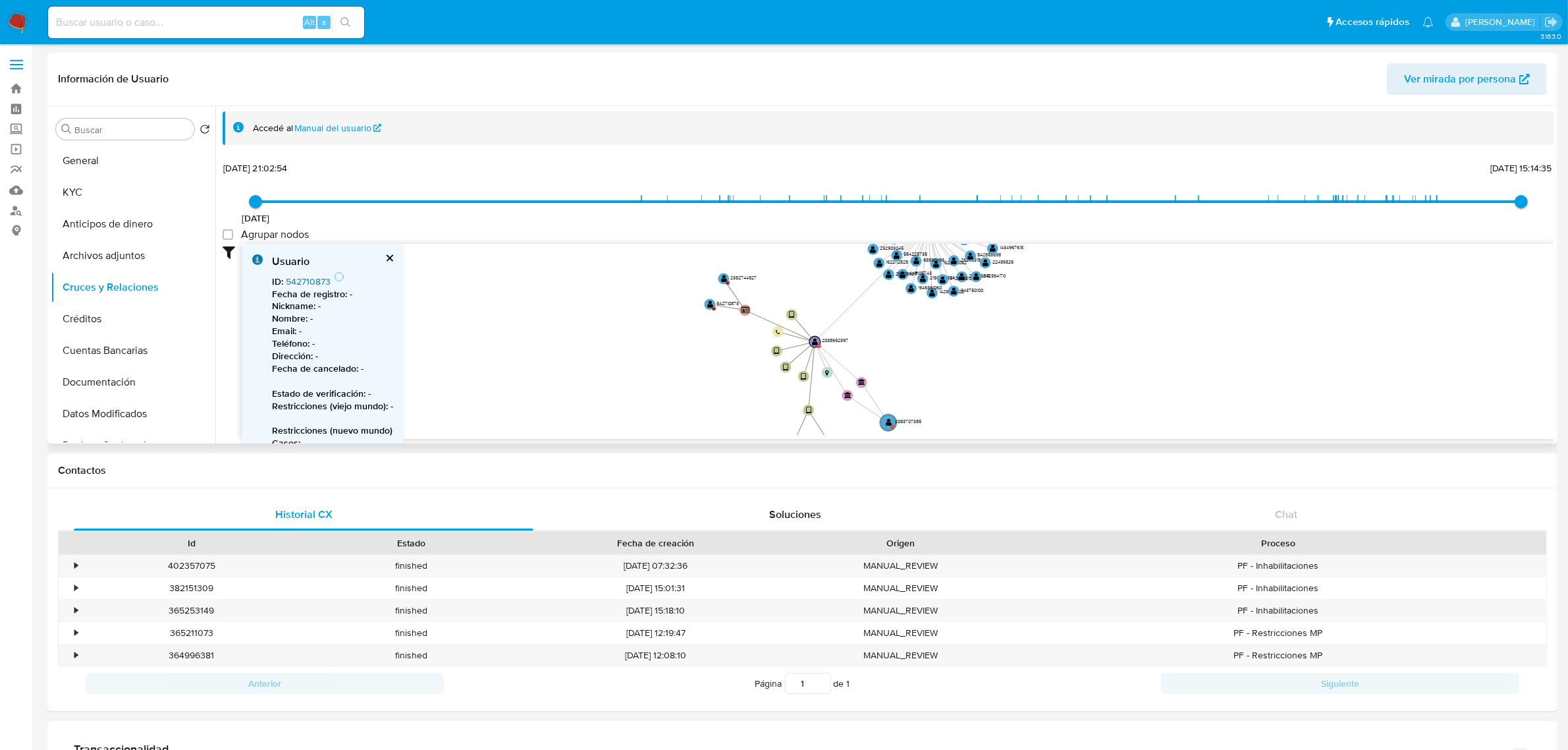
click at [306, 278] on link "542710873" at bounding box center [308, 281] width 45 height 13
click at [127, 162] on button "General" at bounding box center [128, 161] width 154 height 32
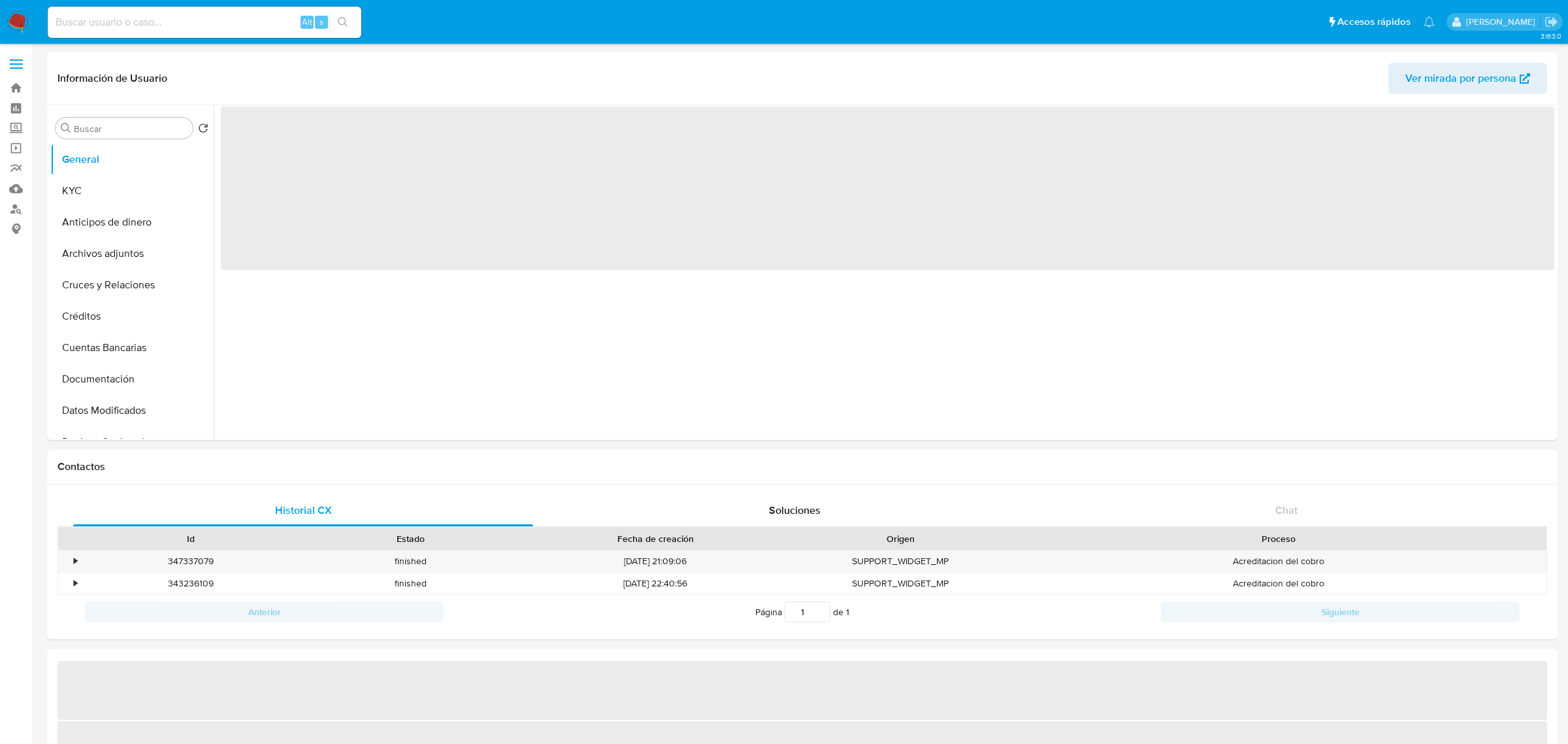
select select "10"
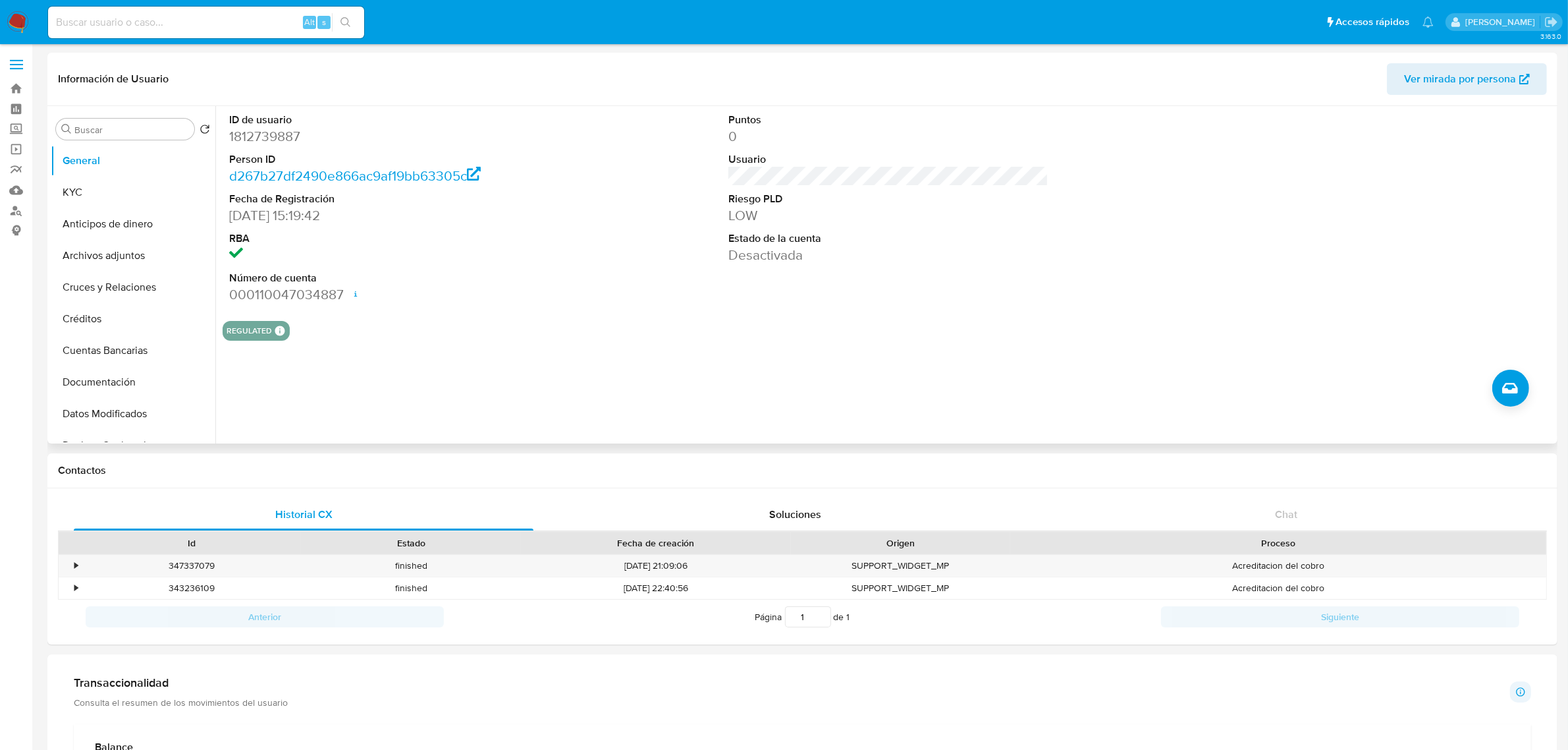
click at [291, 136] on dd "1812739887" at bounding box center [389, 136] width 320 height 18
click at [291, 137] on dd "1812739887" at bounding box center [389, 136] width 320 height 18
copy dd "1812739887"
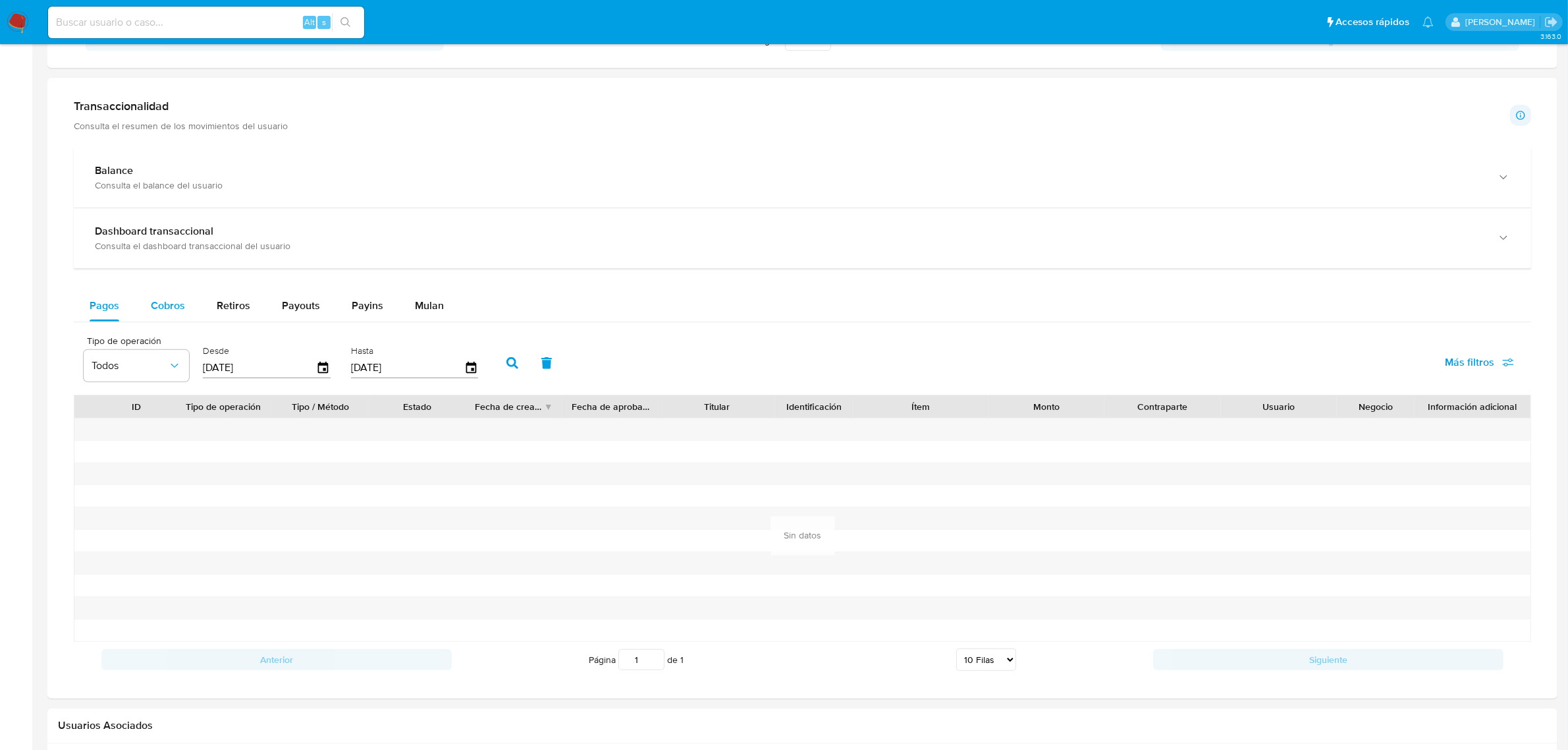
click at [151, 291] on div "Cobros" at bounding box center [168, 305] width 34 height 32
select select "10"
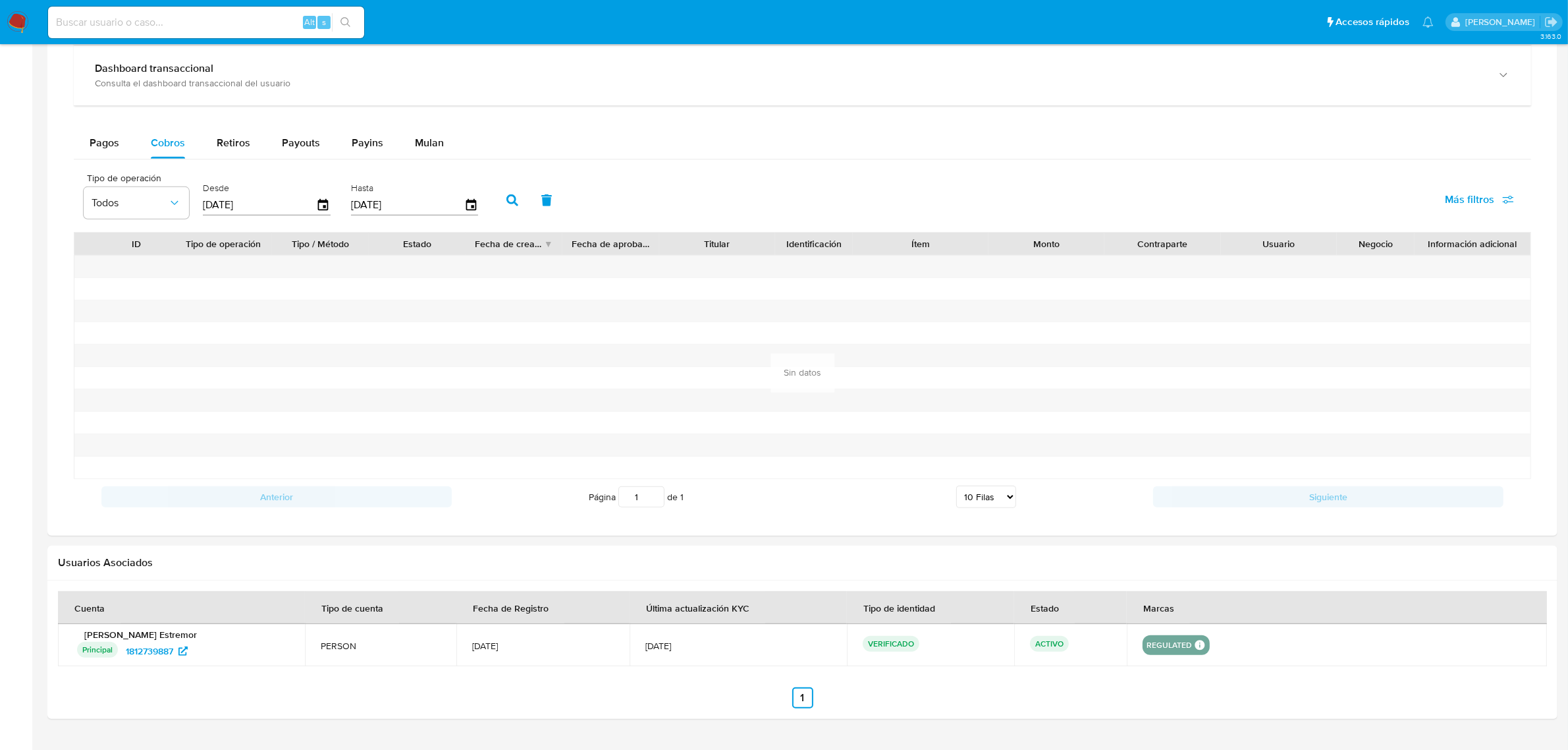
scroll to position [741, 0]
click at [322, 211] on icon "button" at bounding box center [324, 204] width 23 height 23
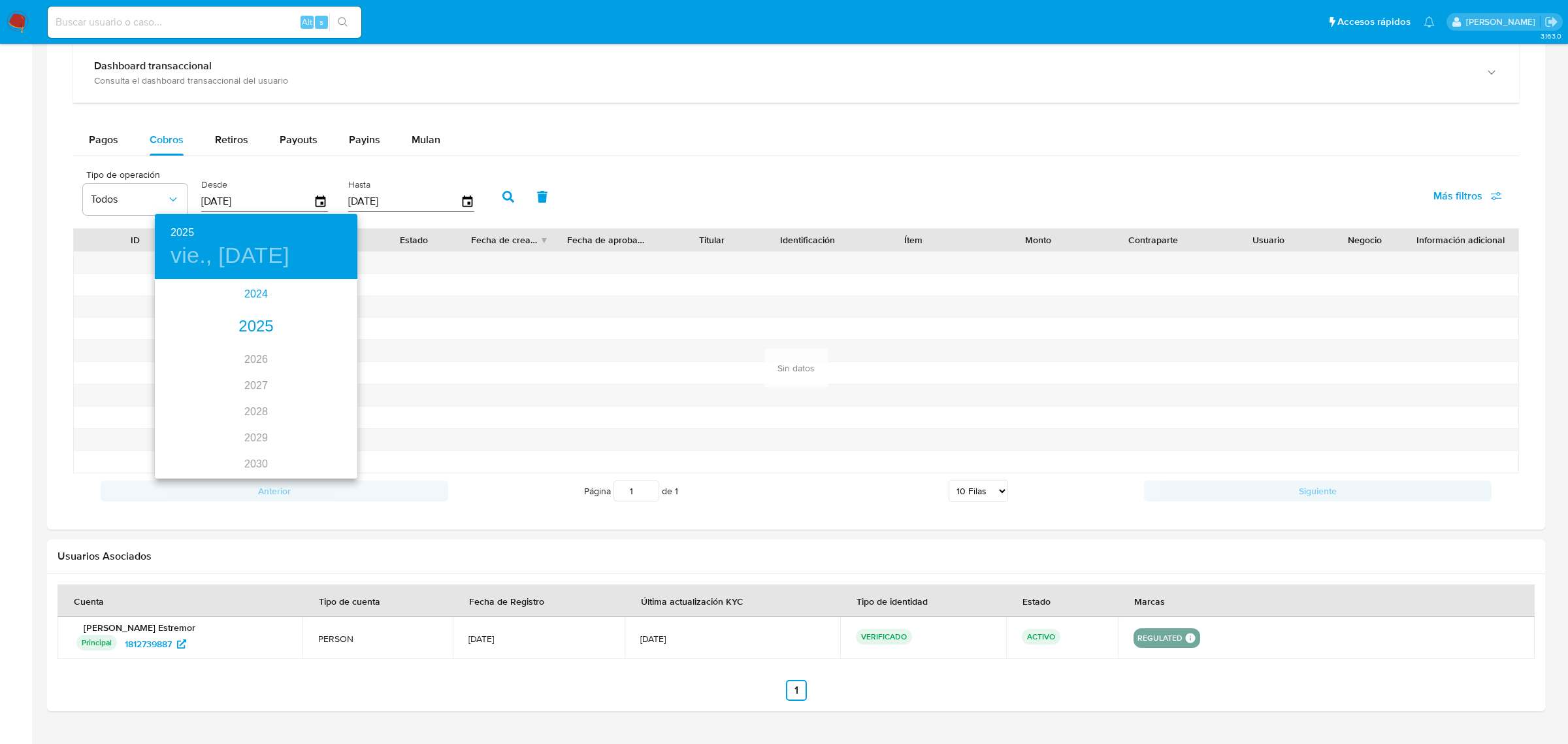
click at [246, 300] on div "2024" at bounding box center [256, 294] width 203 height 26
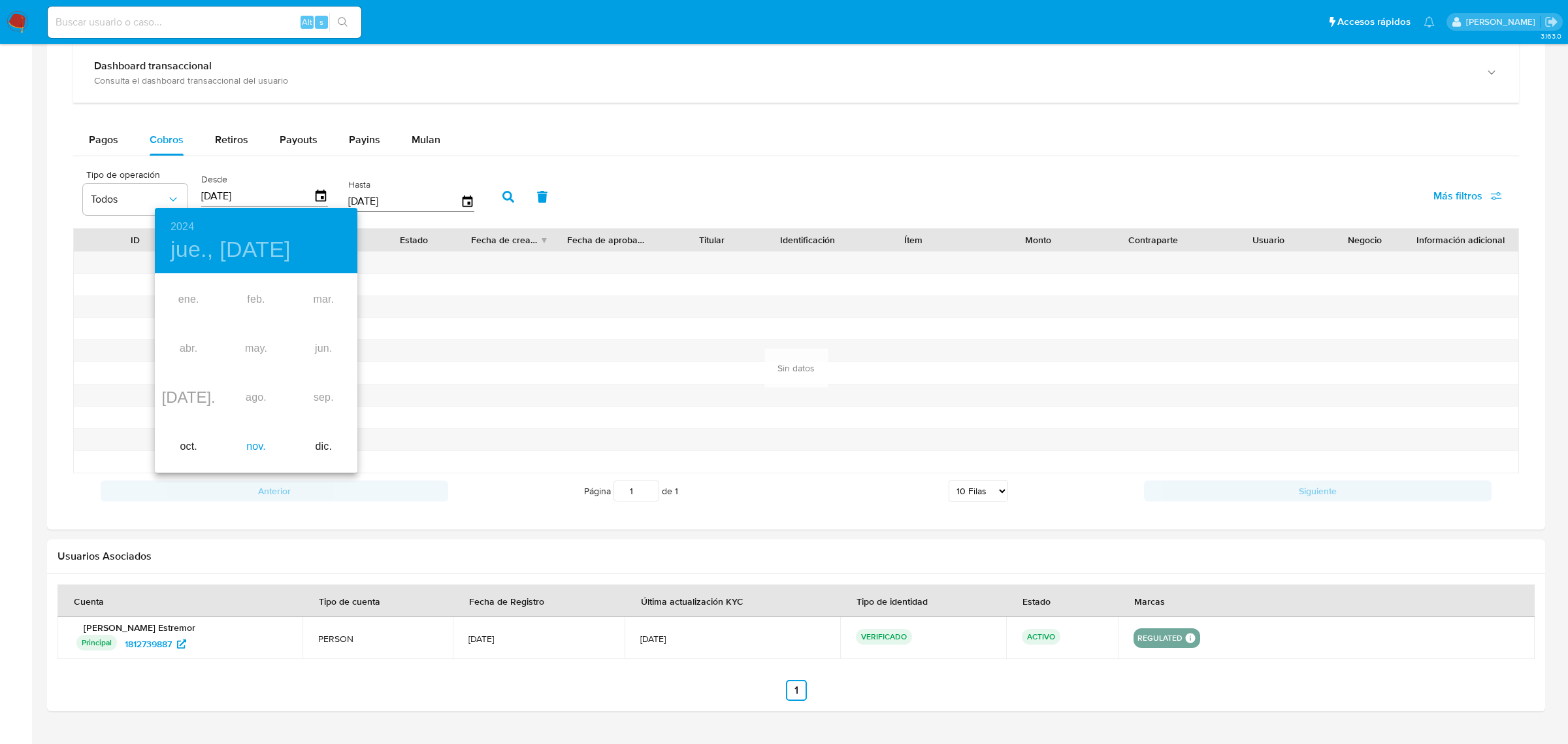
click at [249, 444] on div "nov." at bounding box center [256, 447] width 68 height 49
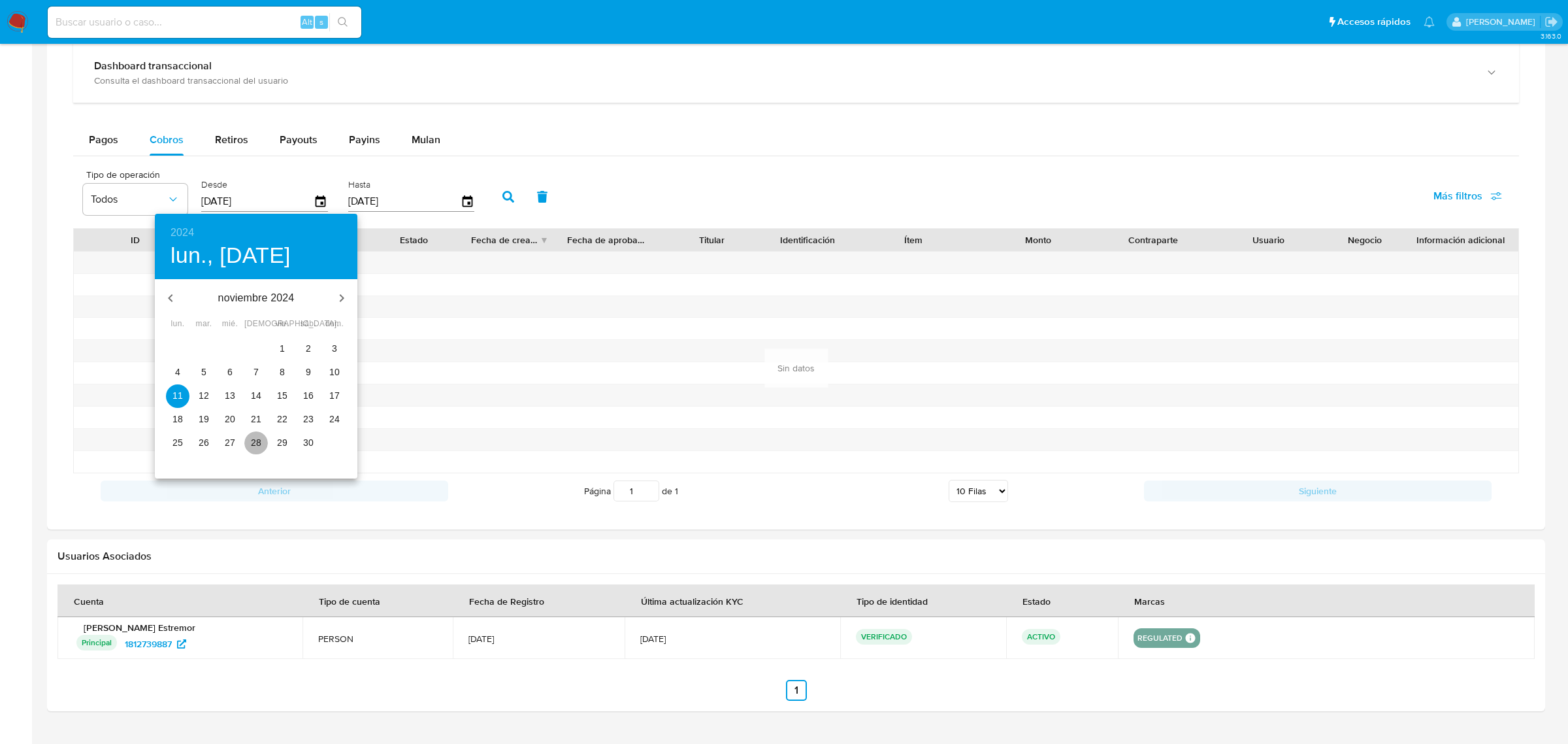
click at [256, 440] on p "28" at bounding box center [256, 443] width 11 height 13
type input "[DATE]"
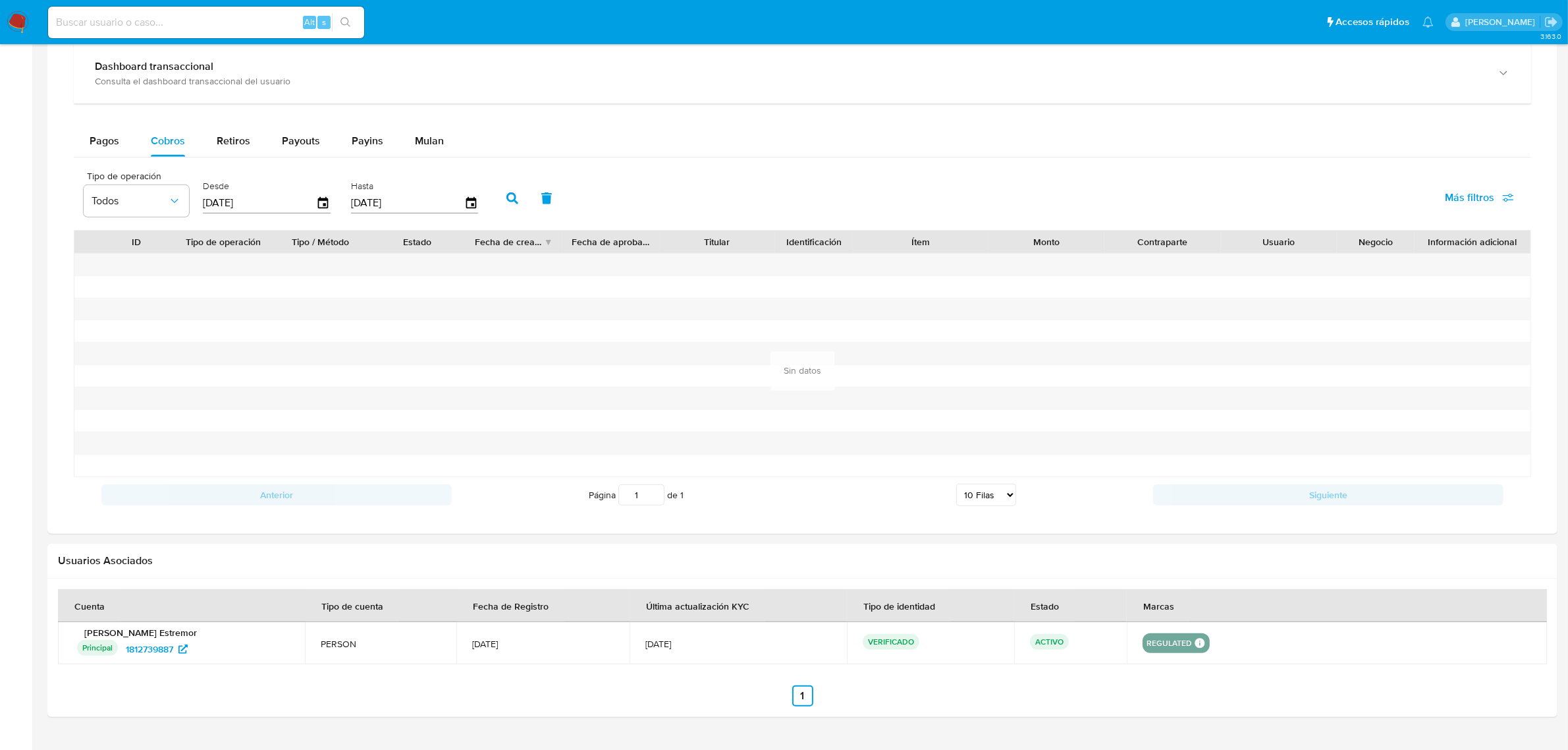
click at [506, 203] on icon "button" at bounding box center [512, 198] width 11 height 11
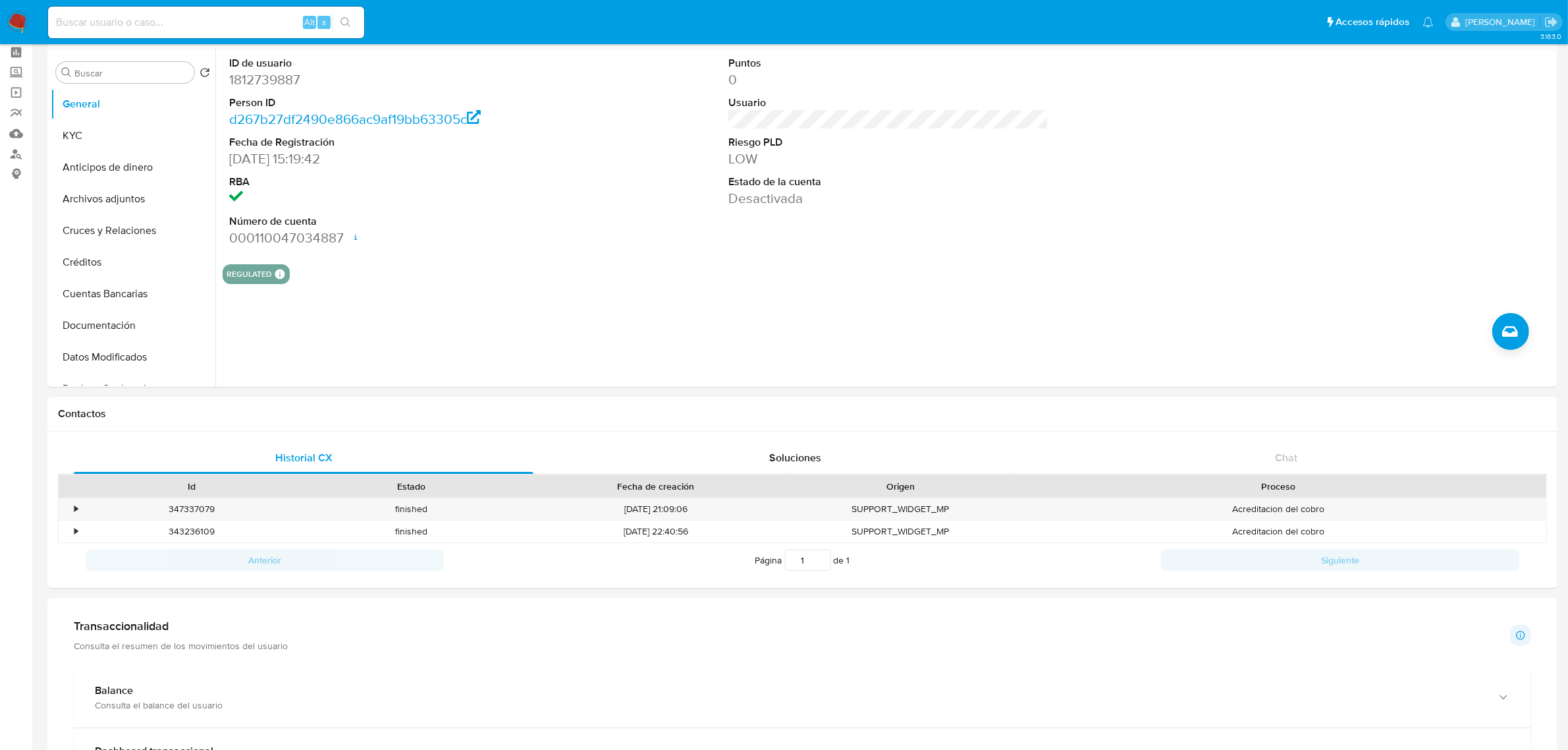
scroll to position [0, 0]
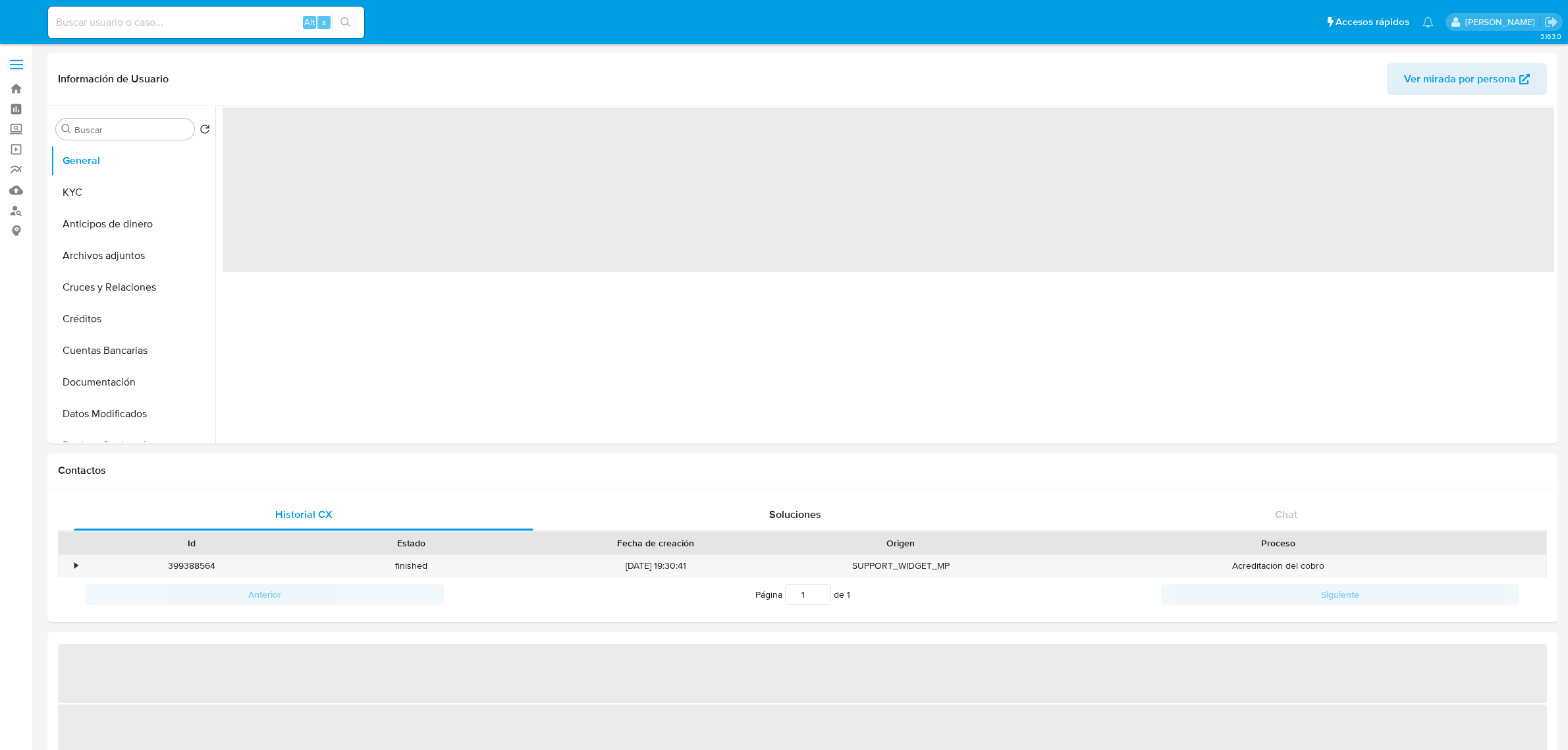
select select "10"
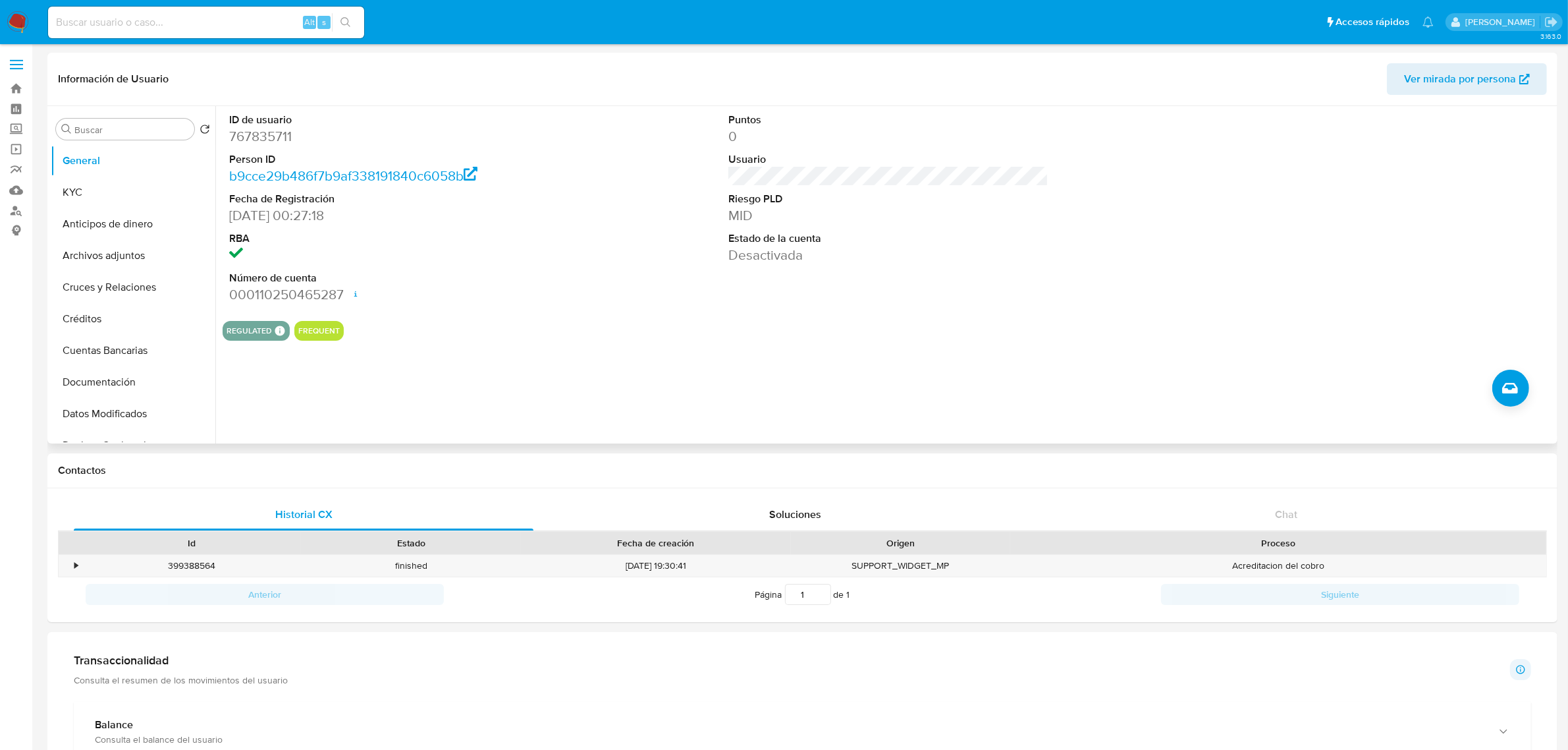
click at [287, 129] on dd "767835711" at bounding box center [389, 136] width 320 height 18
copy dd "767835711"
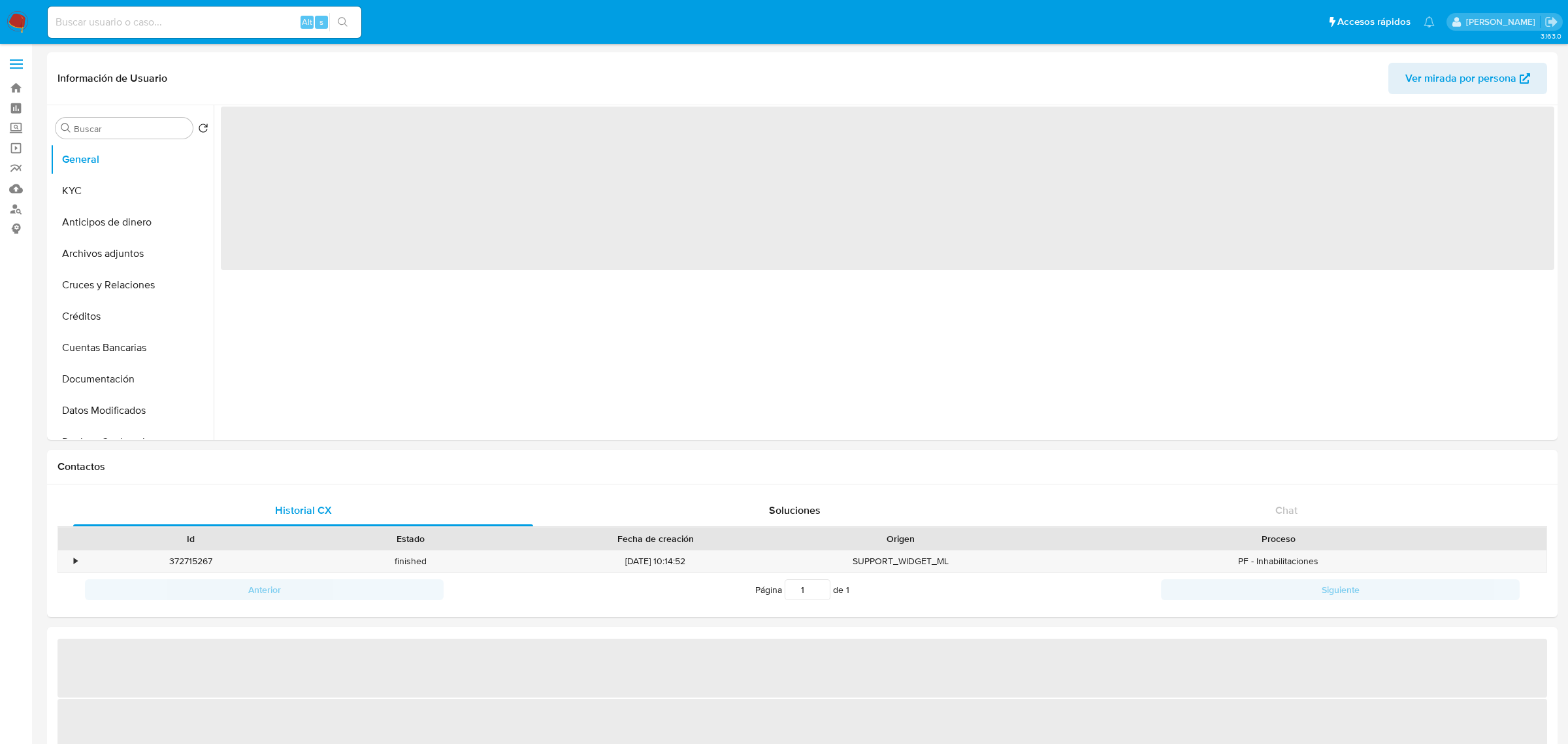
select select "10"
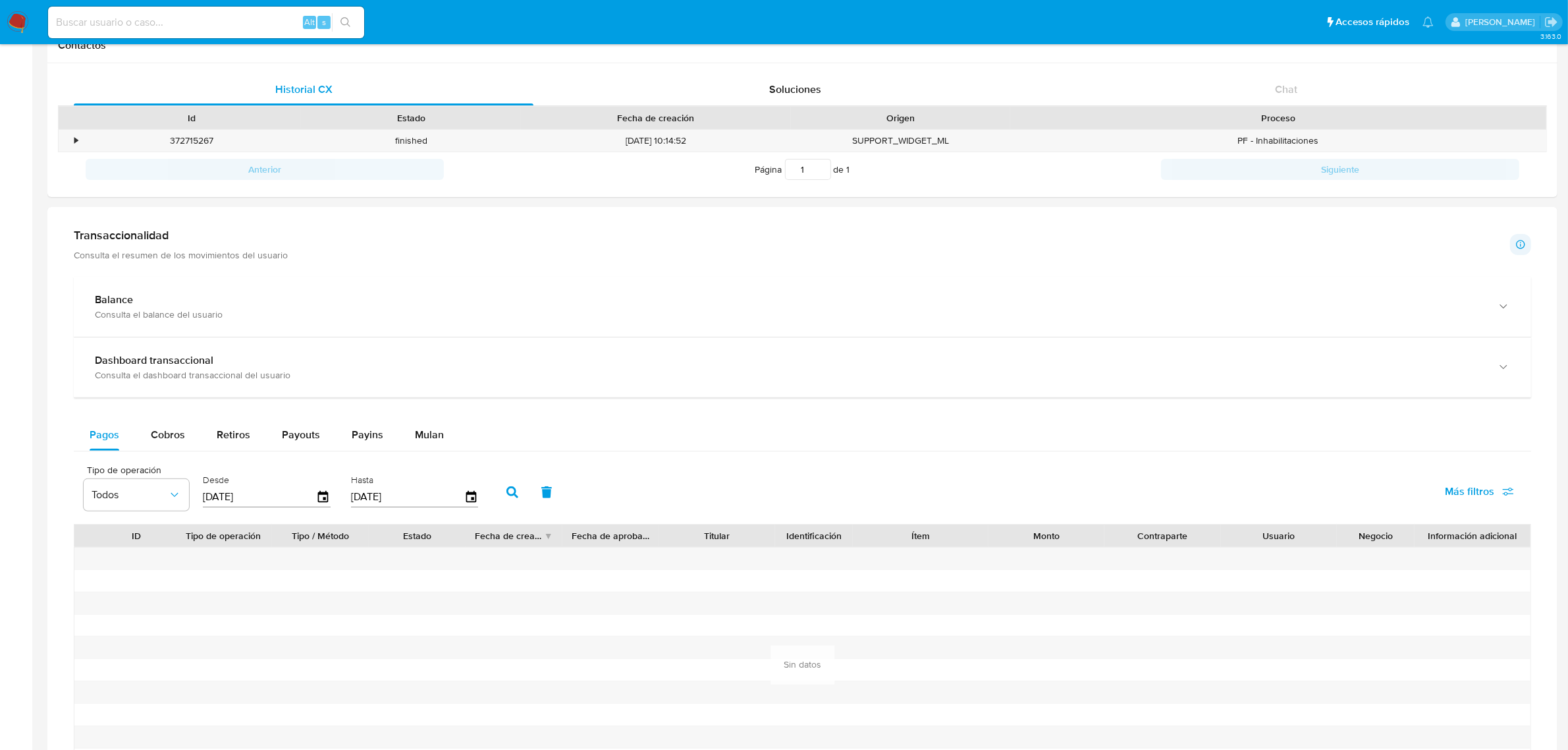
scroll to position [577, 0]
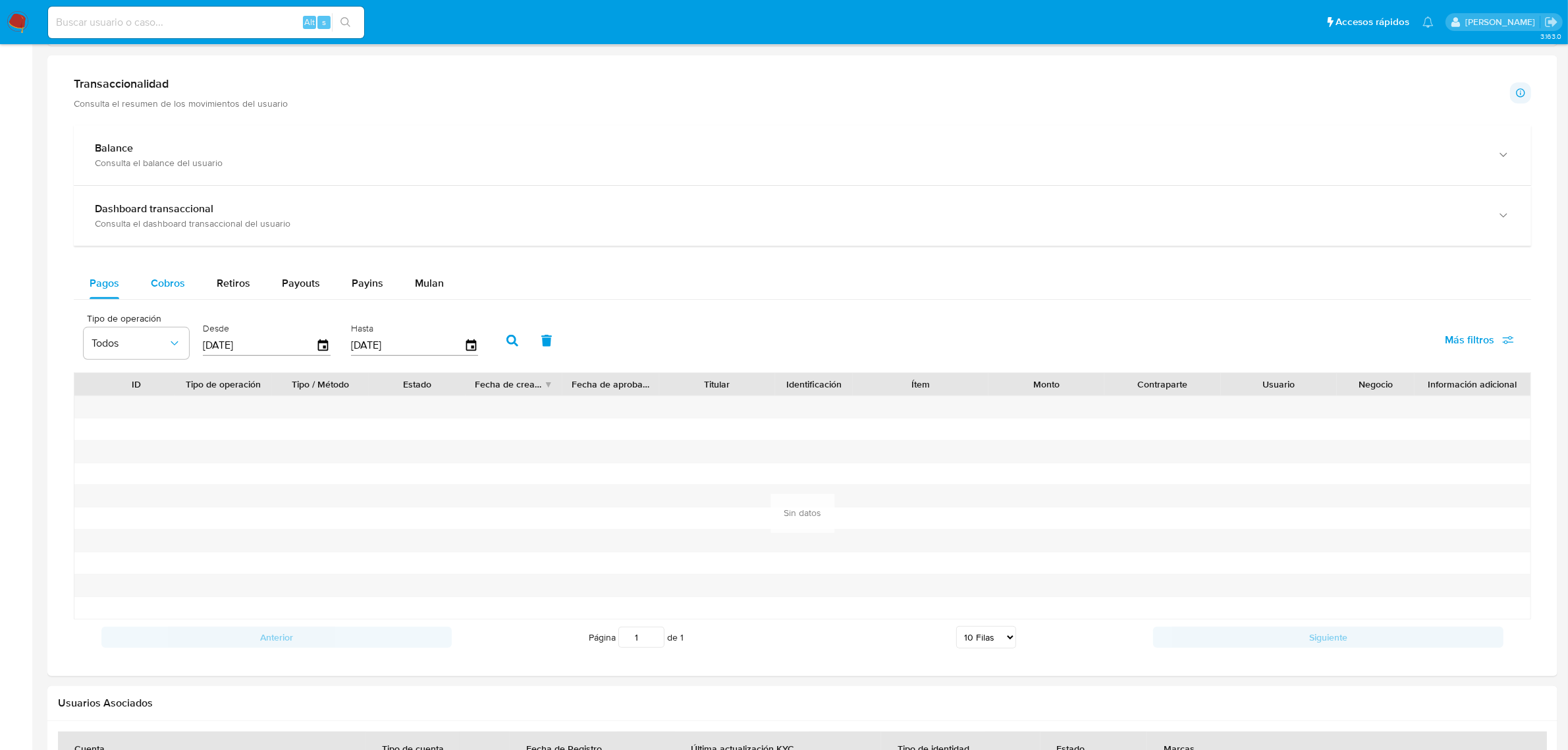
click at [160, 283] on span "Cobros" at bounding box center [168, 283] width 34 height 15
select select "10"
click at [324, 344] on icon "button" at bounding box center [323, 345] width 11 height 11
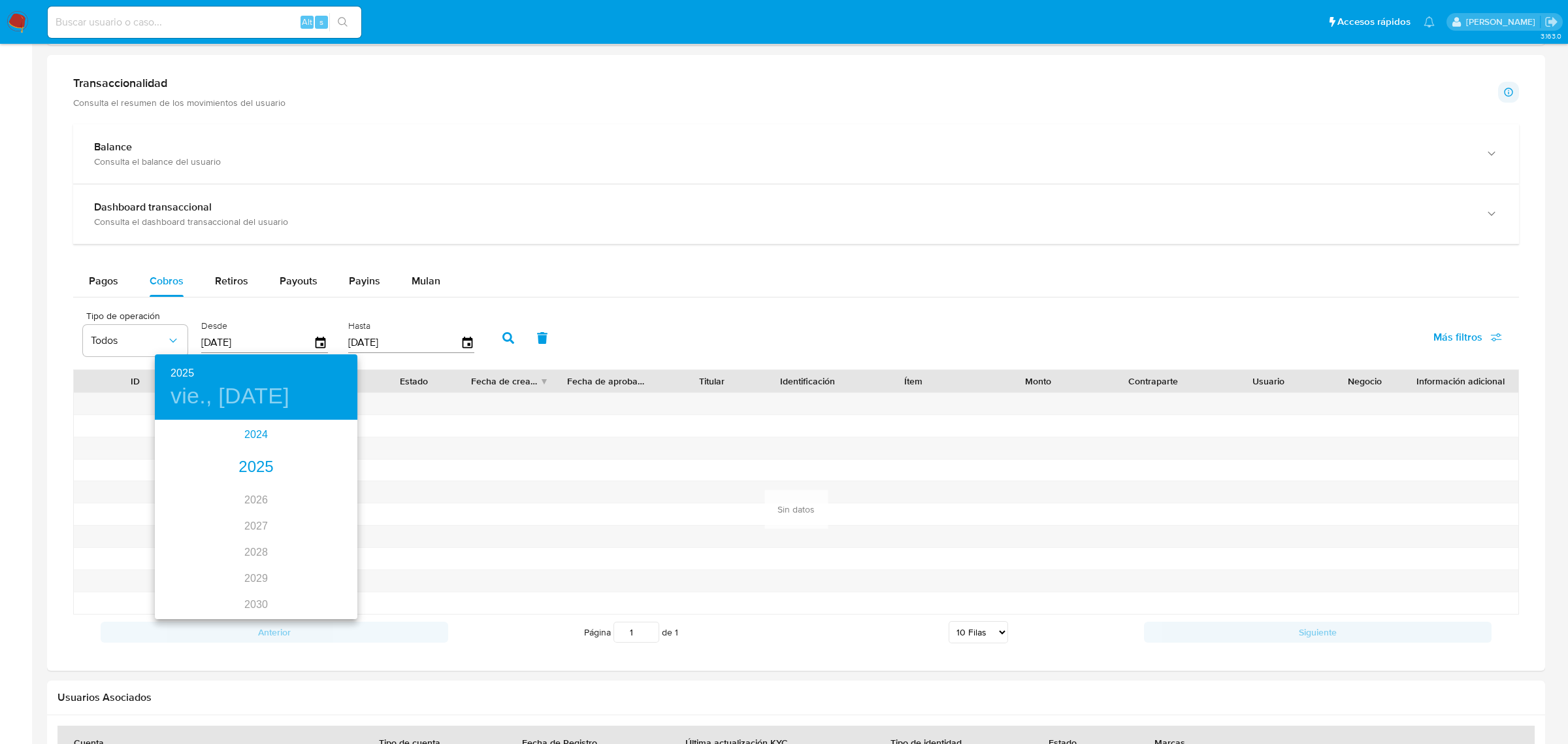
click at [247, 440] on div "2024" at bounding box center [256, 435] width 203 height 26
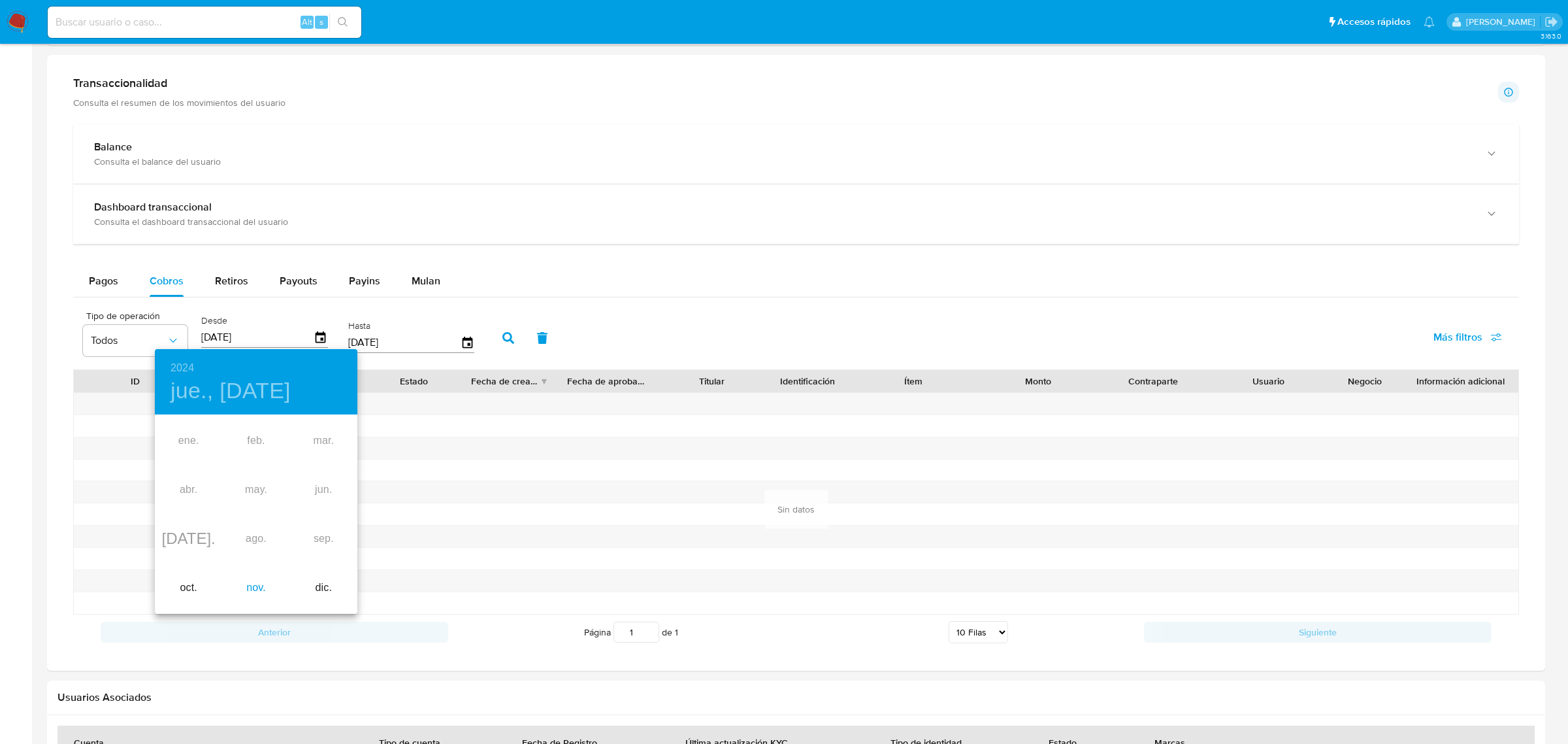
click at [247, 597] on div "nov." at bounding box center [256, 588] width 68 height 49
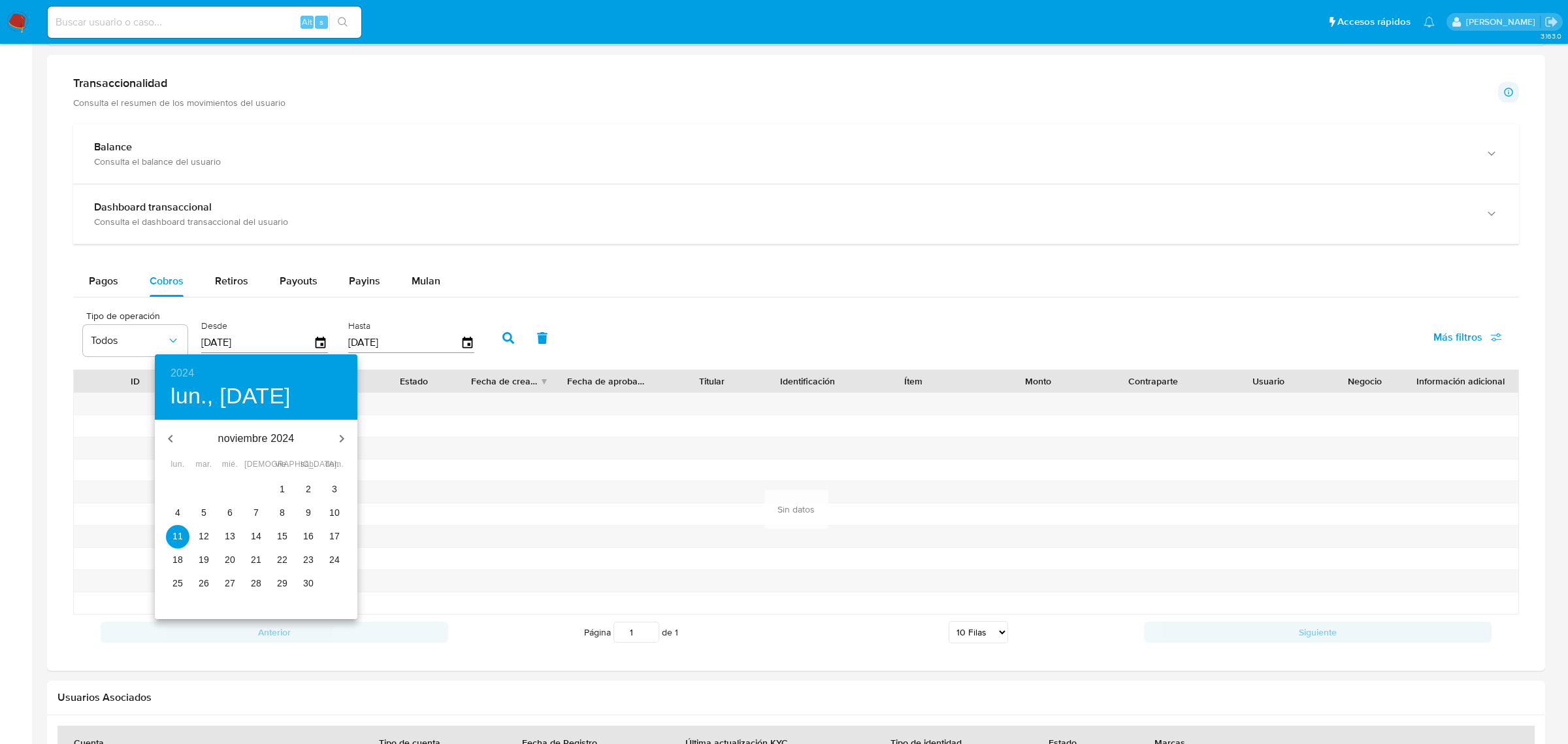
click at [253, 559] on p "21" at bounding box center [256, 559] width 11 height 13
type input "[DATE]"
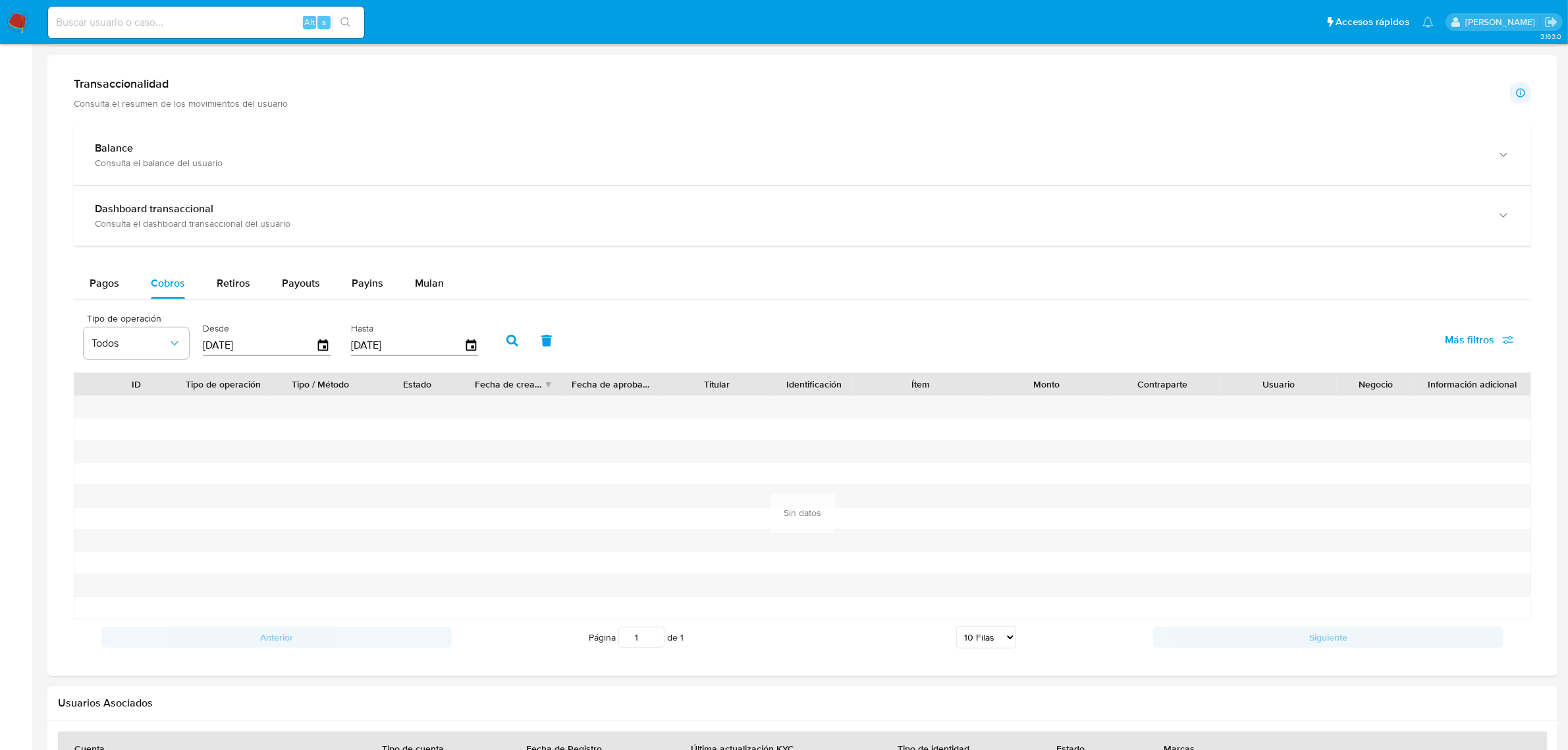
click at [498, 336] on button "button" at bounding box center [513, 341] width 34 height 32
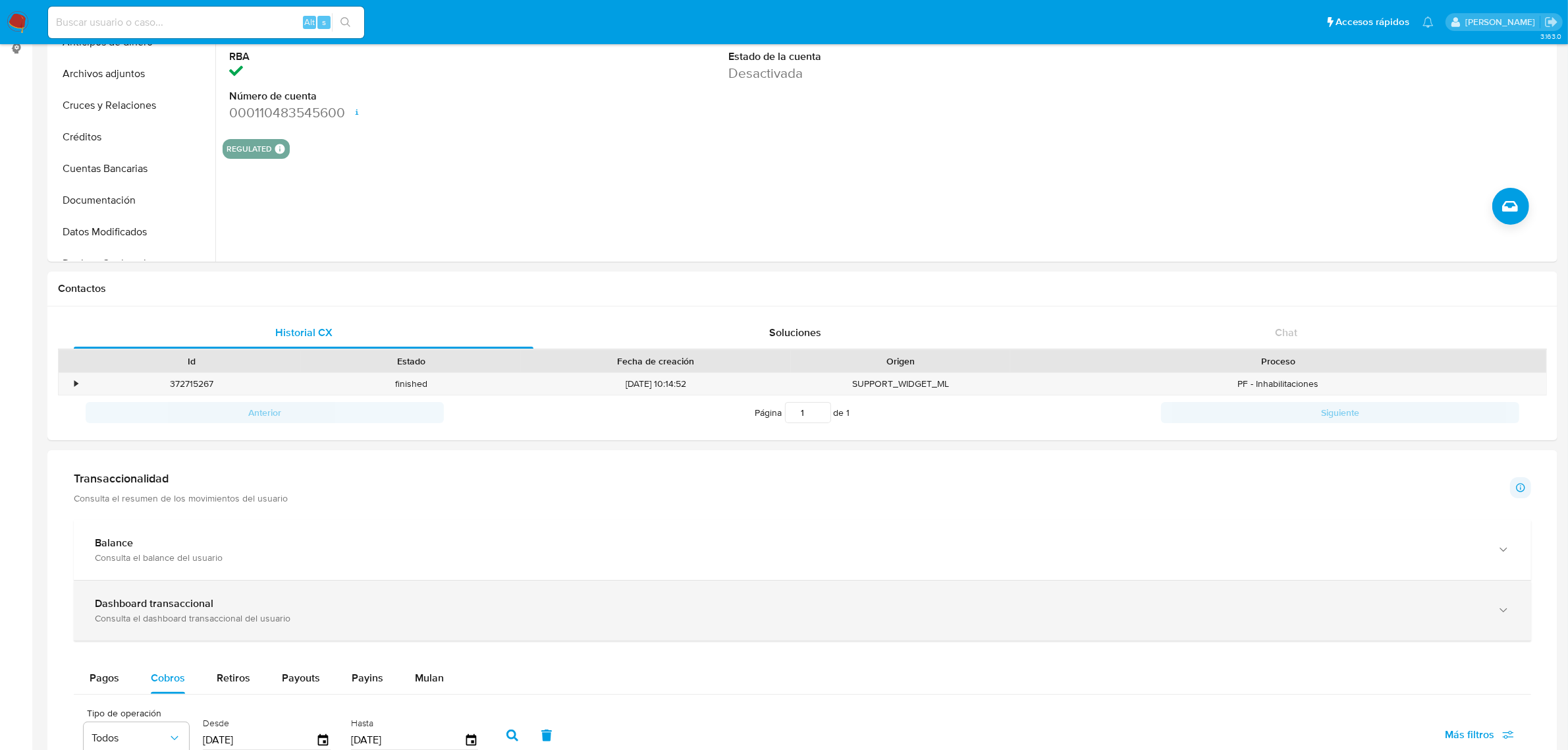
scroll to position [0, 0]
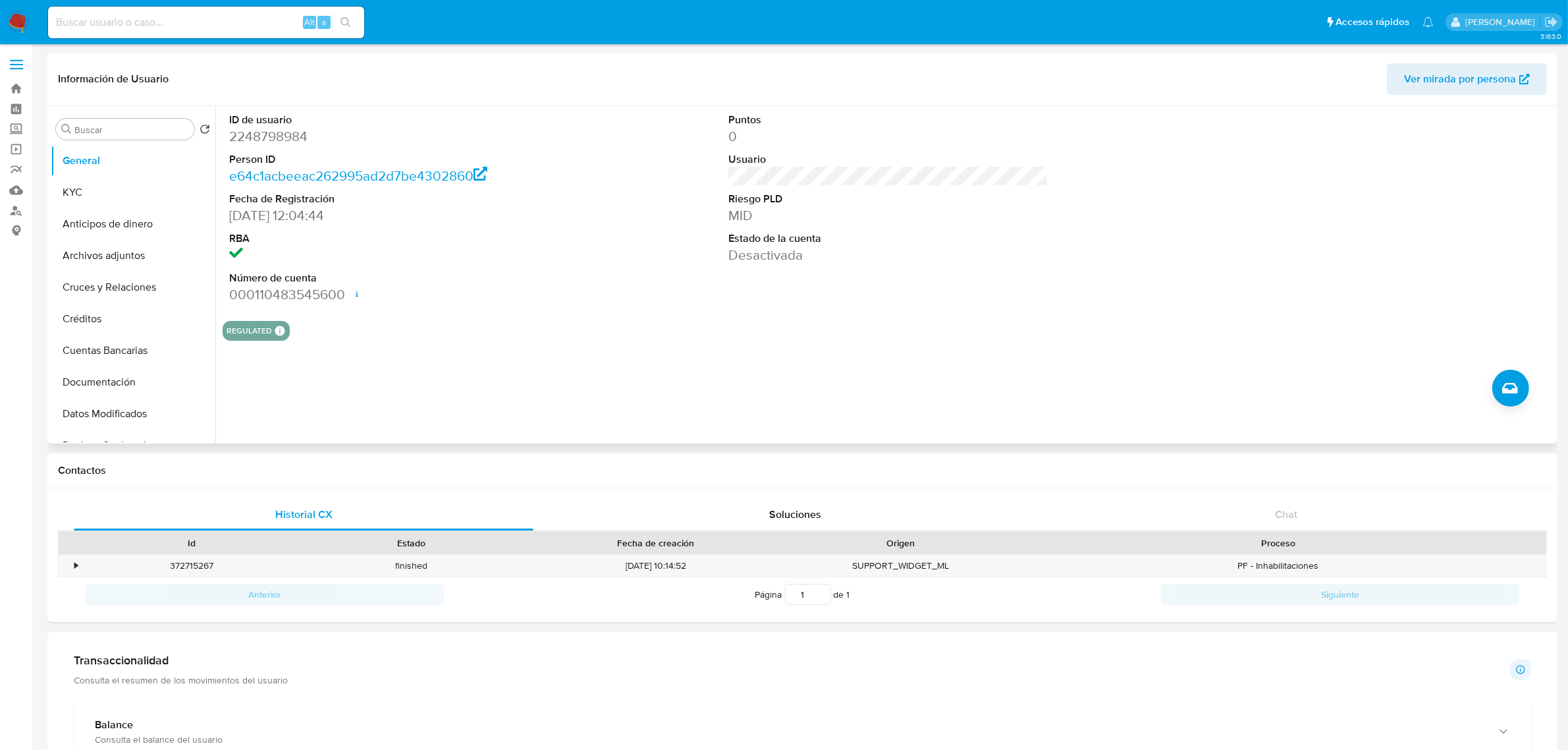
click at [271, 132] on dd "2248798984" at bounding box center [389, 136] width 320 height 18
copy dd "2248798984"
click at [458, 326] on div "REGULATED REGULATED MCO PASARELA Evaluation Result COMPLIES User Regulated Date…" at bounding box center [888, 331] width 1332 height 20
click at [280, 140] on dd "2248798984" at bounding box center [389, 136] width 320 height 18
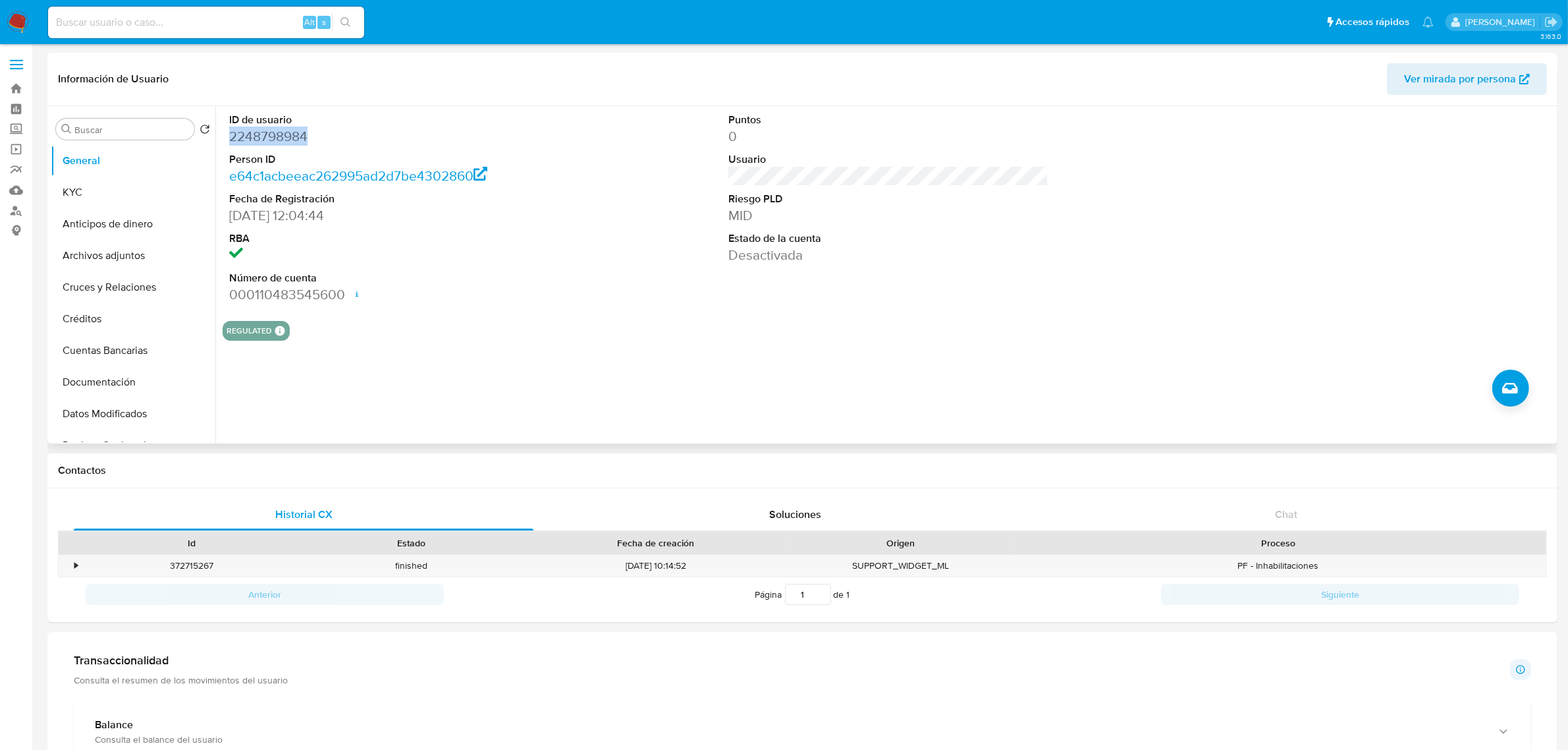
click at [280, 140] on dd "2248798984" at bounding box center [389, 136] width 320 height 18
copy dd "2248798984"
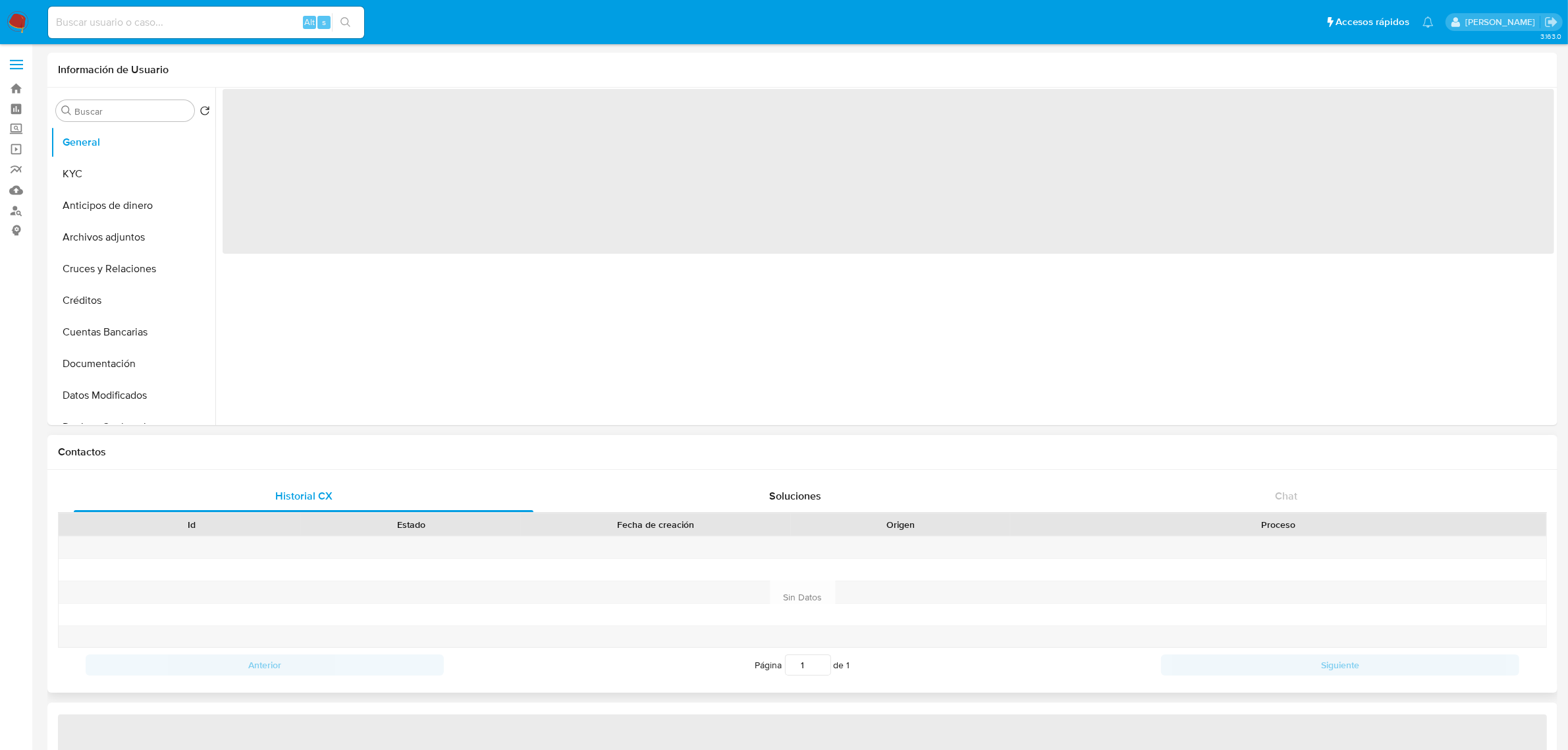
select select "10"
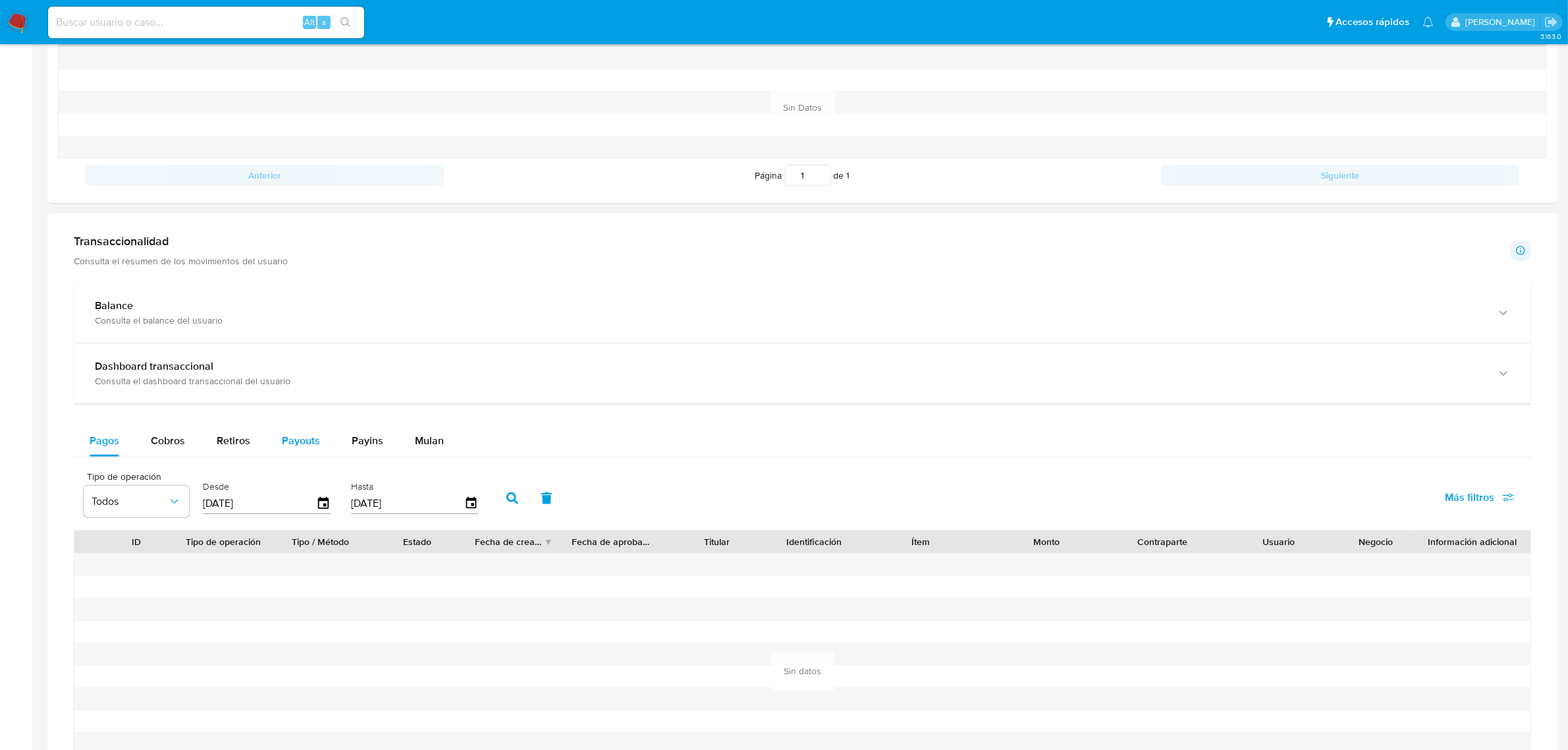
scroll to position [494, 0]
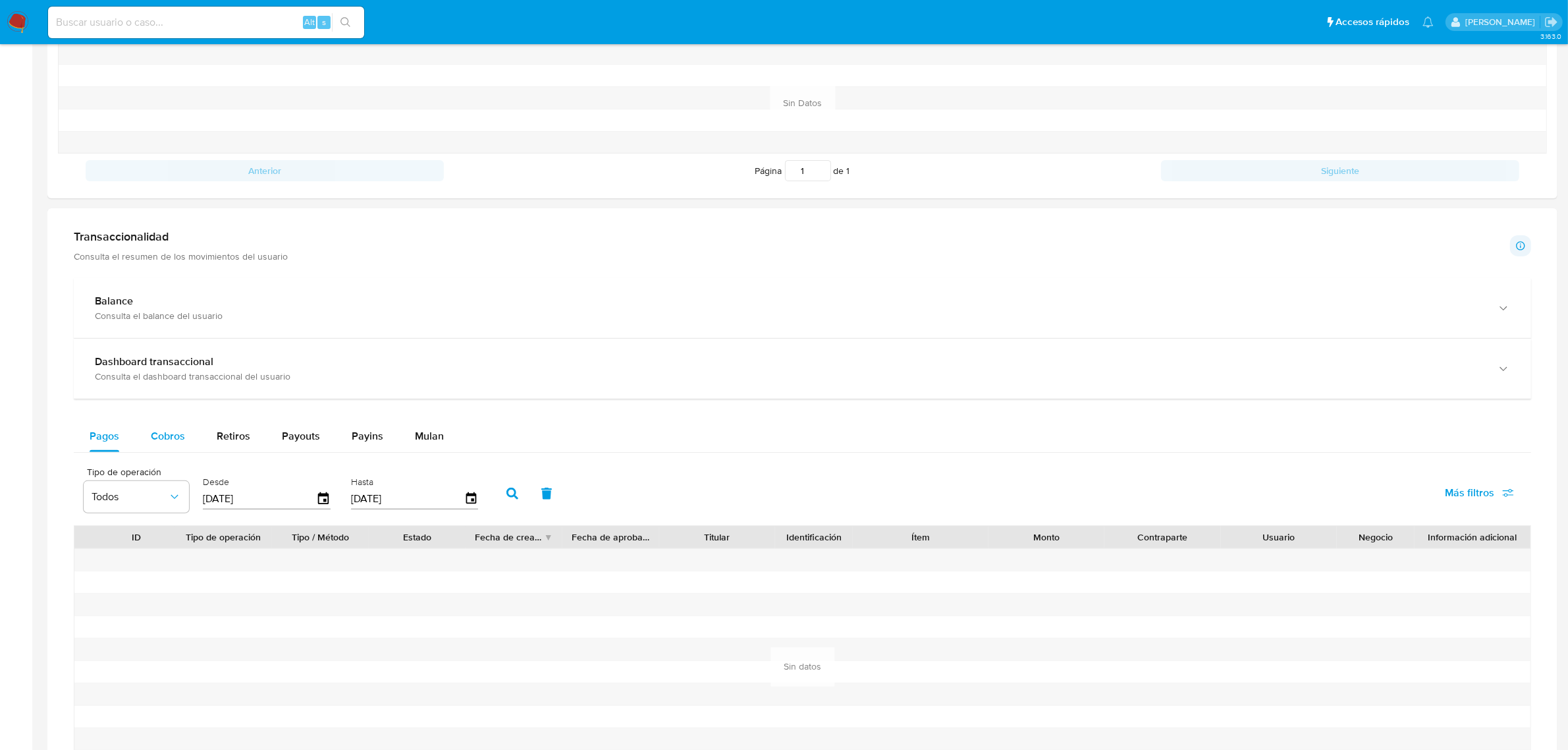
drag, startPoint x: 170, startPoint y: 437, endPoint x: 198, endPoint y: 433, distance: 28.3
click at [172, 437] on span "Cobros" at bounding box center [168, 436] width 34 height 15
select select "10"
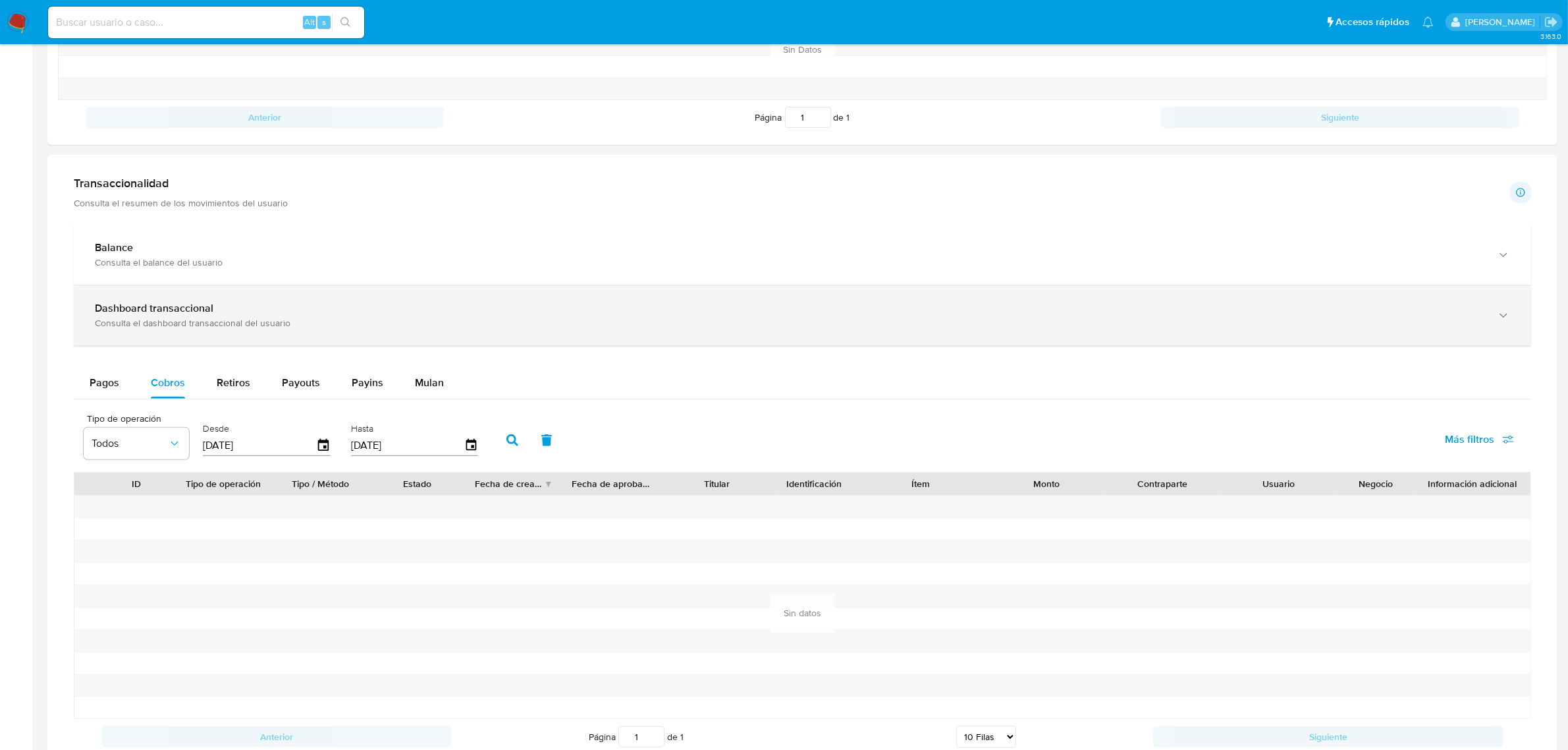
scroll to position [577, 0]
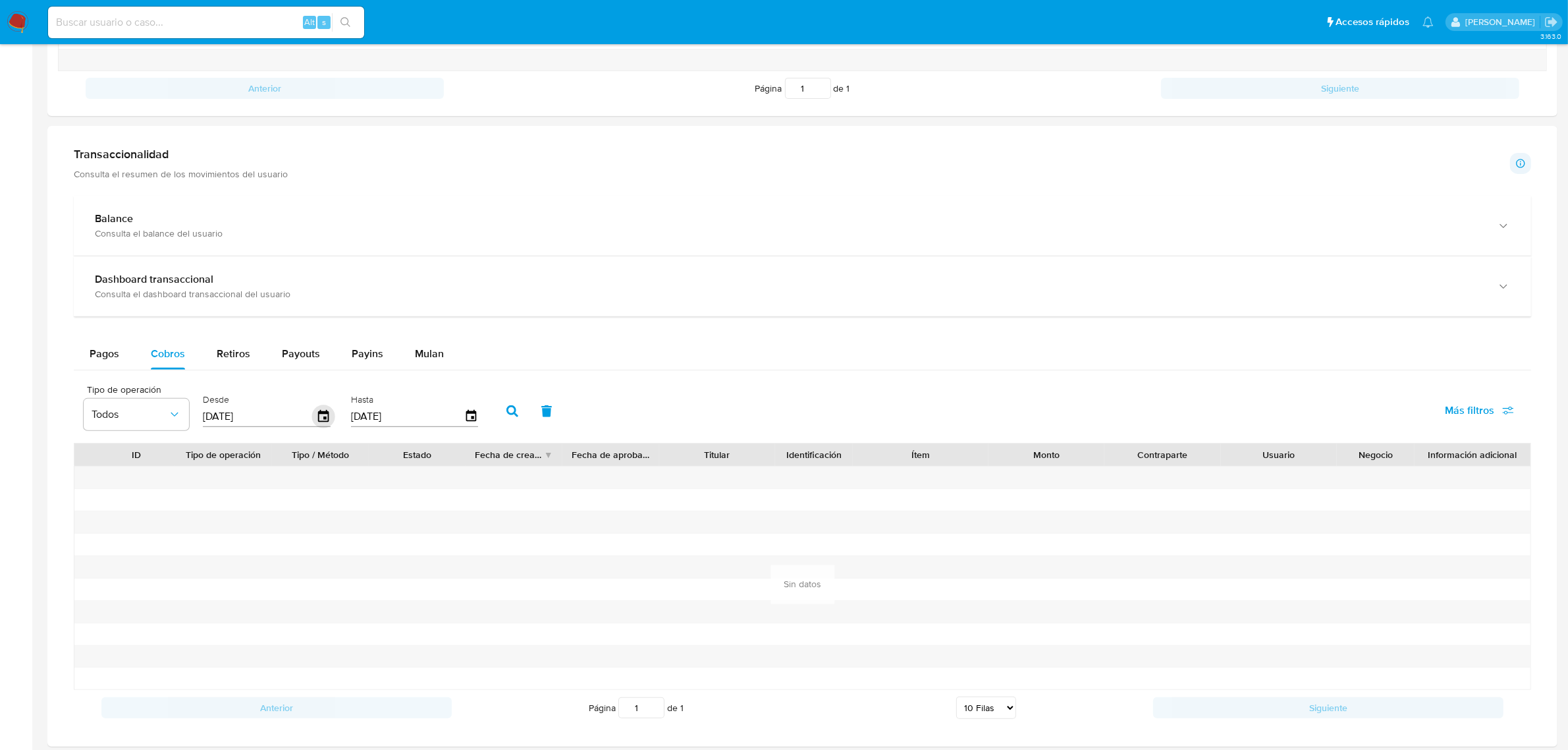
click at [323, 425] on icon "button" at bounding box center [324, 417] width 23 height 23
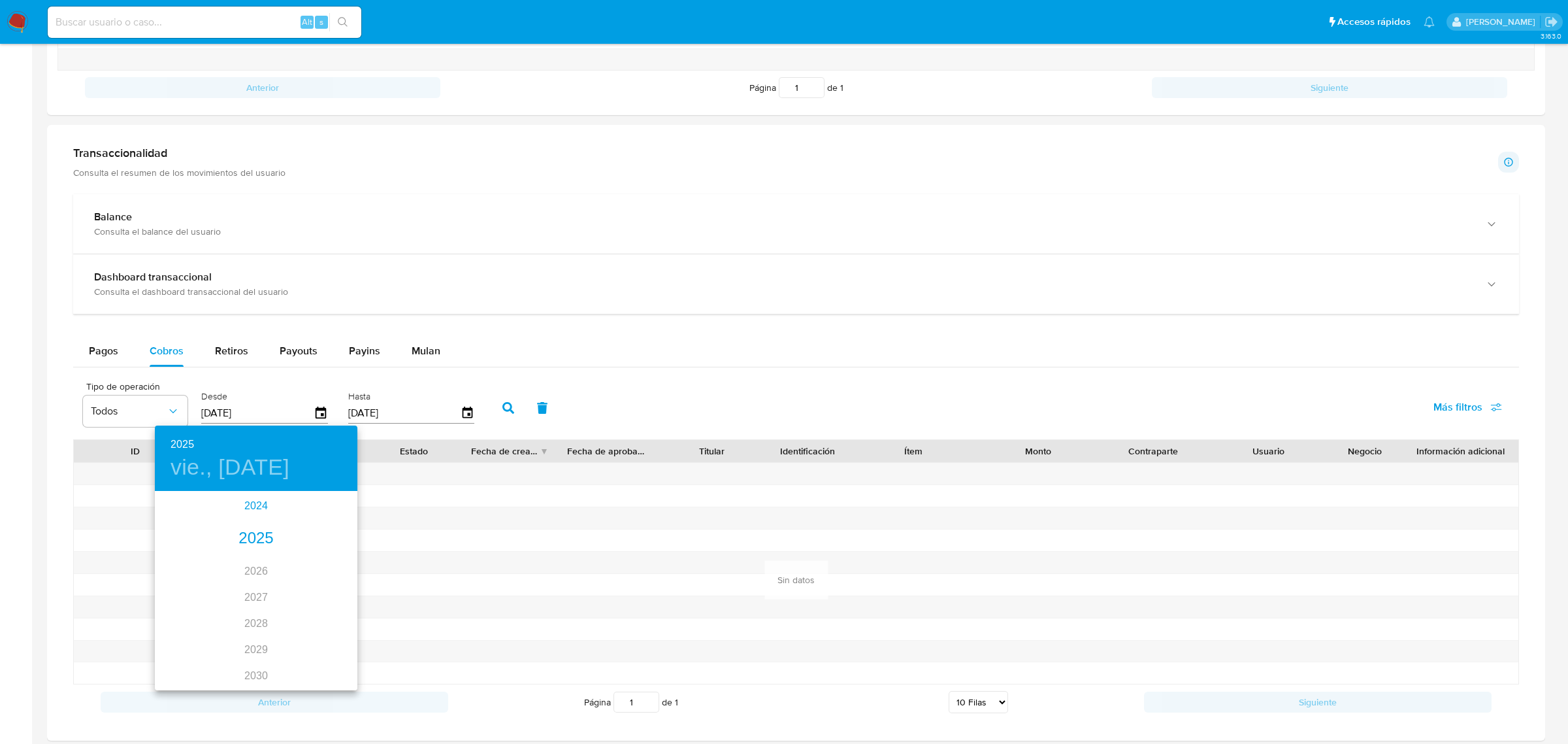
click at [256, 508] on div "2024" at bounding box center [256, 505] width 203 height 26
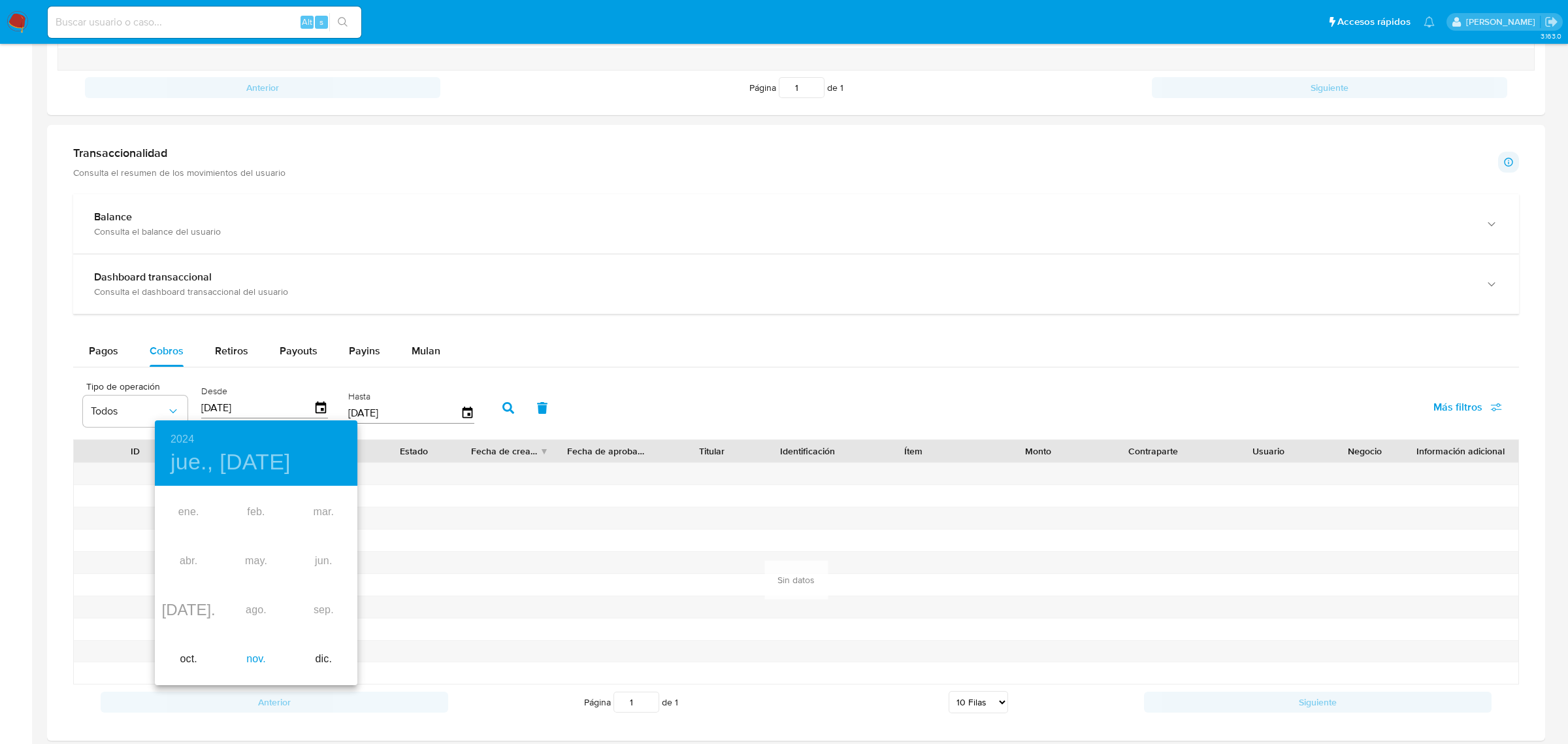
click at [257, 664] on div "nov." at bounding box center [256, 659] width 68 height 49
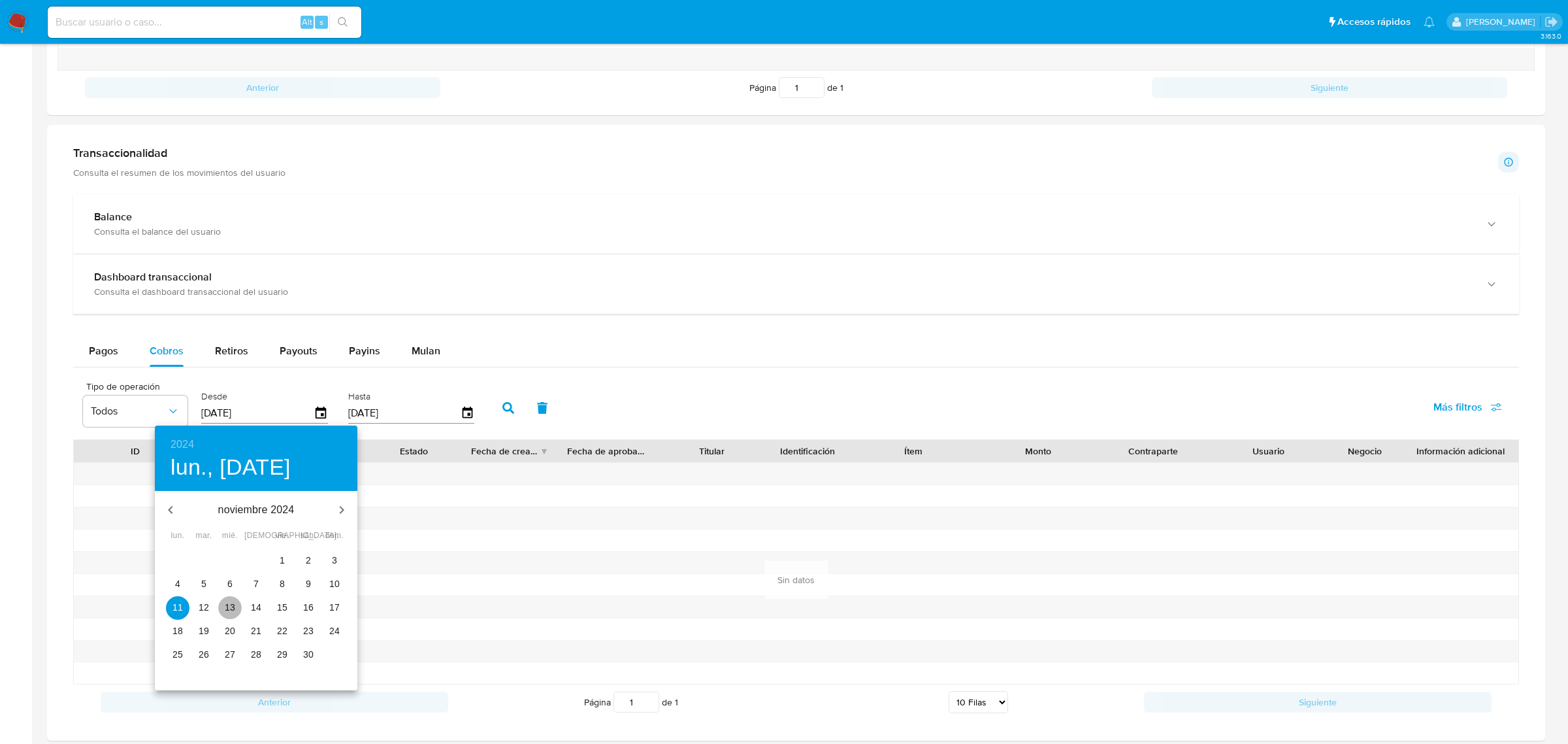
click at [235, 606] on span "13" at bounding box center [229, 607] width 24 height 13
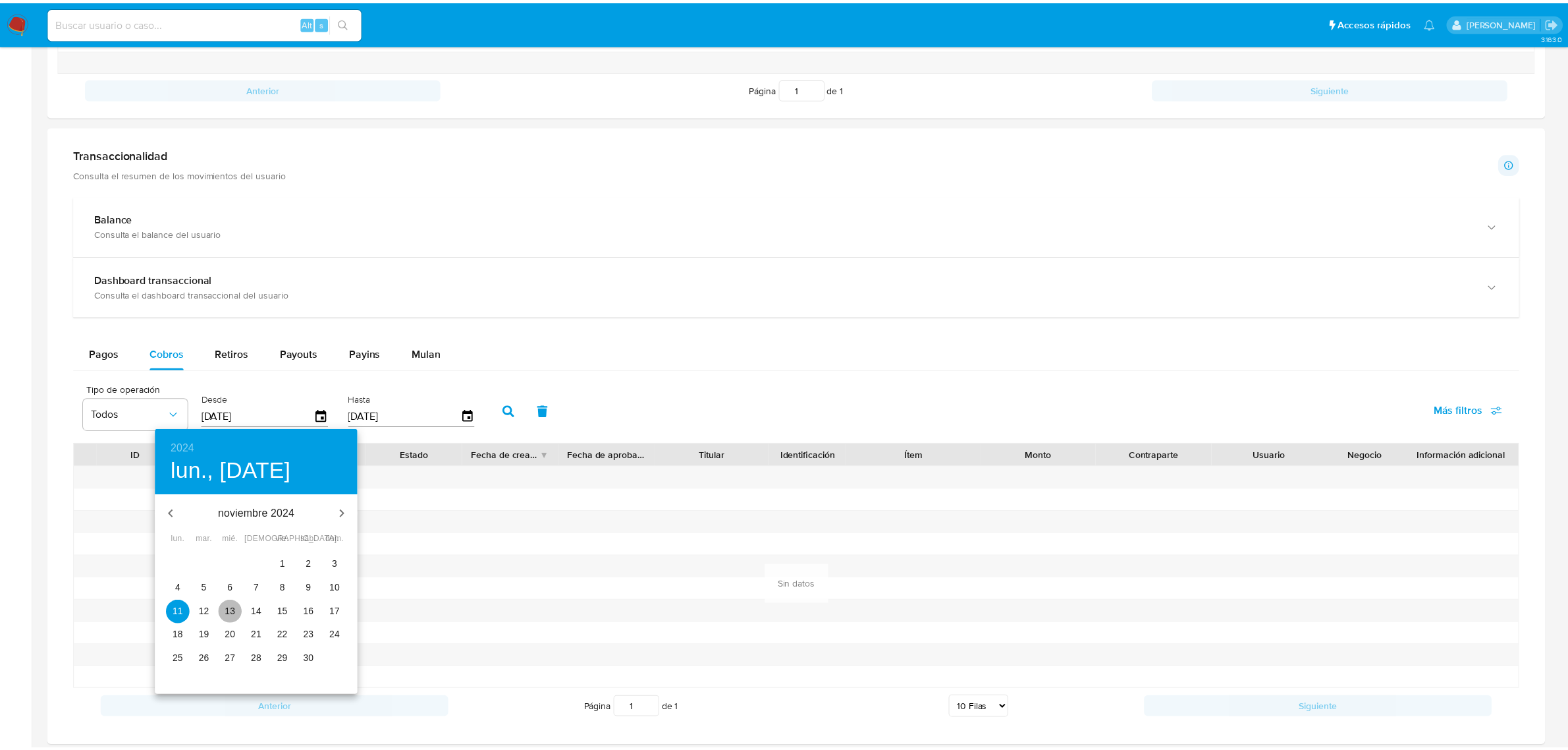
type input "[DATE]"
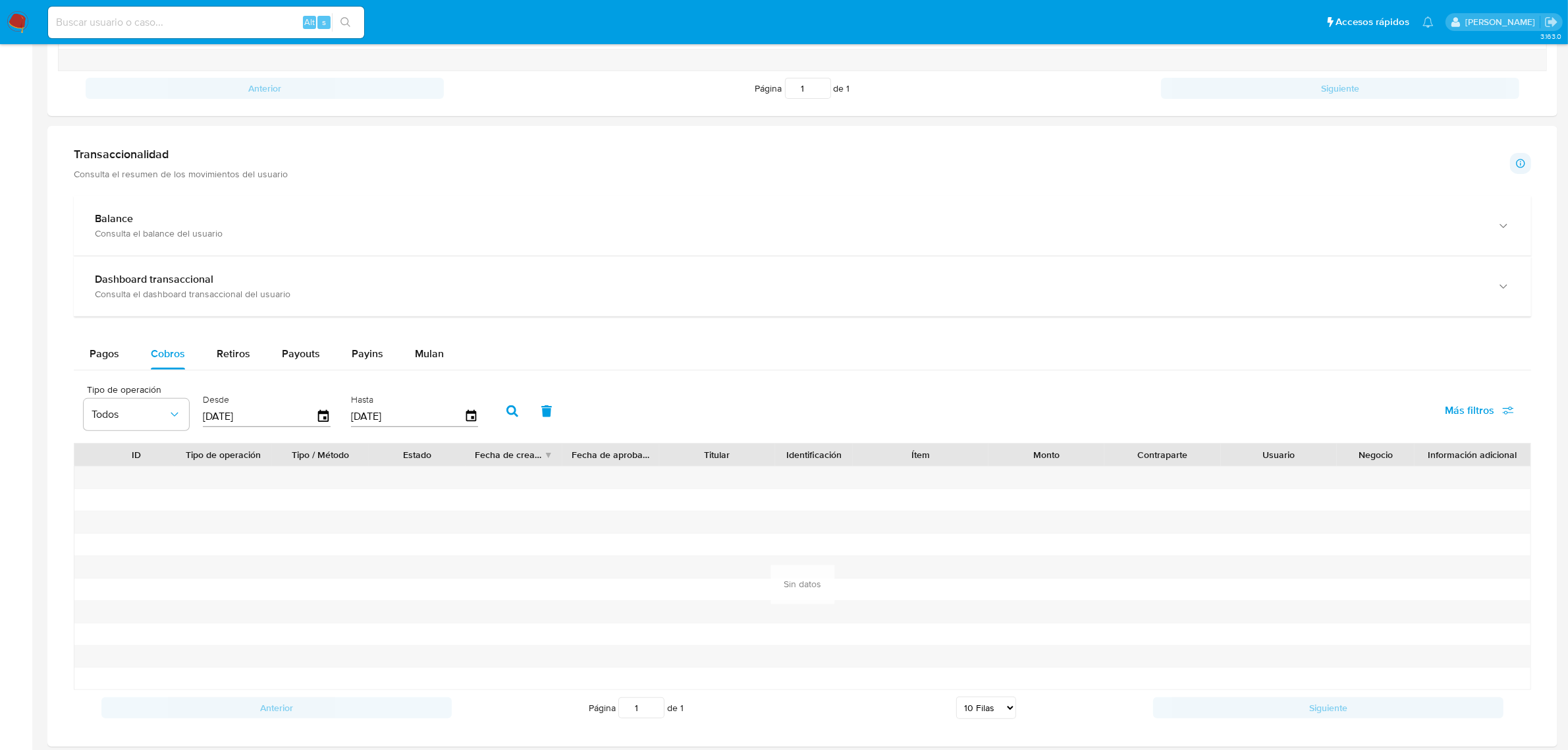
click at [507, 410] on icon "button" at bounding box center [512, 411] width 11 height 11
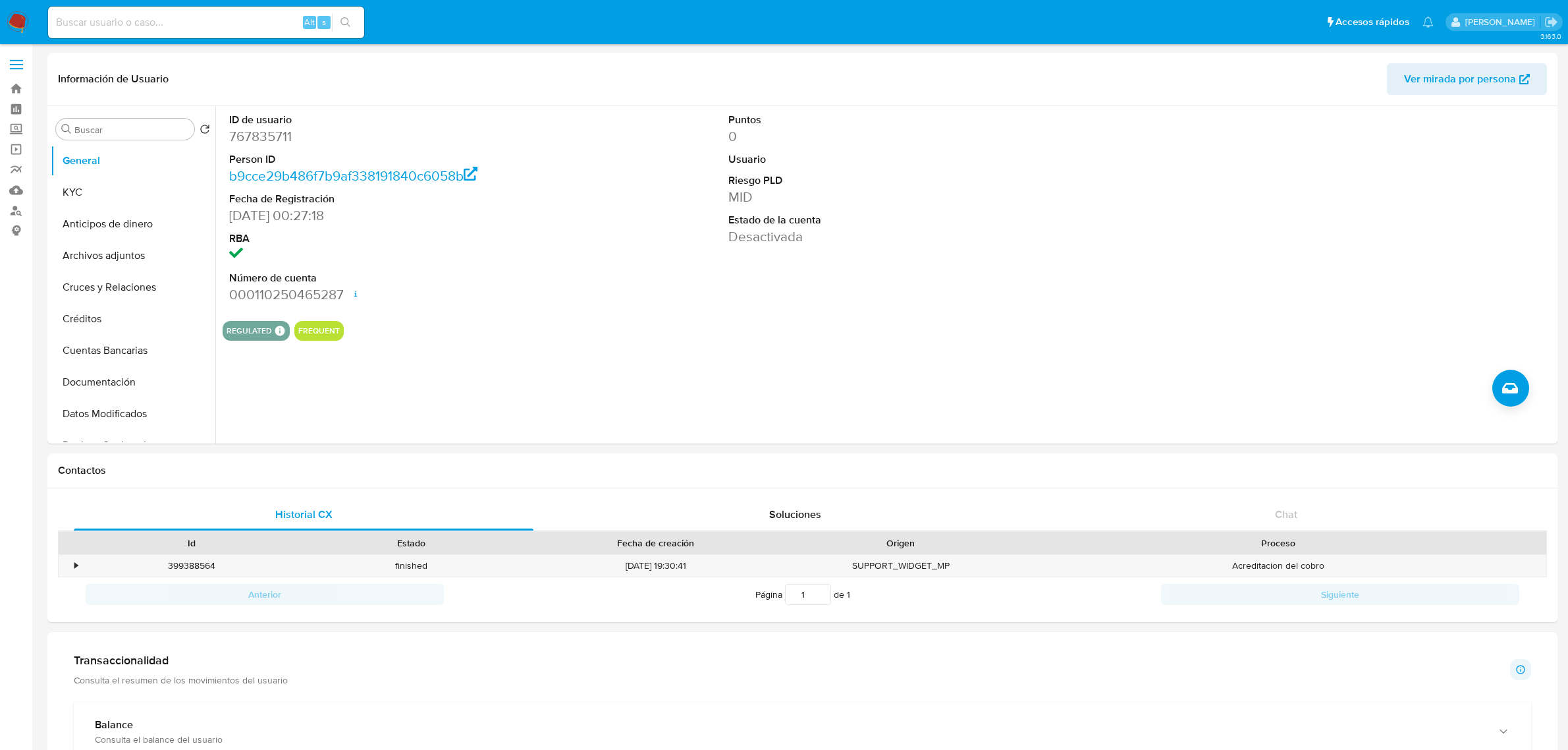
select select "10"
click at [435, 149] on dl "ID de usuario 767835711 Person ID b9cce29b486f7b9af338191840c6058b Fecha de Reg…" at bounding box center [389, 208] width 320 height 191
click at [100, 281] on button "Cruces y Relaciones" at bounding box center [128, 287] width 154 height 32
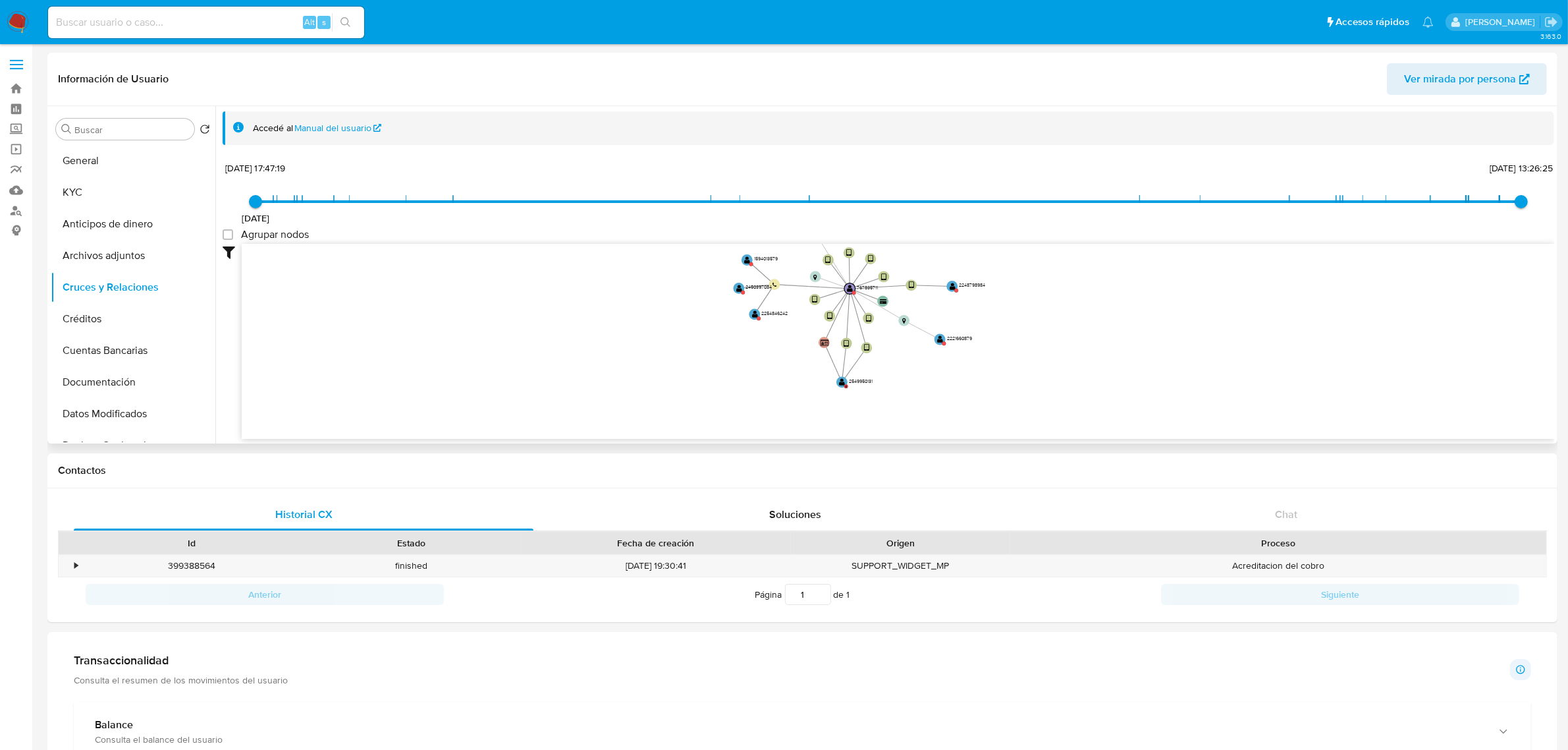
drag, startPoint x: 1006, startPoint y: 386, endPoint x: 1018, endPoint y: 320, distance: 67.1
click at [1018, 320] on icon "device-65e38356554d0cccdcaf3839  device-68702299dca3e5ea20f0a760  device-665c…" at bounding box center [898, 339] width 1312 height 191
drag, startPoint x: 124, startPoint y: 157, endPoint x: 132, endPoint y: 162, distance: 9.4
click at [124, 158] on button "General" at bounding box center [128, 161] width 154 height 32
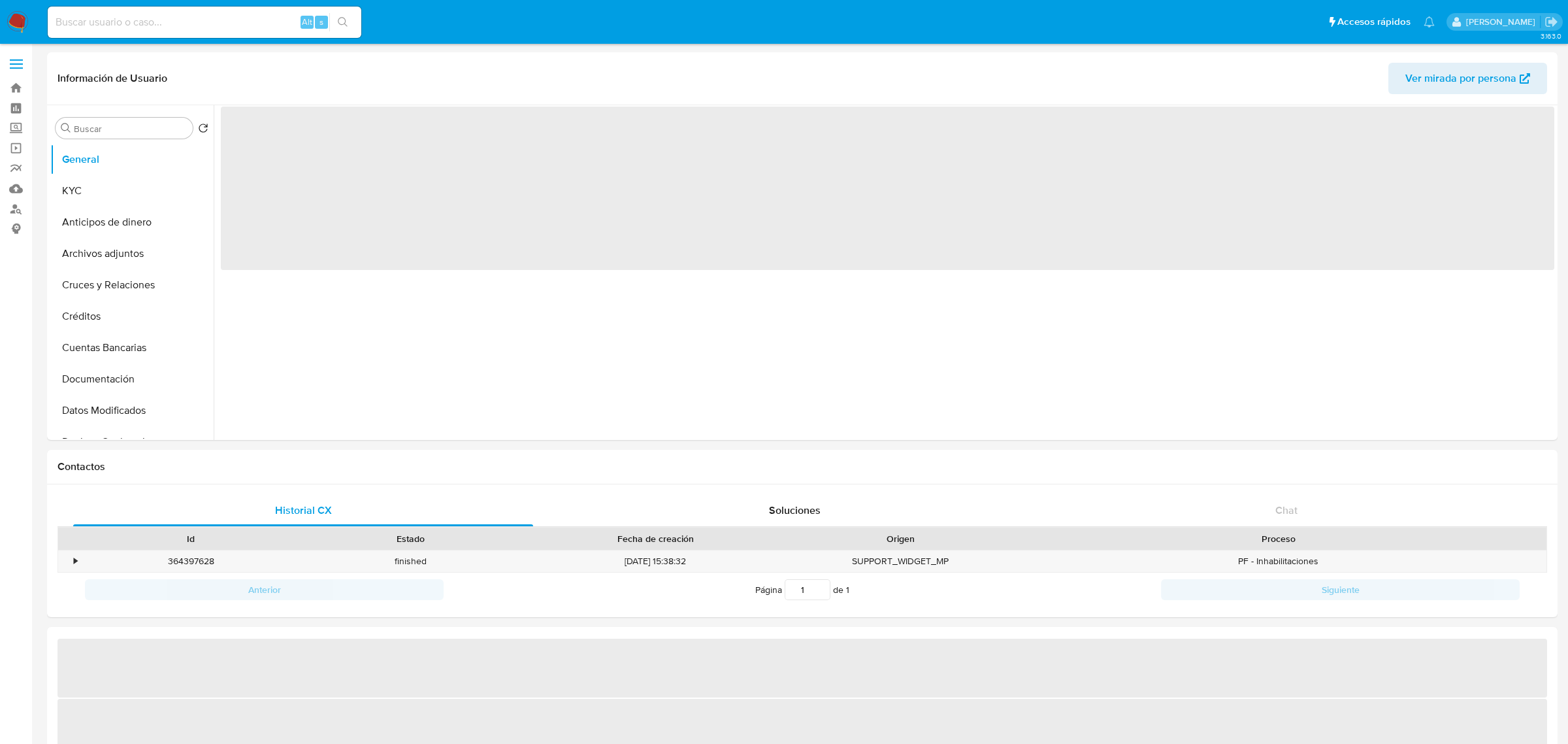
select select "10"
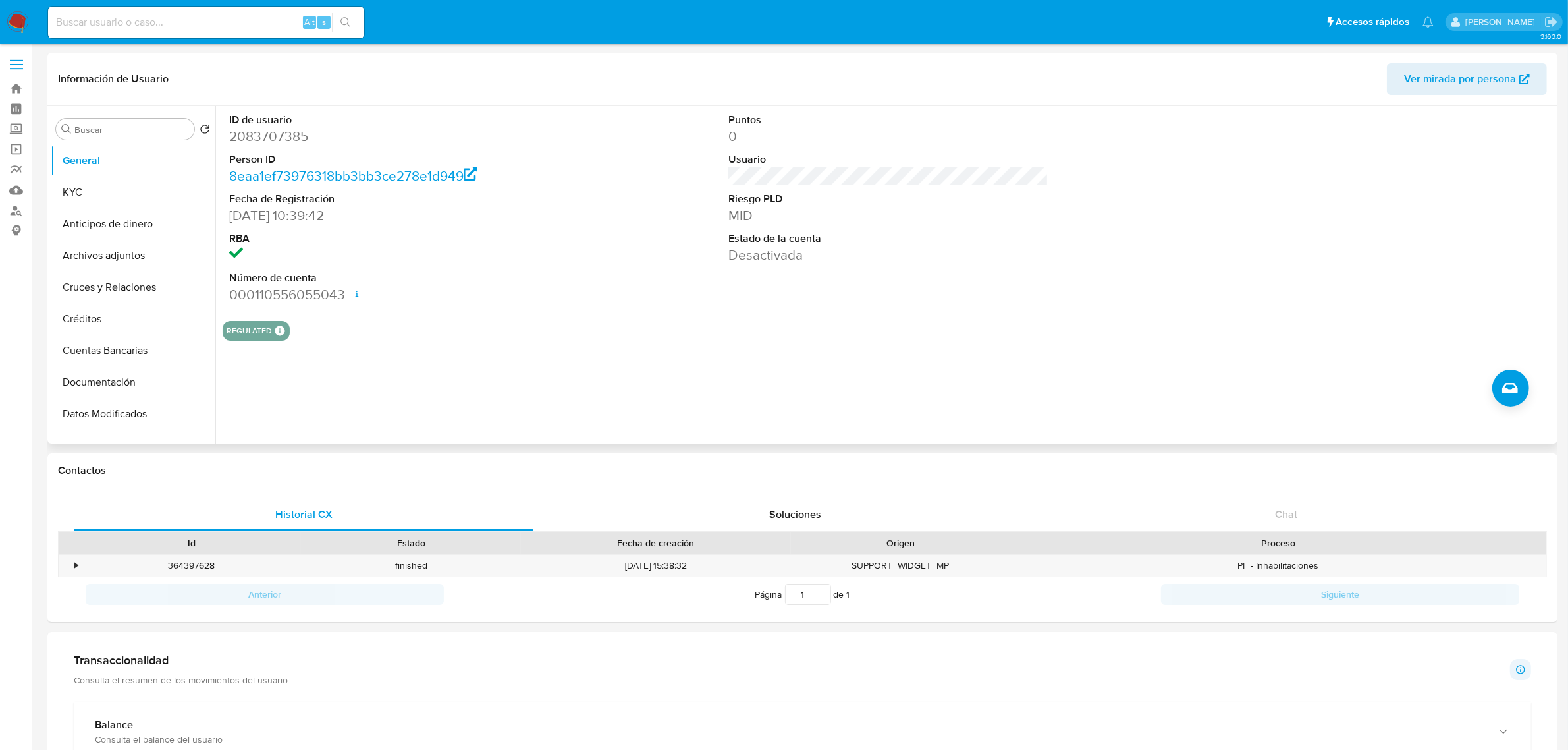
click at [288, 142] on dd "2083707385" at bounding box center [389, 136] width 320 height 18
copy dd "2083707385"
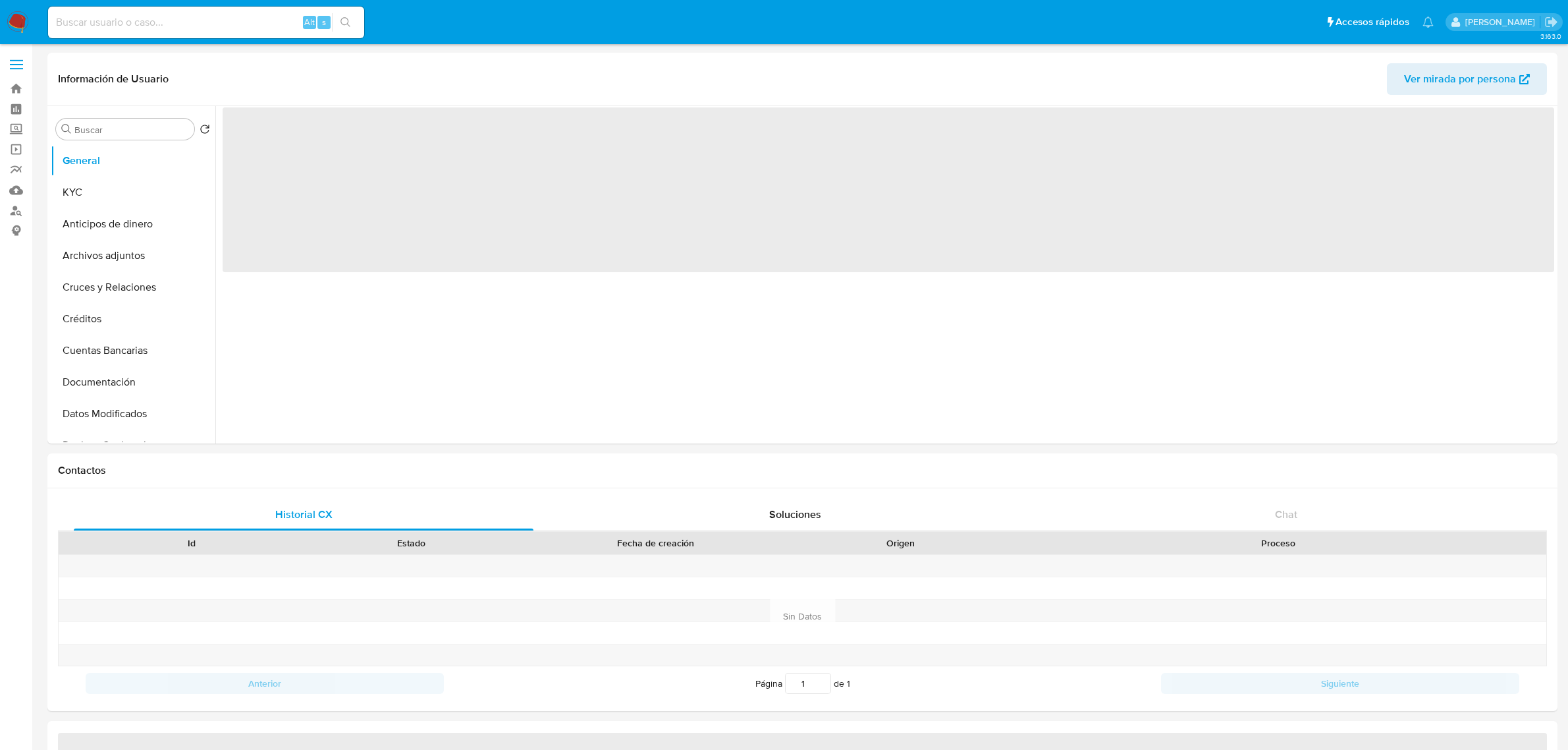
select select "10"
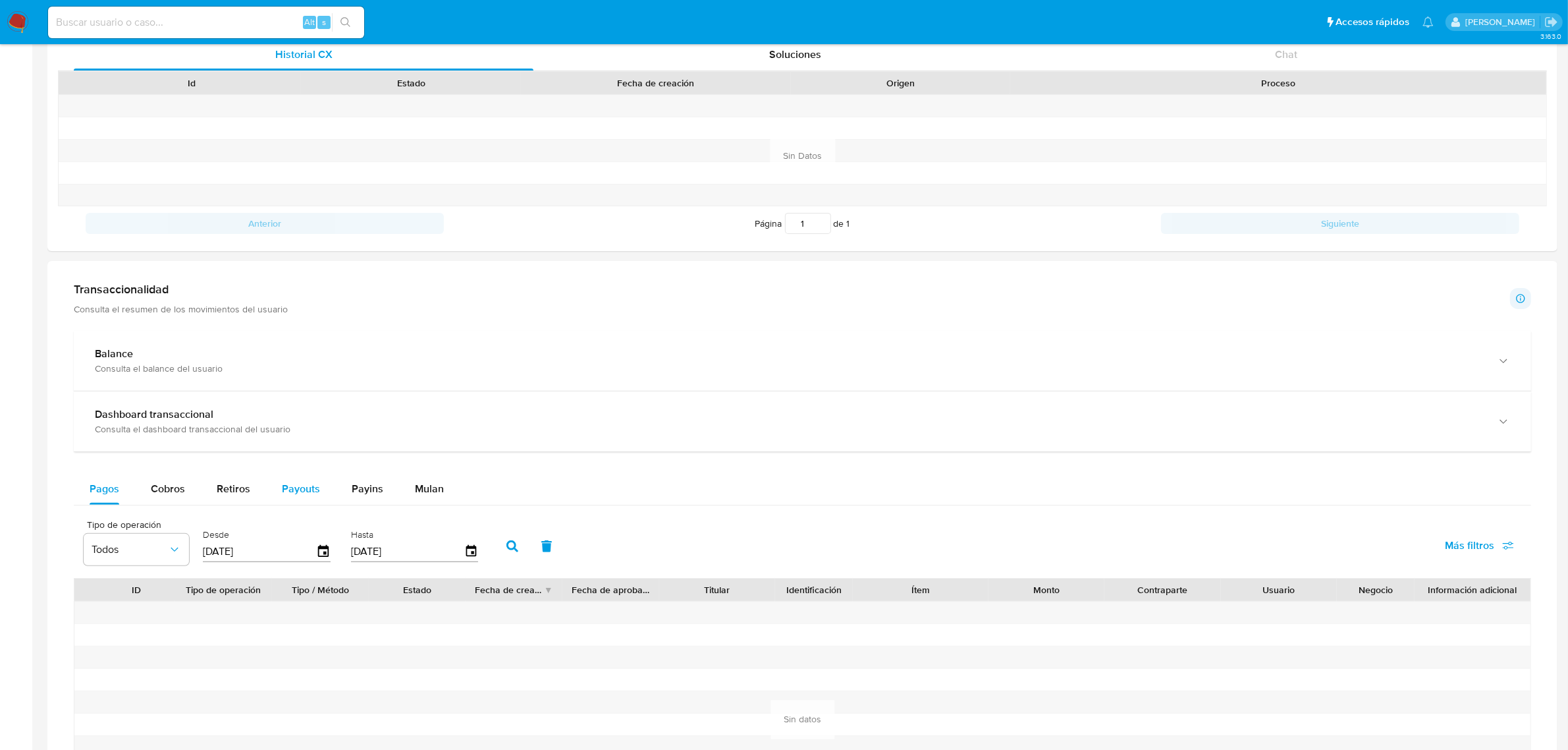
scroll to position [494, 0]
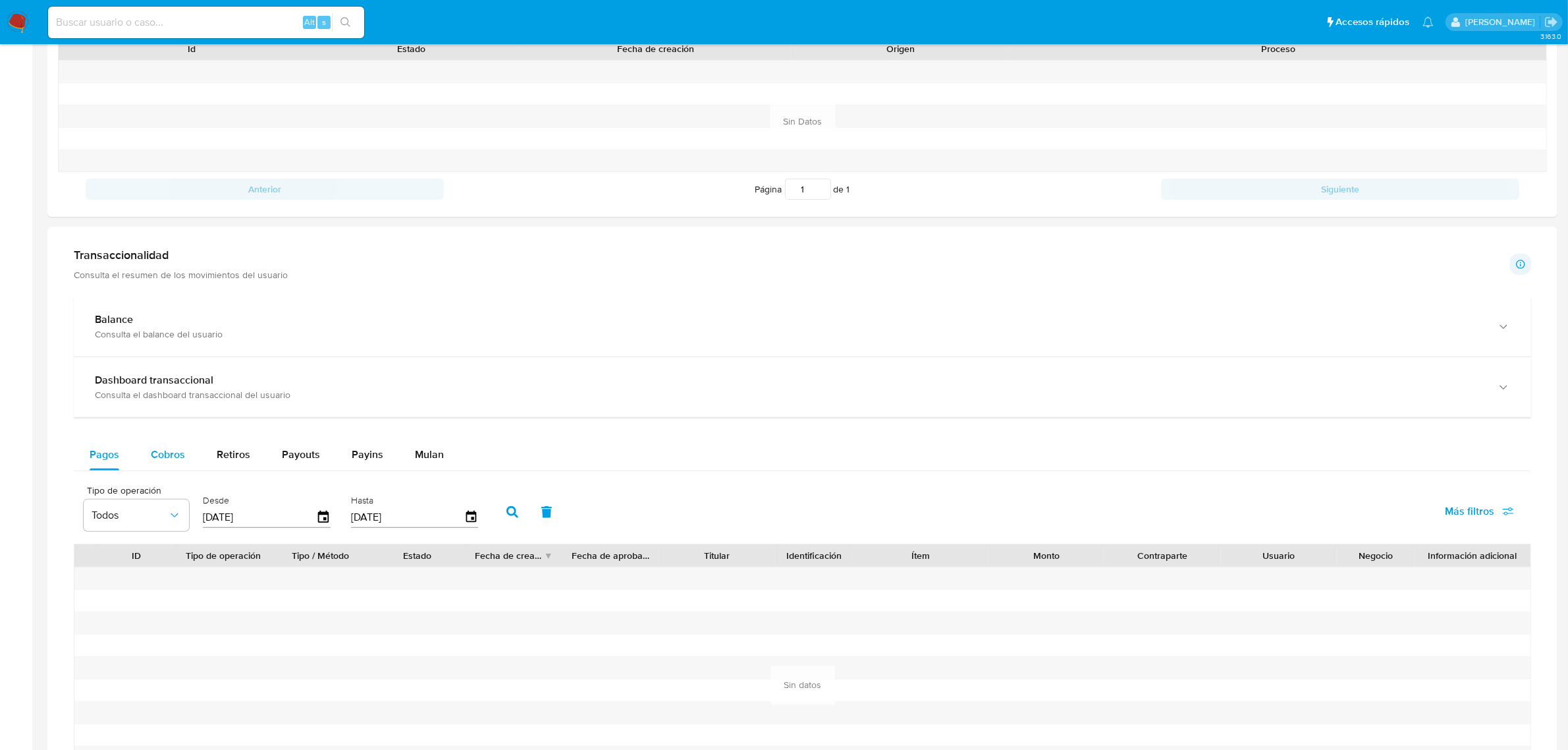
click at [175, 462] on span "Cobros" at bounding box center [168, 454] width 34 height 15
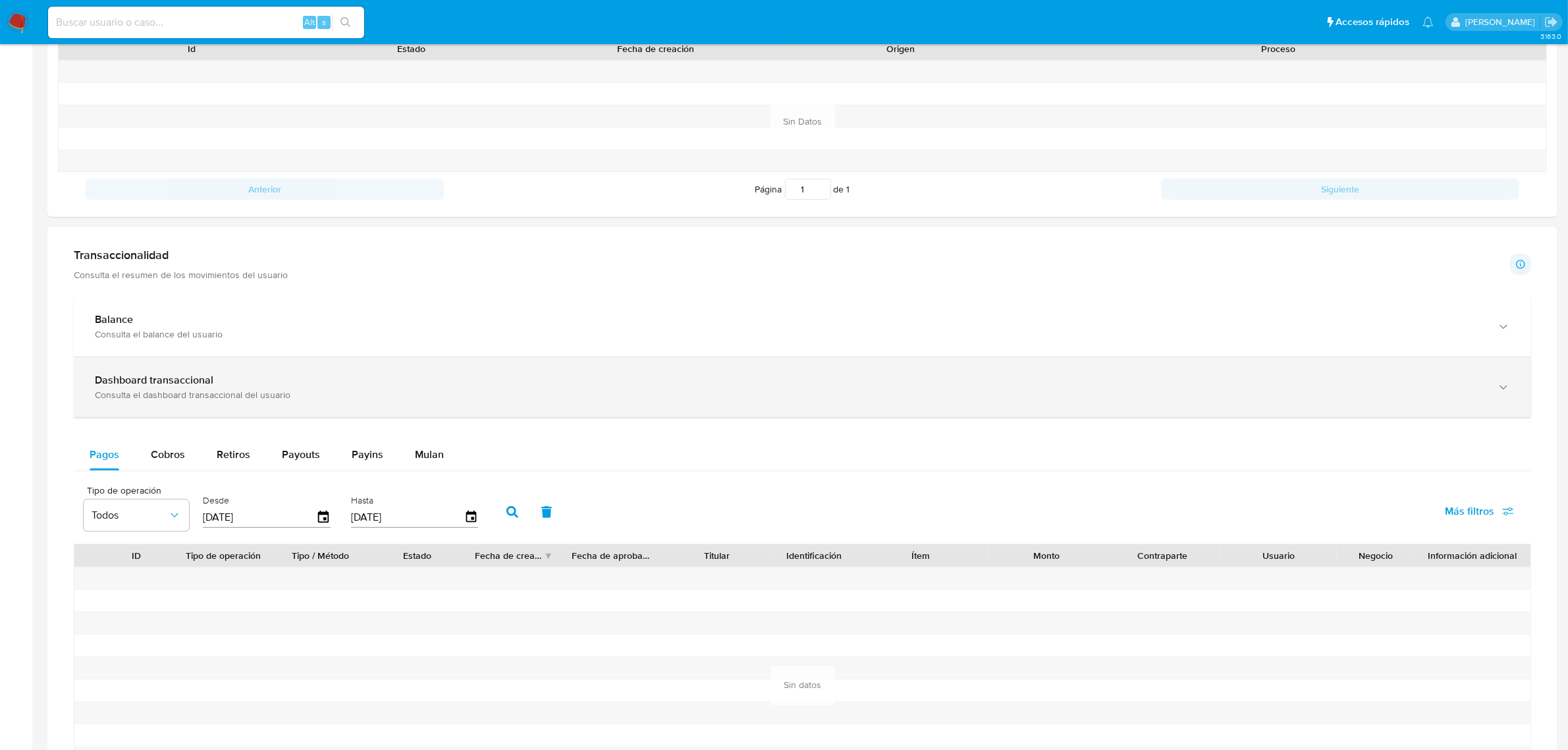
select select "10"
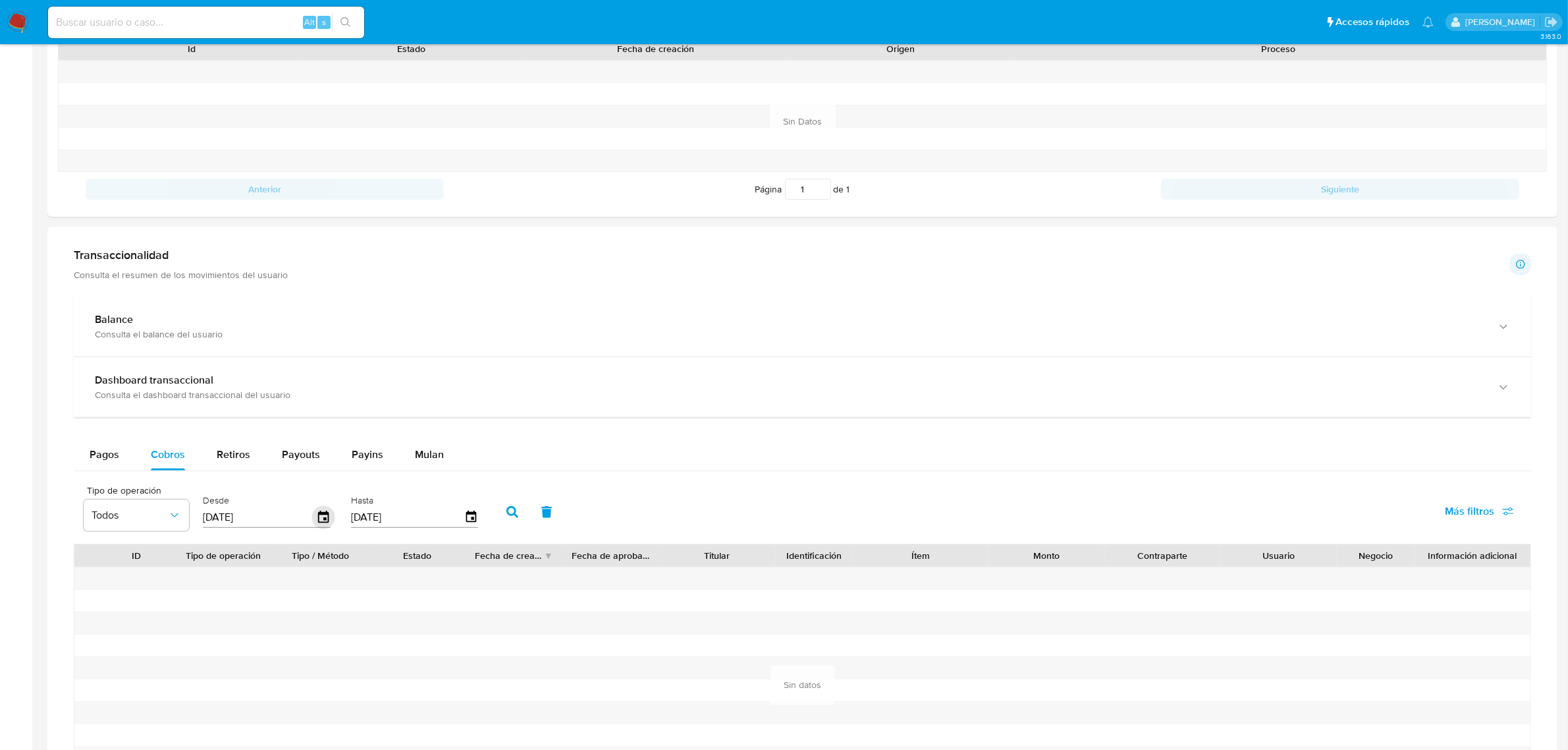
click at [321, 522] on icon "button" at bounding box center [323, 516] width 11 height 11
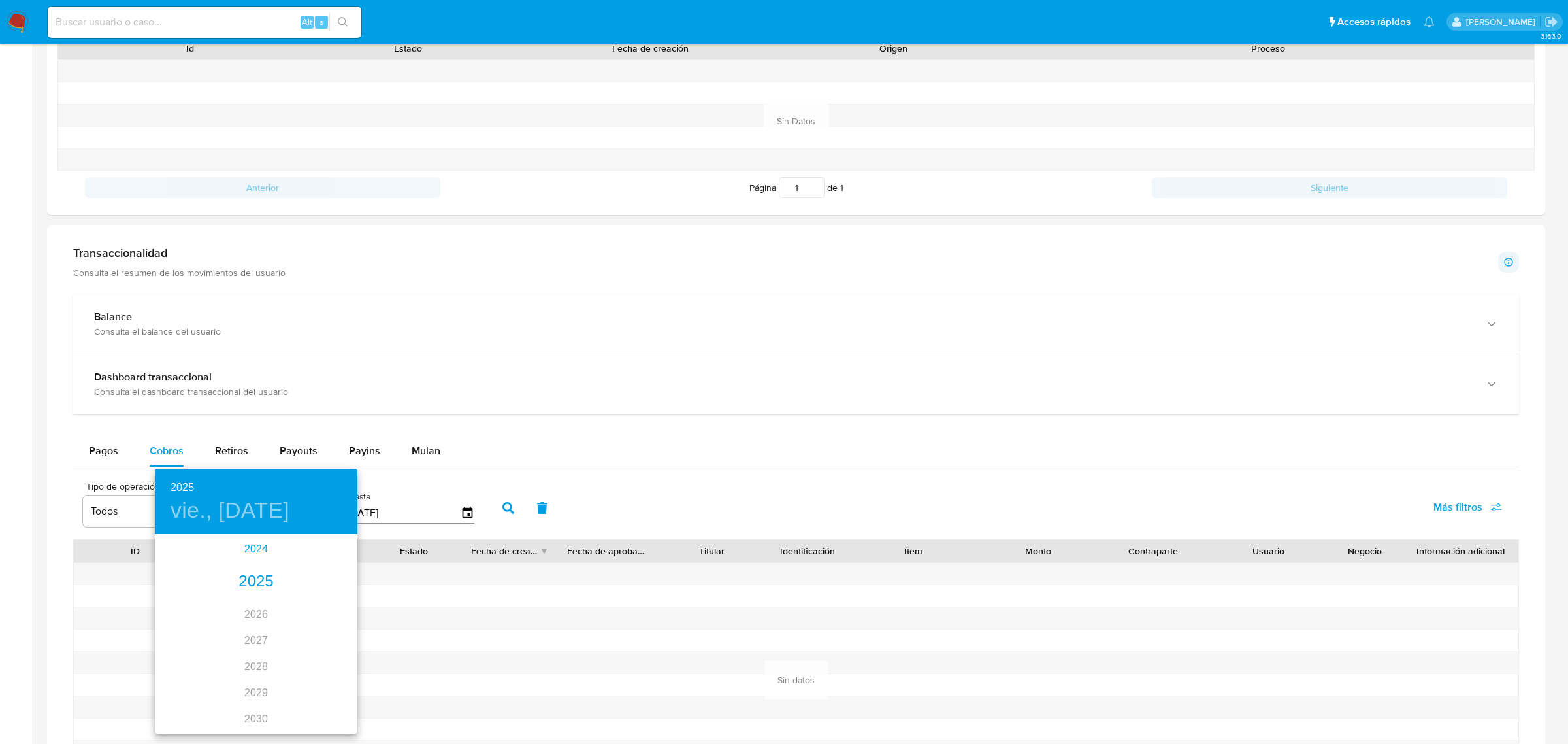
click at [245, 550] on div "2024" at bounding box center [256, 549] width 203 height 26
click at [256, 711] on div "nov." at bounding box center [256, 707] width 68 height 49
click at [258, 677] on p "21" at bounding box center [256, 674] width 11 height 13
type input "[DATE]"
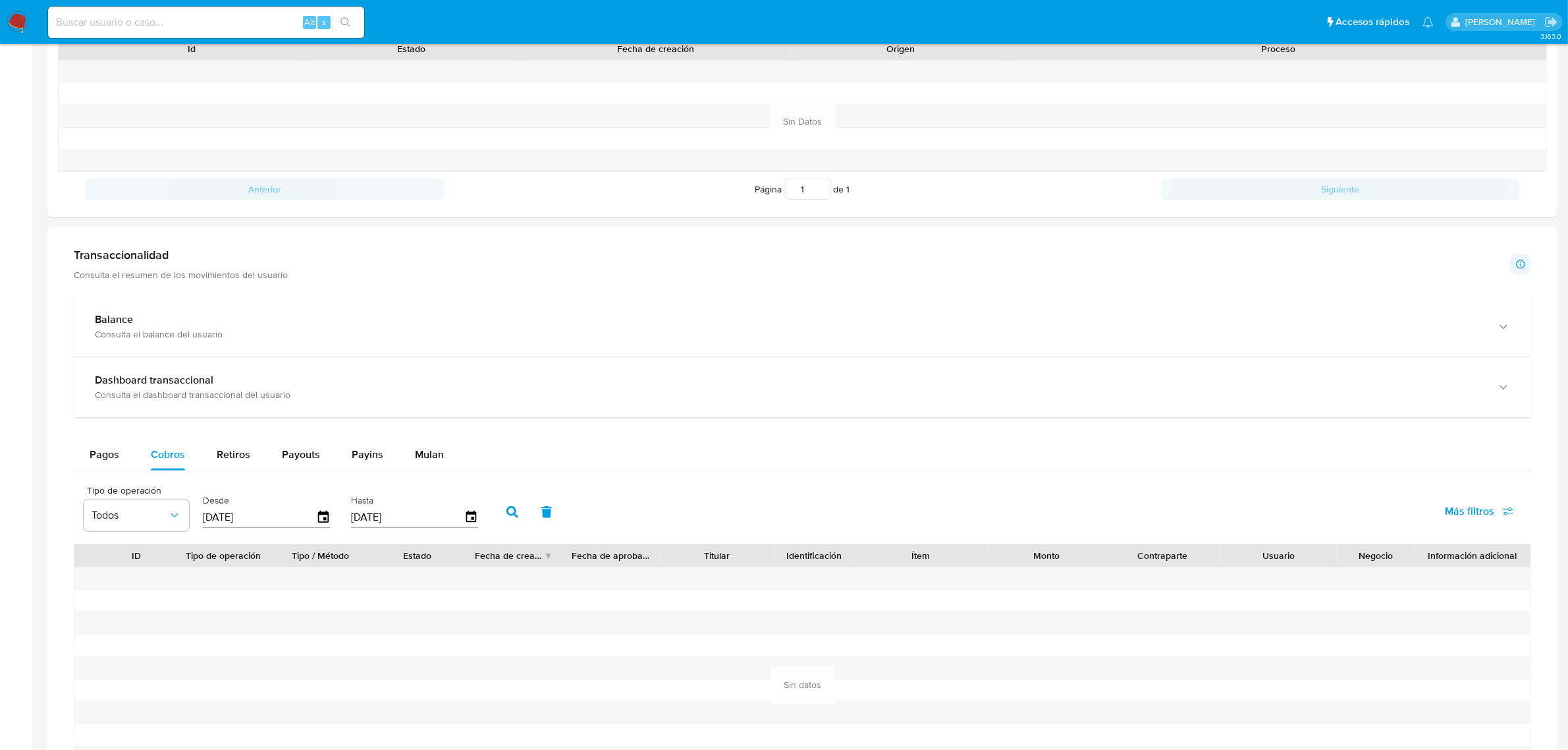
click at [510, 514] on icon "button" at bounding box center [512, 512] width 11 height 11
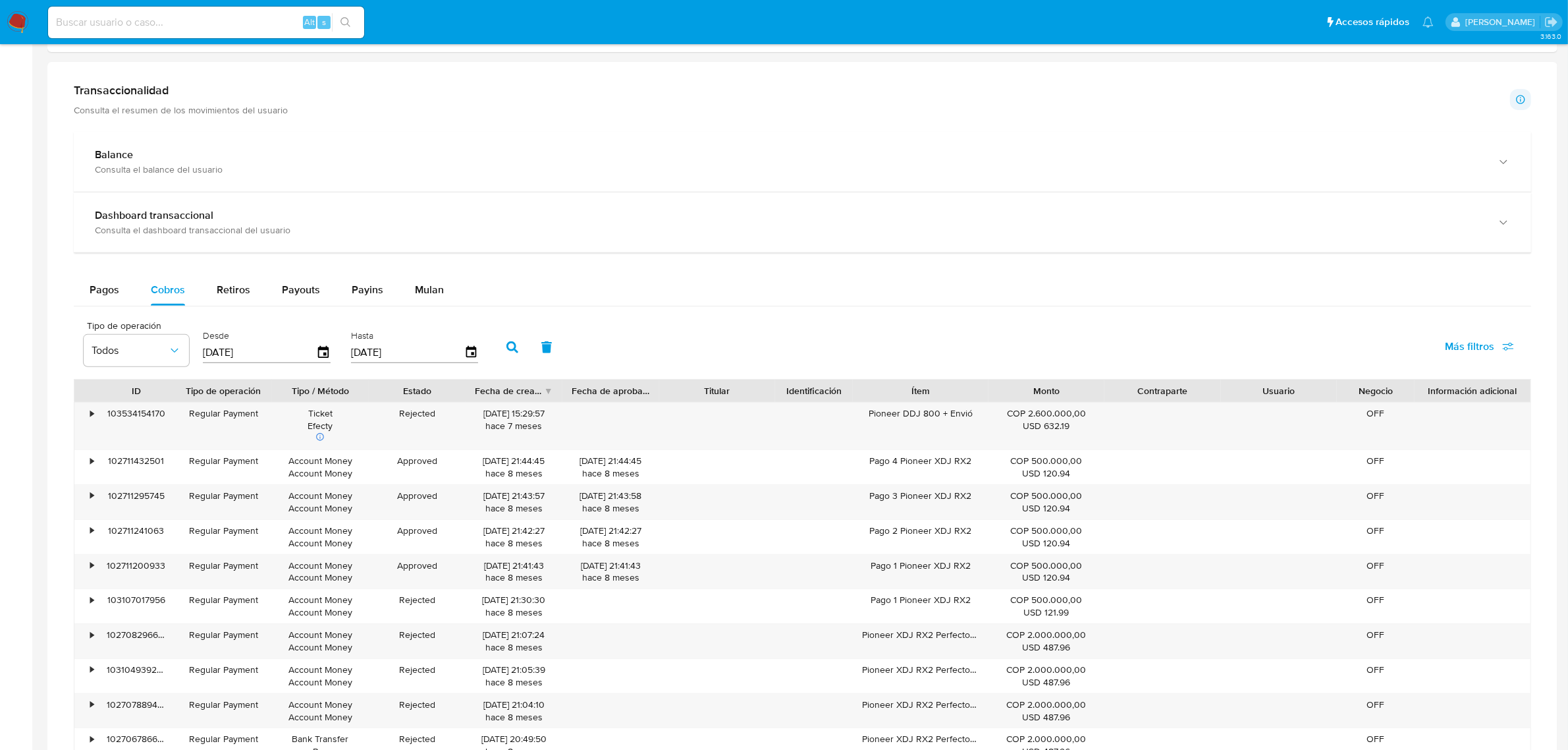
scroll to position [0, 0]
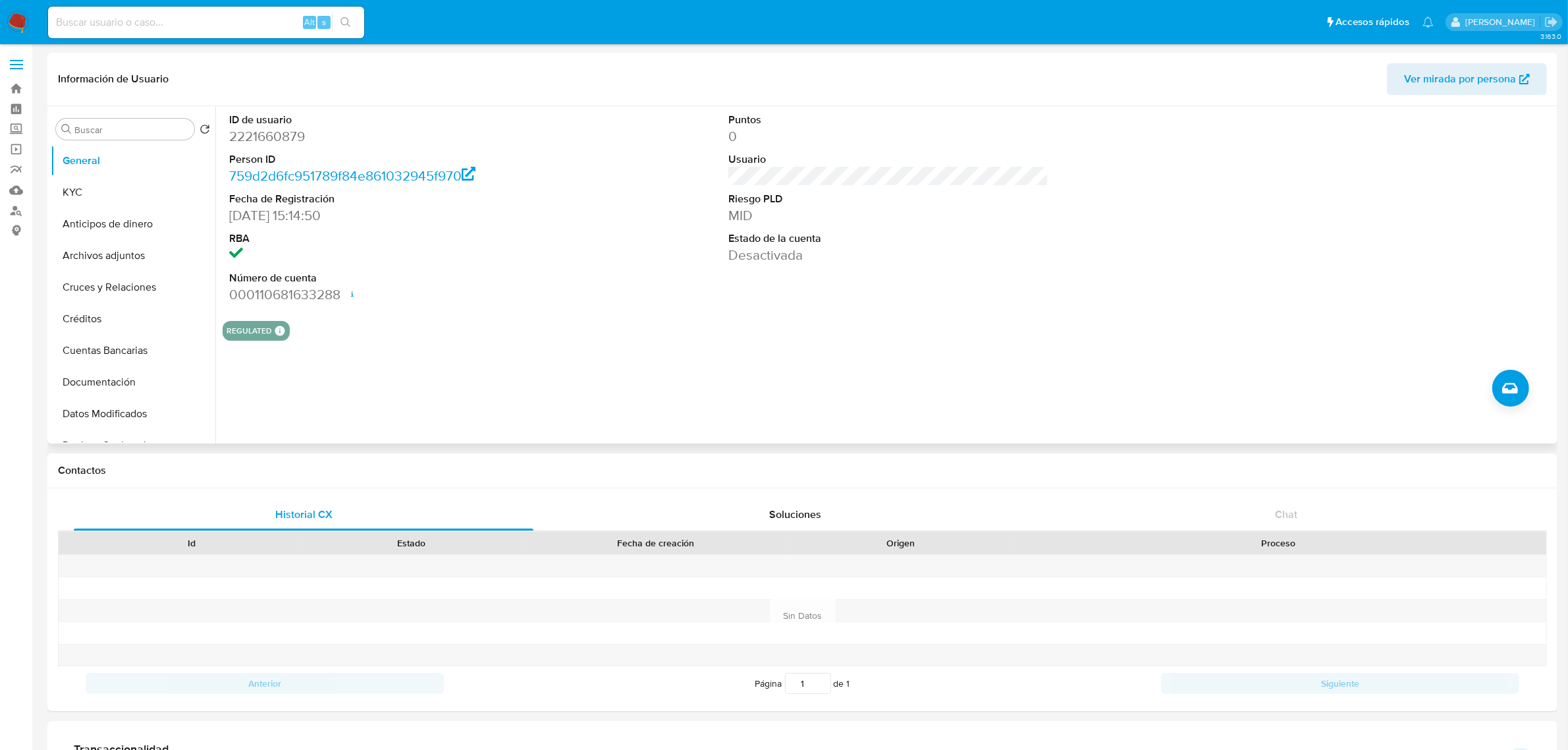
click at [248, 130] on dd "2221660879" at bounding box center [389, 136] width 320 height 18
copy dd "2221660879"
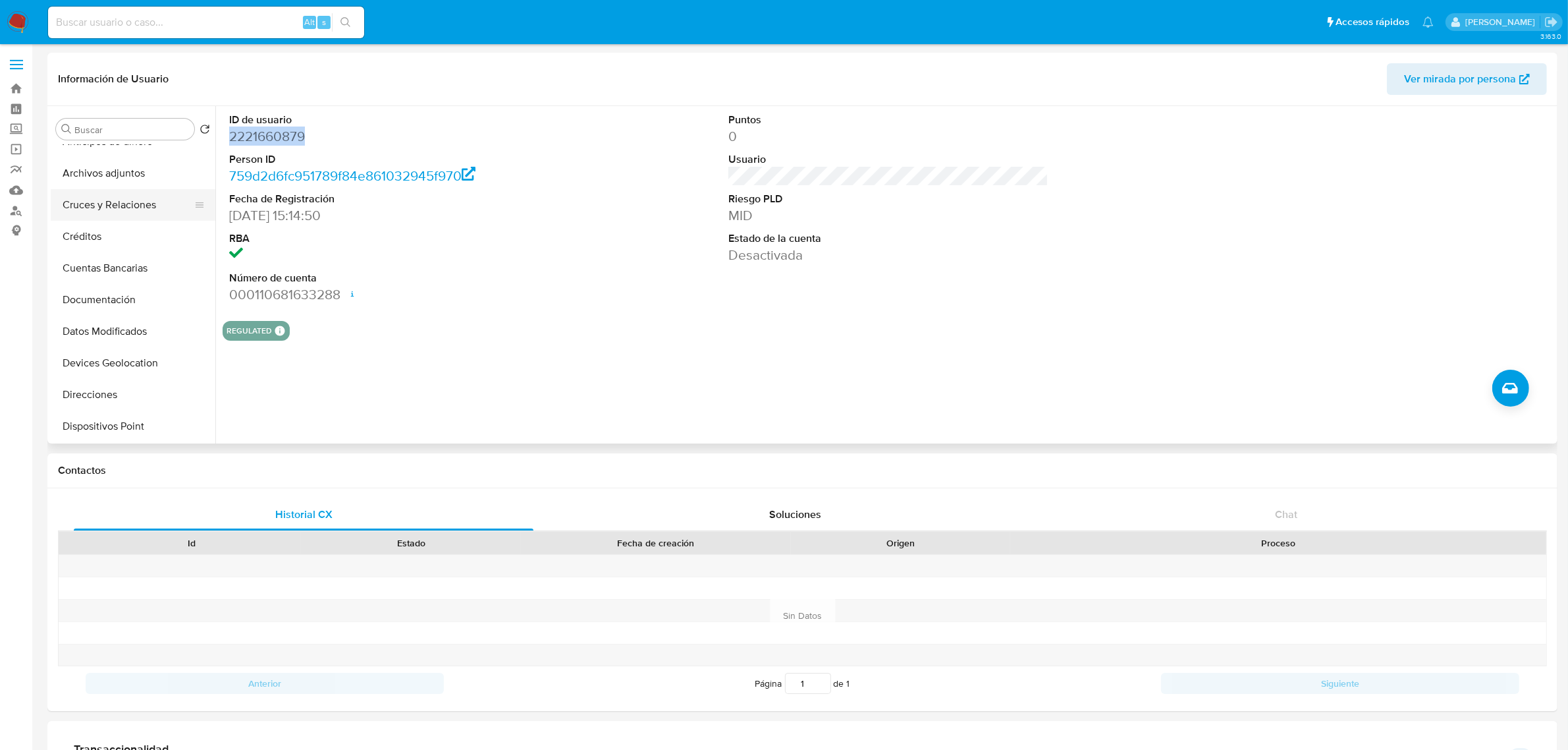
click at [135, 193] on button "Cruces y Relaciones" at bounding box center [128, 204] width 154 height 32
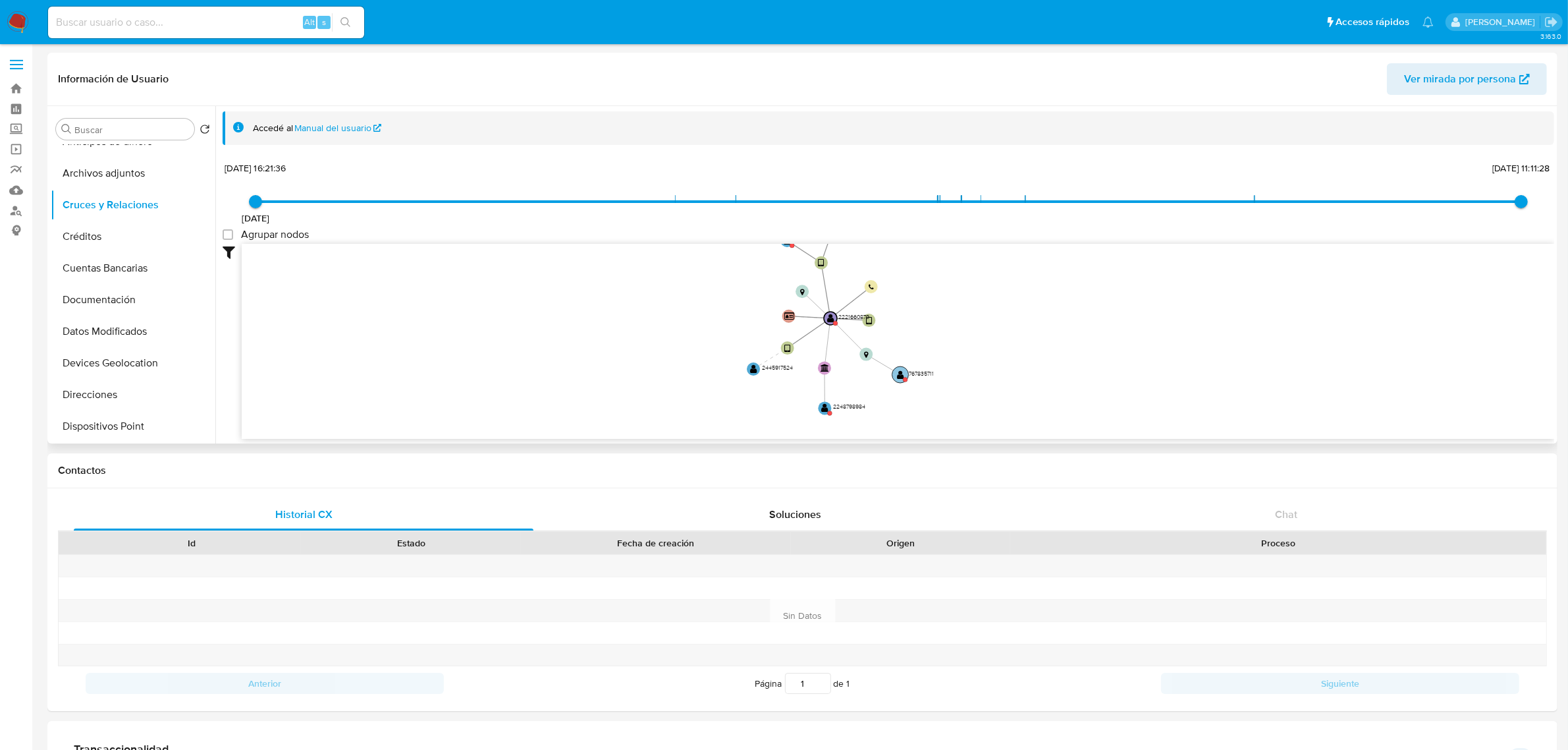
click at [904, 376] on text "" at bounding box center [900, 374] width 7 height 9
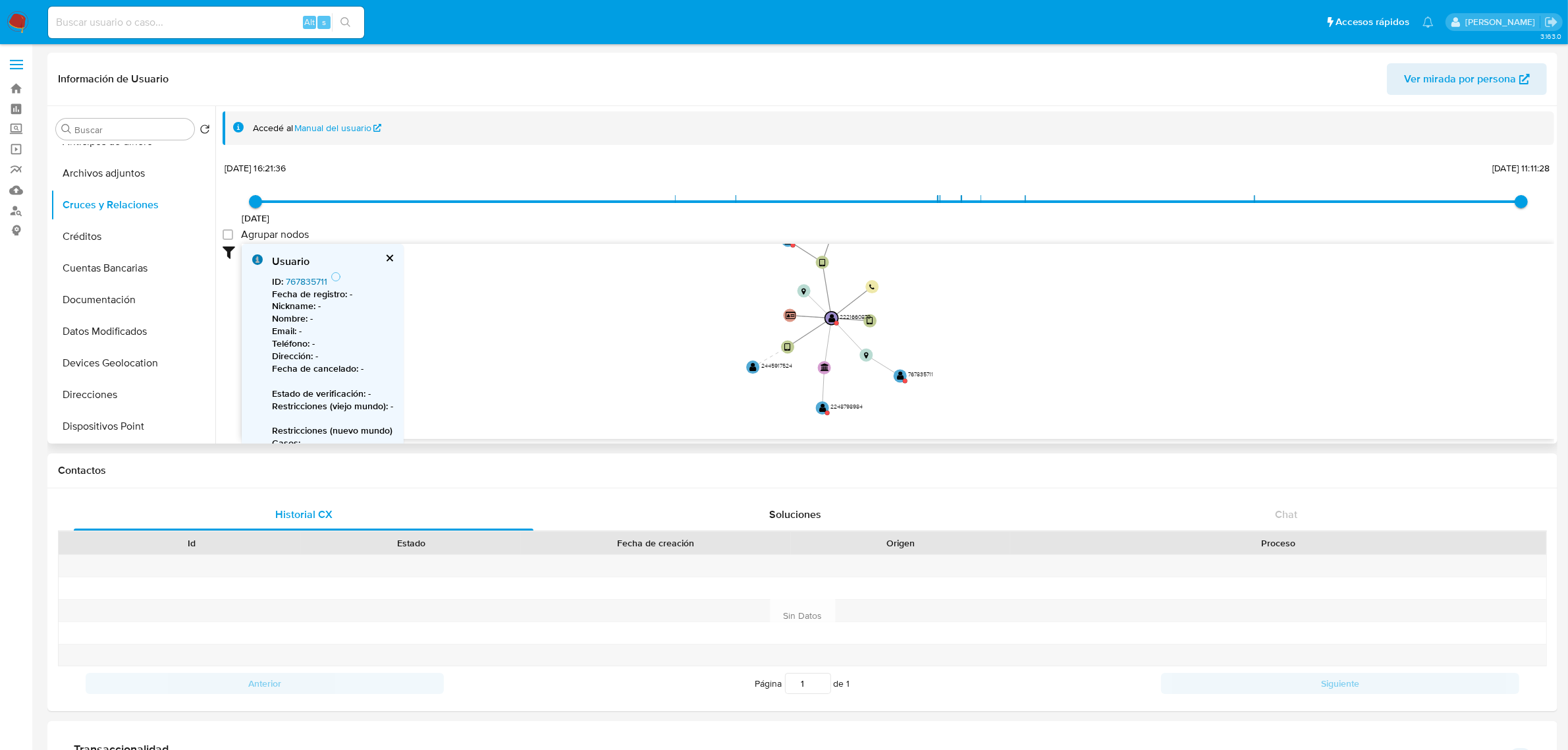
click at [303, 284] on link "767835711" at bounding box center [306, 281] width 42 height 13
click at [822, 404] on text "" at bounding box center [823, 407] width 7 height 9
click at [325, 278] on link "2248798984" at bounding box center [311, 281] width 52 height 13
click at [750, 364] on text "" at bounding box center [753, 365] width 7 height 9
click at [324, 281] on link "2445917524" at bounding box center [310, 281] width 50 height 13
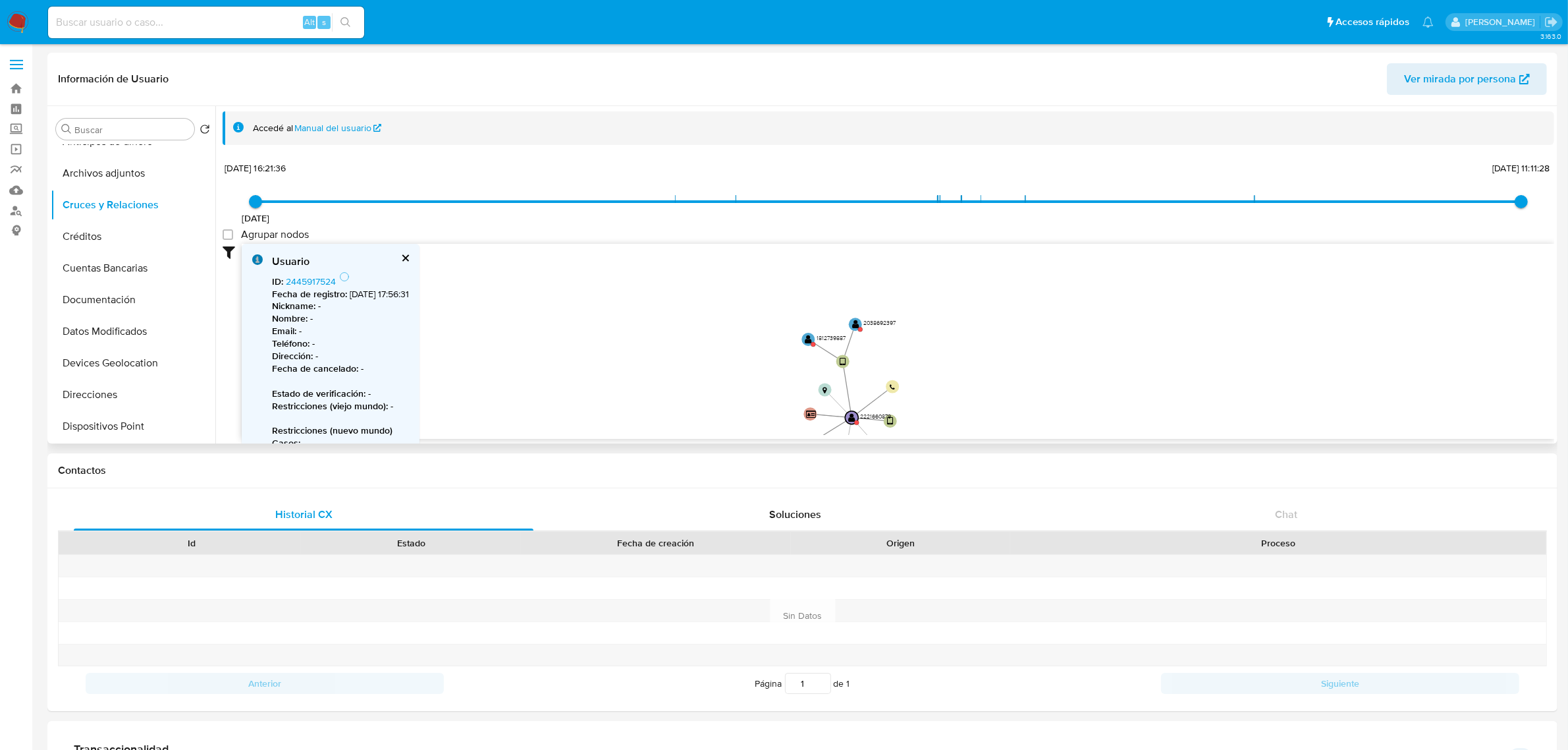
drag, startPoint x: 975, startPoint y: 277, endPoint x: 994, endPoint y: 379, distance: 103.8
click at [994, 379] on icon "device-678ea13e67e7c6e486fe9b5b  device-66bd018e0d705437f8ea2540  device-6645…" at bounding box center [898, 339] width 1312 height 191
click at [861, 326] on circle at bounding box center [855, 327] width 16 height 16
click at [307, 286] on link "2038692397" at bounding box center [312, 281] width 52 height 13
click at [804, 343] on circle at bounding box center [809, 341] width 16 height 16
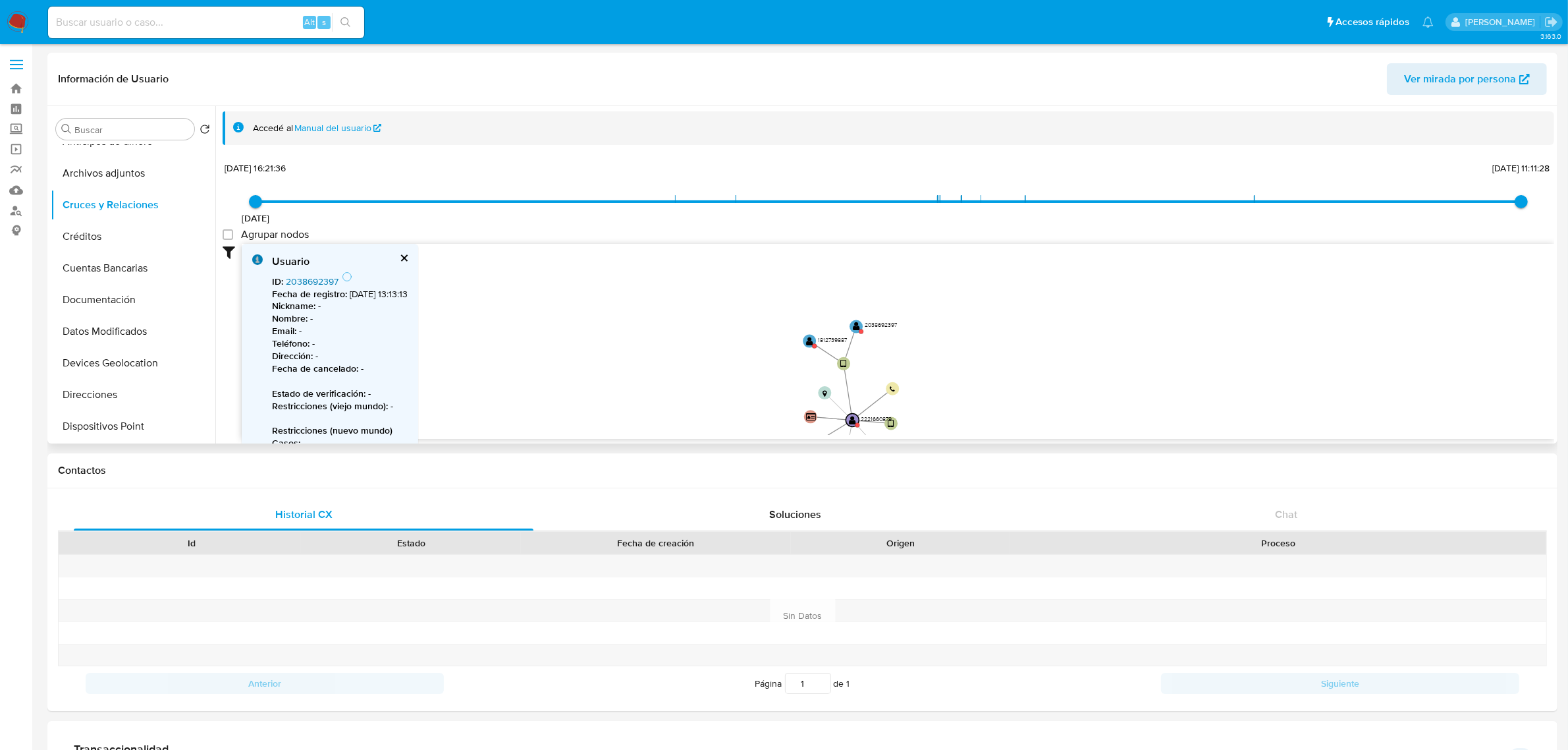
click at [297, 280] on link "2038692397" at bounding box center [312, 281] width 52 height 13
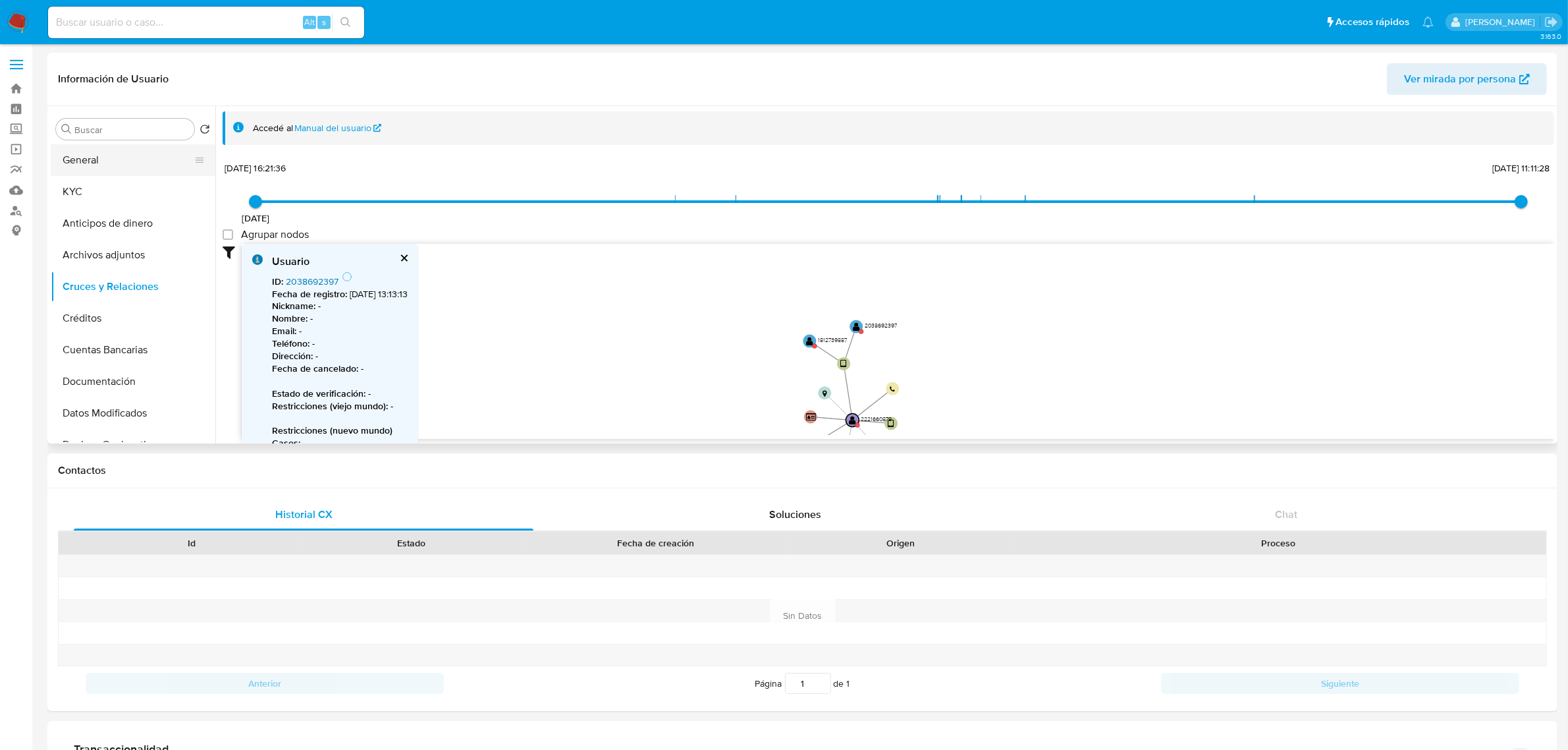
scroll to position [0, 0]
click at [108, 152] on button "General" at bounding box center [128, 161] width 154 height 32
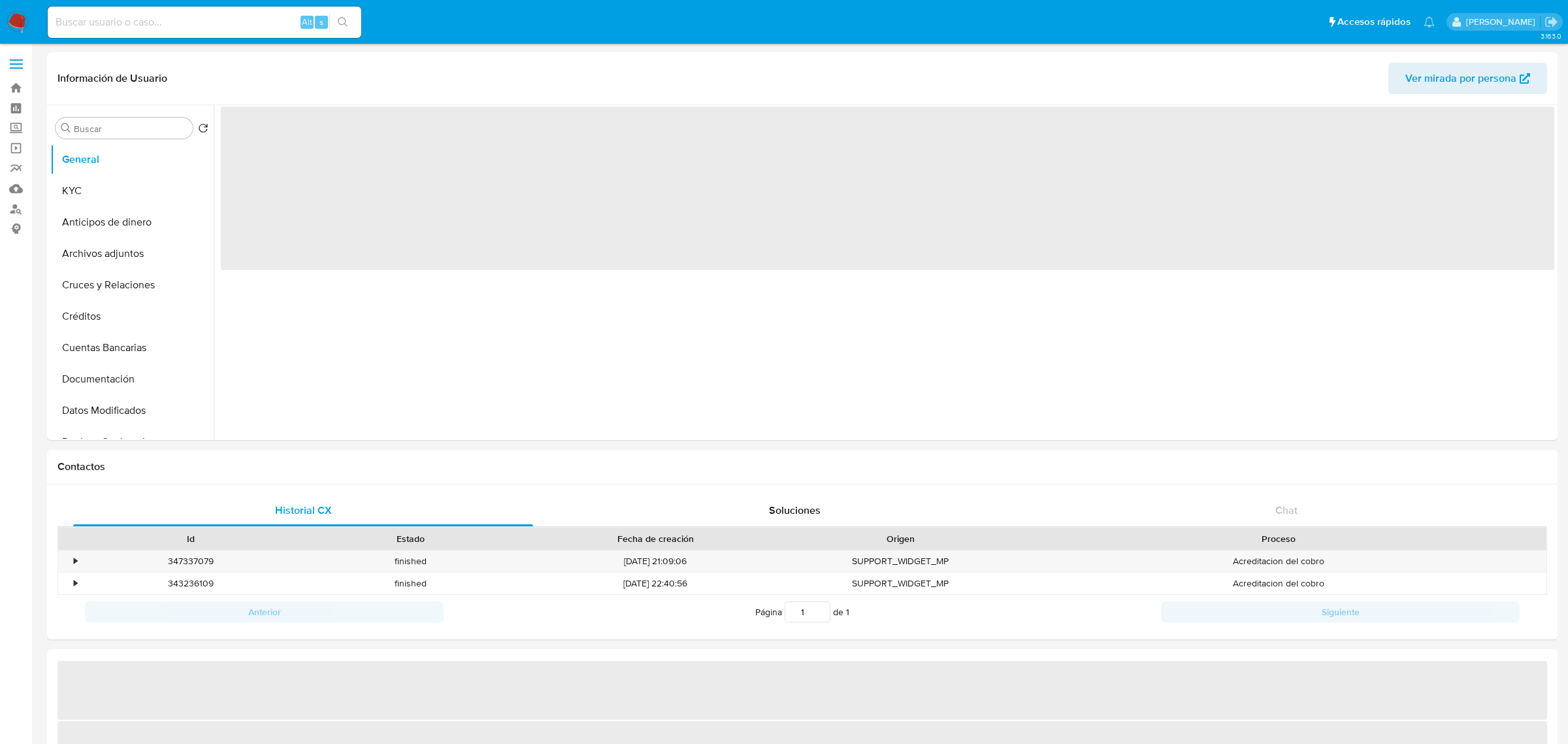
select select "10"
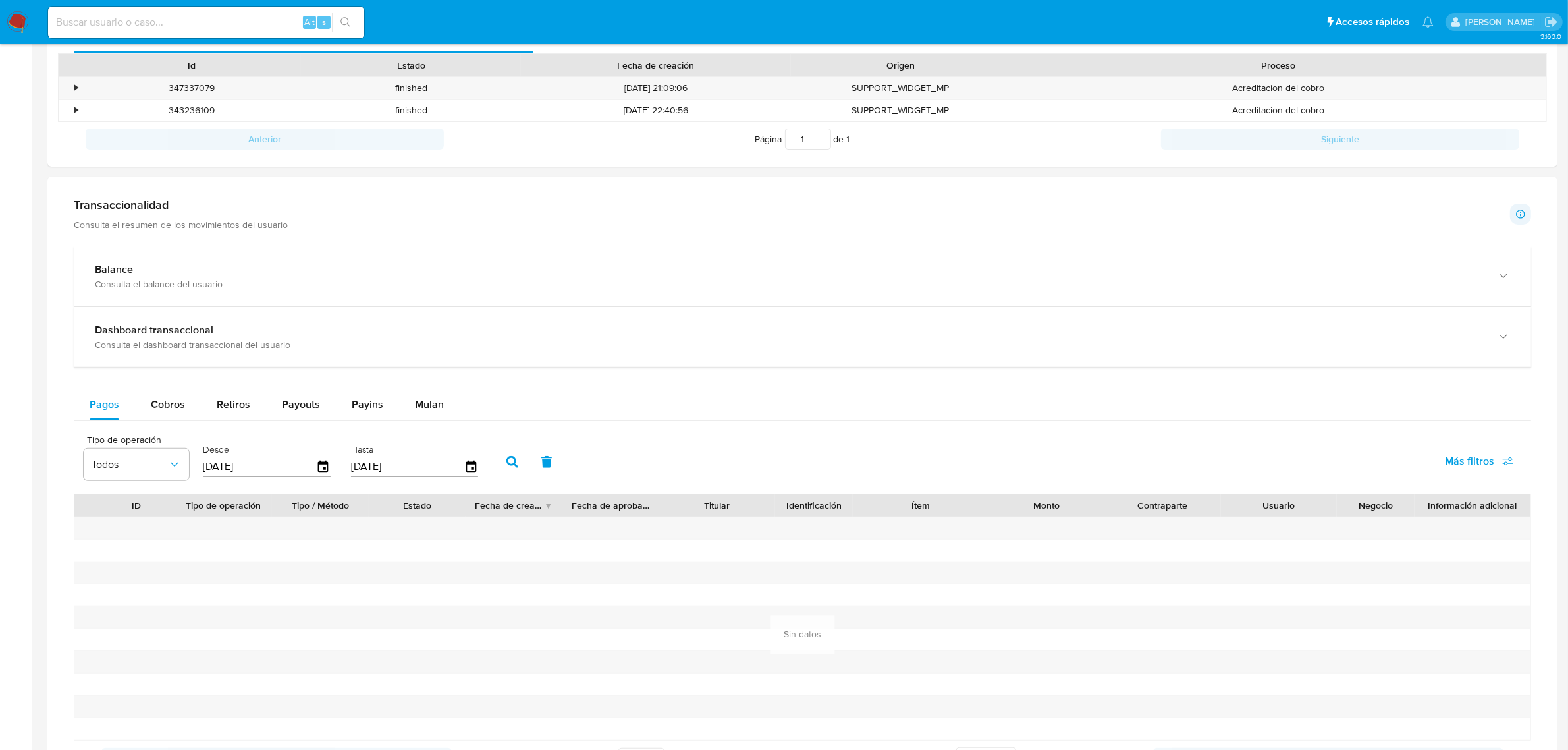
scroll to position [494, 0]
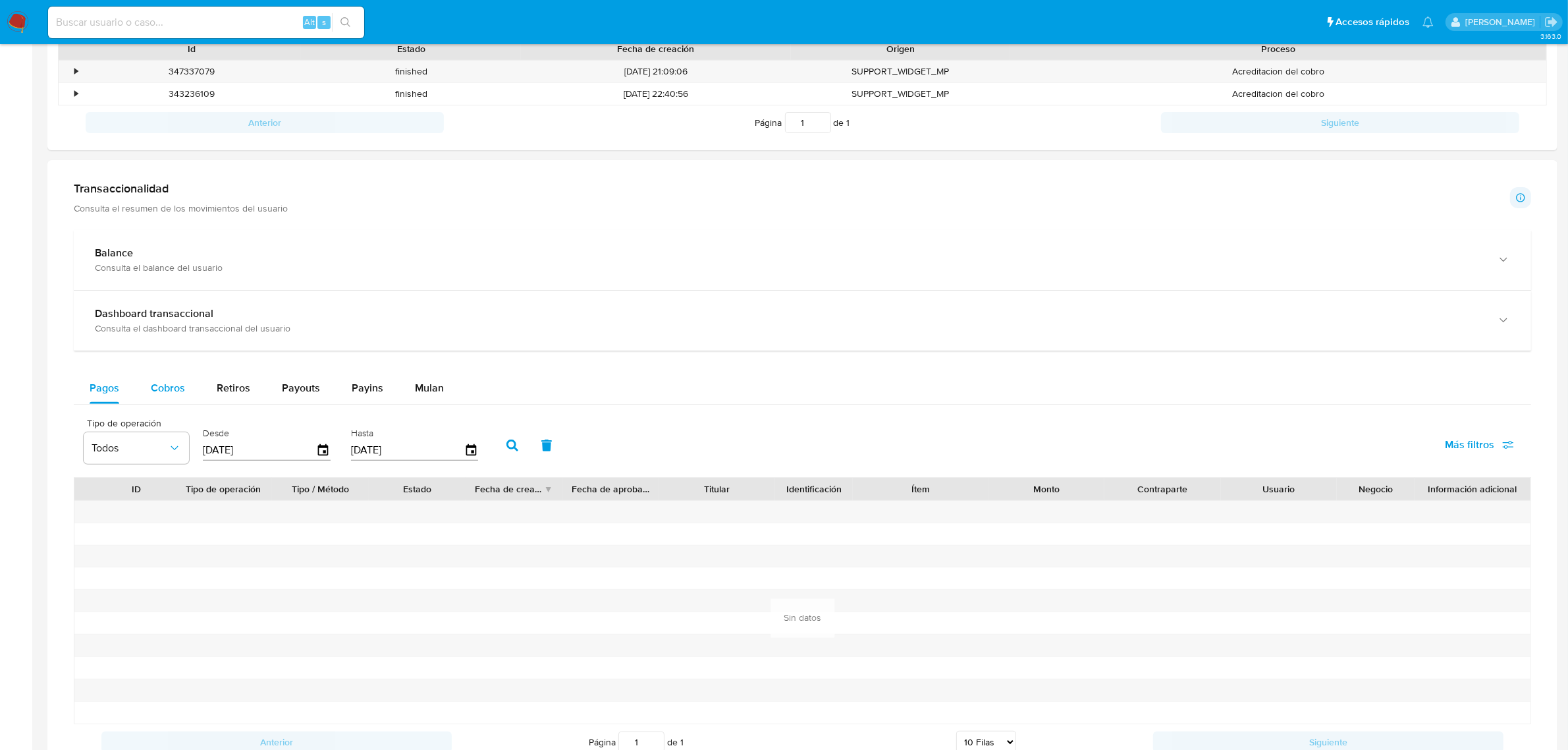
click at [166, 394] on span "Cobros" at bounding box center [168, 387] width 34 height 15
select select "10"
click at [314, 455] on icon "button" at bounding box center [324, 450] width 23 height 23
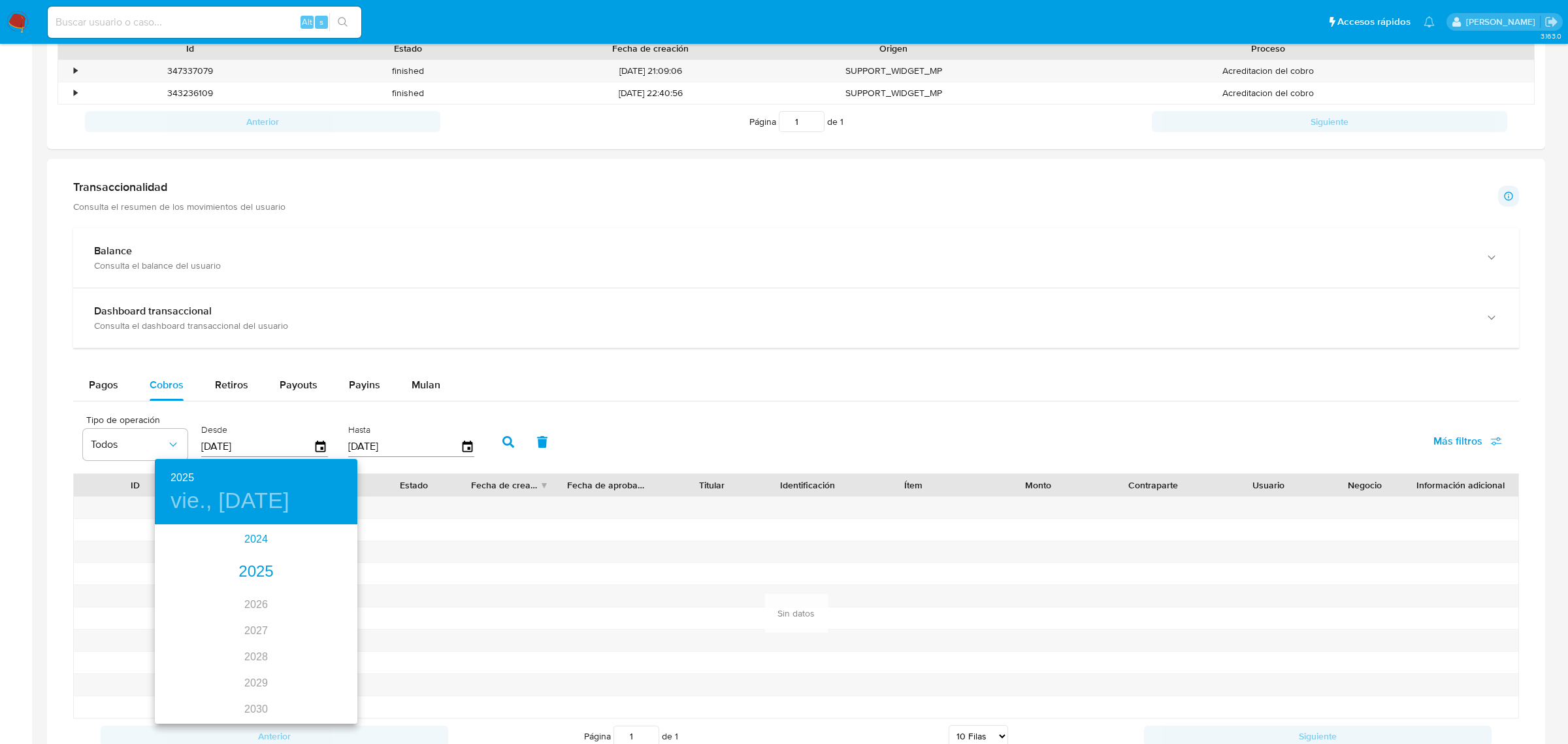
click at [251, 543] on div "2024" at bounding box center [256, 539] width 203 height 26
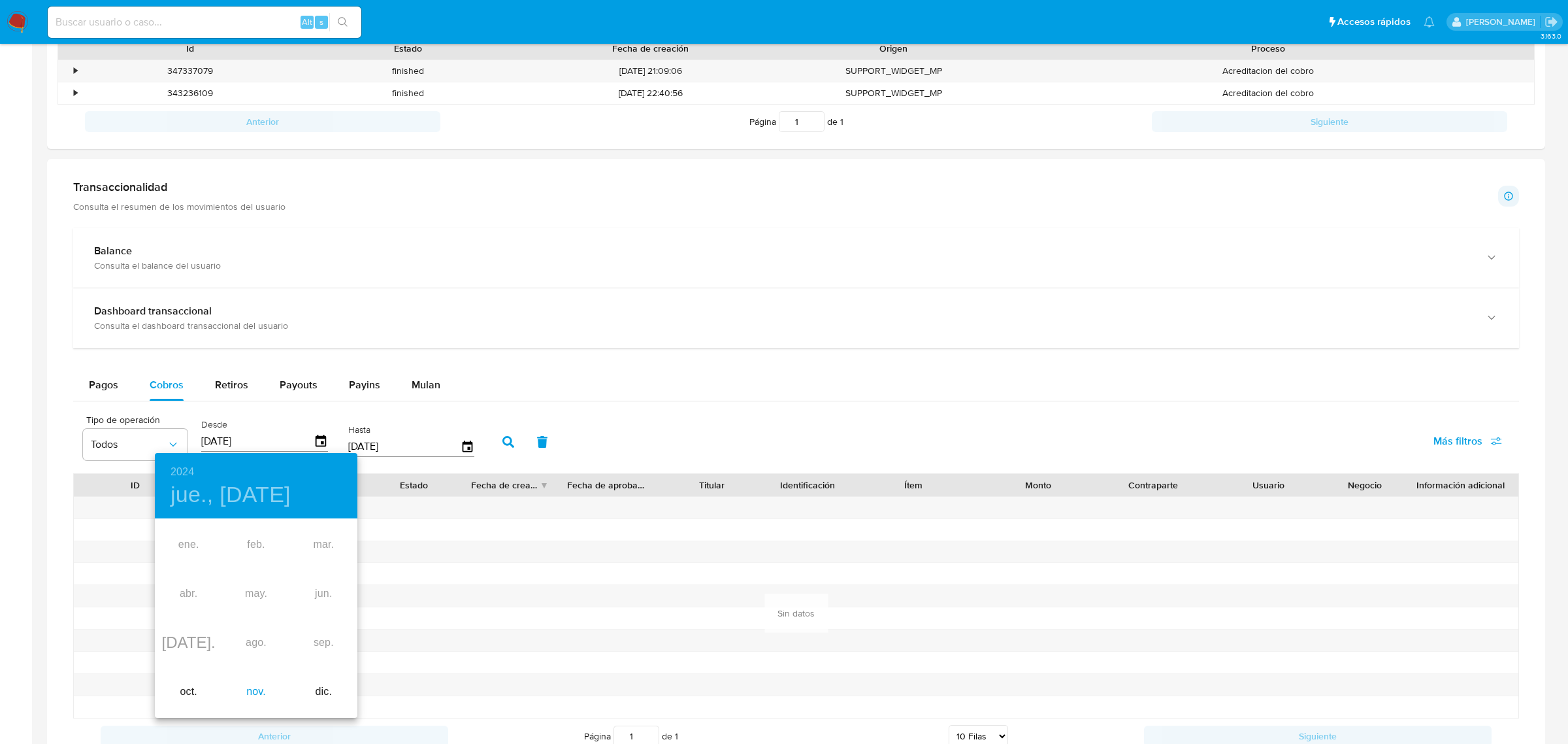
click at [259, 691] on div "nov." at bounding box center [256, 692] width 68 height 49
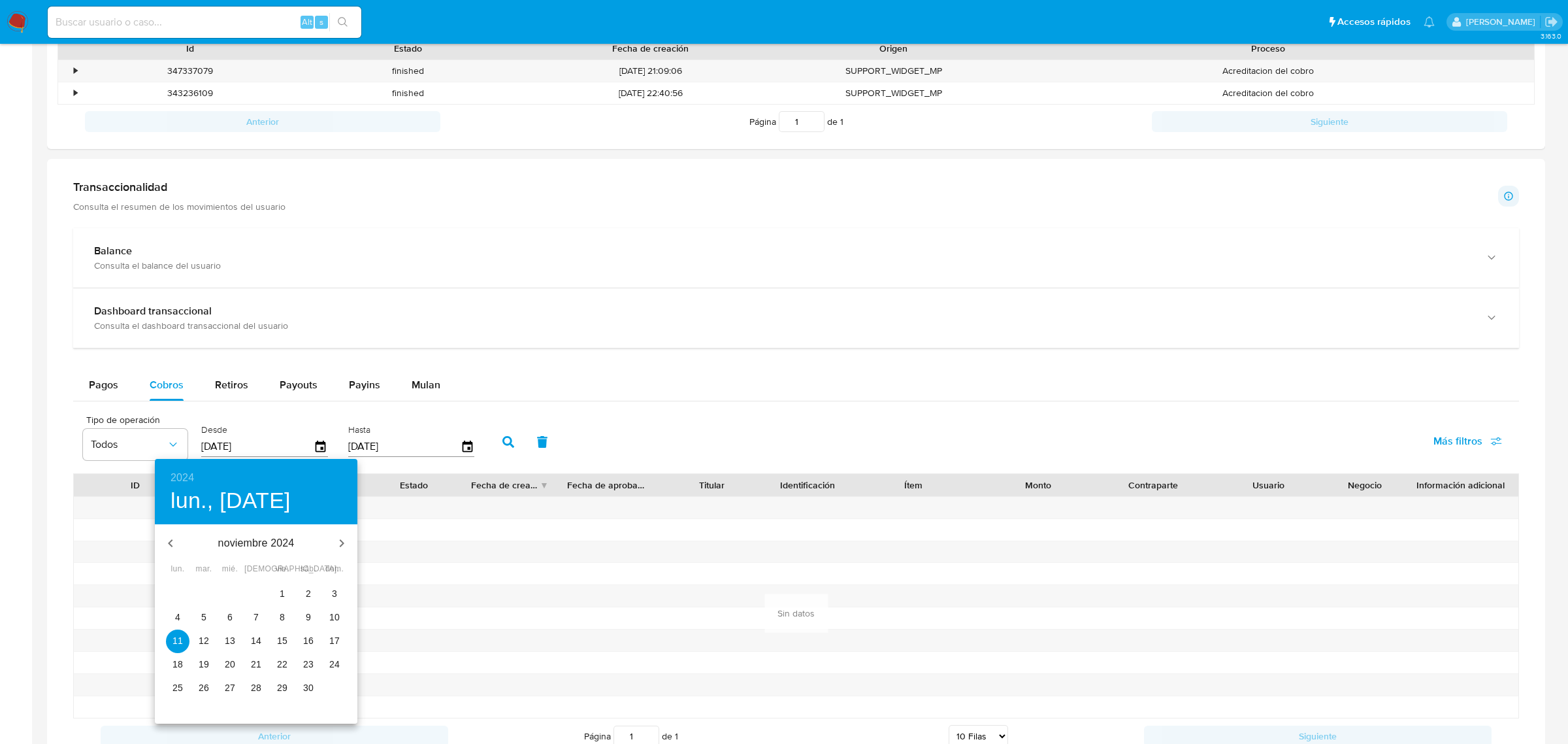
click at [234, 639] on p "13" at bounding box center [229, 641] width 11 height 13
type input "[DATE]"
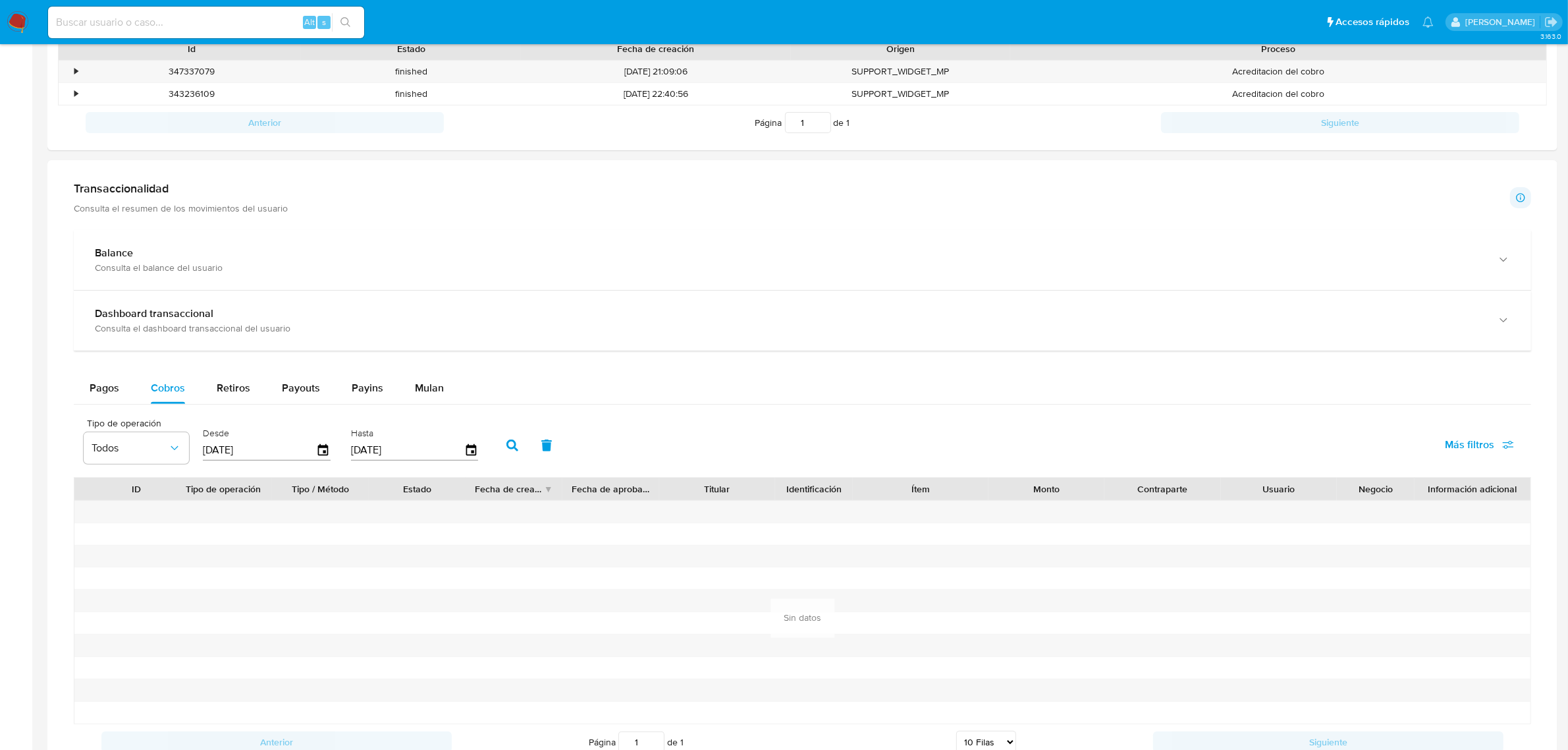
click at [506, 450] on icon "button" at bounding box center [512, 446] width 11 height 11
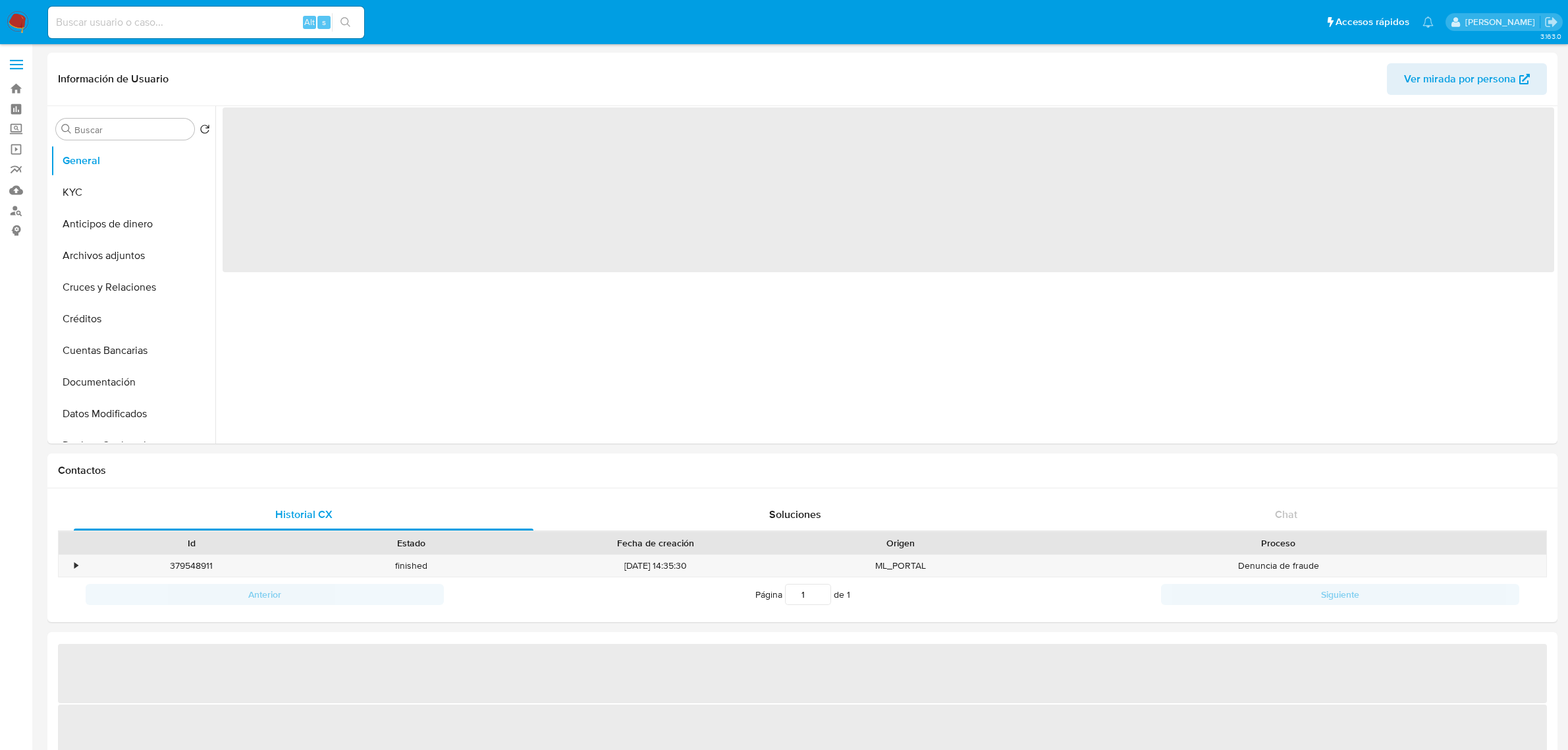
select select "10"
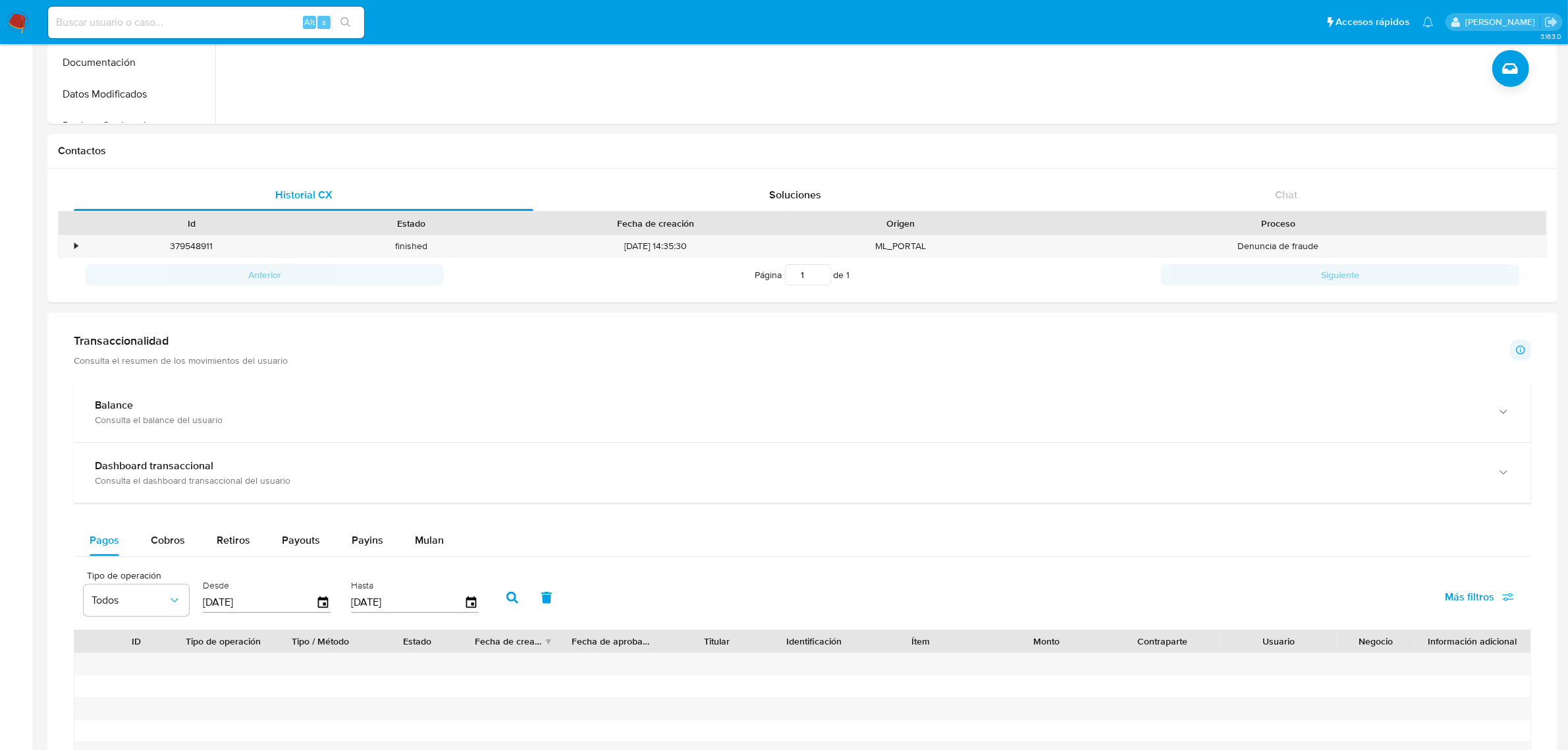
scroll to position [329, 0]
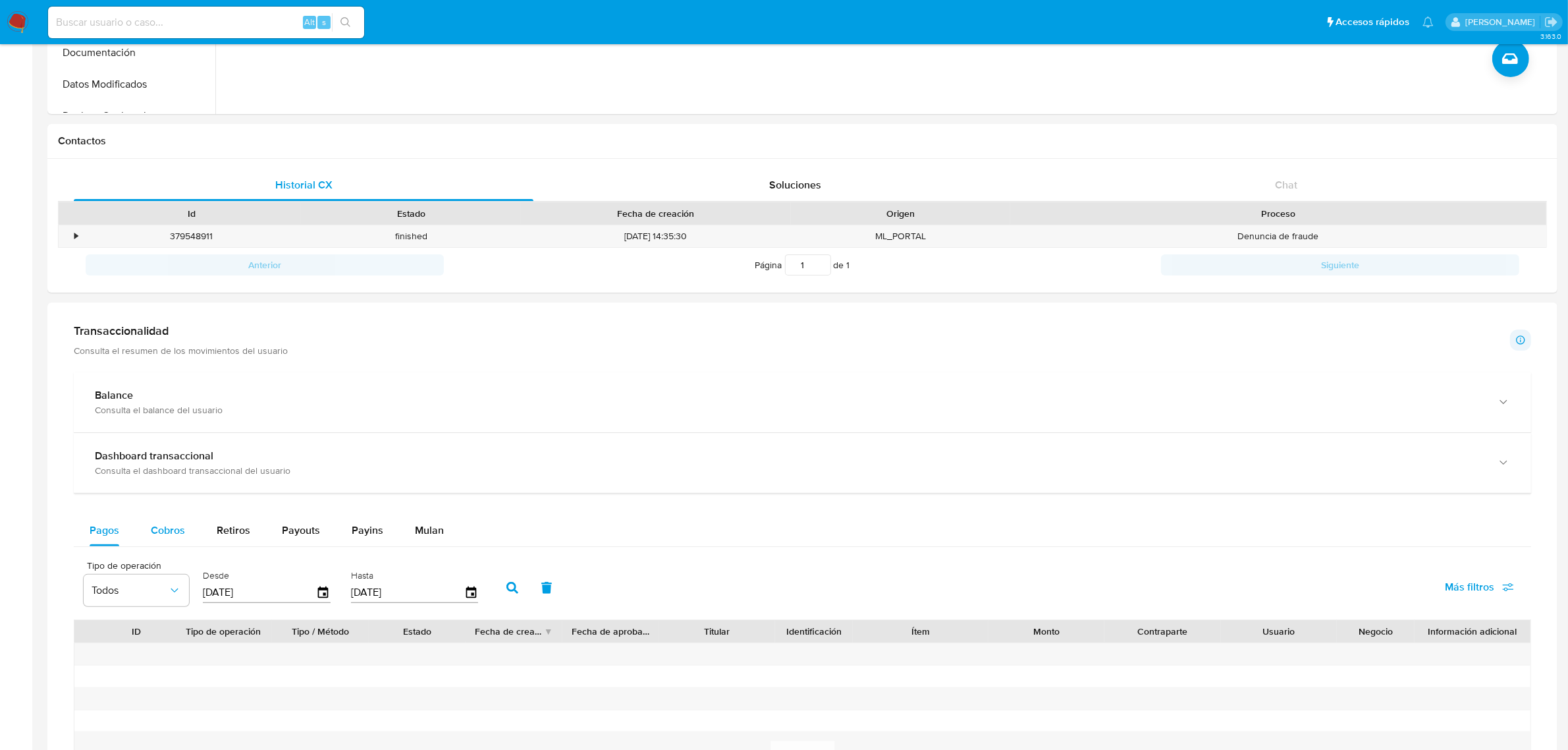
click at [147, 520] on button "Cobros" at bounding box center [168, 530] width 66 height 32
select select "10"
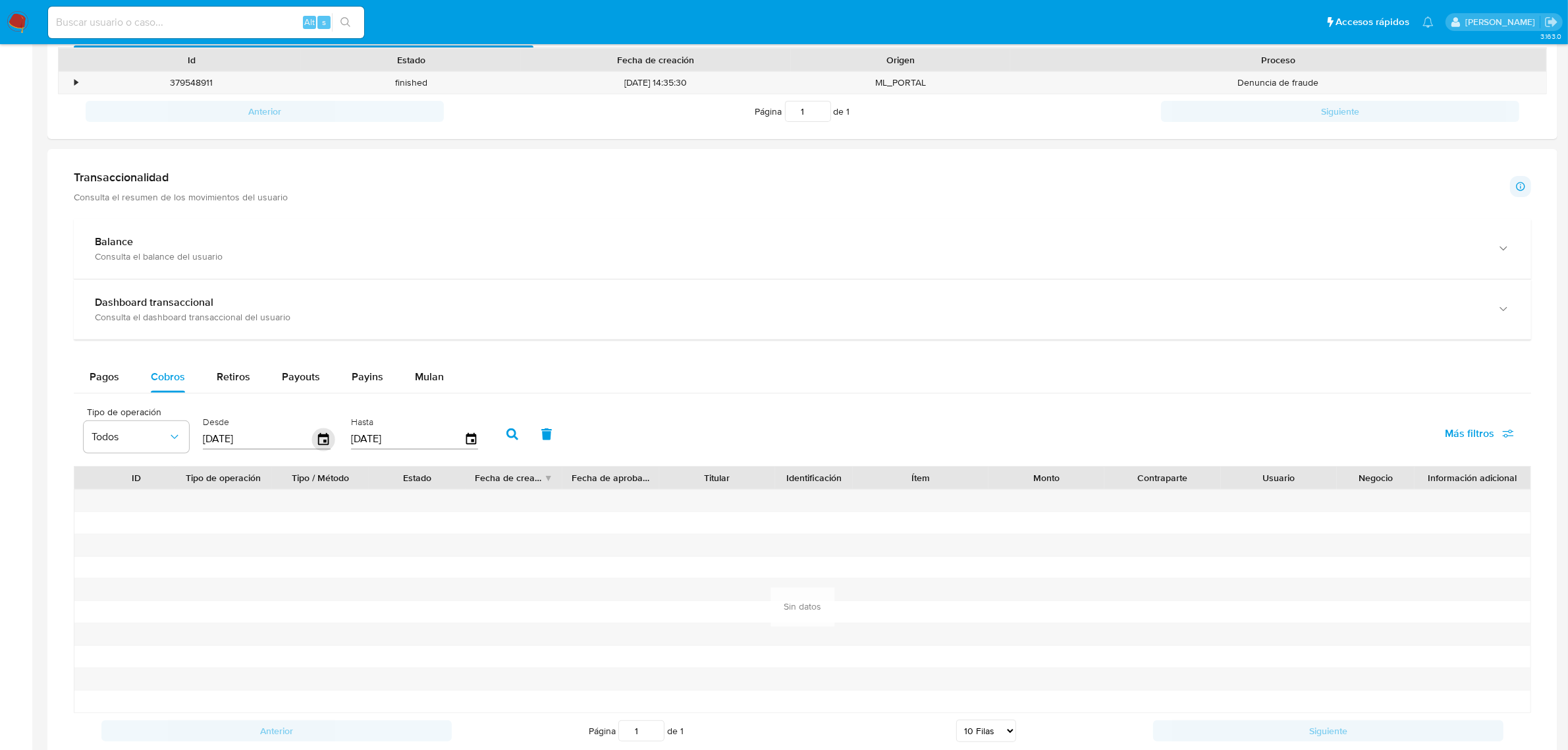
scroll to position [494, 0]
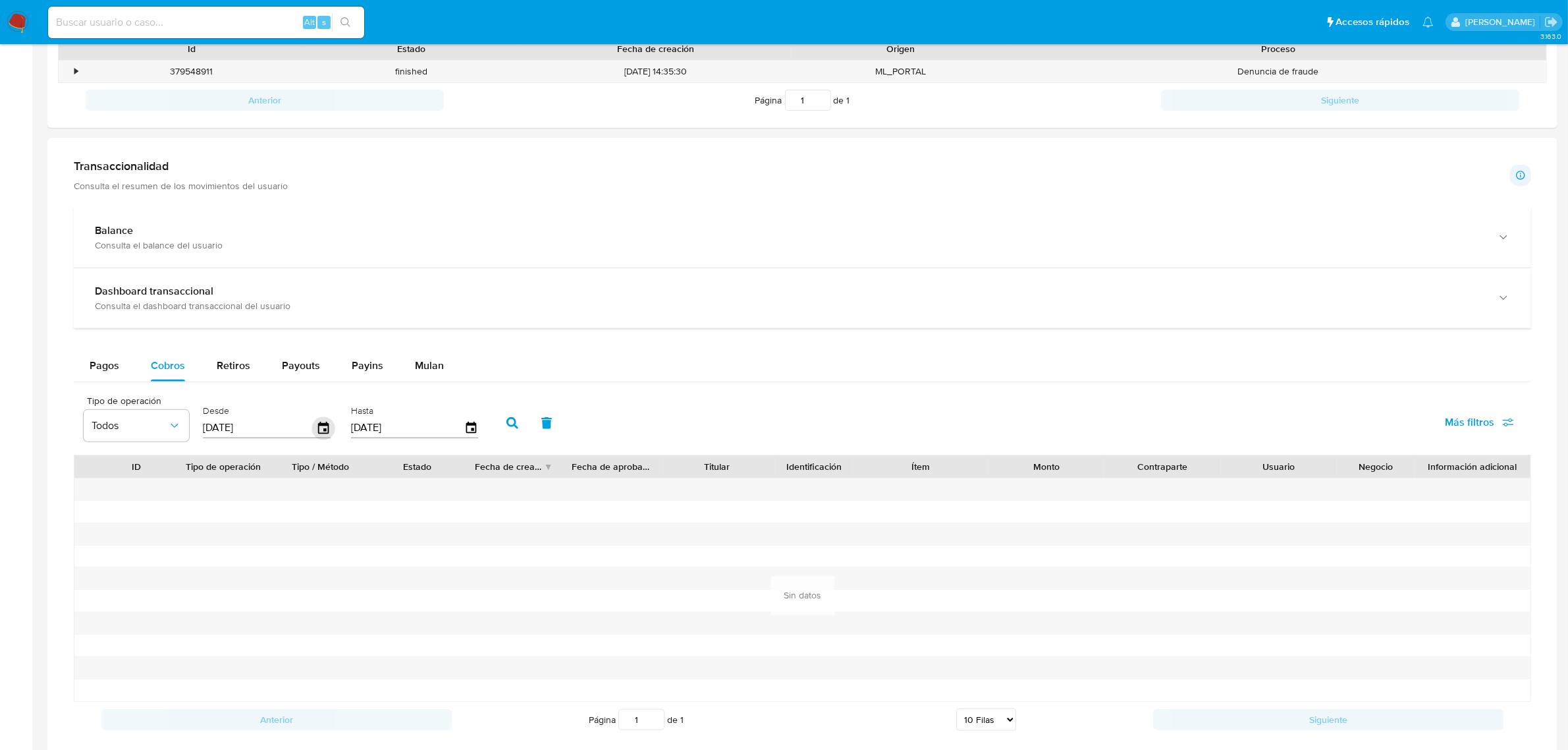
click at [324, 427] on icon "button" at bounding box center [324, 428] width 23 height 23
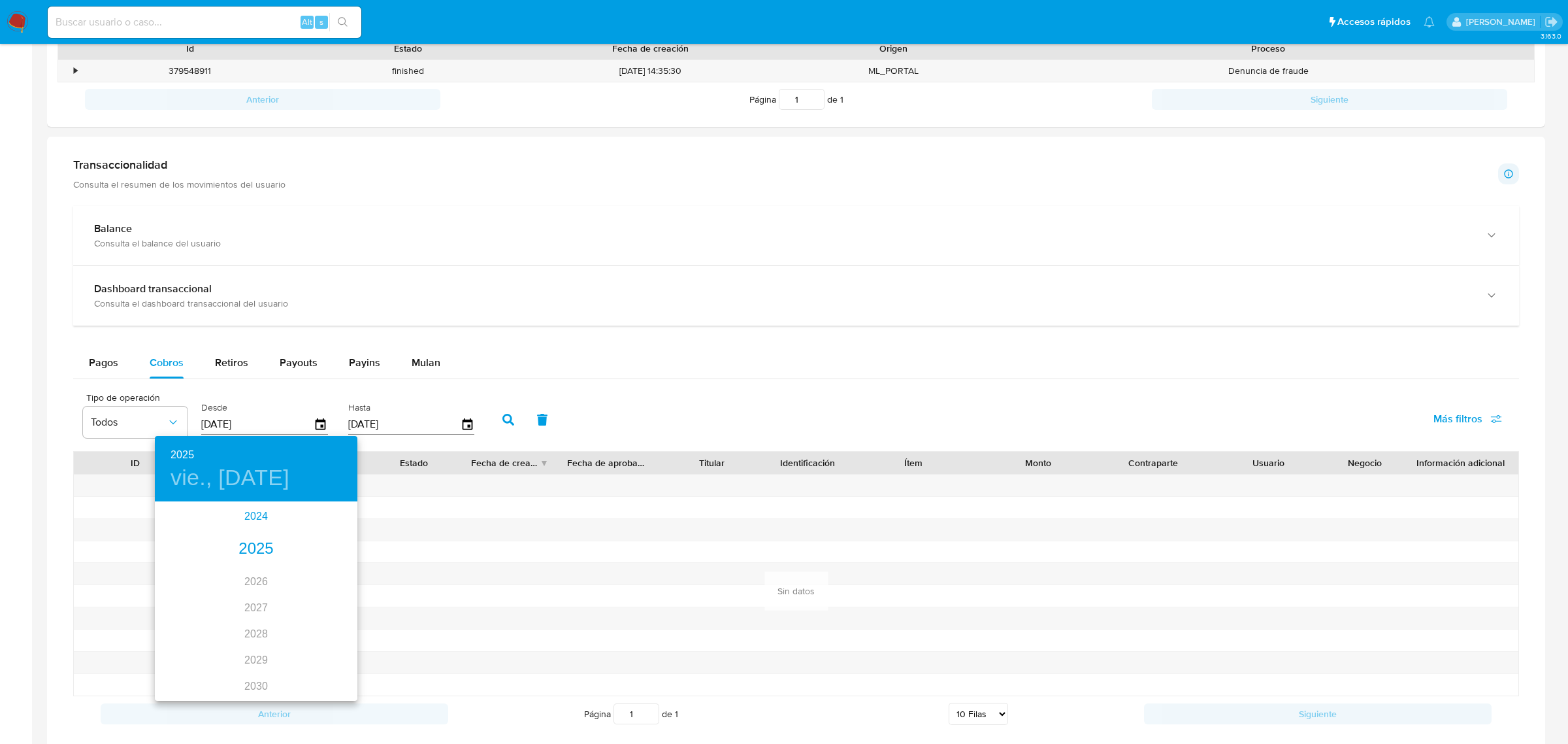
click at [251, 514] on div "2024" at bounding box center [256, 516] width 203 height 26
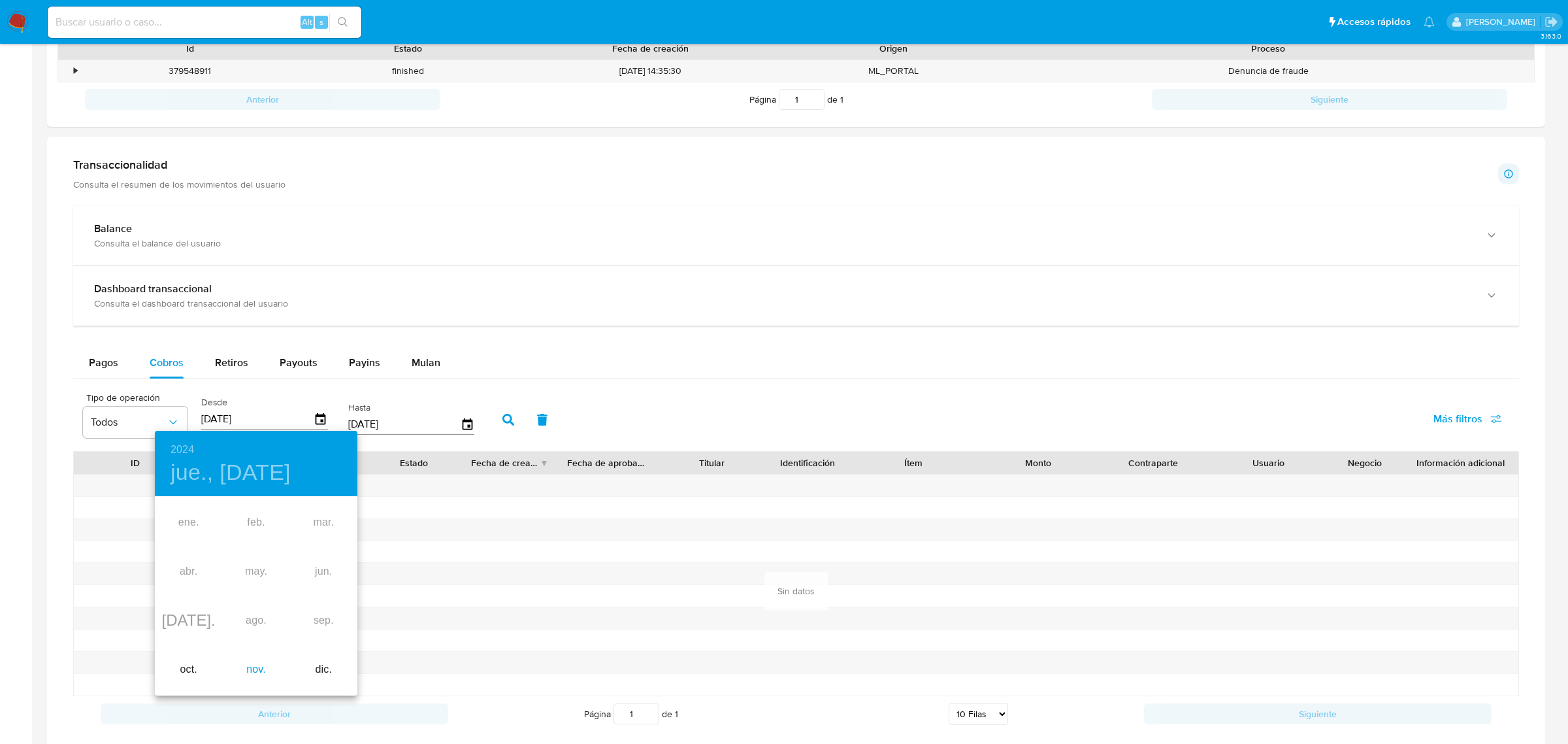
click at [247, 675] on div "nov." at bounding box center [256, 670] width 68 height 49
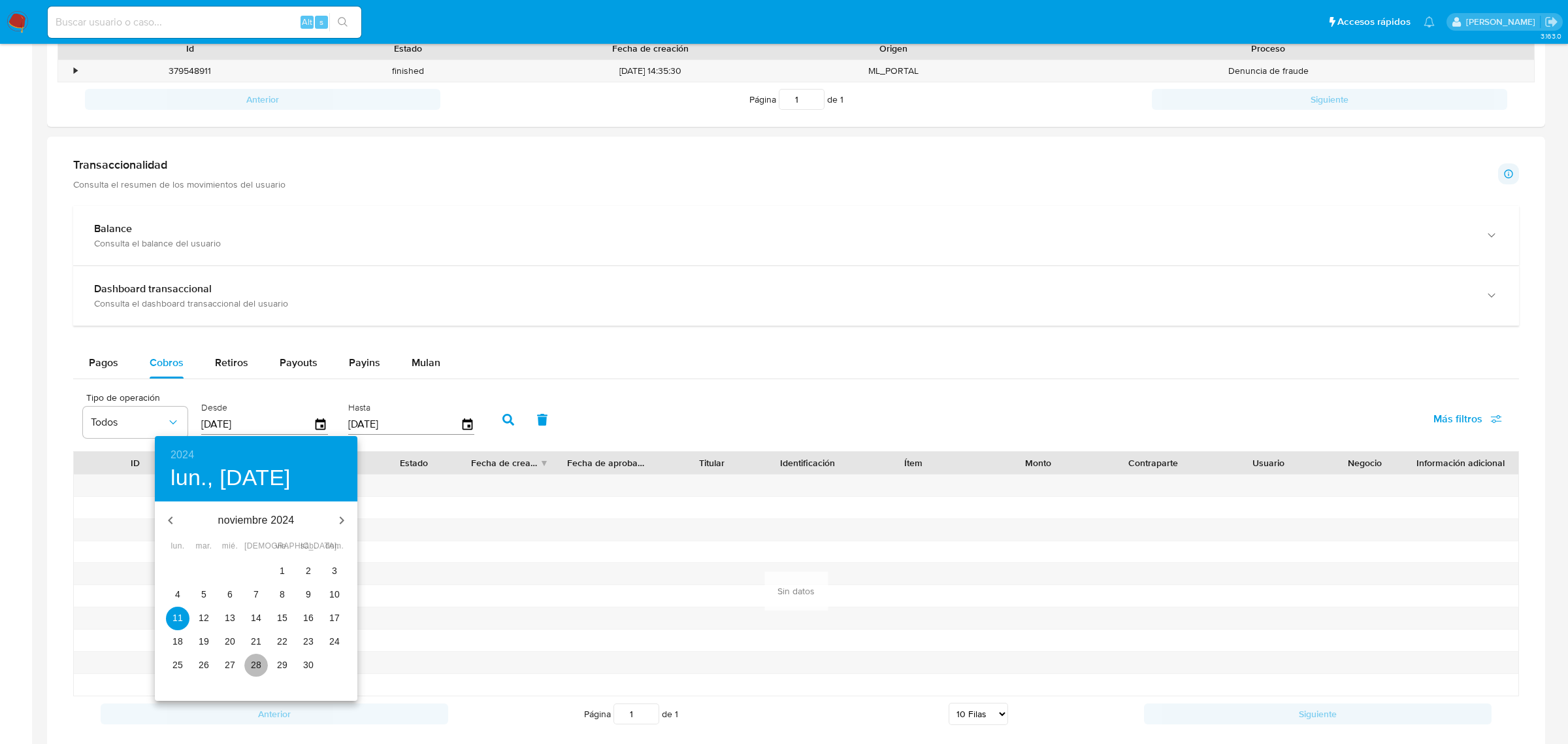
click at [251, 667] on p "28" at bounding box center [256, 665] width 11 height 13
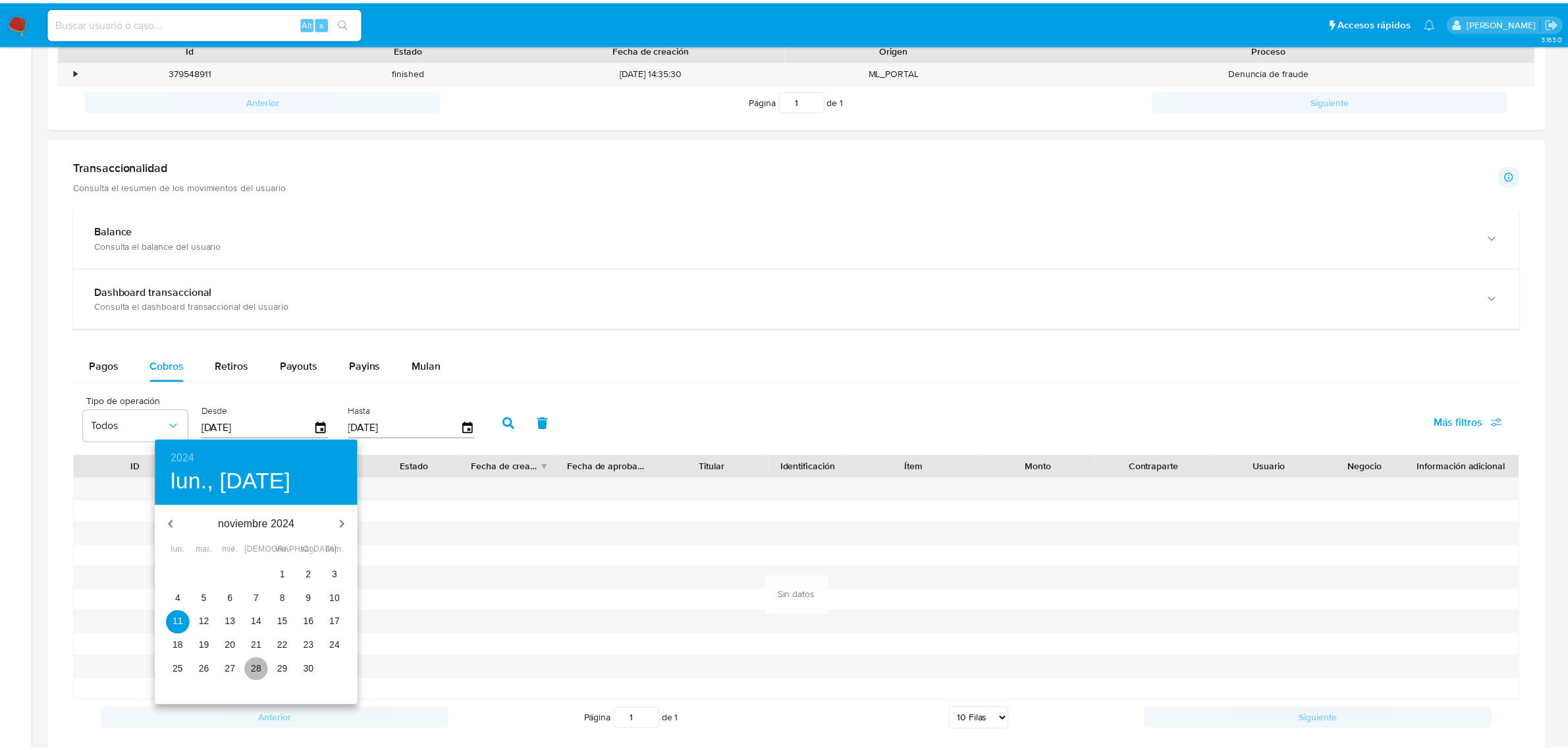
type input "28/11/2024"
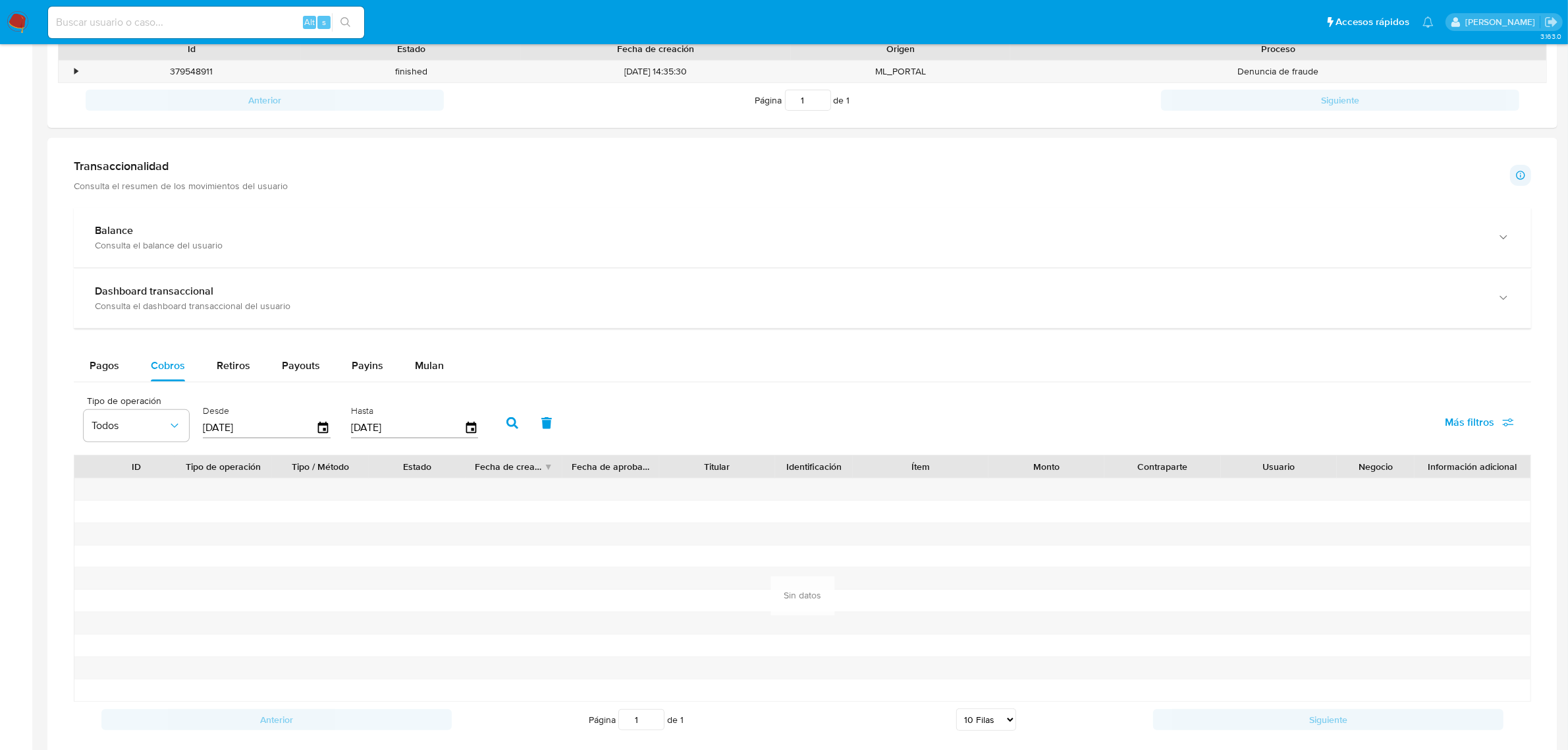
click at [496, 420] on button "button" at bounding box center [513, 423] width 34 height 32
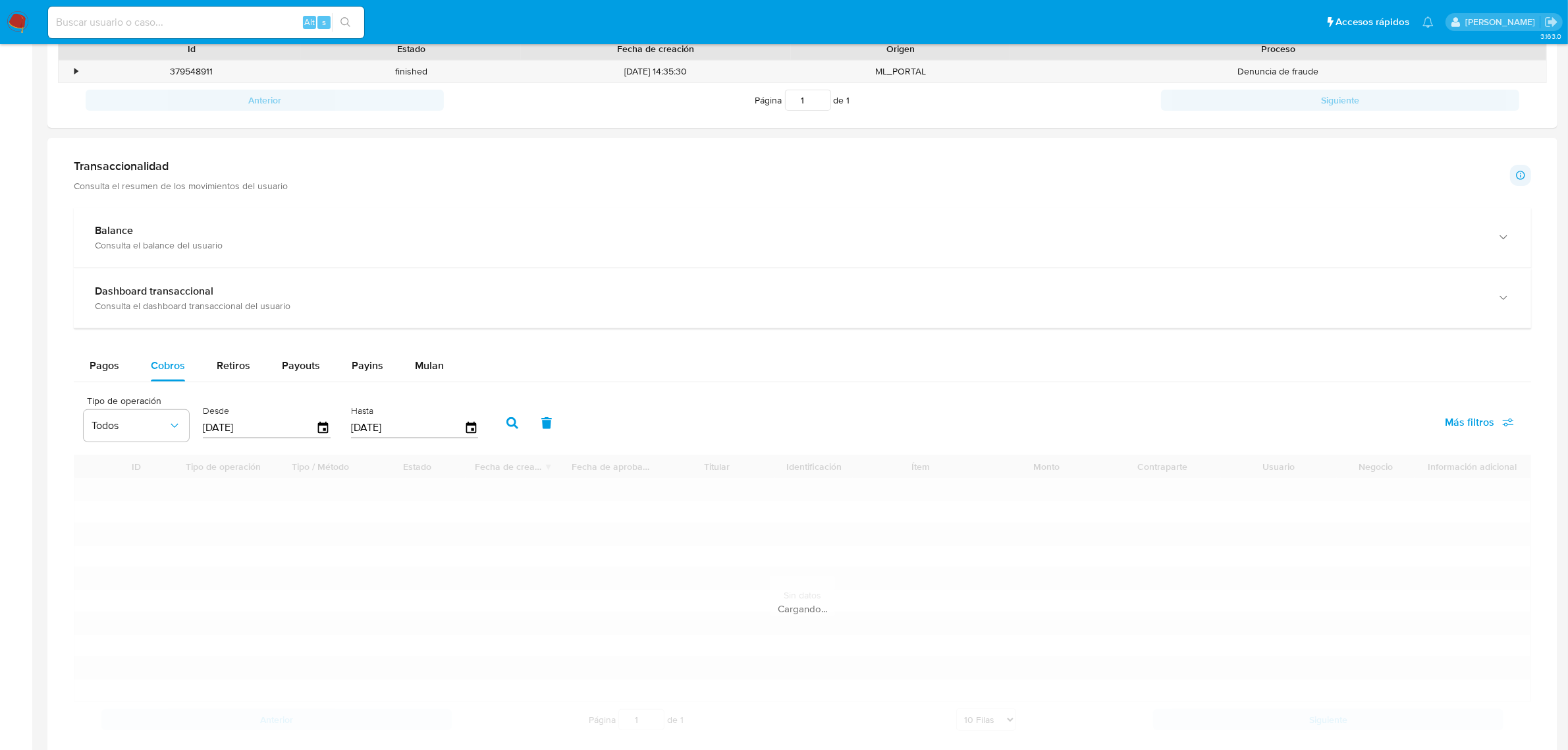
click at [499, 423] on button "button" at bounding box center [513, 423] width 34 height 32
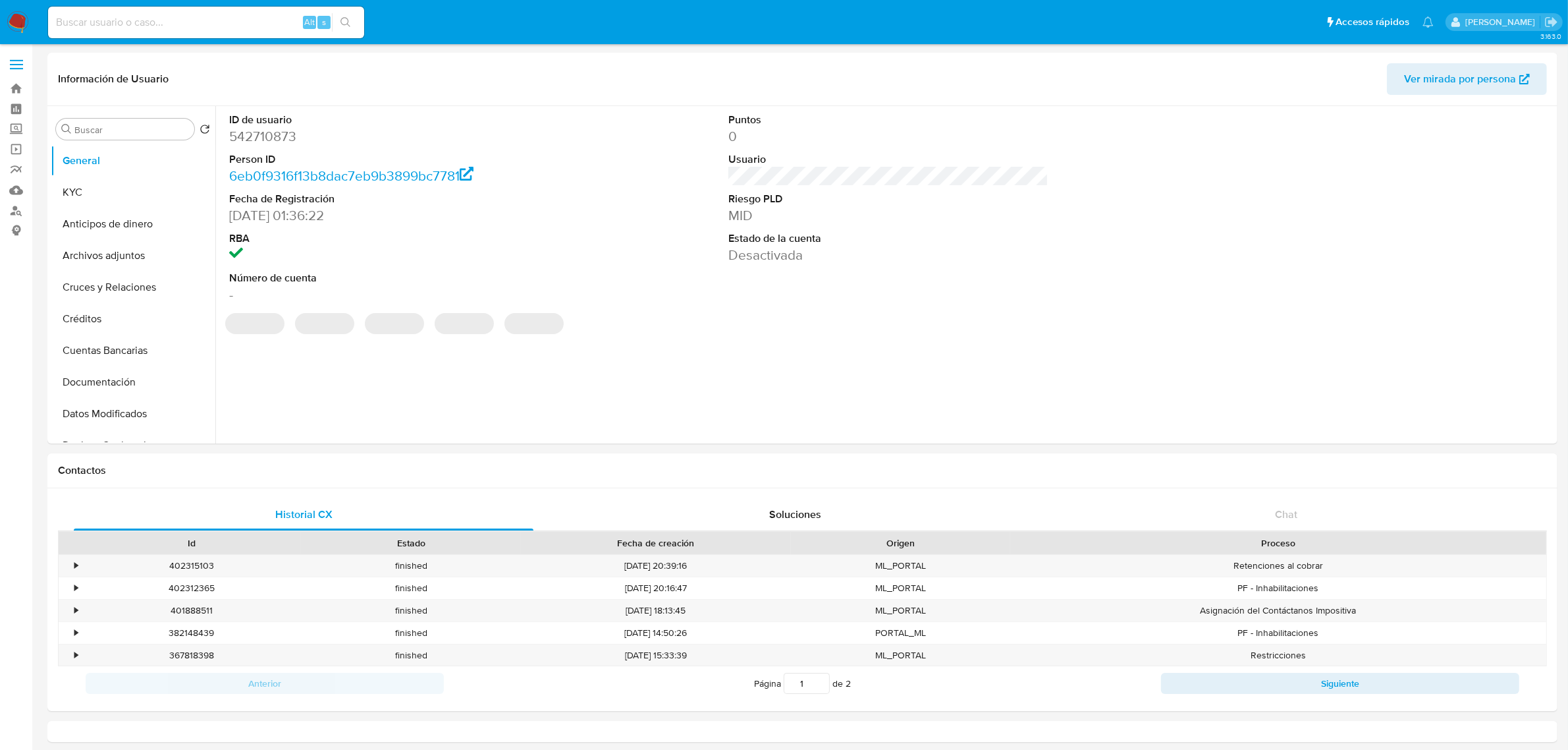
select select "10"
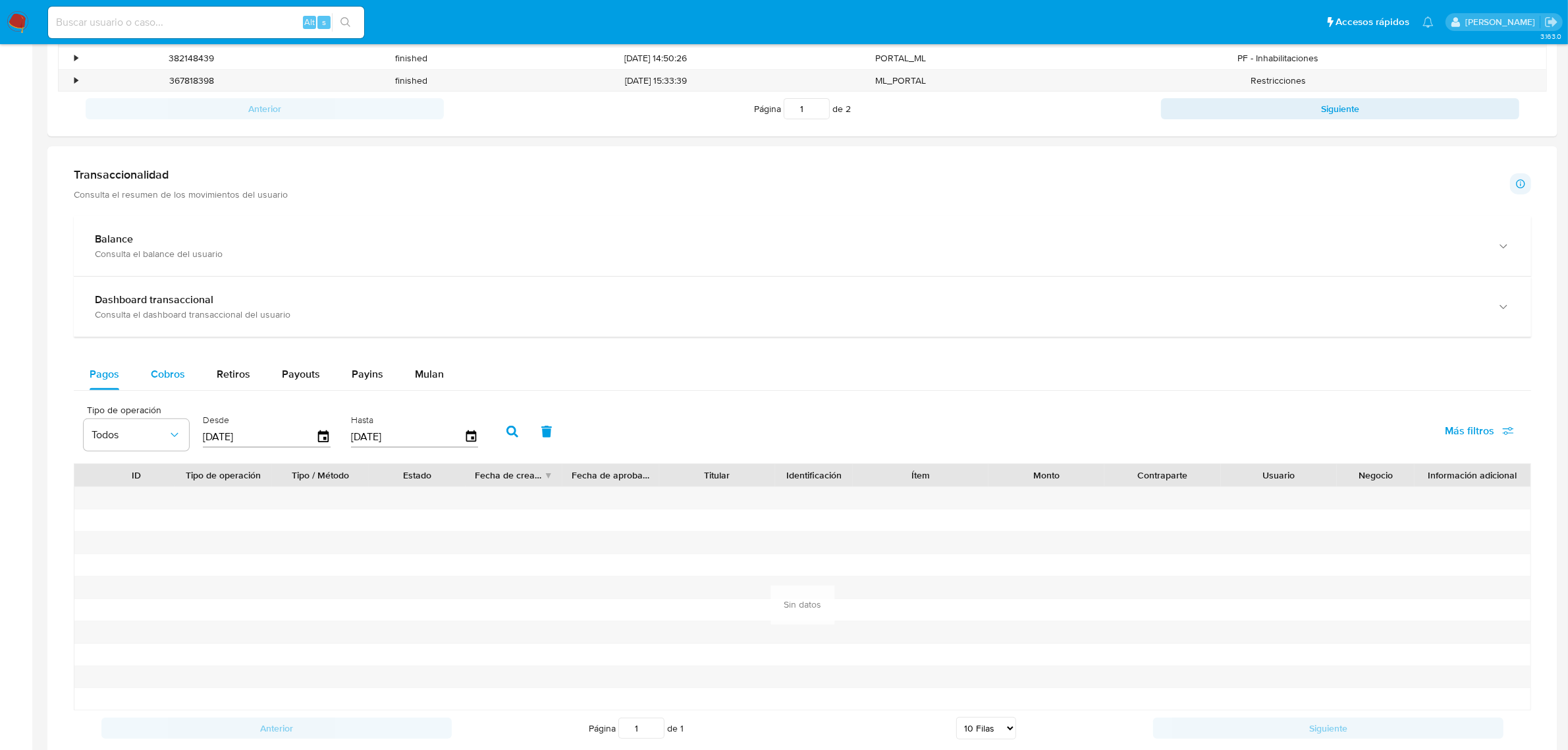
scroll to position [577, 0]
click at [169, 396] on div "Pagos Cobros Retiros Payouts Payins Mulan Tipo de operación Todos Desde 11/07/2…" at bounding box center [802, 550] width 1457 height 387
click at [169, 363] on div "Cobros" at bounding box center [168, 372] width 34 height 32
select select "10"
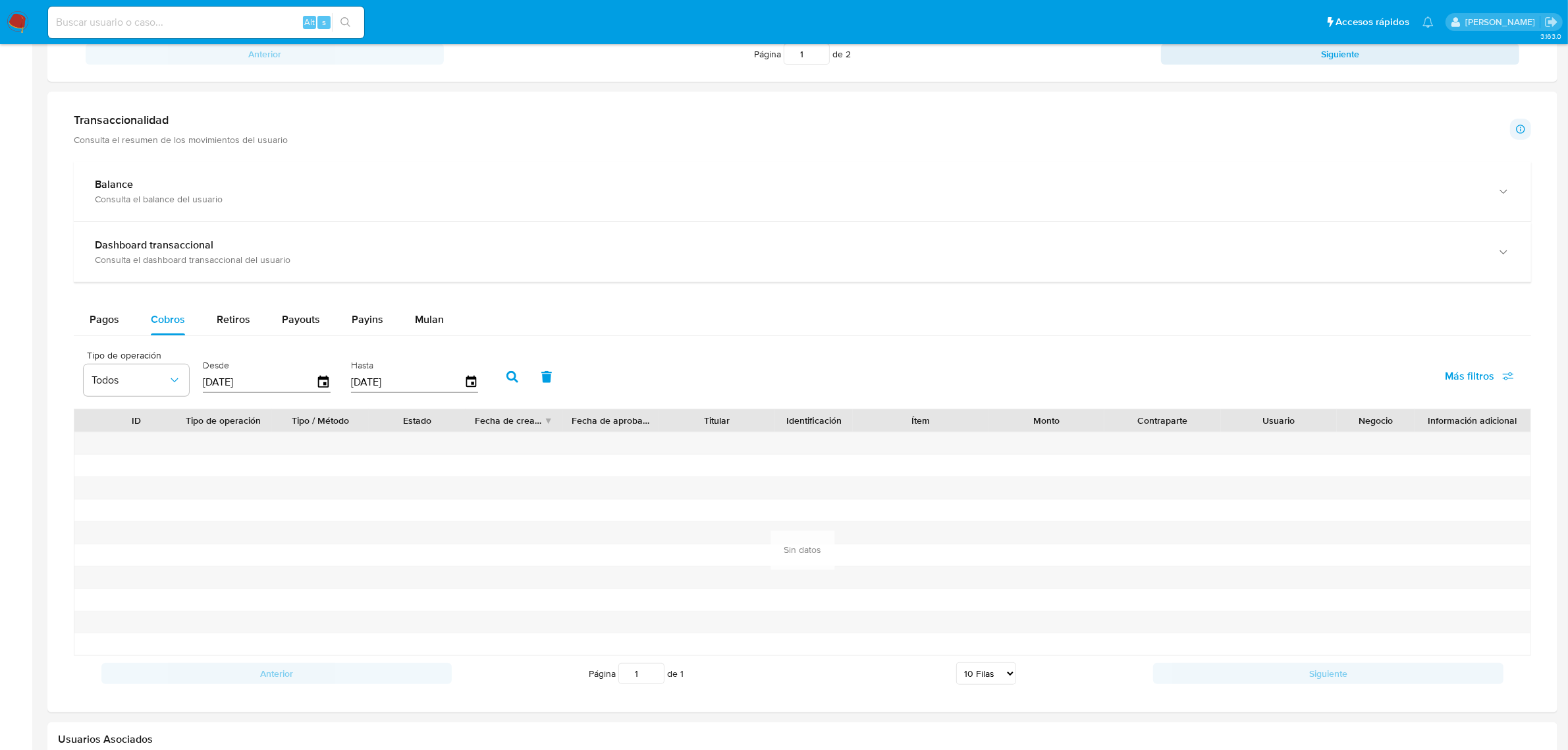
scroll to position [659, 0]
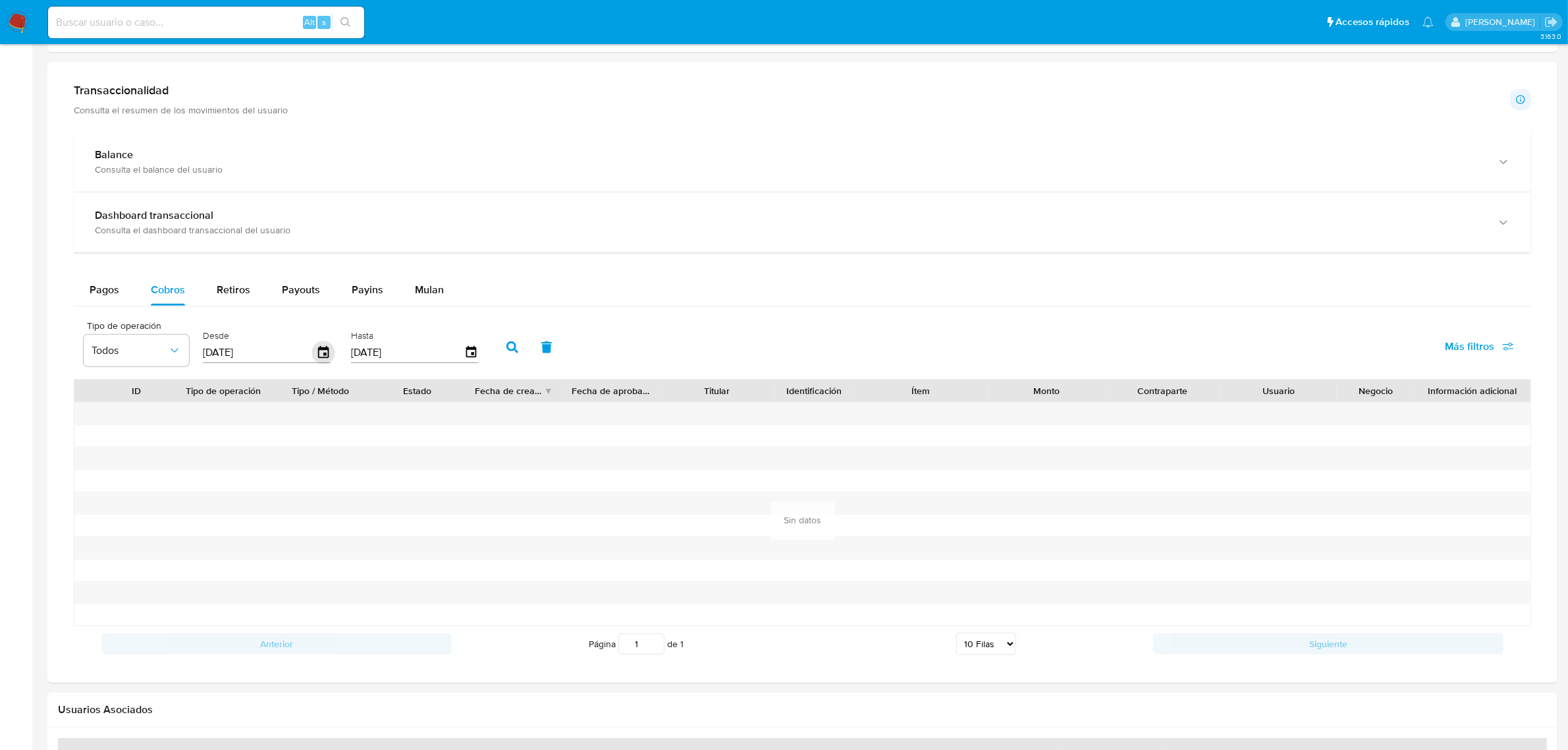
click at [321, 356] on icon "button" at bounding box center [323, 352] width 11 height 11
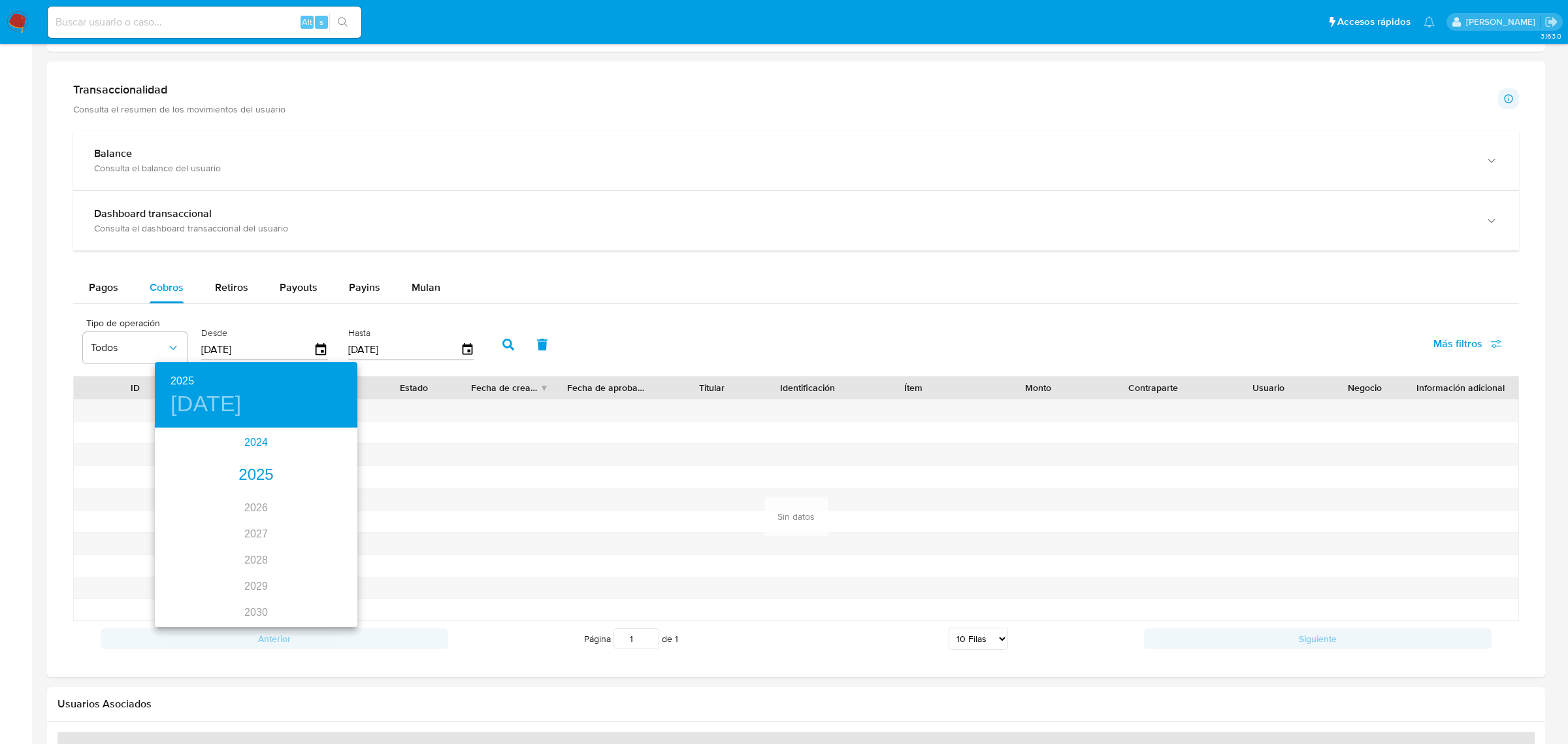
click at [247, 448] on div "2024" at bounding box center [256, 443] width 203 height 26
click at [255, 589] on div "nov." at bounding box center [256, 596] width 68 height 49
type input "[DATE]"
click at [177, 537] on p "11" at bounding box center [177, 544] width 11 height 13
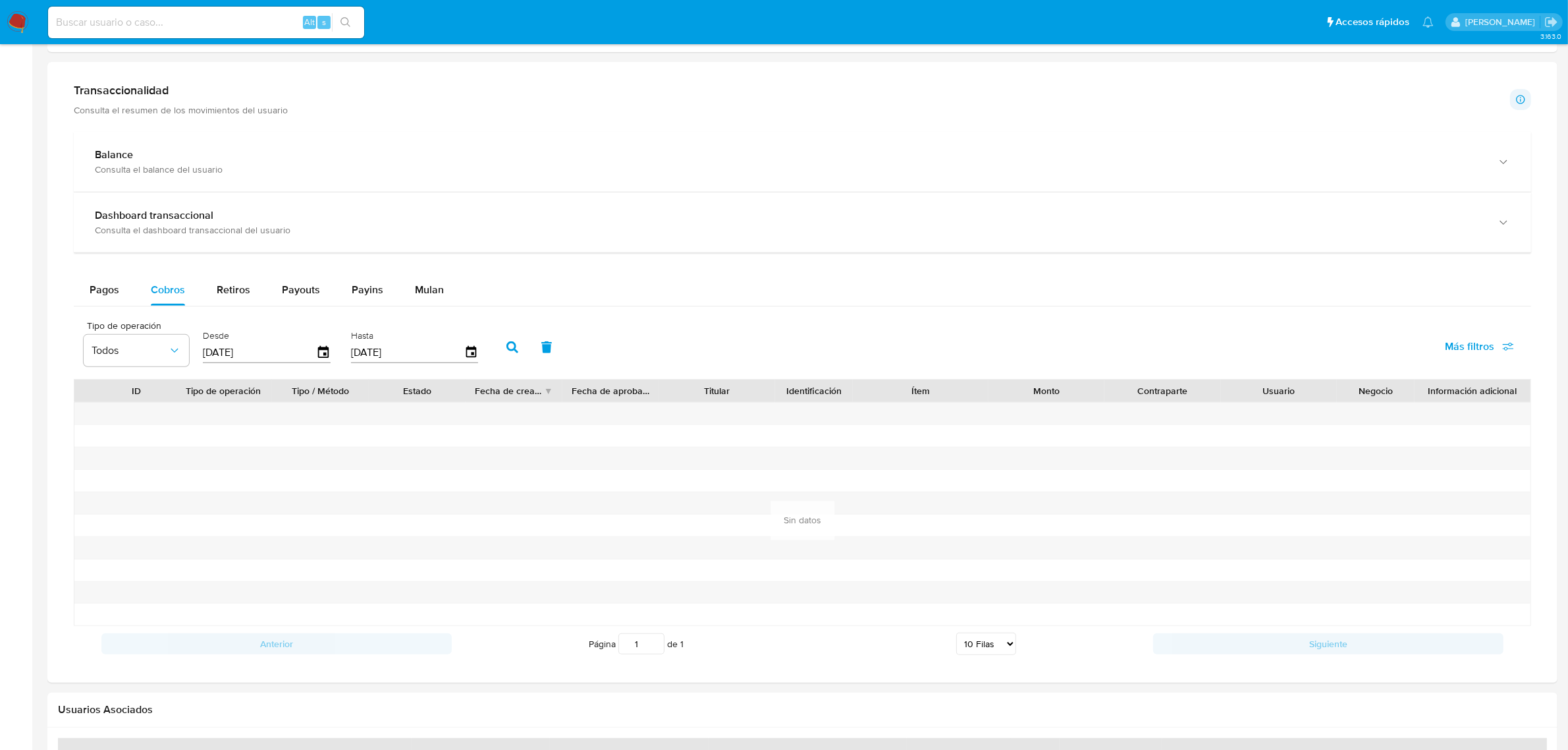
click at [510, 345] on icon "button" at bounding box center [512, 347] width 11 height 11
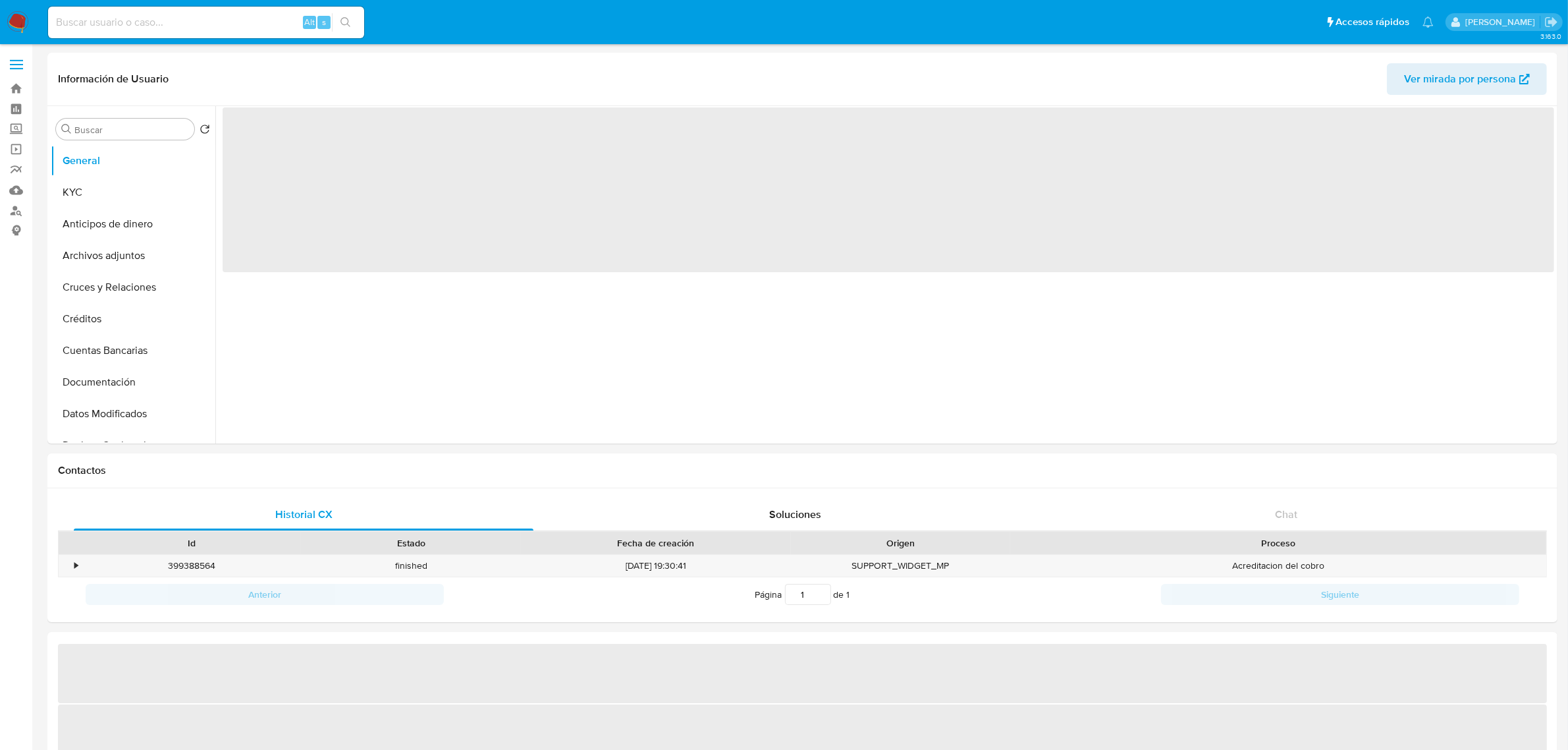
select select "10"
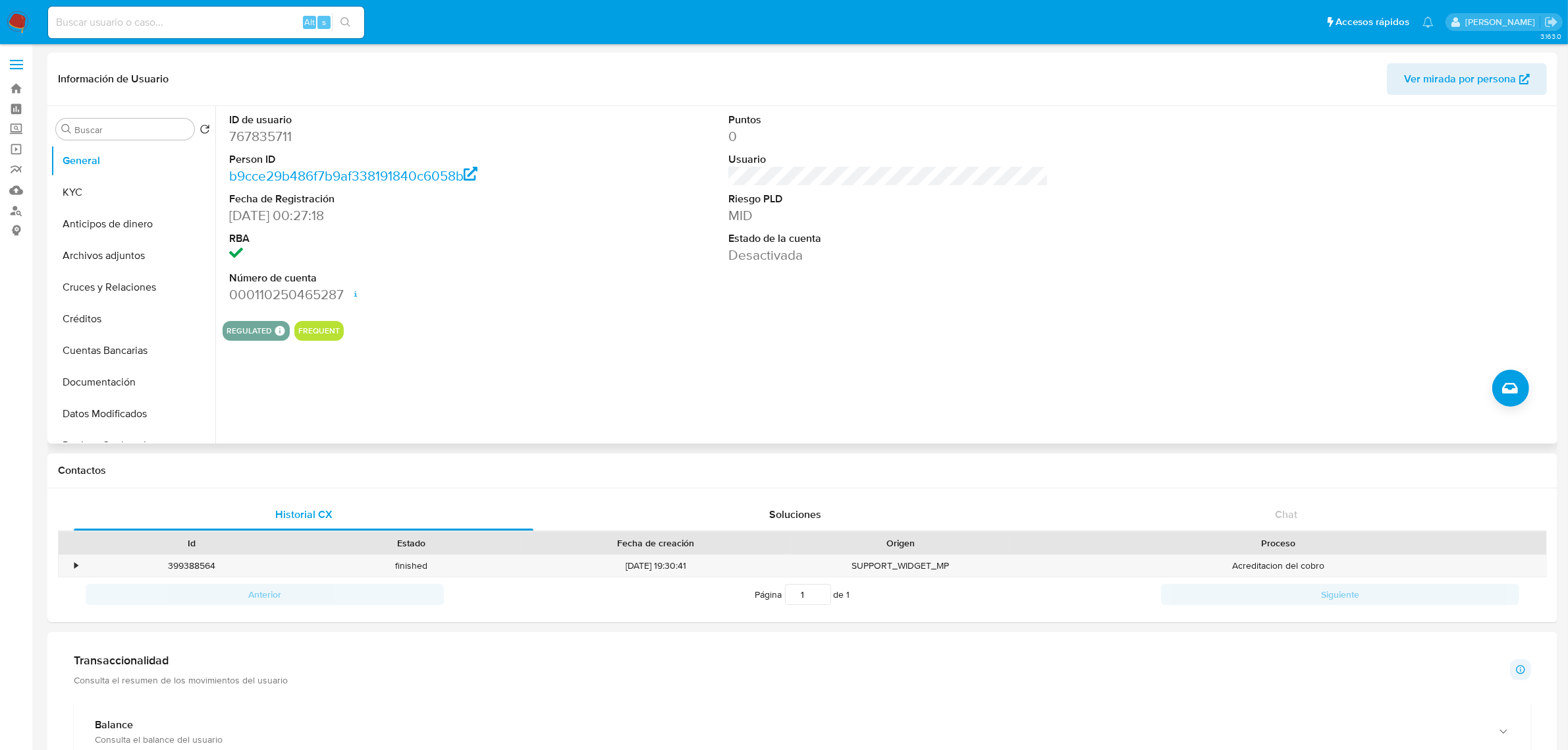
click at [256, 130] on dd "767835711" at bounding box center [389, 136] width 320 height 18
copy dd "767835711"
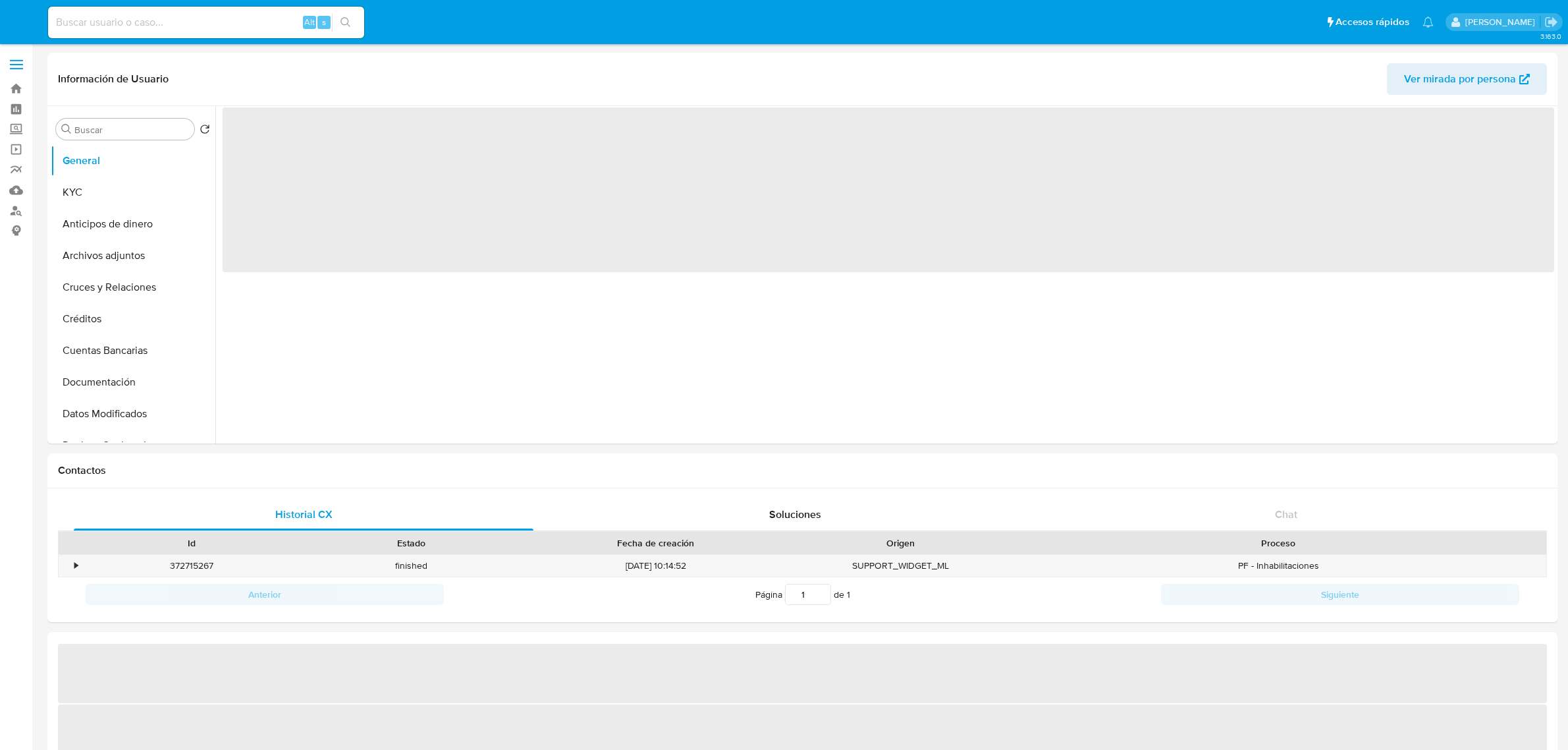
select select "10"
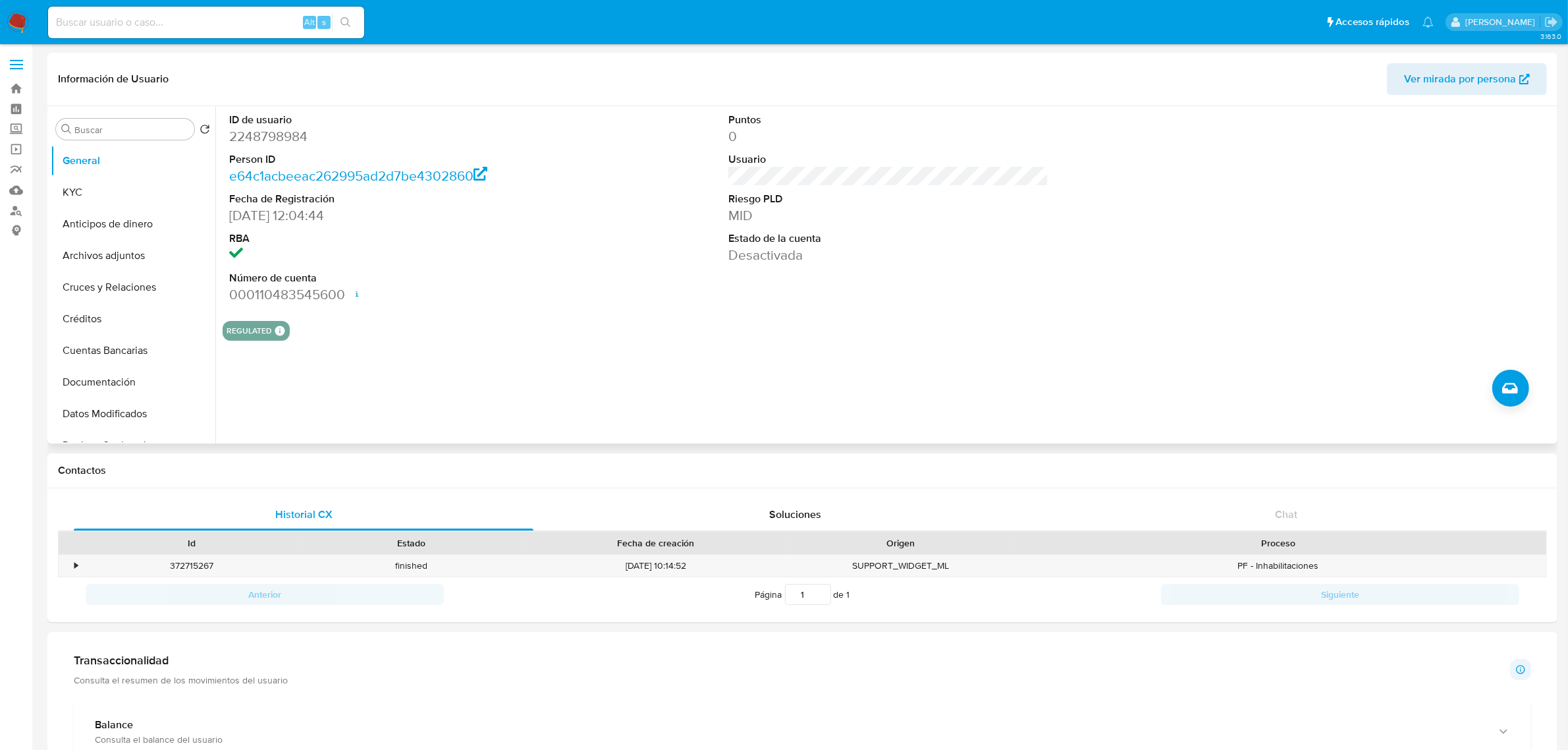
click at [267, 132] on dd "2248798984" at bounding box center [389, 136] width 320 height 18
click at [266, 132] on dd "2248798984" at bounding box center [389, 136] width 320 height 18
copy dd "2248798984"
click at [267, 134] on dd "2248798984" at bounding box center [389, 136] width 320 height 18
click at [267, 133] on dd "2248798984" at bounding box center [389, 136] width 320 height 18
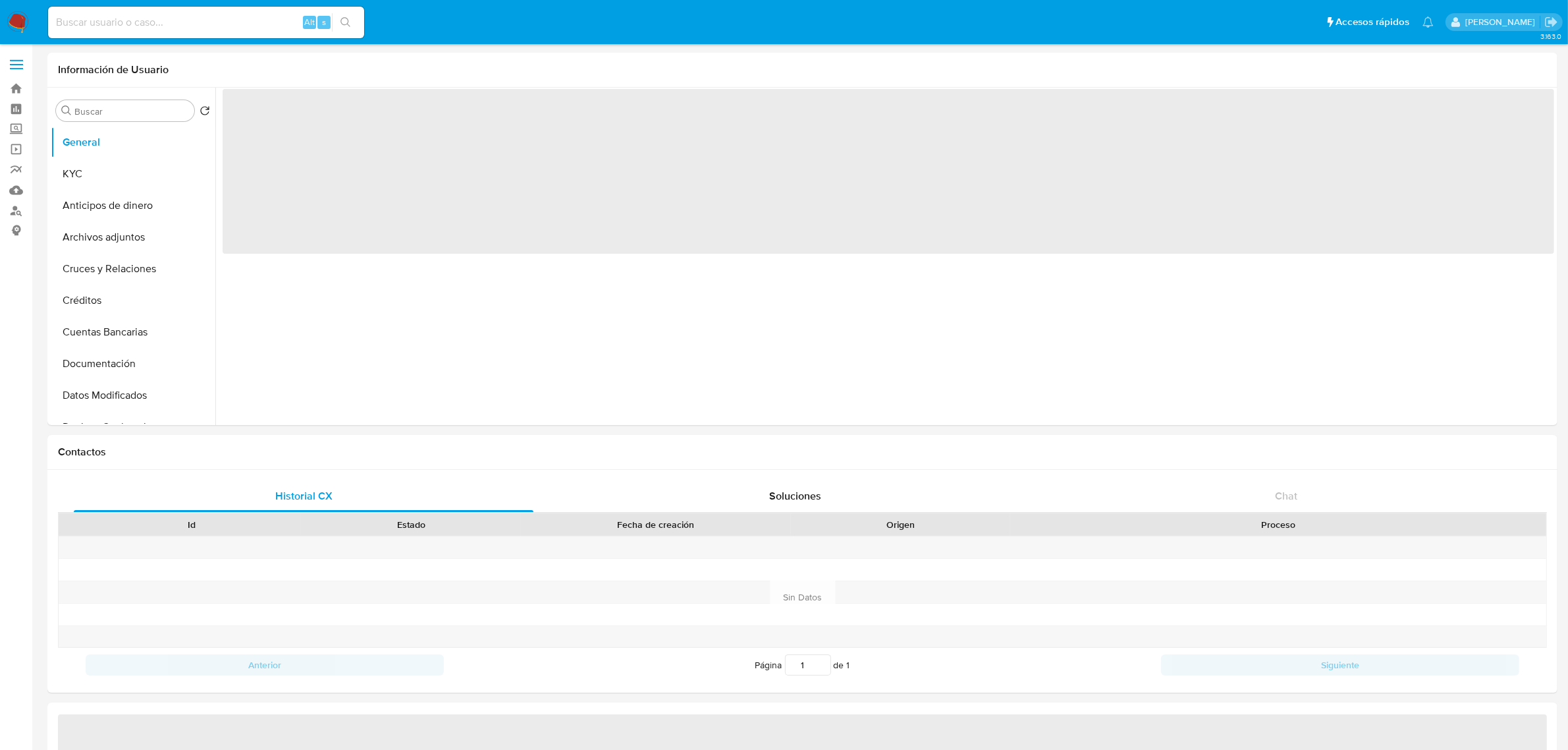
select select "10"
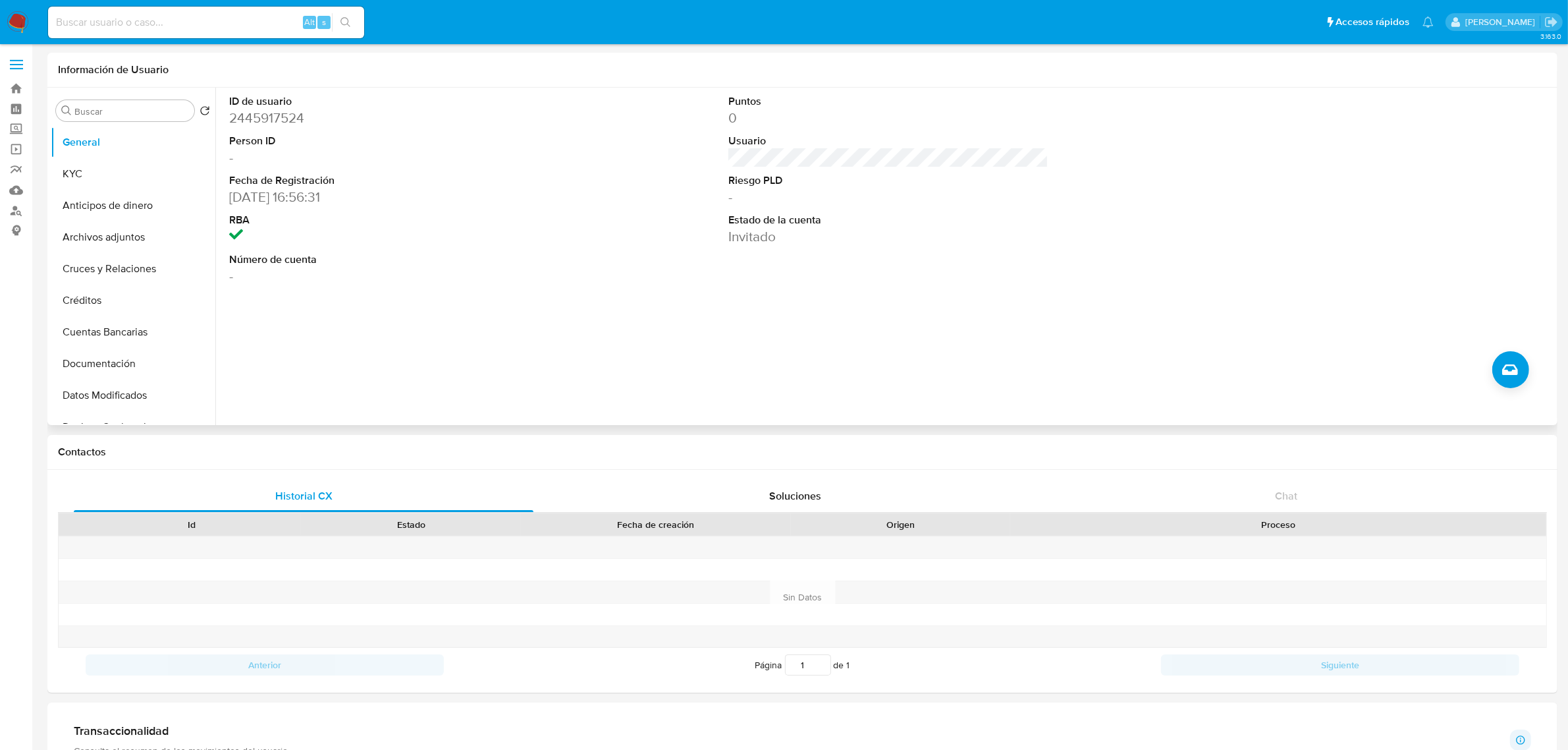
click at [285, 113] on dd "2445917524" at bounding box center [389, 117] width 320 height 18
copy dd "2445917524"
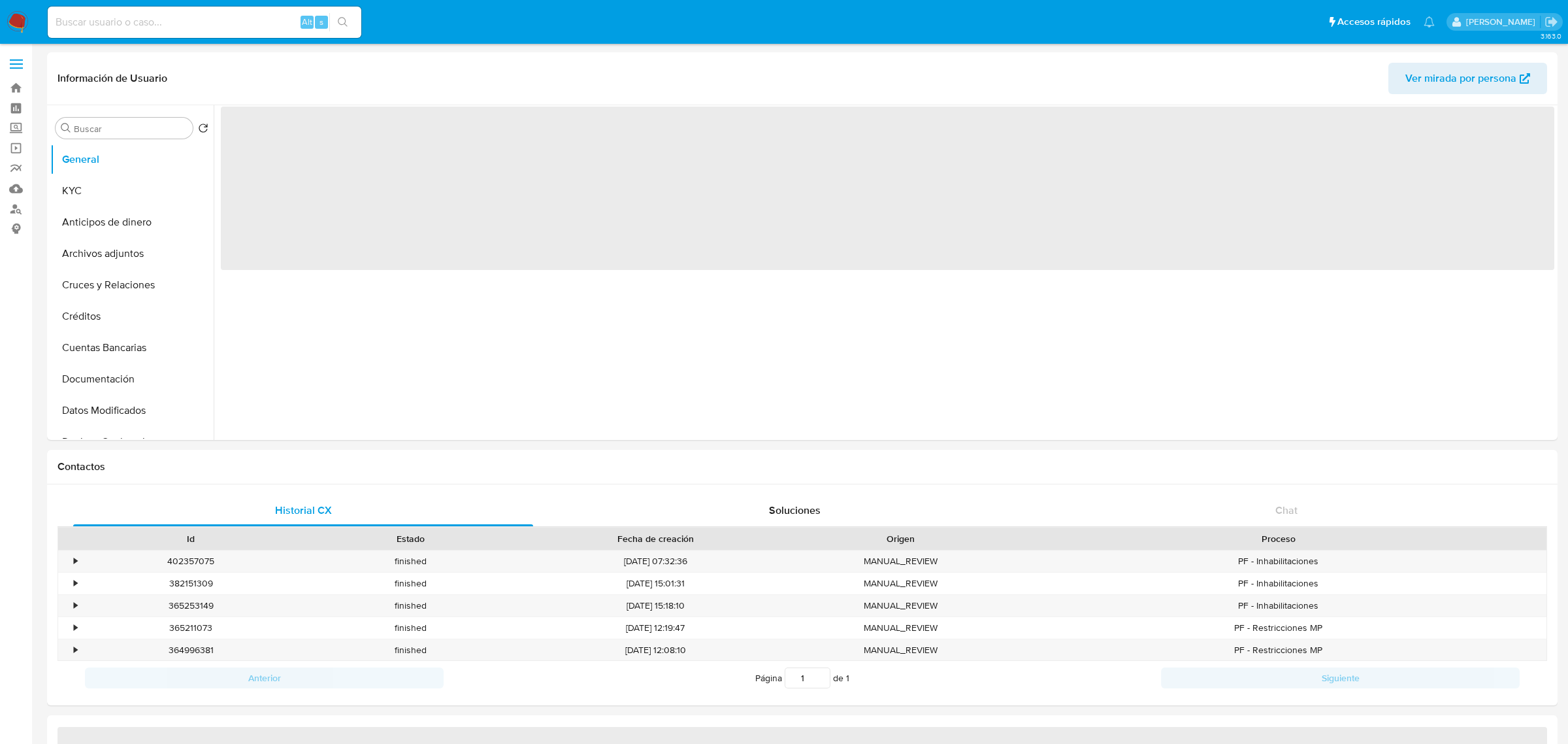
select select "10"
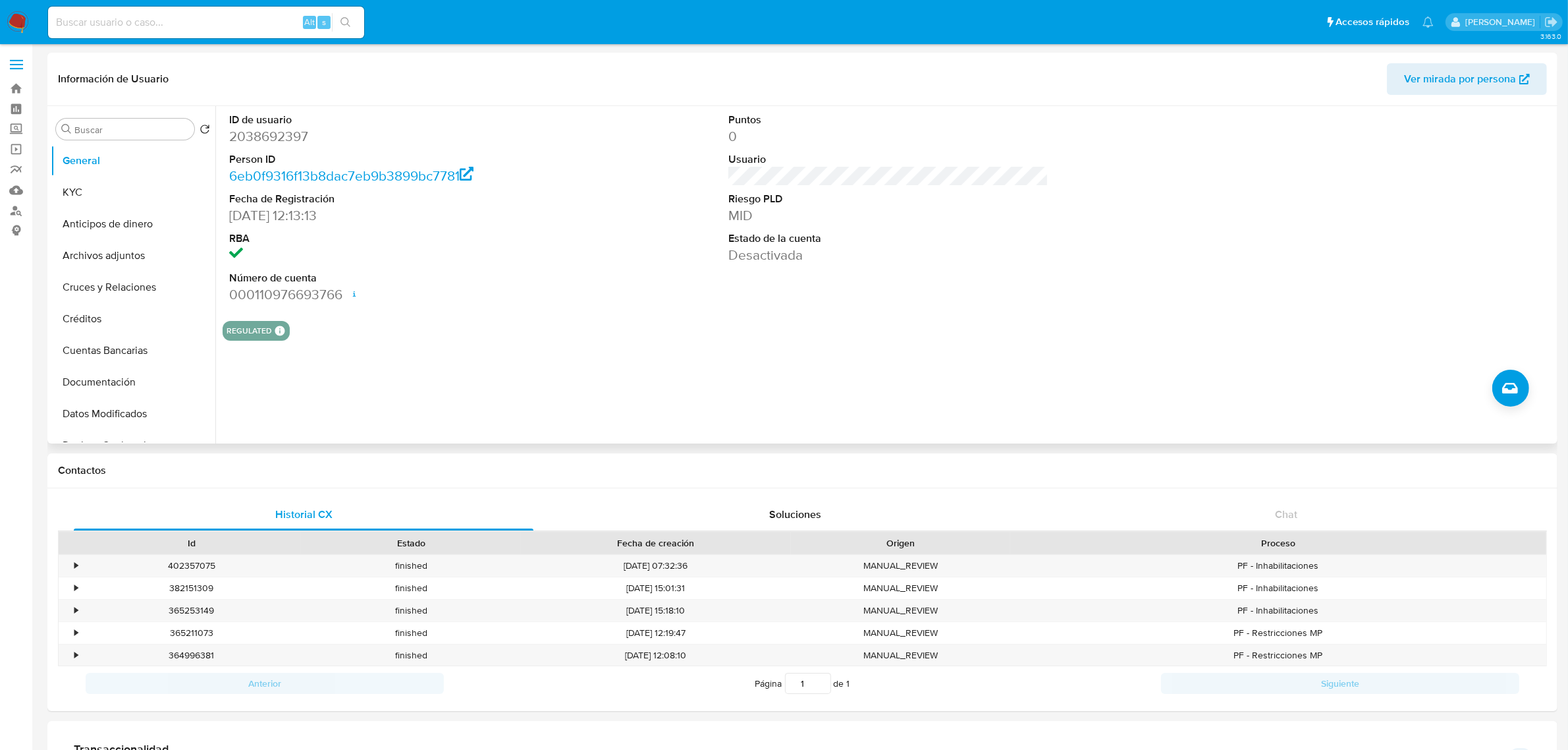
click at [262, 139] on dd "2038692397" at bounding box center [389, 136] width 320 height 18
copy dd "2038692397"
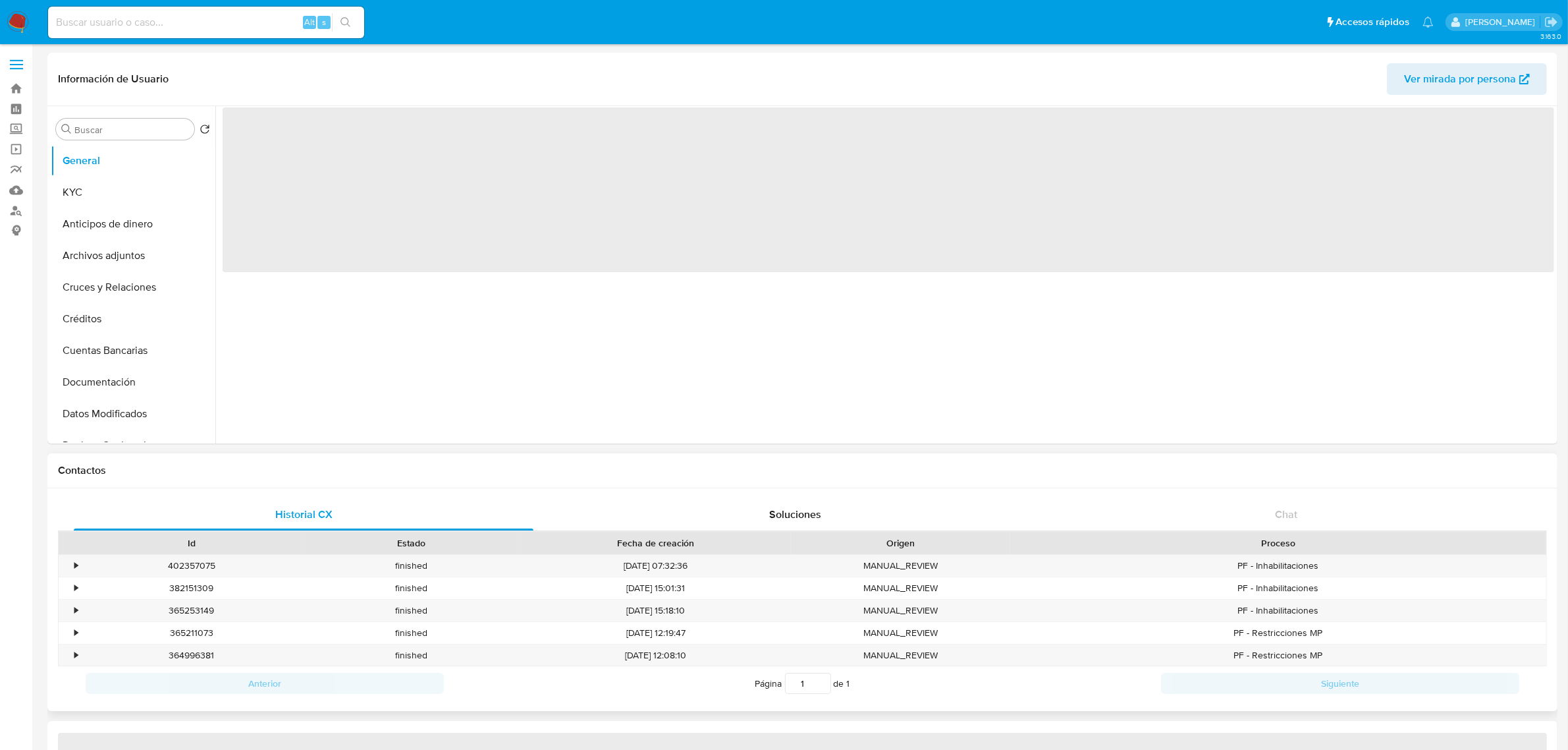
select select "10"
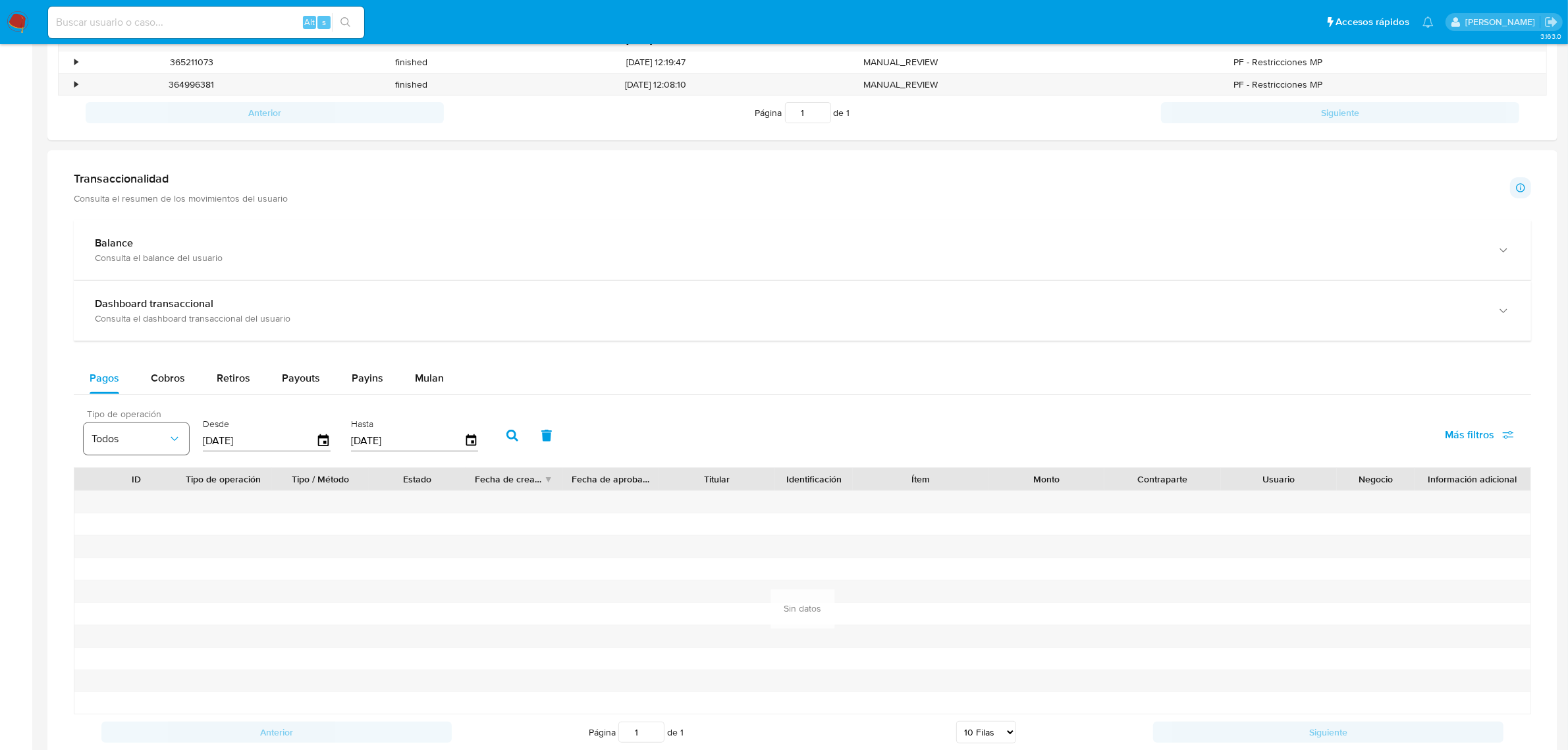
scroll to position [577, 0]
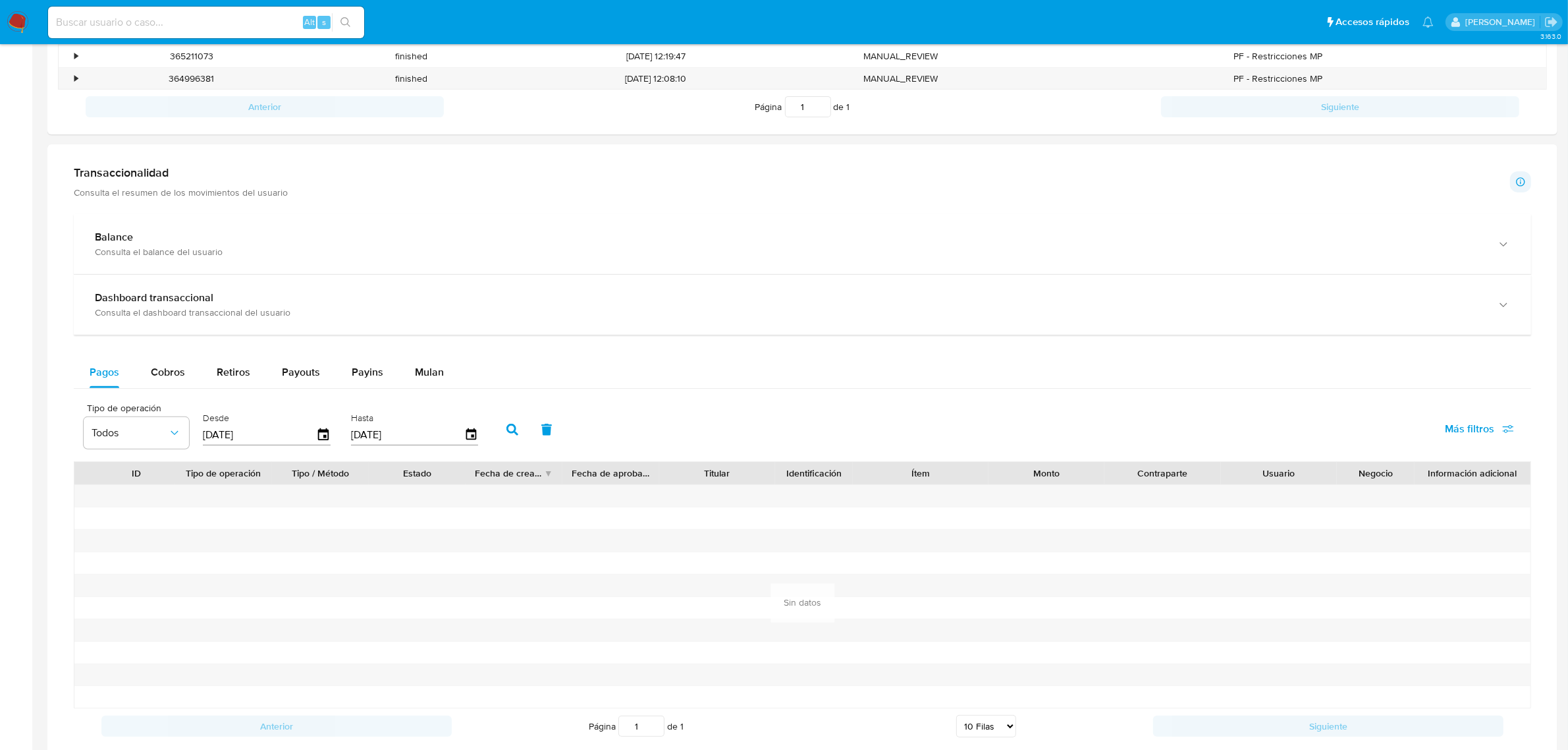
drag, startPoint x: 189, startPoint y: 379, endPoint x: 244, endPoint y: 393, distance: 56.8
click at [188, 379] on button "Cobros" at bounding box center [168, 372] width 66 height 32
select select "10"
click at [321, 440] on icon "button" at bounding box center [323, 434] width 11 height 11
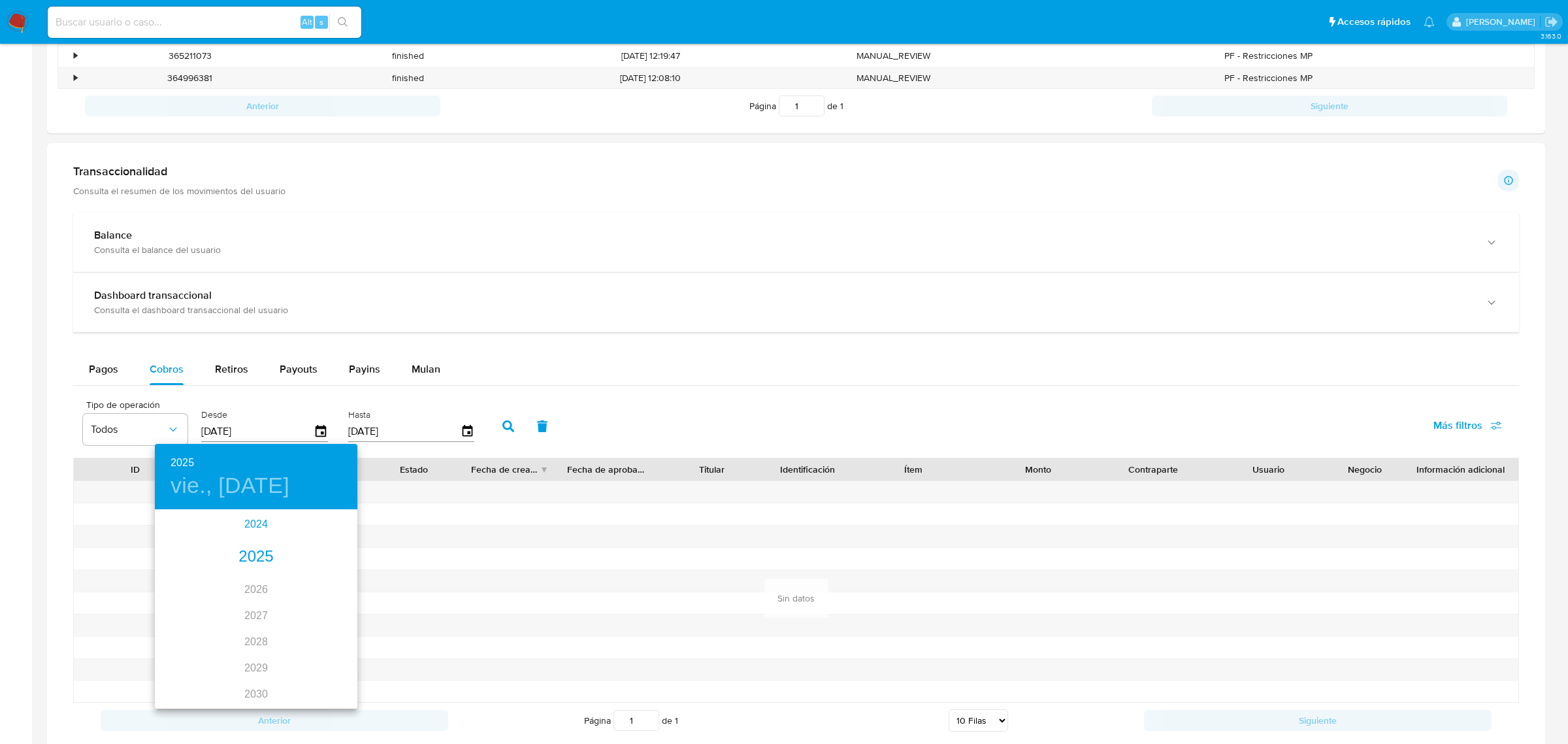
click at [252, 525] on div "2024" at bounding box center [256, 524] width 203 height 26
click at [257, 686] on div "nov." at bounding box center [256, 677] width 68 height 49
click at [255, 644] on p "21" at bounding box center [256, 649] width 11 height 13
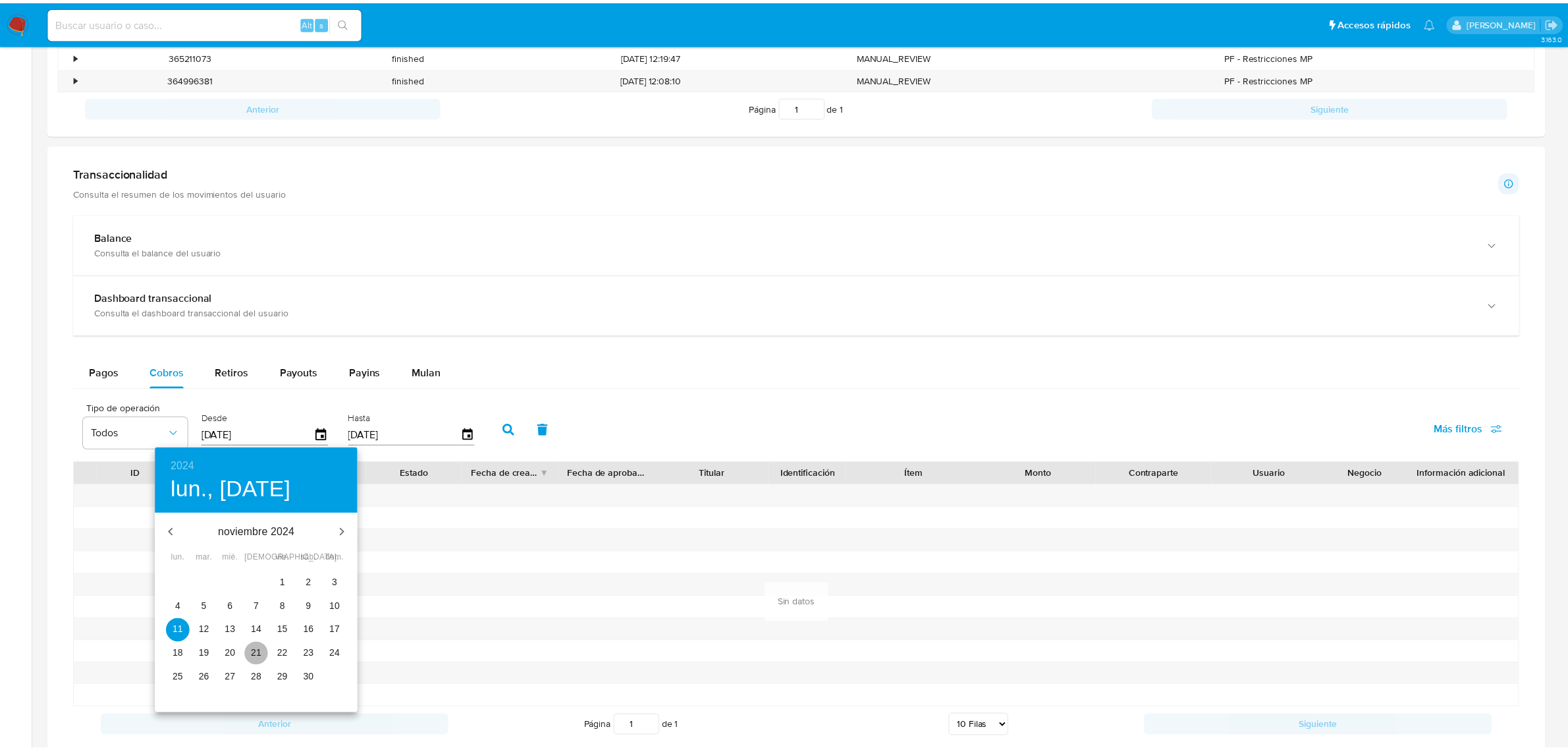
type input "[DATE]"
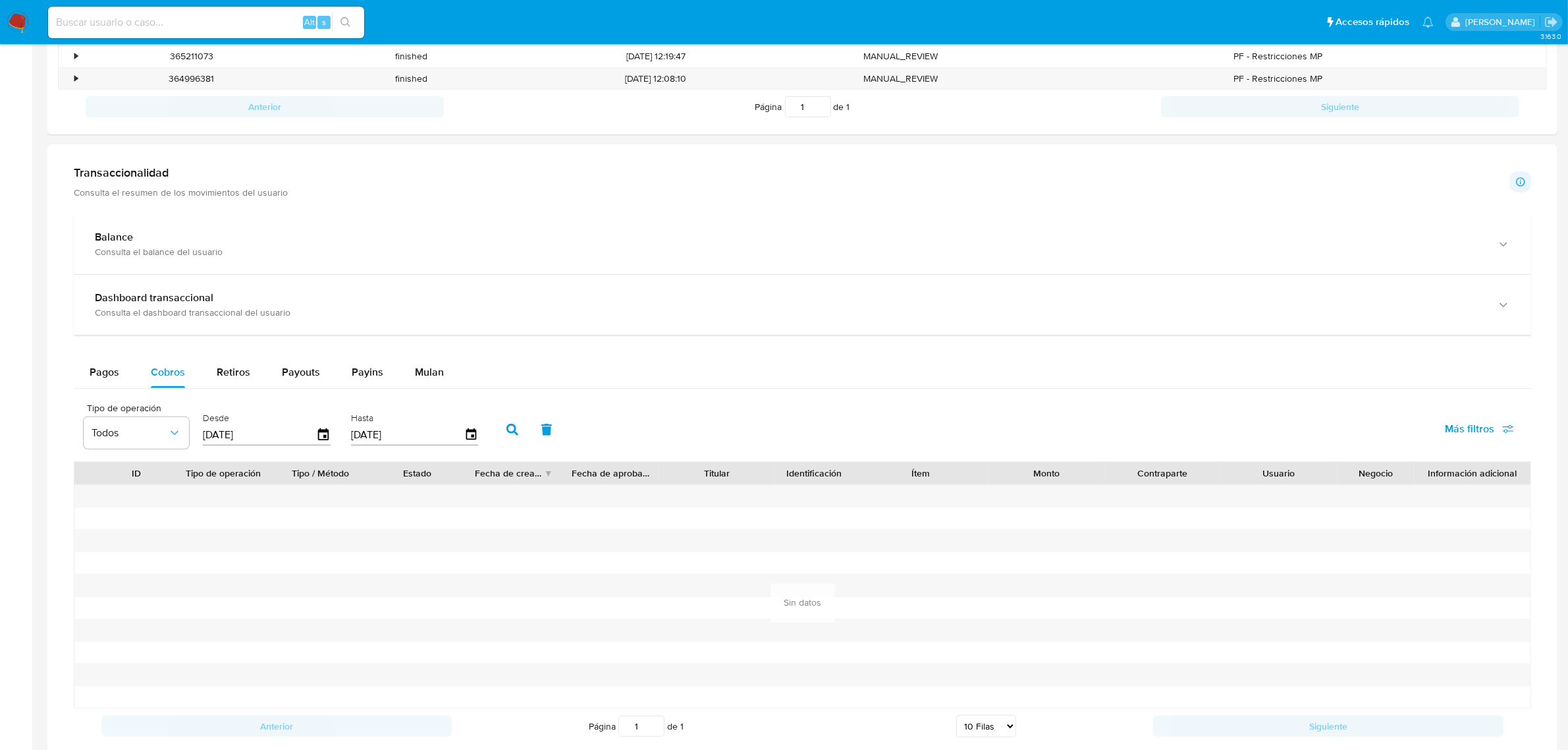
click at [513, 429] on button "button" at bounding box center [513, 429] width 34 height 32
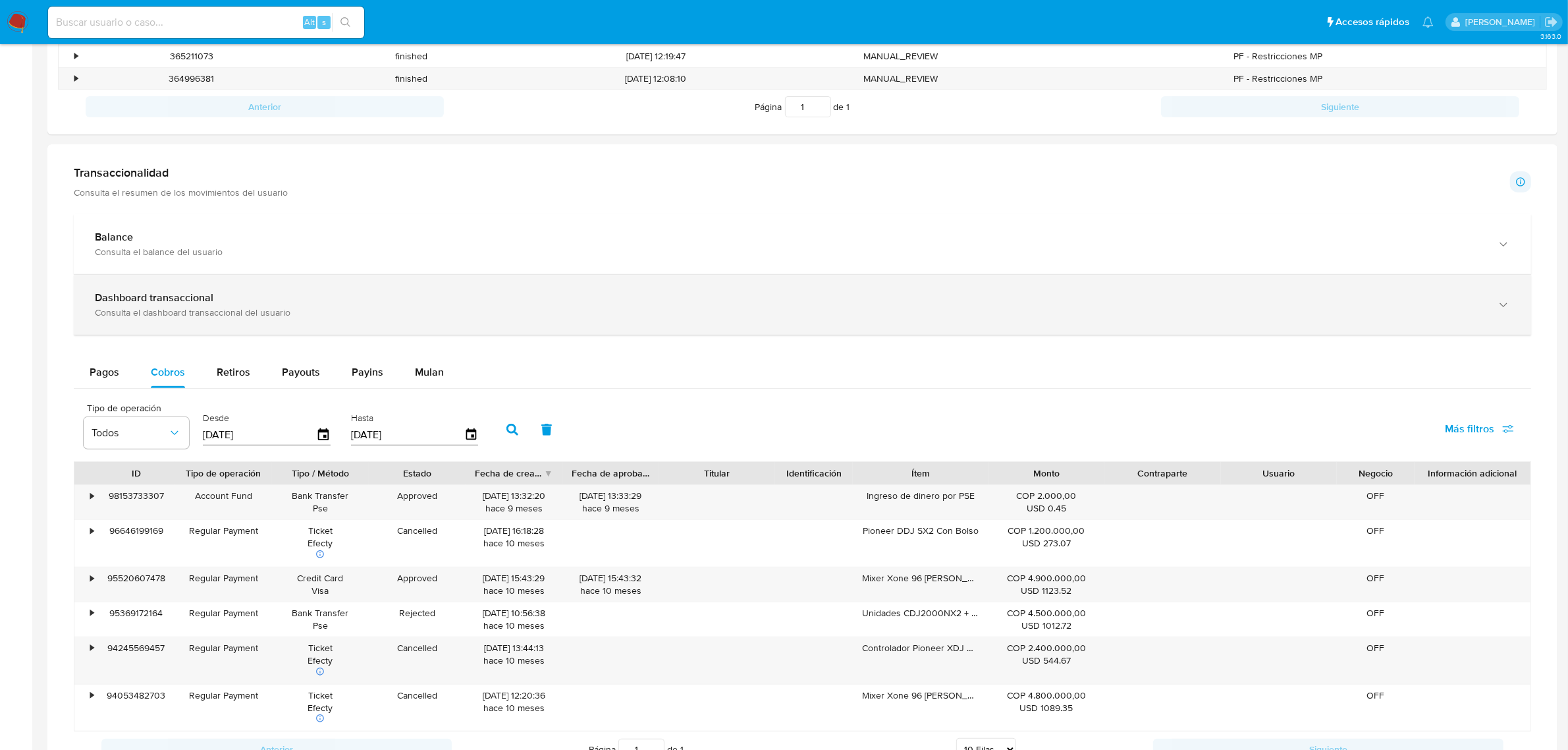
scroll to position [0, 0]
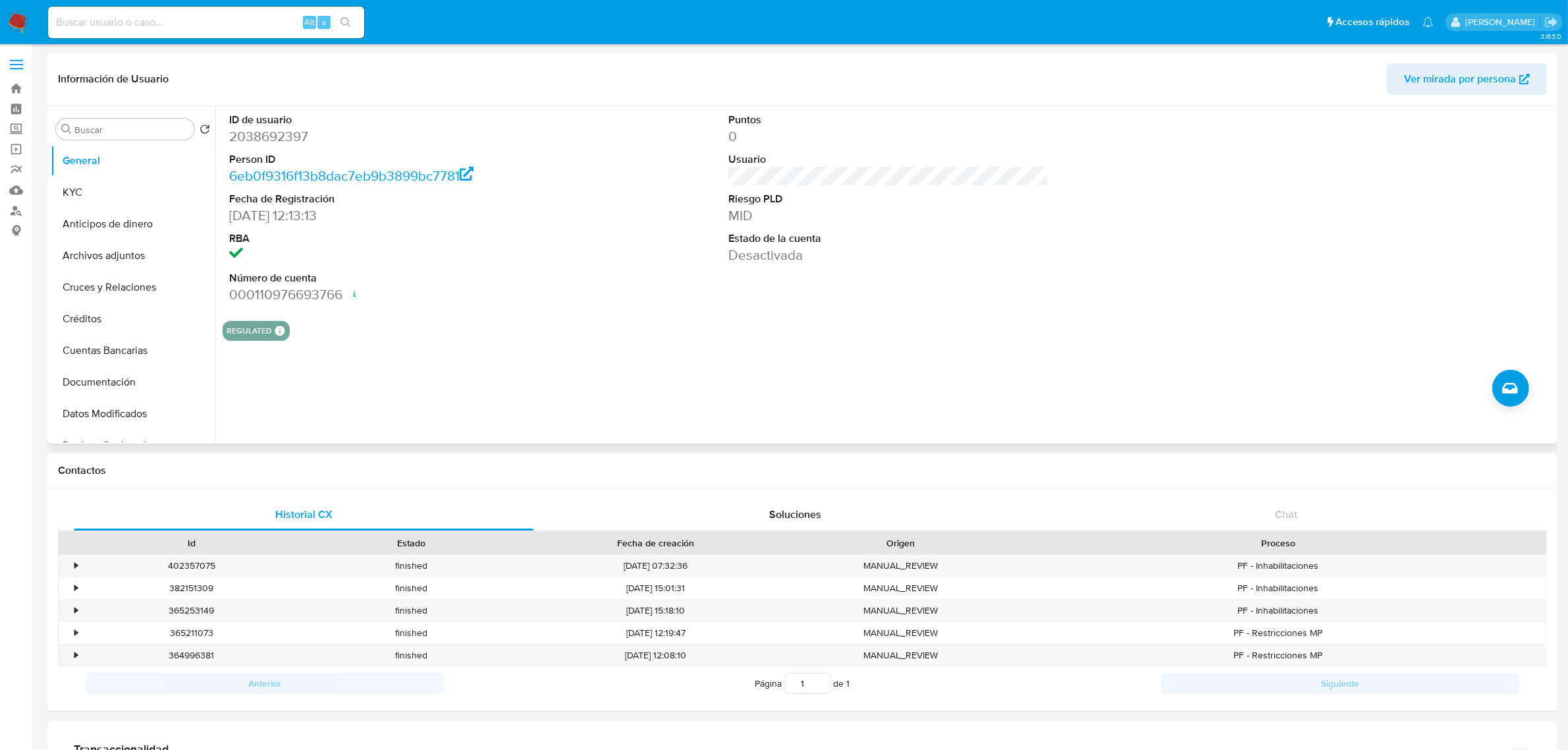
click at [283, 139] on dd "2038692397" at bounding box center [389, 136] width 320 height 18
copy dd "2038692397"
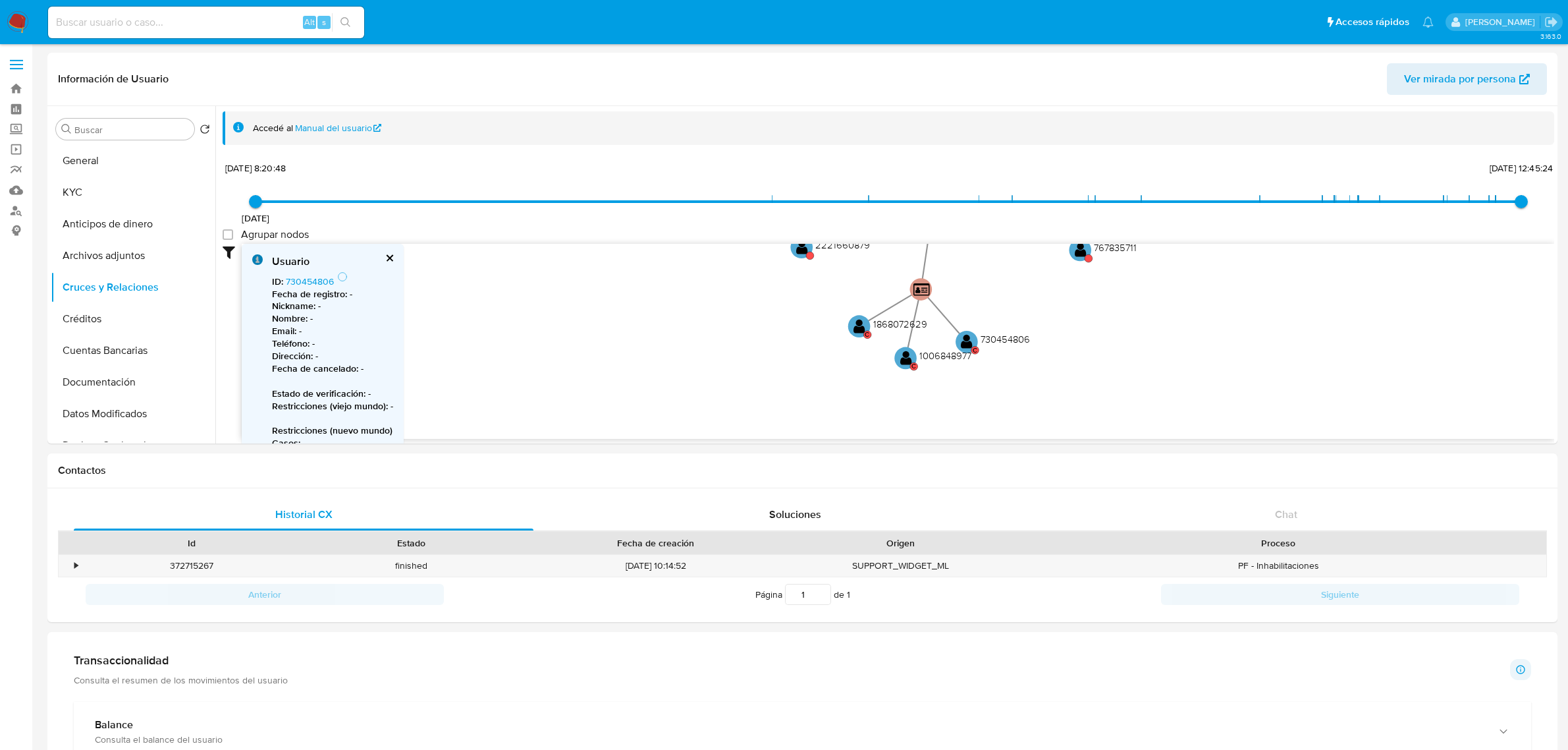
select select "10"
click at [127, 155] on button "General" at bounding box center [133, 161] width 165 height 32
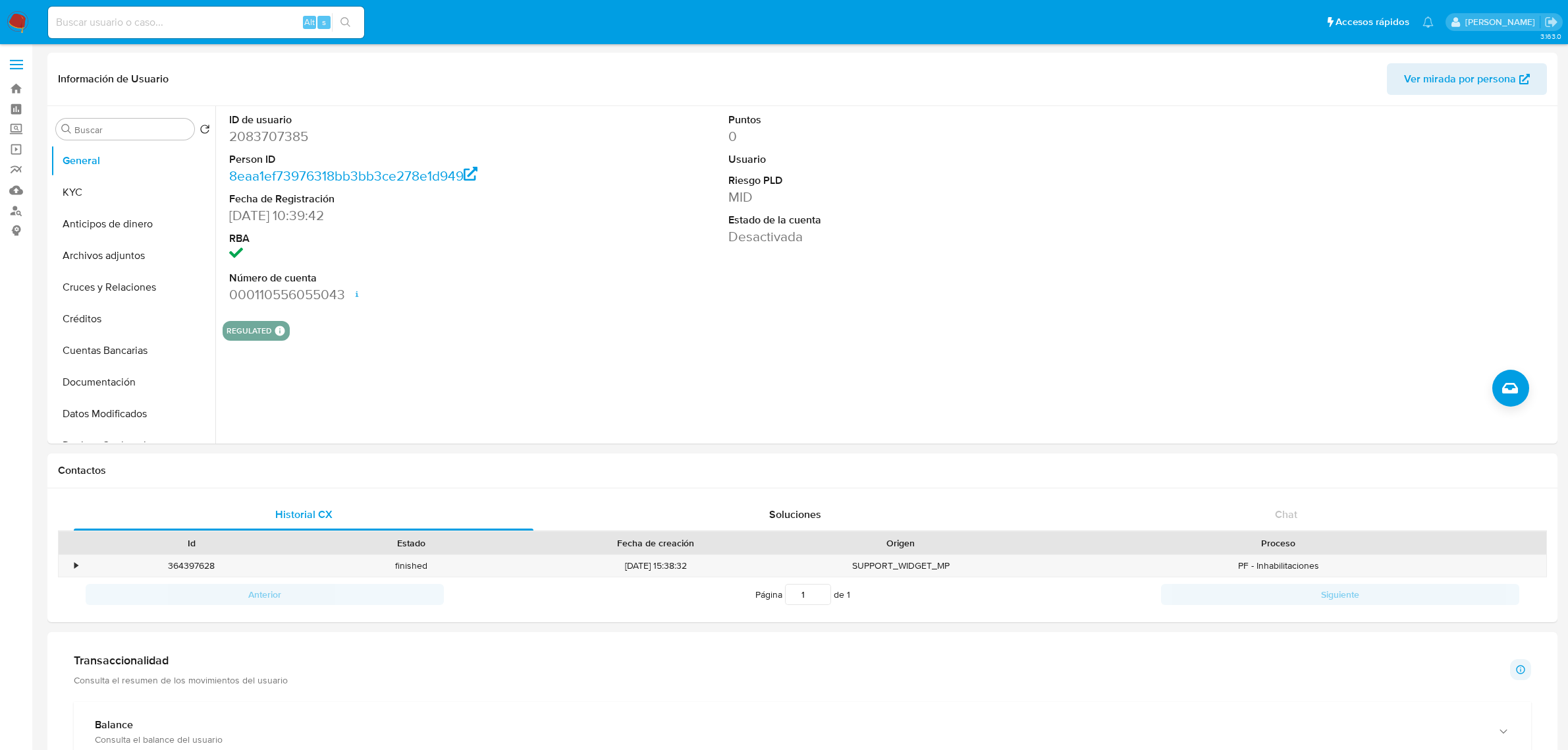
select select "10"
click at [95, 294] on button "Cruces y Relaciones" at bounding box center [128, 287] width 154 height 32
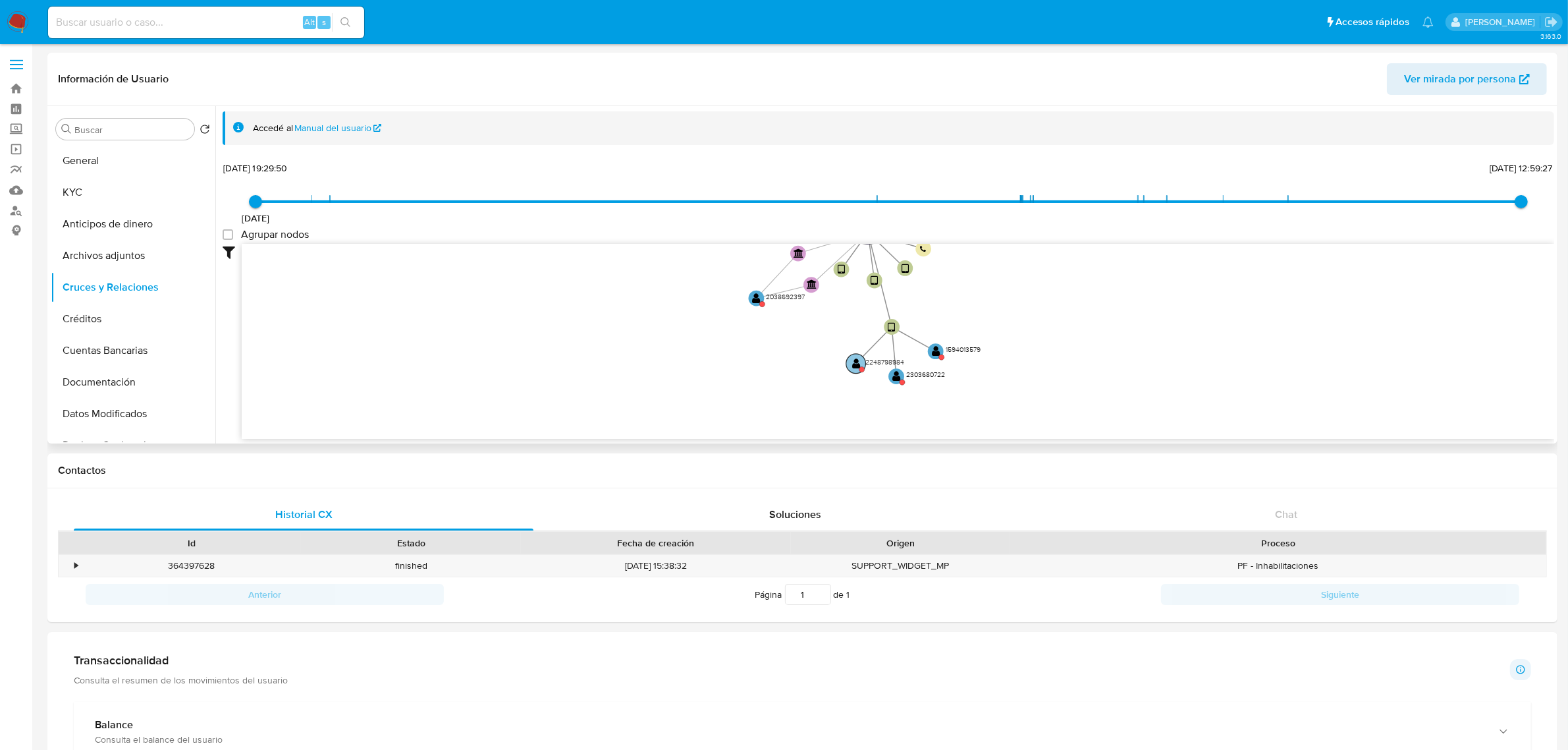
click at [855, 363] on text "" at bounding box center [856, 364] width 8 height 11
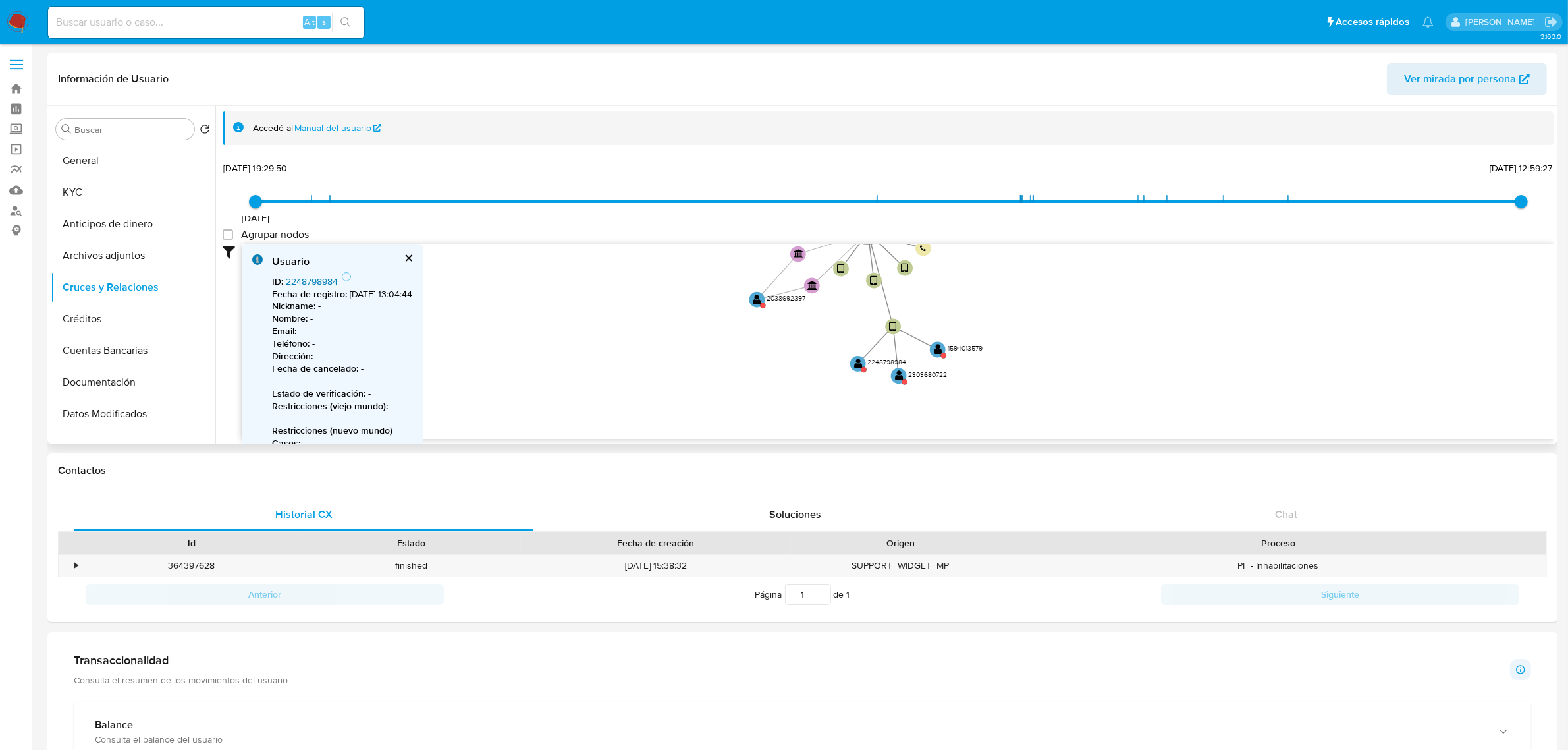
click at [317, 277] on link "2248798984" at bounding box center [311, 281] width 52 height 13
click at [900, 373] on text "" at bounding box center [900, 375] width 8 height 11
click at [286, 276] on link "2303680722" at bounding box center [312, 281] width 53 height 13
click at [944, 350] on text "" at bounding box center [941, 347] width 8 height 11
click at [308, 275] on link "1594013579" at bounding box center [309, 281] width 48 height 13
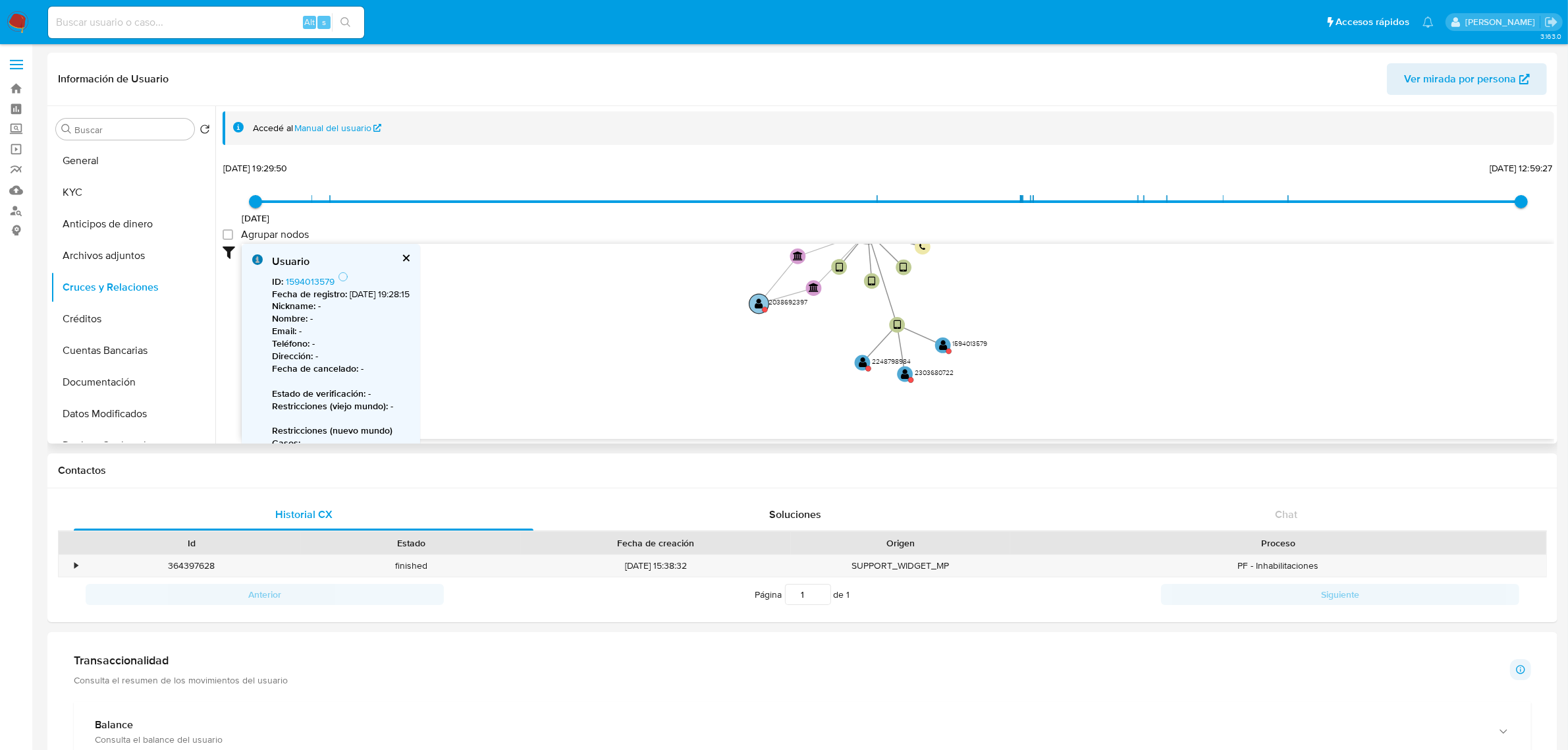
click at [763, 303] on text "" at bounding box center [759, 304] width 8 height 11
click at [314, 280] on link "2038692397" at bounding box center [312, 281] width 52 height 13
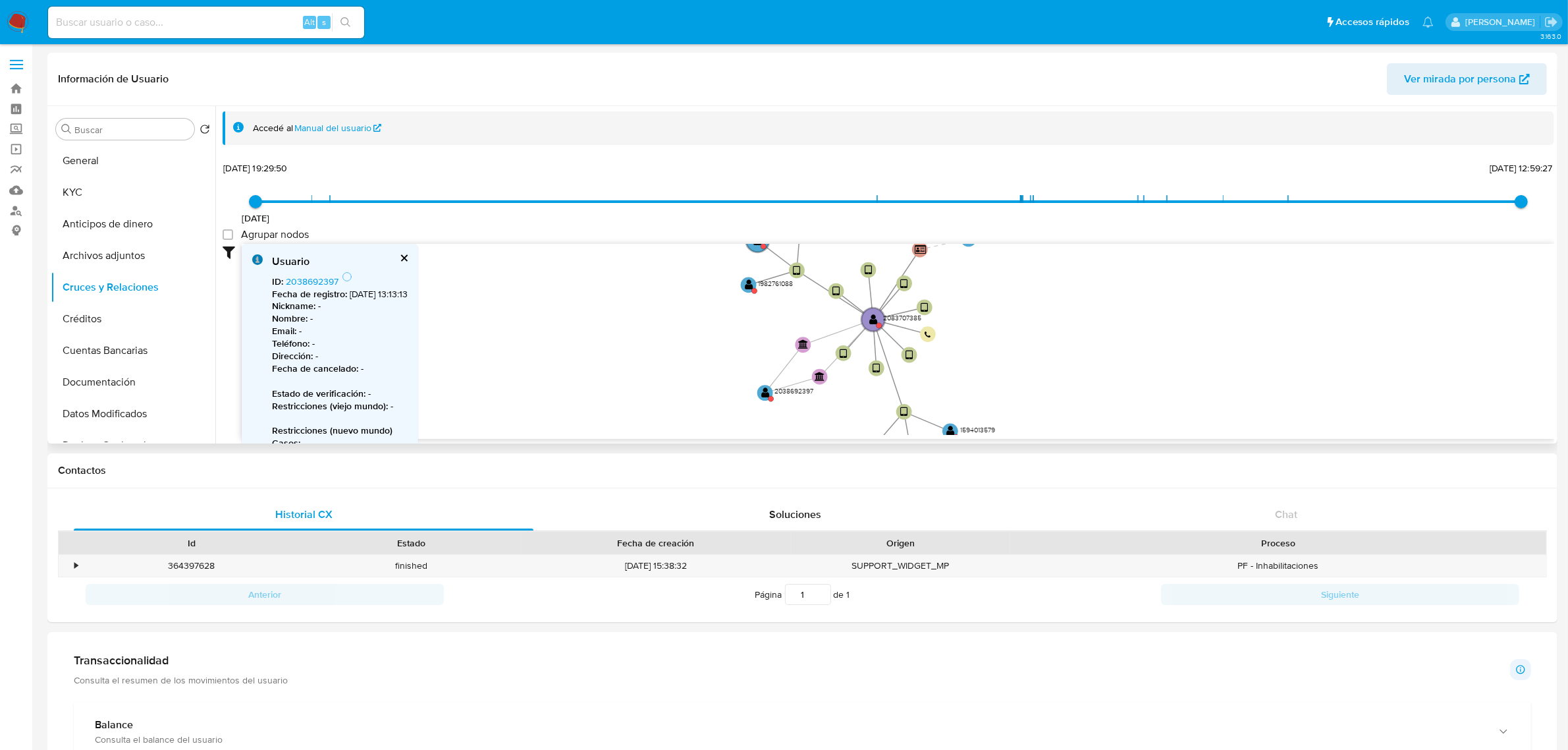
drag, startPoint x: 1064, startPoint y: 381, endPoint x: 1061, endPoint y: 400, distance: 19.2
click at [1061, 400] on icon "device-672e9b4f47a6a2f1cf6c77ff  device-6770ca3da8ace87d0dad3cca  device-672e…" at bounding box center [898, 339] width 1312 height 191
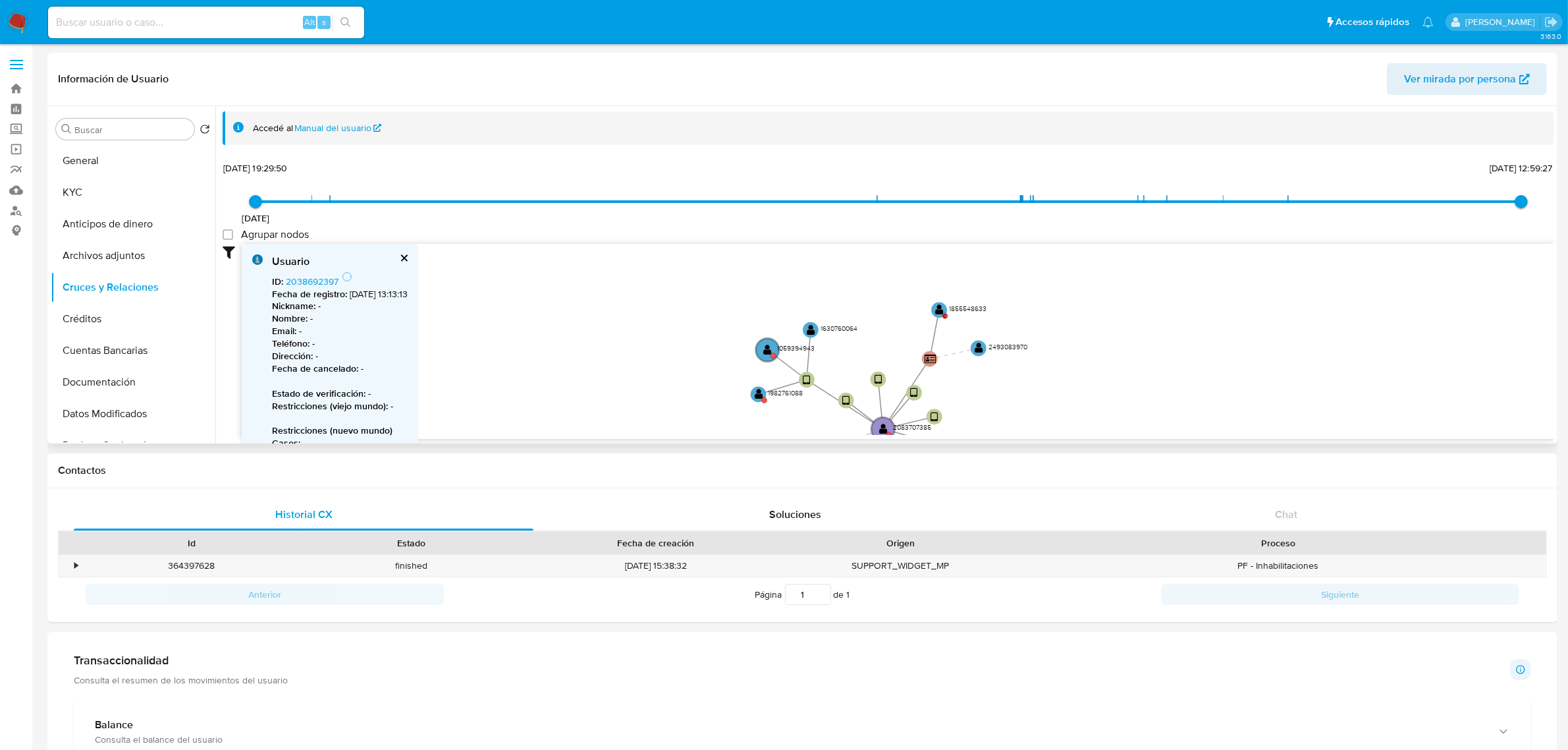
drag, startPoint x: 1057, startPoint y: 323, endPoint x: 1058, endPoint y: 366, distance: 43.0
click at [1058, 366] on icon "device-672e9b4f47a6a2f1cf6c77ff  device-6770ca3da8ace87d0dad3cca  device-672e…" at bounding box center [898, 339] width 1312 height 191
click at [763, 392] on circle at bounding box center [759, 395] width 20 height 20
click at [293, 282] on link "1982761088" at bounding box center [309, 281] width 48 height 13
click at [773, 357] on circle at bounding box center [773, 356] width 5 height 5
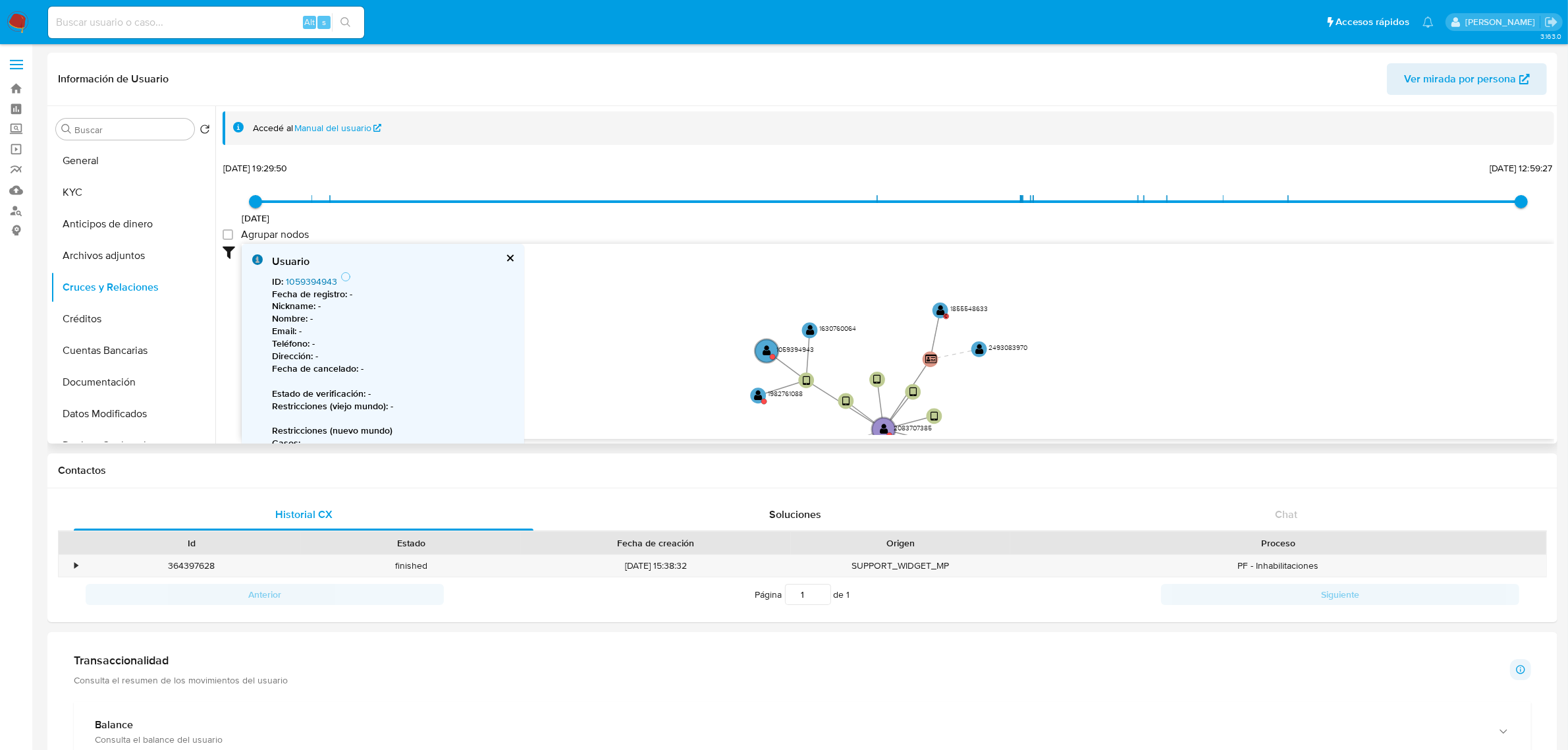
click at [318, 276] on link "1059394943" at bounding box center [311, 281] width 52 height 13
click at [810, 323] on circle at bounding box center [810, 331] width 20 height 20
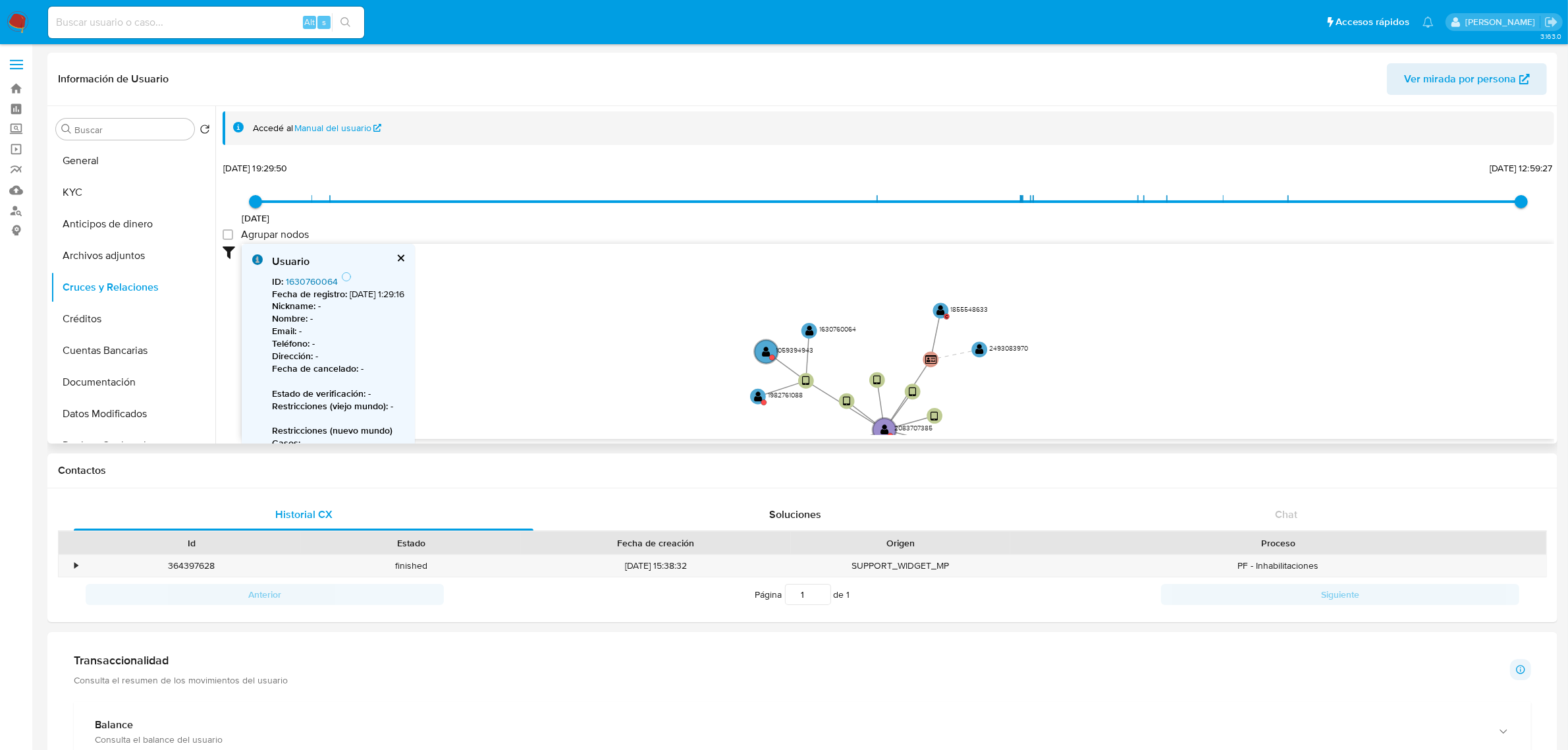
click at [315, 283] on link "1630760064" at bounding box center [311, 281] width 52 height 13
click at [980, 355] on text "" at bounding box center [980, 350] width 8 height 11
click at [985, 356] on circle at bounding box center [980, 353] width 20 height 20
click at [320, 279] on link "2493083970" at bounding box center [312, 281] width 53 height 13
click at [943, 309] on text "" at bounding box center [941, 311] width 8 height 11
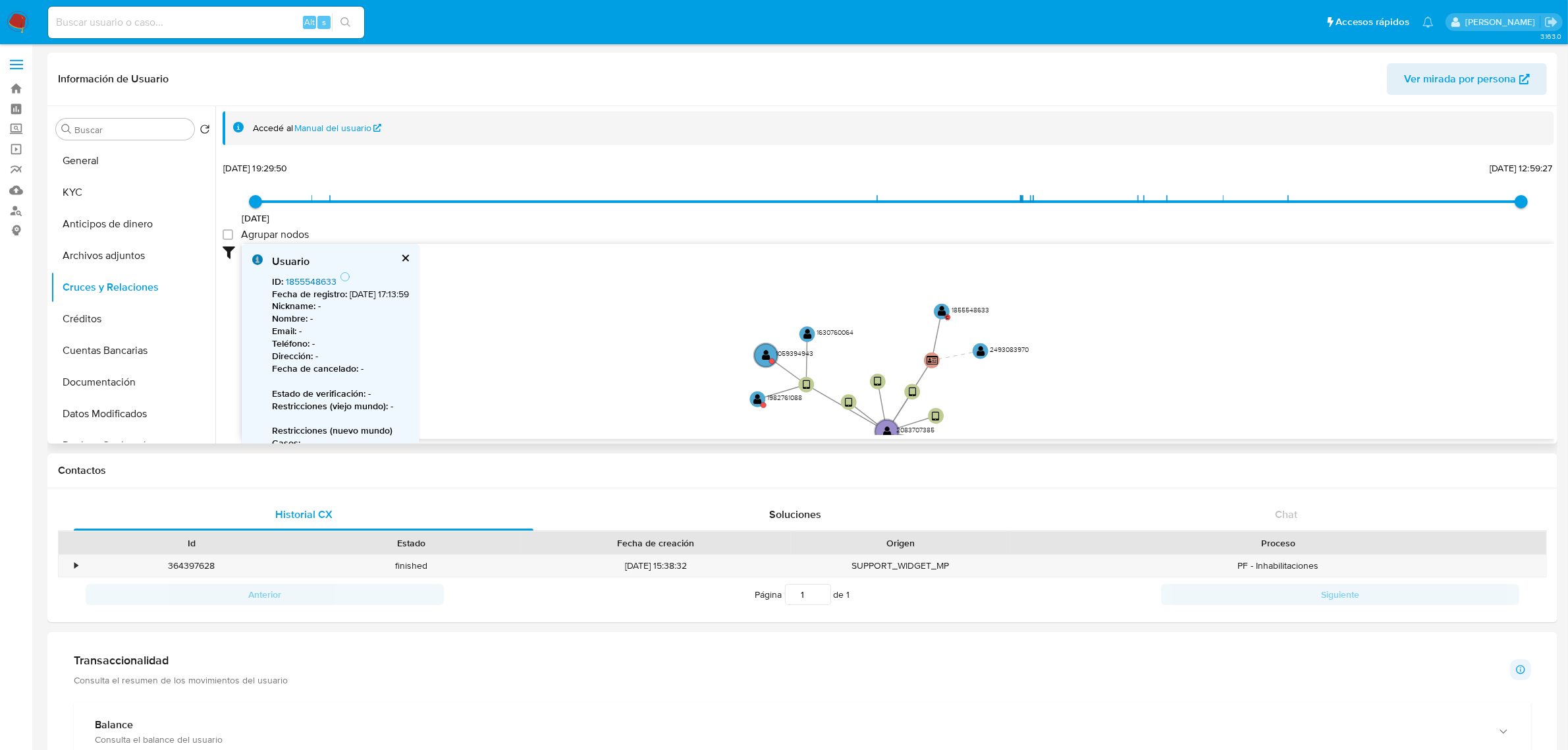
click at [314, 283] on link "1855548633" at bounding box center [311, 281] width 51 height 13
click at [133, 158] on button "General" at bounding box center [128, 161] width 154 height 32
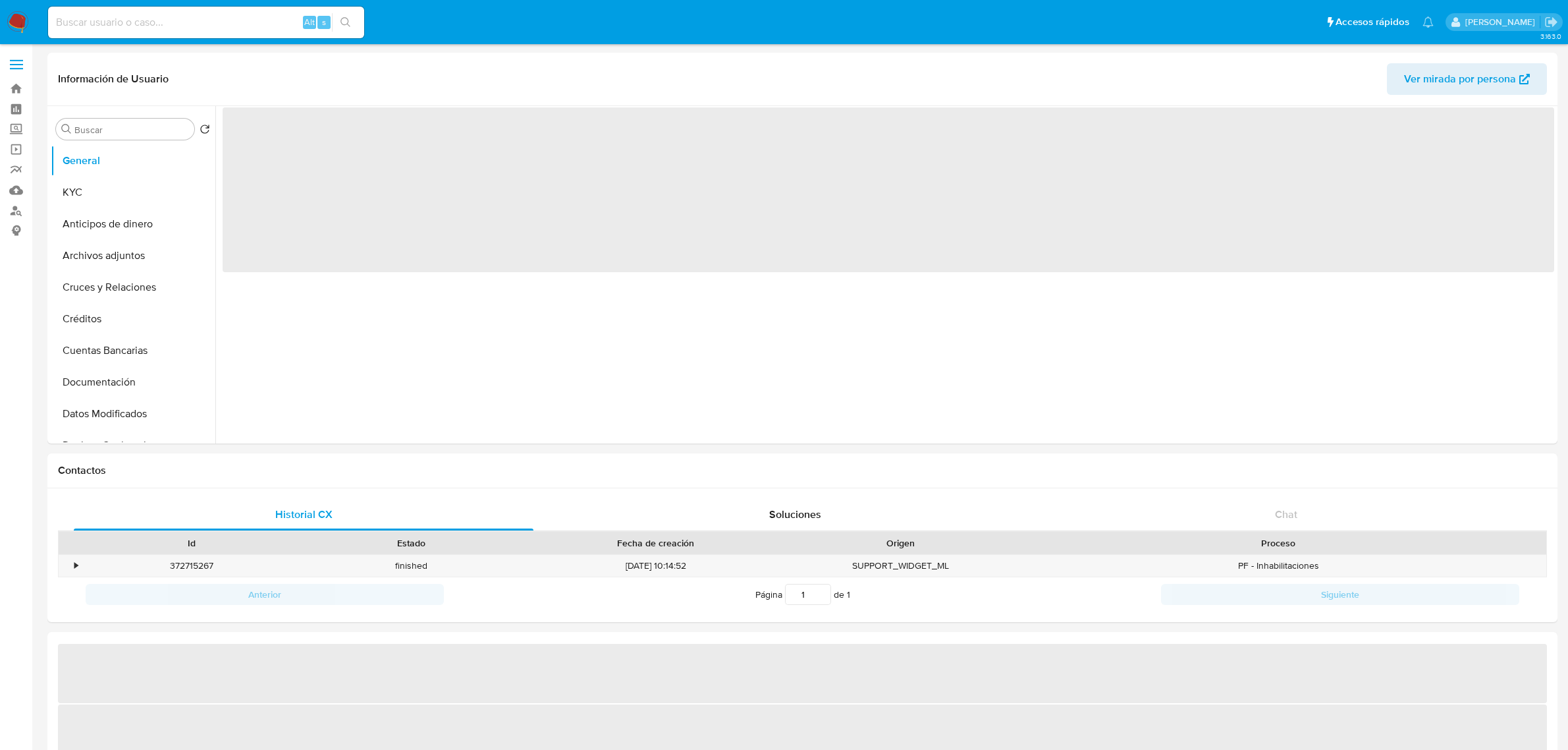
select select "10"
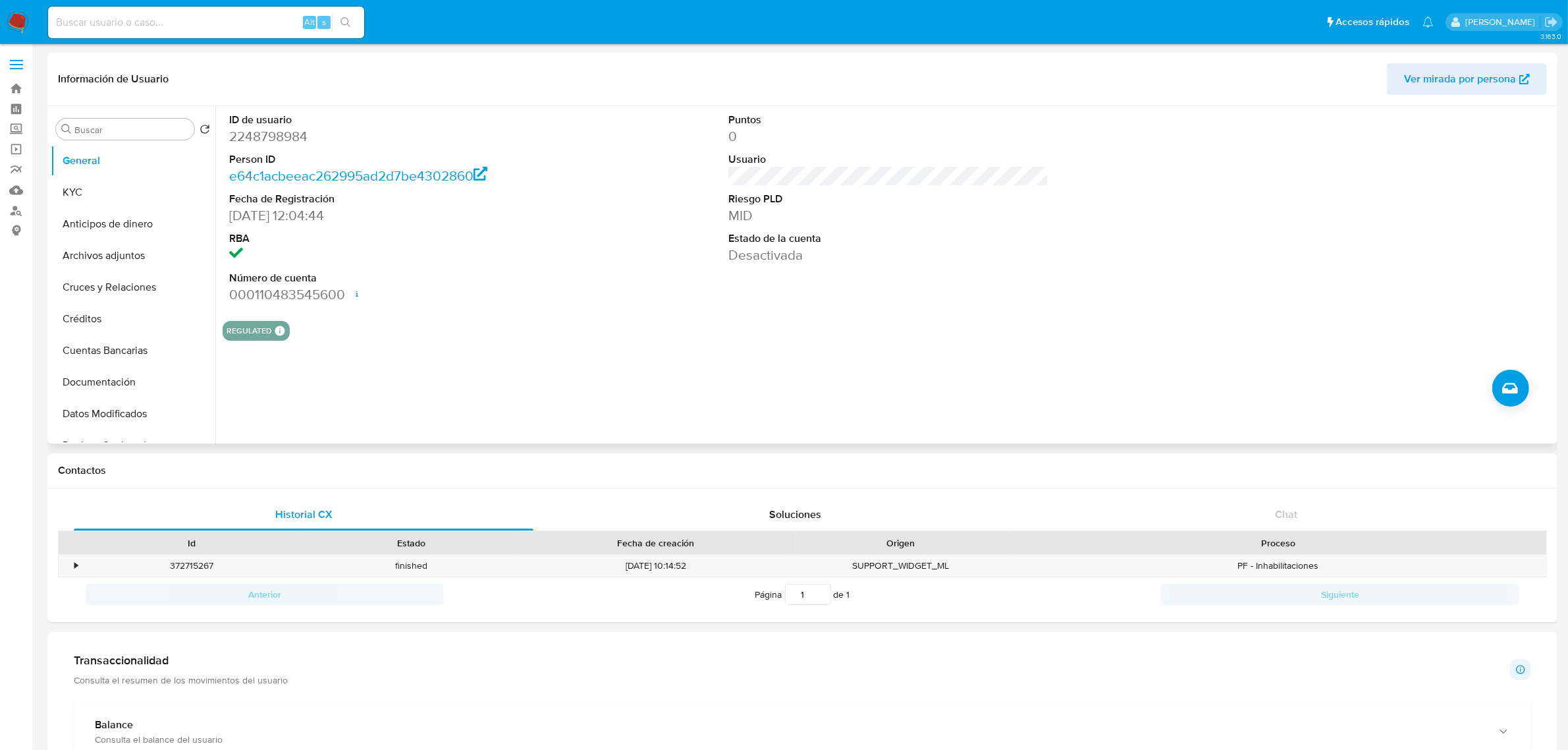
click at [290, 129] on dd "2248798984" at bounding box center [389, 136] width 320 height 18
copy dd "2248798984"
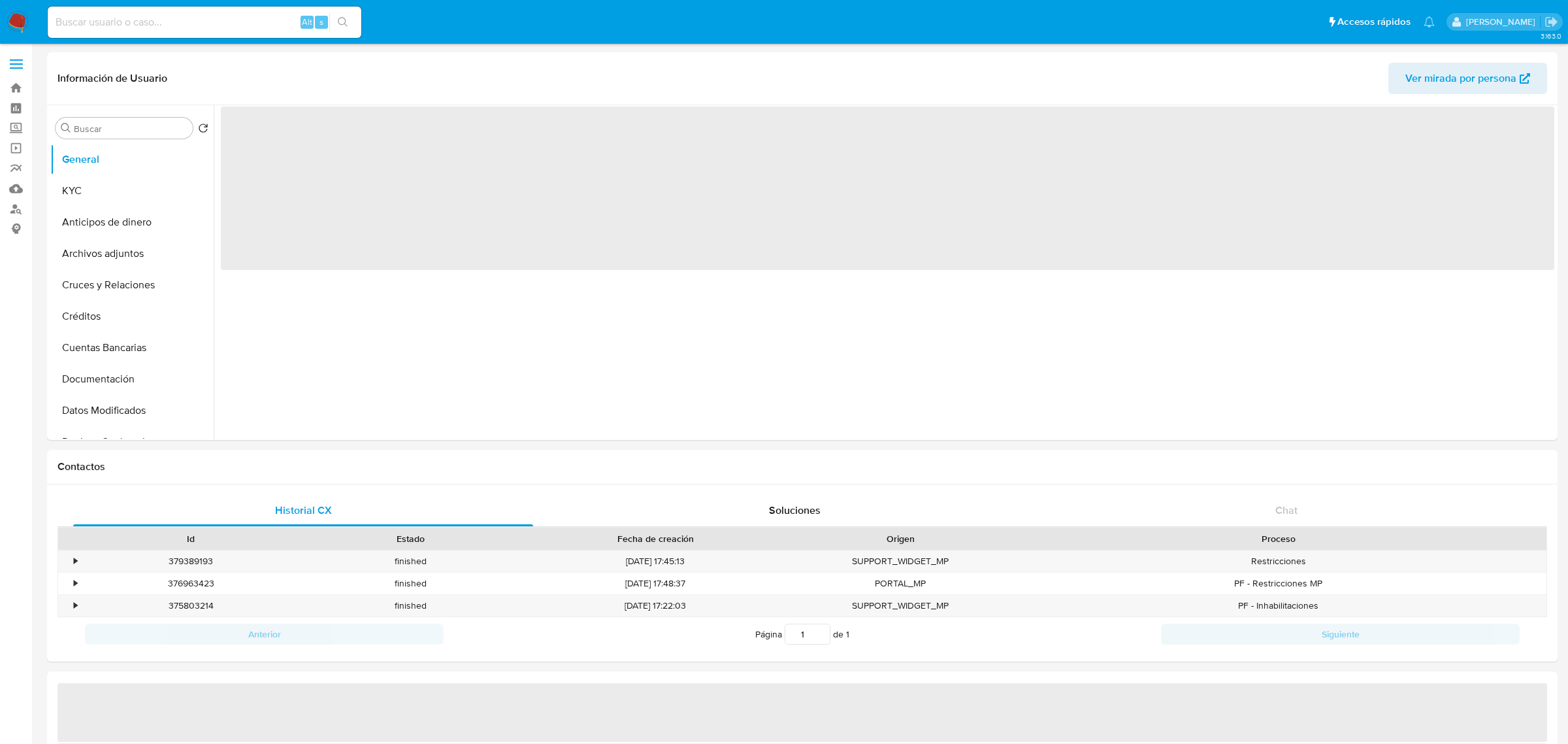
select select "10"
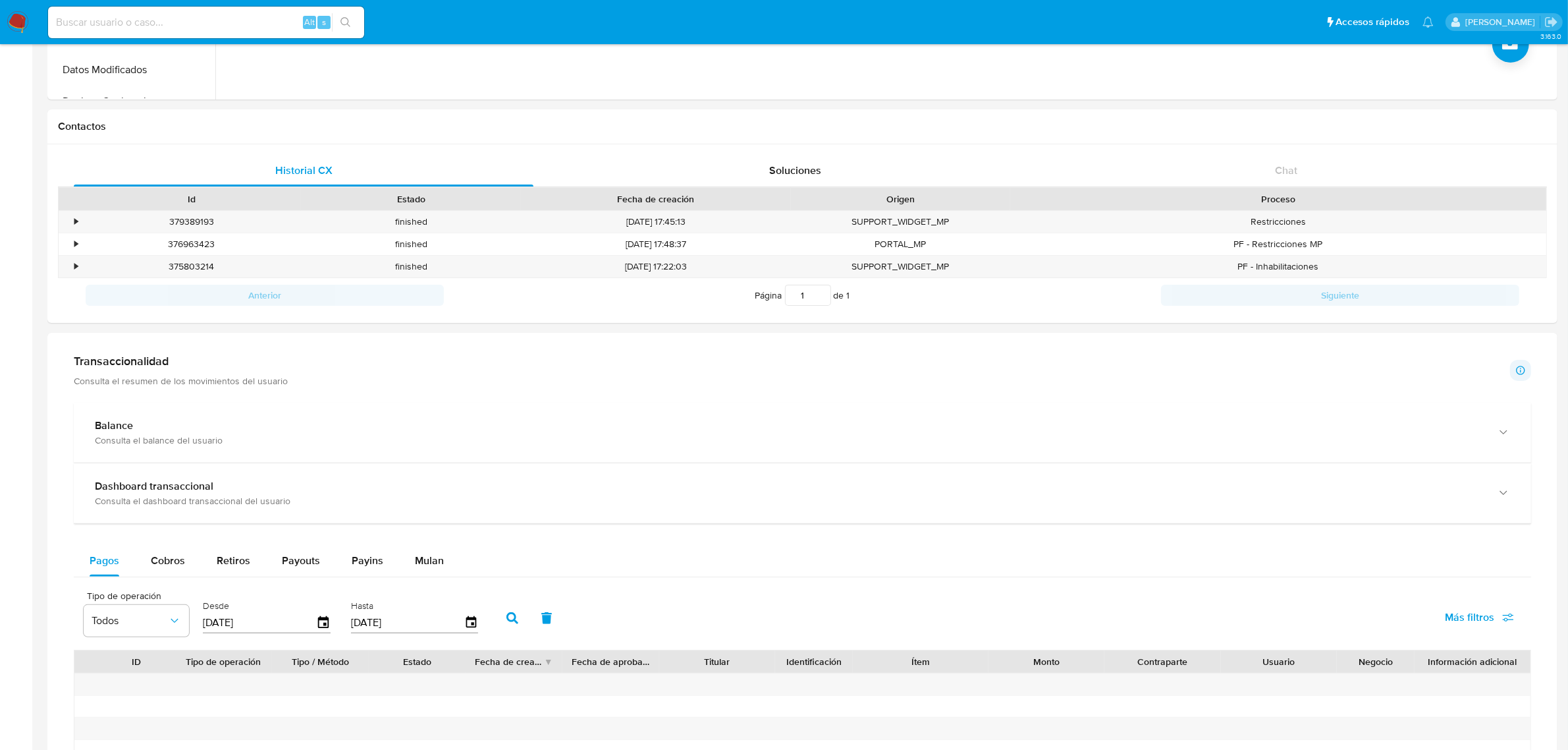
scroll to position [494, 0]
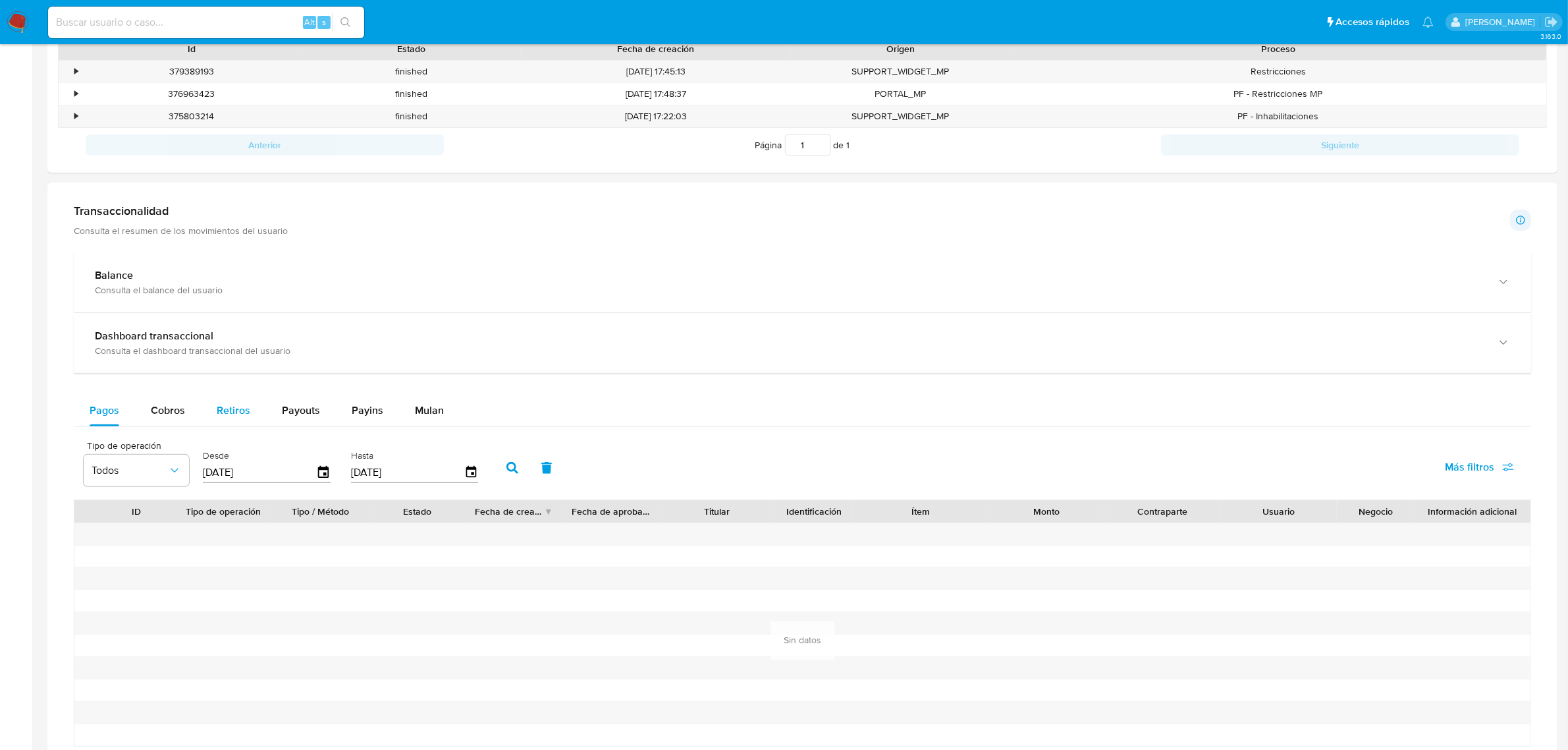
drag, startPoint x: 169, startPoint y: 412, endPoint x: 254, endPoint y: 400, distance: 85.8
click at [171, 409] on span "Cobros" at bounding box center [168, 410] width 34 height 15
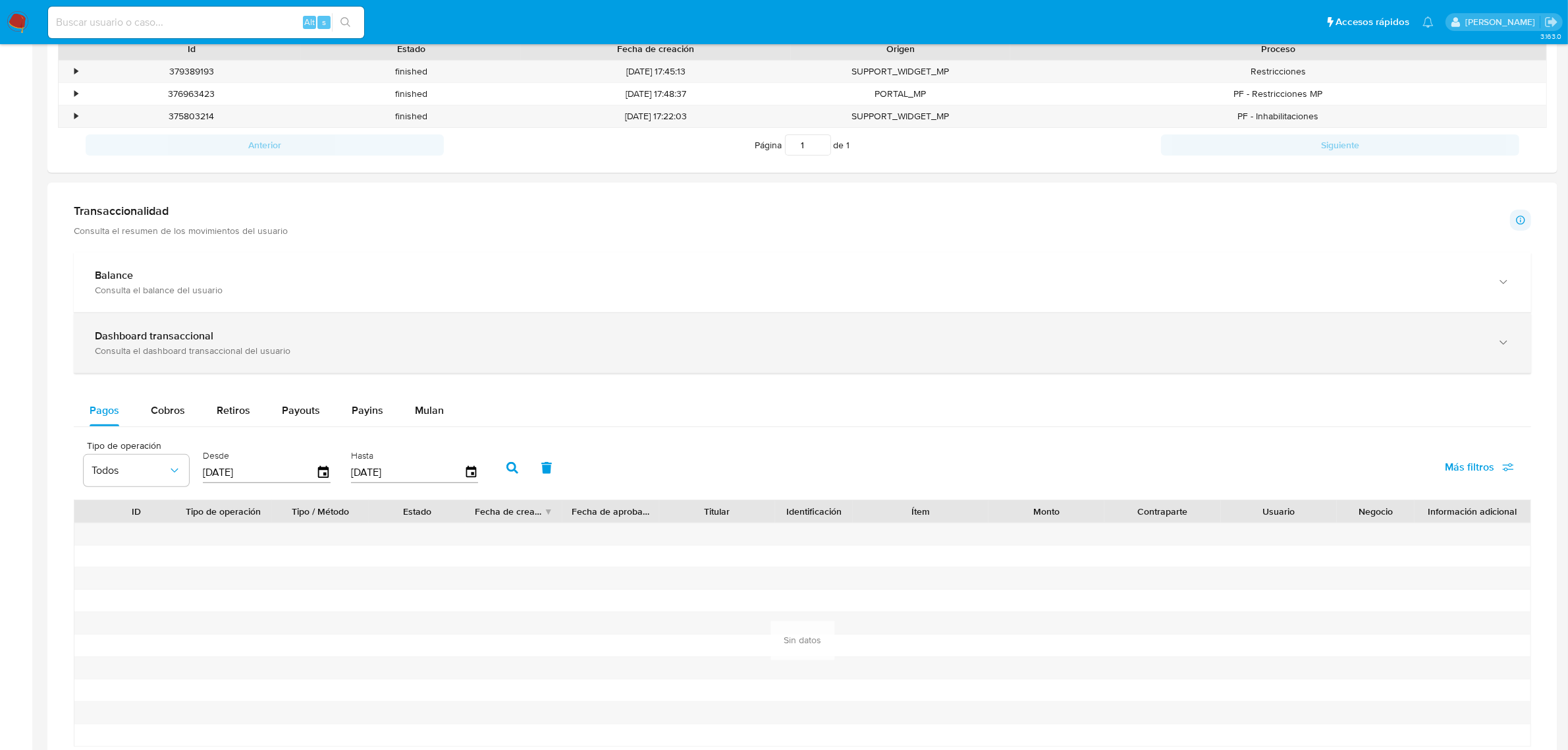
select select "10"
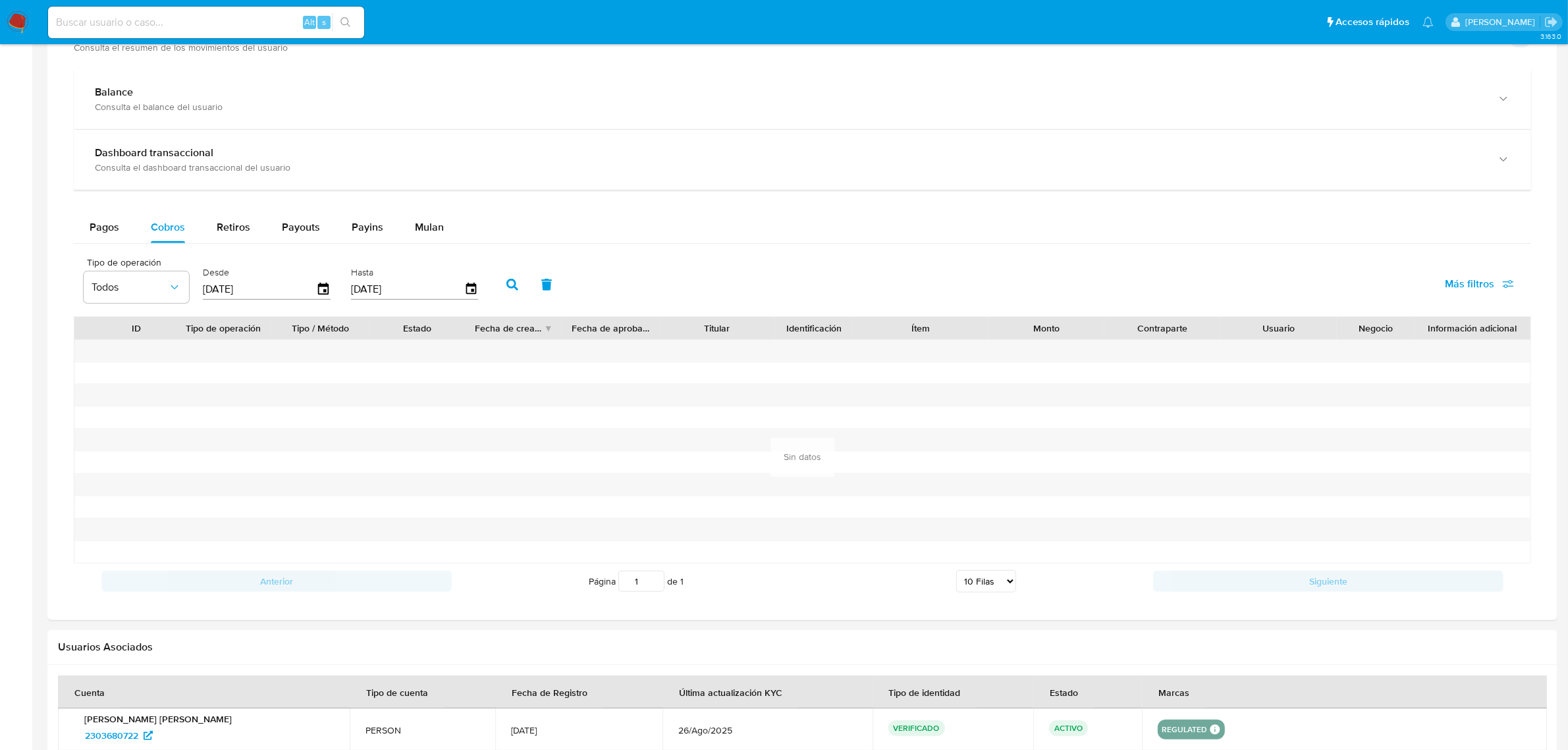
scroll to position [741, 0]
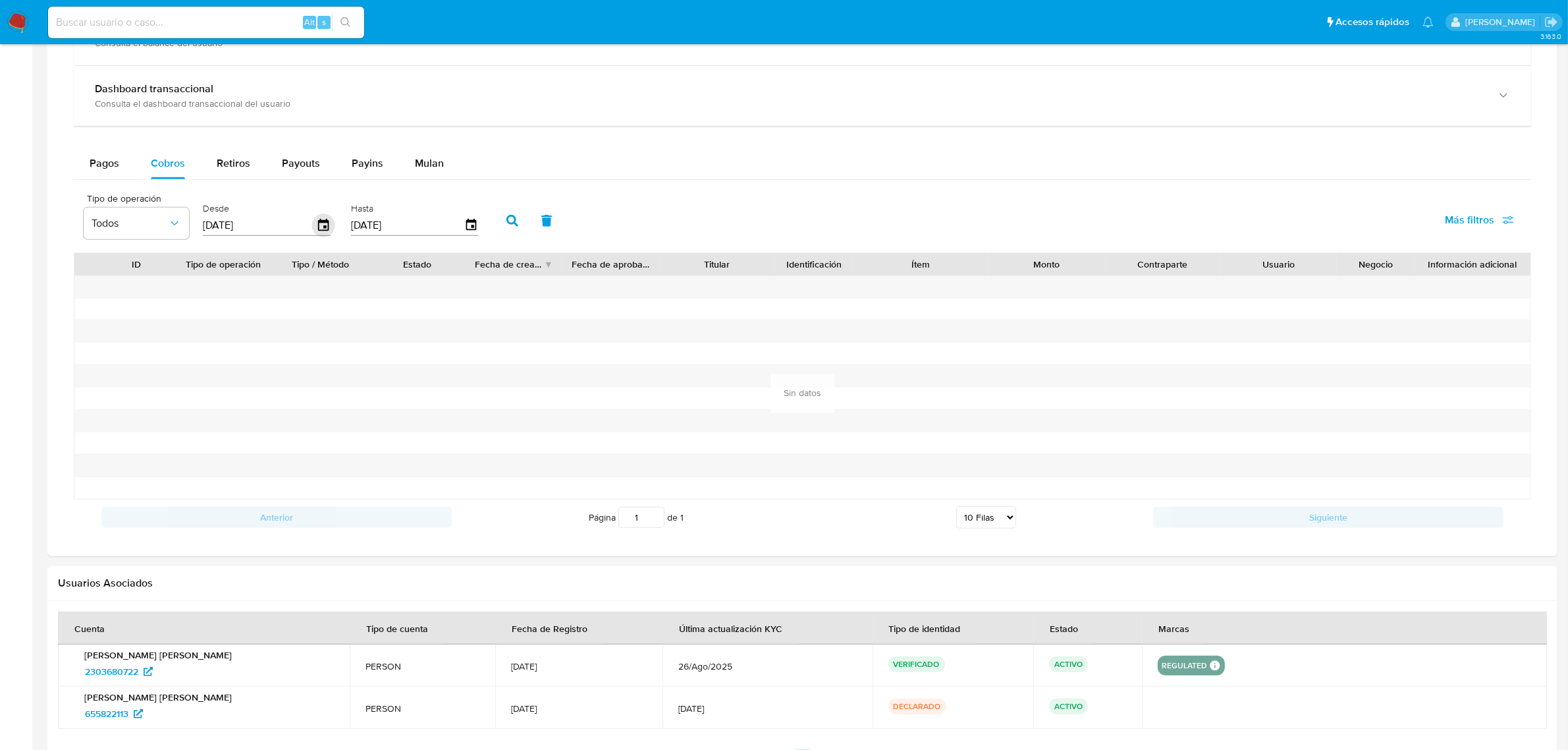
click at [321, 221] on icon "button" at bounding box center [324, 226] width 23 height 23
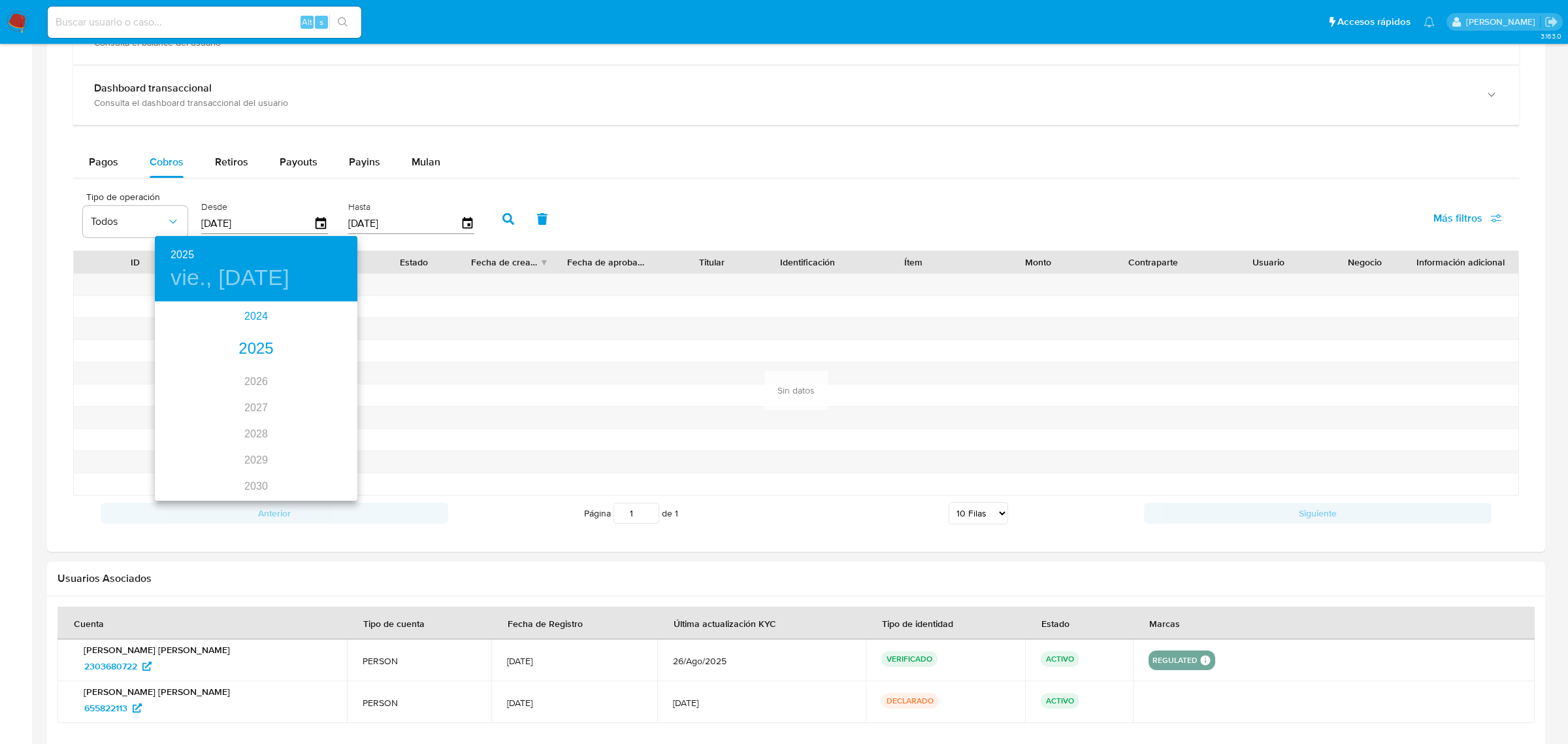
click at [253, 315] on div "2024" at bounding box center [256, 317] width 203 height 26
click at [254, 462] on div "nov." at bounding box center [256, 470] width 68 height 49
click at [256, 413] on p "14" at bounding box center [256, 418] width 11 height 13
type input "[DATE]"
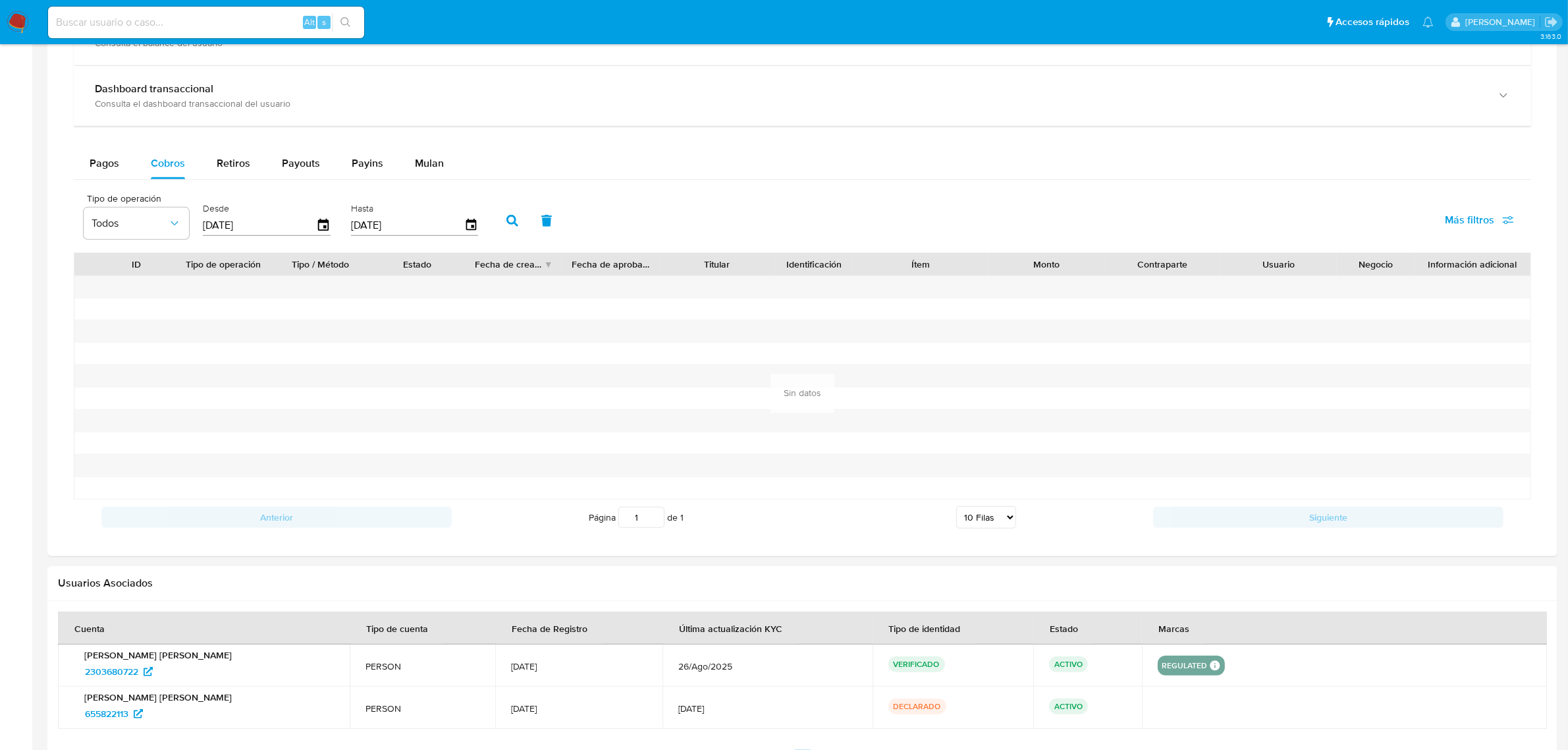
click at [506, 216] on icon "button" at bounding box center [512, 221] width 11 height 11
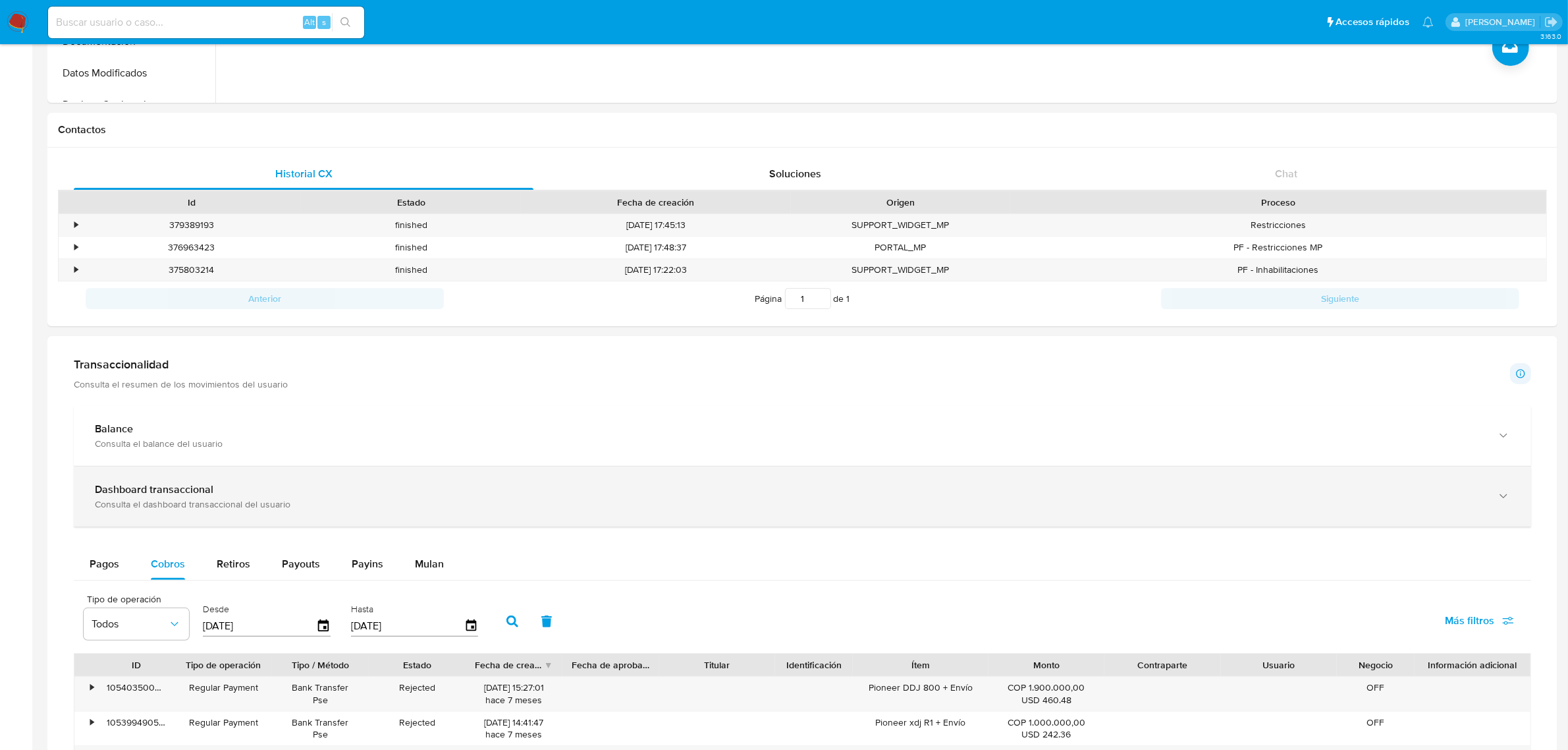
scroll to position [0, 0]
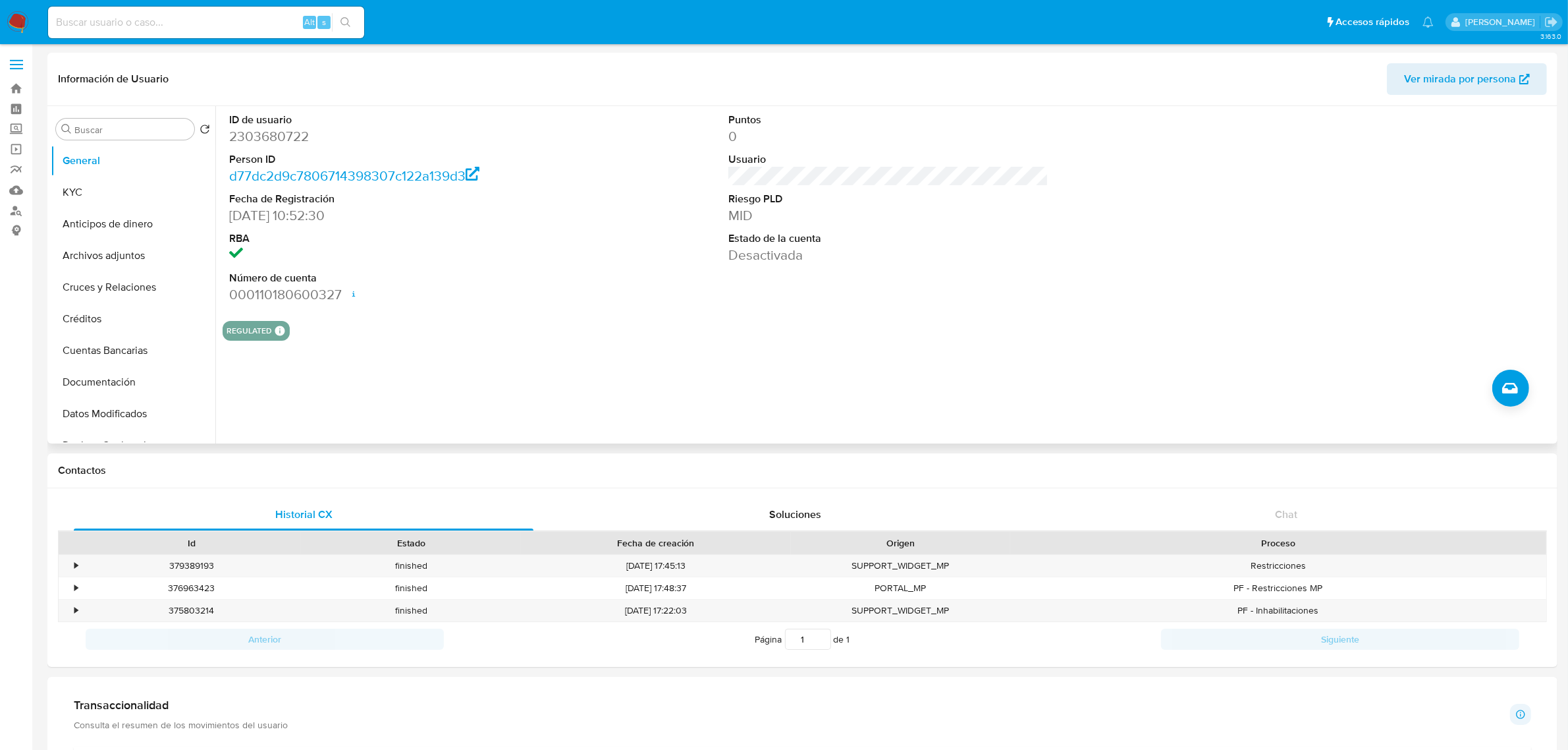
click at [242, 137] on dd "2303680722" at bounding box center [389, 136] width 320 height 18
copy dd "2303680722"
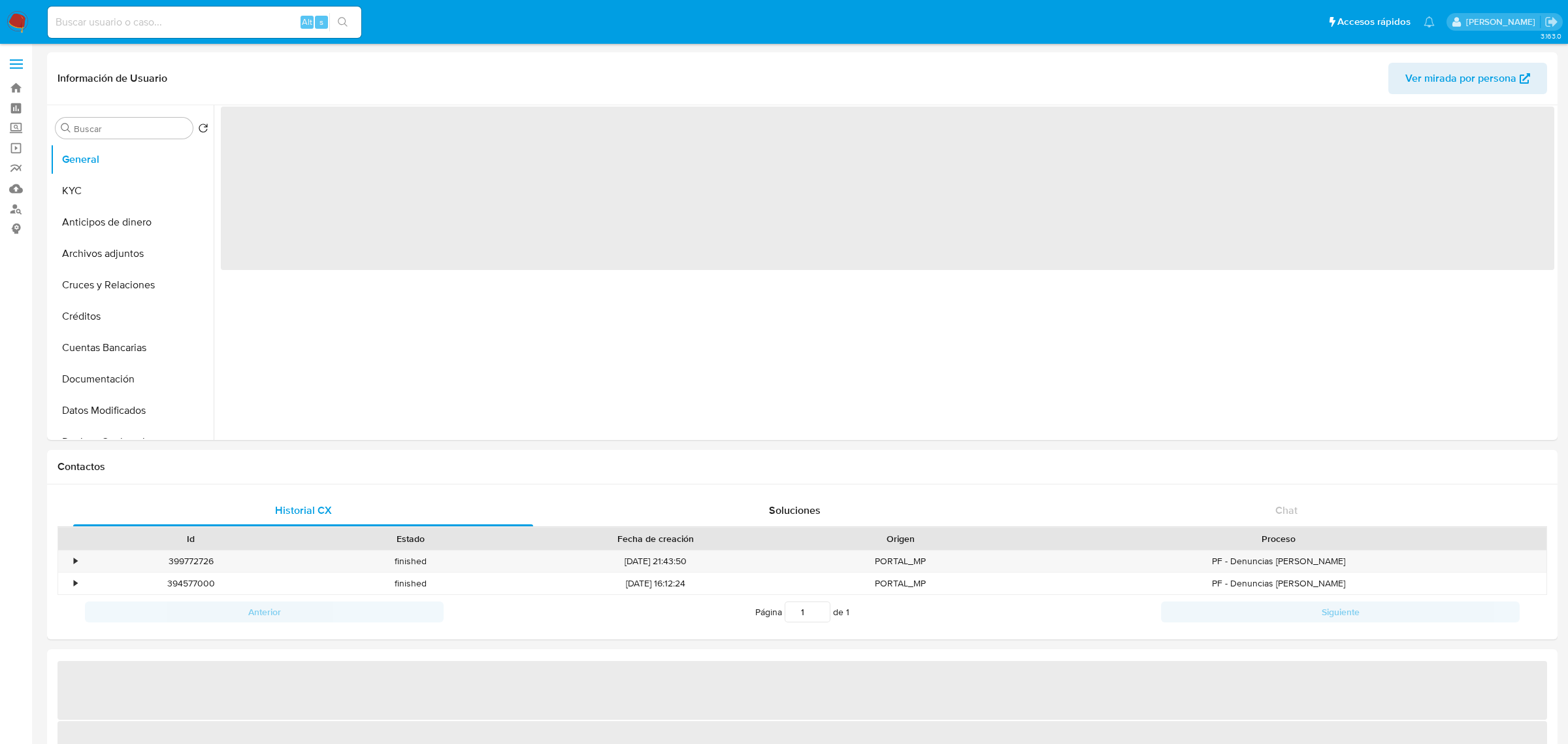
select select "10"
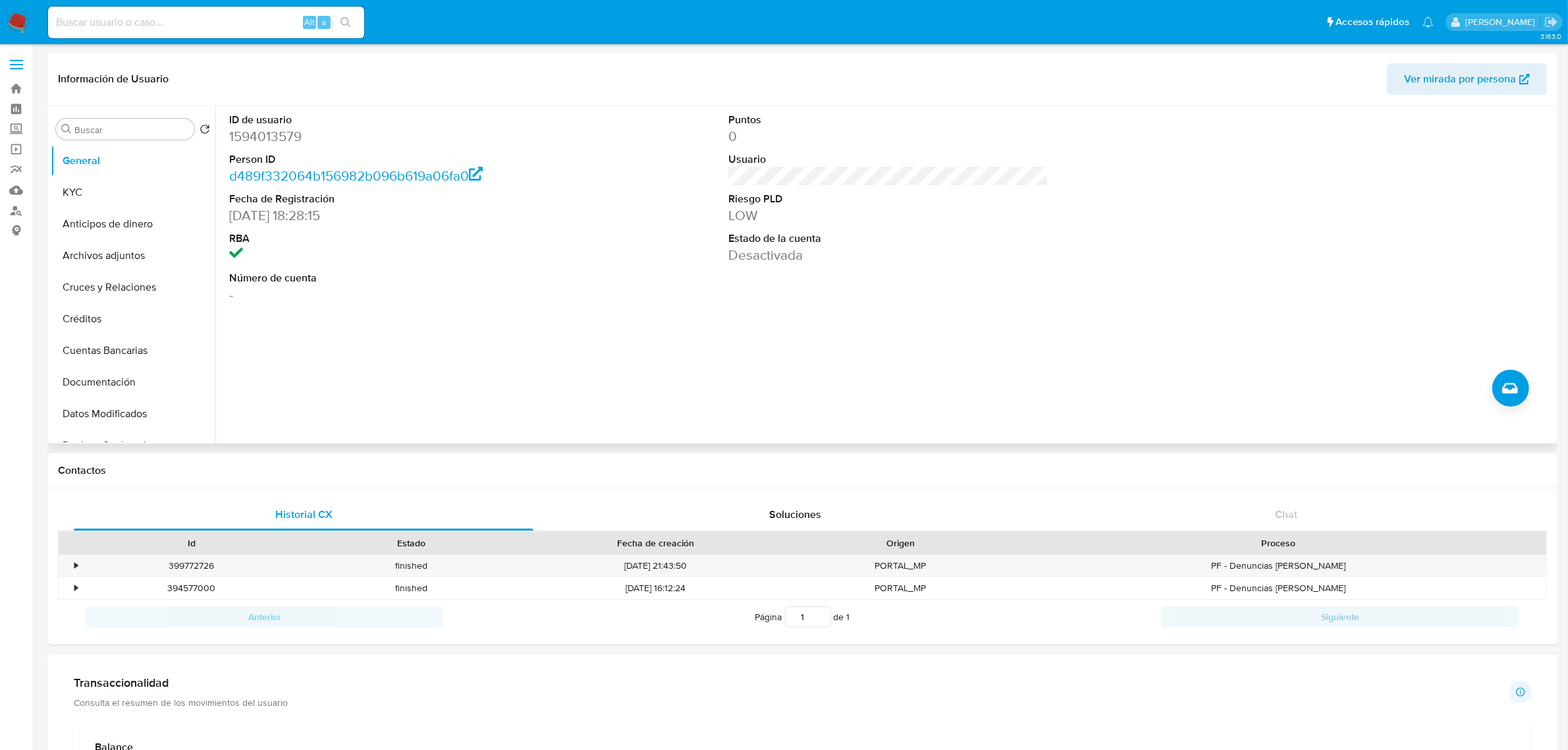
click at [288, 136] on dd "1594013579" at bounding box center [389, 136] width 320 height 18
copy dd "1594013579"
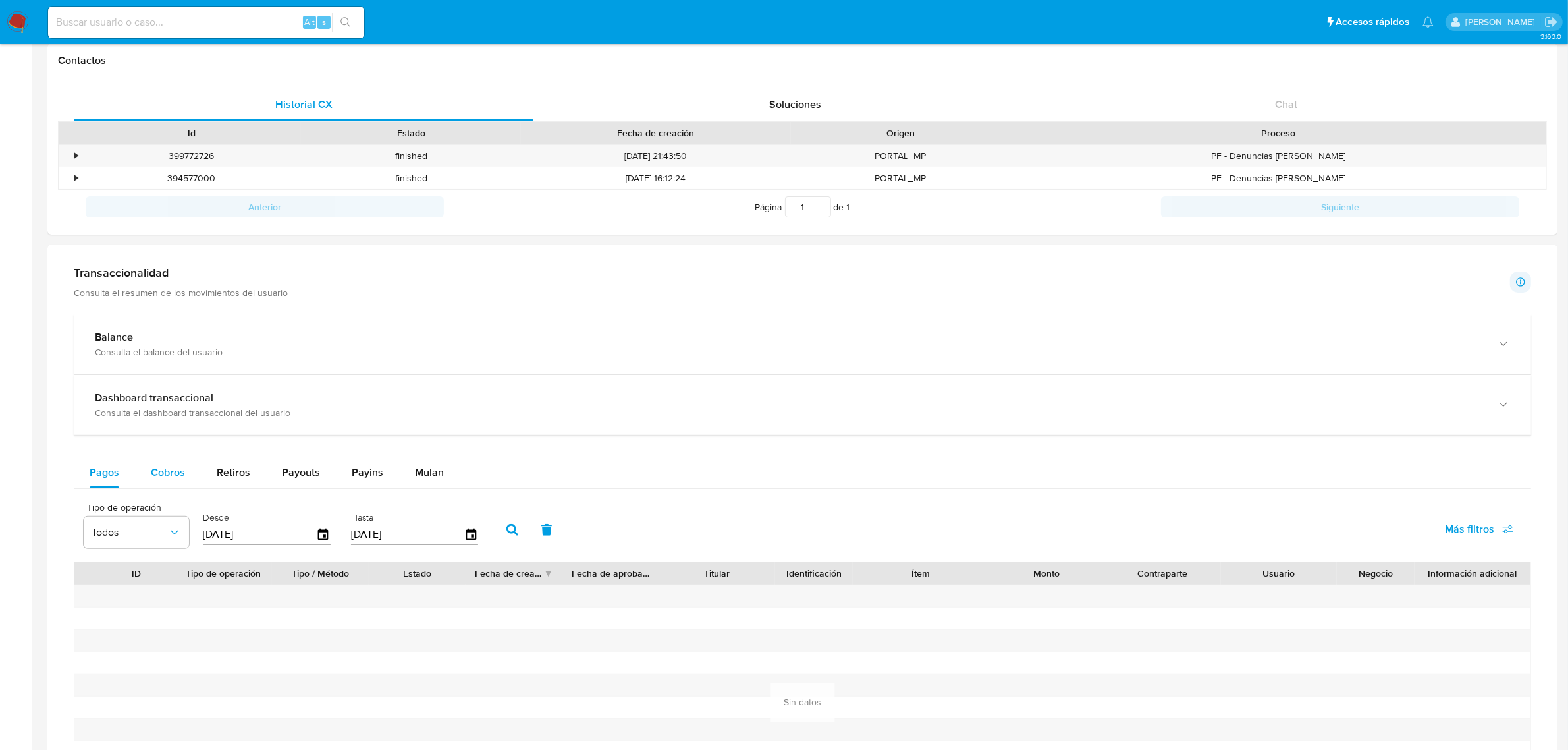
scroll to position [412, 0]
click at [173, 478] on span "Cobros" at bounding box center [168, 470] width 34 height 15
select select "10"
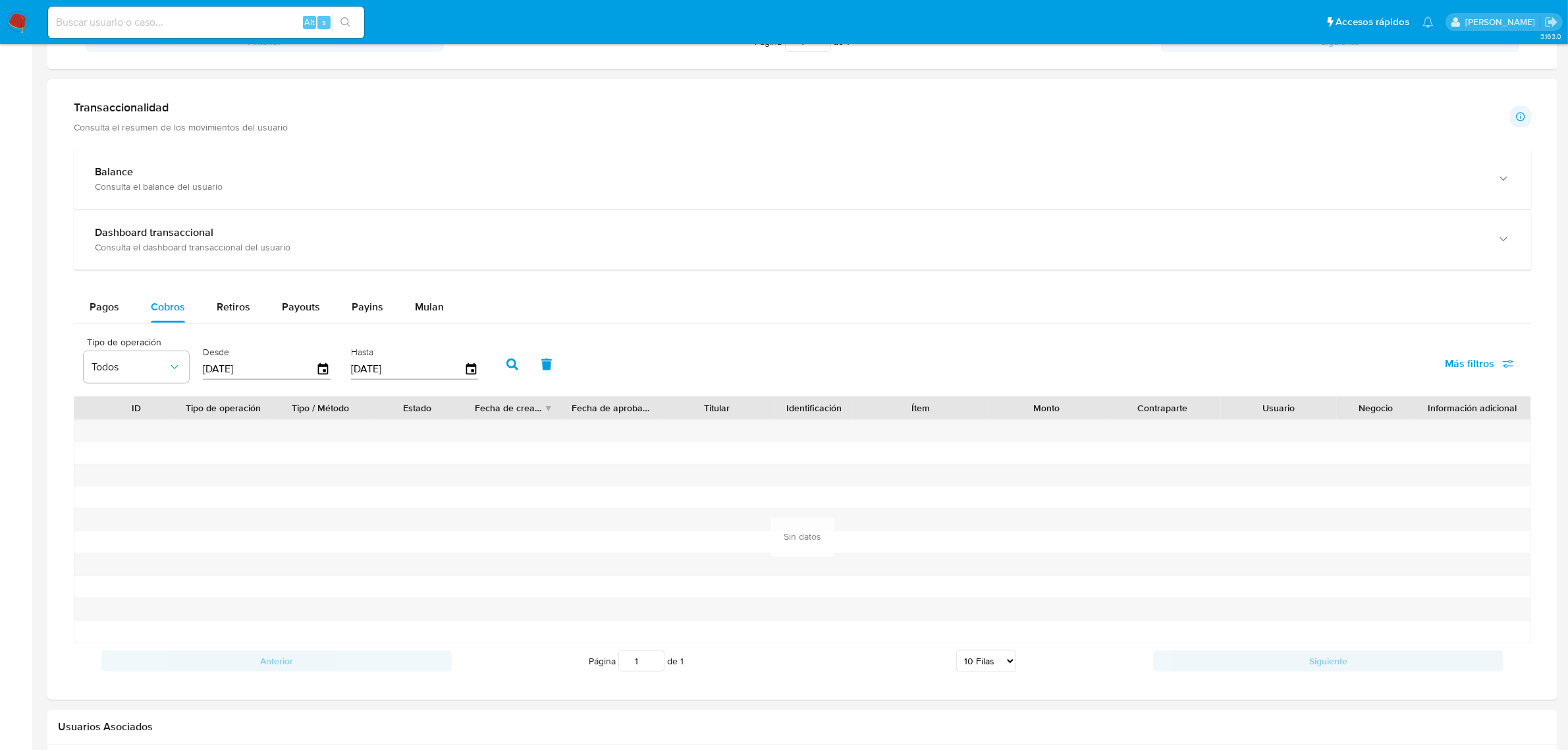
scroll to position [577, 0]
click at [322, 373] on icon "button" at bounding box center [323, 367] width 11 height 11
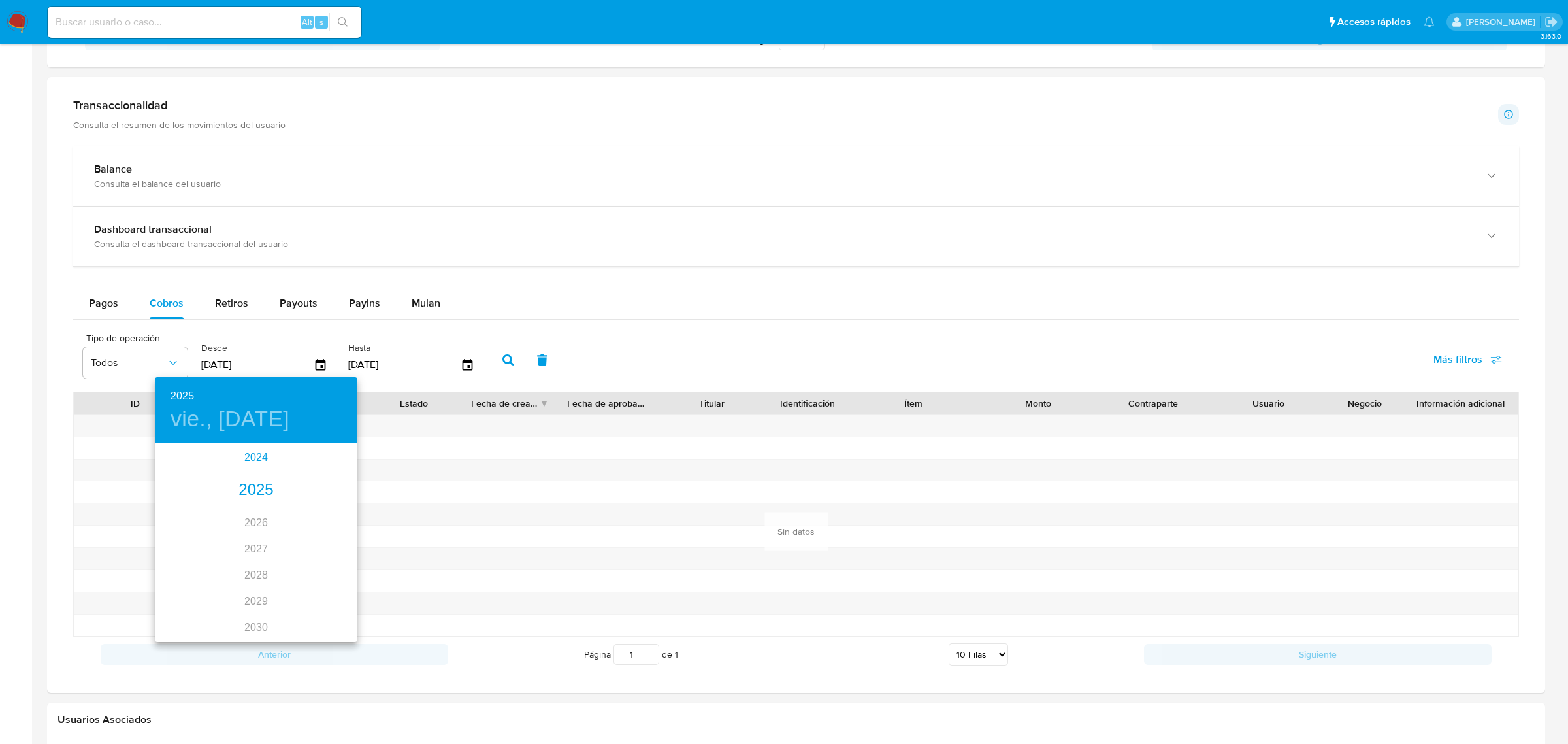
click at [251, 462] on div "2024" at bounding box center [256, 457] width 203 height 26
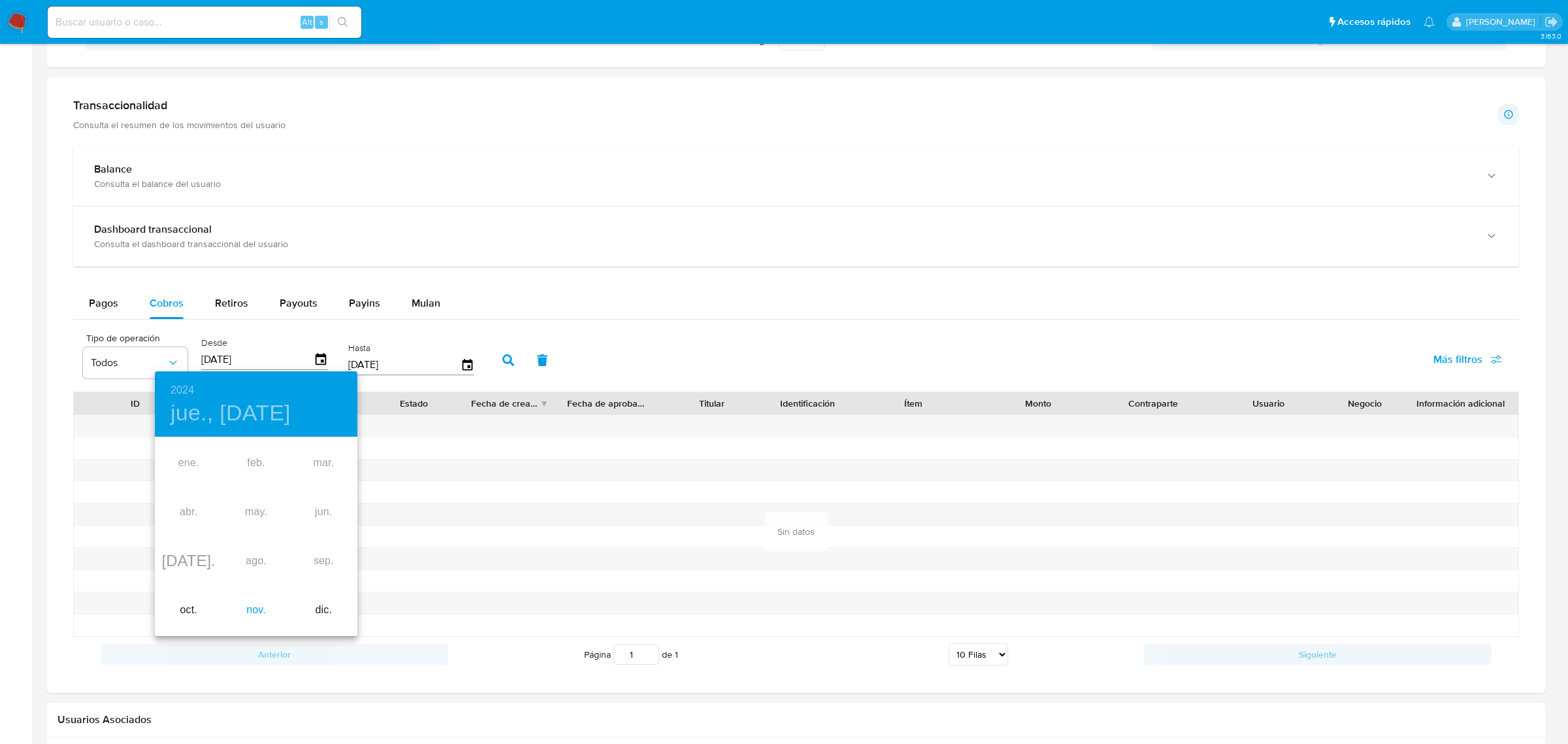
click at [259, 615] on div "nov." at bounding box center [256, 610] width 68 height 49
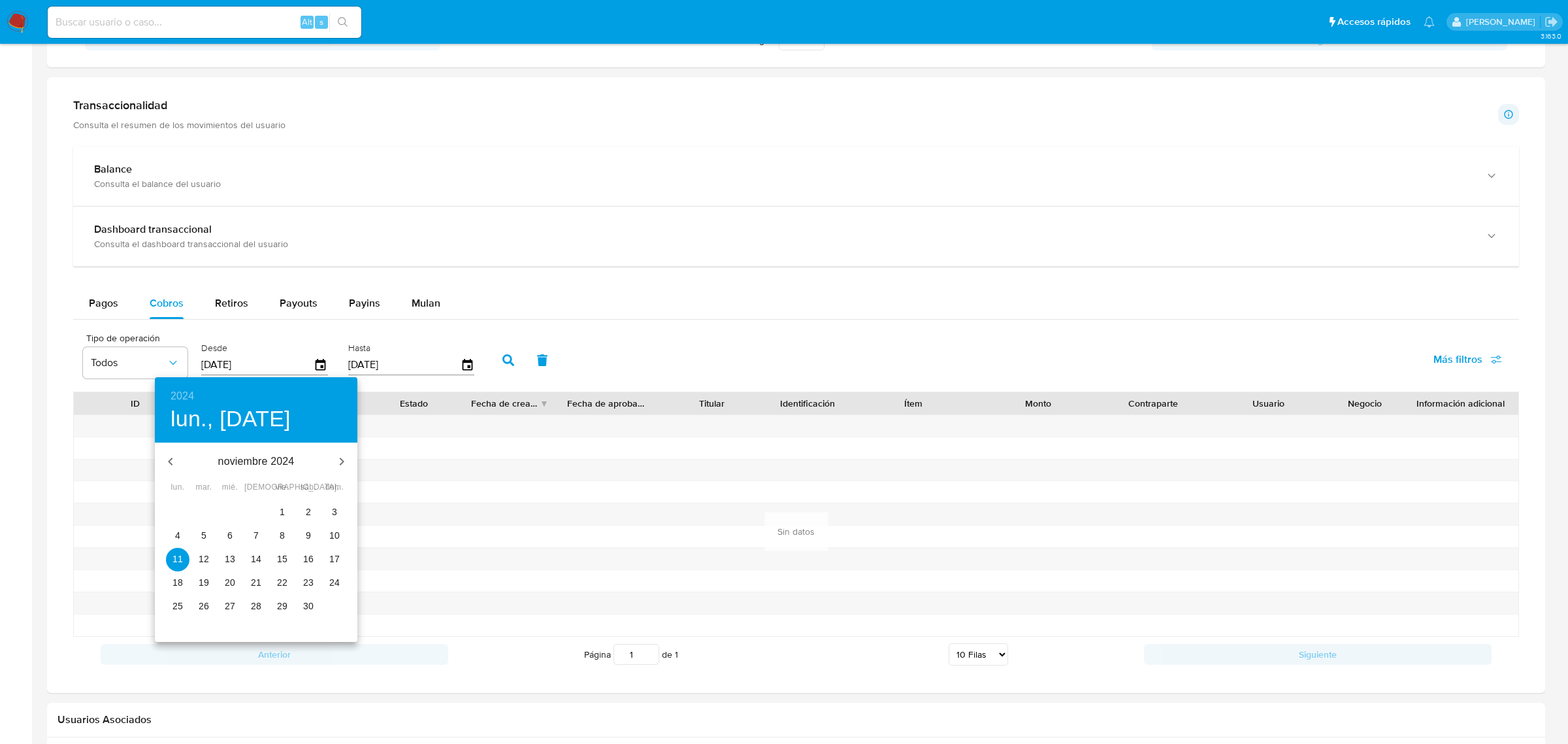
click at [260, 600] on p "28" at bounding box center [256, 606] width 11 height 13
type input "28/11/2024"
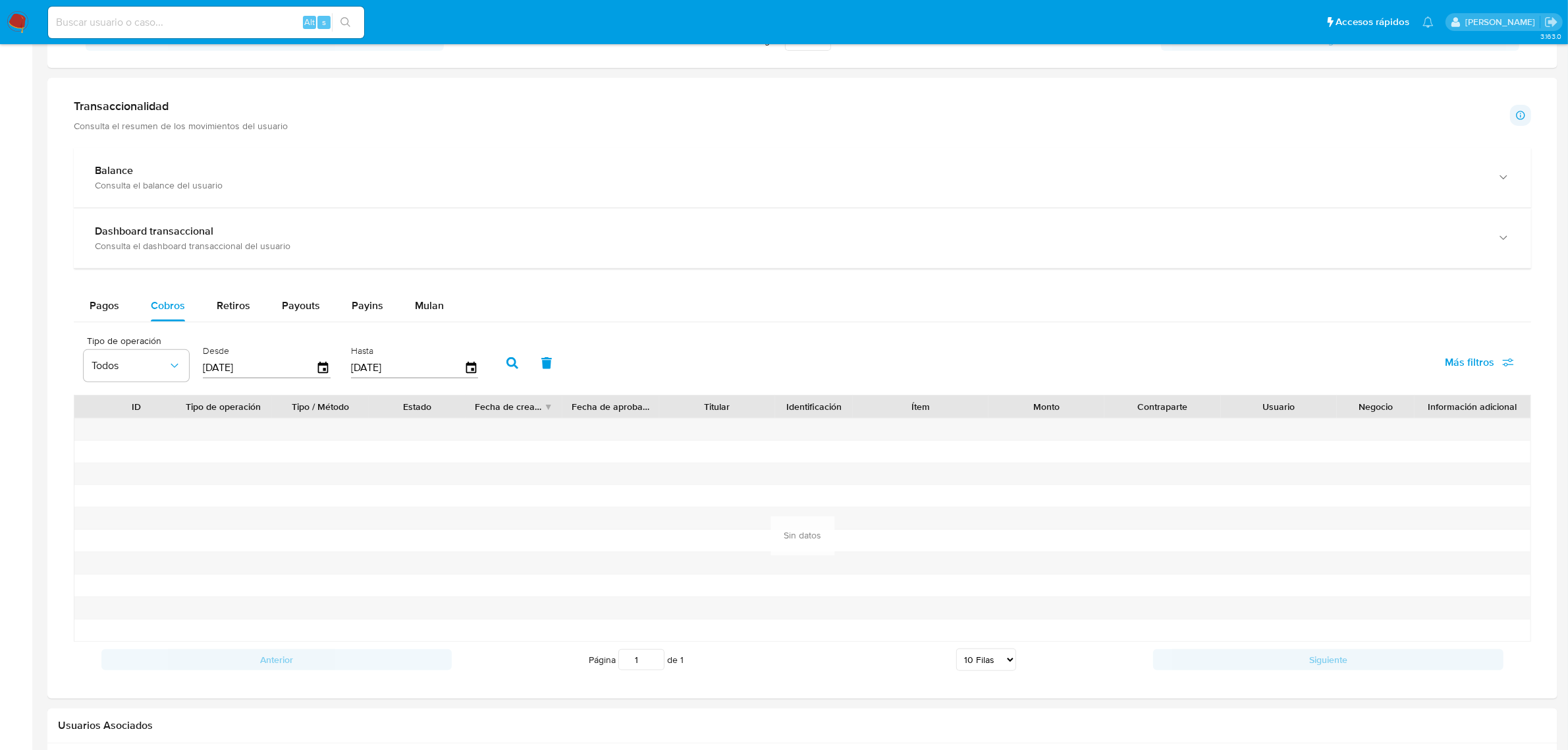
click at [506, 364] on icon "button" at bounding box center [512, 363] width 11 height 11
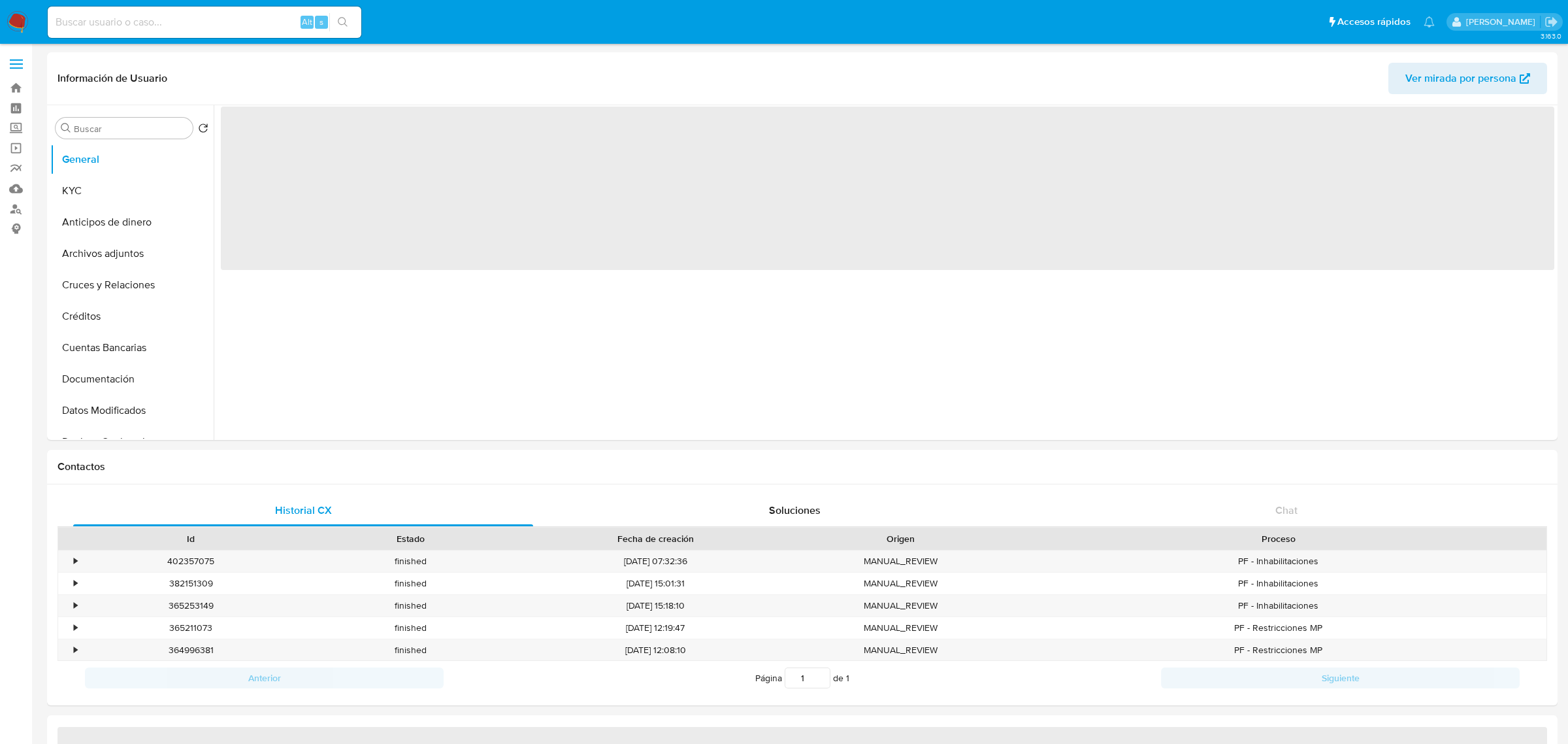
select select "10"
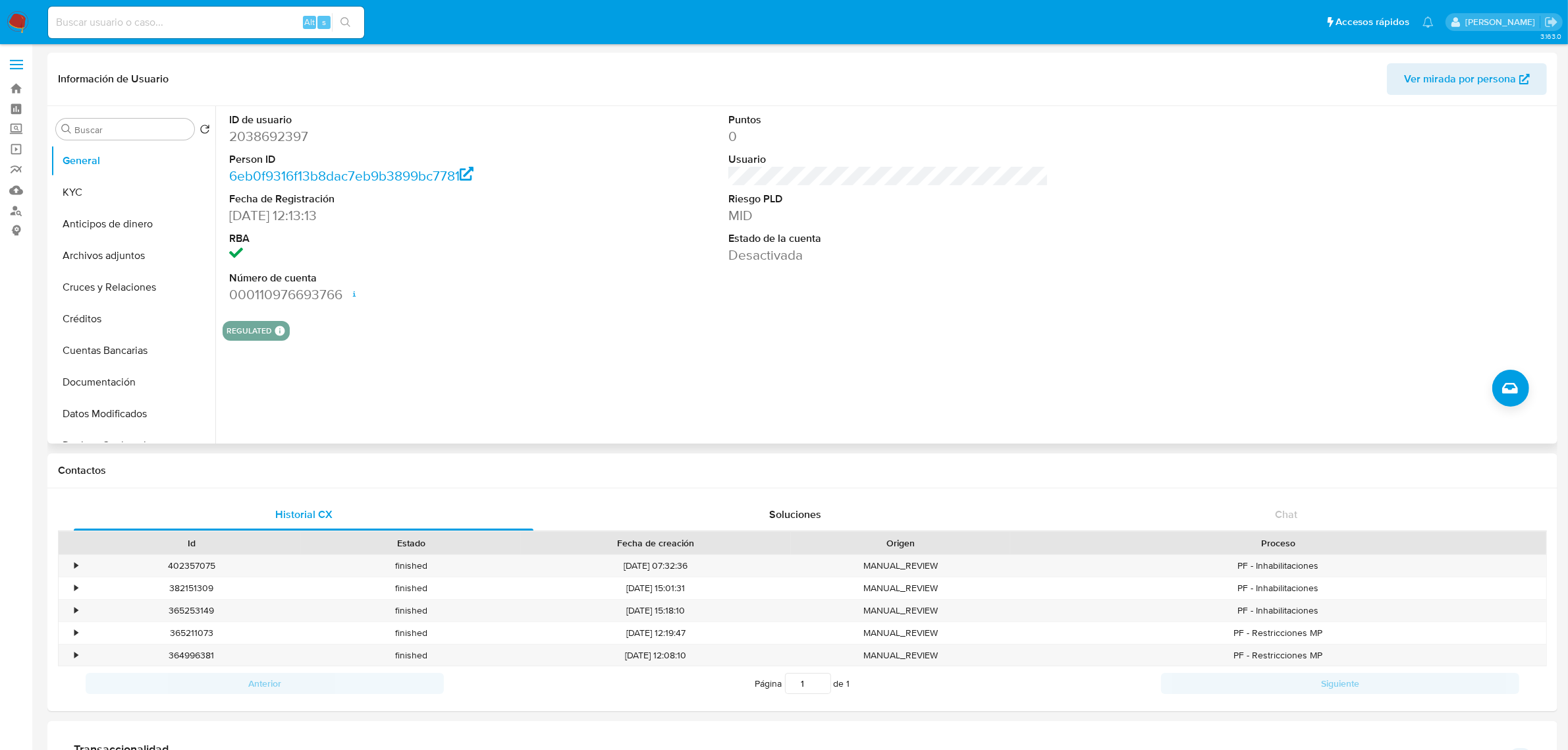
click at [273, 134] on dd "2038692397" at bounding box center [389, 136] width 320 height 18
copy dd "2038692397"
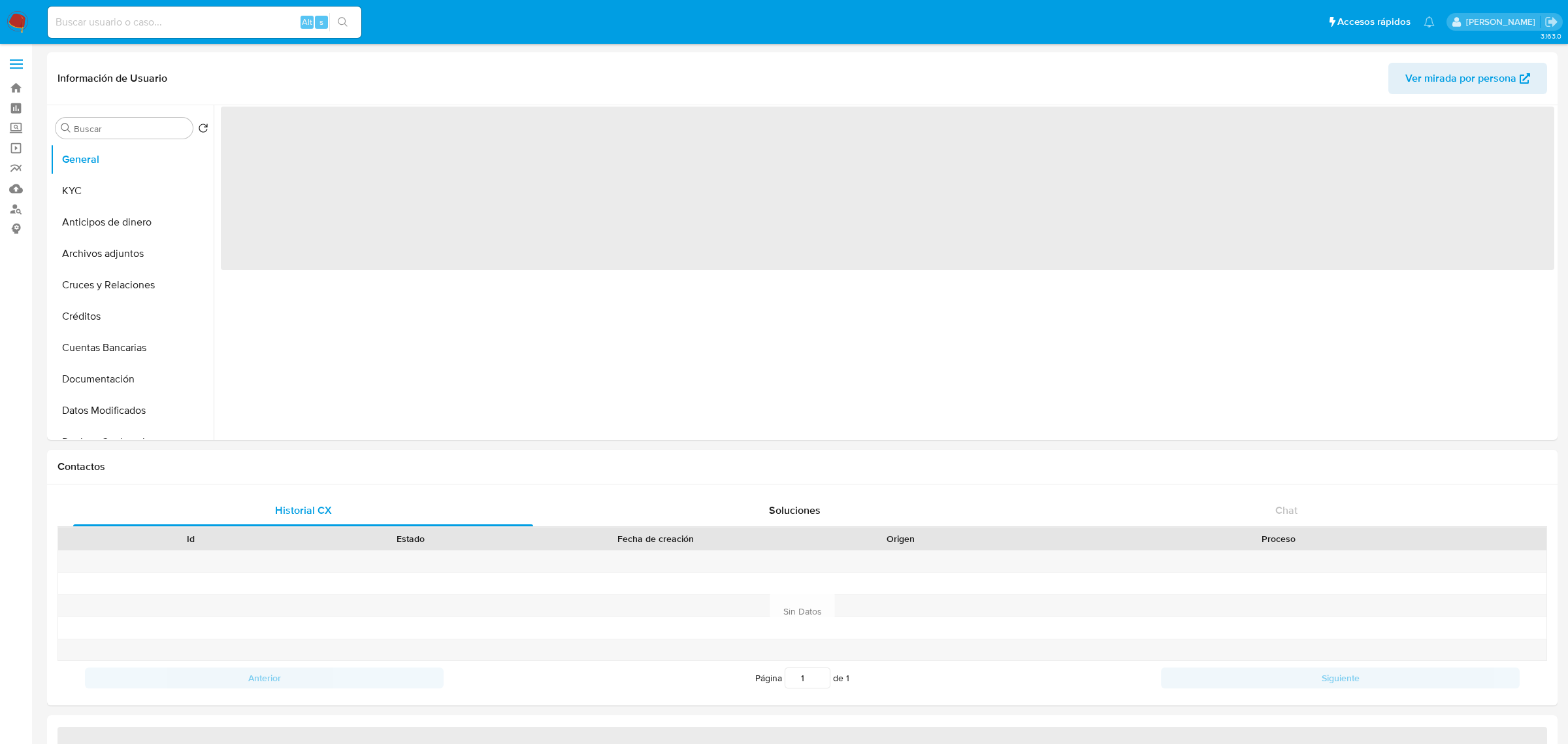
select select "10"
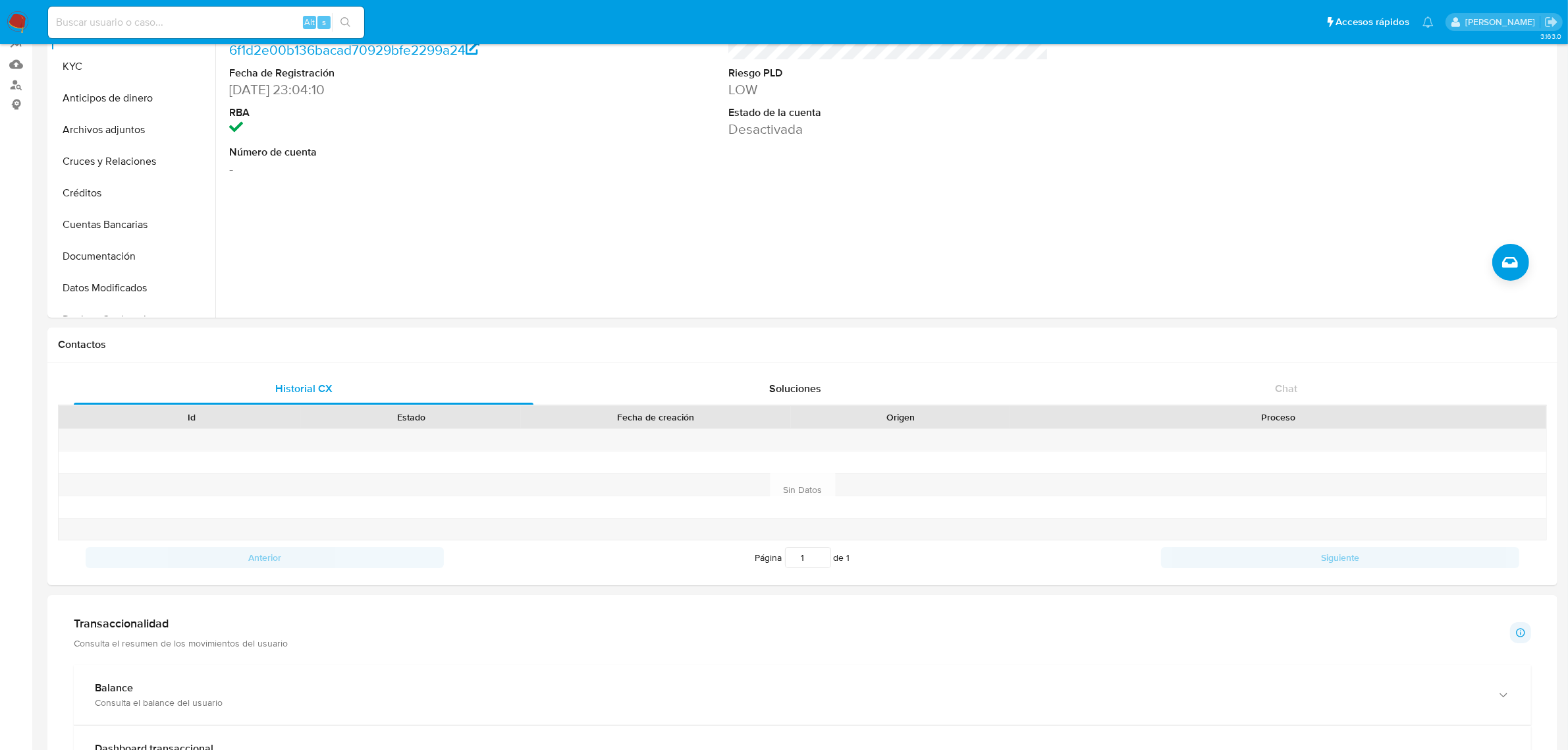
scroll to position [494, 0]
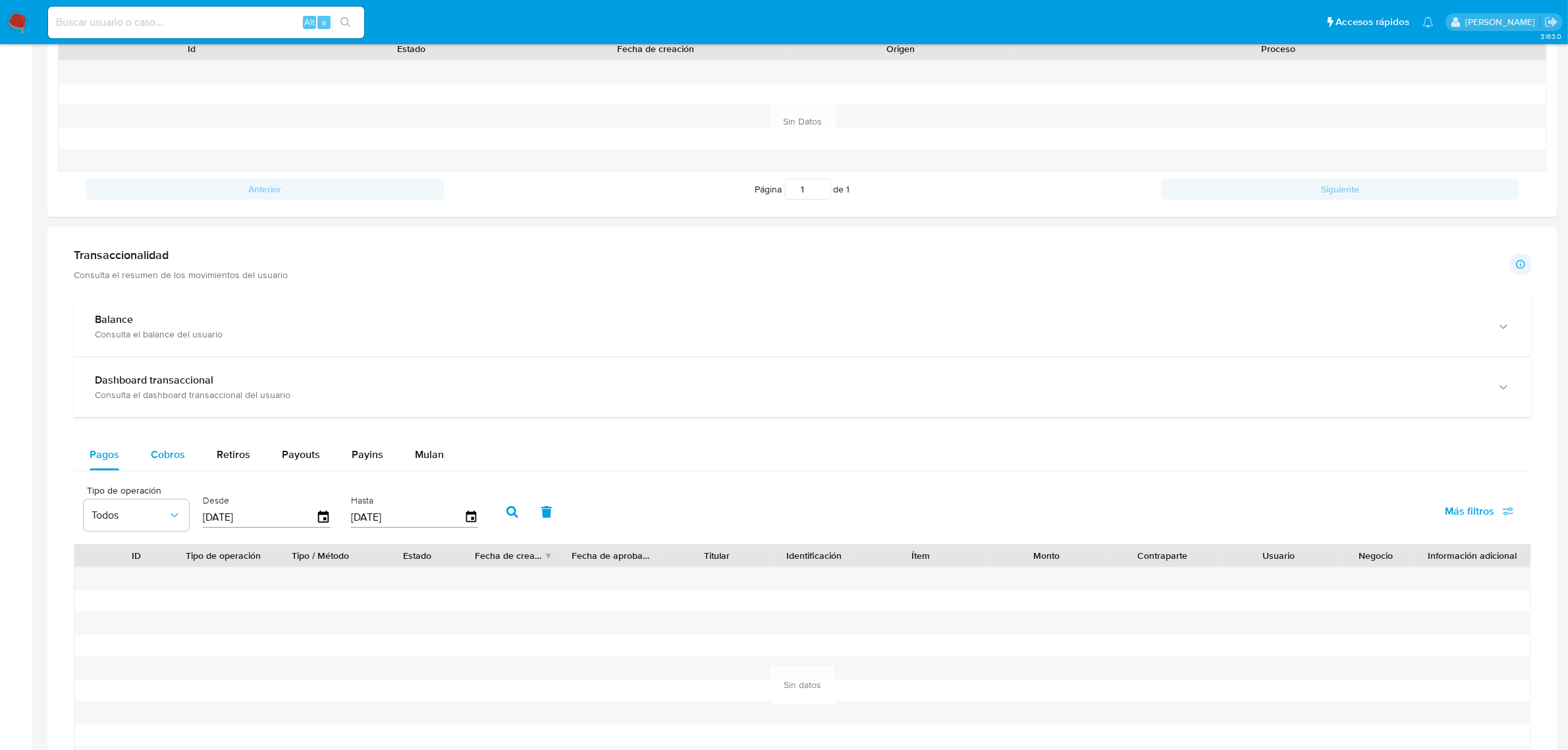
click at [175, 455] on span "Cobros" at bounding box center [168, 454] width 34 height 15
select select "10"
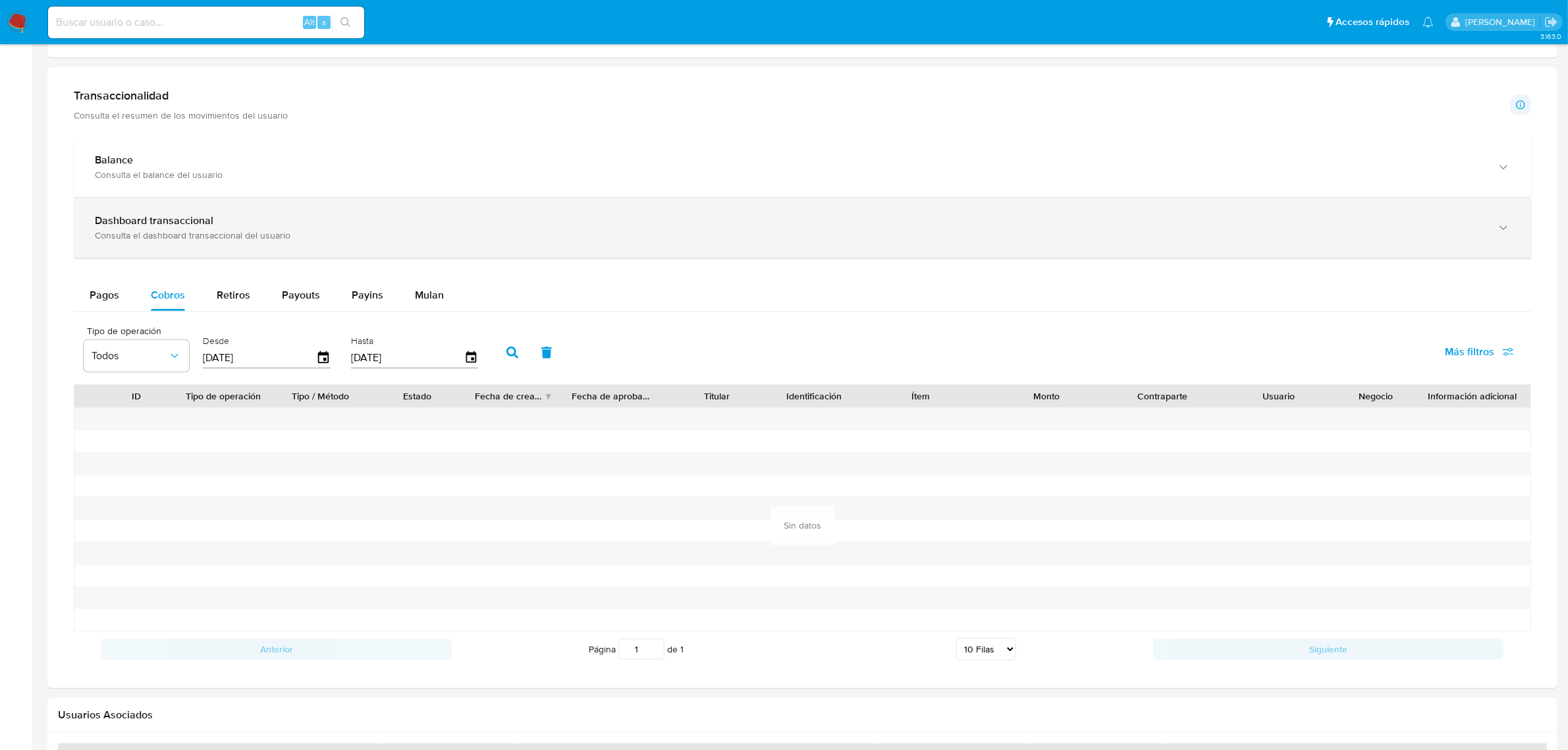
scroll to position [659, 0]
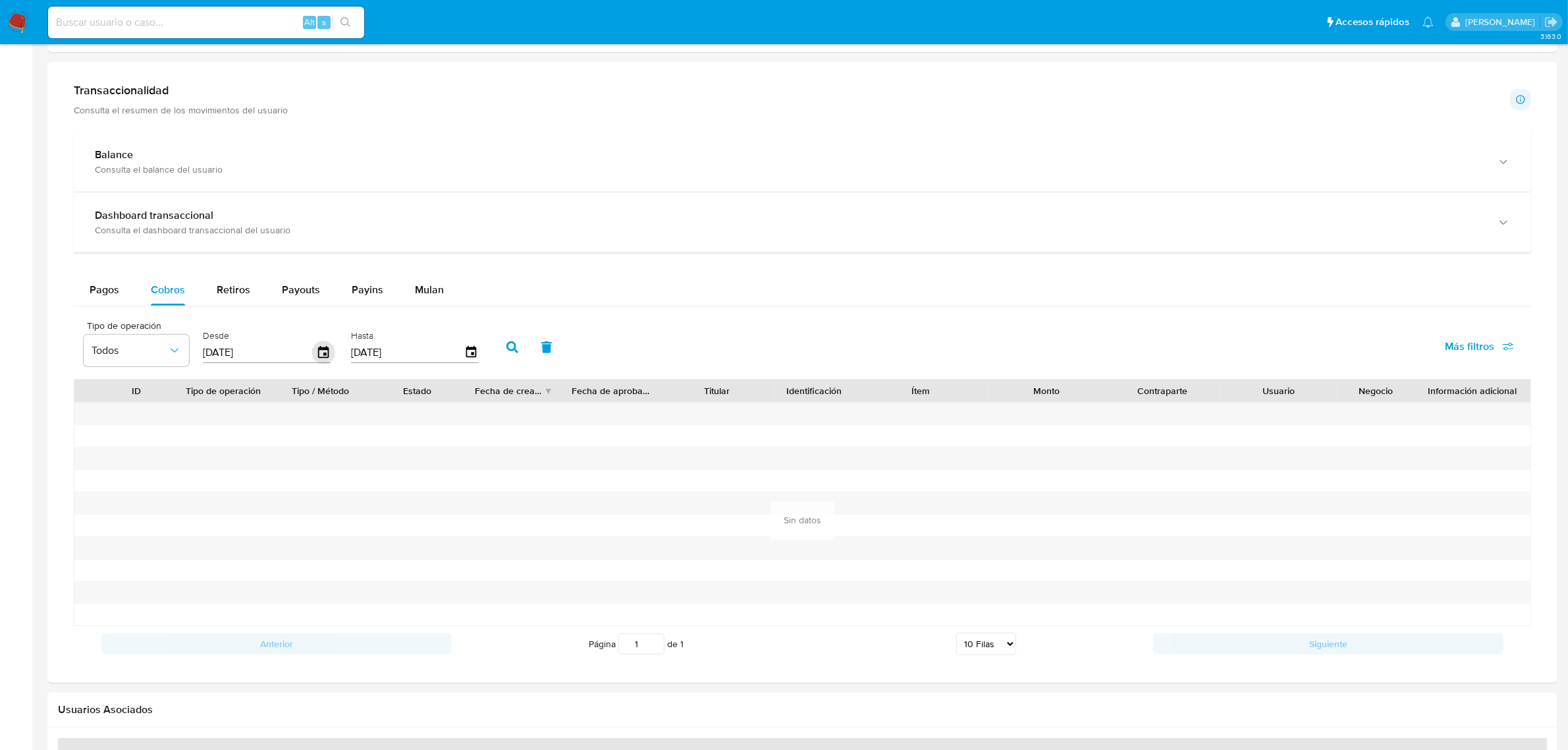
click at [321, 351] on icon "button" at bounding box center [323, 352] width 11 height 11
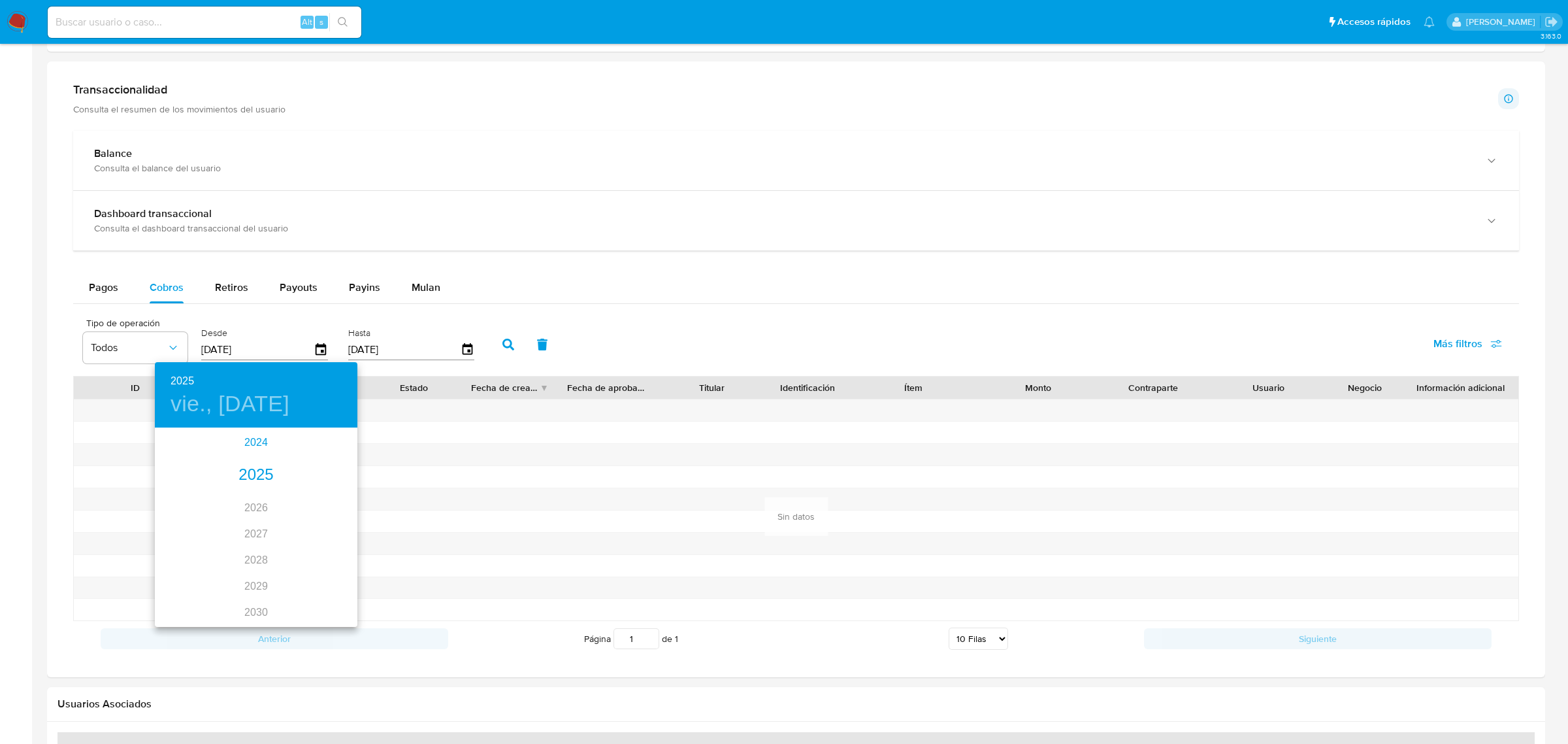
click at [257, 449] on div "2024" at bounding box center [256, 443] width 203 height 26
click at [251, 595] on div "nov." at bounding box center [256, 596] width 68 height 49
click at [256, 571] on p "21" at bounding box center [256, 567] width 11 height 13
type input "[DATE]"
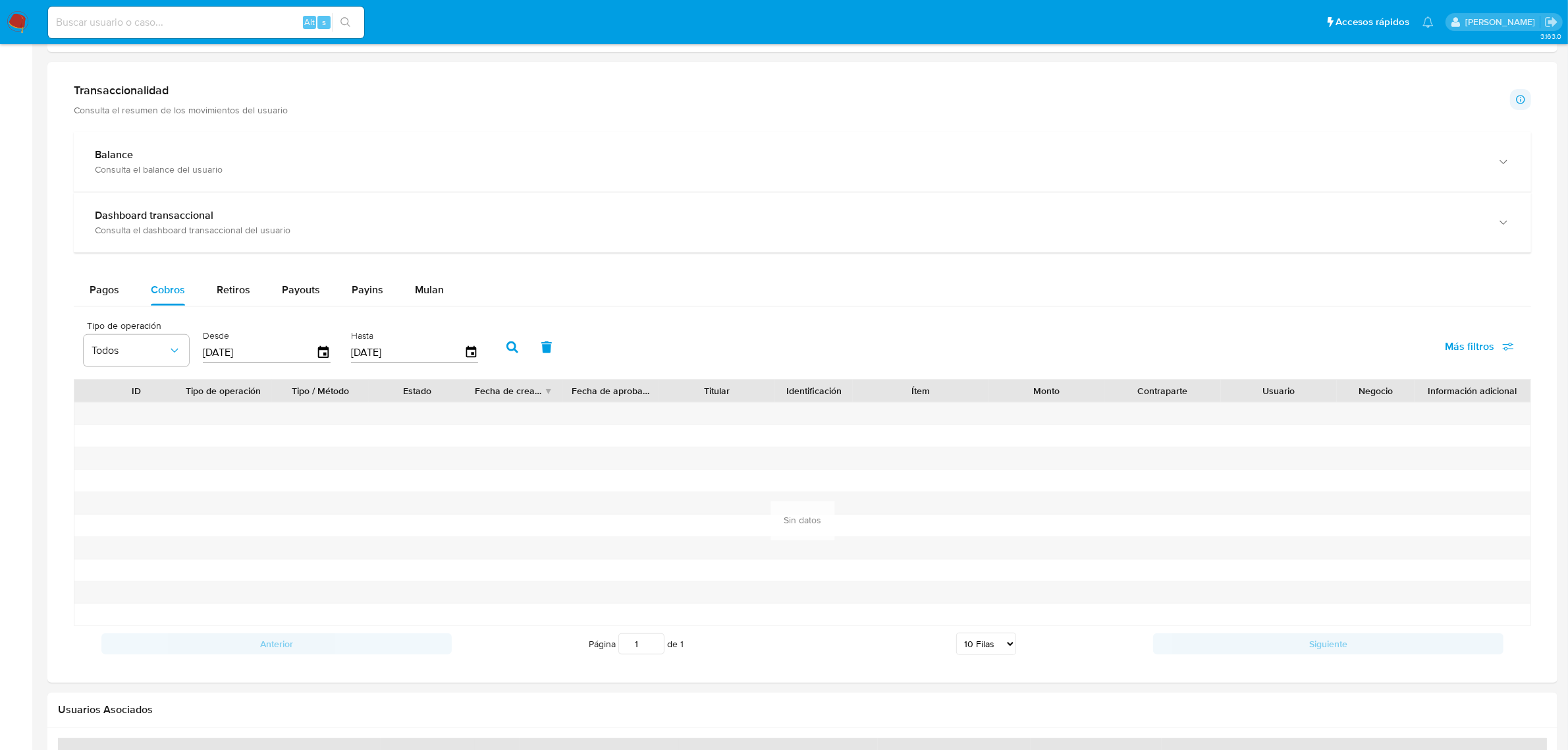
click at [511, 348] on icon "button" at bounding box center [512, 347] width 11 height 11
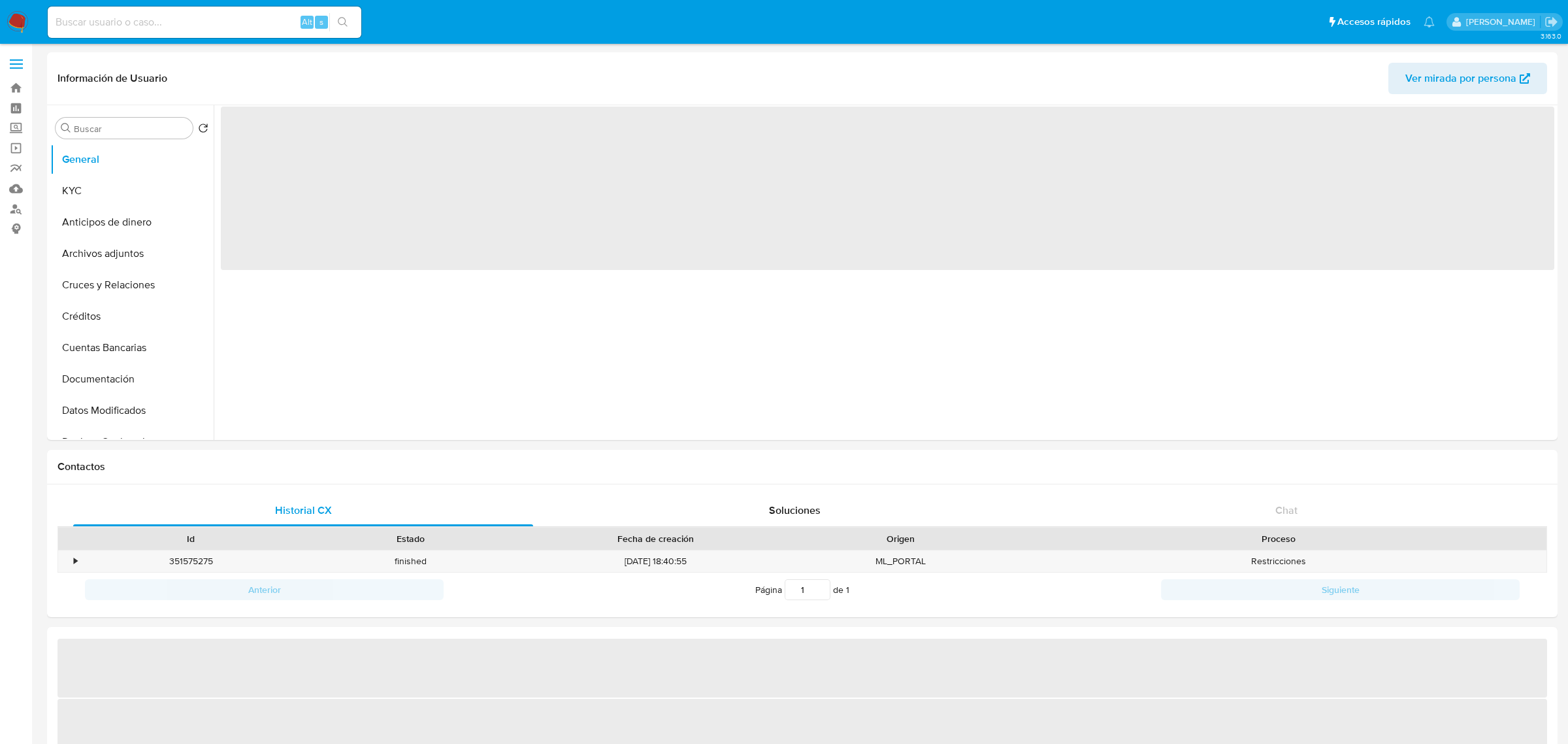
select select "10"
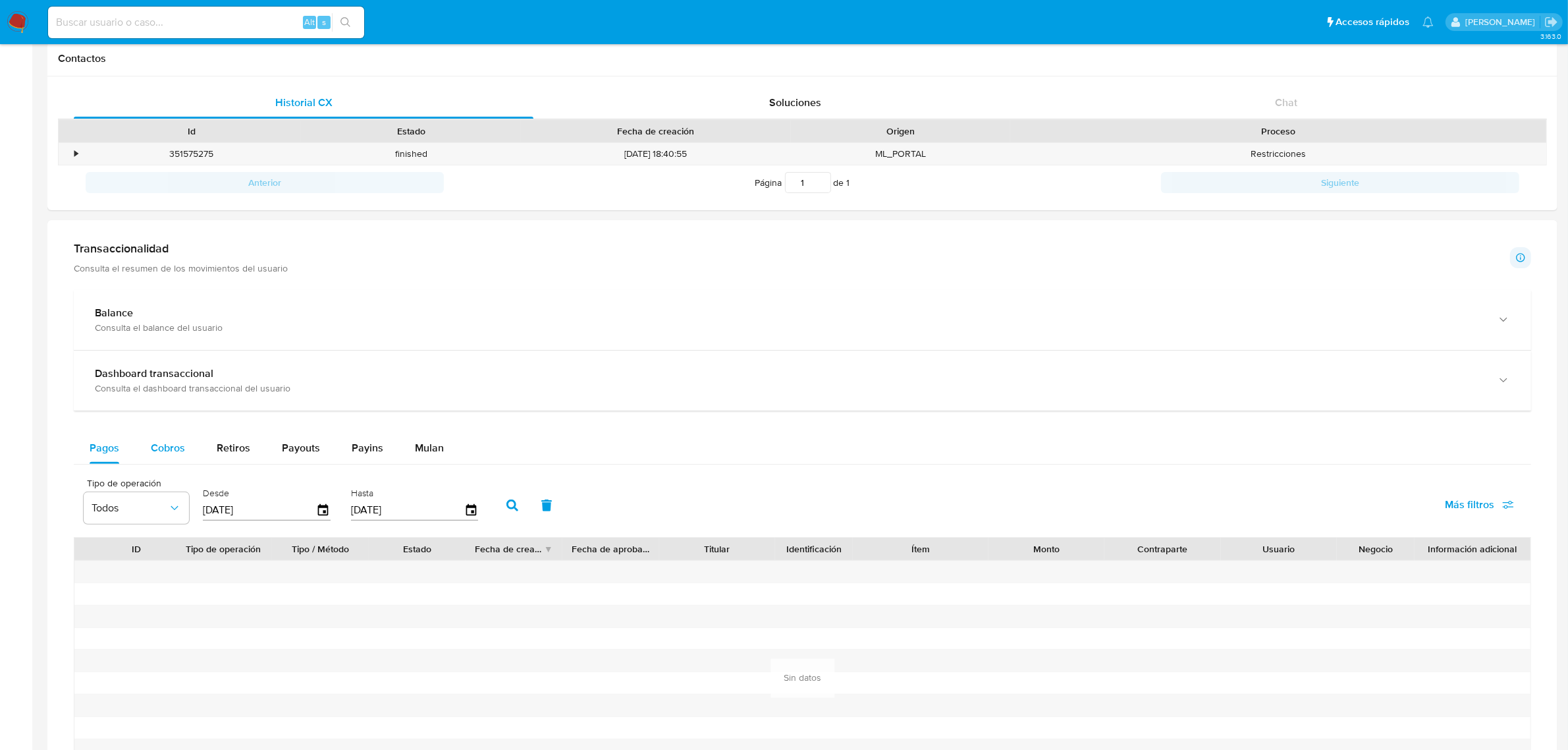
click at [176, 443] on span "Cobros" at bounding box center [168, 447] width 34 height 15
select select "10"
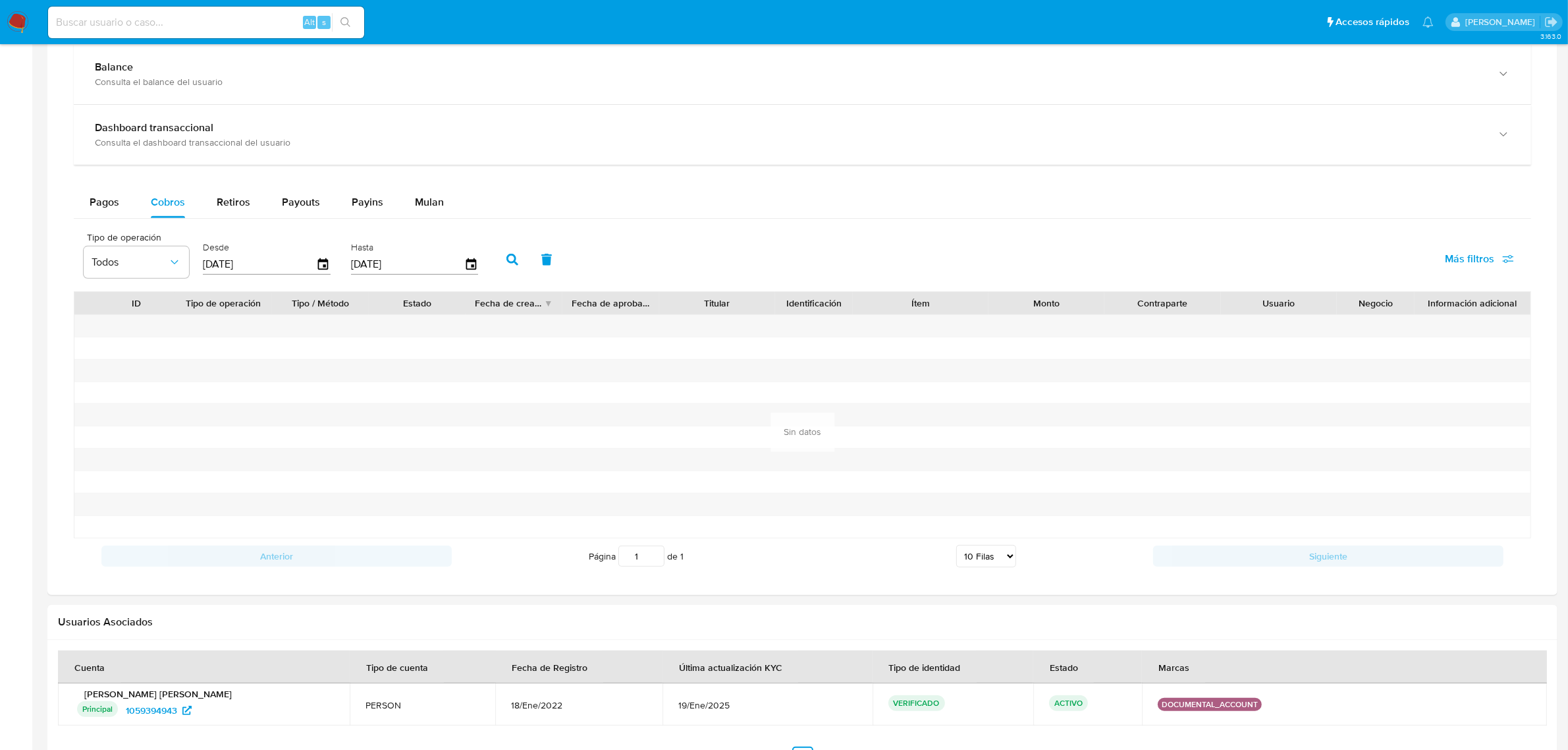
scroll to position [659, 0]
click at [326, 261] on icon "button" at bounding box center [324, 263] width 23 height 23
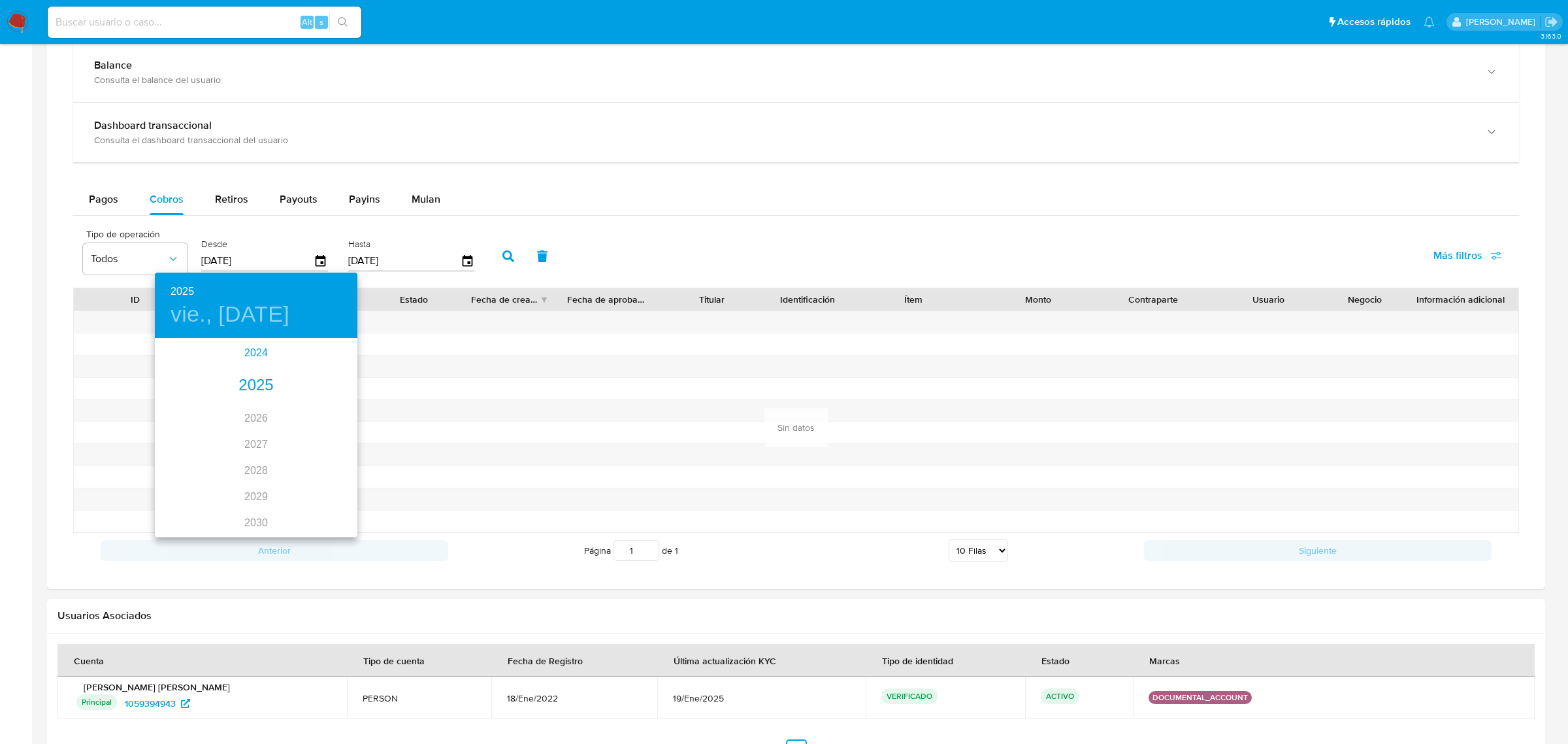
click at [263, 355] on div "2024" at bounding box center [256, 353] width 203 height 26
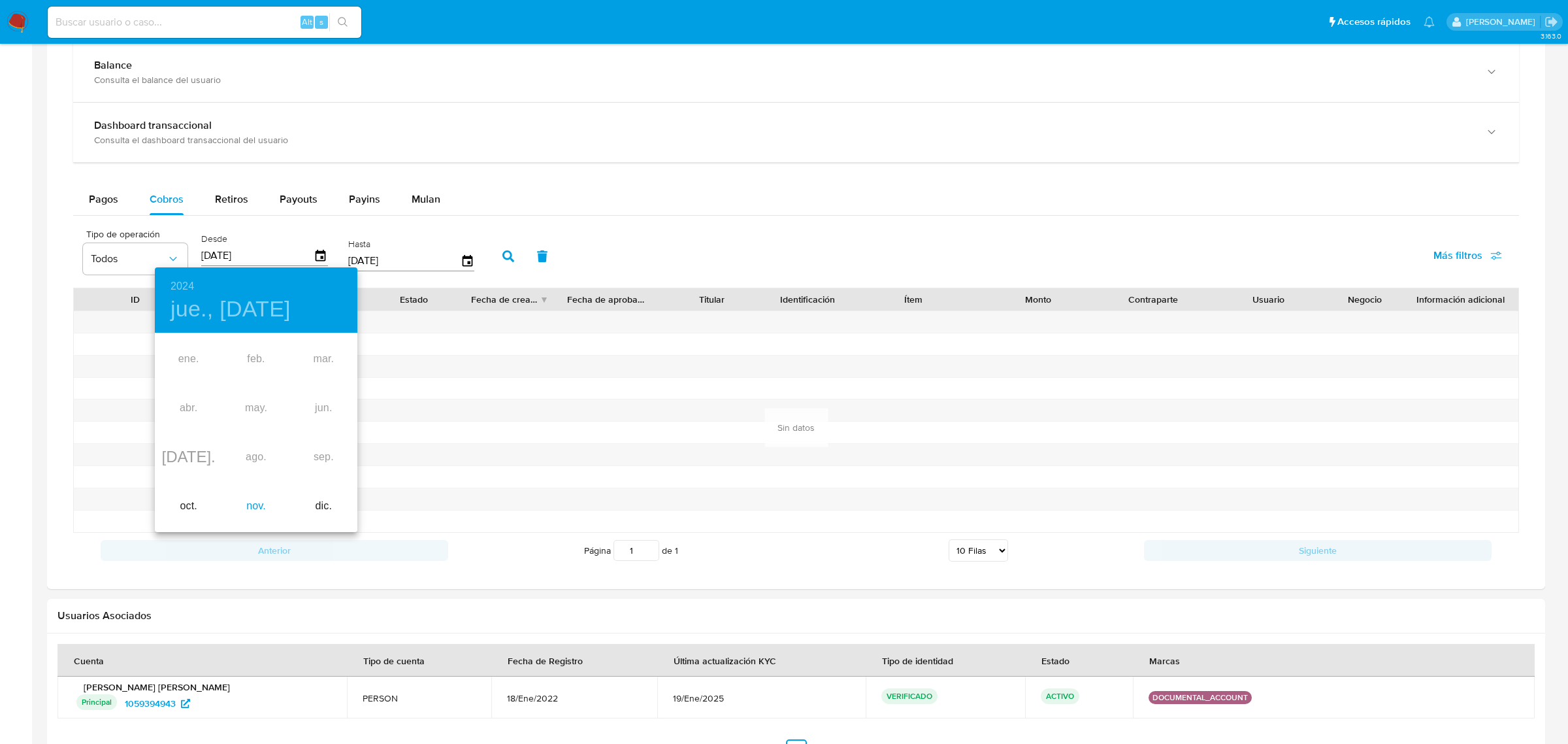
click at [257, 500] on div "nov." at bounding box center [256, 506] width 68 height 49
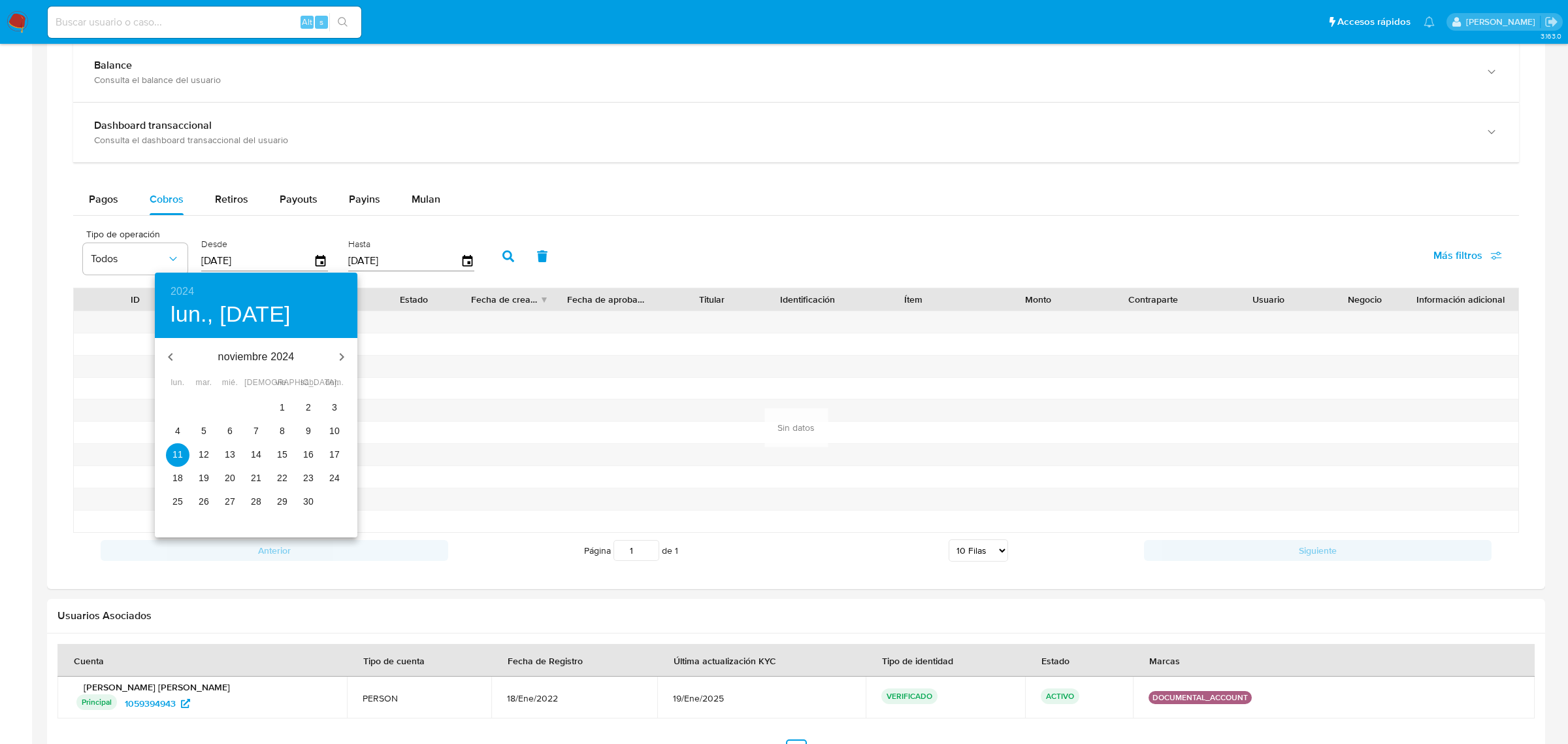
click at [258, 500] on p "28" at bounding box center [256, 501] width 11 height 13
type input "[DATE]"
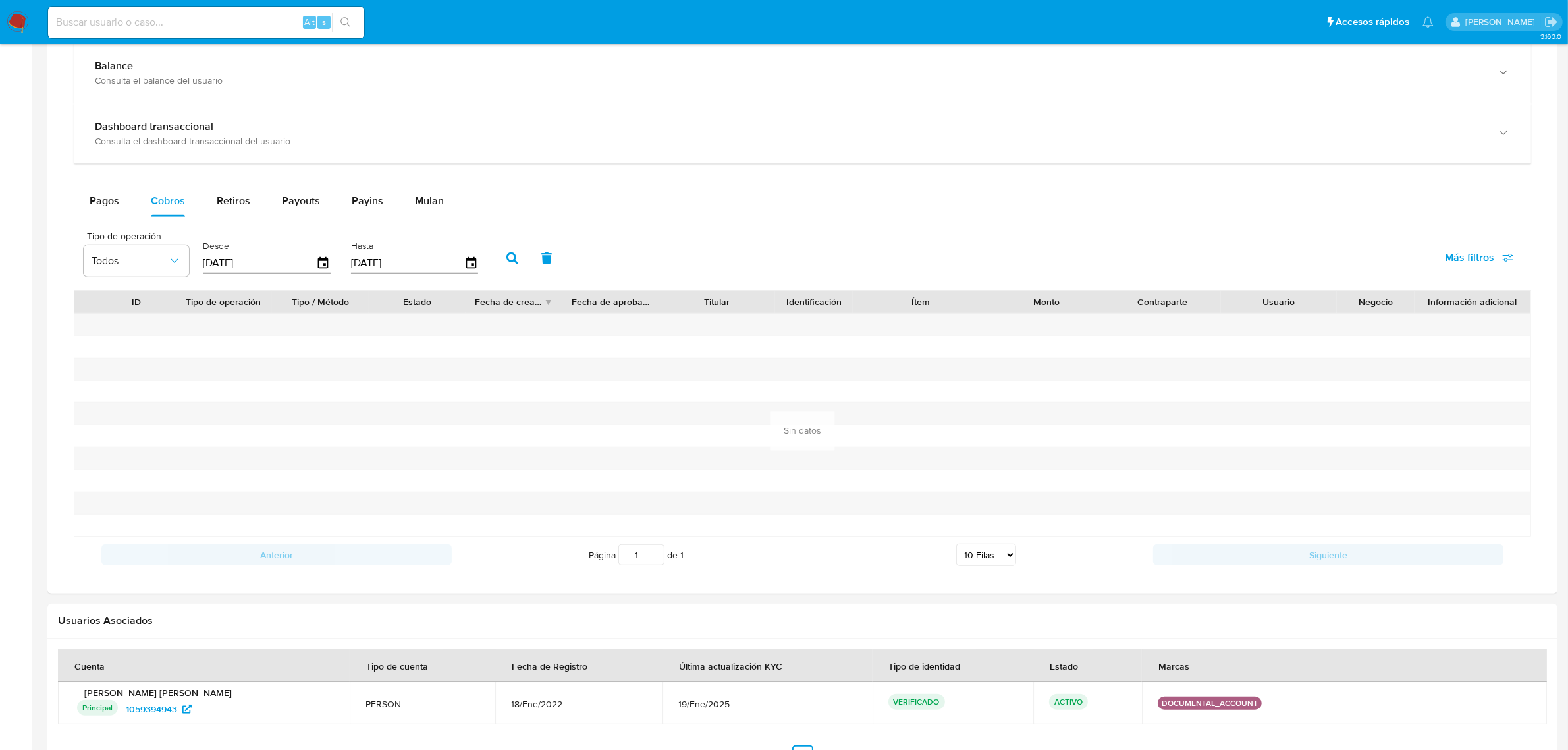
click at [509, 249] on button "button" at bounding box center [513, 258] width 34 height 32
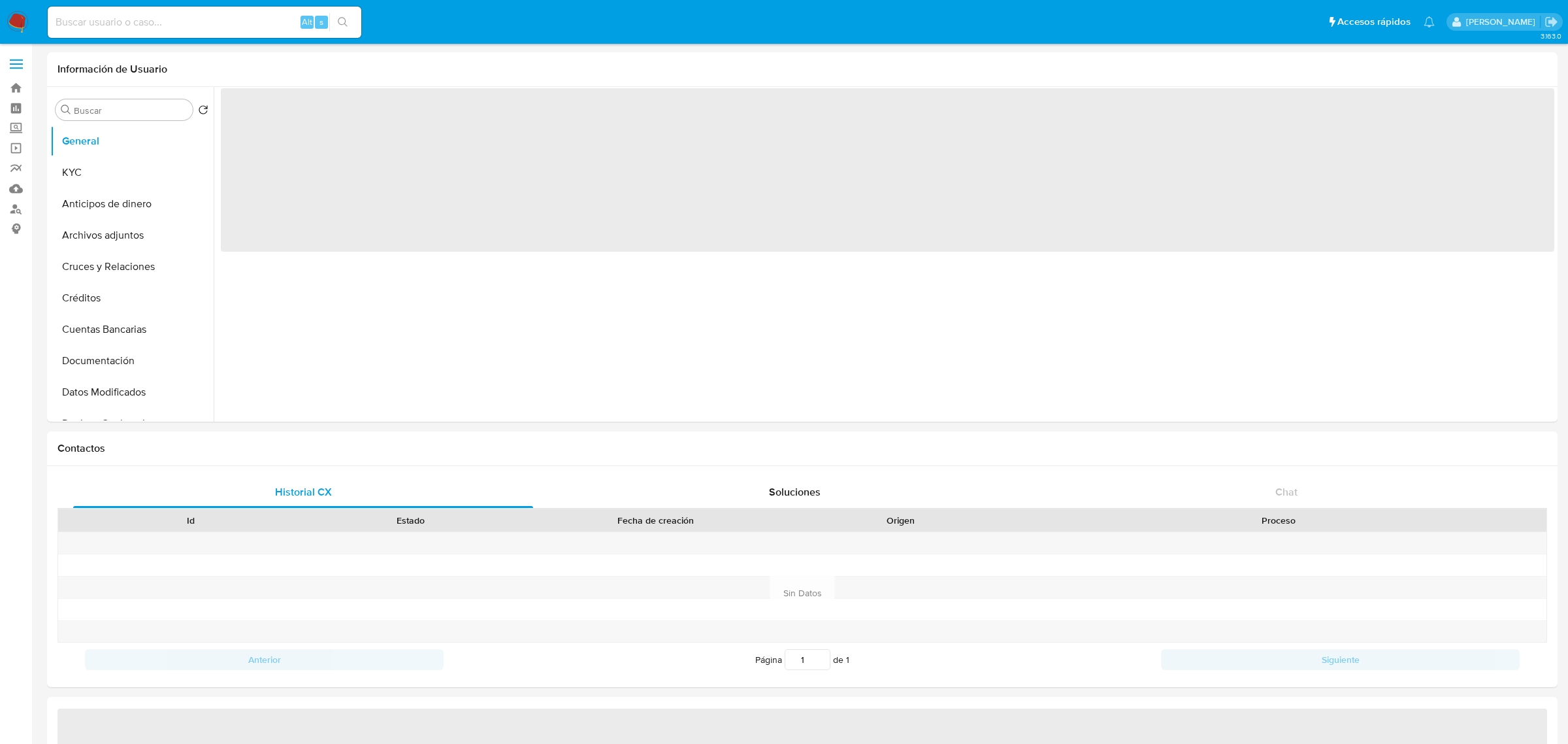
select select "10"
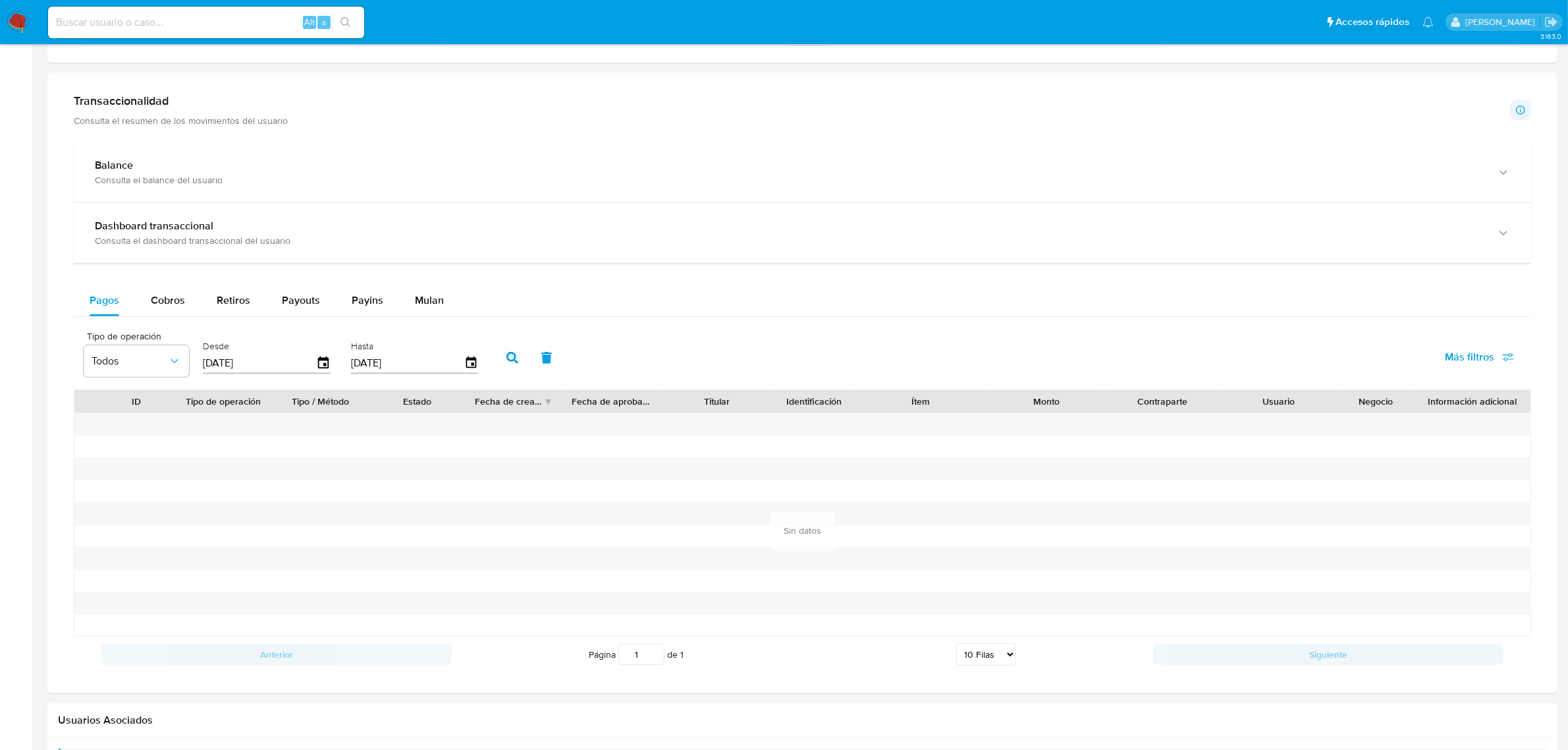
scroll to position [659, 0]
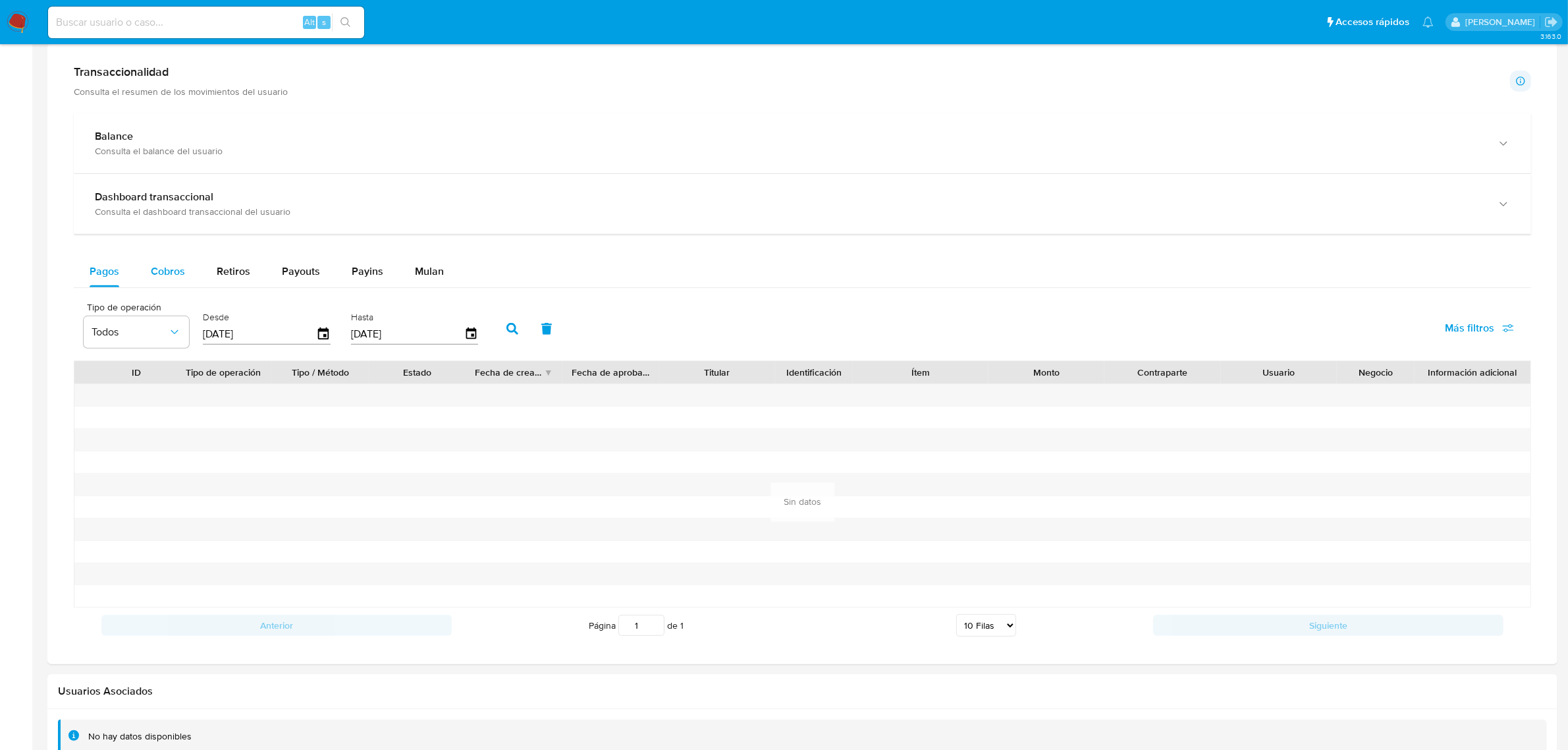
click at [176, 271] on span "Cobros" at bounding box center [168, 271] width 34 height 15
select select "10"
click at [321, 335] on icon "button" at bounding box center [324, 334] width 23 height 23
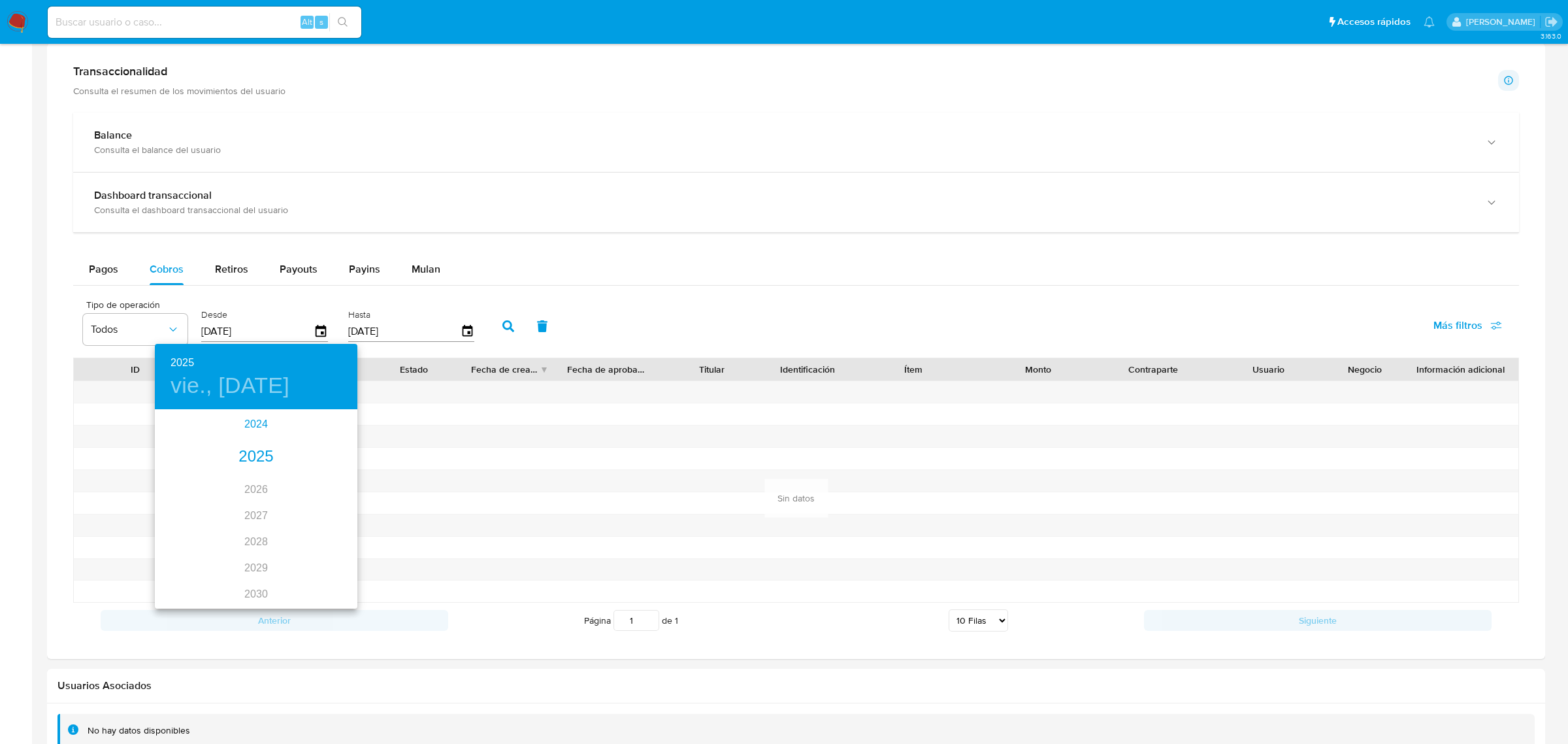
click at [260, 416] on div "2024" at bounding box center [256, 424] width 203 height 26
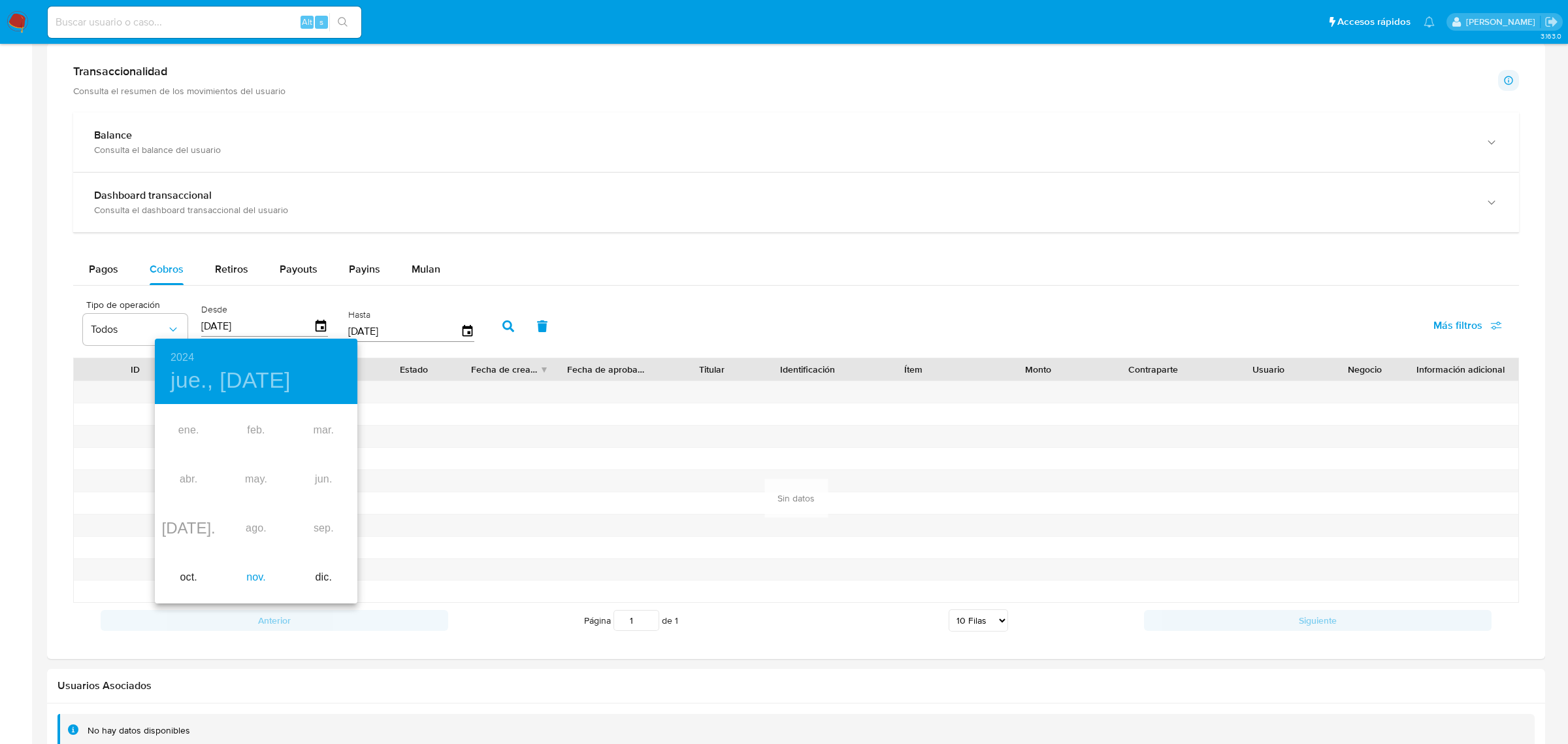
click at [251, 572] on div "nov." at bounding box center [256, 577] width 68 height 49
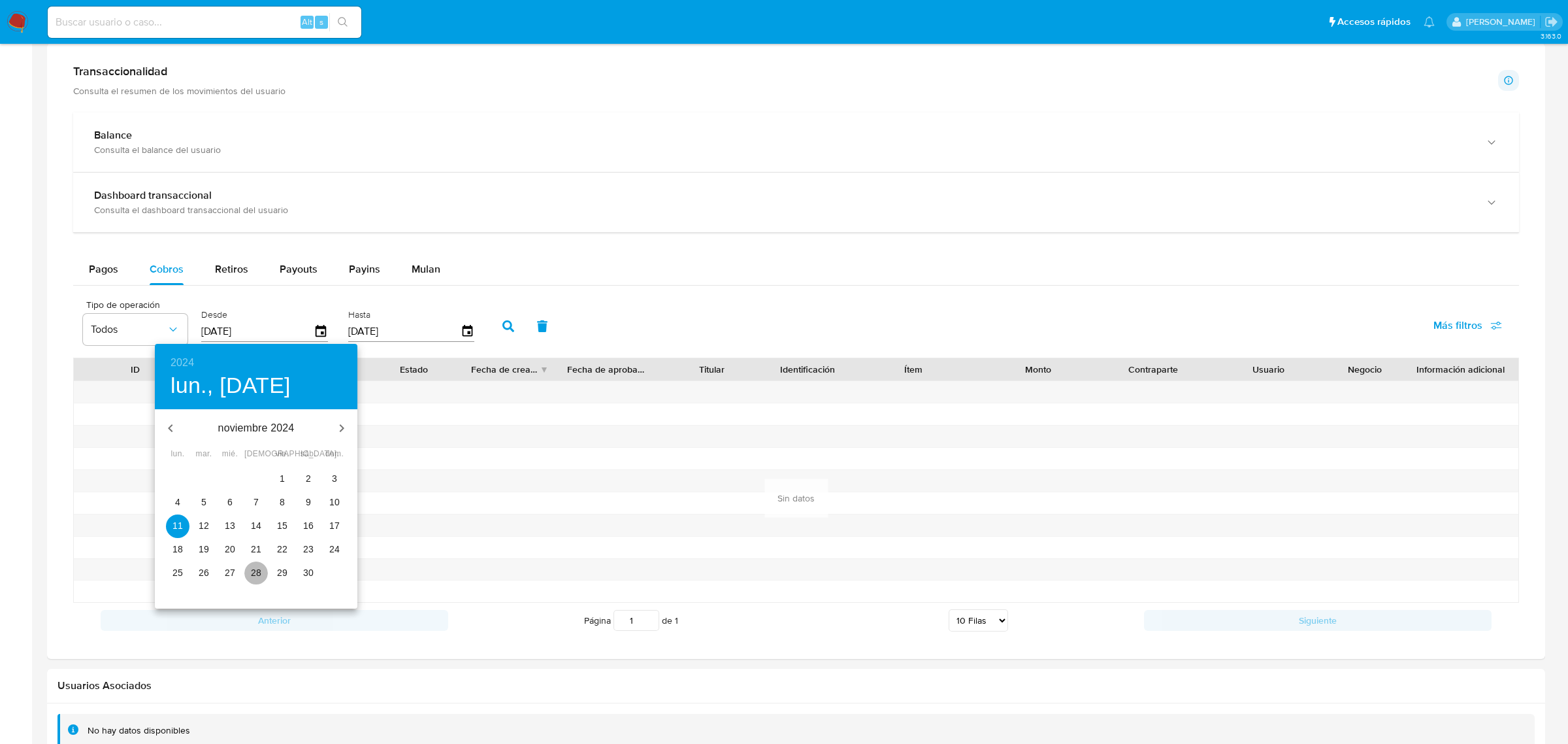
click at [260, 574] on span "28" at bounding box center [256, 572] width 24 height 13
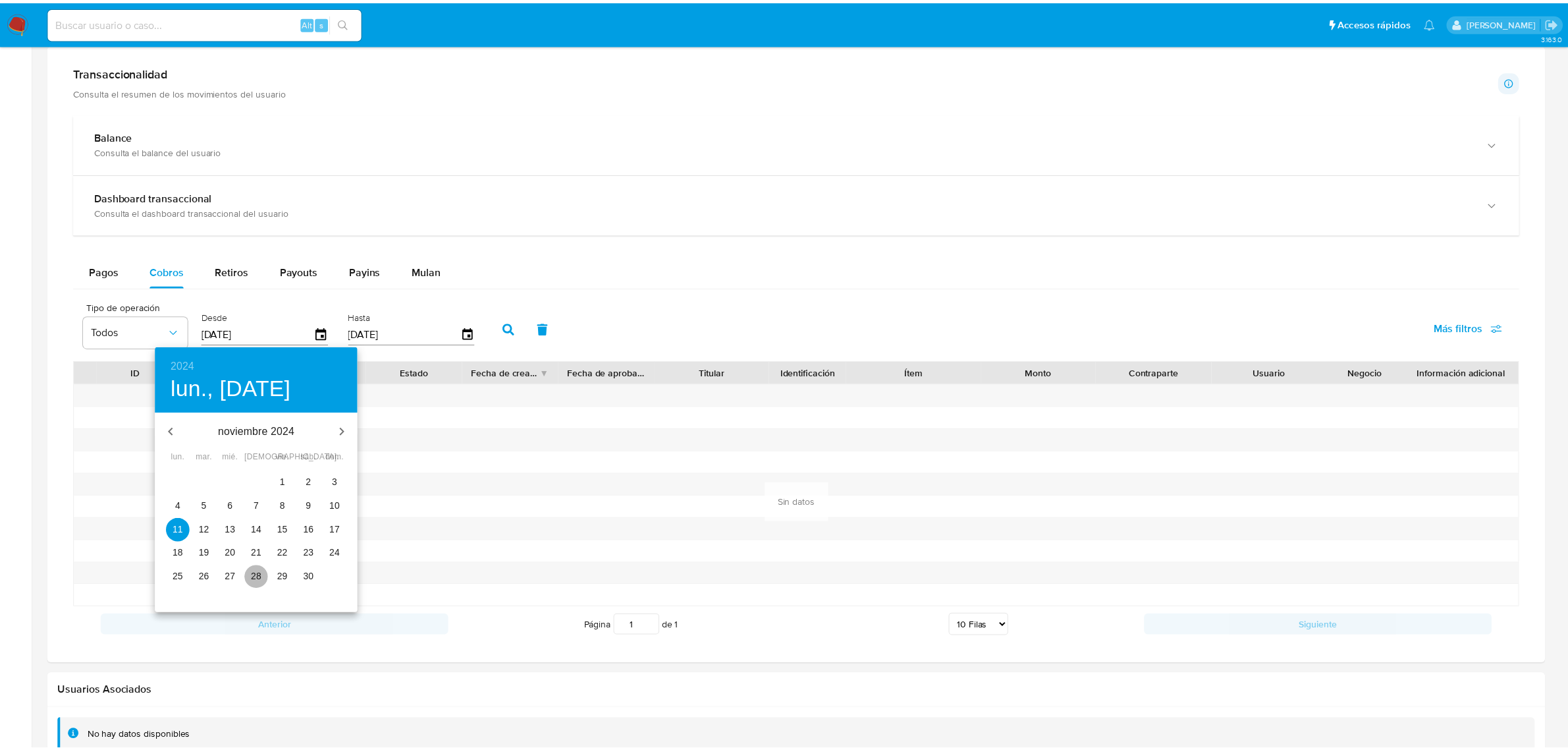
type input "28/11/2024"
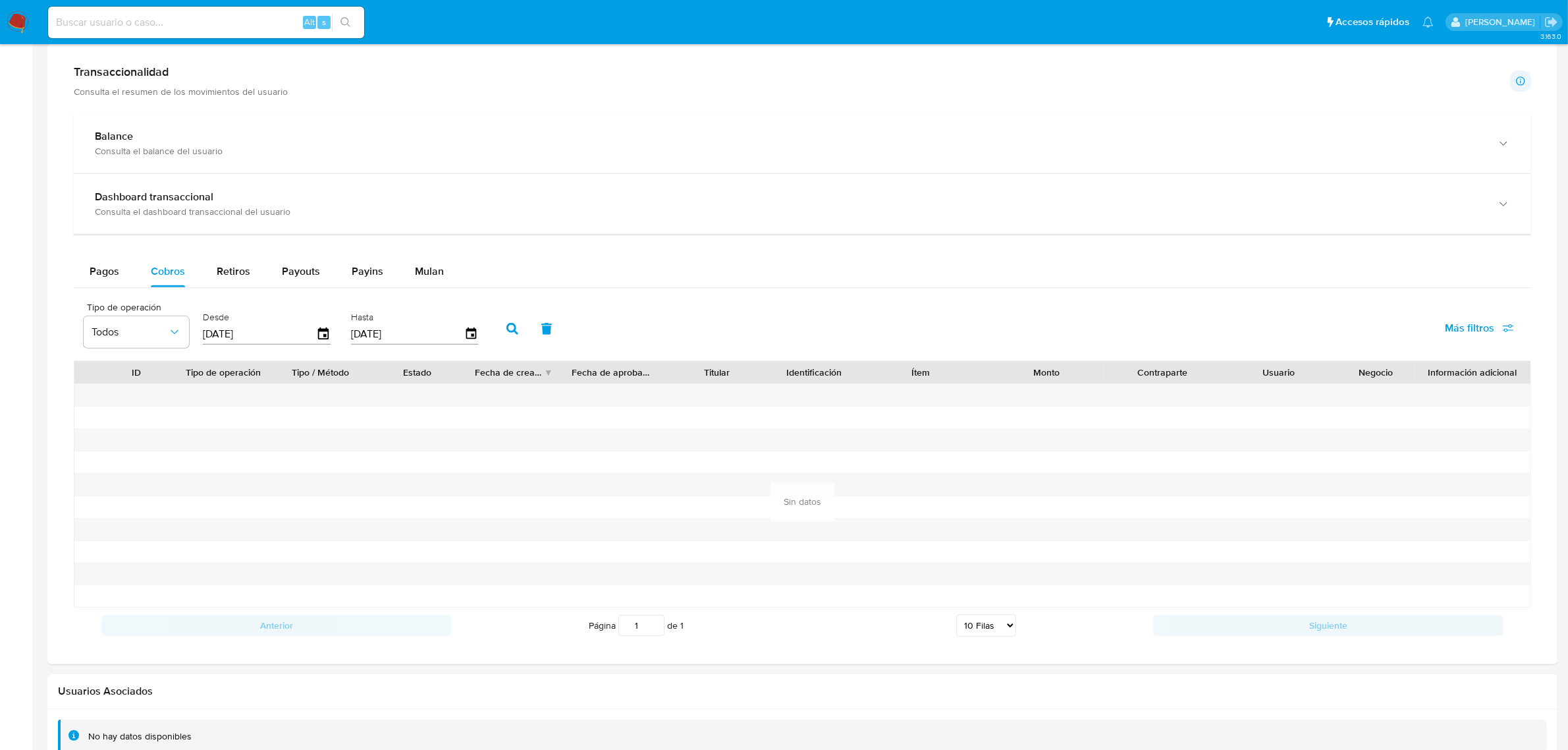
click at [518, 322] on button "button" at bounding box center [513, 328] width 34 height 32
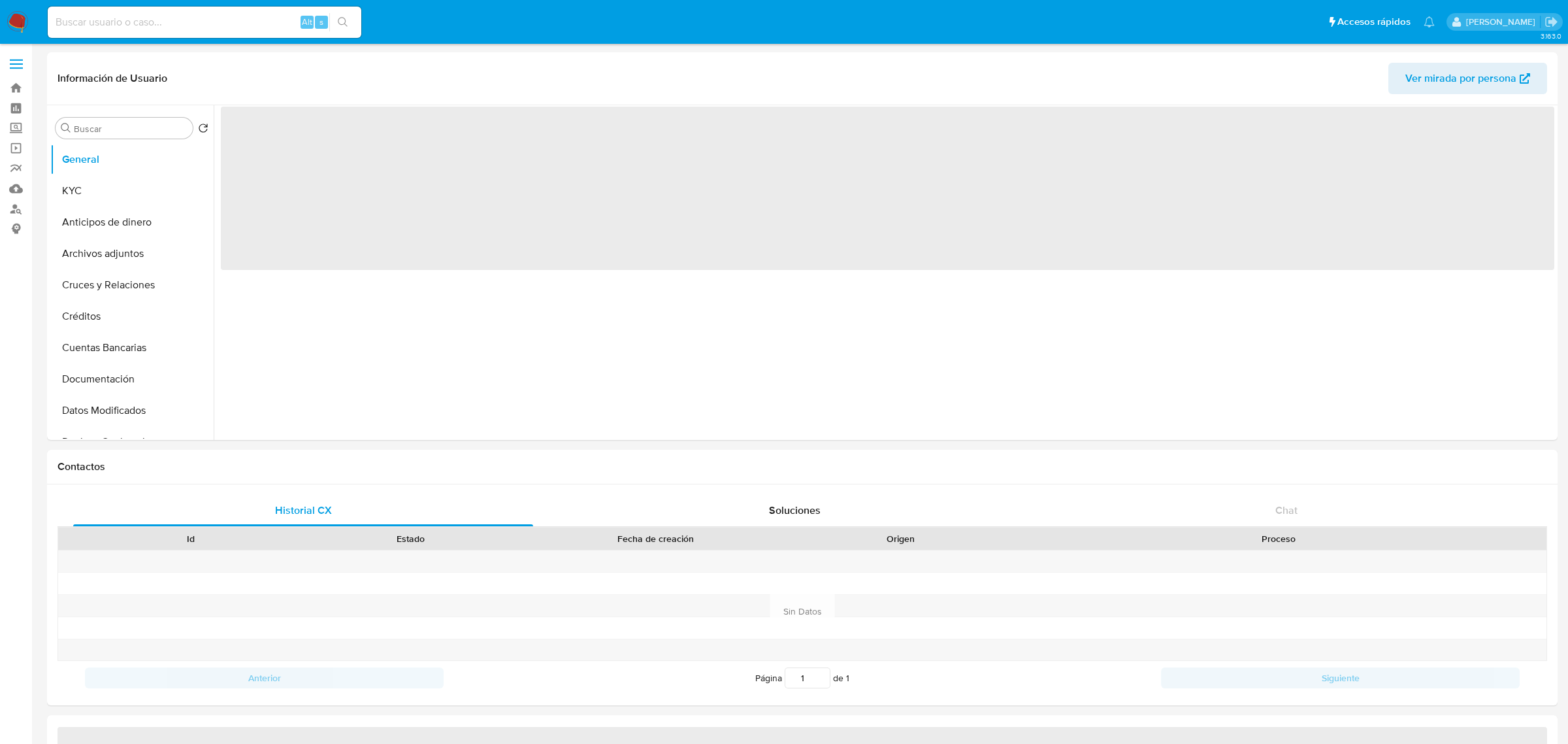
select select "10"
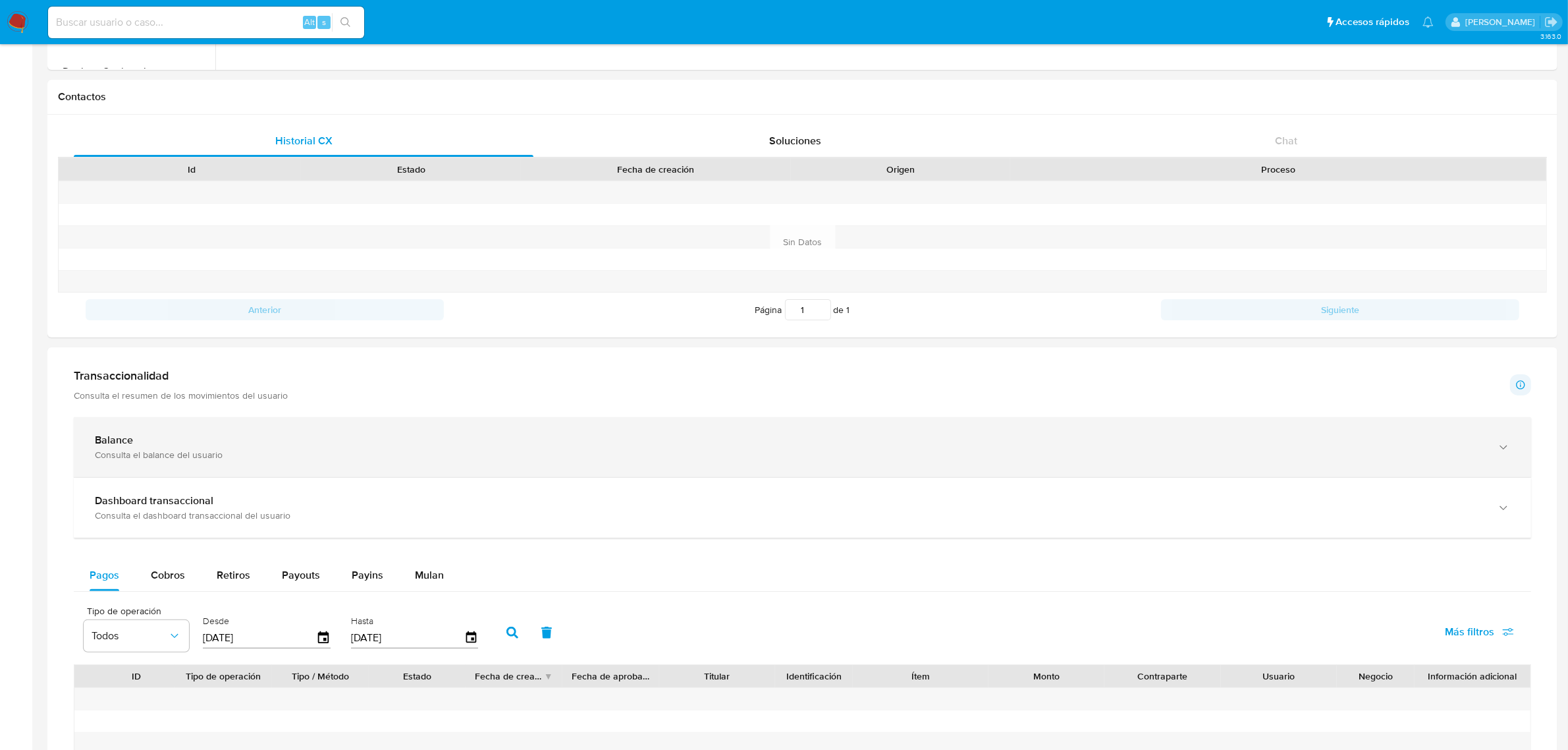
scroll to position [412, 0]
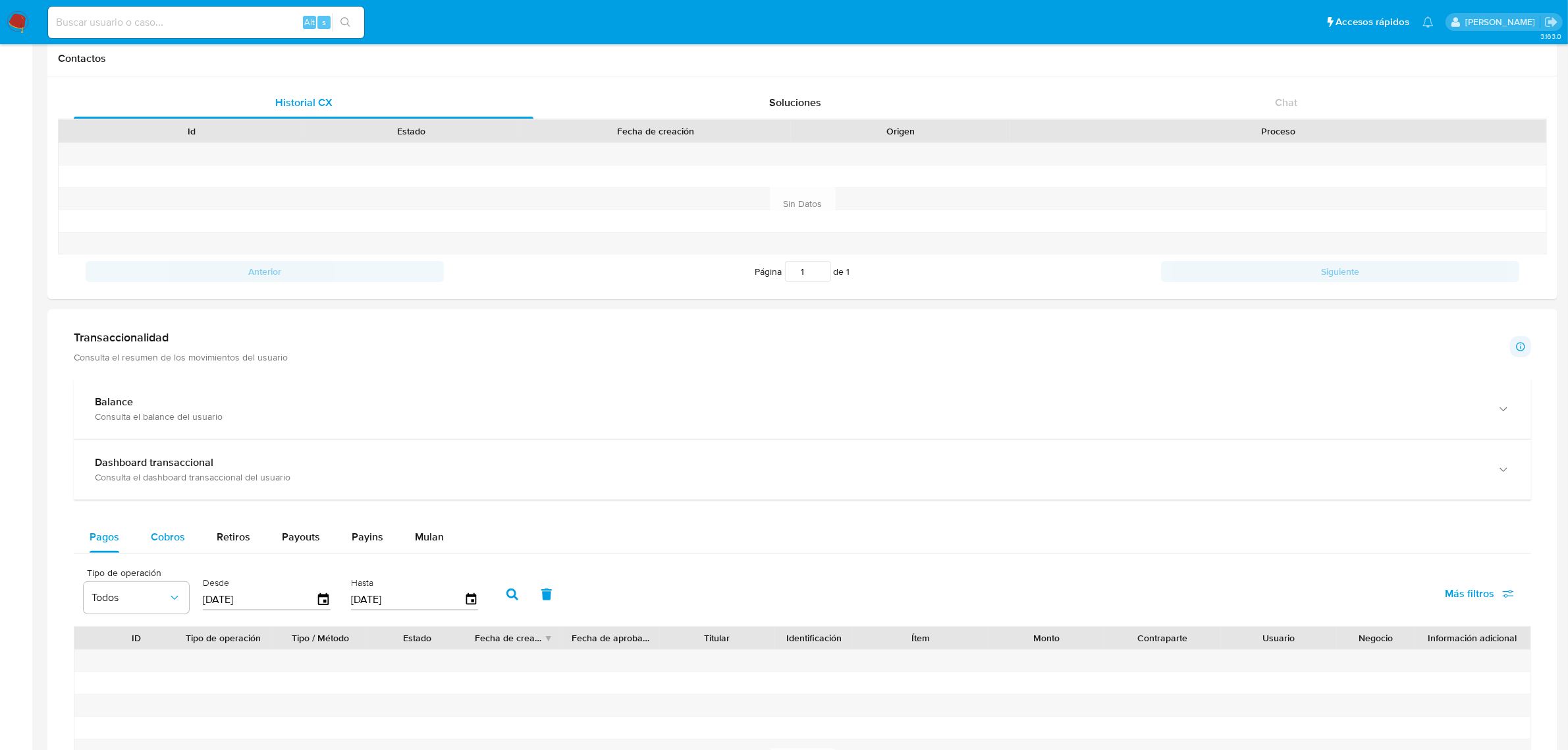
drag, startPoint x: 160, startPoint y: 546, endPoint x: 176, endPoint y: 539, distance: 17.5
click at [162, 544] on span "Cobros" at bounding box center [168, 537] width 34 height 15
select select "10"
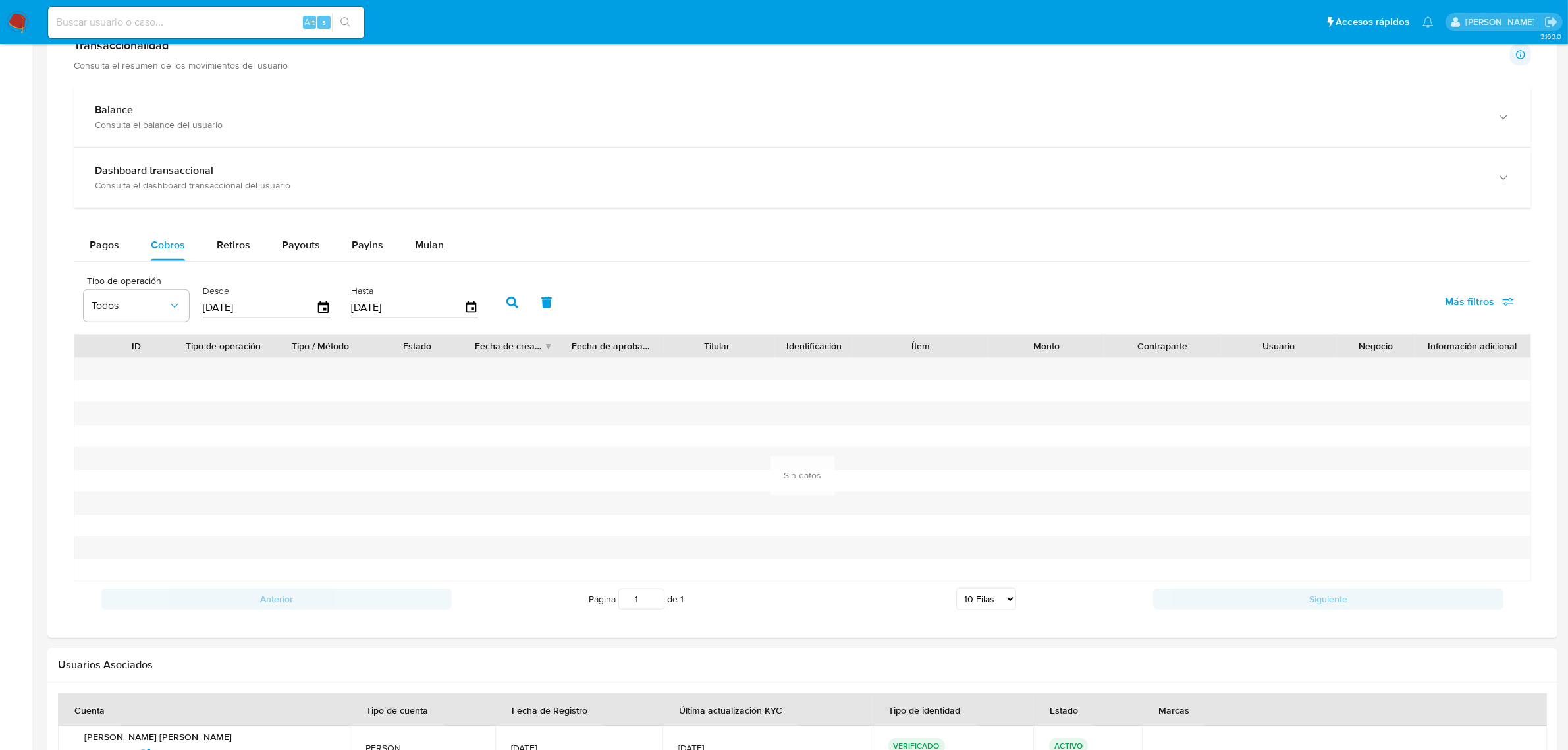
scroll to position [741, 0]
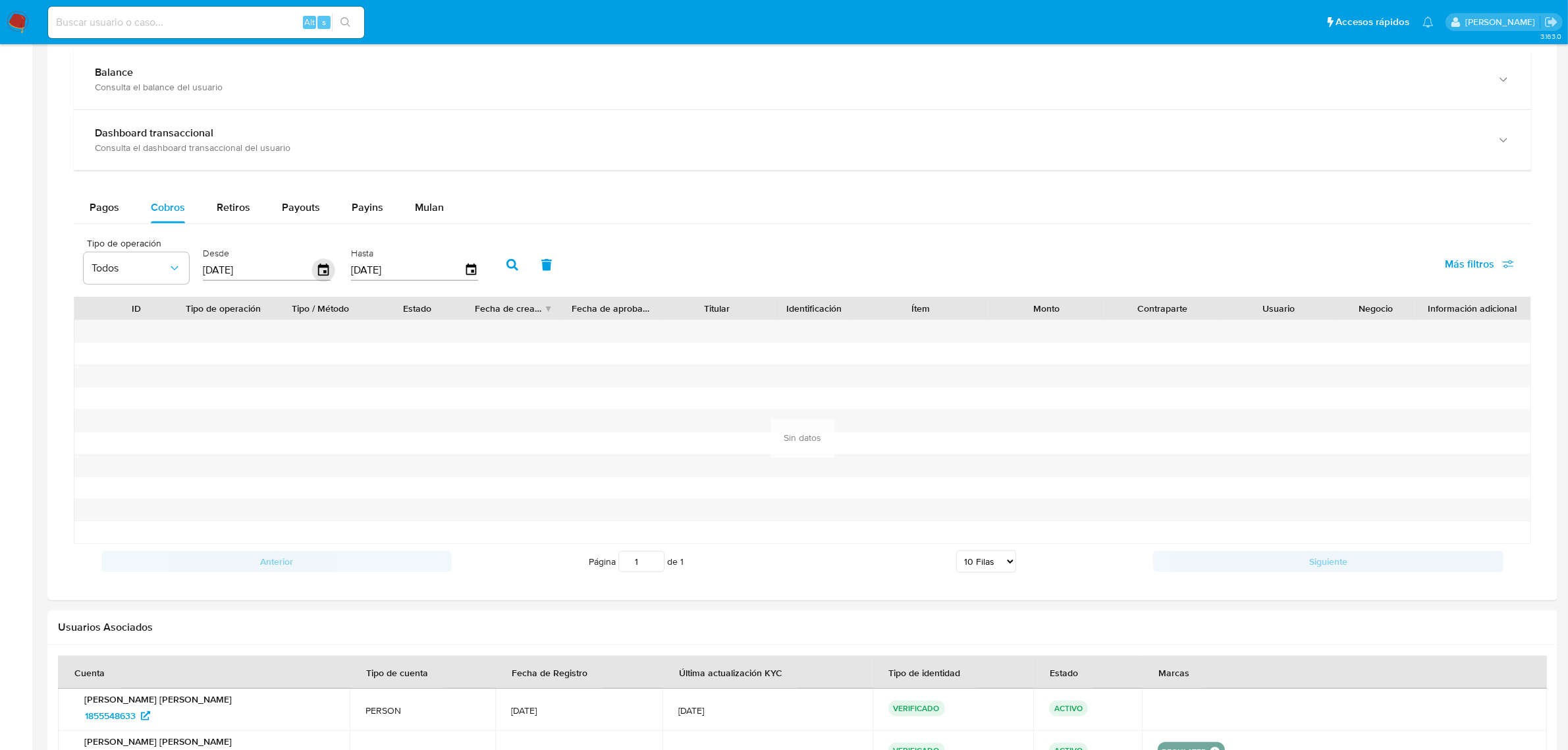
click at [321, 273] on icon "button" at bounding box center [323, 269] width 11 height 11
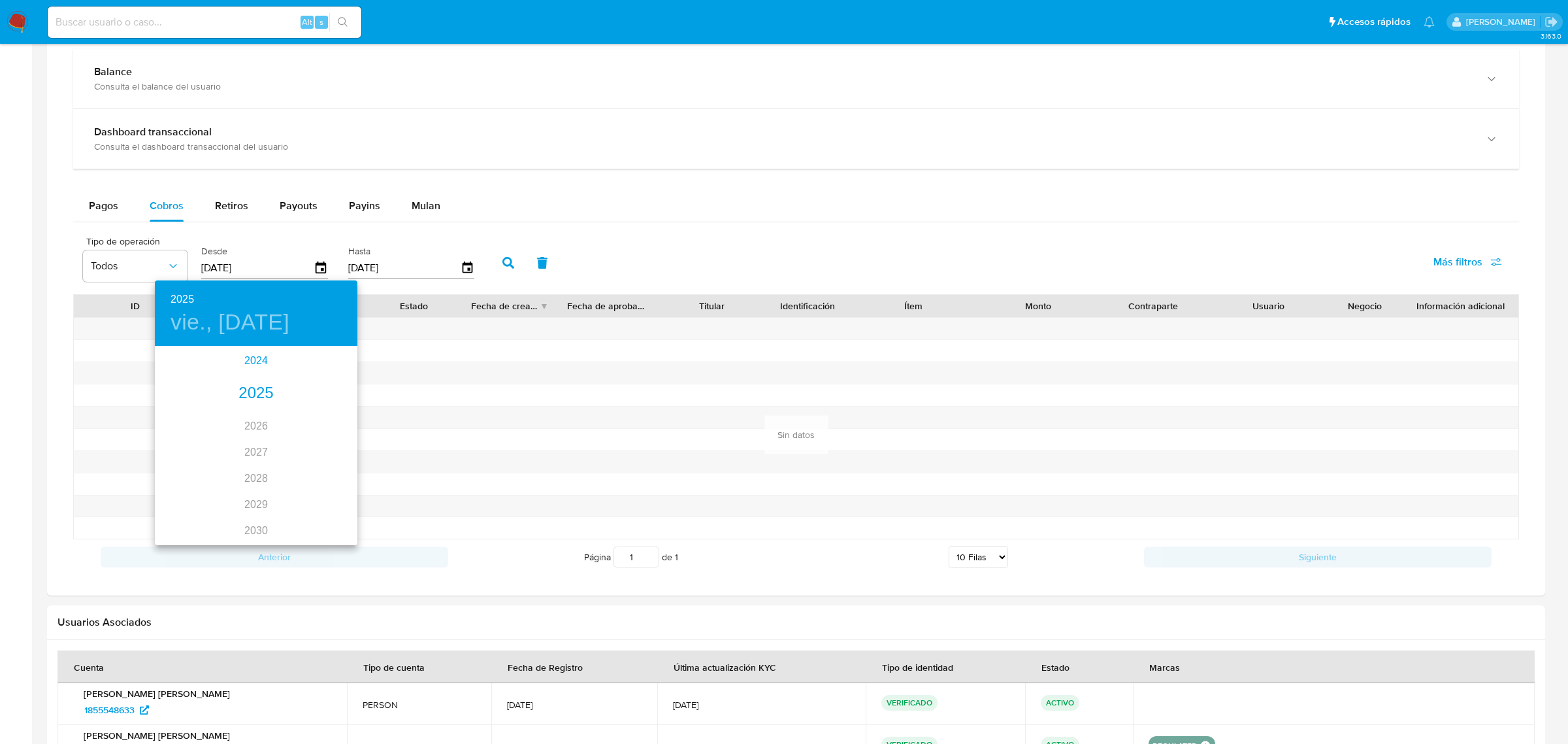
click at [262, 360] on div "2024" at bounding box center [256, 361] width 203 height 26
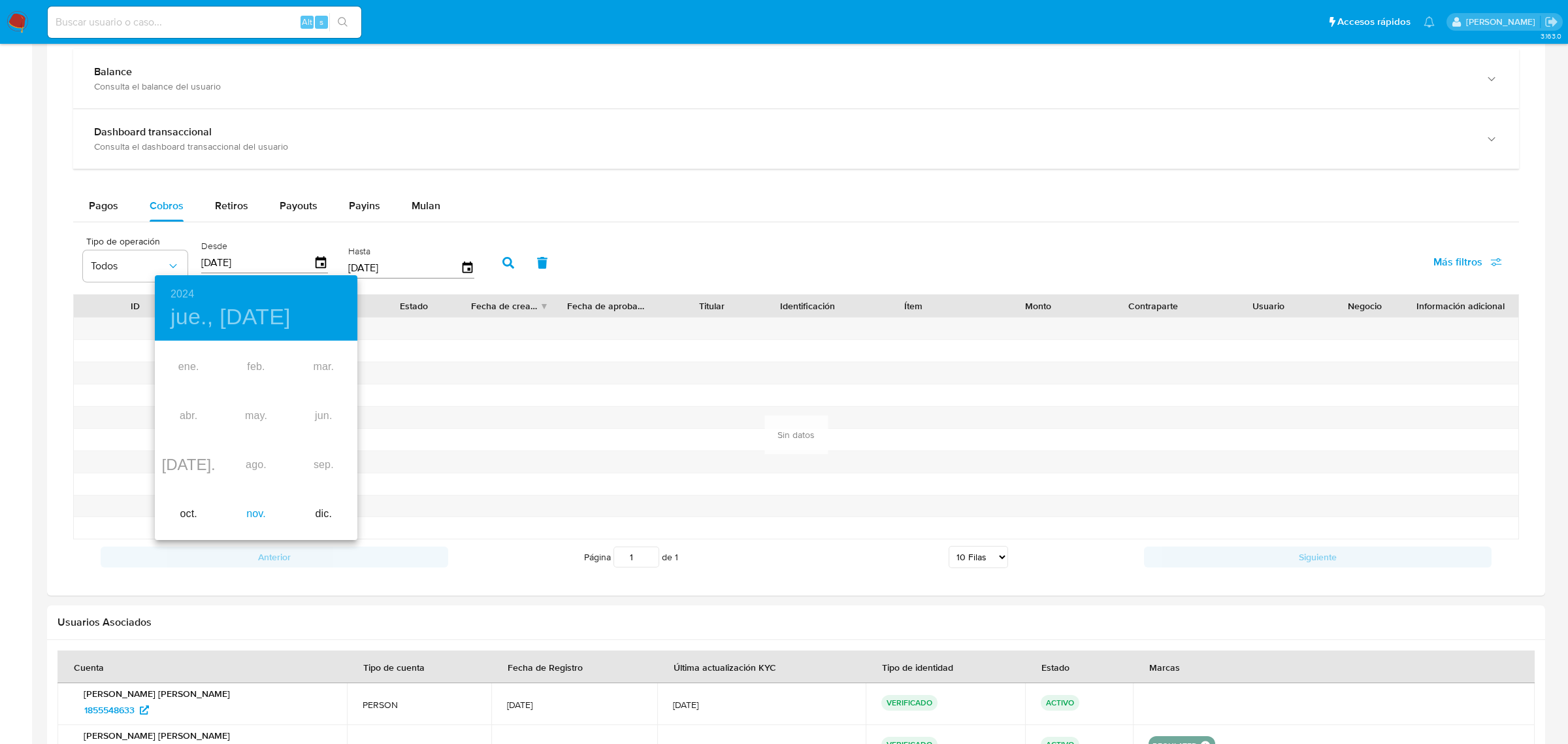
click at [247, 516] on div "nov." at bounding box center [256, 514] width 68 height 49
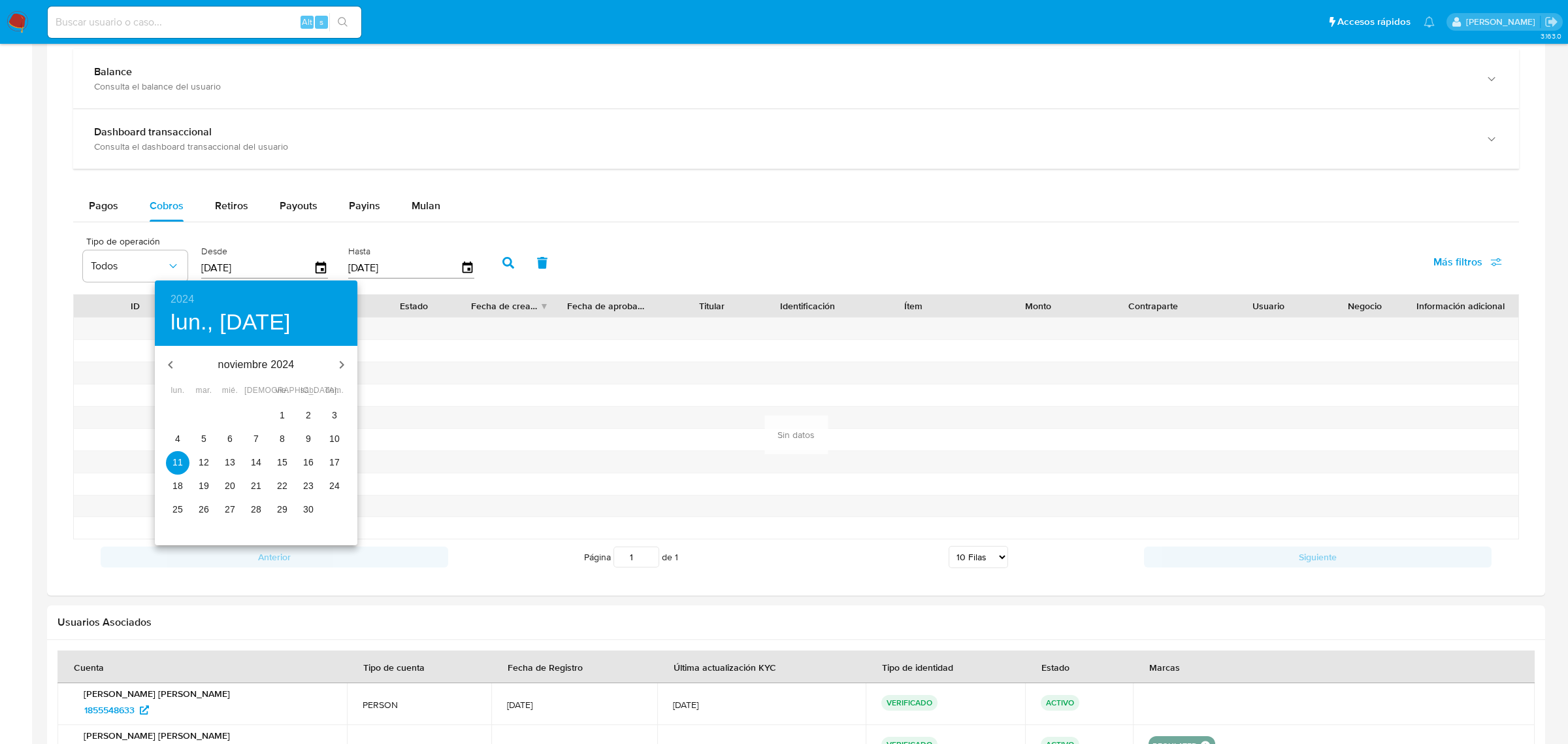
click at [254, 509] on p "28" at bounding box center [256, 509] width 11 height 13
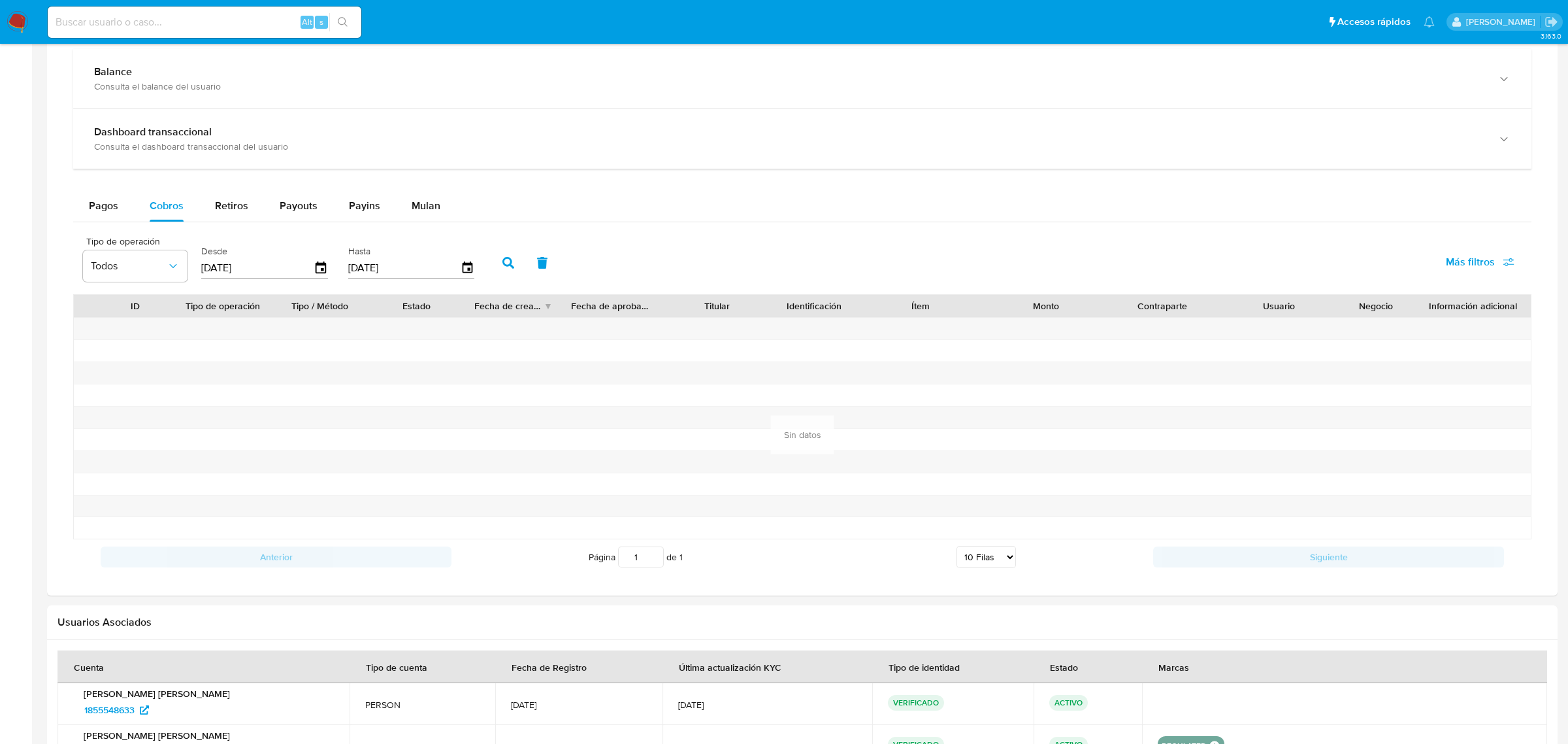
type input "28/11/2024"
click at [500, 254] on button "button" at bounding box center [509, 263] width 34 height 32
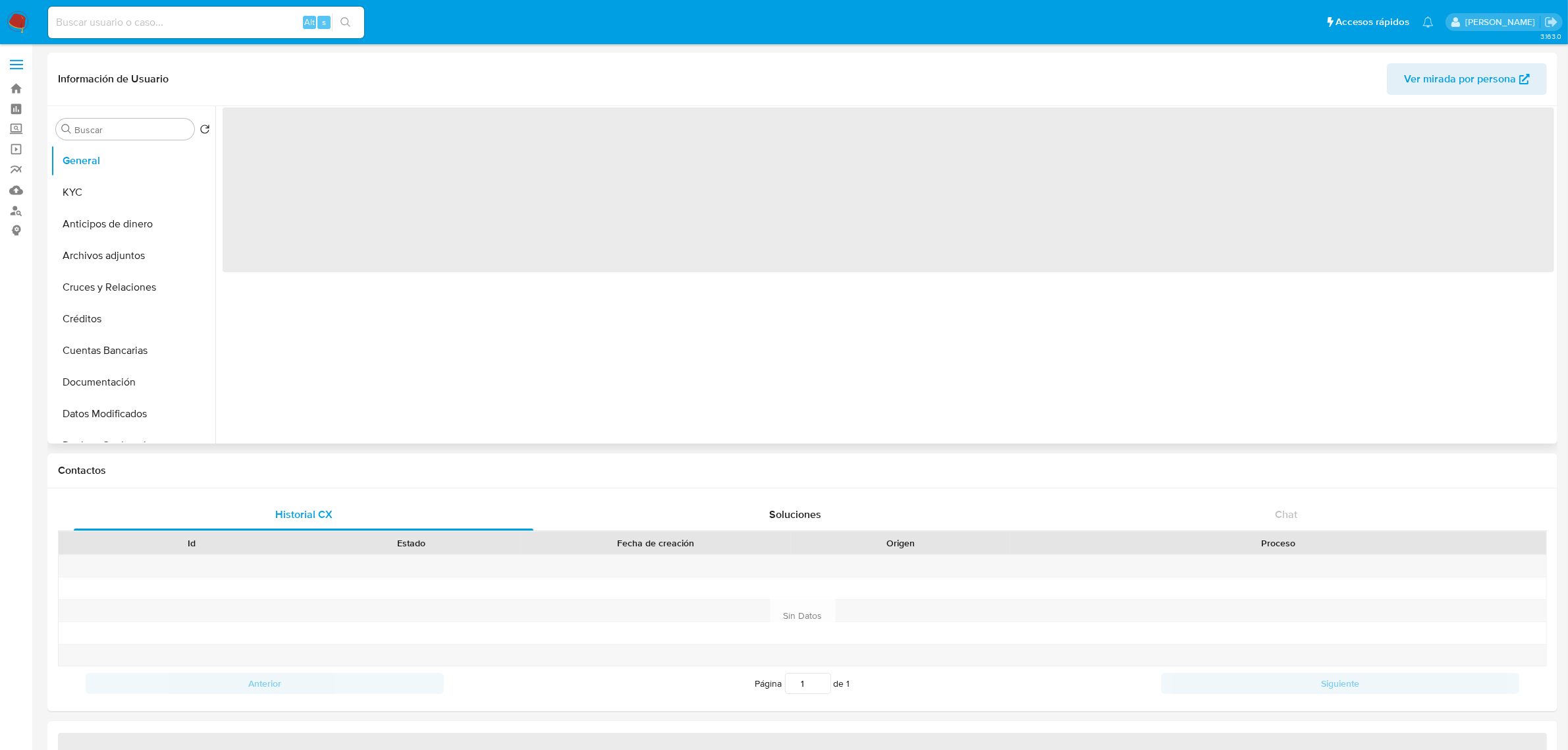
select select "10"
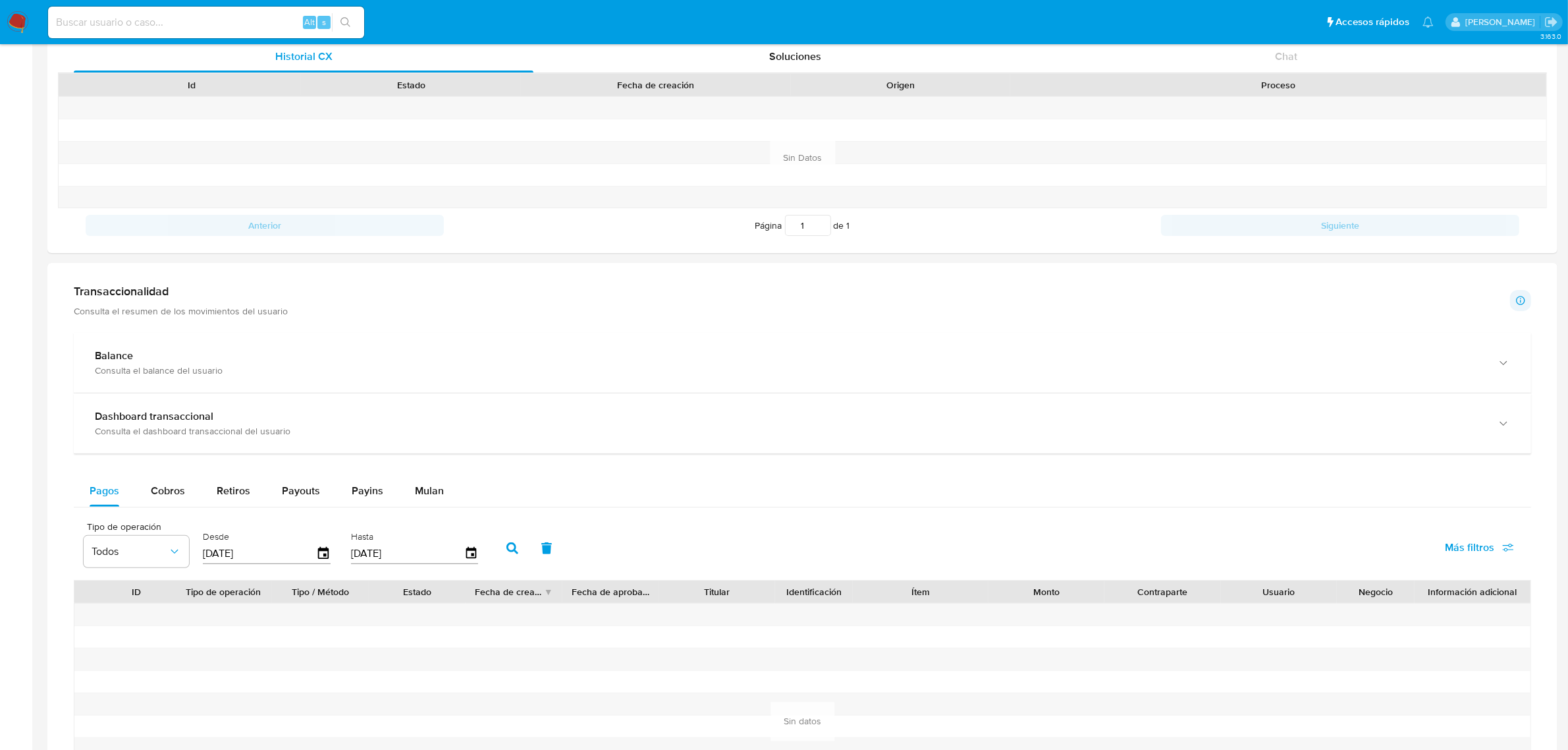
scroll to position [494, 0]
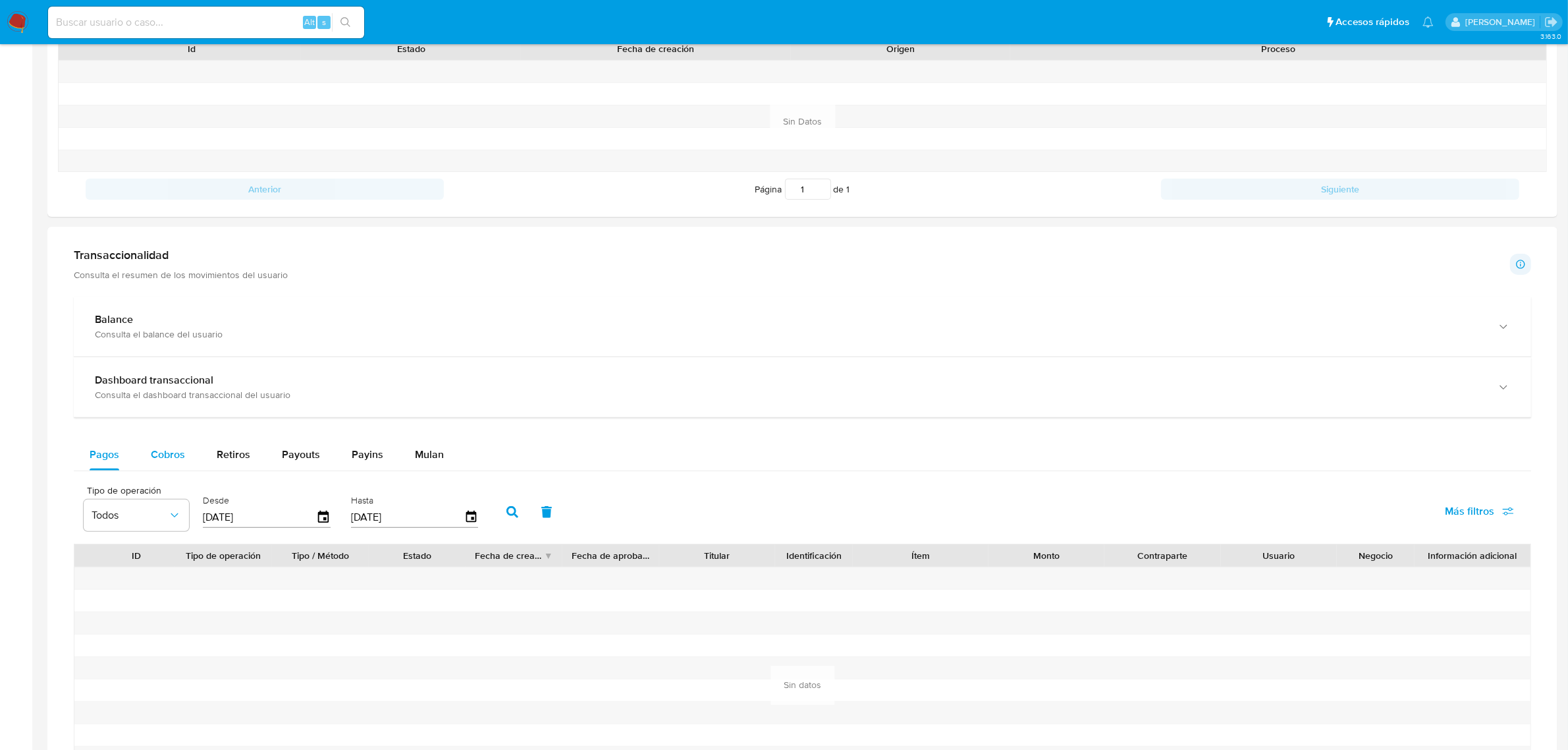
click at [166, 455] on span "Cobros" at bounding box center [168, 454] width 34 height 15
select select "10"
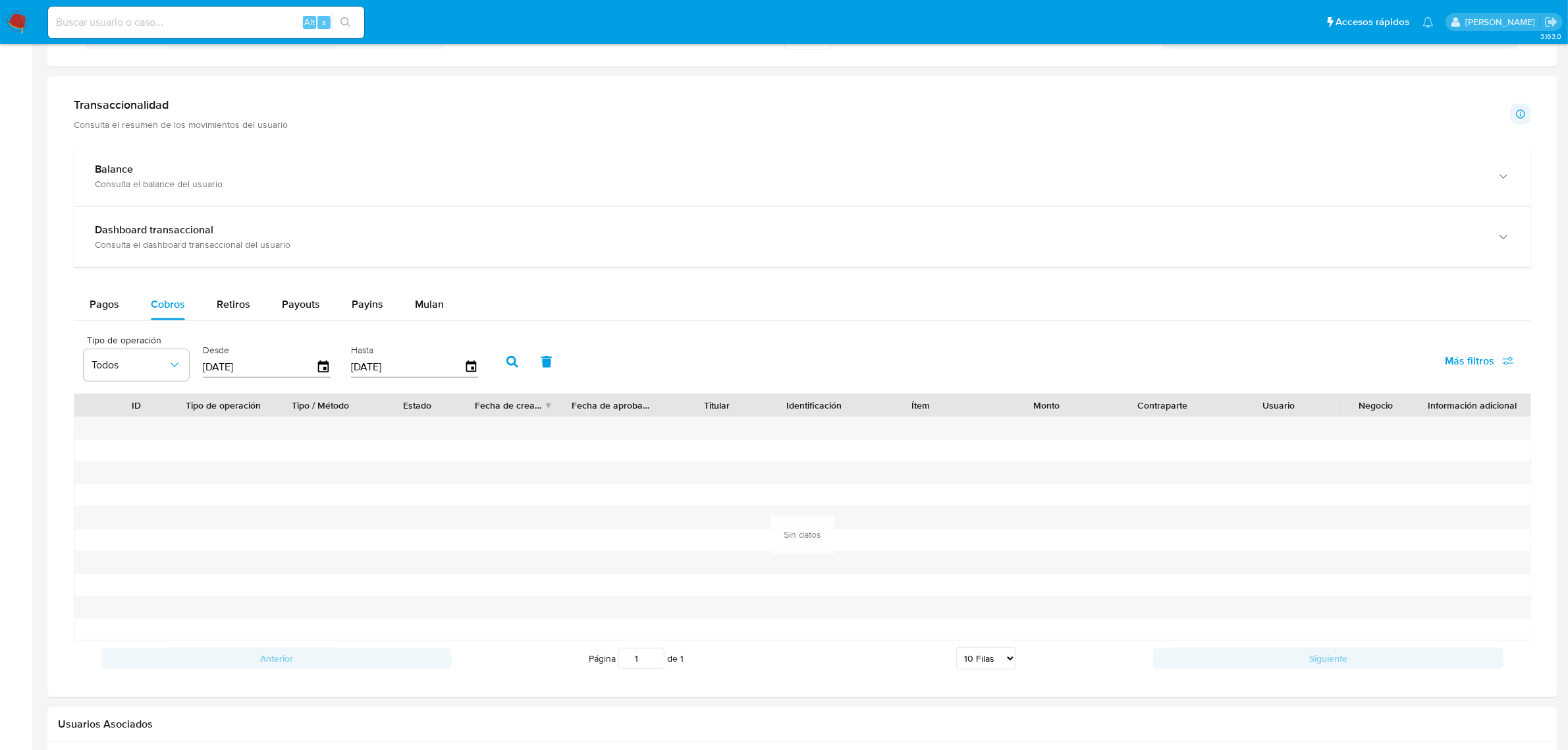
scroll to position [741, 0]
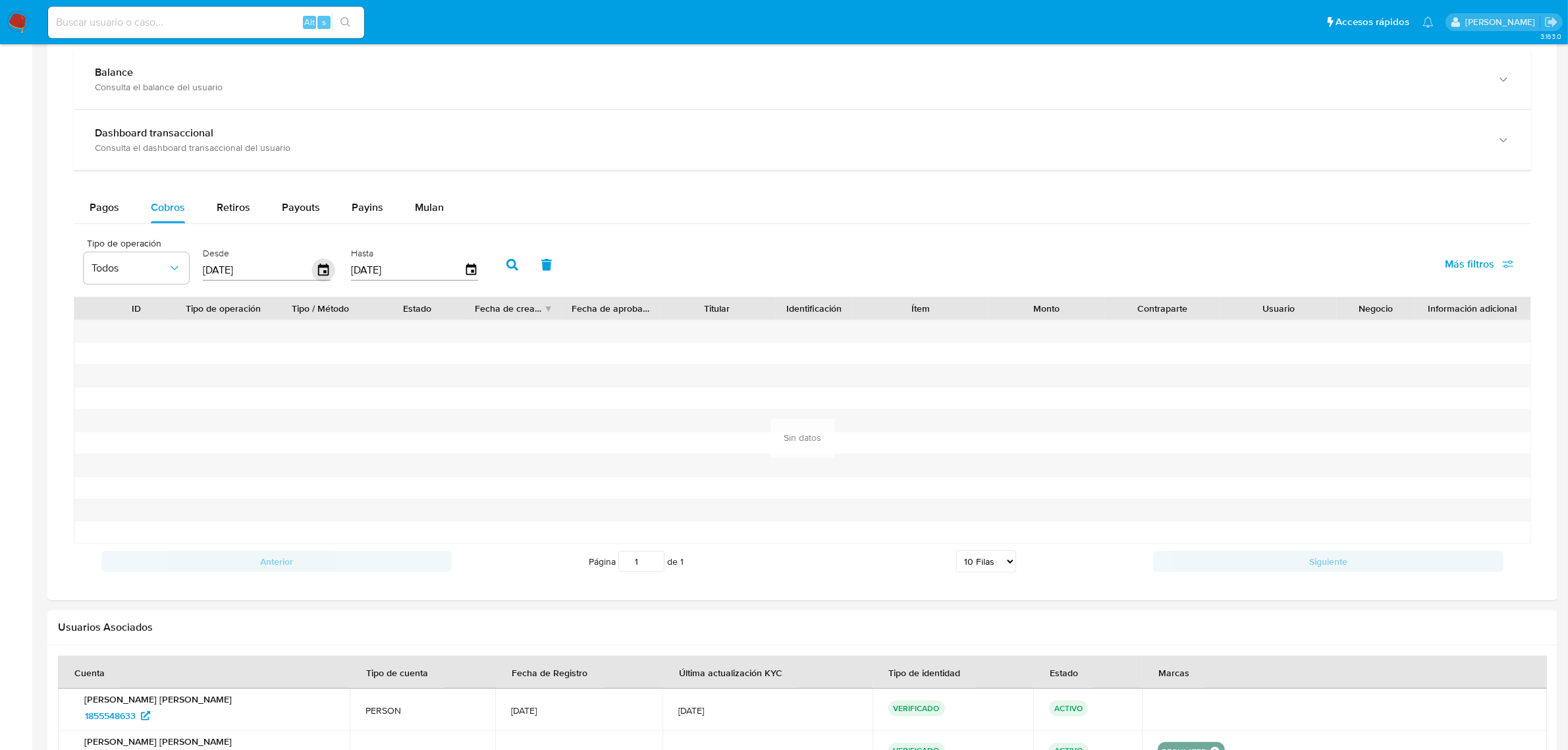
click at [321, 275] on icon "button" at bounding box center [323, 269] width 11 height 11
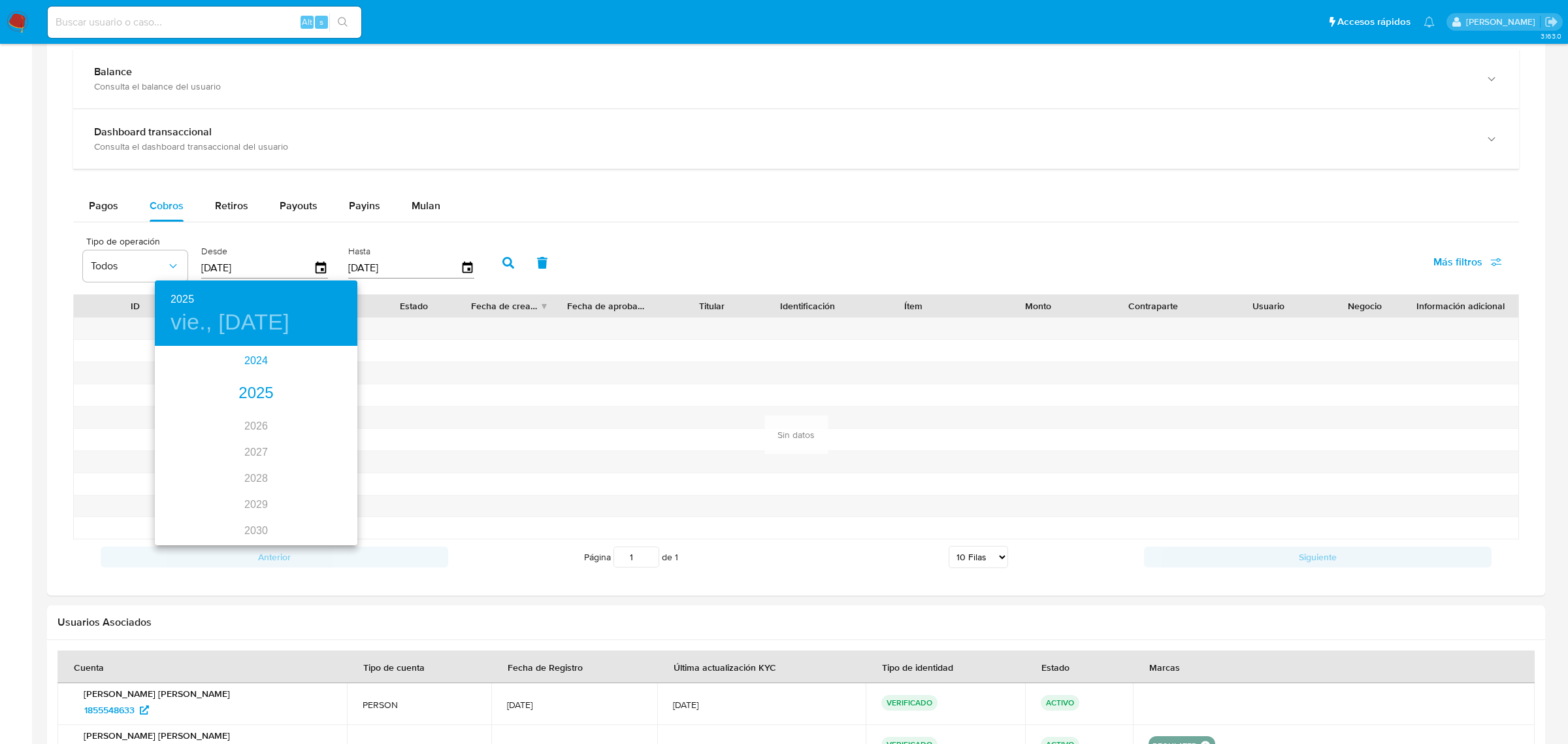
click at [255, 366] on div "2024" at bounding box center [256, 361] width 203 height 26
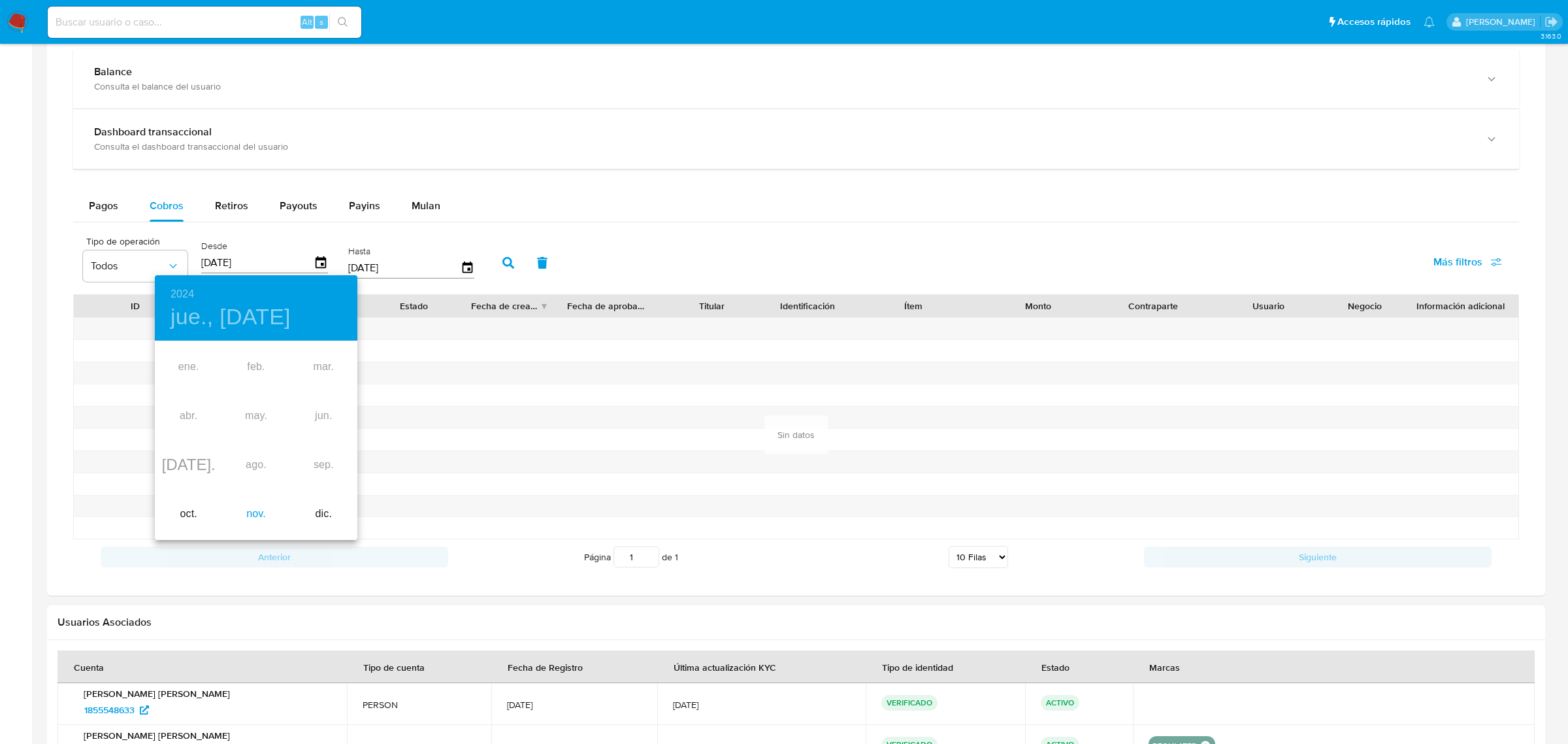
click at [264, 514] on div "nov." at bounding box center [256, 514] width 68 height 49
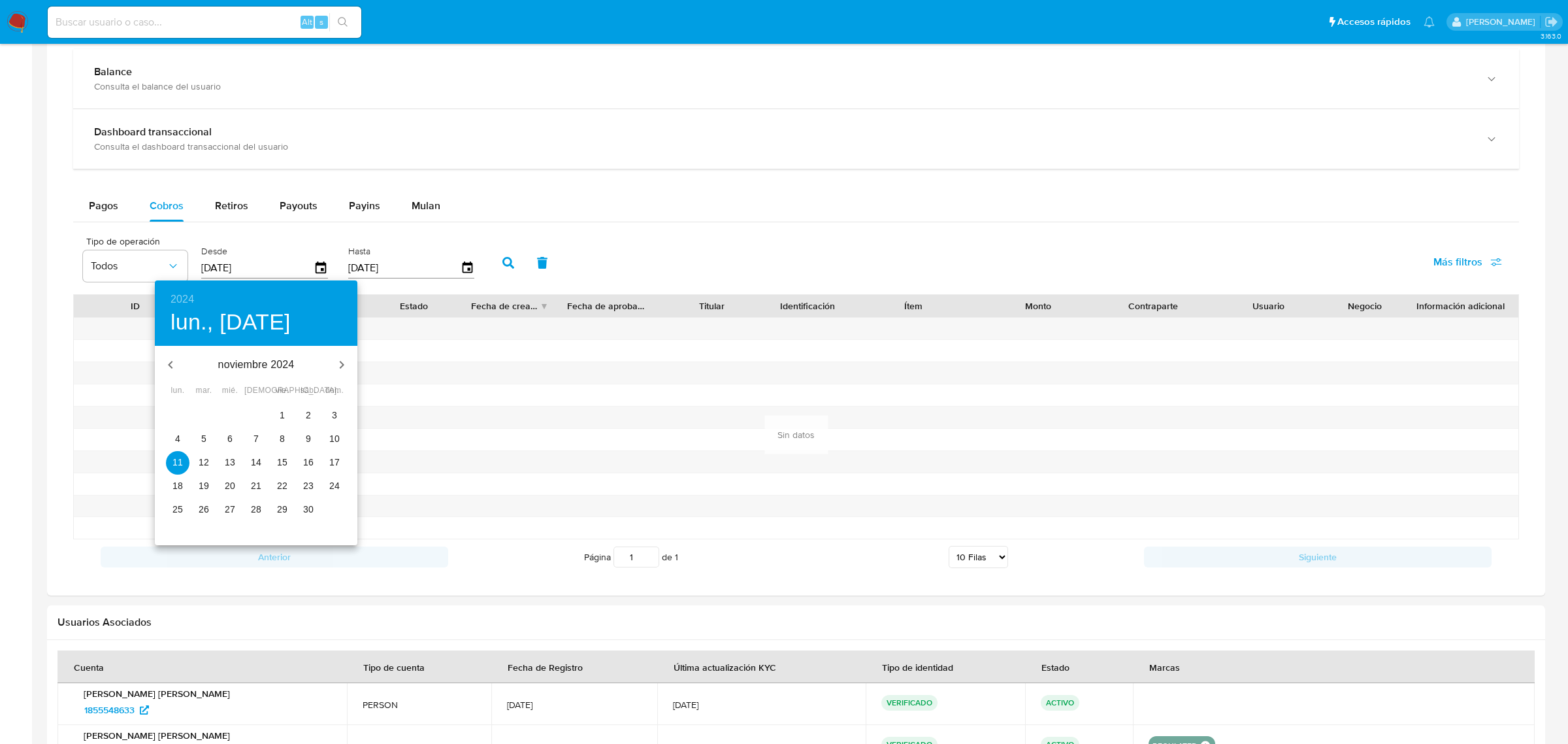
click at [260, 479] on p "21" at bounding box center [256, 486] width 11 height 13
type input "21/11/2024"
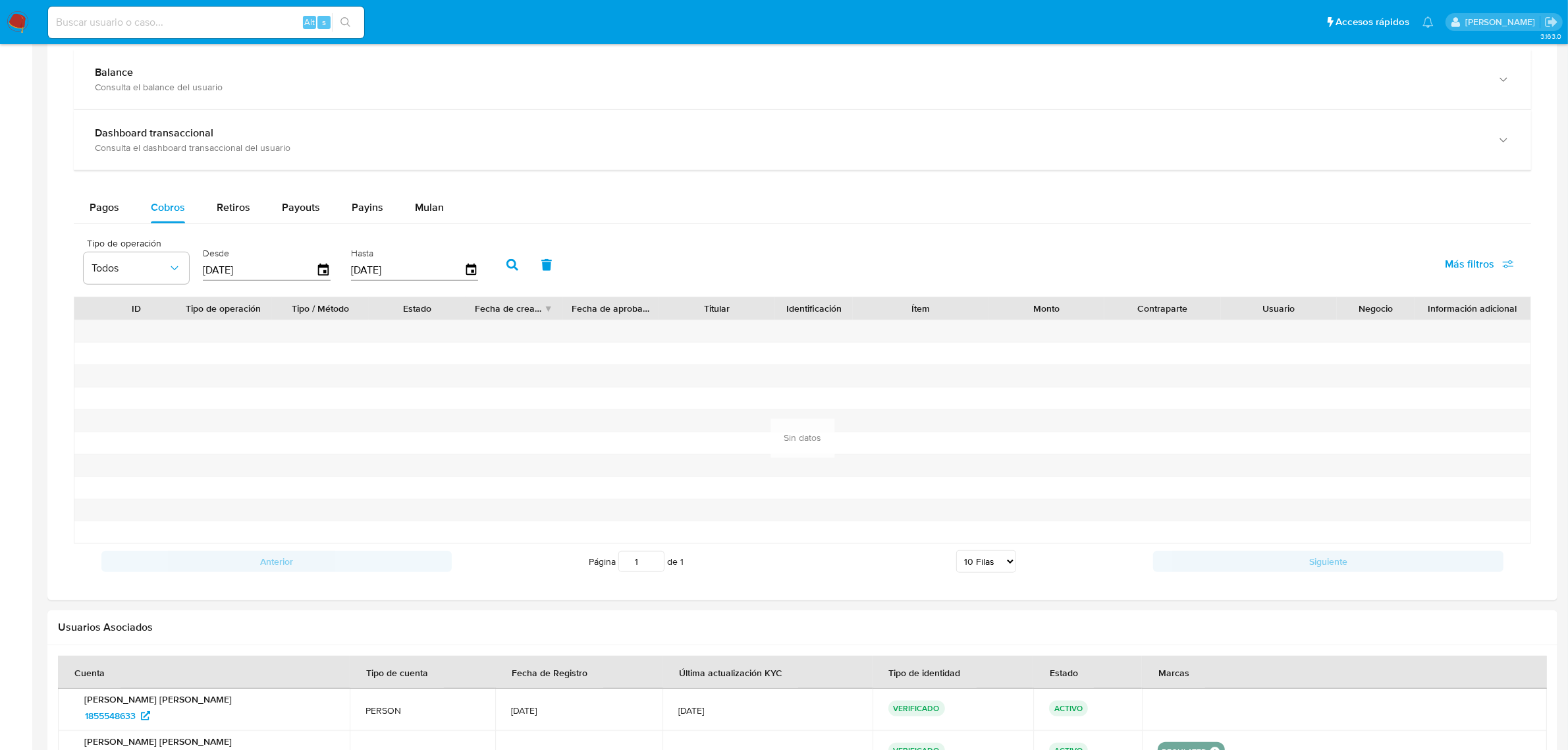
click at [507, 265] on icon "button" at bounding box center [512, 265] width 11 height 11
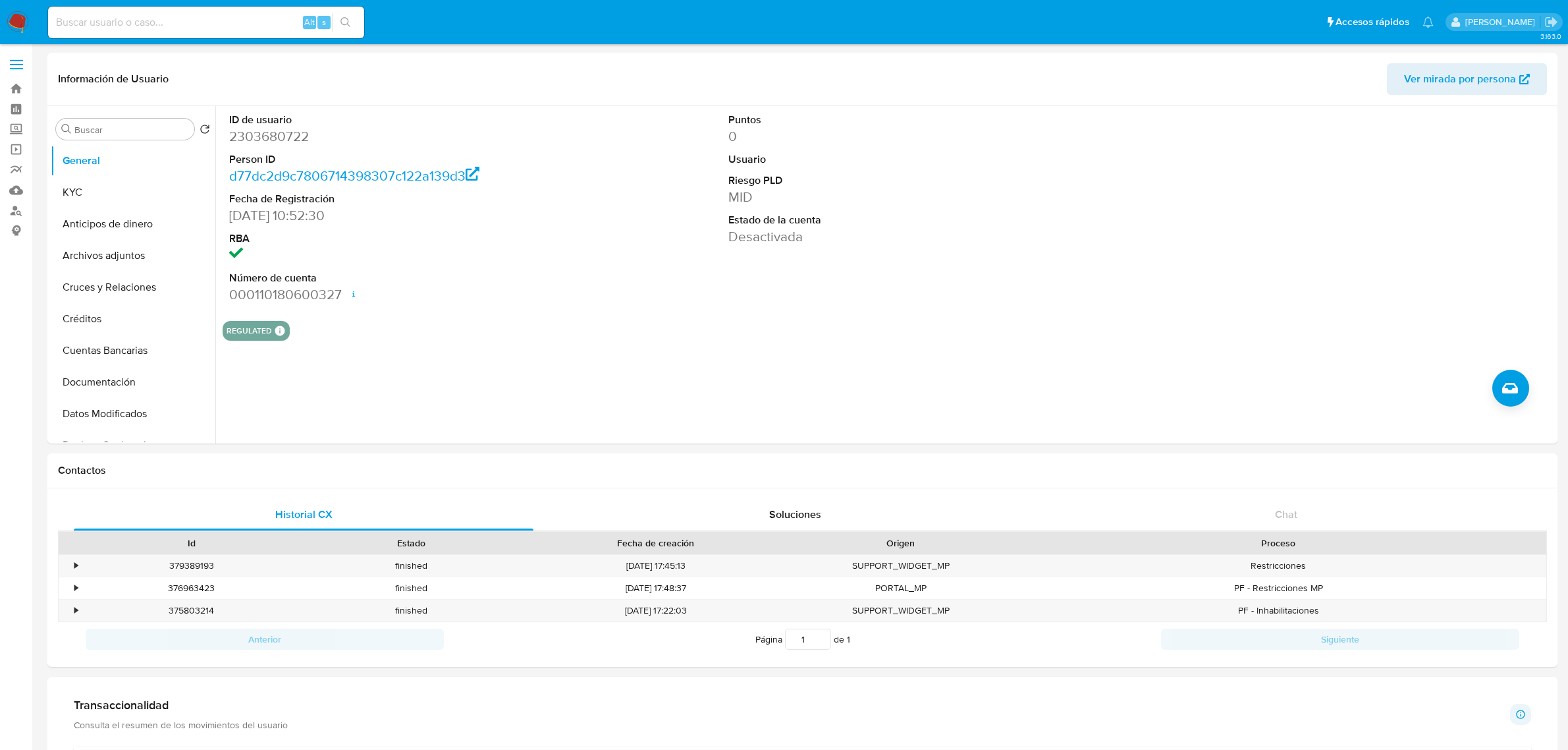
select select "10"
click at [271, 136] on dd "2303680722" at bounding box center [389, 136] width 320 height 18
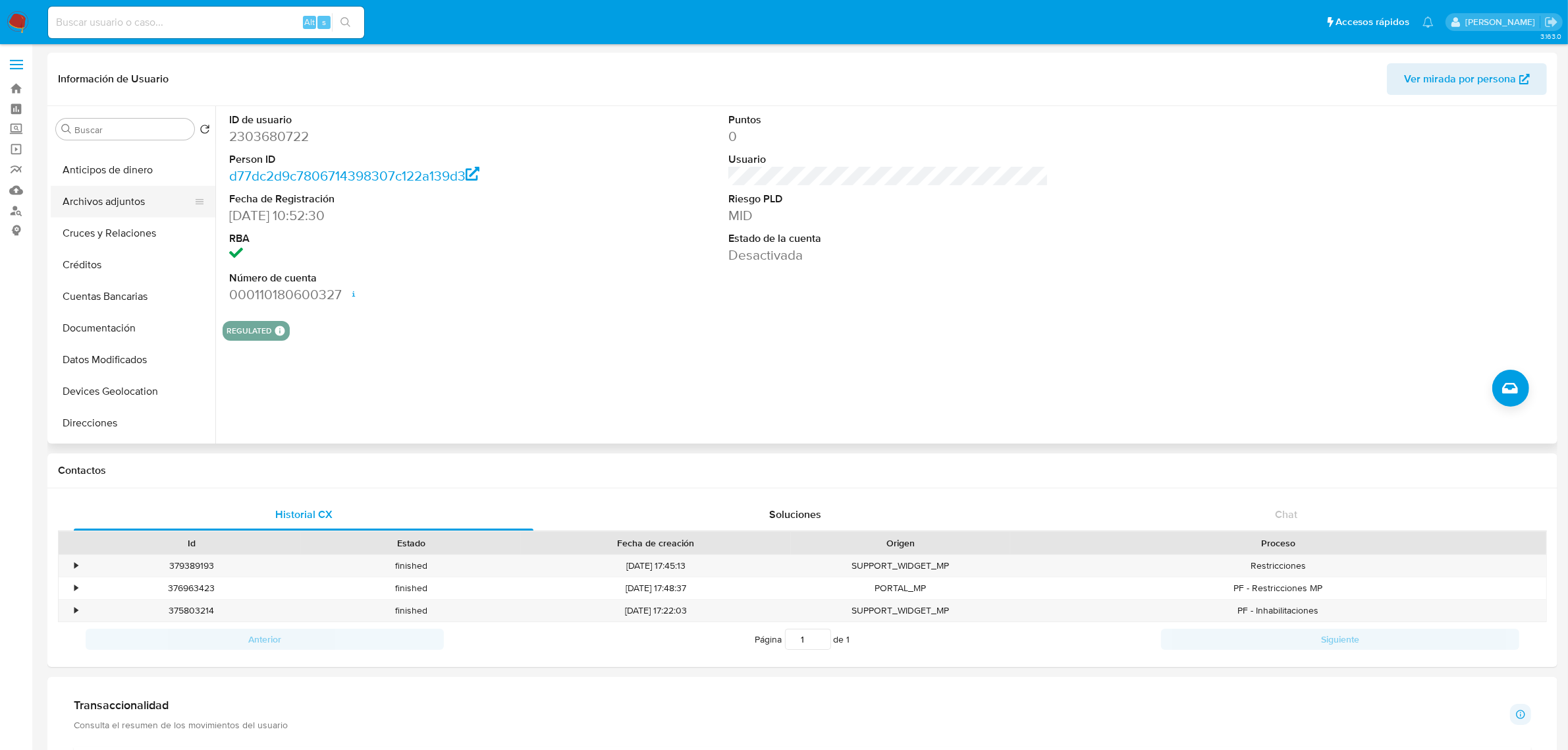
scroll to position [82, 0]
click at [113, 208] on button "Cruces y Relaciones" at bounding box center [128, 204] width 154 height 32
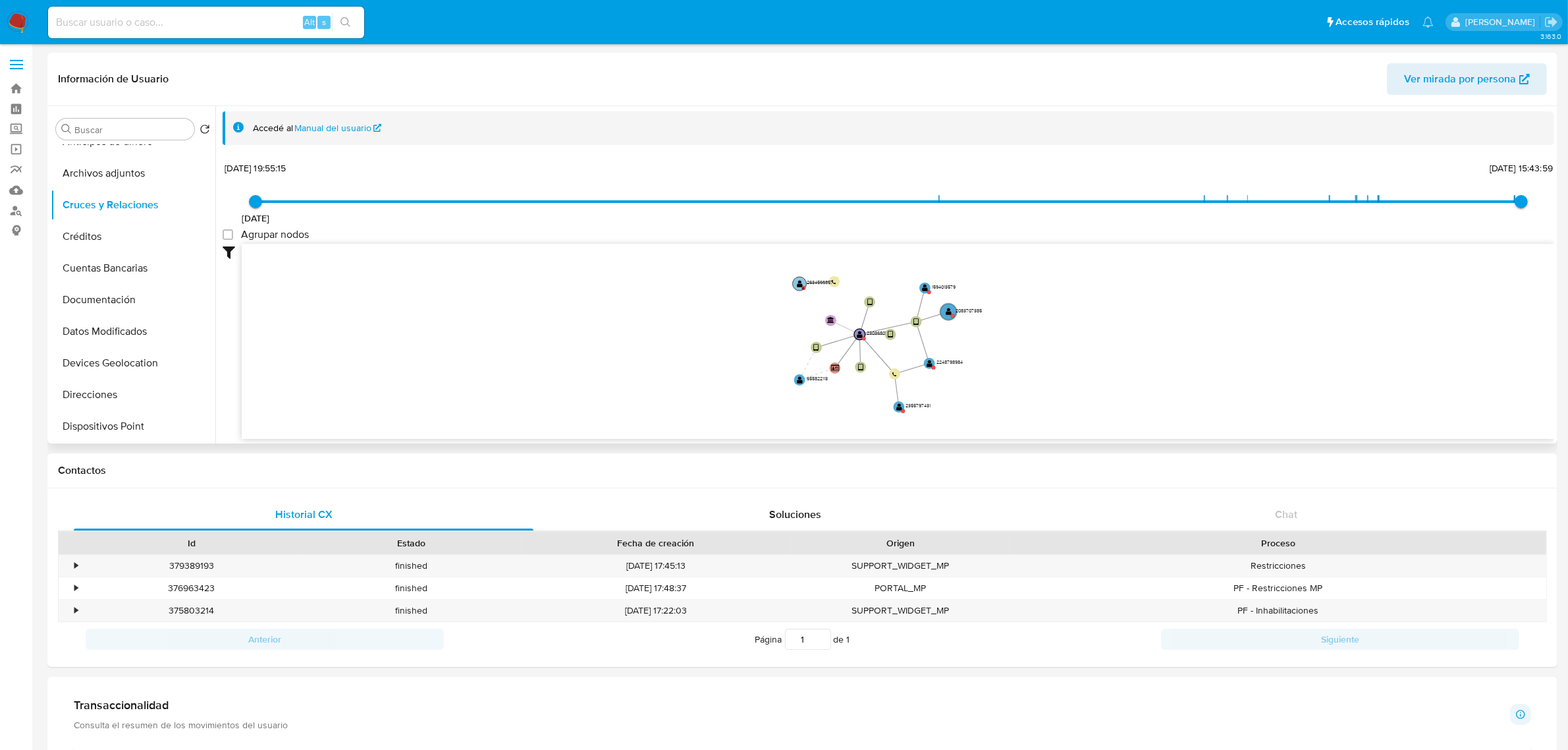
click at [797, 283] on text "" at bounding box center [800, 284] width 6 height 8
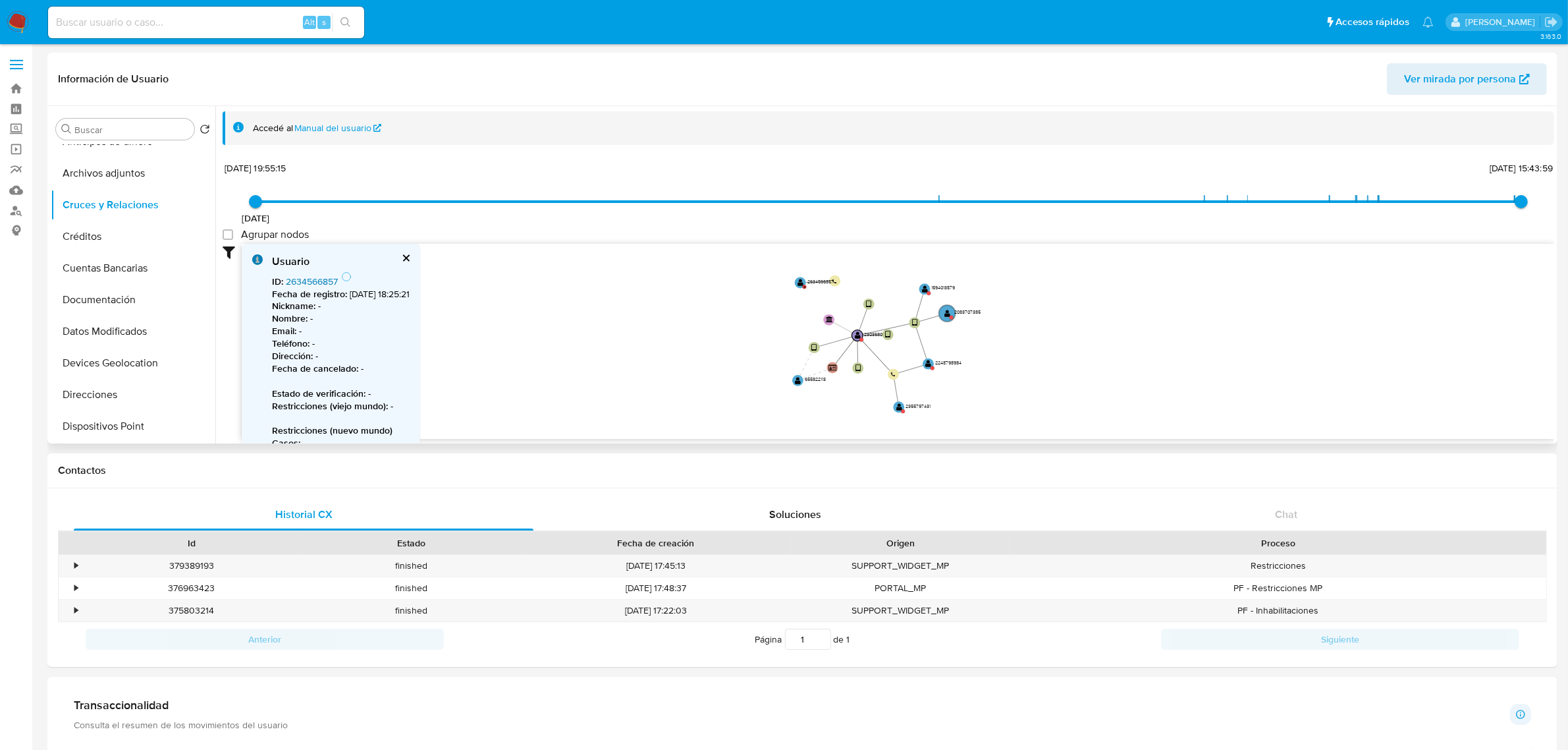
click at [309, 281] on link "2634566857" at bounding box center [311, 281] width 52 height 13
click at [799, 383] on text "" at bounding box center [797, 381] width 6 height 8
click at [321, 275] on link "655822113" at bounding box center [307, 281] width 43 height 13
click at [897, 406] on text "" at bounding box center [898, 408] width 6 height 8
click at [312, 283] on link "2355797431" at bounding box center [310, 281] width 49 height 13
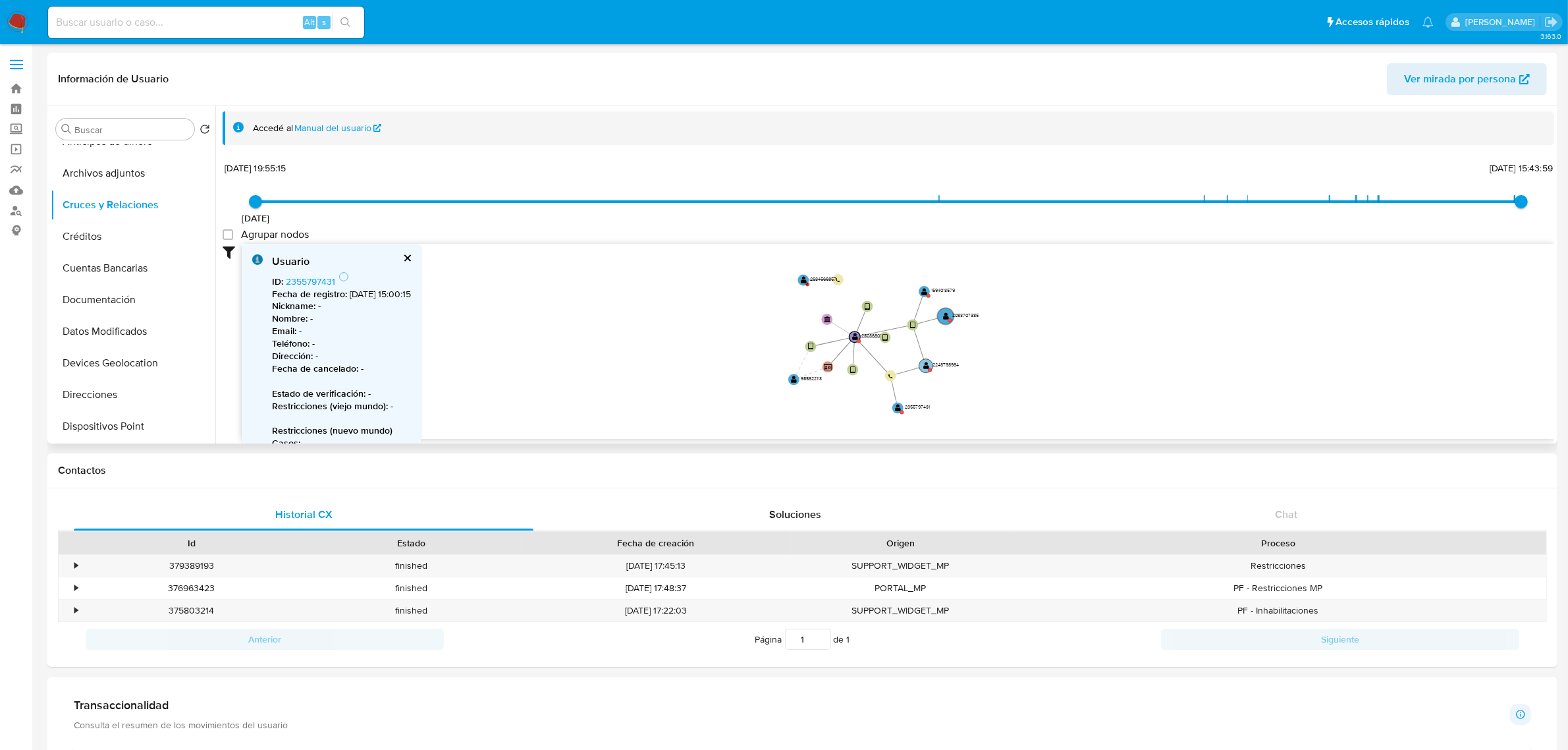
click at [932, 366] on text "2248798984" at bounding box center [946, 364] width 26 height 7
click at [316, 280] on link "2248798984" at bounding box center [311, 281] width 52 height 13
click at [947, 319] on text "" at bounding box center [945, 318] width 6 height 8
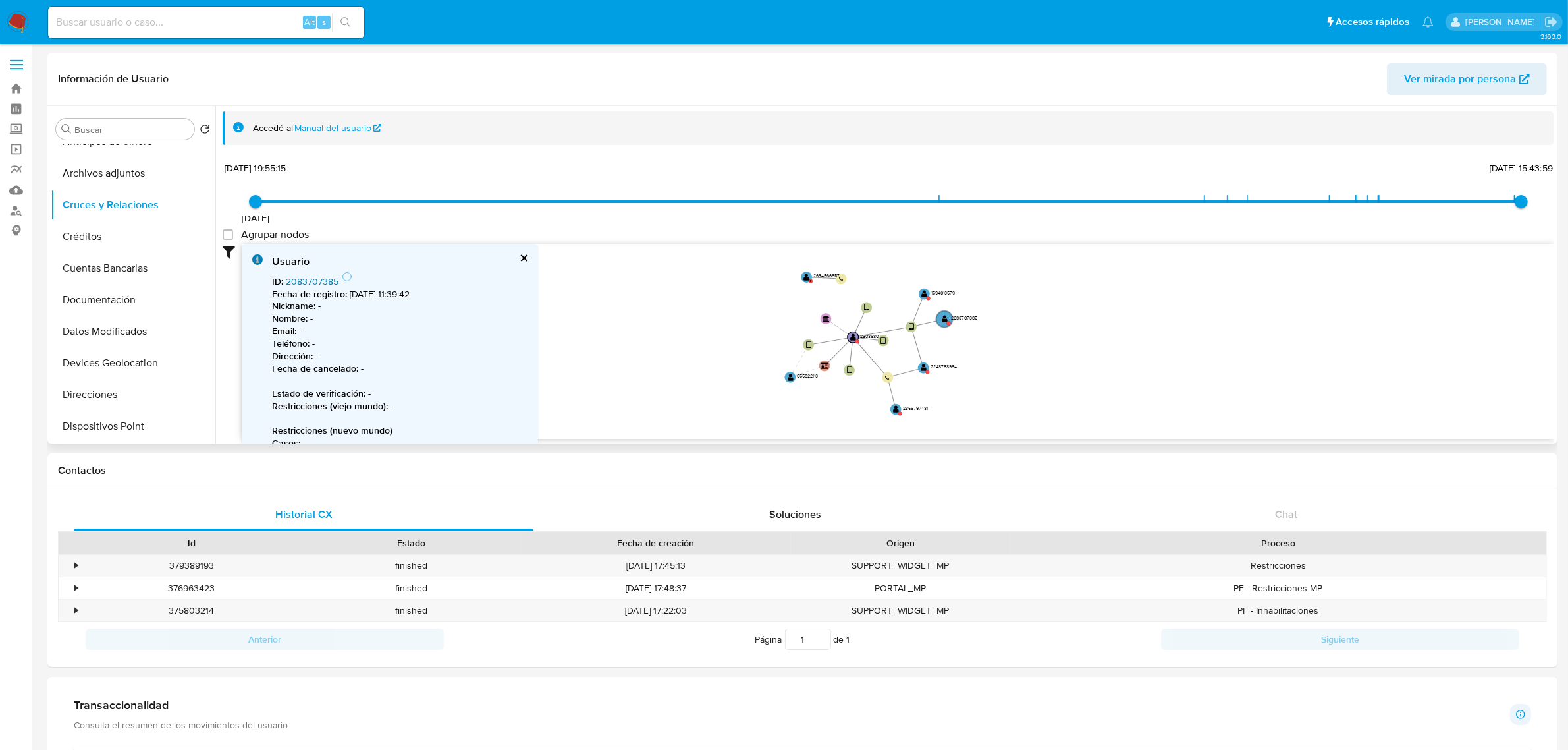
click at [324, 281] on link "2083707385" at bounding box center [312, 281] width 52 height 13
click at [926, 292] on text "" at bounding box center [923, 295] width 6 height 8
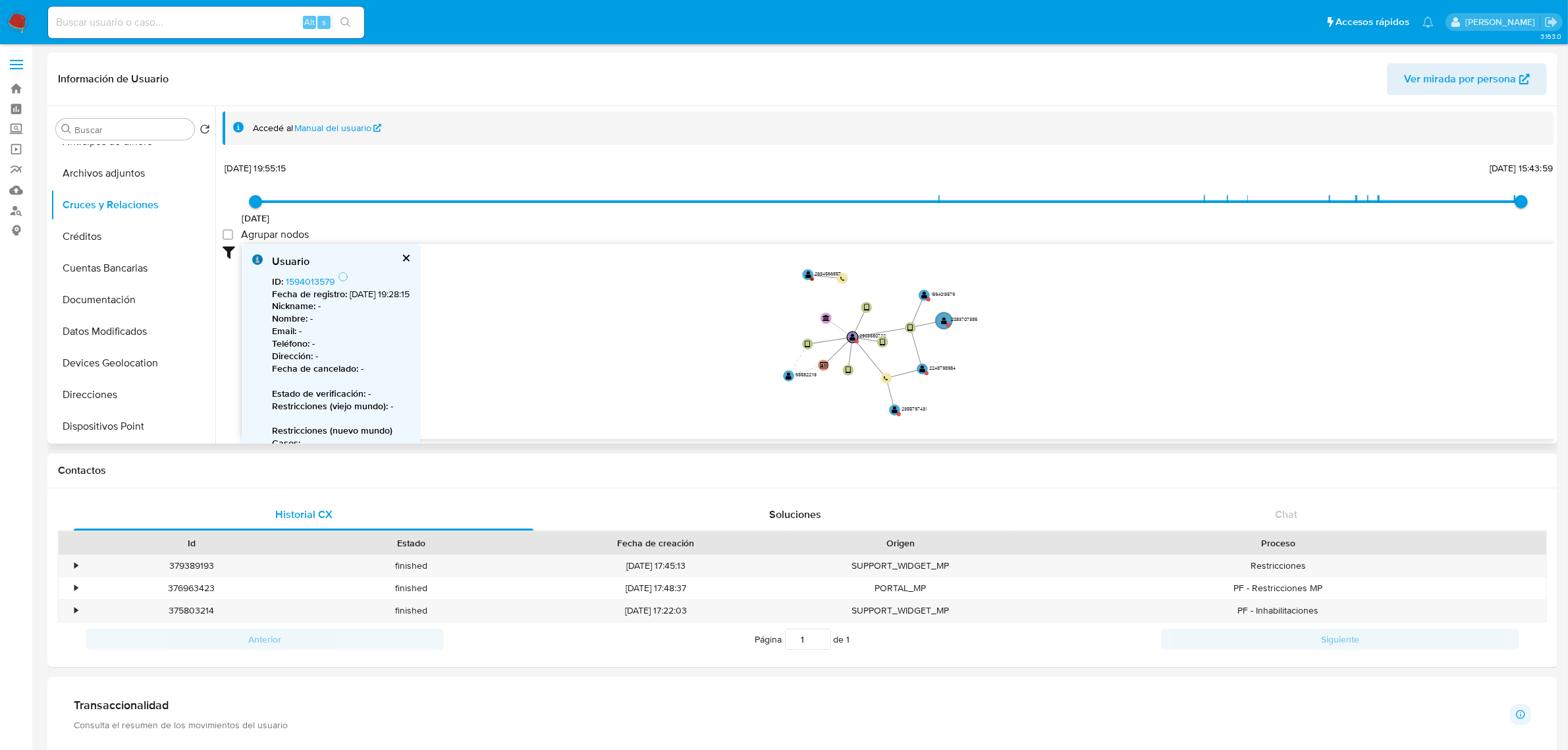
click at [313, 287] on b "Fecha de registro :" at bounding box center [310, 294] width 75 height 13
click at [313, 284] on link "1594013579" at bounding box center [309, 281] width 48 height 13
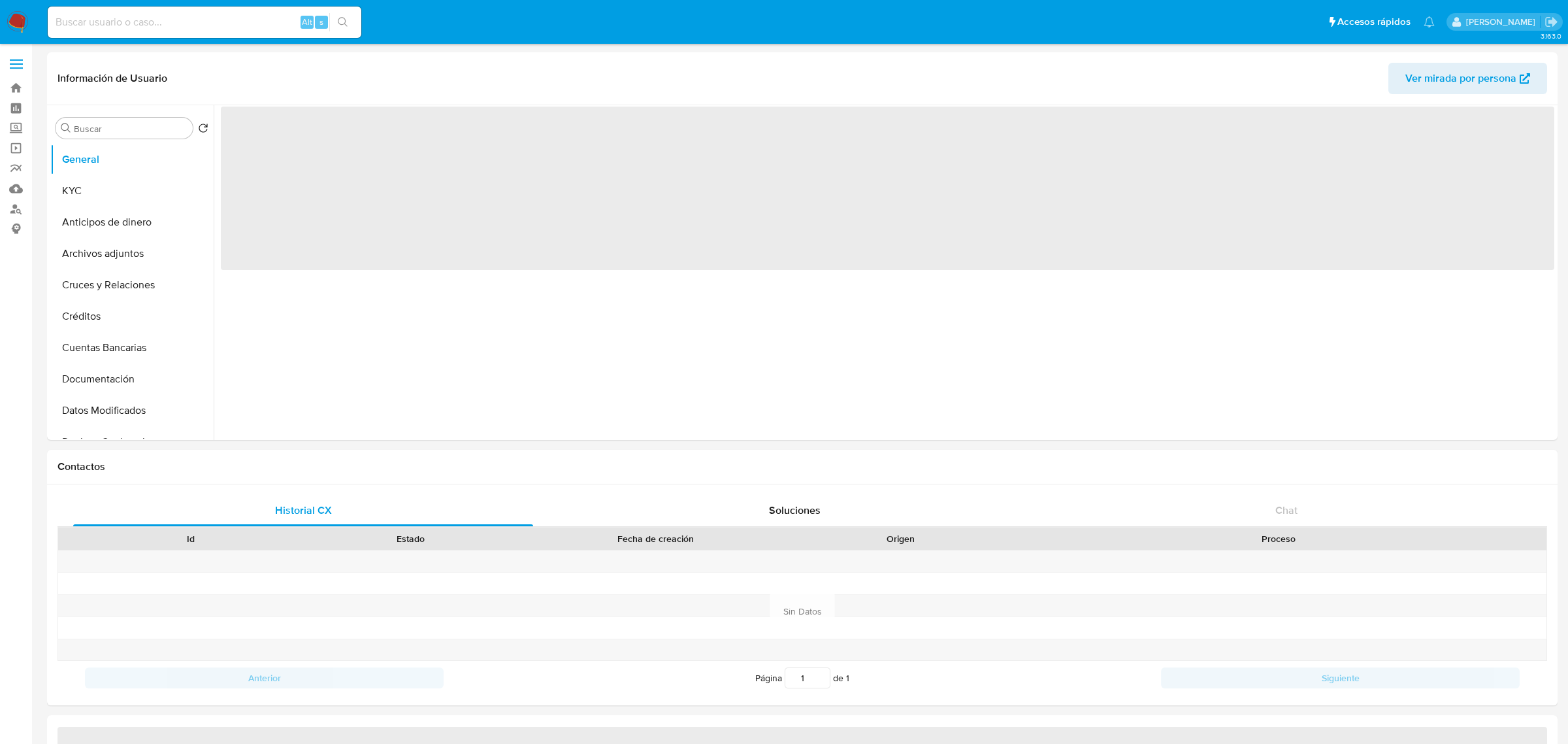
select select "10"
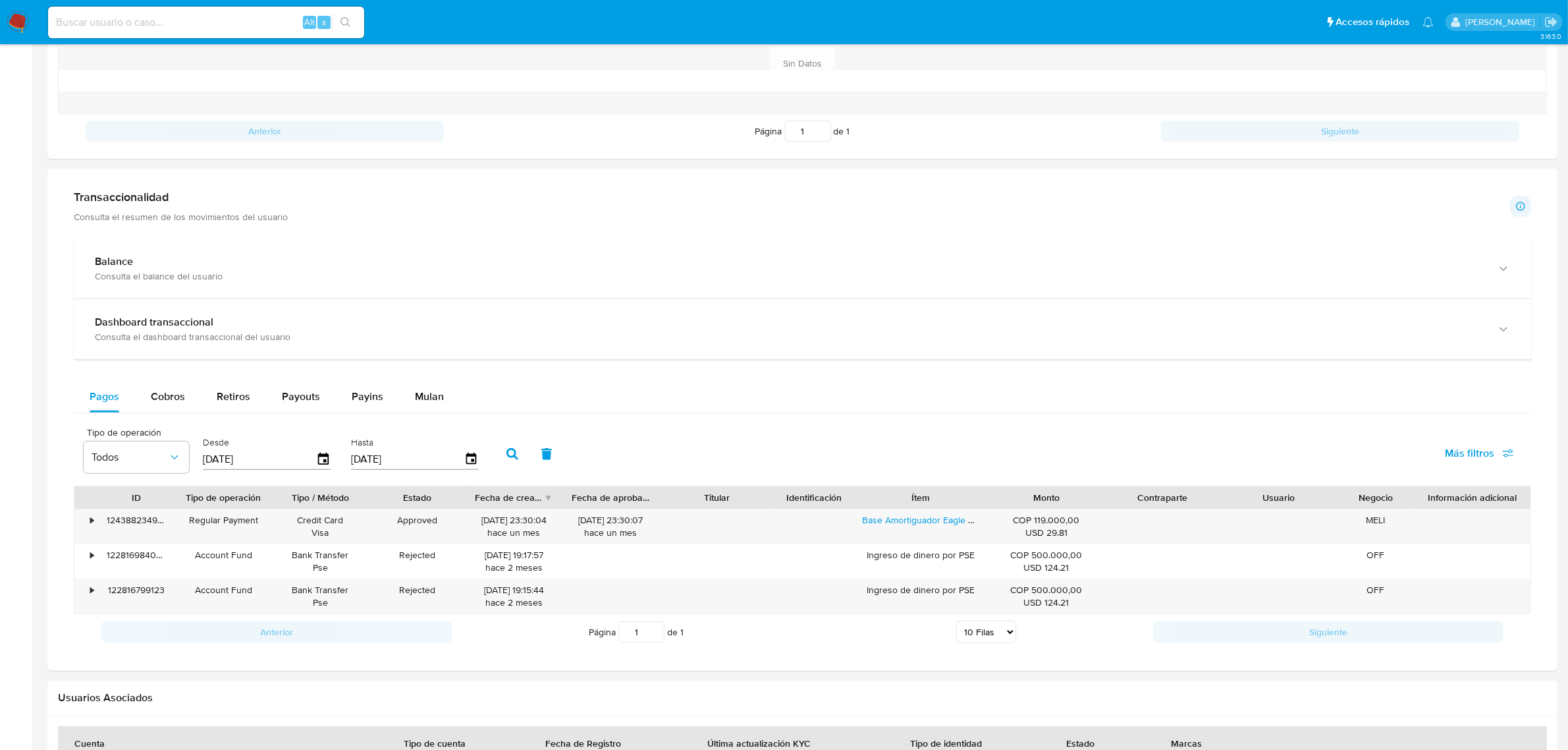
scroll to position [577, 0]
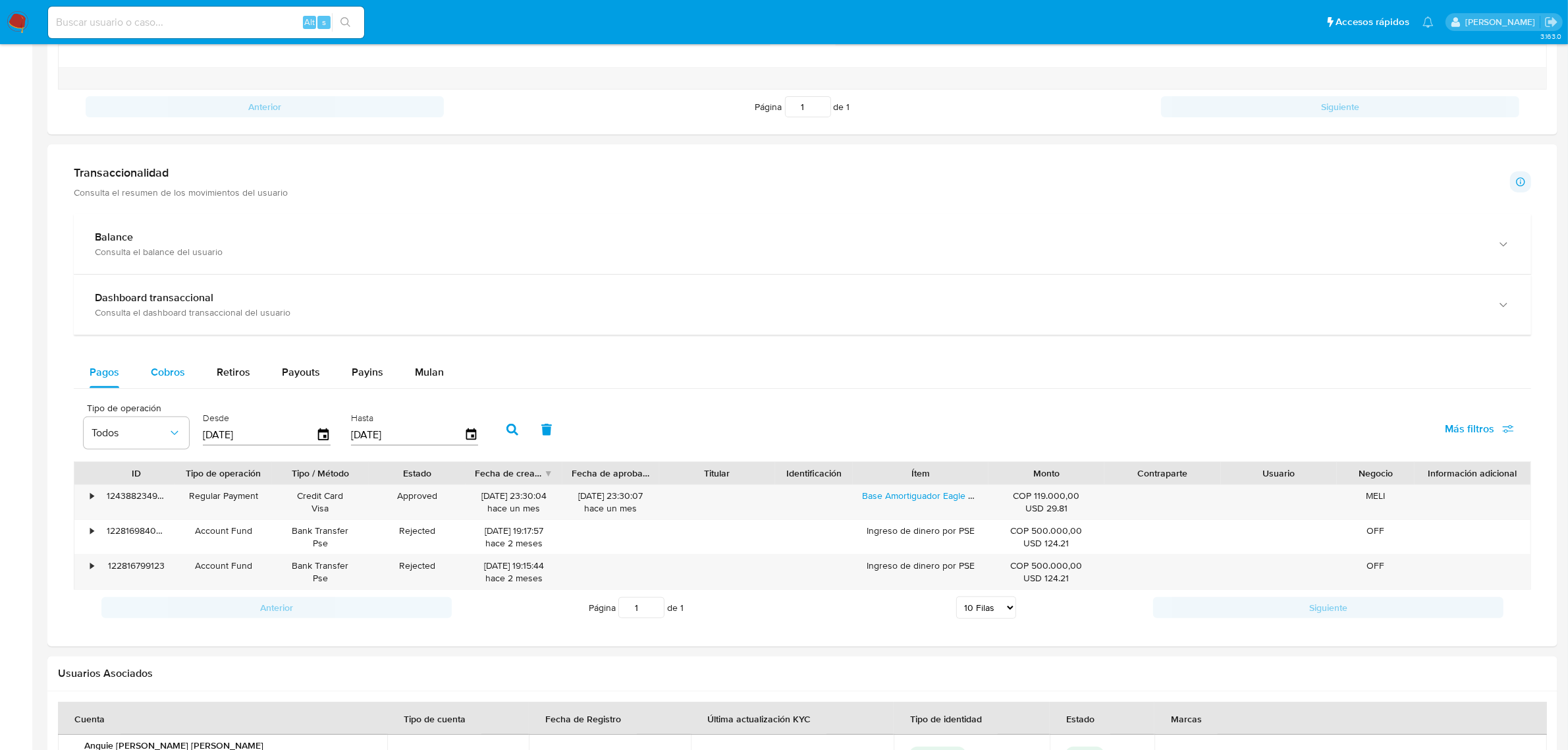
click at [178, 376] on span "Cobros" at bounding box center [168, 372] width 34 height 15
select select "10"
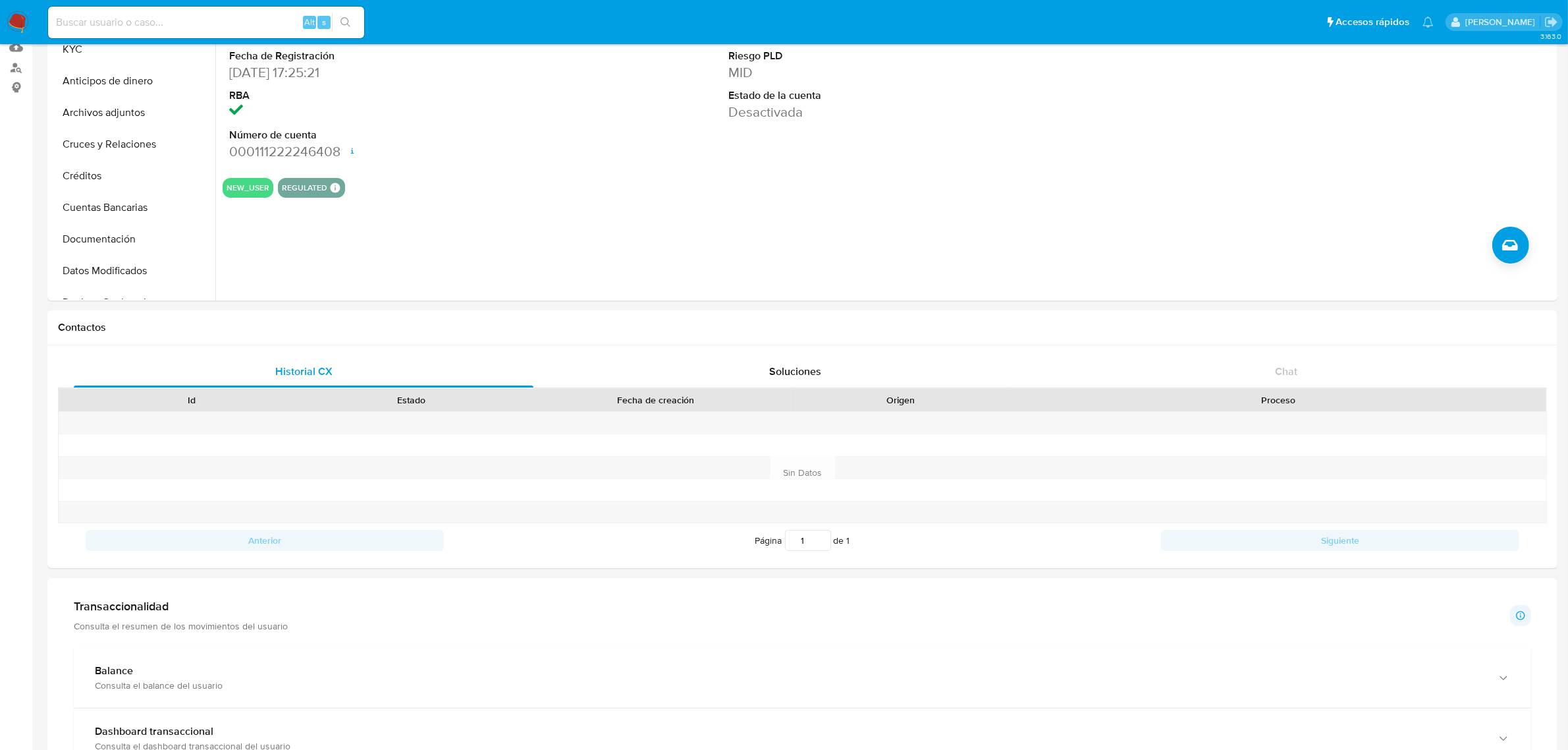
scroll to position [0, 0]
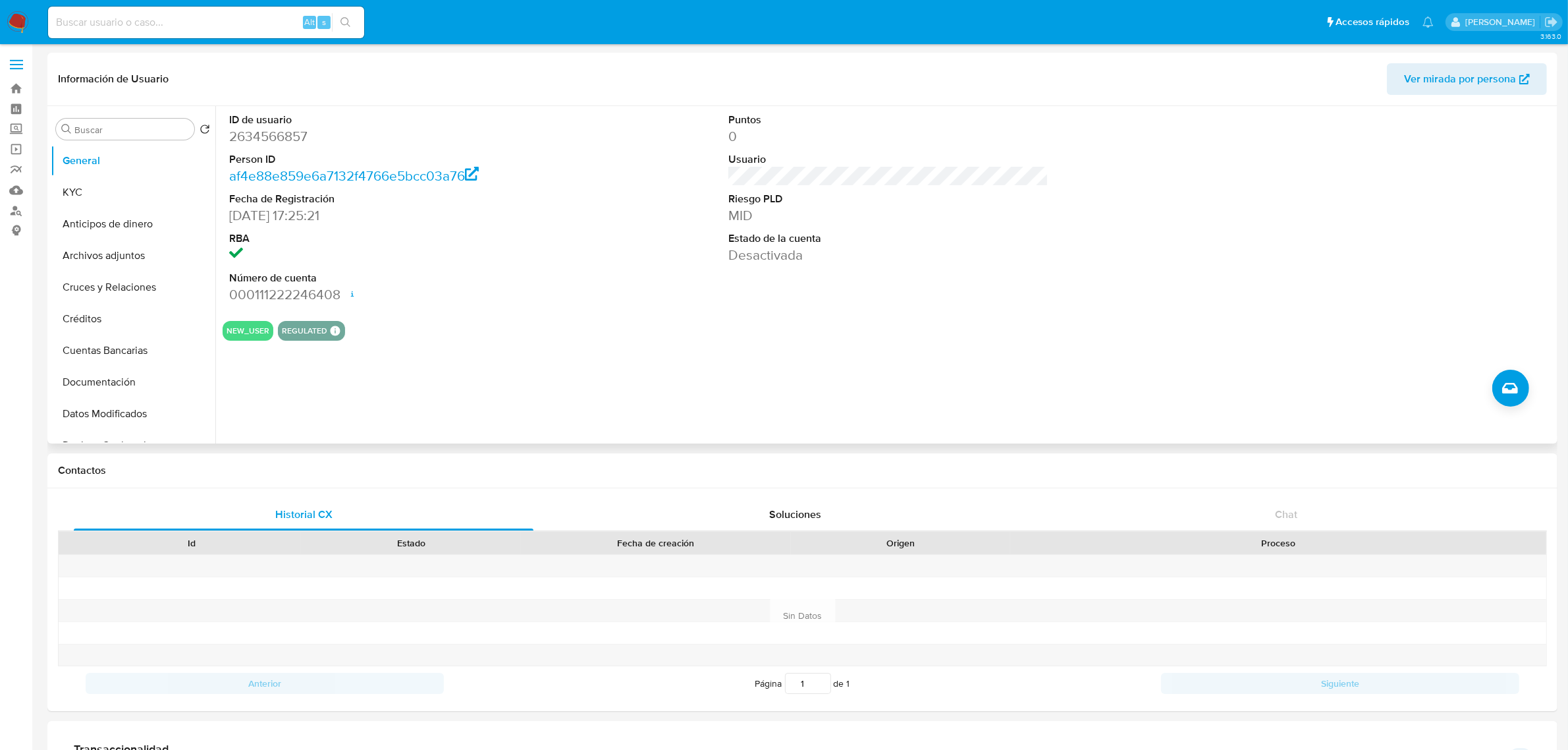
click at [266, 129] on dd "2634566857" at bounding box center [389, 136] width 320 height 18
copy dd "2634566857"
click at [109, 282] on button "Cruces y Relaciones" at bounding box center [128, 287] width 154 height 32
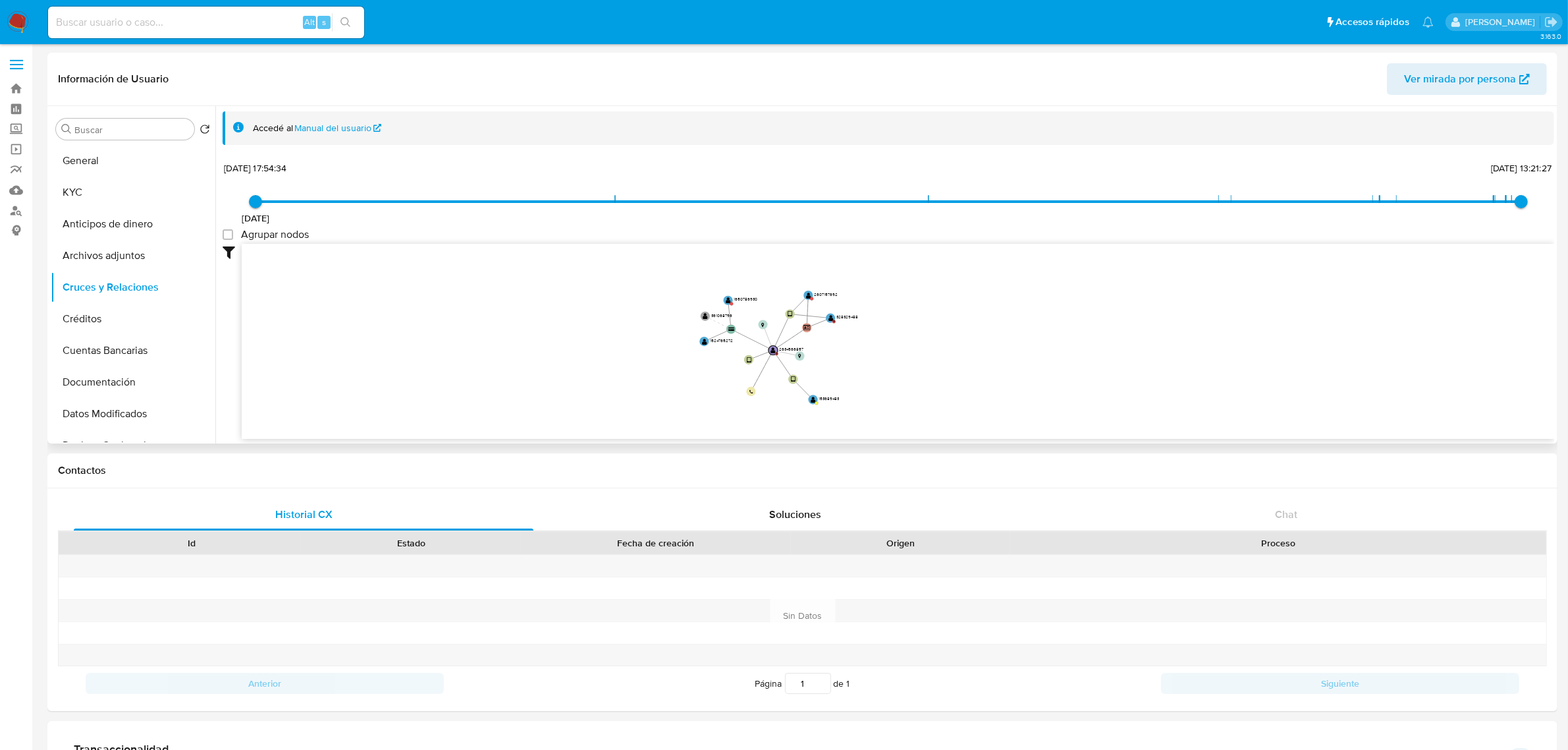
drag, startPoint x: 1021, startPoint y: 293, endPoint x: 894, endPoint y: 327, distance: 131.5
click at [894, 327] on icon "device-67db0b9aadf6817dc084a851  device-68a4f827d861be30dcf8a832  user-263456…" at bounding box center [898, 339] width 1312 height 191
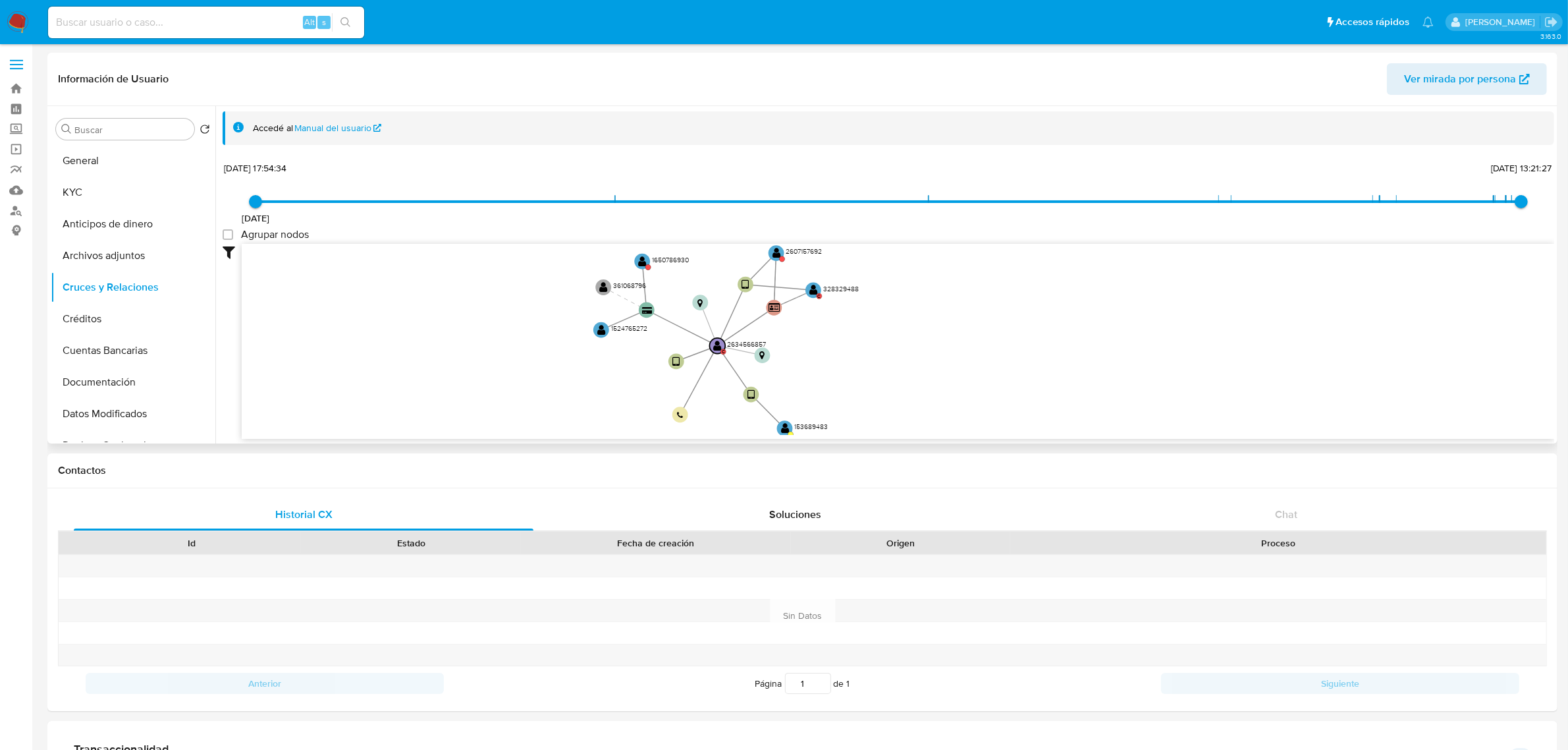
drag, startPoint x: 877, startPoint y: 390, endPoint x: 857, endPoint y: 330, distance: 63.2
click at [857, 330] on icon "device-67db0b9aadf6817dc084a851  device-68a4f827d861be30dcf8a832  user-263456…" at bounding box center [898, 339] width 1312 height 191
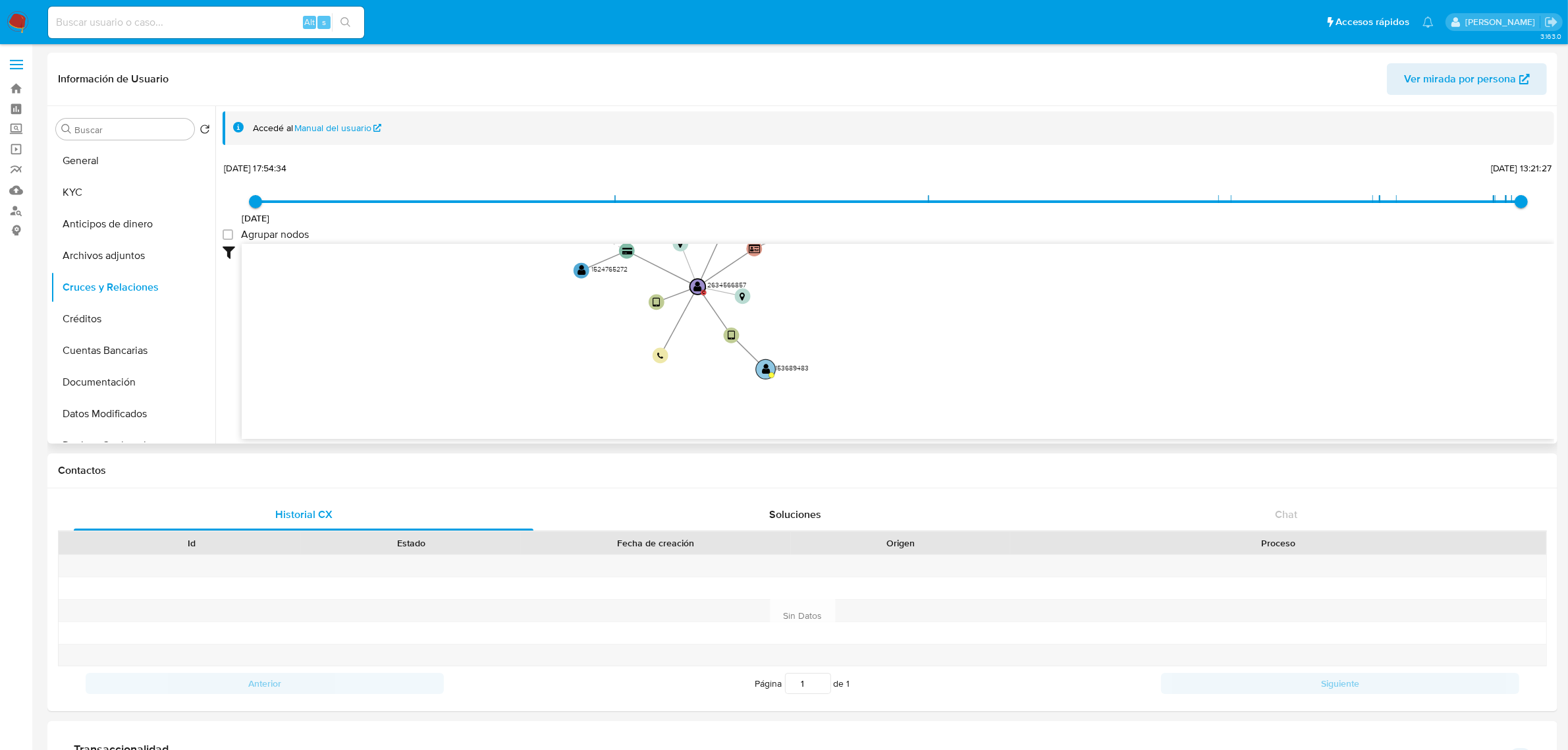
click at [766, 371] on text "" at bounding box center [766, 368] width 8 height 11
click at [767, 368] on text "" at bounding box center [764, 370] width 8 height 11
click at [768, 374] on circle at bounding box center [769, 377] width 5 height 5
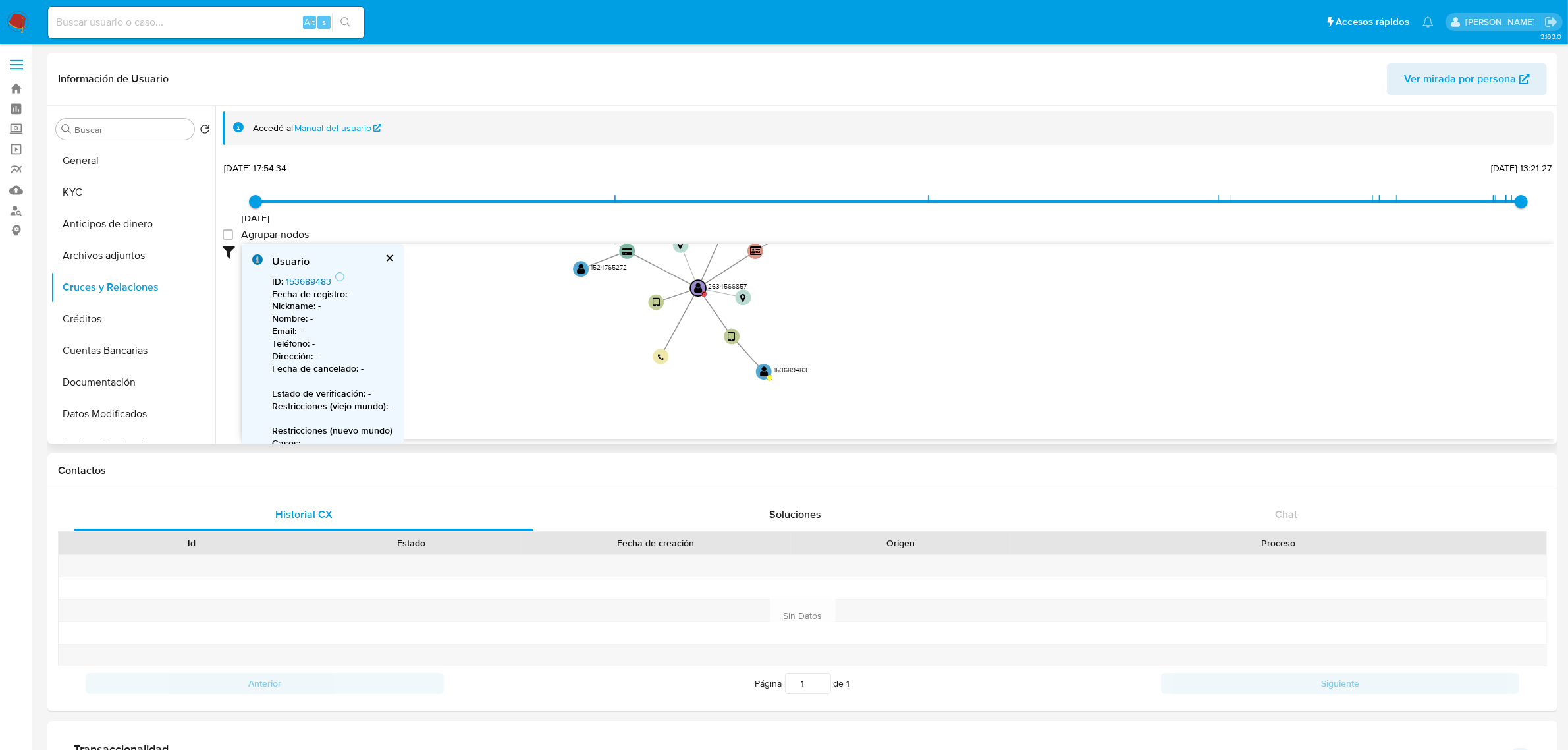
click at [300, 281] on link "153689483" at bounding box center [308, 281] width 45 height 13
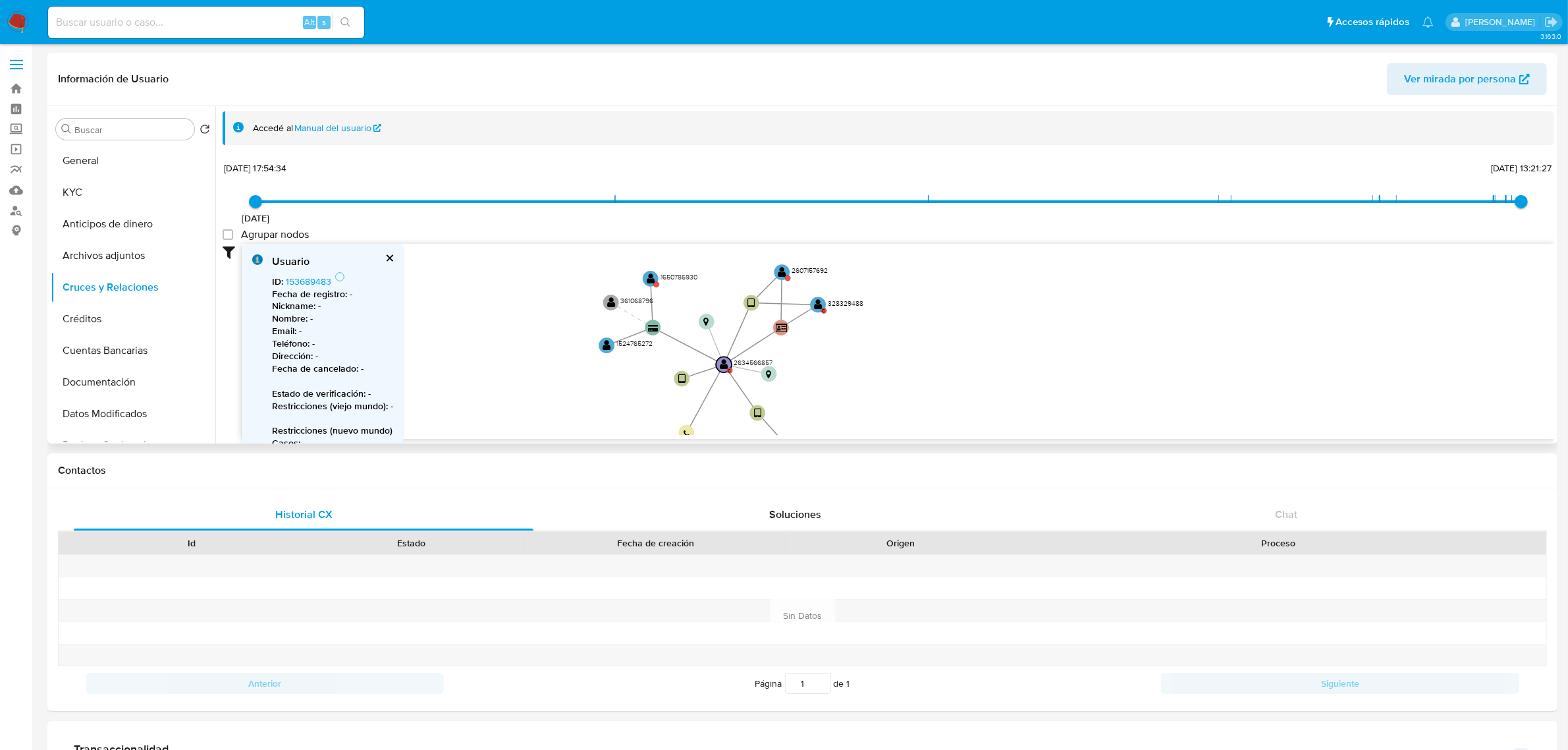
drag, startPoint x: 850, startPoint y: 273, endPoint x: 877, endPoint y: 363, distance: 94.0
click at [877, 363] on icon "device-67db0b9aadf6817dc084a851  device-68a4f827d861be30dcf8a832  user-263456…" at bounding box center [898, 339] width 1312 height 191
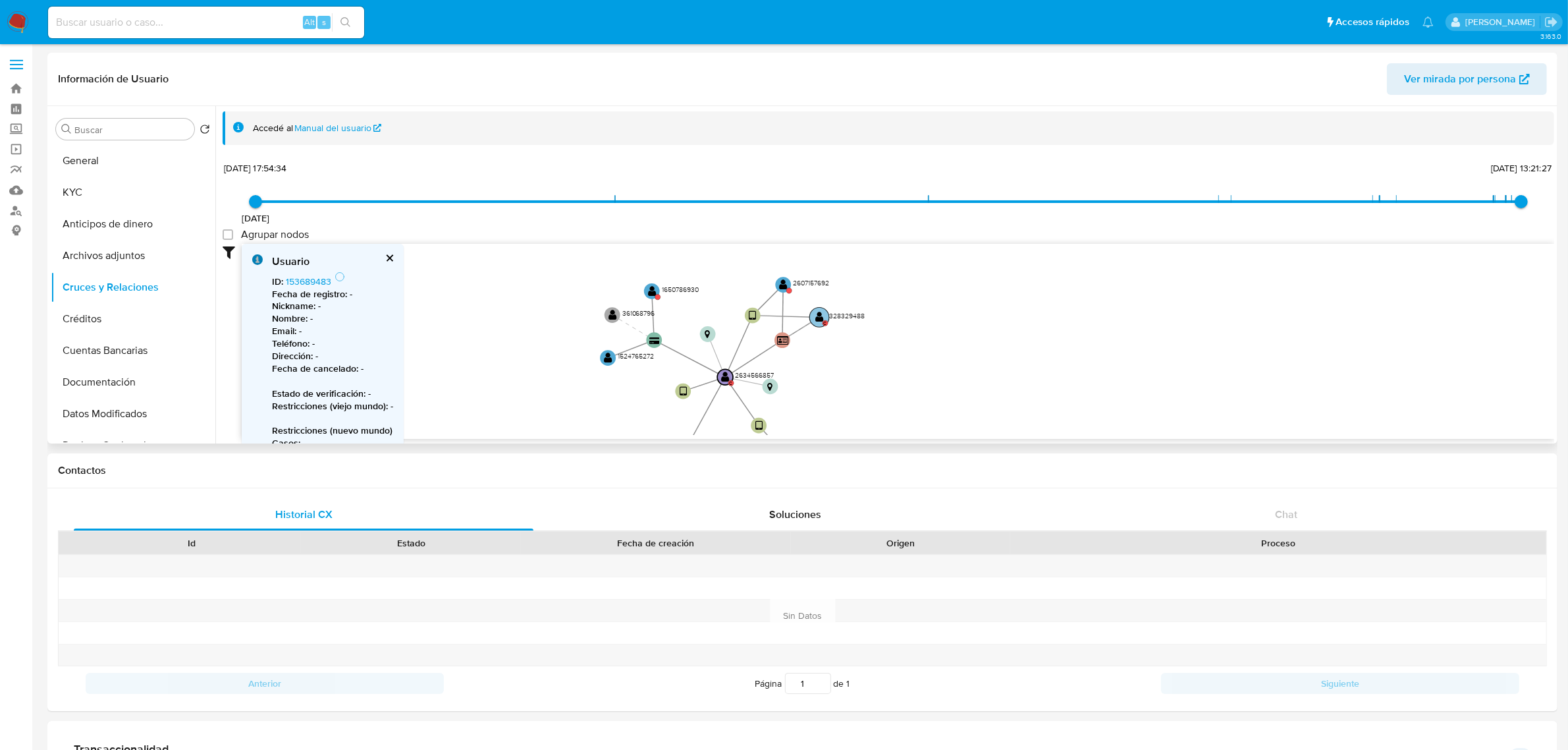
click at [823, 313] on circle at bounding box center [819, 318] width 20 height 20
click at [326, 279] on link "328329488" at bounding box center [309, 281] width 48 height 13
click at [791, 284] on circle at bounding box center [783, 286] width 20 height 20
click at [303, 283] on link "2607157692" at bounding box center [310, 281] width 50 height 13
click at [656, 286] on text "" at bounding box center [653, 291] width 8 height 11
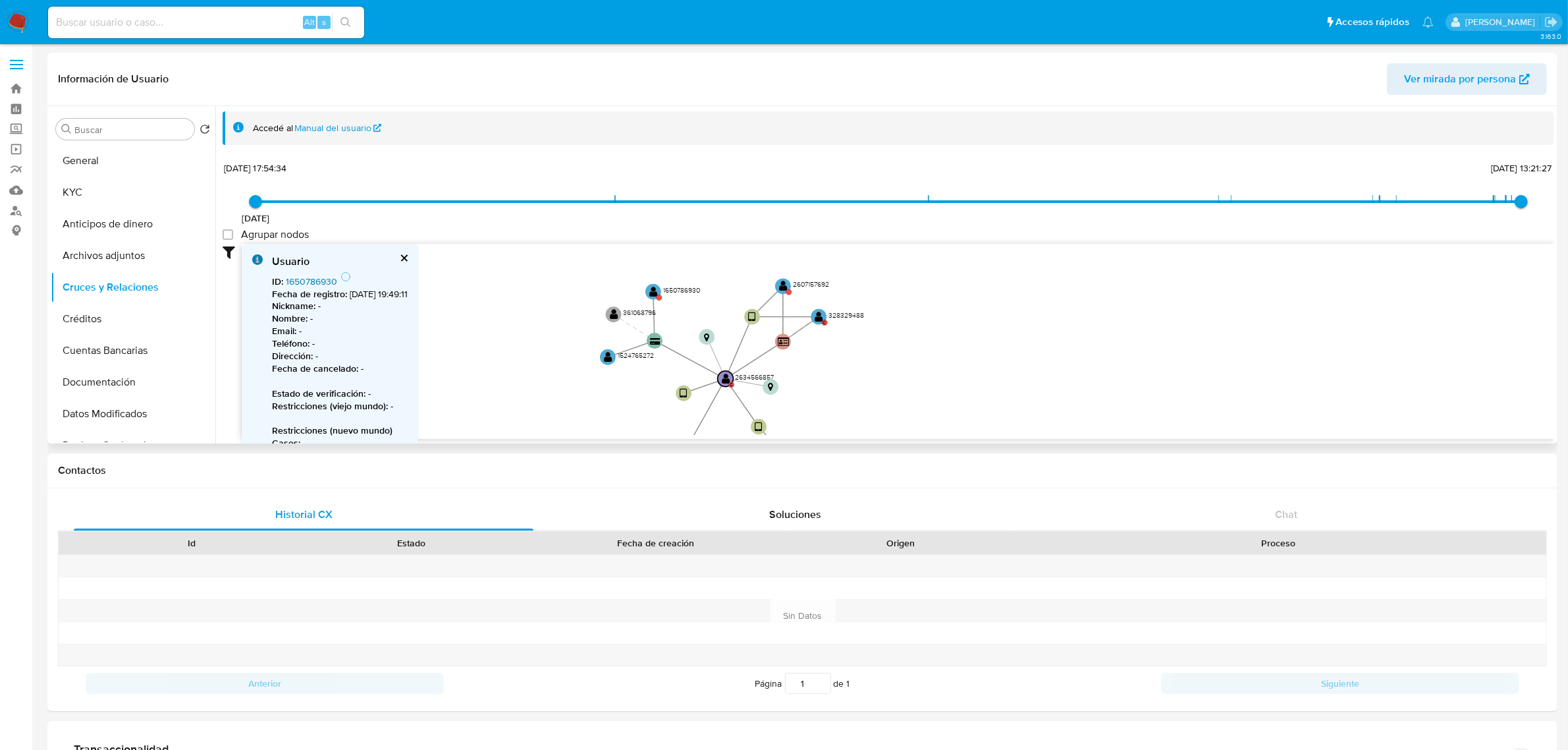
click at [317, 279] on link "1650786930" at bounding box center [311, 281] width 52 height 13
click at [601, 353] on circle at bounding box center [608, 357] width 20 height 20
click at [325, 284] on link "1524765272" at bounding box center [310, 281] width 49 height 13
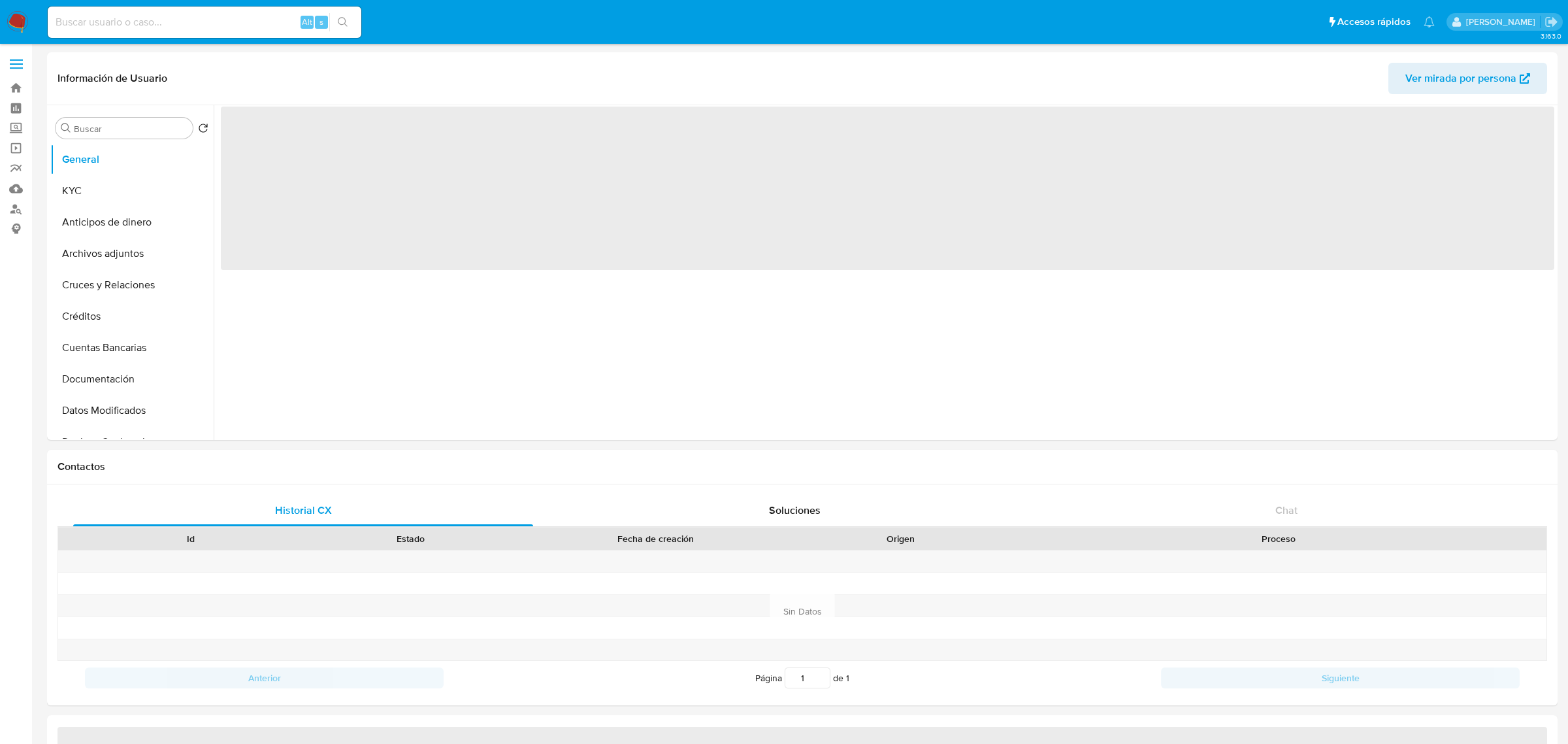
select select "10"
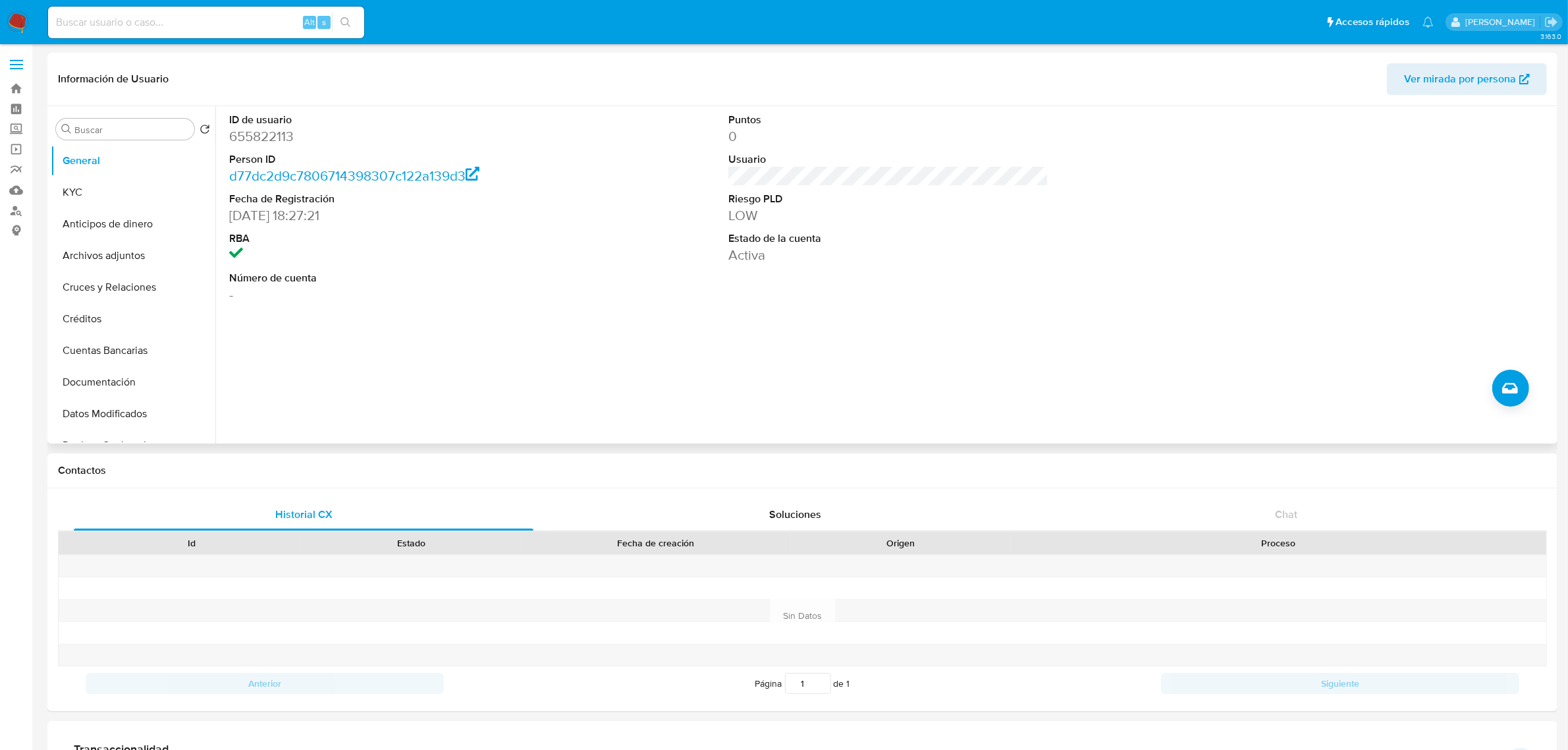
click at [262, 133] on dd "655822113" at bounding box center [389, 136] width 320 height 18
copy dd "655822113"
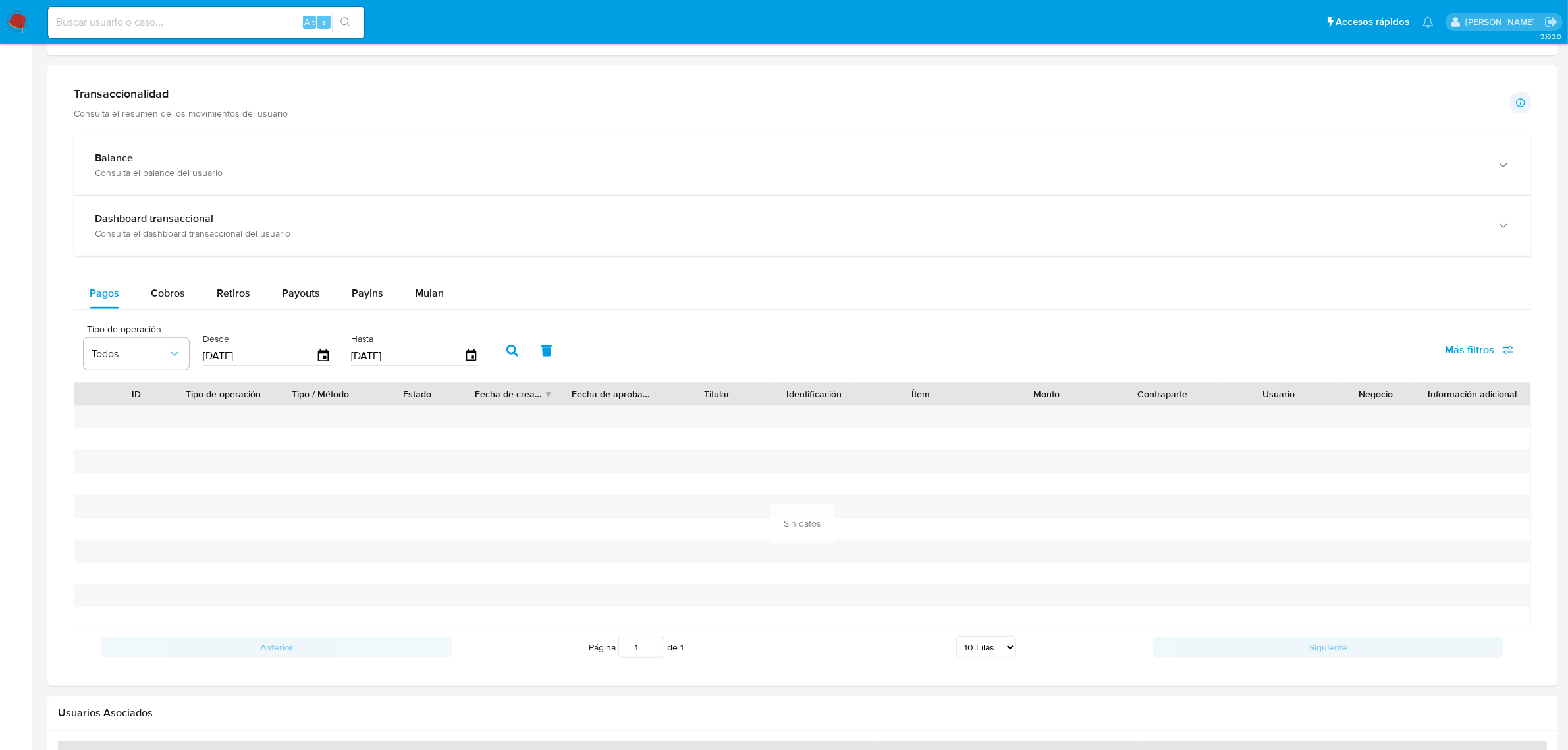
scroll to position [659, 0]
click at [166, 295] on span "Cobros" at bounding box center [168, 290] width 34 height 15
select select "10"
click at [325, 350] on icon "button" at bounding box center [323, 352] width 11 height 11
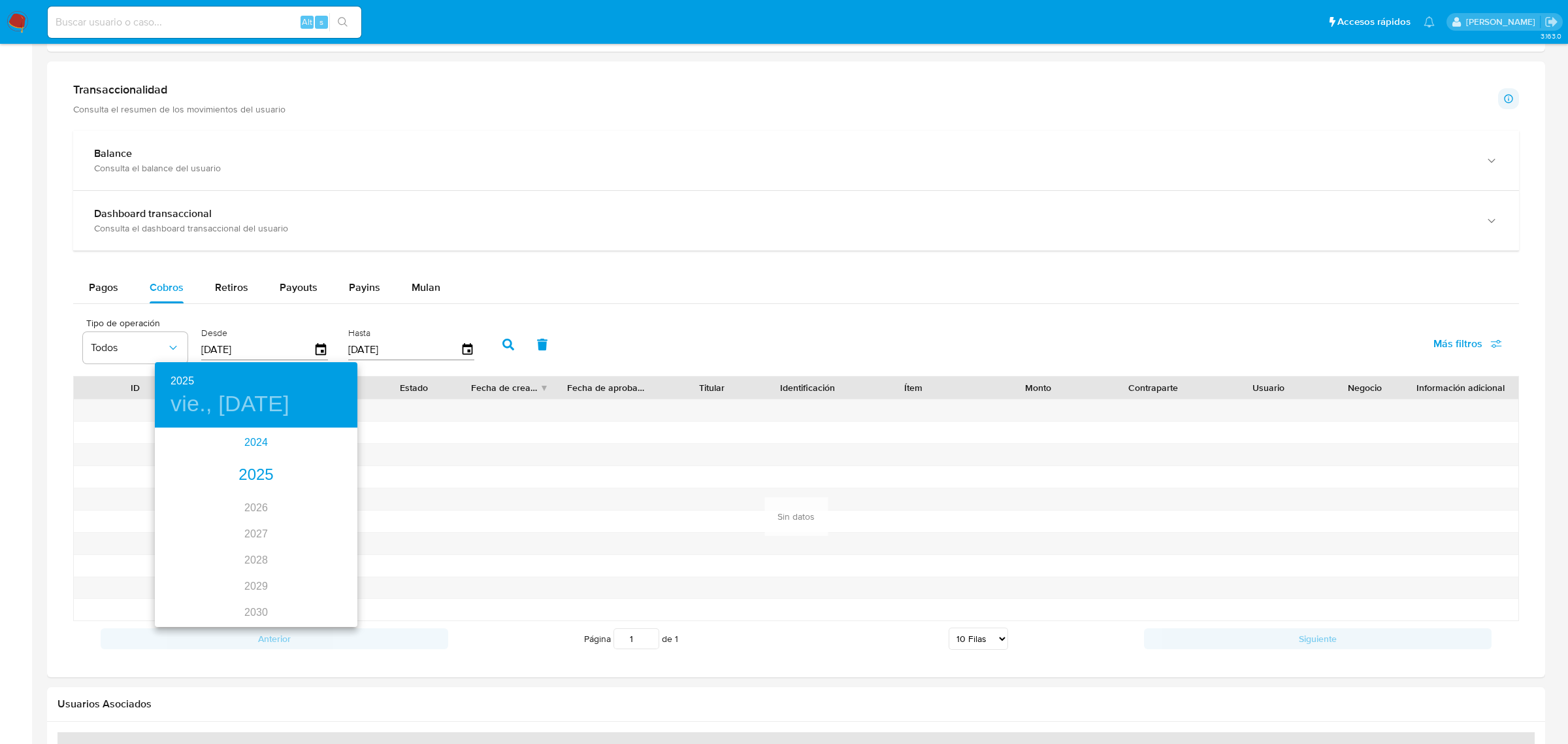
click at [251, 443] on div "2024" at bounding box center [256, 443] width 203 height 26
click at [181, 595] on div "oct." at bounding box center [188, 596] width 68 height 49
click at [239, 546] on span "16" at bounding box center [229, 544] width 24 height 13
type input "16/10/2024"
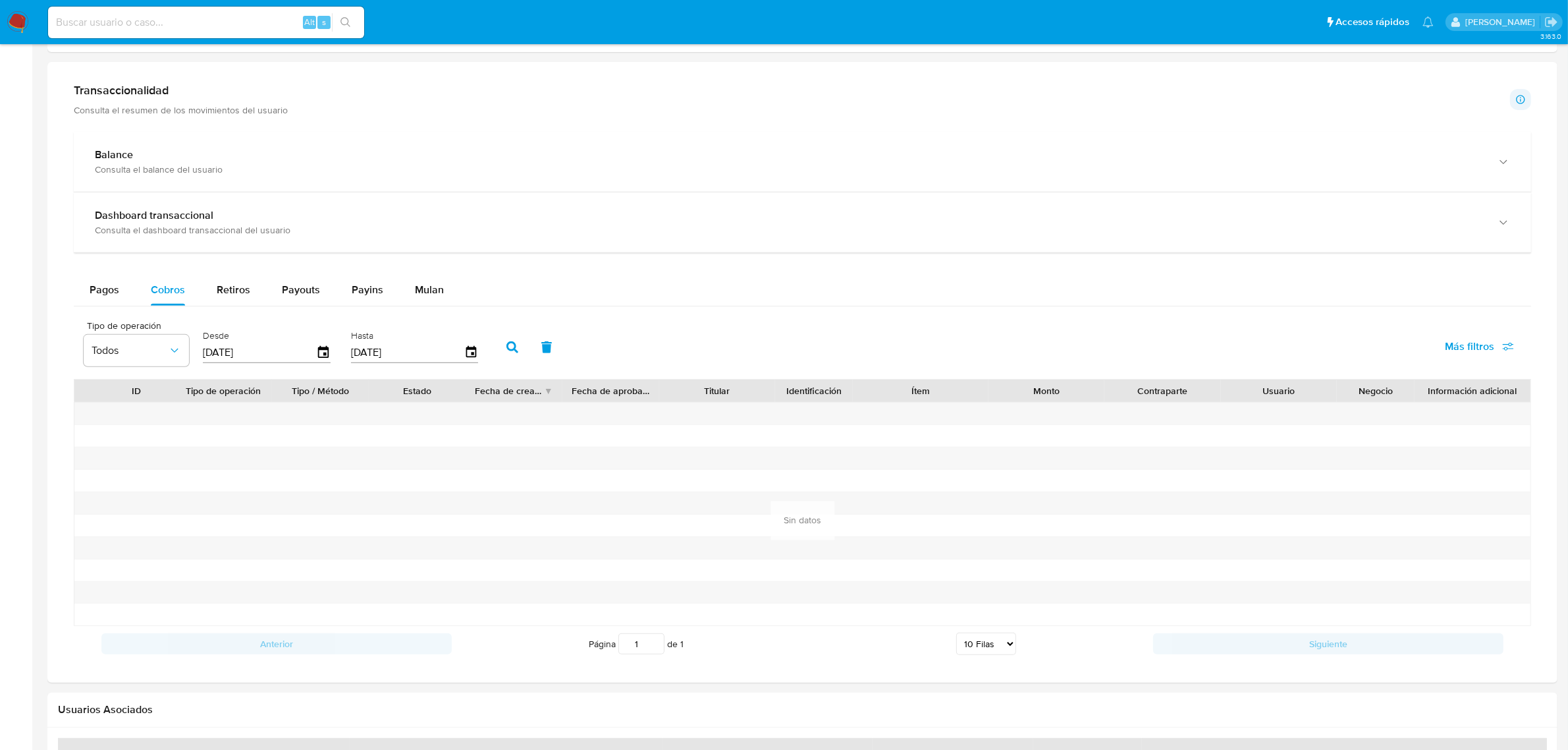
click at [507, 350] on icon "button" at bounding box center [512, 347] width 11 height 11
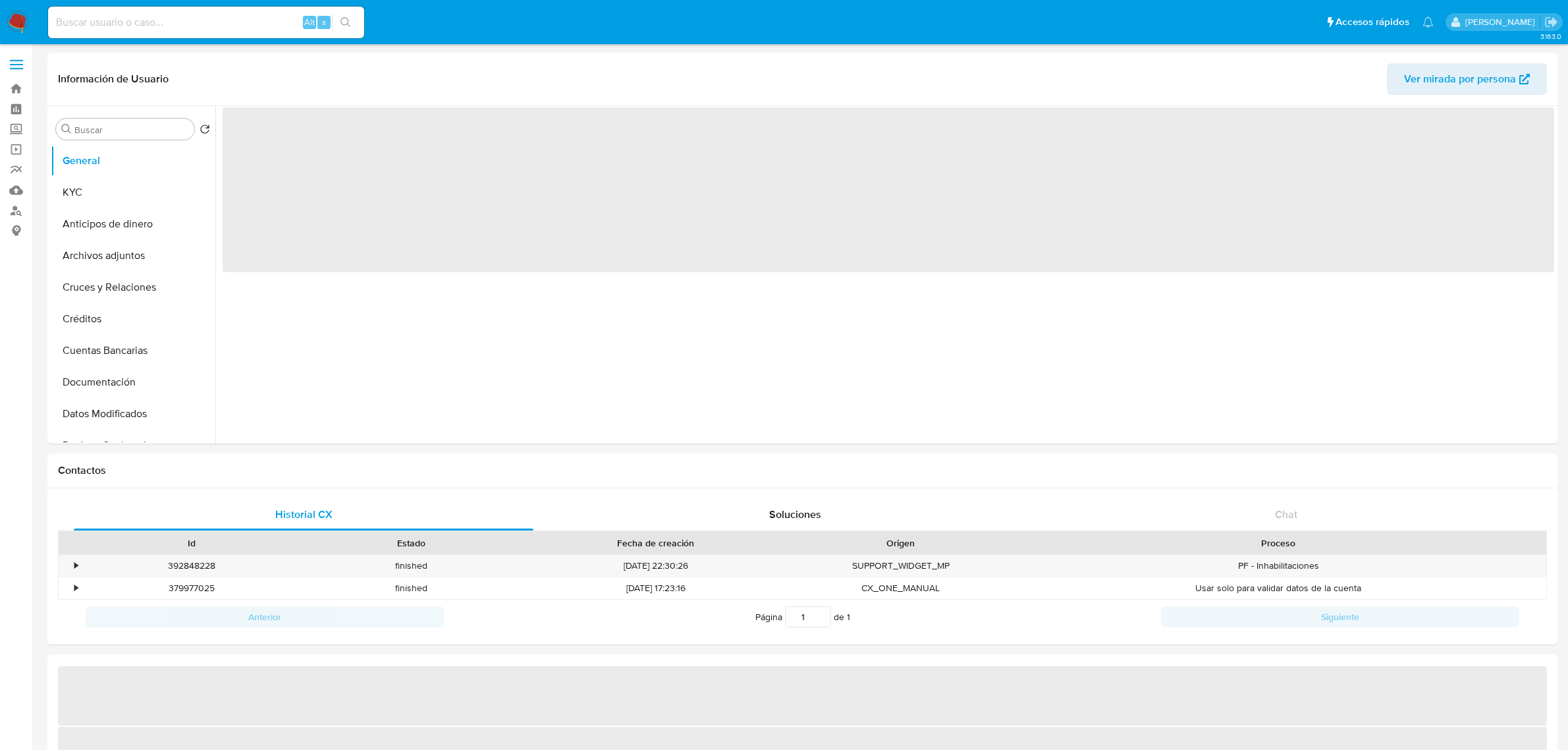
select select "10"
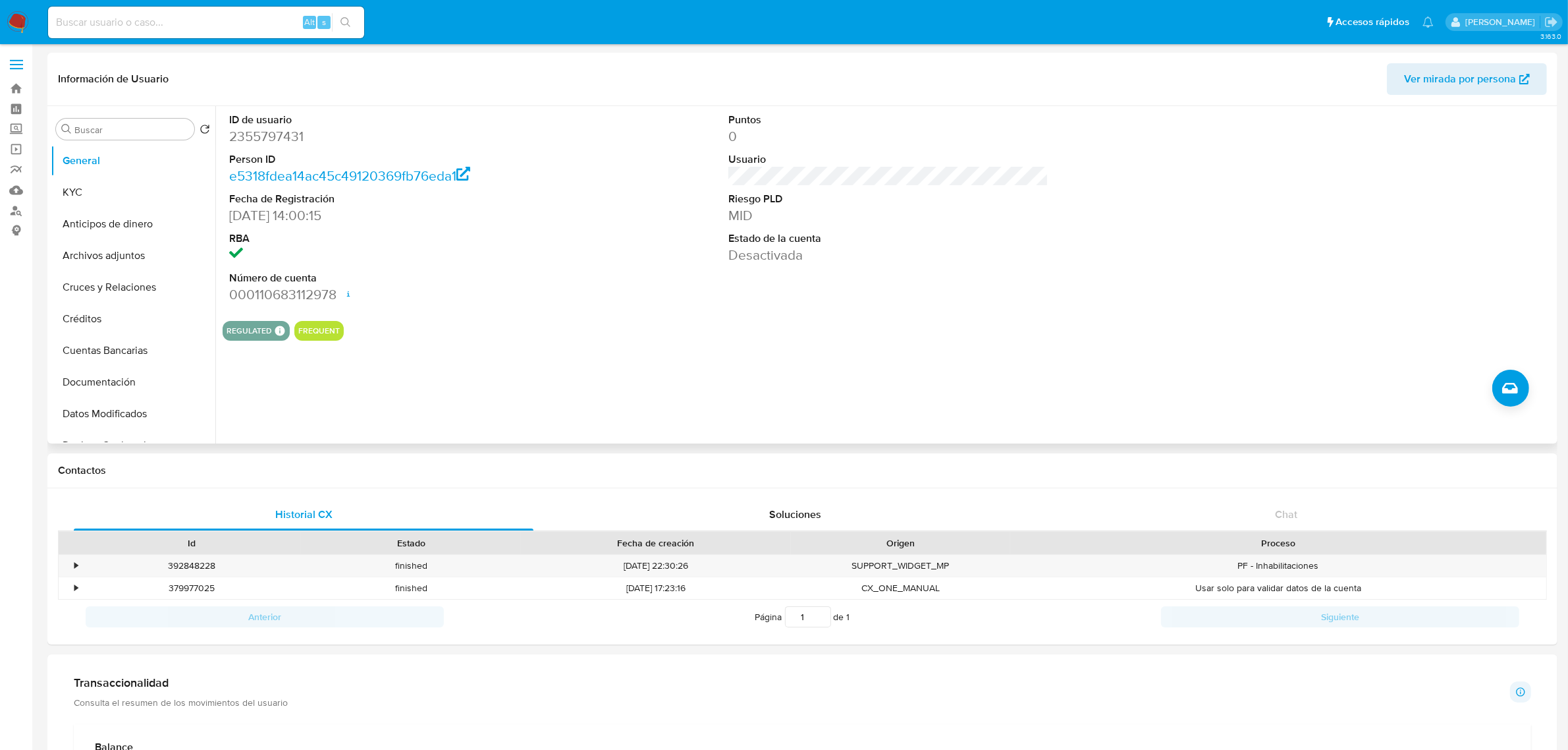
click at [267, 134] on dd "2355797431" at bounding box center [389, 136] width 320 height 18
copy dd "2355797431"
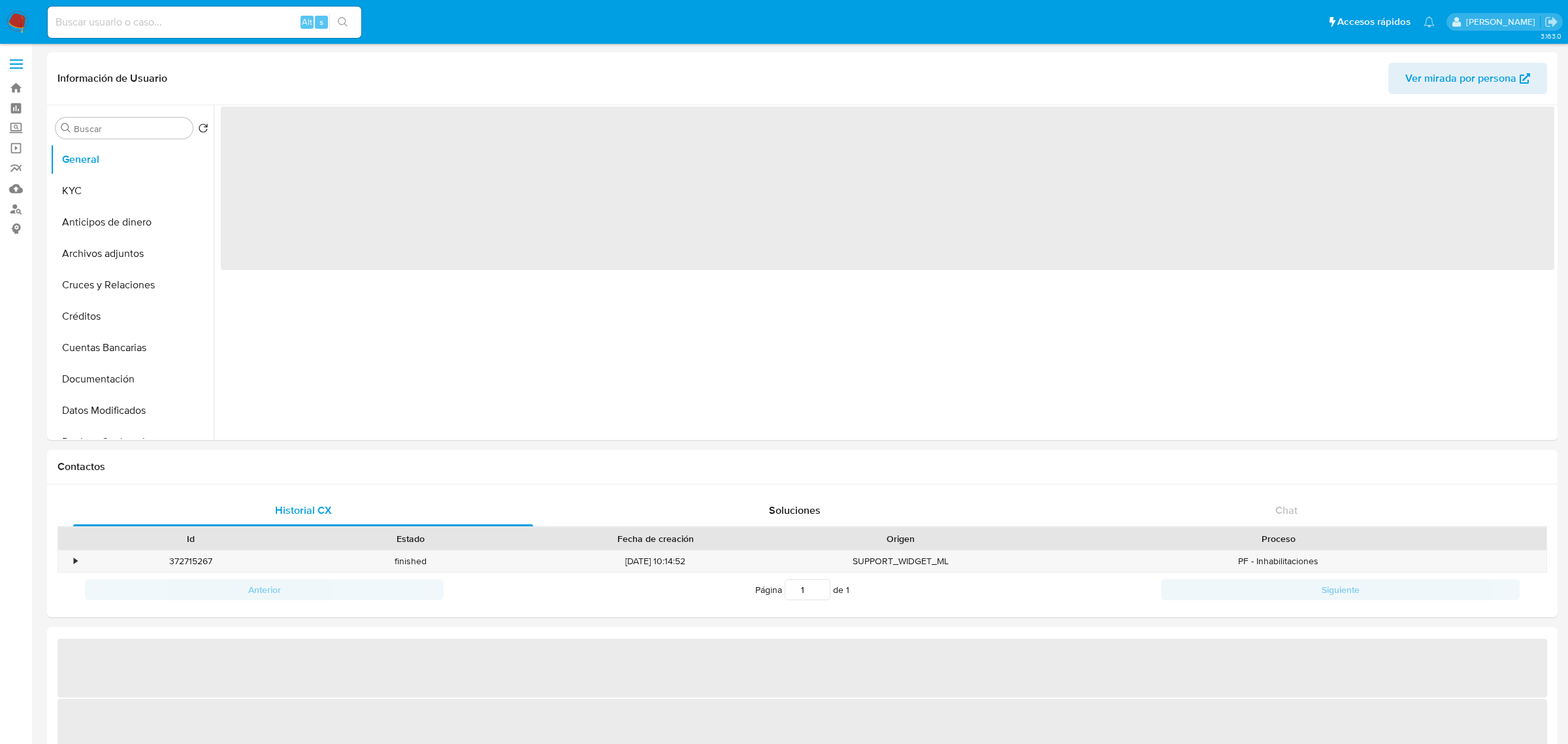
select select "10"
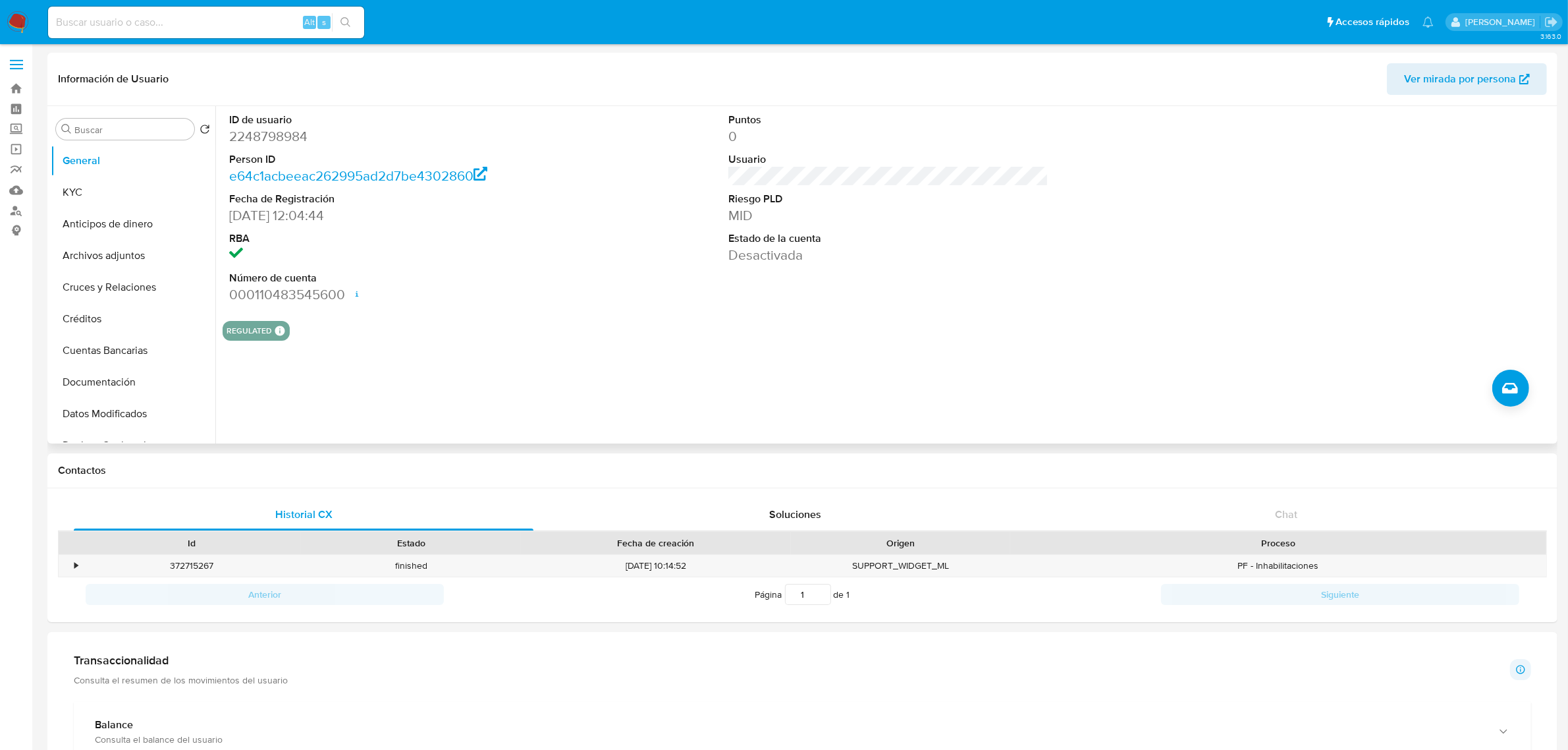
click at [298, 139] on dd "2248798984" at bounding box center [389, 136] width 320 height 18
copy dd "2248798984"
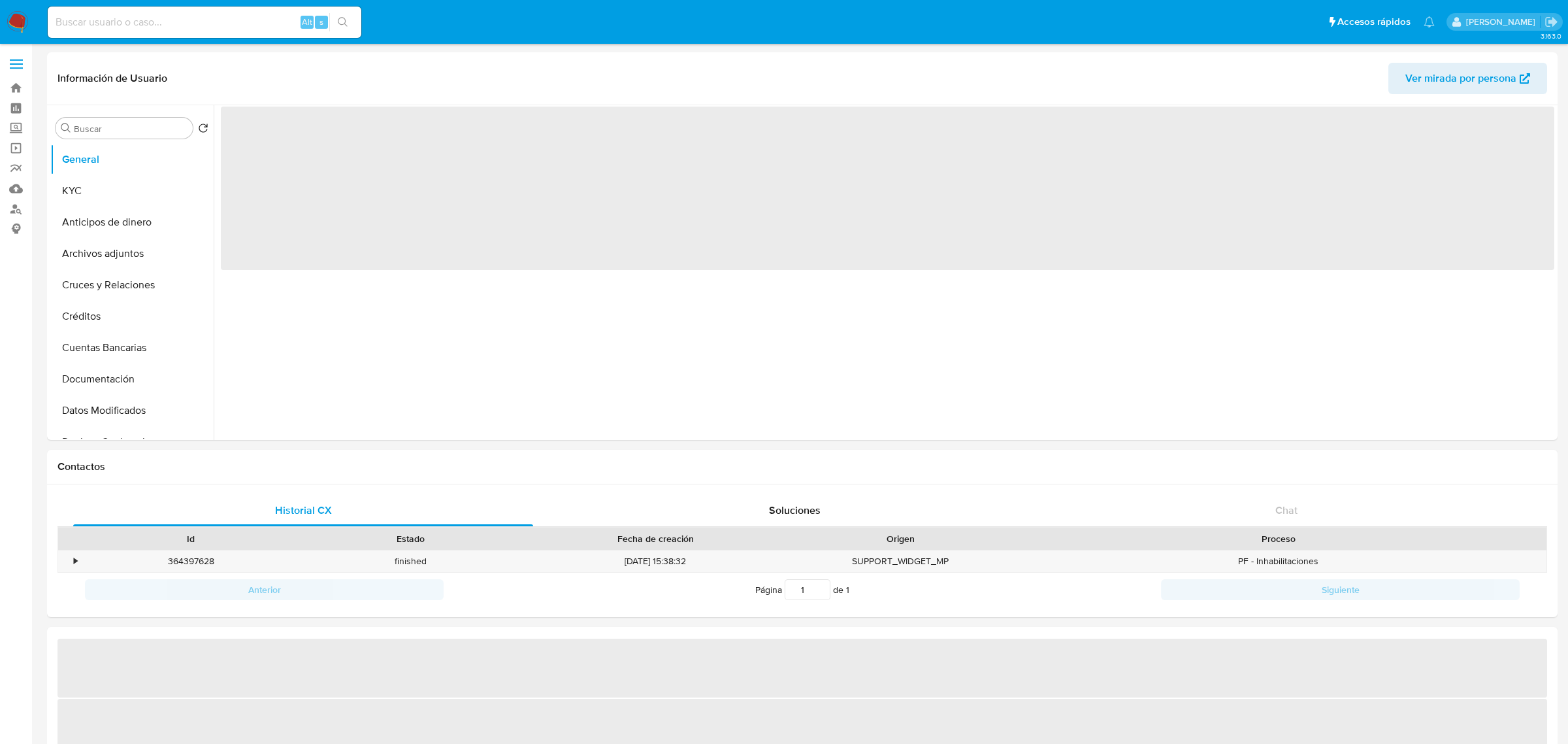
select select "10"
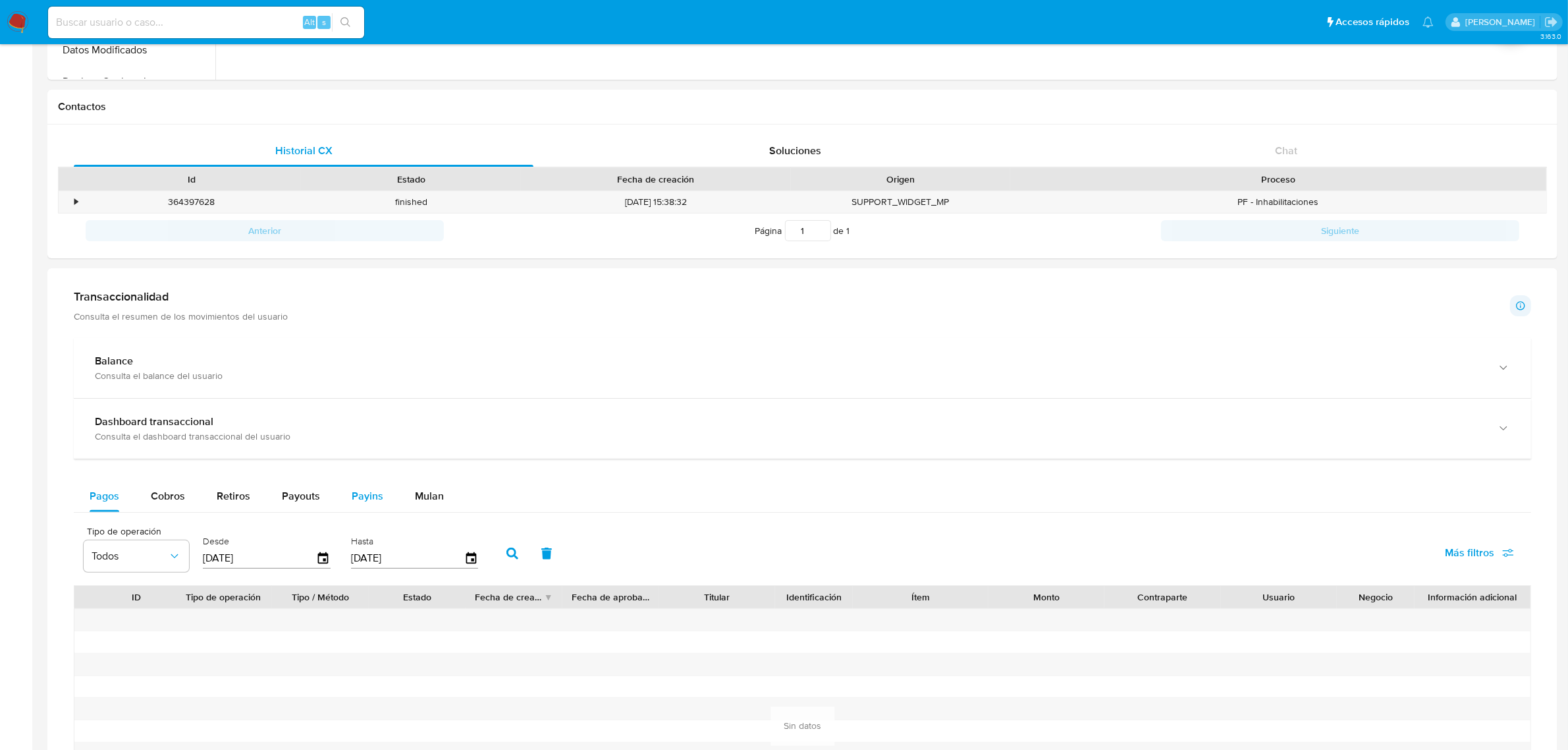
scroll to position [412, 0]
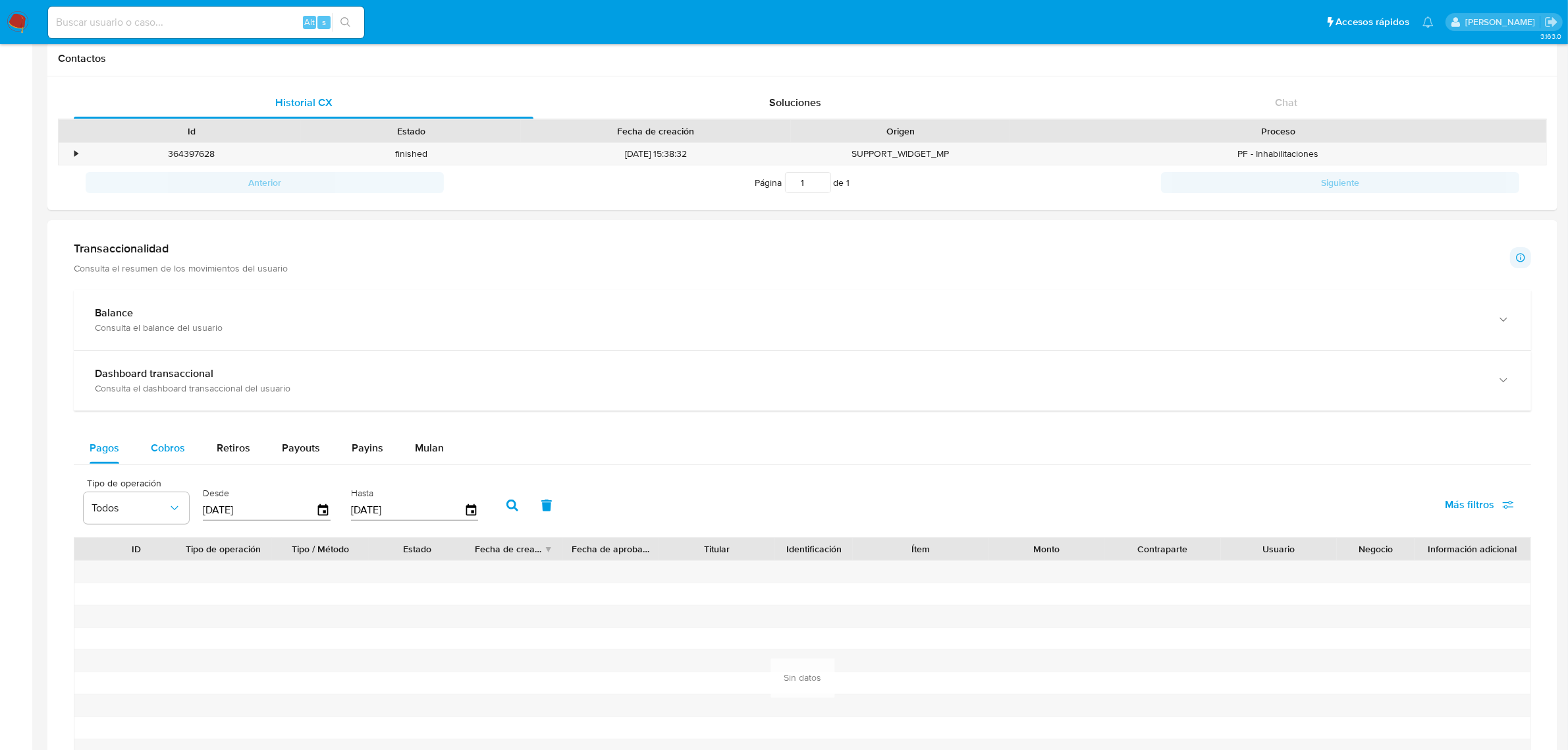
click at [139, 442] on button "Cobros" at bounding box center [168, 448] width 66 height 32
select select "10"
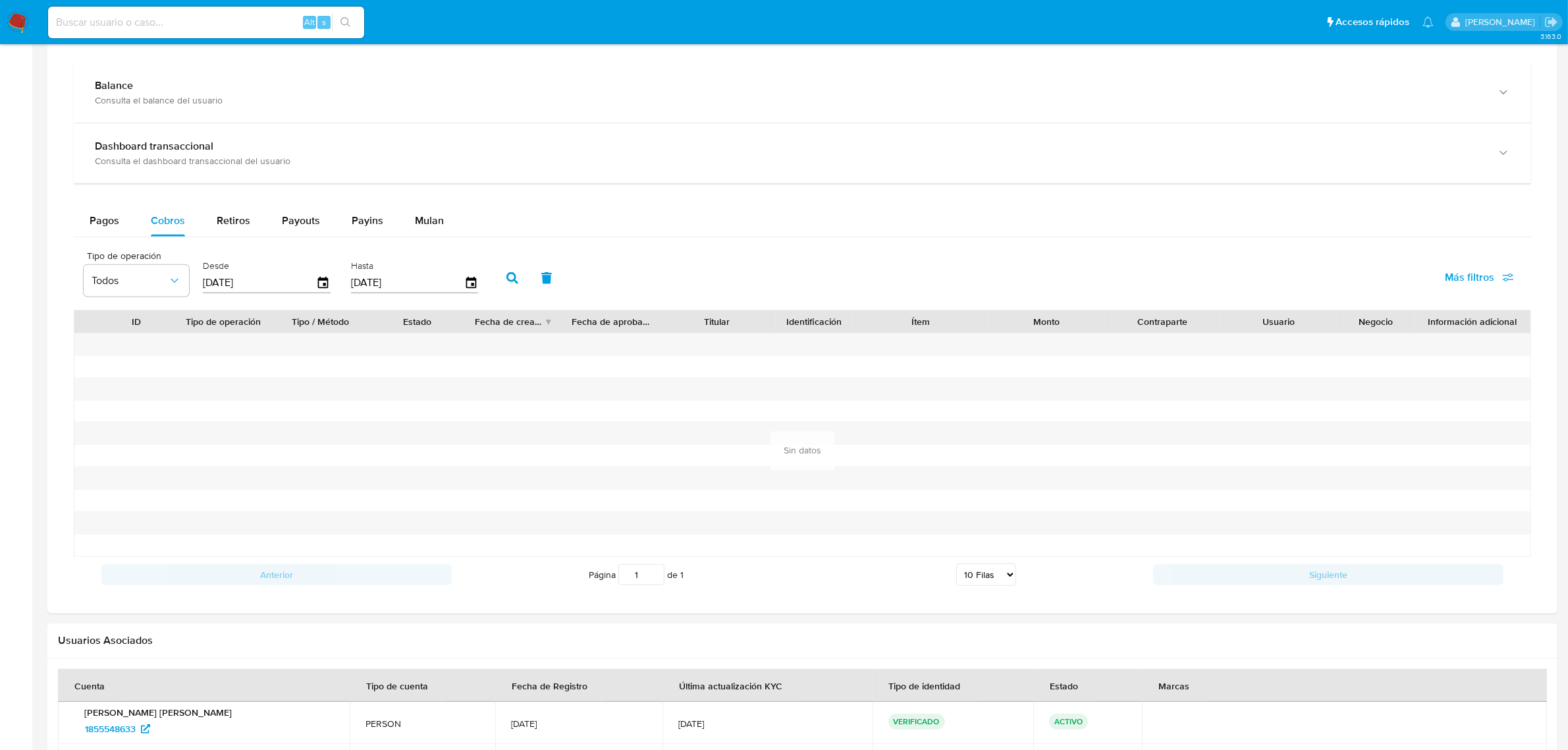
scroll to position [659, 0]
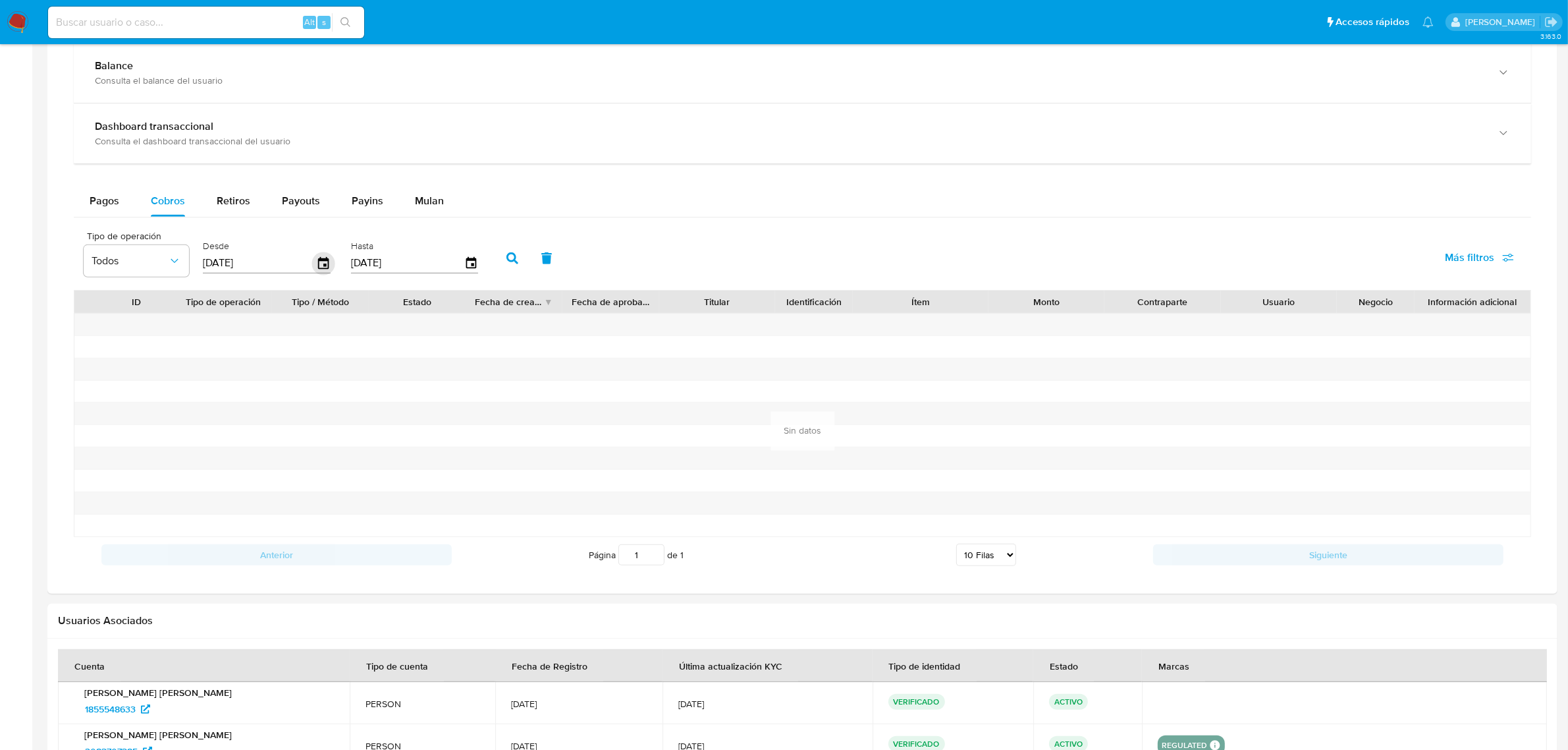
click at [319, 259] on icon "button" at bounding box center [324, 263] width 23 height 23
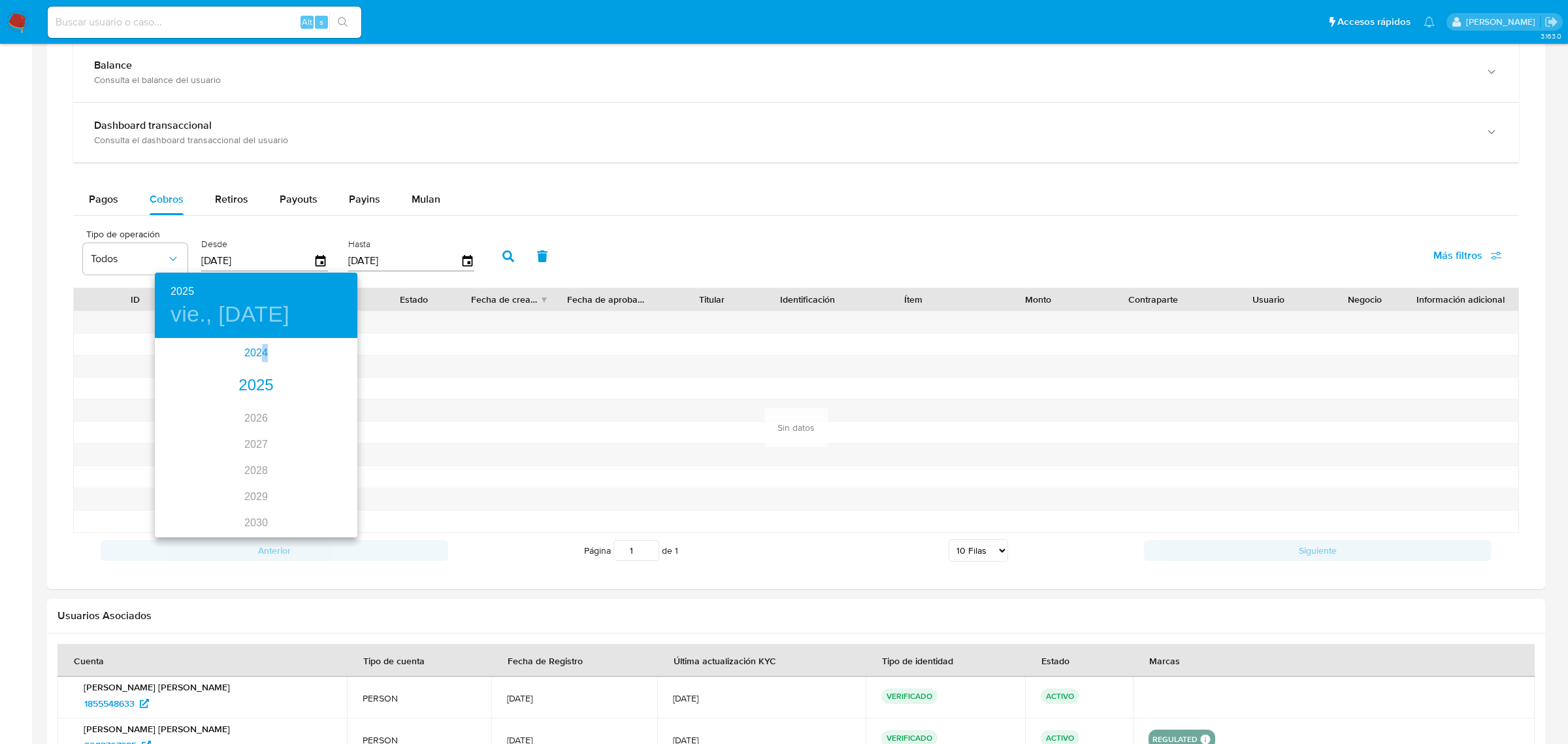
click at [258, 344] on div "2024" at bounding box center [256, 353] width 203 height 26
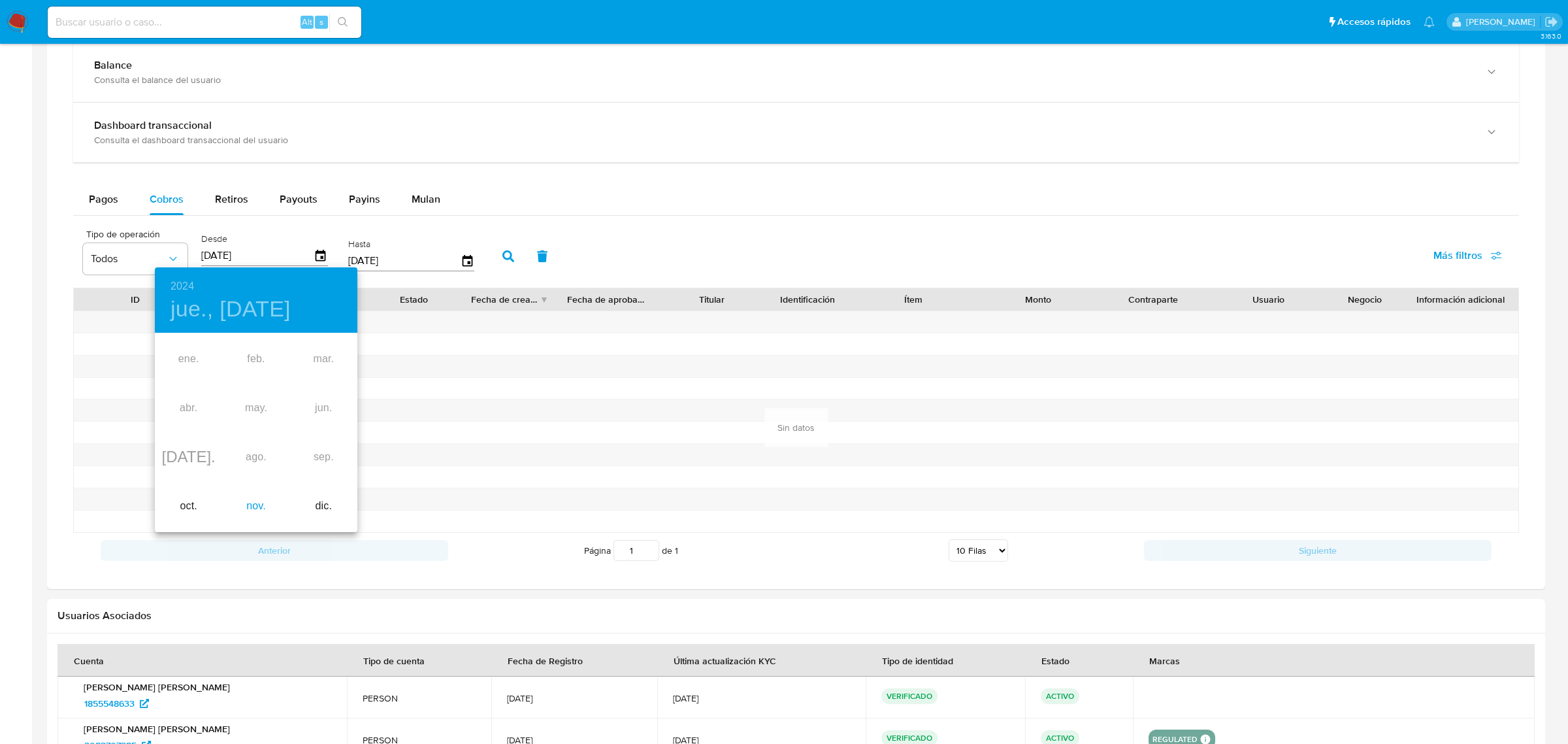
click at [265, 501] on div "nov." at bounding box center [256, 506] width 68 height 49
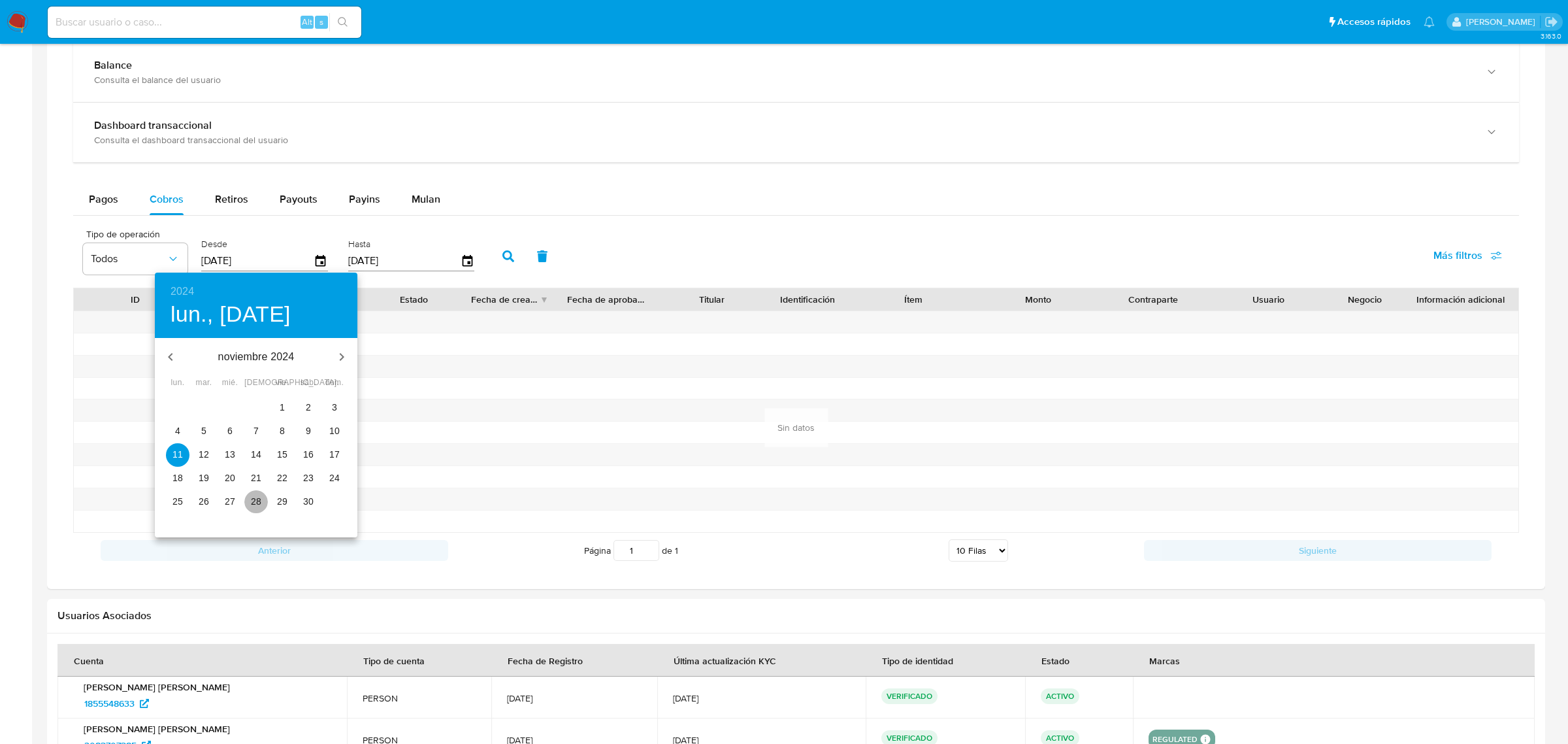
click at [256, 492] on button "28" at bounding box center [256, 501] width 24 height 24
type input "[DATE]"
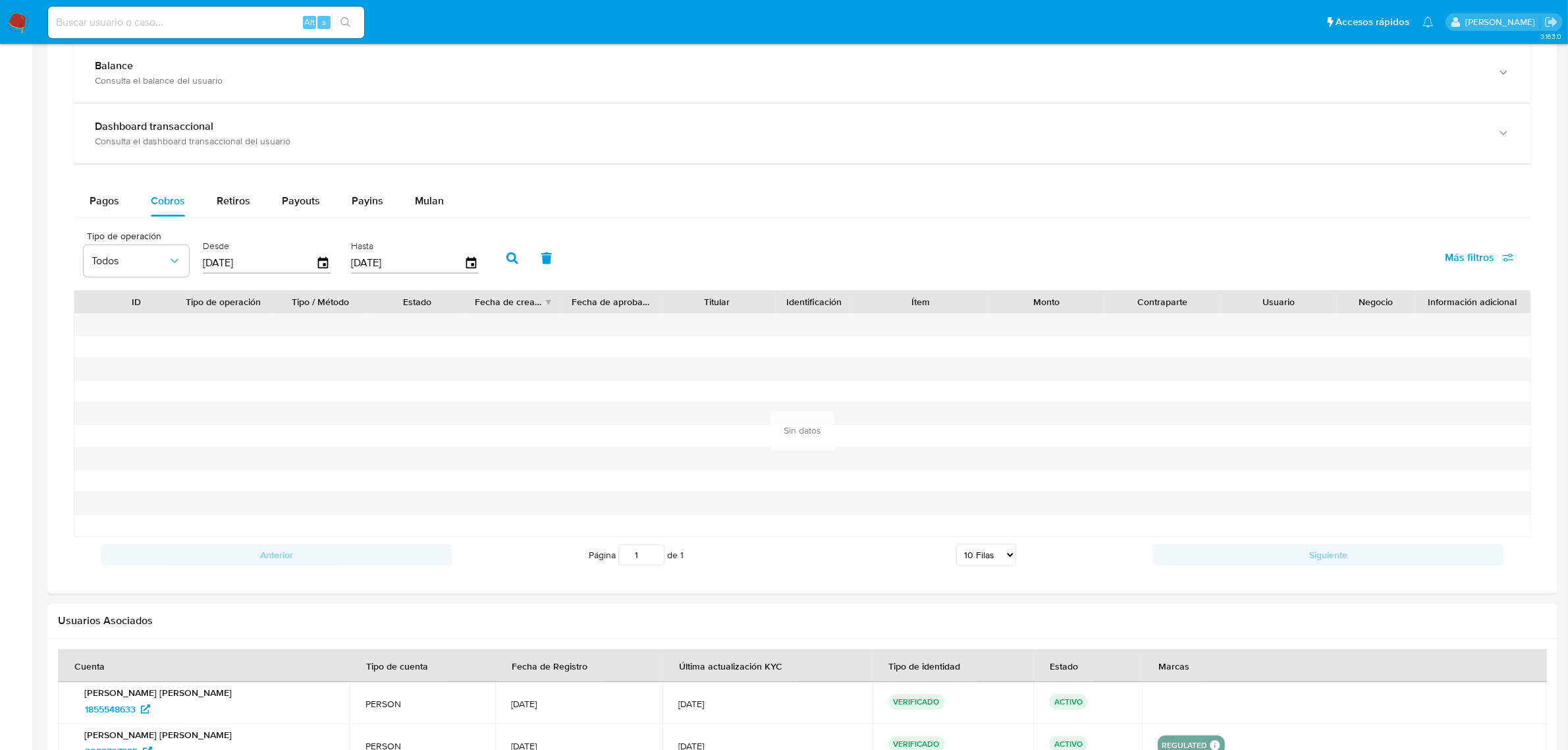
click at [506, 255] on icon "button" at bounding box center [512, 258] width 11 height 11
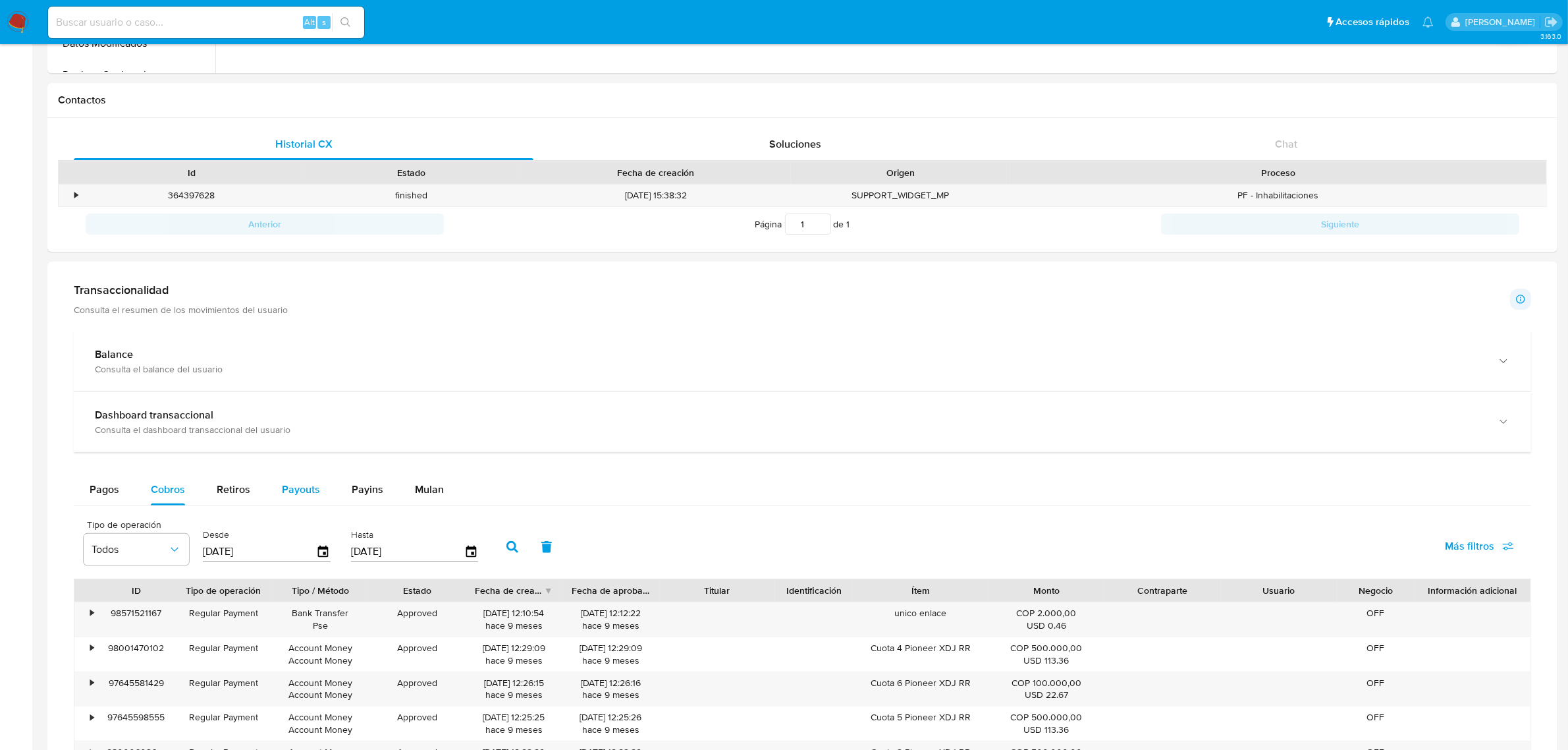
scroll to position [0, 0]
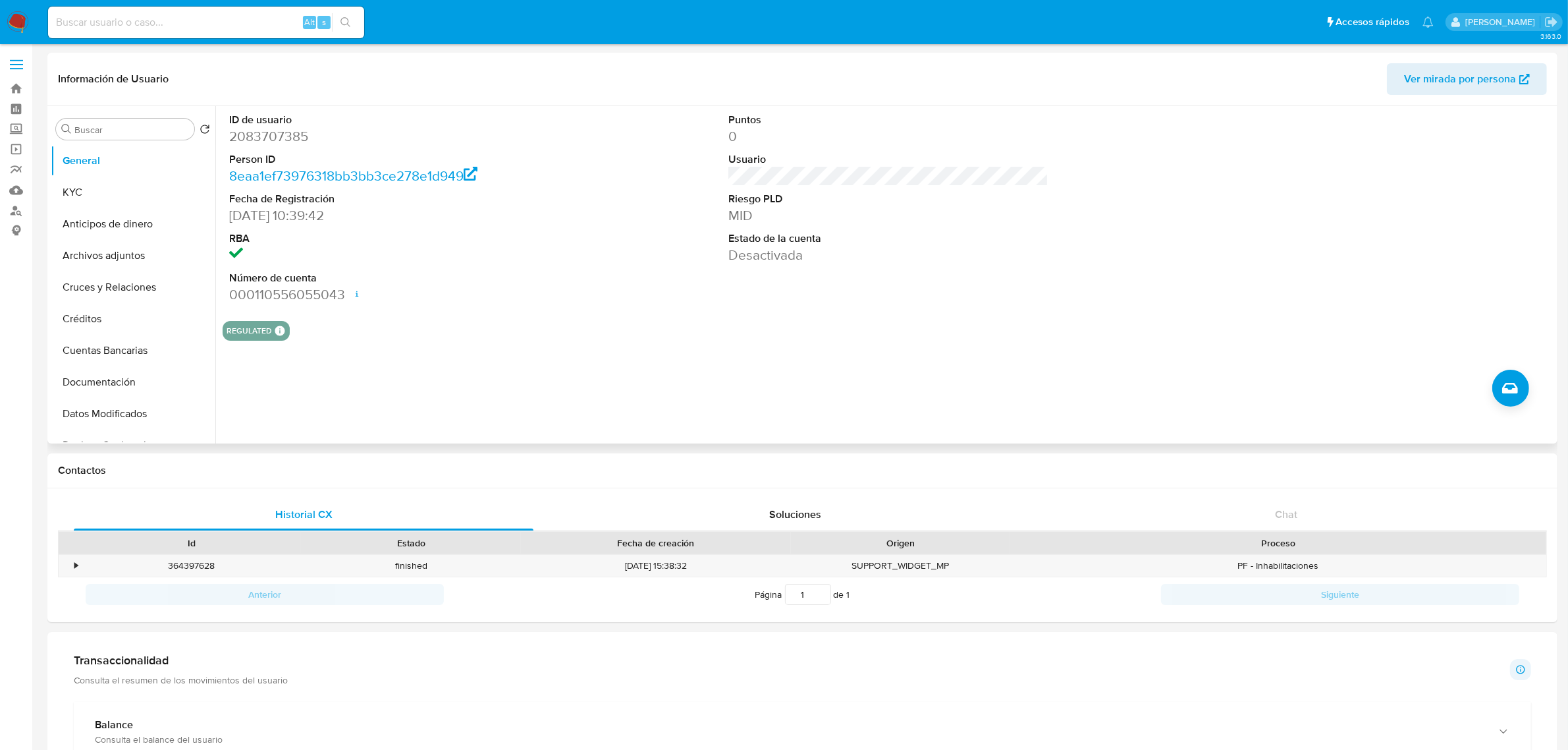
click at [286, 133] on dd "2083707385" at bounding box center [389, 136] width 320 height 18
copy dd "2083707385"
click at [280, 139] on dd "2083707385" at bounding box center [389, 136] width 320 height 18
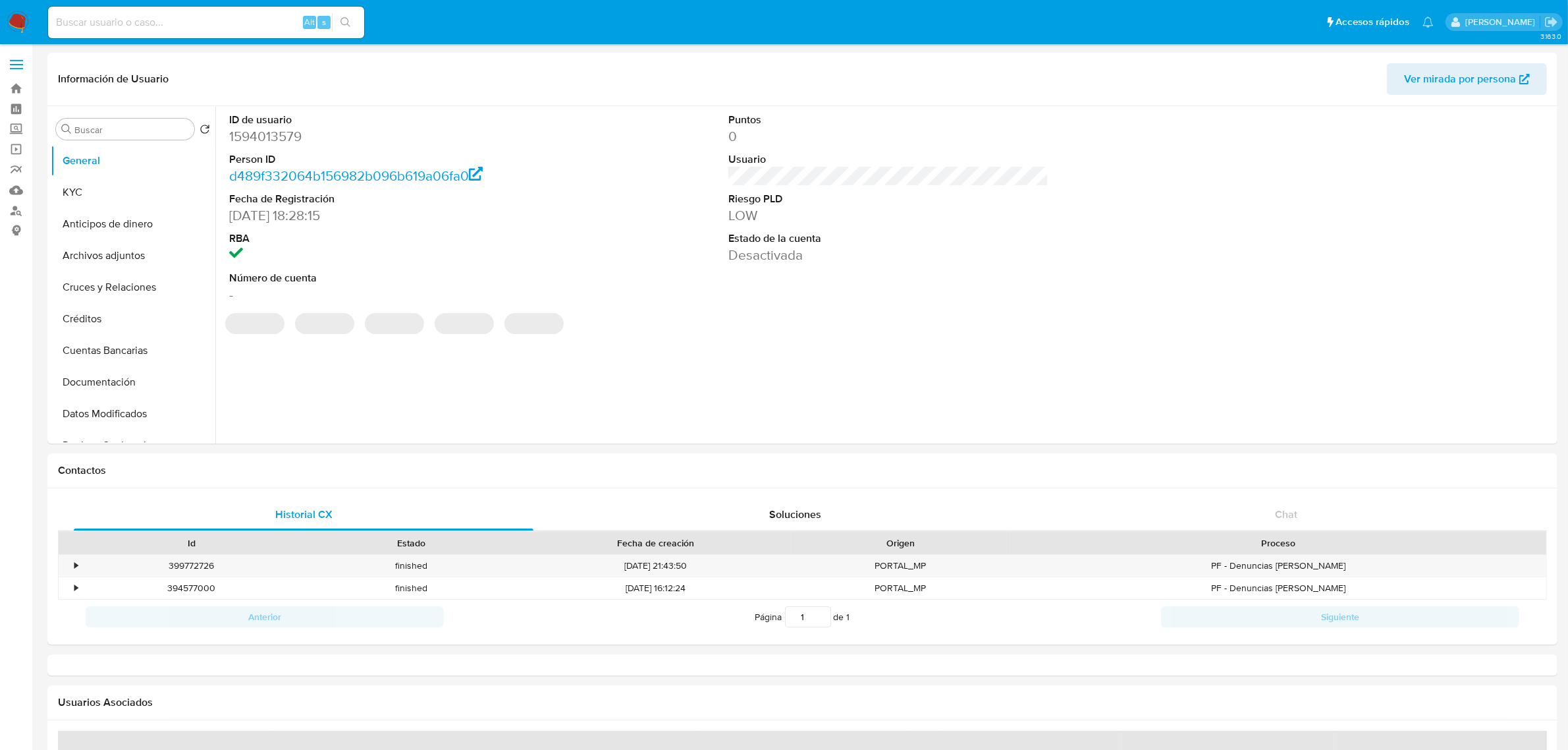
select select "10"
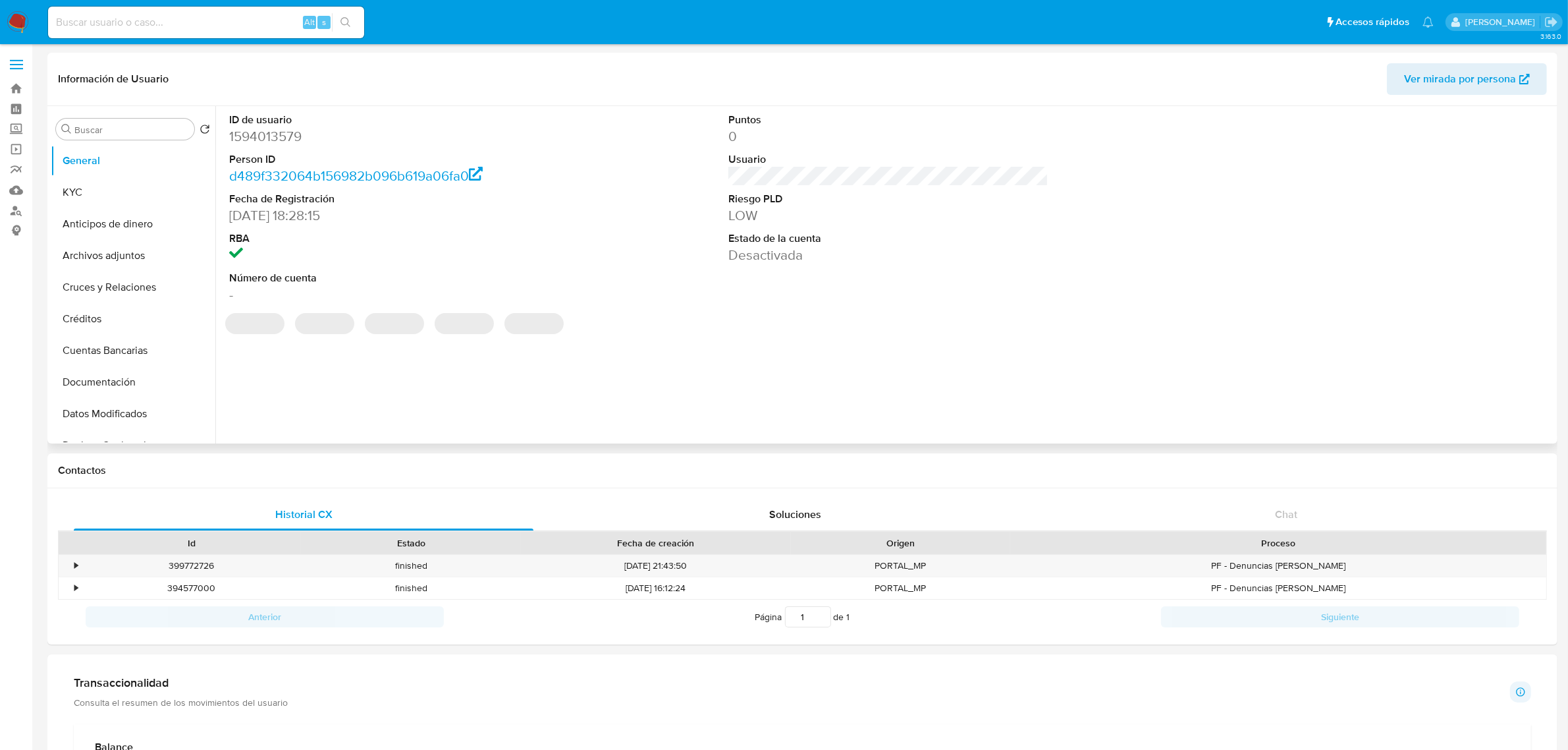
click at [293, 130] on dd "1594013579" at bounding box center [389, 136] width 320 height 18
click at [294, 130] on dd "1594013579" at bounding box center [389, 136] width 320 height 18
copy dd "1594013579"
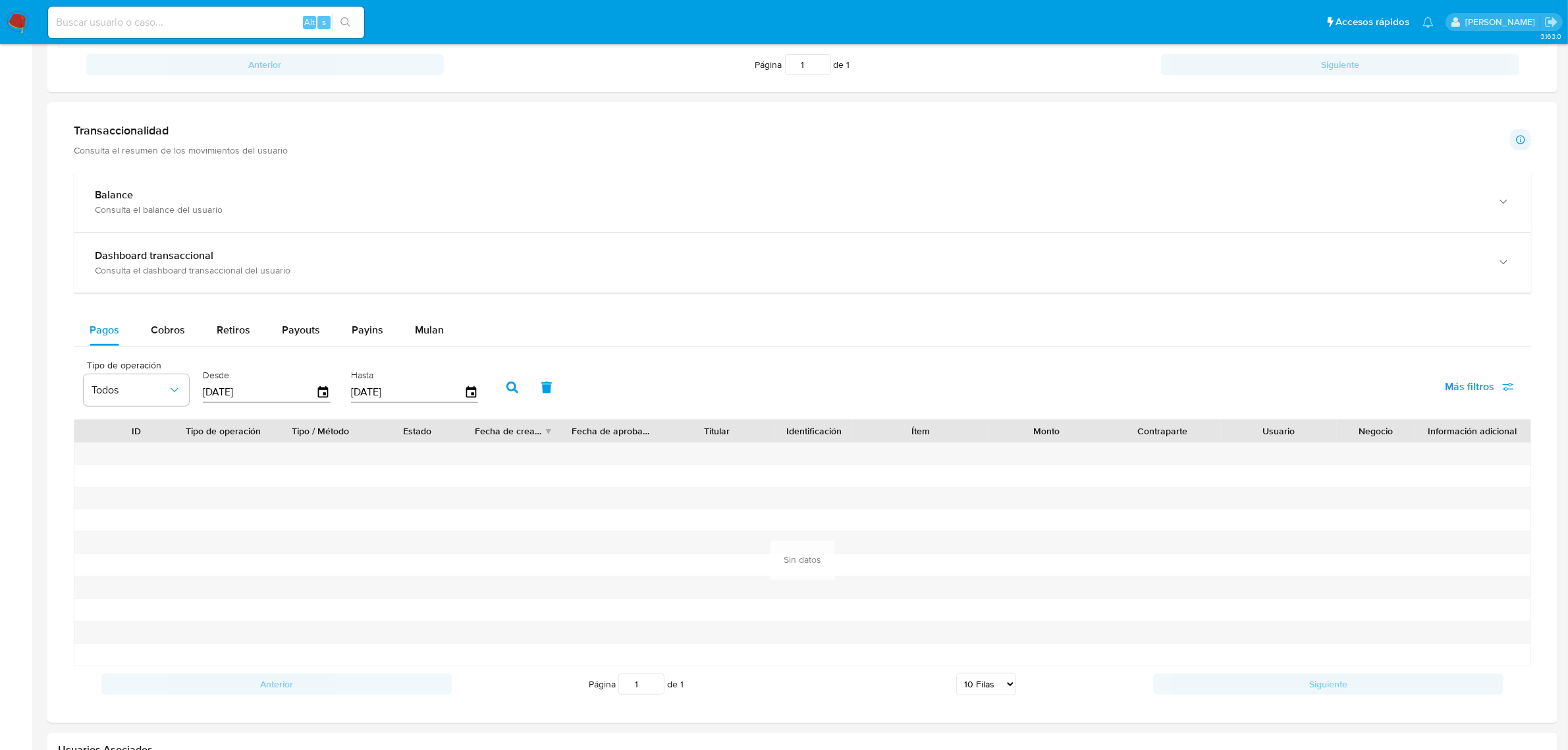
scroll to position [577, 0]
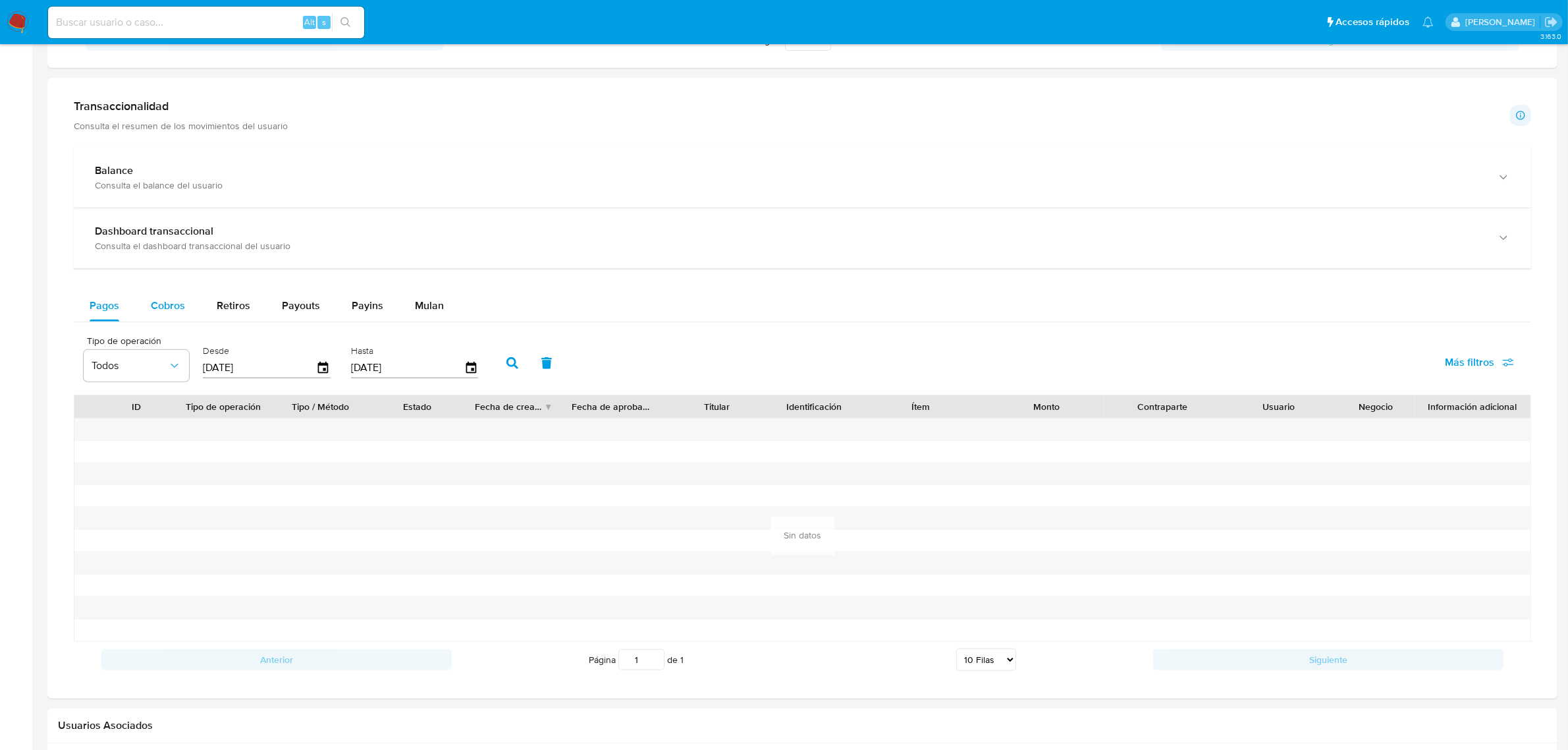
click at [172, 311] on span "Cobros" at bounding box center [168, 305] width 34 height 15
select select "10"
click at [317, 377] on div "[DATE]" at bounding box center [267, 368] width 128 height 21
click at [322, 368] on icon "button" at bounding box center [324, 368] width 23 height 23
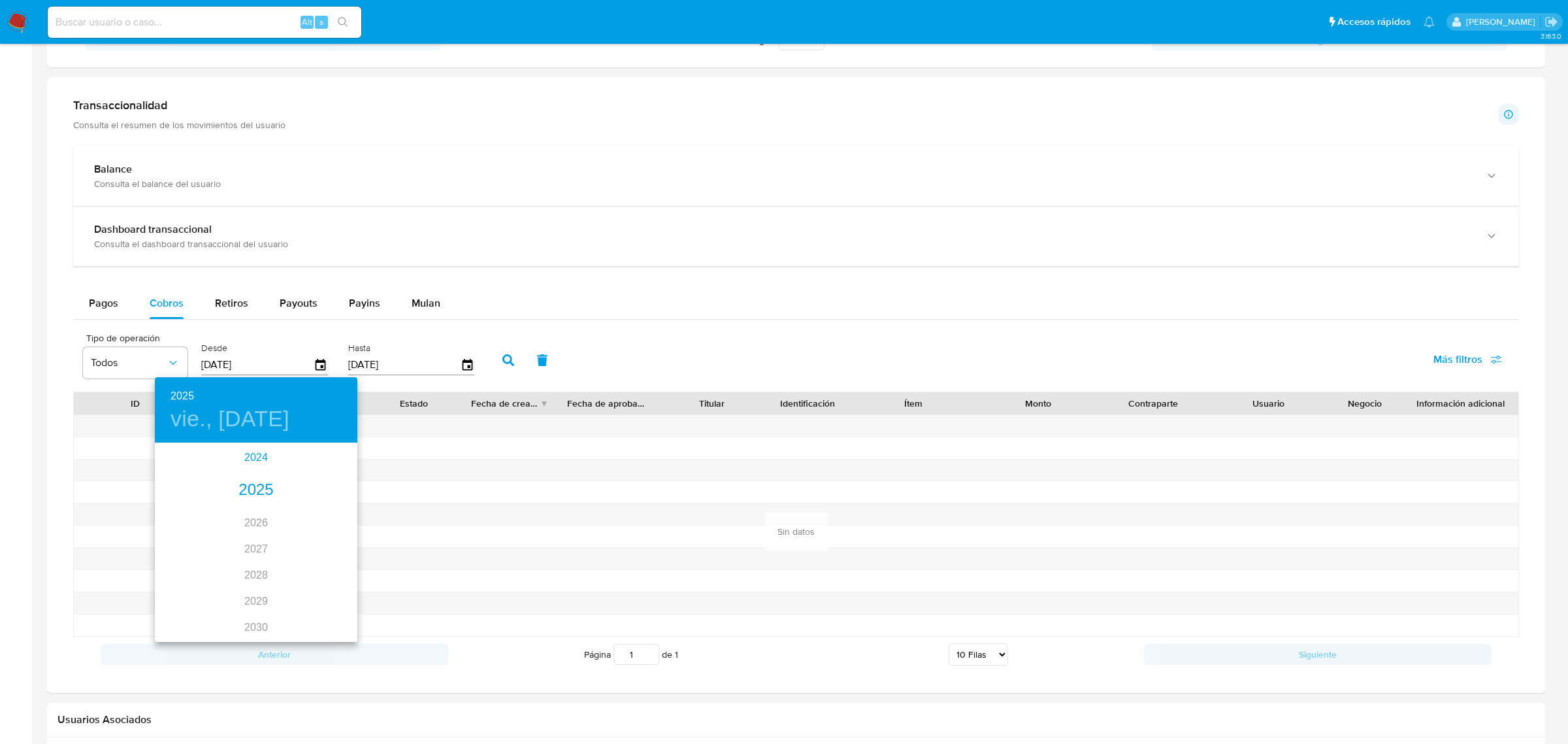
click at [257, 456] on div "2024" at bounding box center [256, 457] width 203 height 26
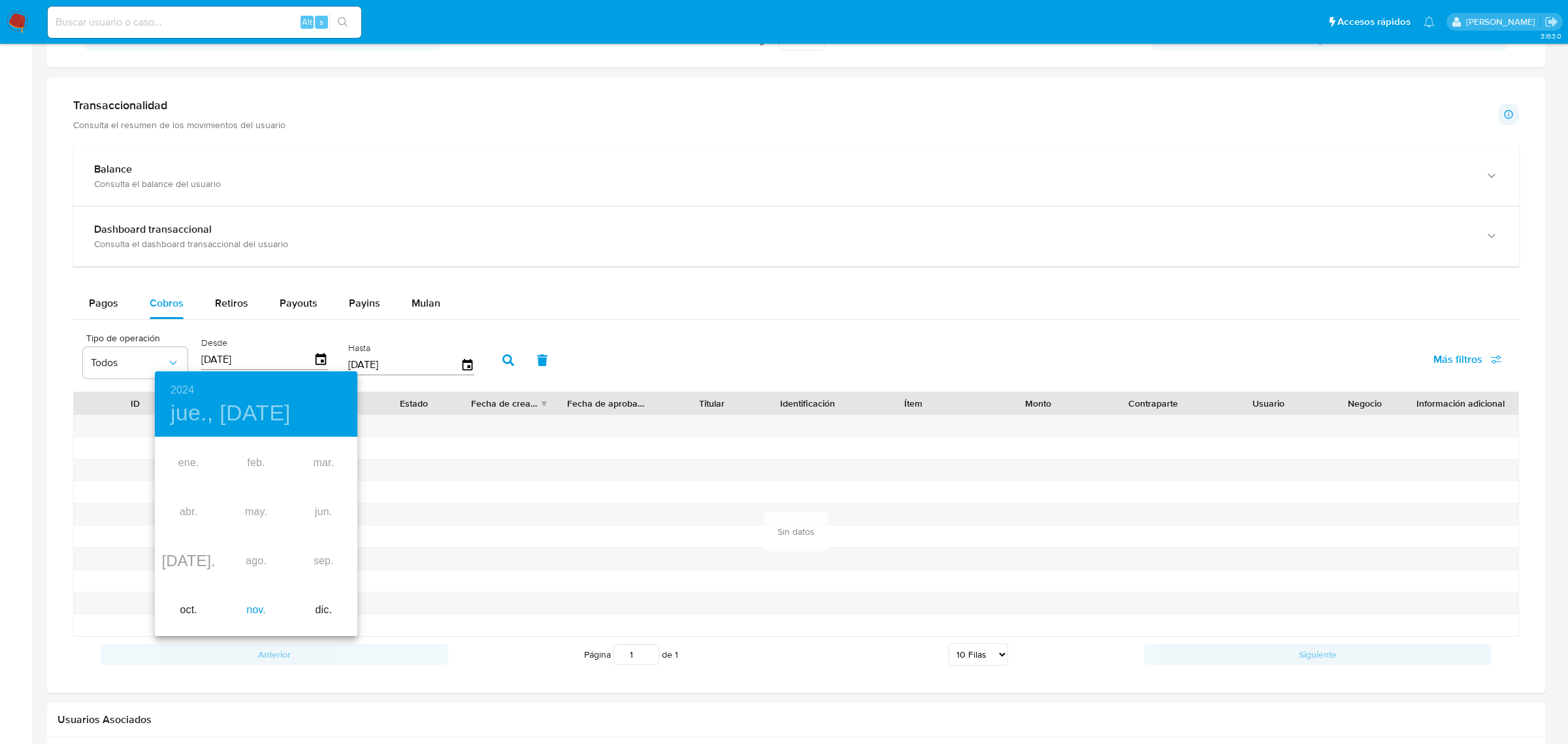
click at [251, 598] on div "nov." at bounding box center [256, 610] width 68 height 49
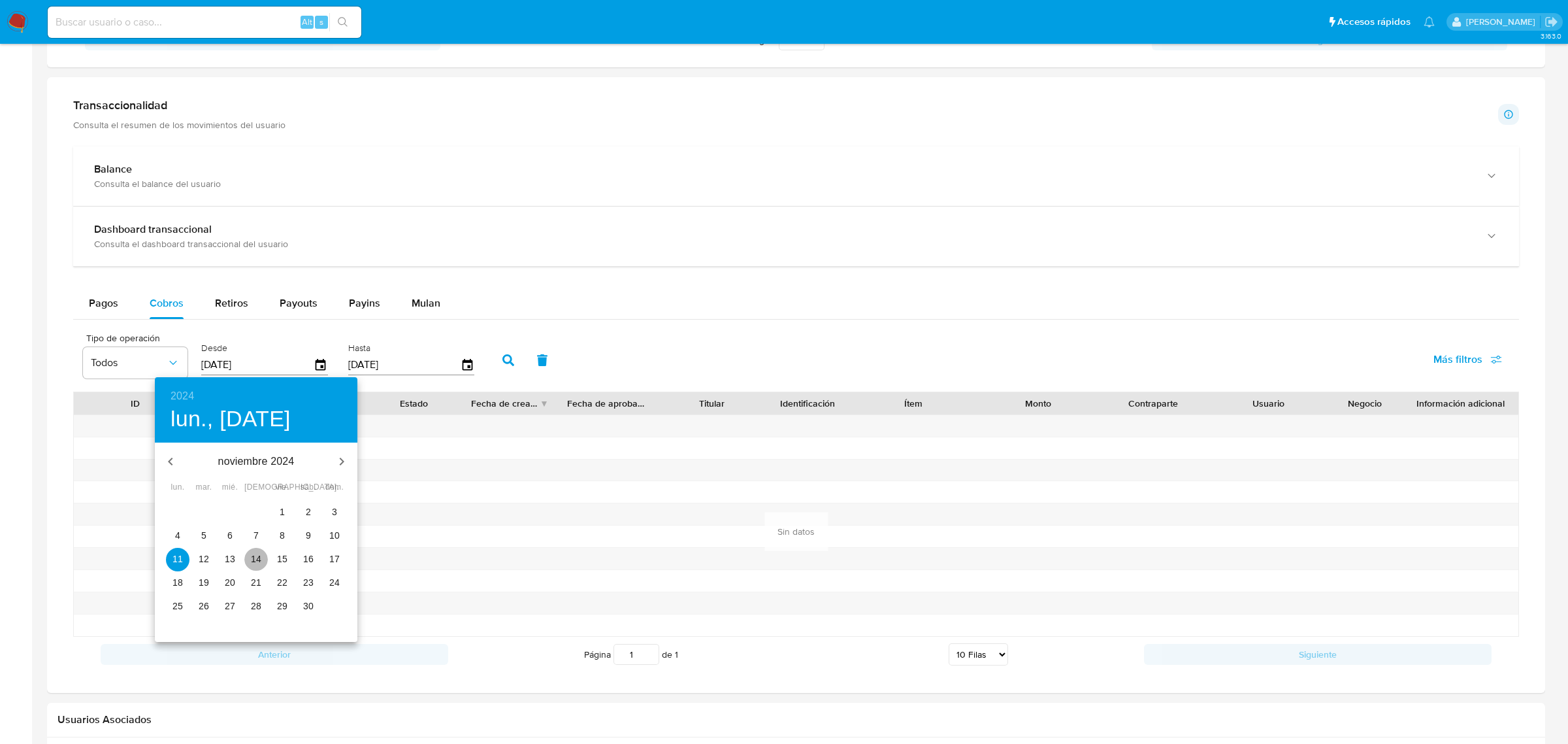
click at [259, 548] on button "14" at bounding box center [256, 559] width 24 height 24
type input "14/11/2024"
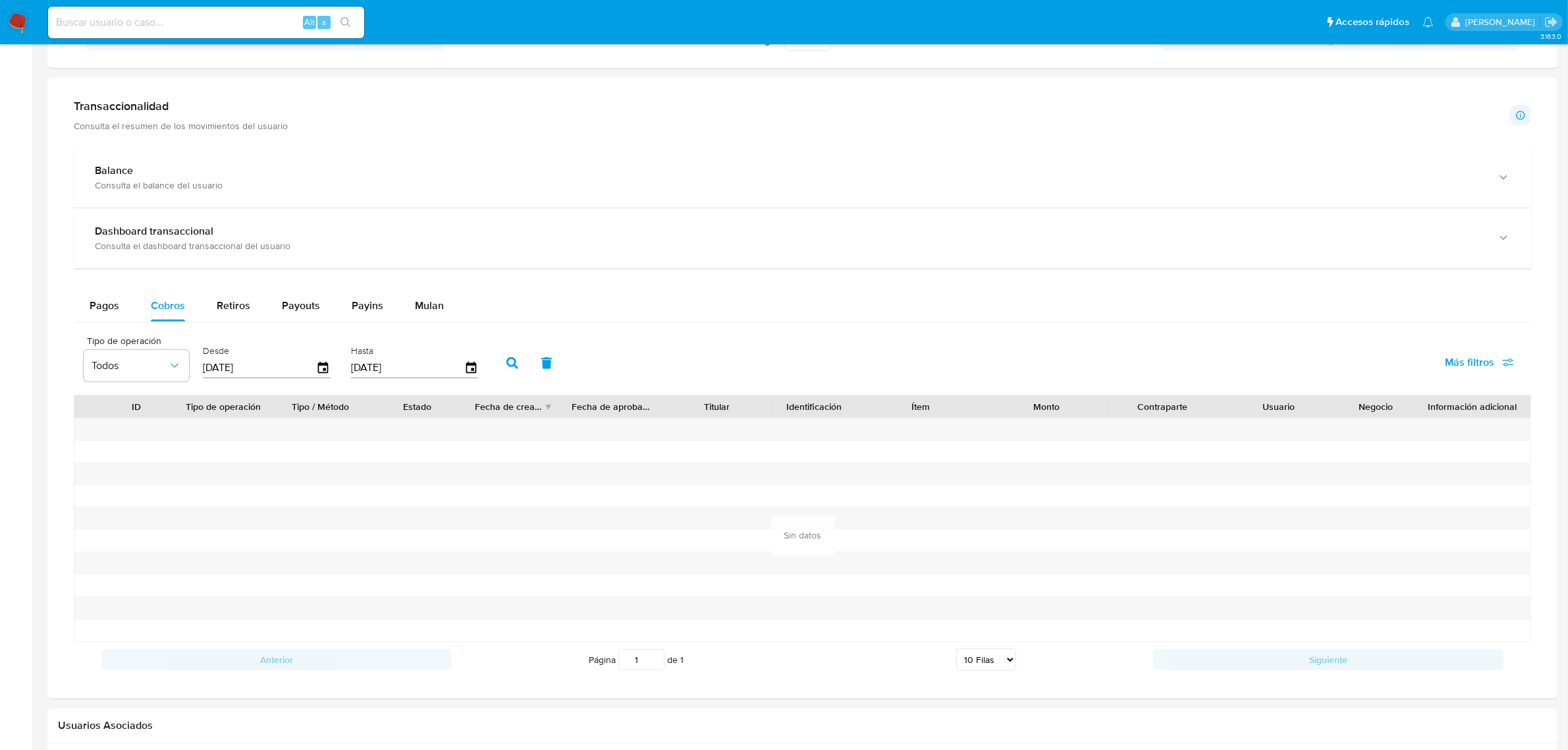
click at [506, 360] on icon "button" at bounding box center [512, 363] width 11 height 11
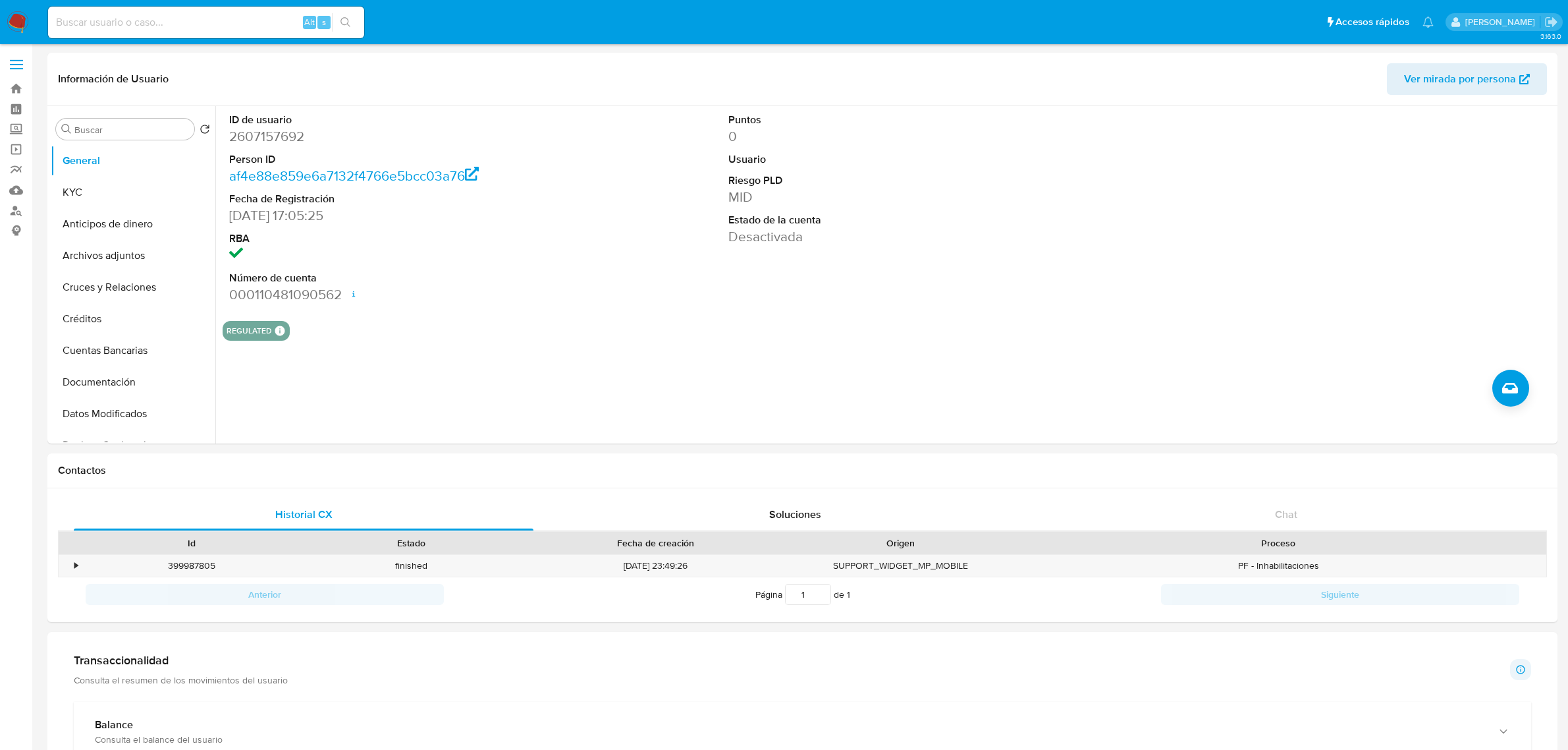
select select "10"
click at [274, 139] on dd "2607157692" at bounding box center [389, 136] width 320 height 18
click at [129, 294] on button "Cruces y Relaciones" at bounding box center [128, 287] width 154 height 32
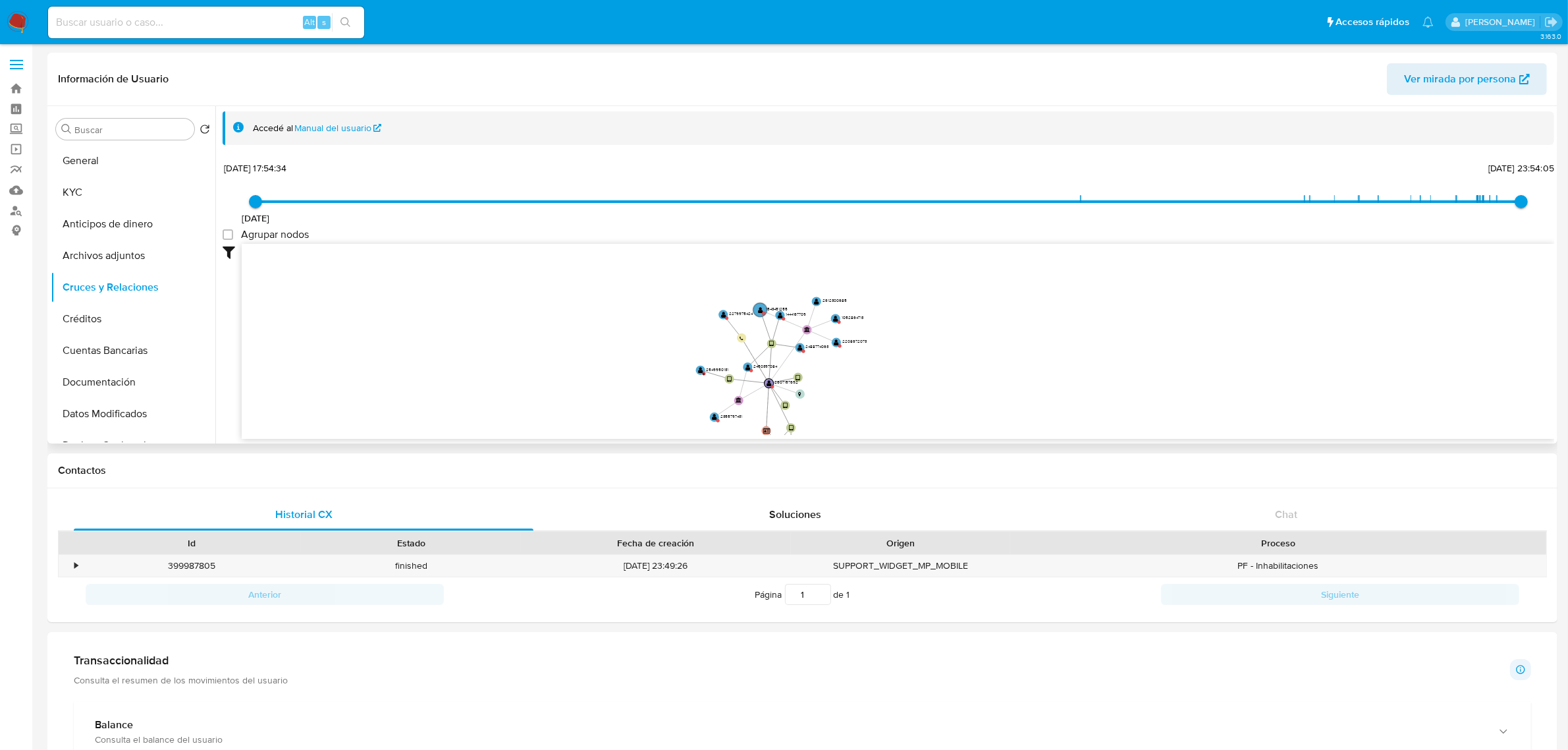
drag, startPoint x: 1067, startPoint y: 319, endPoint x: 896, endPoint y: 370, distance: 178.4
click at [896, 370] on icon "device-68921e08c6294341129b79ee  device-67db0b9aadf6817dc084a851  device-67d7…" at bounding box center [898, 339] width 1312 height 191
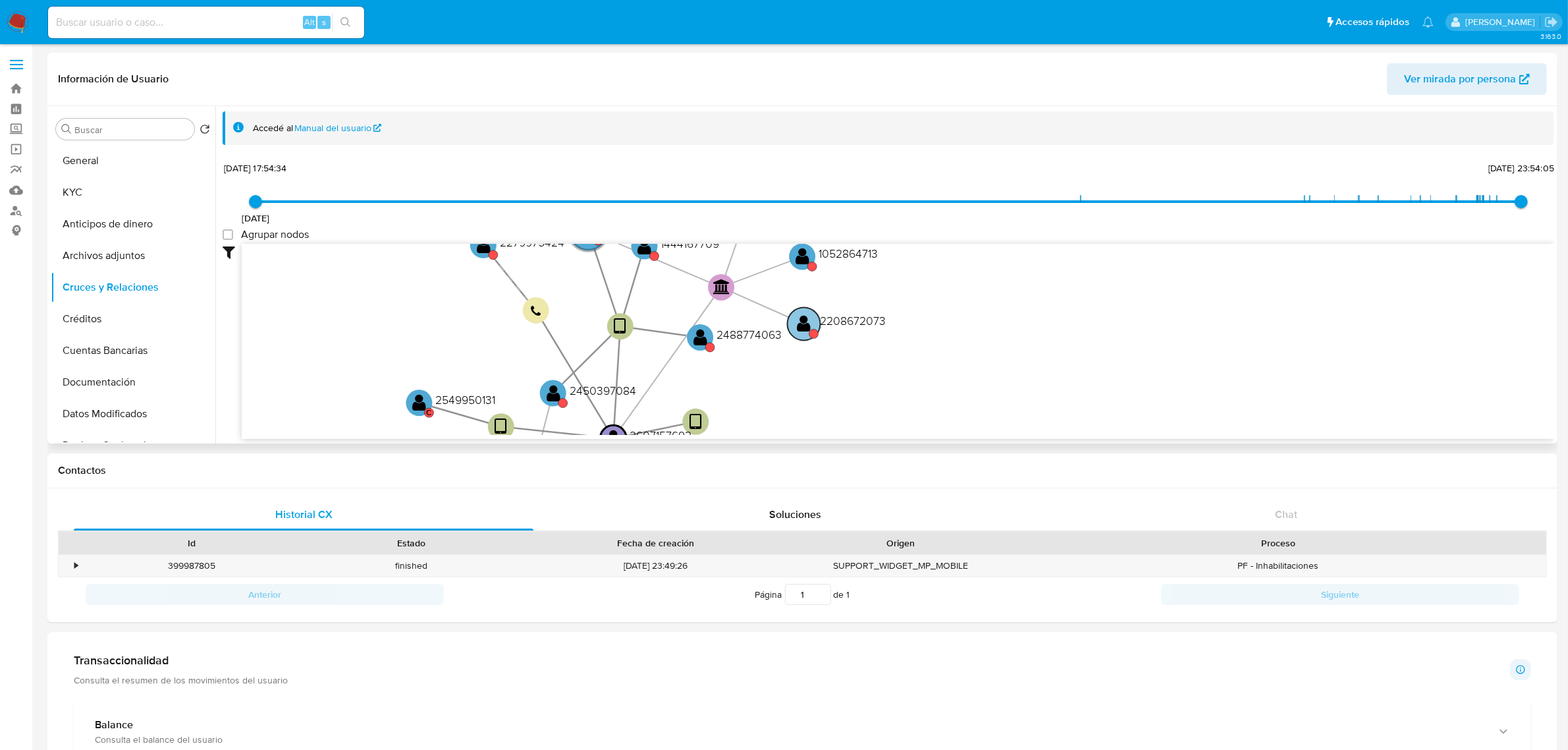
click at [881, 318] on text "2208672073" at bounding box center [853, 321] width 66 height 16
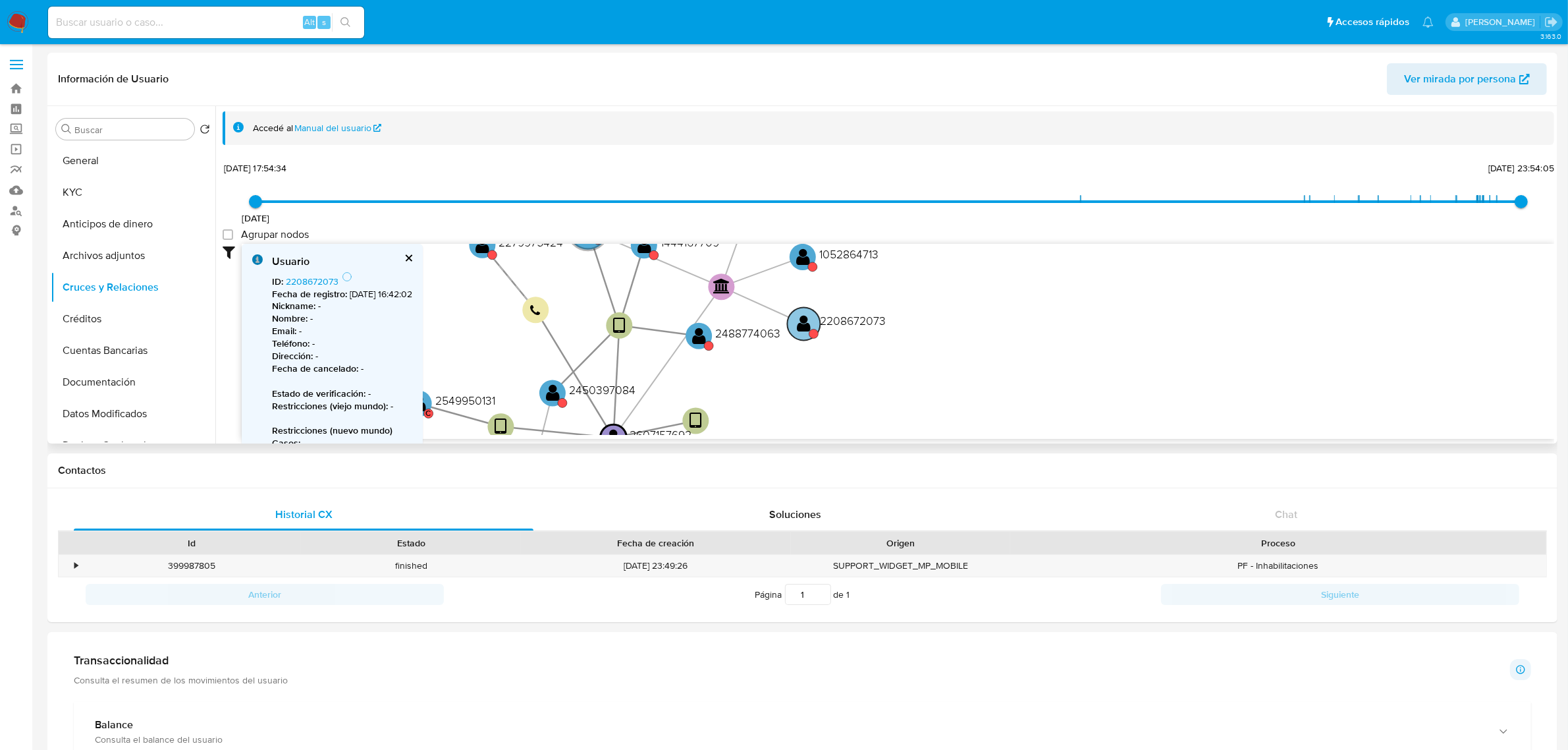
click at [881, 318] on text "2208672073" at bounding box center [853, 321] width 66 height 16
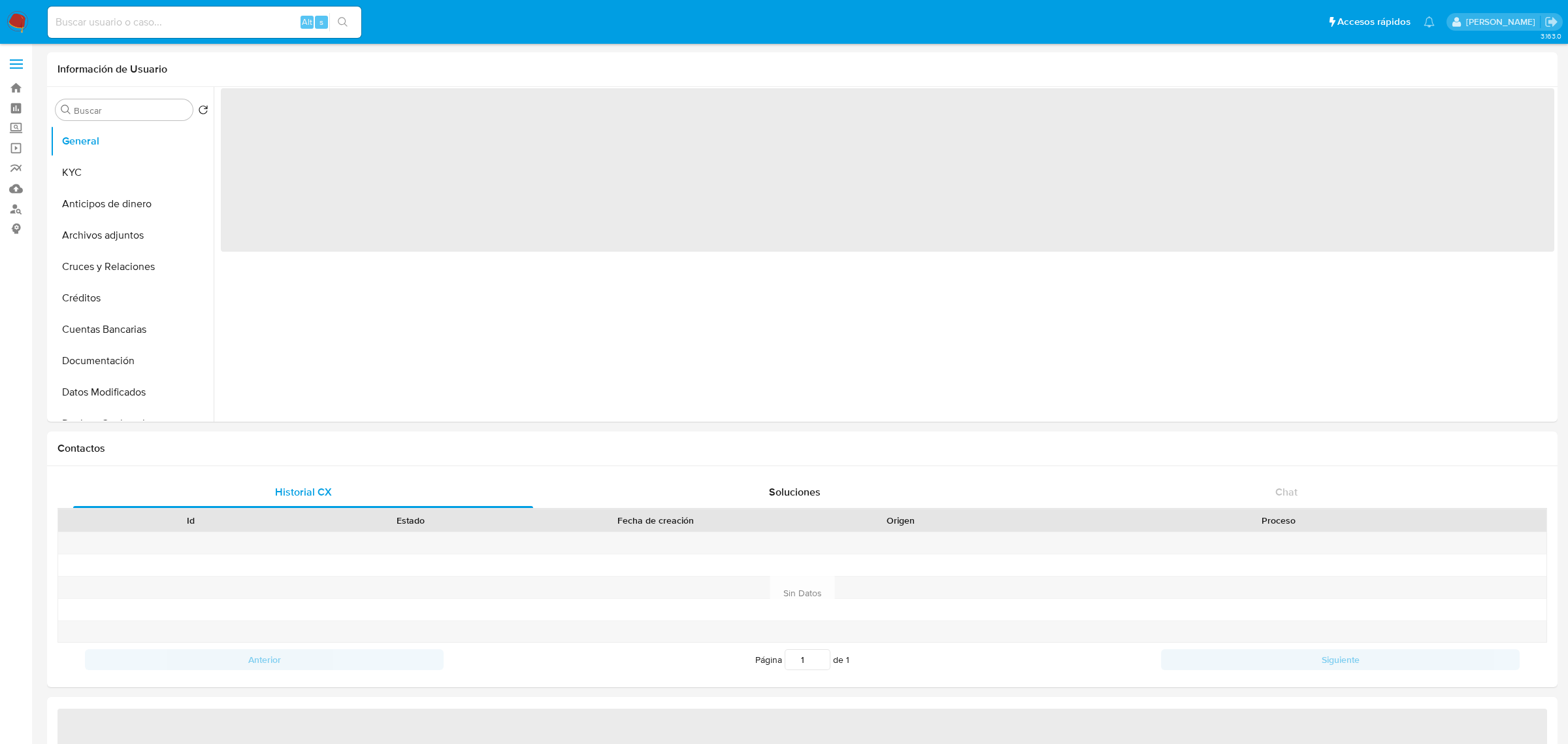
select select "10"
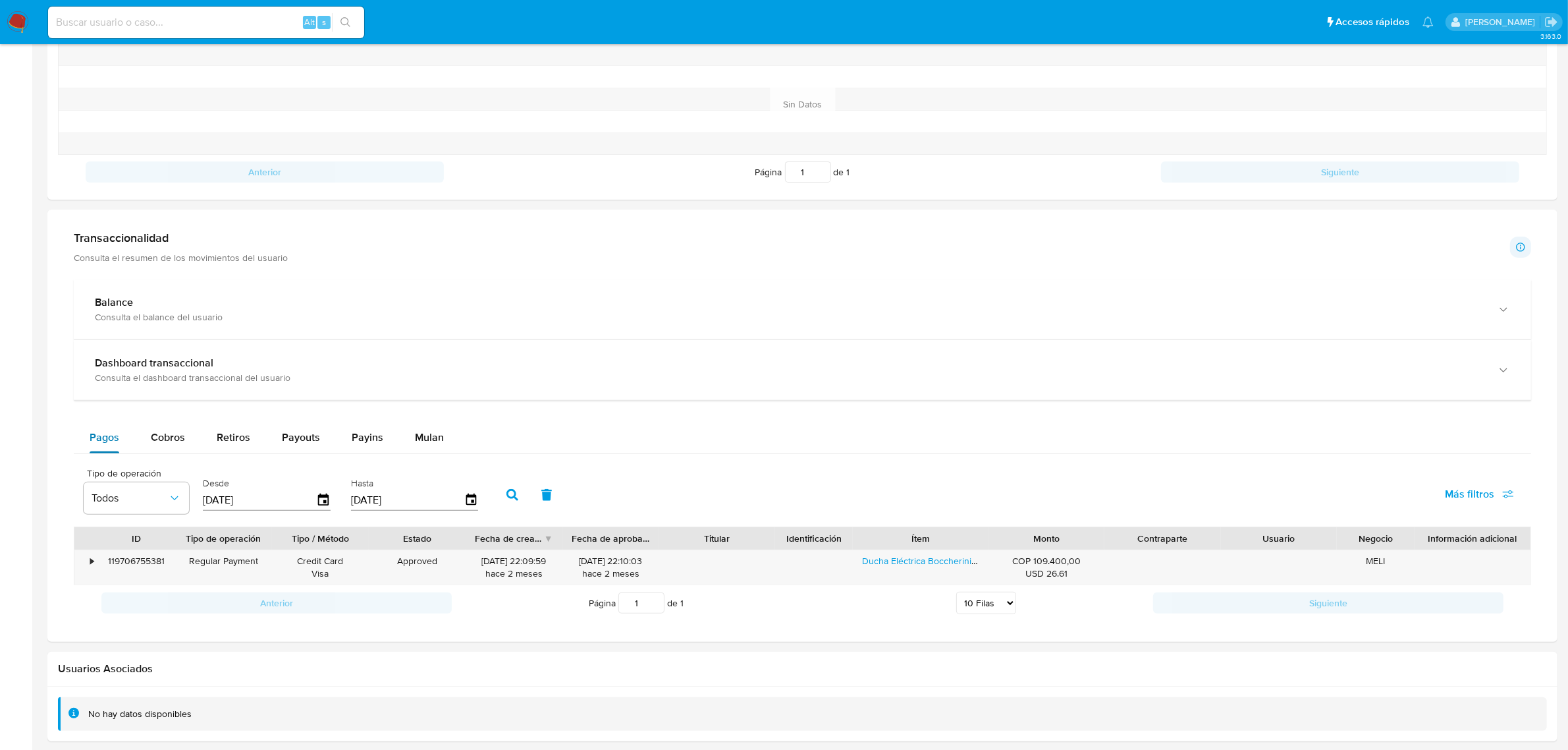
scroll to position [494, 0]
click at [179, 438] on span "Cobros" at bounding box center [168, 436] width 34 height 15
select select "10"
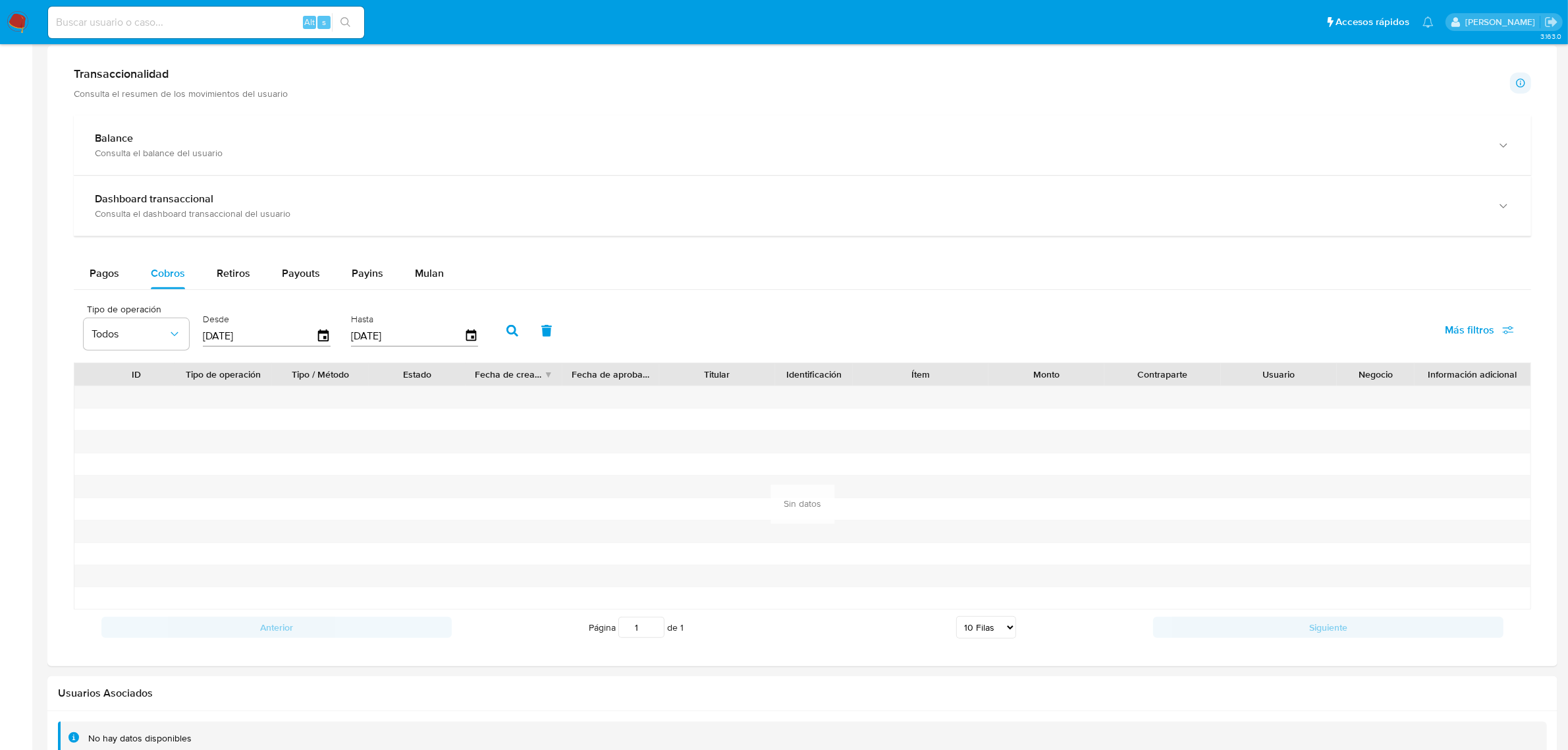
scroll to position [659, 0]
click at [317, 327] on icon "button" at bounding box center [324, 334] width 23 height 23
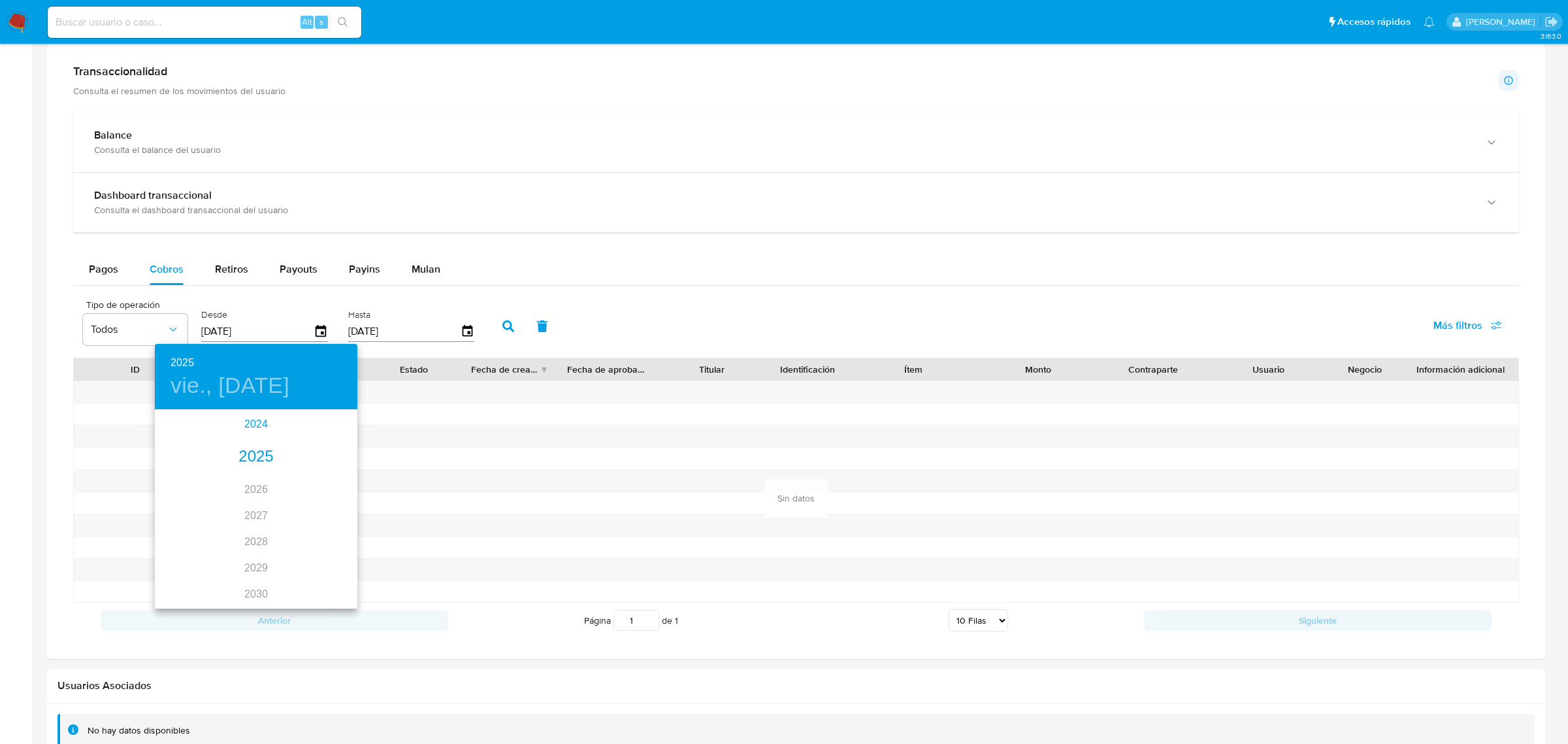
click at [242, 422] on div "2024" at bounding box center [256, 424] width 203 height 26
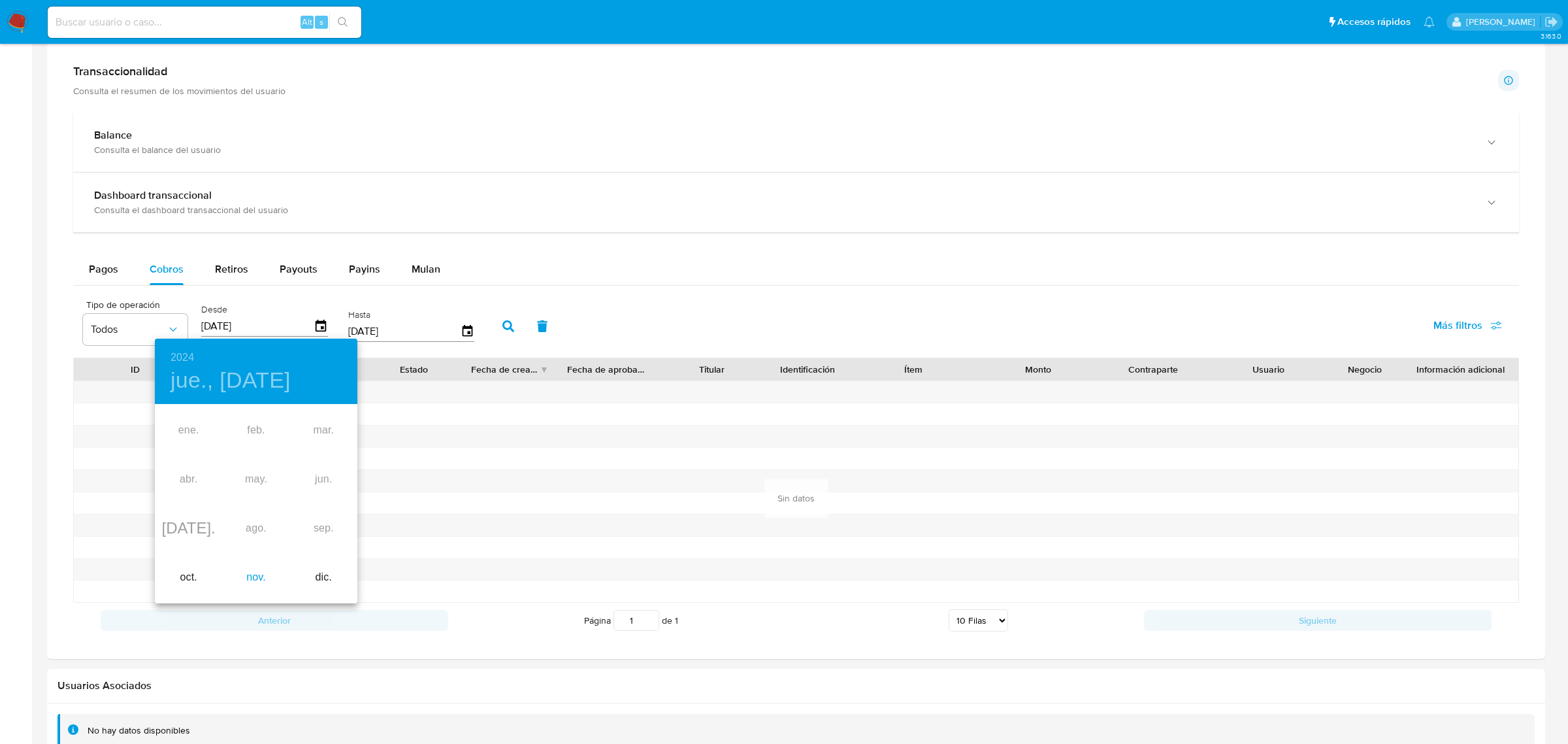
click at [243, 573] on div "nov." at bounding box center [256, 577] width 68 height 49
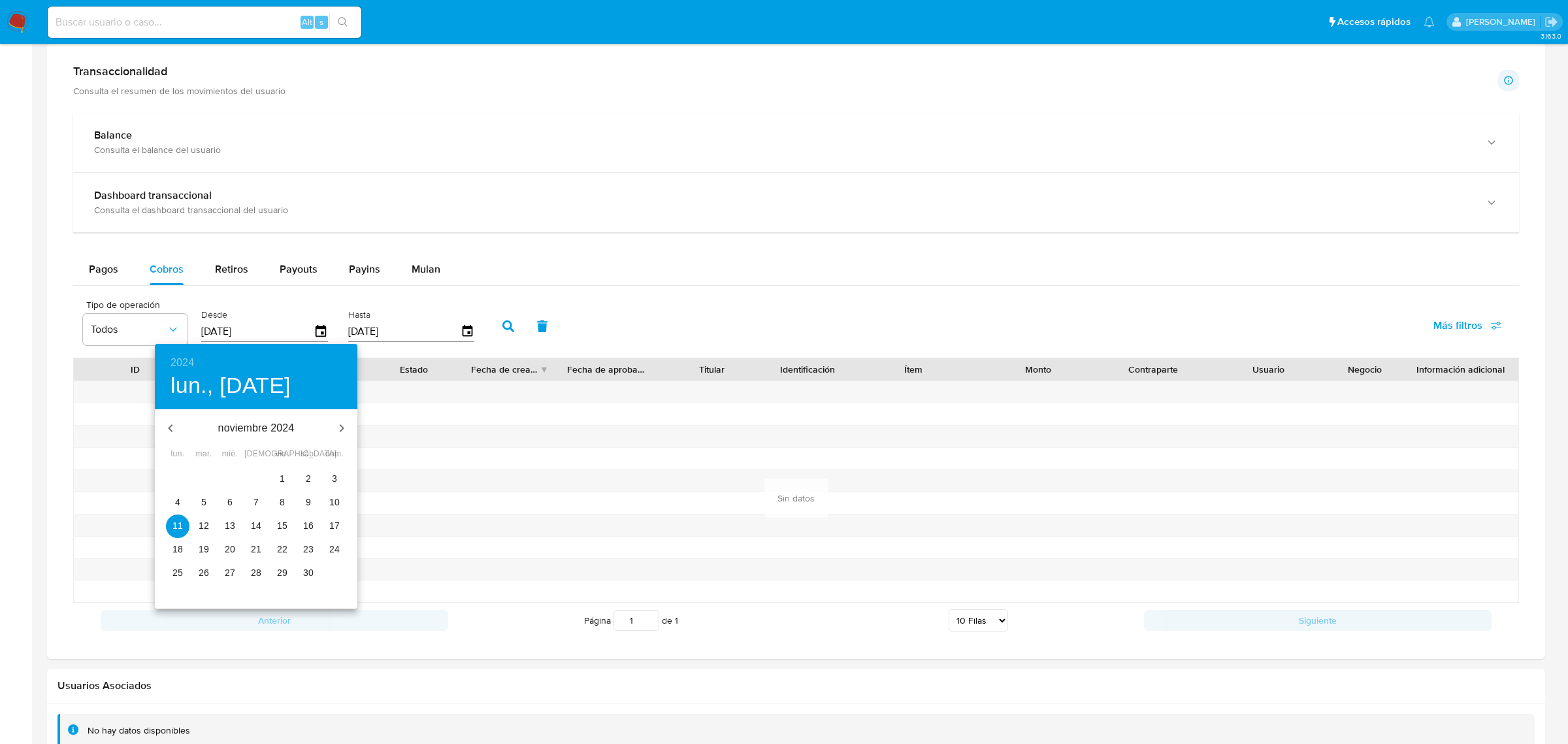
click at [204, 522] on p "12" at bounding box center [203, 526] width 11 height 13
type input "12/11/2024"
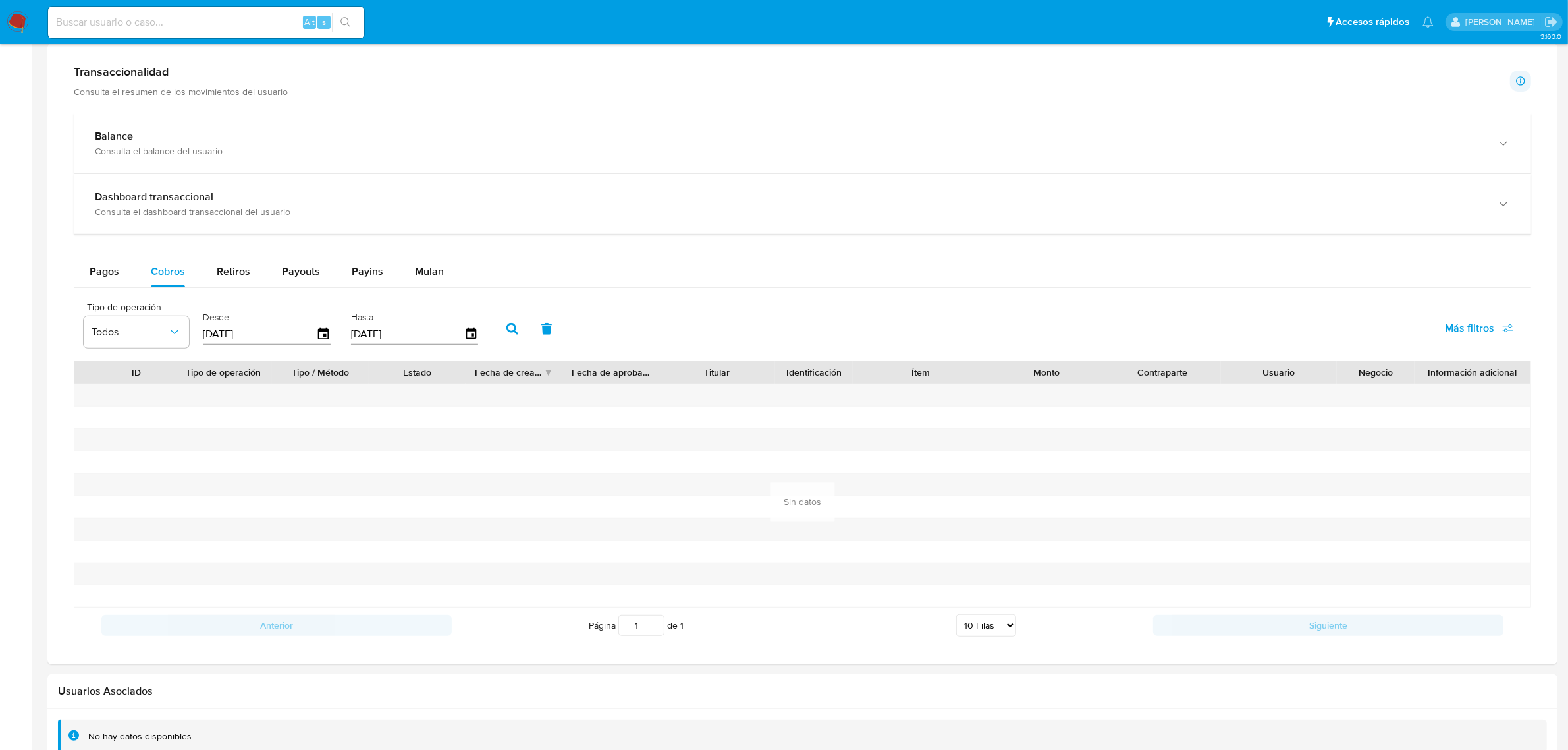
click at [510, 328] on icon "button" at bounding box center [512, 328] width 11 height 11
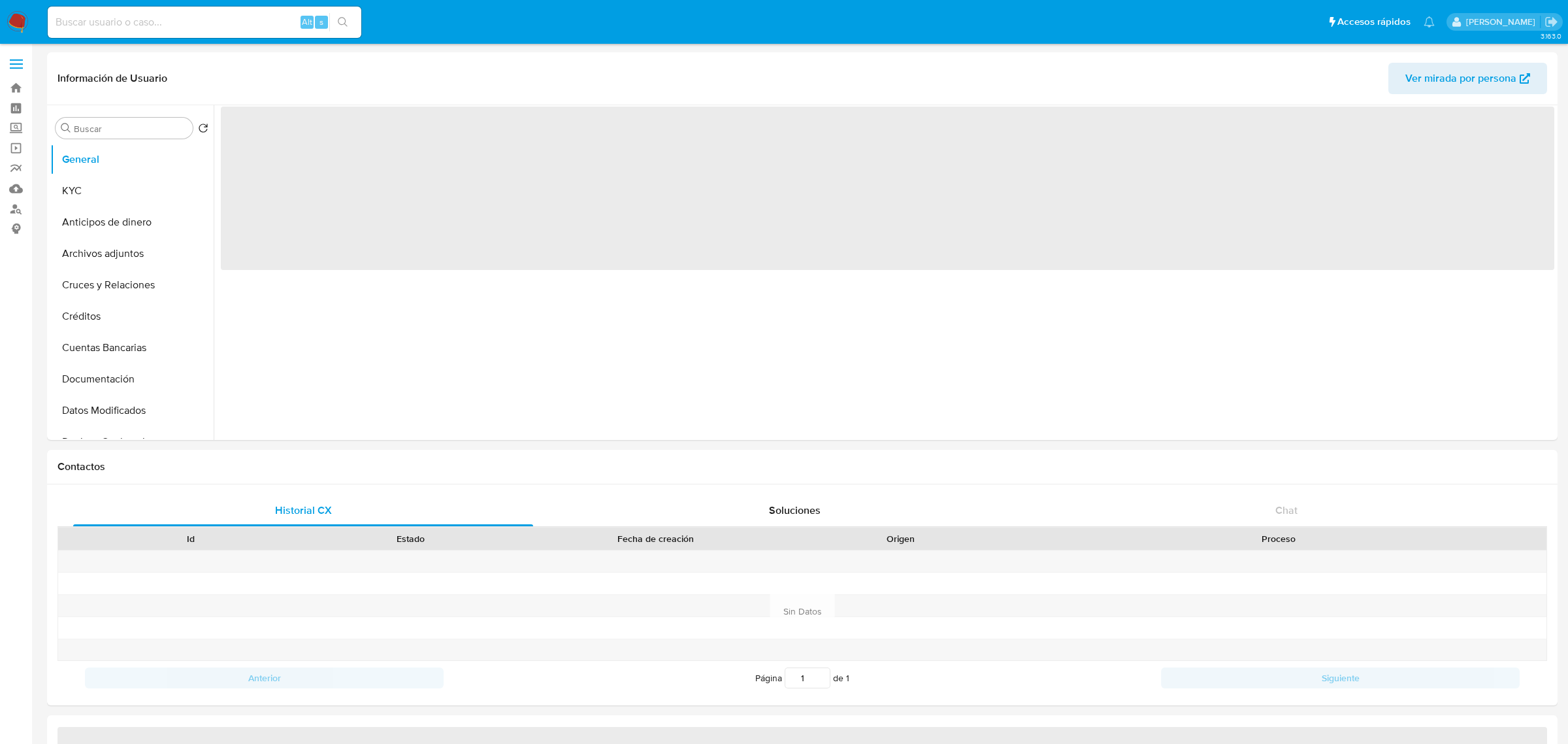
select select "10"
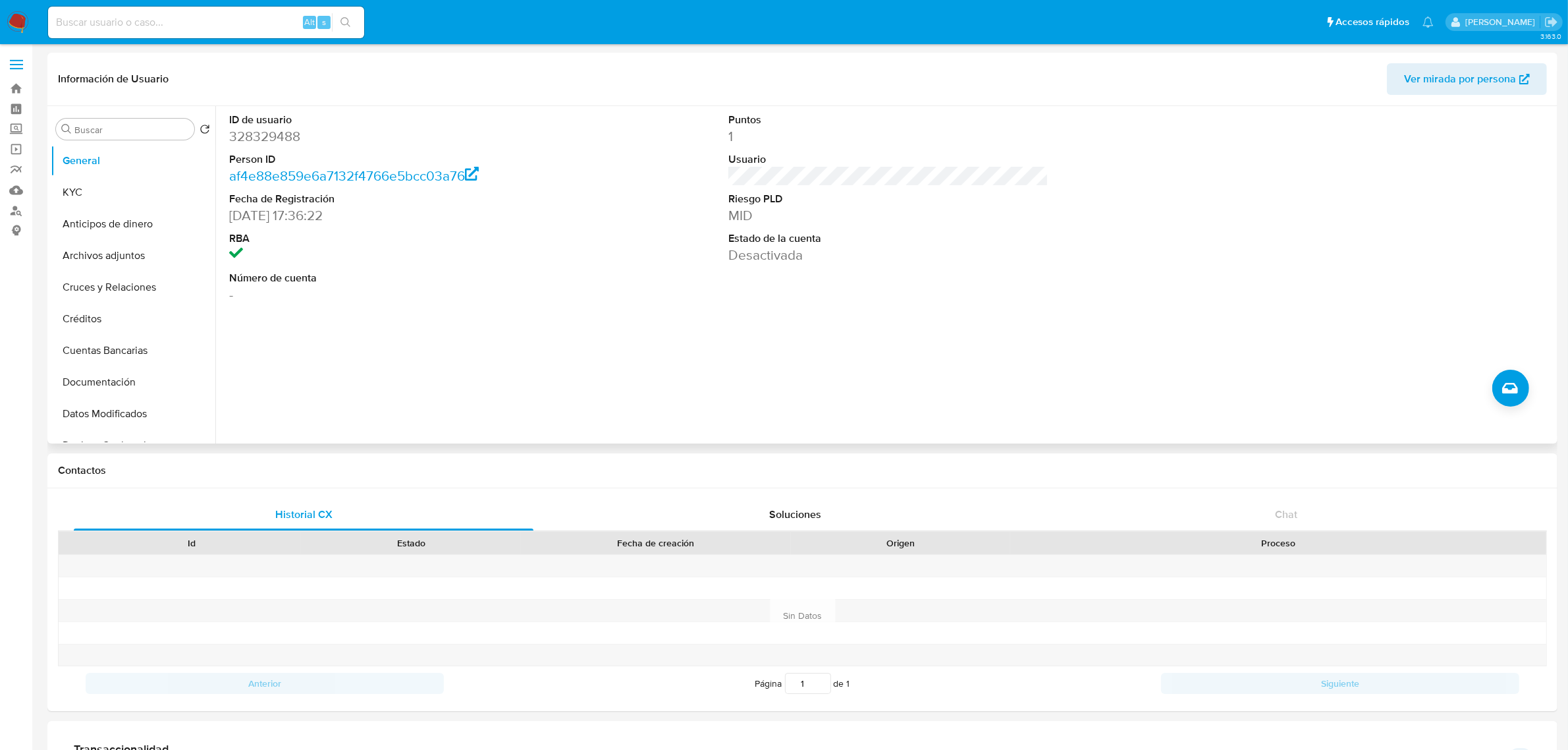
click at [252, 139] on dd "328329488" at bounding box center [389, 136] width 320 height 18
copy dd "328329488"
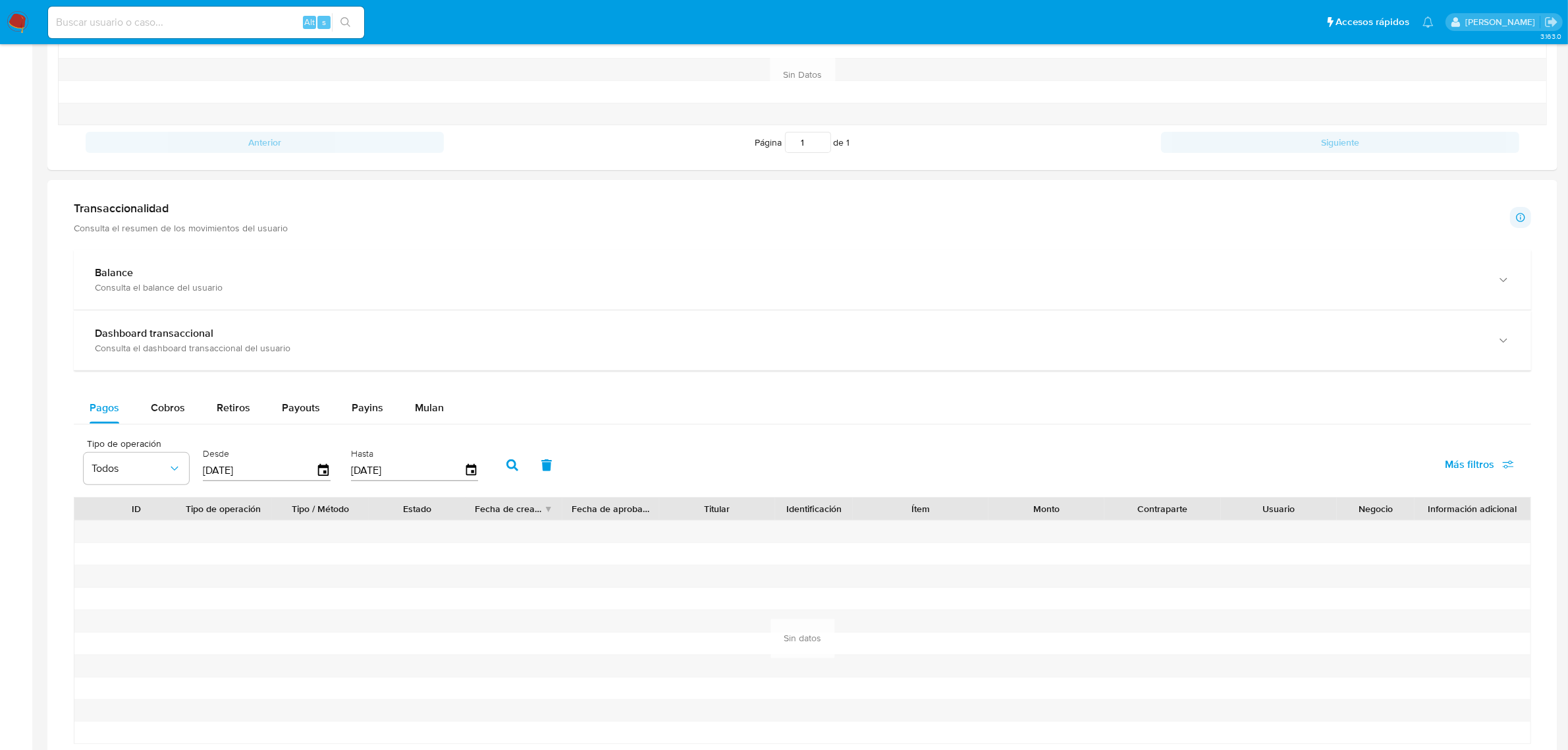
scroll to position [577, 0]
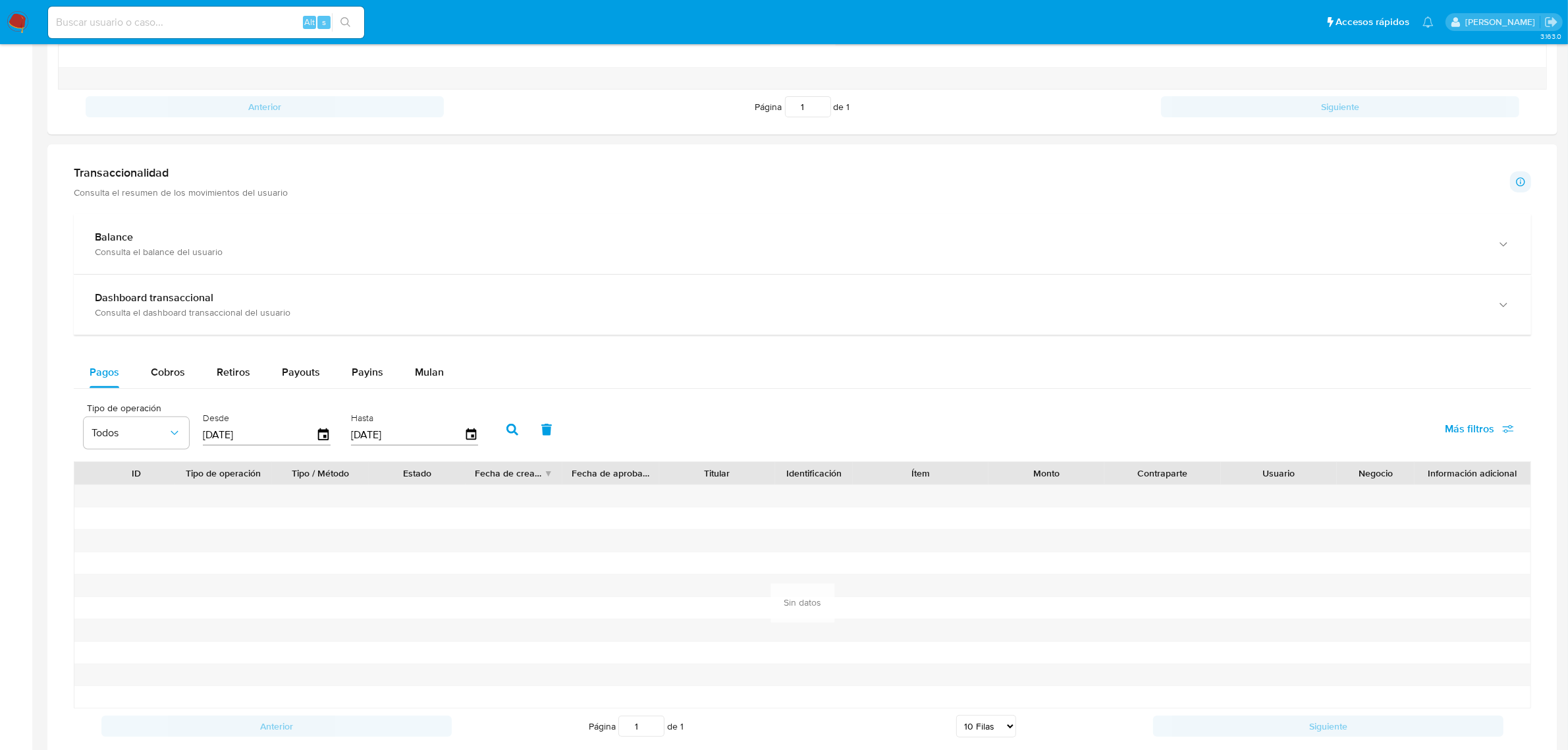
drag, startPoint x: 145, startPoint y: 379, endPoint x: 25, endPoint y: 369, distance: 120.4
click at [144, 379] on button "Cobros" at bounding box center [168, 372] width 66 height 32
select select "10"
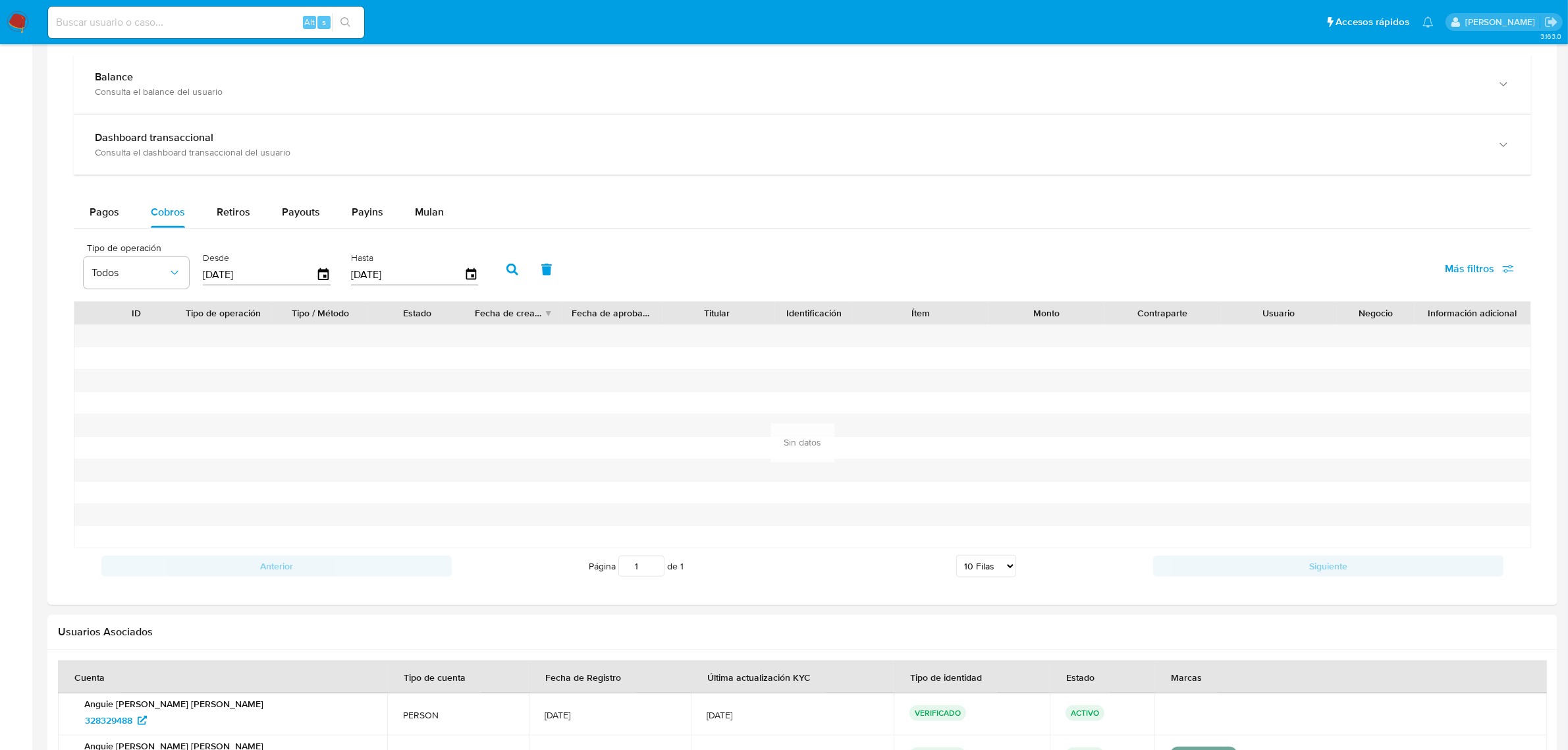
scroll to position [741, 0]
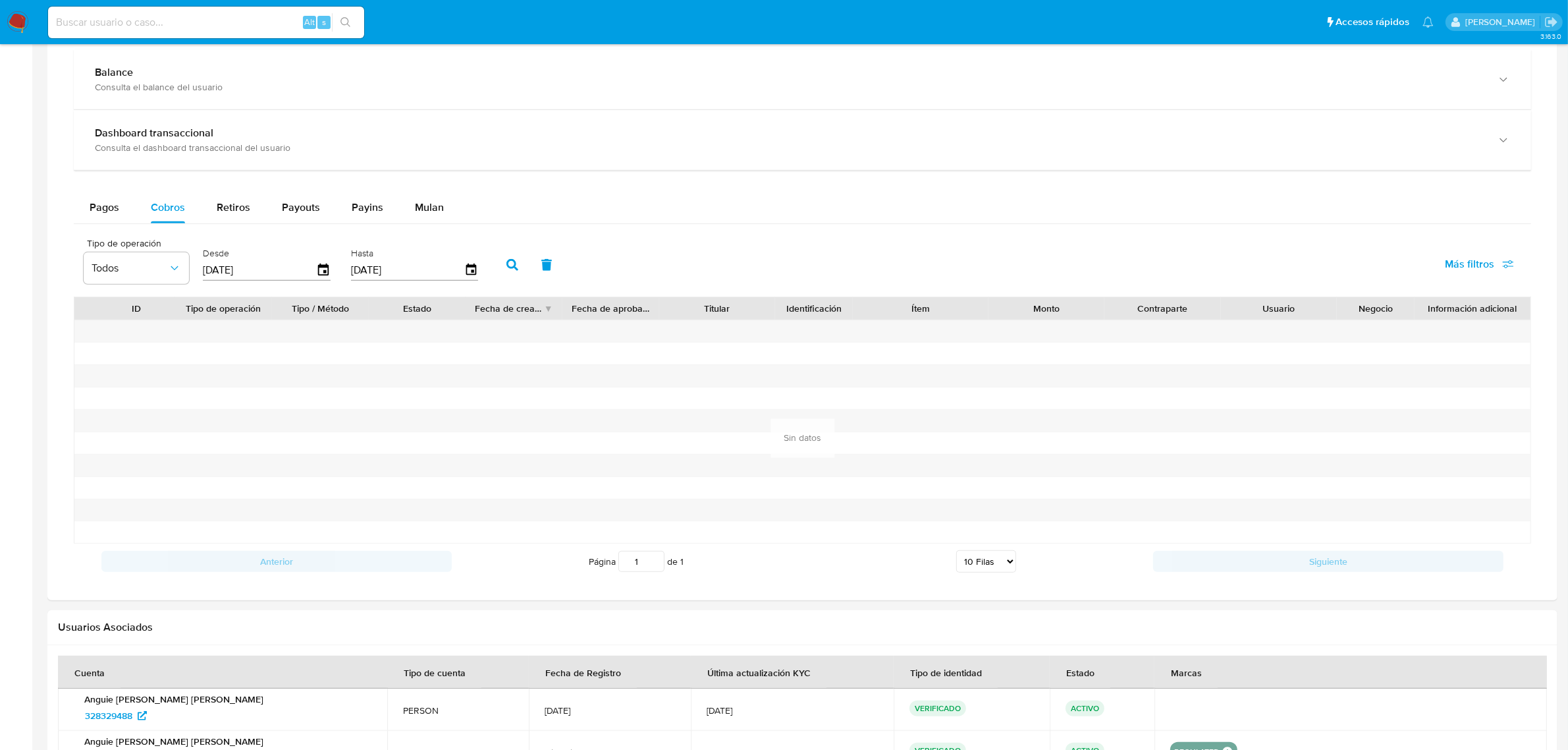
click at [324, 261] on div "[DATE]" at bounding box center [267, 270] width 128 height 21
click at [321, 276] on icon "button" at bounding box center [323, 269] width 11 height 11
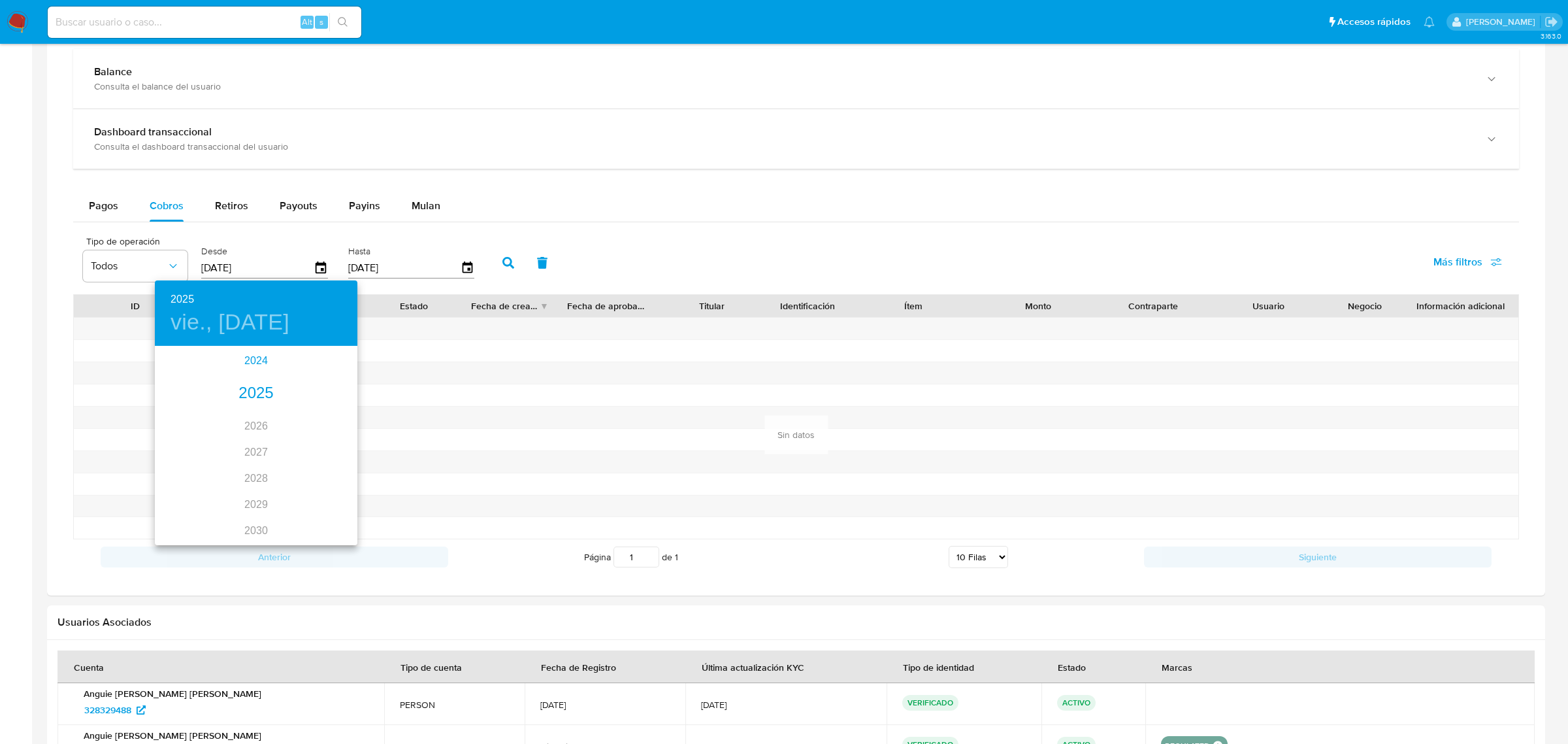
click at [253, 361] on div "2024" at bounding box center [256, 361] width 203 height 26
click at [177, 514] on div "oct." at bounding box center [188, 514] width 68 height 49
click at [260, 445] on p "10" at bounding box center [256, 439] width 11 height 13
type input "10/10/2024"
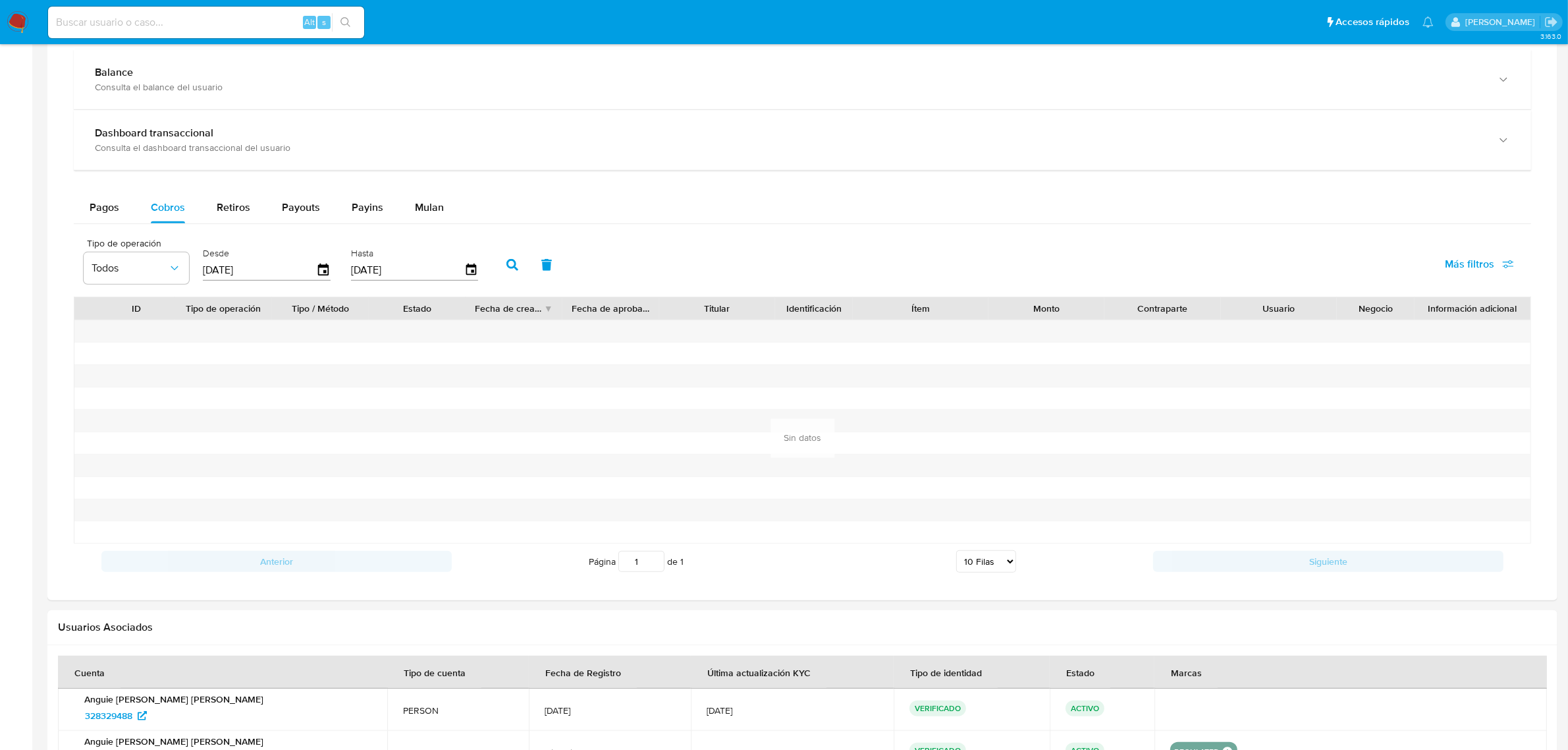
click at [515, 262] on button "button" at bounding box center [513, 265] width 34 height 32
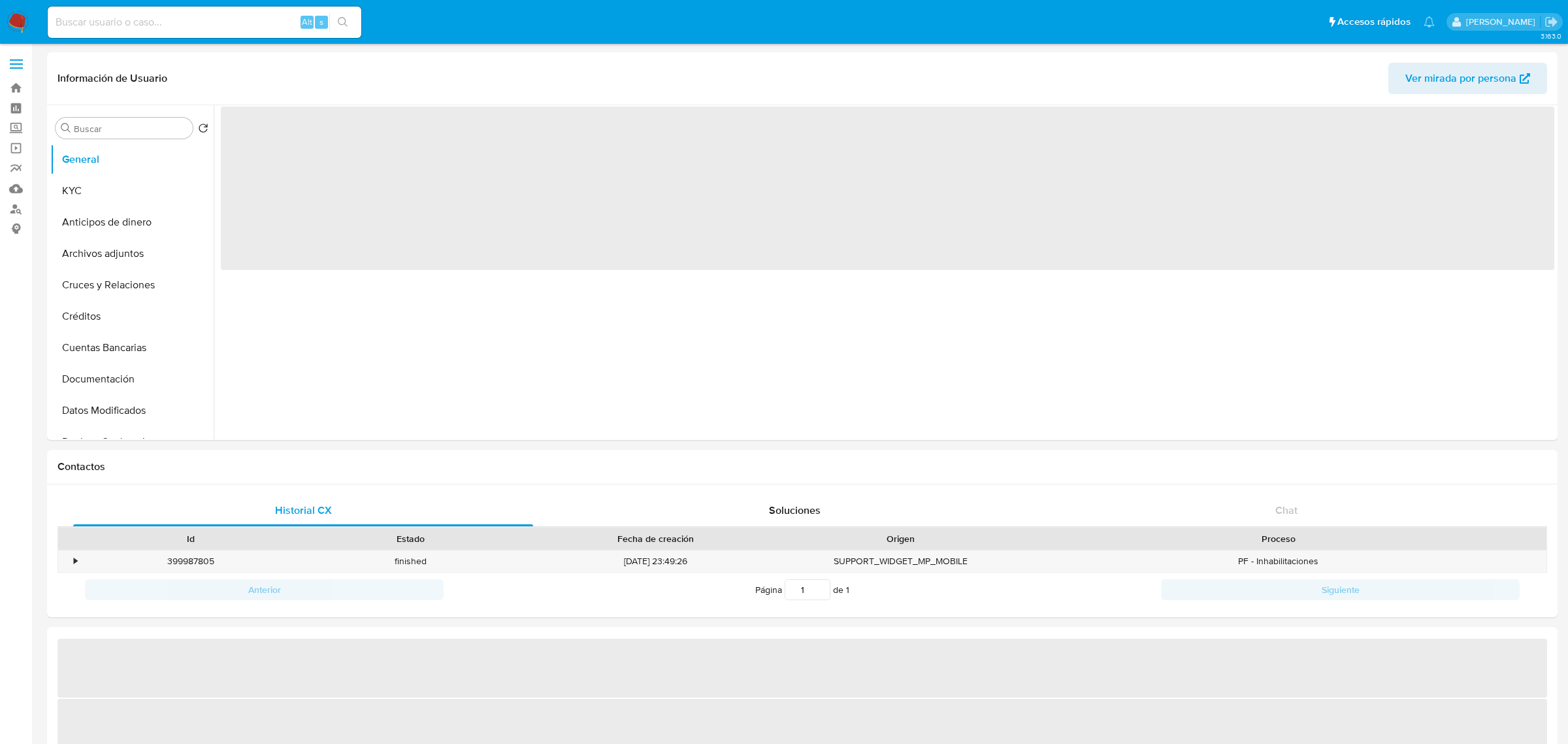
select select "10"
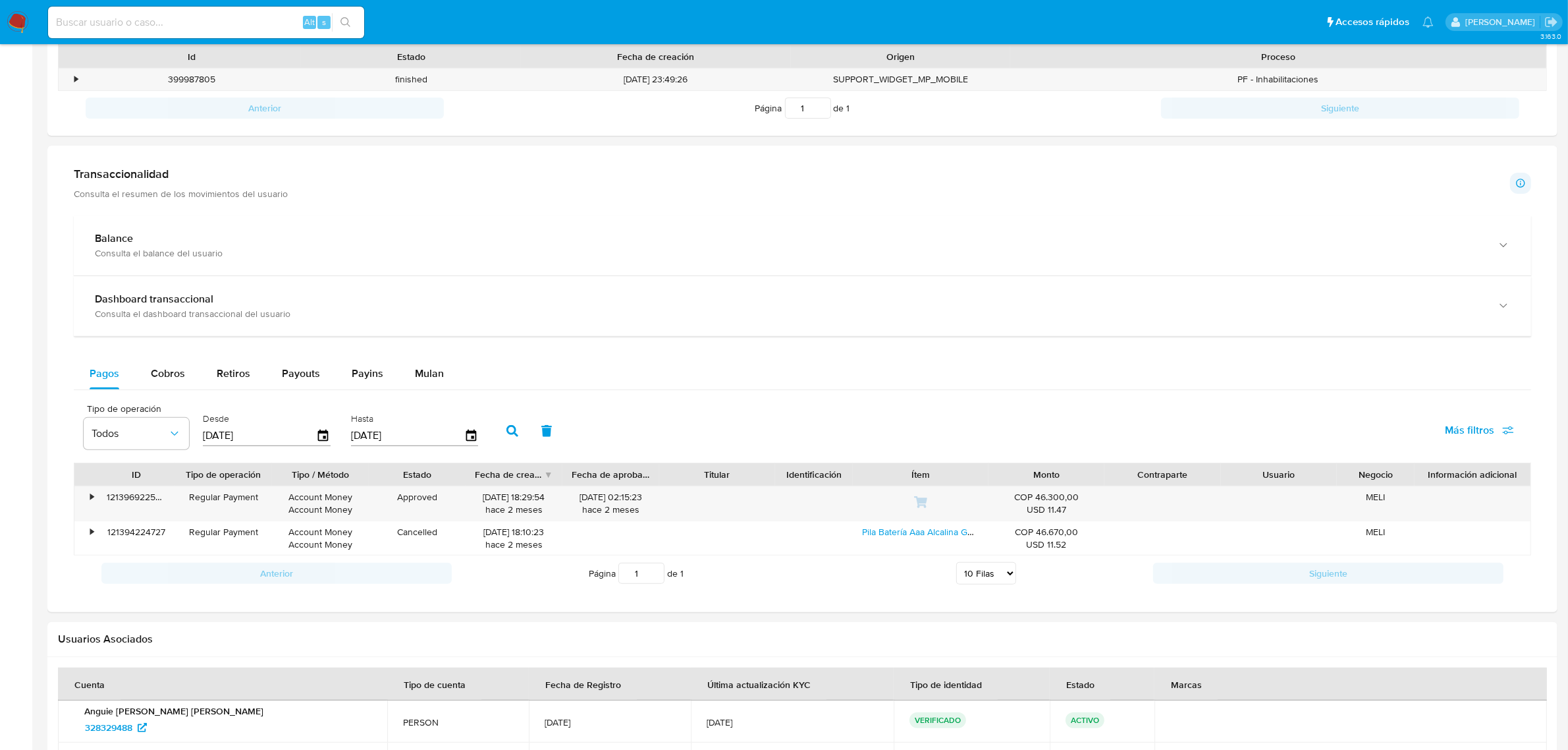
scroll to position [494, 0]
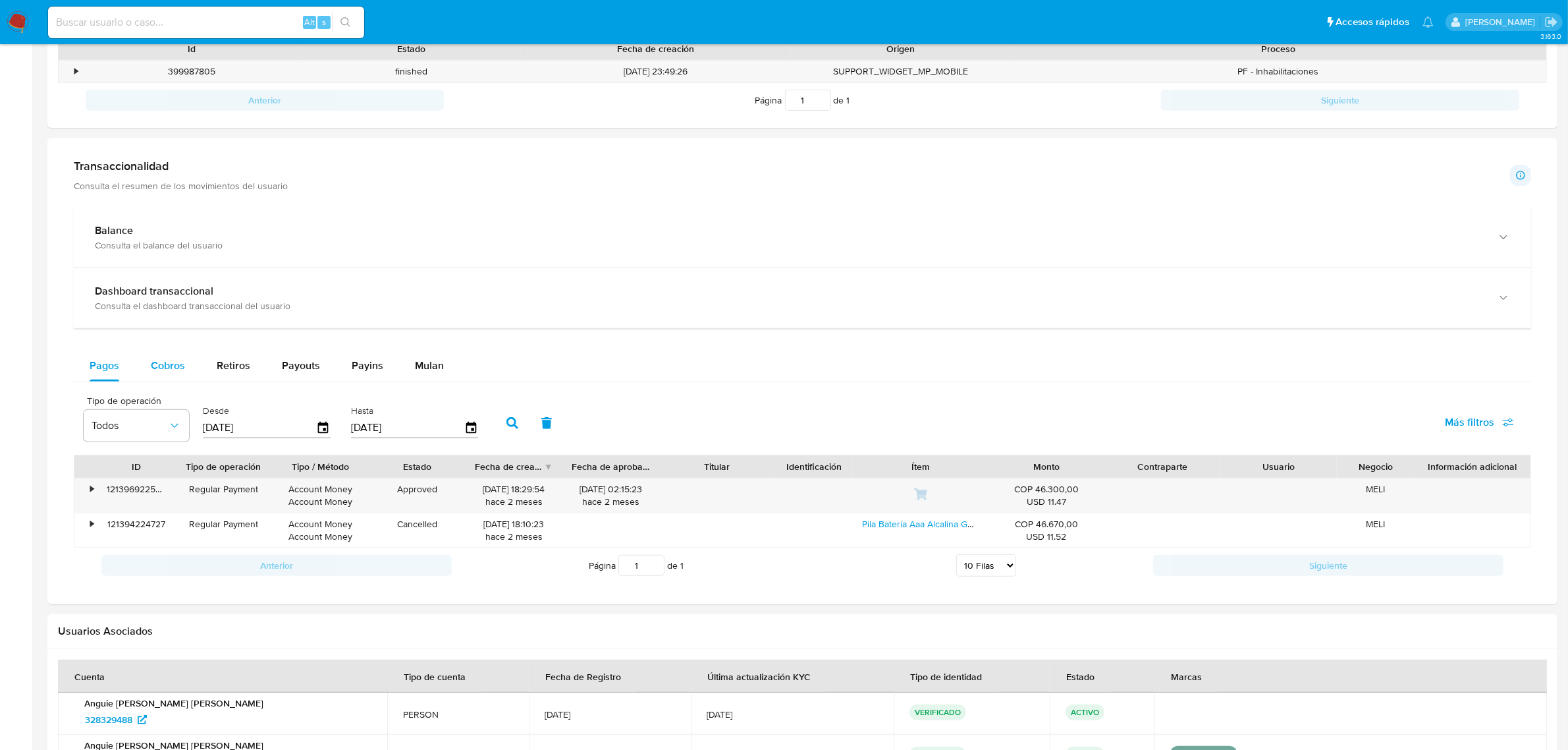
click at [175, 367] on span "Cobros" at bounding box center [168, 365] width 34 height 15
select select "10"
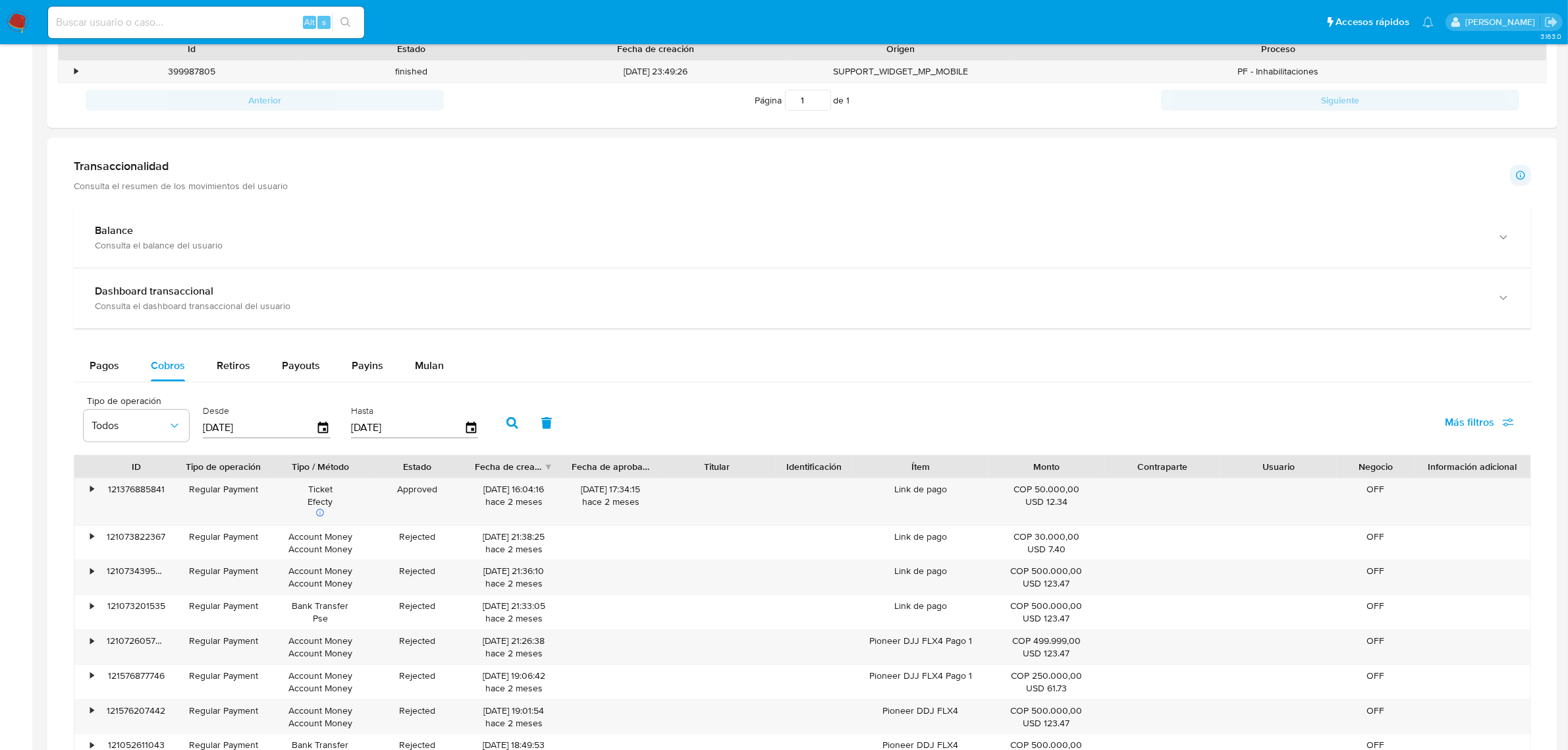
scroll to position [0, 0]
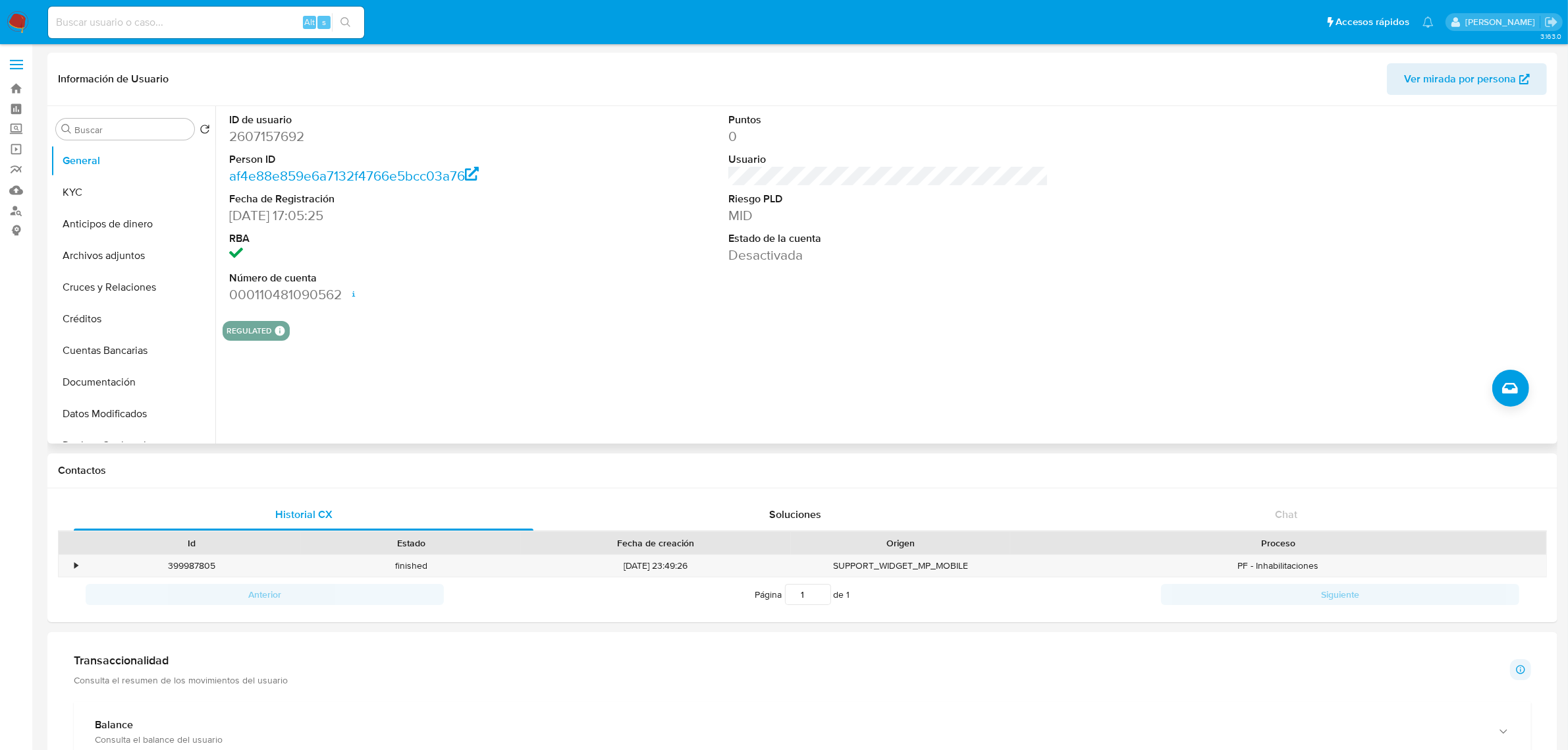
click at [274, 137] on dd "2607157692" at bounding box center [389, 136] width 320 height 18
copy dd "2607157692"
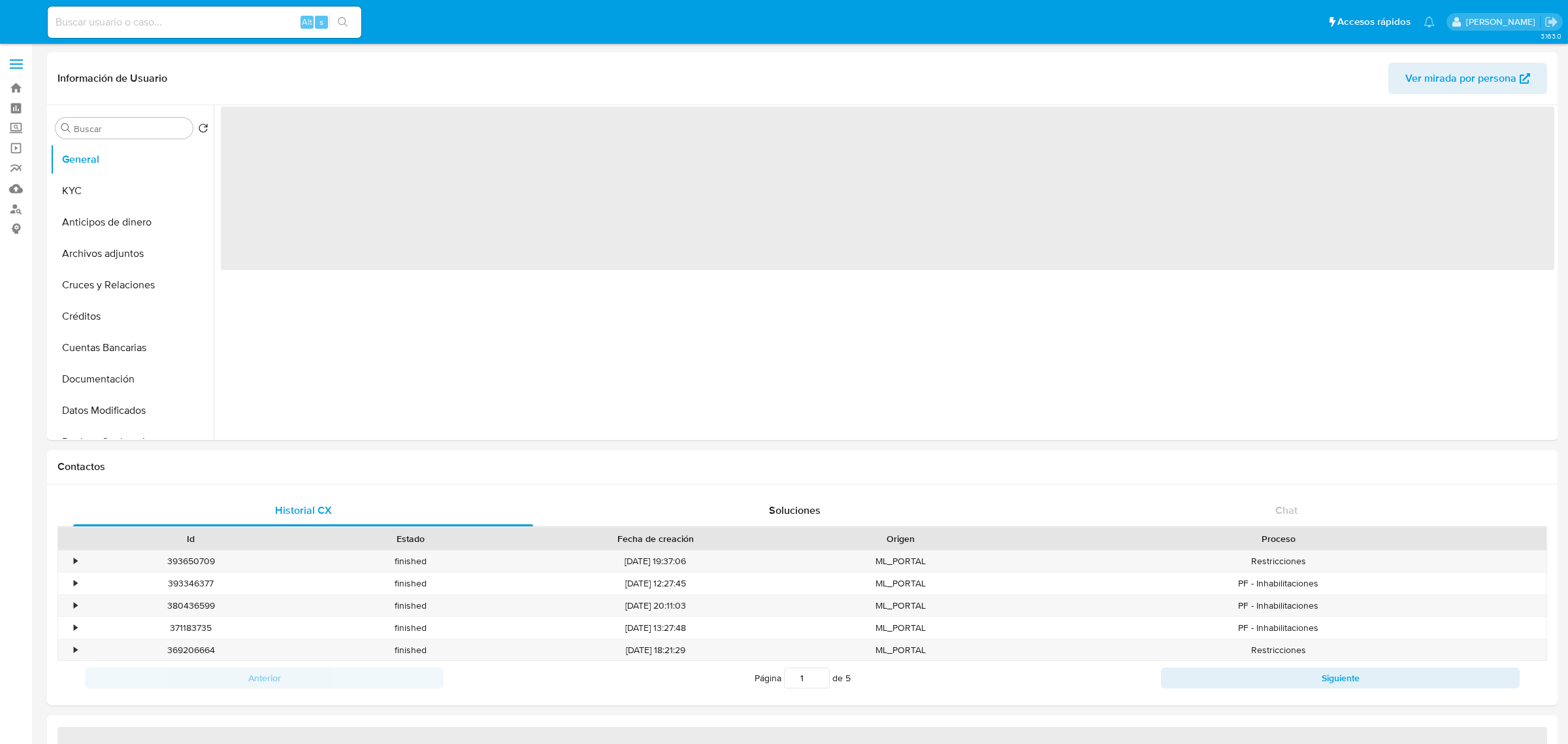
select select "10"
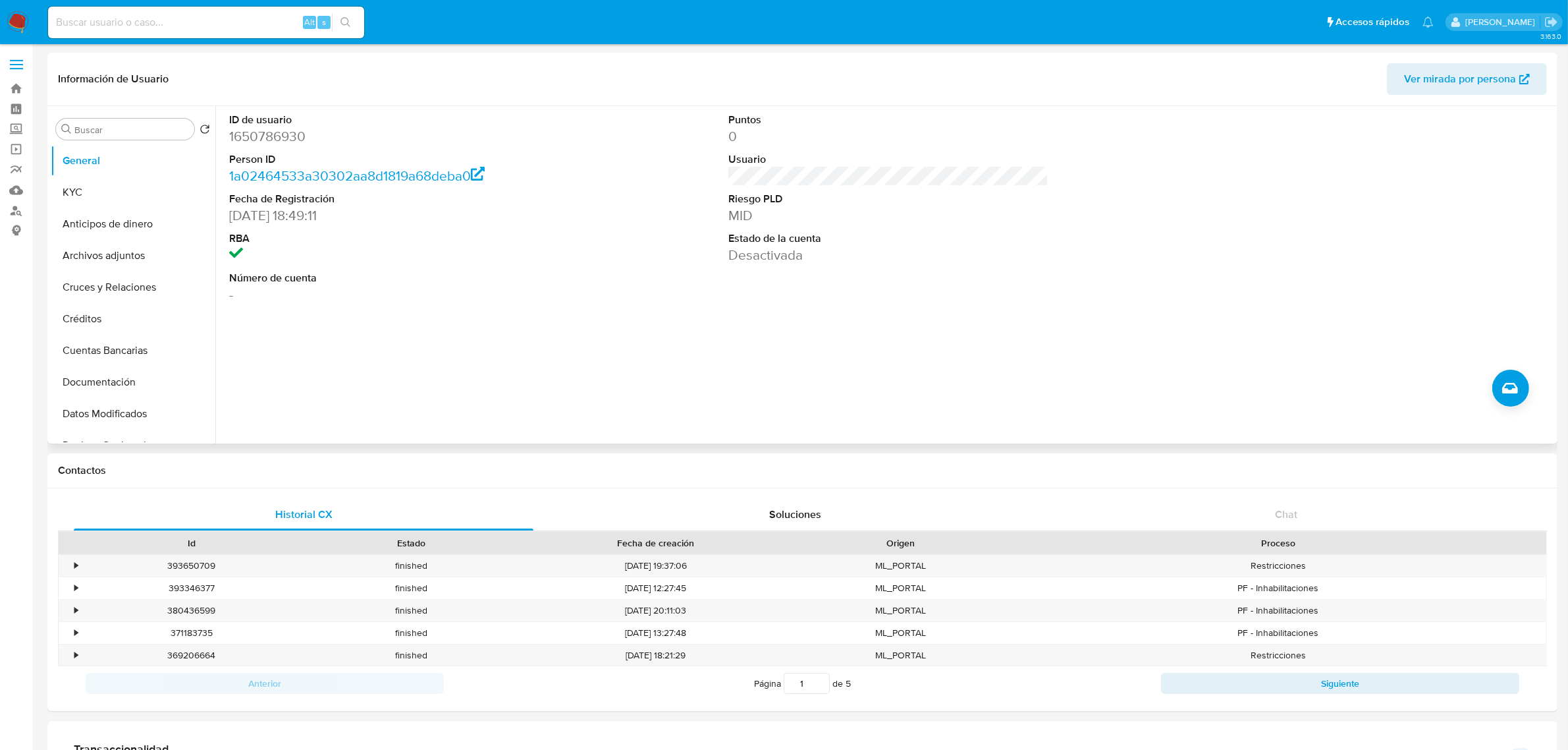
click at [252, 130] on dd "1650786930" at bounding box center [389, 136] width 320 height 18
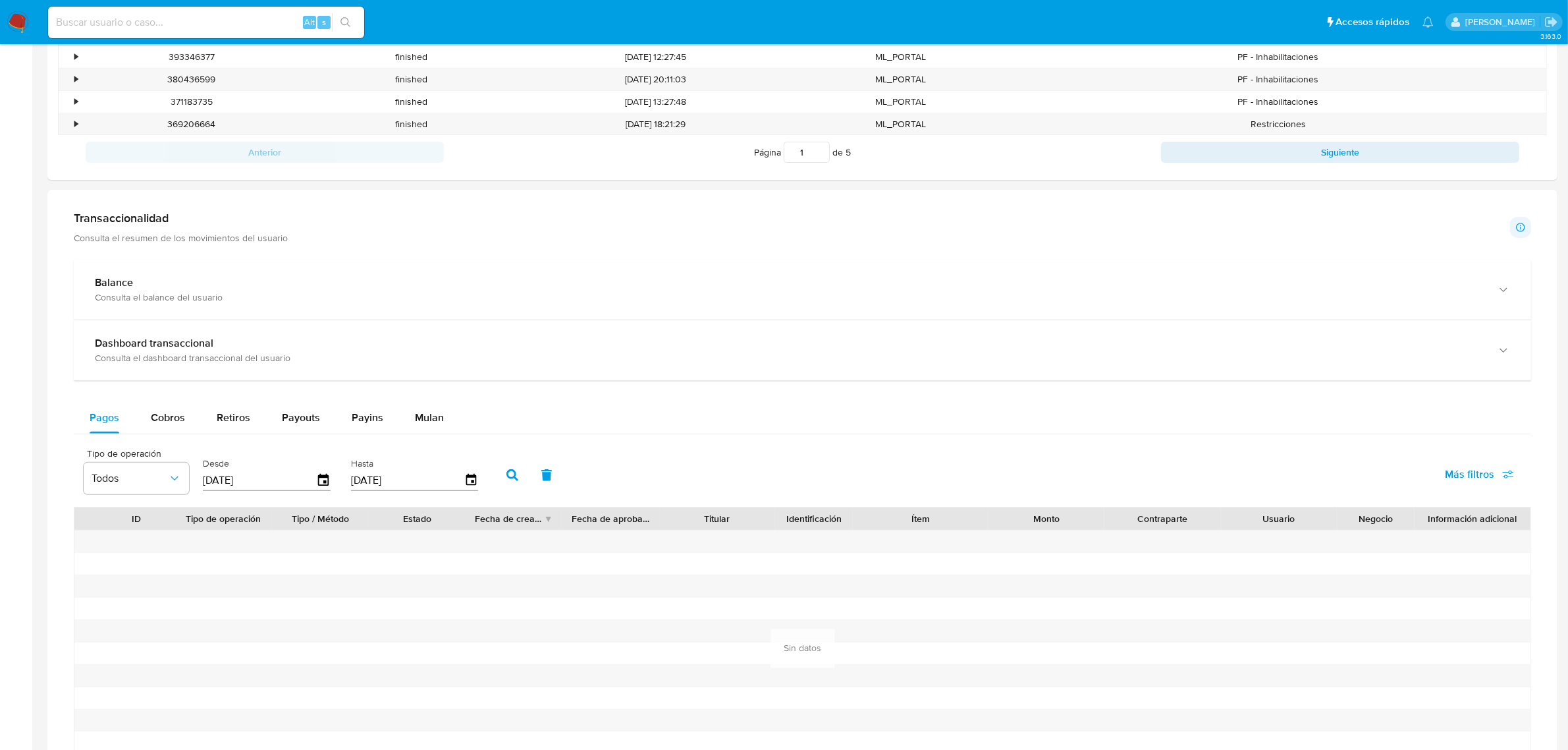
scroll to position [577, 0]
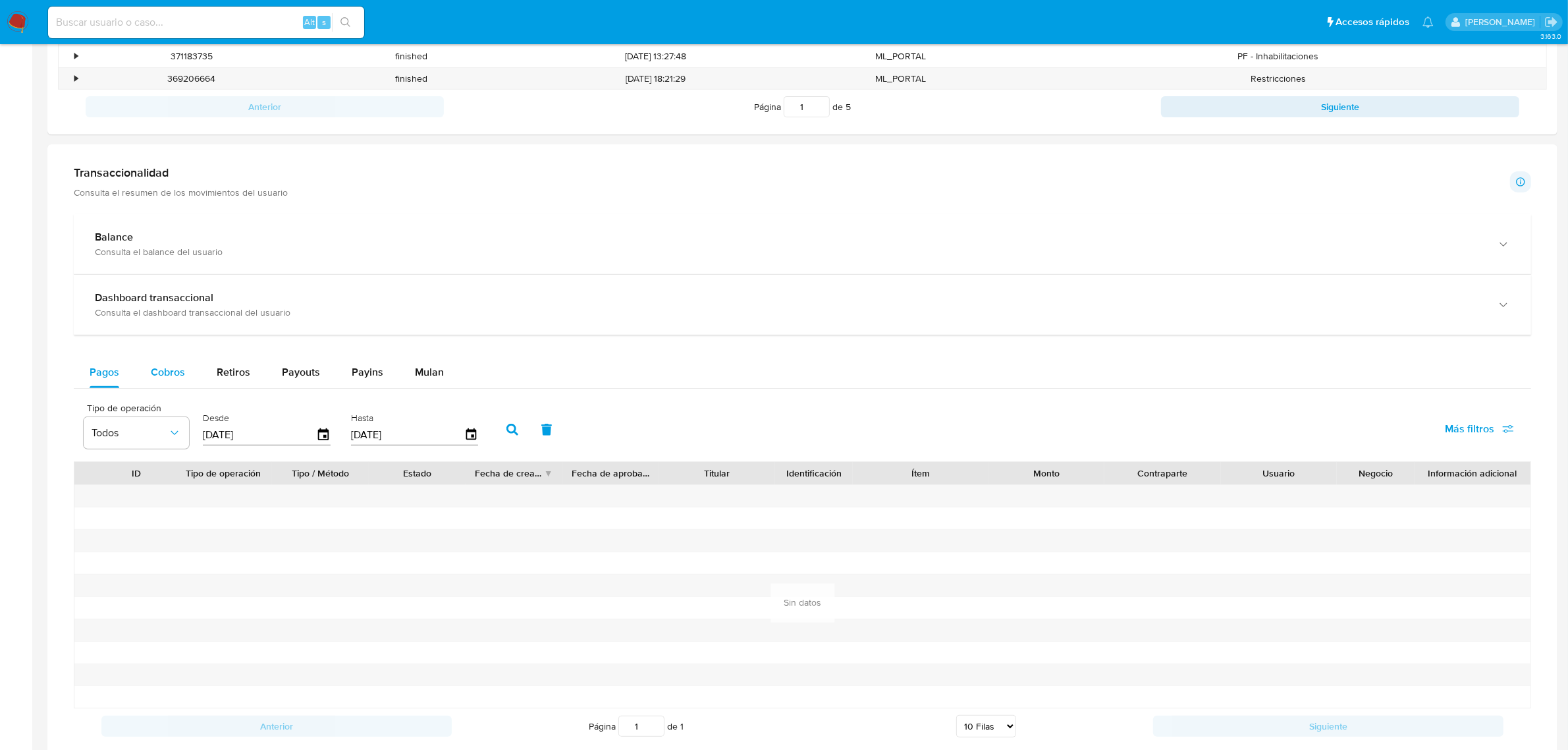
click at [166, 379] on span "Cobros" at bounding box center [168, 372] width 34 height 15
select select "10"
click at [322, 440] on icon "button" at bounding box center [323, 434] width 11 height 11
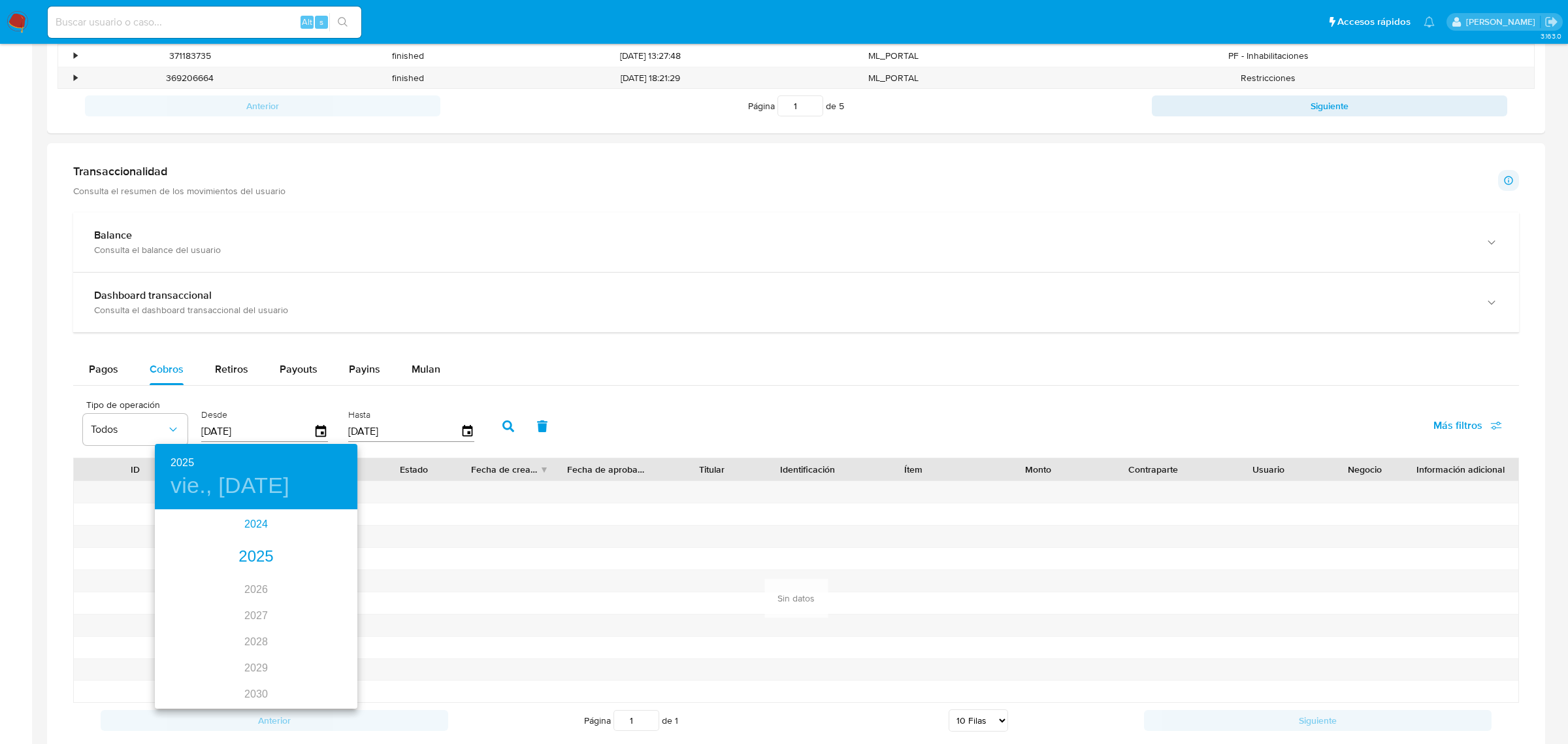
click at [243, 524] on div "2024" at bounding box center [256, 524] width 203 height 26
click at [247, 683] on div "nov." at bounding box center [256, 677] width 68 height 49
click at [223, 599] on span "6" at bounding box center [229, 602] width 24 height 13
type input "06/11/2024"
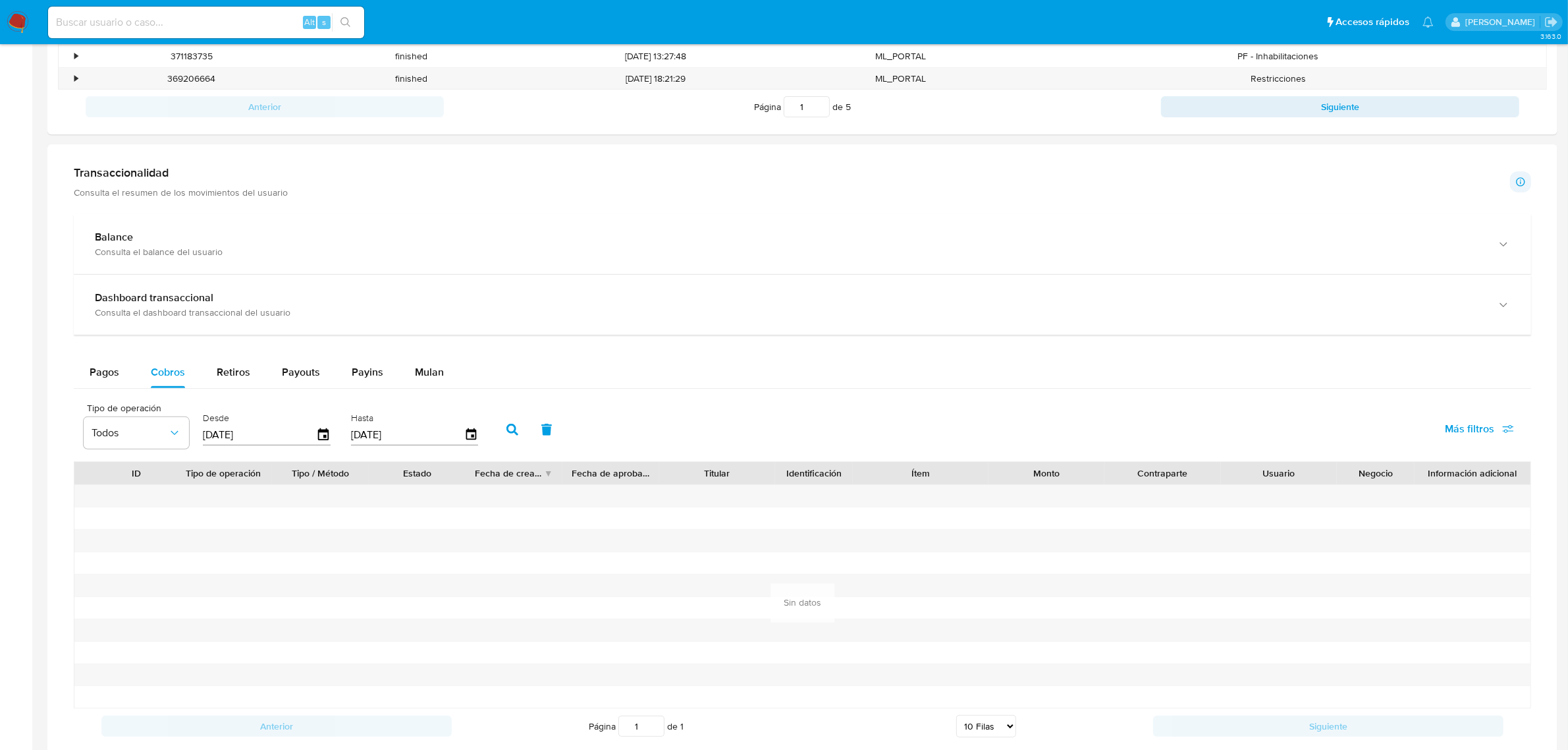
click at [506, 423] on button "button" at bounding box center [513, 429] width 34 height 32
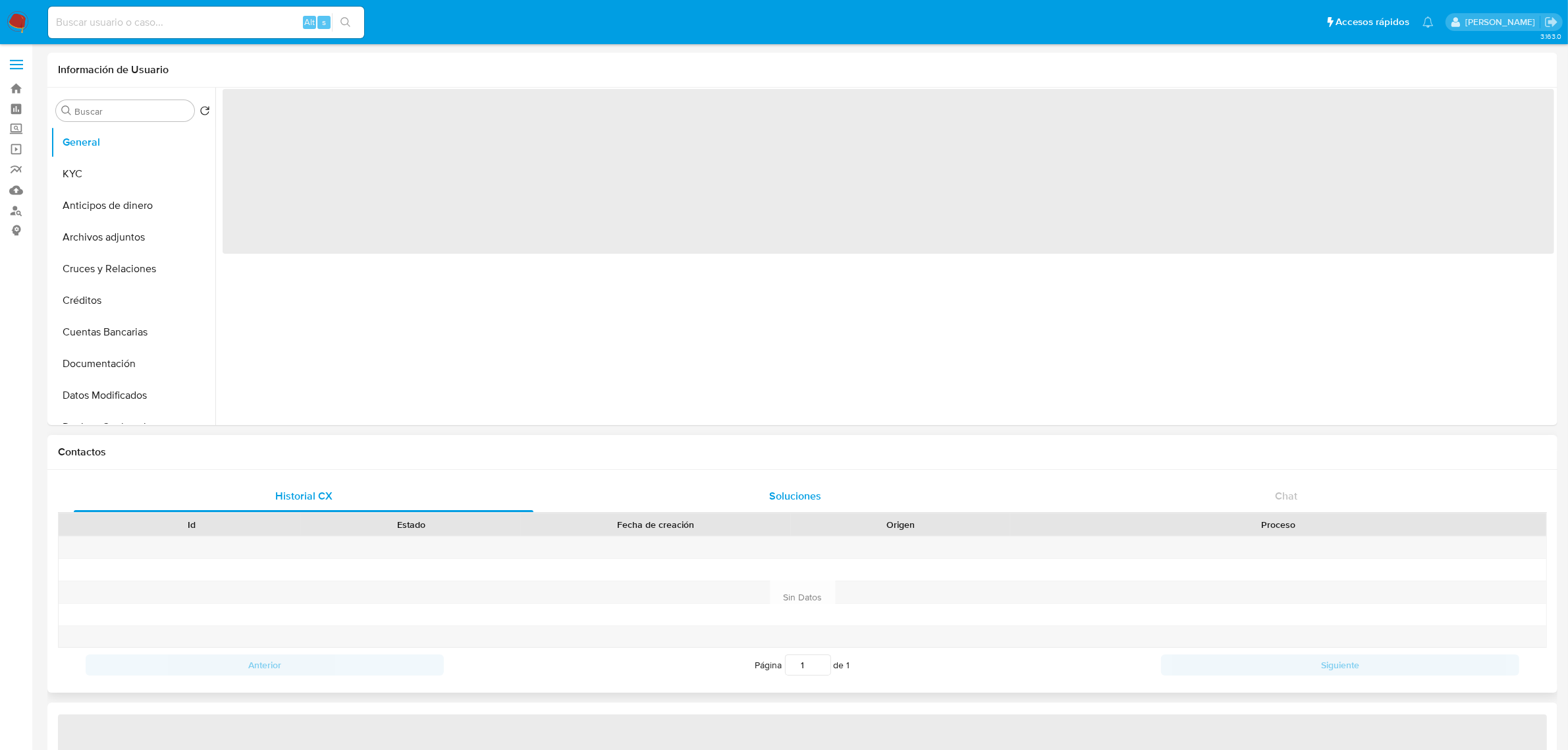
select select "10"
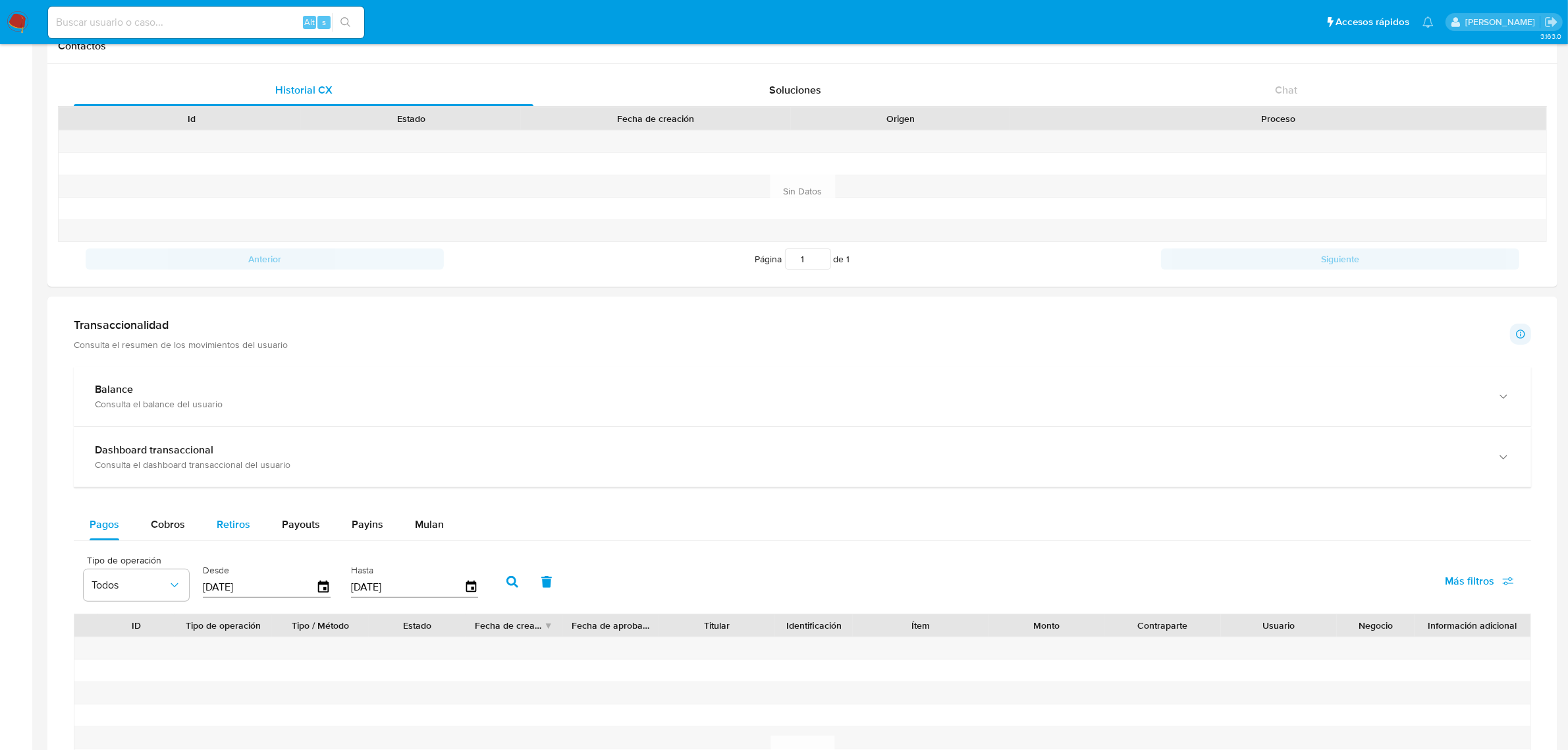
scroll to position [494, 0]
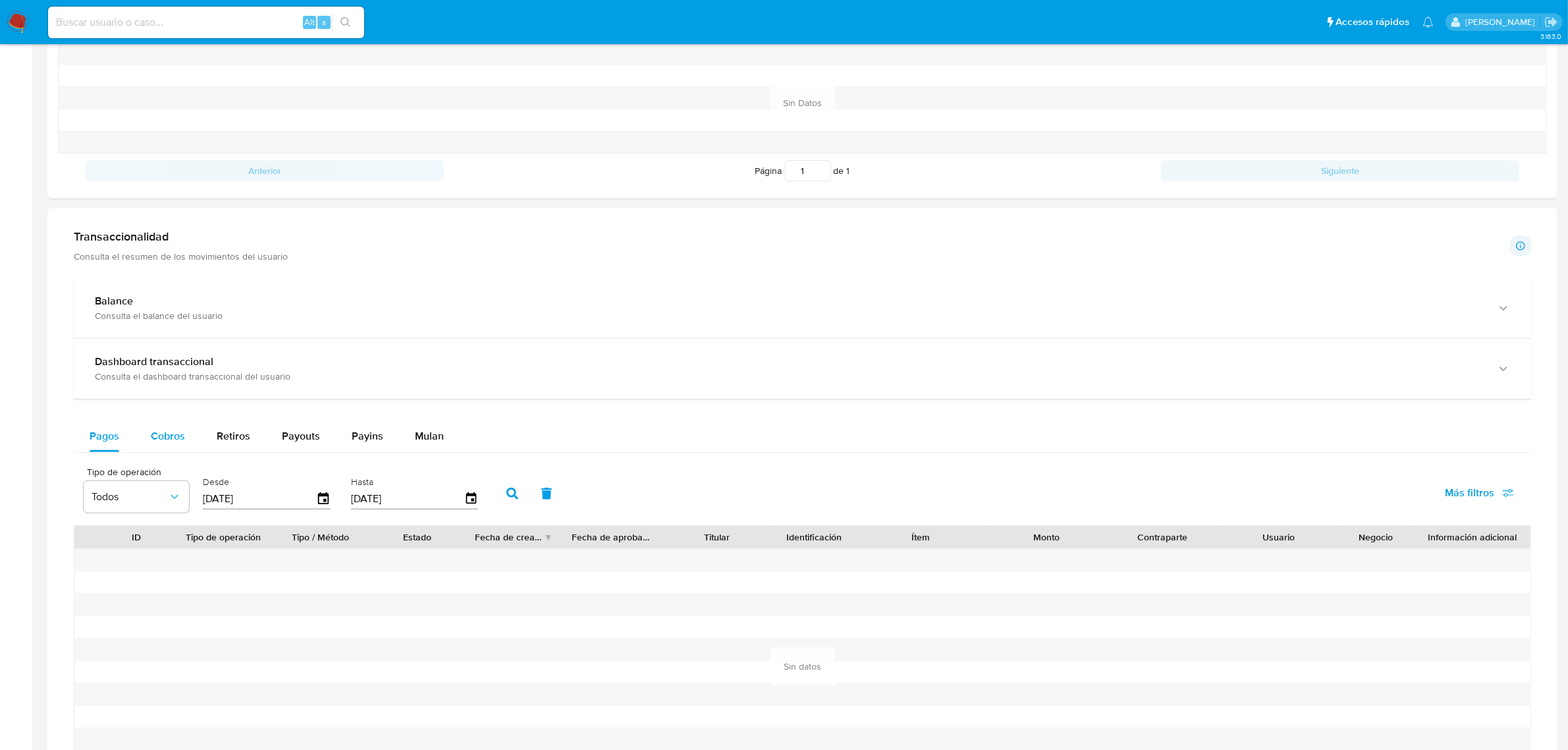
click at [183, 441] on span "Cobros" at bounding box center [168, 436] width 34 height 15
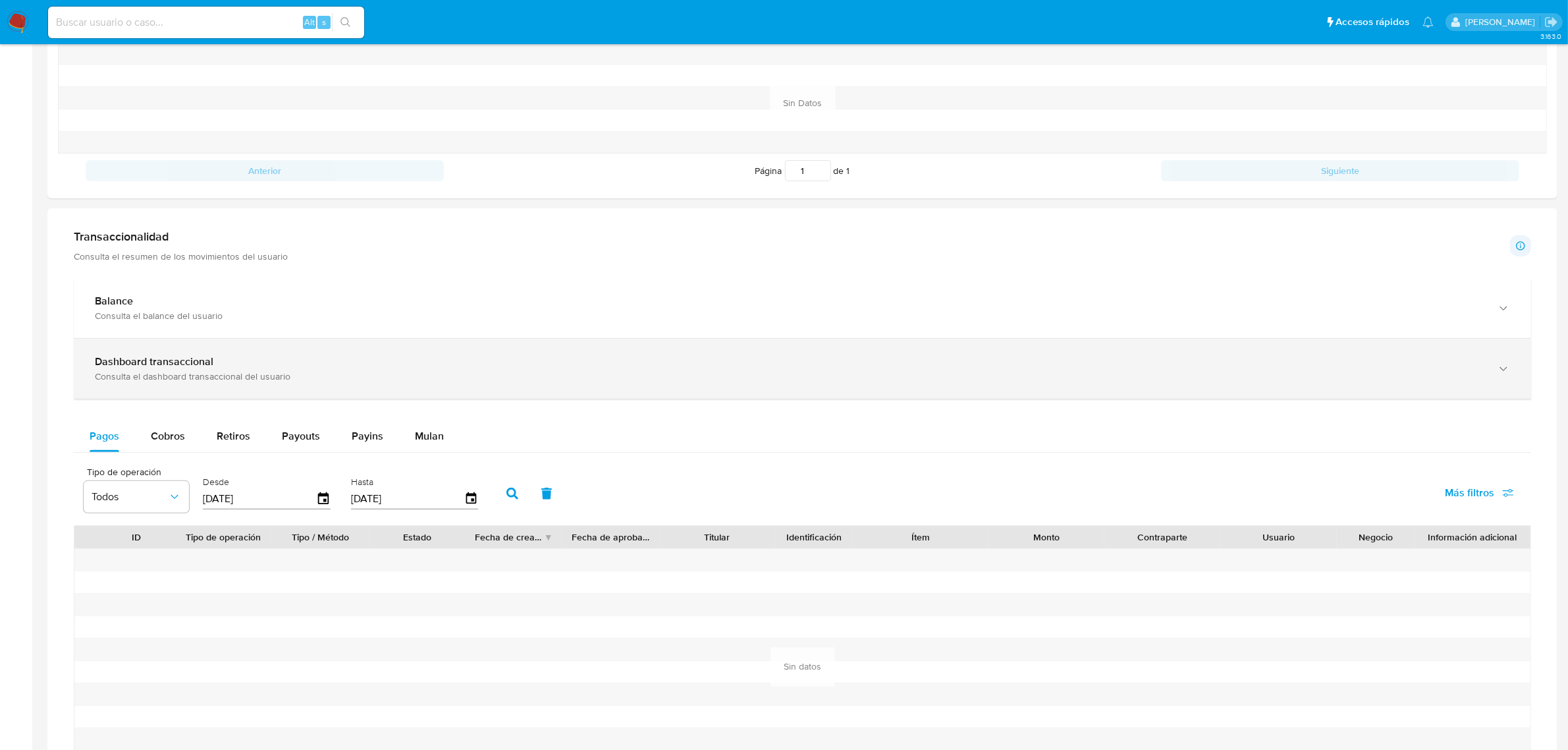
select select "10"
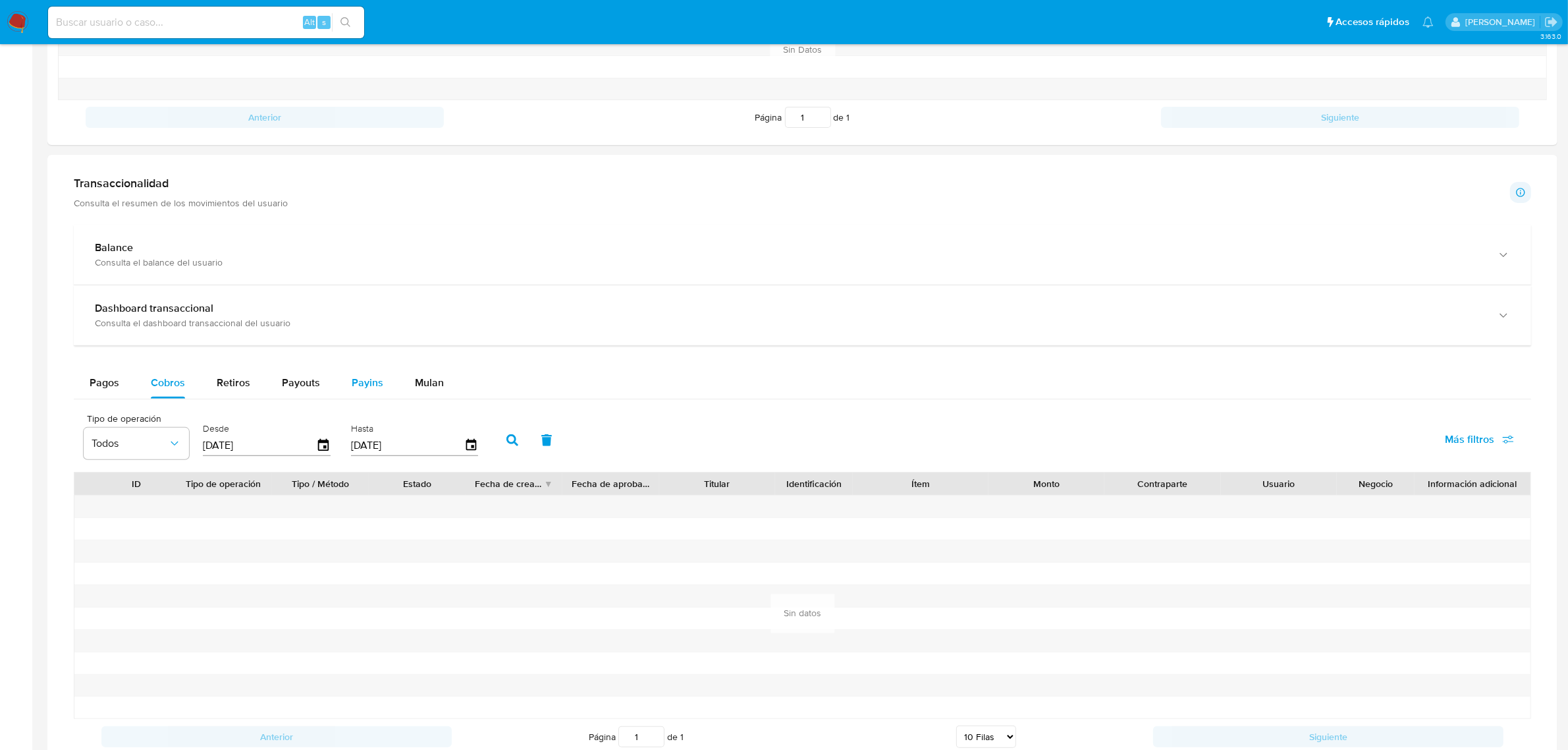
scroll to position [577, 0]
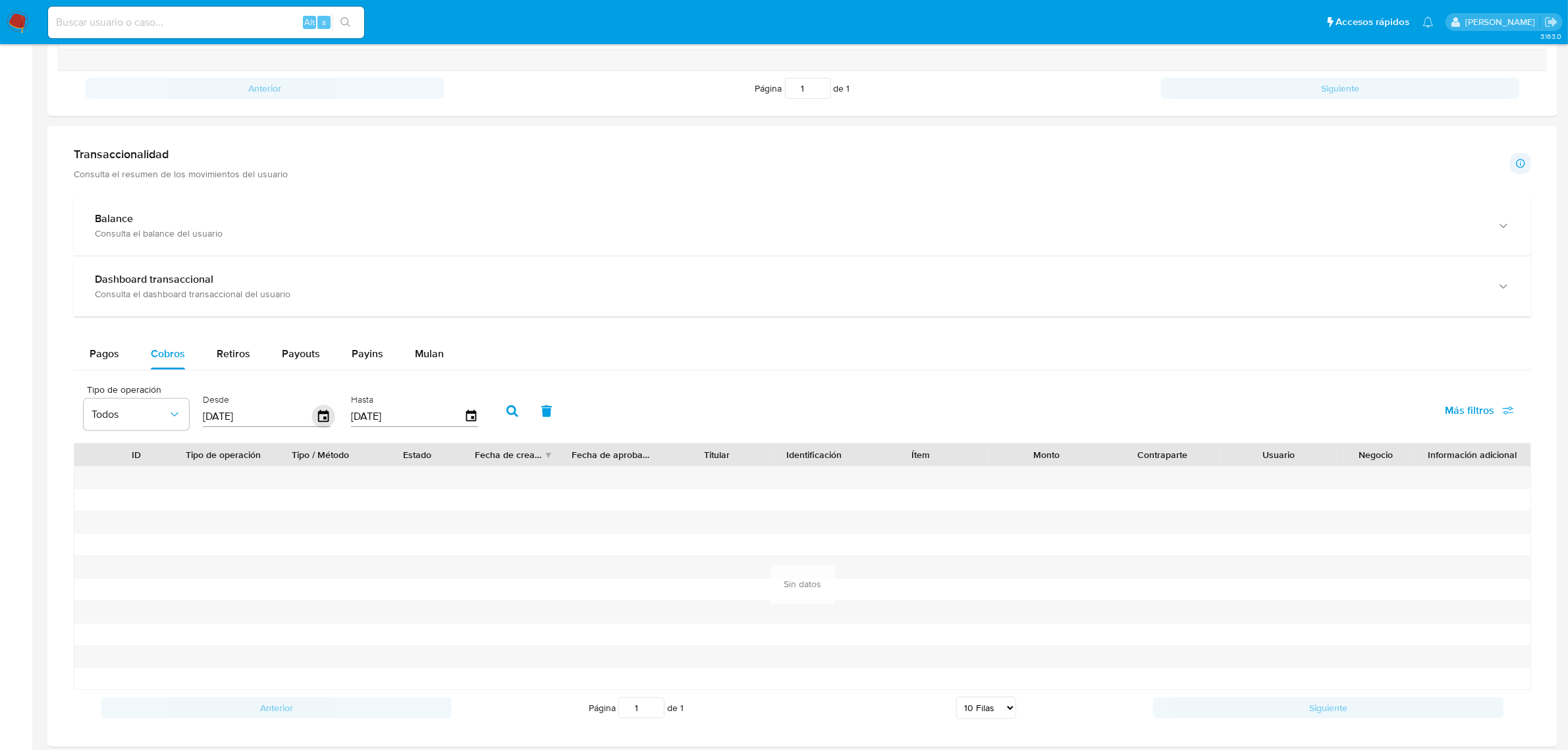
click at [324, 418] on icon "button" at bounding box center [324, 417] width 23 height 23
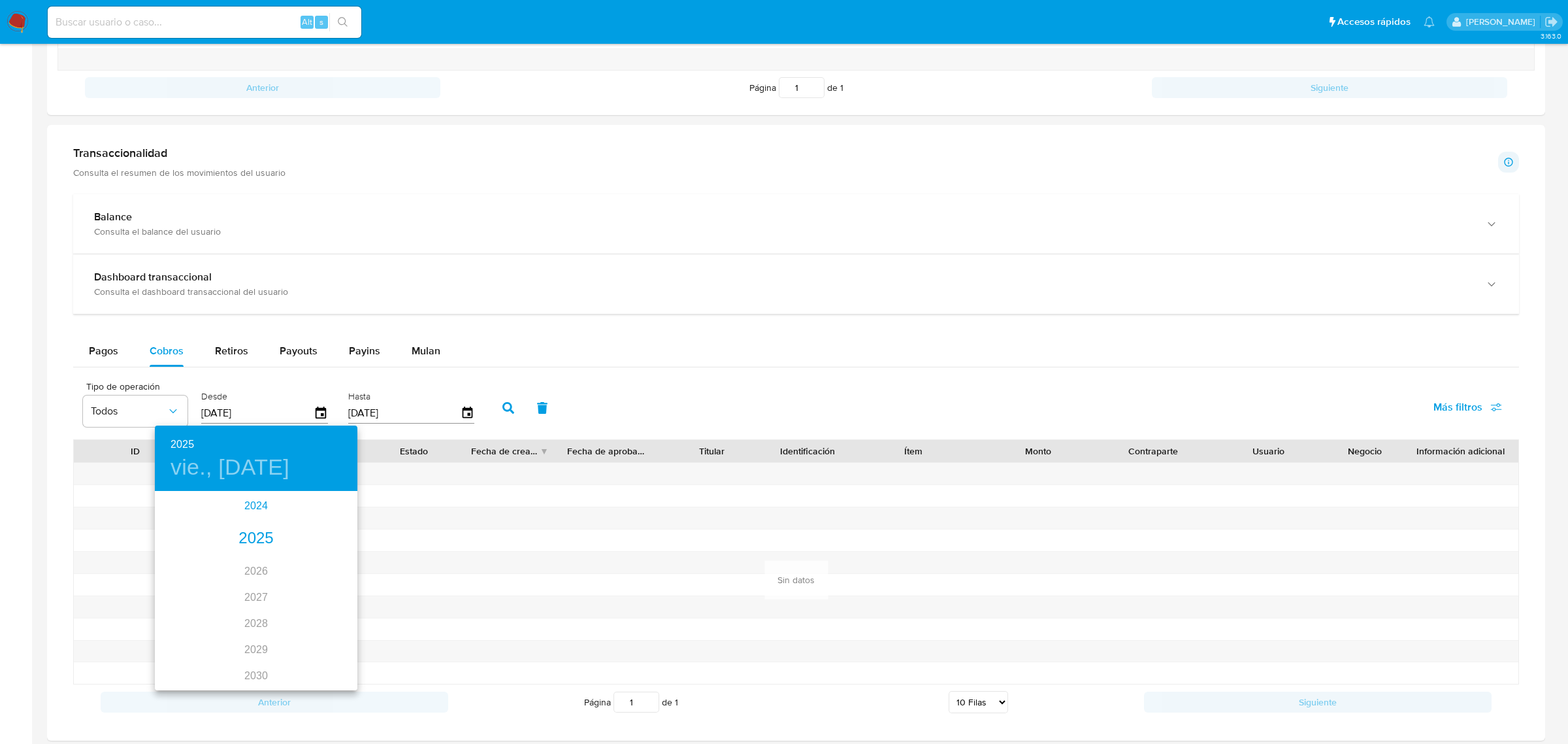
click at [254, 503] on div "2024" at bounding box center [256, 505] width 203 height 26
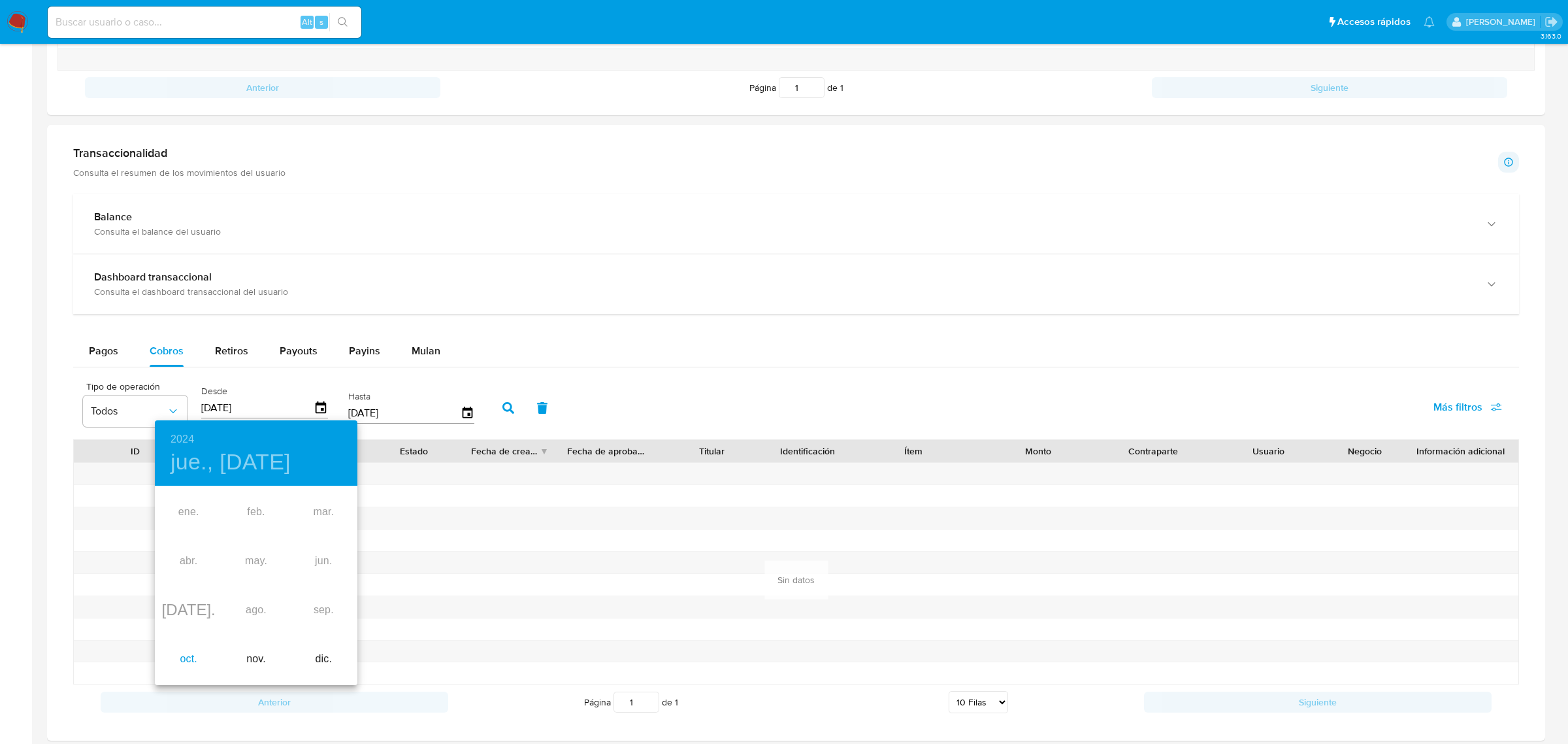
click at [181, 662] on div "oct." at bounding box center [188, 659] width 68 height 49
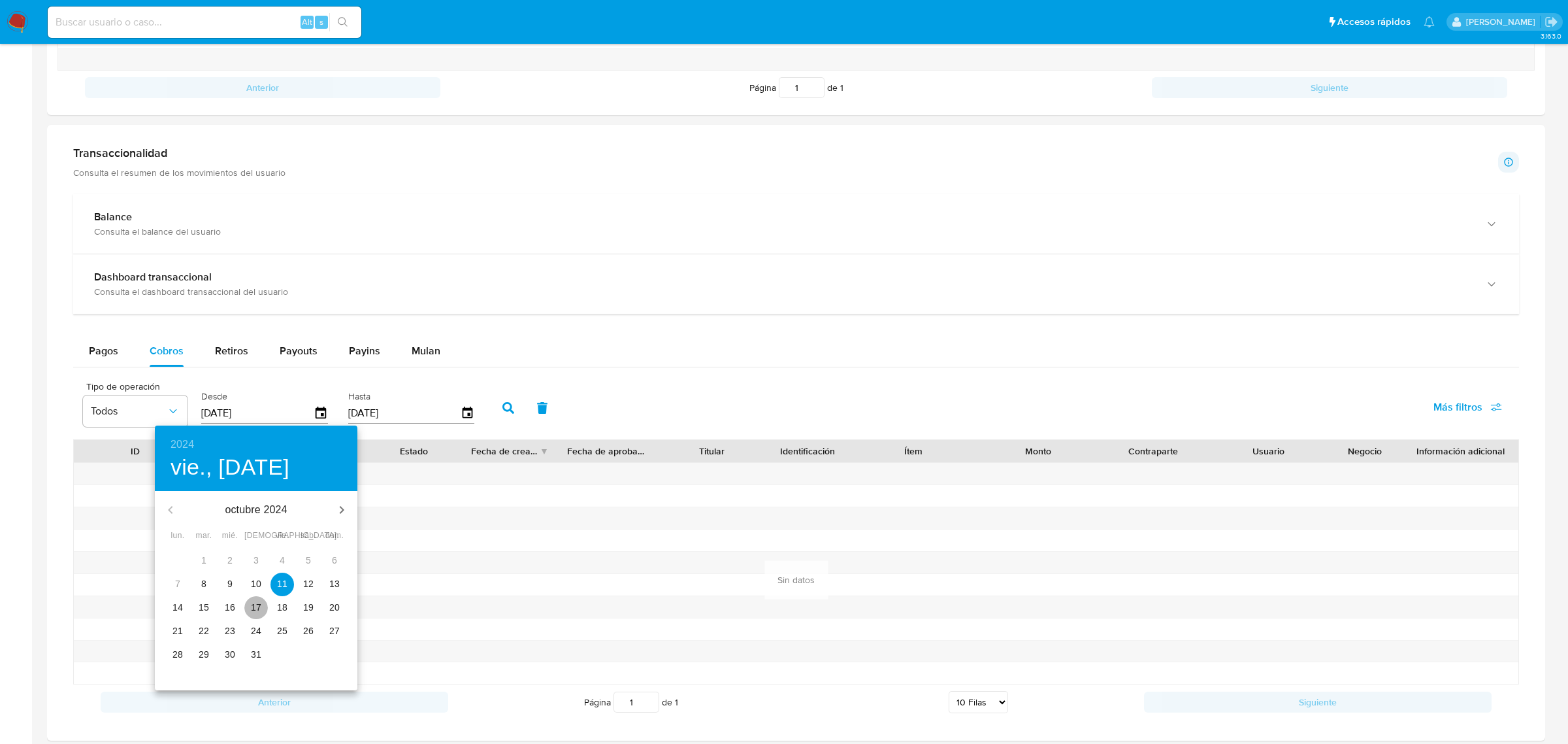
click at [246, 609] on span "17" at bounding box center [256, 607] width 24 height 13
type input "[DATE]"
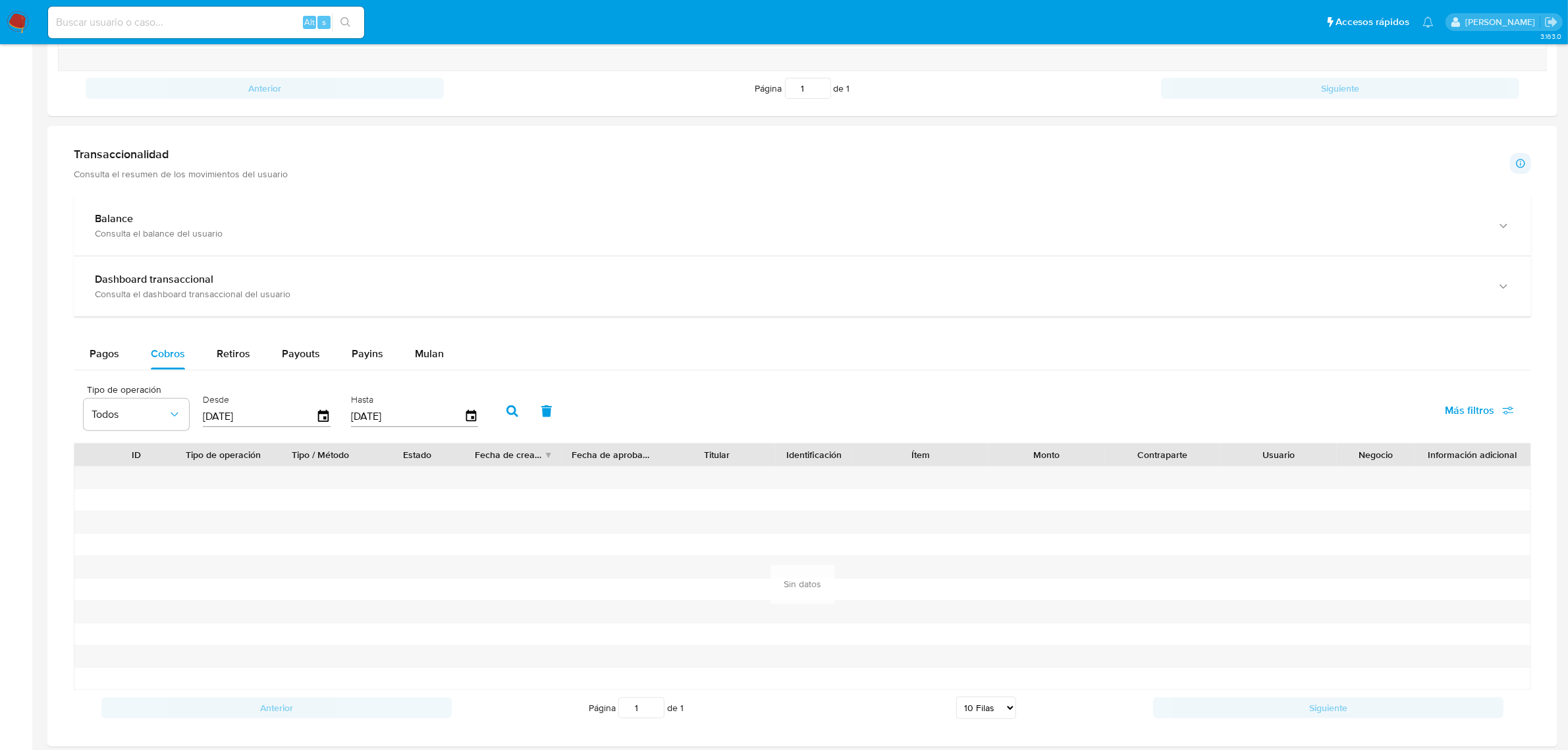
click at [506, 412] on icon "button" at bounding box center [512, 411] width 11 height 11
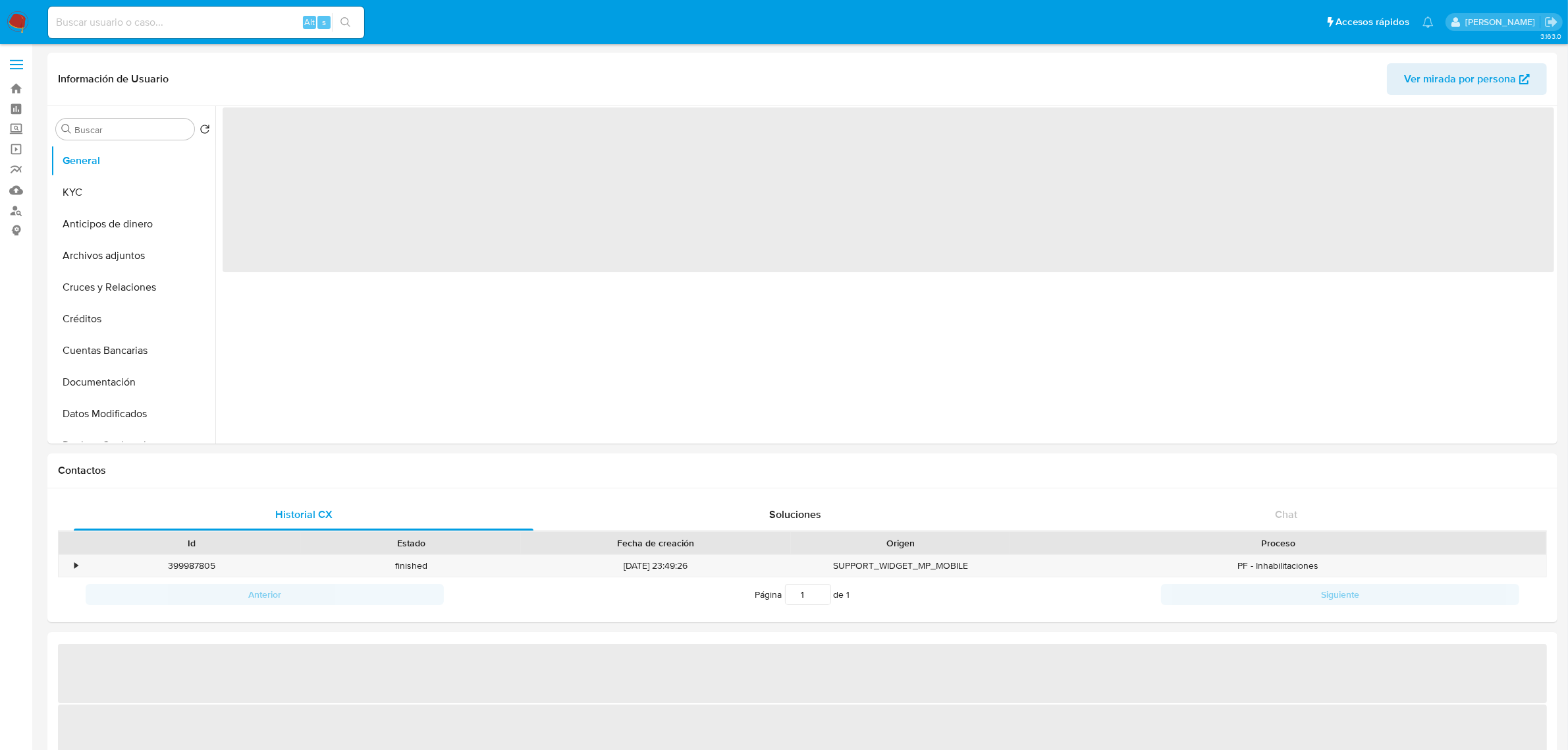
select select "10"
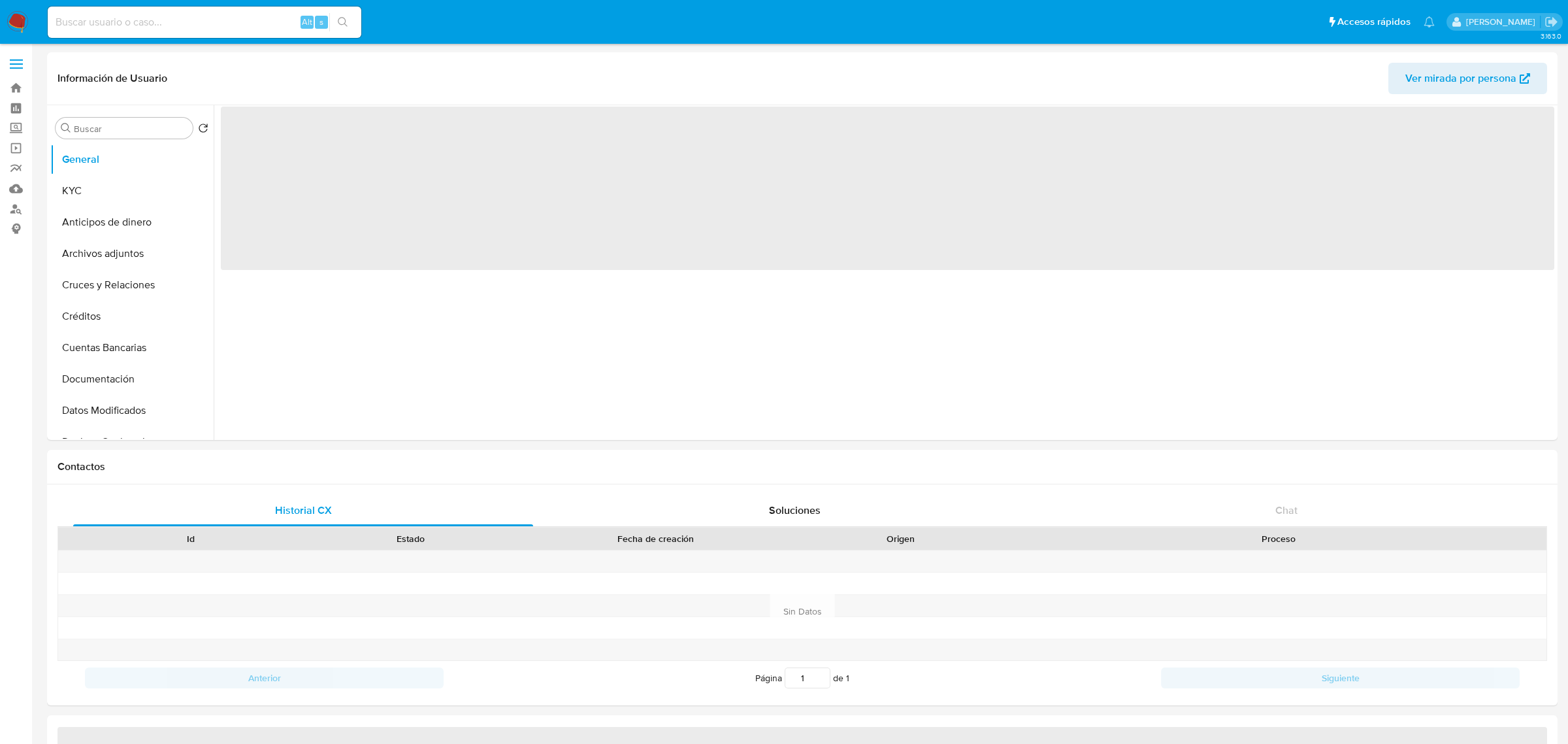
select select "10"
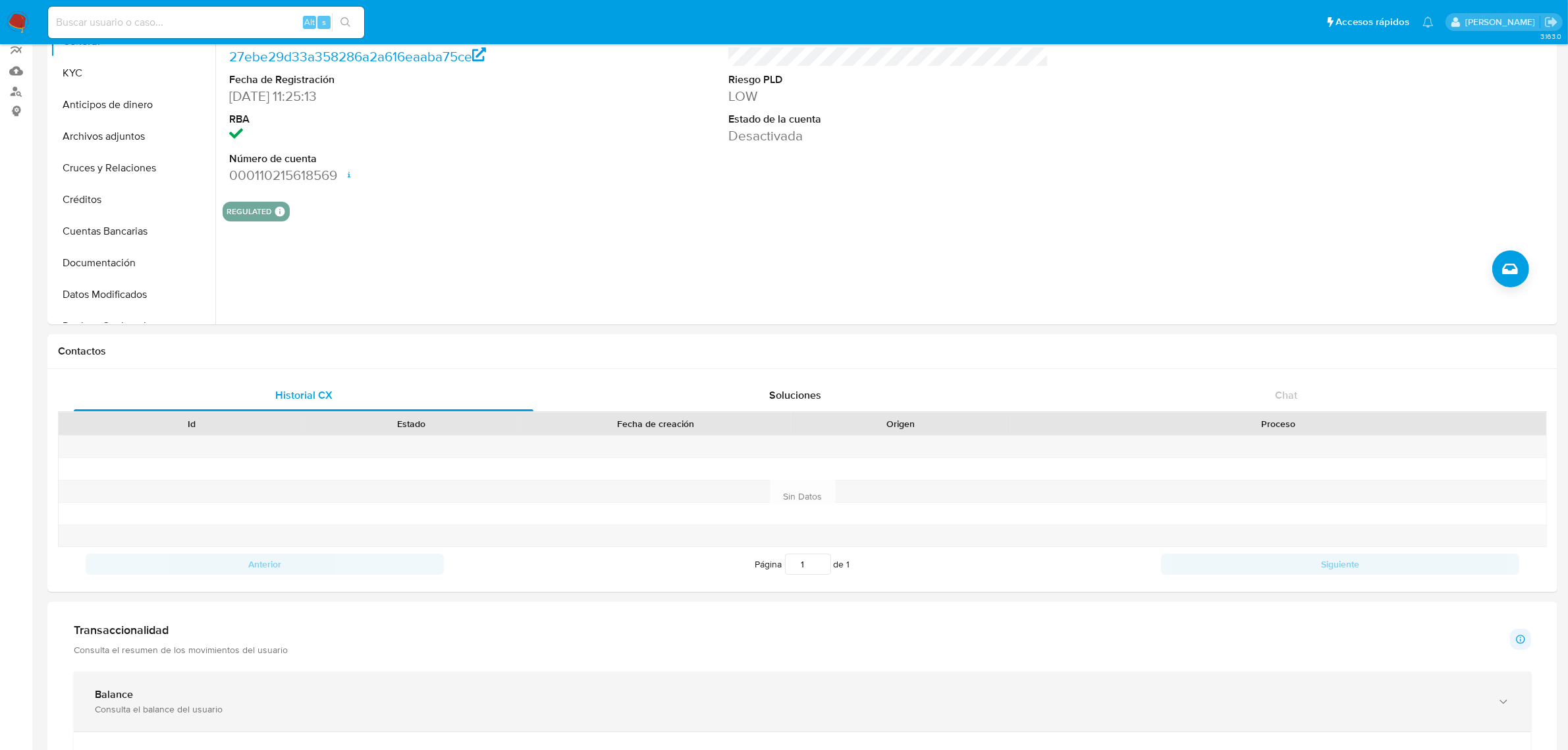
scroll to position [412, 0]
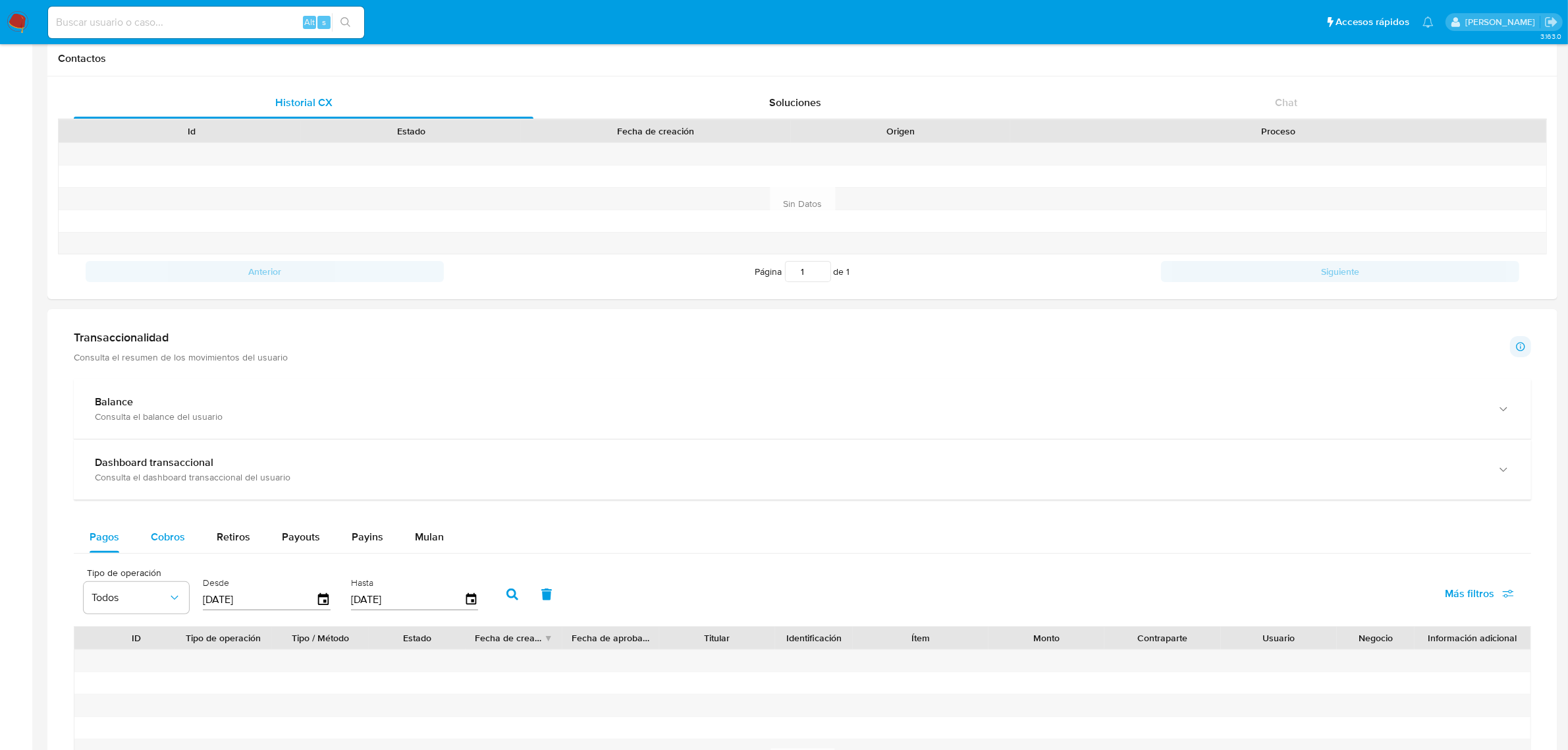
drag, startPoint x: 171, startPoint y: 542, endPoint x: 148, endPoint y: 537, distance: 23.5
click at [168, 540] on span "Cobros" at bounding box center [168, 537] width 34 height 15
select select "10"
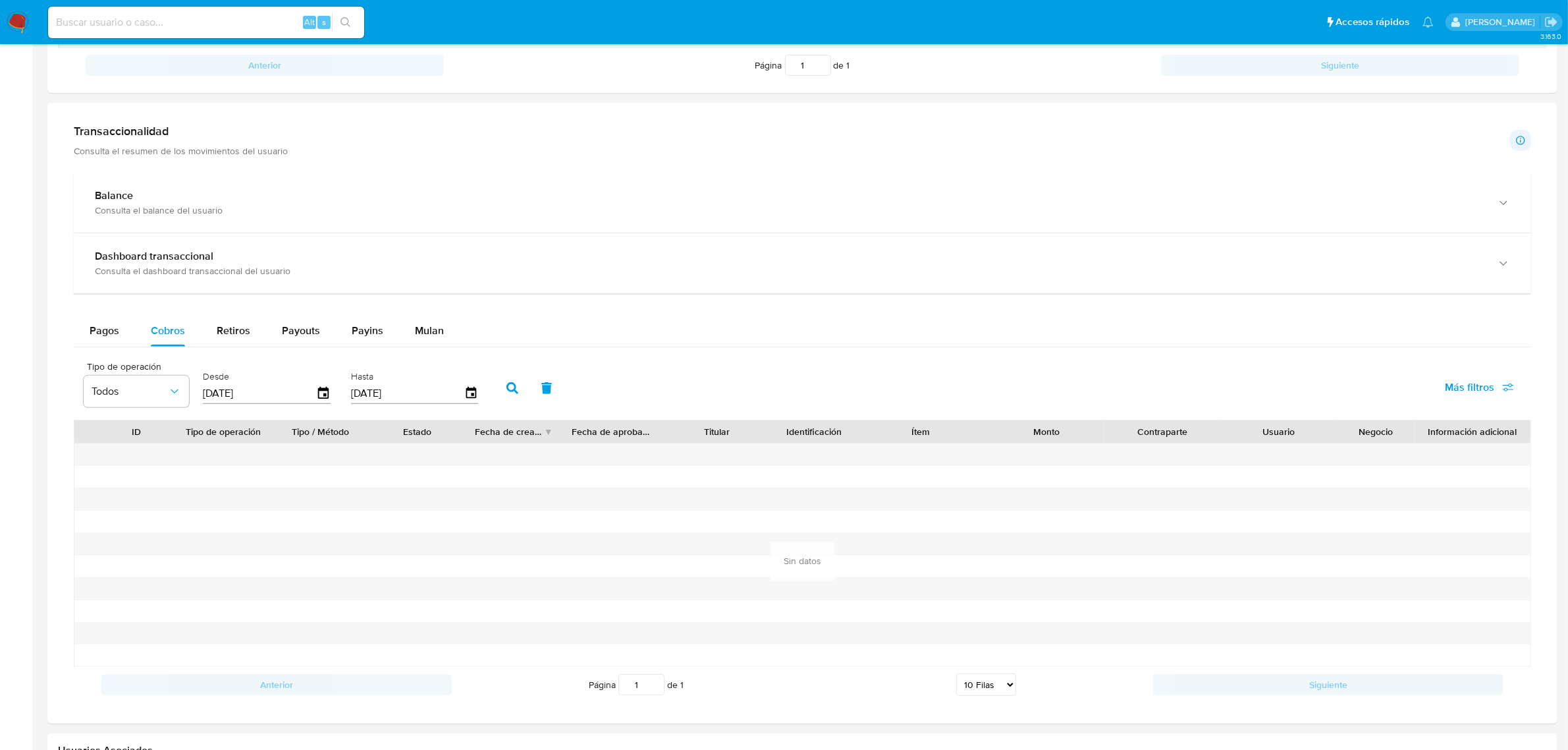
scroll to position [659, 0]
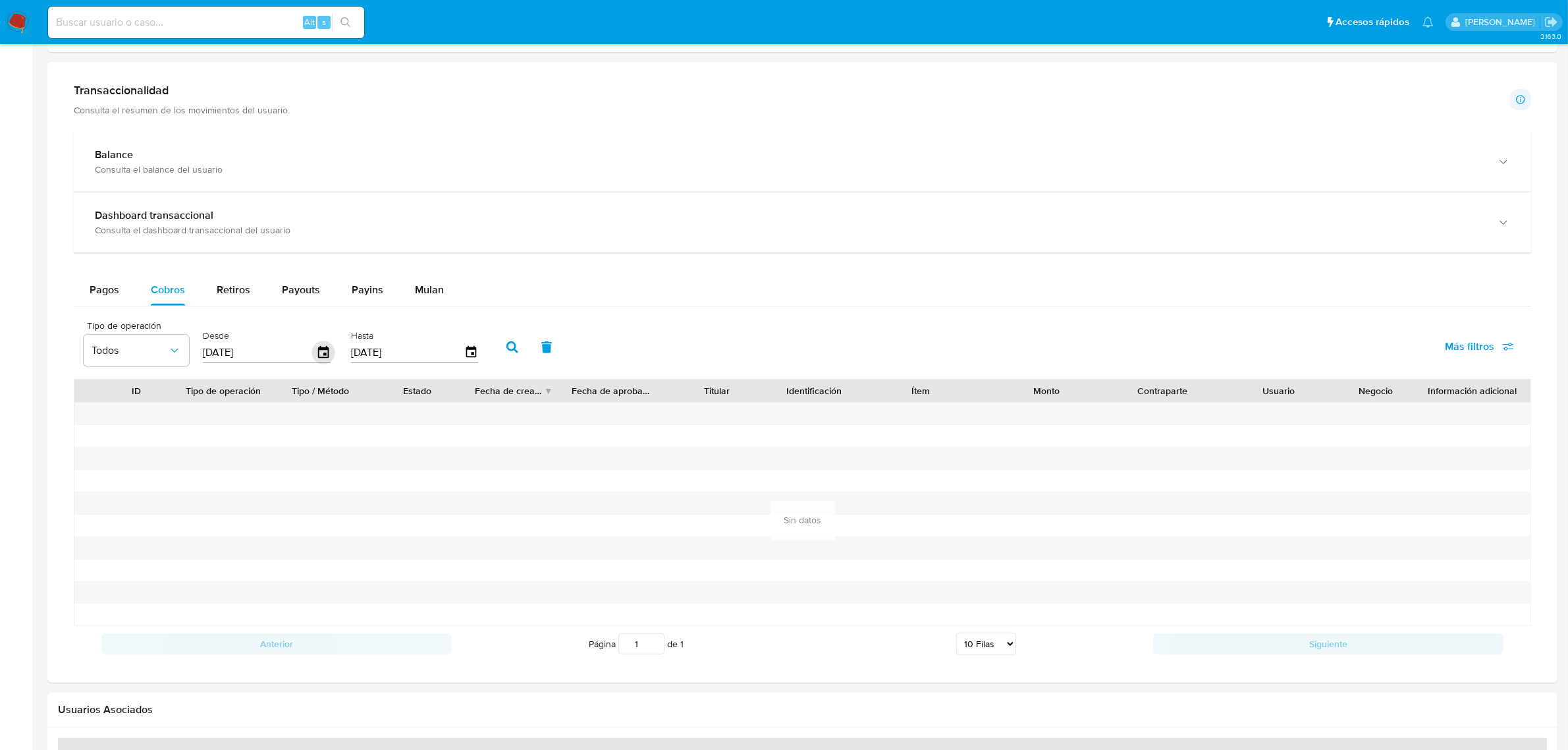
click at [317, 354] on icon "button" at bounding box center [324, 353] width 23 height 23
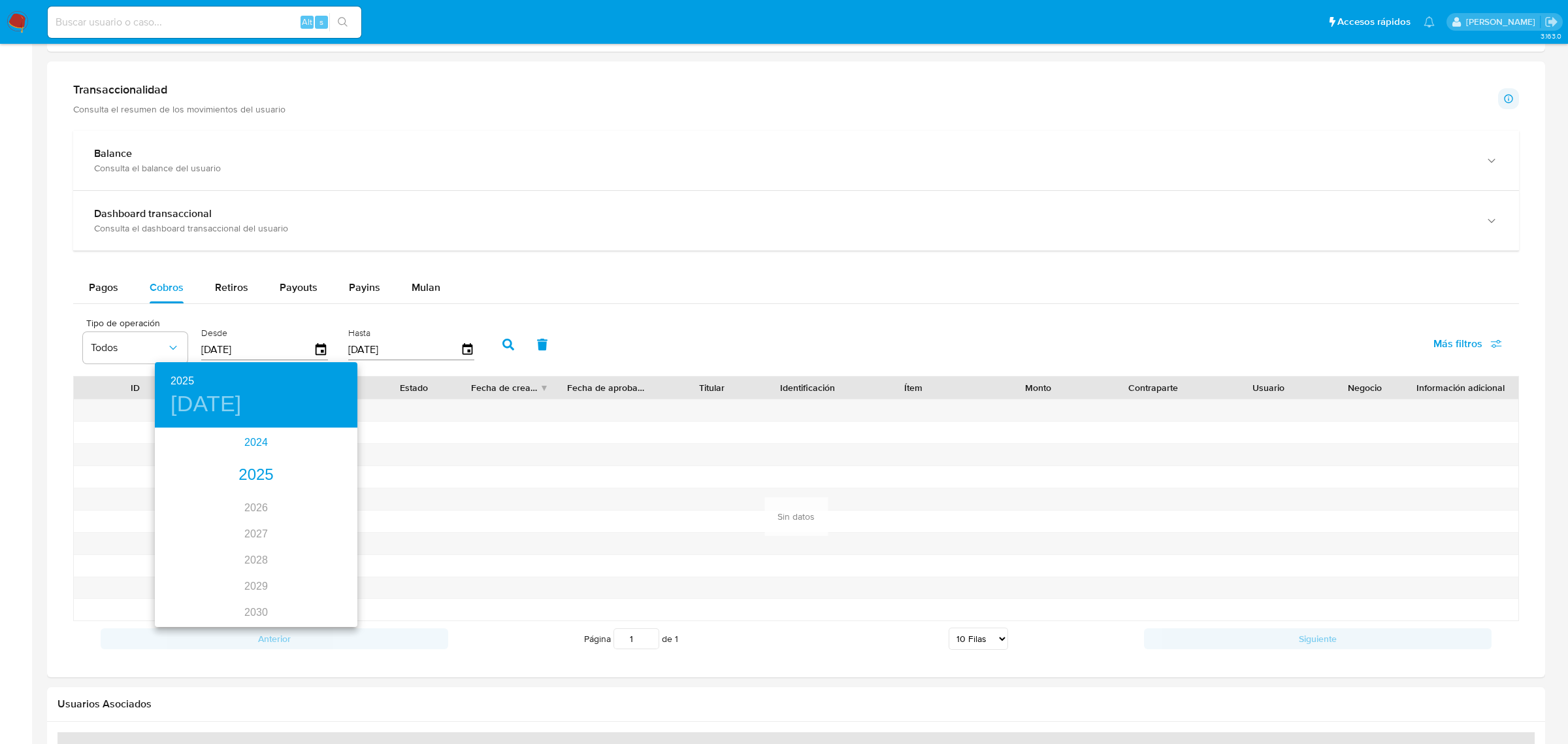
click at [258, 439] on div "2024" at bounding box center [256, 443] width 203 height 26
click at [253, 597] on div "nov." at bounding box center [256, 596] width 68 height 49
click at [227, 540] on p "13" at bounding box center [229, 544] width 11 height 13
type input "[DATE]"
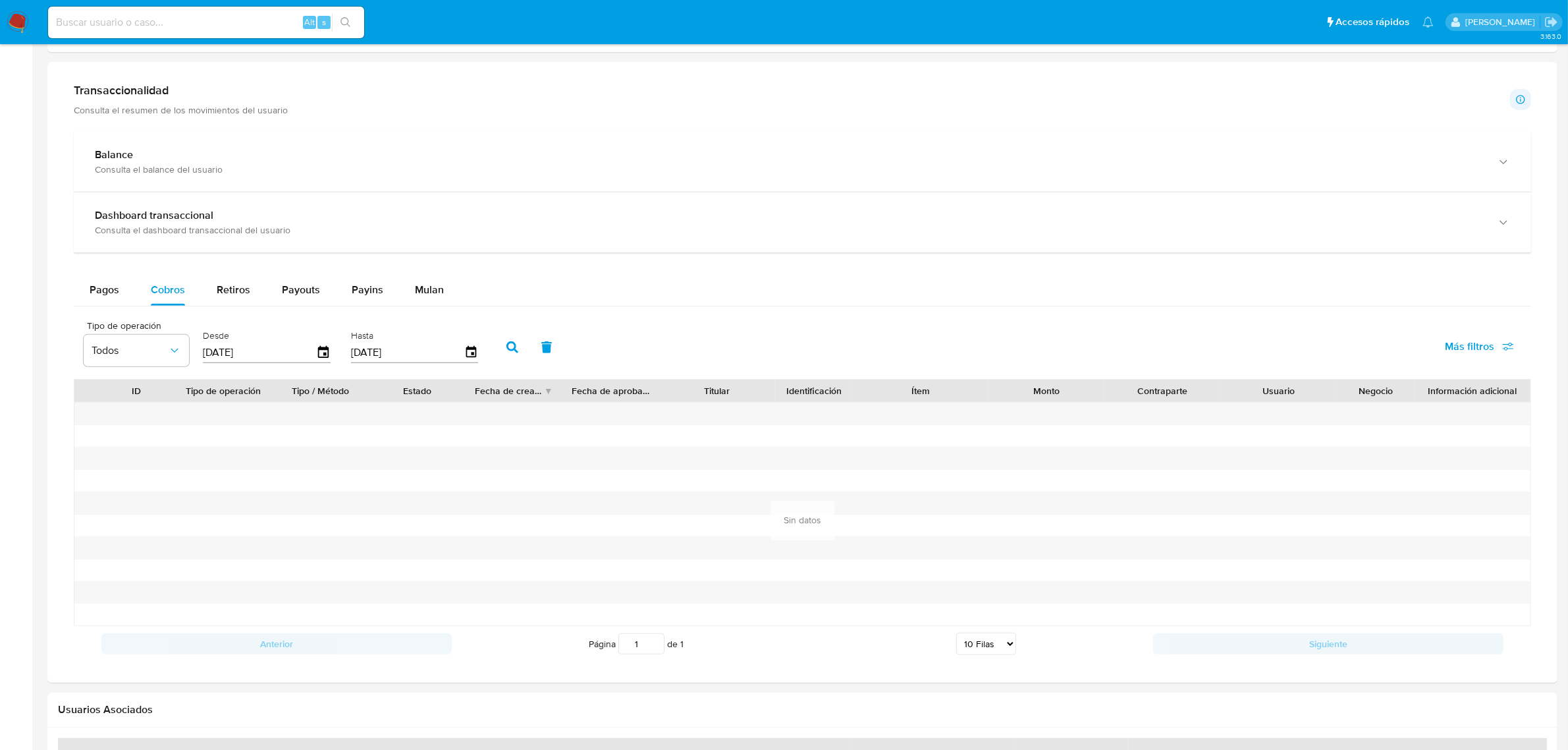
click at [495, 350] on button "button" at bounding box center [513, 347] width 34 height 32
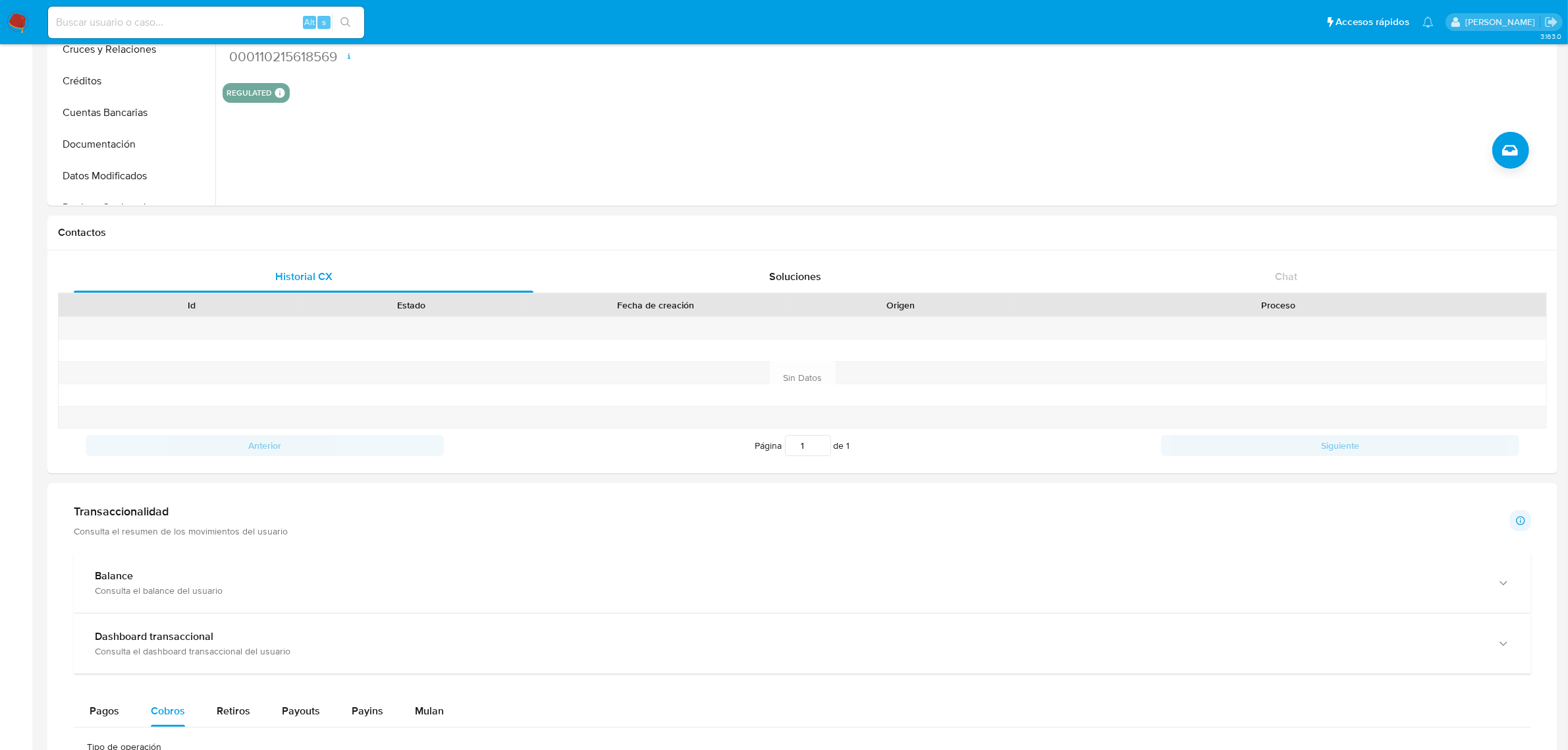
scroll to position [0, 0]
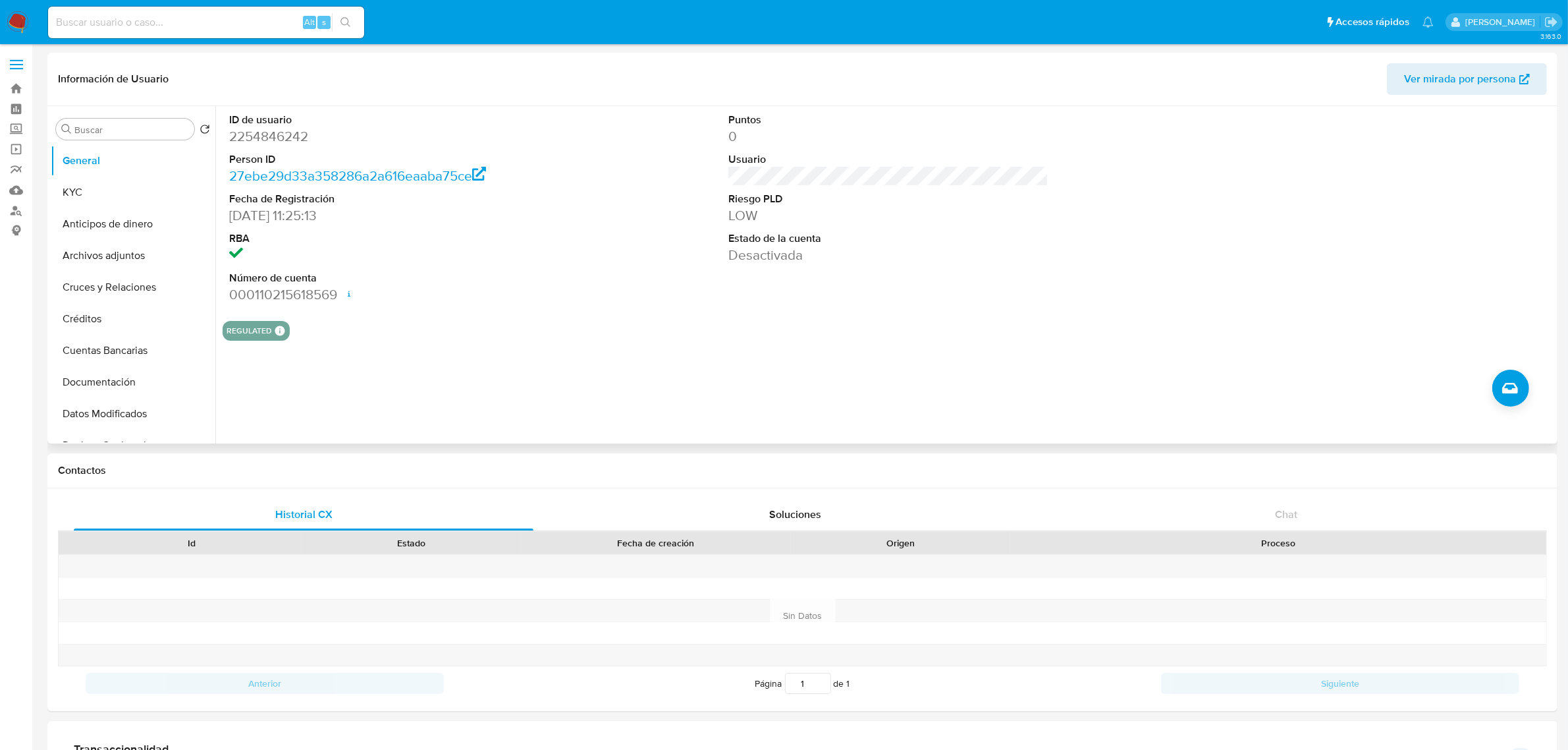
click at [285, 137] on dd "2254846242" at bounding box center [389, 136] width 320 height 18
copy dd "2254846242"
click at [265, 132] on dd "2254846242" at bounding box center [389, 136] width 320 height 18
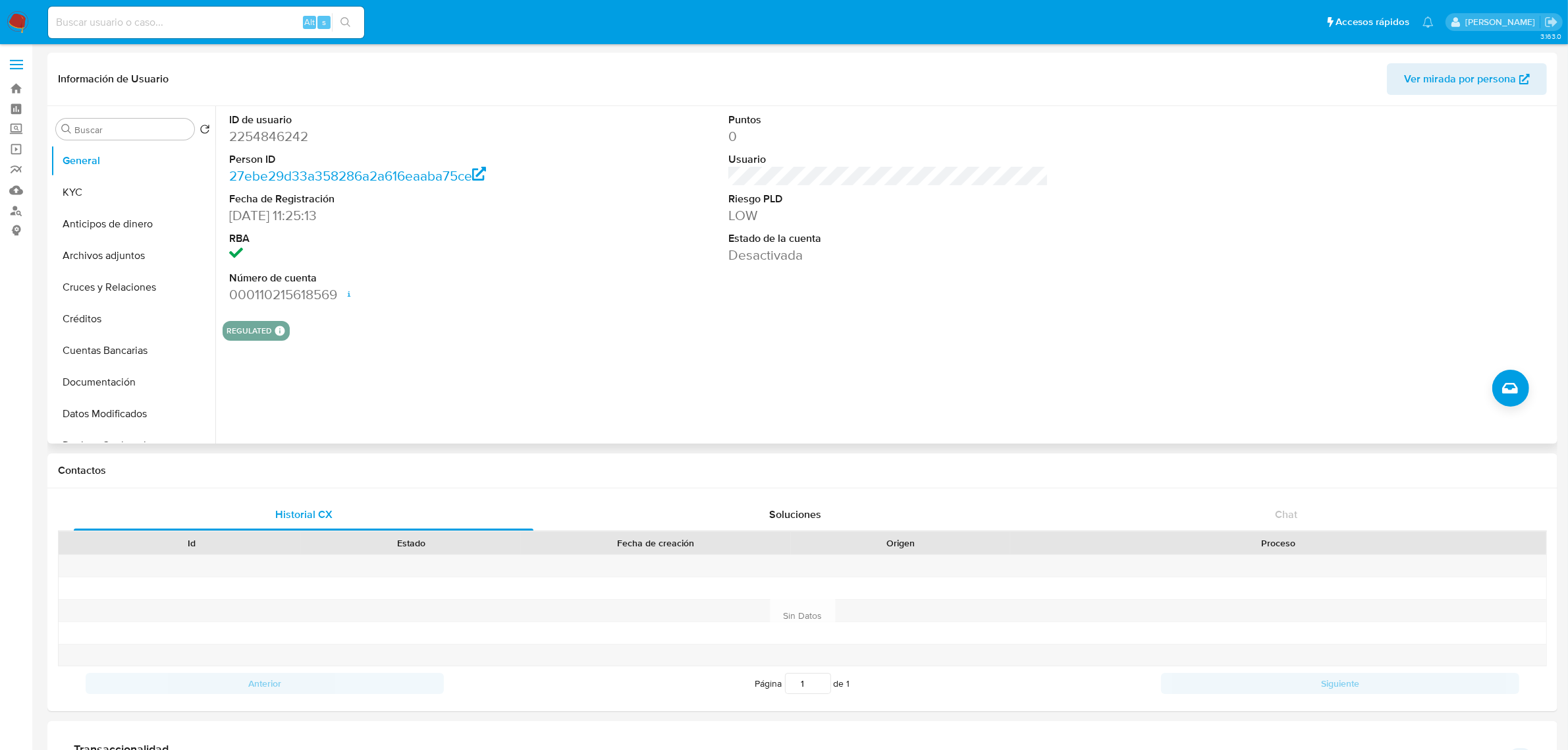
click at [473, 309] on div "ID de usuario 2254846242 Person ID 27ebe29d33a358286a2a616eaaba75ce Fecha de Re…" at bounding box center [389, 208] width 333 height 204
click at [294, 130] on dd "2254846242" at bounding box center [389, 136] width 320 height 18
copy dd "2254846242"
click at [541, 346] on div "ID de usuario 2254846242 Person ID 27ebe29d33a358286a2a616eaaba75ce Fecha de Re…" at bounding box center [885, 274] width 1338 height 337
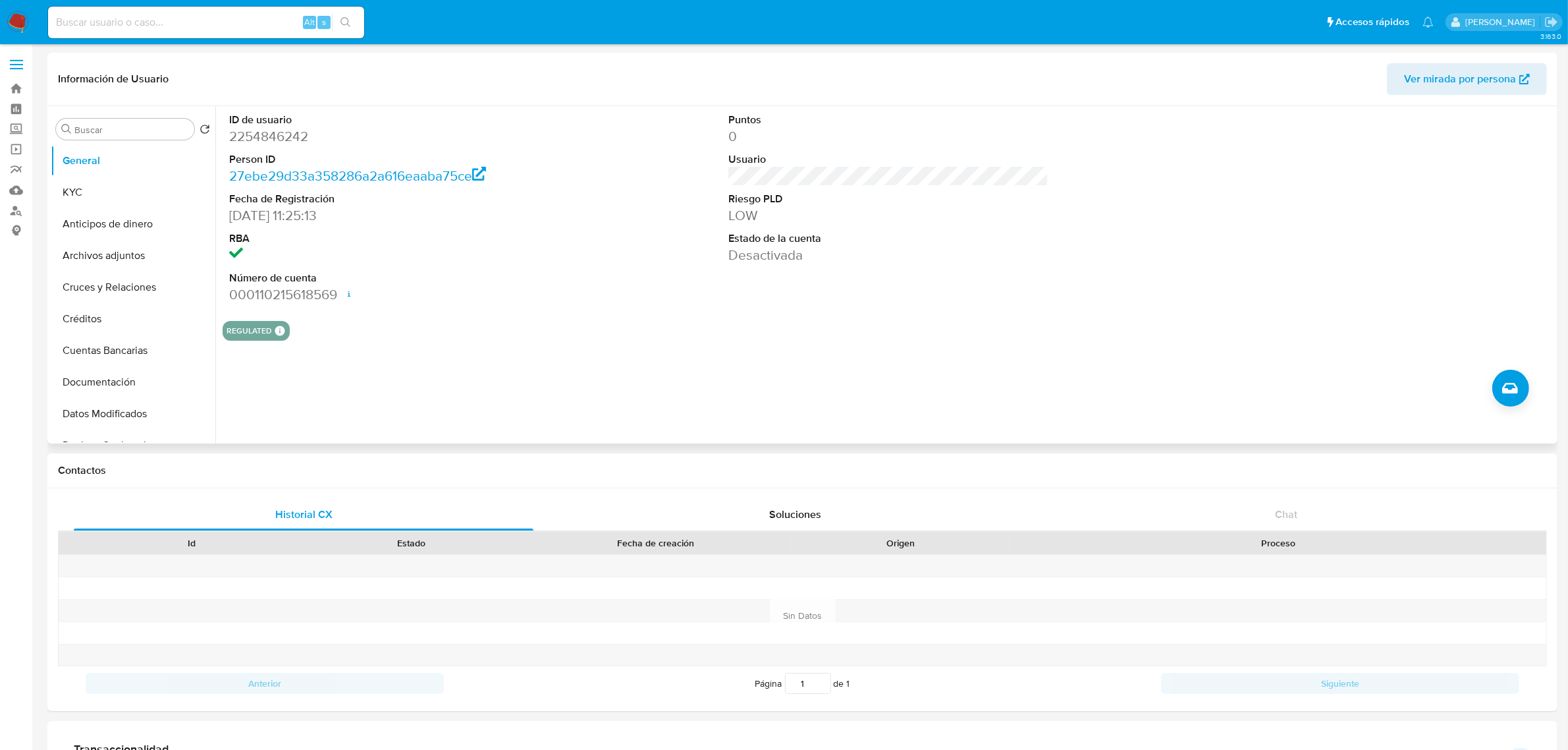
click at [273, 129] on dd "2254846242" at bounding box center [389, 136] width 320 height 18
copy dd "2254846242"
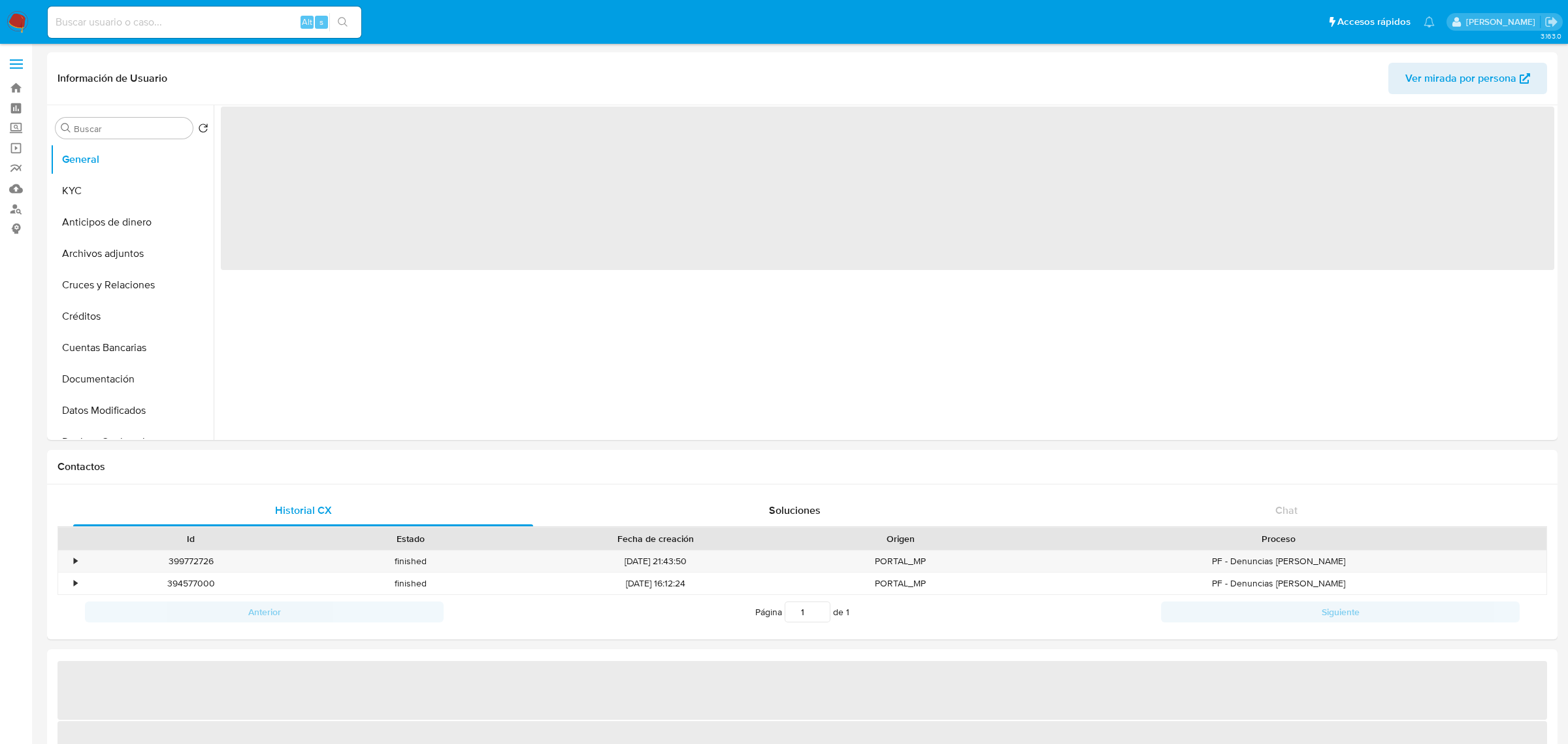
select select "10"
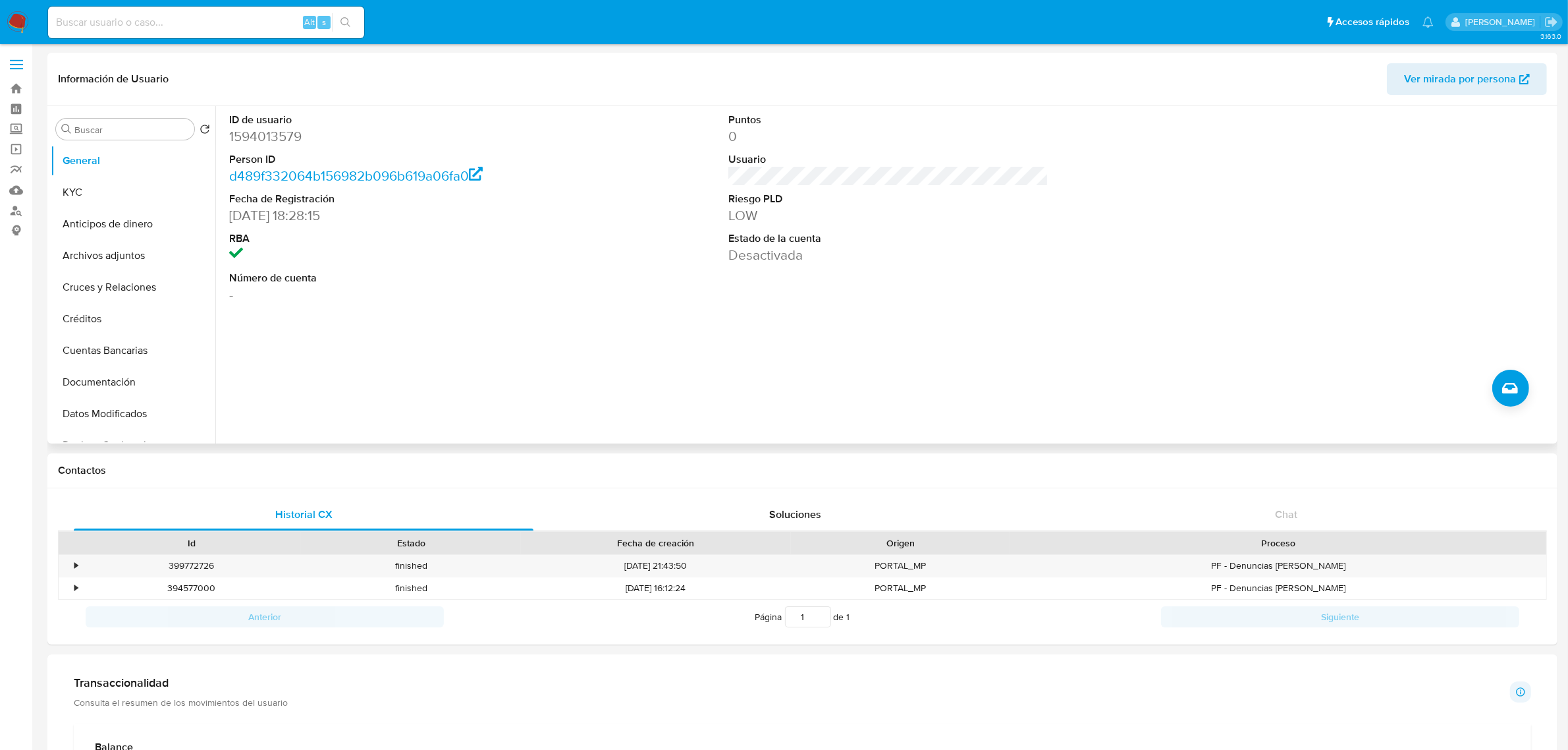
click at [256, 139] on dd "1594013579" at bounding box center [389, 136] width 320 height 18
copy dd "1594013579"
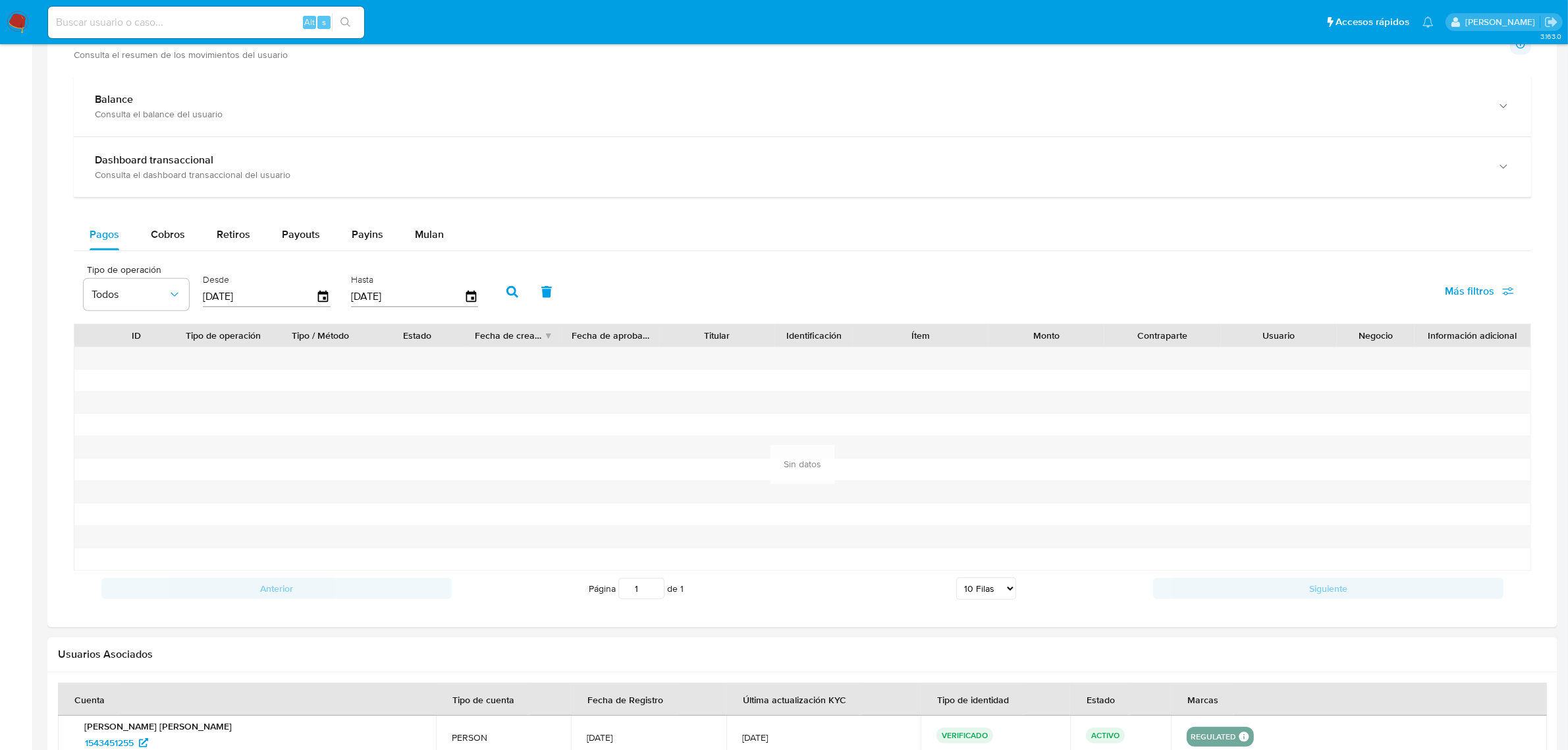
scroll to position [659, 0]
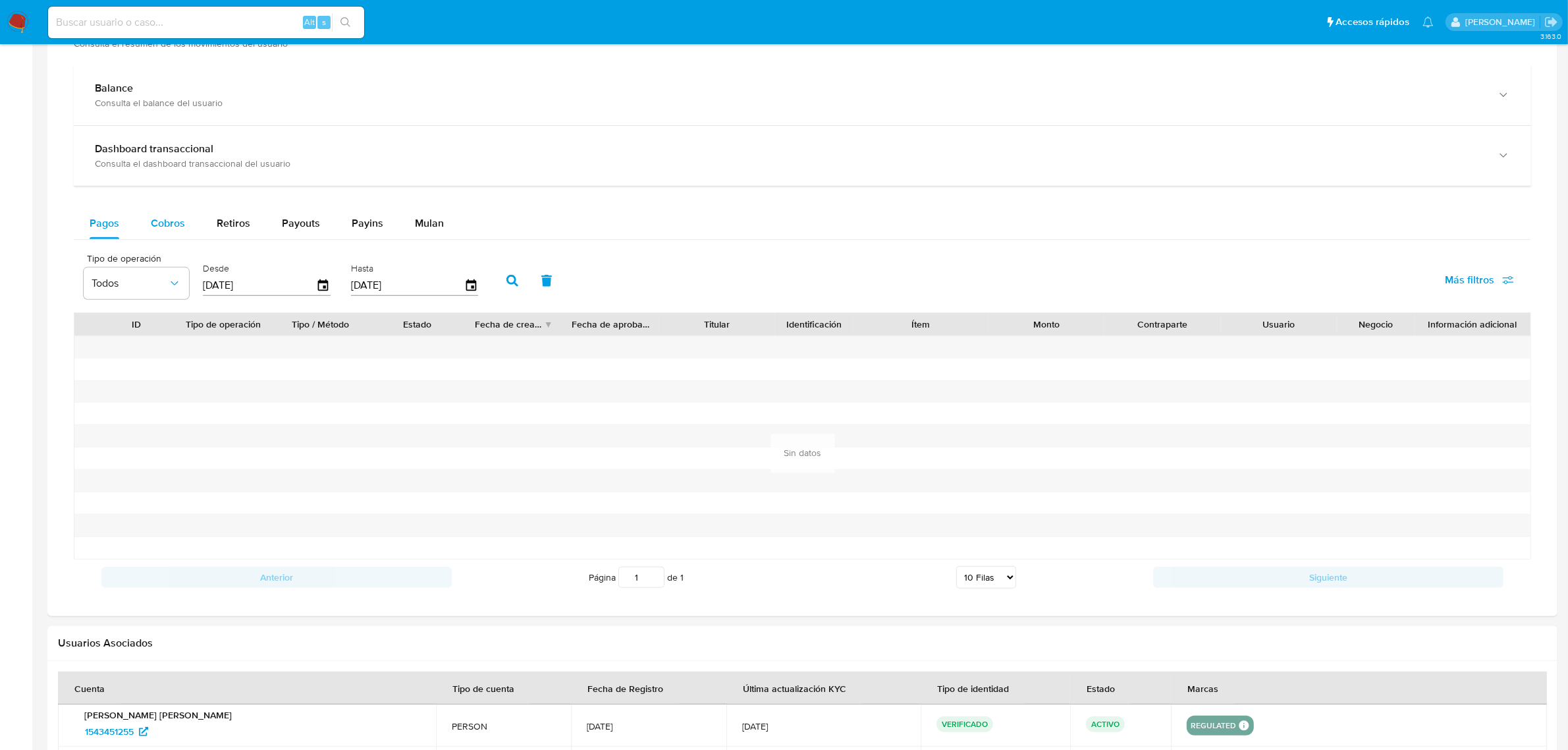
click at [165, 219] on span "Cobros" at bounding box center [168, 223] width 34 height 15
select select "10"
click at [324, 286] on icon "button" at bounding box center [324, 286] width 23 height 23
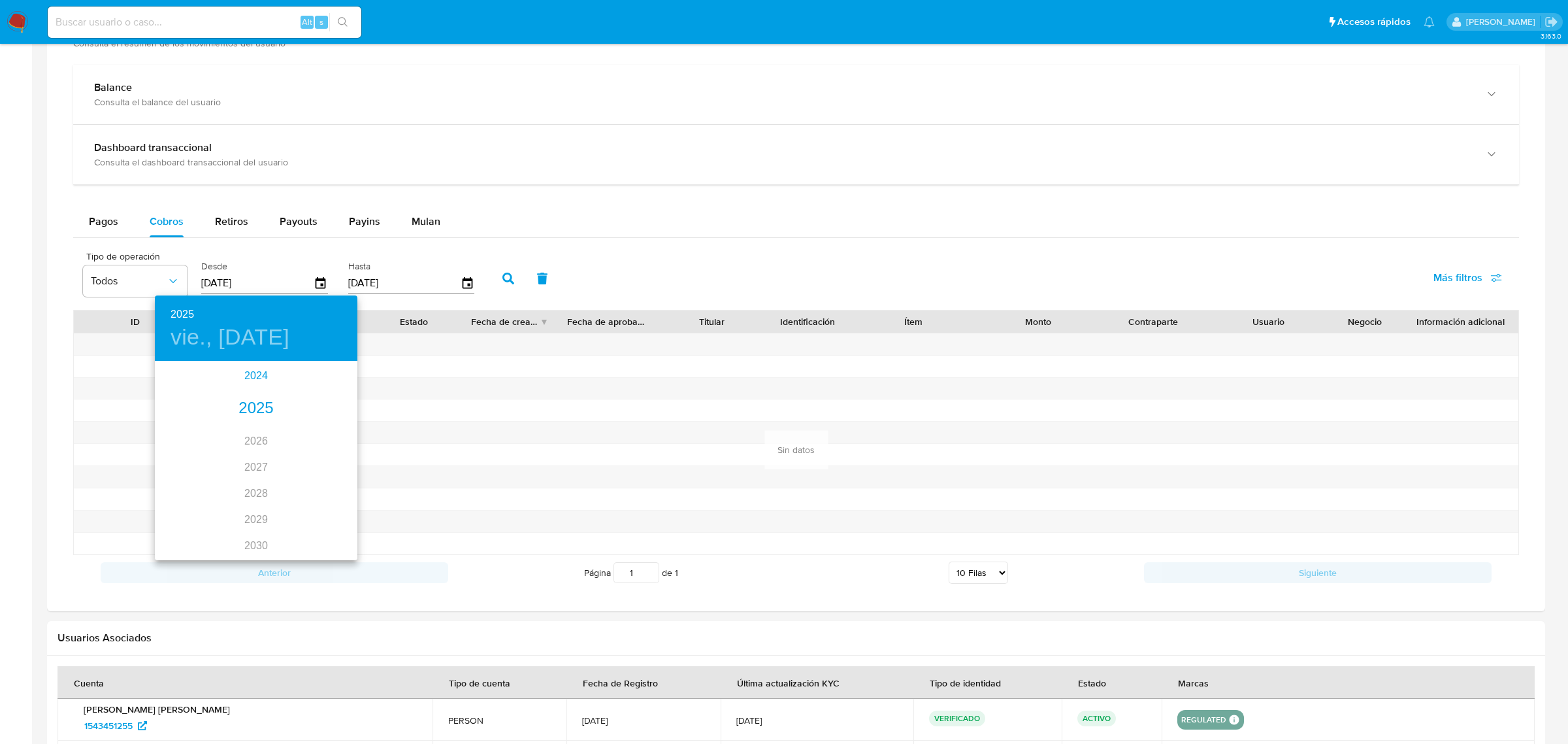
click at [254, 383] on div "2024" at bounding box center [256, 376] width 203 height 26
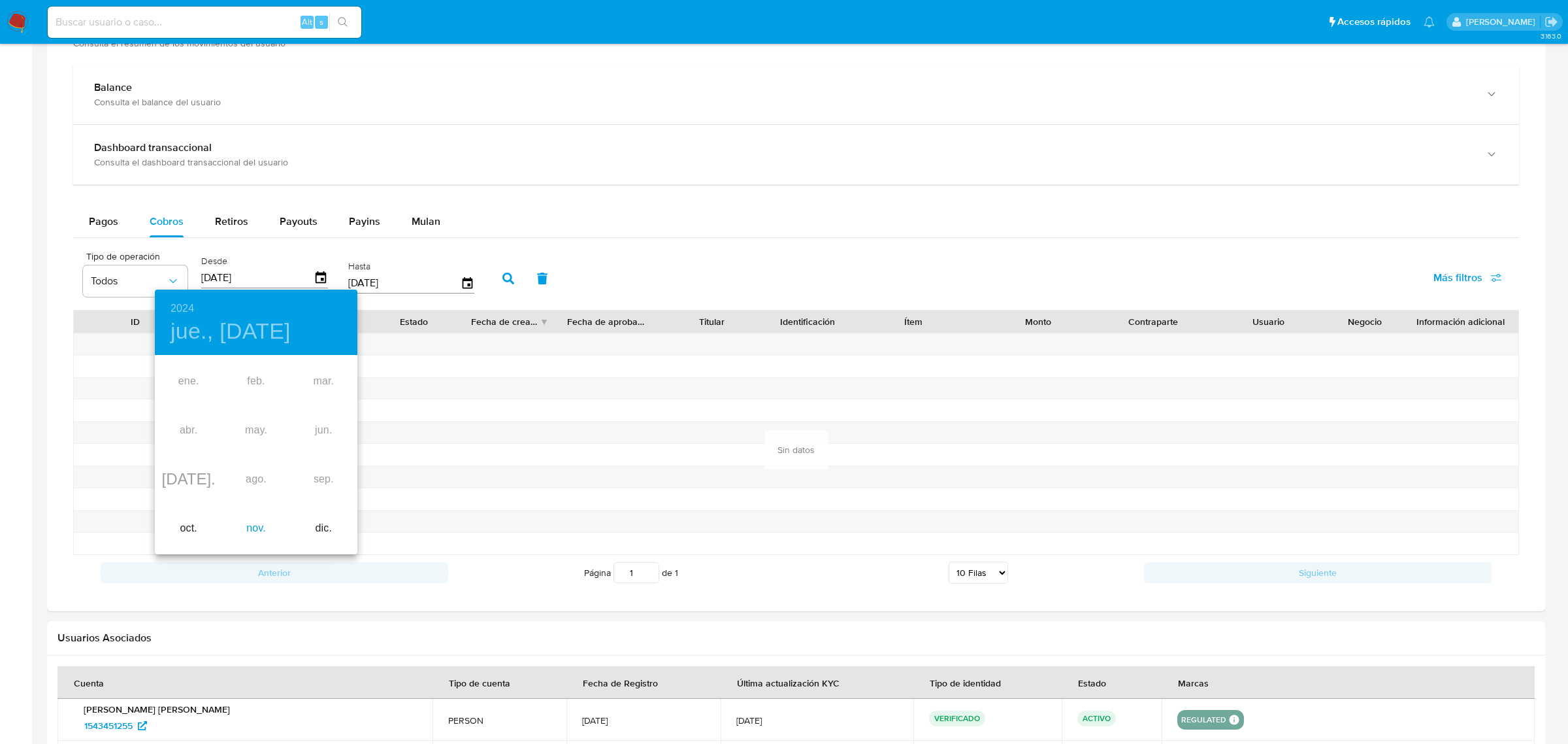
click at [260, 530] on div "nov." at bounding box center [256, 528] width 68 height 49
type input "11/11/2024"
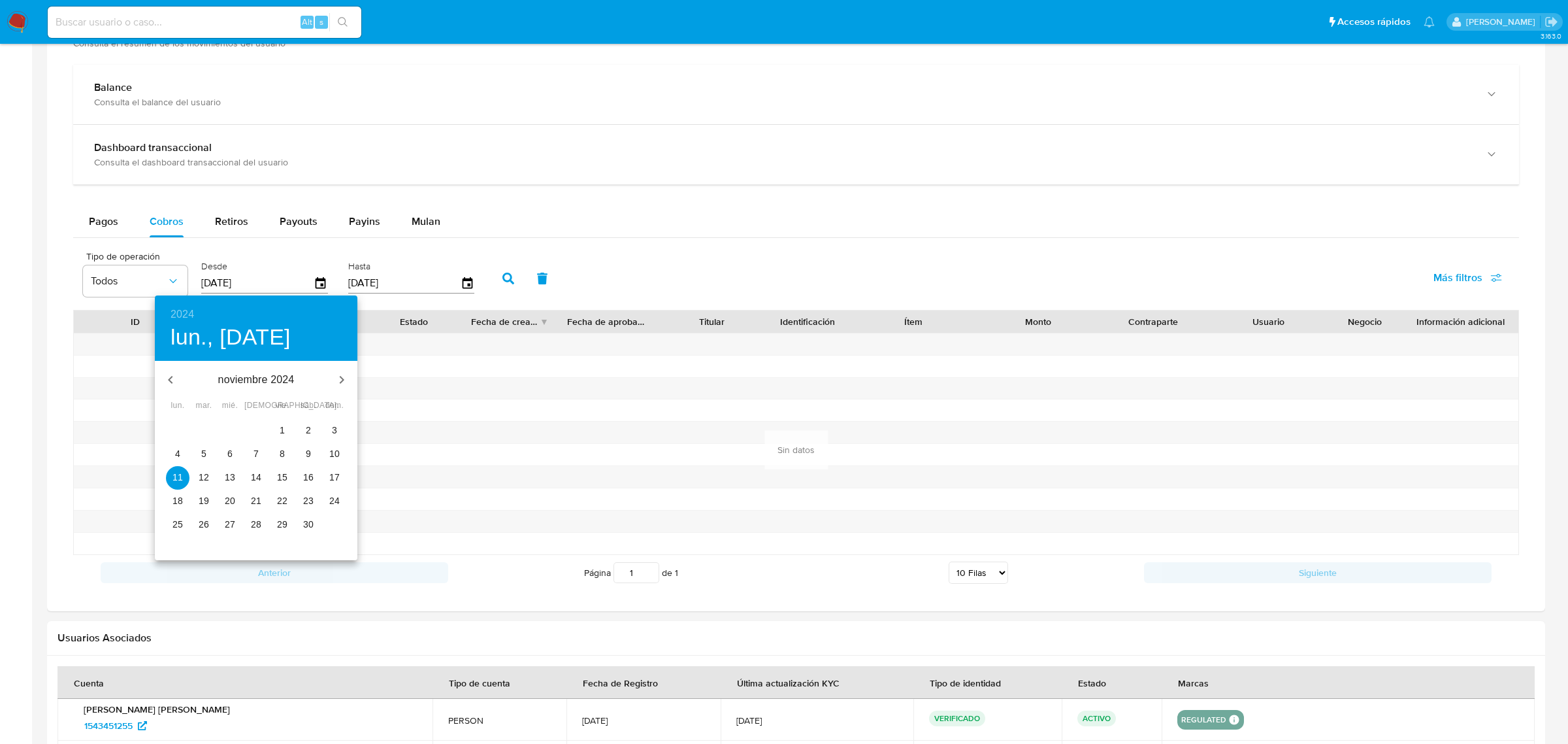
click at [181, 477] on p "11" at bounding box center [177, 477] width 11 height 13
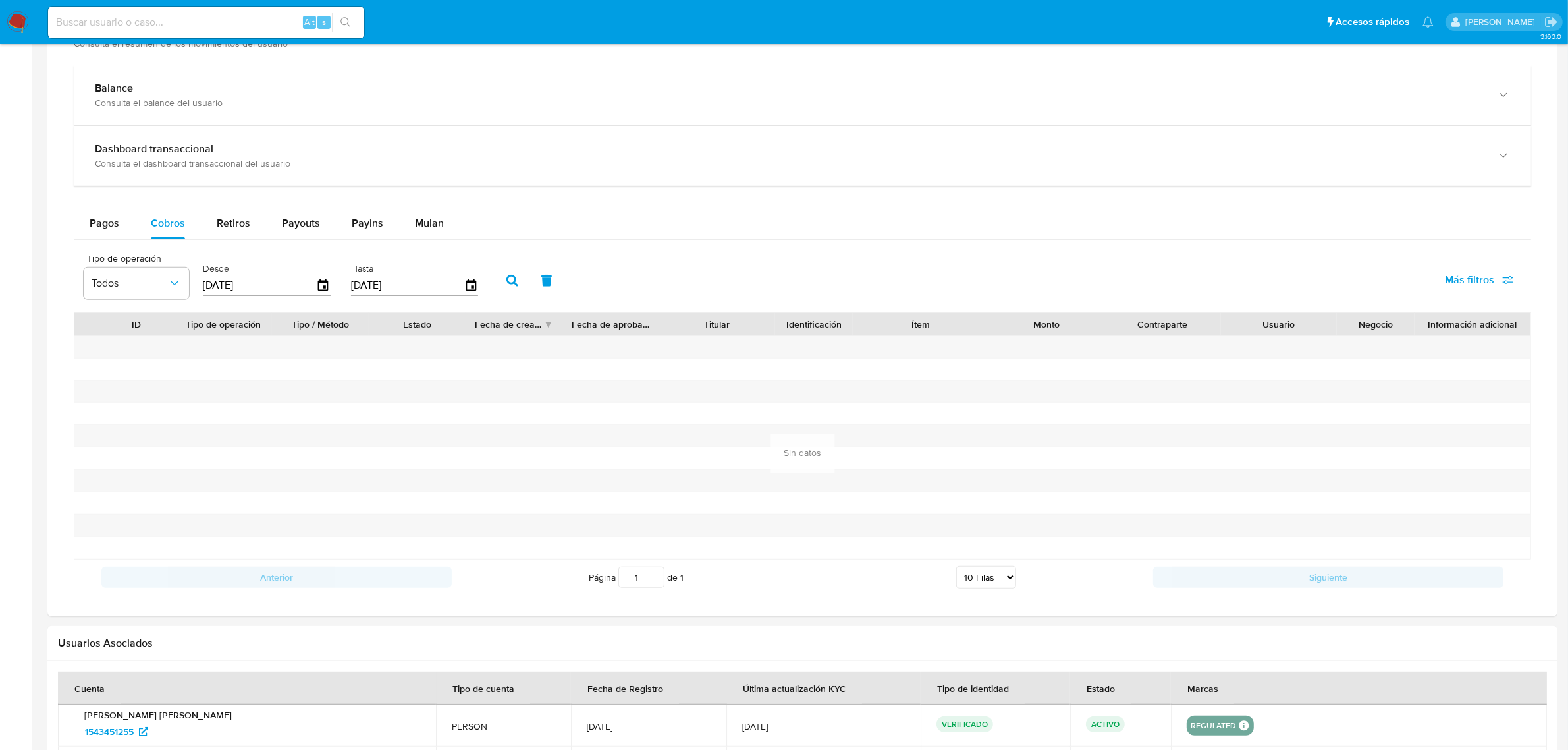
click at [502, 273] on button "button" at bounding box center [513, 281] width 34 height 32
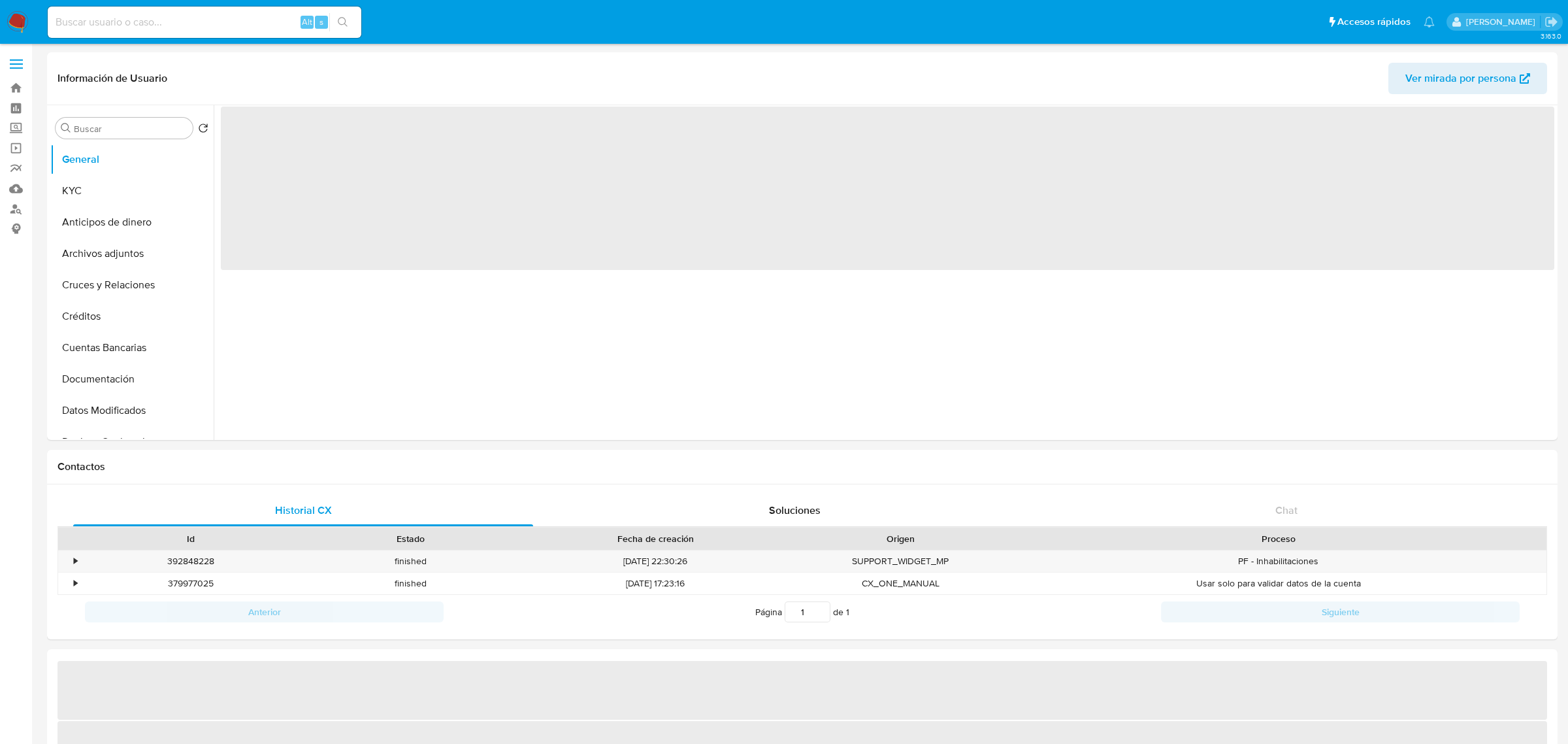
select select "10"
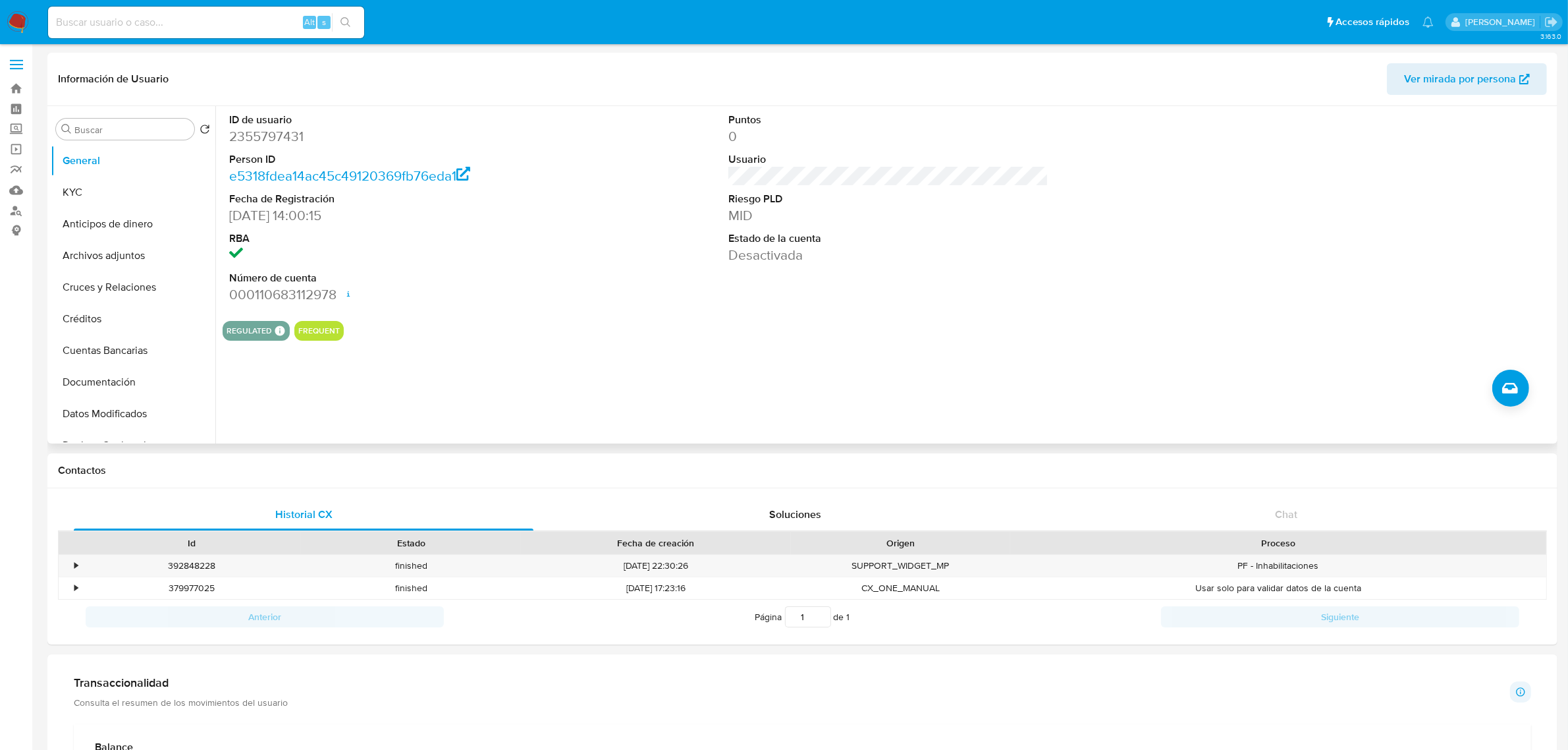
click at [255, 139] on dd "2355797431" at bounding box center [389, 136] width 320 height 18
copy dd "2355797431"
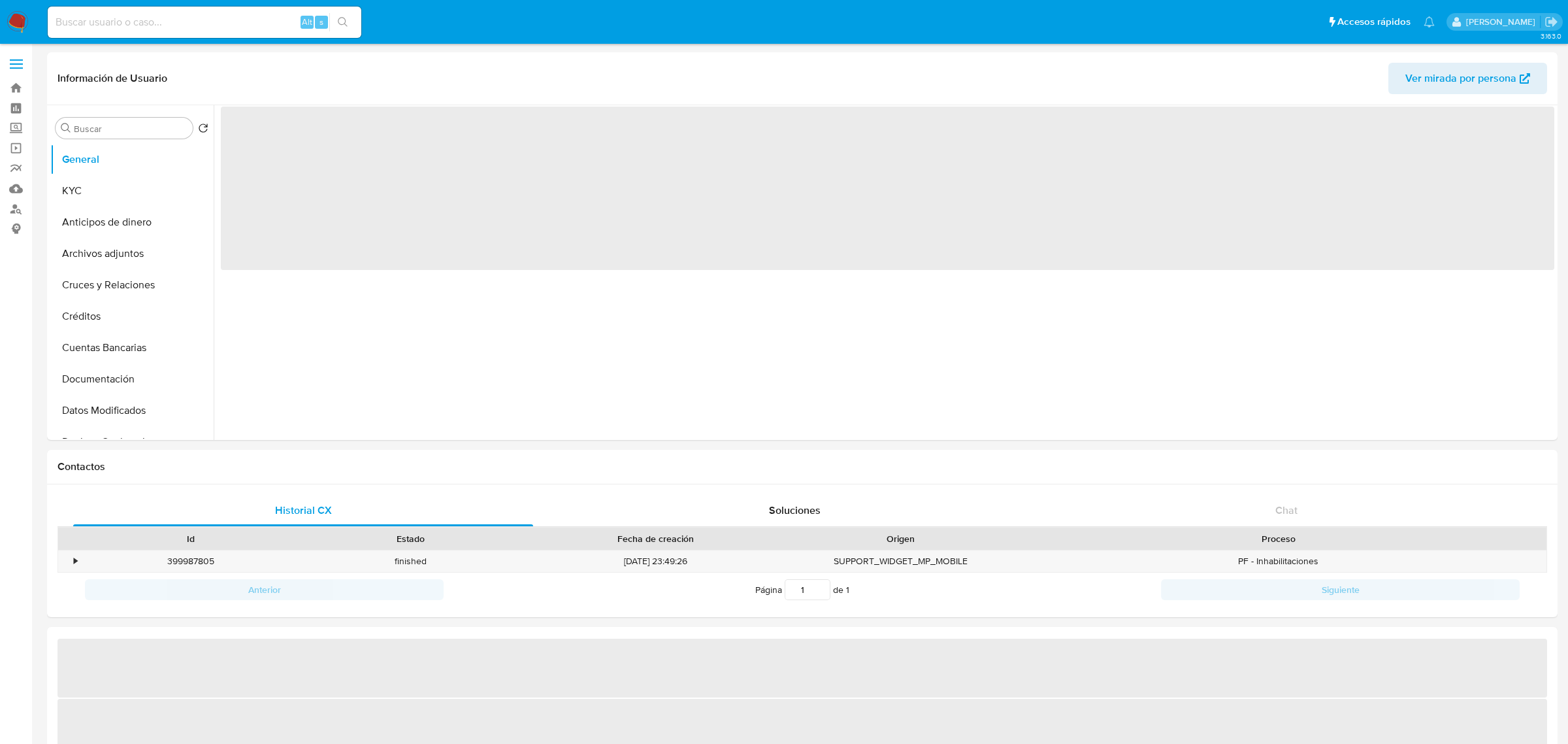
select select "10"
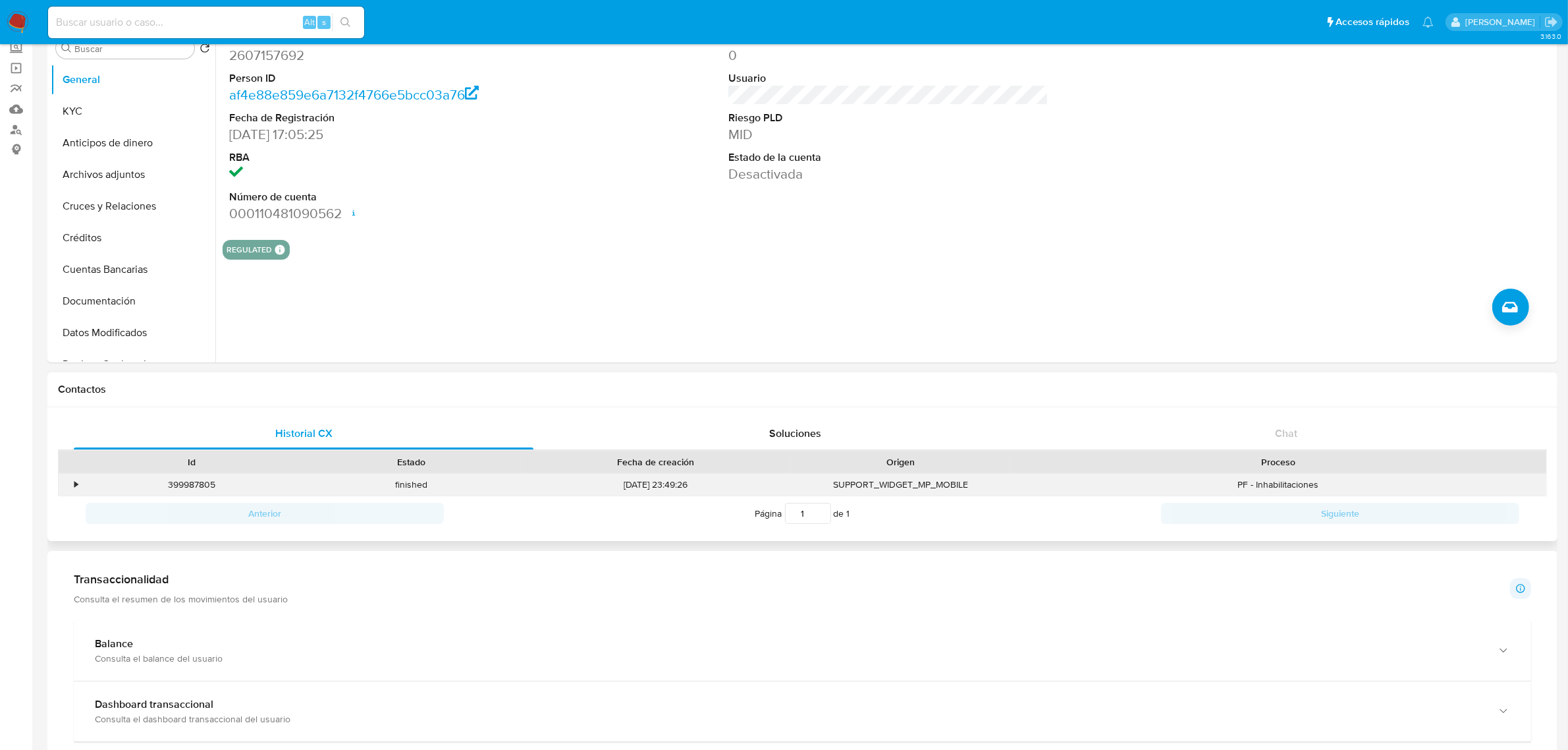
scroll to position [494, 0]
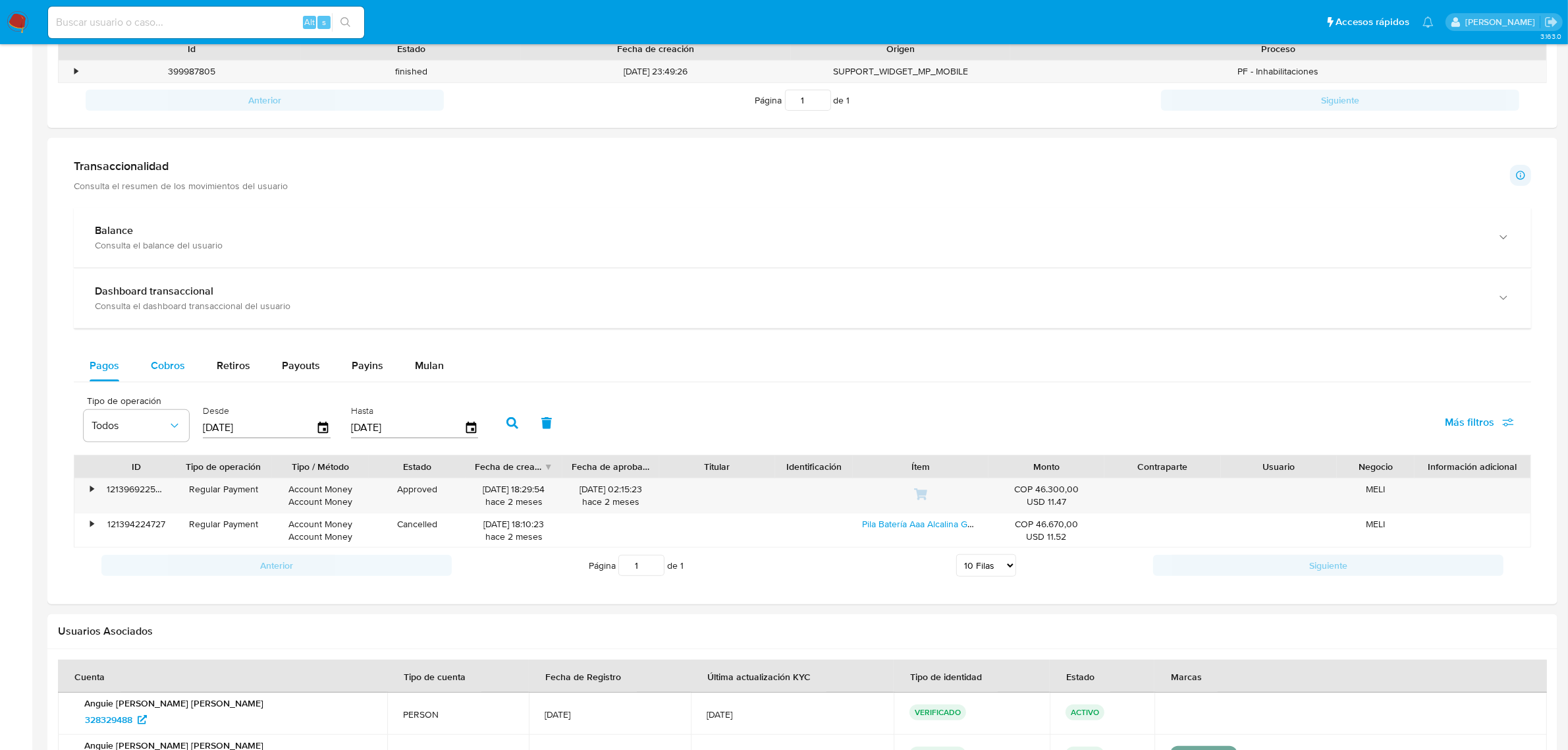
click at [172, 373] on span "Cobros" at bounding box center [168, 365] width 34 height 15
select select "10"
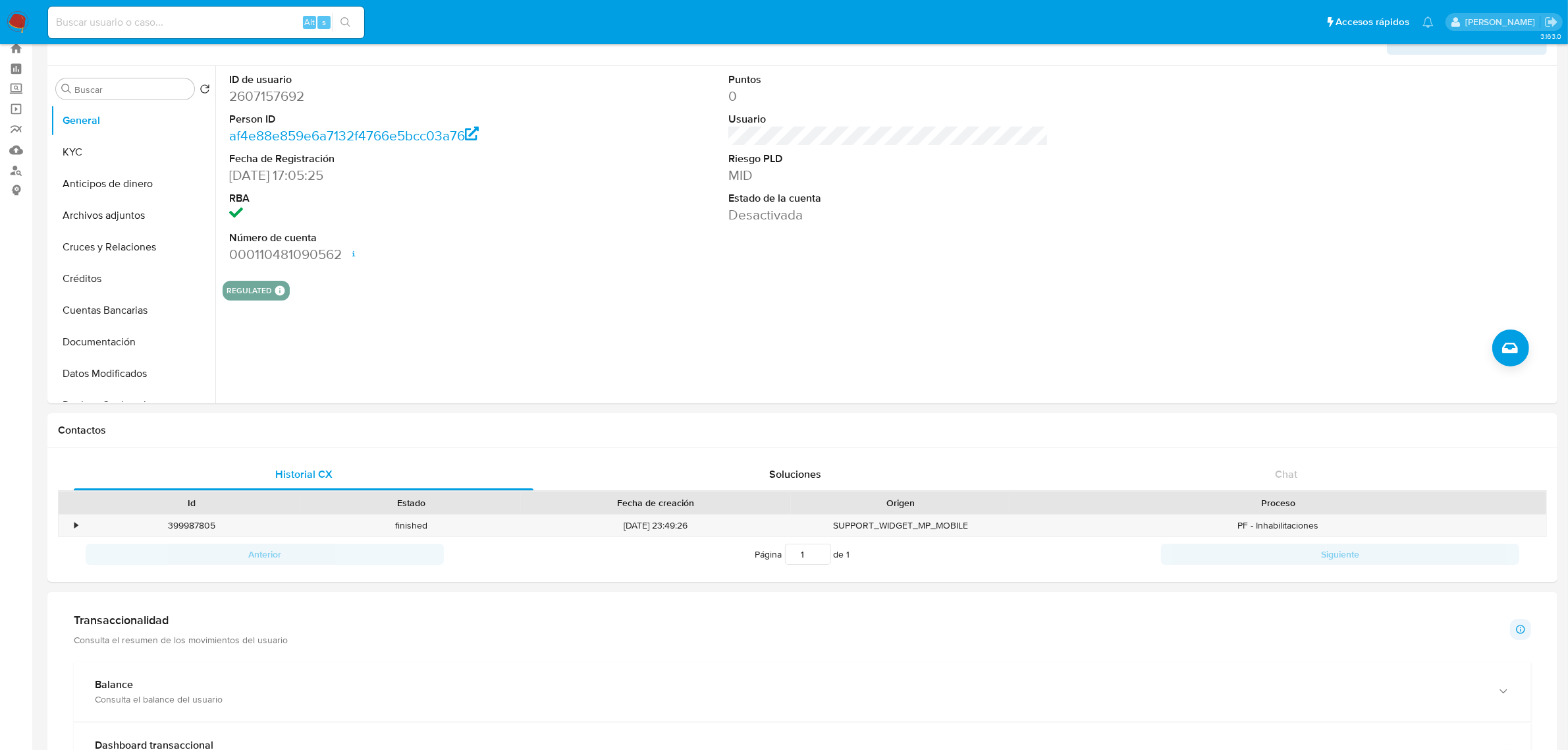
scroll to position [0, 0]
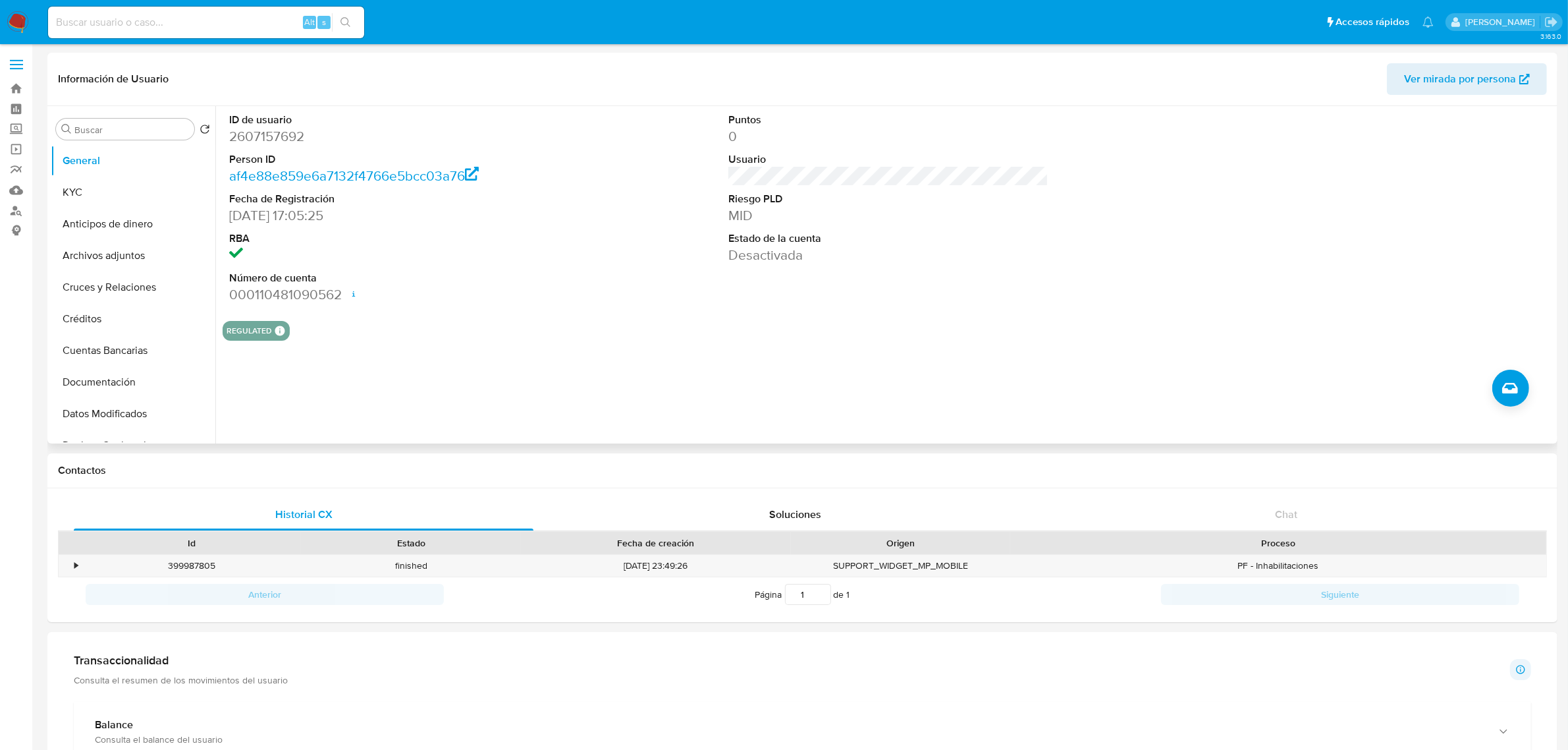
click at [291, 139] on dd "2607157692" at bounding box center [389, 136] width 320 height 18
copy dd "2607157692"
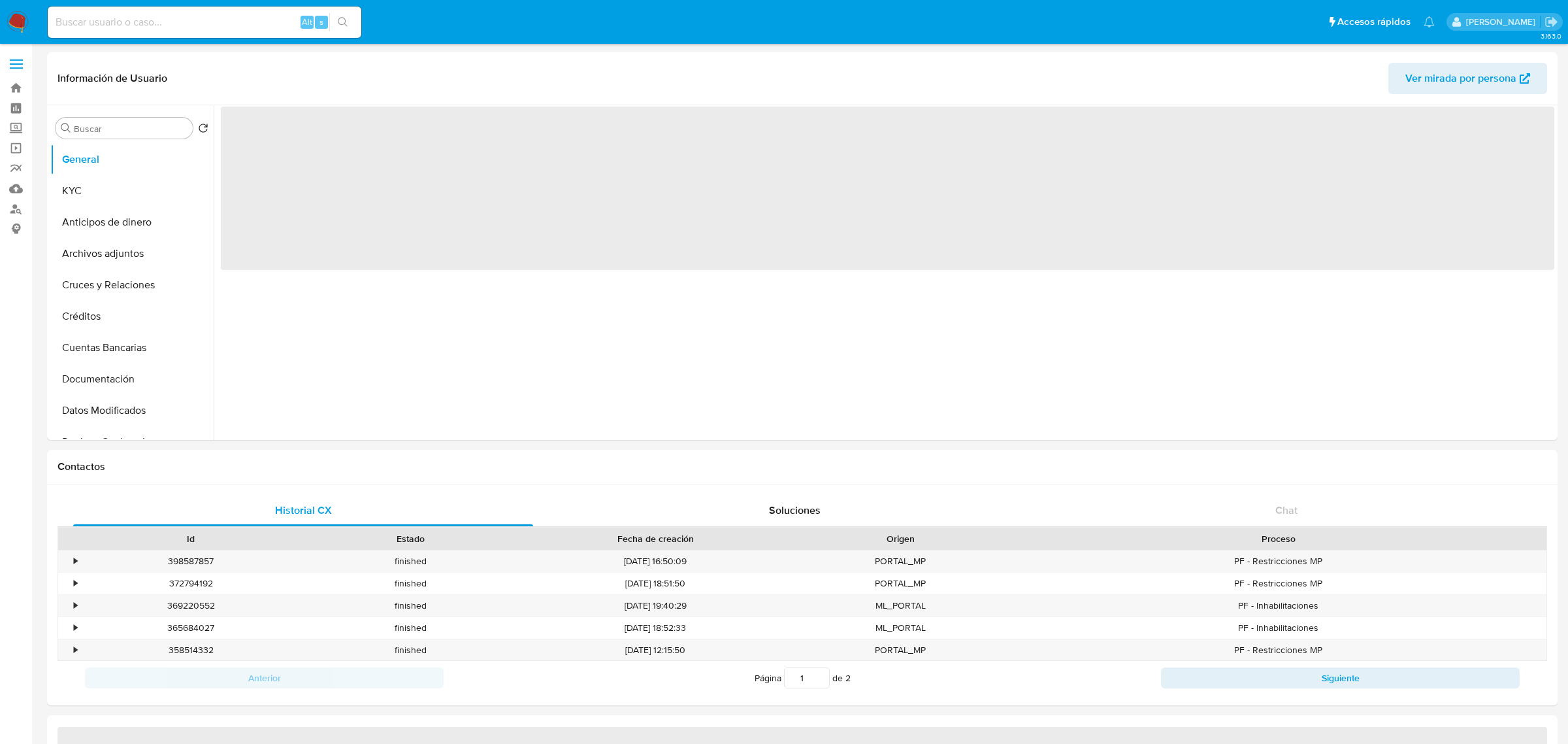
select select "10"
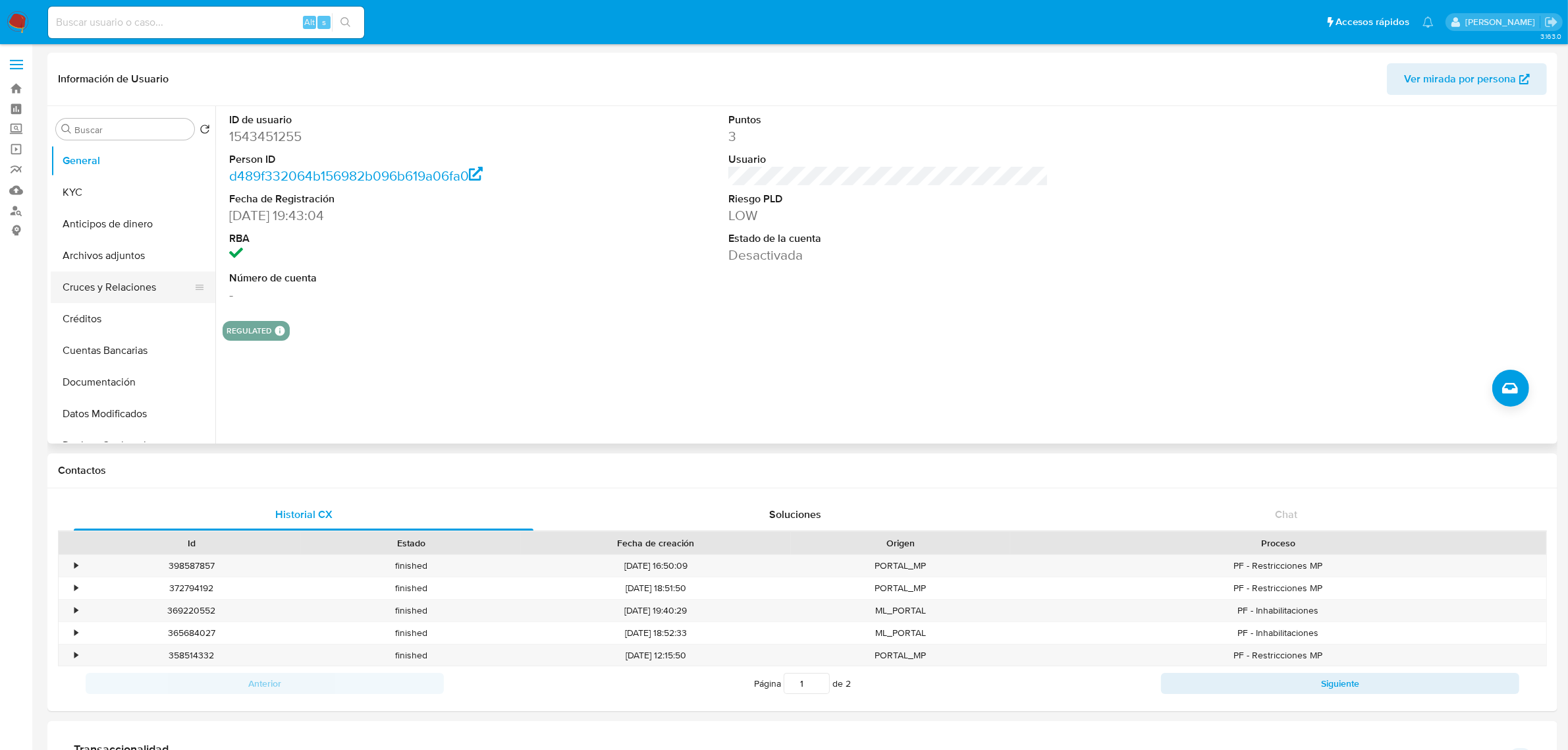
click at [139, 290] on button "Cruces y Relaciones" at bounding box center [128, 287] width 154 height 32
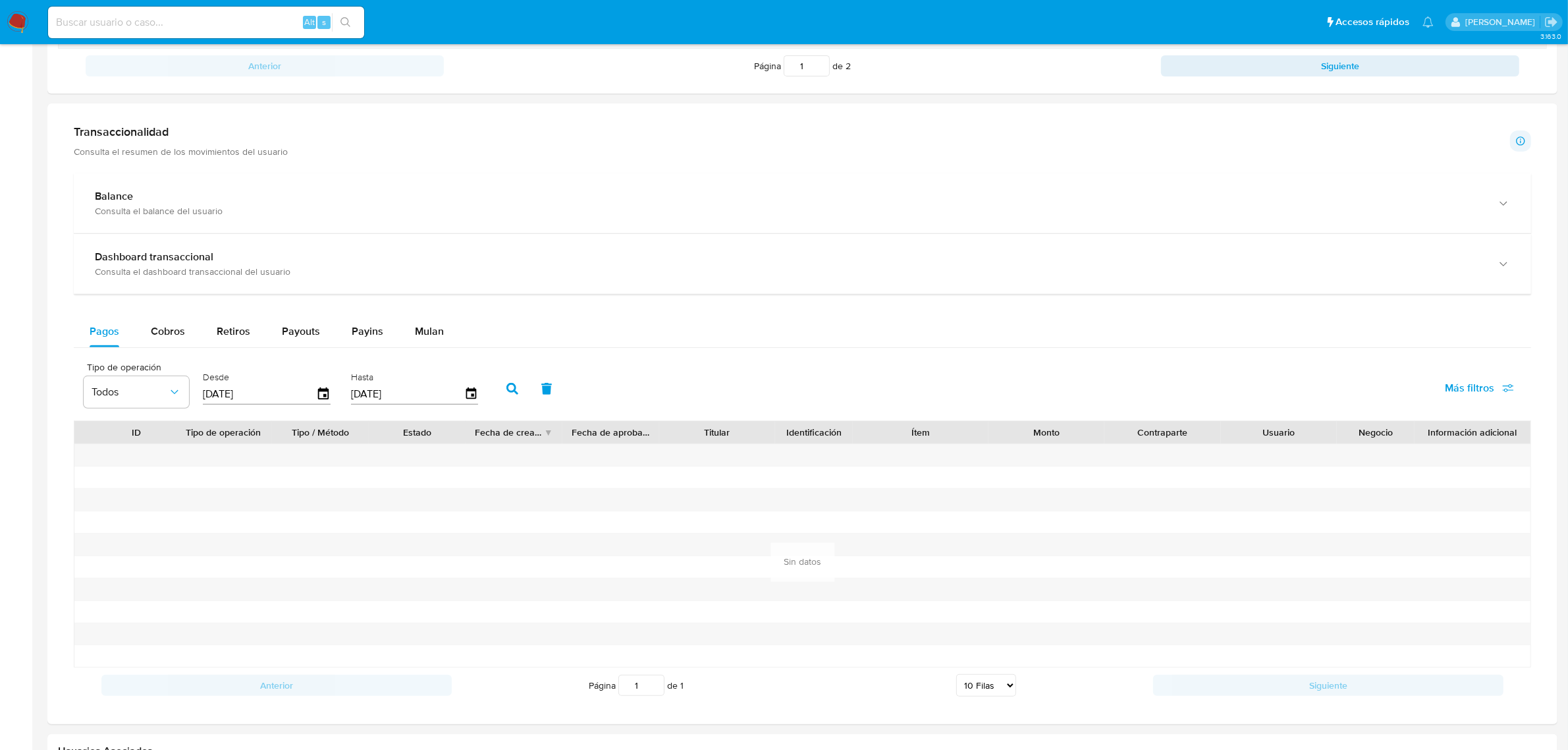
scroll to position [659, 0]
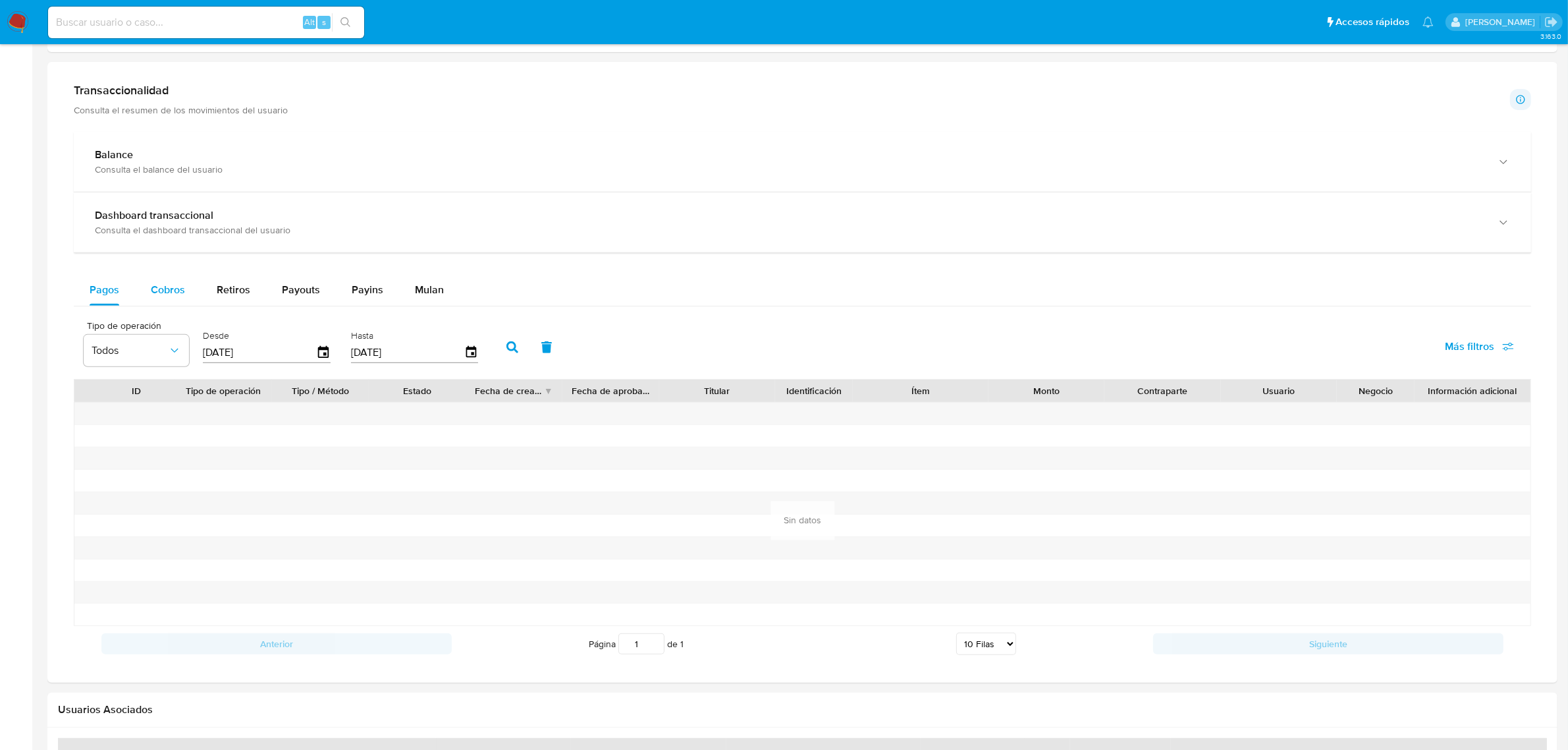
click at [159, 296] on span "Cobros" at bounding box center [168, 290] width 34 height 15
select select "10"
click at [318, 356] on icon "button" at bounding box center [324, 353] width 23 height 23
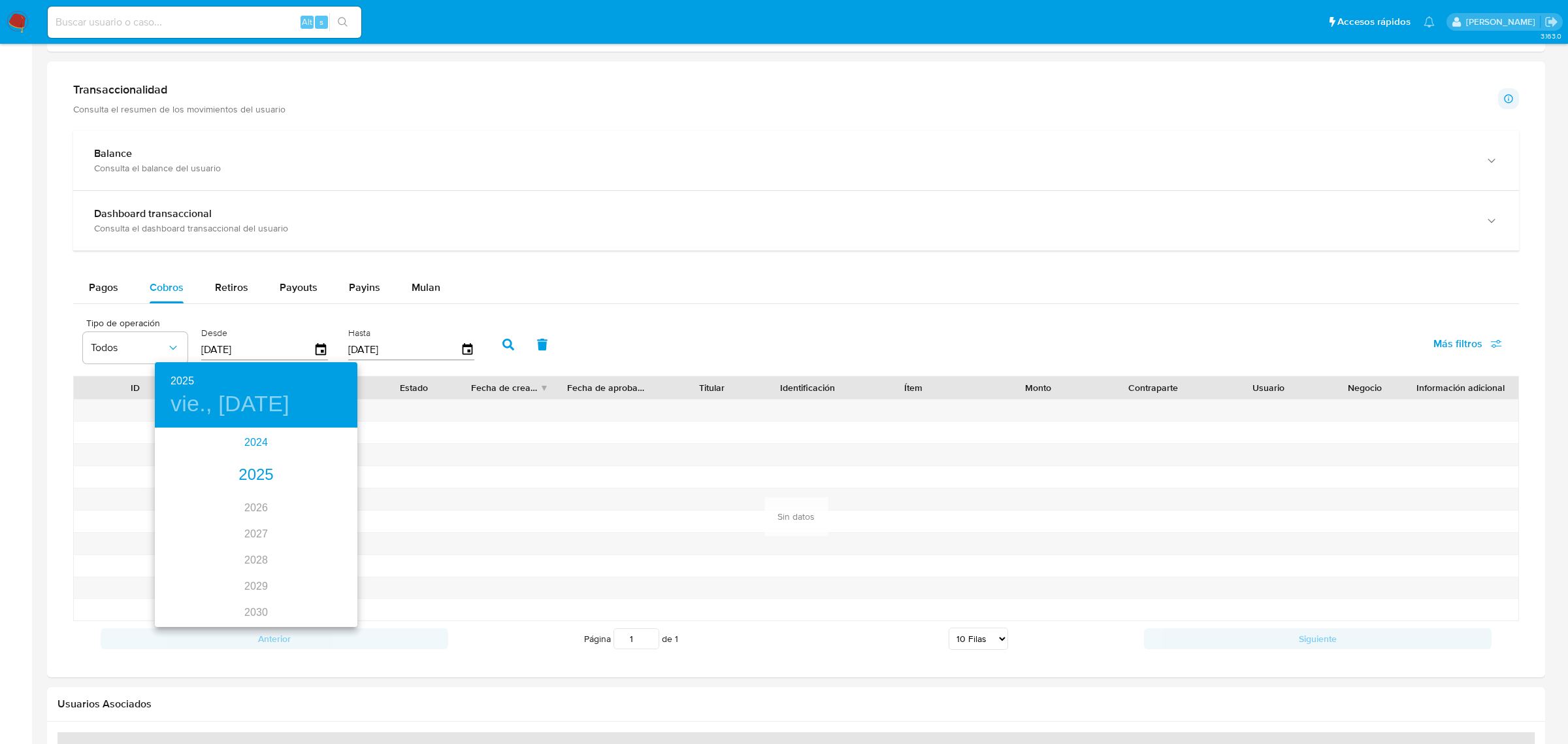
click at [254, 442] on div "2024" at bounding box center [256, 443] width 203 height 26
click at [256, 597] on div "nov." at bounding box center [256, 596] width 68 height 49
click at [230, 545] on p "13" at bounding box center [229, 544] width 11 height 13
type input "13/11/2024"
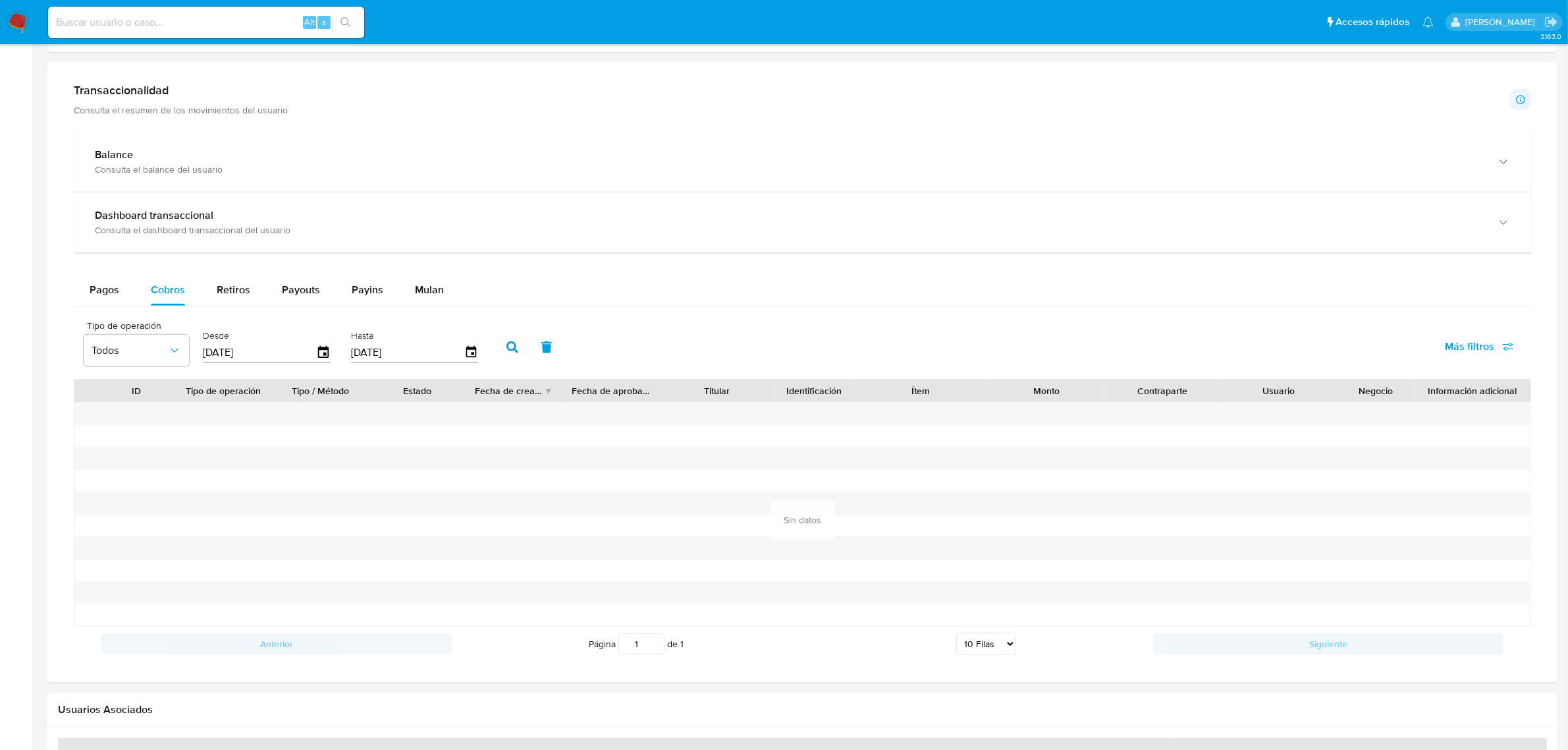
click at [504, 359] on button "button" at bounding box center [513, 347] width 34 height 32
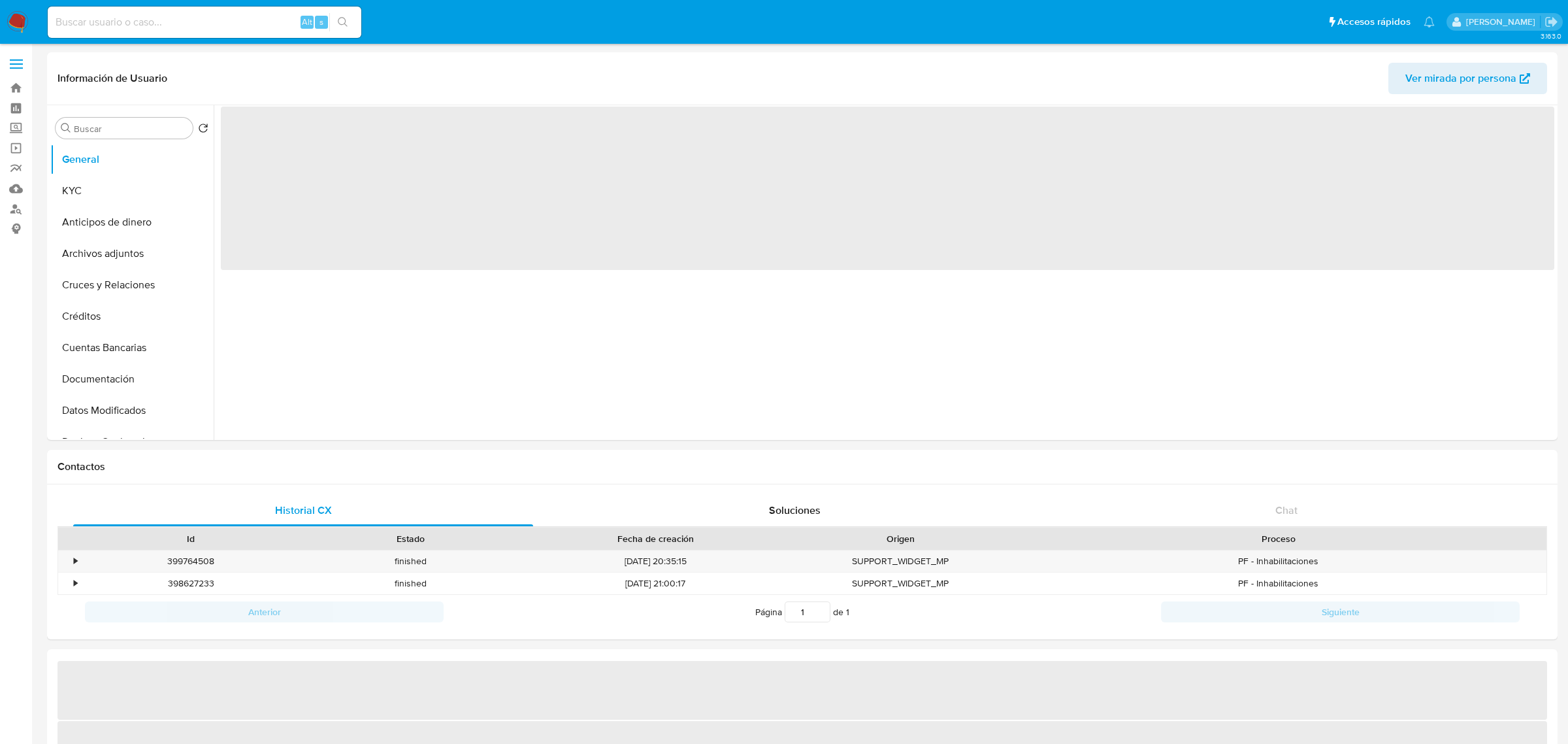
select select "10"
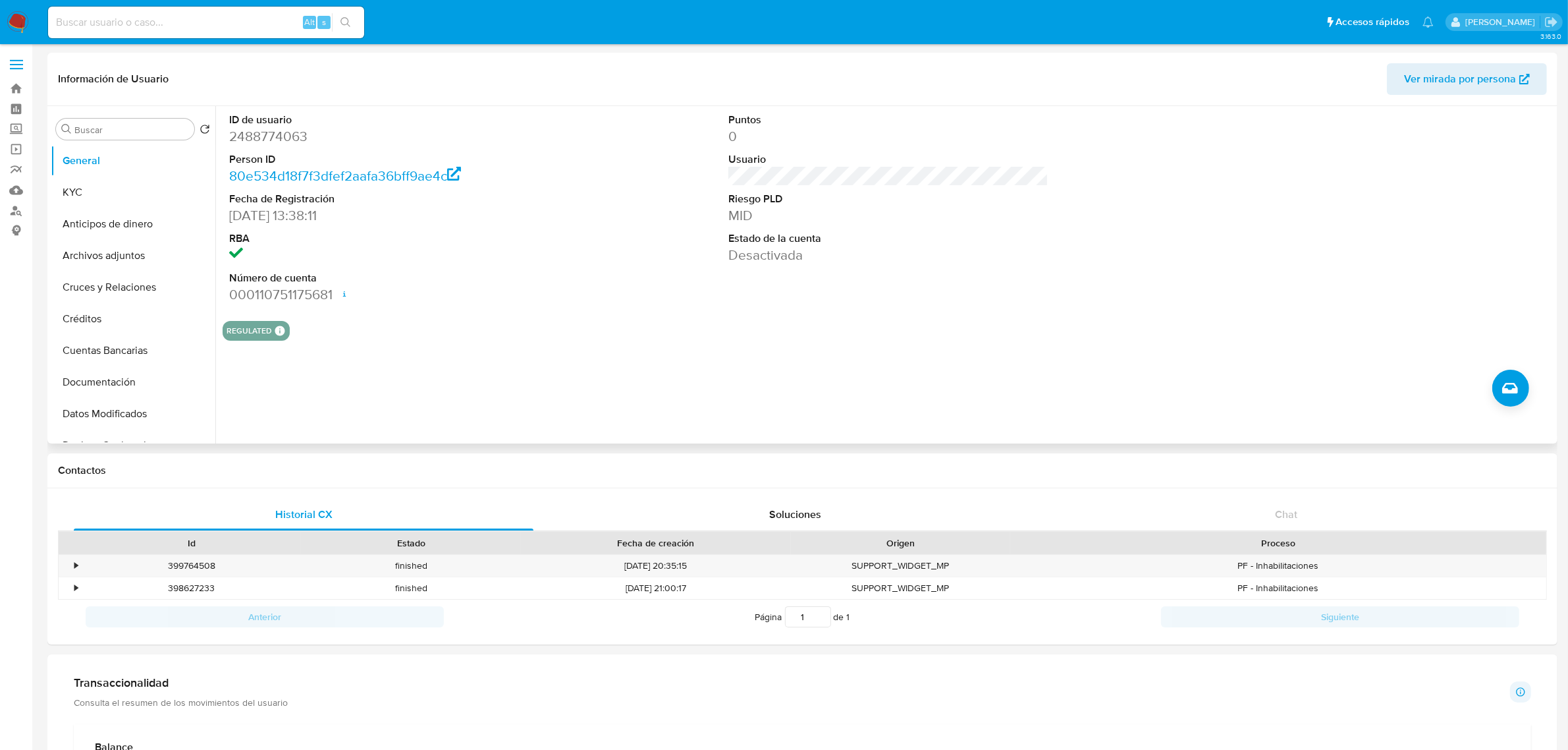
click at [294, 134] on dd "2488774063" at bounding box center [389, 136] width 320 height 18
copy dd "2488774063"
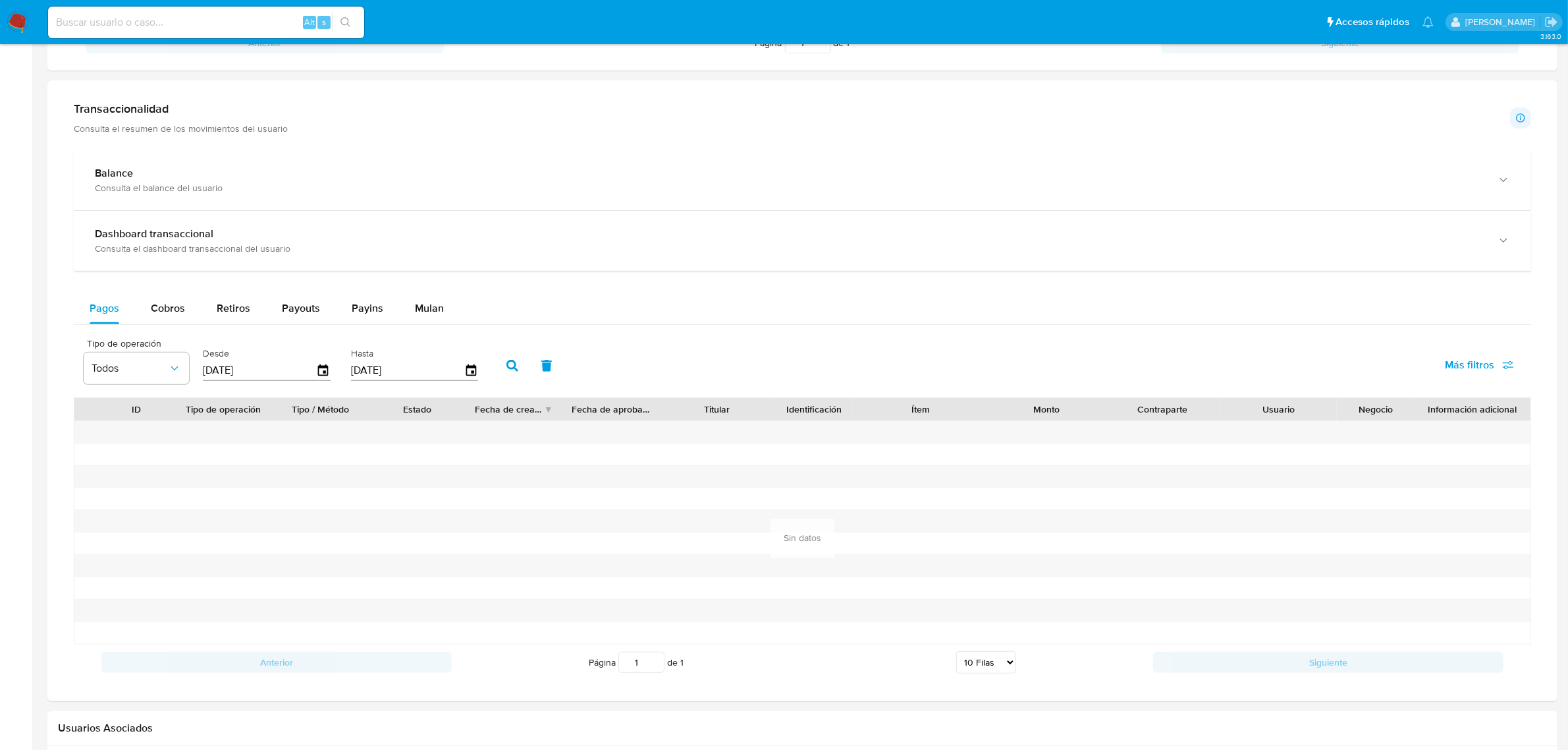
scroll to position [577, 0]
click at [139, 291] on button "Cobros" at bounding box center [168, 305] width 66 height 32
select select "10"
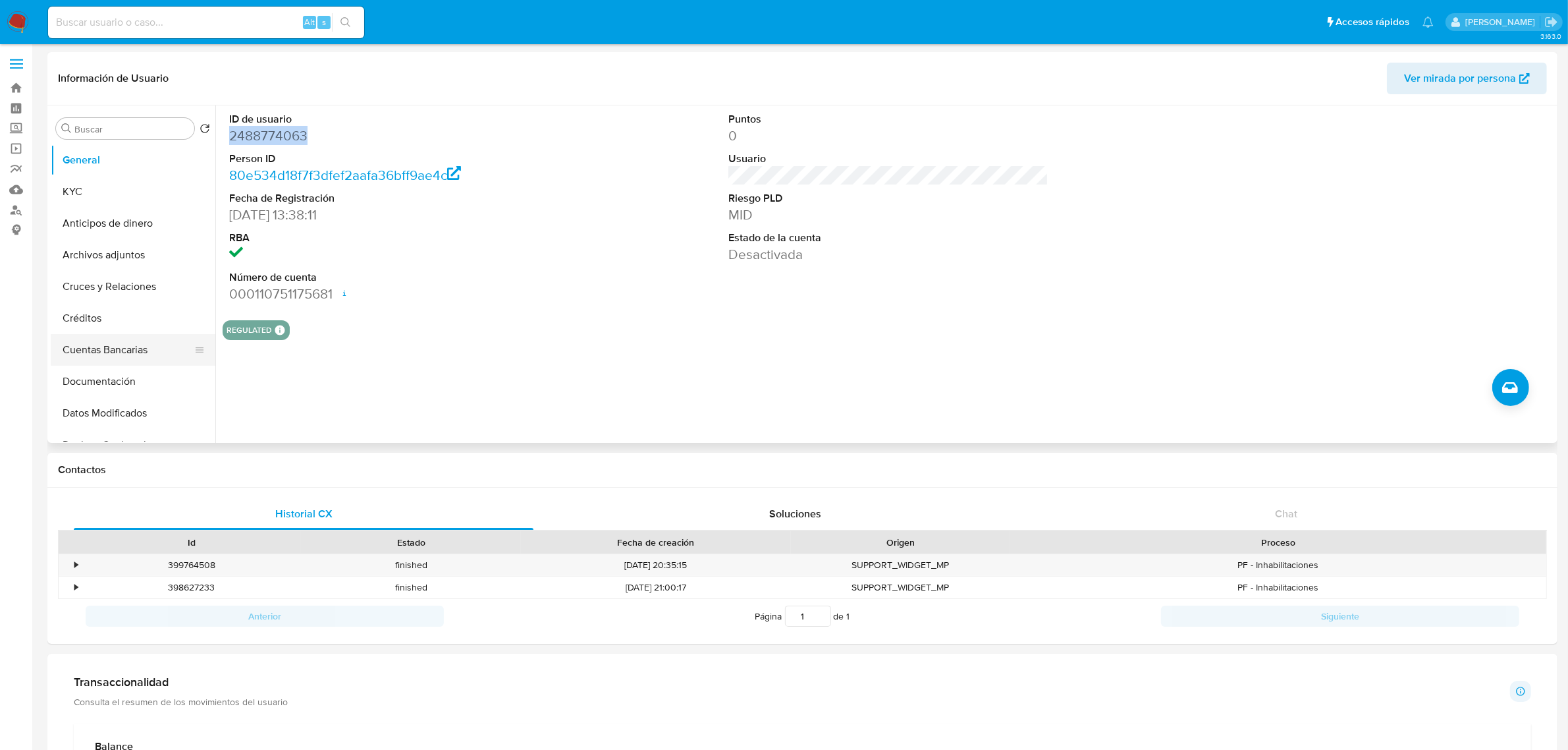
scroll to position [0, 0]
click at [286, 142] on dd "2488774063" at bounding box center [389, 136] width 320 height 18
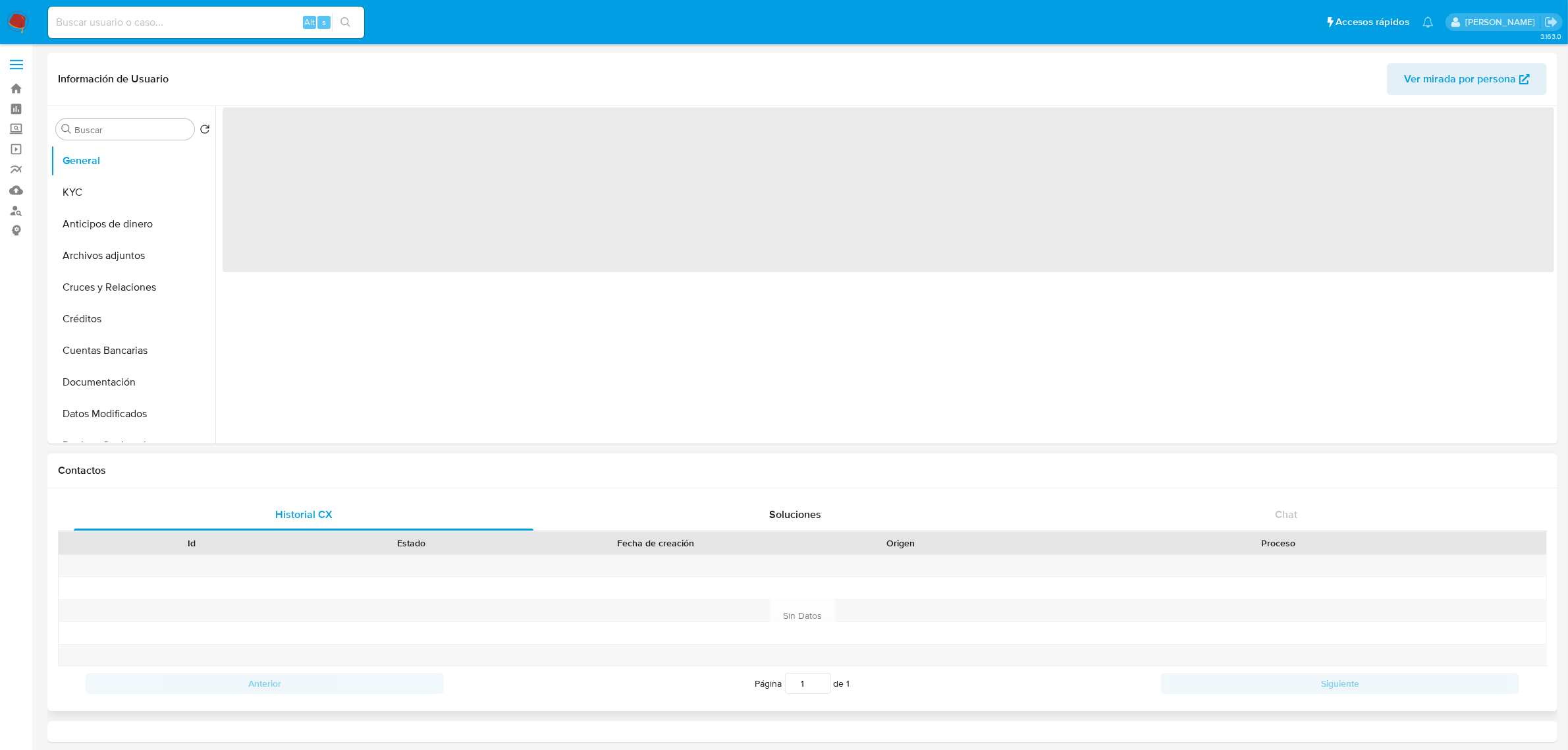
select select "10"
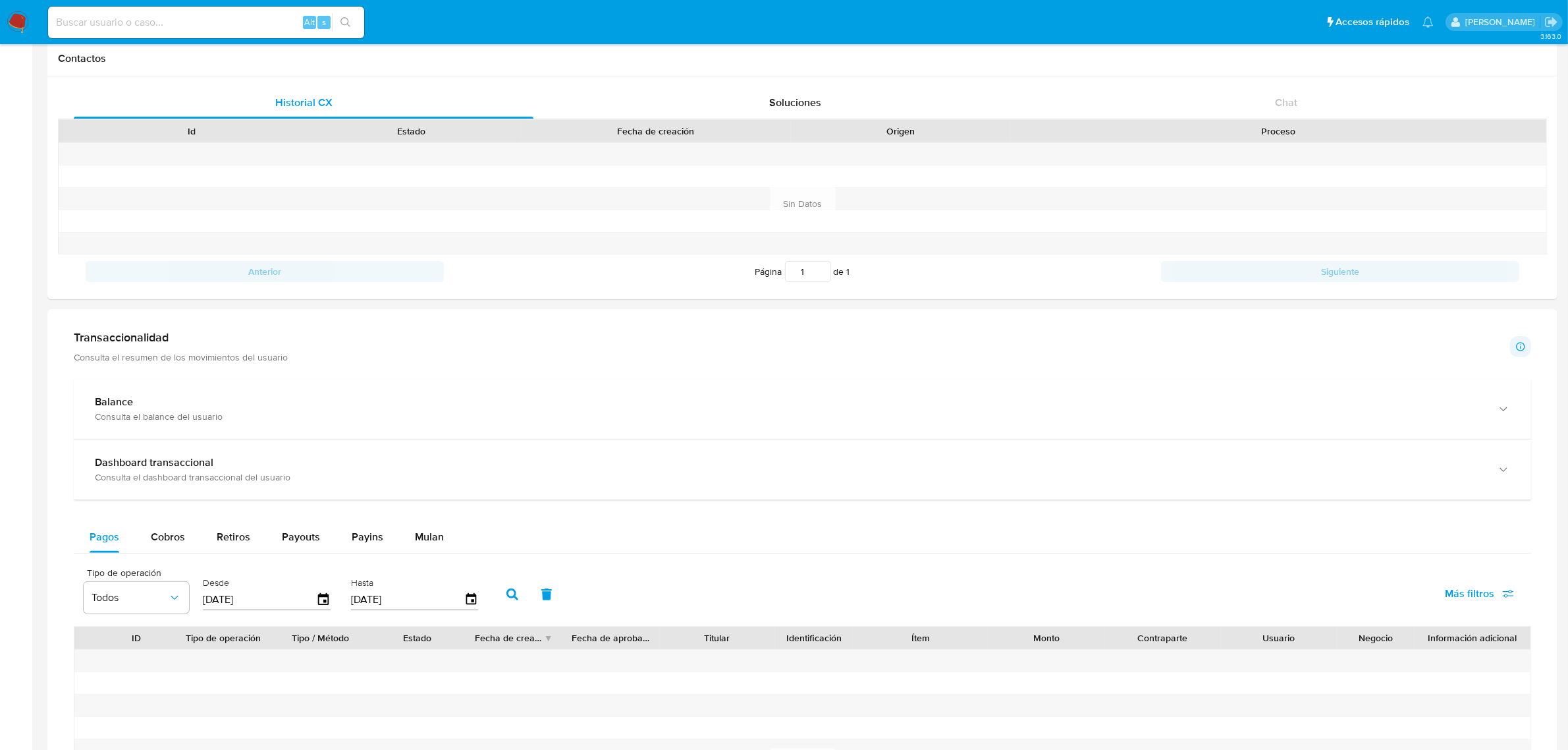
scroll to position [494, 0]
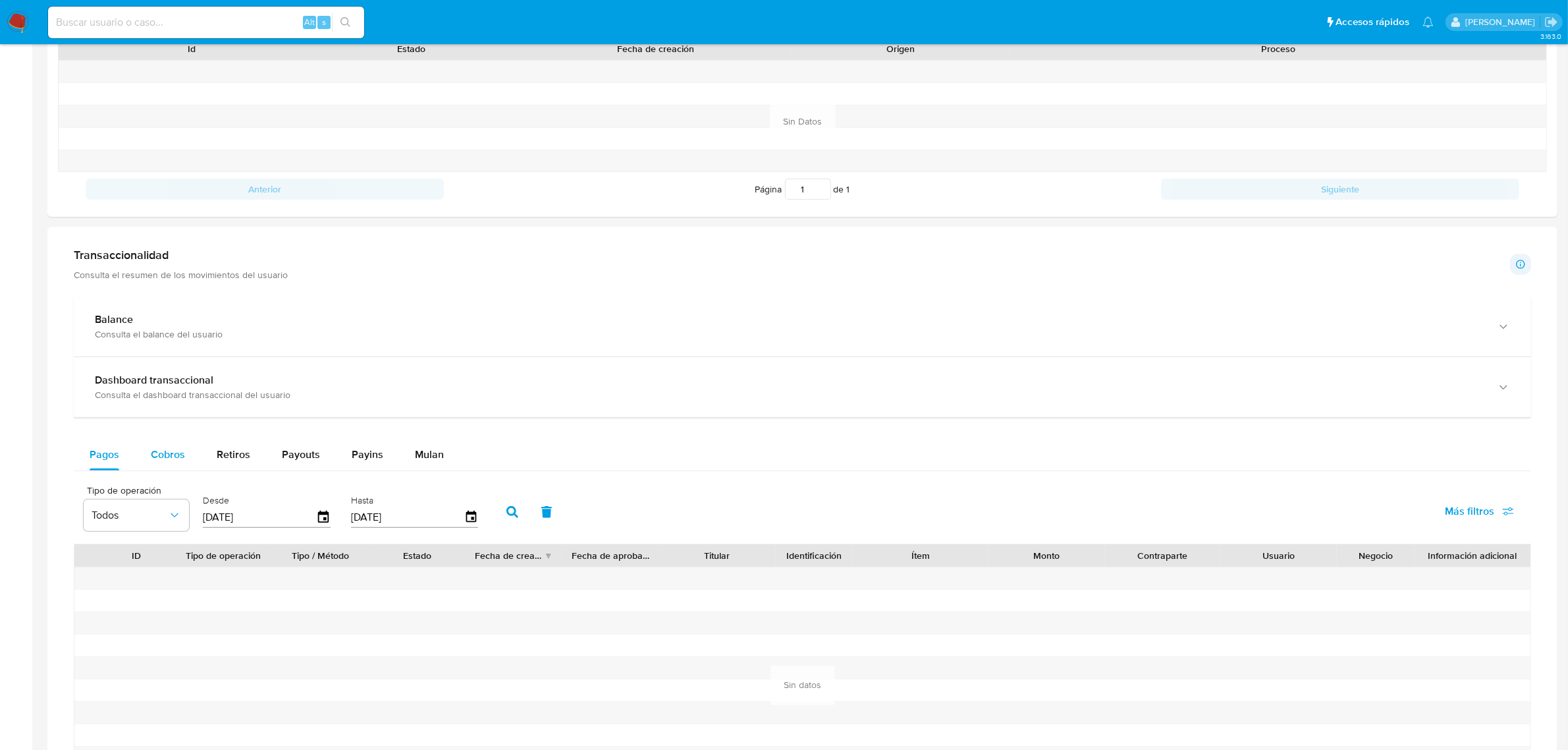
click at [157, 460] on span "Cobros" at bounding box center [168, 454] width 34 height 15
select select "10"
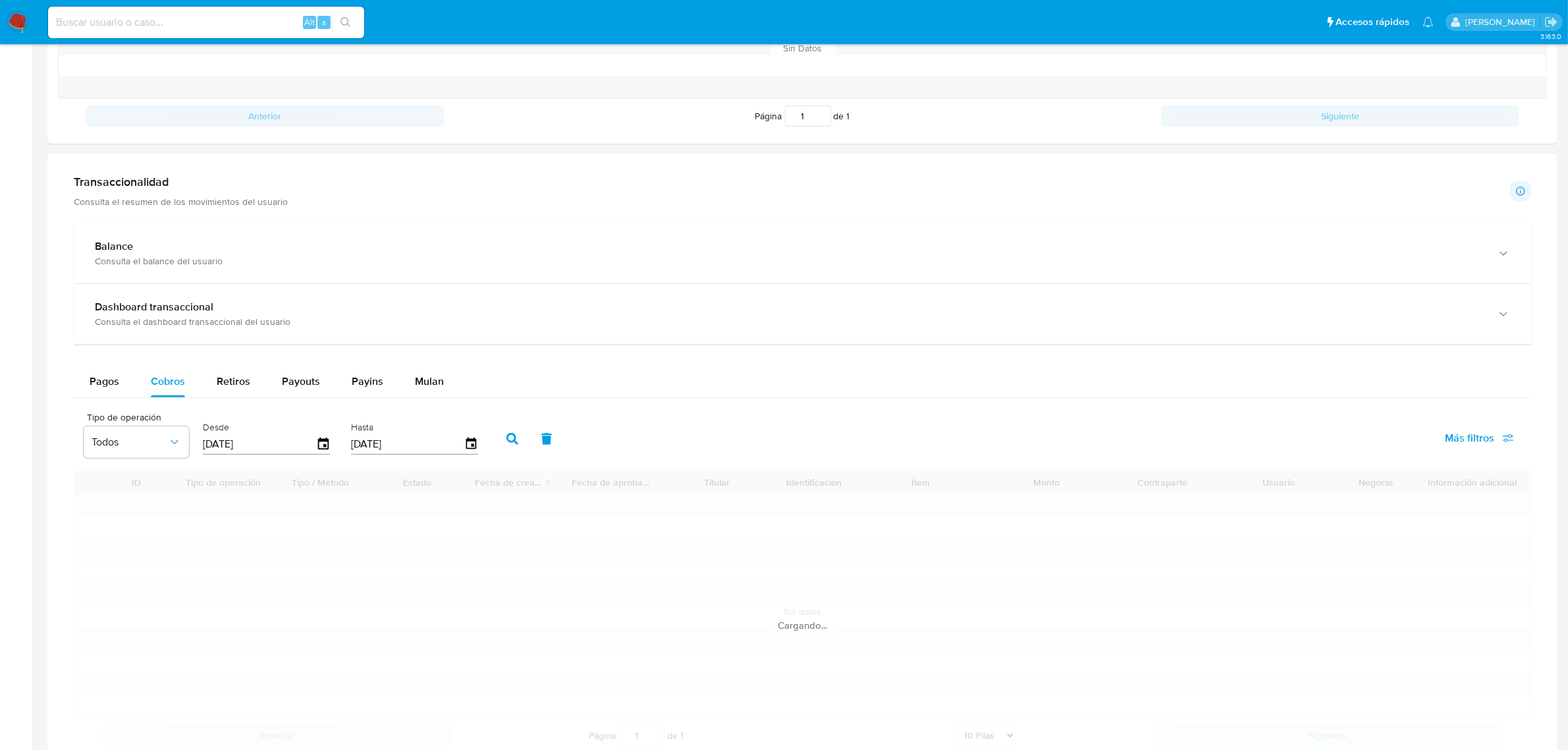
scroll to position [659, 0]
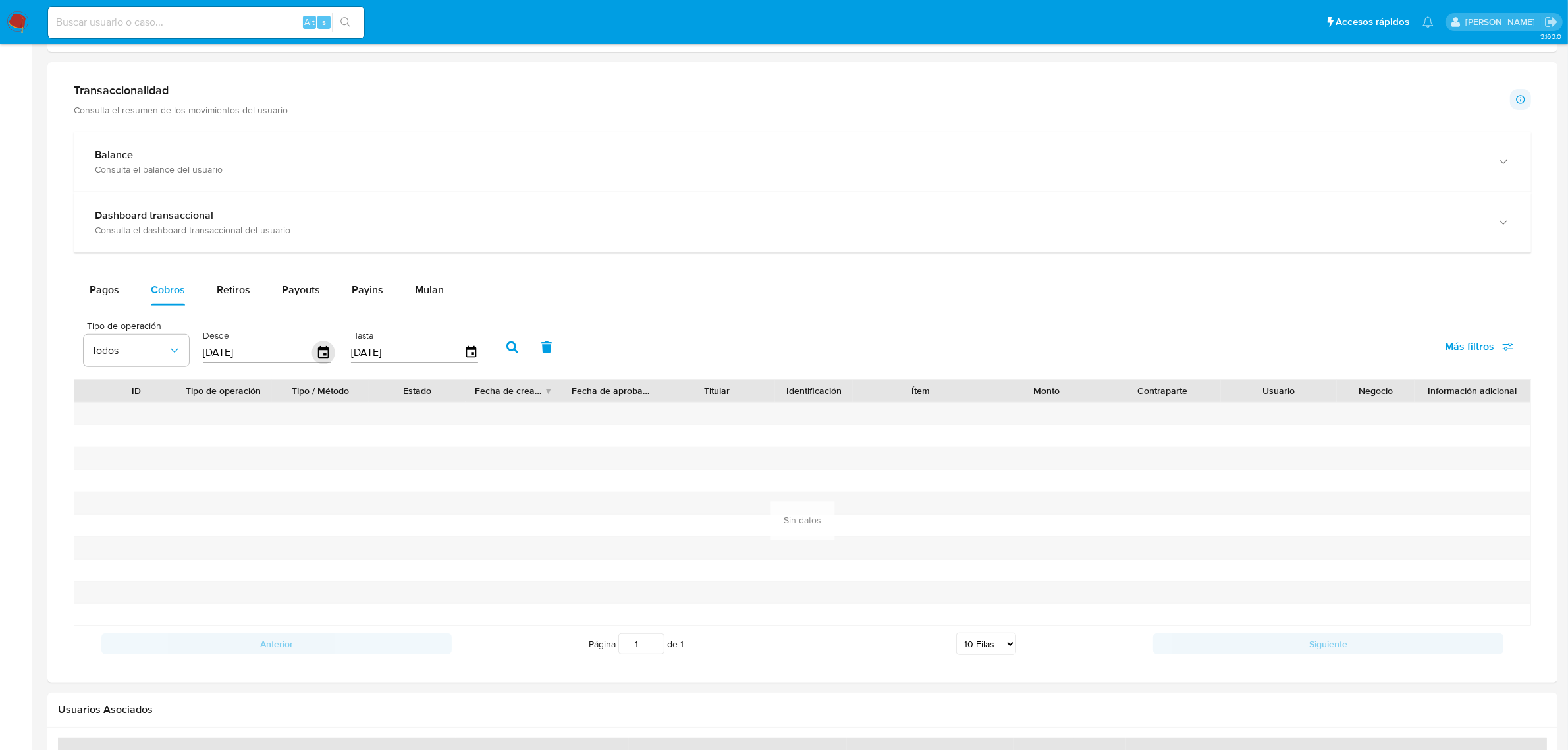
click at [327, 354] on icon "button" at bounding box center [324, 353] width 23 height 23
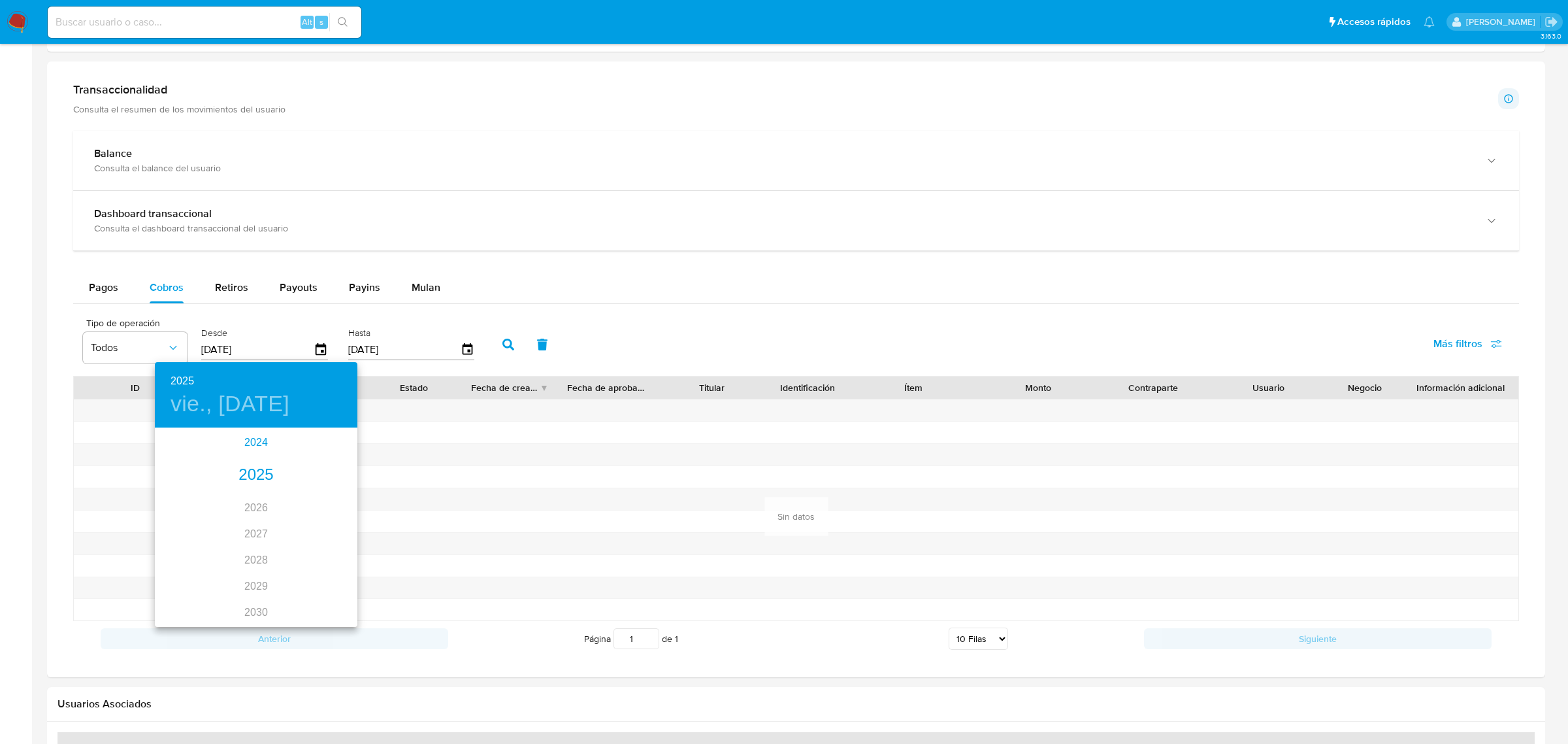
click at [253, 435] on div "2024" at bounding box center [256, 443] width 203 height 26
click at [252, 597] on div "nov." at bounding box center [256, 596] width 68 height 49
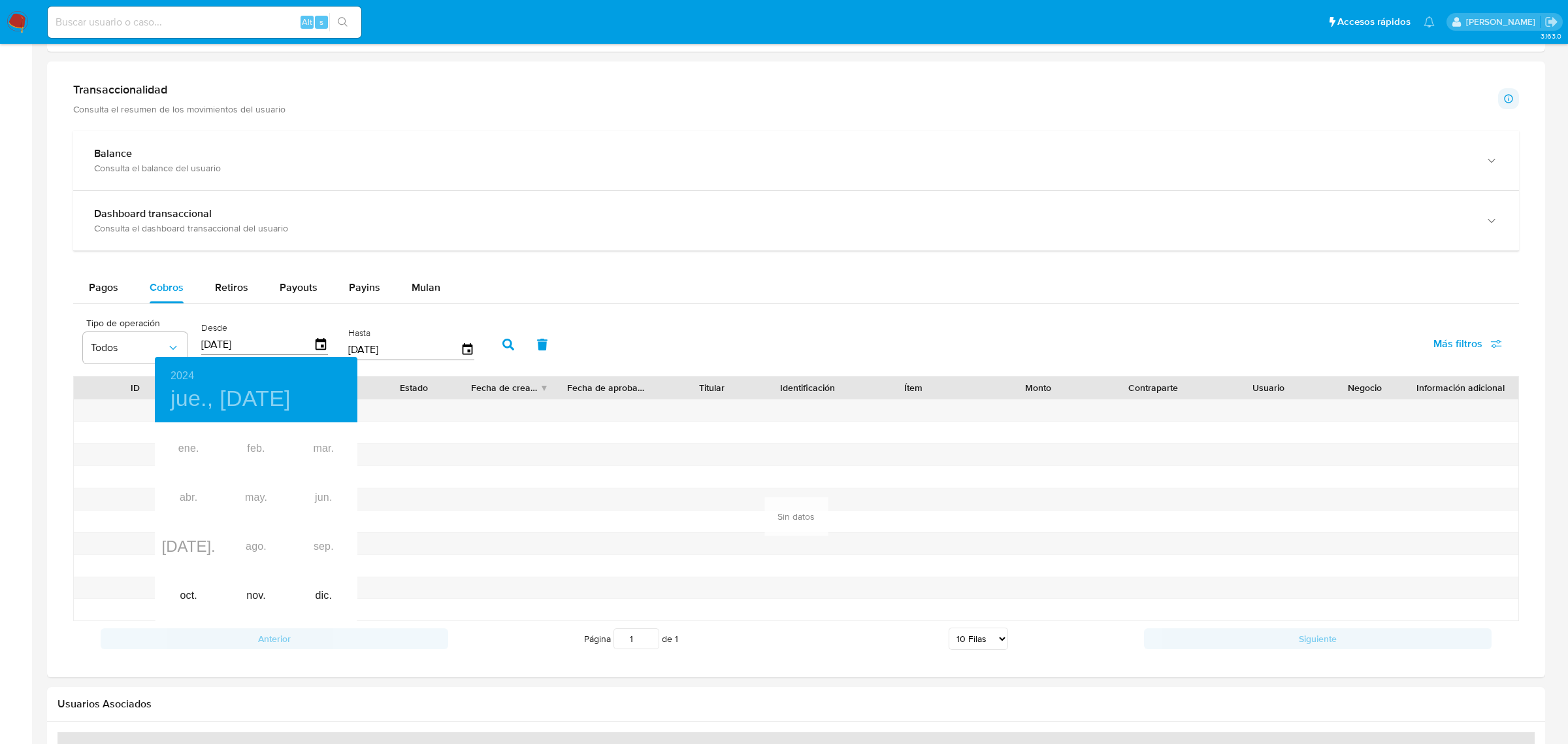
type input "11/11/2024"
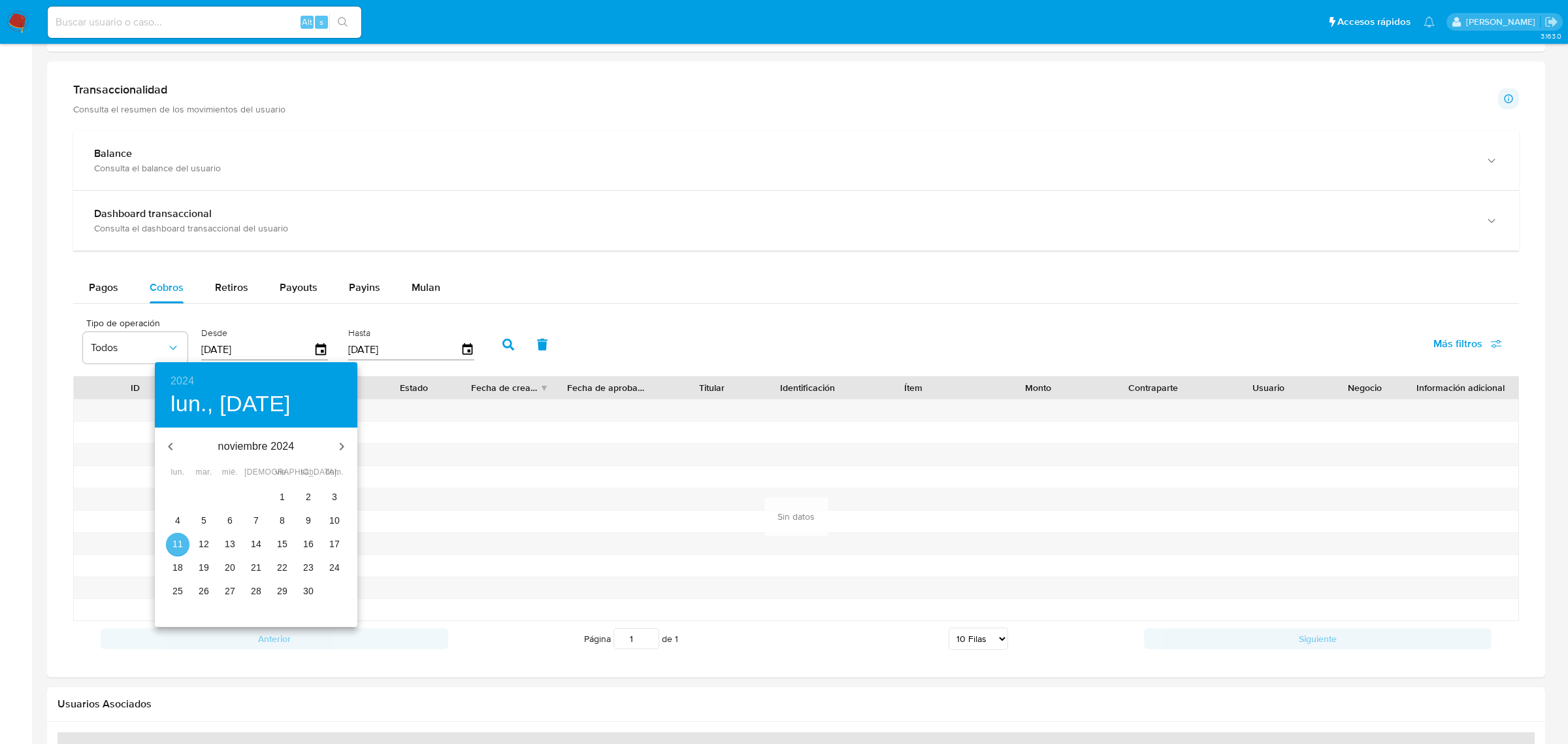
click at [184, 536] on button "11" at bounding box center [177, 544] width 24 height 24
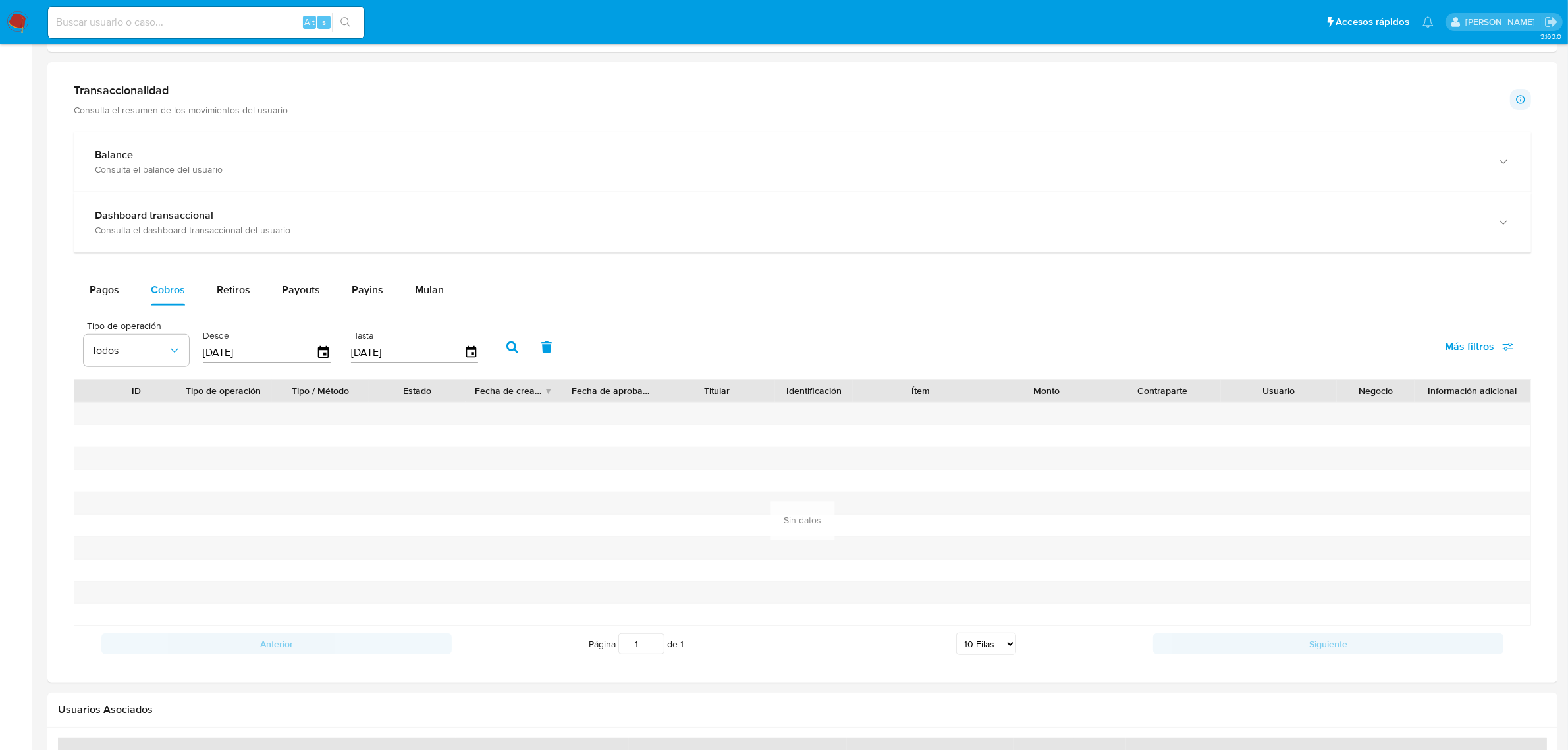
click at [515, 350] on button "button" at bounding box center [513, 347] width 34 height 32
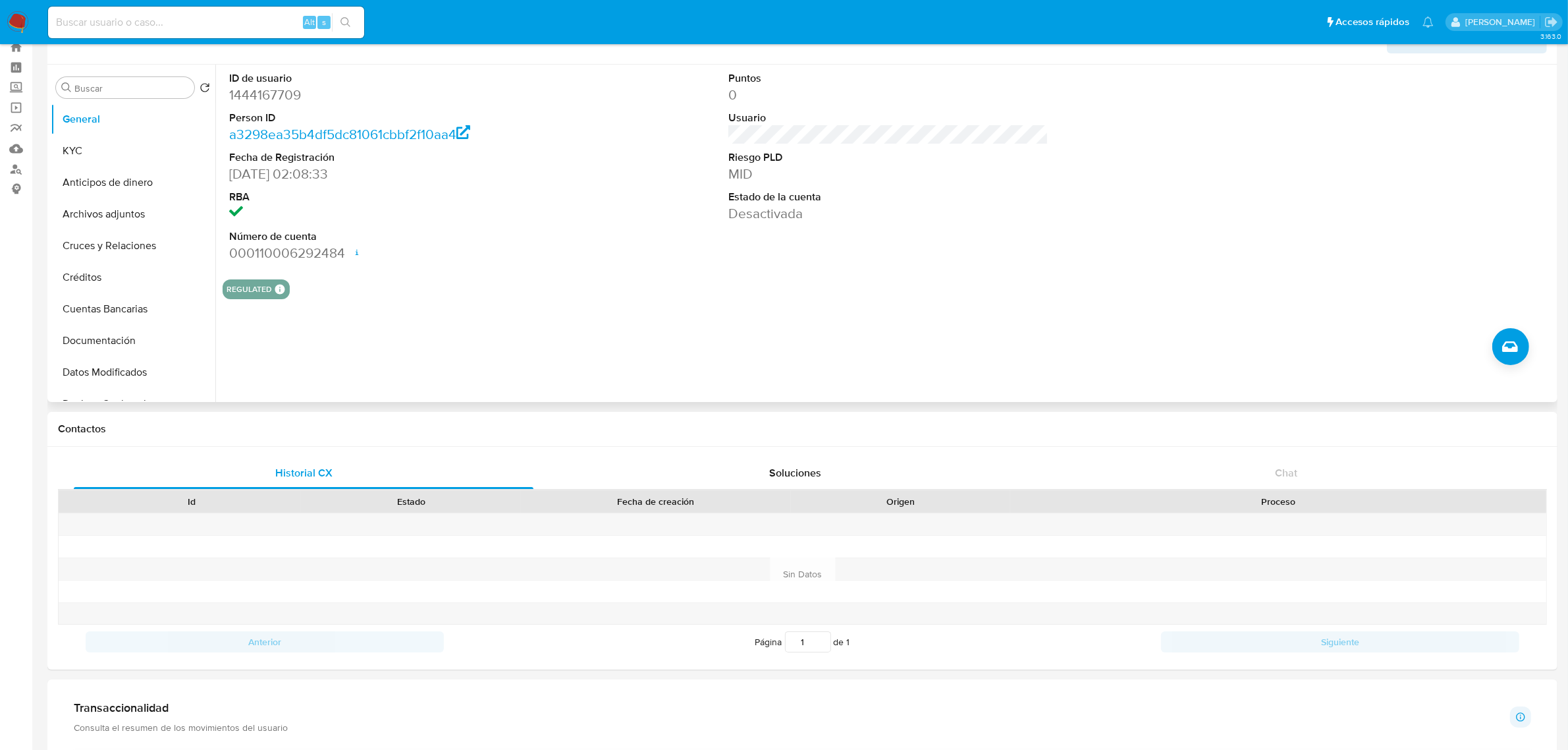
scroll to position [0, 0]
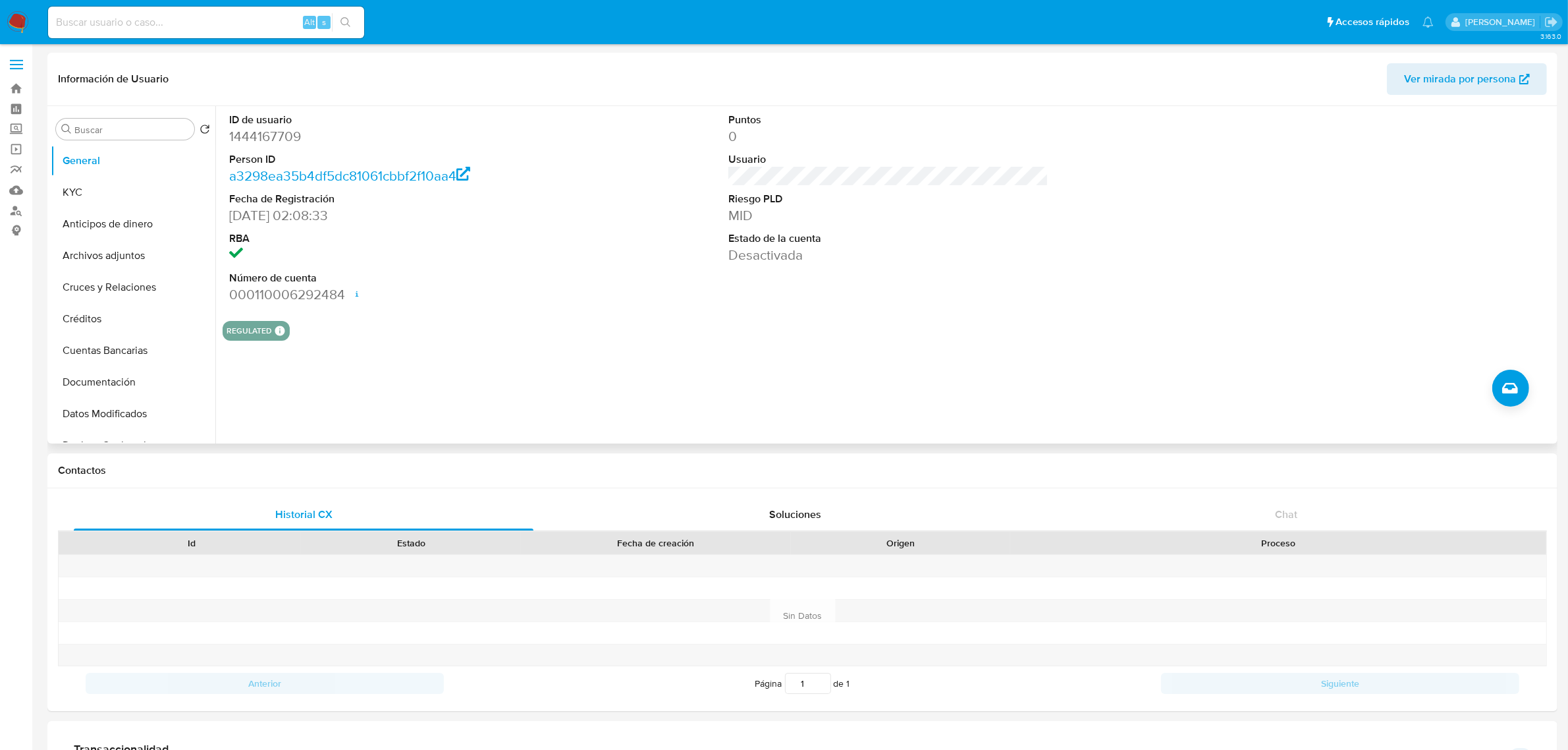
click at [276, 142] on dd "1444167709" at bounding box center [389, 136] width 320 height 18
copy dd "1444167709"
click at [105, 283] on button "Cruces y Relaciones" at bounding box center [128, 287] width 154 height 32
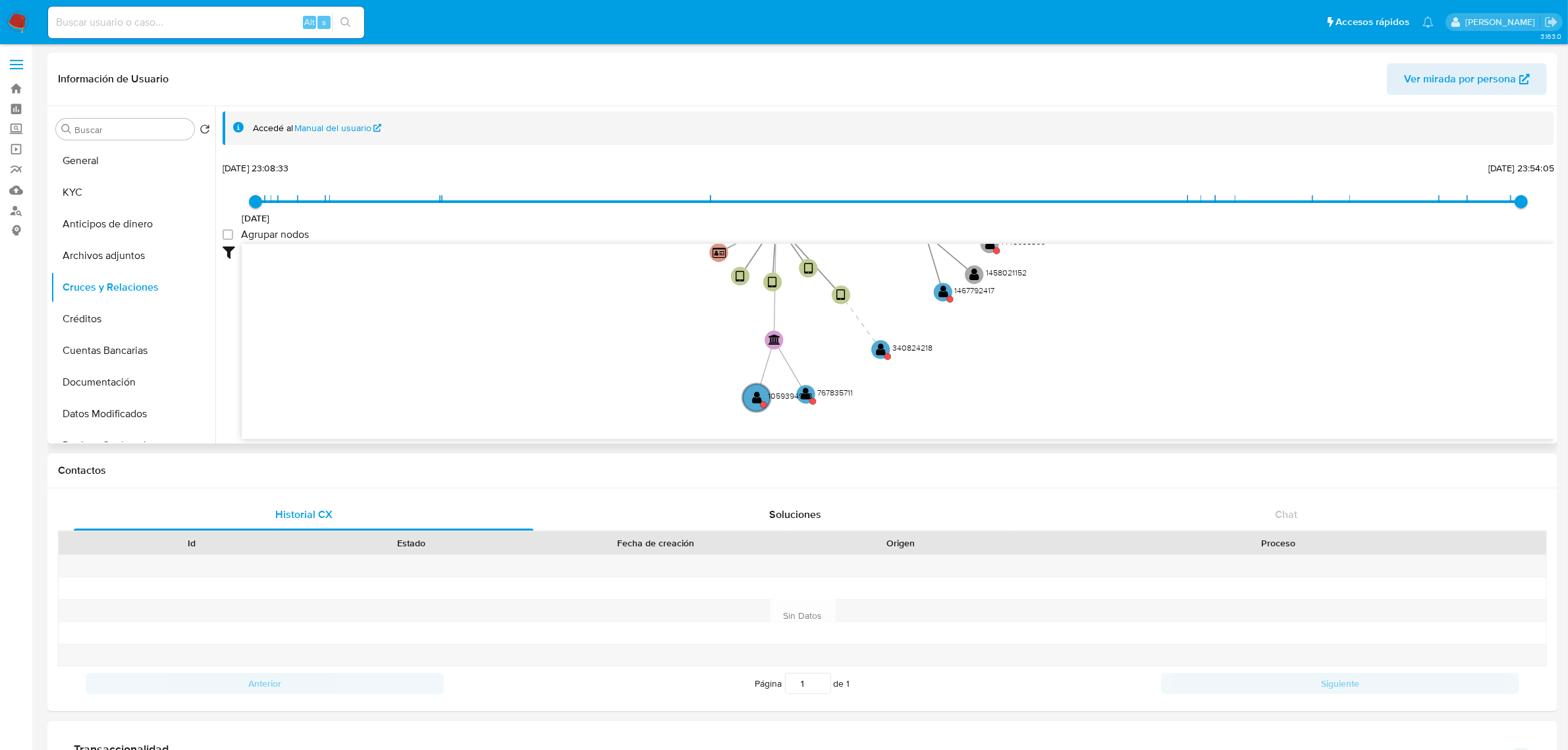
drag, startPoint x: 1031, startPoint y: 409, endPoint x: 1012, endPoint y: 329, distance: 82.2
click at [1012, 329] on icon "device-6642e013b852b8b35c4ead3b  device-64d1dbe17f4d1f8ae127c739  device-6642…" at bounding box center [898, 339] width 1312 height 191
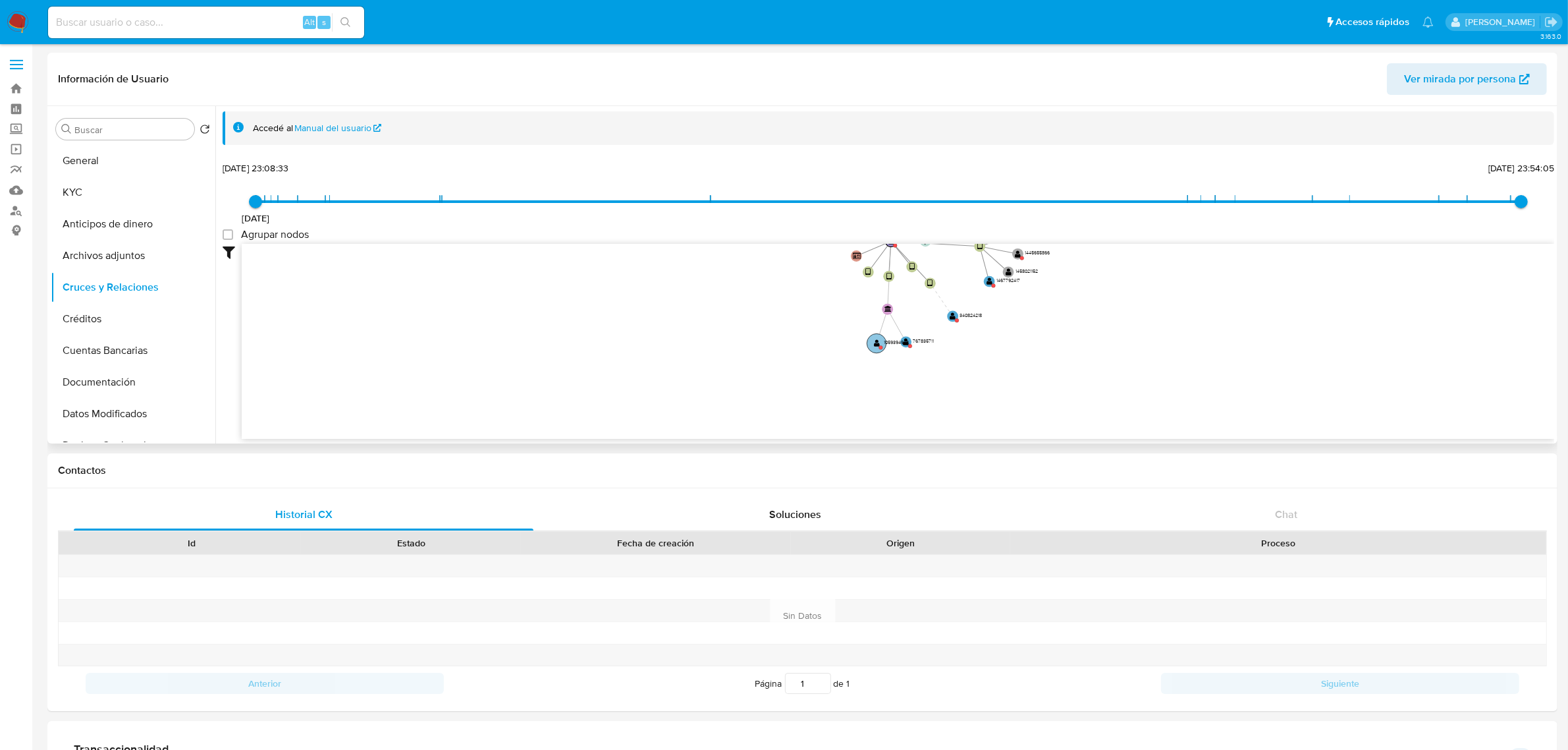
click at [873, 344] on circle at bounding box center [876, 342] width 19 height 19
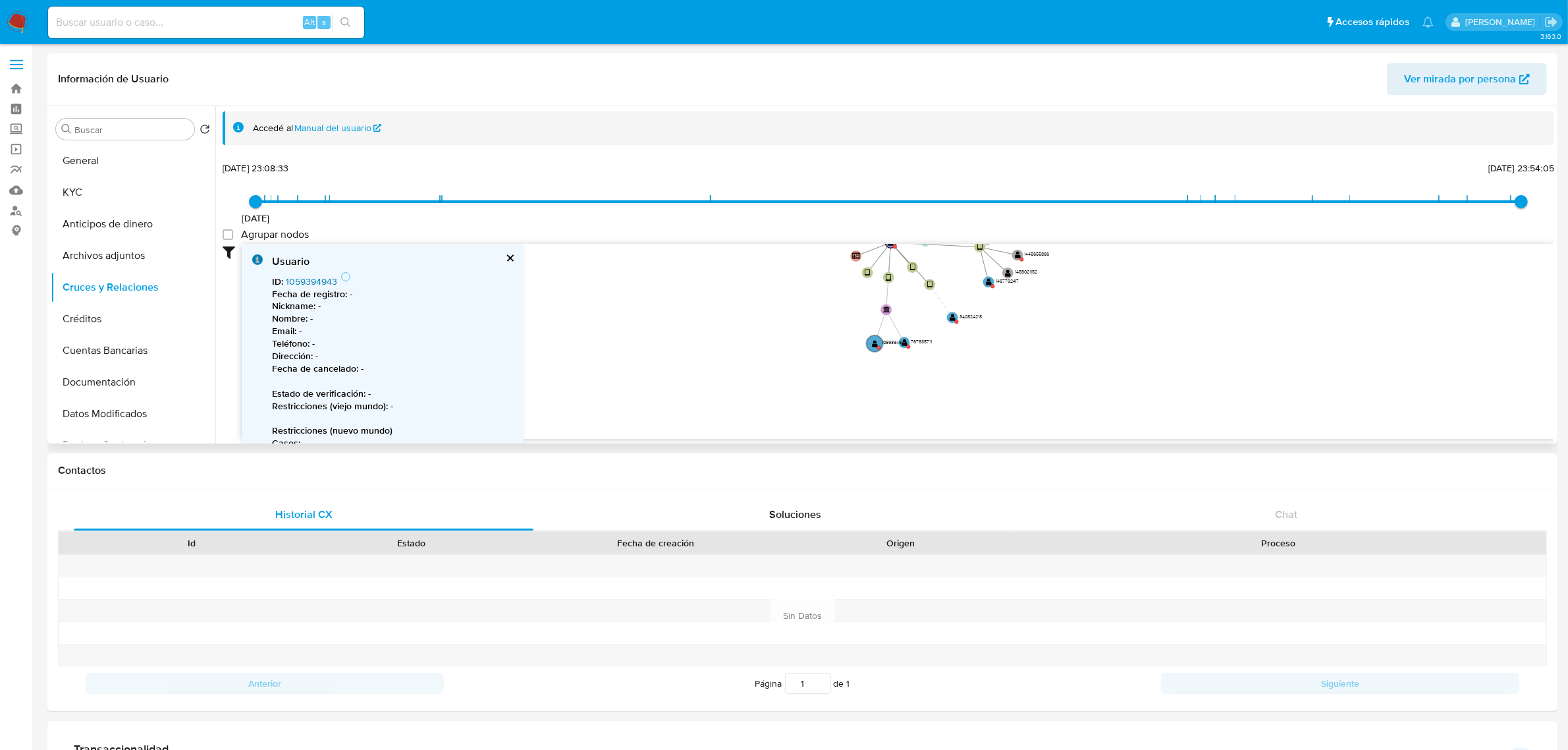
click at [307, 283] on link "1059394943" at bounding box center [311, 281] width 52 height 13
click at [907, 336] on circle at bounding box center [904, 342] width 14 height 14
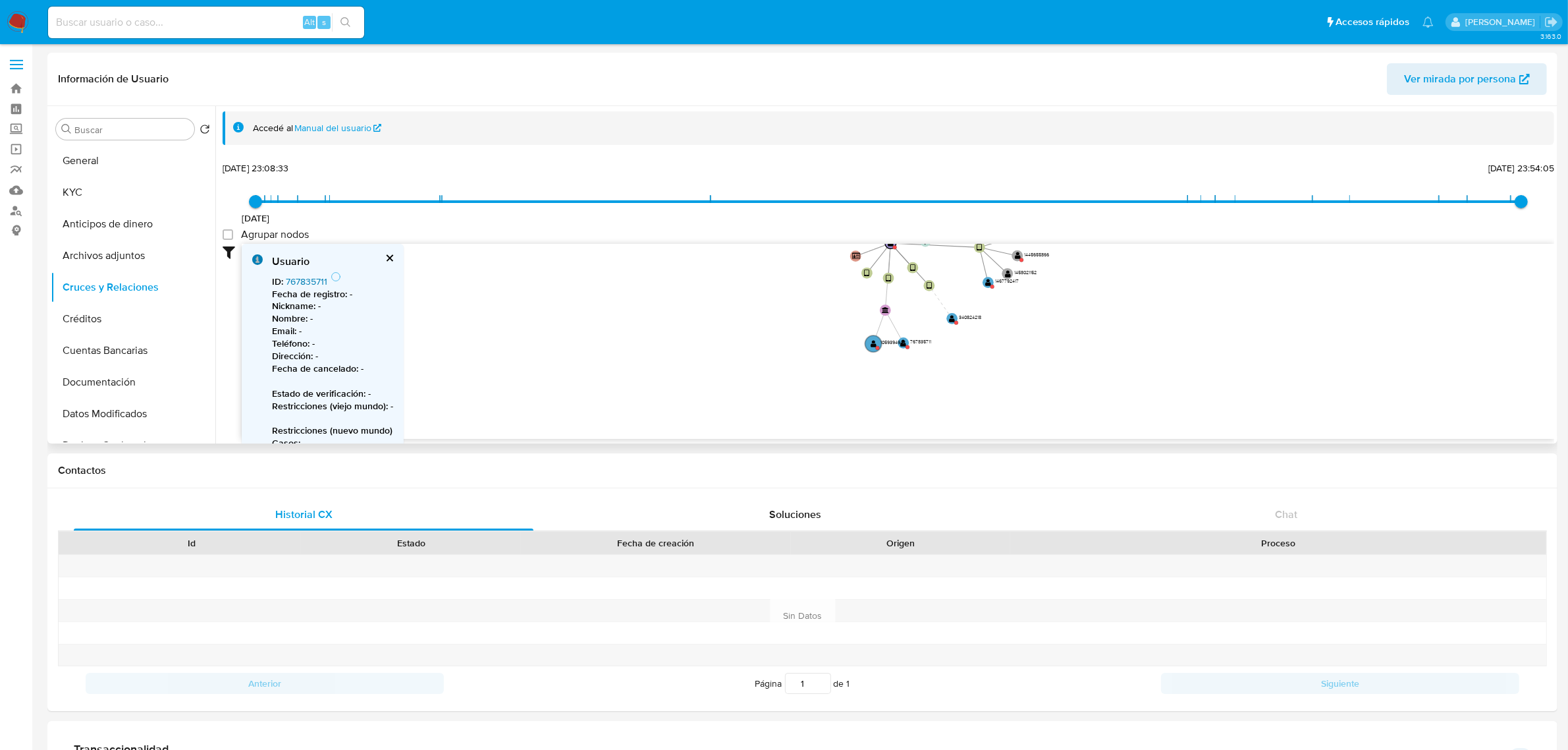
click at [308, 280] on link "767835711" at bounding box center [306, 281] width 42 height 13
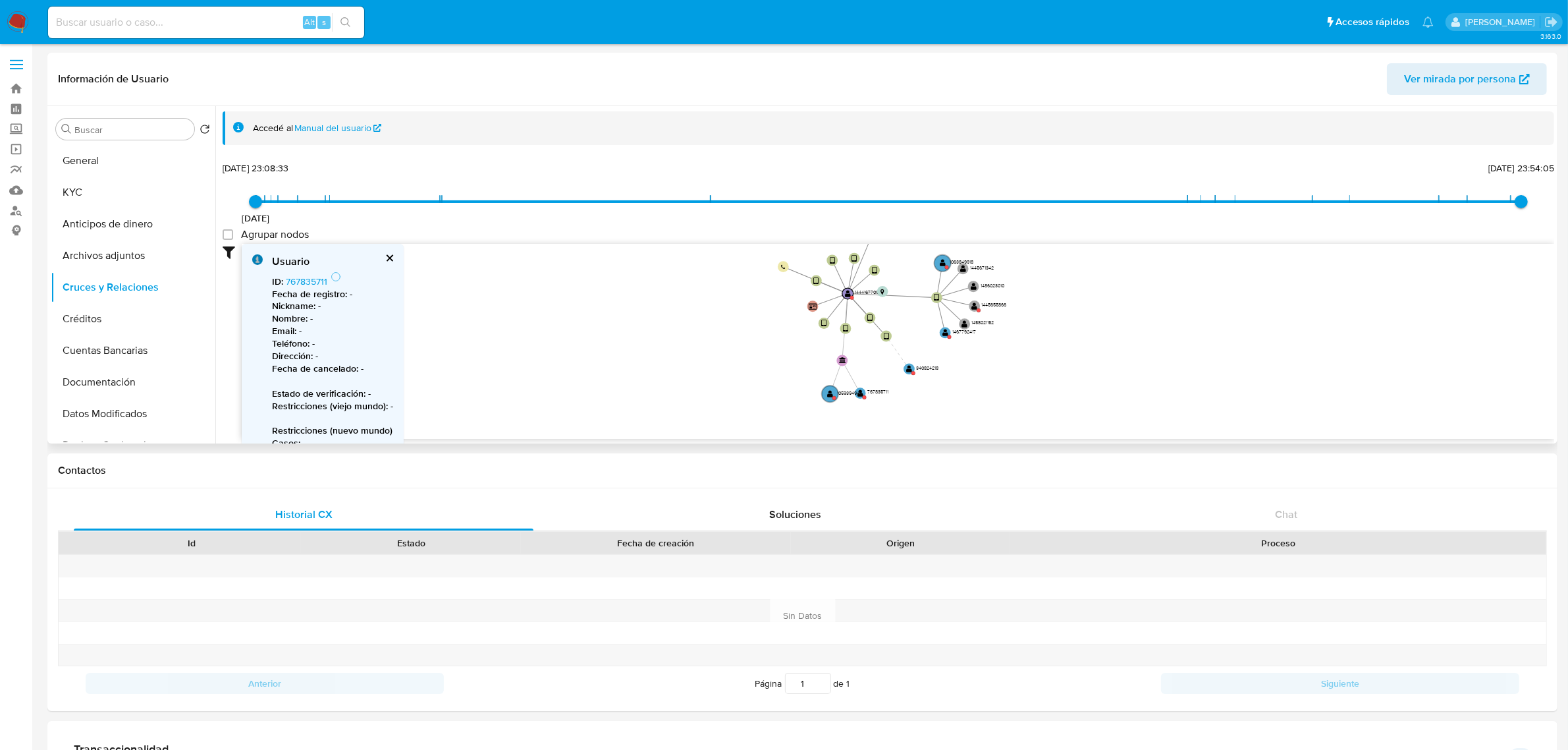
drag, startPoint x: 1097, startPoint y: 327, endPoint x: 1058, endPoint y: 370, distance: 58.1
click at [1058, 370] on icon "device-6642e013b852b8b35c4ead3b  device-64d1dbe17f4d1f8ae127c739  device-6642…" at bounding box center [898, 339] width 1312 height 191
click at [912, 366] on text "" at bounding box center [909, 369] width 6 height 8
click at [311, 282] on link "340824218" at bounding box center [308, 281] width 46 height 13
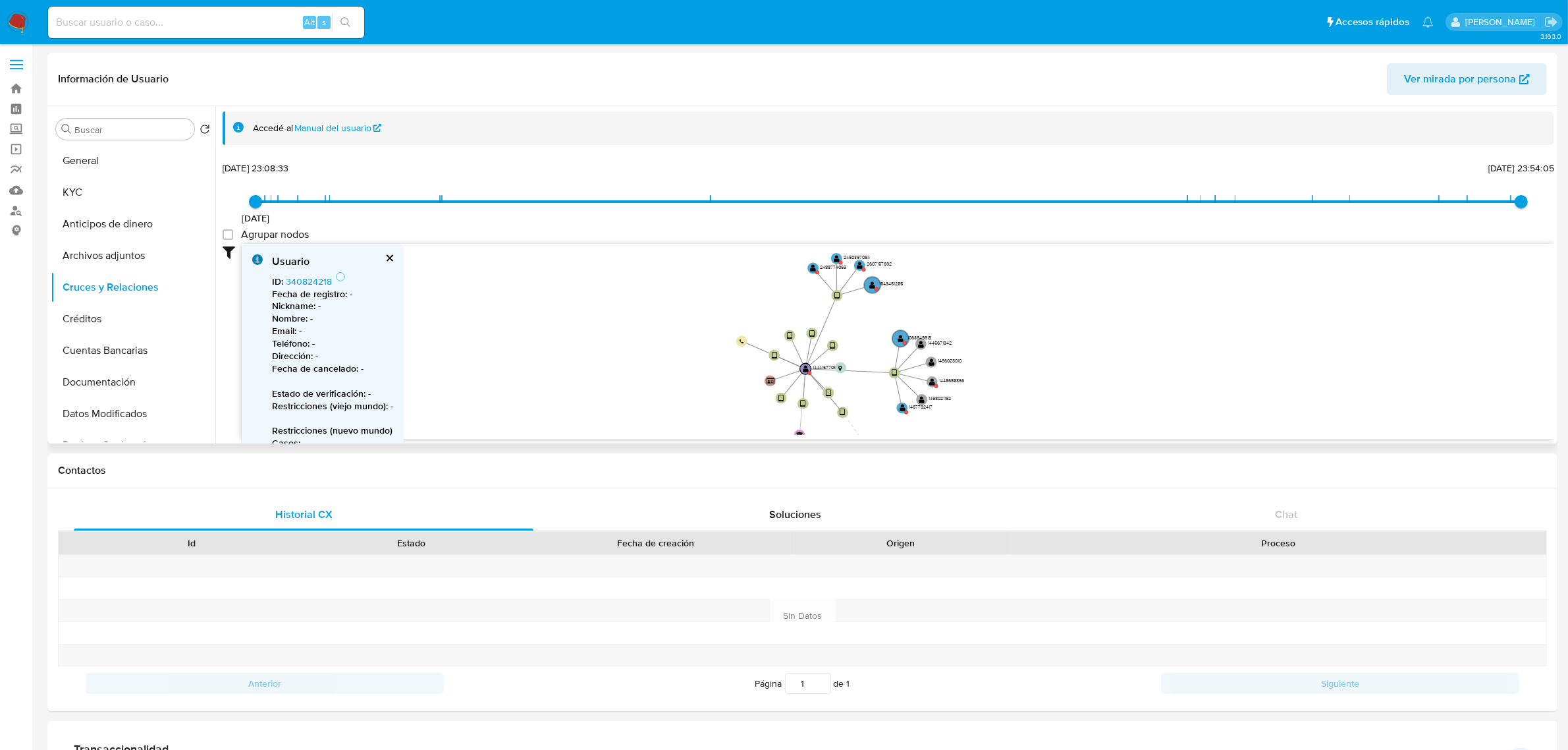
drag, startPoint x: 1083, startPoint y: 267, endPoint x: 1041, endPoint y: 341, distance: 85.1
click at [1041, 341] on icon "device-6642e013b852b8b35c4ead3b  device-64d1dbe17f4d1f8ae127c739  device-6642…" at bounding box center [898, 339] width 1312 height 191
click at [873, 278] on circle at bounding box center [872, 285] width 19 height 19
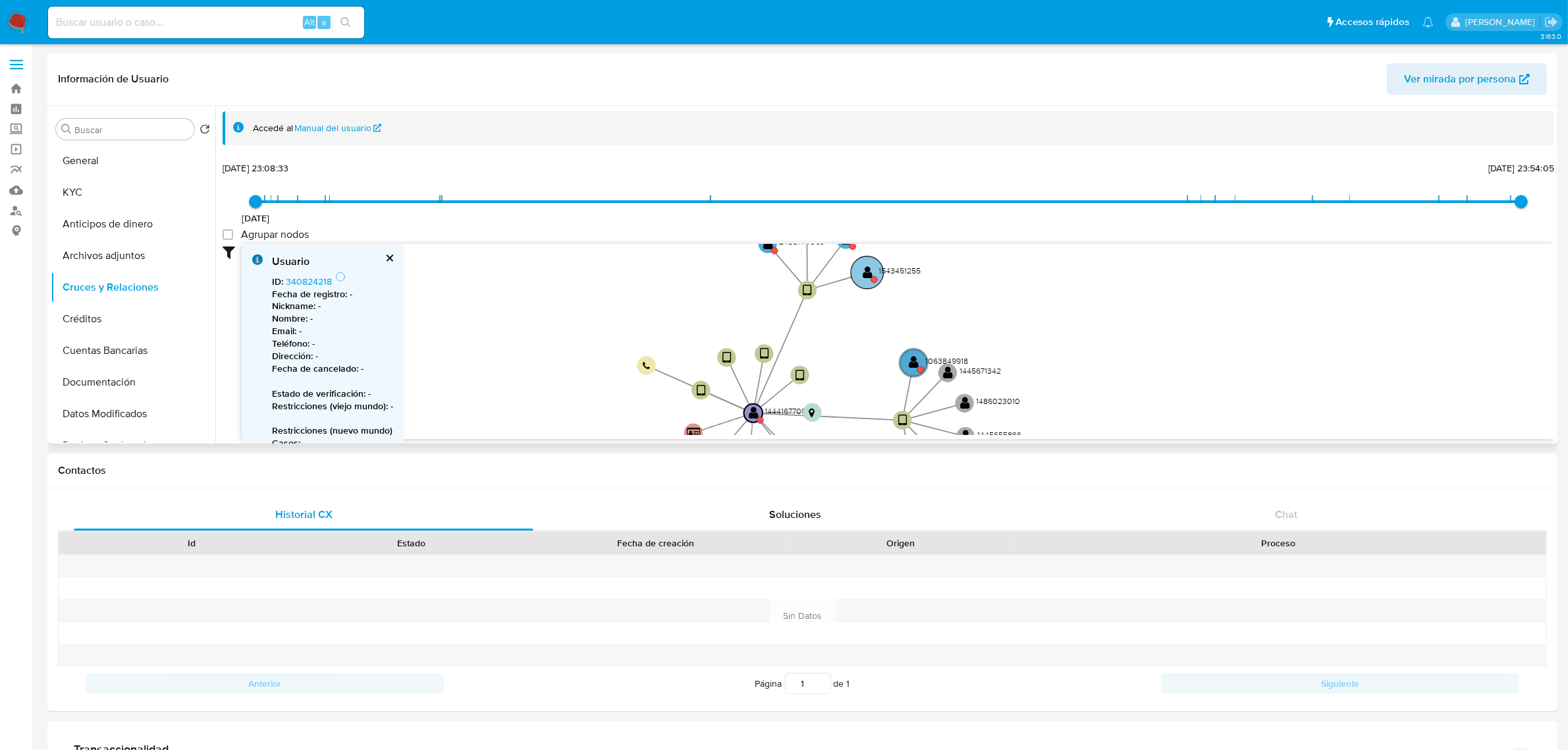
click at [867, 274] on text "" at bounding box center [868, 272] width 10 height 13
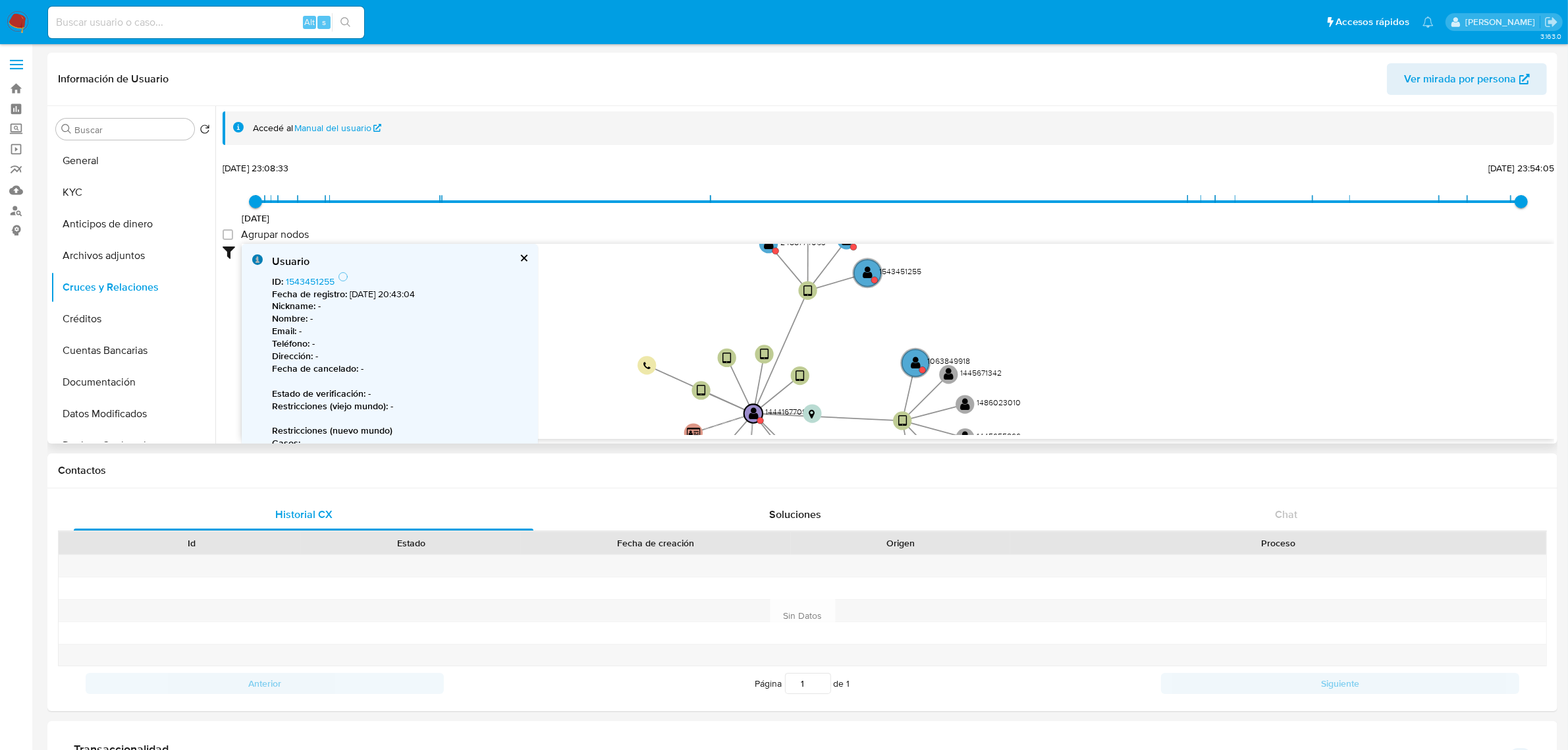
click at [1123, 315] on icon "device-6642e013b852b8b35c4ead3b  device-64d1dbe17f4d1f8ae127c739  device-6642…" at bounding box center [898, 339] width 1312 height 191
click at [867, 268] on text "" at bounding box center [868, 273] width 10 height 13
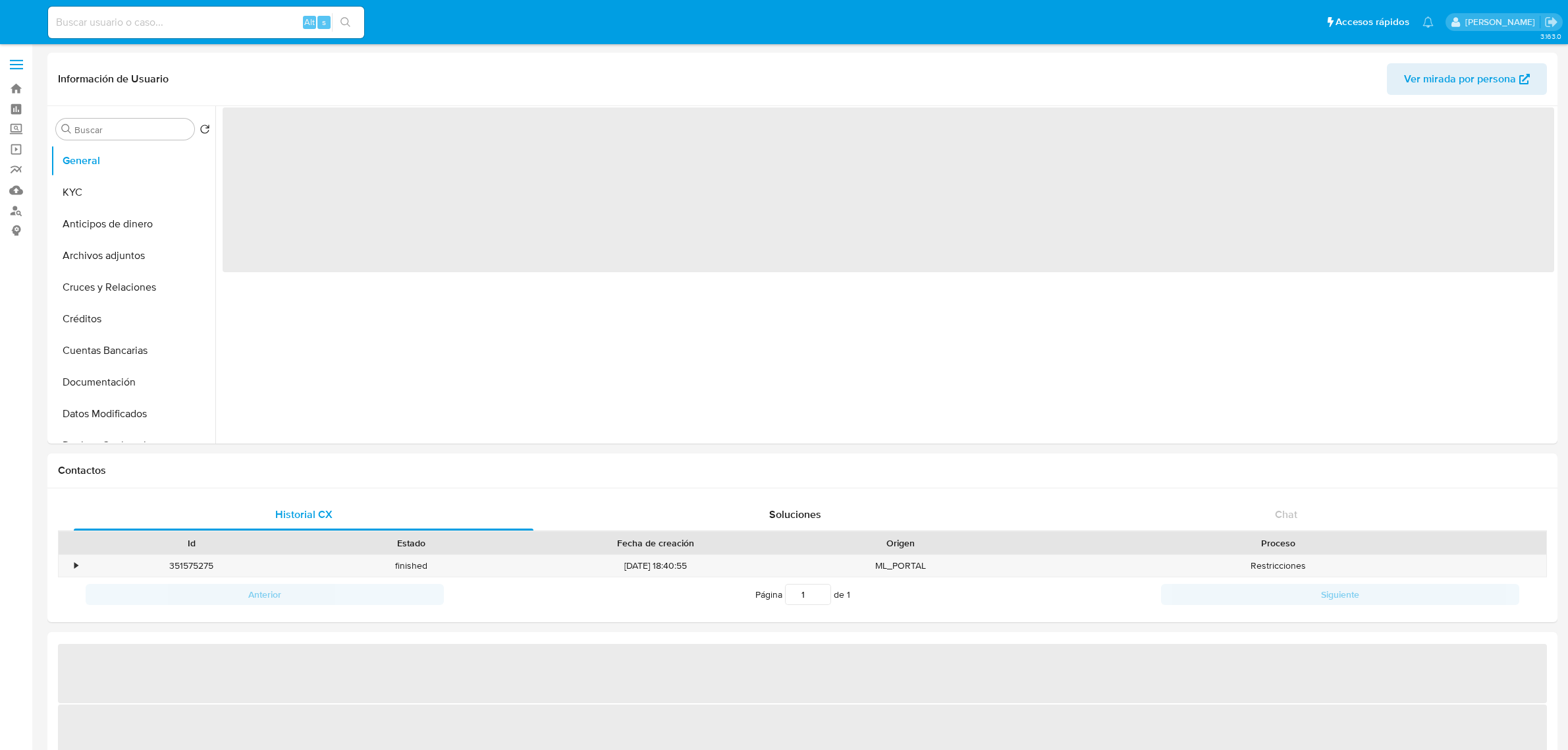
select select "10"
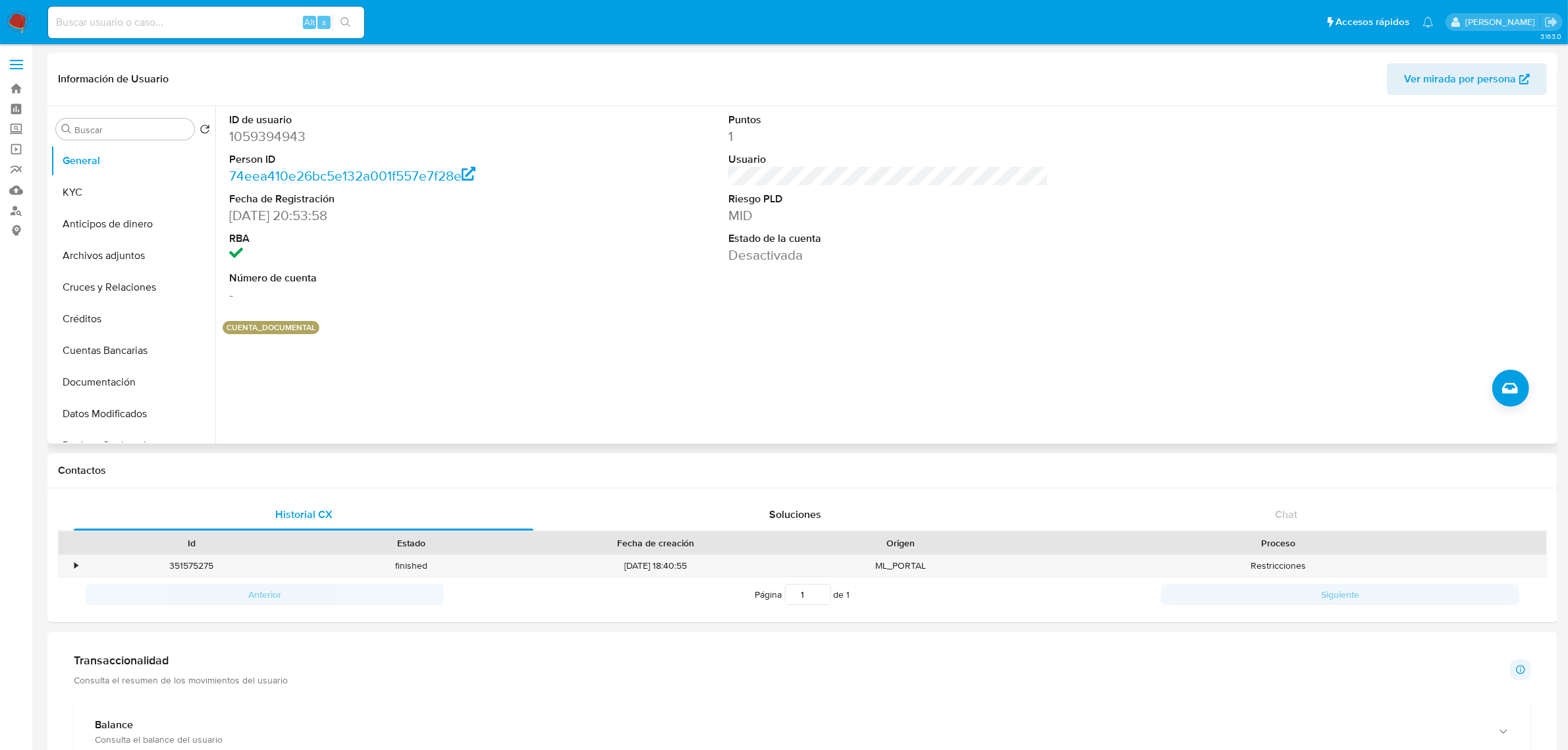
click at [274, 143] on dd "1059394943" at bounding box center [389, 136] width 320 height 18
click at [274, 142] on dd "1059394943" at bounding box center [389, 136] width 320 height 18
copy dd "1059394943"
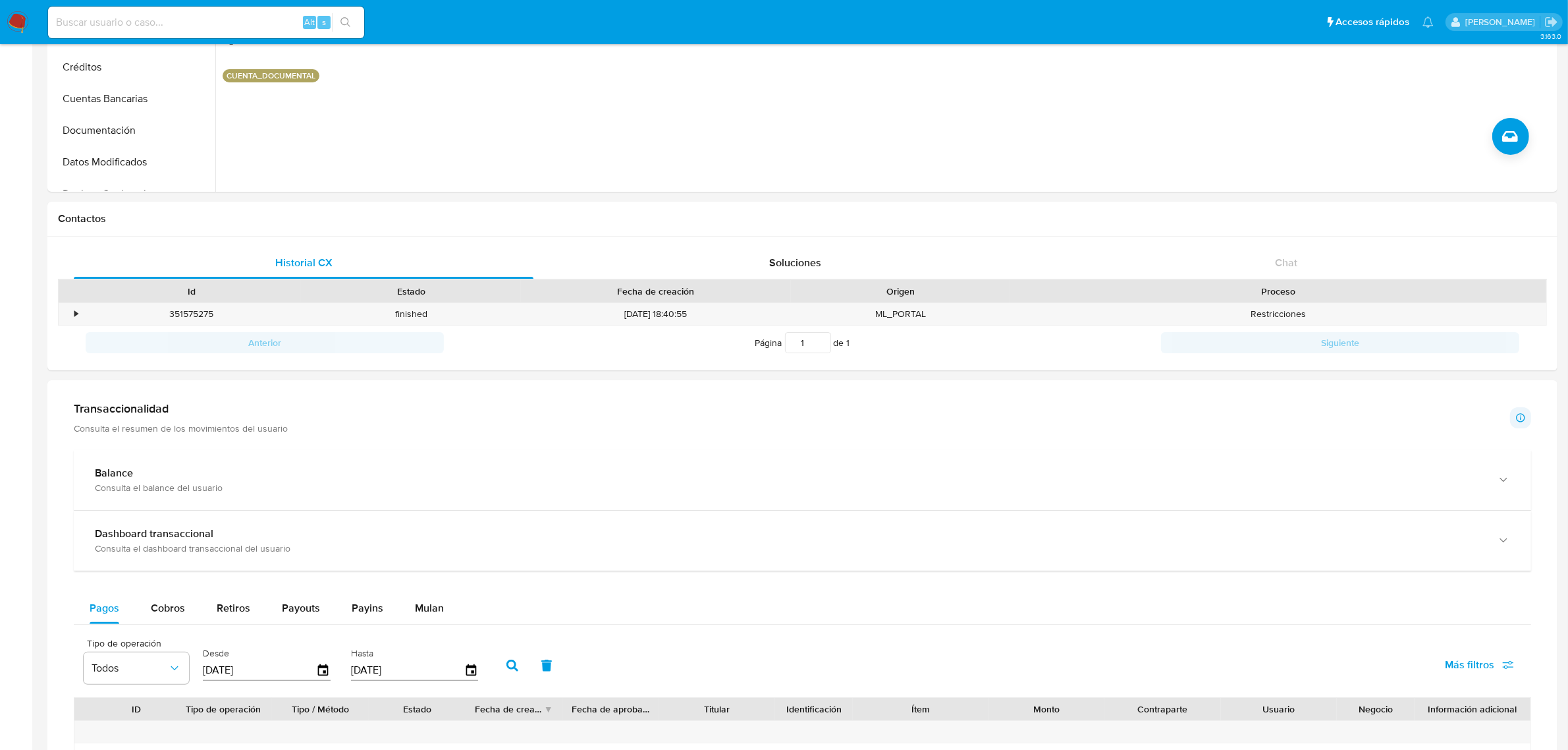
scroll to position [741, 0]
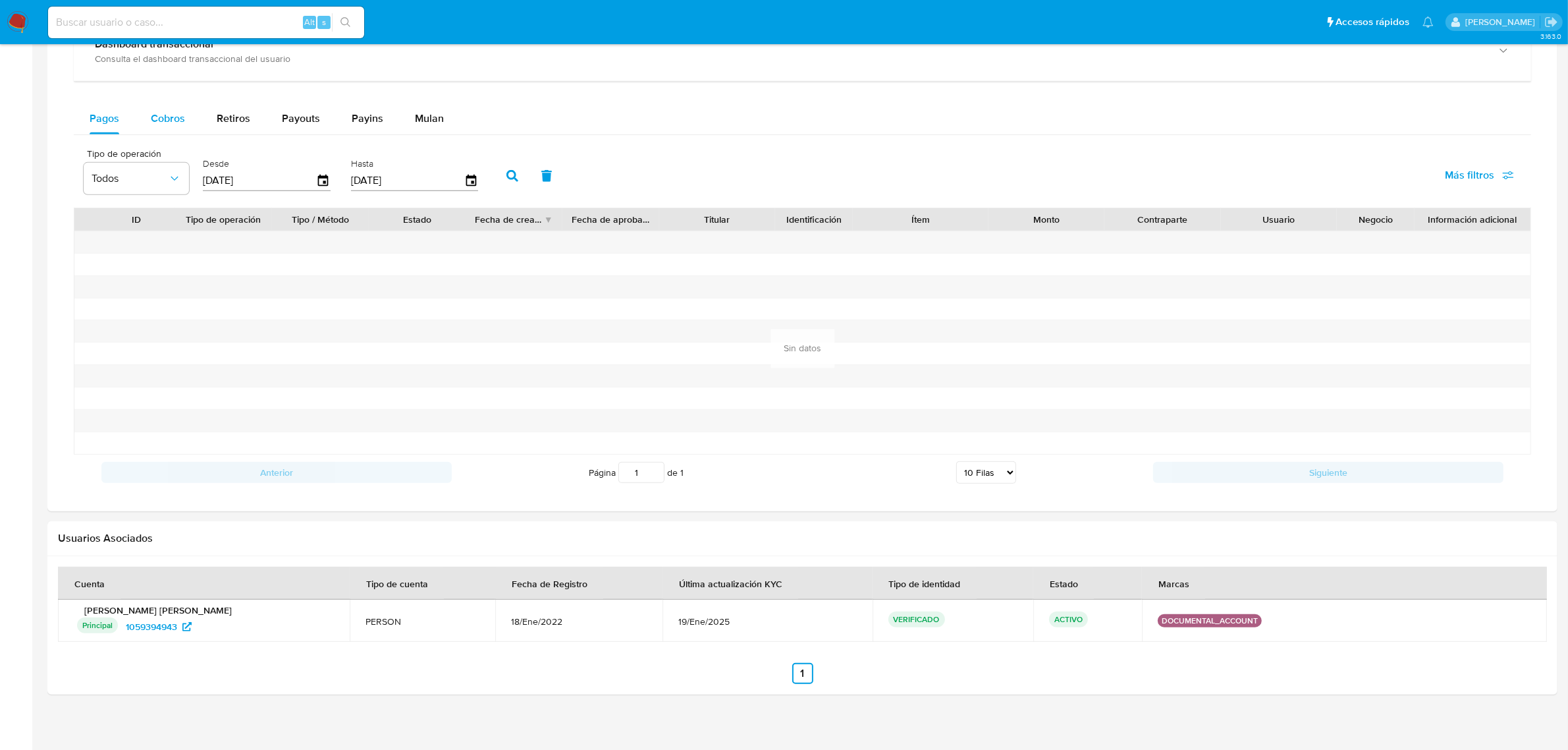
drag, startPoint x: 159, startPoint y: 116, endPoint x: 171, endPoint y: 132, distance: 20.0
click at [159, 116] on span "Cobros" at bounding box center [168, 118] width 34 height 15
select select "10"
click at [320, 180] on icon "button" at bounding box center [324, 181] width 23 height 23
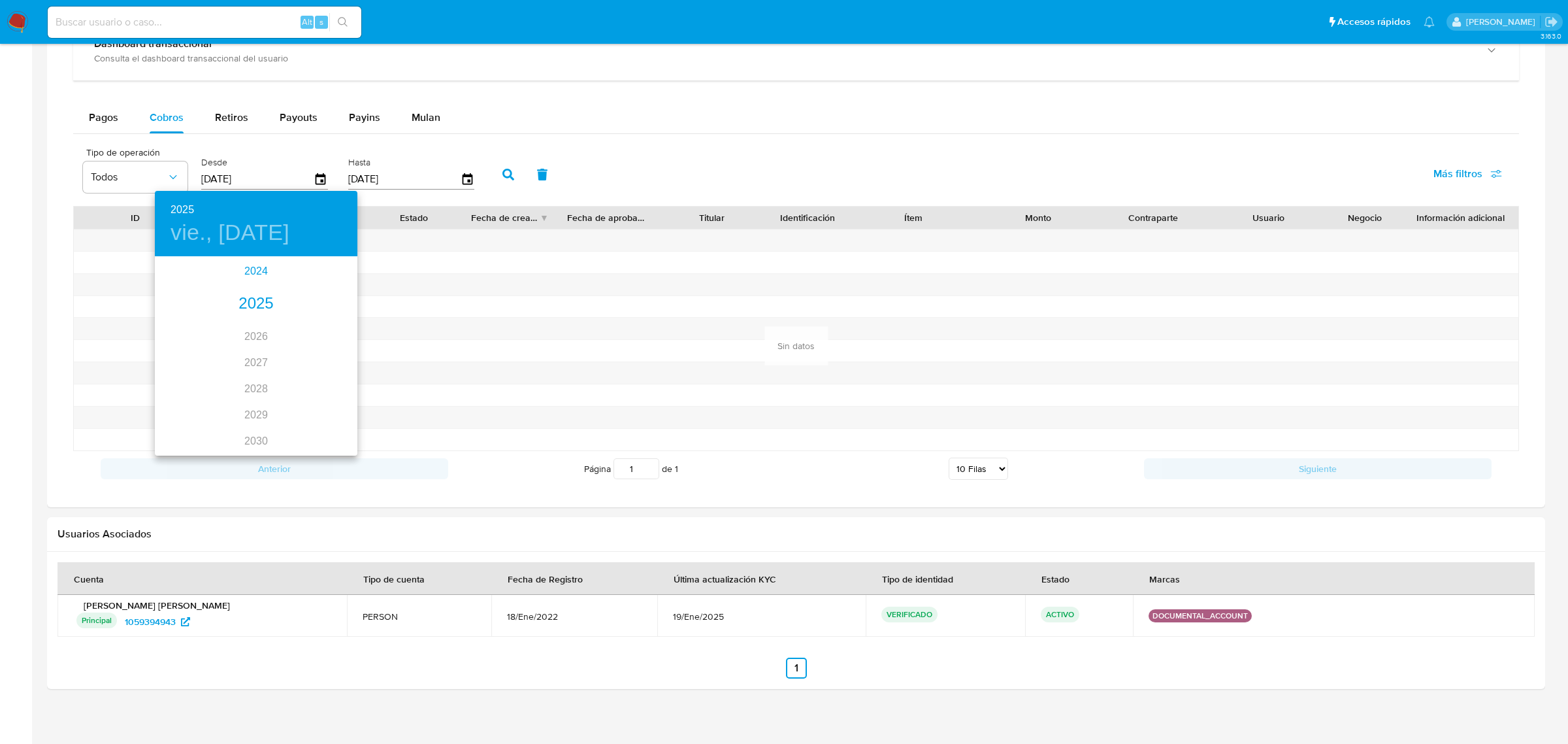
click at [261, 278] on div "2024" at bounding box center [256, 271] width 203 height 26
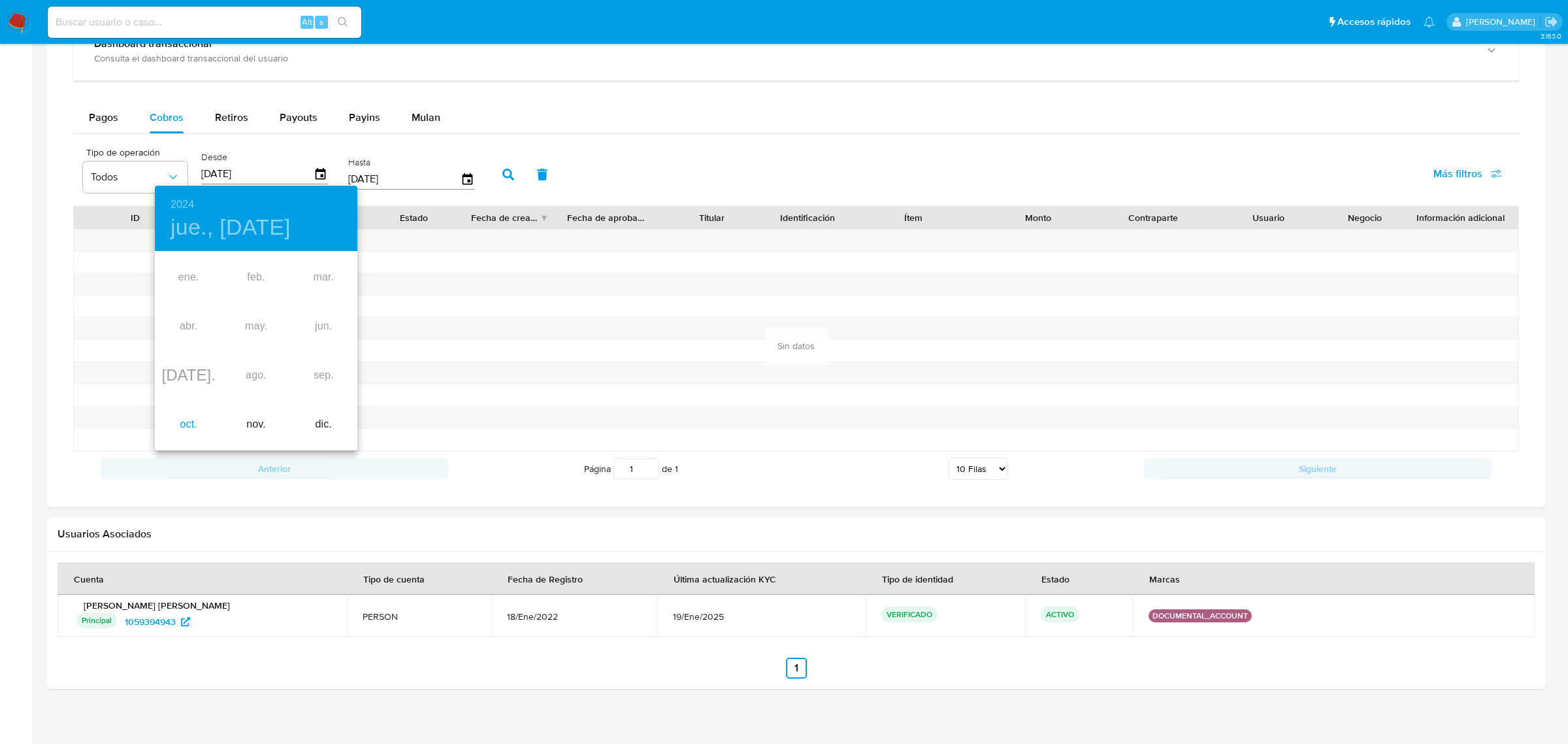
click at [178, 420] on div "oct." at bounding box center [188, 424] width 68 height 49
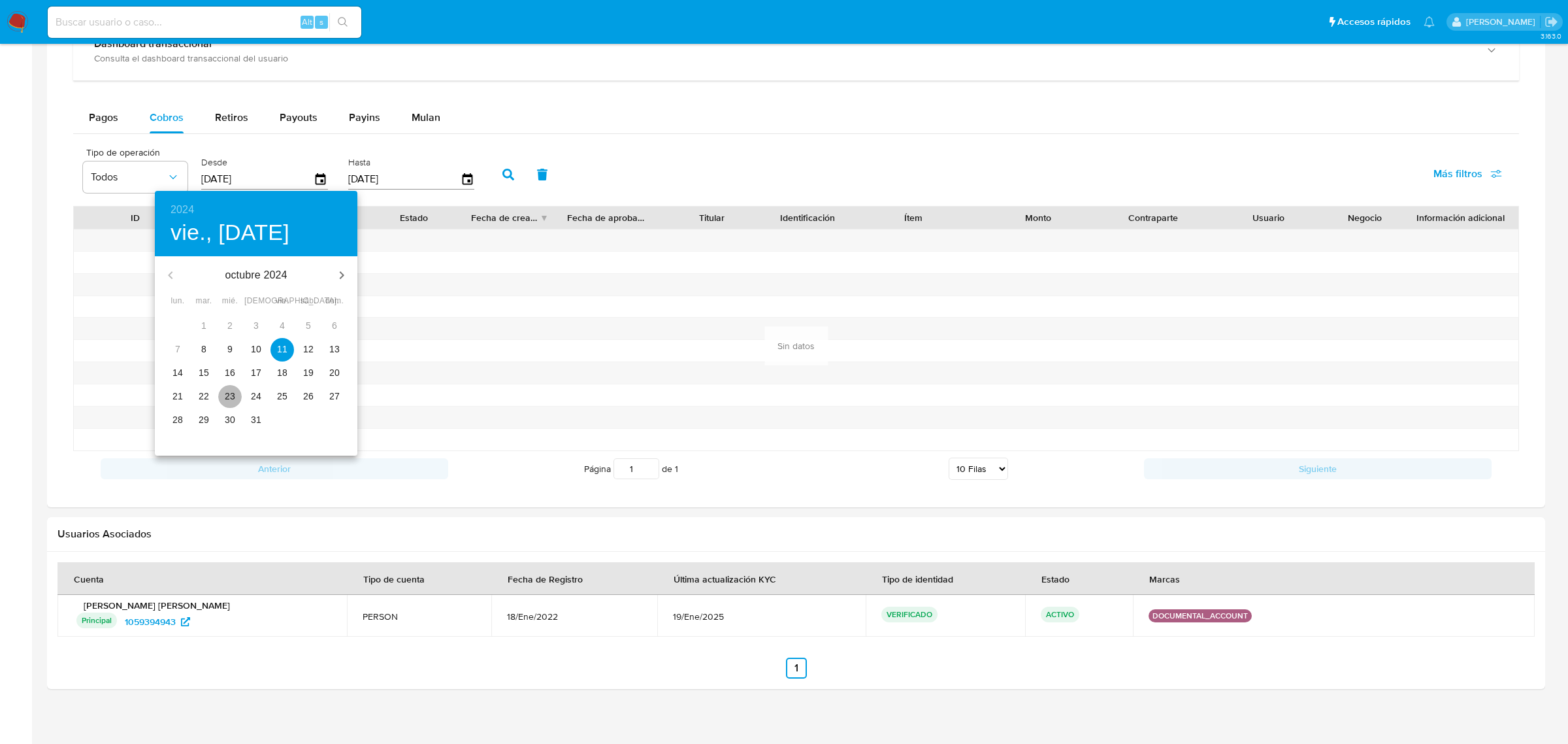
click at [223, 400] on span "23" at bounding box center [229, 396] width 24 height 13
type input "23/10/2024"
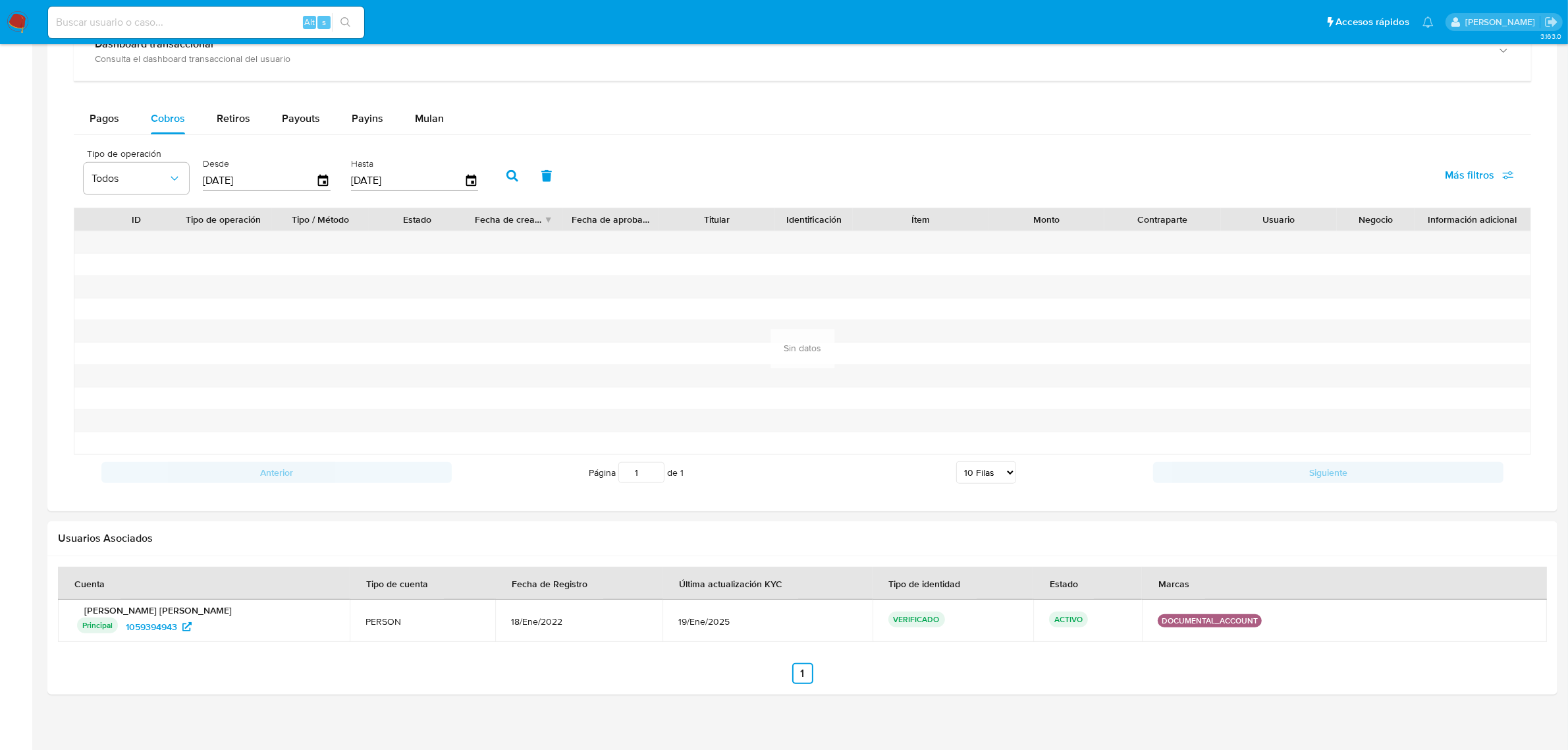
click at [509, 172] on icon "button" at bounding box center [512, 176] width 11 height 11
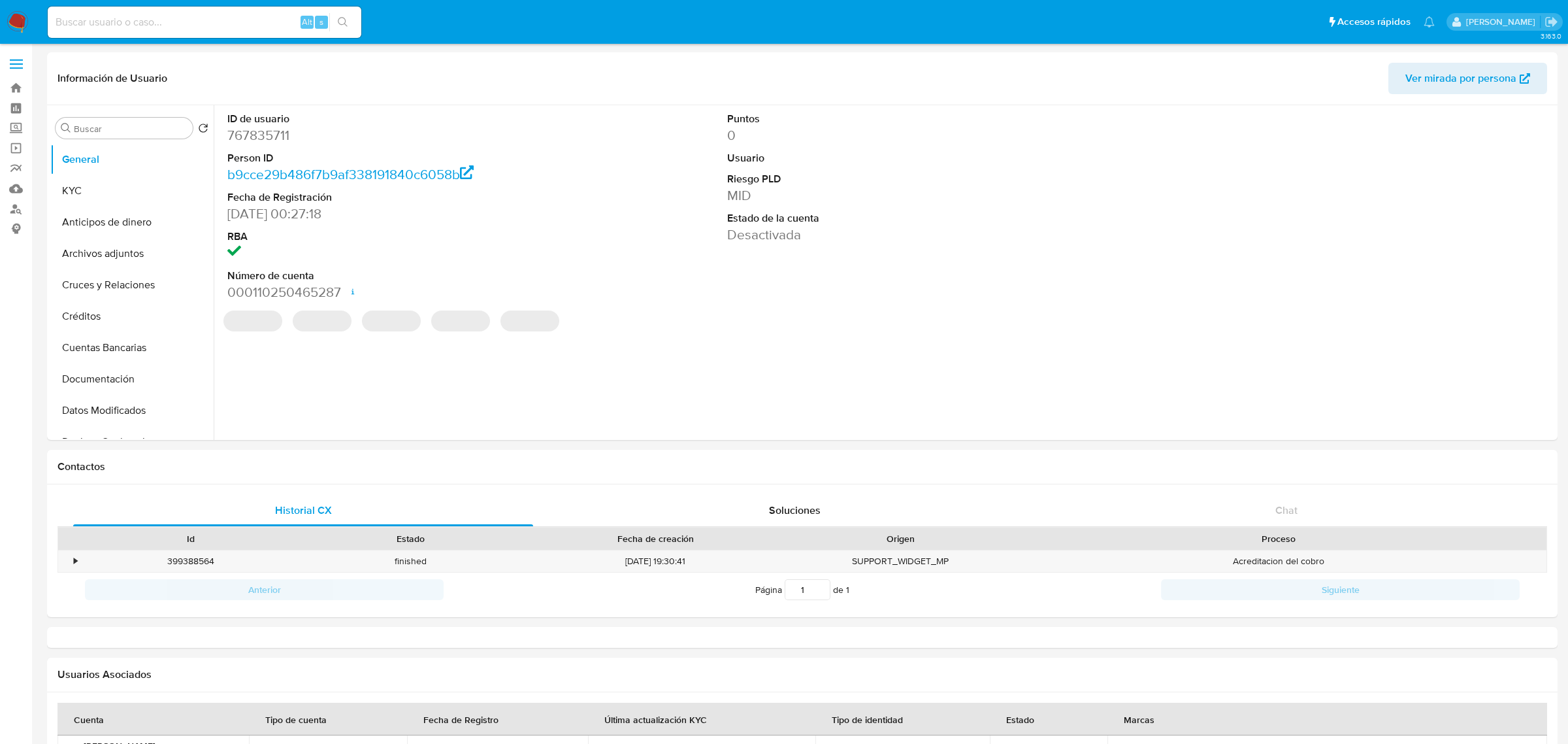
select select "10"
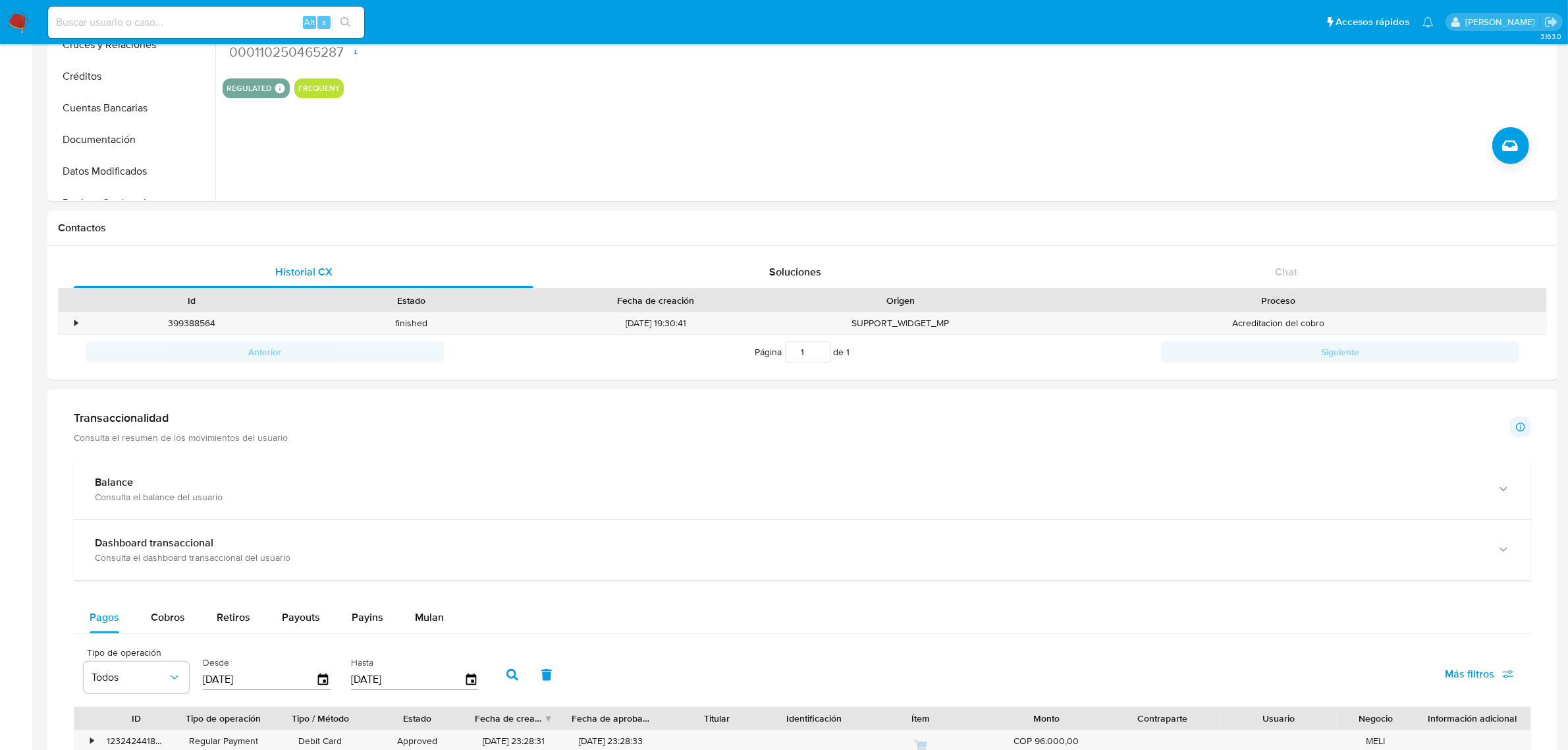
scroll to position [412, 0]
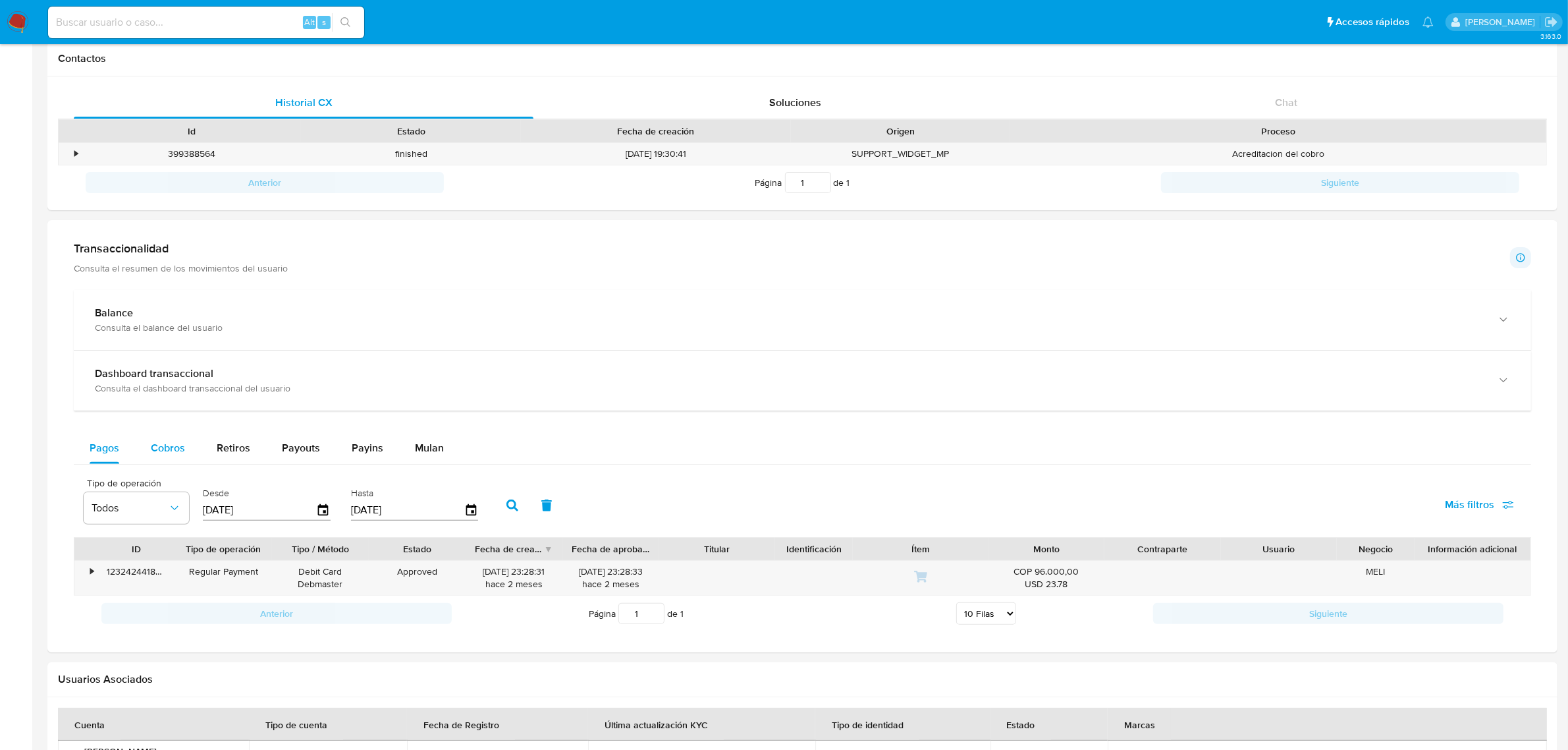
click at [159, 452] on span "Cobros" at bounding box center [168, 447] width 34 height 15
select select "10"
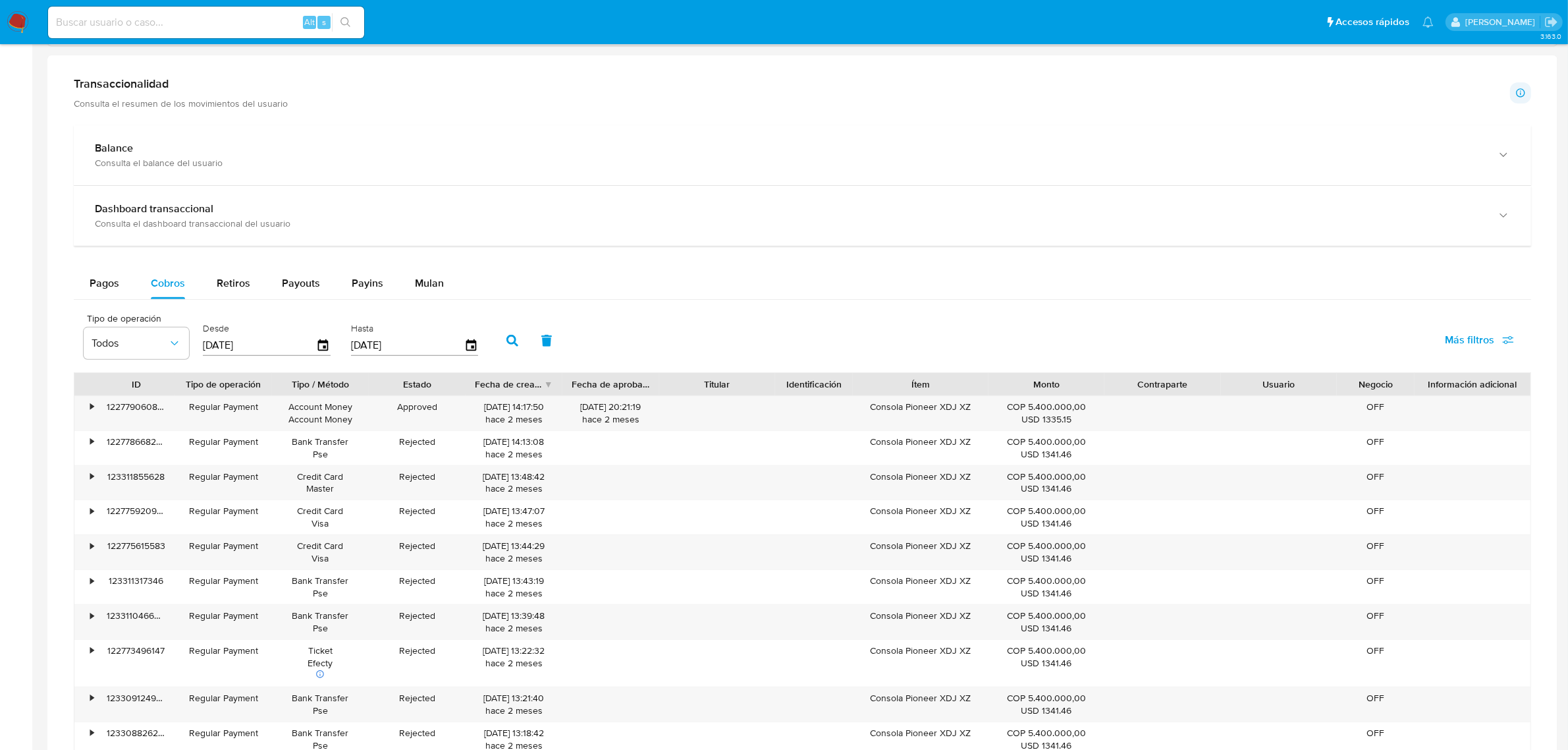
scroll to position [0, 0]
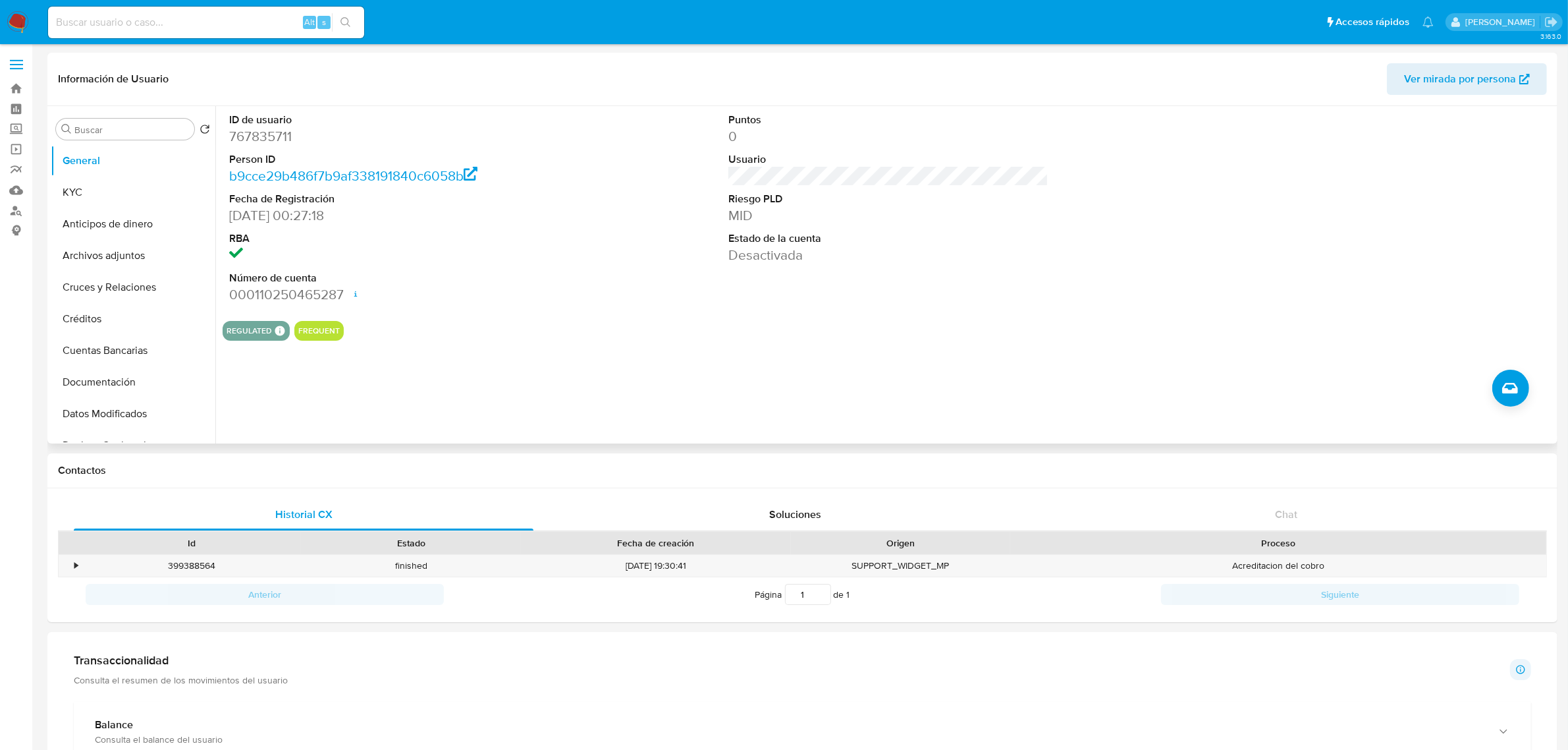
click at [260, 133] on dd "767835711" at bounding box center [389, 136] width 320 height 18
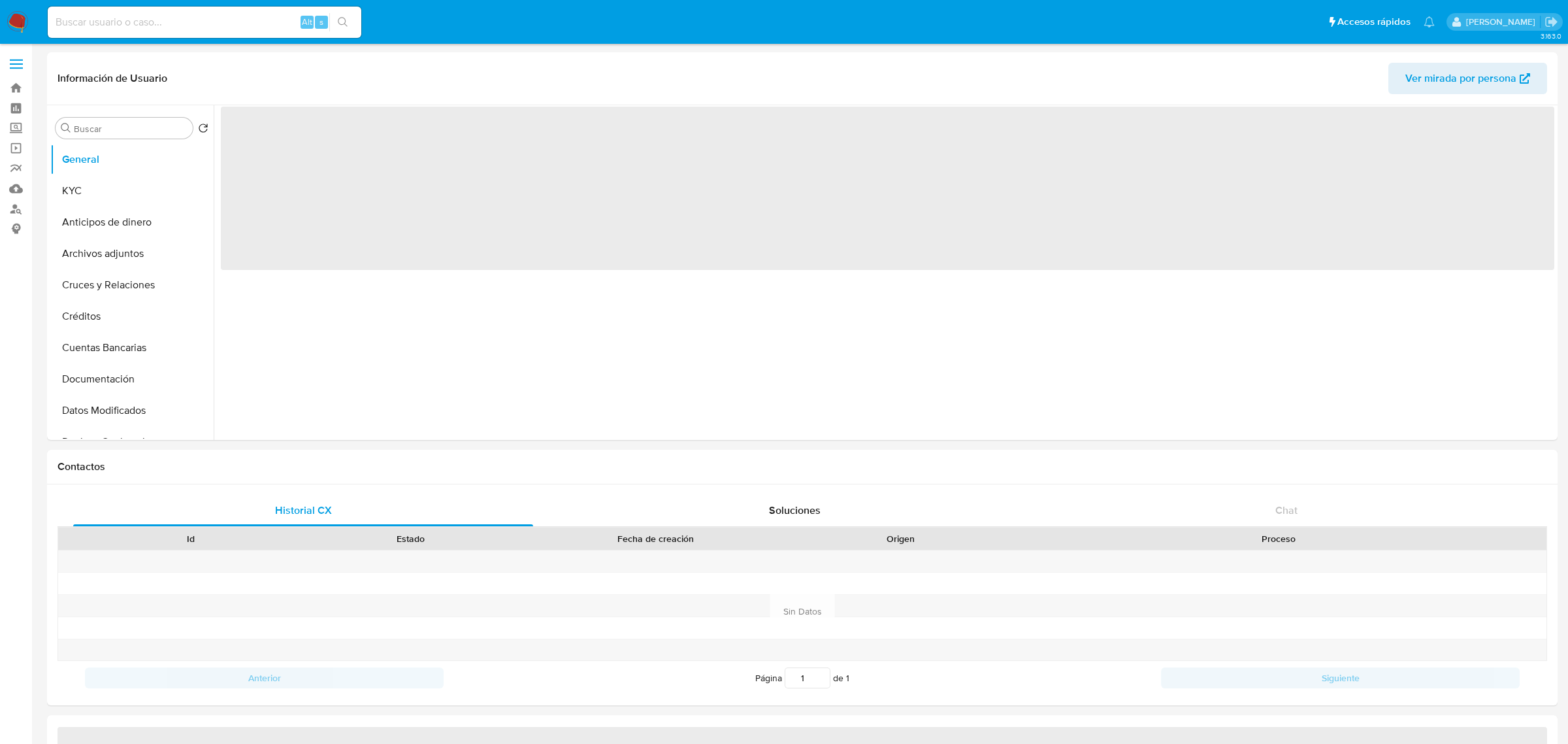
select select "10"
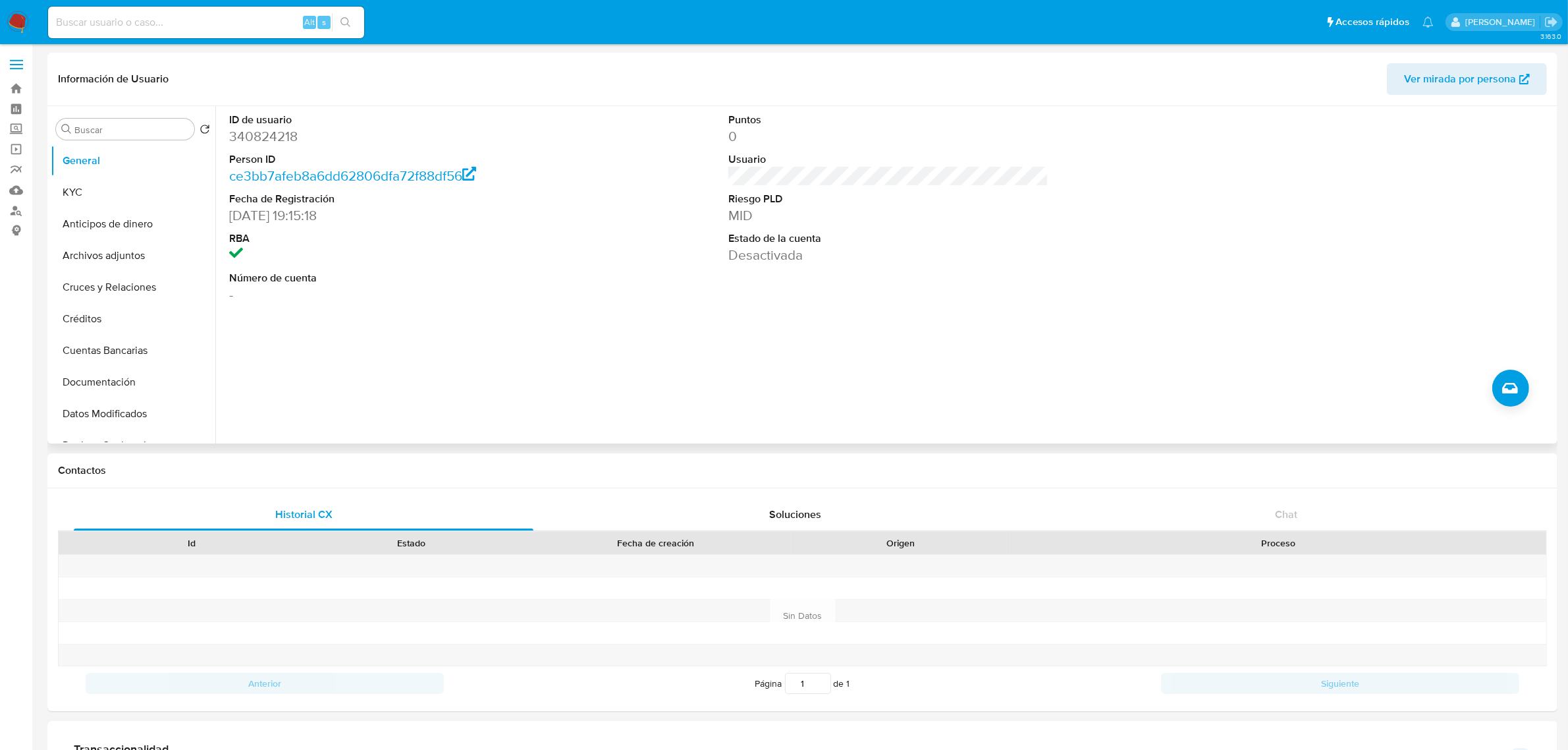
click at [280, 142] on dd "340824218" at bounding box center [389, 136] width 320 height 18
copy dd "340824218"
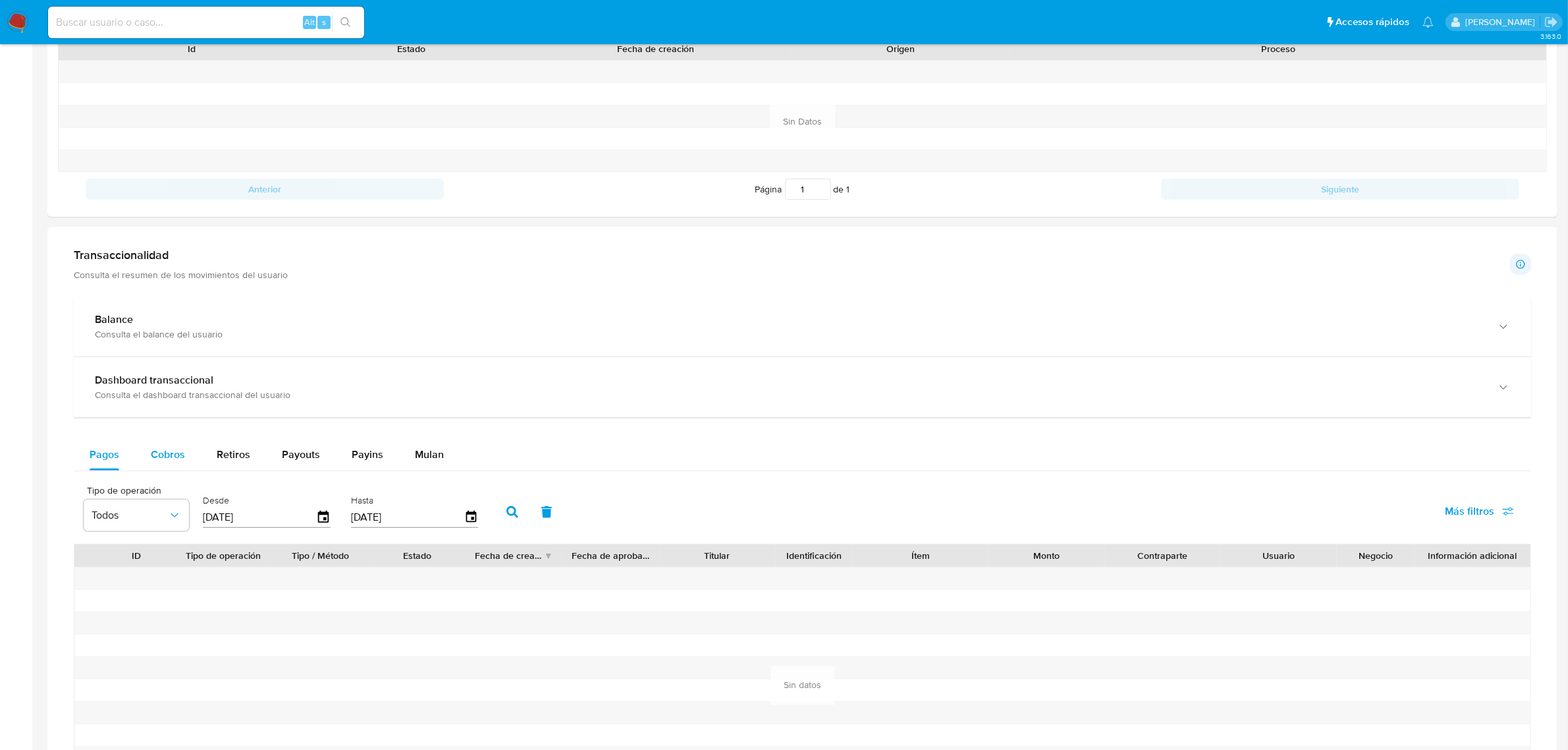
click at [168, 456] on span "Cobros" at bounding box center [168, 454] width 34 height 15
select select "10"
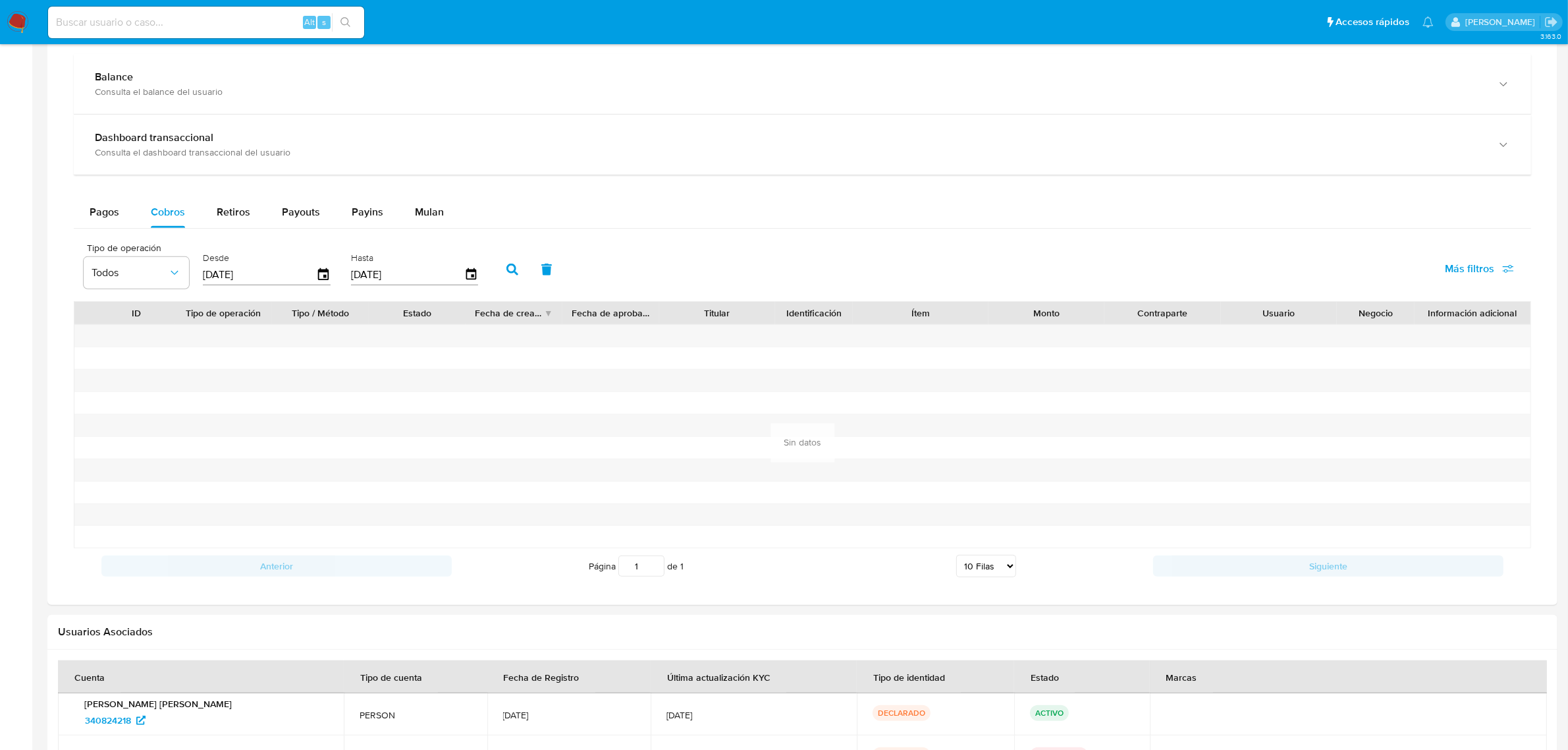
scroll to position [741, 0]
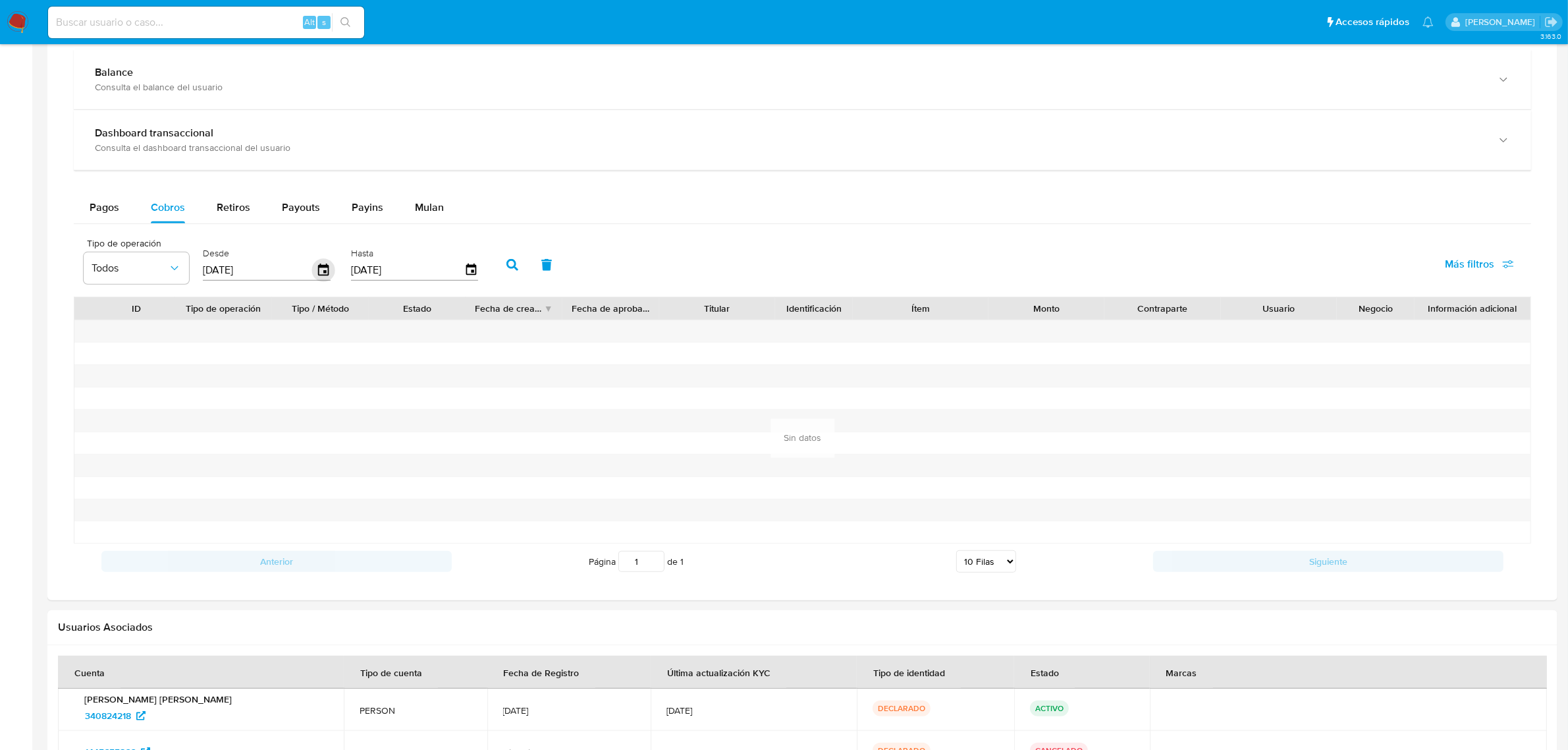
click at [325, 266] on span "button" at bounding box center [323, 270] width 15 height 15
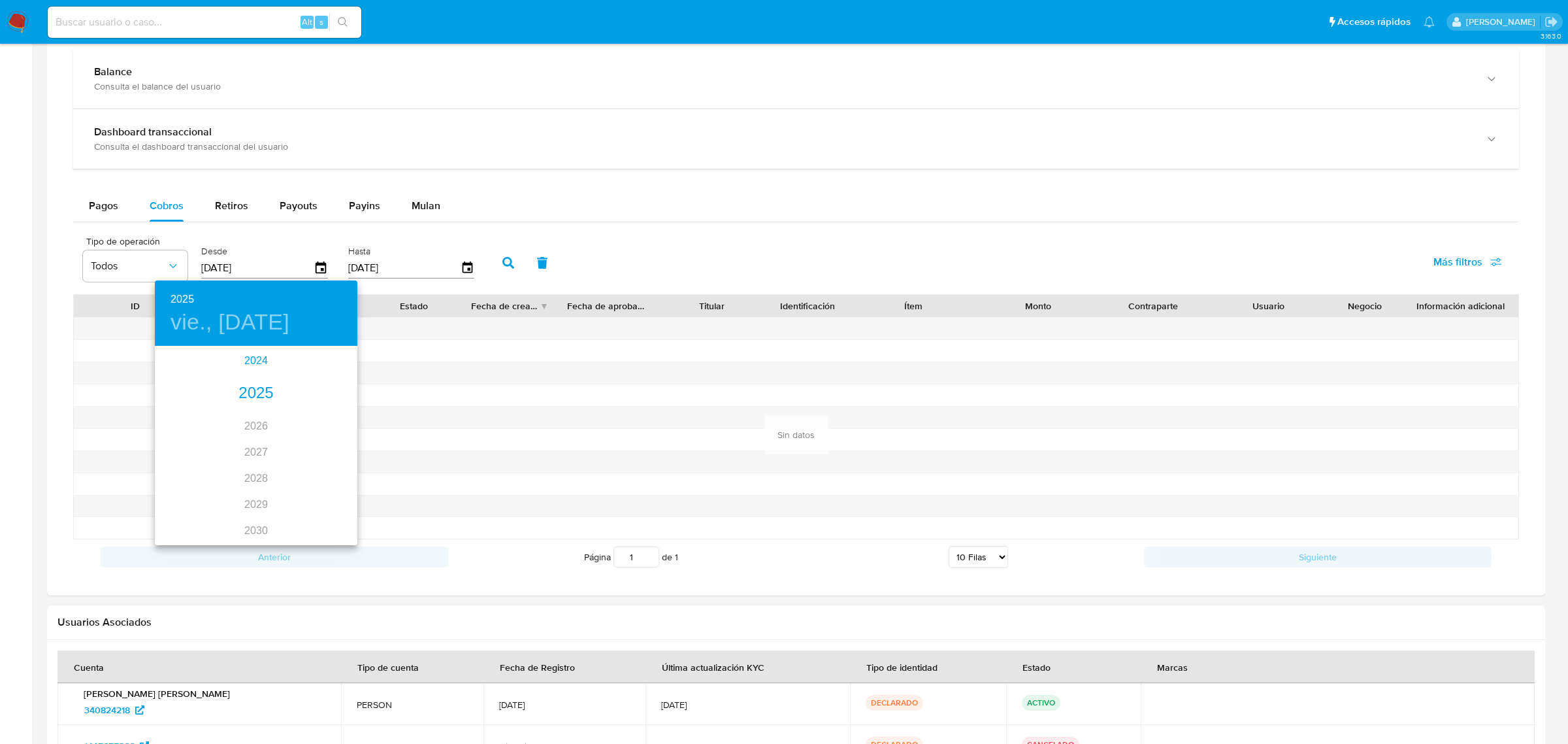
click at [251, 364] on div "2024" at bounding box center [256, 361] width 203 height 26
click at [200, 511] on div "oct." at bounding box center [188, 514] width 68 height 49
click at [236, 468] on span "16" at bounding box center [229, 462] width 24 height 13
type input "16/10/2024"
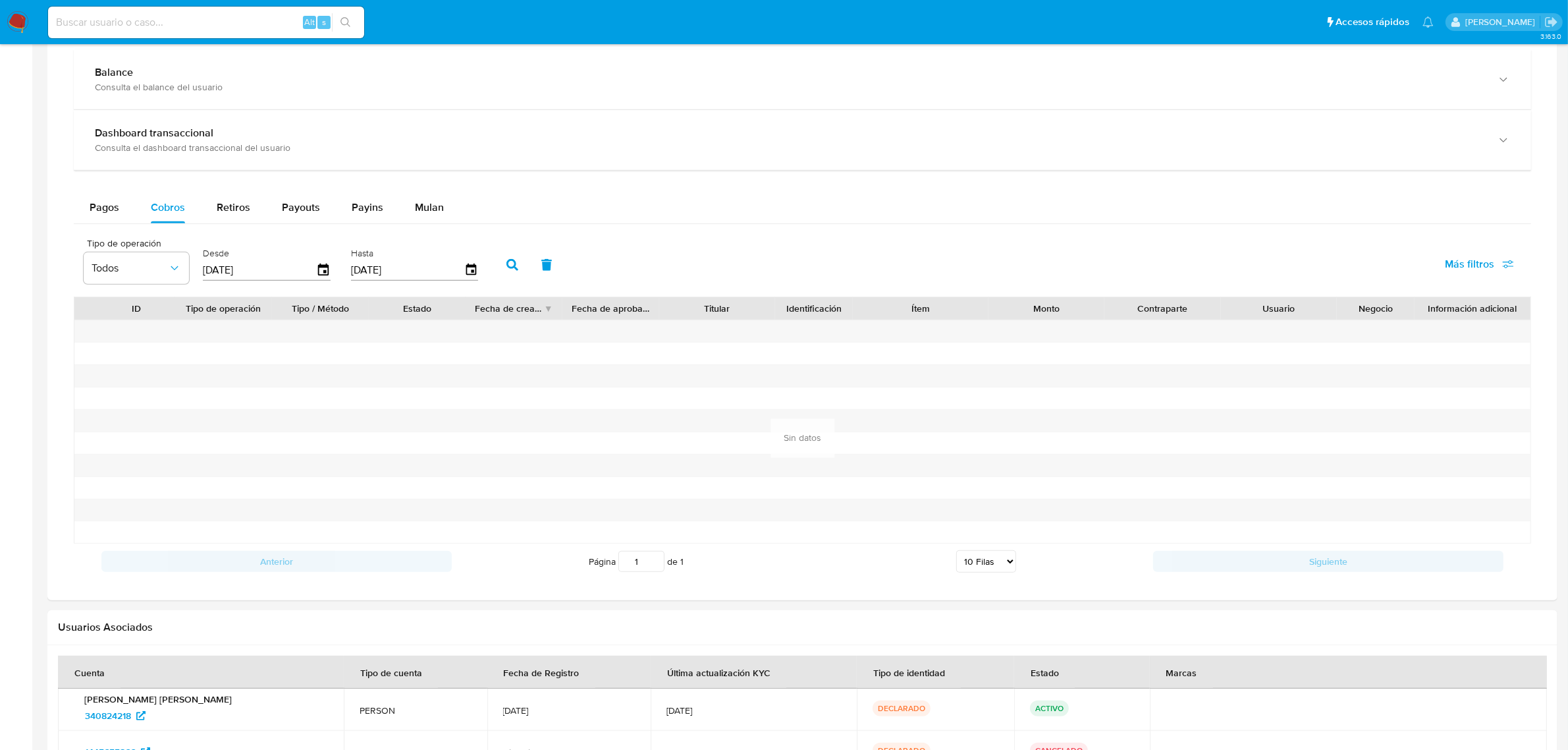
click at [495, 256] on button "button" at bounding box center [513, 265] width 34 height 32
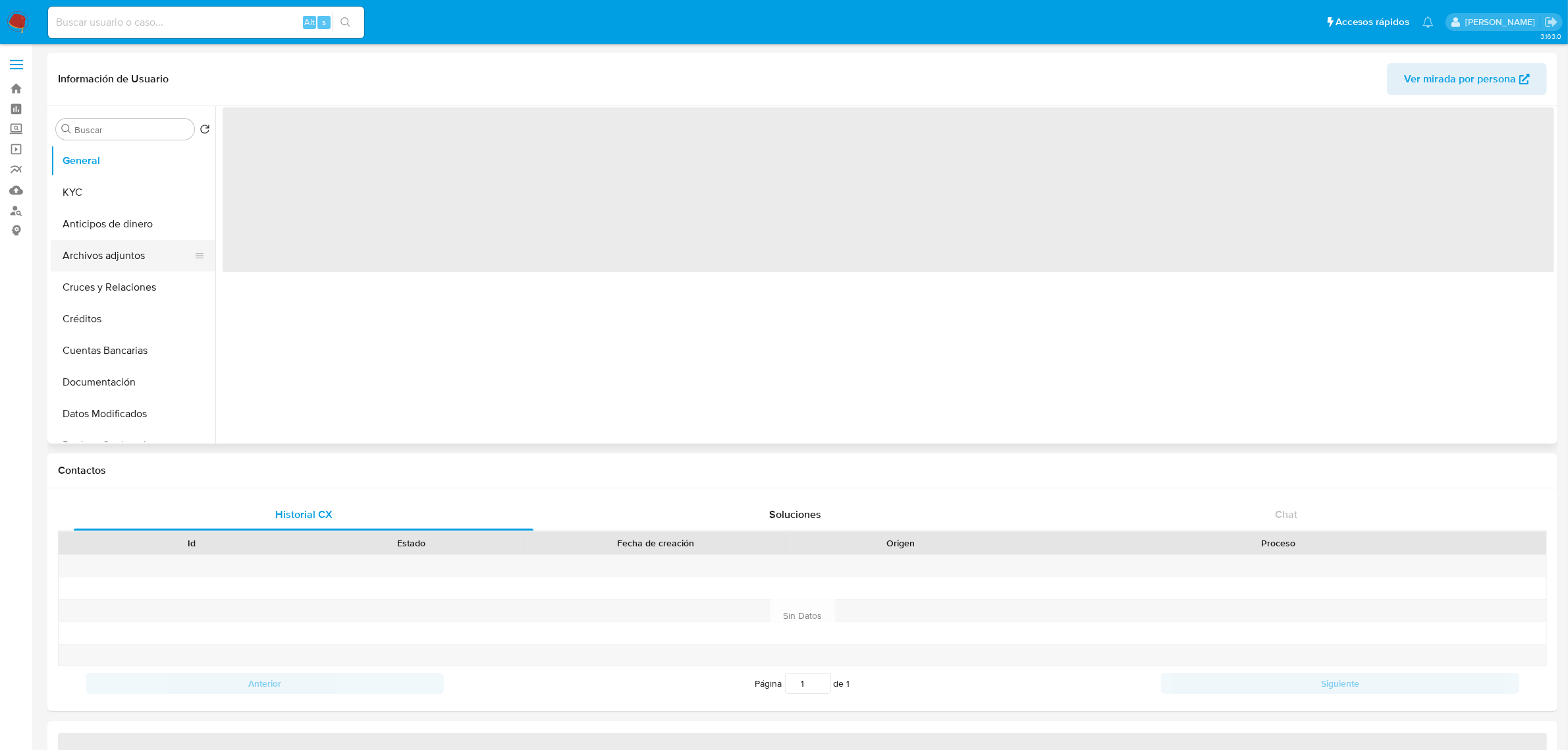
select select "10"
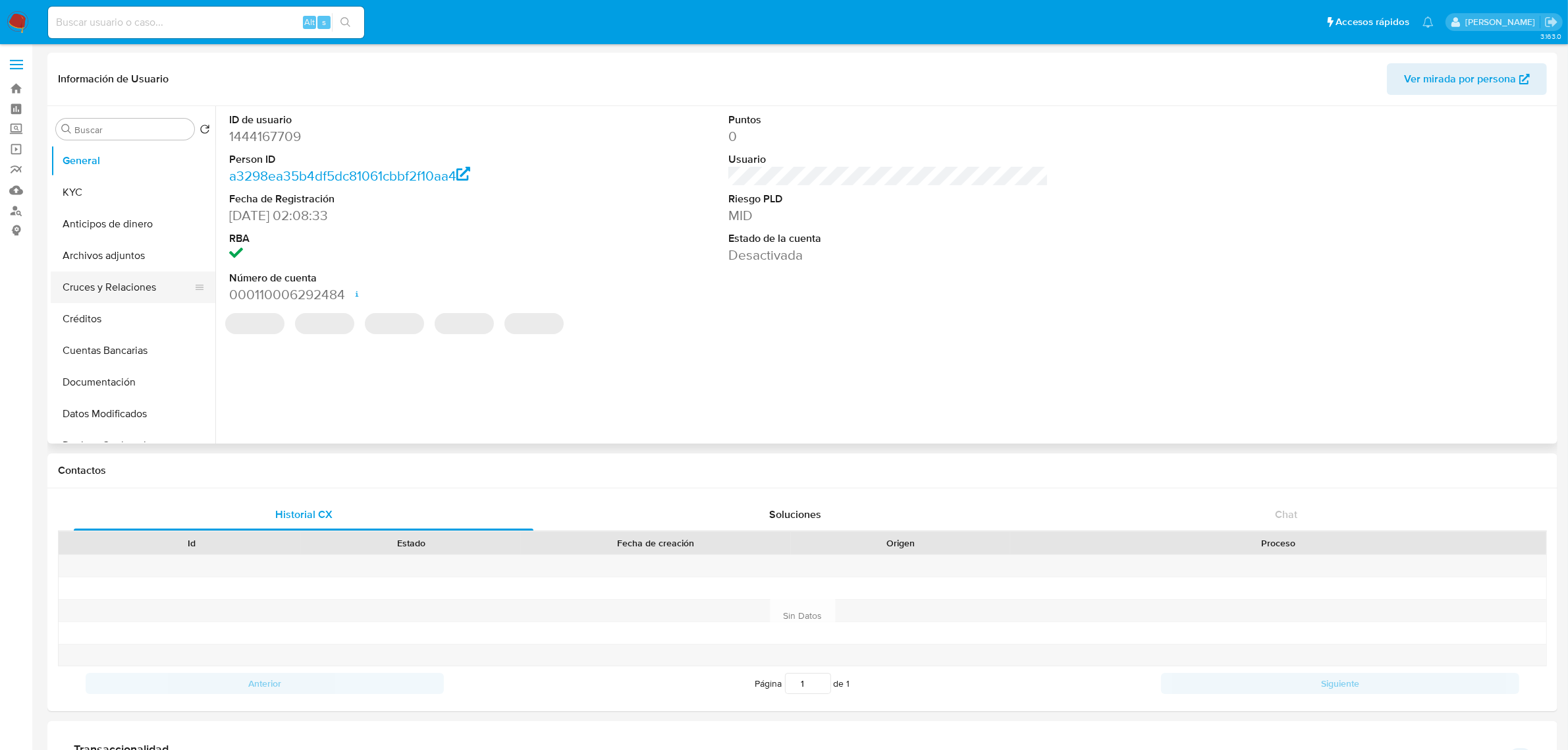
click at [121, 290] on button "Cruces y Relaciones" at bounding box center [128, 287] width 154 height 32
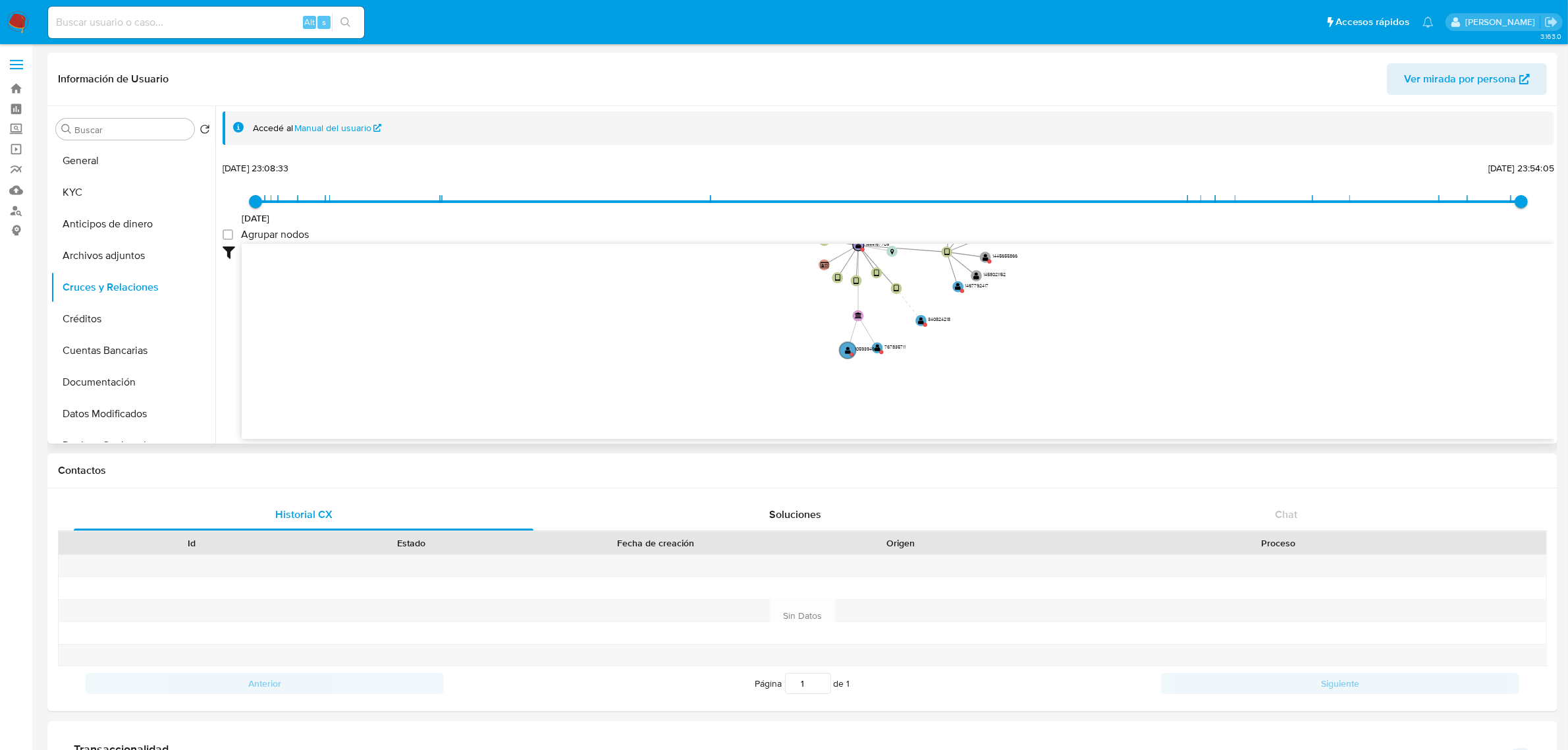
drag, startPoint x: 1001, startPoint y: 404, endPoint x: 990, endPoint y: 318, distance: 86.7
click at [990, 318] on icon "device-6642e013b852b8b35c4ead3b  device-64d1dbe17f4d1f8ae127c739  device-6642…" at bounding box center [898, 339] width 1312 height 191
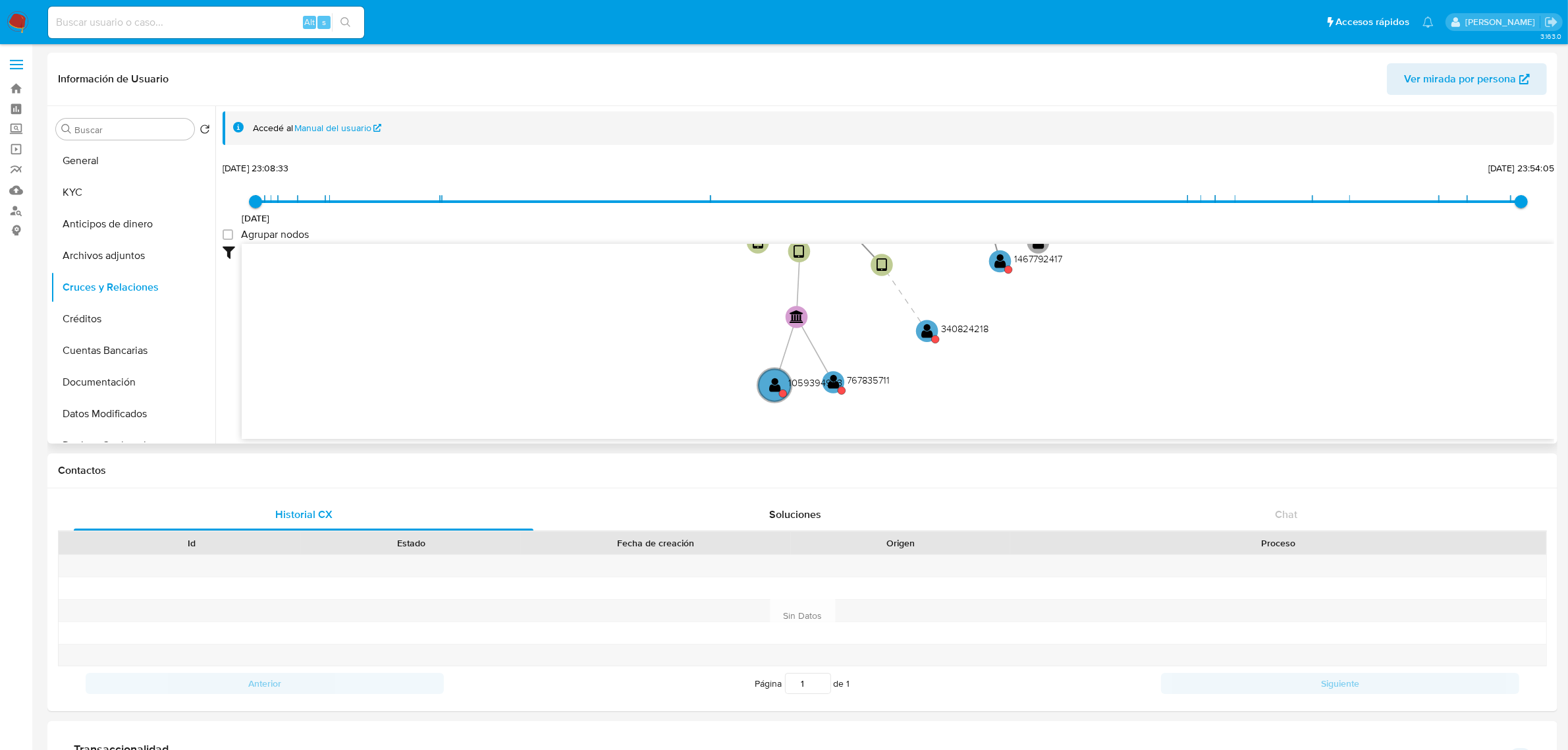
drag, startPoint x: 1121, startPoint y: 286, endPoint x: 1111, endPoint y: 407, distance: 121.4
click at [1113, 407] on icon "device-6642e013b852b8b35c4ead3b  device-64d1dbe17f4d1f8ae127c739  device-6642…" at bounding box center [898, 339] width 1312 height 191
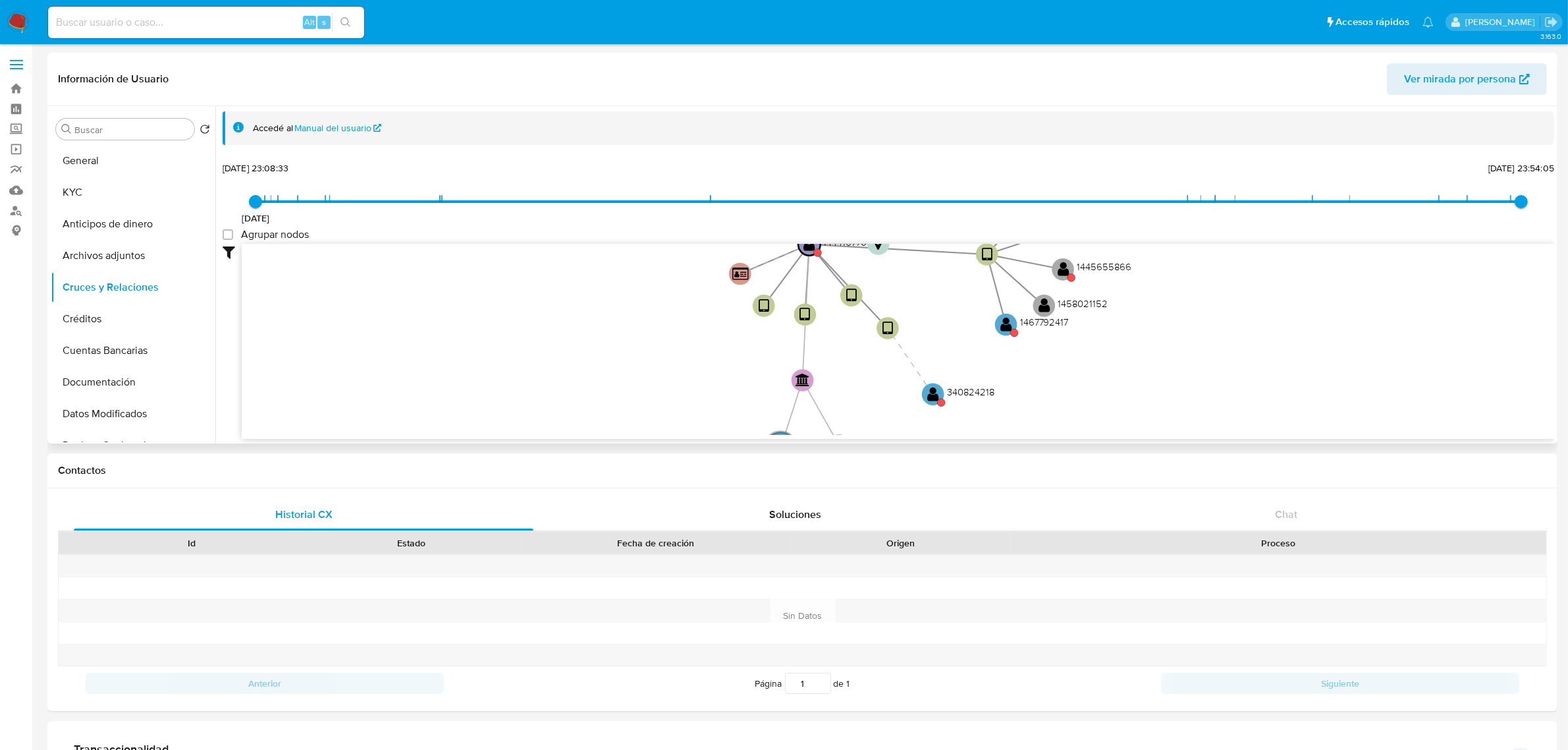
drag, startPoint x: 1118, startPoint y: 304, endPoint x: 1141, endPoint y: 402, distance: 100.7
click at [1141, 402] on icon "device-6642e013b852b8b35c4ead3b  device-64d1dbe17f4d1f8ae127c739  device-6642…" at bounding box center [898, 339] width 1312 height 191
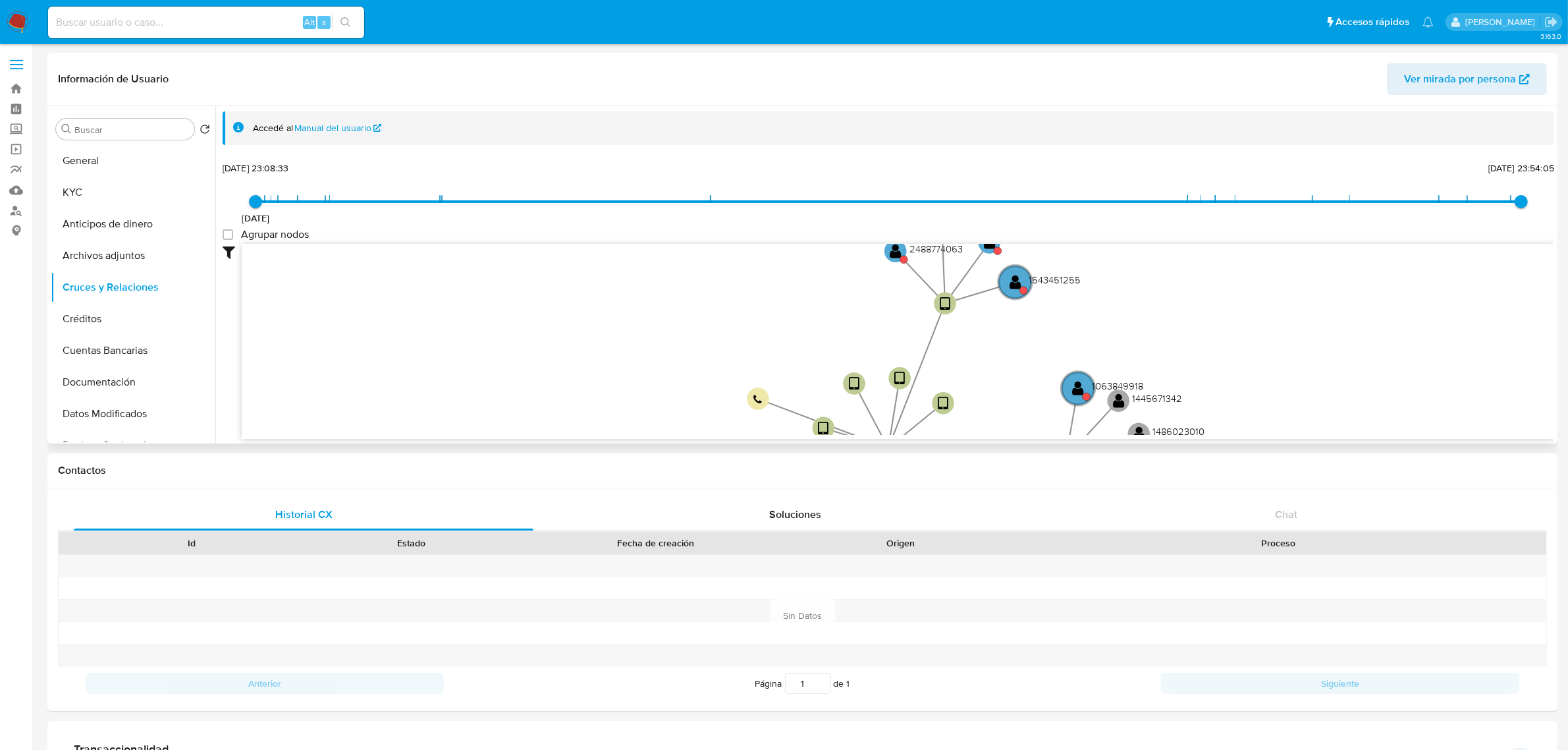
drag, startPoint x: 905, startPoint y: 295, endPoint x: 962, endPoint y: 400, distance: 119.5
click at [962, 400] on icon "device-6642e013b852b8b35c4ead3b  device-64d1dbe17f4d1f8ae127c739  device-6642…" at bounding box center [898, 339] width 1312 height 191
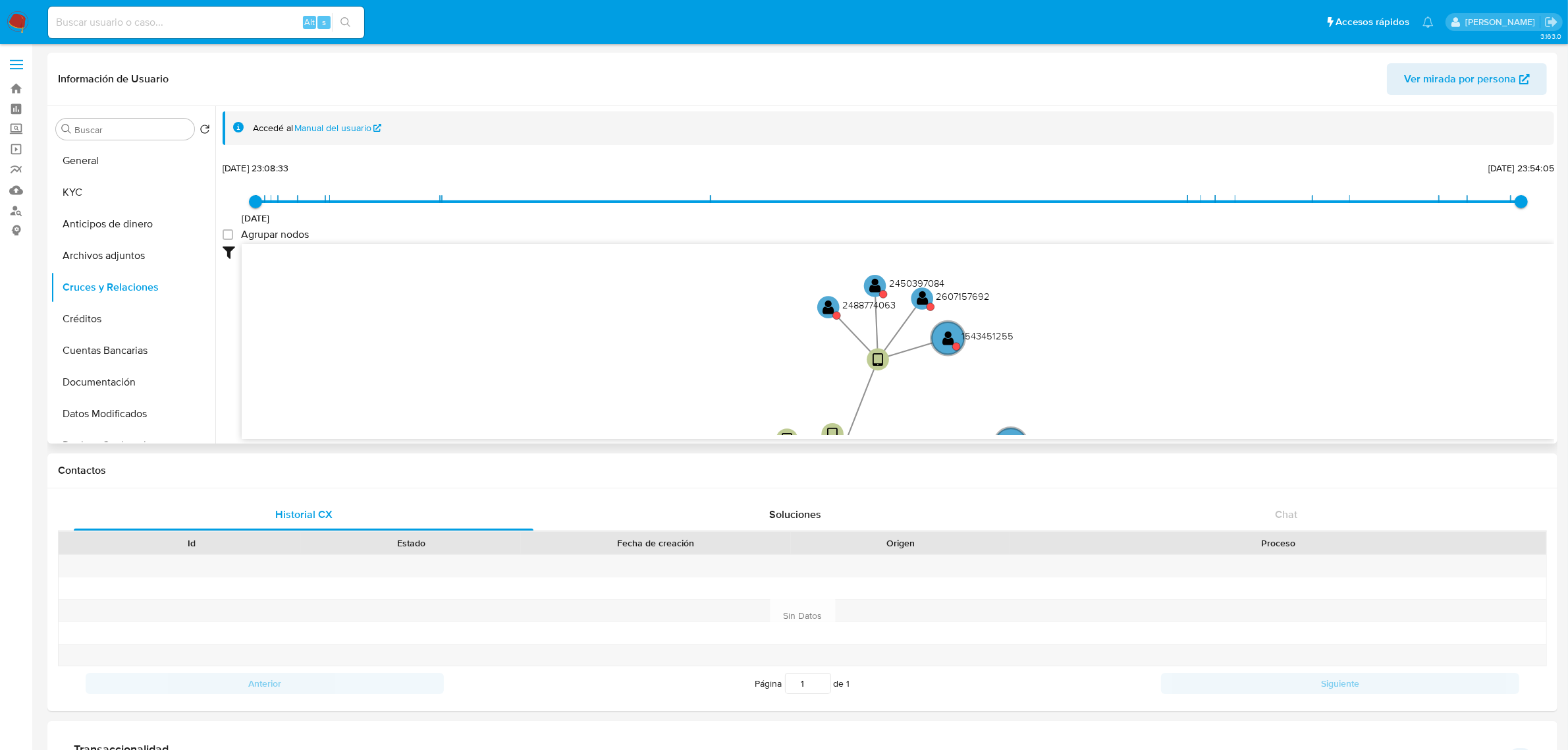
drag, startPoint x: 998, startPoint y: 343, endPoint x: 959, endPoint y: 373, distance: 49.2
click at [959, 373] on icon "device-6642e013b852b8b35c4ead3b  device-64d1dbe17f4d1f8ae127c739  device-6642…" at bounding box center [898, 339] width 1312 height 191
click at [949, 337] on text "" at bounding box center [946, 341] width 11 height 16
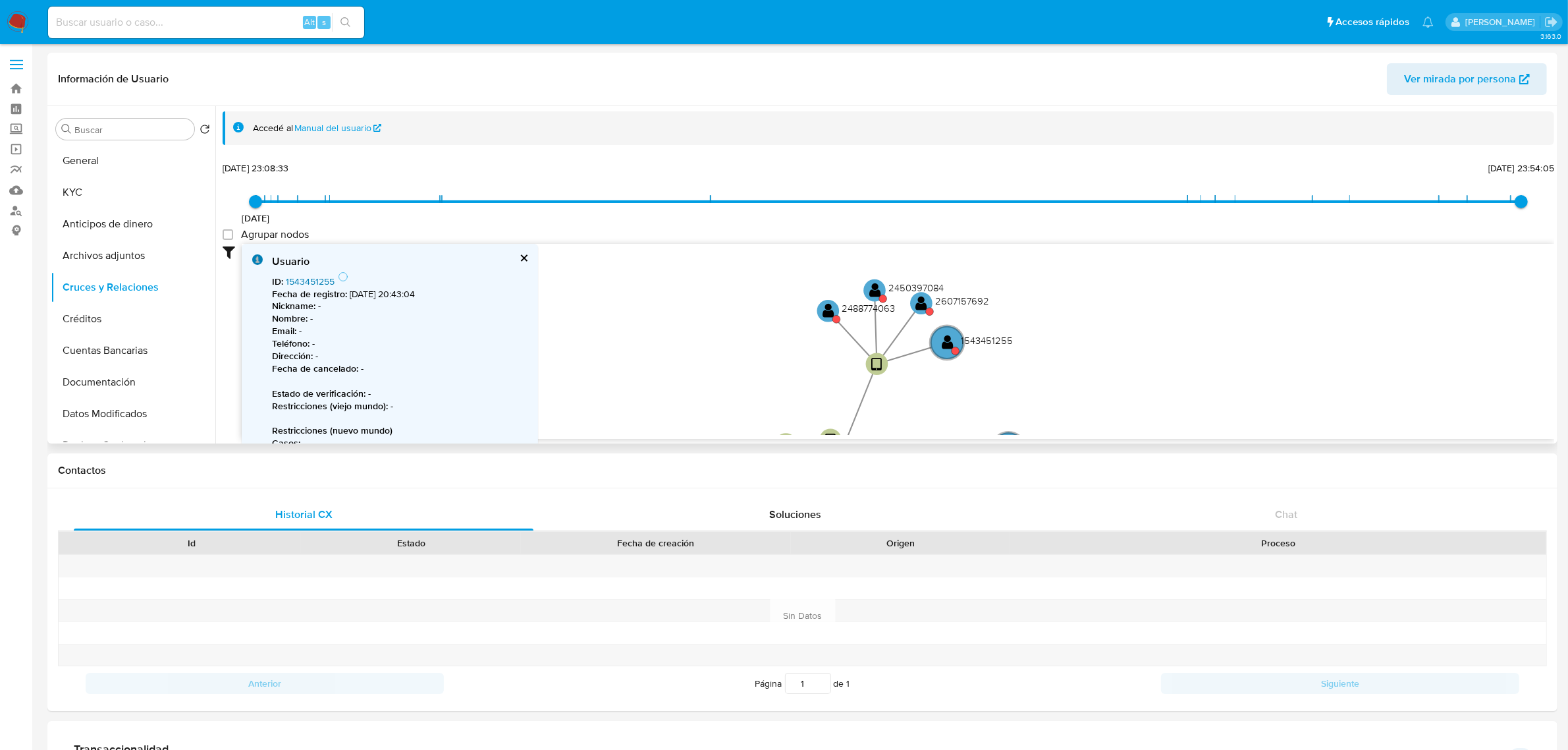
click at [321, 280] on link "1543451255" at bounding box center [309, 281] width 48 height 13
click at [927, 300] on text "" at bounding box center [922, 303] width 11 height 16
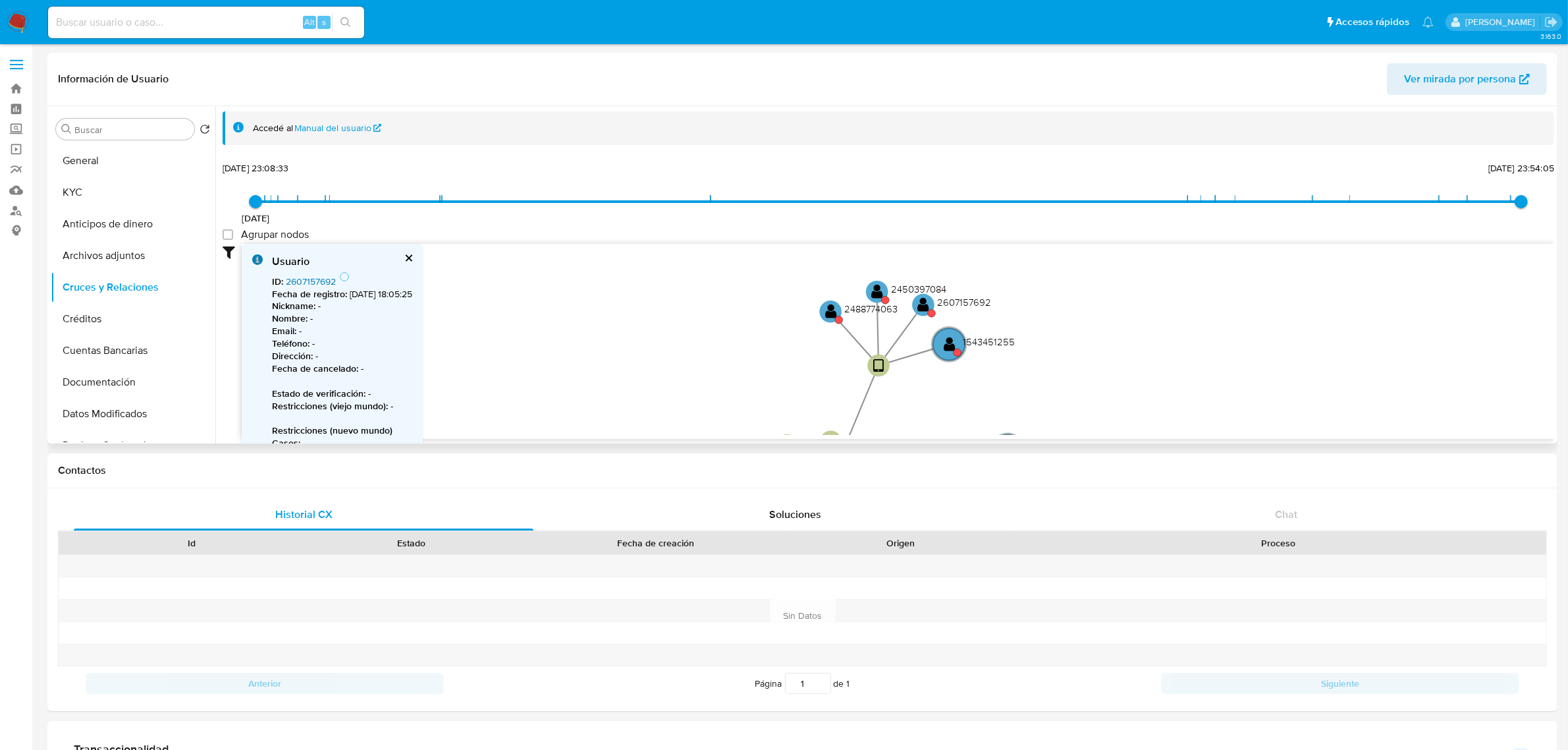
click at [314, 281] on link "2607157692" at bounding box center [310, 281] width 50 height 13
click at [877, 289] on text "" at bounding box center [877, 290] width 11 height 16
click at [296, 279] on link "2450397084" at bounding box center [312, 281] width 53 height 13
click at [834, 312] on text "" at bounding box center [832, 311] width 11 height 16
click at [323, 278] on link "2488774063" at bounding box center [311, 281] width 52 height 13
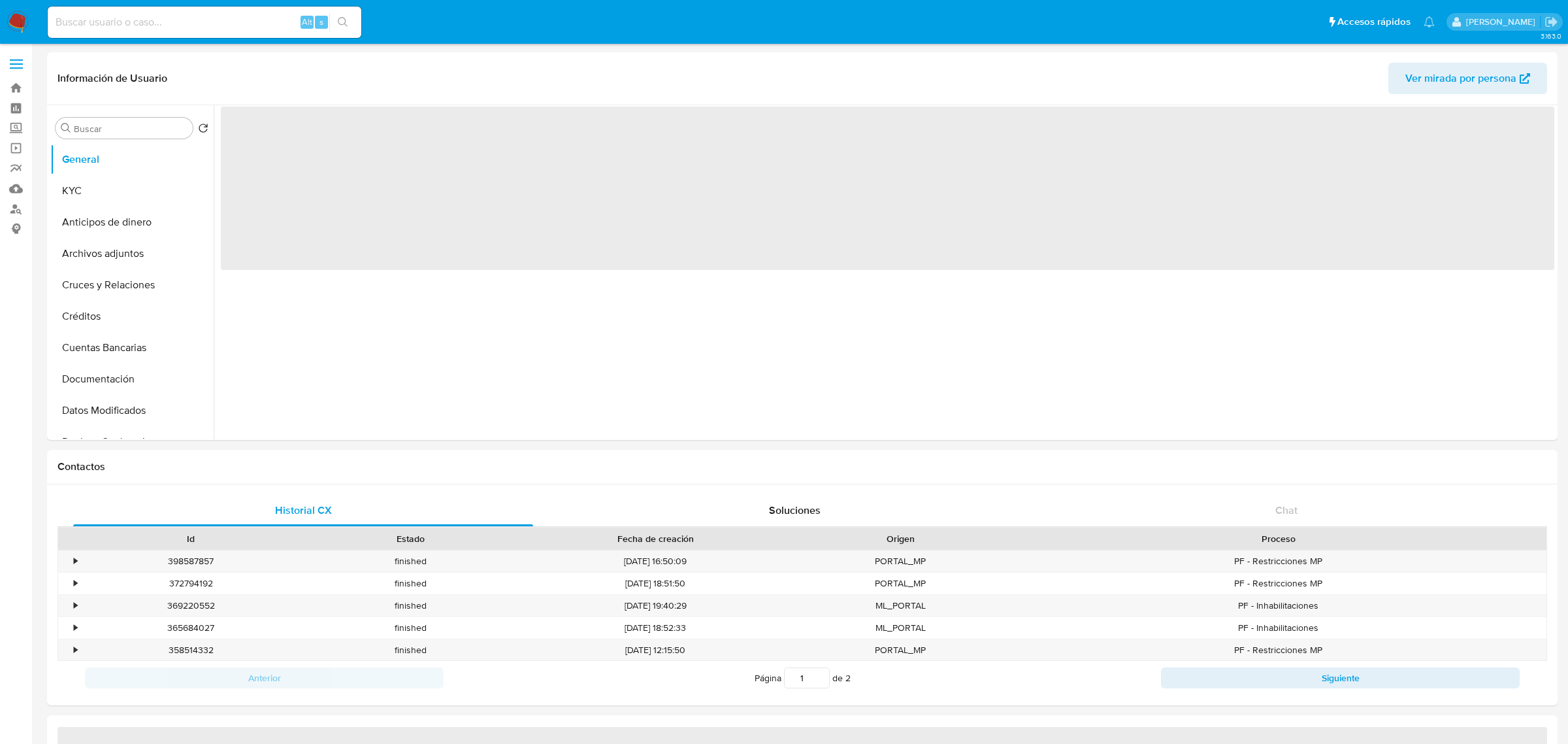
select select "10"
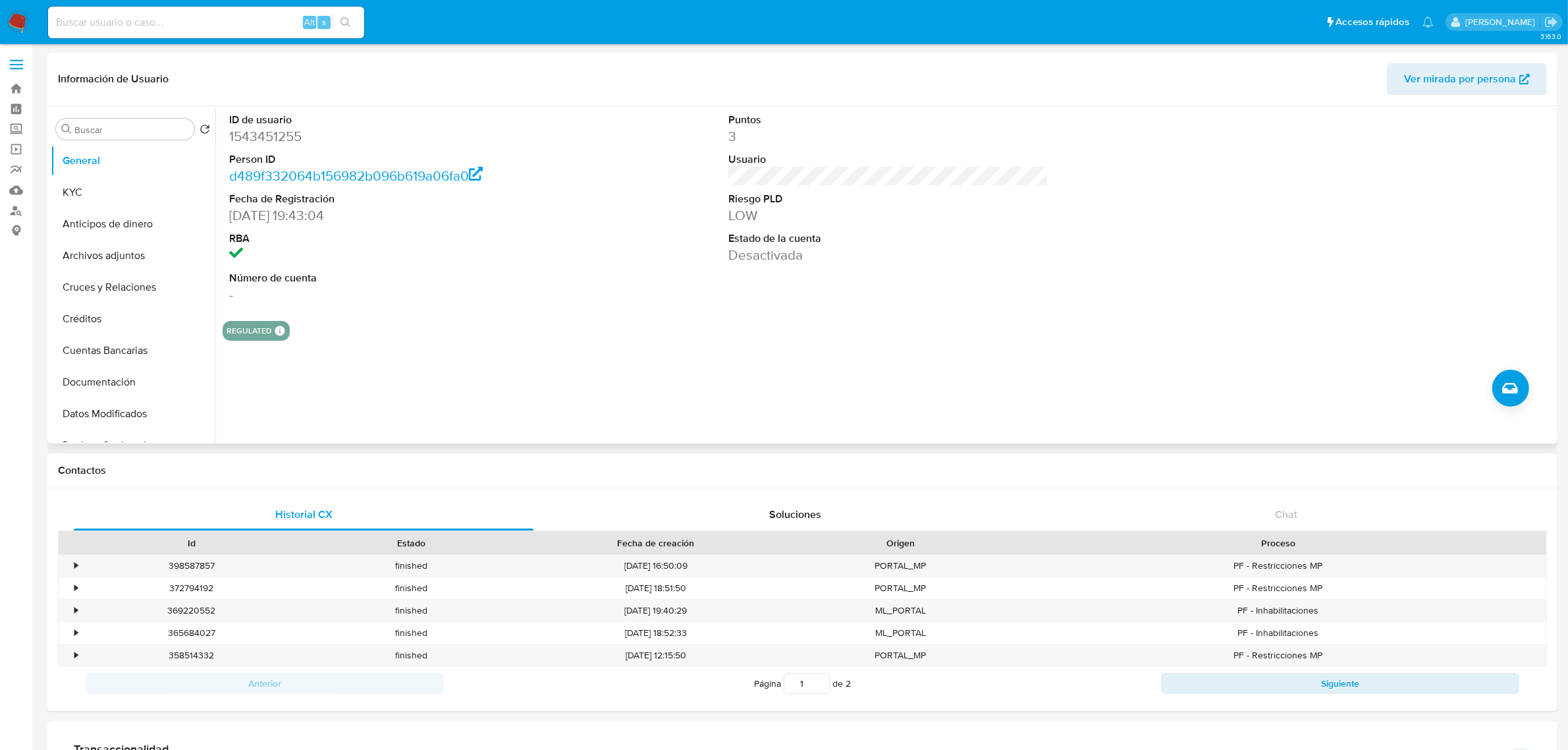
click at [266, 136] on dd "1543451255" at bounding box center [389, 136] width 320 height 18
copy dd "1543451255"
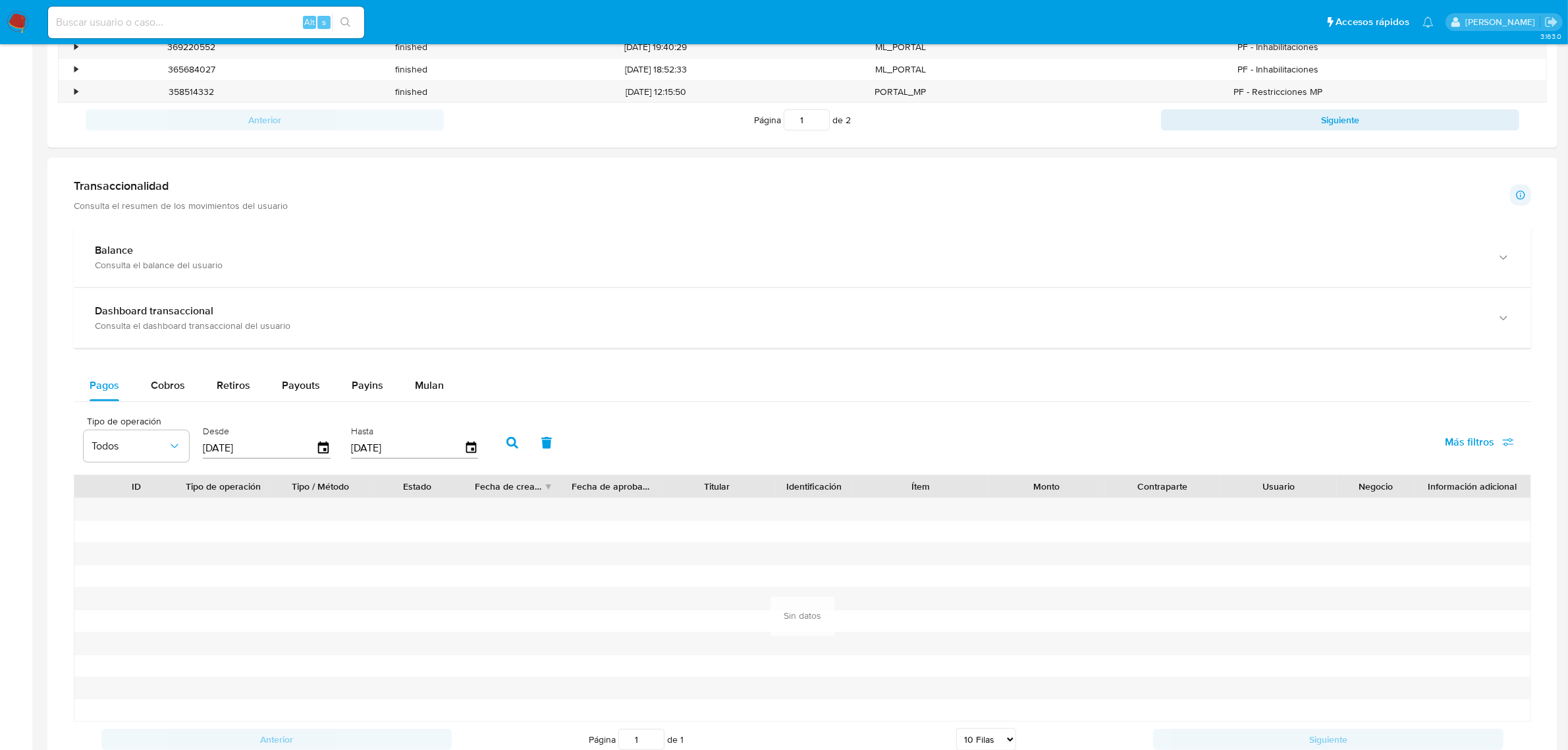
scroll to position [659, 0]
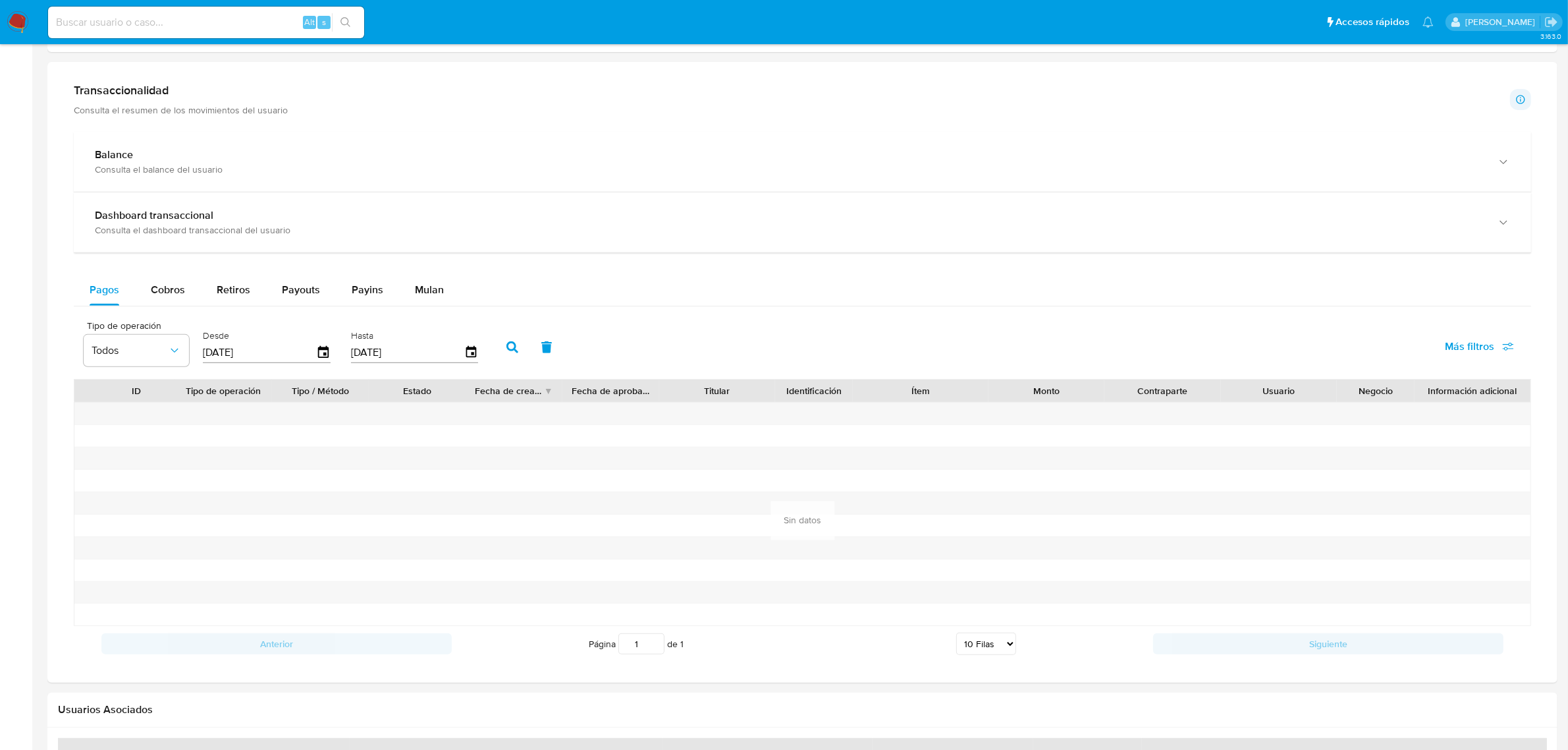
click at [158, 273] on div "Balance Consulta el balance del usuario Dashboard transaccional Consulta el das…" at bounding box center [802, 397] width 1457 height 530
click at [169, 290] on span "Cobros" at bounding box center [168, 290] width 34 height 15
select select "10"
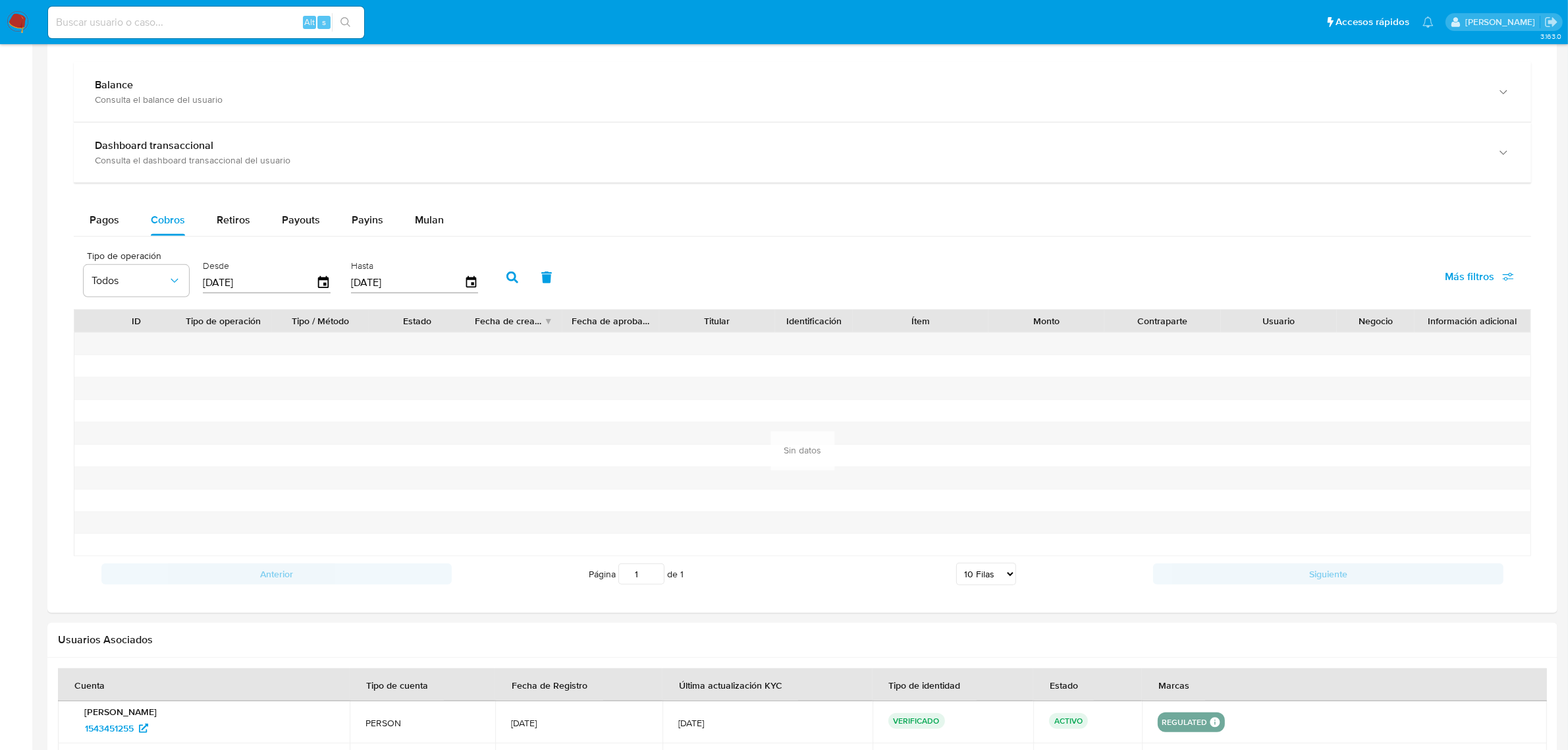
scroll to position [824, 0]
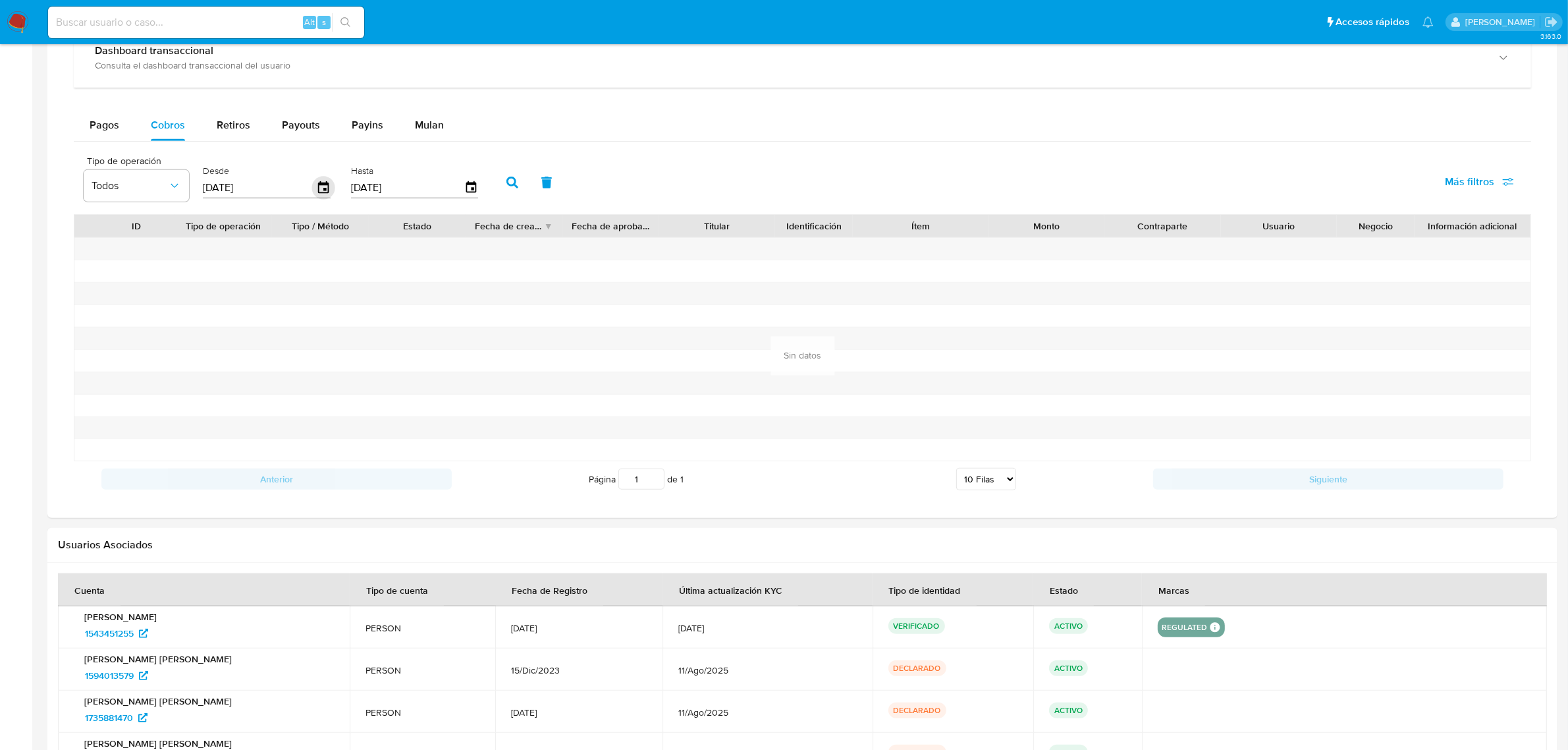
click at [326, 189] on icon "button" at bounding box center [324, 188] width 23 height 23
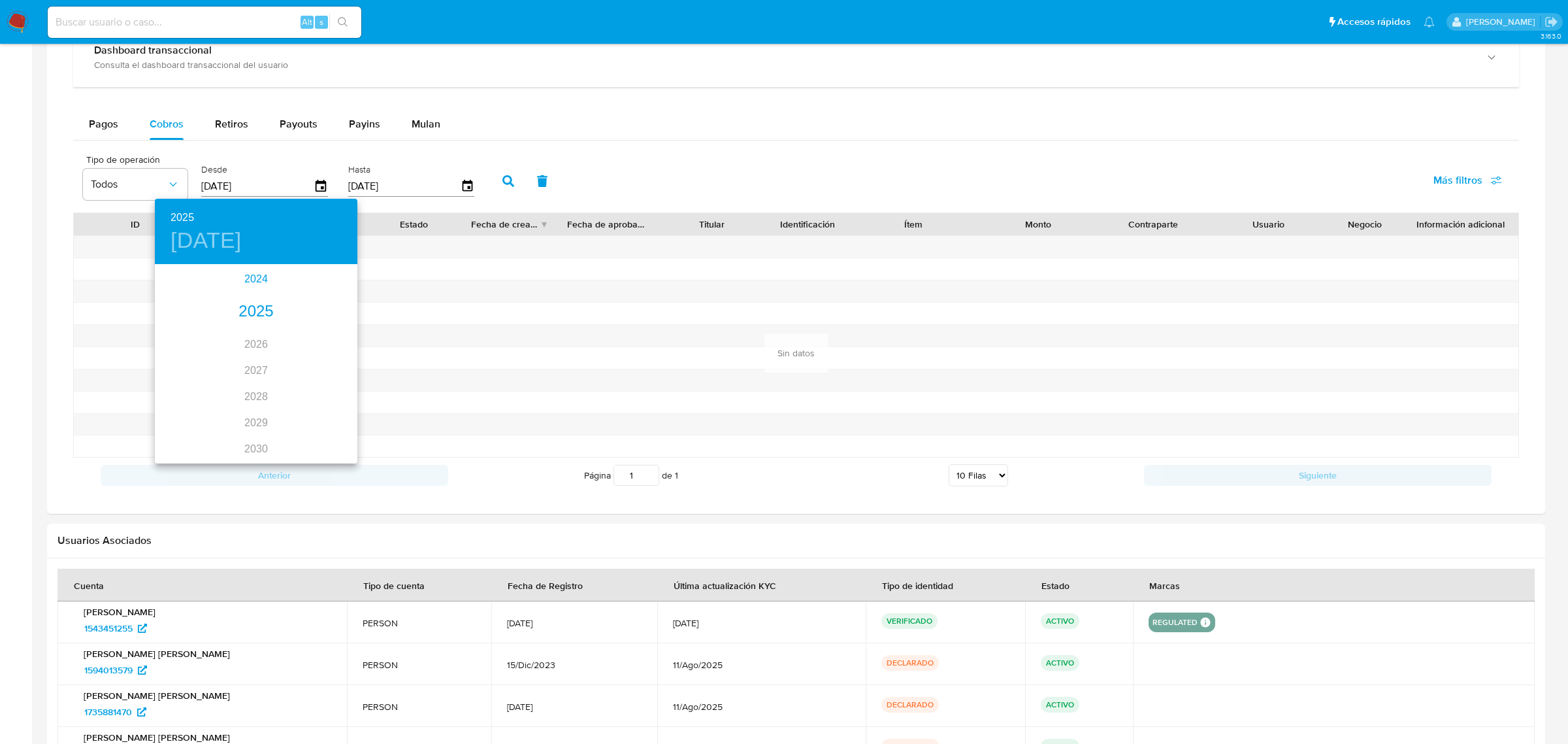
click at [260, 287] on div "2024" at bounding box center [256, 279] width 203 height 26
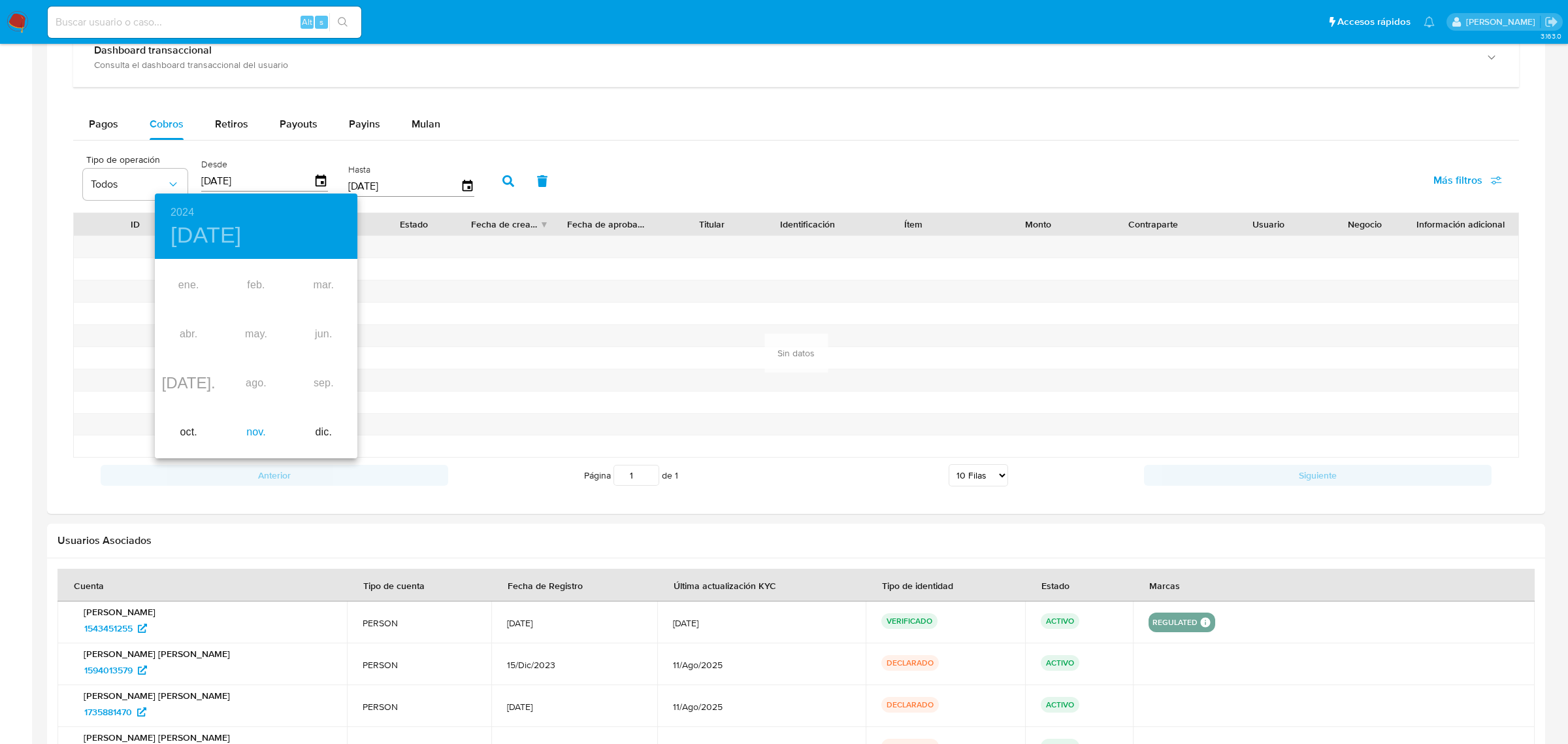
click at [252, 435] on div "nov." at bounding box center [256, 432] width 68 height 49
type input "[DATE]"
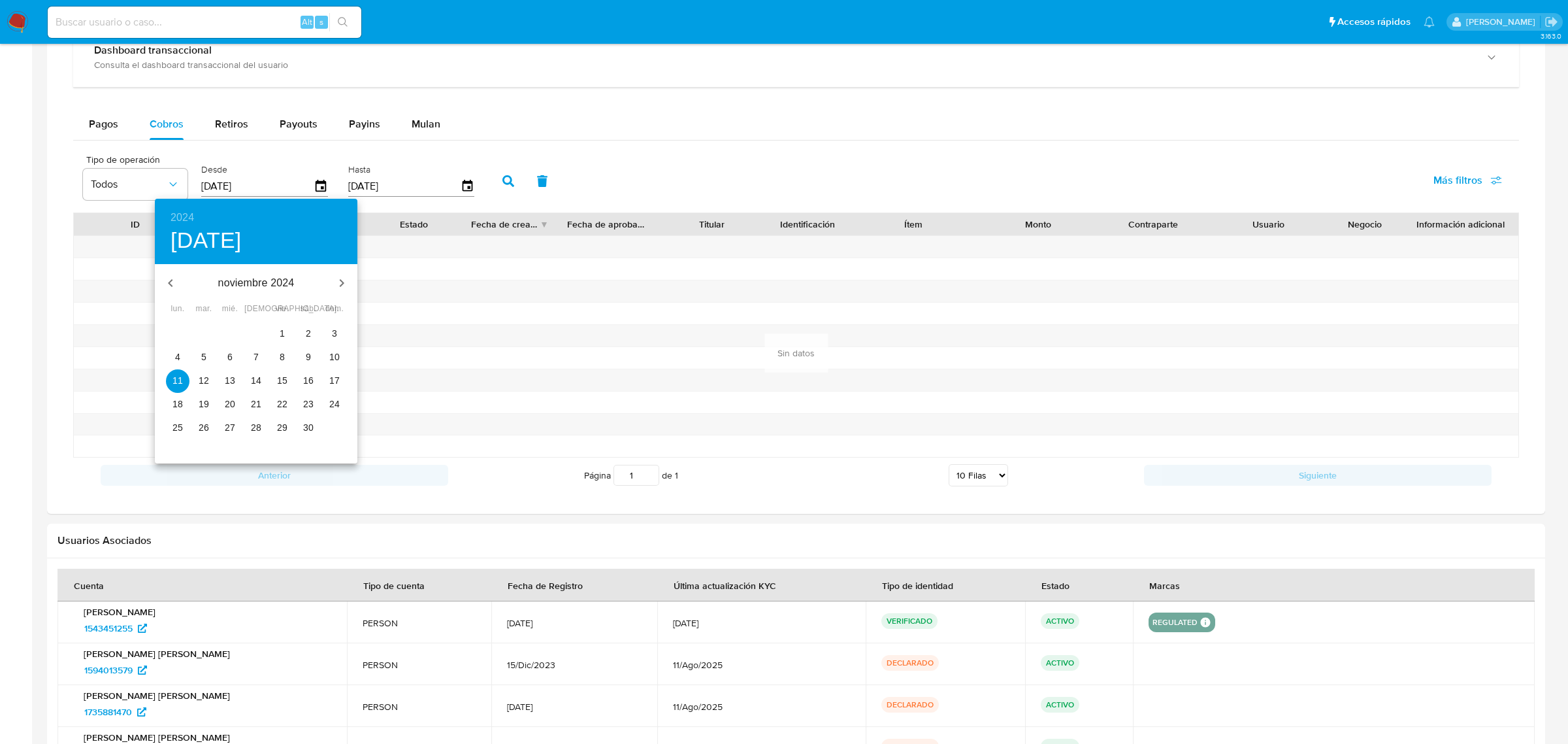
click at [178, 379] on p "11" at bounding box center [177, 380] width 11 height 13
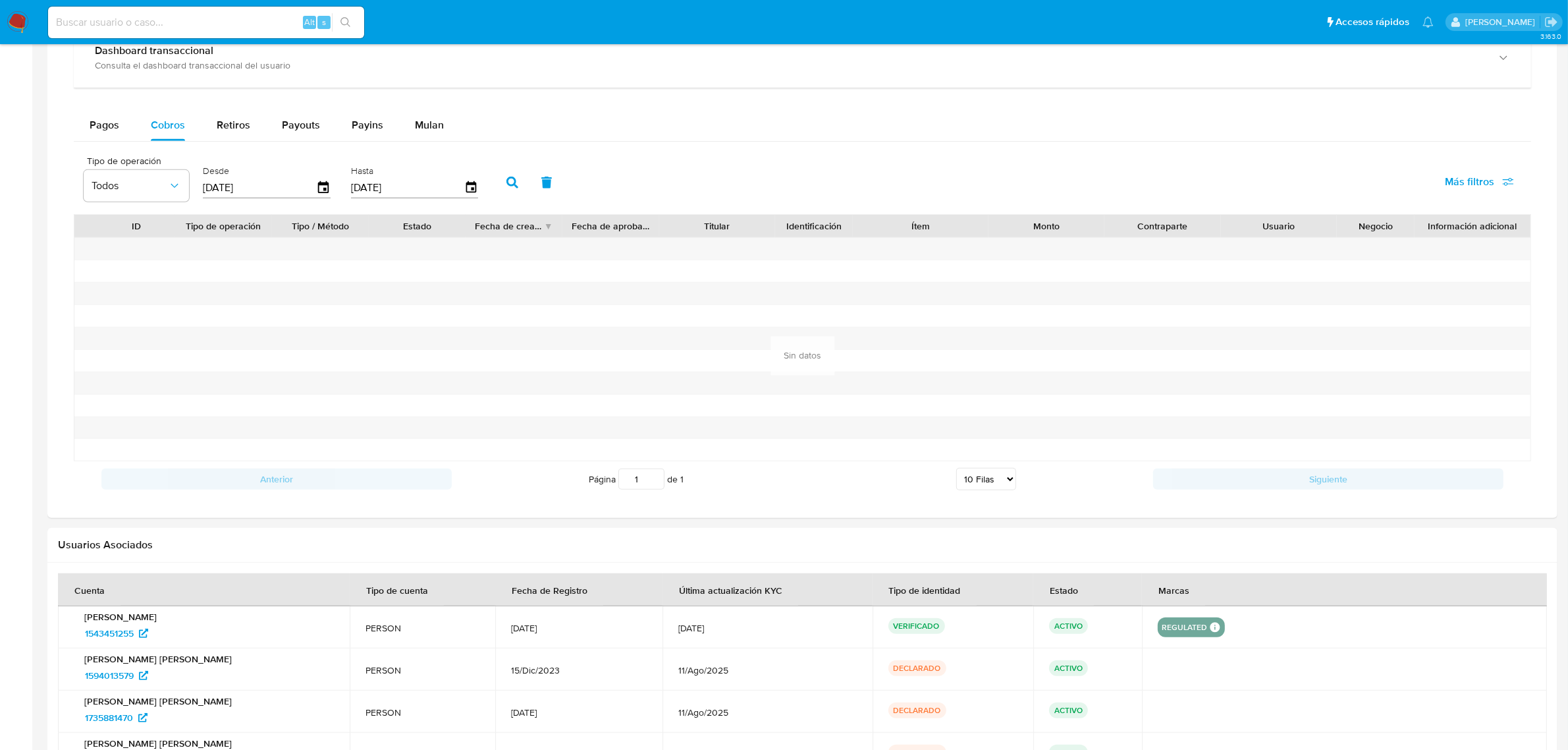
click at [508, 179] on icon "button" at bounding box center [512, 182] width 11 height 11
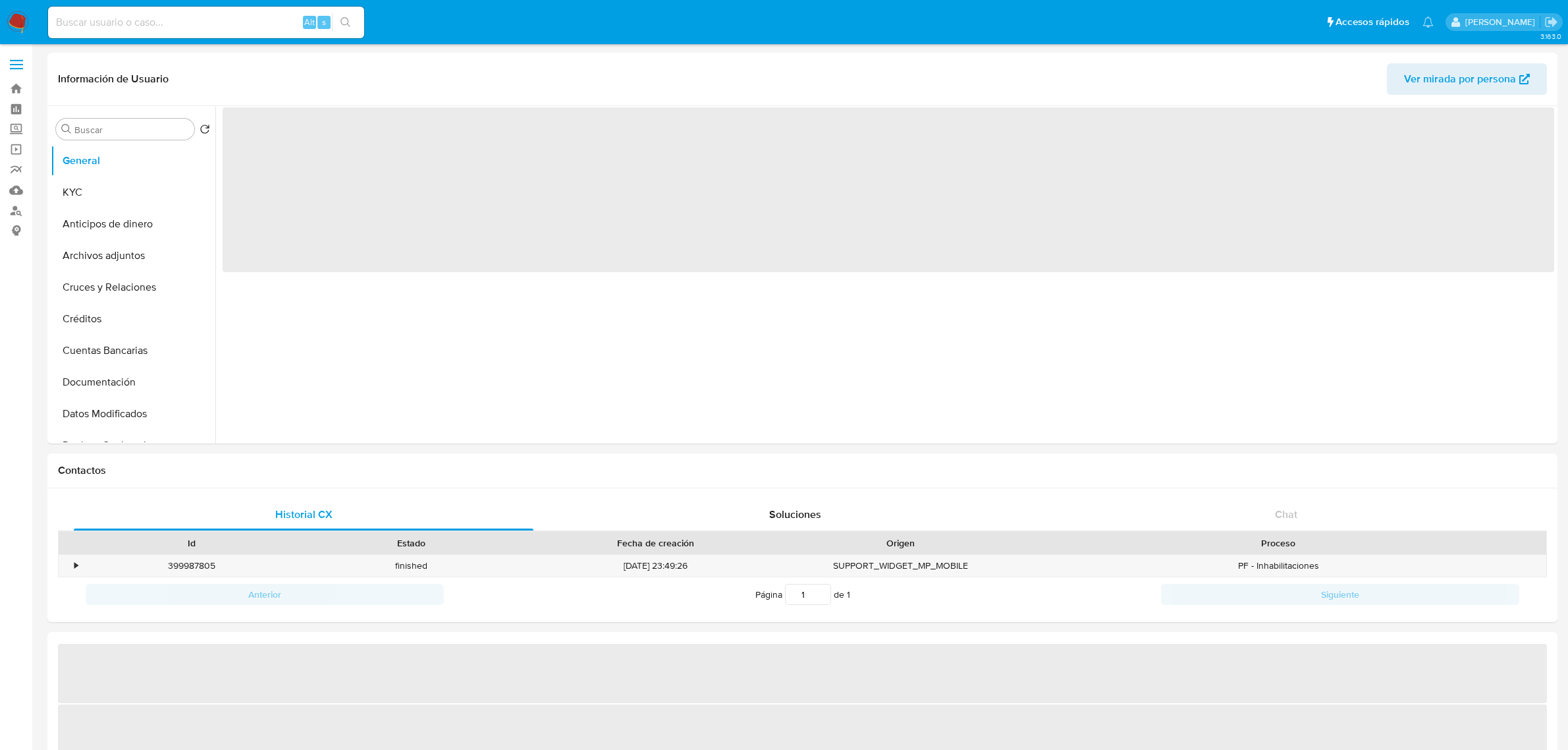
select select "10"
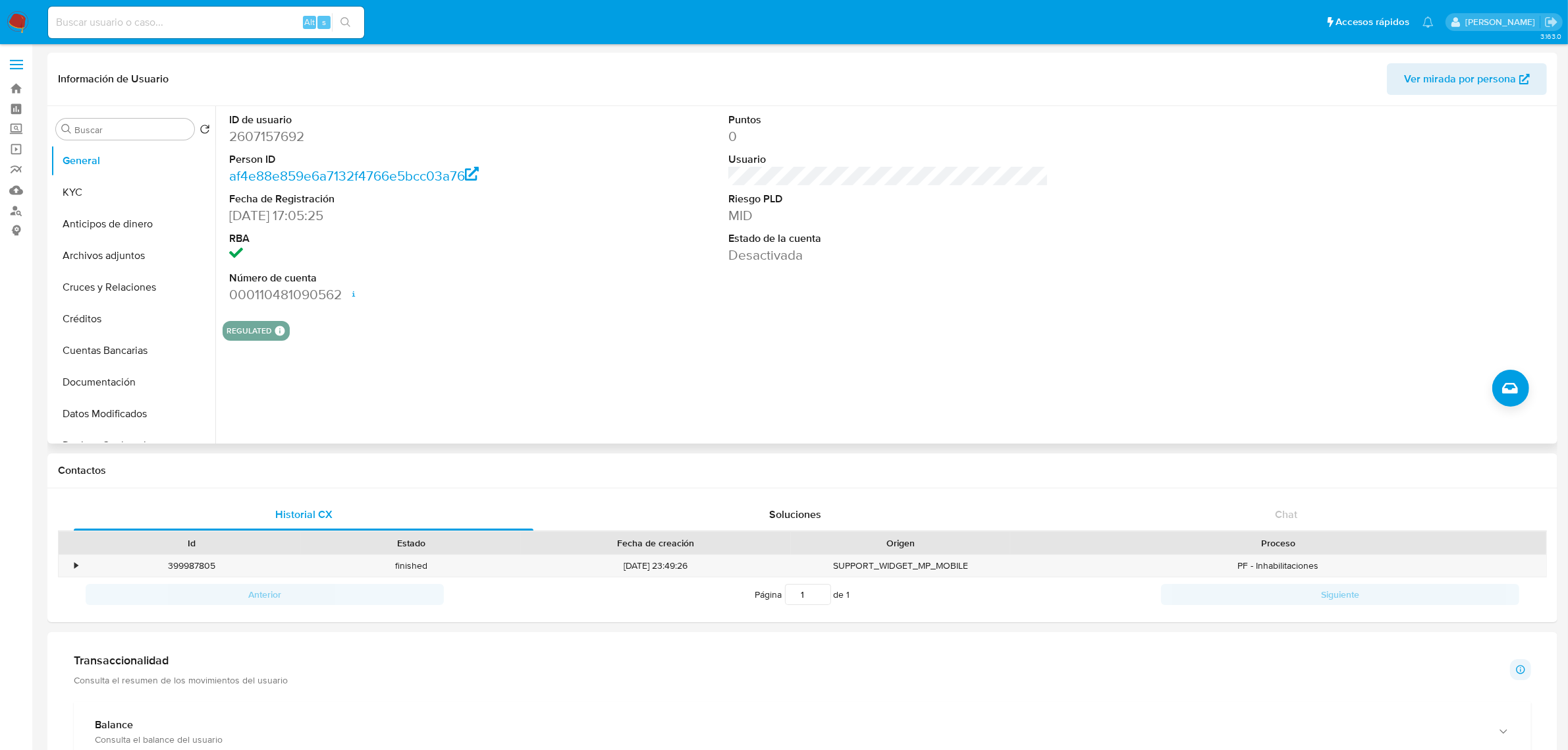
click at [267, 132] on dd "2607157692" at bounding box center [389, 136] width 320 height 18
copy dd "2607157692"
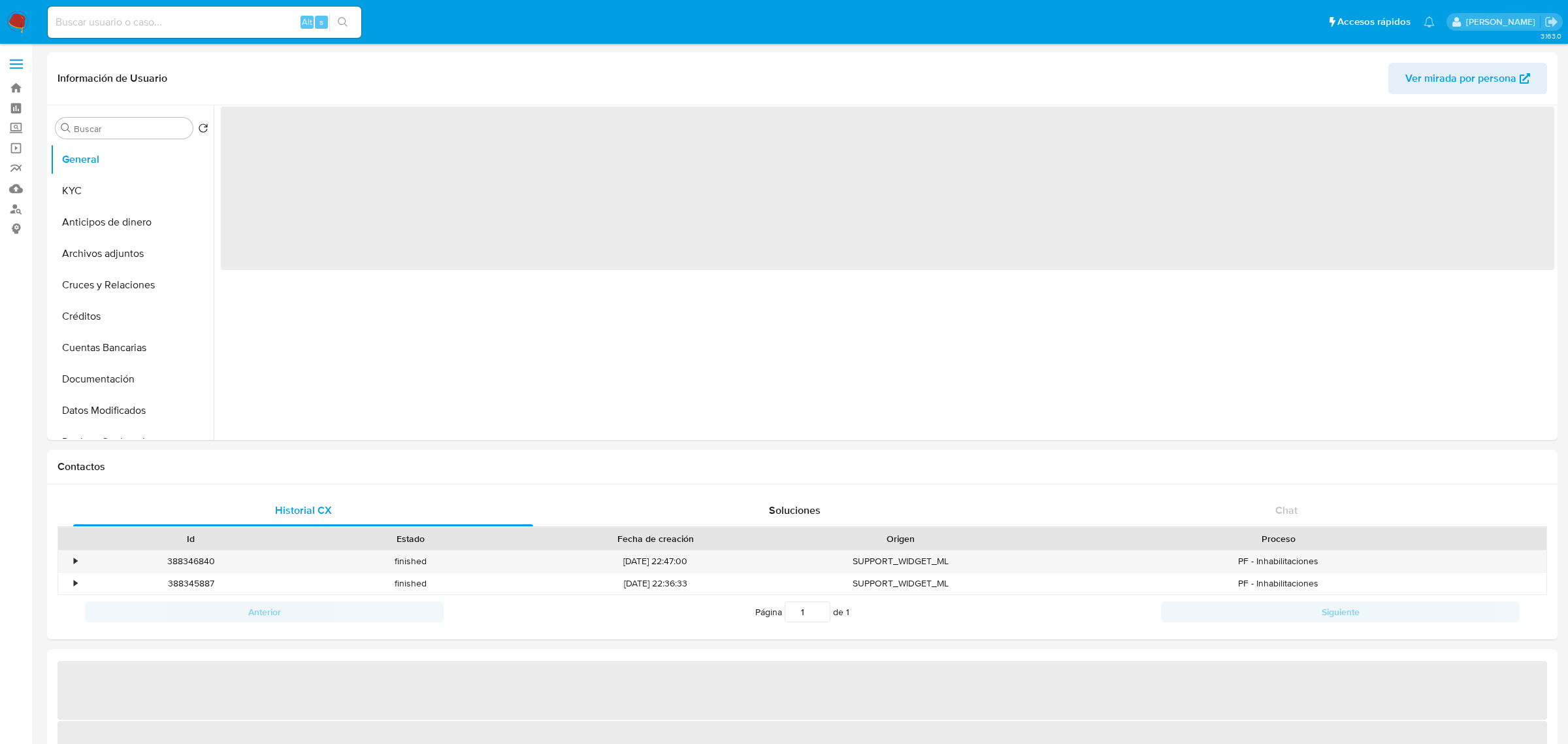
select select "10"
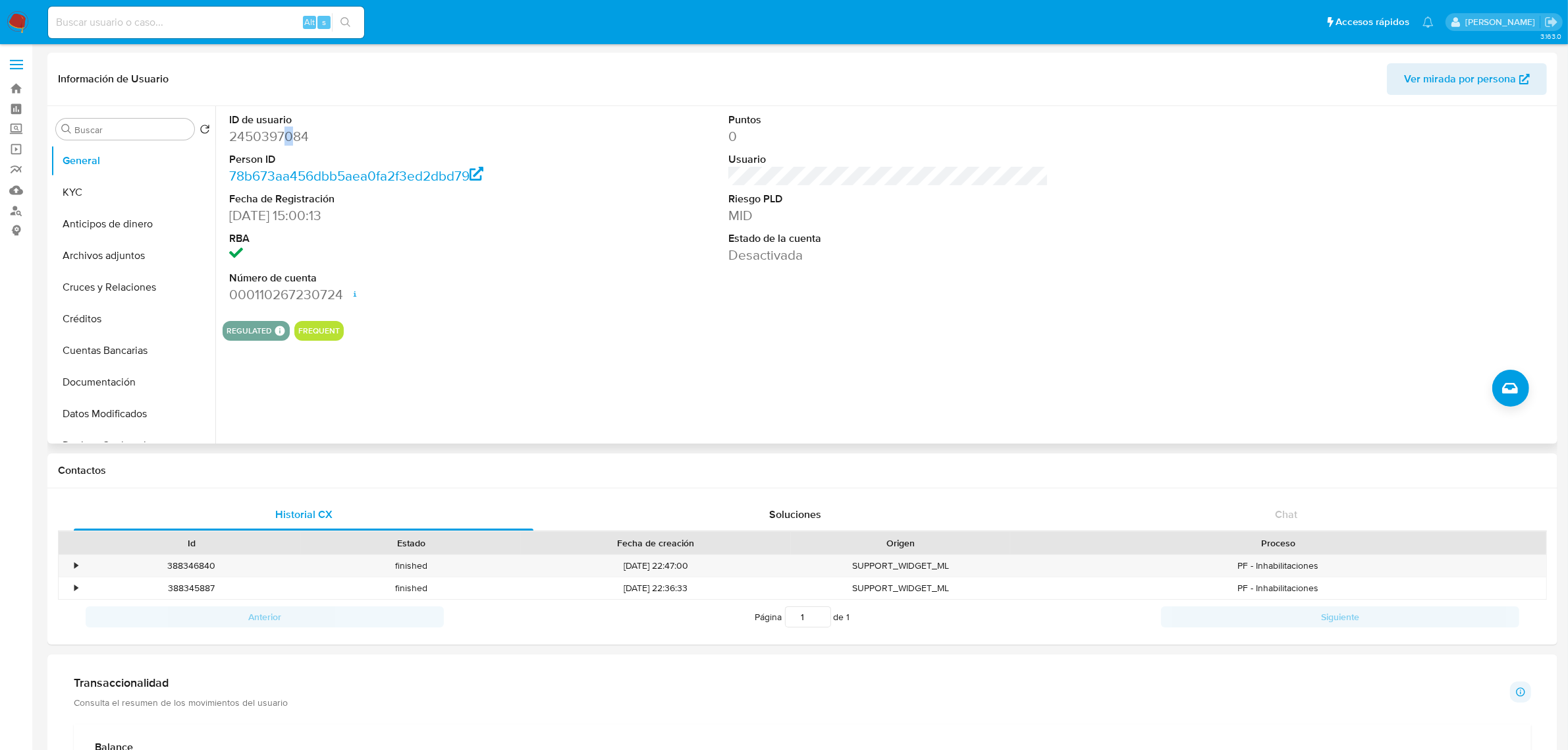
click at [289, 129] on dd "2450397084" at bounding box center [389, 136] width 320 height 18
copy dd "2450397084"
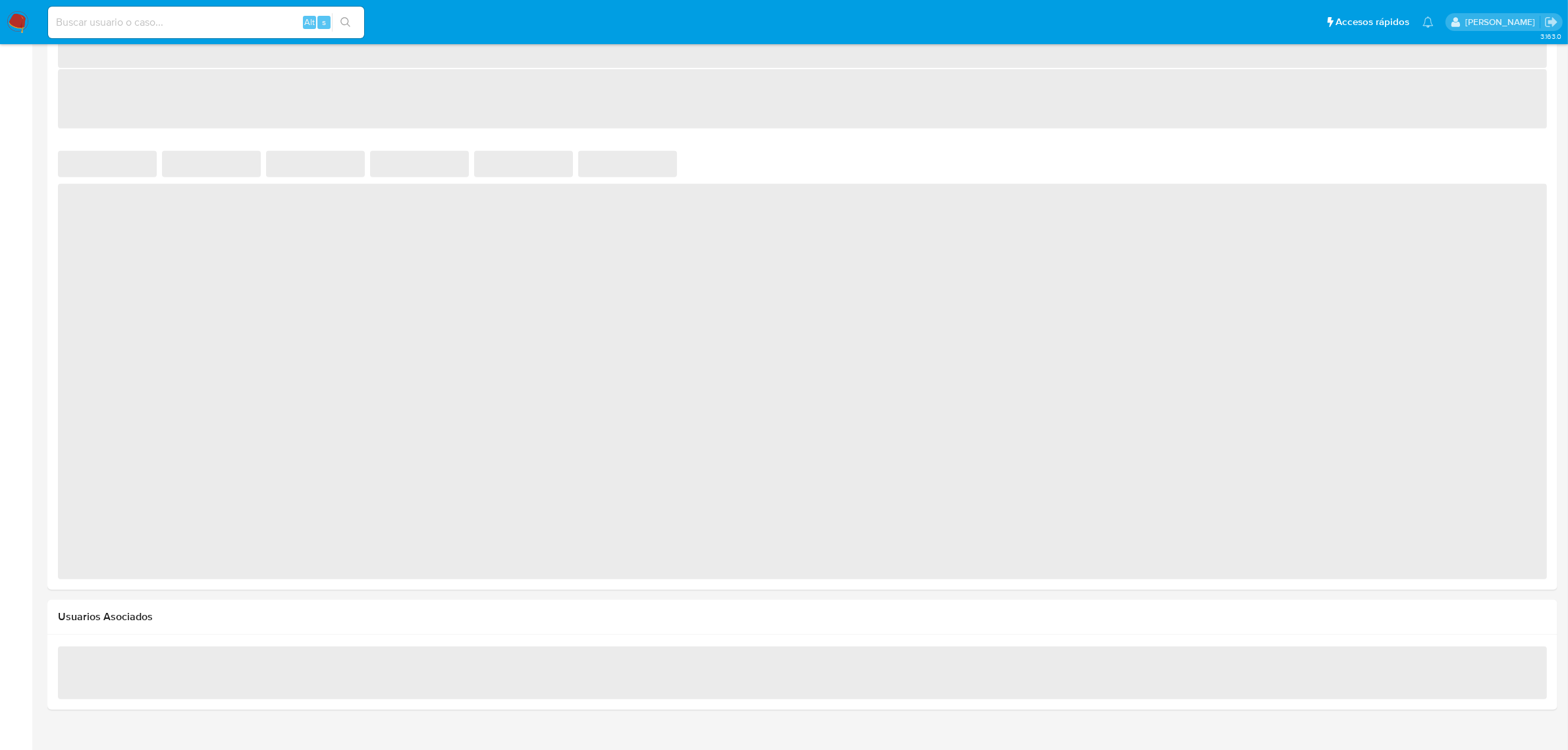
scroll to position [659, 0]
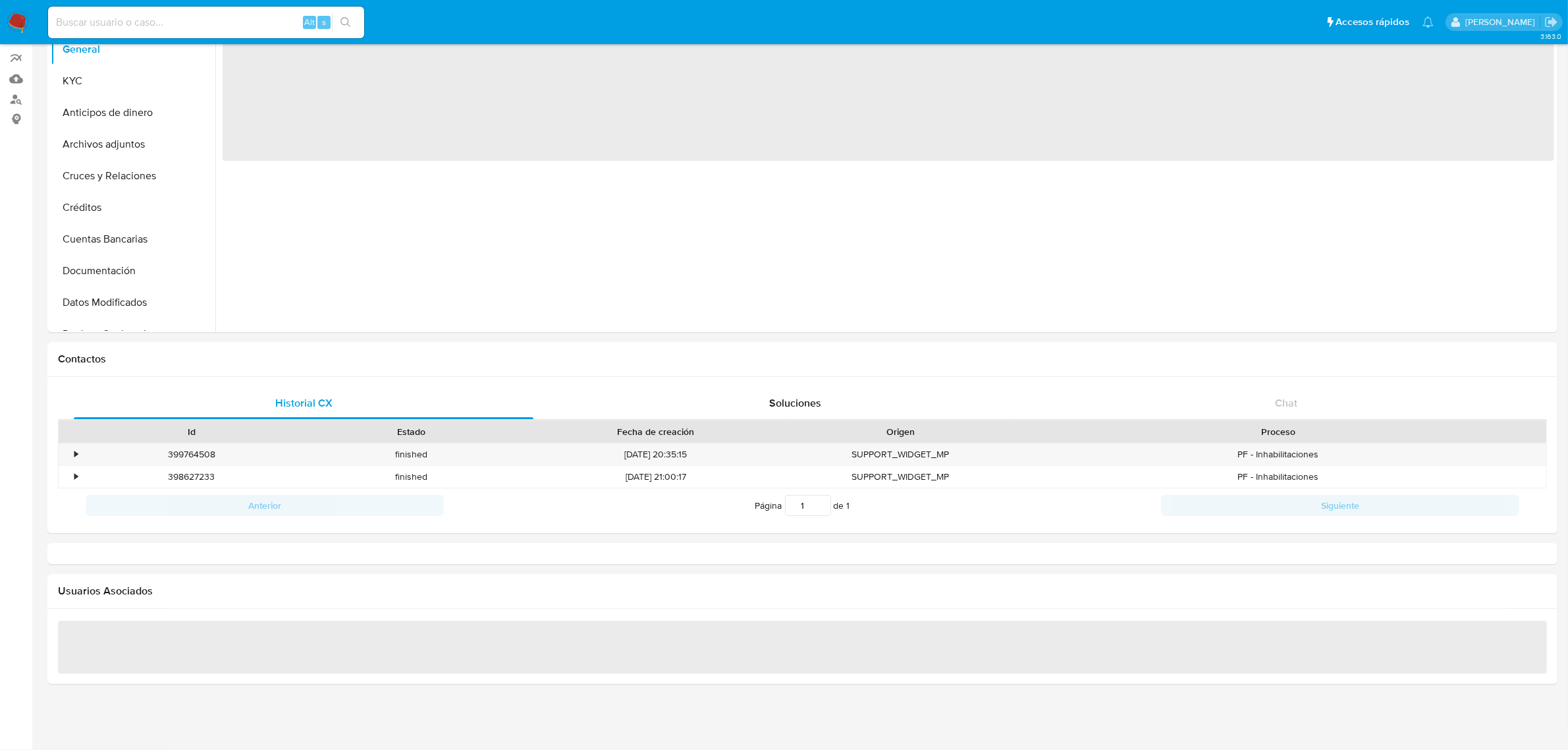
select select "10"
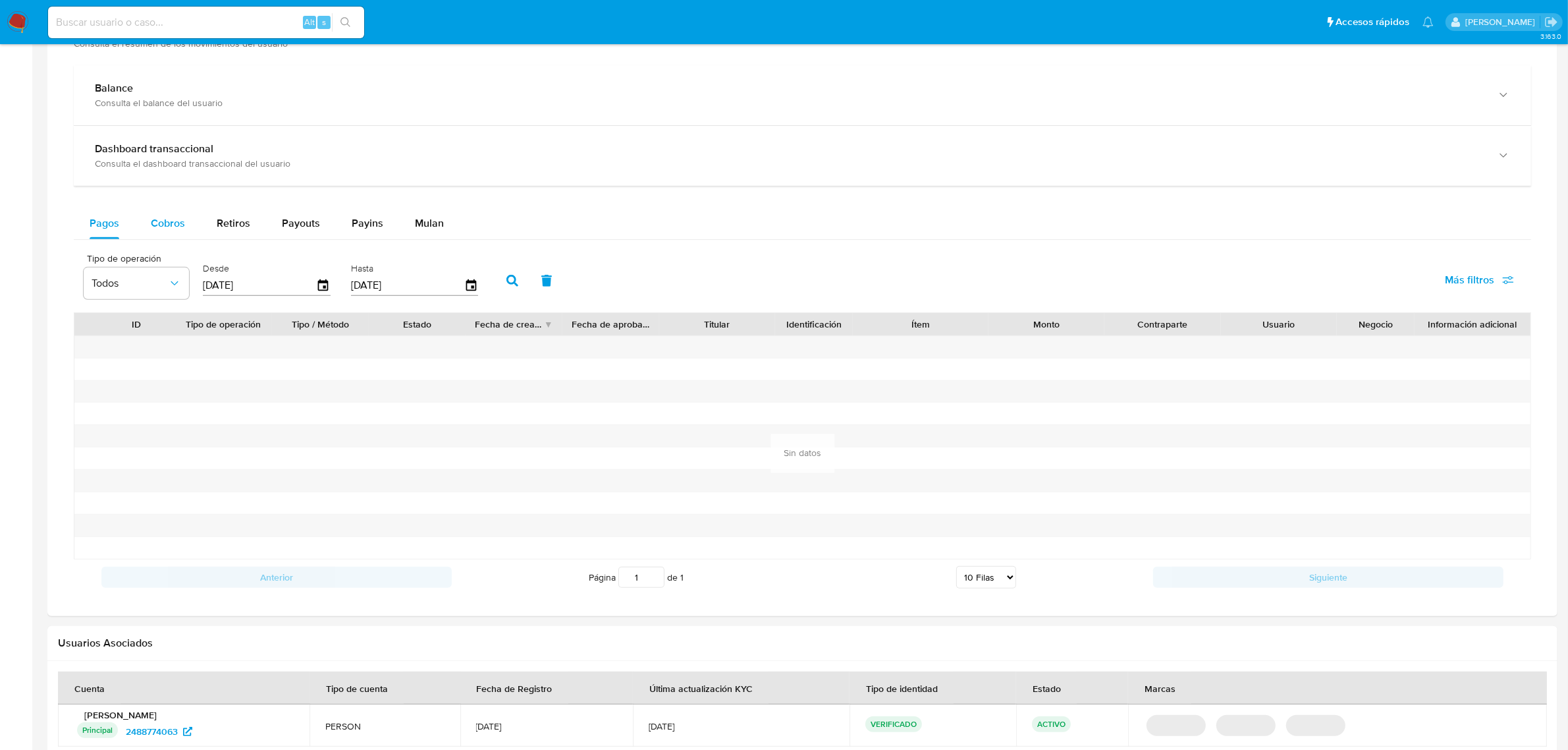
click at [158, 227] on span "Cobros" at bounding box center [168, 223] width 34 height 15
select select "10"
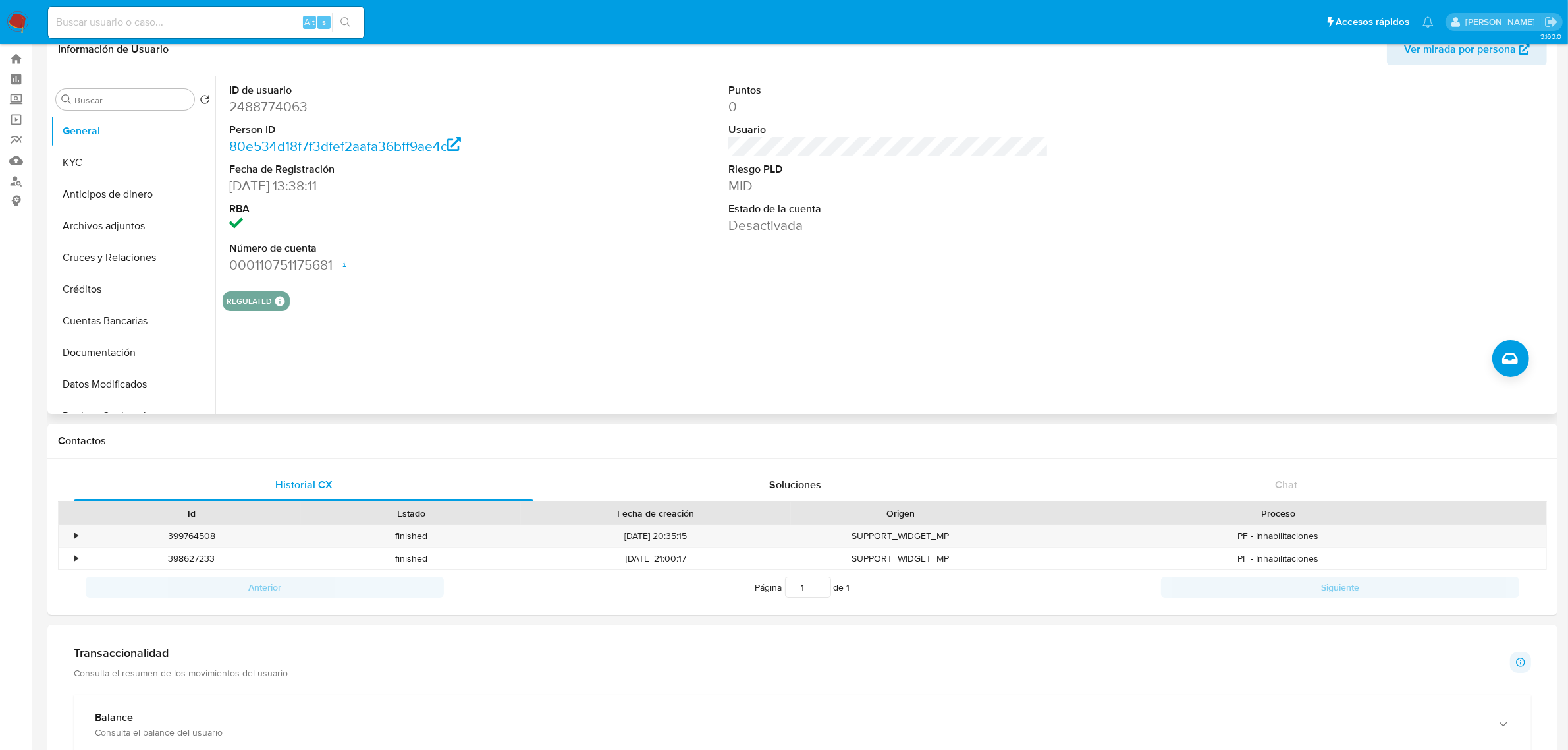
scroll to position [0, 0]
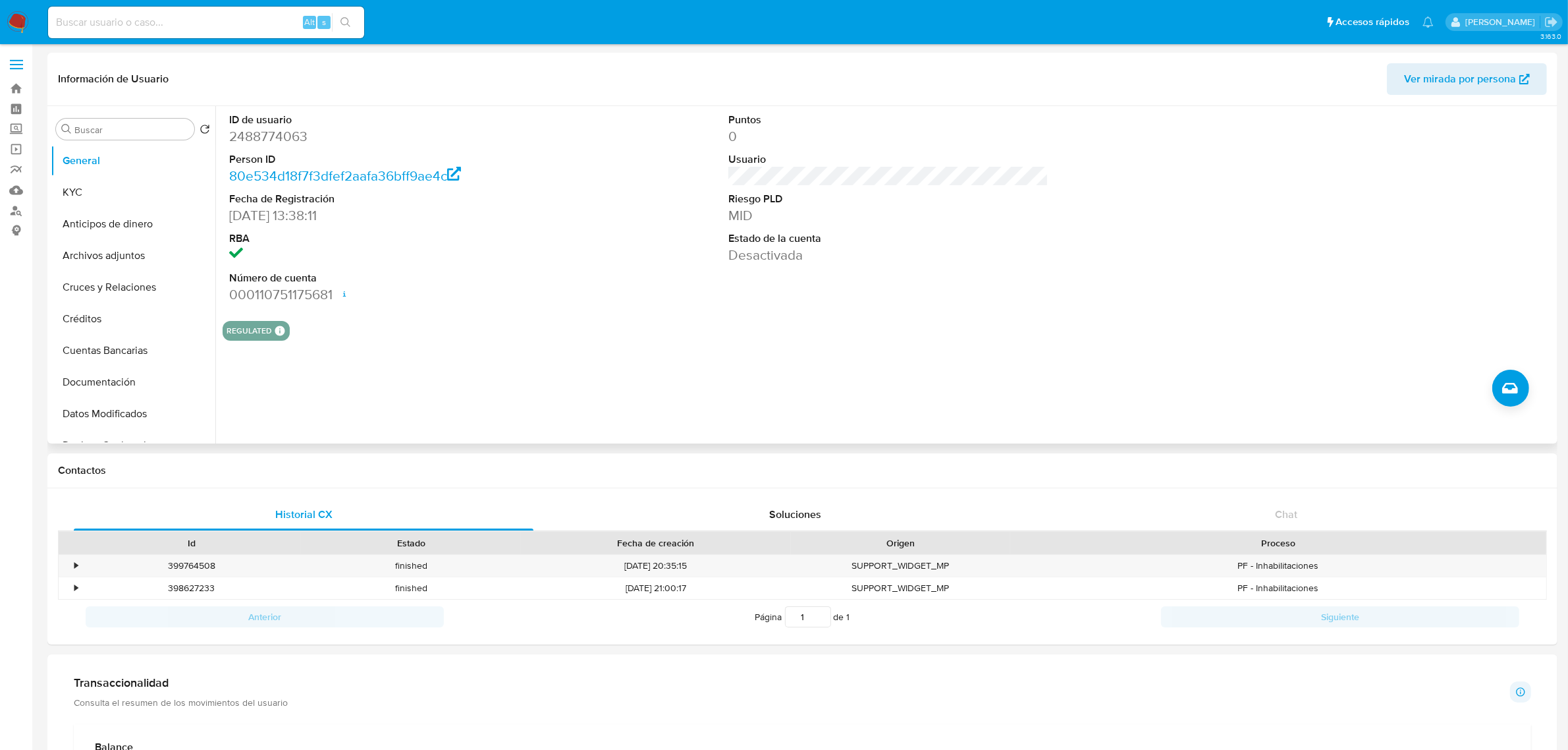
click at [289, 132] on dd "2488774063" at bounding box center [389, 136] width 320 height 18
copy dd "2488774063"
click at [285, 135] on dd "2488774063" at bounding box center [389, 136] width 320 height 18
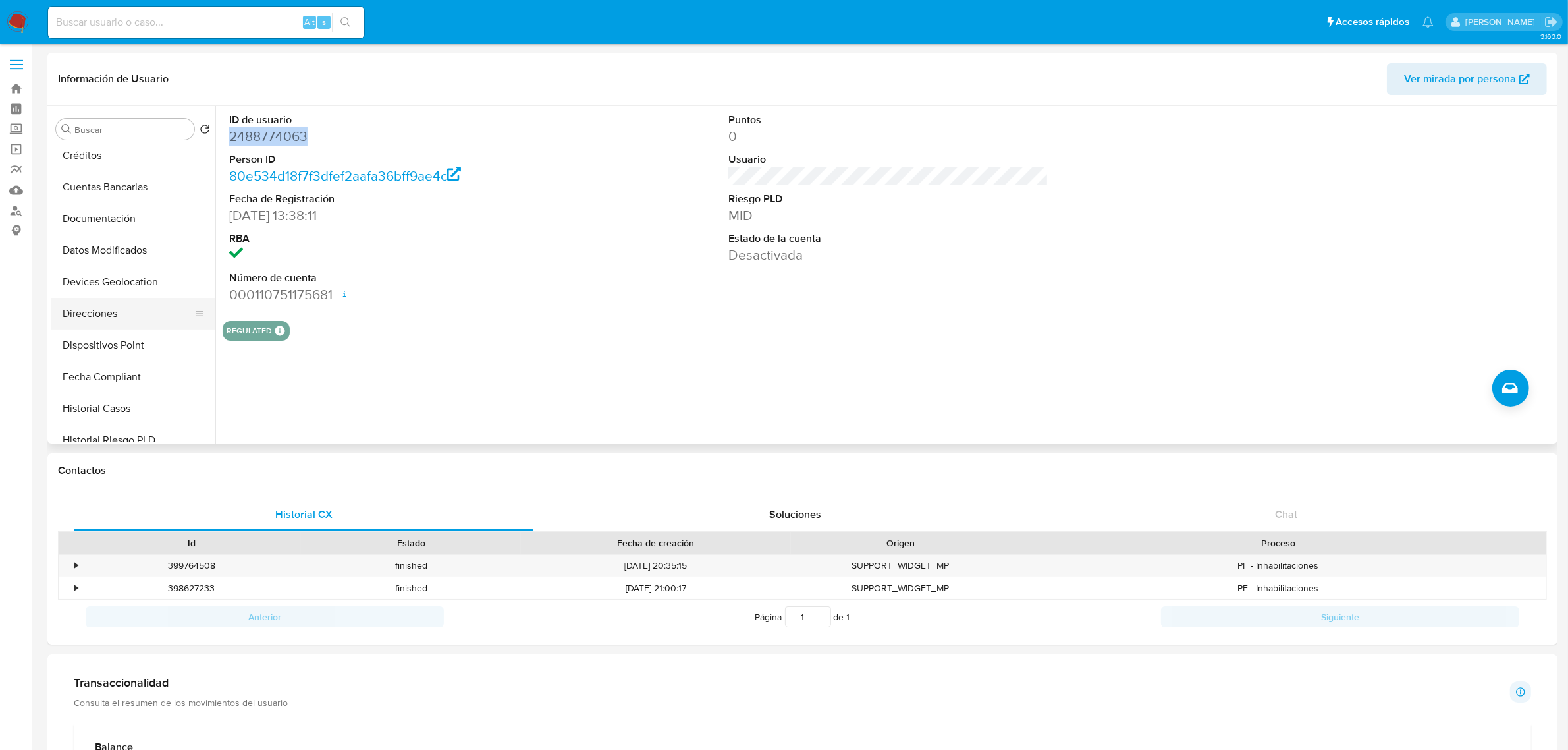
scroll to position [165, 0]
click at [125, 399] on button "Historial Casos" at bounding box center [128, 407] width 154 height 32
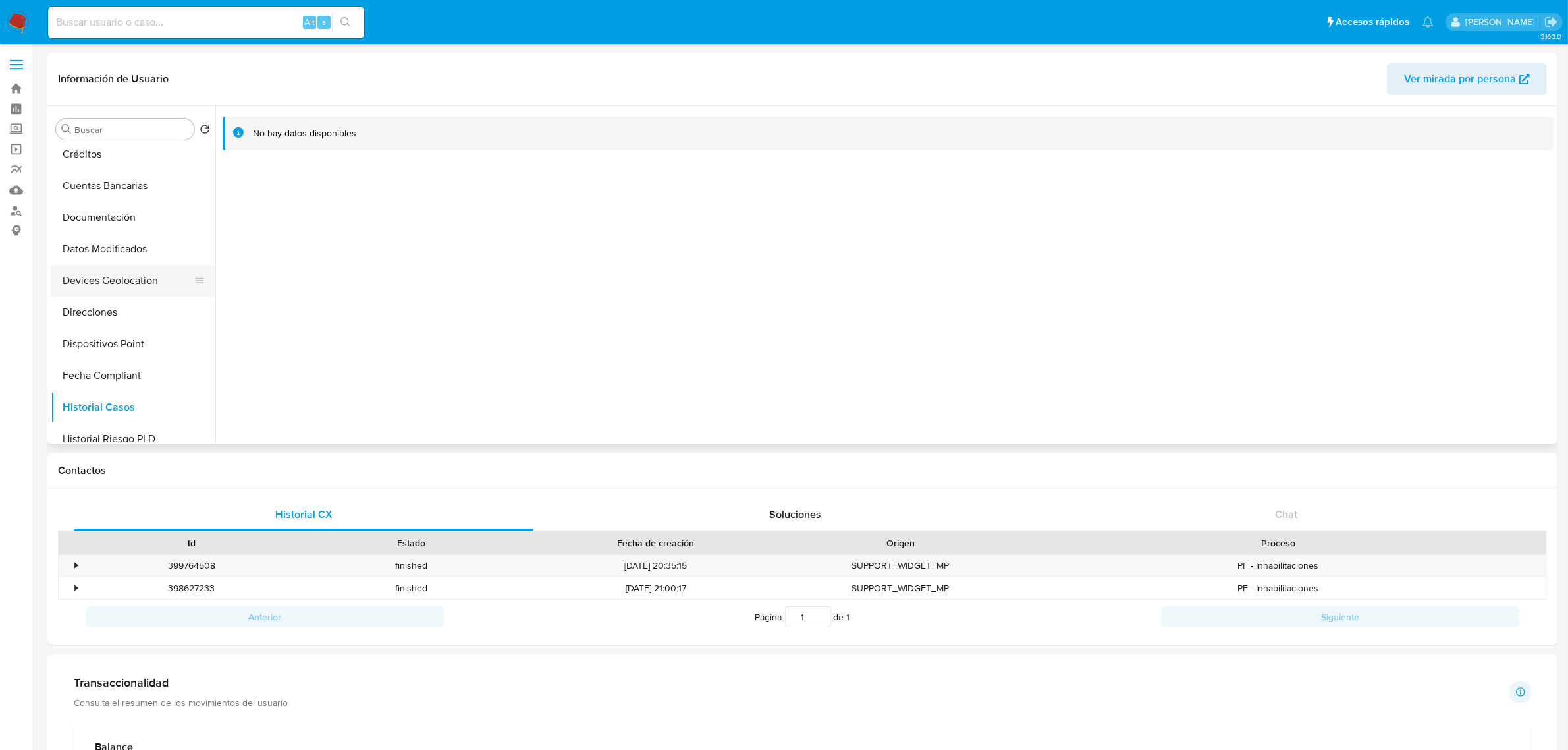
scroll to position [0, 0]
drag, startPoint x: 129, startPoint y: 290, endPoint x: 540, endPoint y: 348, distance: 415.1
click at [127, 290] on button "Cruces y Relaciones" at bounding box center [133, 287] width 165 height 32
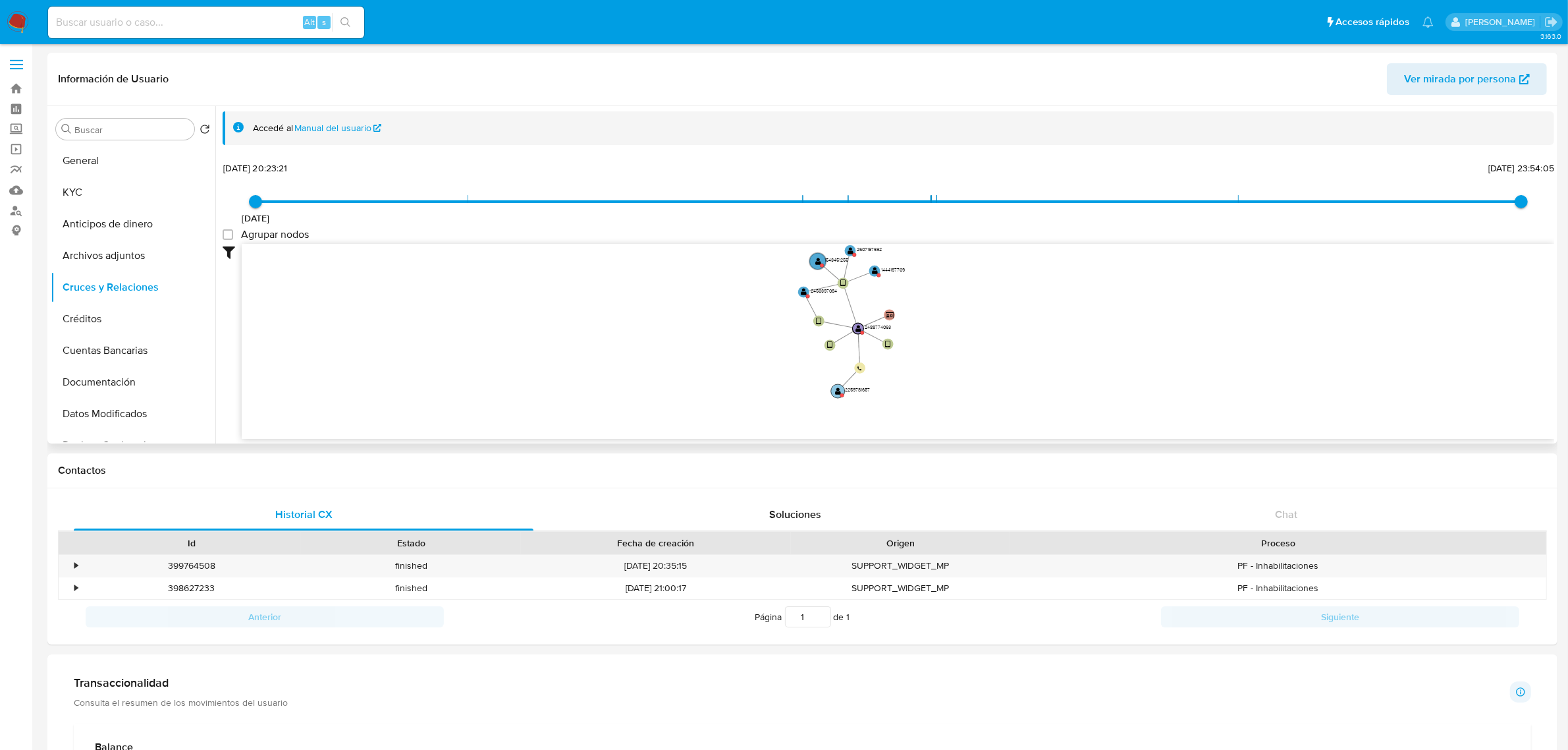
click at [837, 393] on text "" at bounding box center [837, 391] width 6 height 8
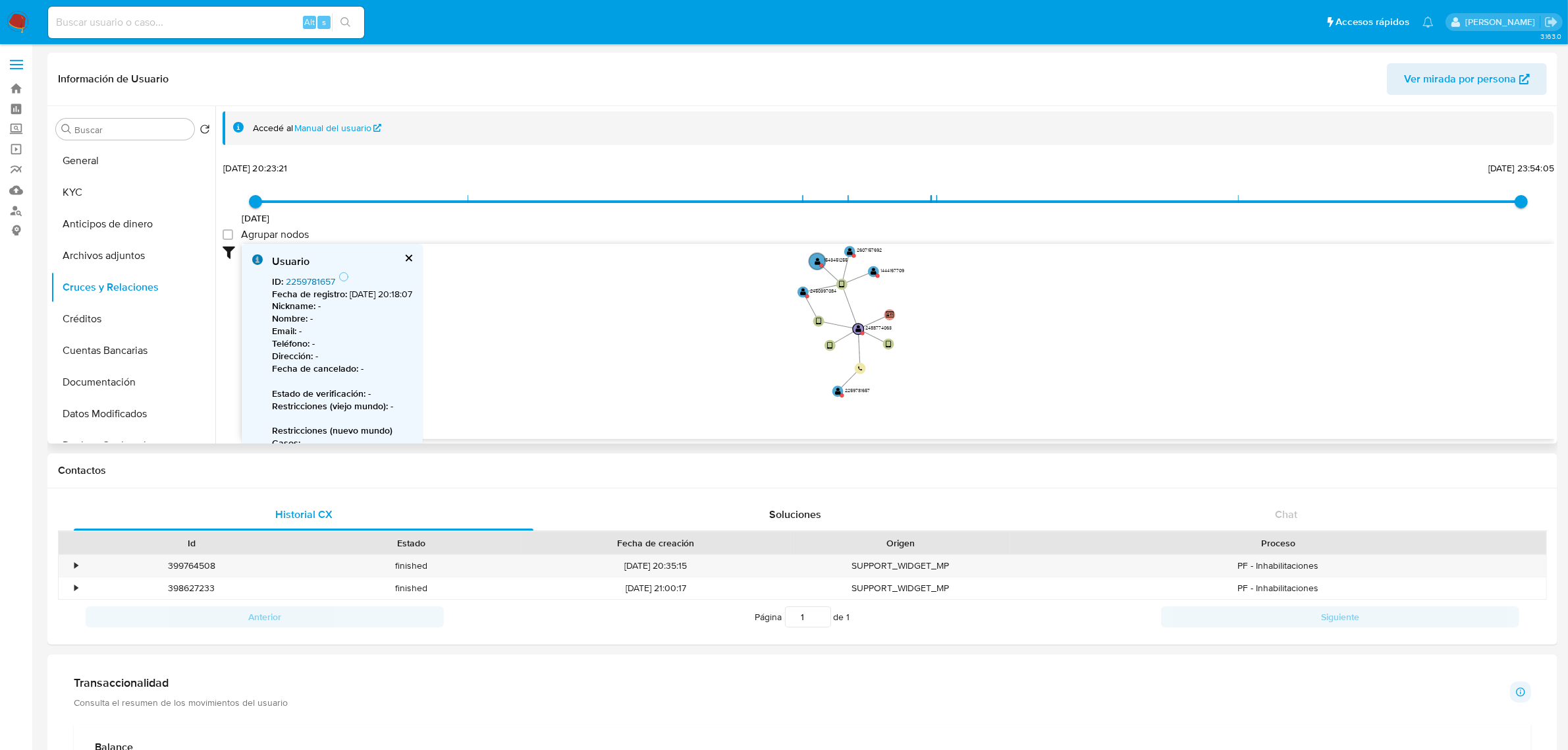
click at [330, 280] on link "2259781657" at bounding box center [310, 281] width 49 height 13
drag, startPoint x: 965, startPoint y: 296, endPoint x: 950, endPoint y: 359, distance: 64.8
click at [950, 359] on icon "device-6849c3132e21c9932189511f  device-684b0d320f283a233d674106  device-67d7…" at bounding box center [898, 339] width 1312 height 191
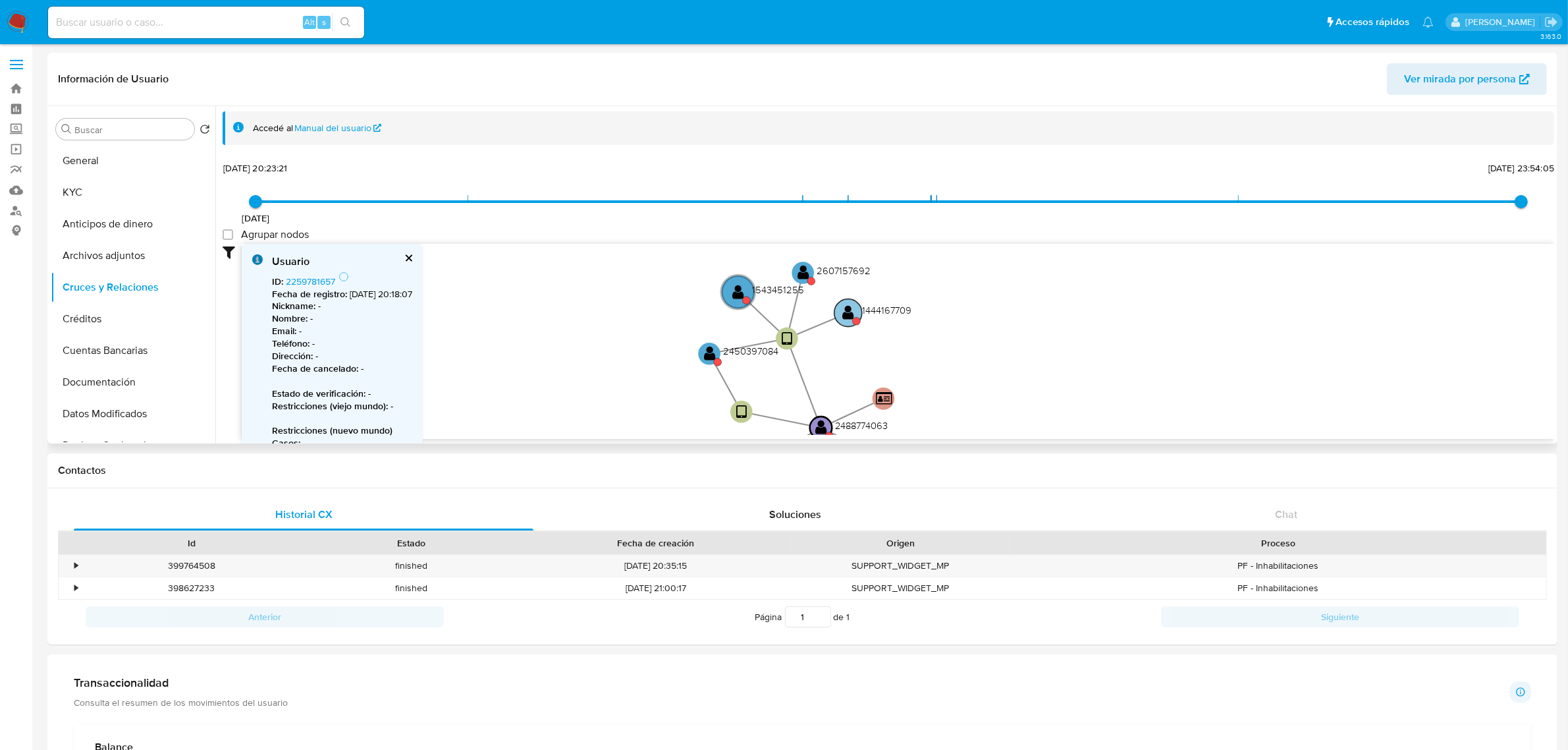
click at [850, 315] on text "" at bounding box center [849, 312] width 11 height 16
click at [854, 308] on text "" at bounding box center [849, 313] width 11 height 16
click at [312, 285] on link "1444167709" at bounding box center [309, 281] width 48 height 13
click at [804, 273] on text "" at bounding box center [801, 273] width 11 height 16
click at [308, 278] on link "2607157692" at bounding box center [310, 281] width 50 height 13
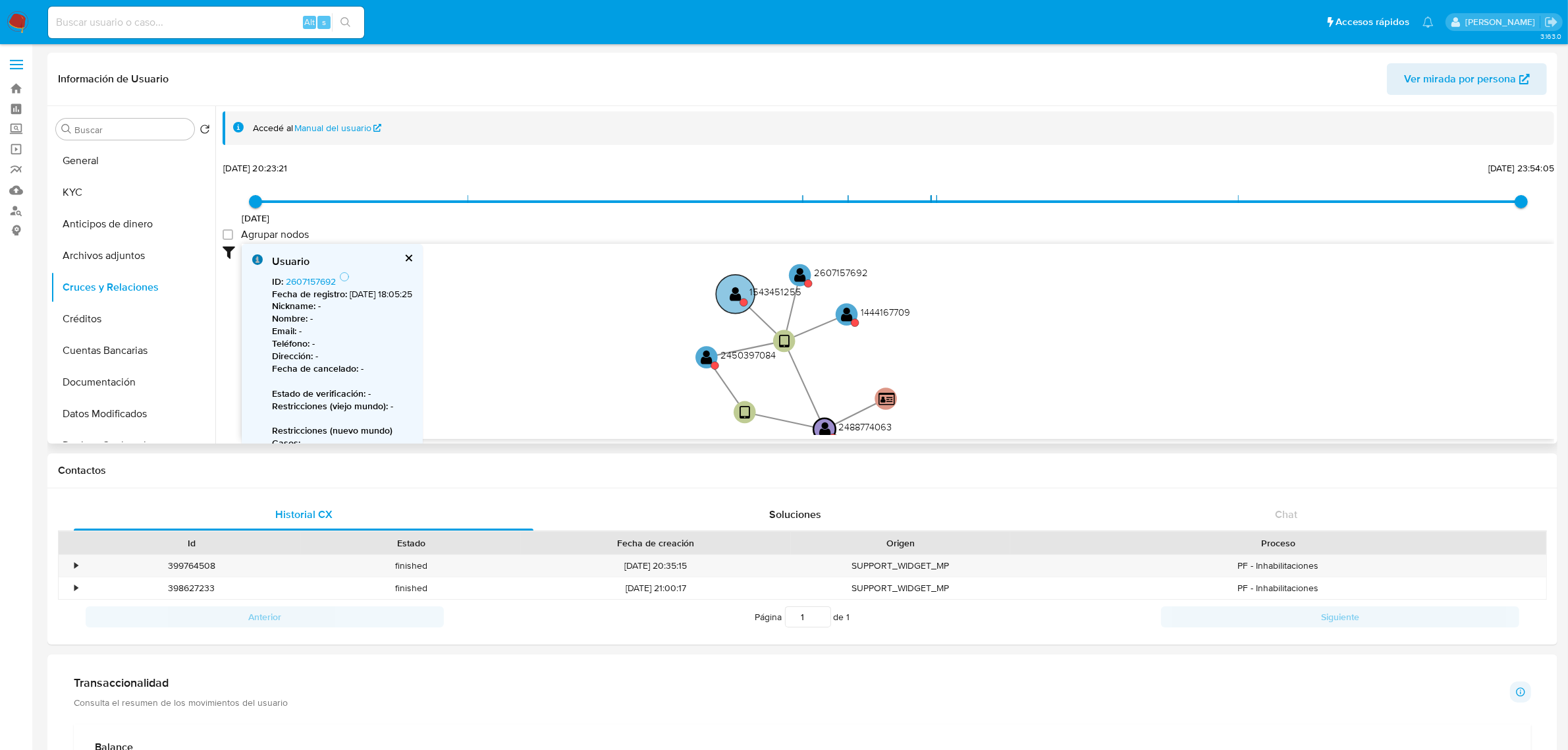
click at [723, 295] on circle at bounding box center [735, 294] width 39 height 39
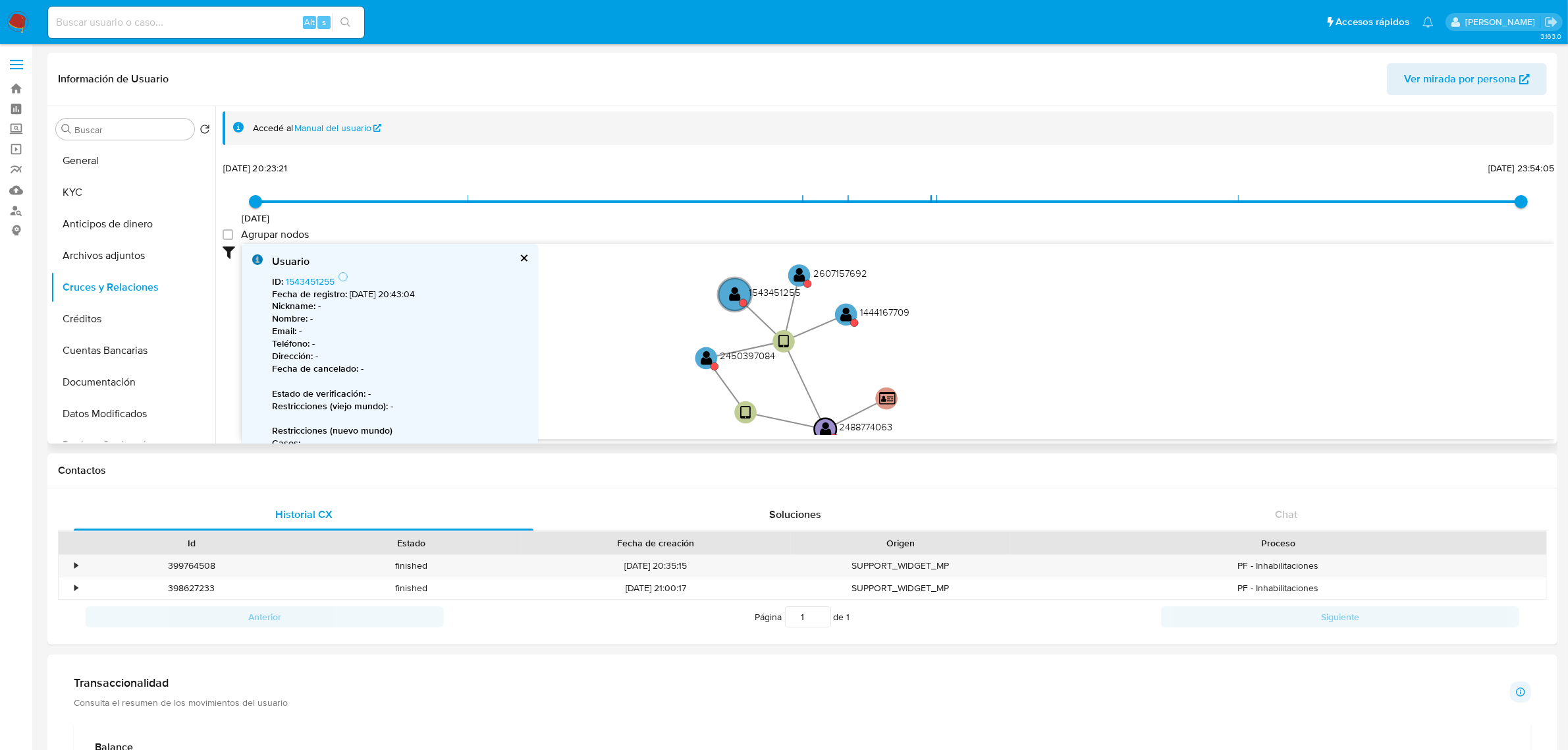
click at [293, 272] on div "ID : 1543451255 Fecha de registro : 10/11/2023, 20:43:04 Nickname : - Nombre : …" at bounding box center [400, 416] width 256 height 290
click at [301, 281] on link "1543451255" at bounding box center [309, 281] width 48 height 13
click at [704, 357] on text "" at bounding box center [706, 357] width 11 height 16
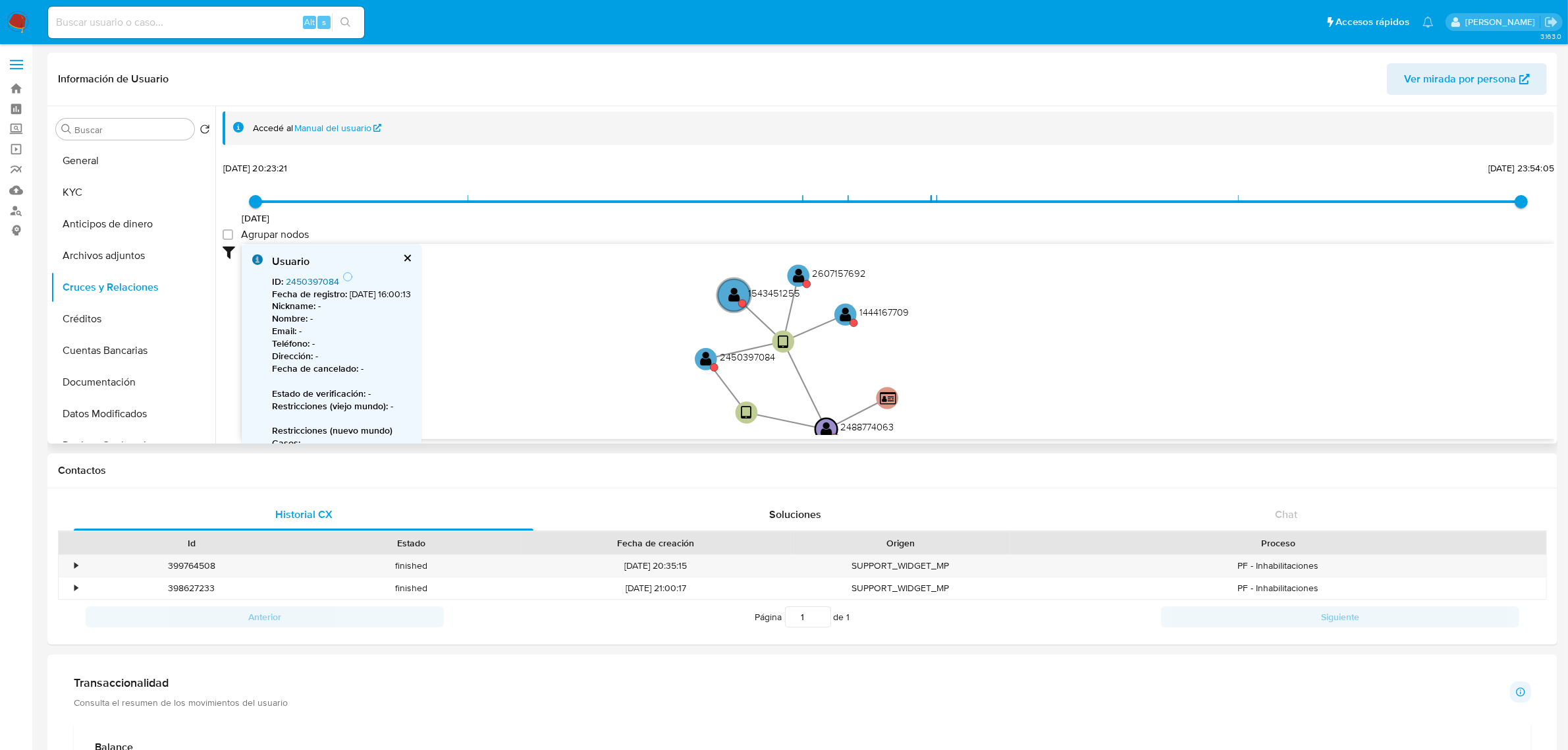
click at [324, 276] on link "2450397084" at bounding box center [312, 281] width 53 height 13
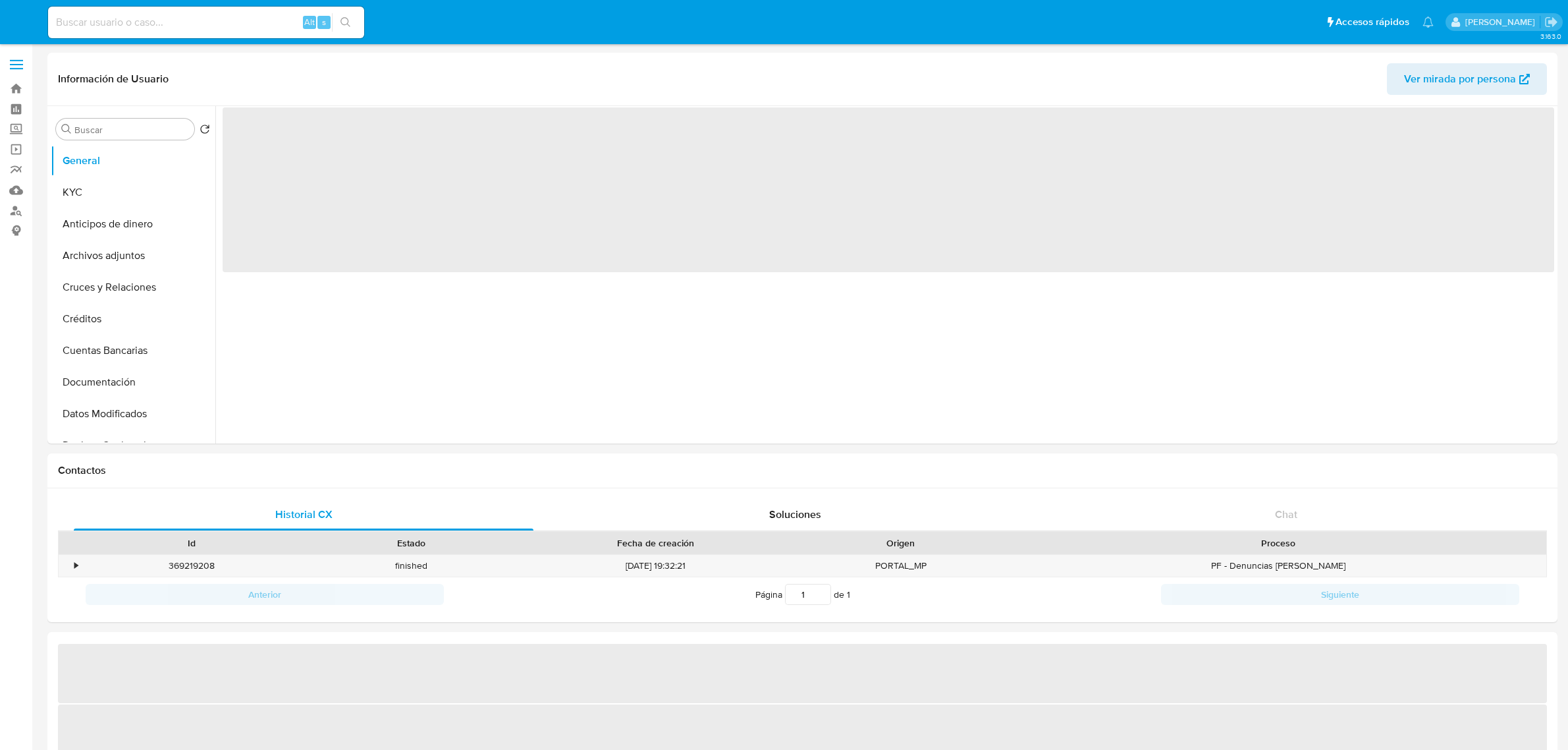
select select "10"
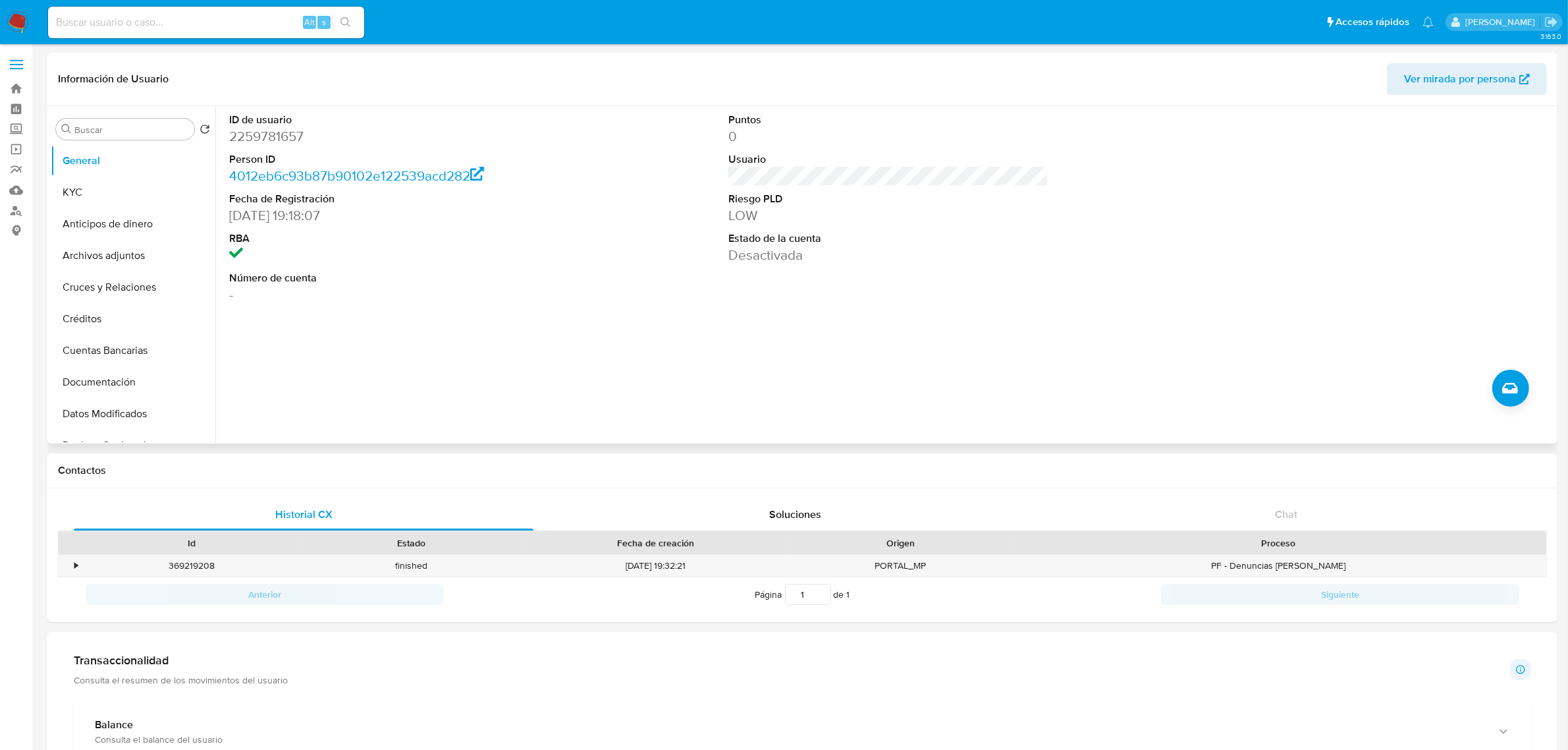
click at [289, 139] on dd "2259781657" at bounding box center [389, 136] width 320 height 18
copy dd "2259781657"
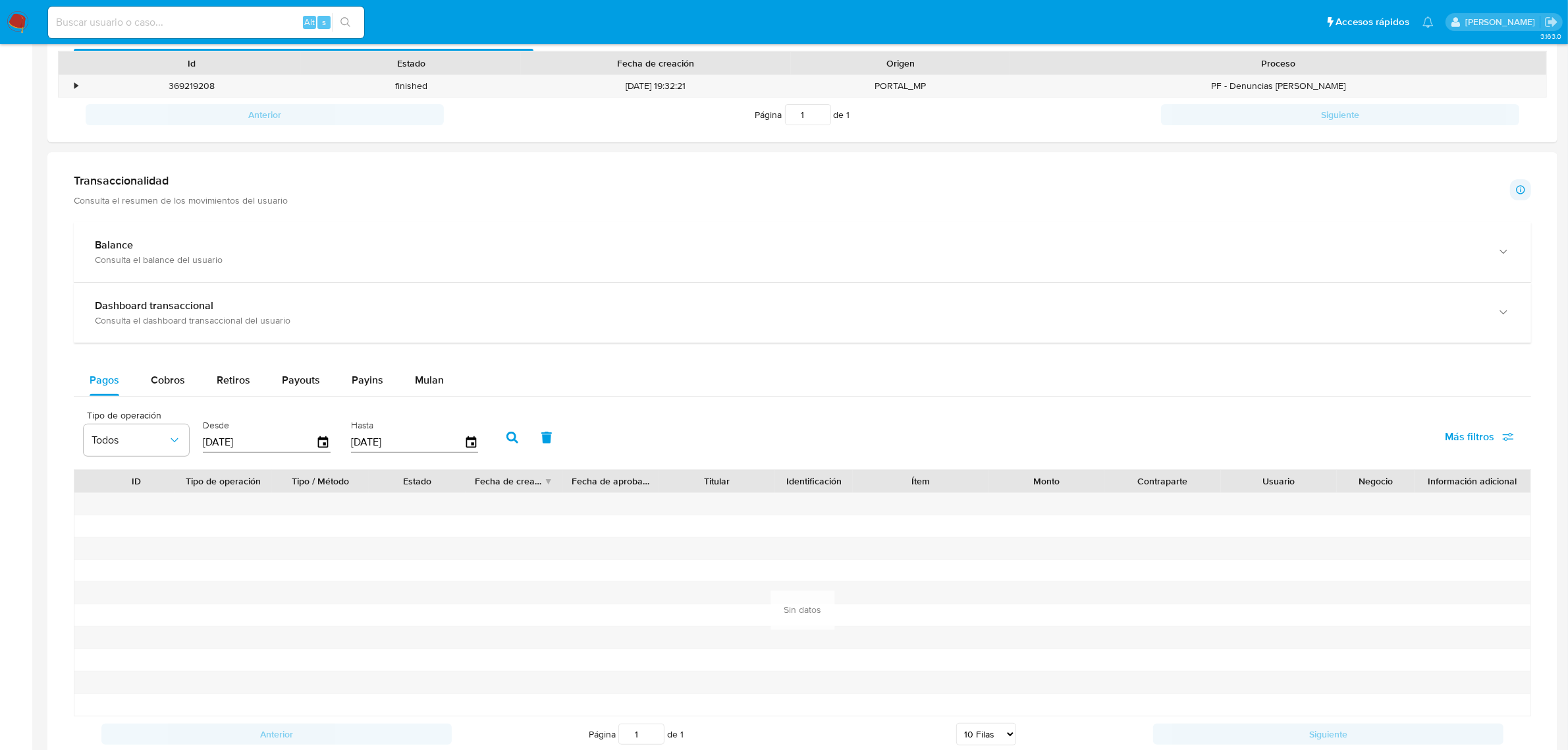
scroll to position [494, 0]
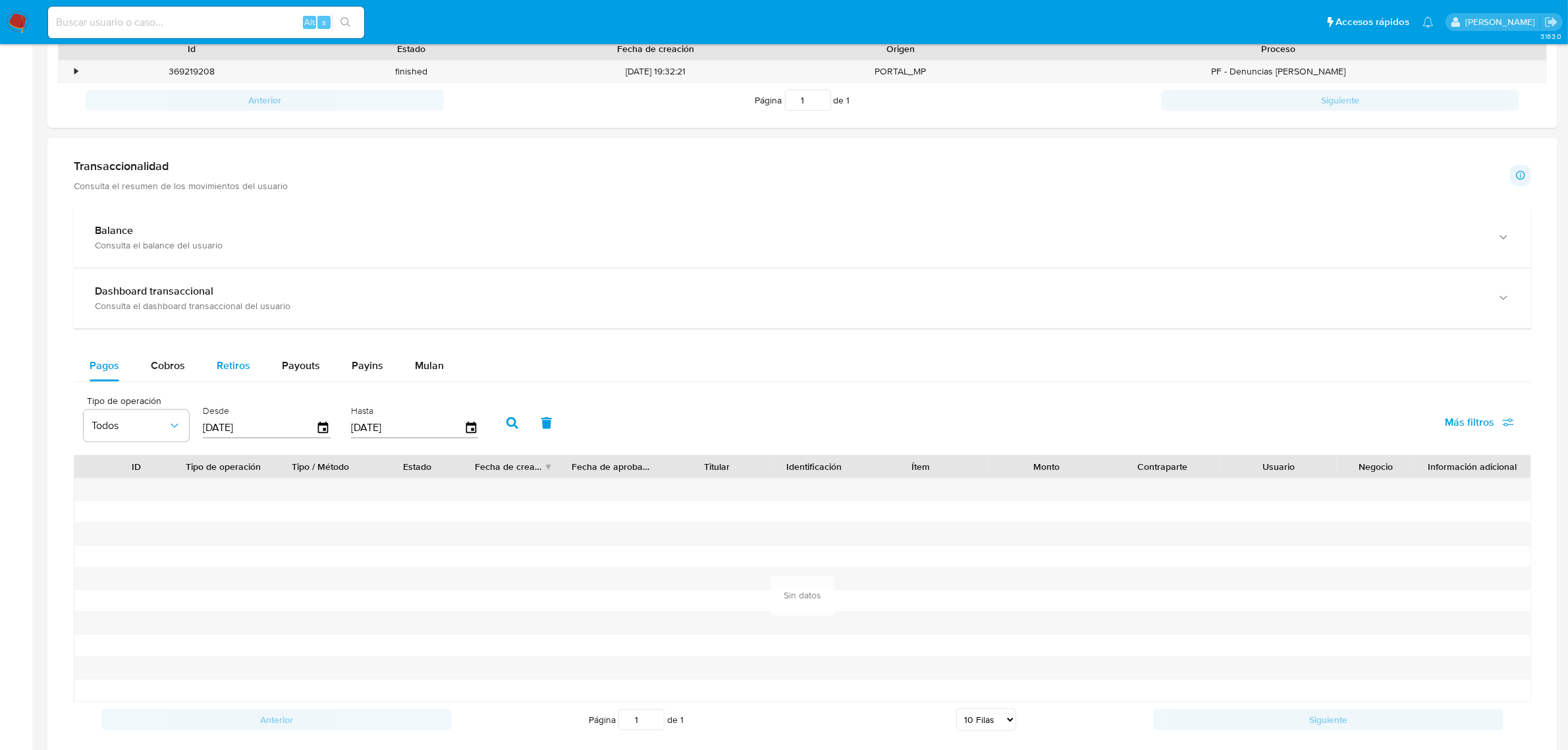
click at [171, 359] on span "Cobros" at bounding box center [168, 365] width 34 height 15
select select "10"
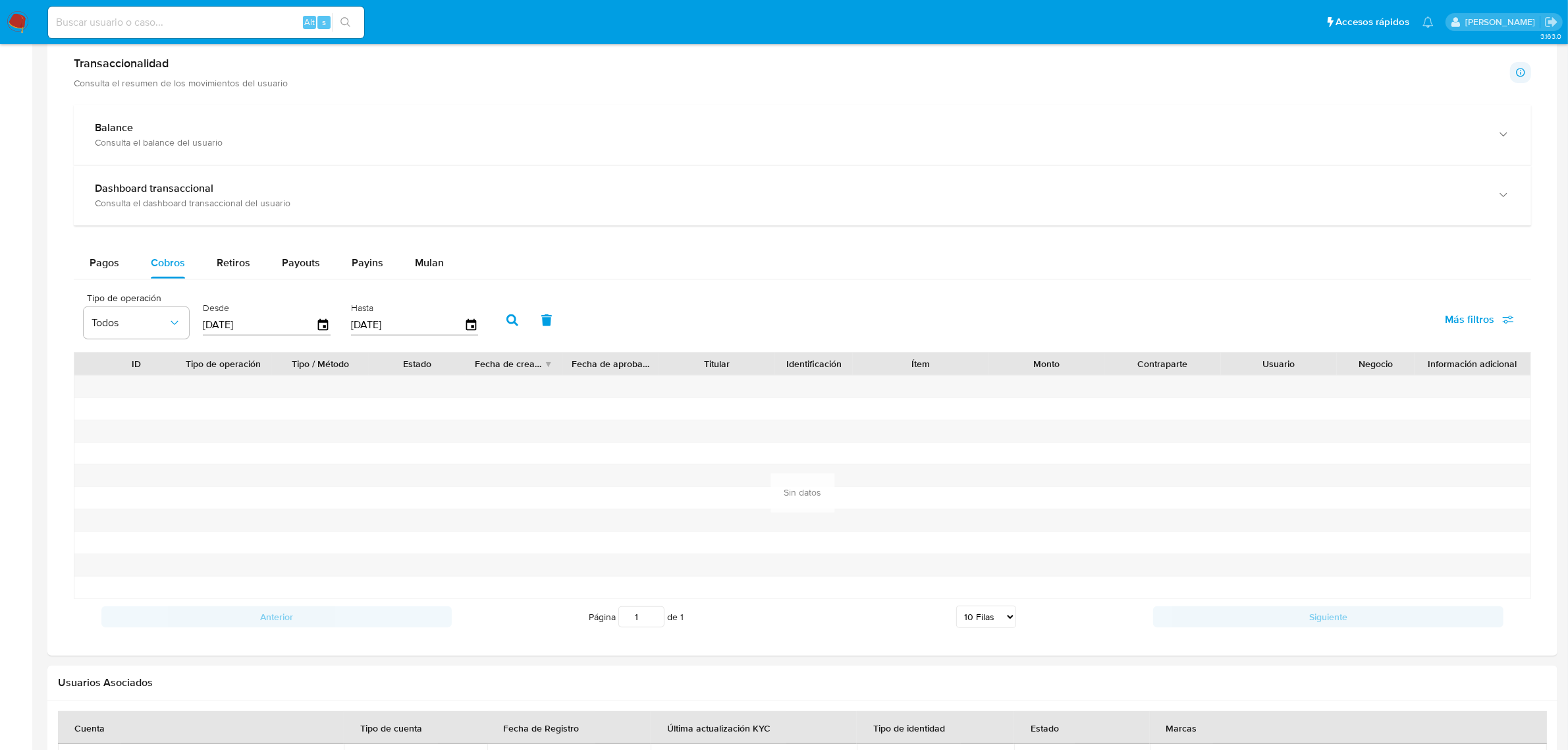
scroll to position [659, 0]
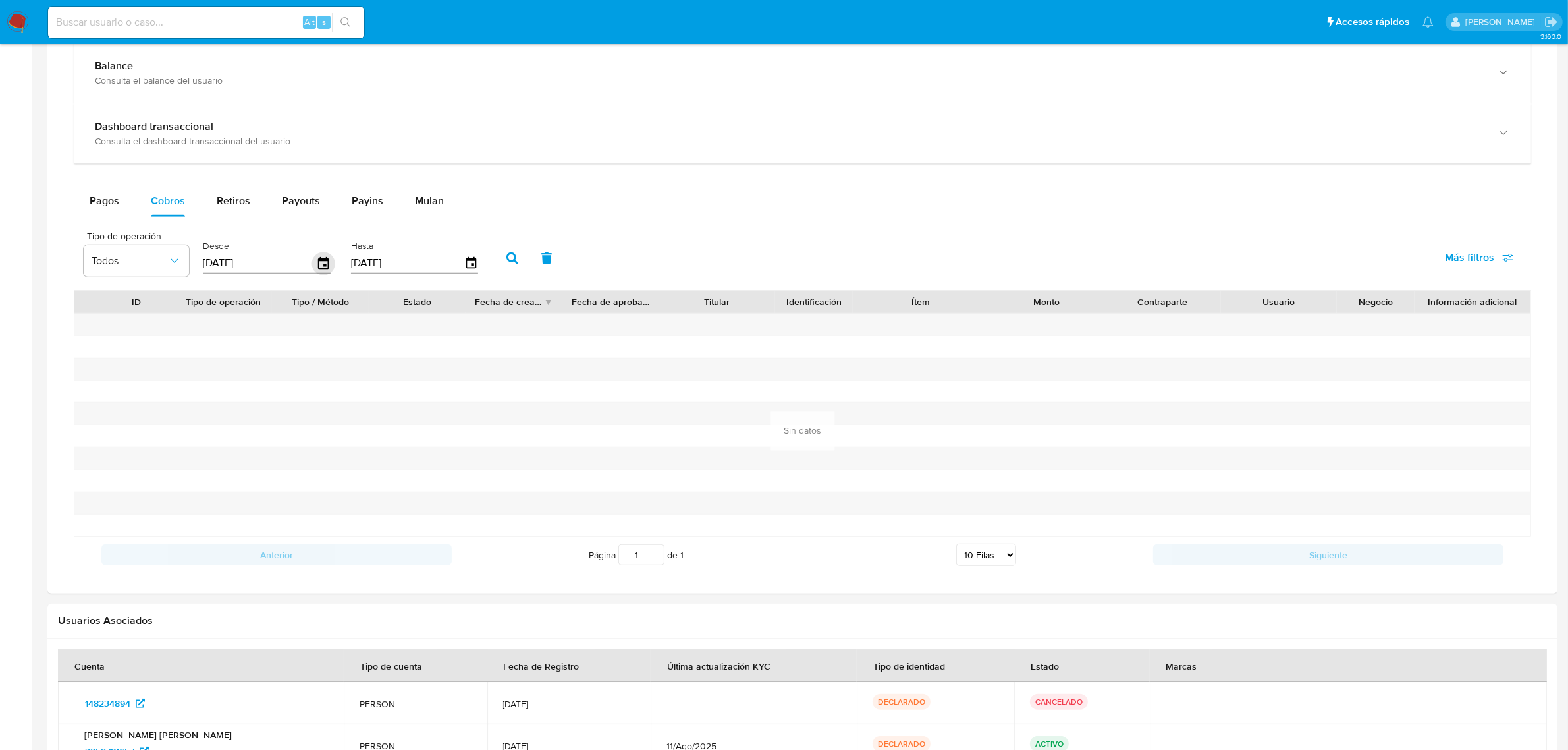
click at [321, 267] on icon "button" at bounding box center [323, 262] width 11 height 11
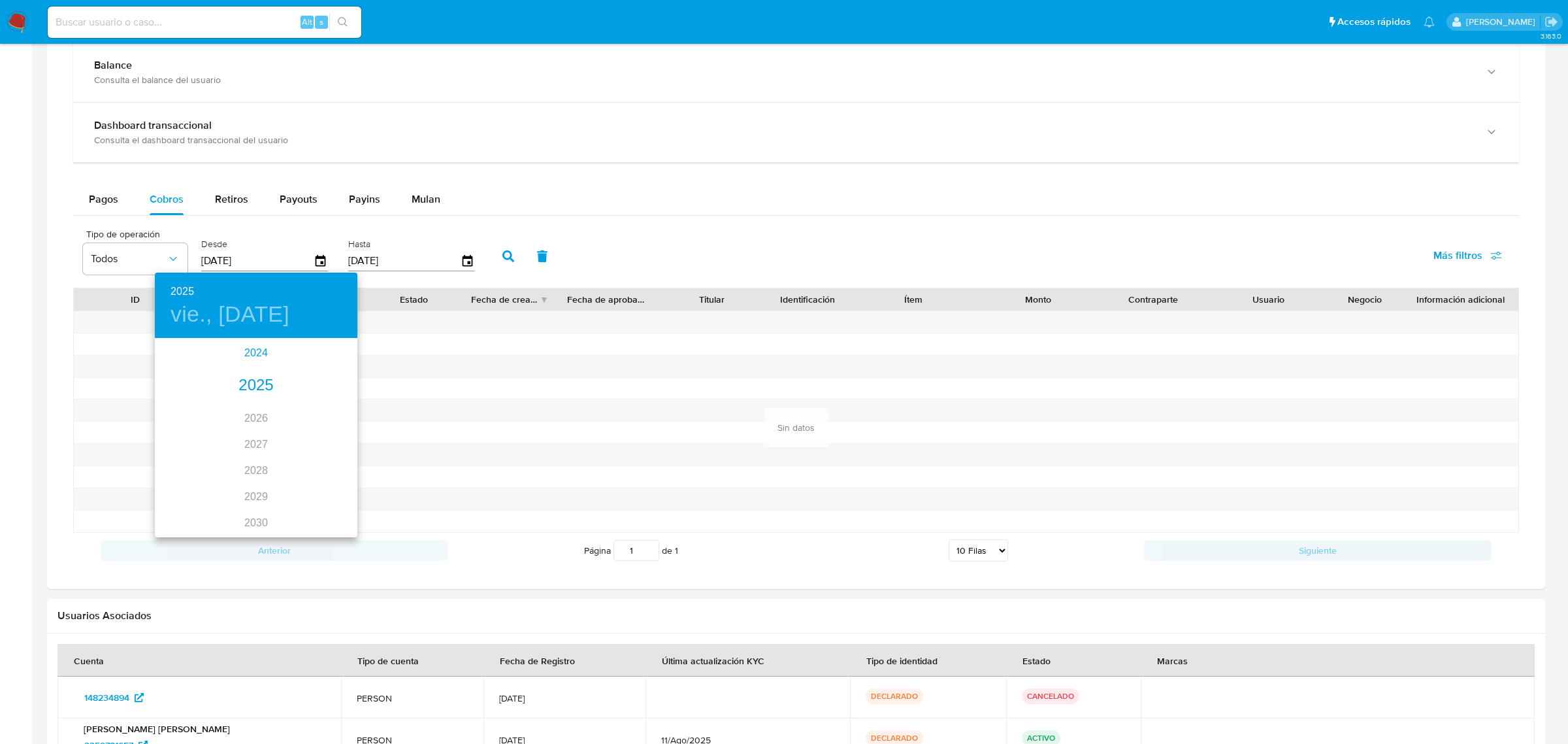
click at [265, 354] on div "2024" at bounding box center [256, 353] width 203 height 26
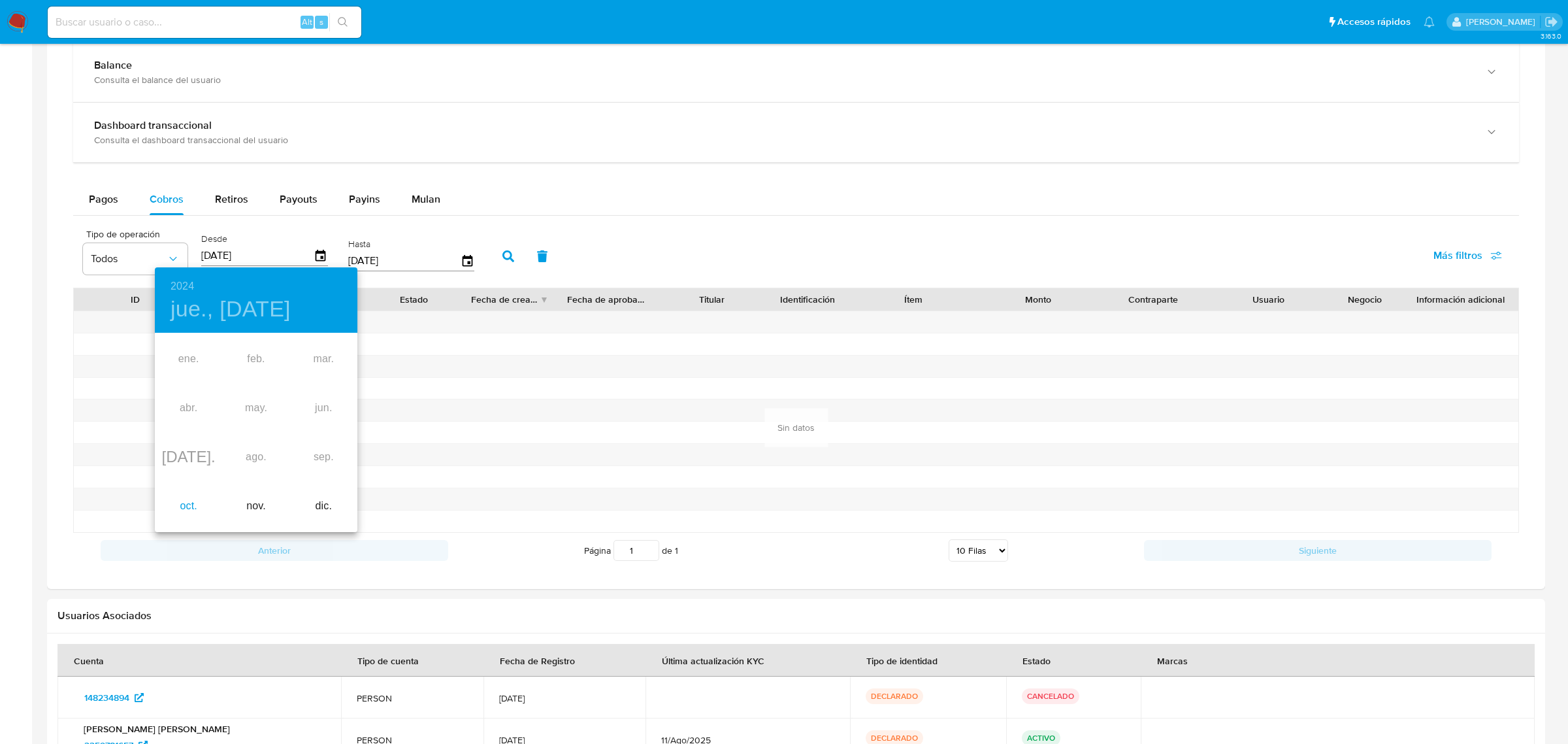
click at [196, 501] on div "oct." at bounding box center [188, 506] width 68 height 49
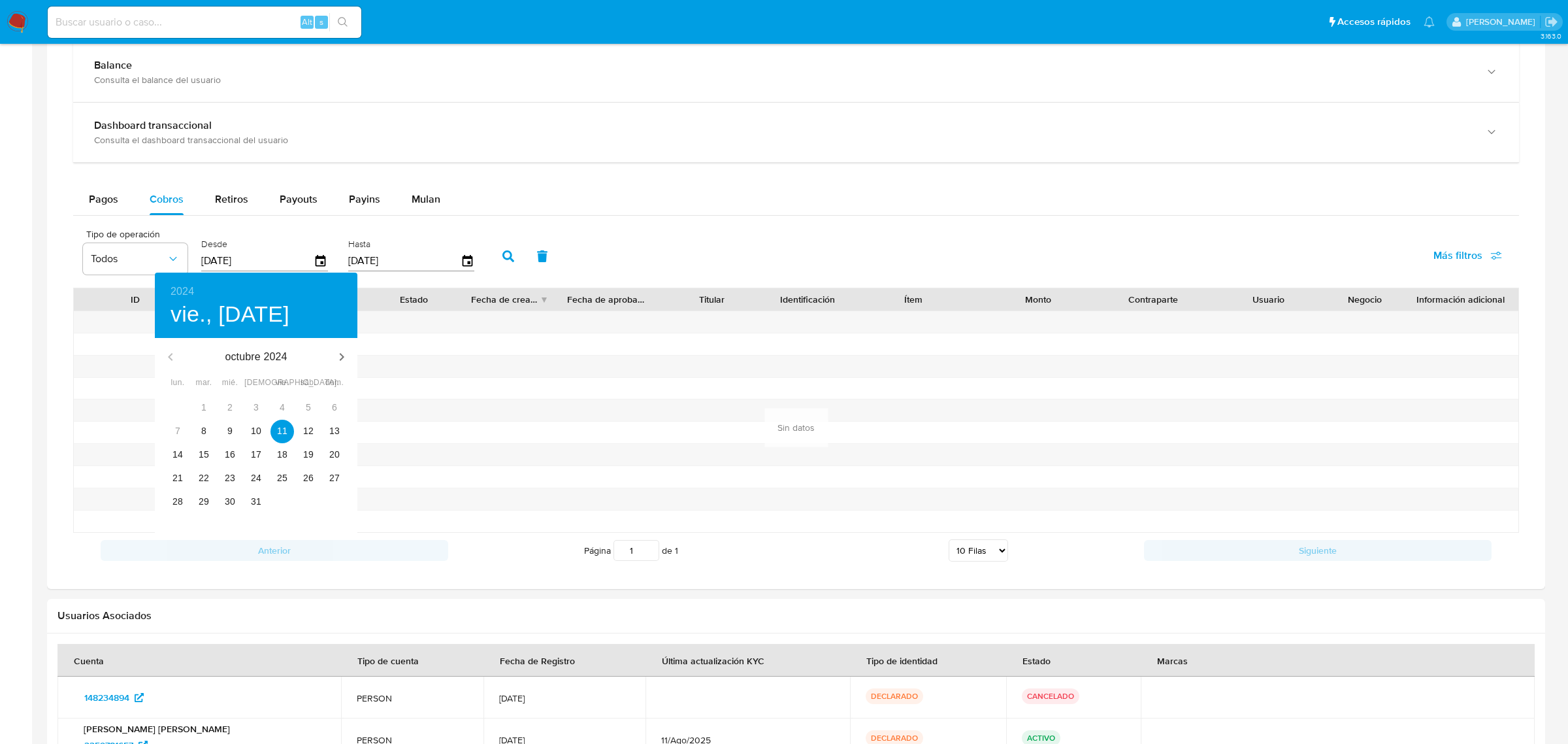
click at [264, 441] on div "10" at bounding box center [256, 431] width 26 height 24
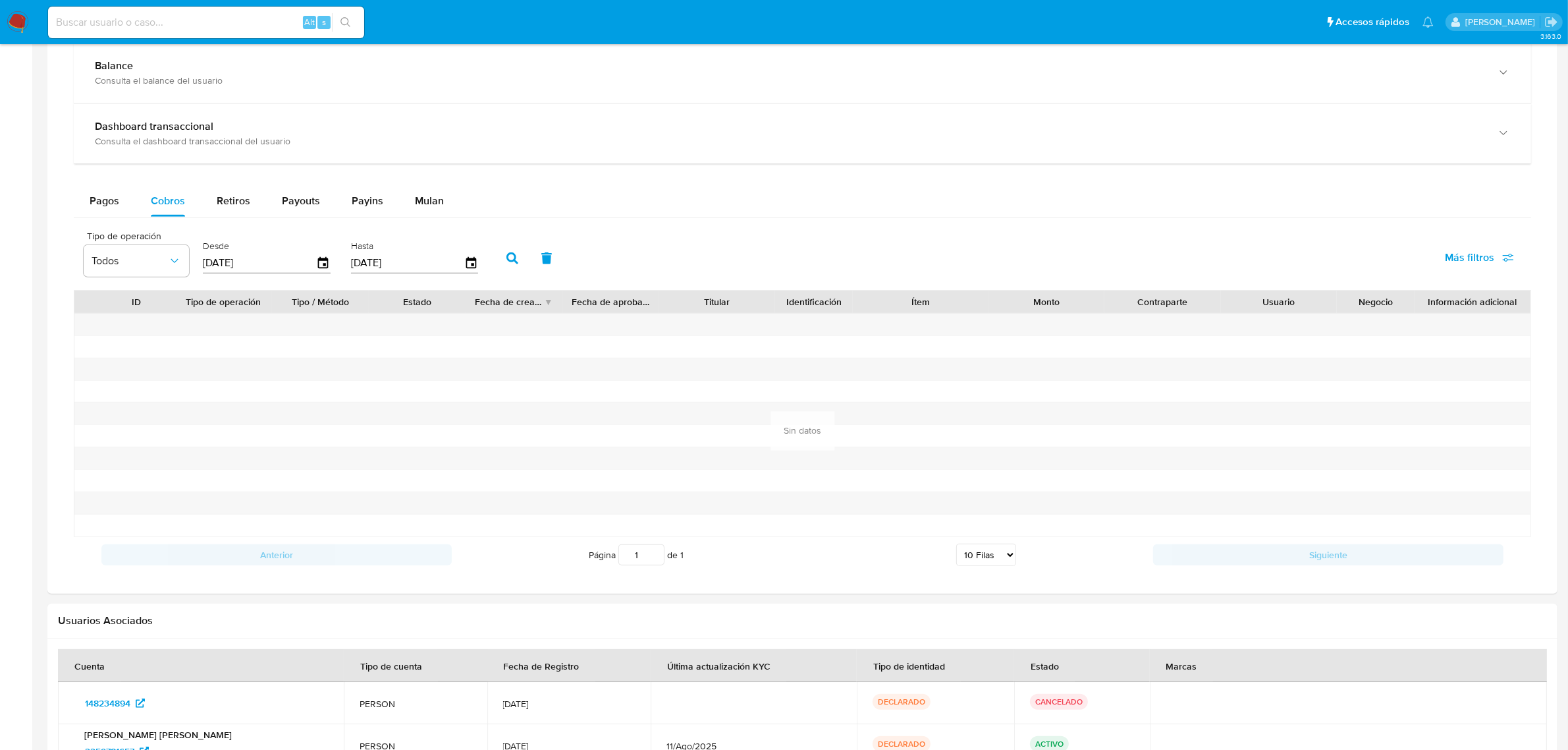
click at [531, 261] on button "button" at bounding box center [547, 258] width 34 height 32
click at [317, 264] on icon "button" at bounding box center [324, 263] width 23 height 23
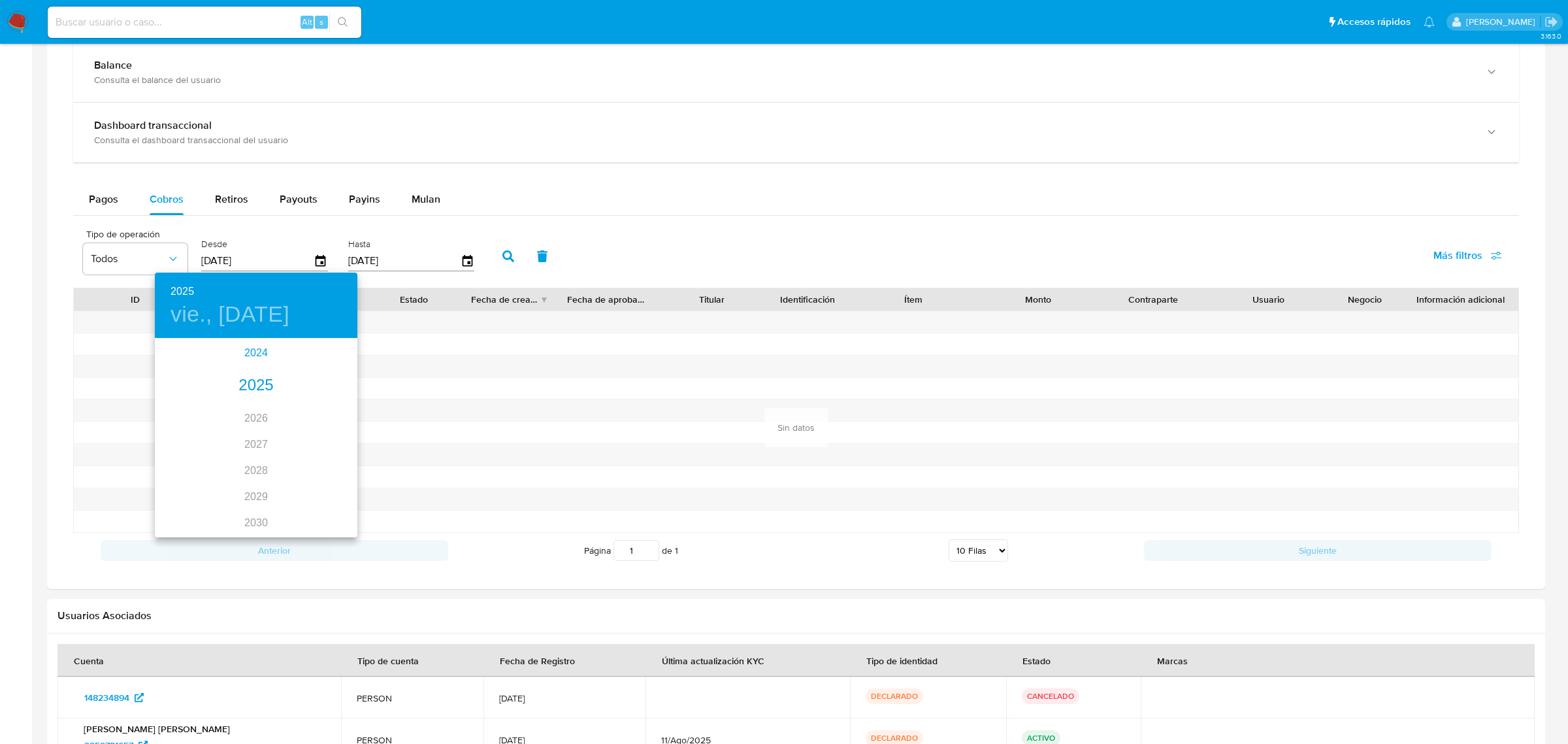
click at [247, 357] on div "2024" at bounding box center [256, 353] width 203 height 26
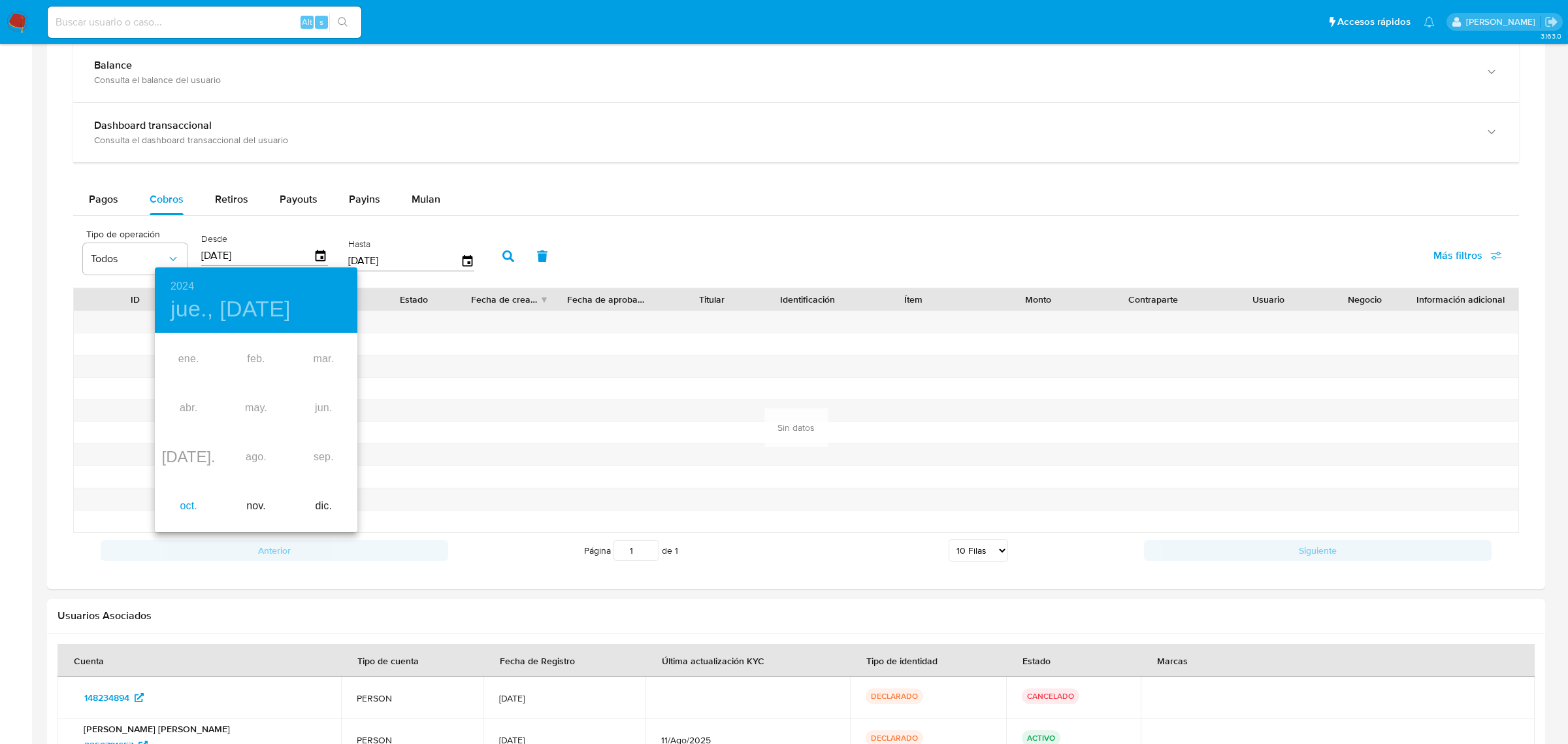
click at [187, 500] on div "oct." at bounding box center [188, 506] width 68 height 49
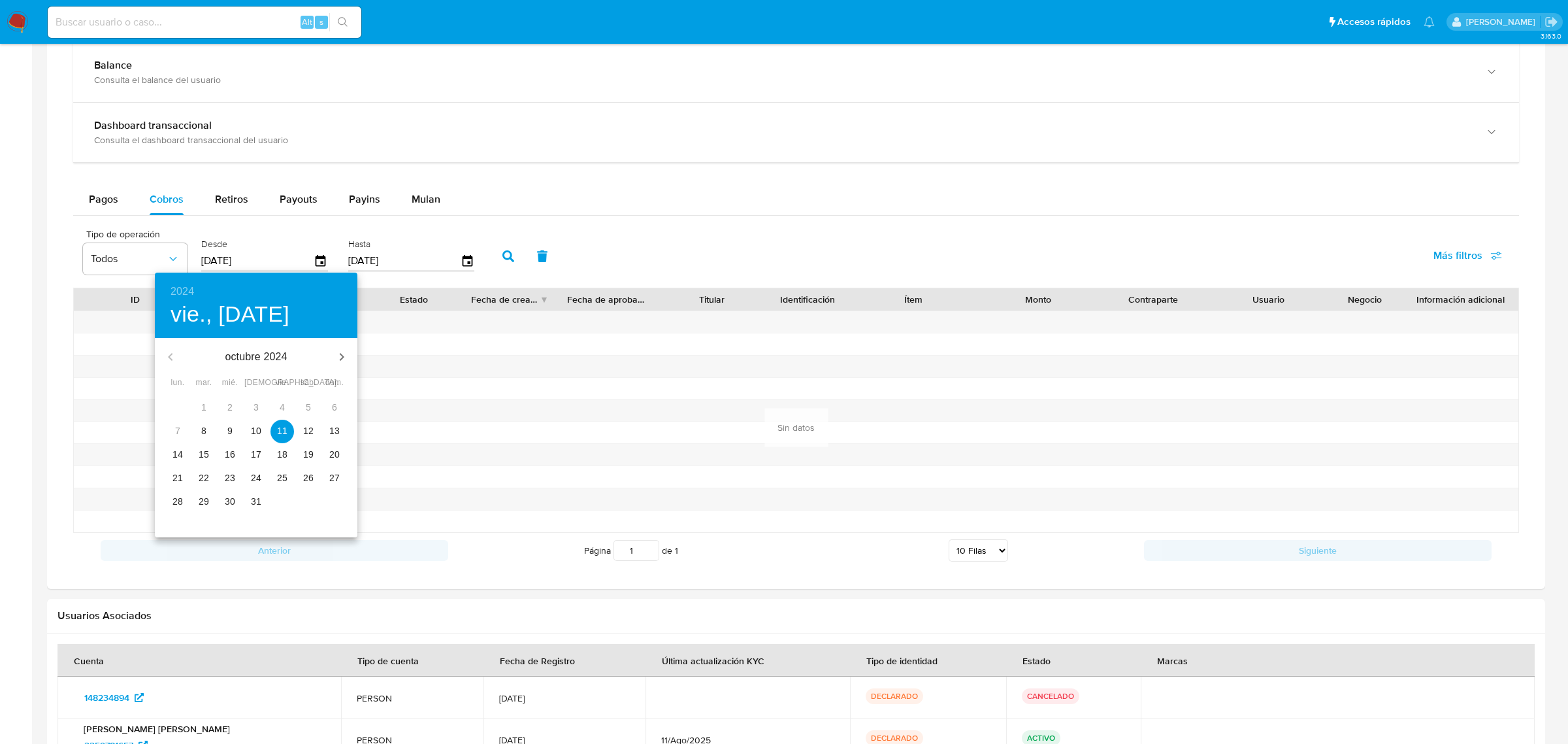
click at [260, 426] on p "10" at bounding box center [256, 431] width 11 height 13
type input "10/10/2024"
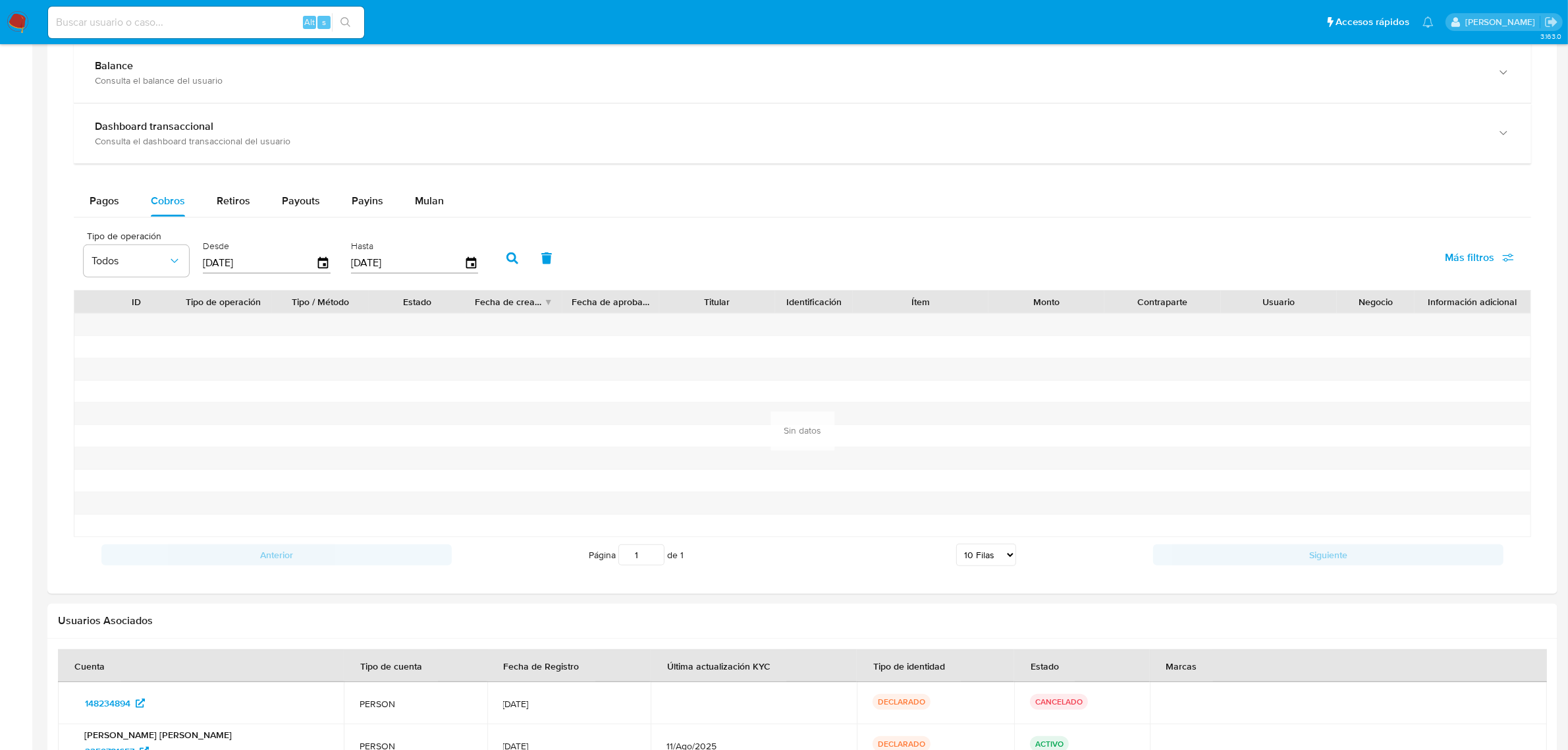
click at [500, 252] on button "button" at bounding box center [513, 258] width 34 height 32
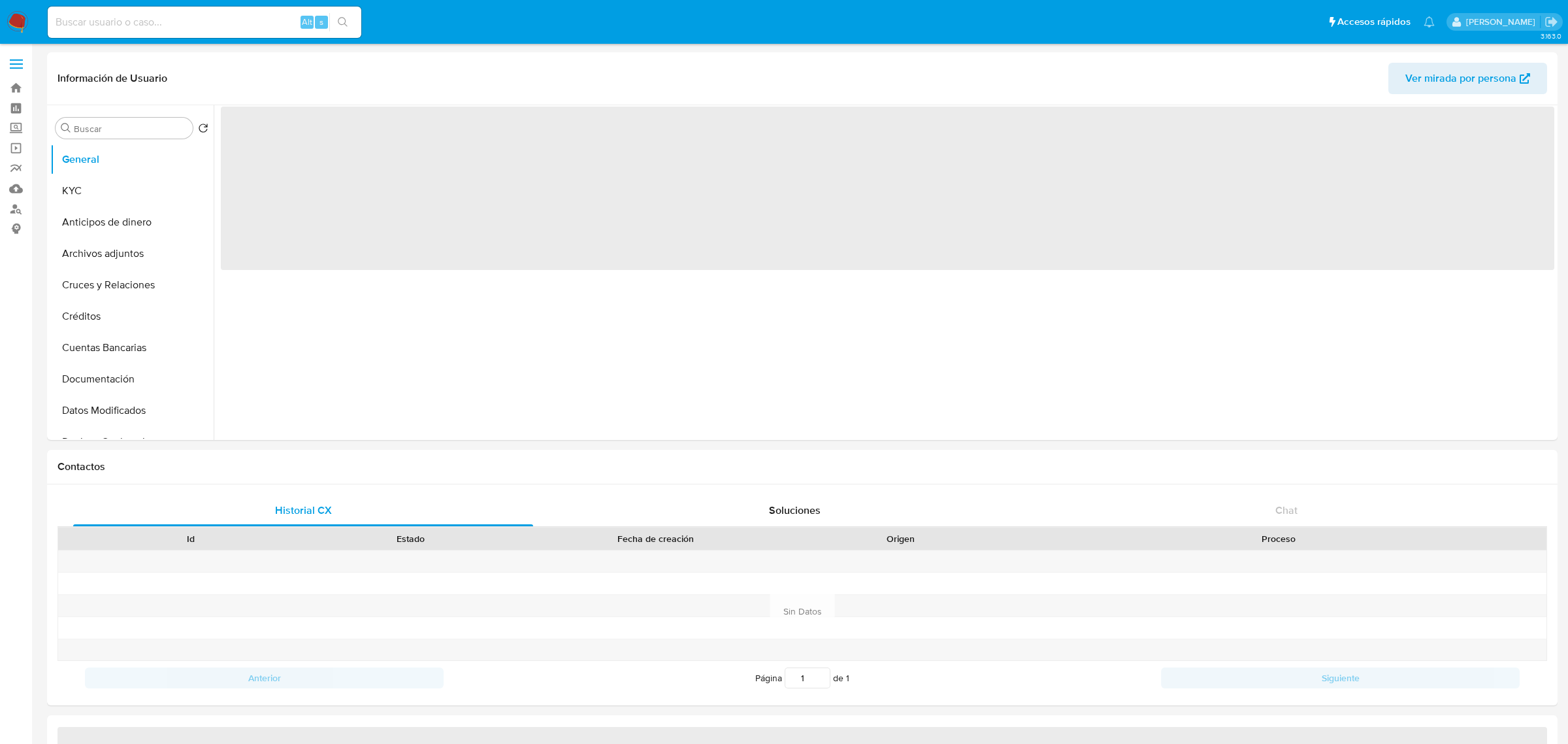
select select "10"
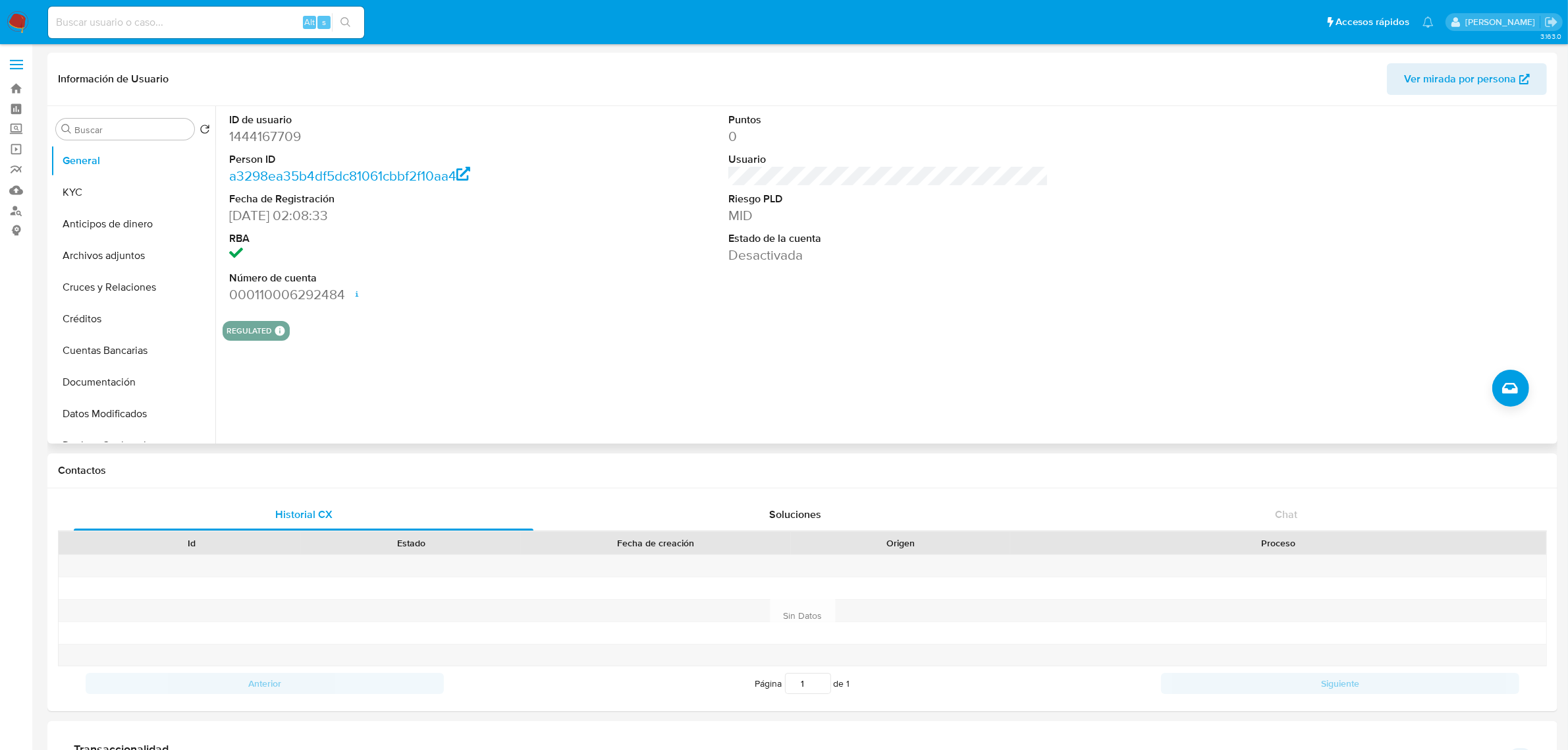
click at [290, 139] on dd "1444167709" at bounding box center [389, 136] width 320 height 18
copy dd "1444167709"
click at [81, 264] on button "Archivos adjuntos" at bounding box center [128, 255] width 154 height 32
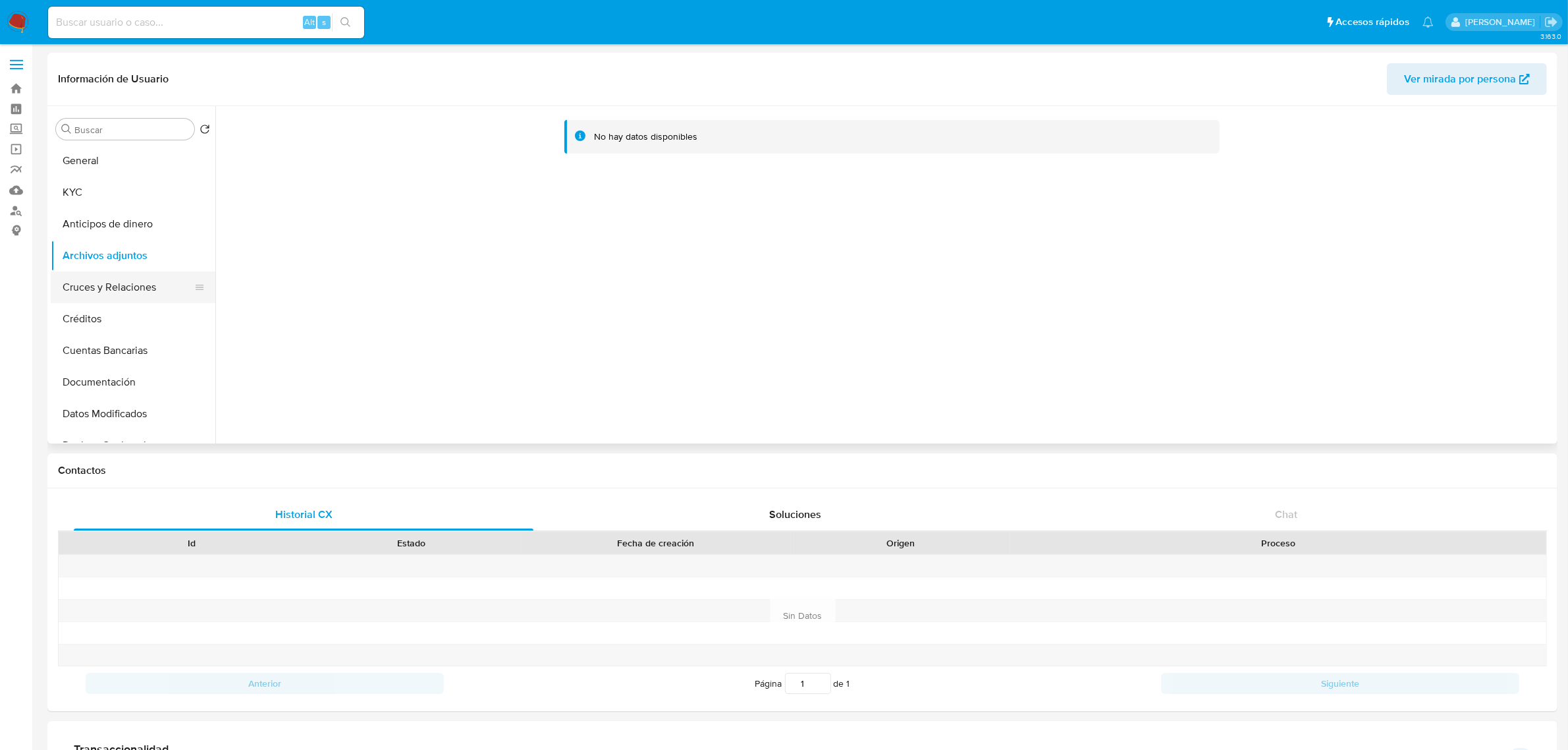
click at [108, 287] on button "Cruces y Relaciones" at bounding box center [128, 287] width 154 height 32
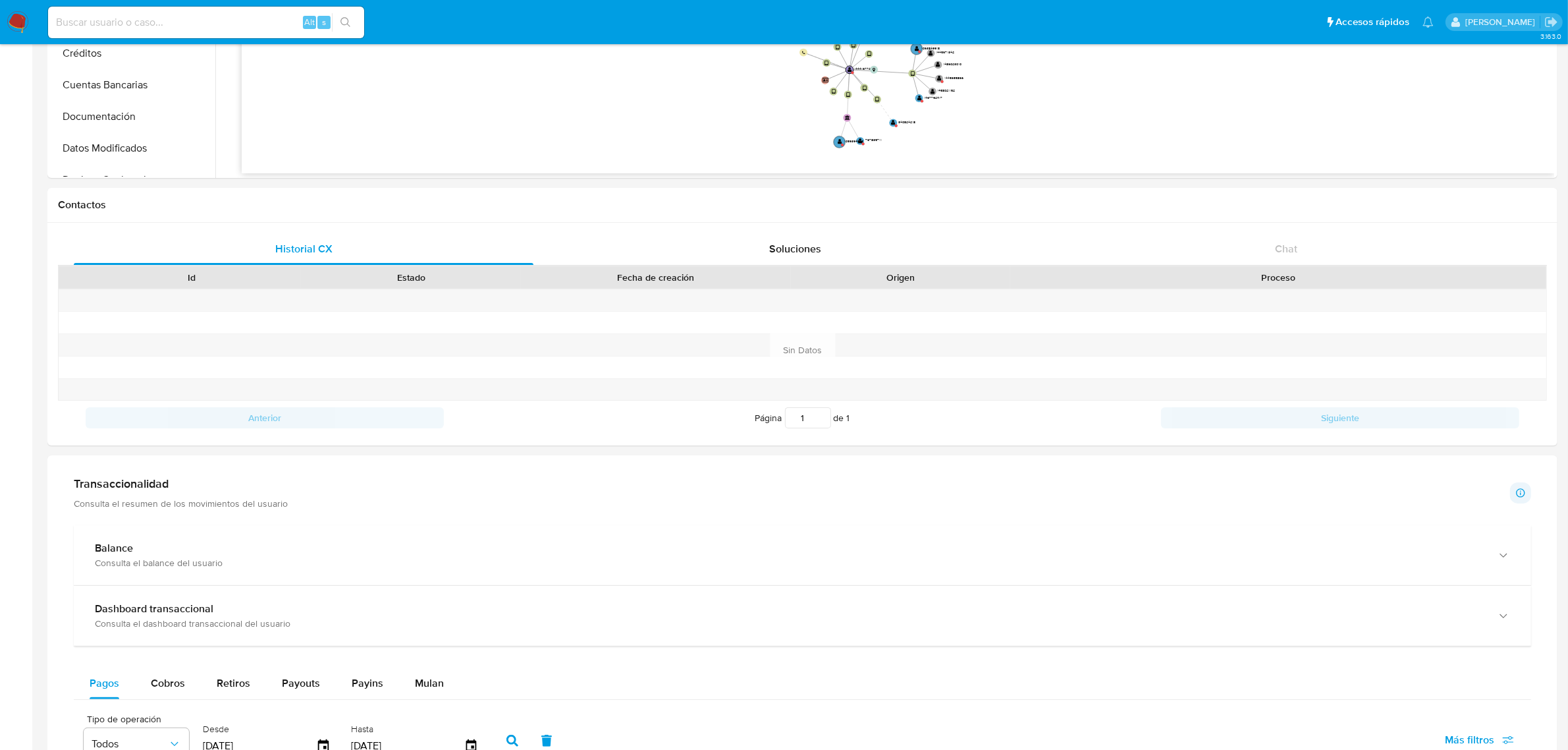
scroll to position [577, 0]
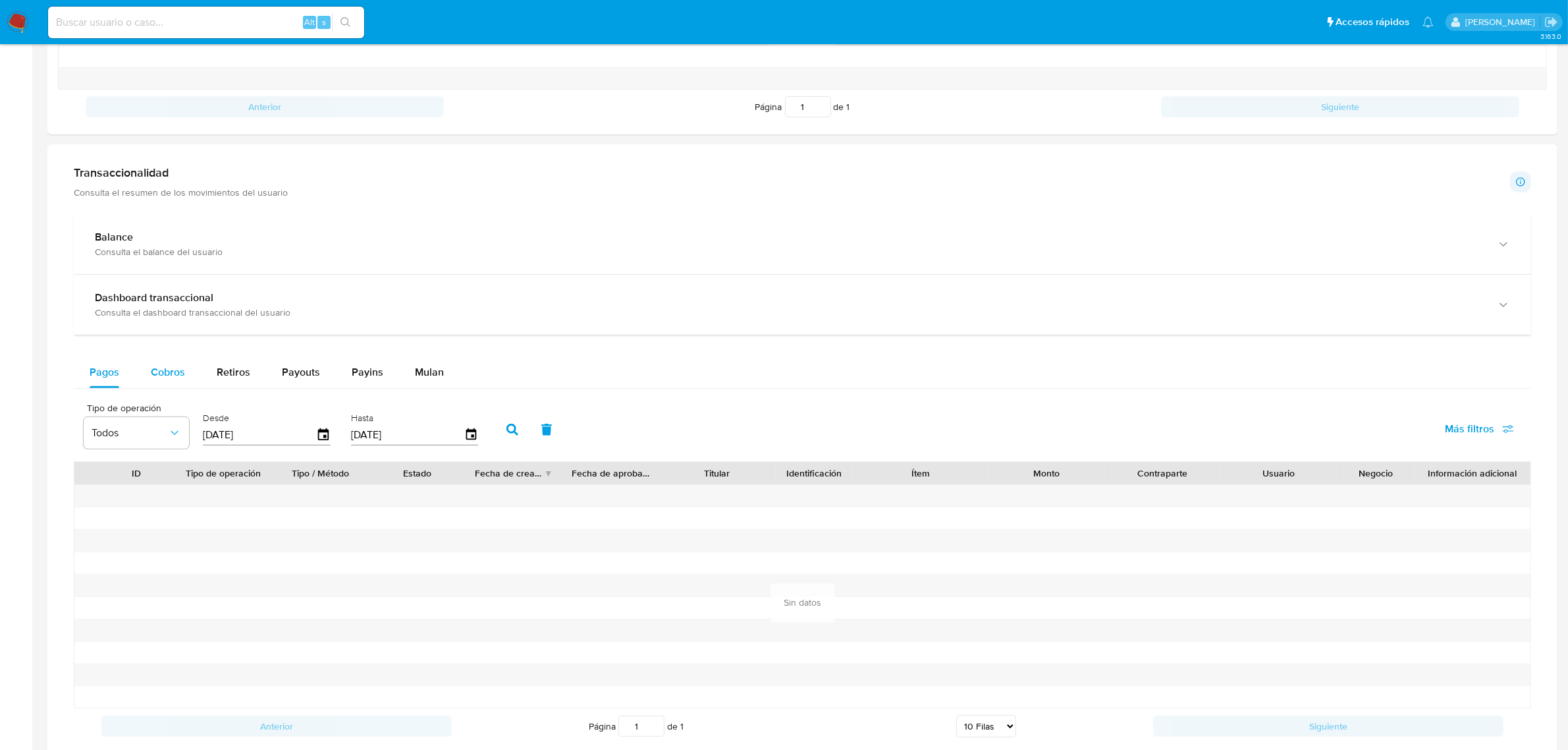
click at [179, 373] on span "Cobros" at bounding box center [168, 372] width 34 height 15
select select "10"
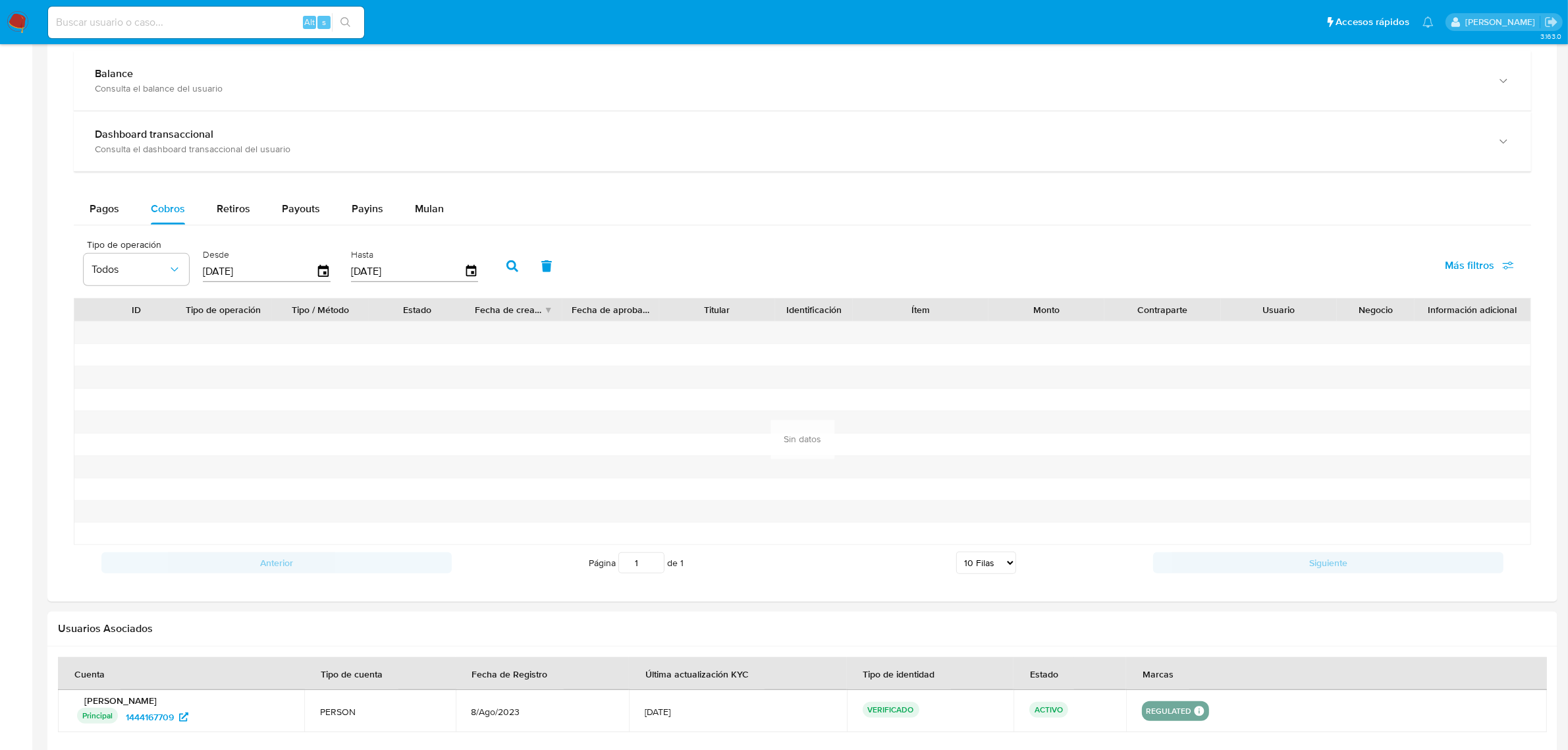
scroll to position [741, 0]
click at [320, 268] on icon "button" at bounding box center [323, 269] width 11 height 11
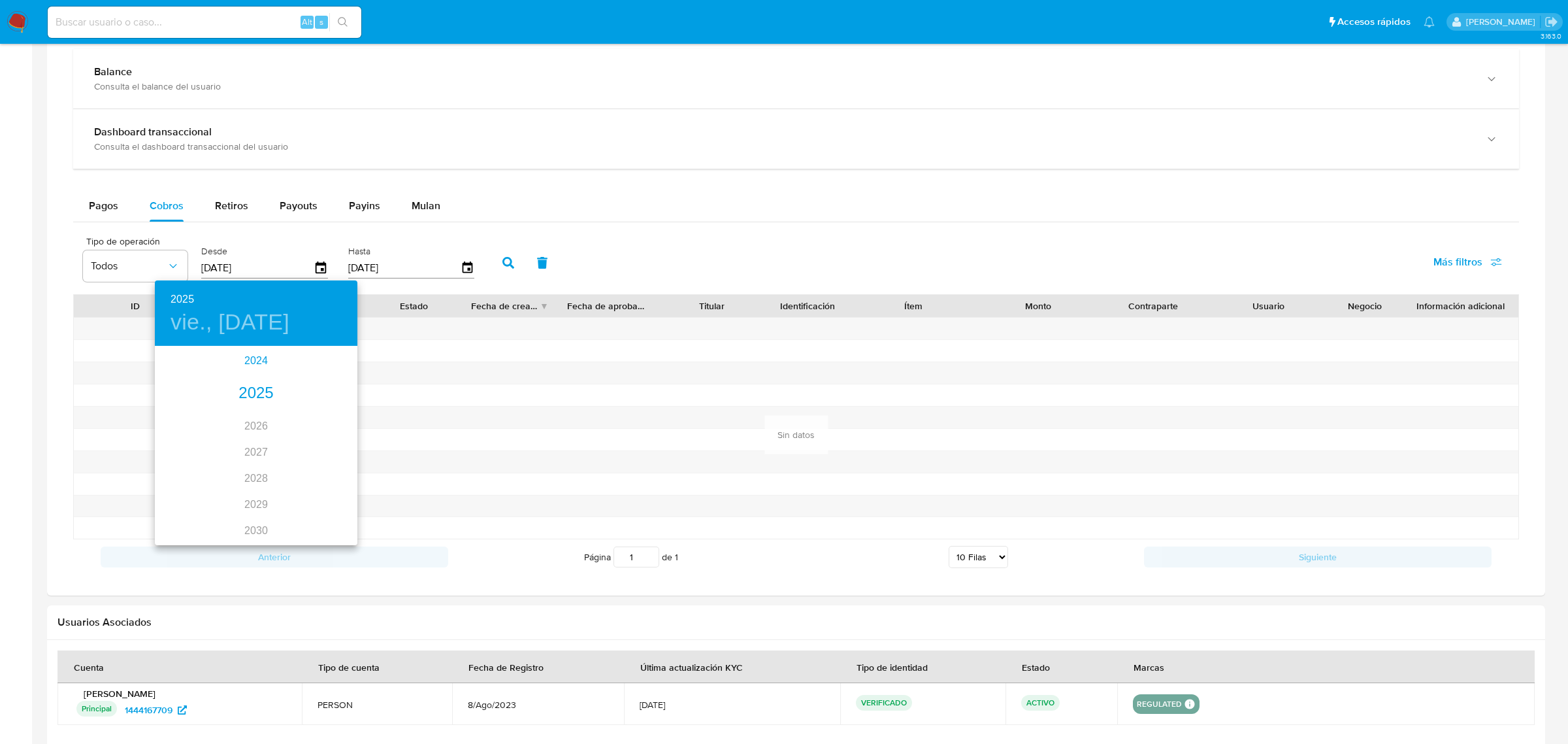
click at [251, 360] on div "2024" at bounding box center [256, 361] width 203 height 26
click at [181, 514] on div "oct." at bounding box center [188, 514] width 68 height 49
click at [259, 462] on p "17" at bounding box center [256, 462] width 11 height 13
type input "[DATE]"
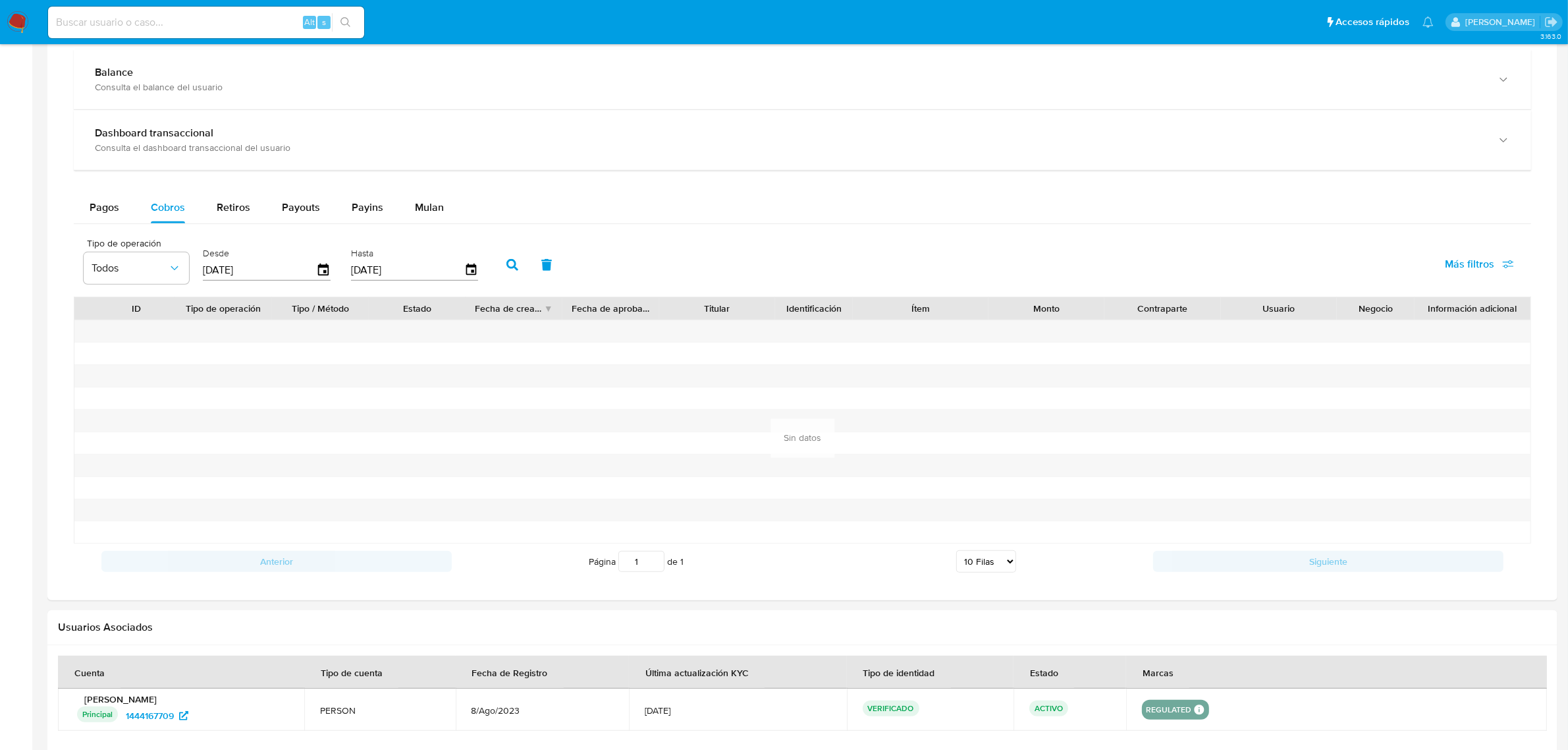
click at [506, 276] on button "button" at bounding box center [513, 265] width 34 height 32
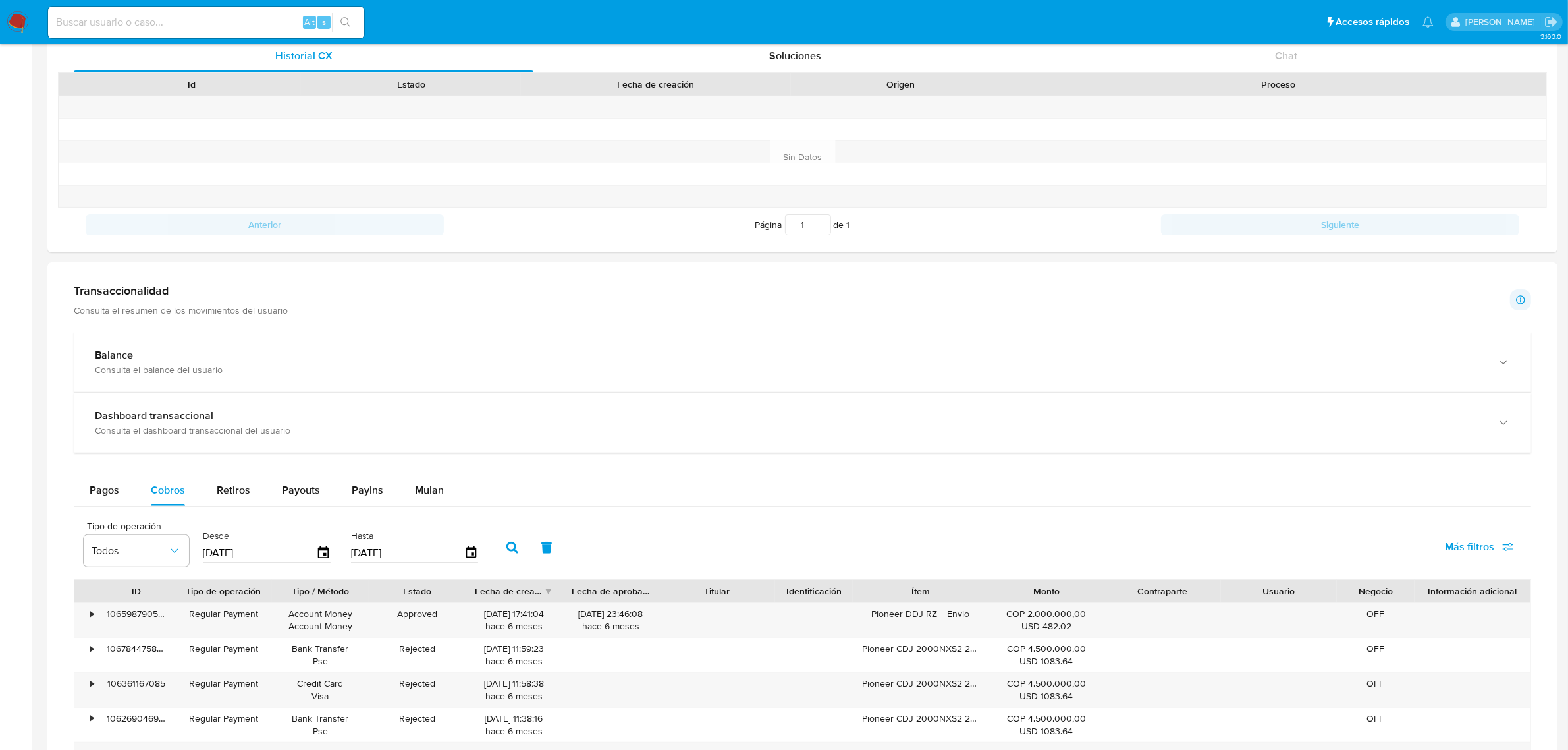
scroll to position [0, 0]
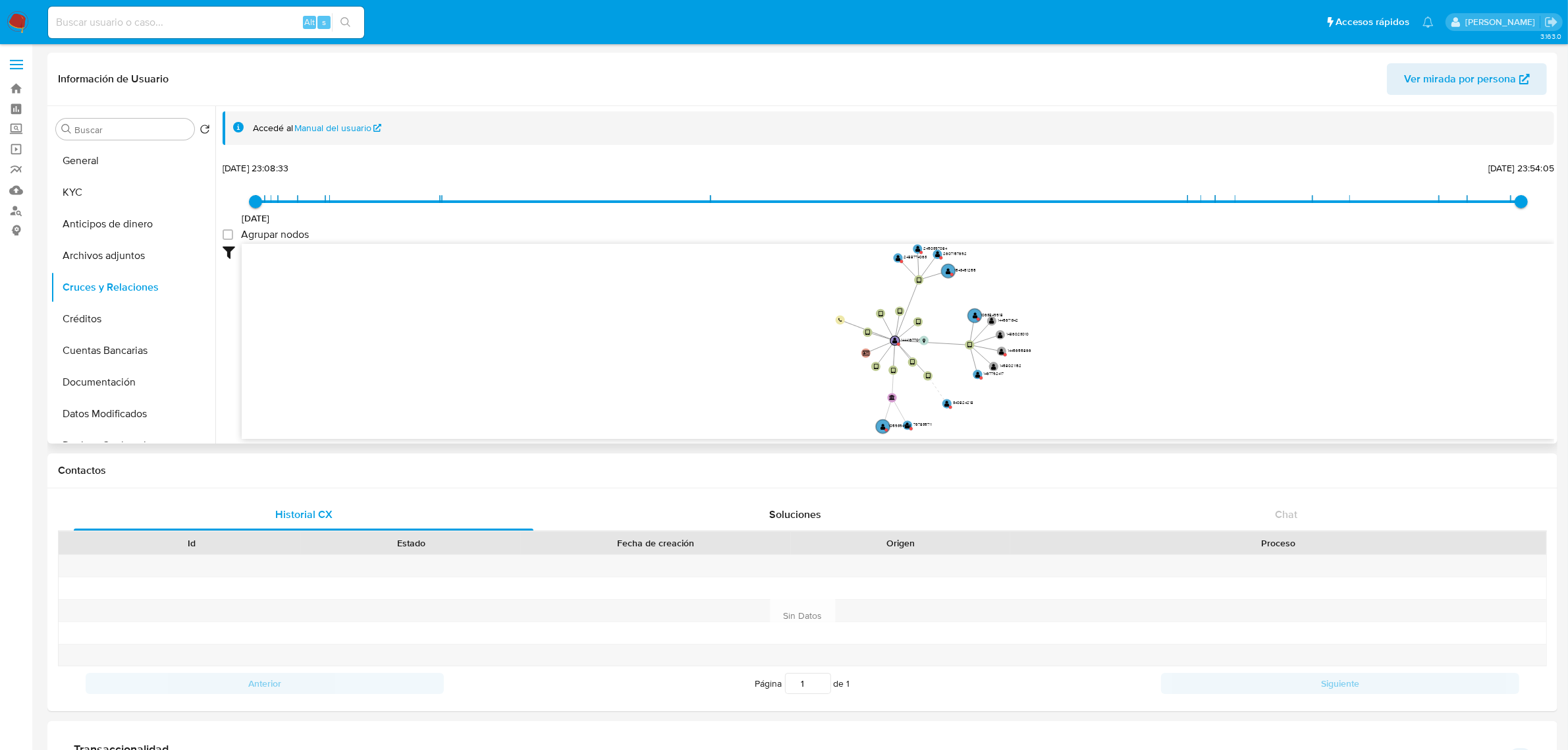
drag, startPoint x: 827, startPoint y: 338, endPoint x: 611, endPoint y: 336, distance: 216.0
click at [611, 336] on icon "device-6642e013b852b8b35c4ead3b  device-64d1dbe17f4d1f8ae127c739  device-6642…" at bounding box center [898, 339] width 1312 height 191
click at [148, 166] on button "General" at bounding box center [128, 161] width 154 height 32
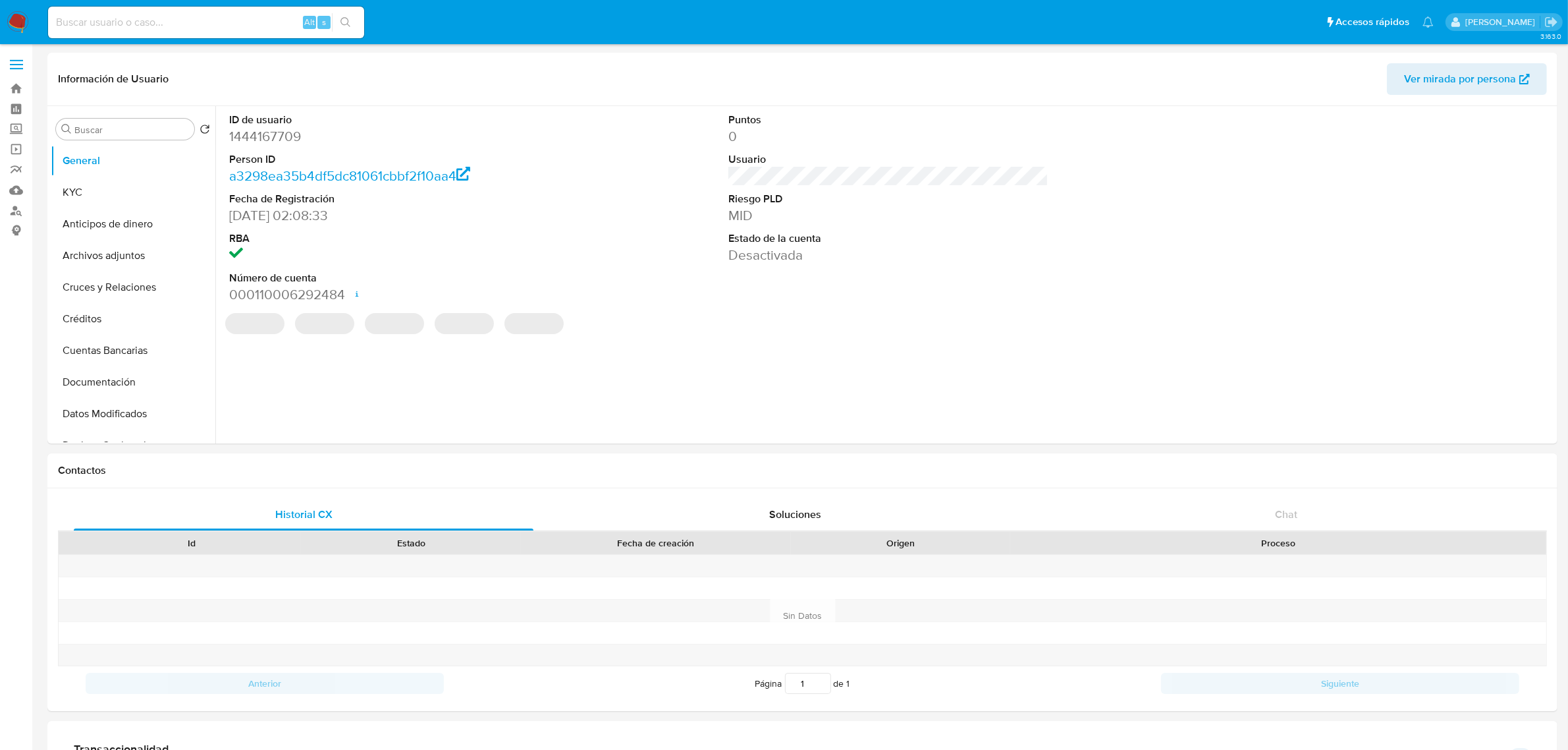
click at [267, 136] on dd "1444167709" at bounding box center [389, 136] width 320 height 18
copy dd "1444167709"
click at [113, 283] on button "Cruces y Relaciones" at bounding box center [128, 287] width 154 height 32
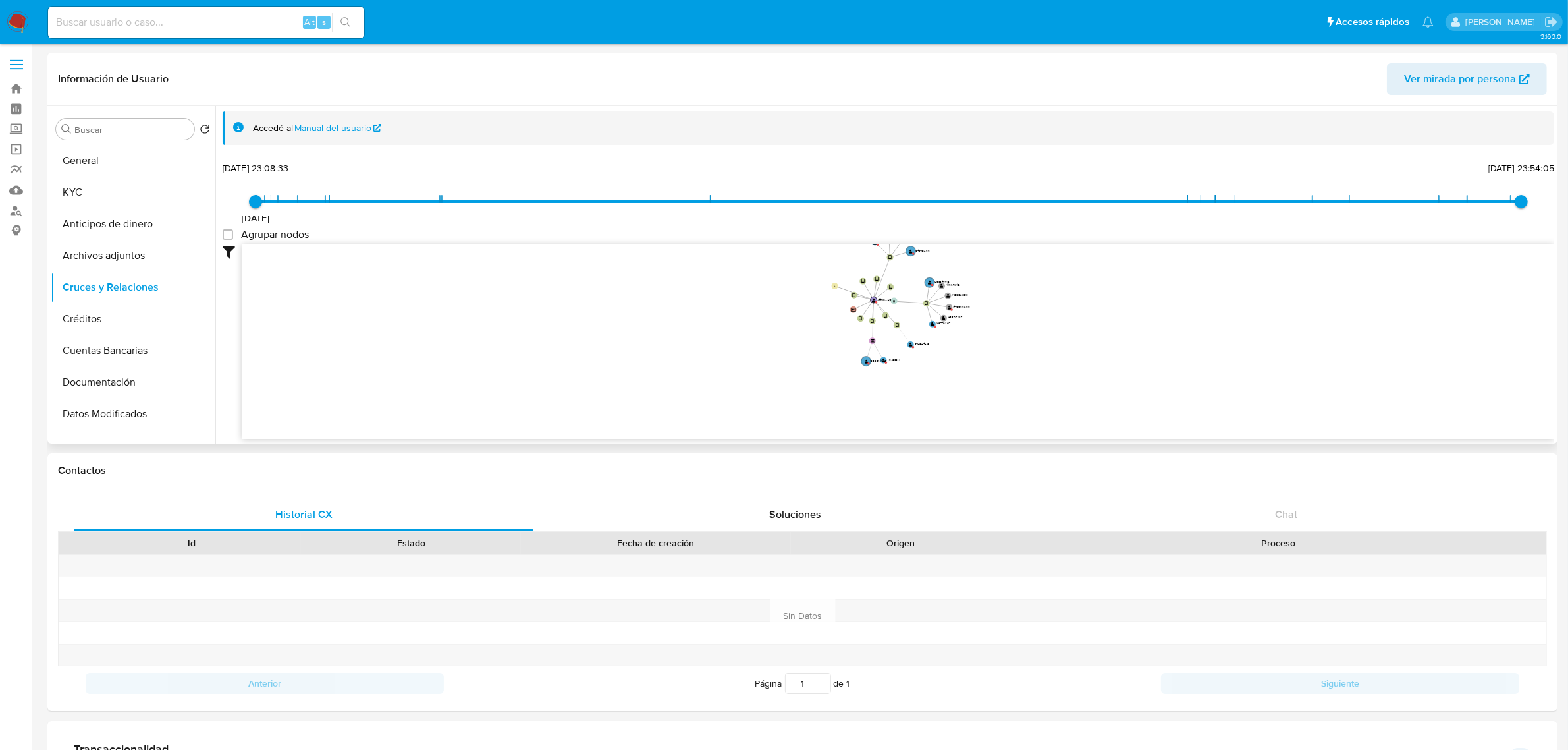
drag, startPoint x: 977, startPoint y: 410, endPoint x: 962, endPoint y: 345, distance: 66.7
click at [962, 345] on icon "device-6642e013b852b8b35c4ead3b  device-64d1dbe17f4d1f8ae127c739  device-6642…" at bounding box center [898, 339] width 1312 height 191
click at [851, 348] on circle at bounding box center [856, 349] width 19 height 19
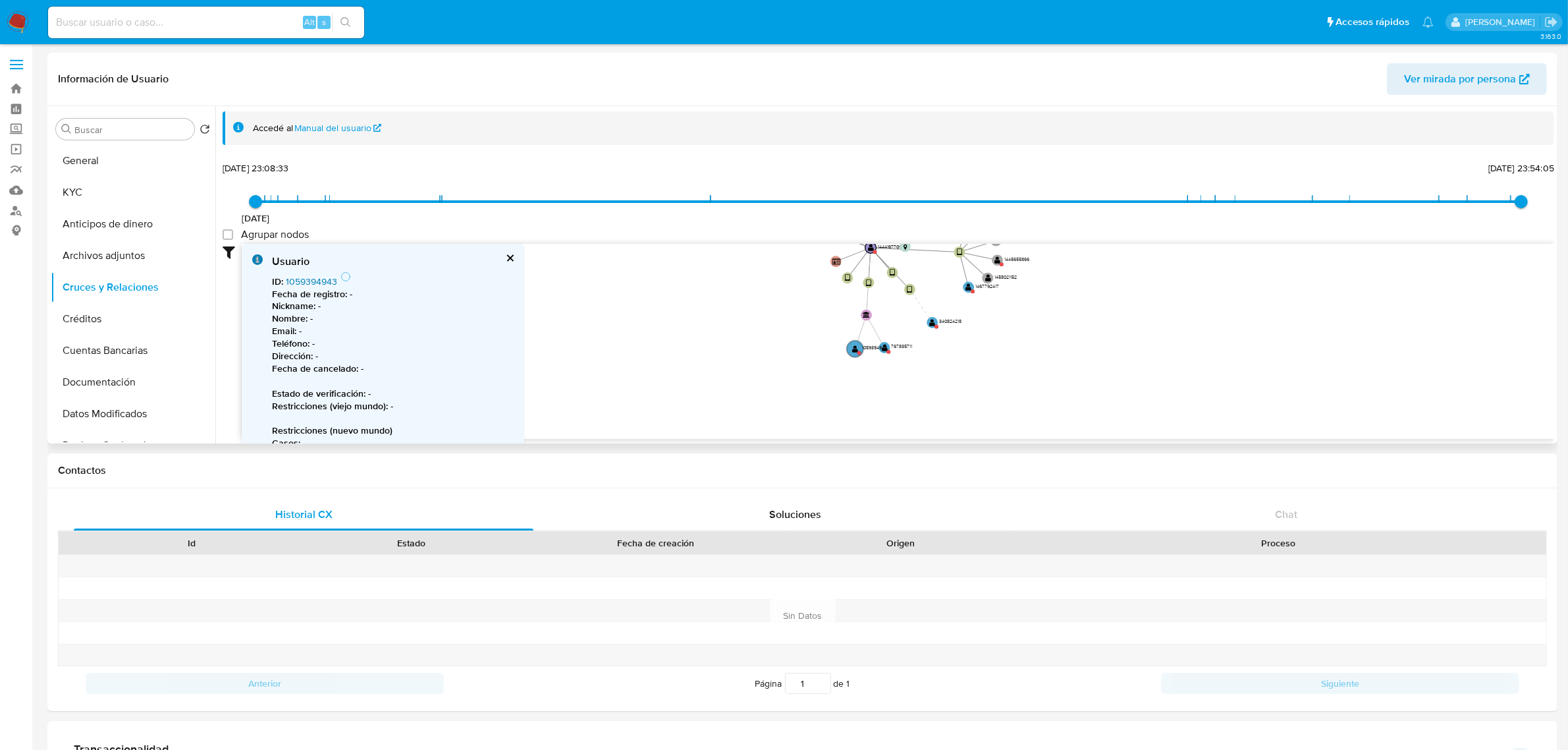
click at [307, 277] on link "1059394943" at bounding box center [311, 281] width 52 height 13
click at [887, 350] on text "1059394943" at bounding box center [873, 348] width 25 height 7
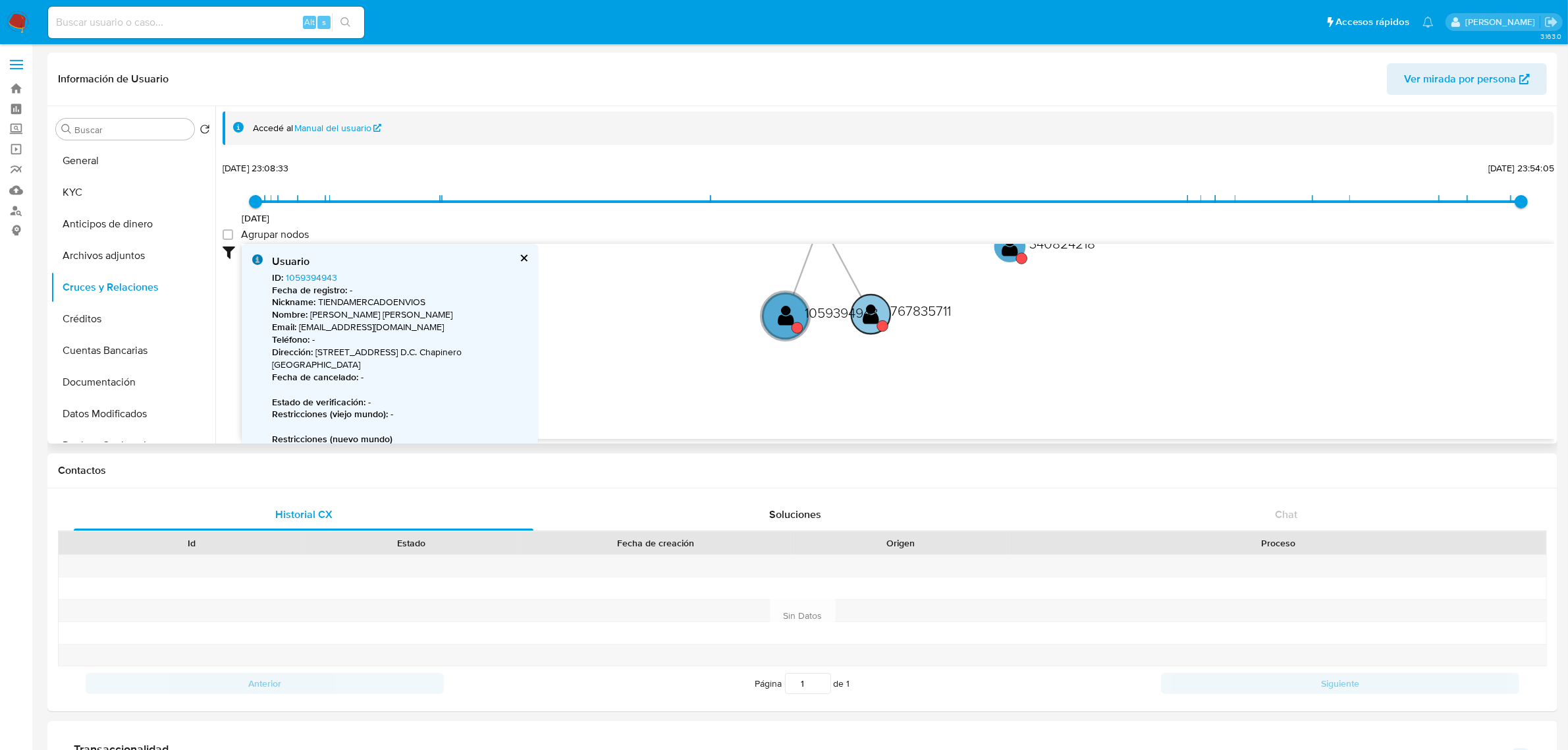
click at [880, 316] on circle at bounding box center [870, 313] width 39 height 39
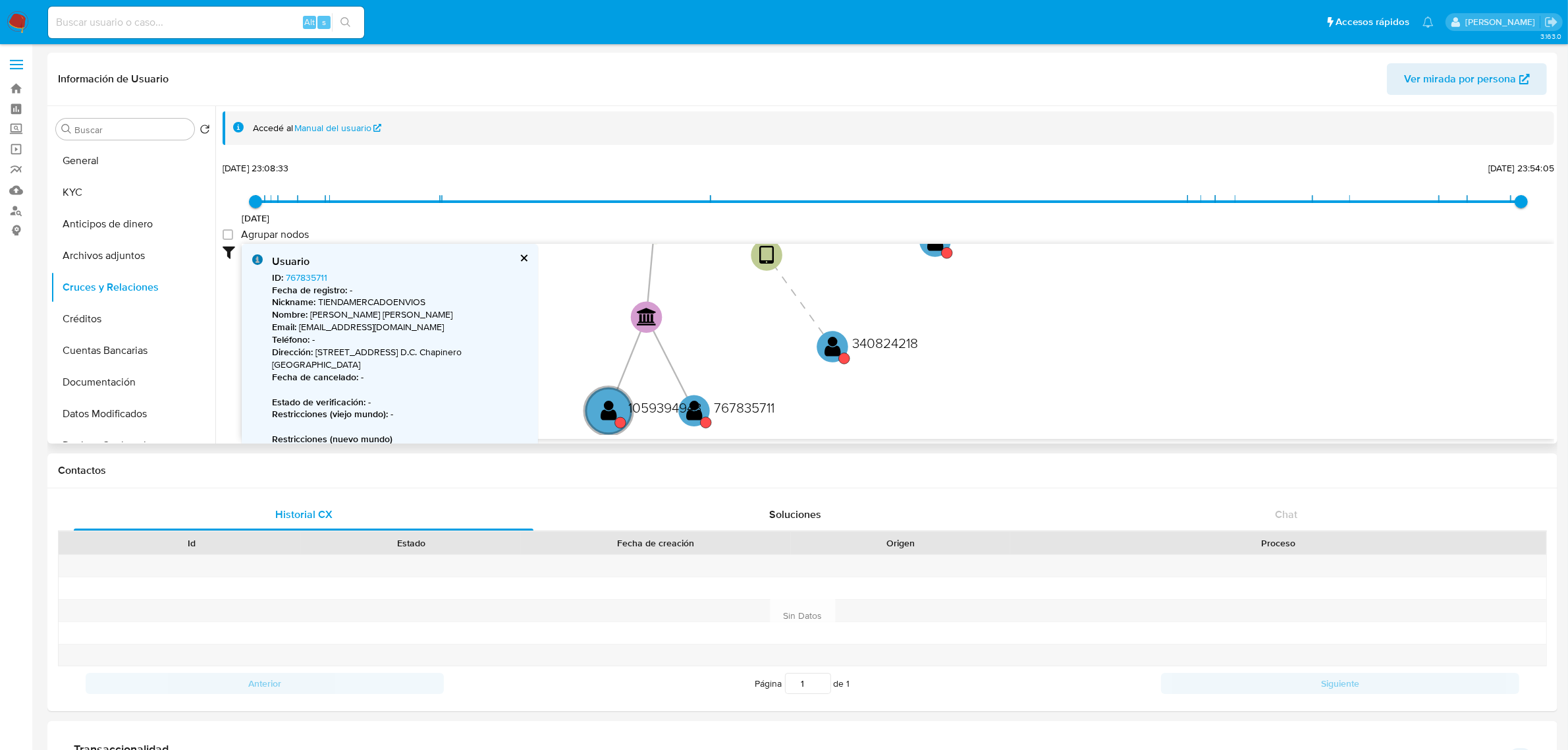
drag, startPoint x: 1057, startPoint y: 328, endPoint x: 874, endPoint y: 427, distance: 208.1
click at [874, 427] on icon "device-6642e013b852b8b35c4ead3b  device-64d1dbe17f4d1f8ae127c739  device-6642…" at bounding box center [898, 339] width 1312 height 191
click at [830, 351] on text "" at bounding box center [824, 349] width 16 height 22
click at [299, 272] on link "340824218" at bounding box center [308, 277] width 46 height 13
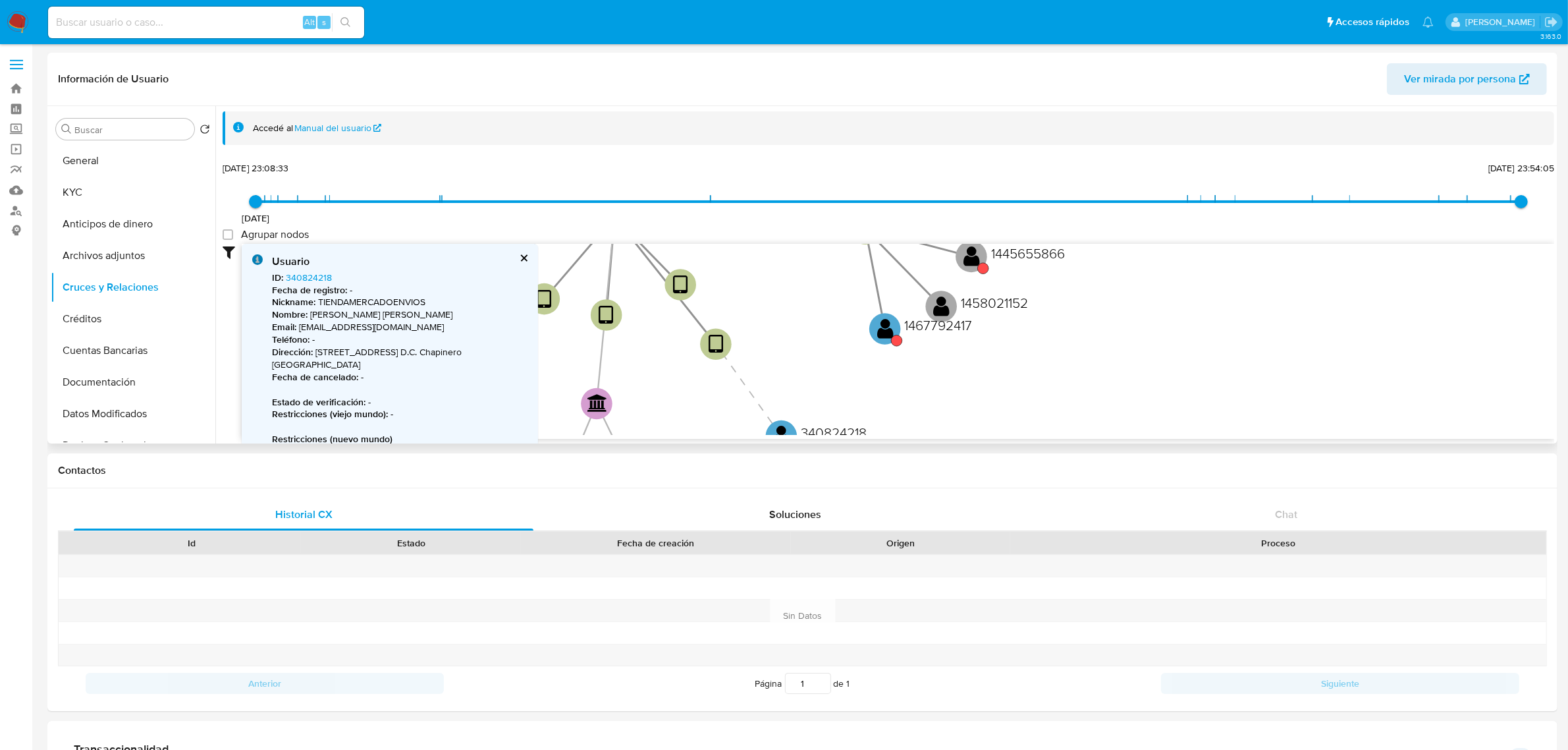
drag, startPoint x: 1023, startPoint y: 336, endPoint x: 978, endPoint y: 393, distance: 72.6
click at [996, 397] on icon "device-6642e013b852b8b35c4ead3b  device-64d1dbe17f4d1f8ae127c739  device-6642…" at bounding box center [898, 339] width 1312 height 191
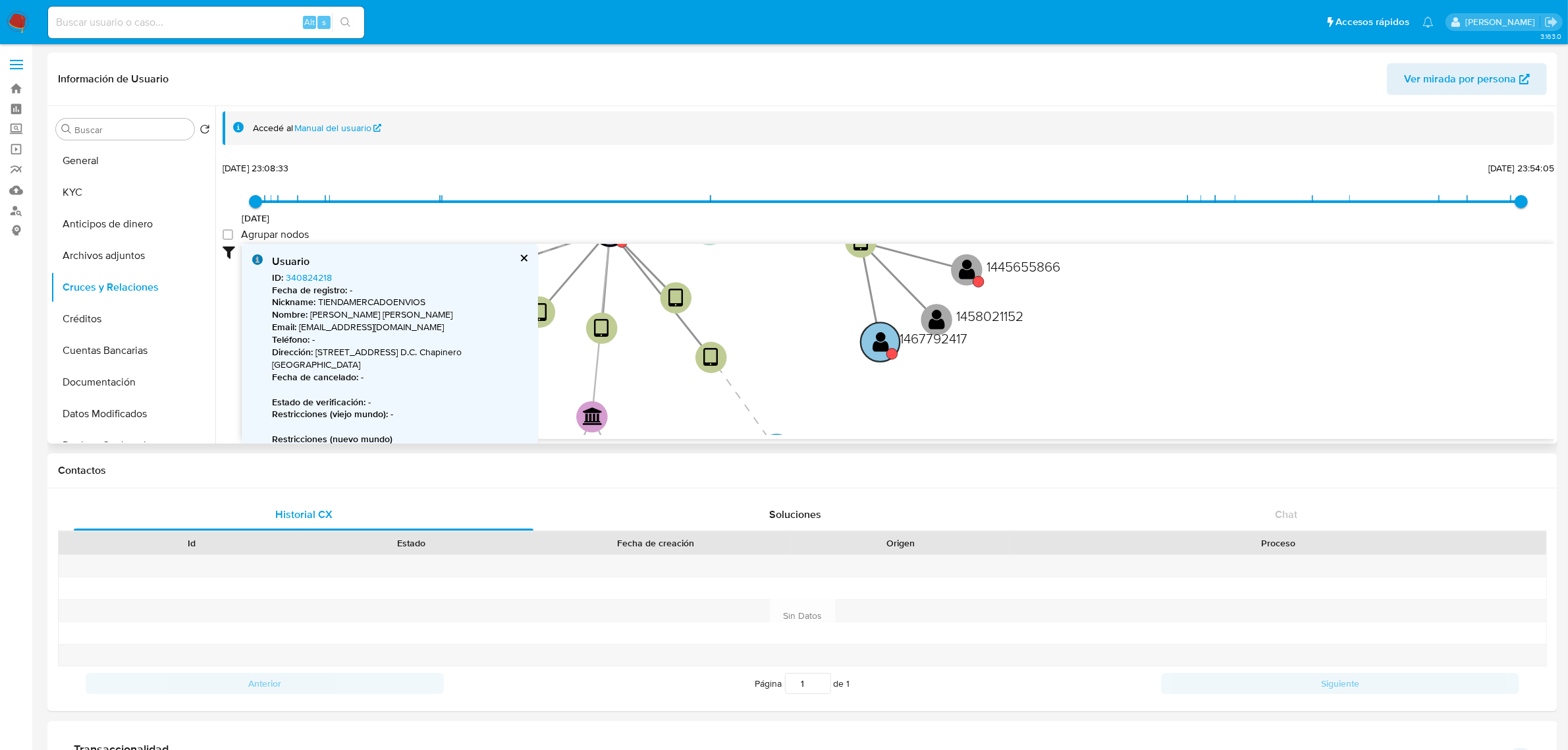
click at [887, 347] on text "" at bounding box center [881, 341] width 16 height 22
click at [303, 277] on link "1467792417" at bounding box center [308, 277] width 47 height 13
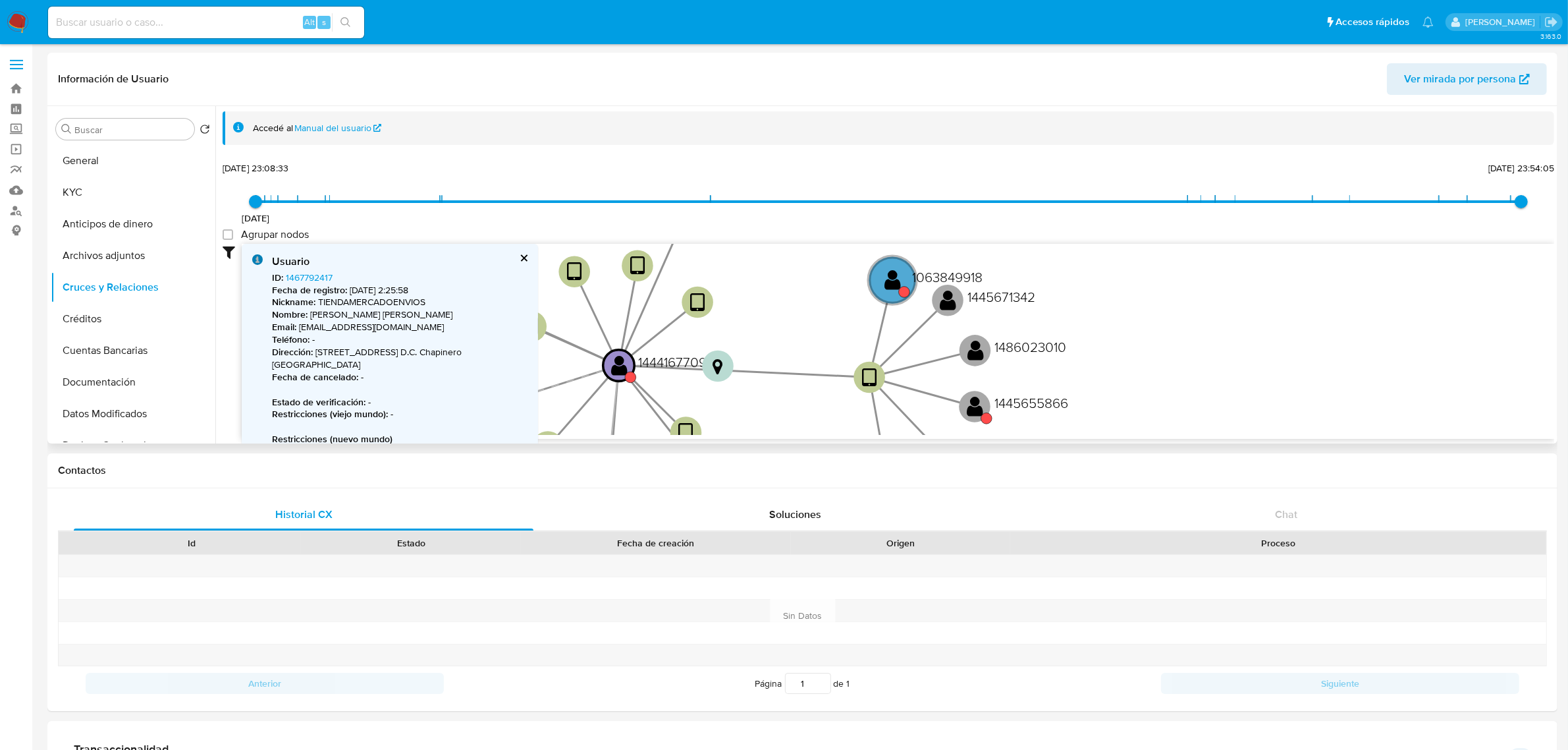
drag, startPoint x: 1118, startPoint y: 254, endPoint x: 1126, endPoint y: 389, distance: 135.2
click at [1126, 389] on icon "device-6642e013b852b8b35c4ead3b  device-64d1dbe17f4d1f8ae127c739  device-6642…" at bounding box center [898, 339] width 1312 height 191
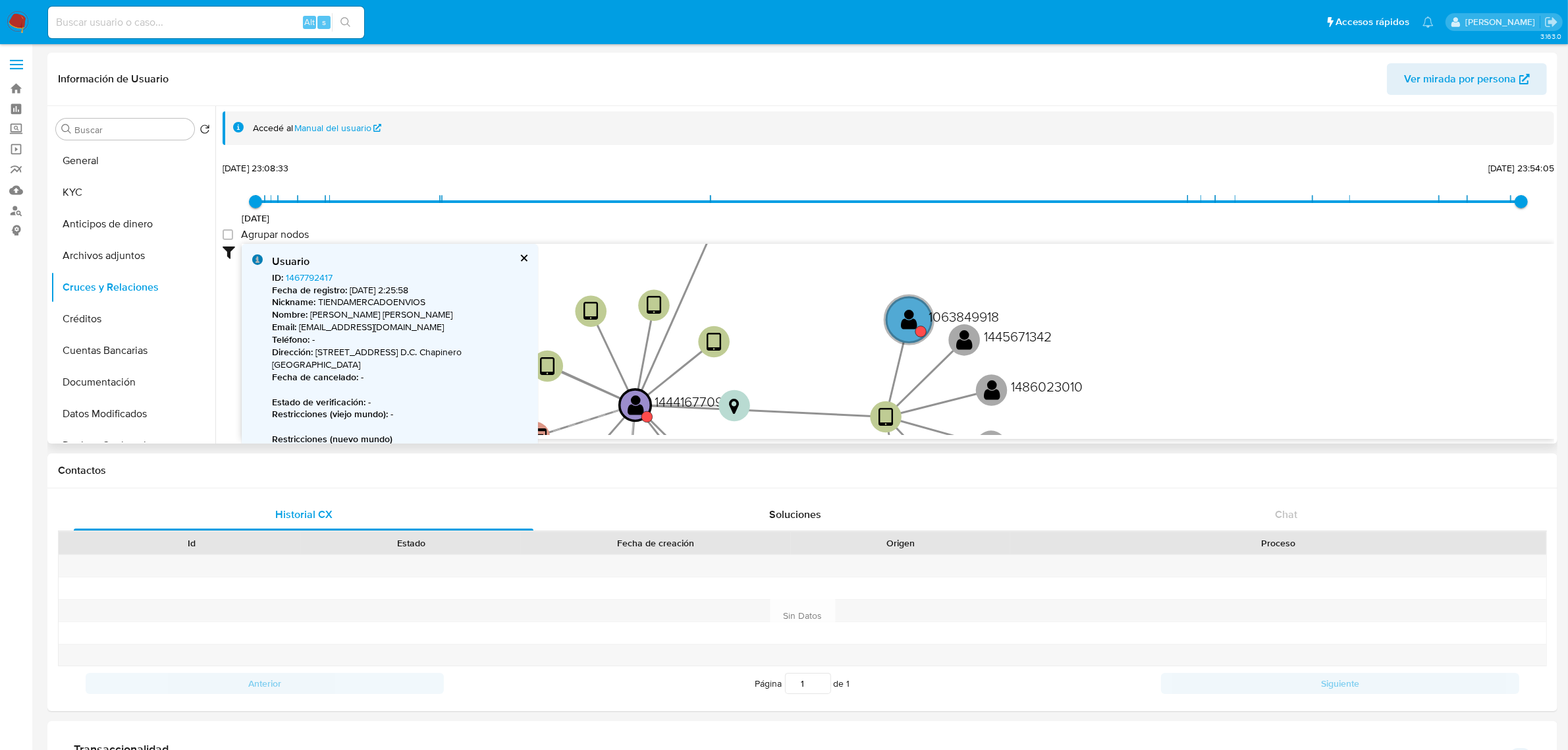
drag, startPoint x: 1081, startPoint y: 300, endPoint x: 1096, endPoint y: 338, distance: 40.9
click at [1096, 338] on icon "device-6642e013b852b8b35c4ead3b  device-64d1dbe17f4d1f8ae127c739  device-6642…" at bounding box center [898, 339] width 1312 height 191
click at [910, 319] on text "" at bounding box center [909, 319] width 16 height 22
click at [320, 277] on link "1063849918" at bounding box center [310, 277] width 49 height 13
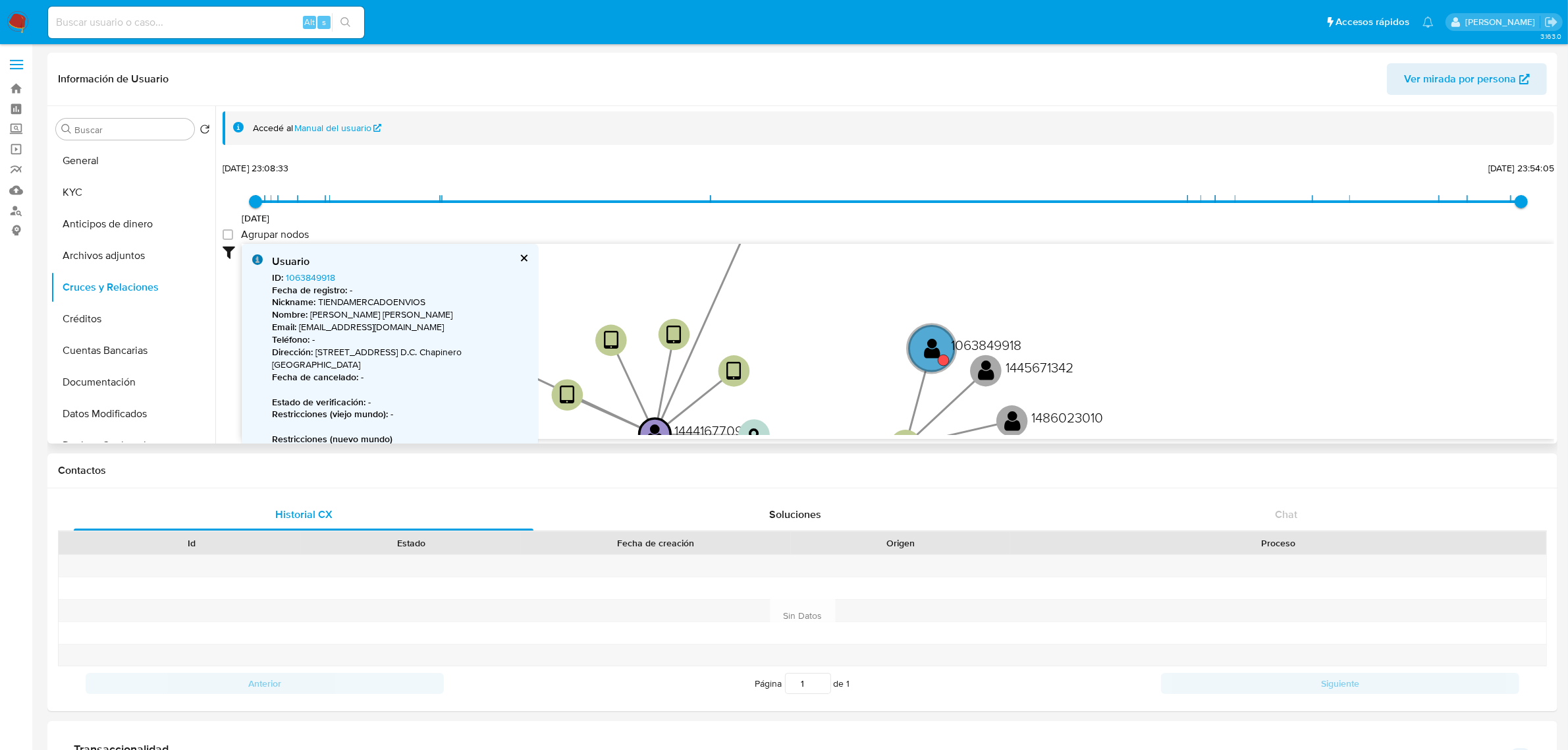
drag, startPoint x: 802, startPoint y: 340, endPoint x: 841, endPoint y: 432, distance: 99.9
click at [841, 432] on icon "device-6642e013b852b8b35c4ead3b  device-64d1dbe17f4d1f8ae127c739  device-6642…" at bounding box center [898, 339] width 1312 height 191
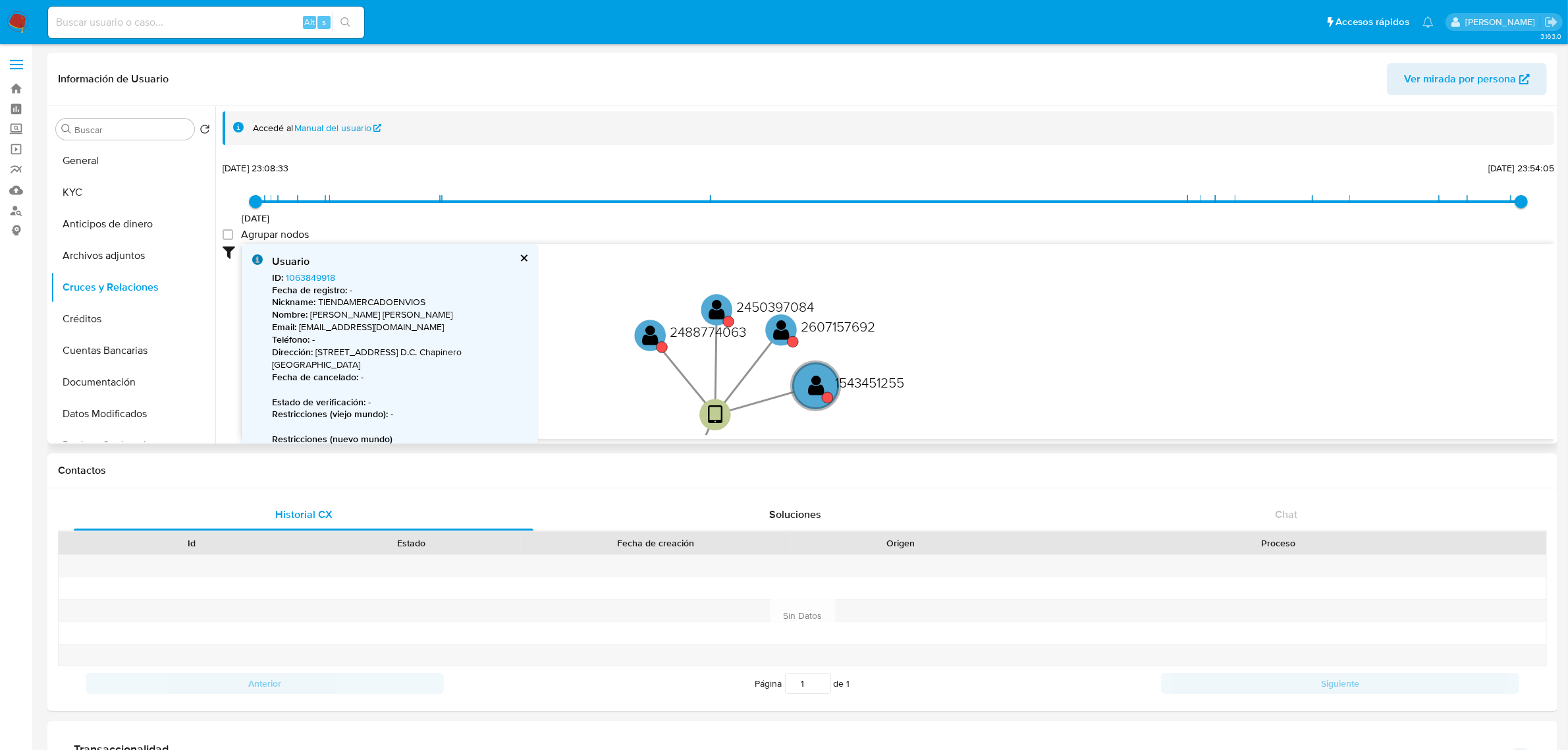
drag, startPoint x: 896, startPoint y: 316, endPoint x: 827, endPoint y: 410, distance: 116.6
click at [827, 410] on icon "device-6642e013b852b8b35c4ead3b  device-64d1dbe17f4d1f8ae127c739  device-6642…" at bounding box center [898, 339] width 1312 height 191
click at [817, 390] on text "" at bounding box center [819, 385] width 16 height 22
click at [817, 393] on text "" at bounding box center [818, 386] width 16 height 22
click at [308, 271] on link "1543451255" at bounding box center [309, 277] width 48 height 13
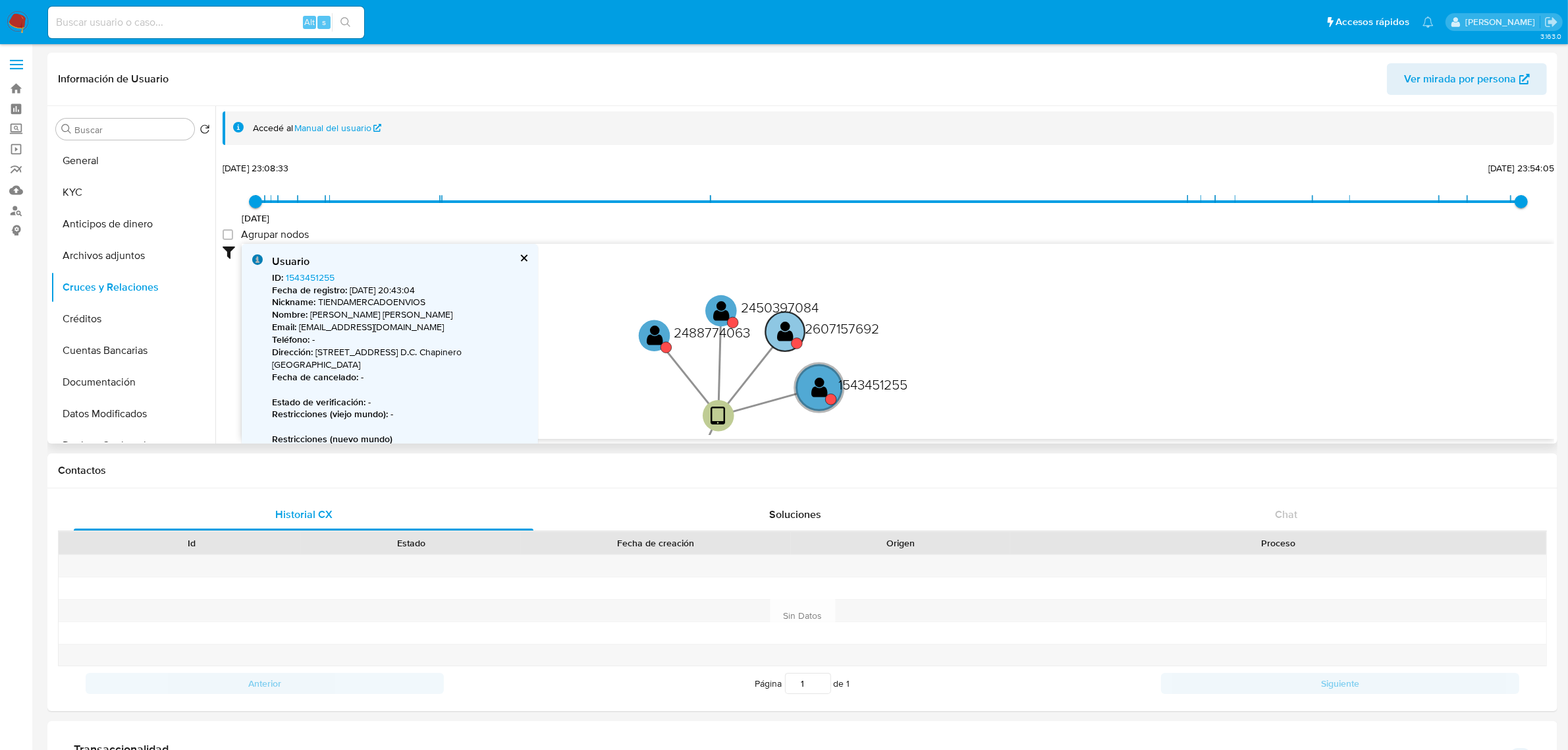
click at [782, 336] on text "" at bounding box center [785, 331] width 16 height 22
click at [295, 272] on link "2607157692" at bounding box center [310, 277] width 50 height 13
click at [726, 304] on text "" at bounding box center [722, 310] width 16 height 22
click at [319, 279] on link "2450397084" at bounding box center [312, 277] width 53 height 13
click at [660, 334] on text "" at bounding box center [657, 335] width 16 height 22
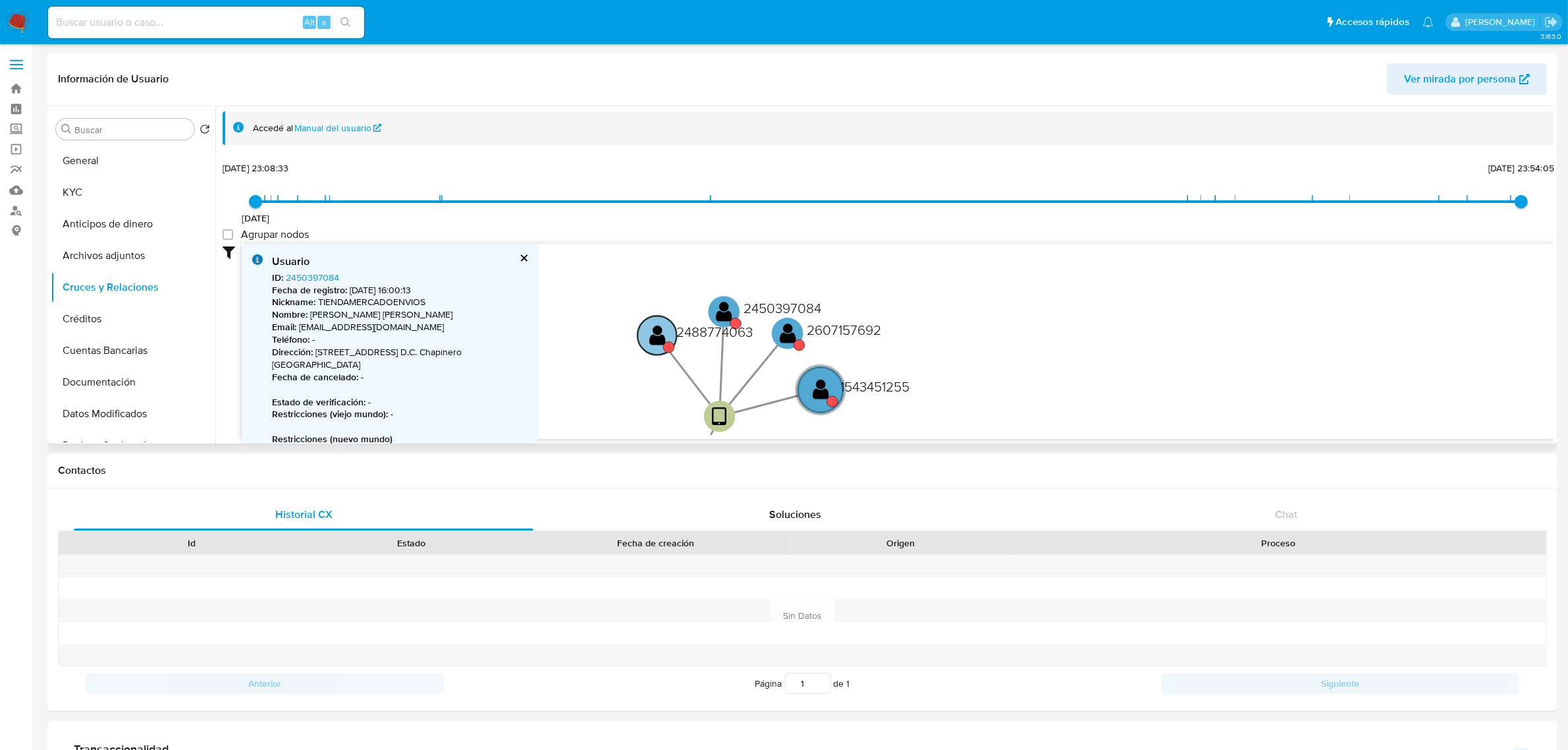
click at [657, 332] on text "" at bounding box center [658, 335] width 16 height 22
click at [627, 416] on icon "device-6642e013b852b8b35c4ead3b  device-64d1dbe17f4d1f8ae127c739  device-6642…" at bounding box center [898, 339] width 1312 height 191
click at [657, 336] on text "" at bounding box center [659, 335] width 16 height 22
click at [305, 280] on link "2488774063" at bounding box center [311, 277] width 52 height 13
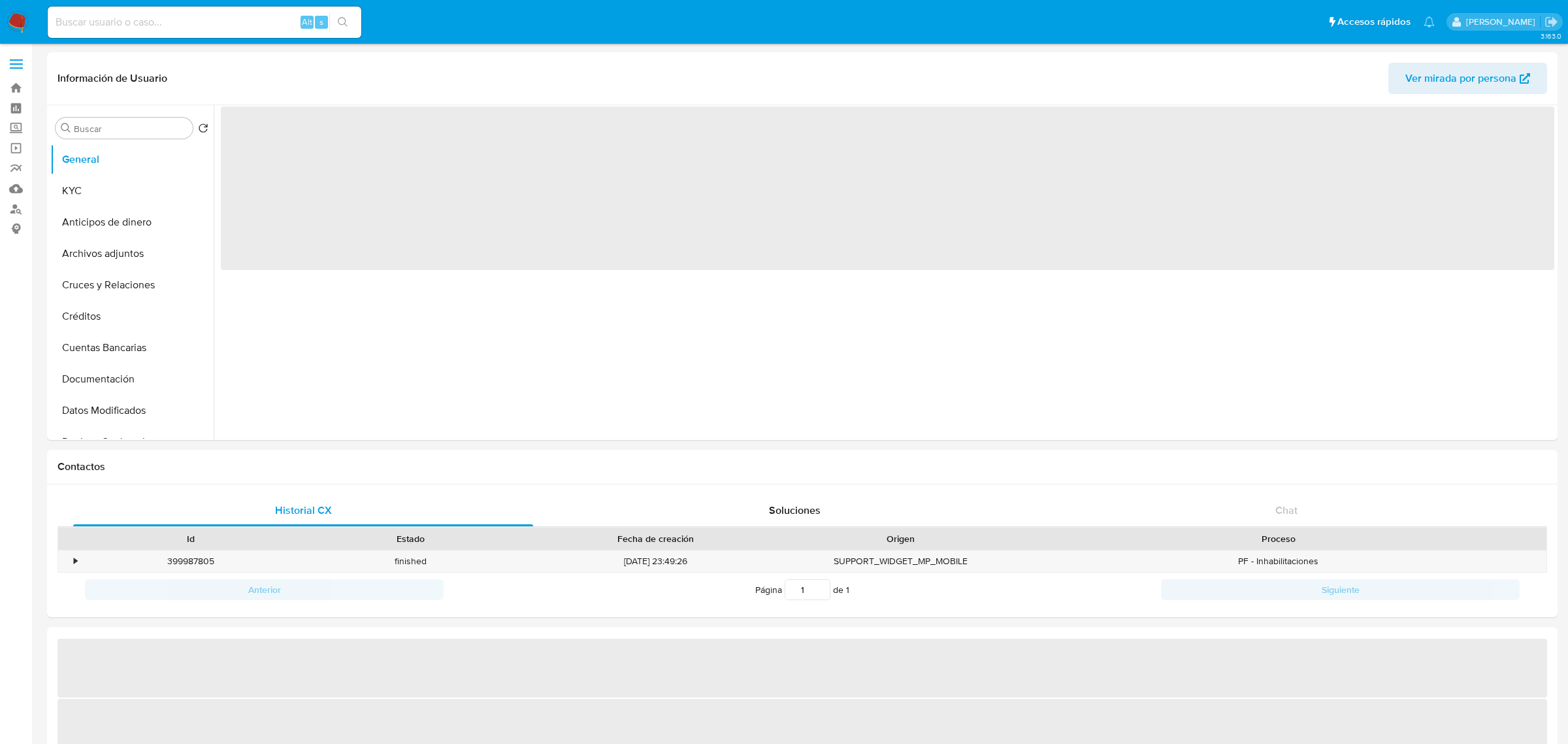
select select "10"
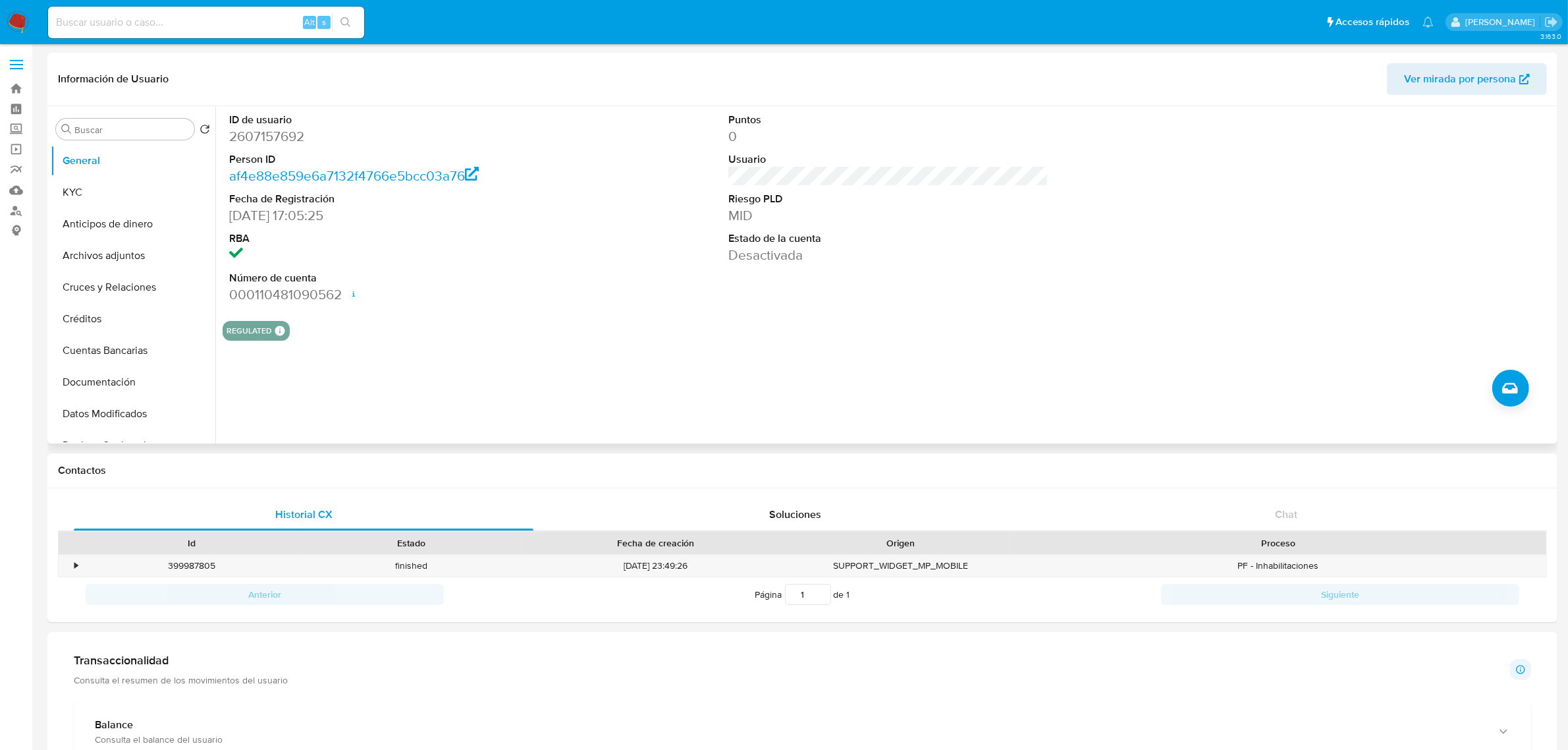
click at [280, 139] on dd "2607157692" at bounding box center [389, 136] width 320 height 18
copy dd "2607157692"
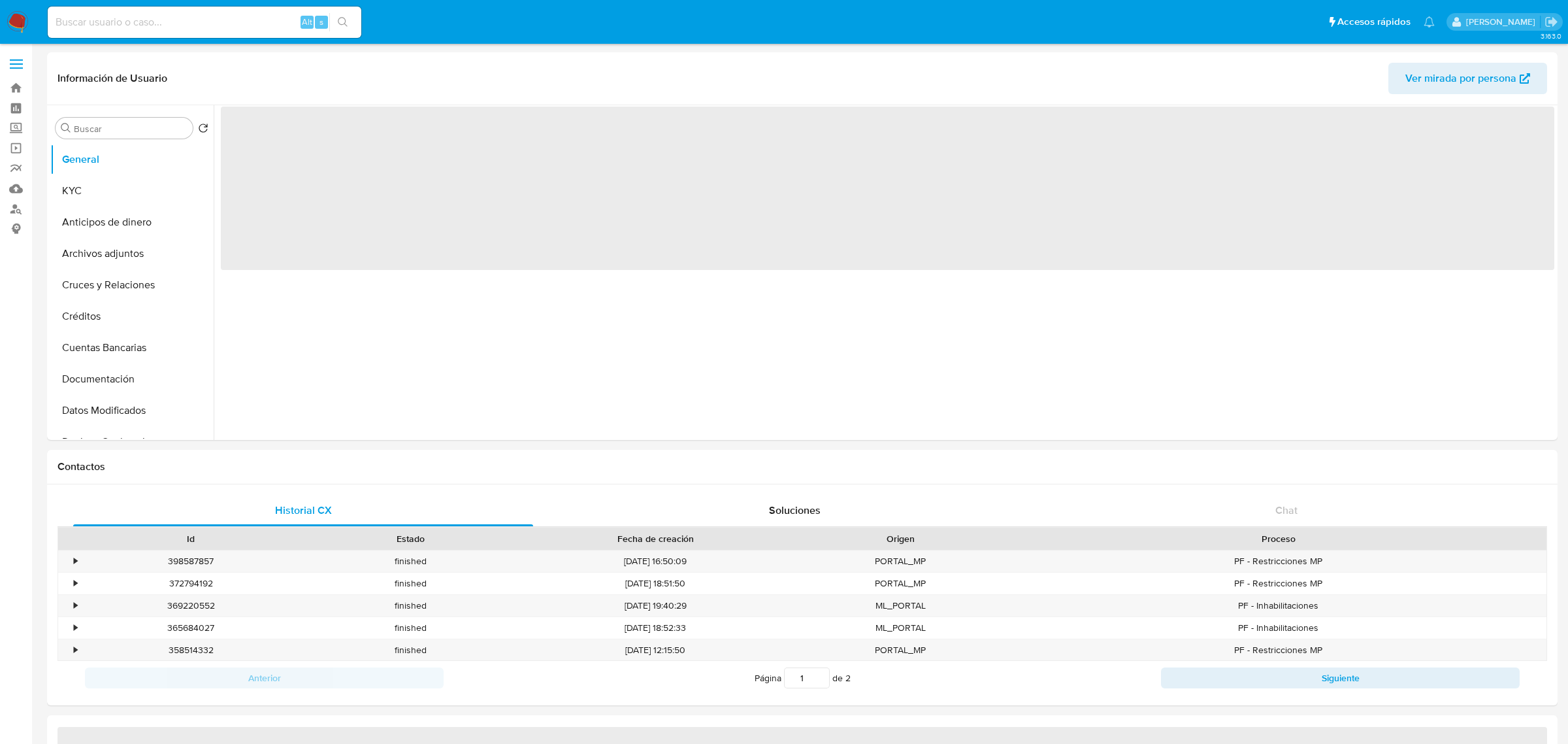
select select "10"
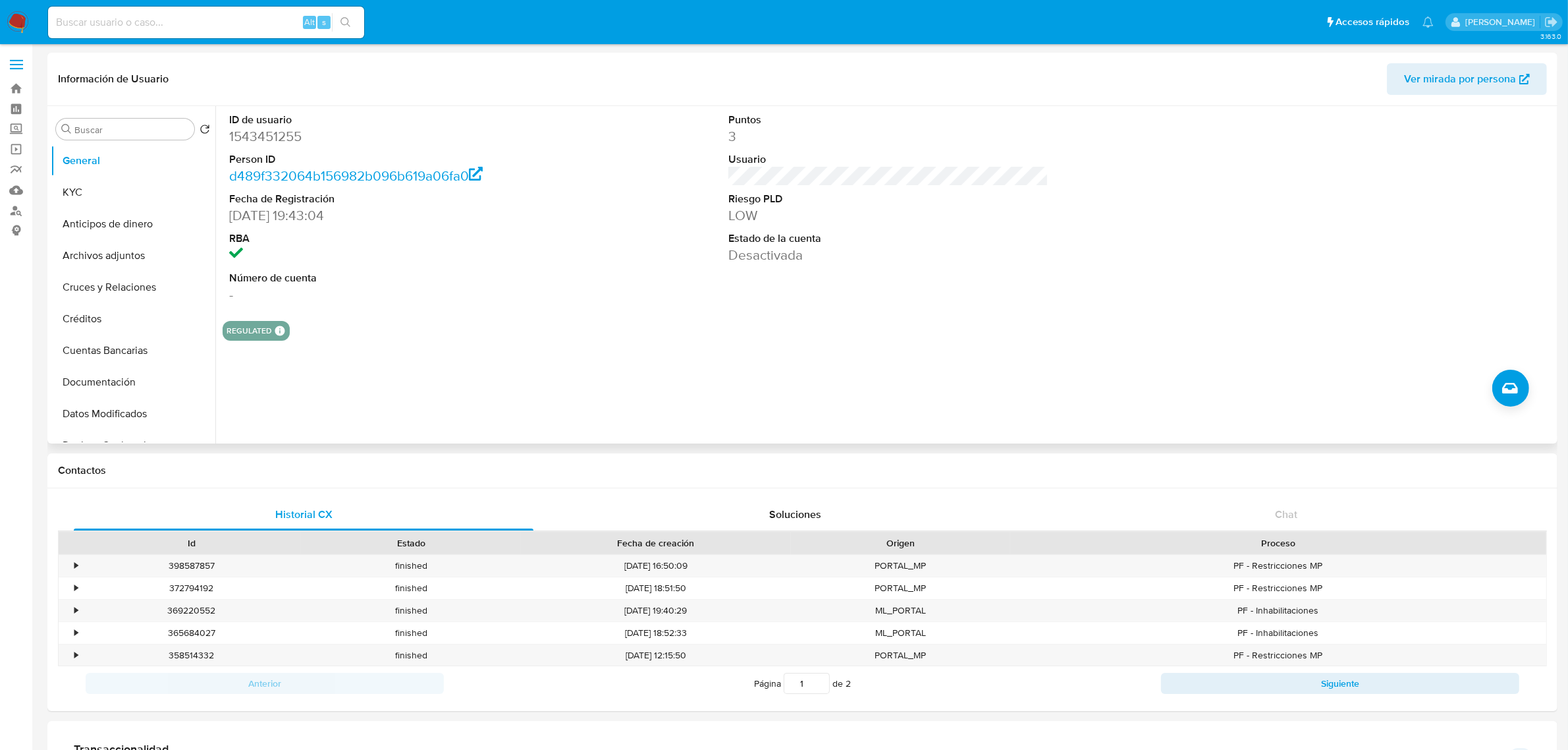
click at [268, 134] on dd "1543451255" at bounding box center [389, 136] width 320 height 18
copy dd "1543451255"
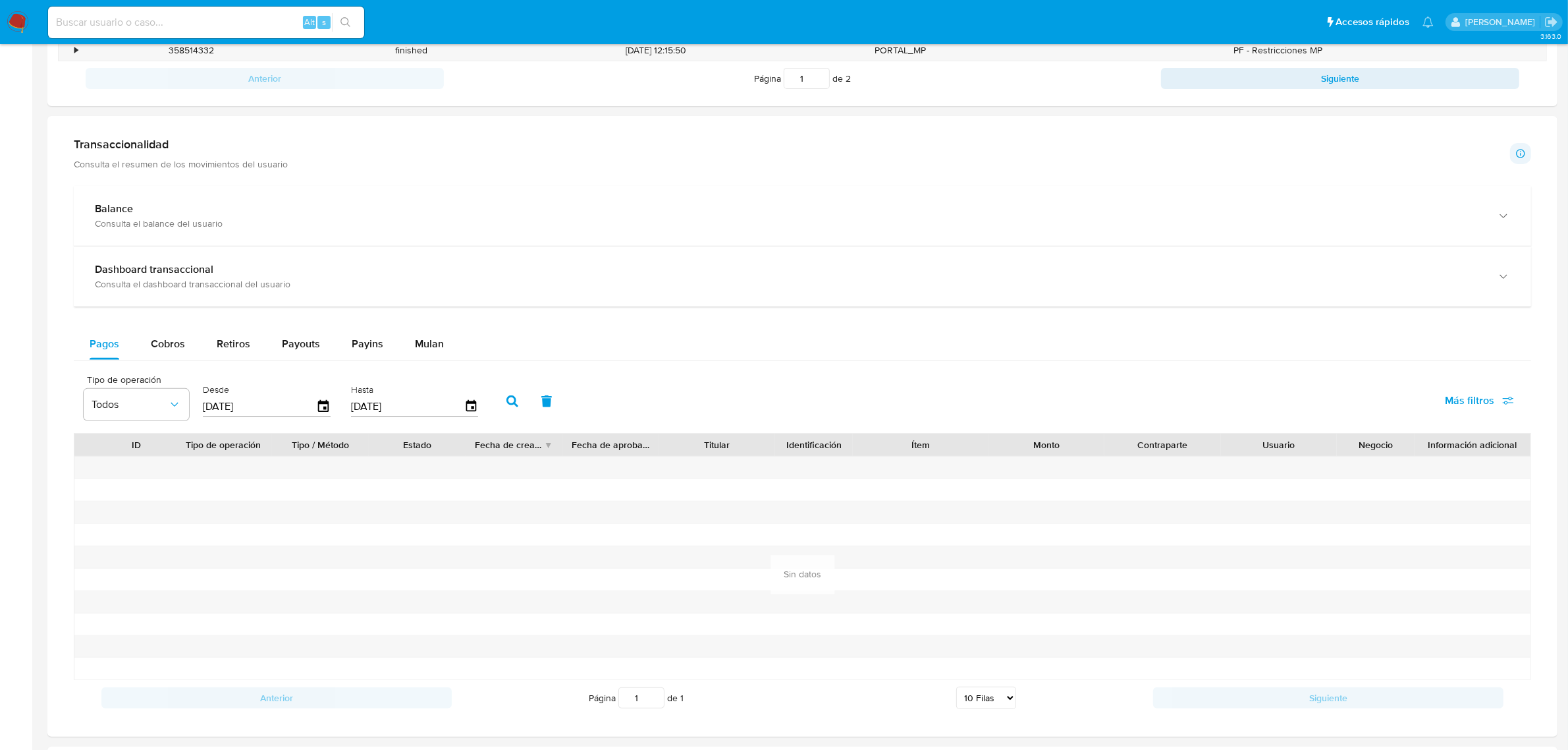
scroll to position [659, 0]
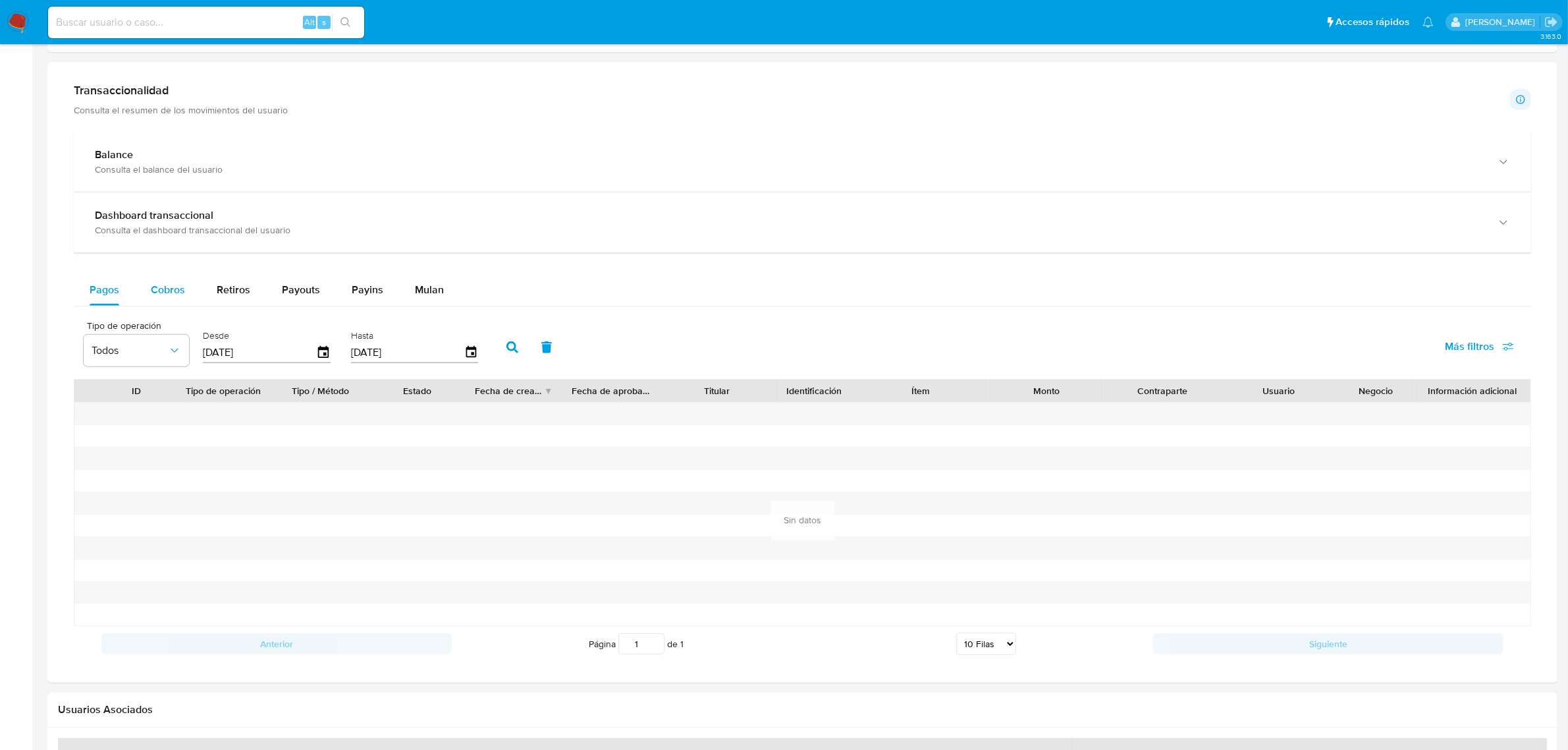
click at [155, 281] on div "Cobros" at bounding box center [168, 290] width 34 height 32
select select "10"
click at [312, 350] on input "[DATE]" at bounding box center [259, 353] width 113 height 21
click at [321, 350] on icon "button" at bounding box center [323, 352] width 11 height 11
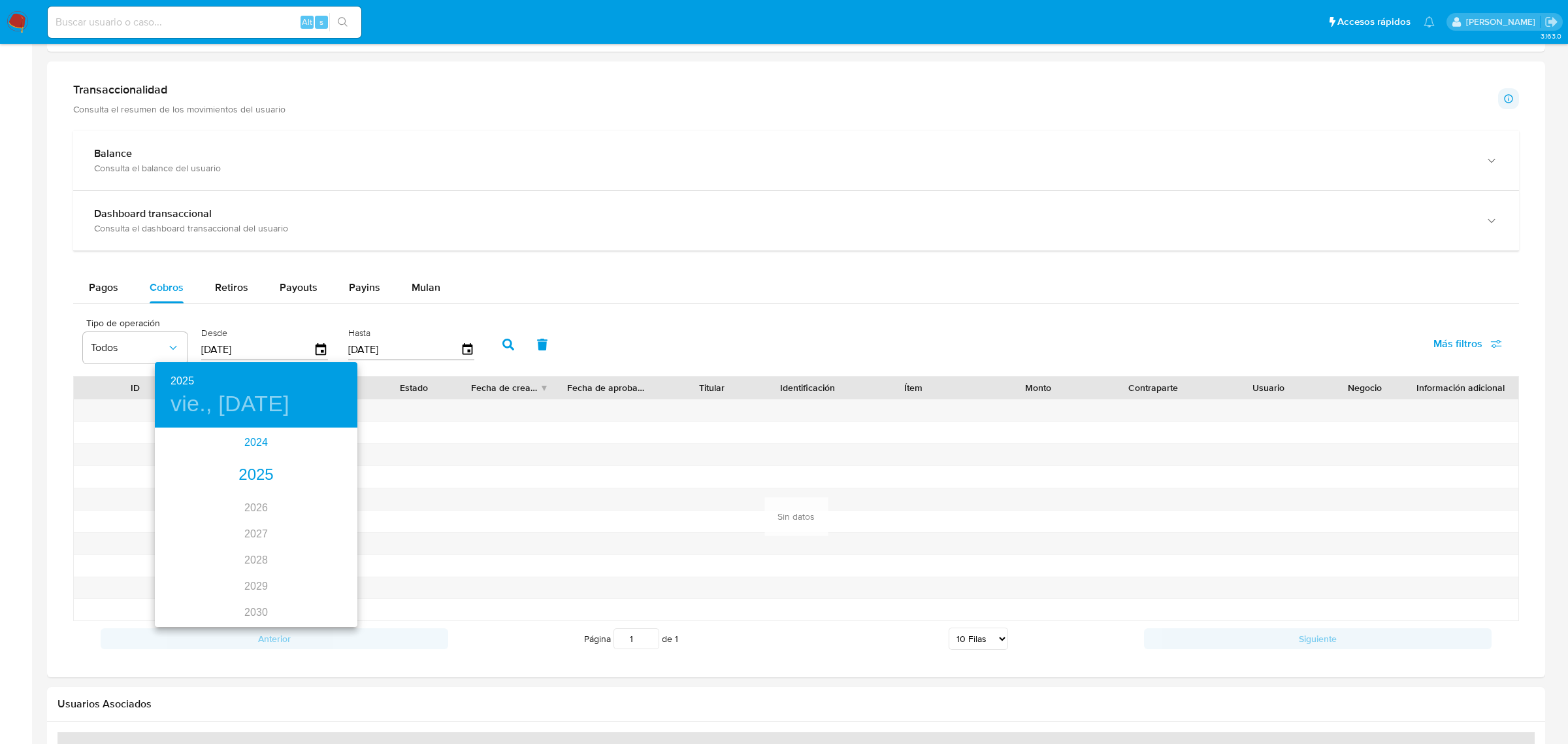
click at [245, 439] on div "2024" at bounding box center [256, 443] width 203 height 26
click at [184, 595] on div "oct." at bounding box center [188, 596] width 68 height 49
click at [256, 534] on button "17" at bounding box center [256, 544] width 24 height 24
type input "17/10/2024"
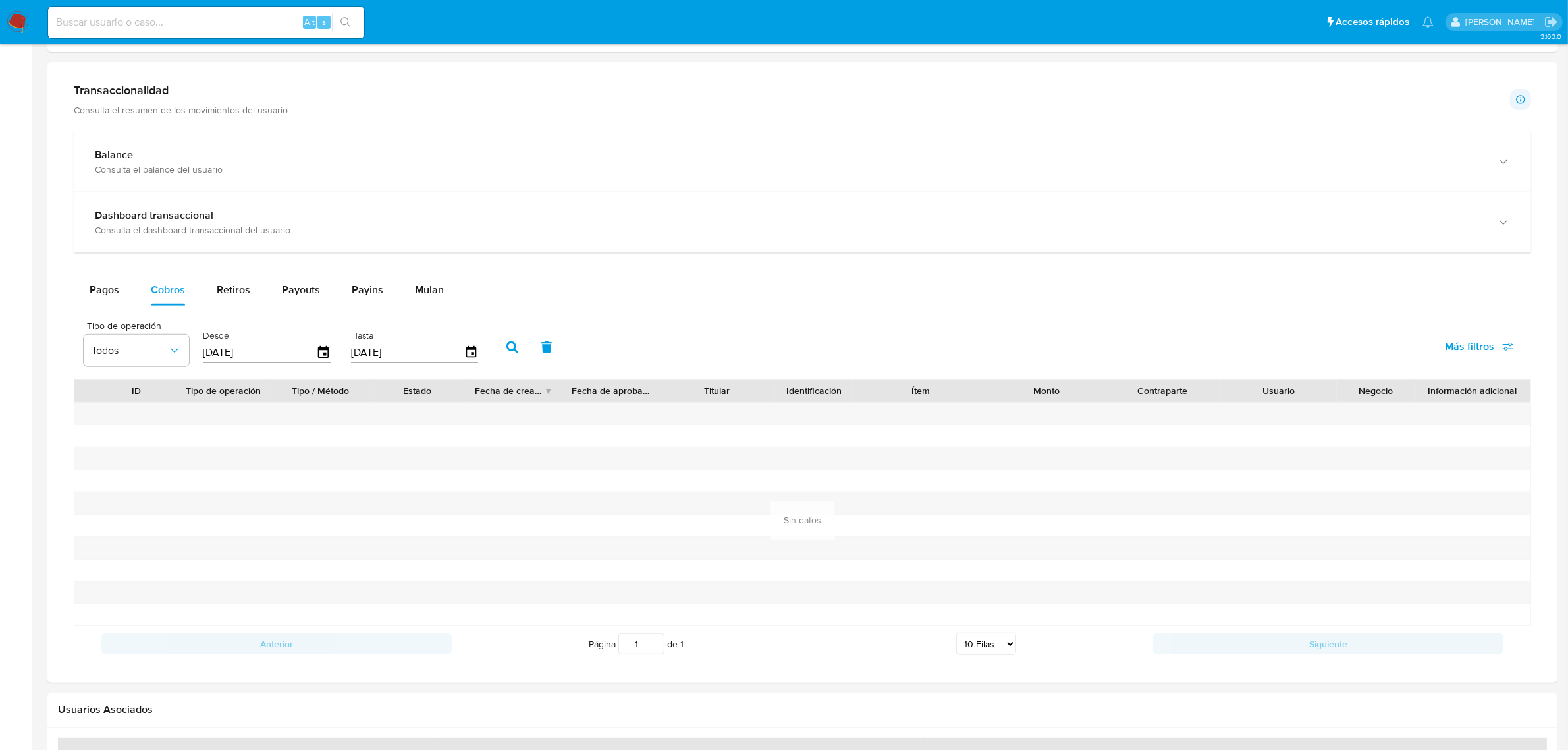
click at [504, 337] on button "button" at bounding box center [513, 347] width 34 height 32
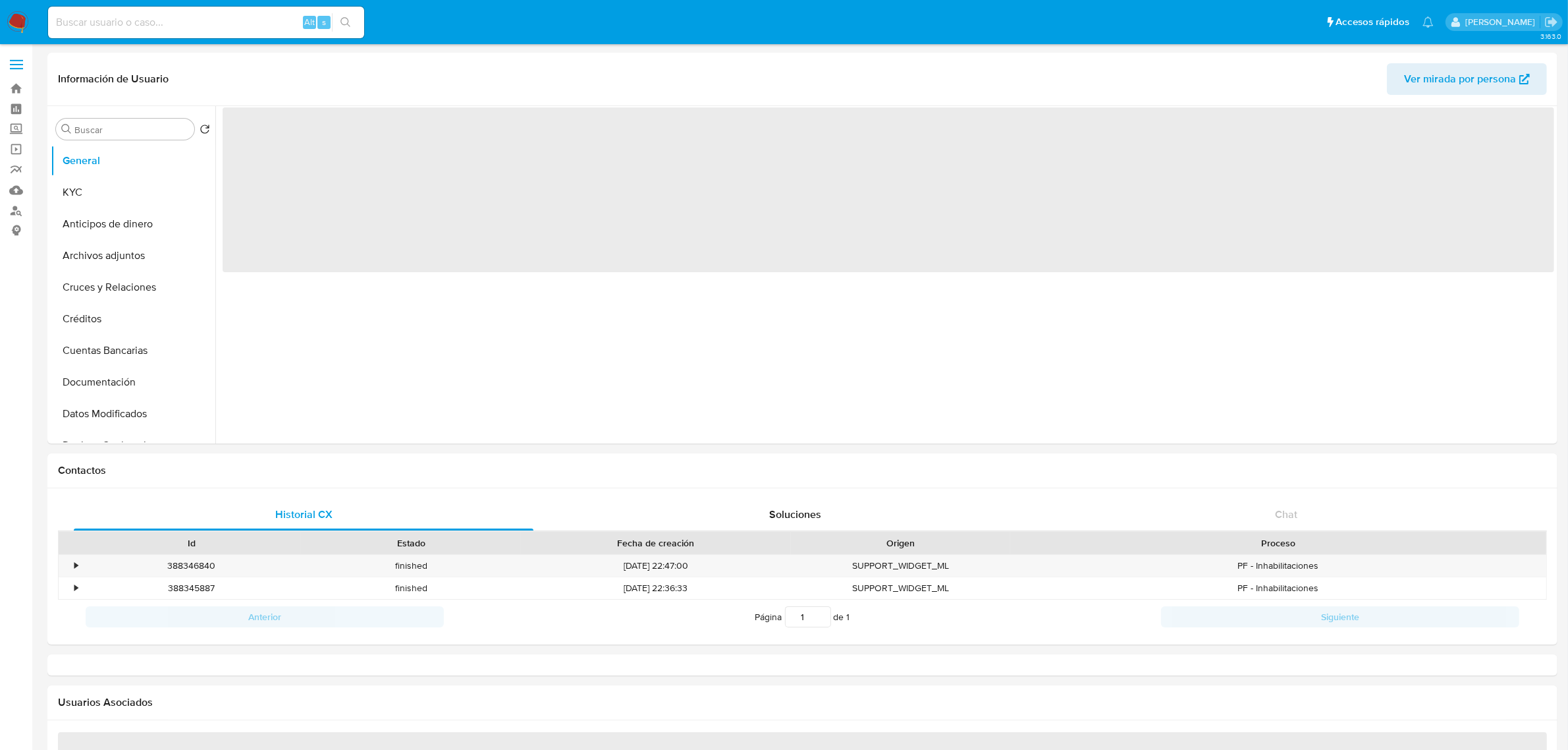
select select "10"
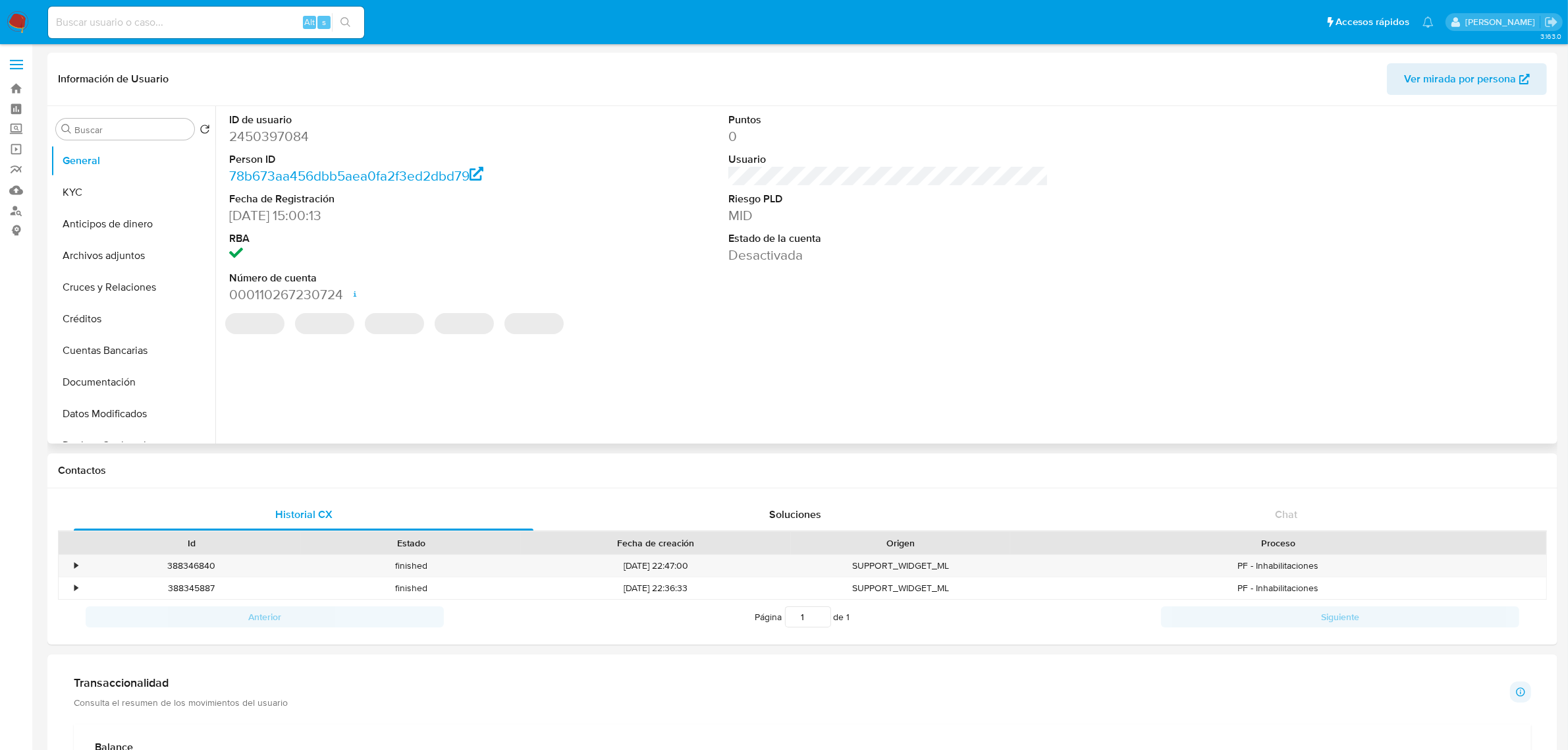
click at [263, 137] on dd "2450397084" at bounding box center [389, 136] width 320 height 18
copy dd "2450397084"
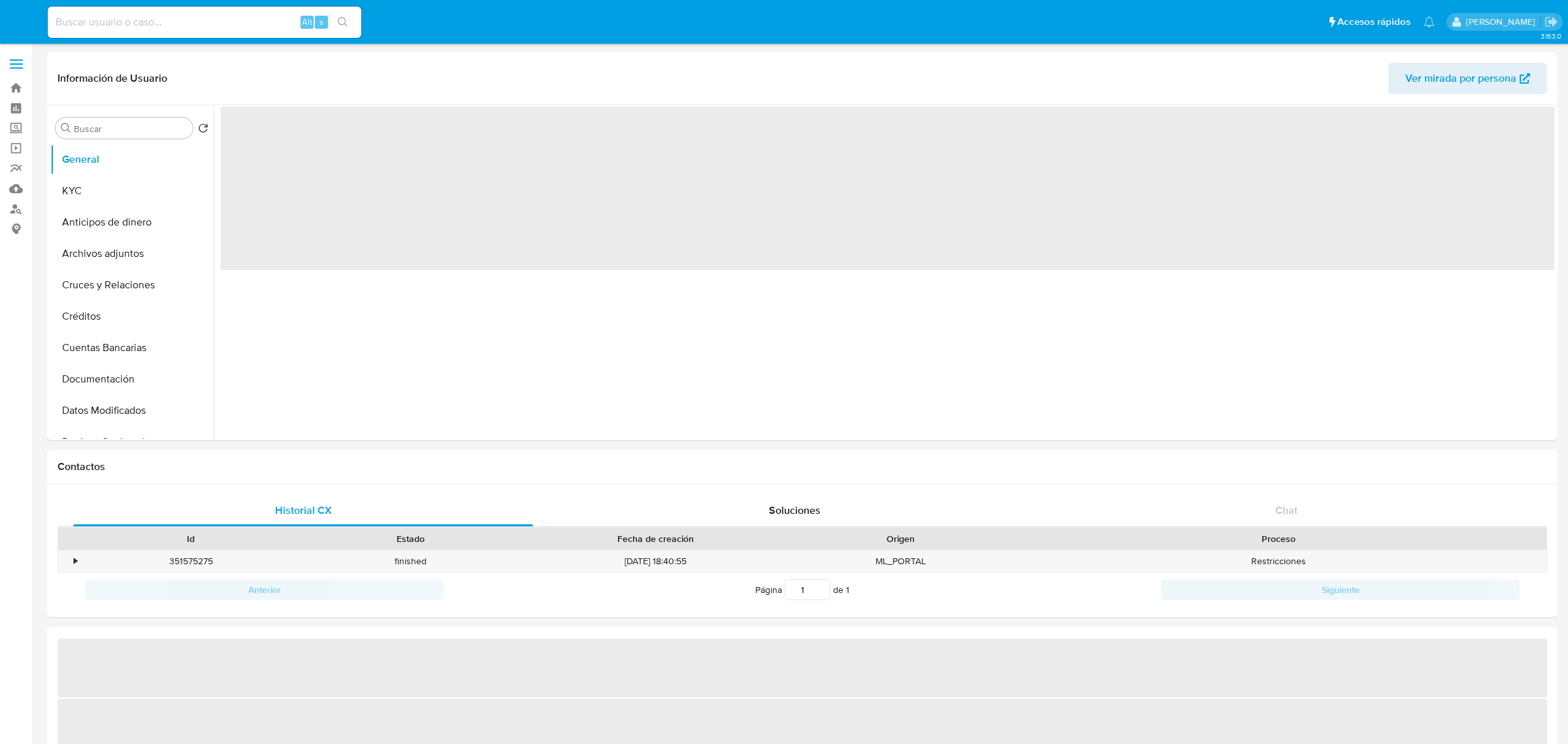
select select "10"
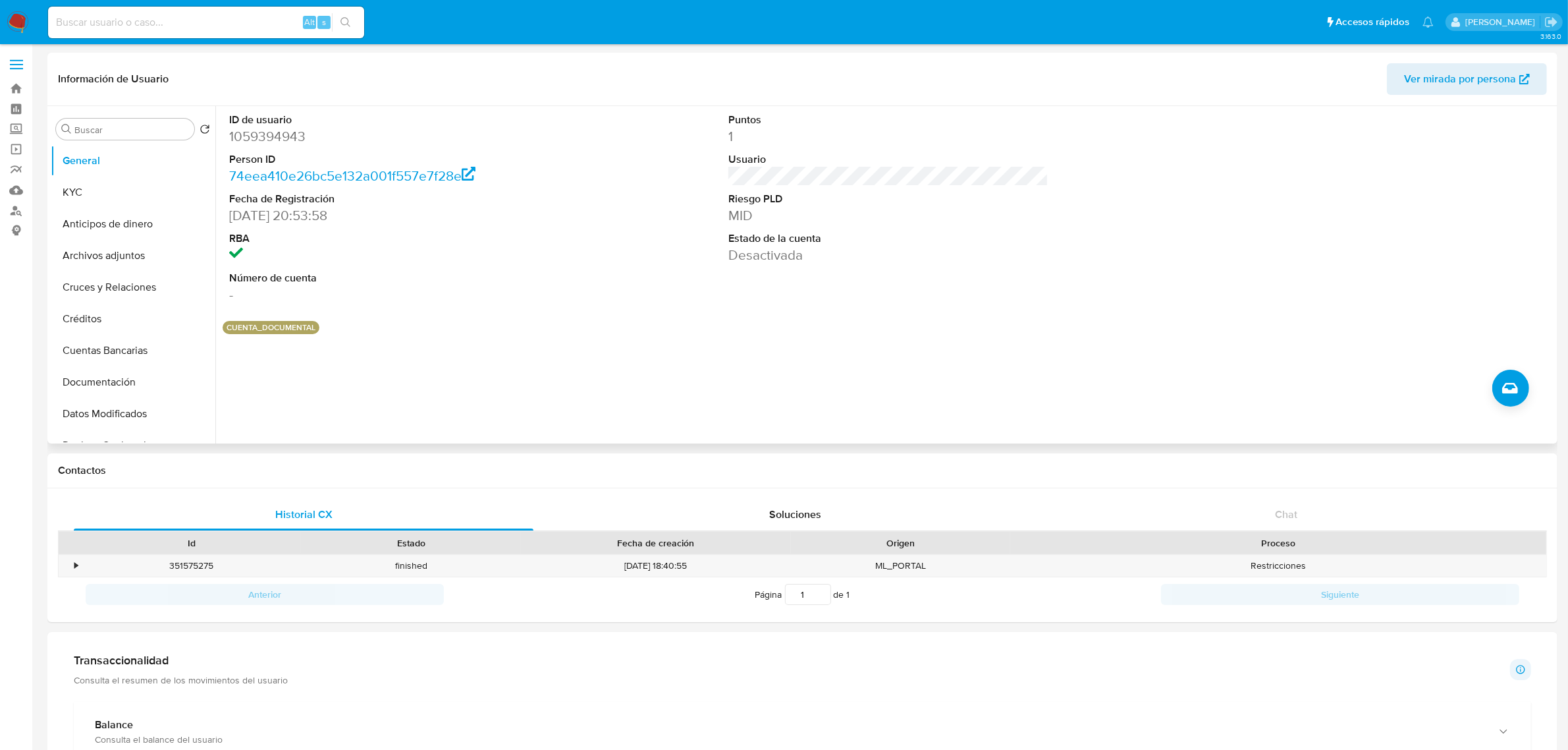
click at [265, 135] on dd "1059394943" at bounding box center [389, 136] width 320 height 18
copy dd "1059394943"
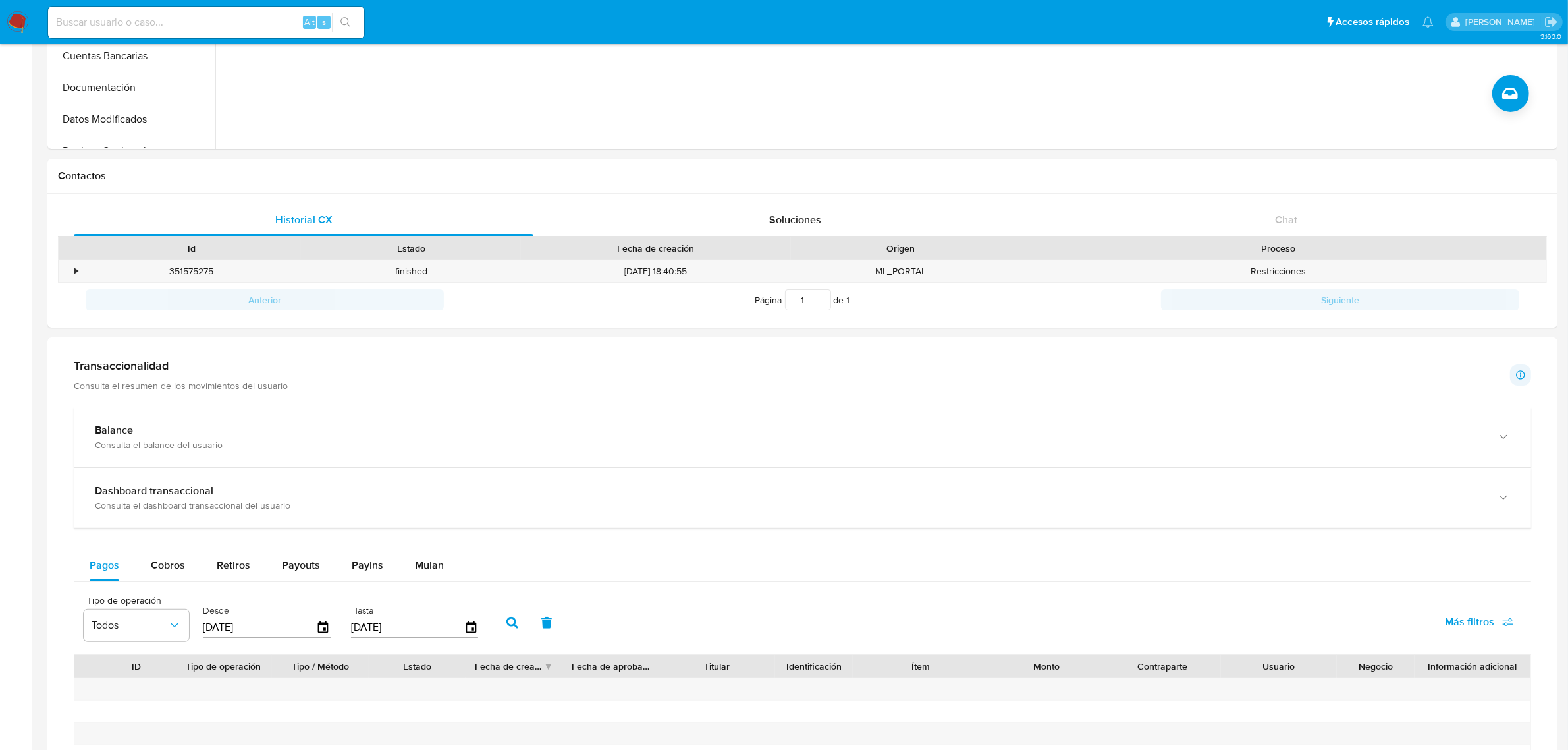
scroll to position [741, 0]
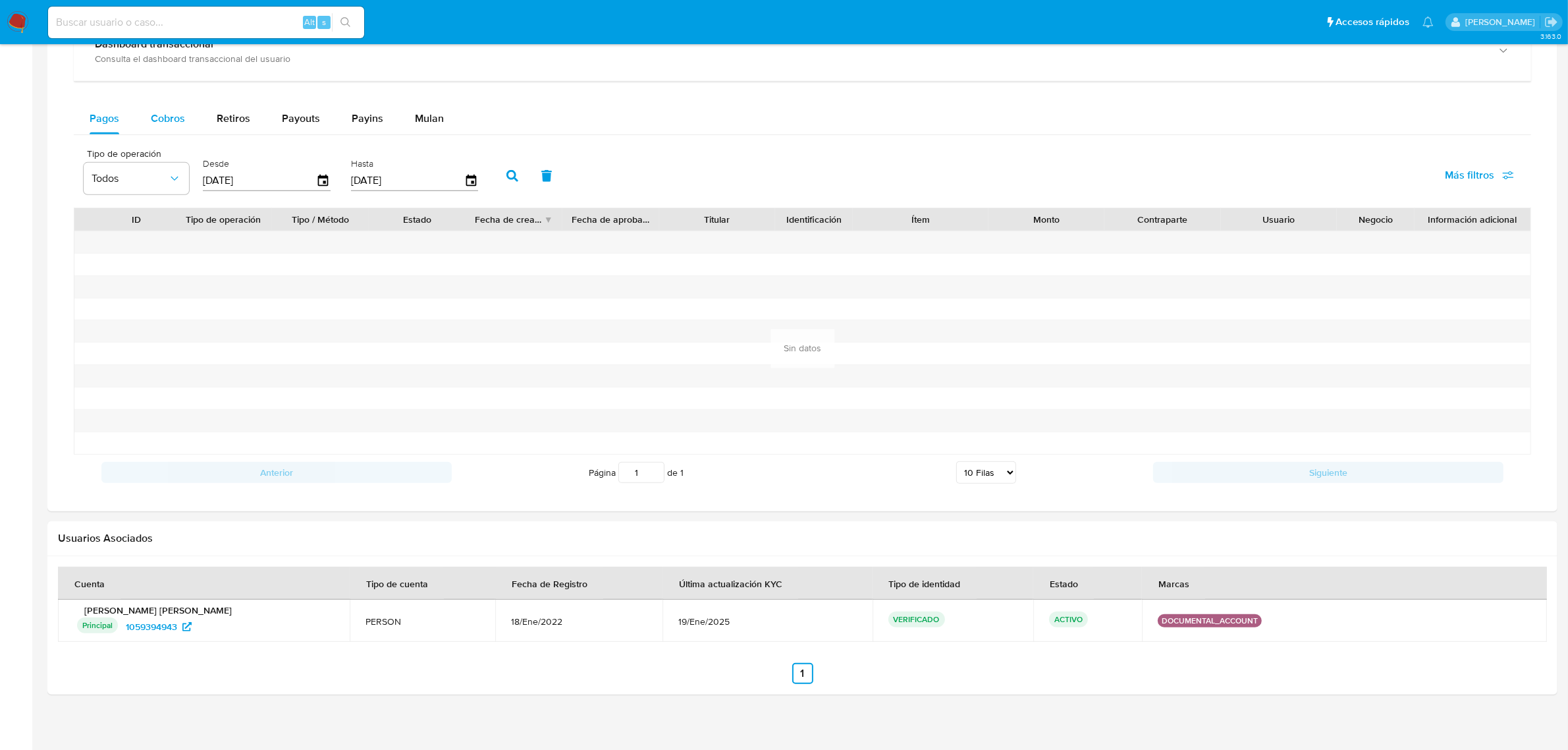
click at [158, 126] on span "Cobros" at bounding box center [168, 118] width 34 height 15
select select "10"
click at [325, 181] on icon "button" at bounding box center [323, 180] width 11 height 11
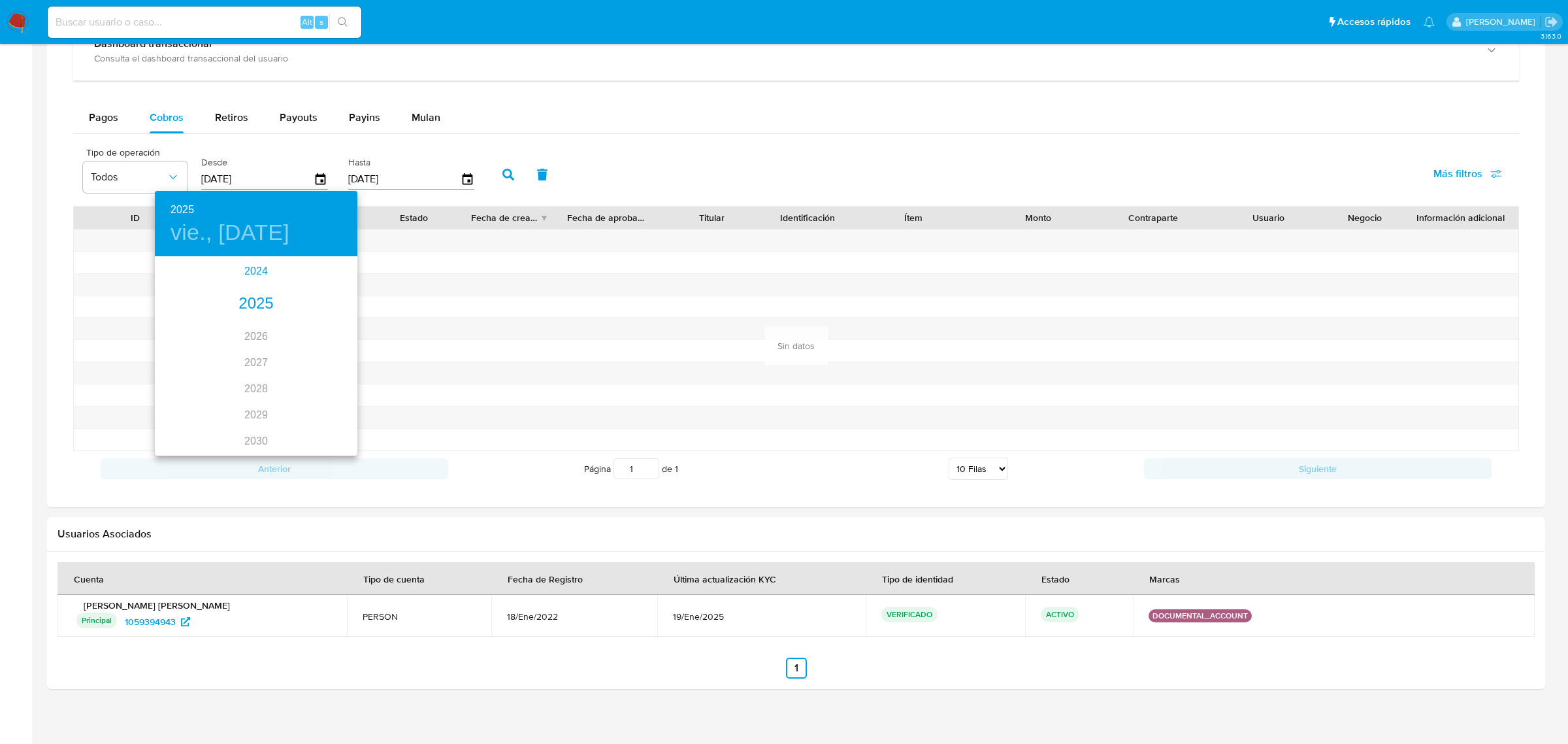
click at [253, 266] on div "2024" at bounding box center [256, 271] width 203 height 26
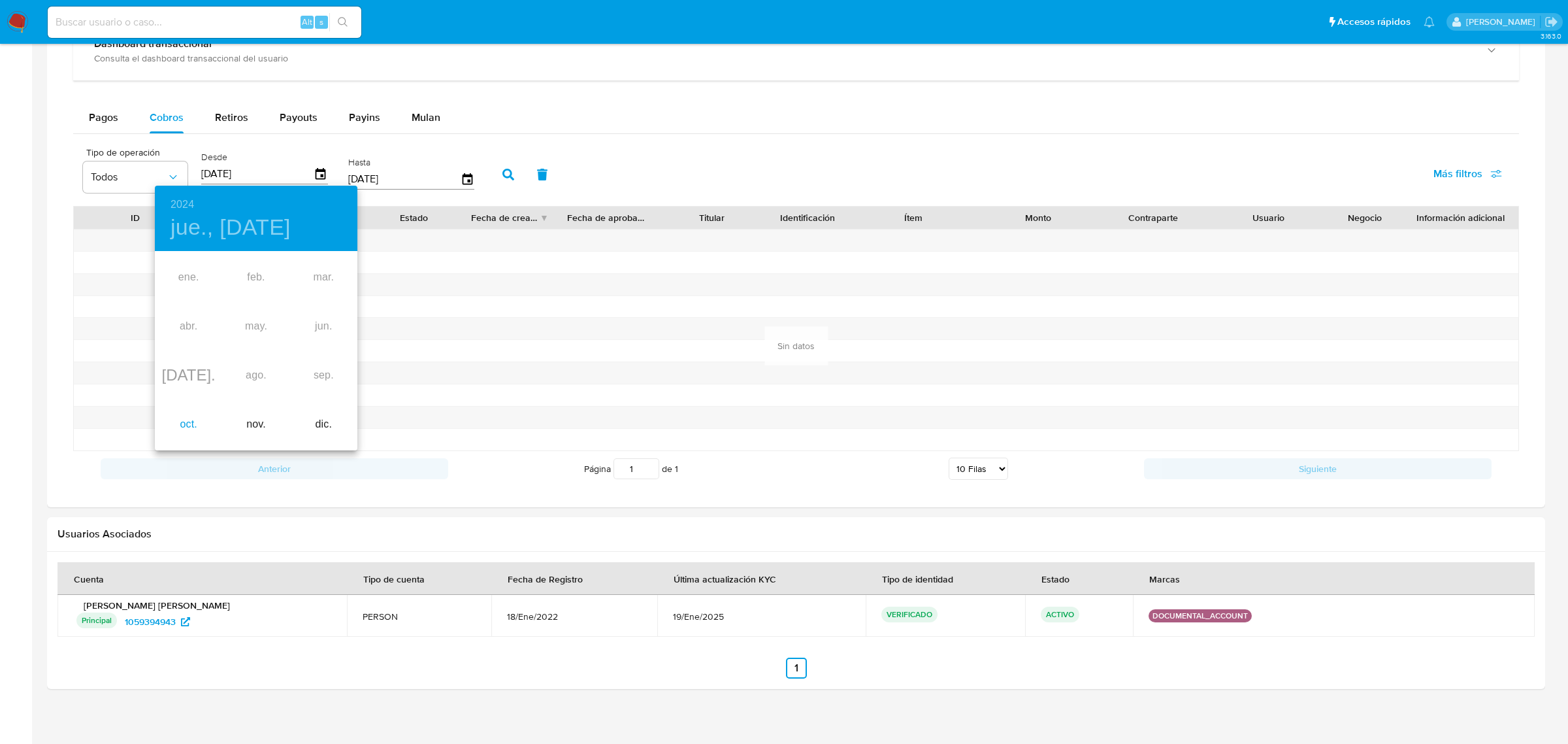
click at [183, 422] on div "oct." at bounding box center [188, 424] width 68 height 49
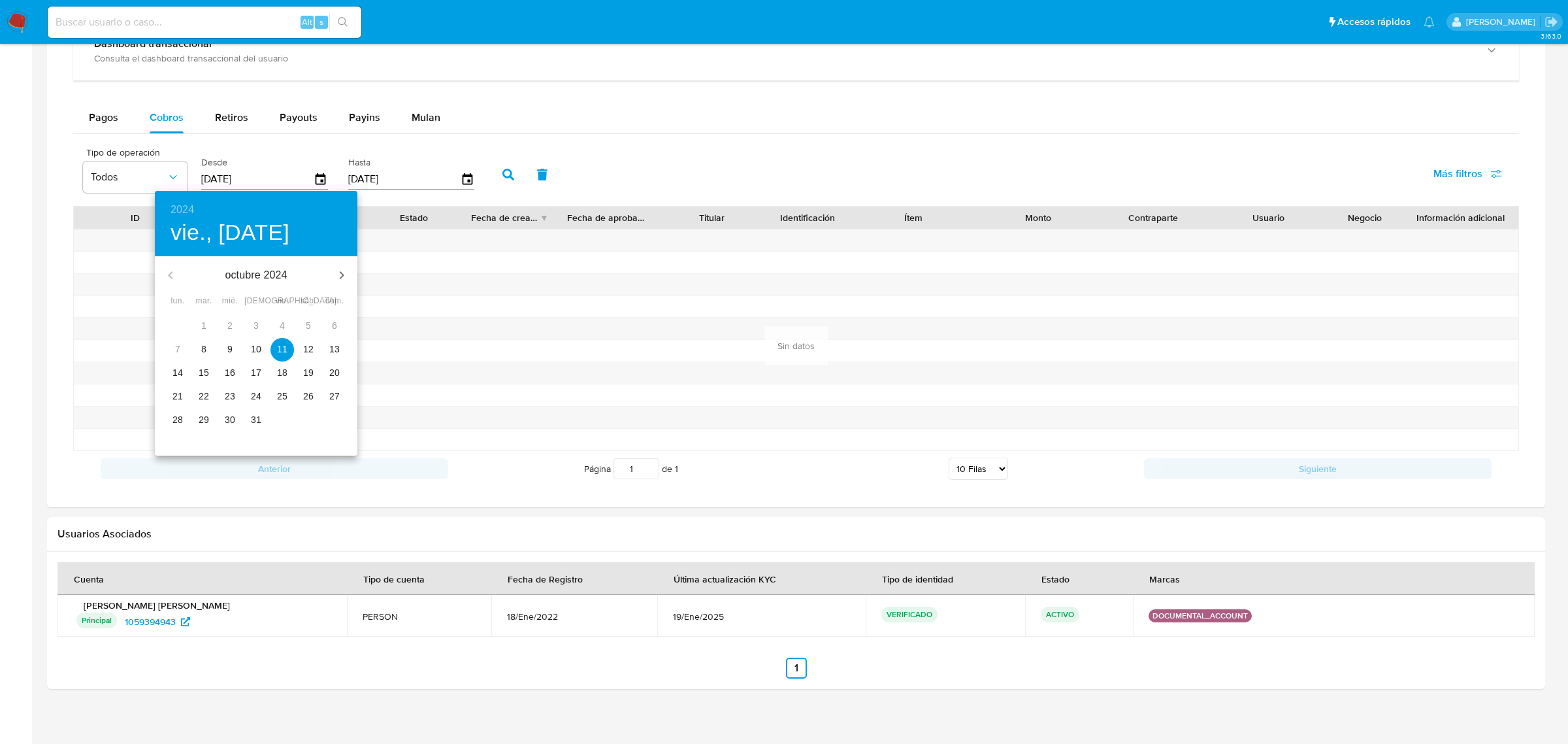
click at [253, 352] on p "10" at bounding box center [256, 349] width 11 height 13
type input "10/10/2024"
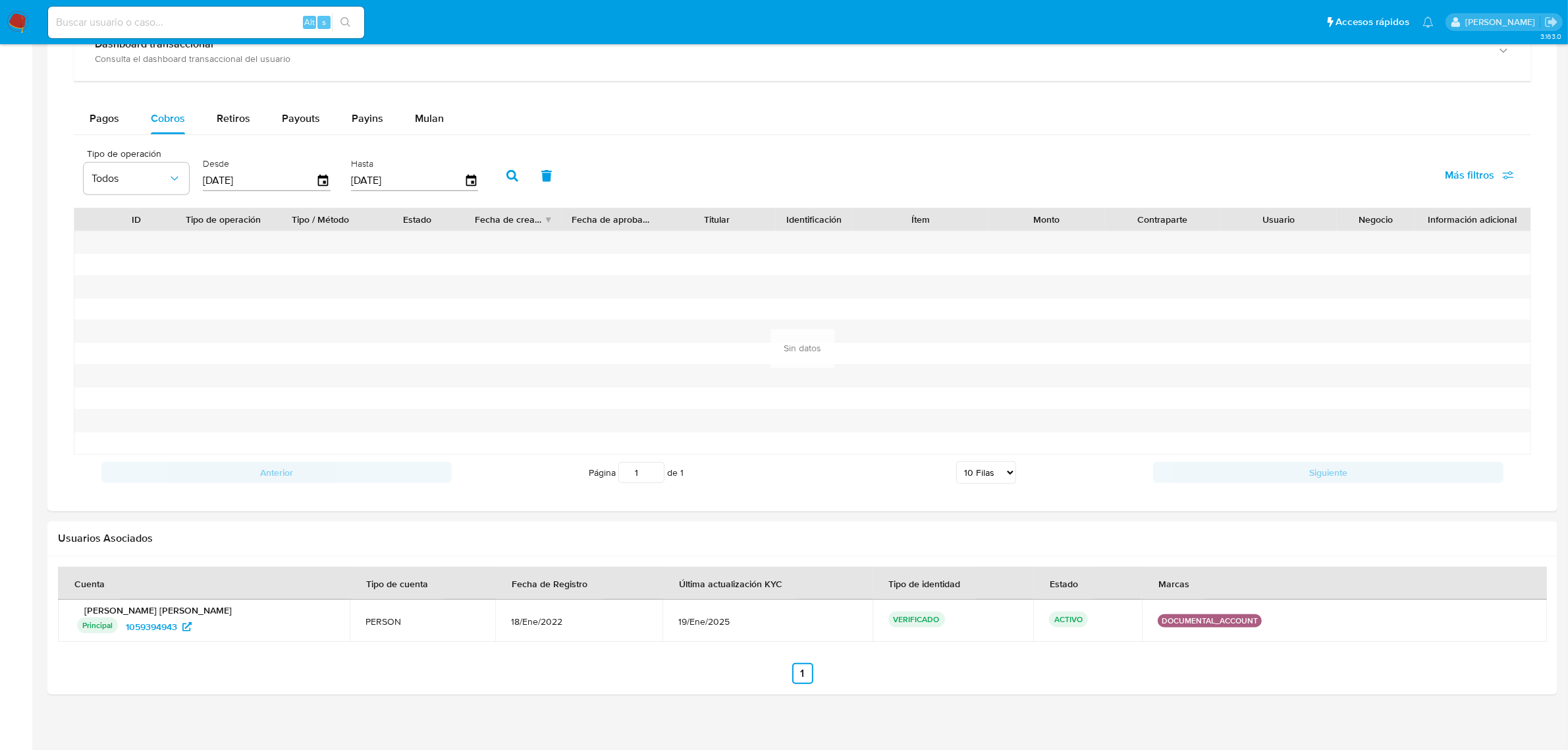
click at [507, 173] on icon "button" at bounding box center [512, 176] width 11 height 11
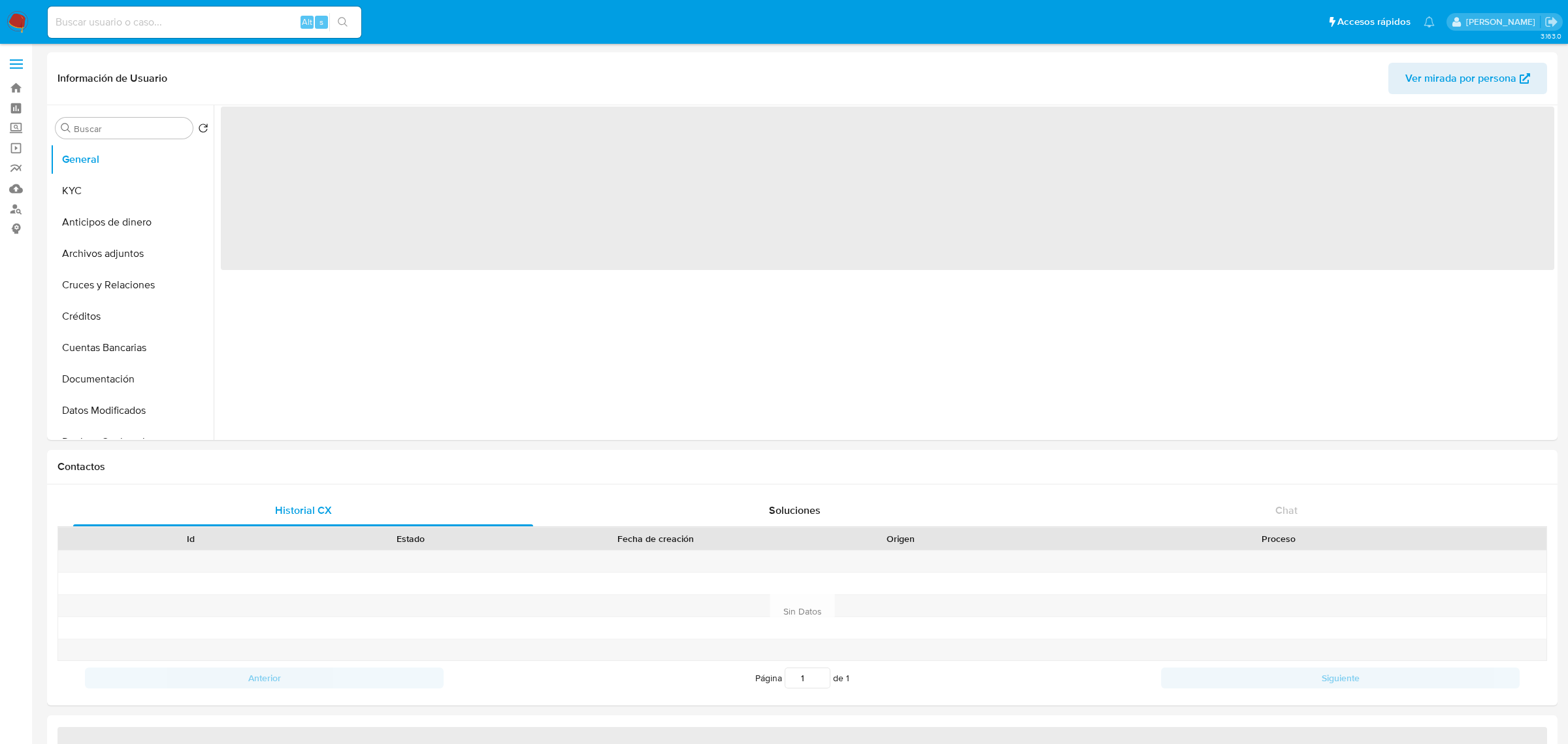
select select "10"
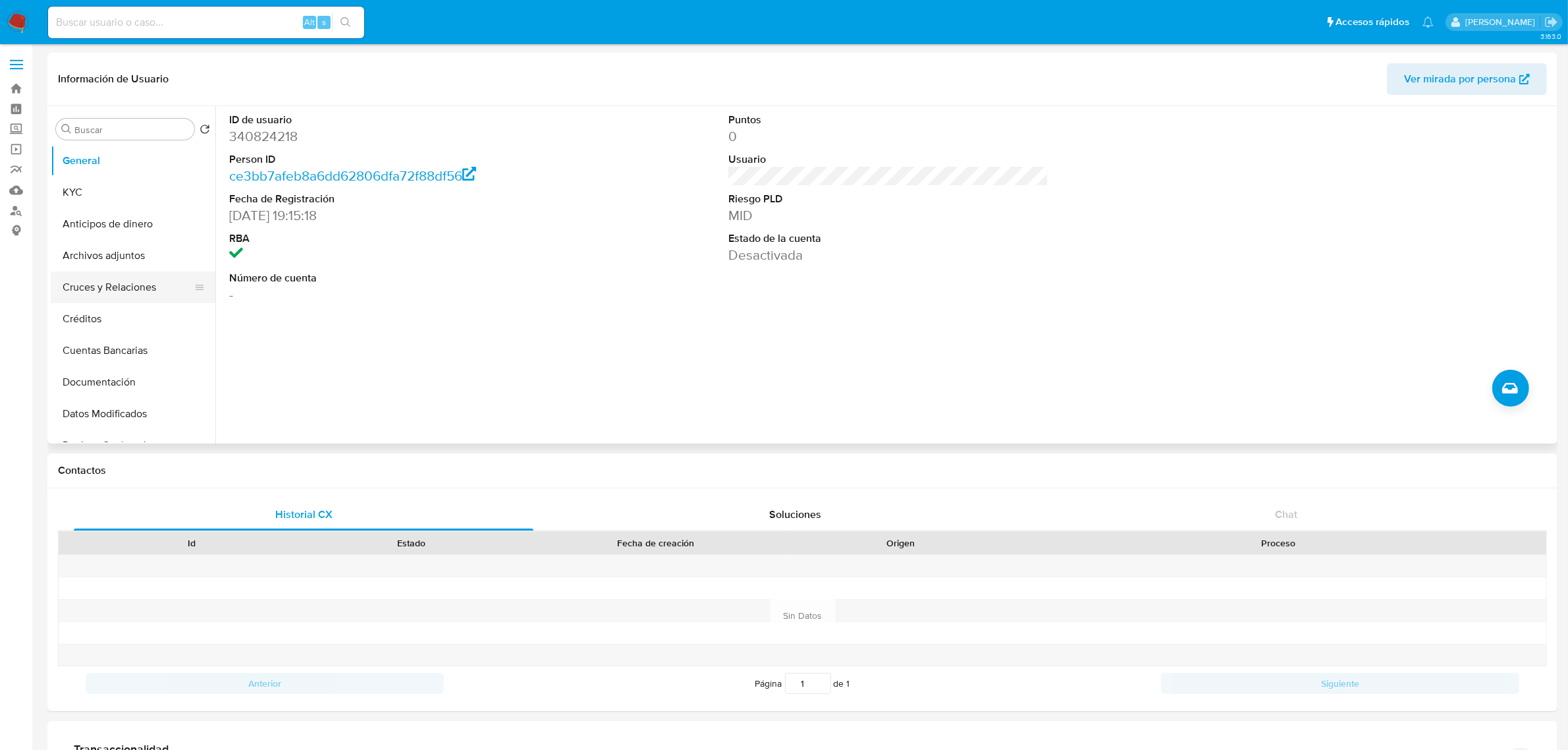
click at [109, 287] on button "Cruces y Relaciones" at bounding box center [128, 287] width 154 height 32
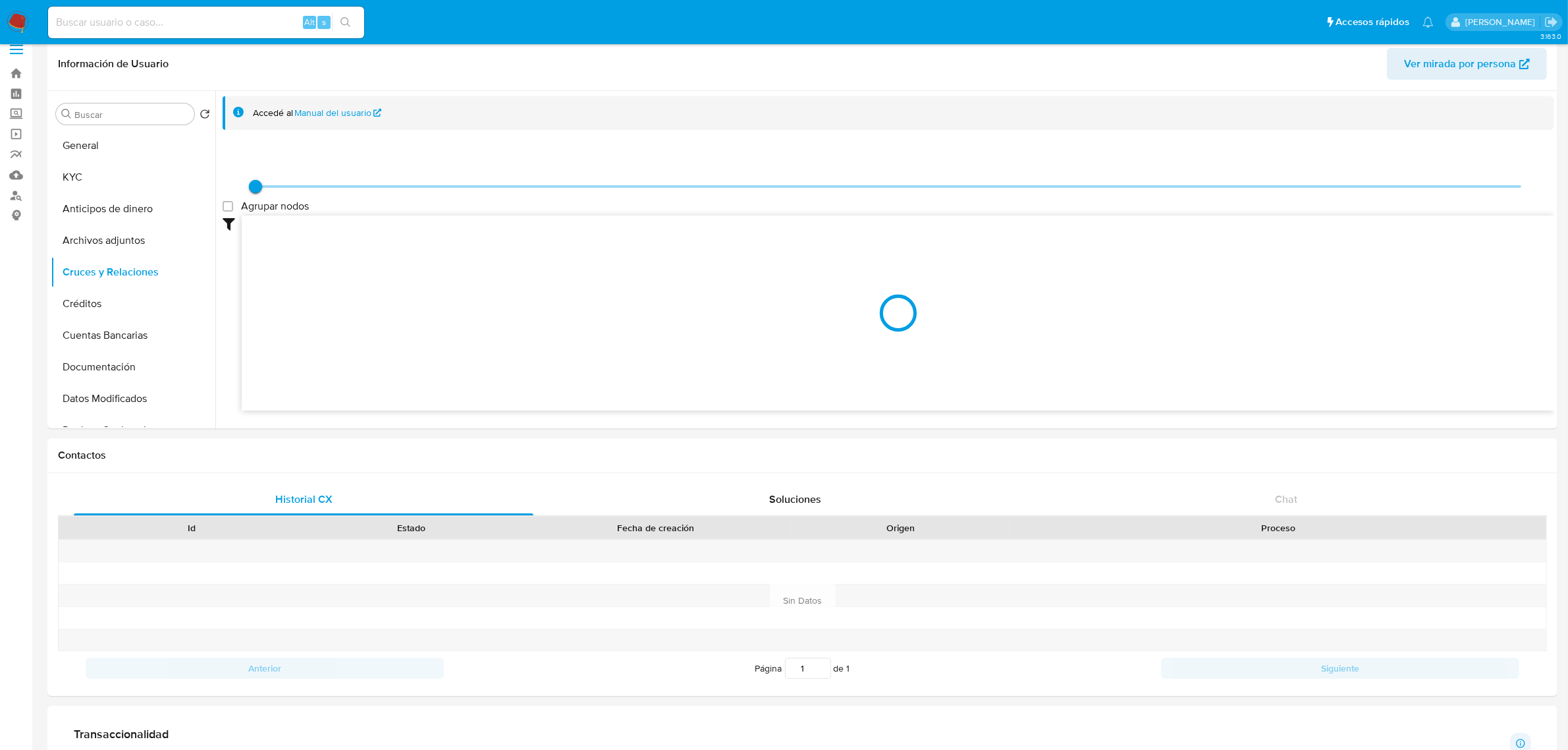
scroll to position [577, 0]
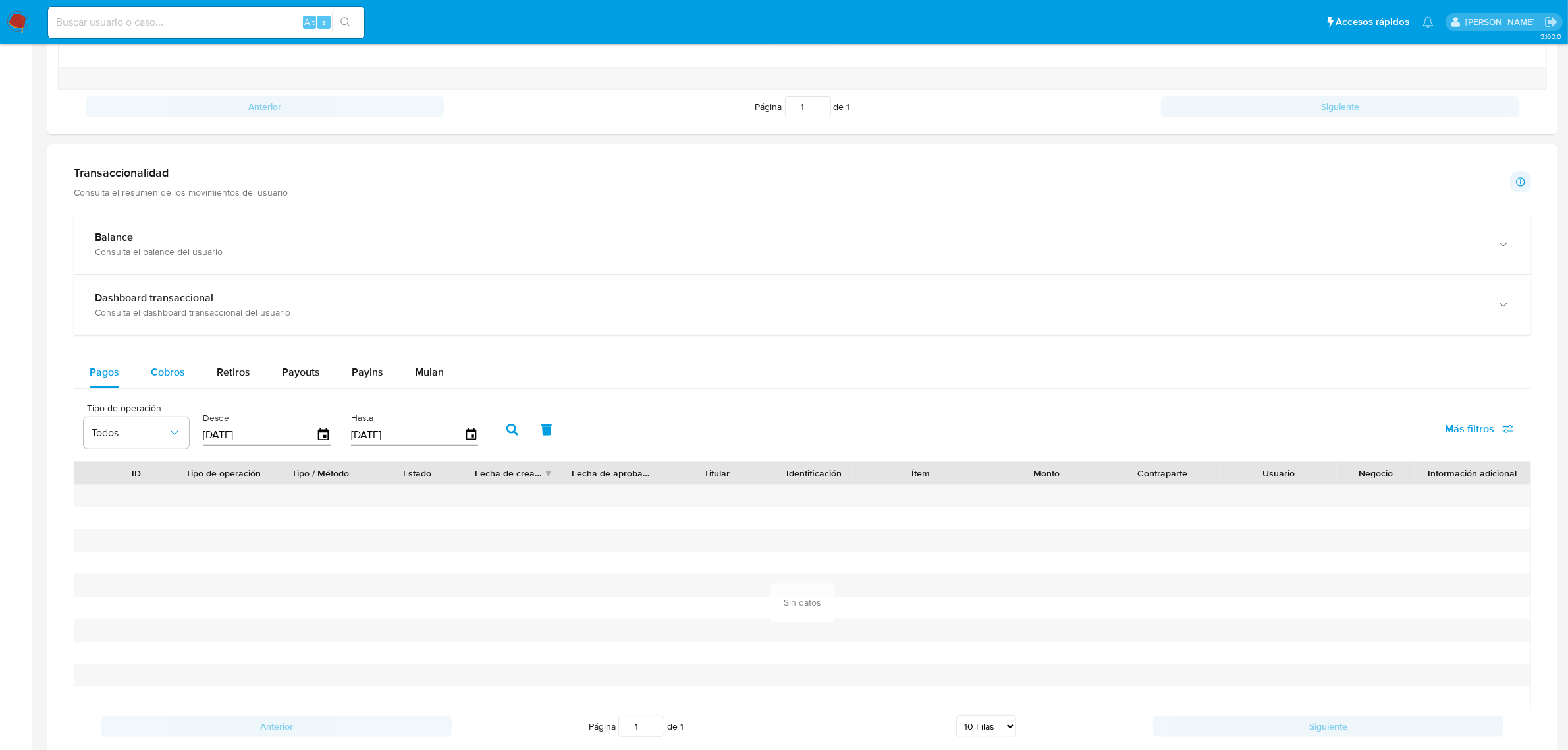
click at [176, 376] on span "Cobros" at bounding box center [168, 372] width 34 height 15
select select "10"
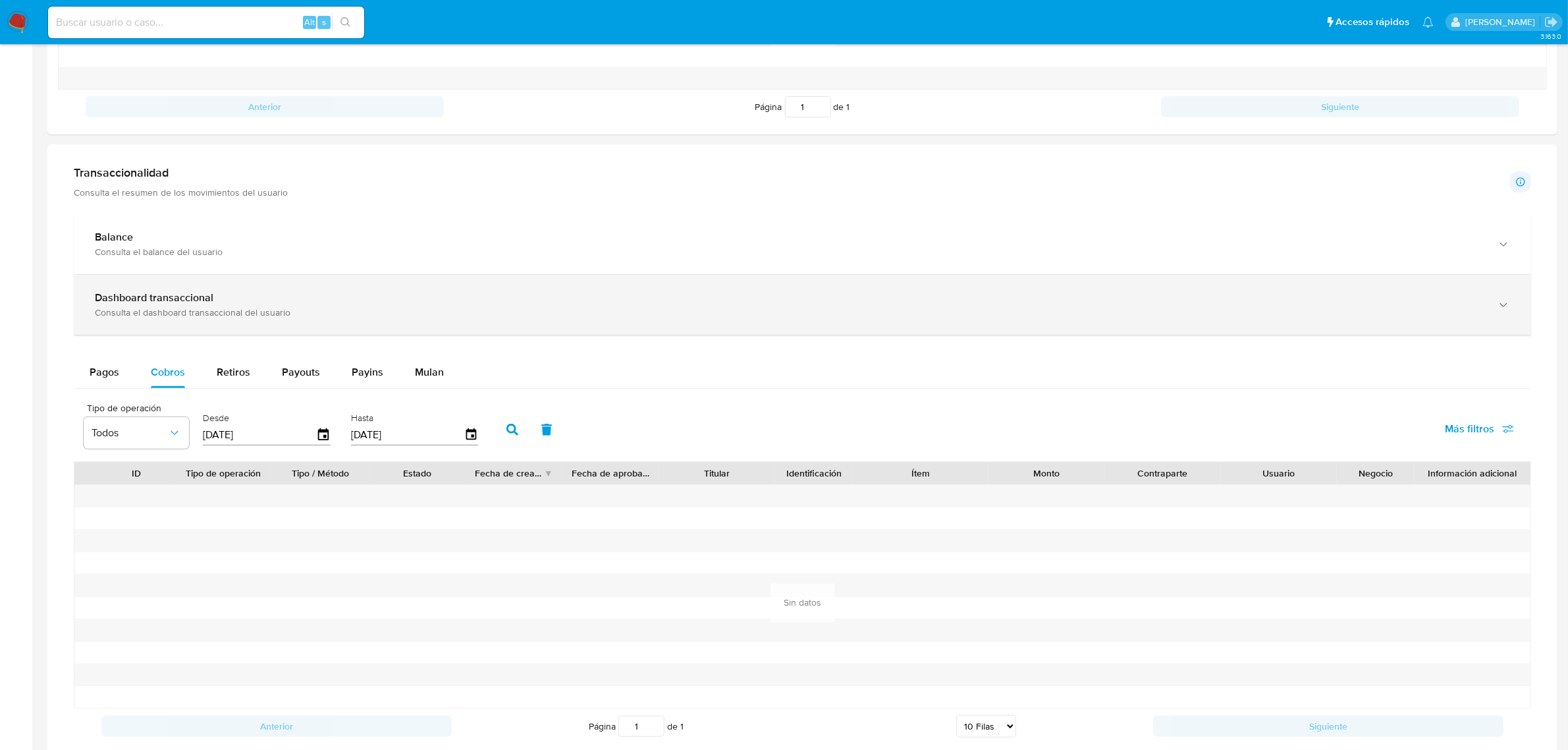
scroll to position [0, 0]
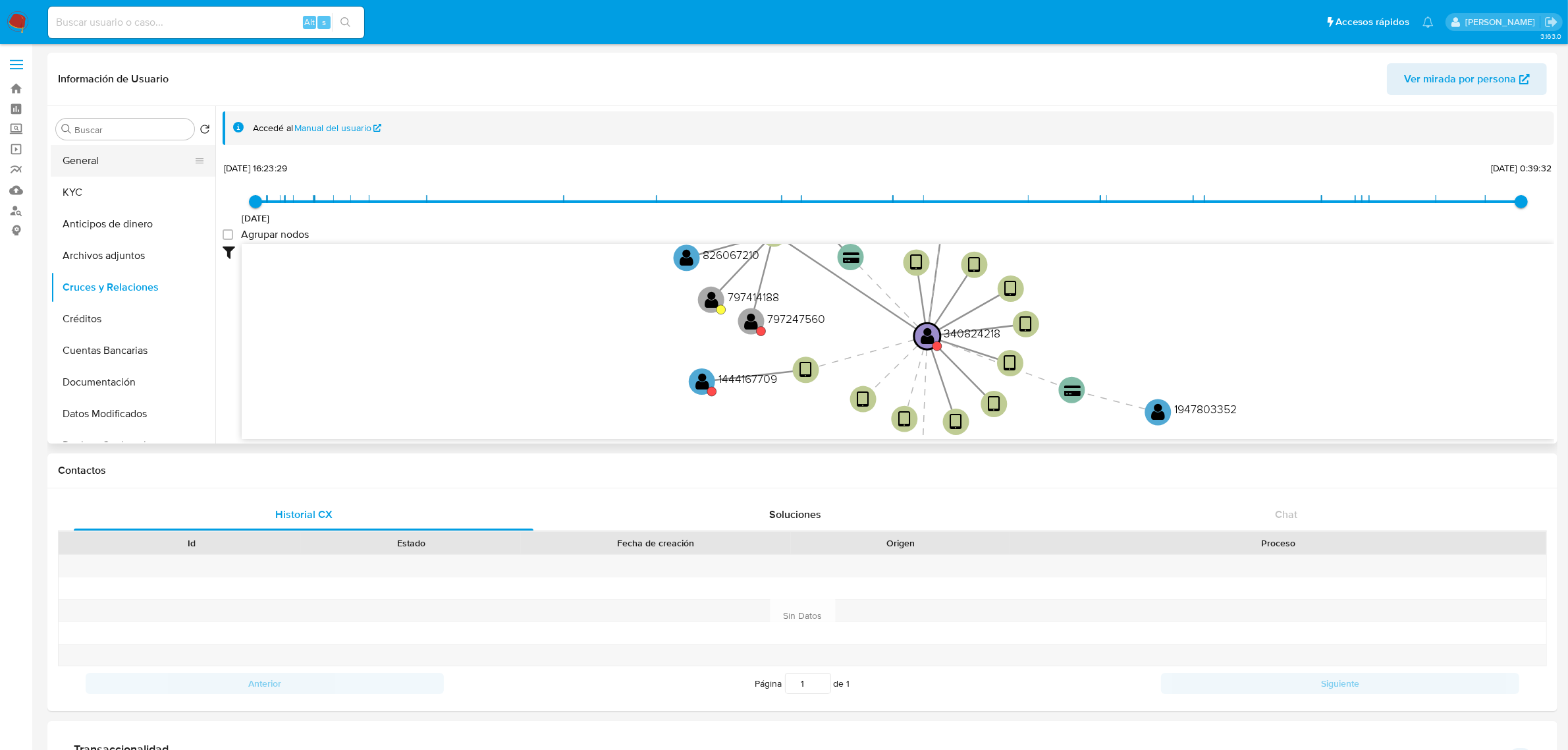
click at [106, 162] on button "General" at bounding box center [128, 161] width 154 height 32
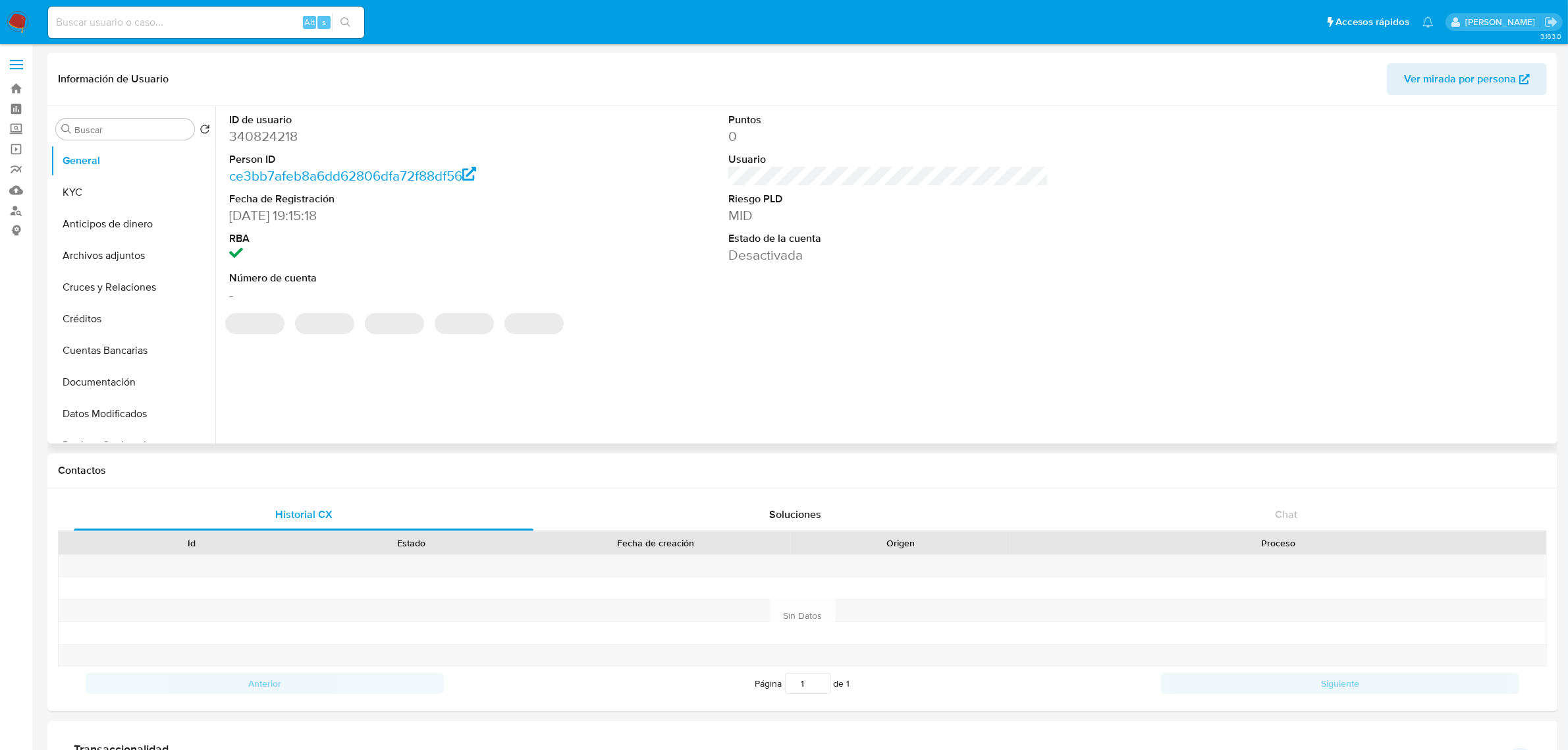
click at [281, 130] on dd "340824218" at bounding box center [389, 136] width 320 height 18
copy dd "340824218"
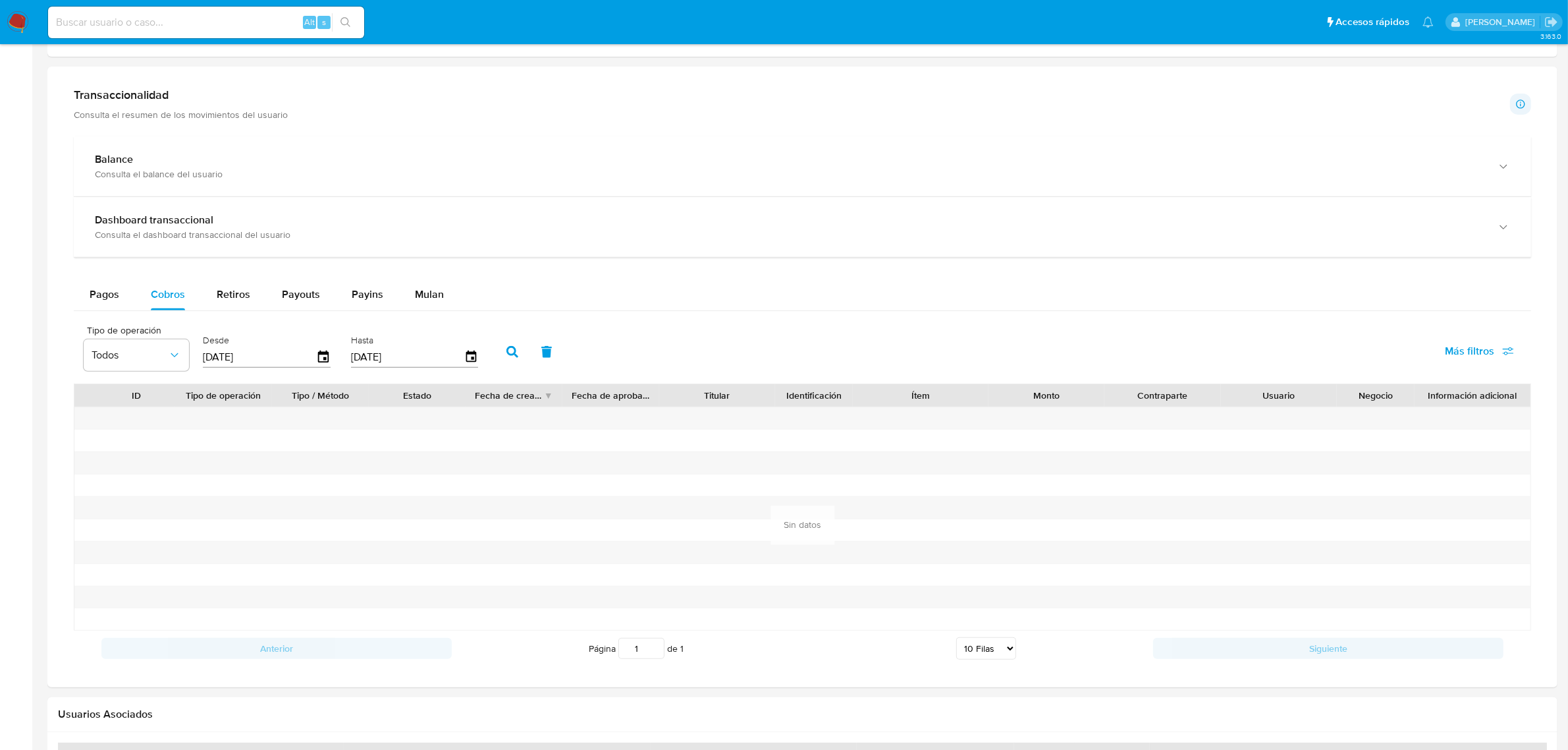
scroll to position [659, 0]
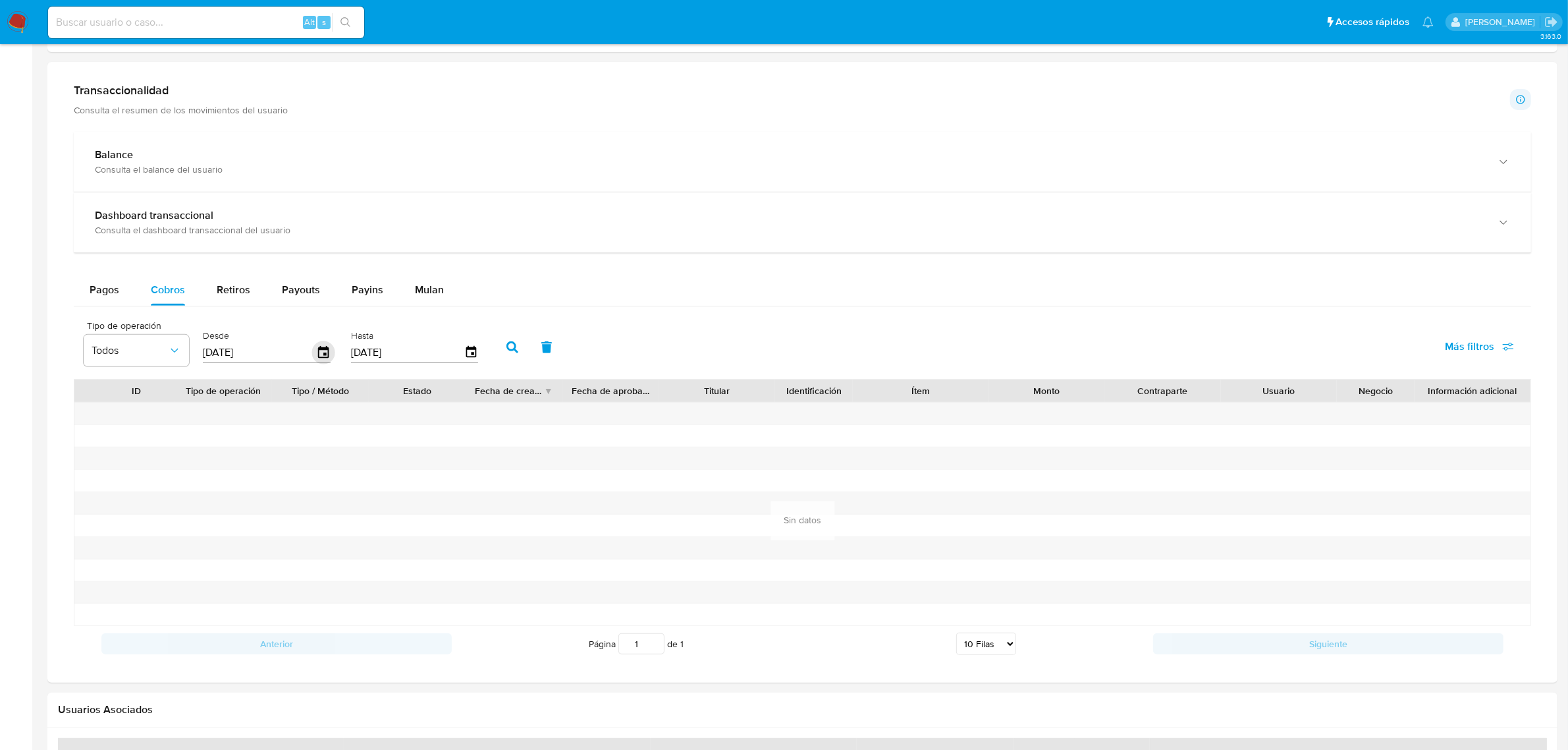
click at [325, 358] on icon "button" at bounding box center [324, 353] width 23 height 23
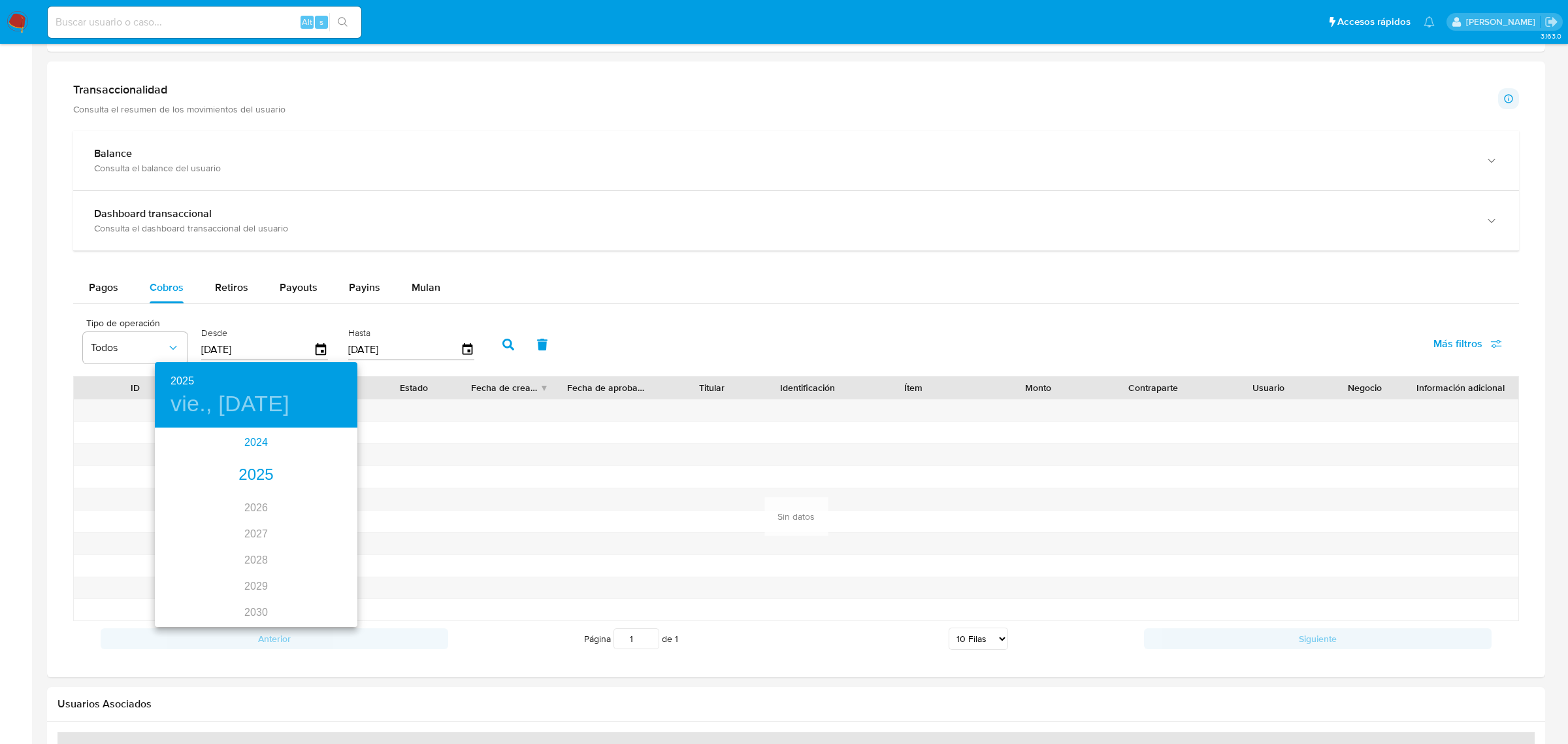
click at [256, 438] on div "2024" at bounding box center [256, 443] width 203 height 26
click at [196, 597] on div "oct." at bounding box center [188, 596] width 68 height 49
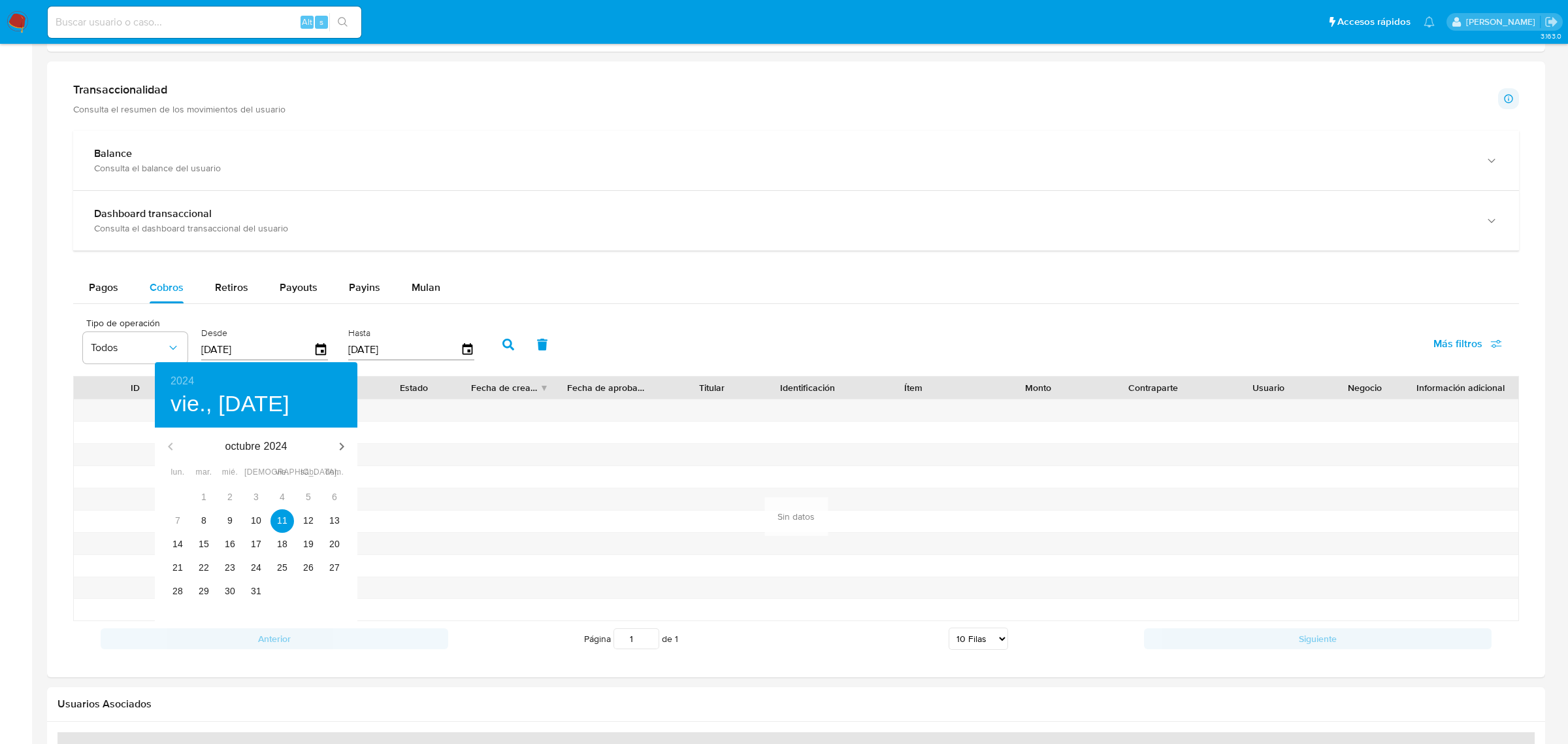
click at [245, 554] on div "17" at bounding box center [256, 544] width 26 height 24
type input "17/10/2024"
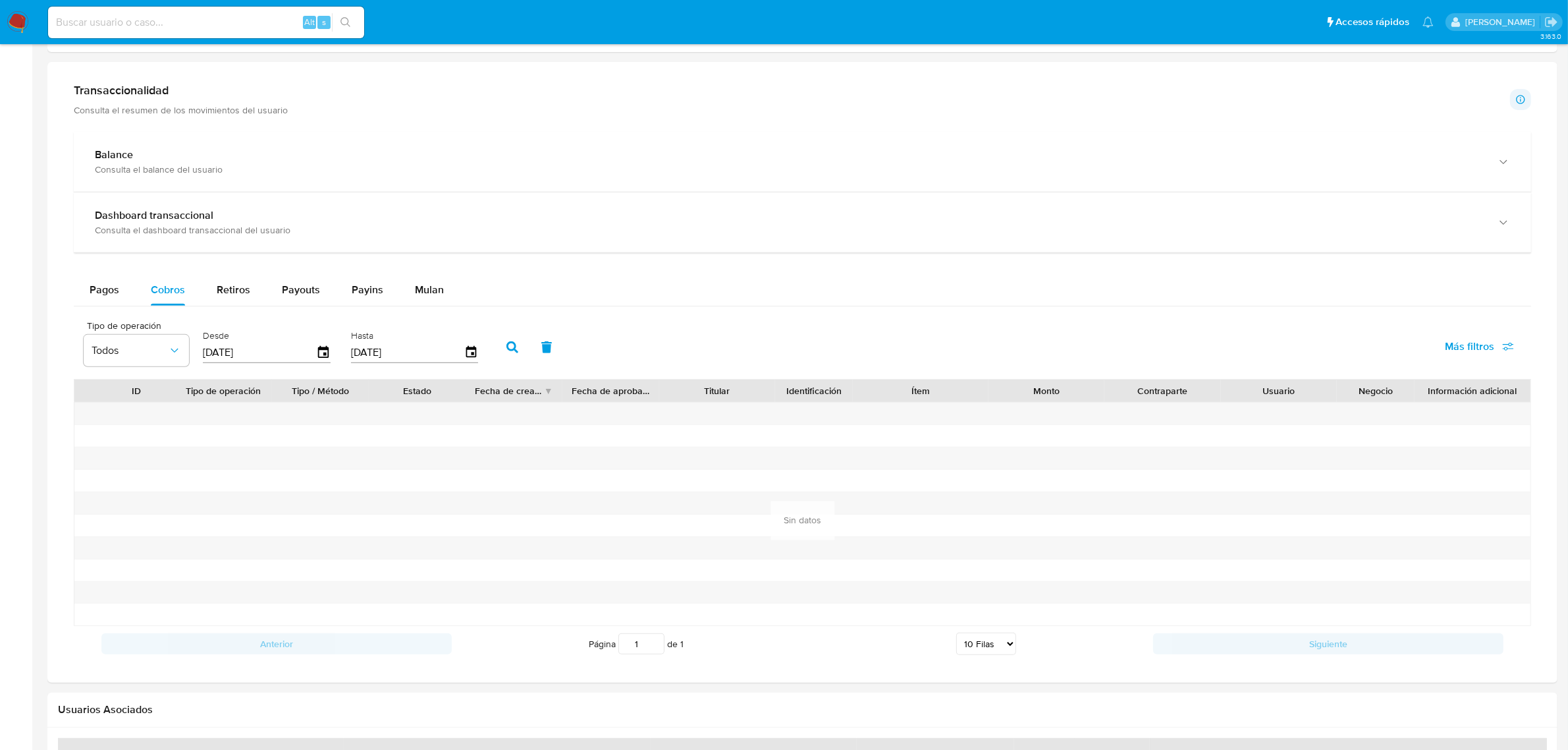
click at [261, 550] on div "2024 jue., oct. 17 octubre 2024 lun. mar. mié. jue. vie. sáb. dom. 30 1 2 3 4 5…" at bounding box center [784, 375] width 1568 height 750
click at [506, 345] on icon "button" at bounding box center [512, 347] width 11 height 11
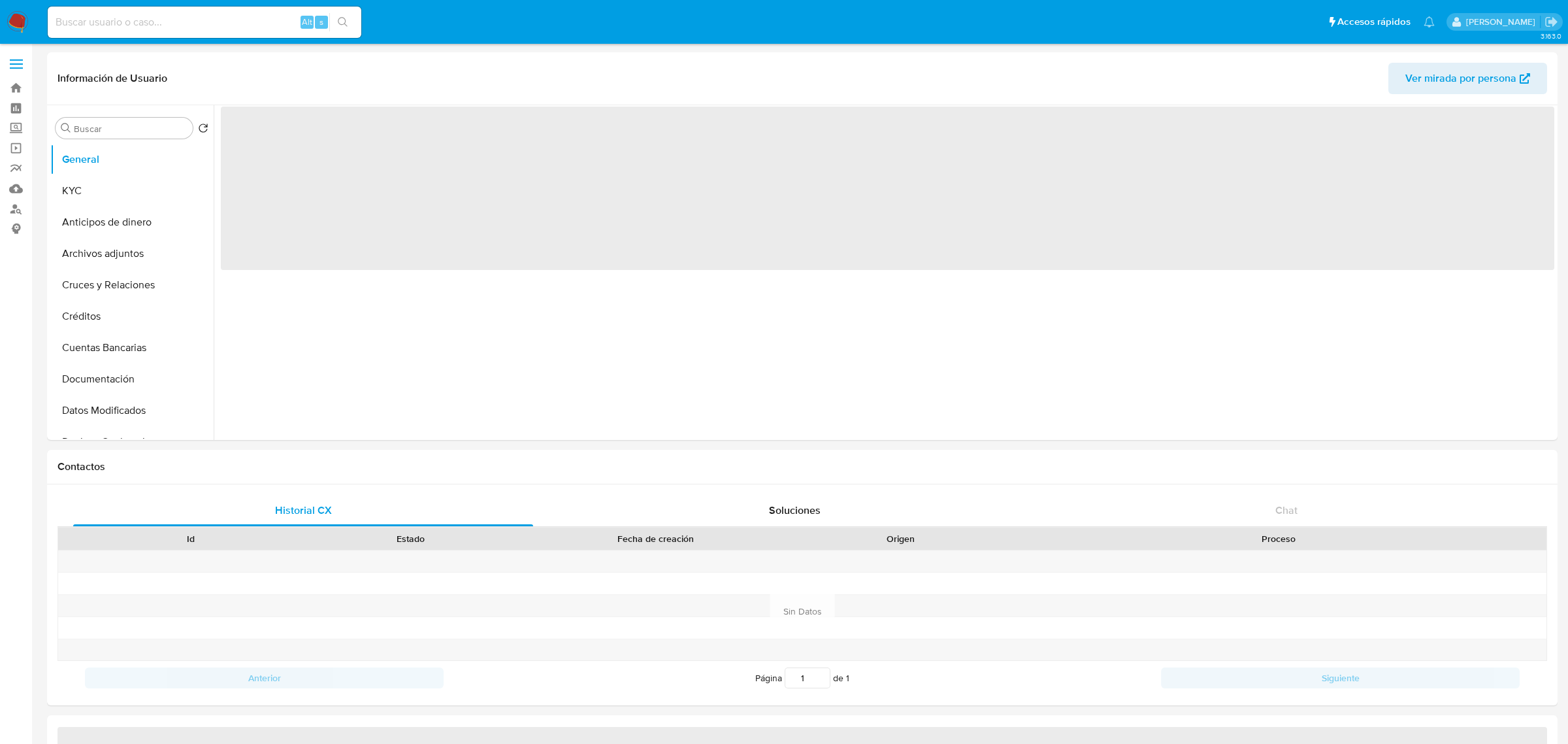
select select "10"
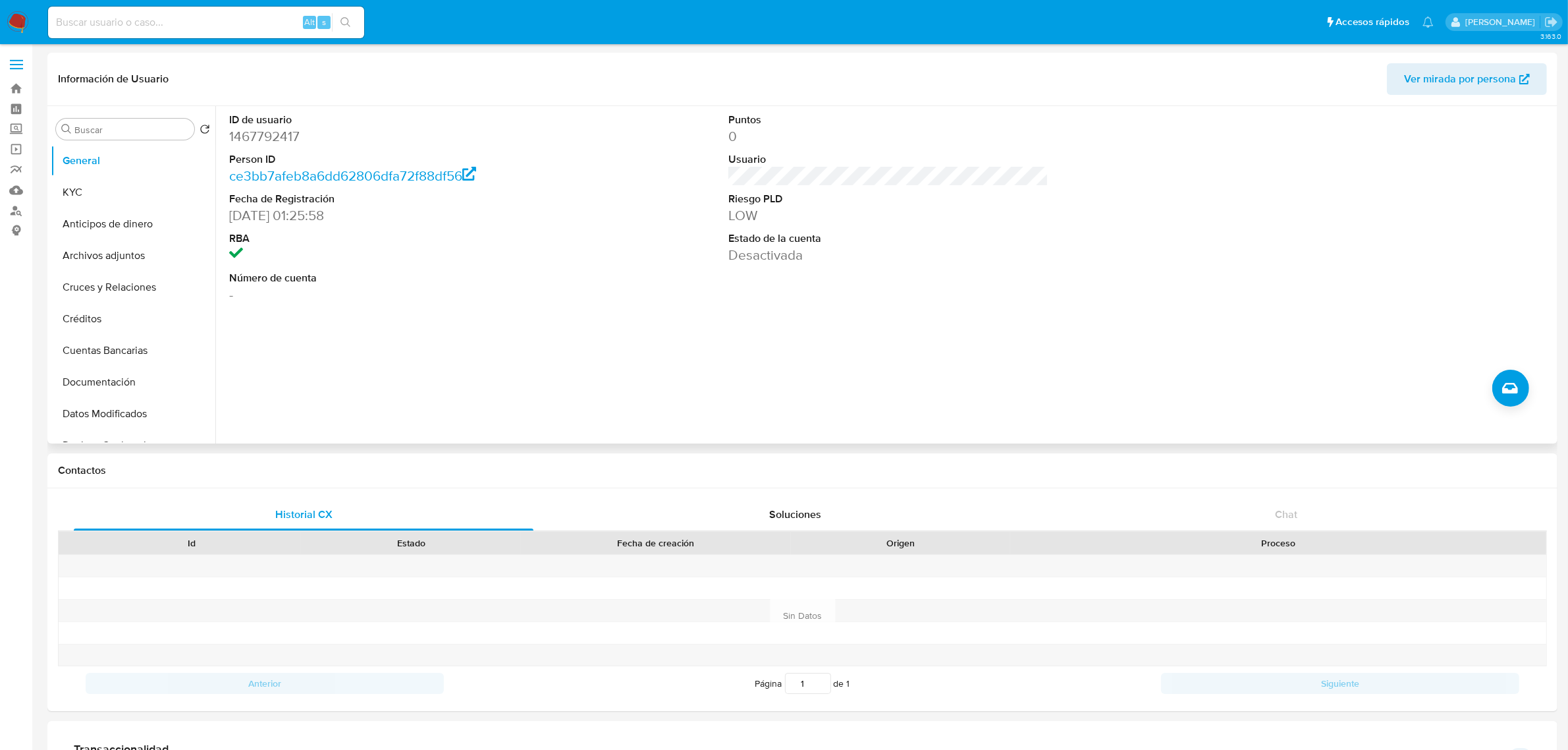
click at [254, 130] on dd "1467792417" at bounding box center [389, 136] width 320 height 18
copy dd "1467792417"
click at [124, 402] on button "Historial Casos" at bounding box center [128, 407] width 154 height 32
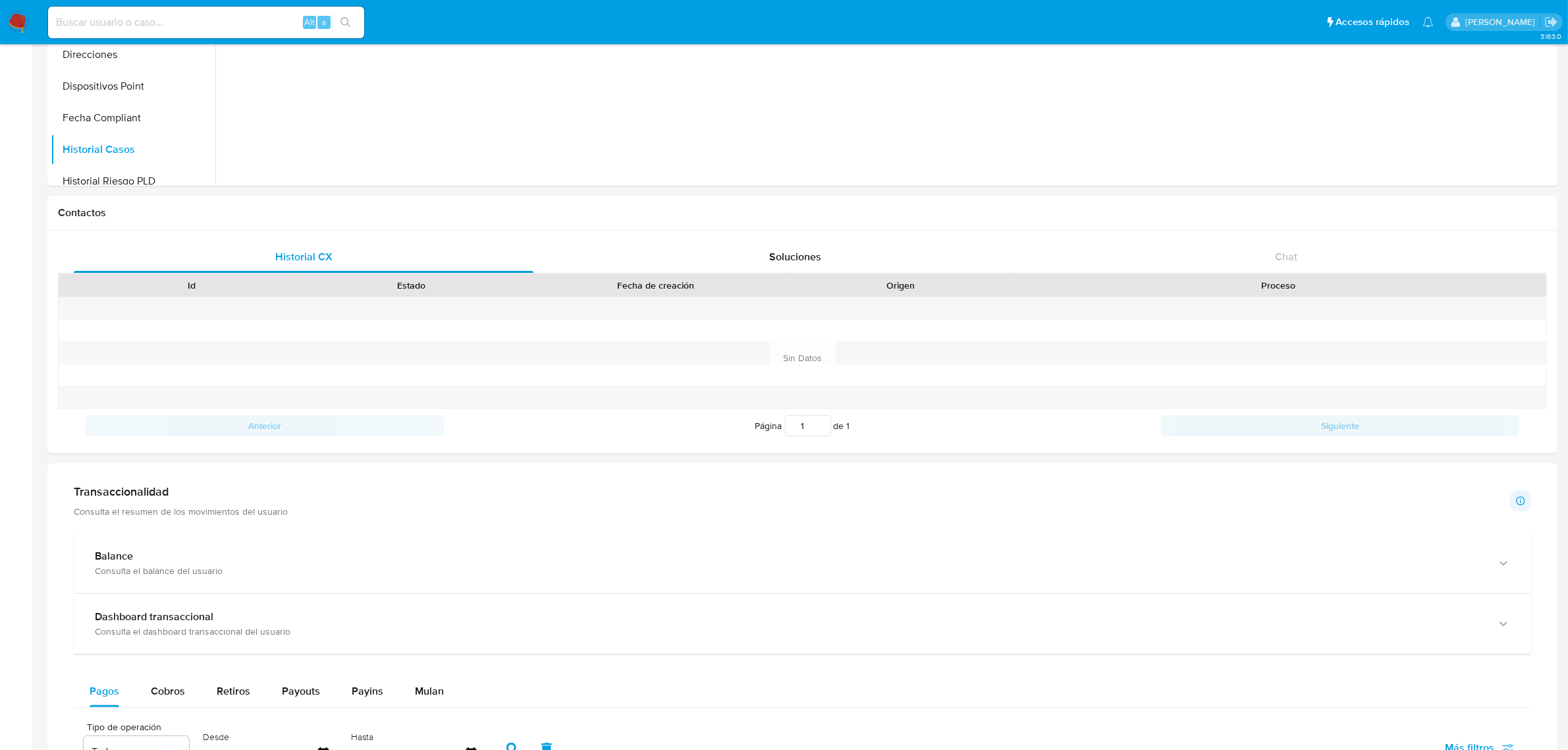
scroll to position [577, 0]
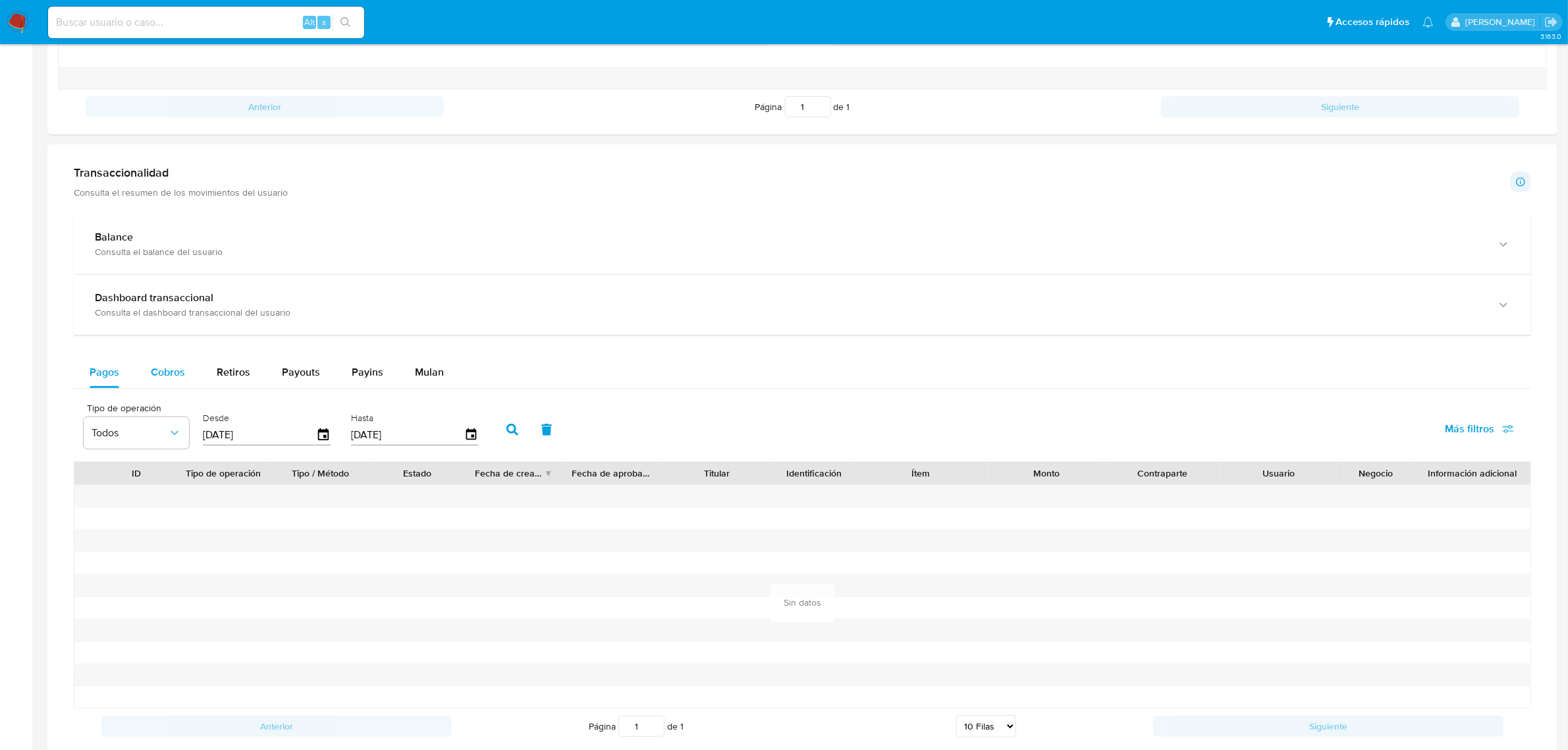
click at [175, 369] on span "Cobros" at bounding box center [168, 372] width 34 height 15
select select "10"
click at [326, 437] on icon "button" at bounding box center [323, 434] width 11 height 11
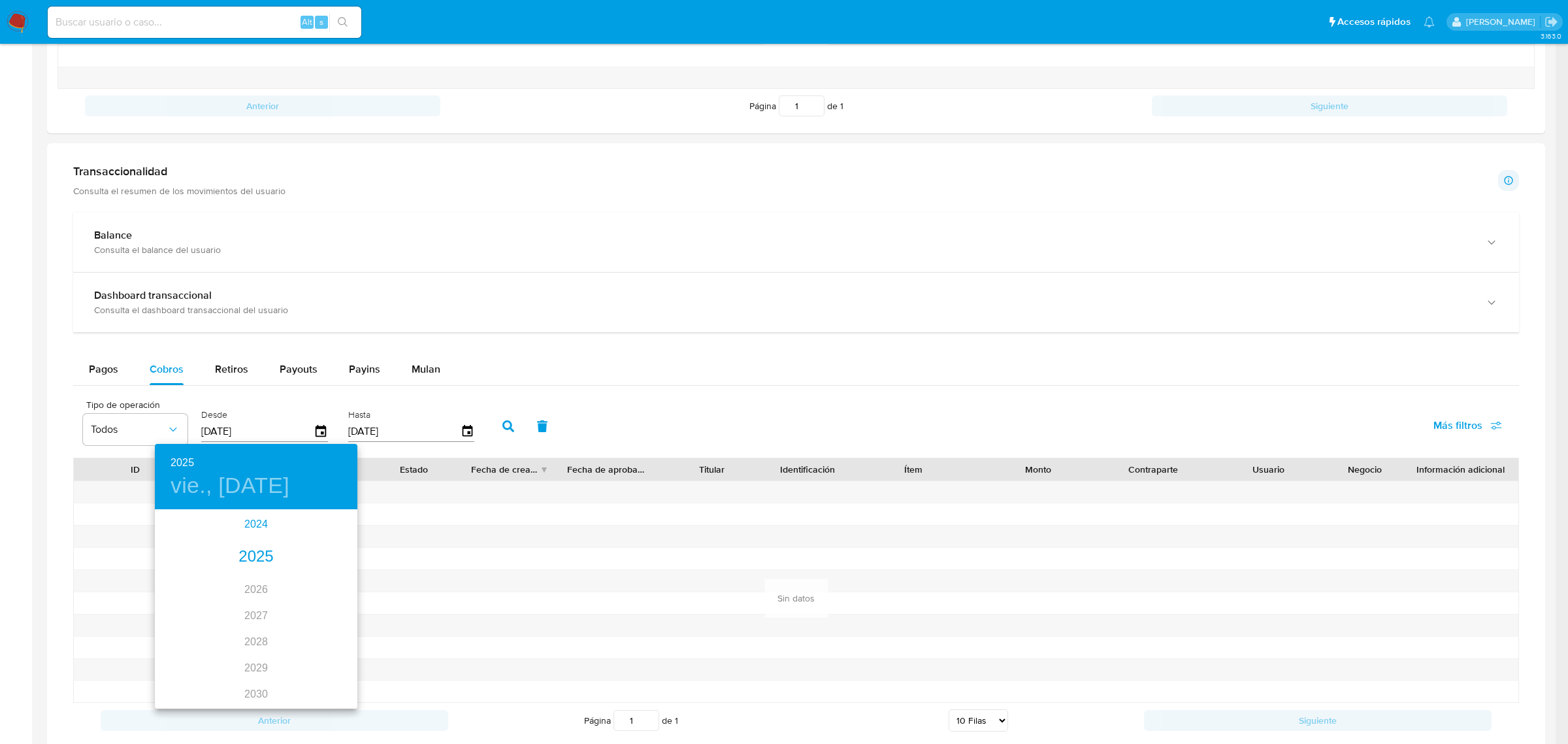
click at [246, 525] on div "2024" at bounding box center [256, 524] width 203 height 26
click at [188, 676] on div "oct." at bounding box center [188, 677] width 68 height 49
type input "[DATE]"
click at [280, 602] on p "11" at bounding box center [282, 602] width 11 height 13
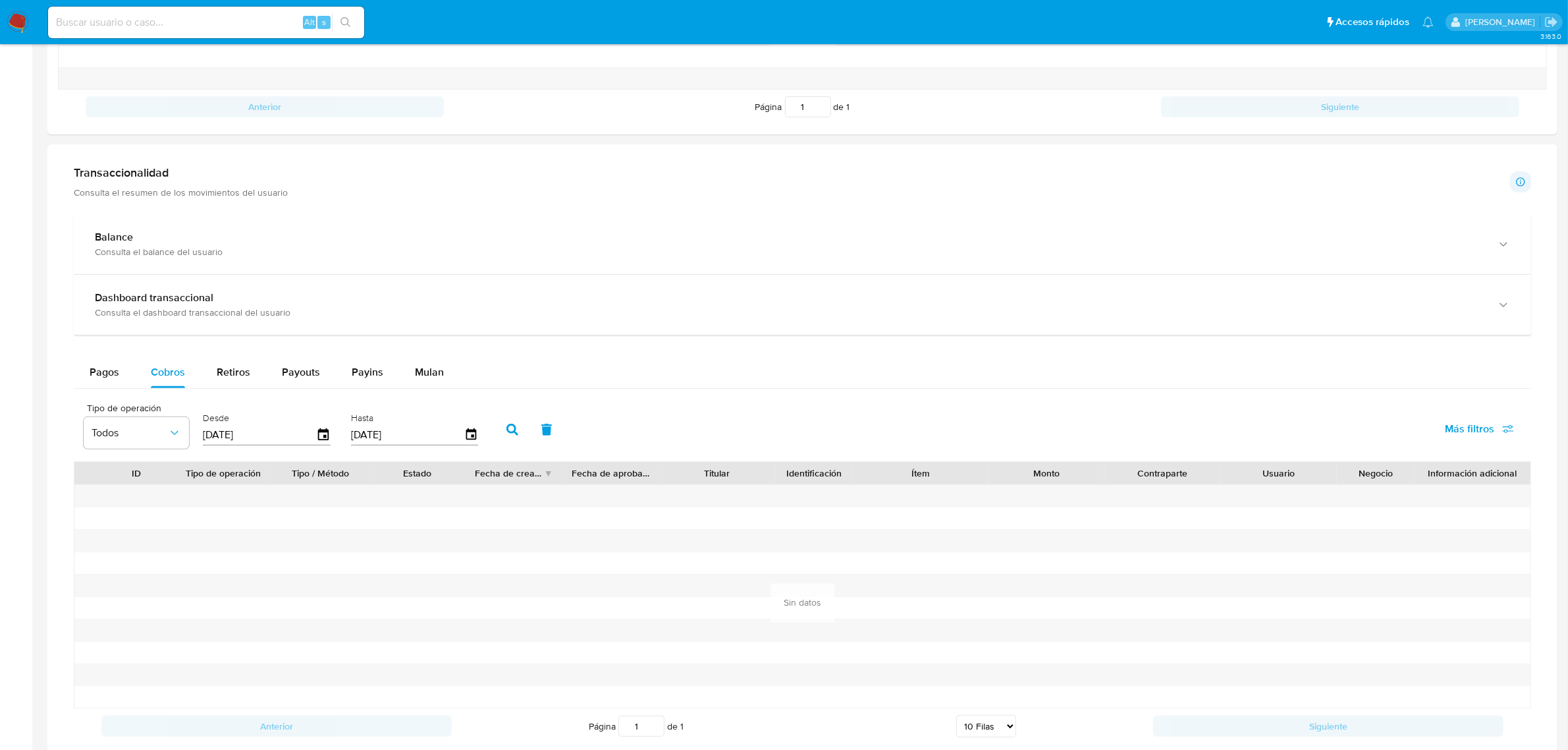
click at [518, 430] on button "button" at bounding box center [513, 429] width 34 height 32
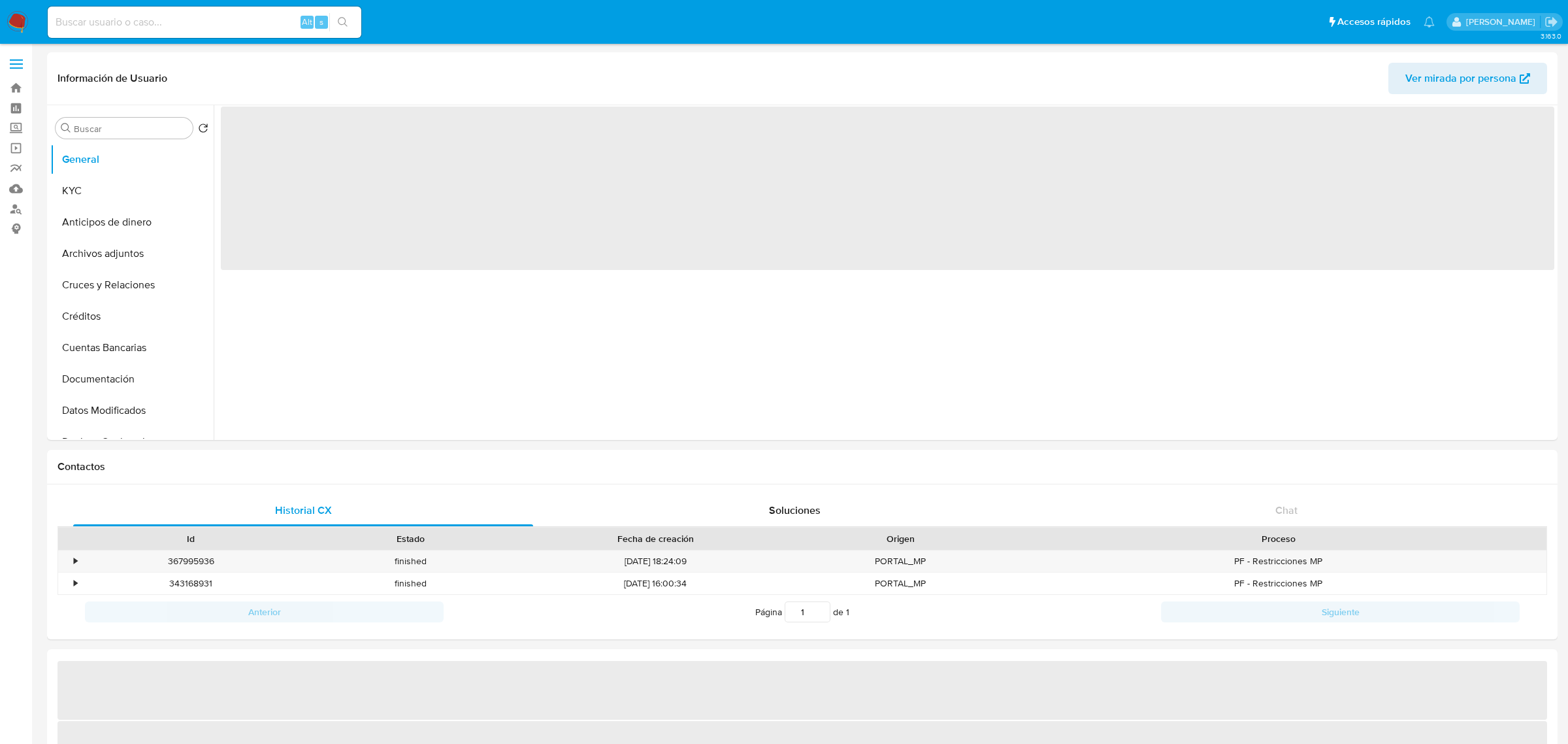
select select "10"
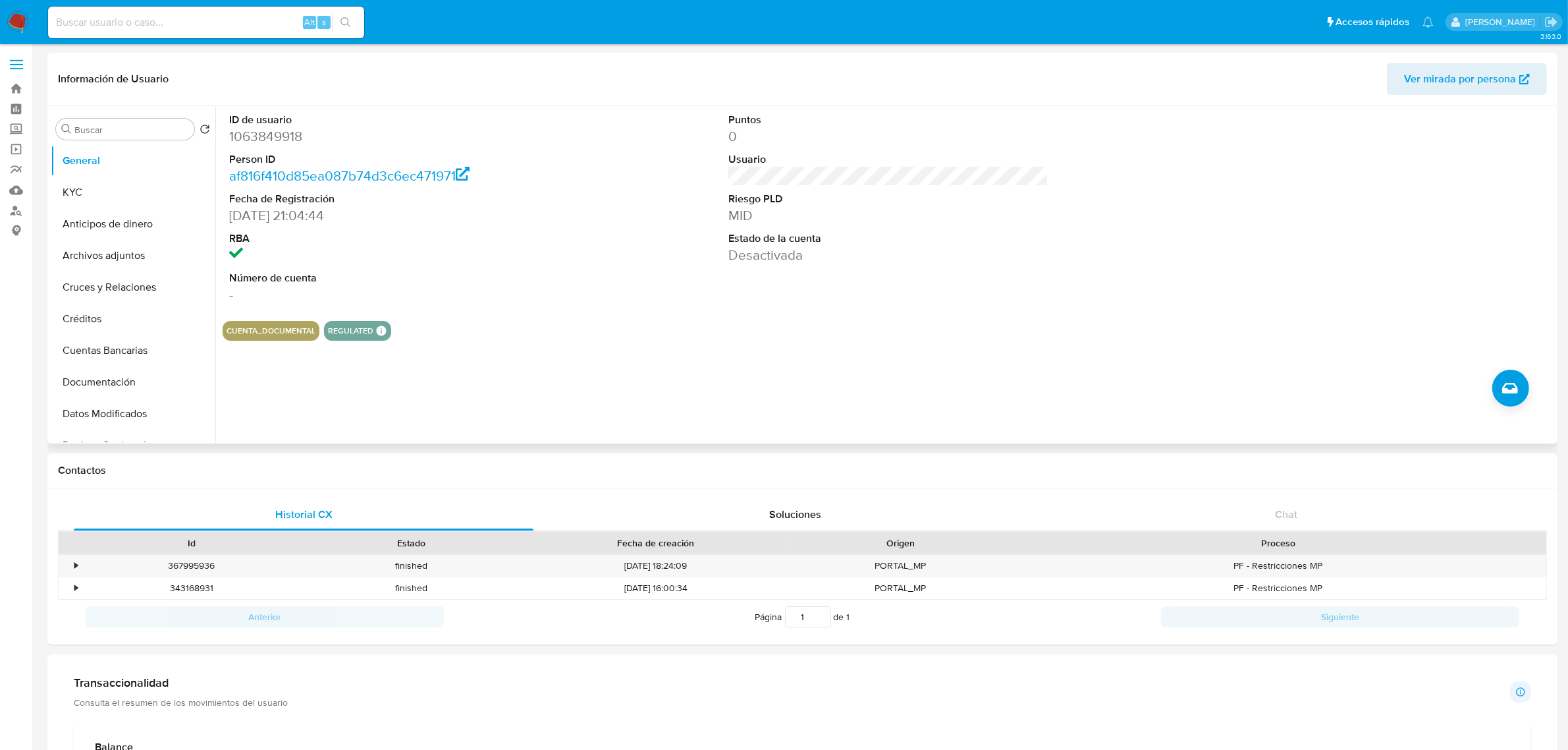
click at [271, 137] on dd "1063849918" at bounding box center [389, 136] width 320 height 18
copy dd "1063849918"
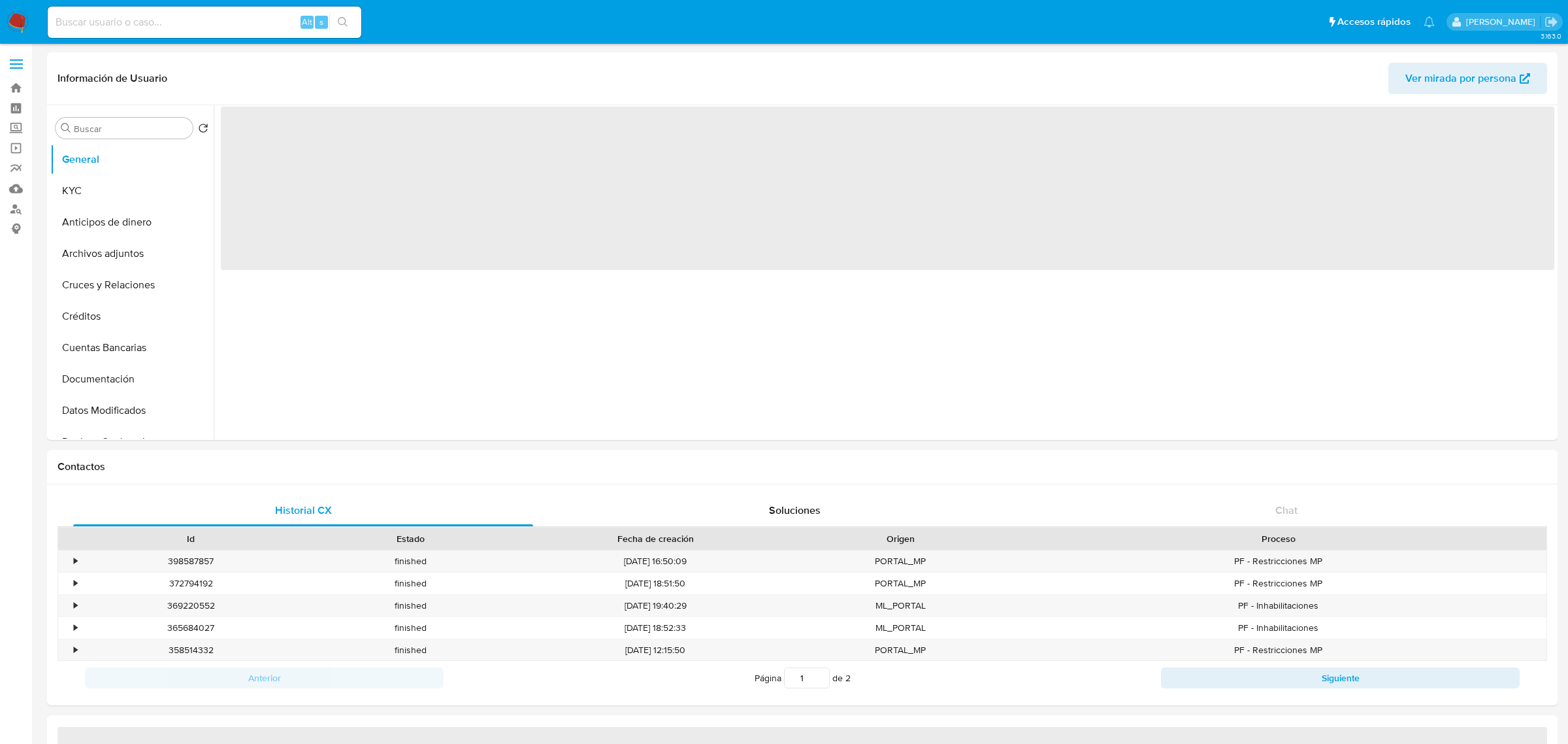
select select "10"
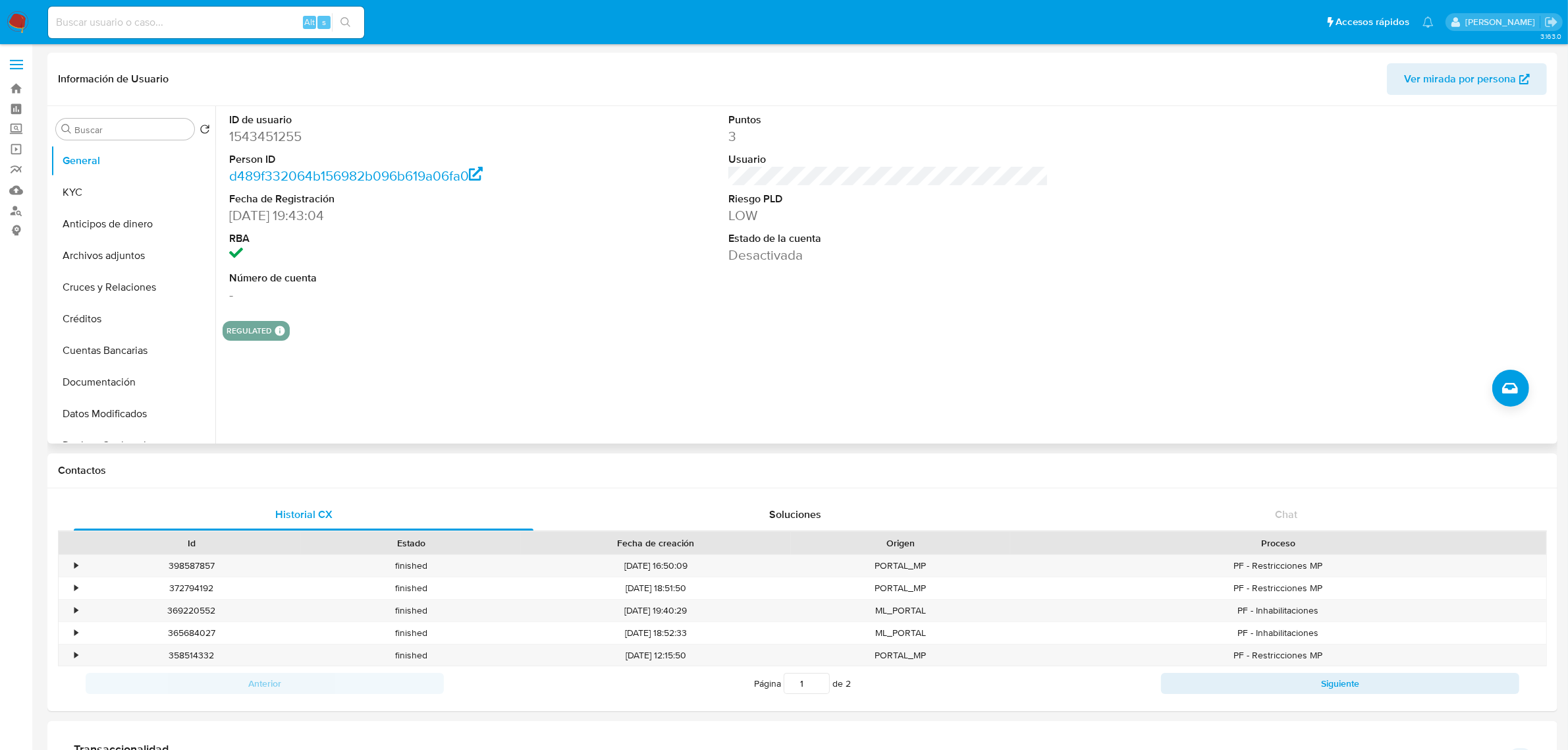
click at [274, 139] on dd "1543451255" at bounding box center [389, 136] width 320 height 18
copy dd "1543451255"
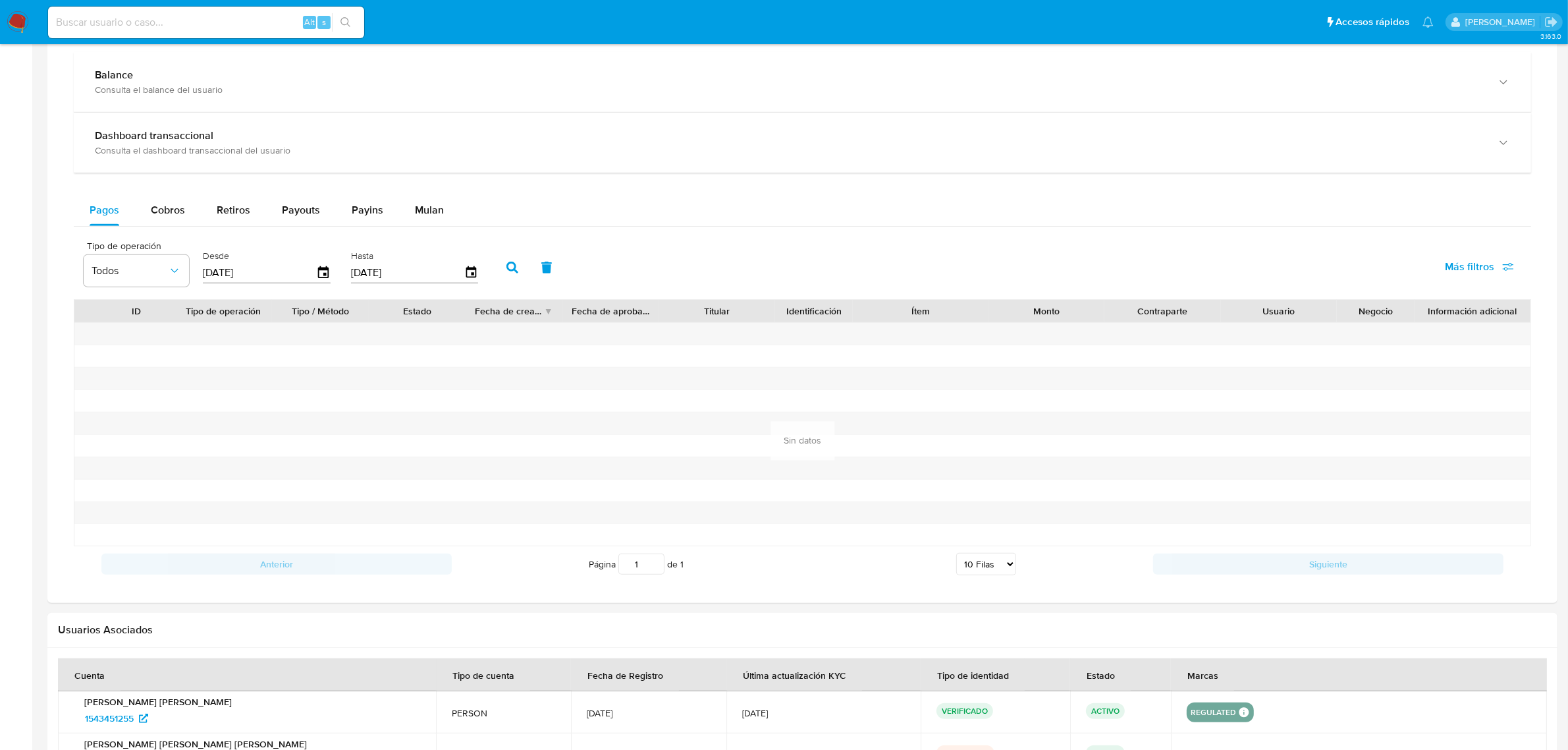
scroll to position [741, 0]
click at [165, 214] on span "Cobros" at bounding box center [168, 207] width 34 height 15
select select "10"
click at [318, 268] on icon "button" at bounding box center [323, 269] width 11 height 11
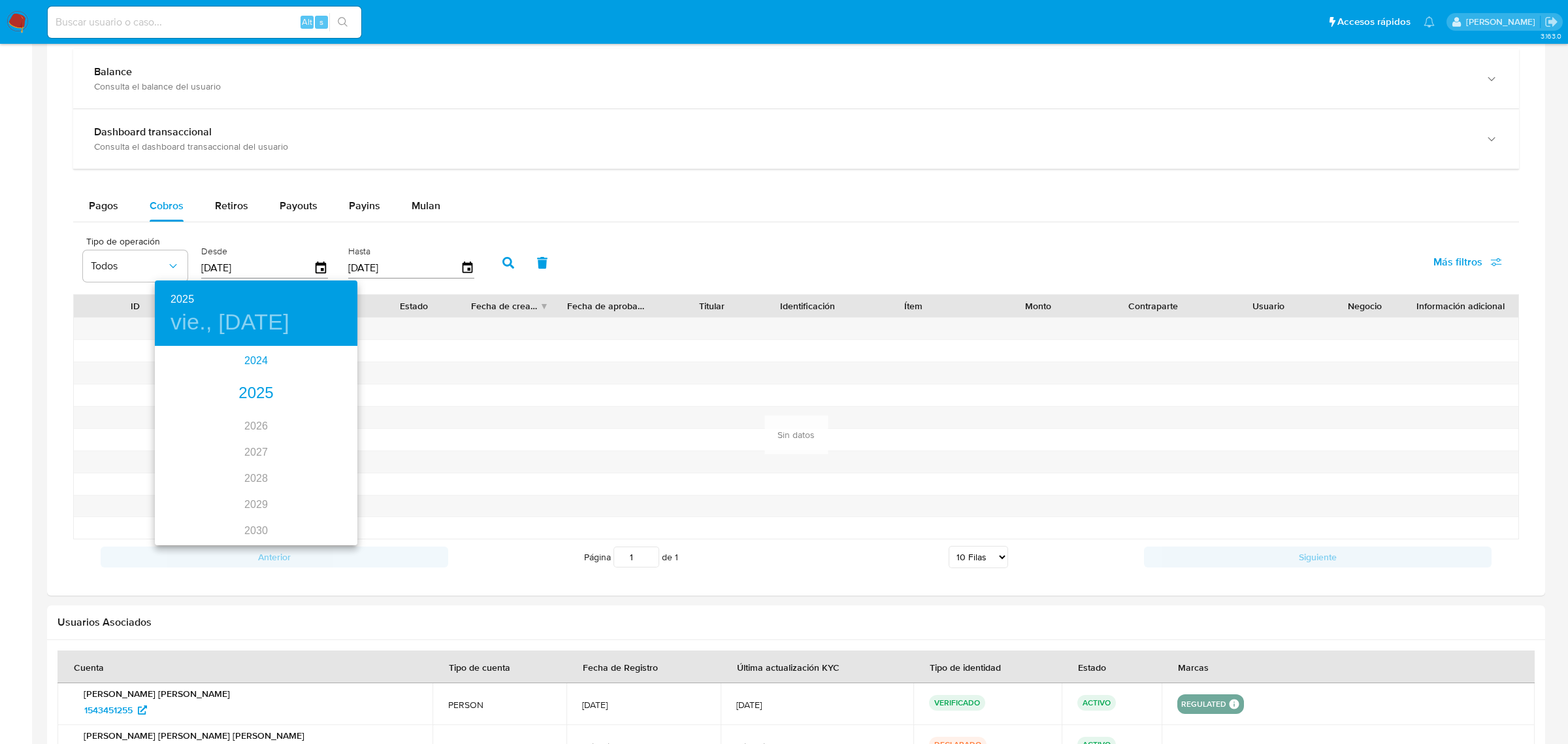
click at [258, 361] on div "2024" at bounding box center [256, 361] width 203 height 26
click at [161, 516] on div "oct." at bounding box center [188, 514] width 68 height 49
click at [247, 443] on span "10" at bounding box center [256, 439] width 24 height 13
type input "[DATE]"
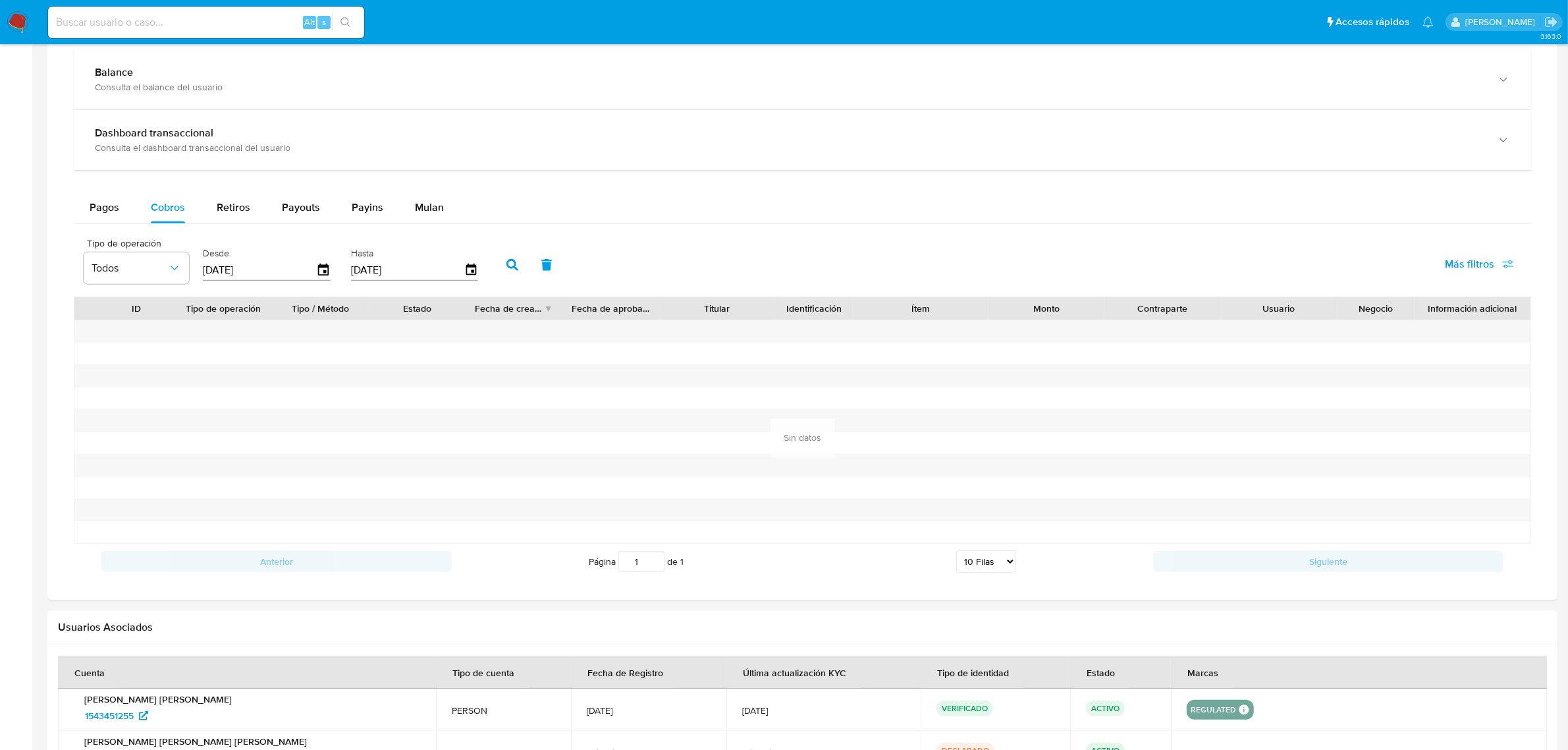
click at [503, 257] on button "button" at bounding box center [513, 265] width 34 height 32
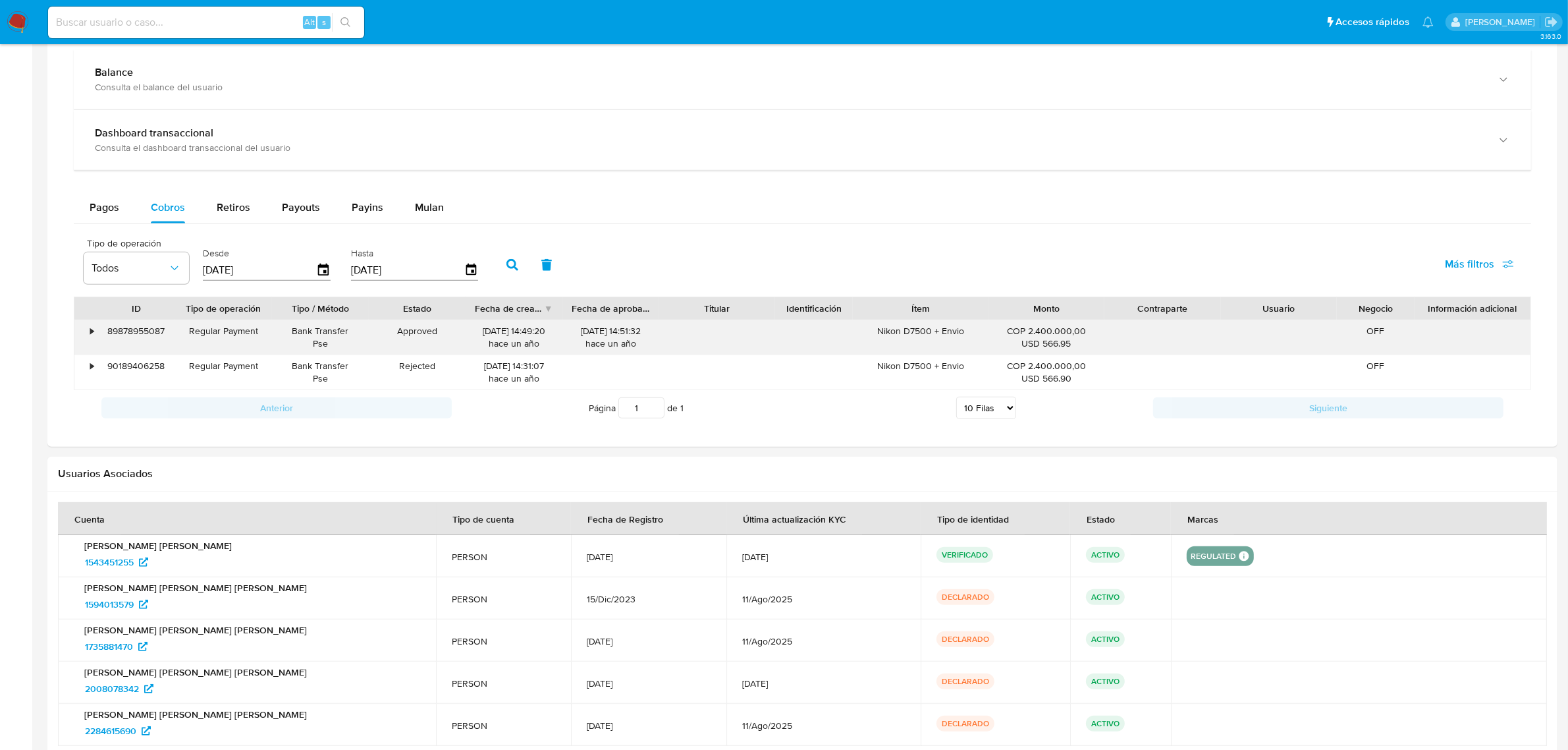
scroll to position [0, 0]
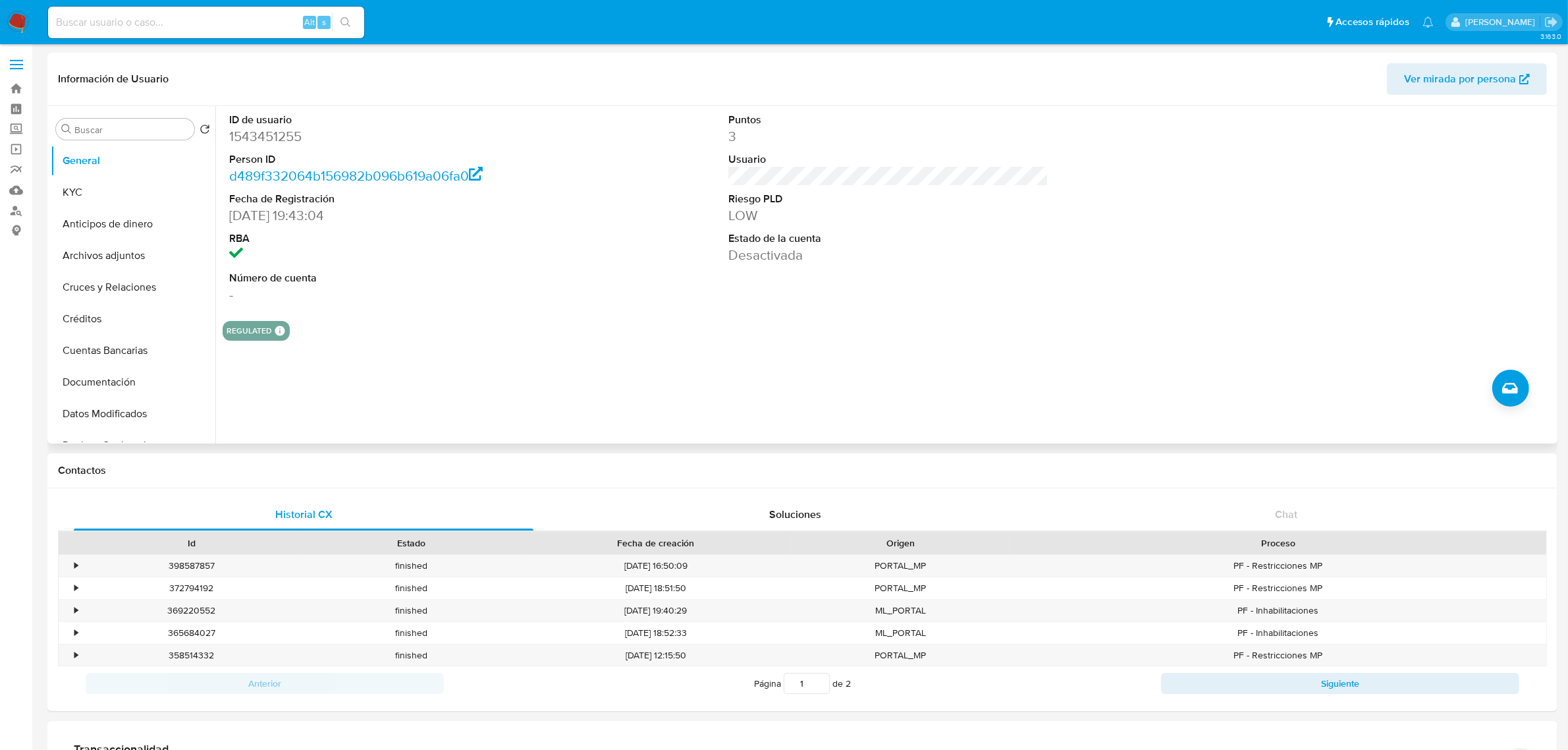
click at [279, 127] on dd "1543451255" at bounding box center [389, 136] width 320 height 18
copy dd "1543451255"
click at [121, 313] on button "Historial Casos" at bounding box center [128, 325] width 154 height 32
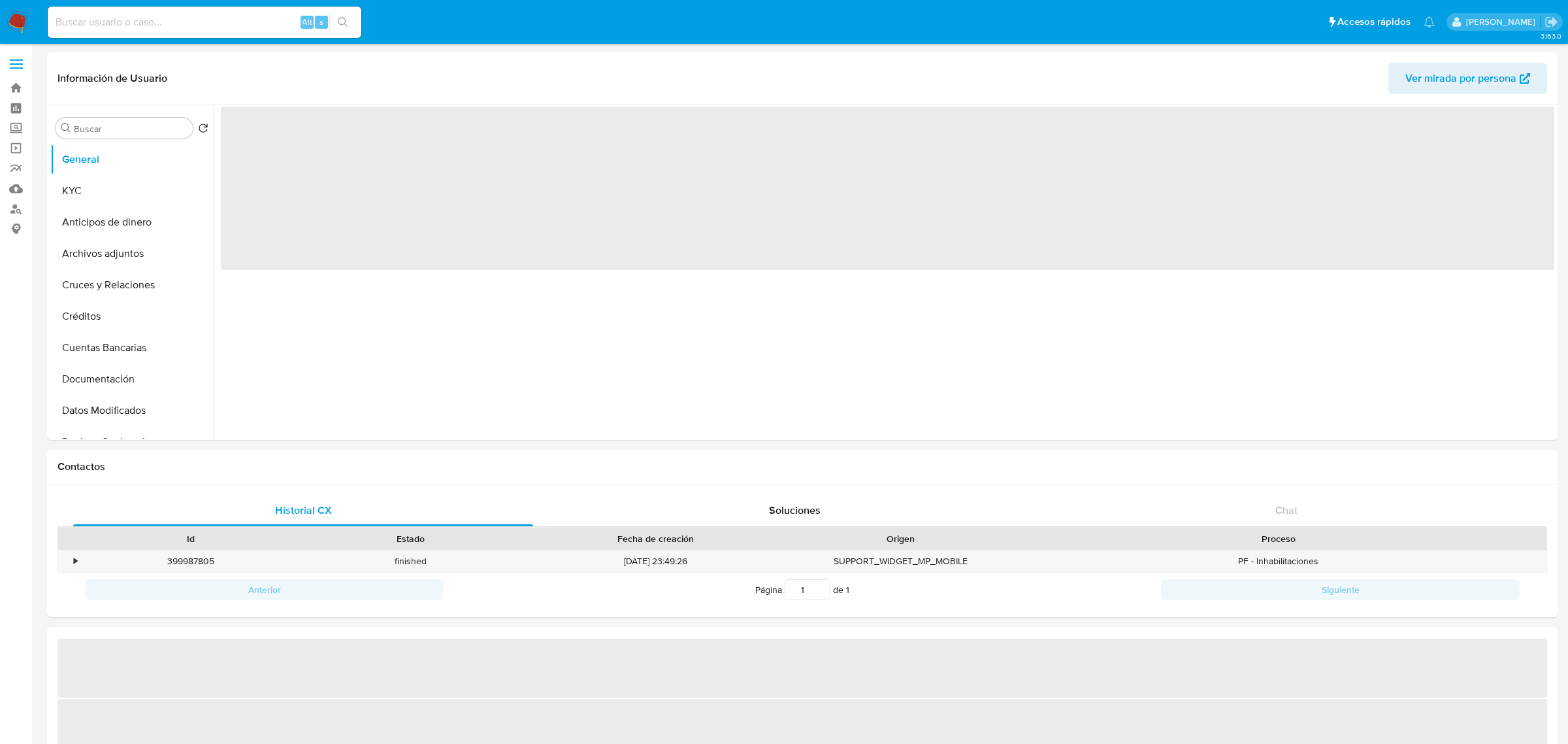
select select "10"
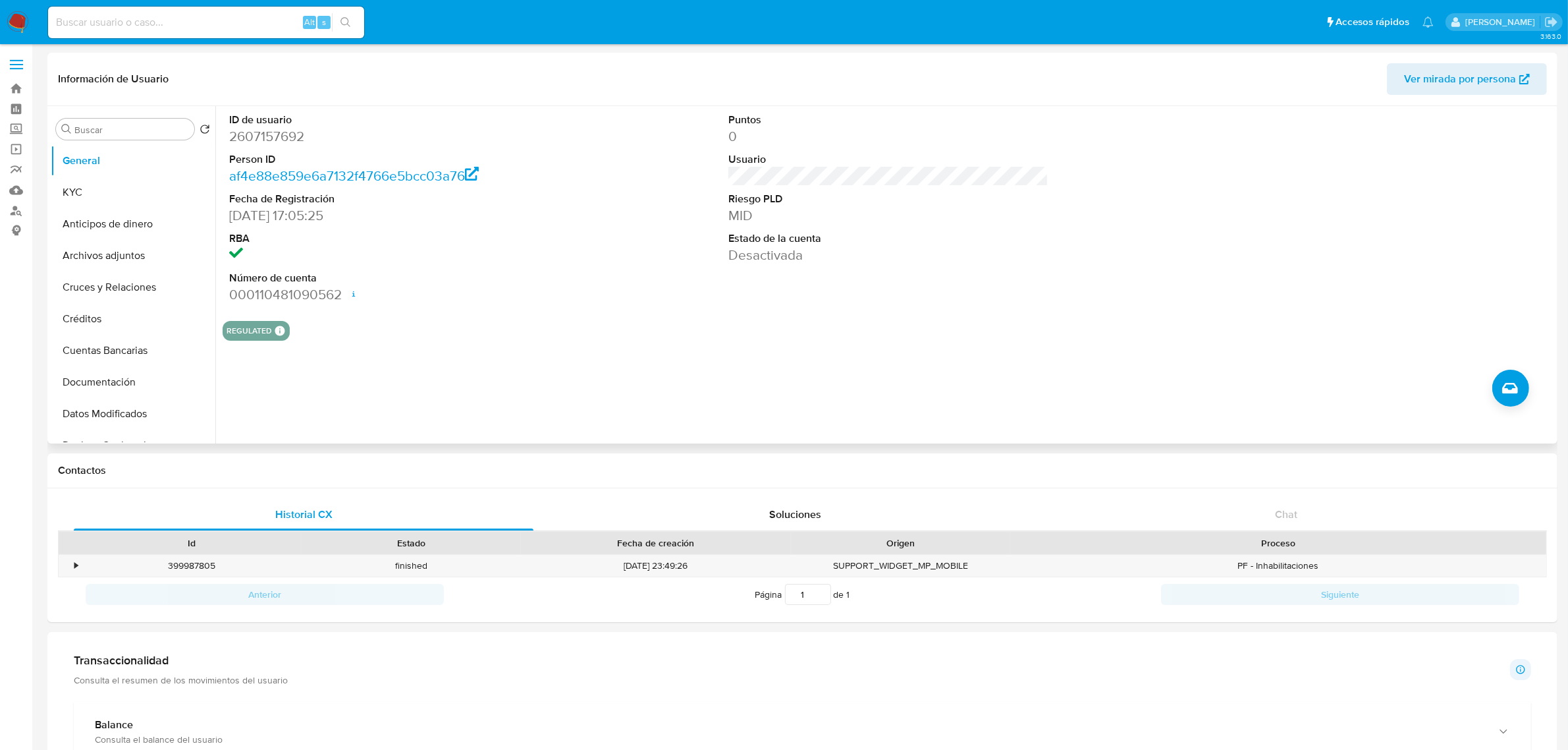
click at [283, 132] on dd "2607157692" at bounding box center [389, 136] width 320 height 18
copy dd "2607157692"
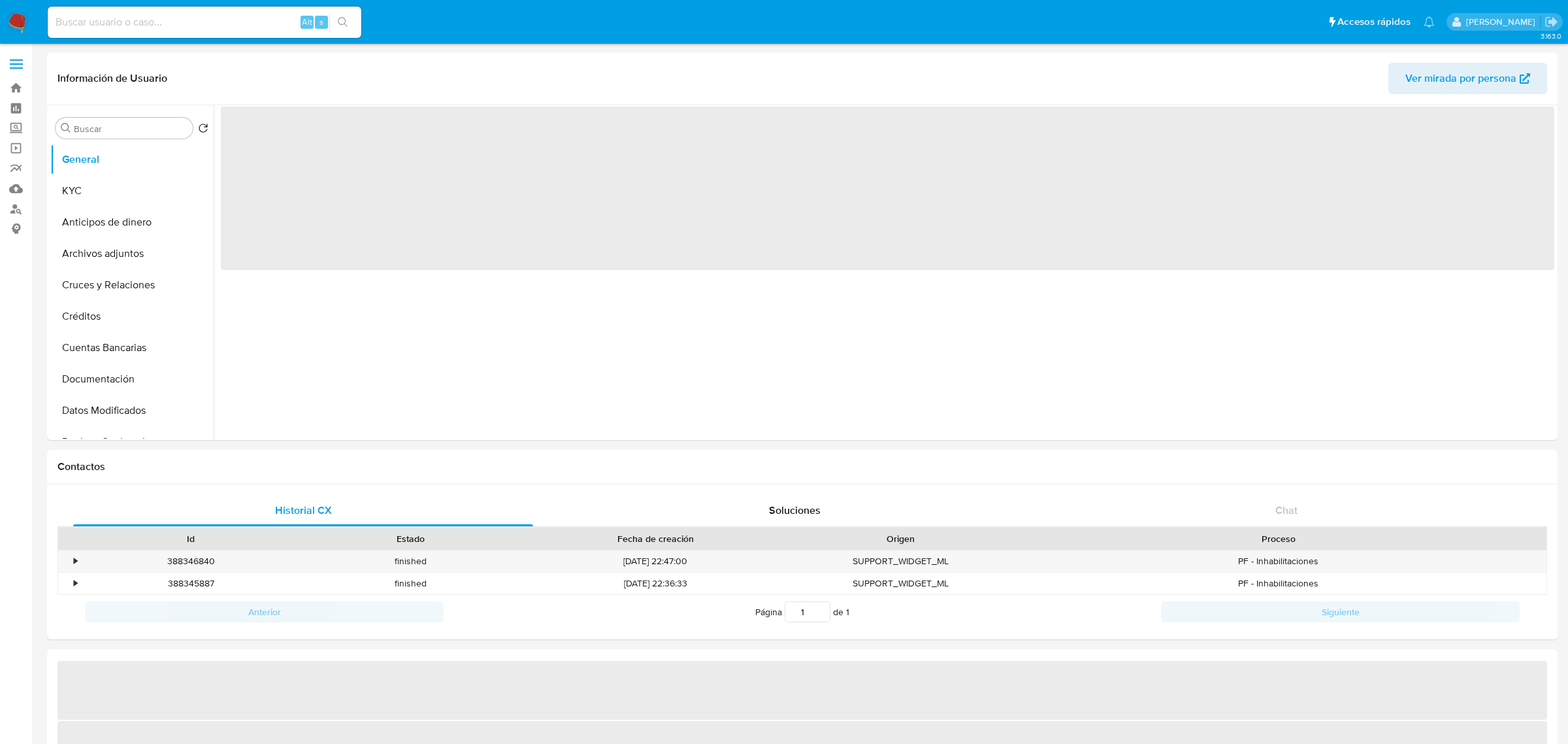
select select "10"
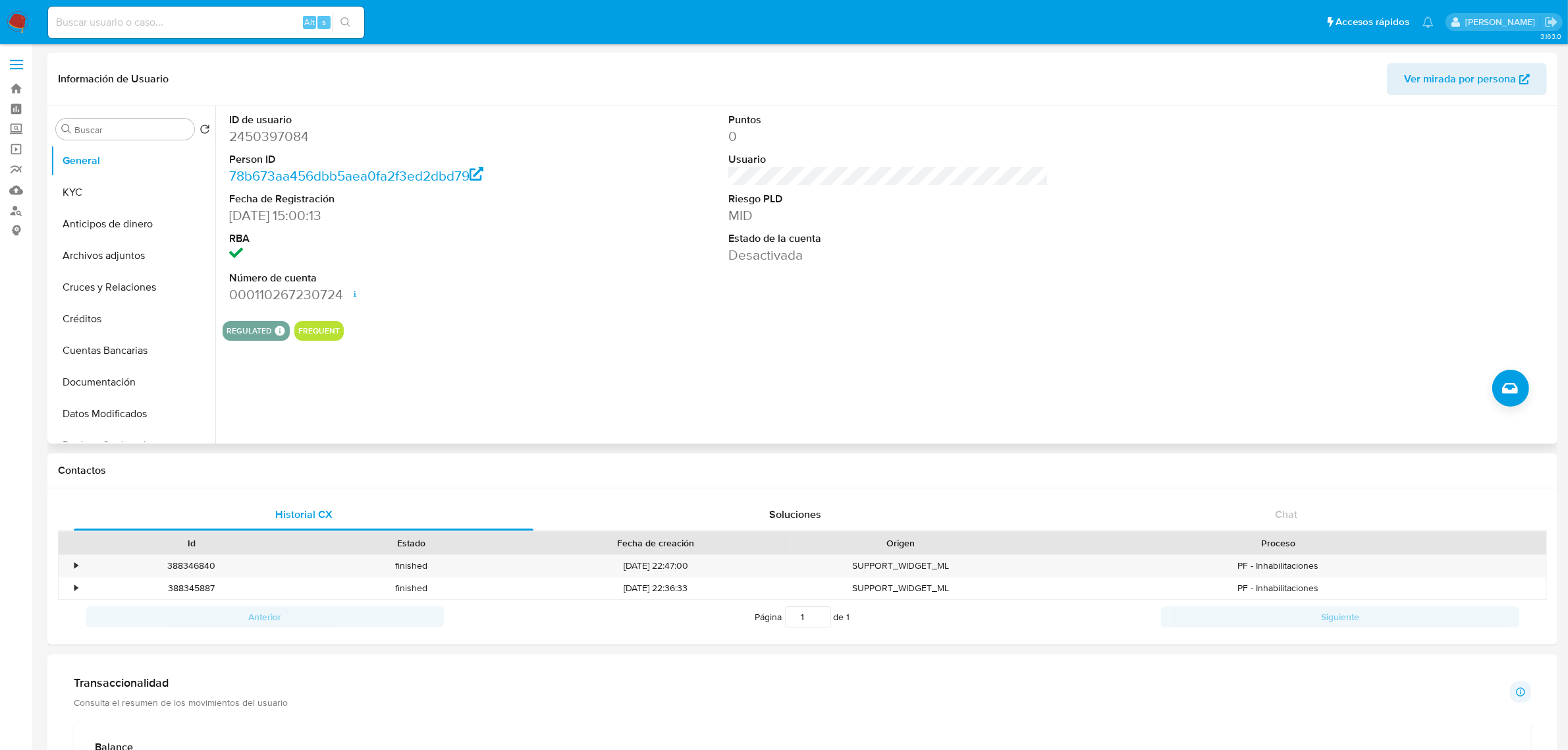
click at [282, 132] on dd "2450397084" at bounding box center [389, 136] width 320 height 18
copy dd "2450397084"
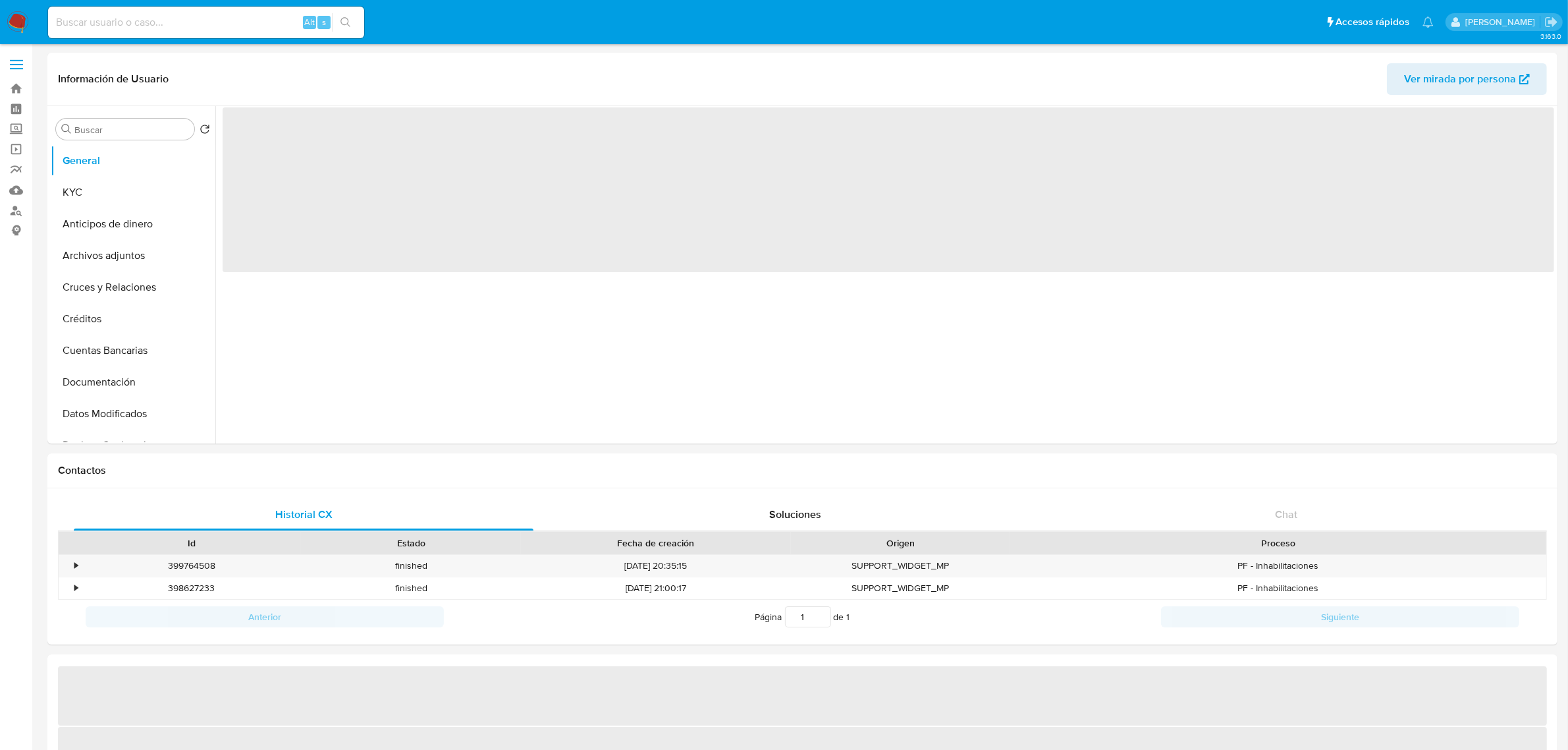
select select "10"
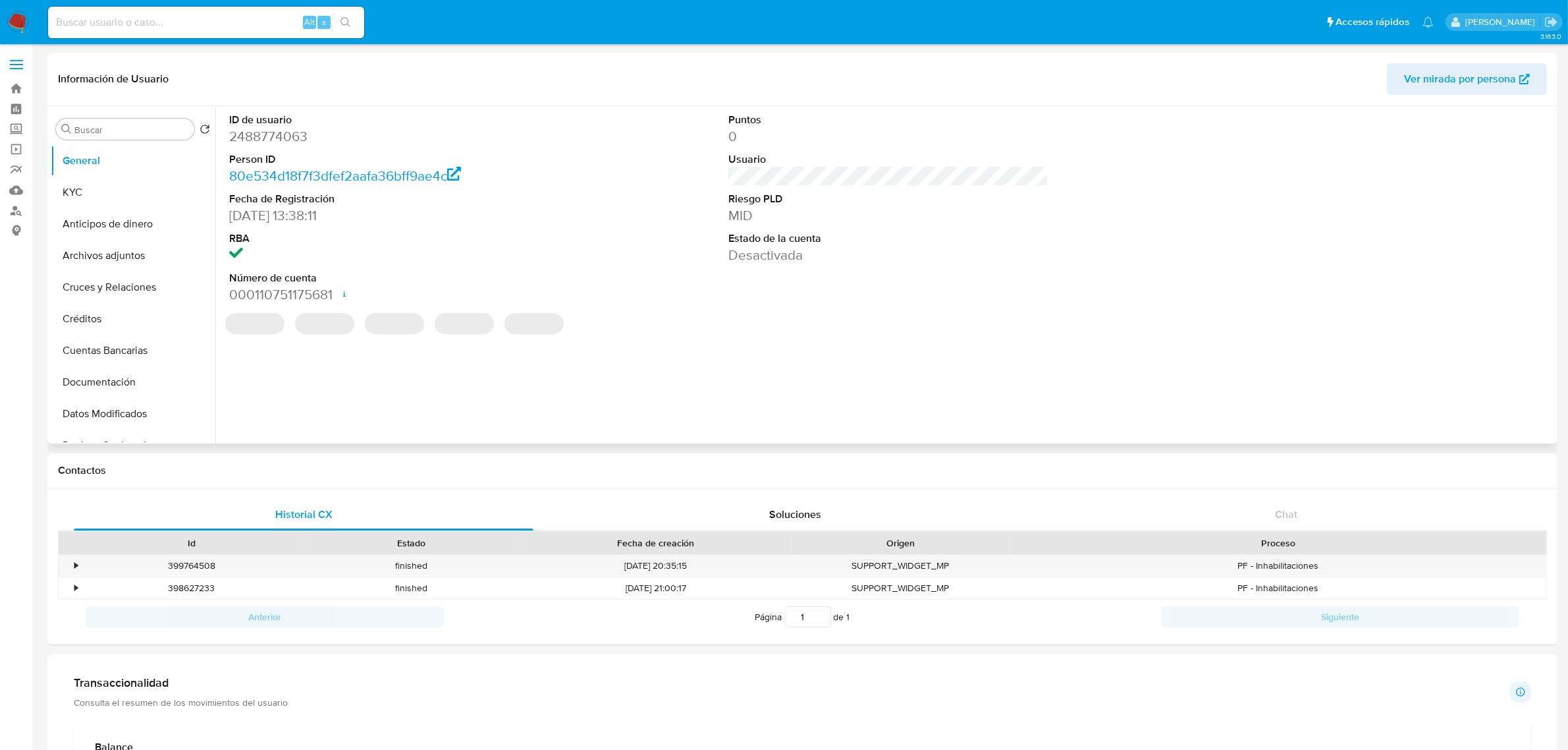
click at [276, 139] on dd "2488774063" at bounding box center [389, 136] width 320 height 18
copy dd "2488774063"
